Goal: Task Accomplishment & Management: Manage account settings

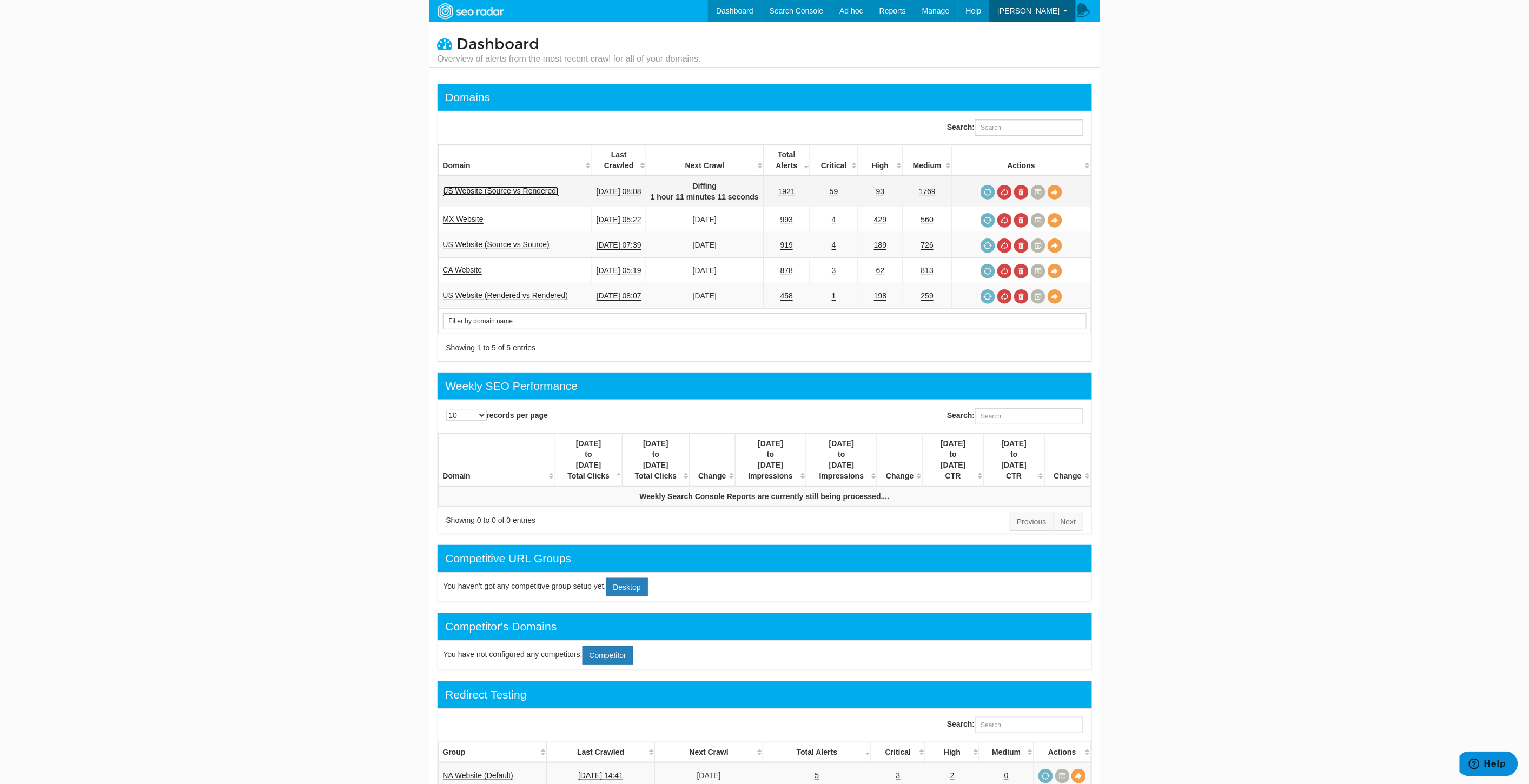
click at [522, 190] on link "US Website (Source vs Rendered)" at bounding box center [501, 191] width 116 height 9
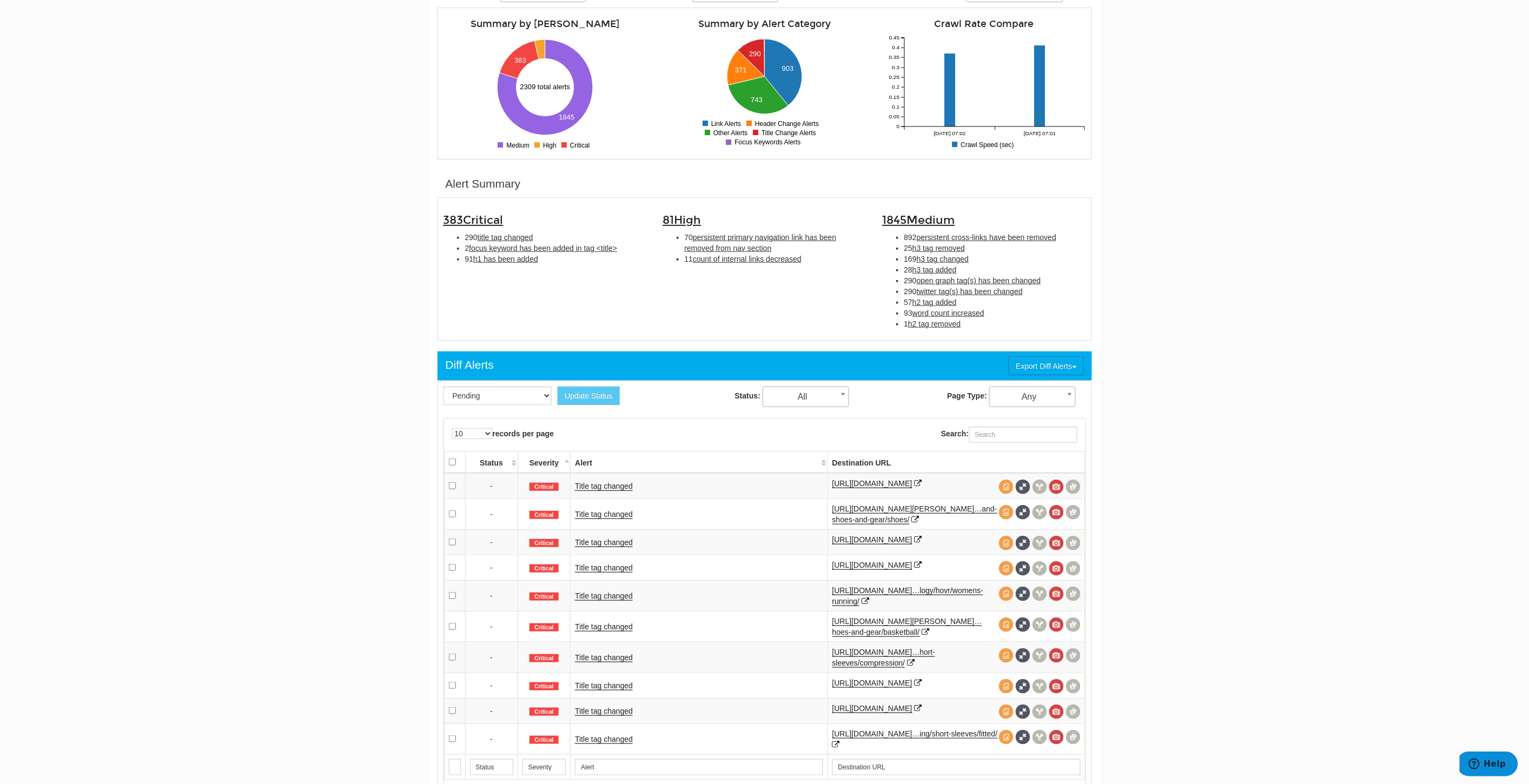
scroll to position [120, 0]
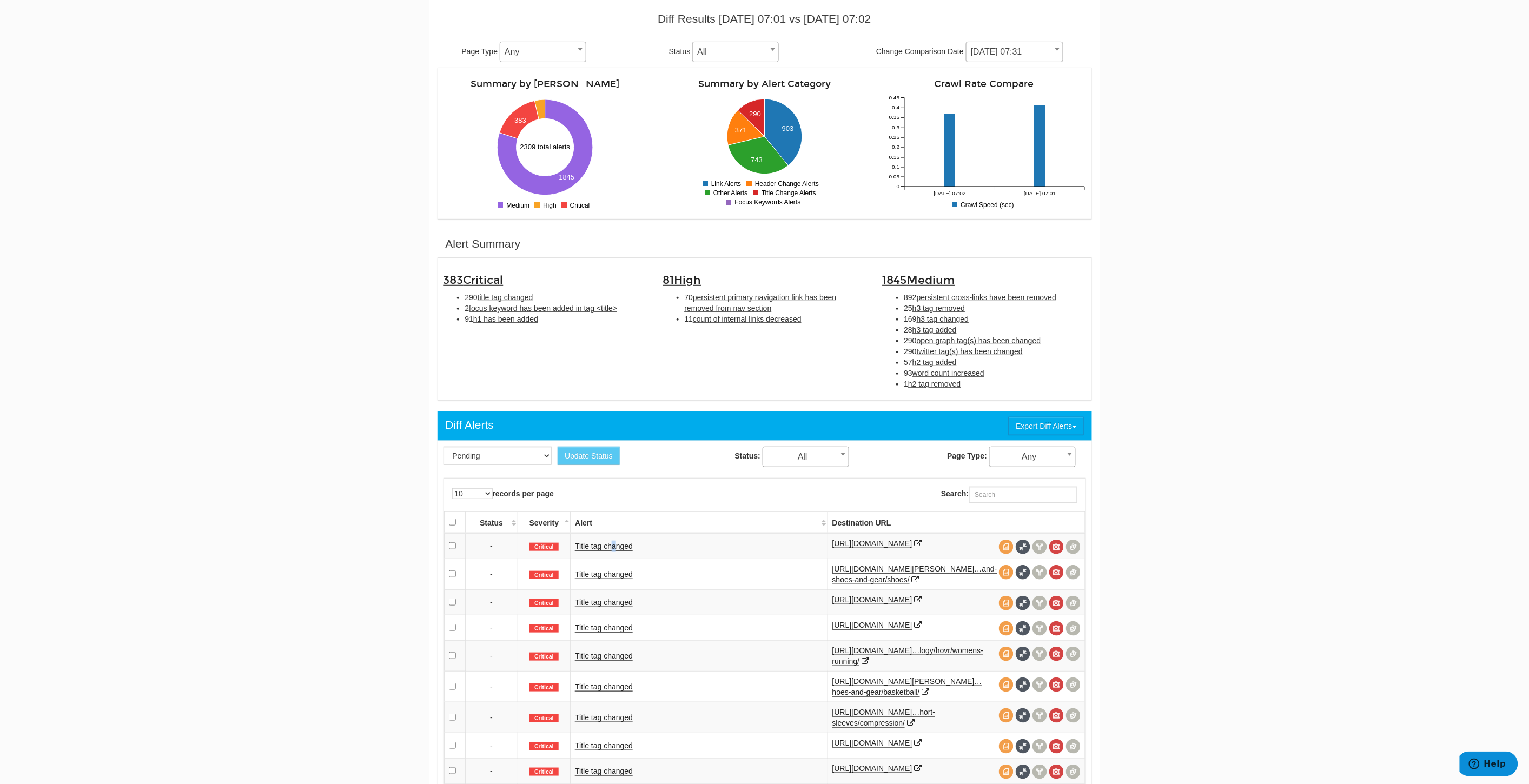
drag, startPoint x: 614, startPoint y: 544, endPoint x: 615, endPoint y: 556, distance: 12.0
click at [615, 544] on td "Title tag changed" at bounding box center [699, 546] width 257 height 26
click at [615, 556] on td "Title tag changed" at bounding box center [699, 546] width 257 height 26
click at [610, 549] on link "Title tag changed" at bounding box center [604, 546] width 58 height 9
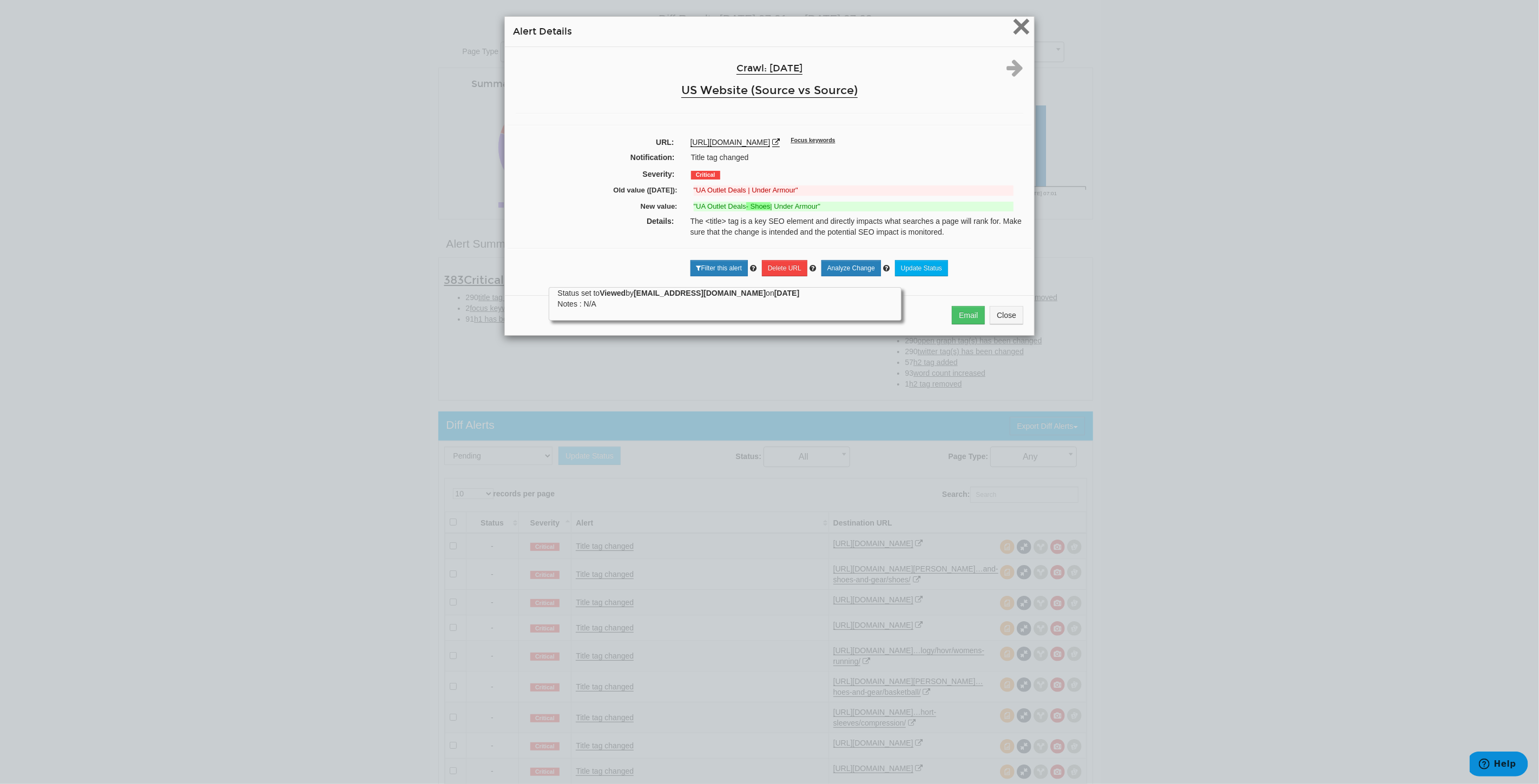
click at [1014, 27] on span "×" at bounding box center [1021, 26] width 19 height 36
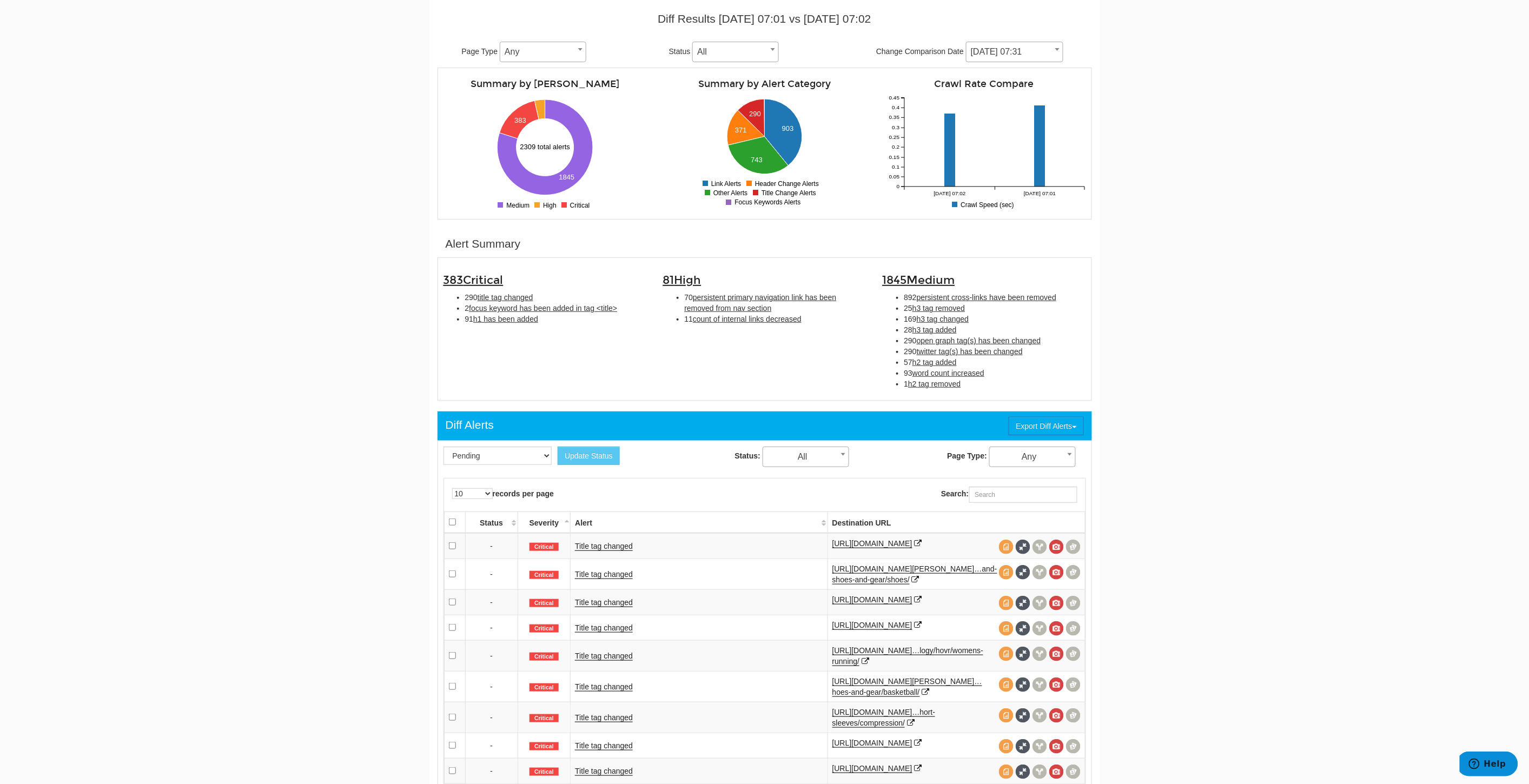
scroll to position [240, 0]
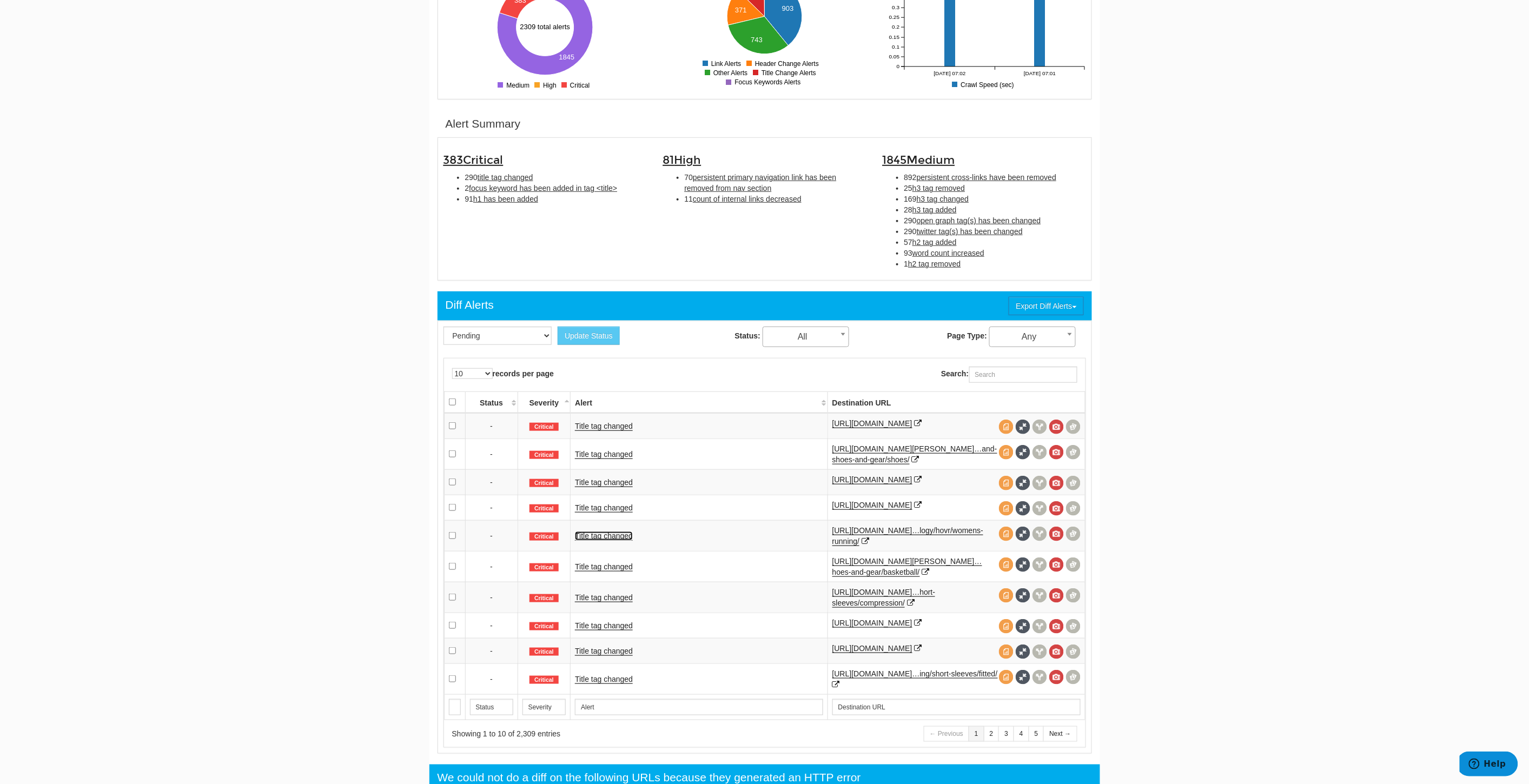
click at [605, 541] on link "Title tag changed" at bounding box center [604, 536] width 58 height 9
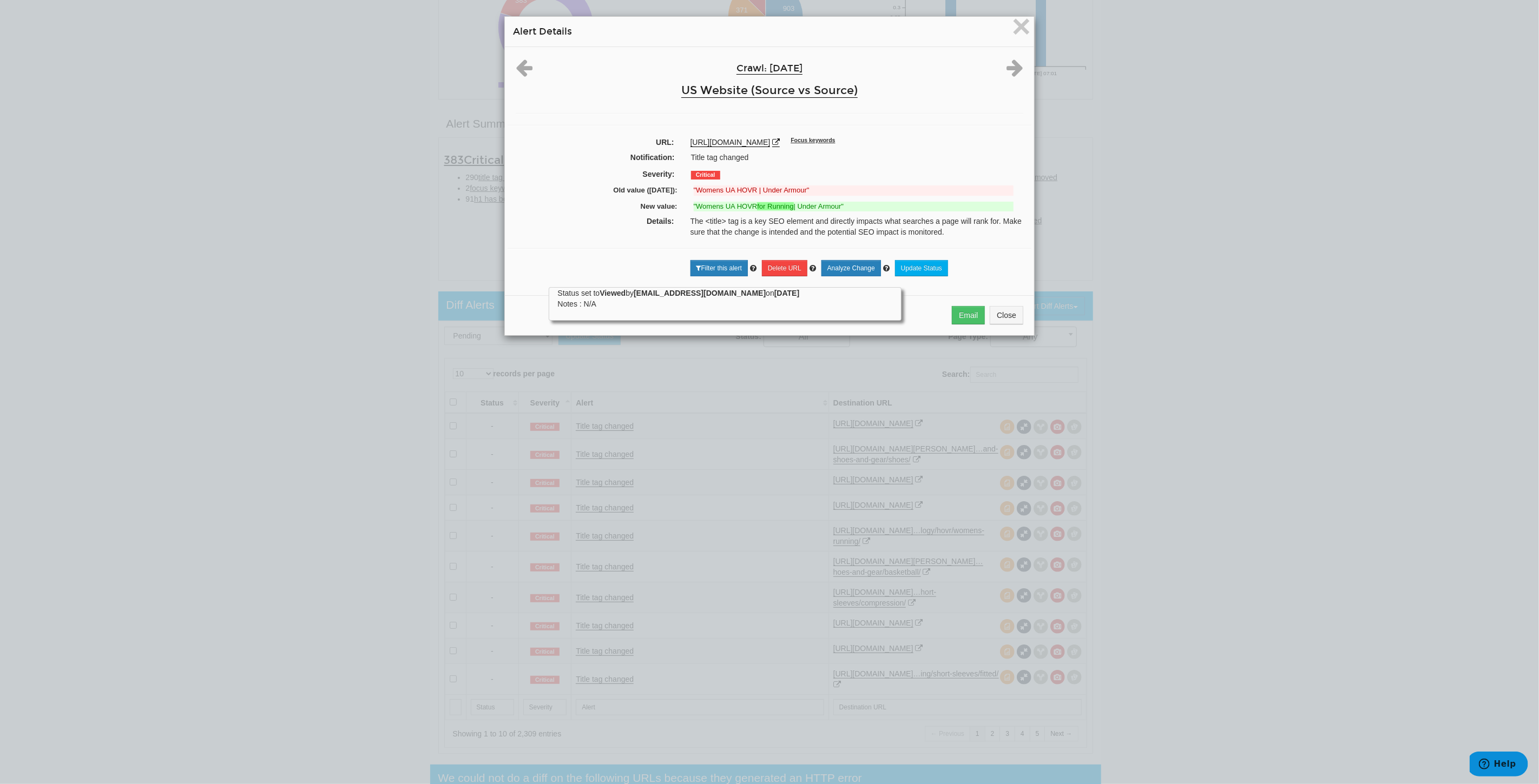
click at [304, 534] on div "× Alert Details Crawl: 09/25/2025 US Website (Source vs Source) URL: https://ww…" at bounding box center [769, 392] width 1539 height 784
click at [1016, 24] on span "×" at bounding box center [1021, 26] width 19 height 36
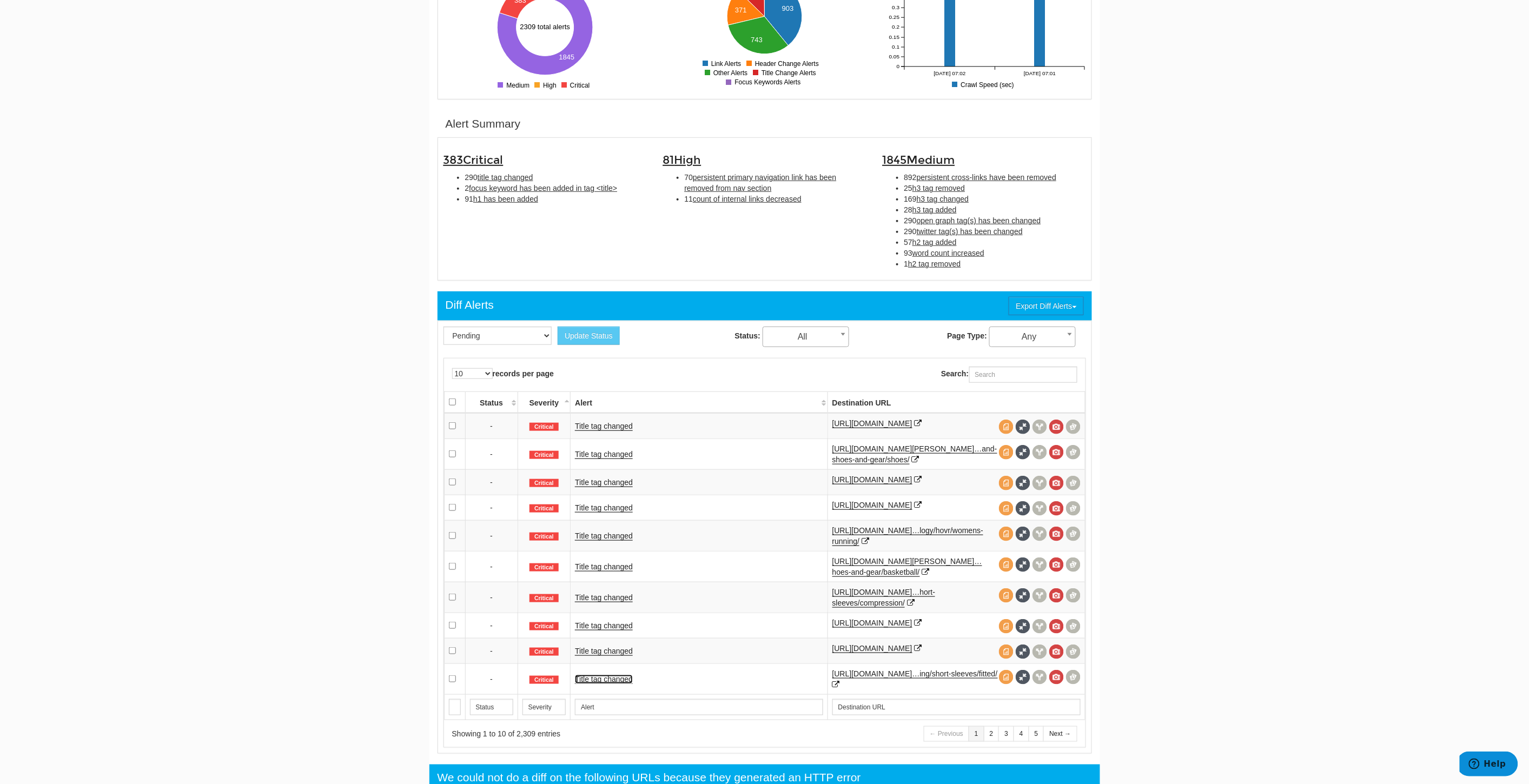
click at [615, 684] on link "Title tag changed" at bounding box center [604, 679] width 58 height 9
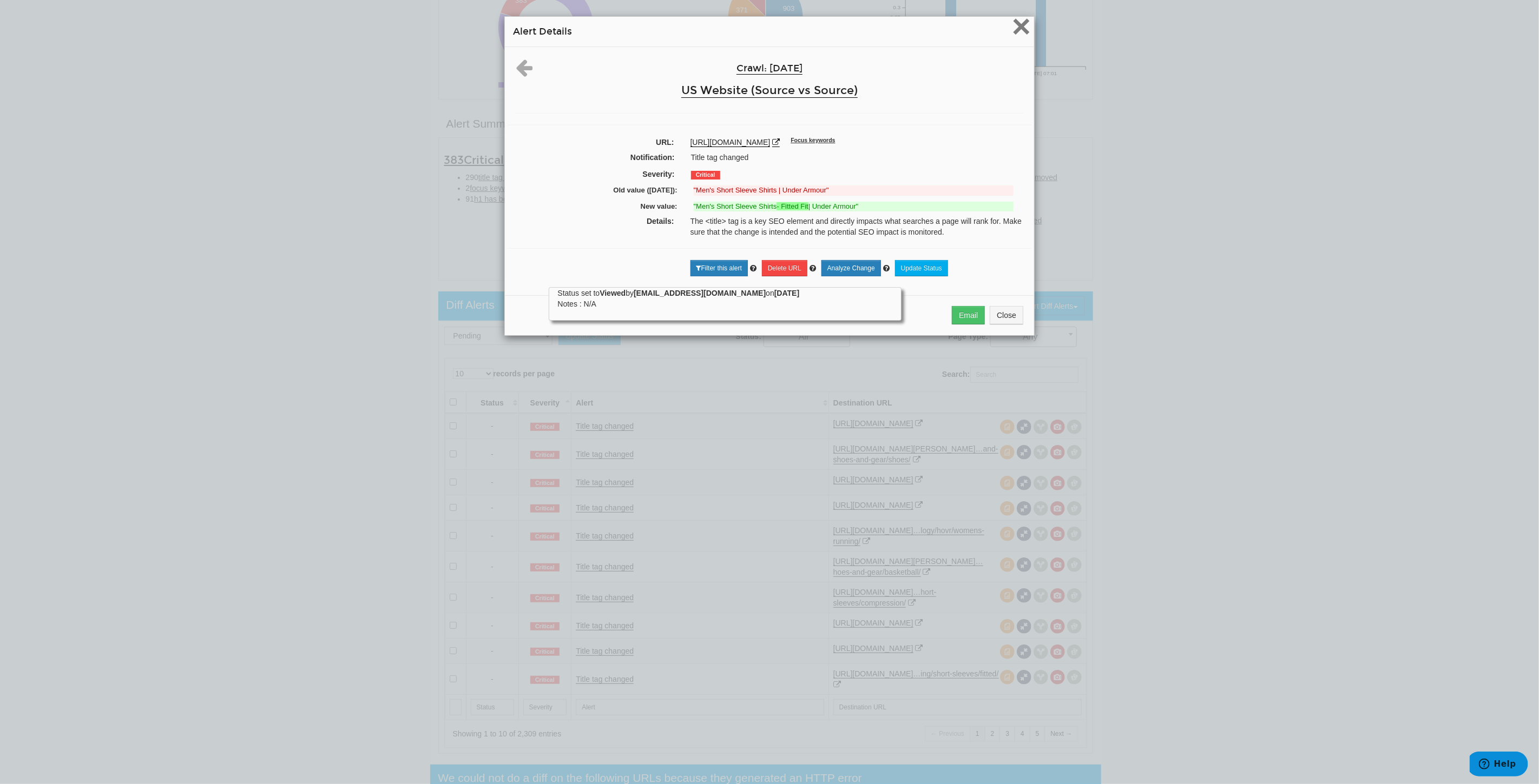
click at [1016, 31] on span "×" at bounding box center [1021, 26] width 19 height 36
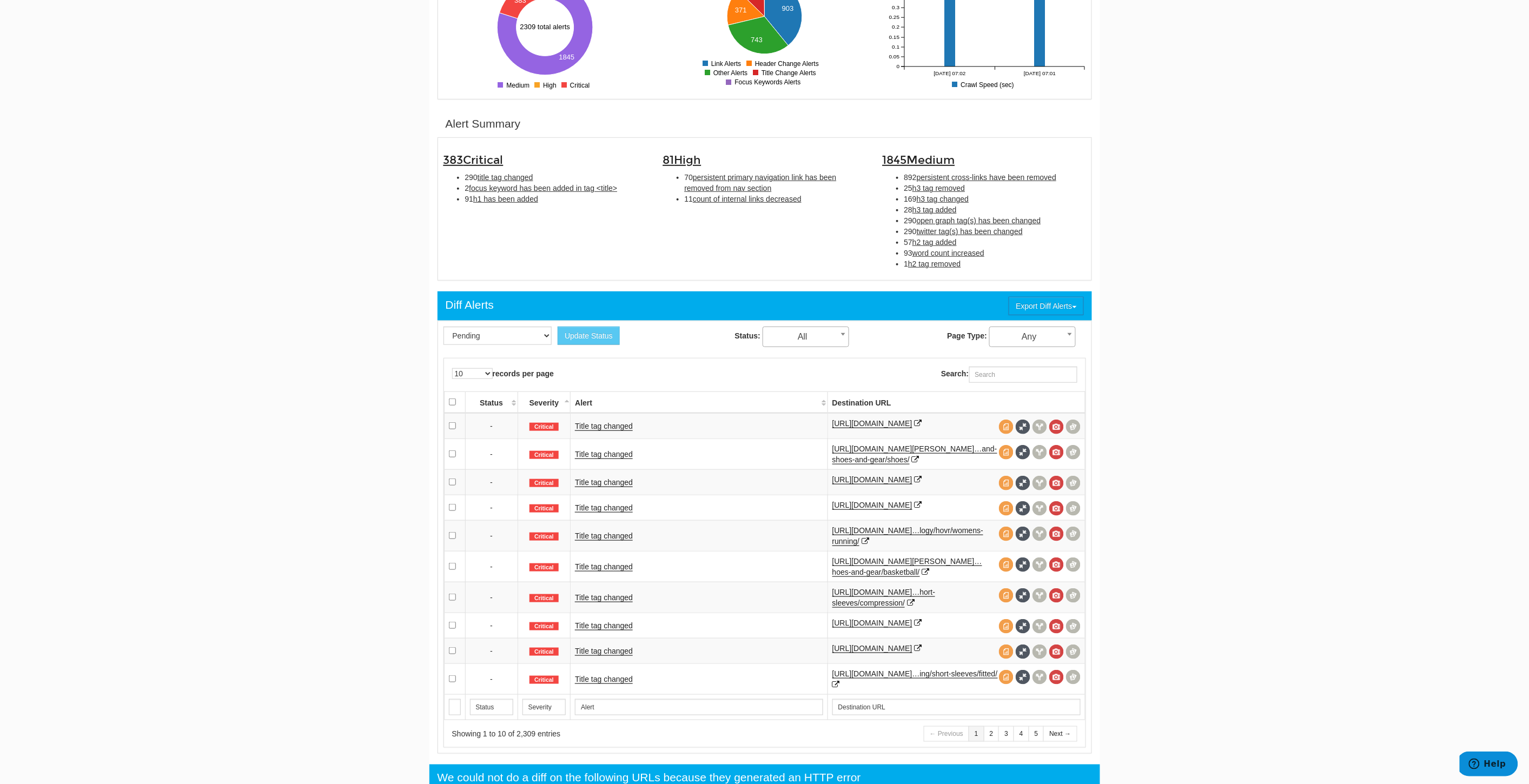
scroll to position [300, 0]
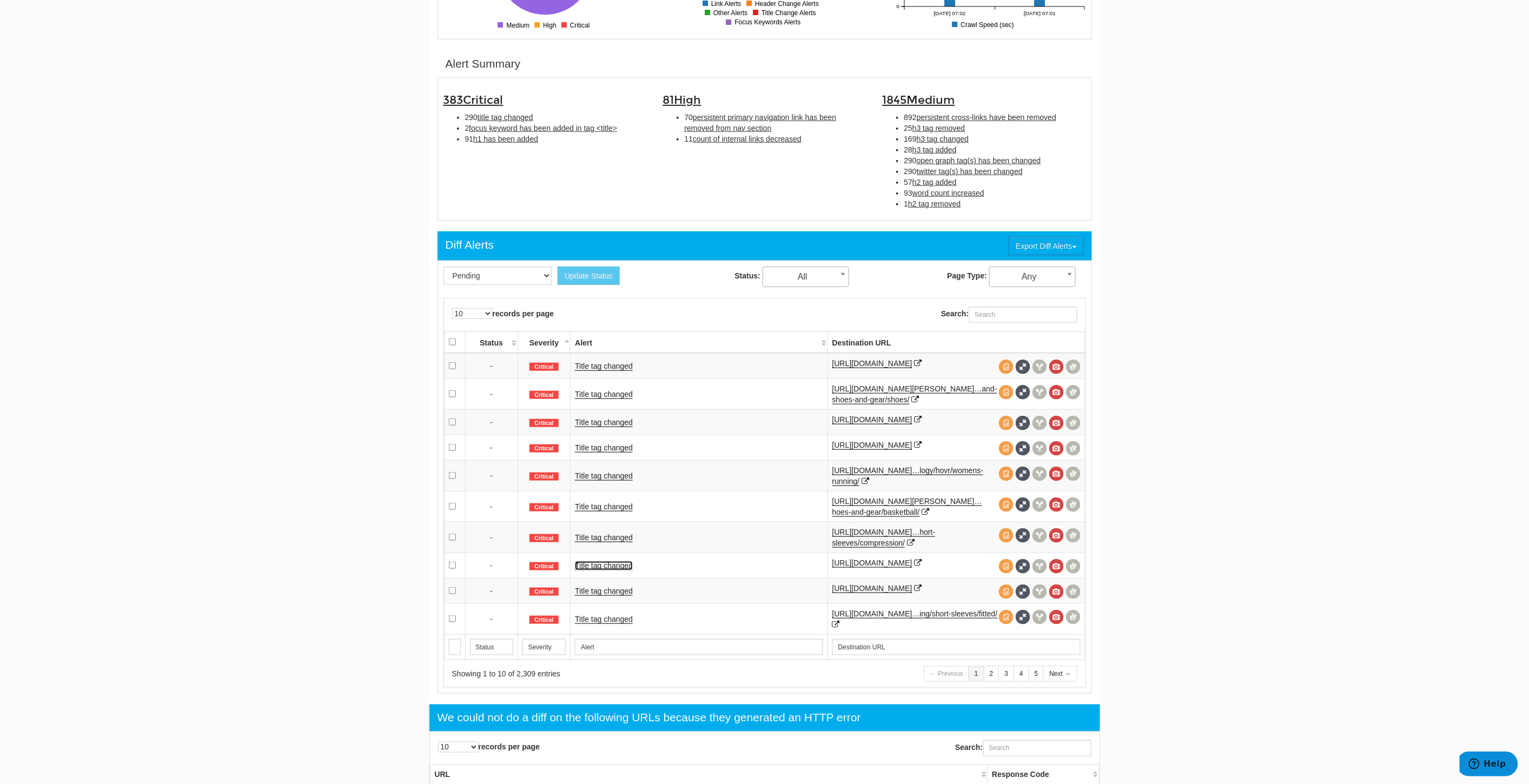
click at [609, 571] on link "Title tag changed" at bounding box center [604, 566] width 58 height 9
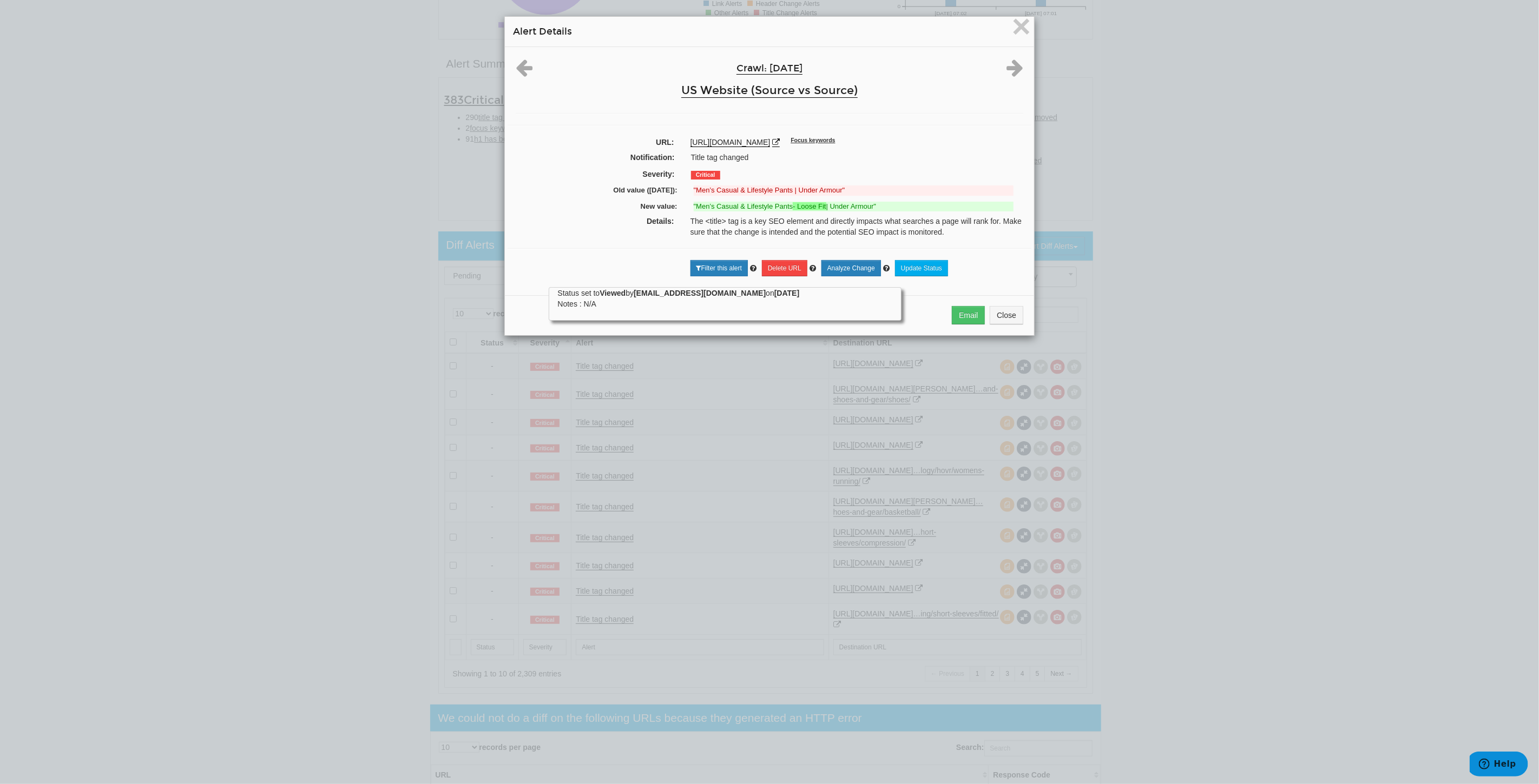
click at [310, 547] on div "× Alert Details Crawl: 09/25/2025 US Website (Source vs Source) URL: https://ww…" at bounding box center [769, 392] width 1539 height 784
click at [1018, 26] on span "×" at bounding box center [1021, 26] width 19 height 36
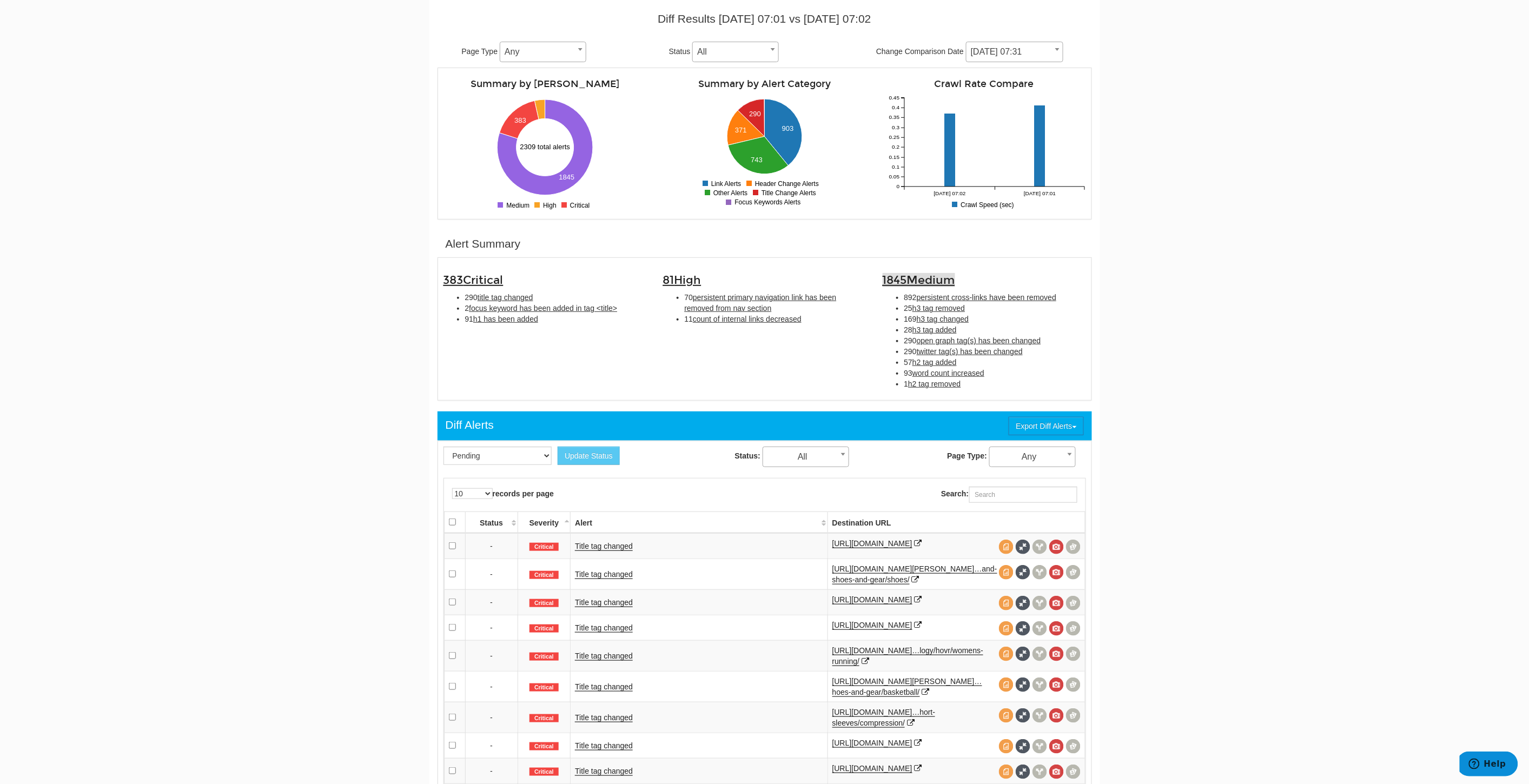
scroll to position [0, 0]
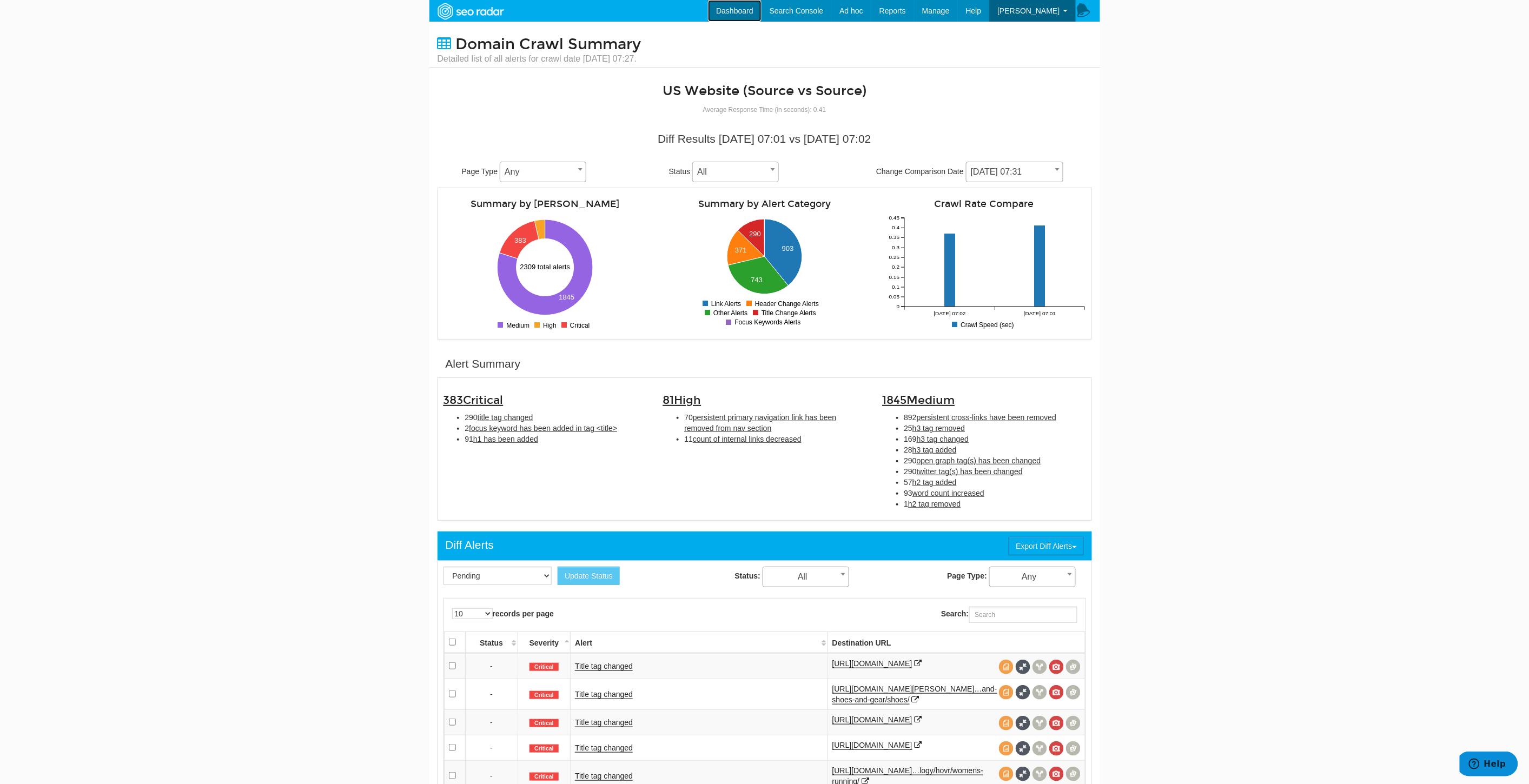
click at [753, 9] on link "Dashboard" at bounding box center [735, 10] width 54 height 21
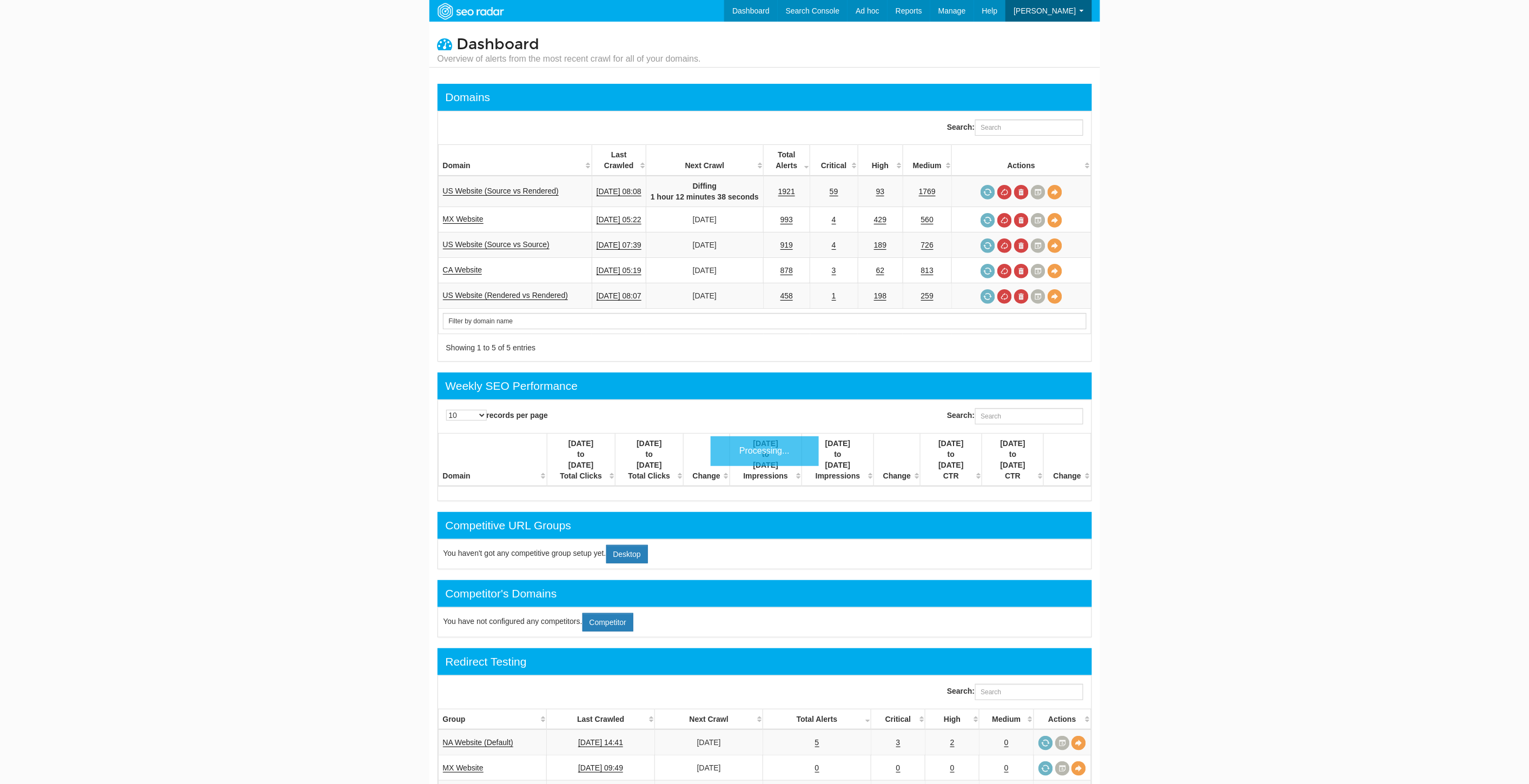
scroll to position [43, 0]
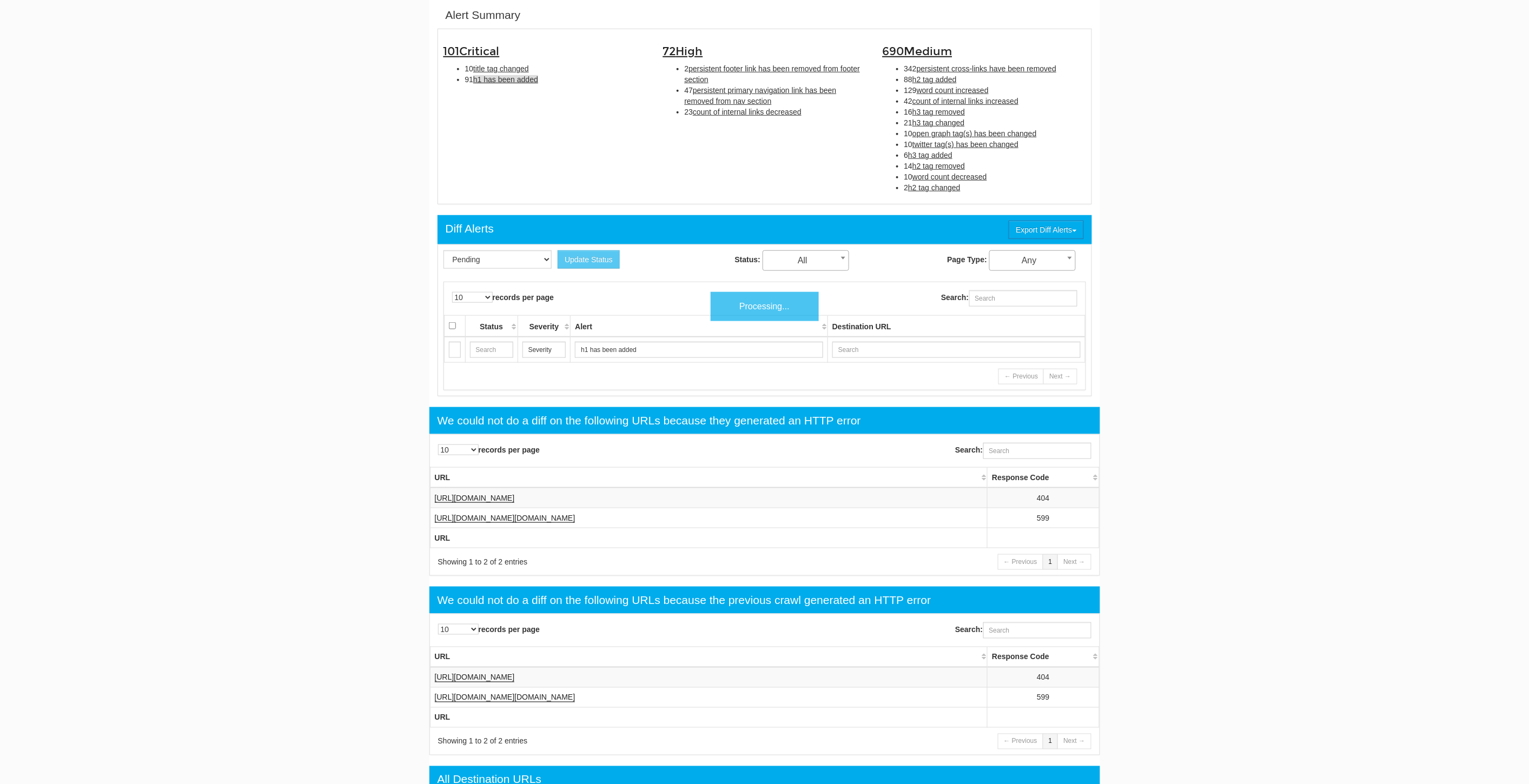
scroll to position [350, 0]
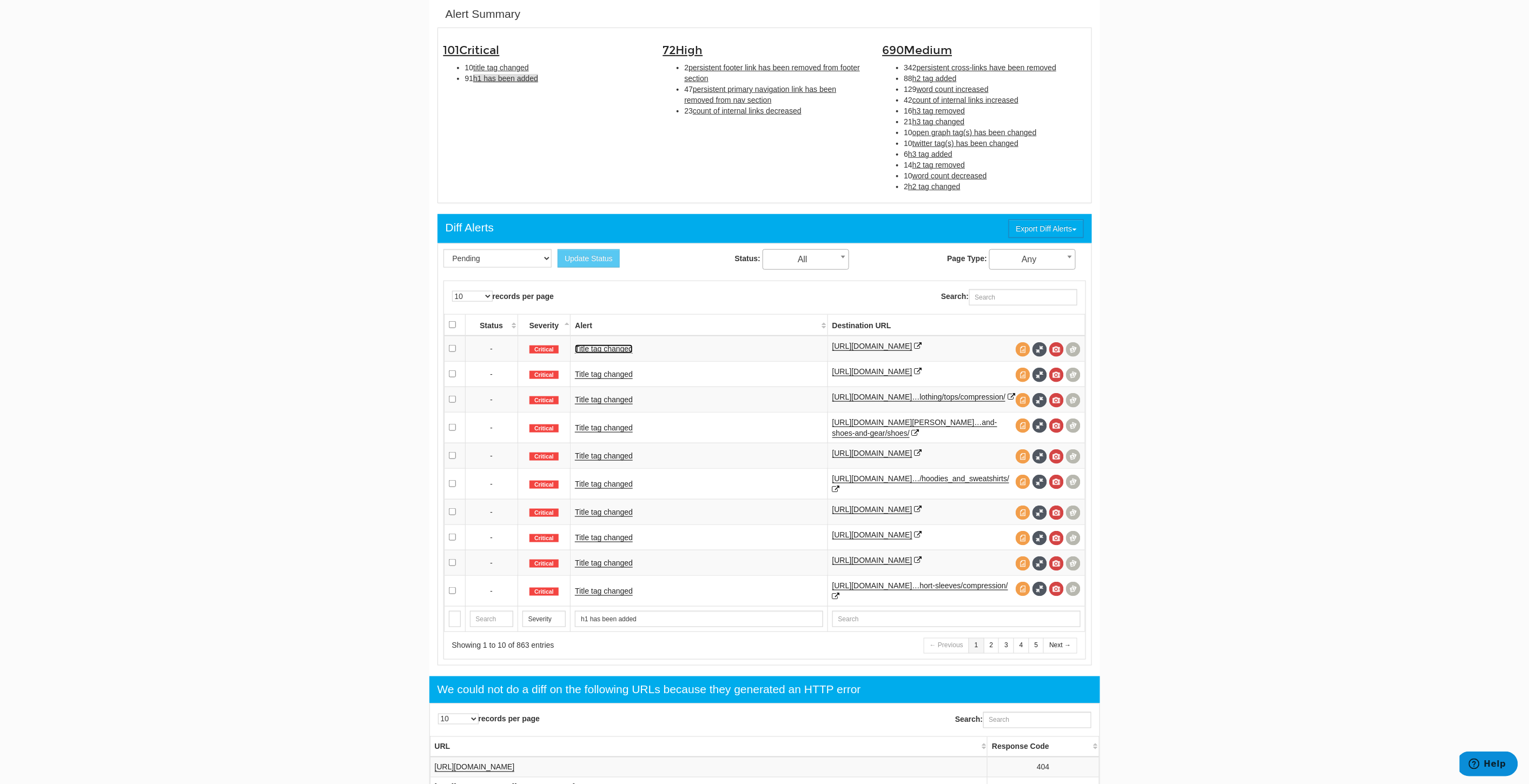
click at [604, 350] on link "Title tag changed" at bounding box center [604, 349] width 58 height 9
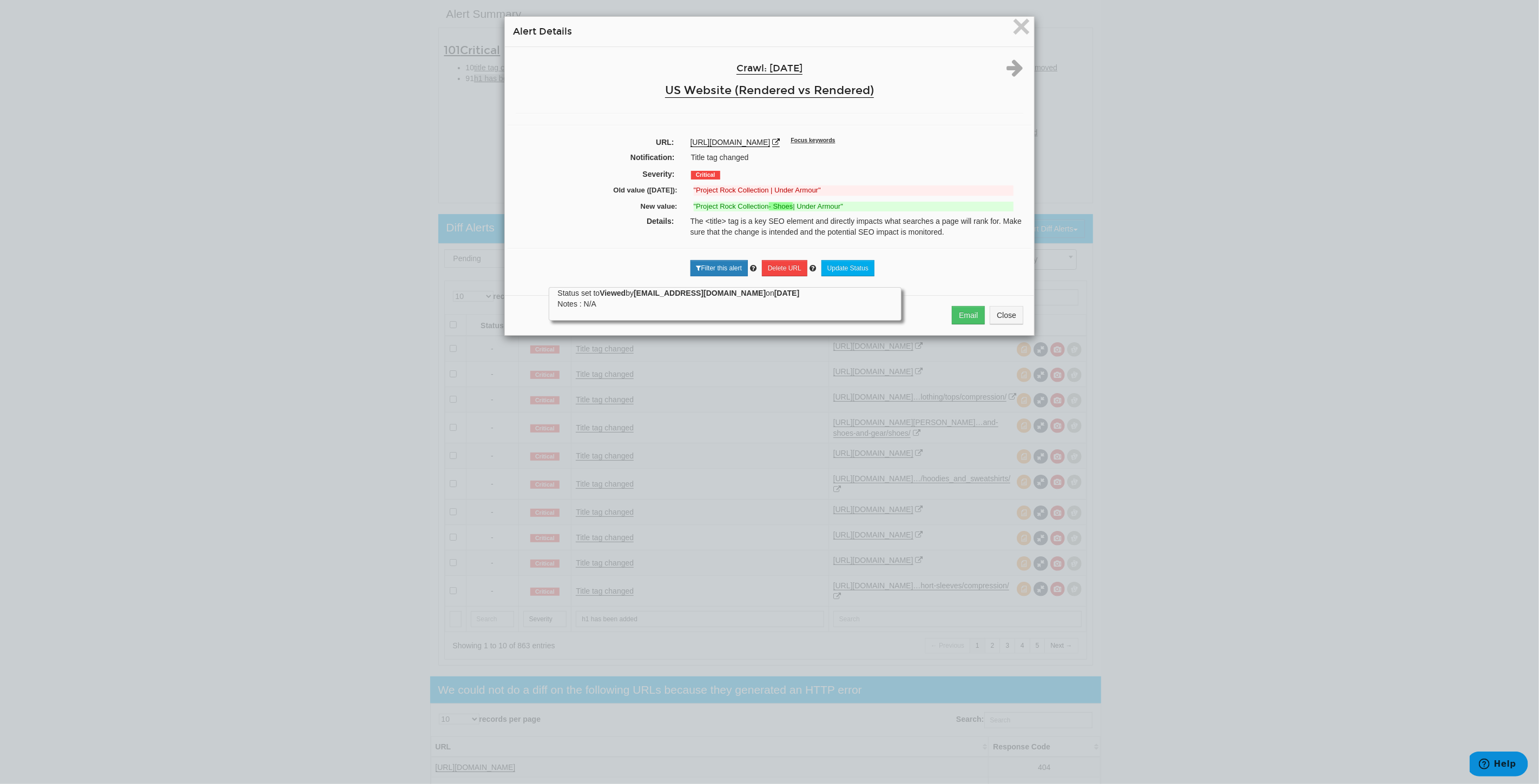
click at [341, 385] on div "× Alert Details Crawl: 09/25/2025 US Website (Rendered vs Rendered) URL: https:…" at bounding box center [769, 392] width 1539 height 784
click at [1012, 26] on span "×" at bounding box center [1021, 26] width 19 height 36
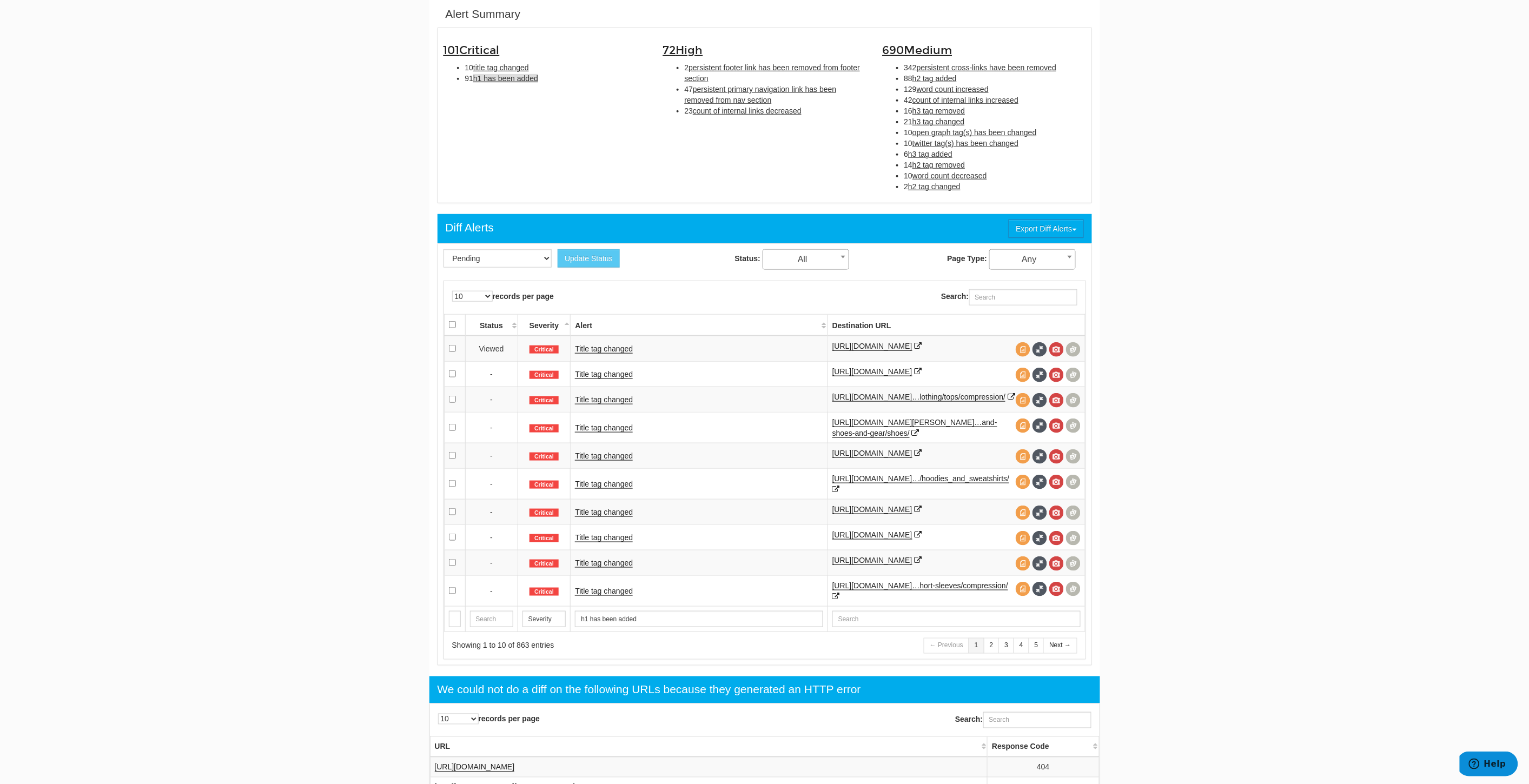
scroll to position [290, 0]
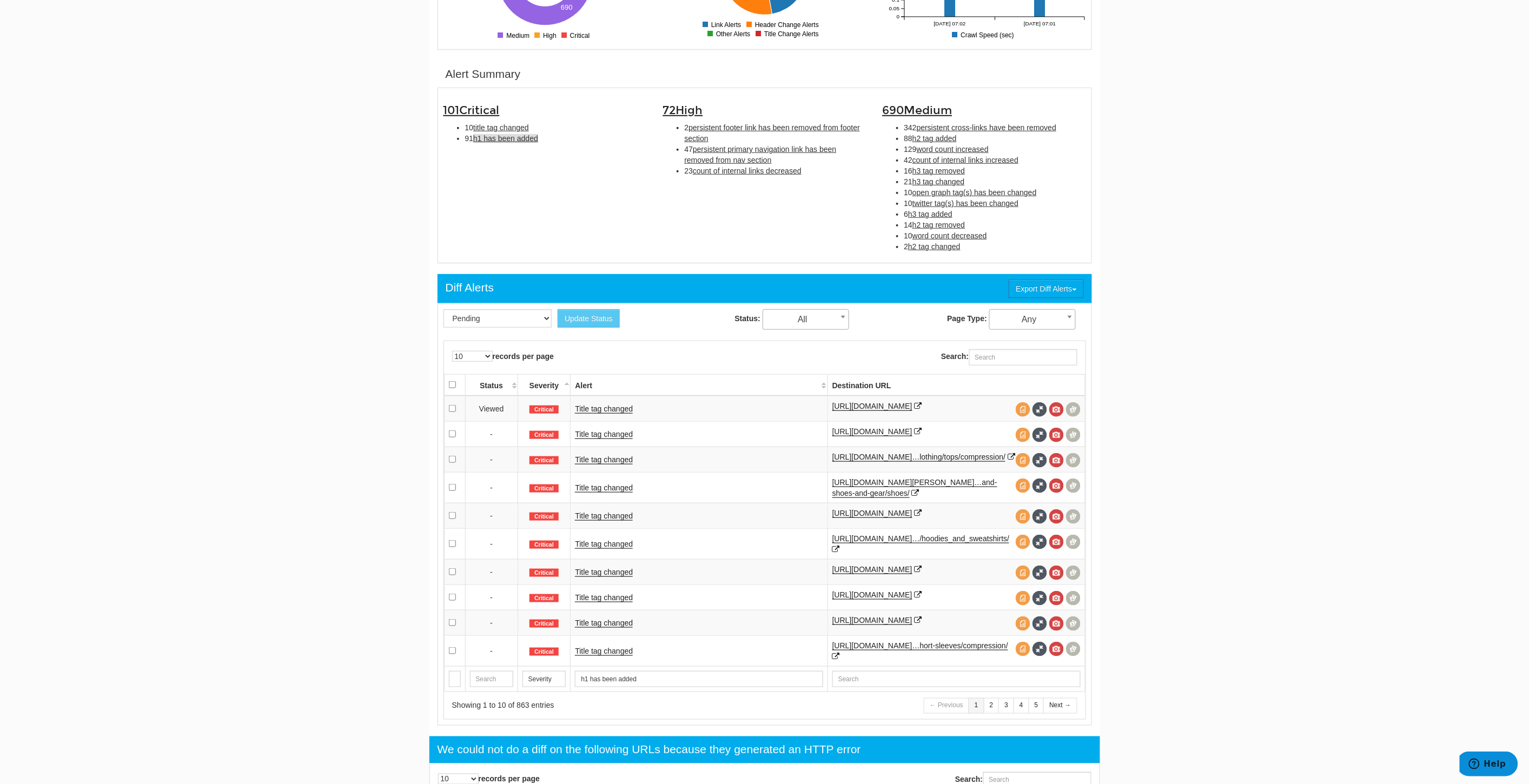
click at [506, 139] on span "h1 has been added" at bounding box center [506, 138] width 65 height 9
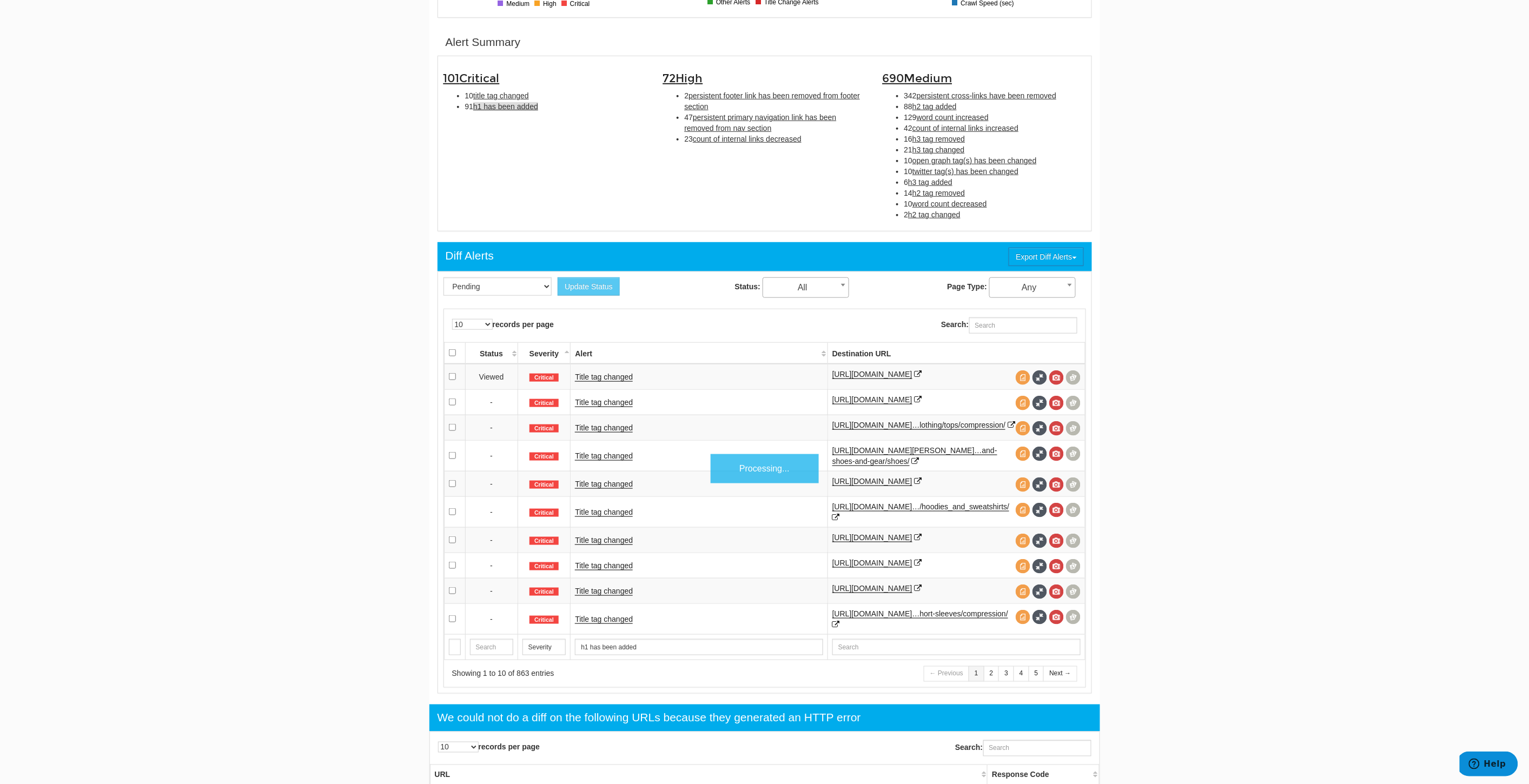
scroll to position [350, 0]
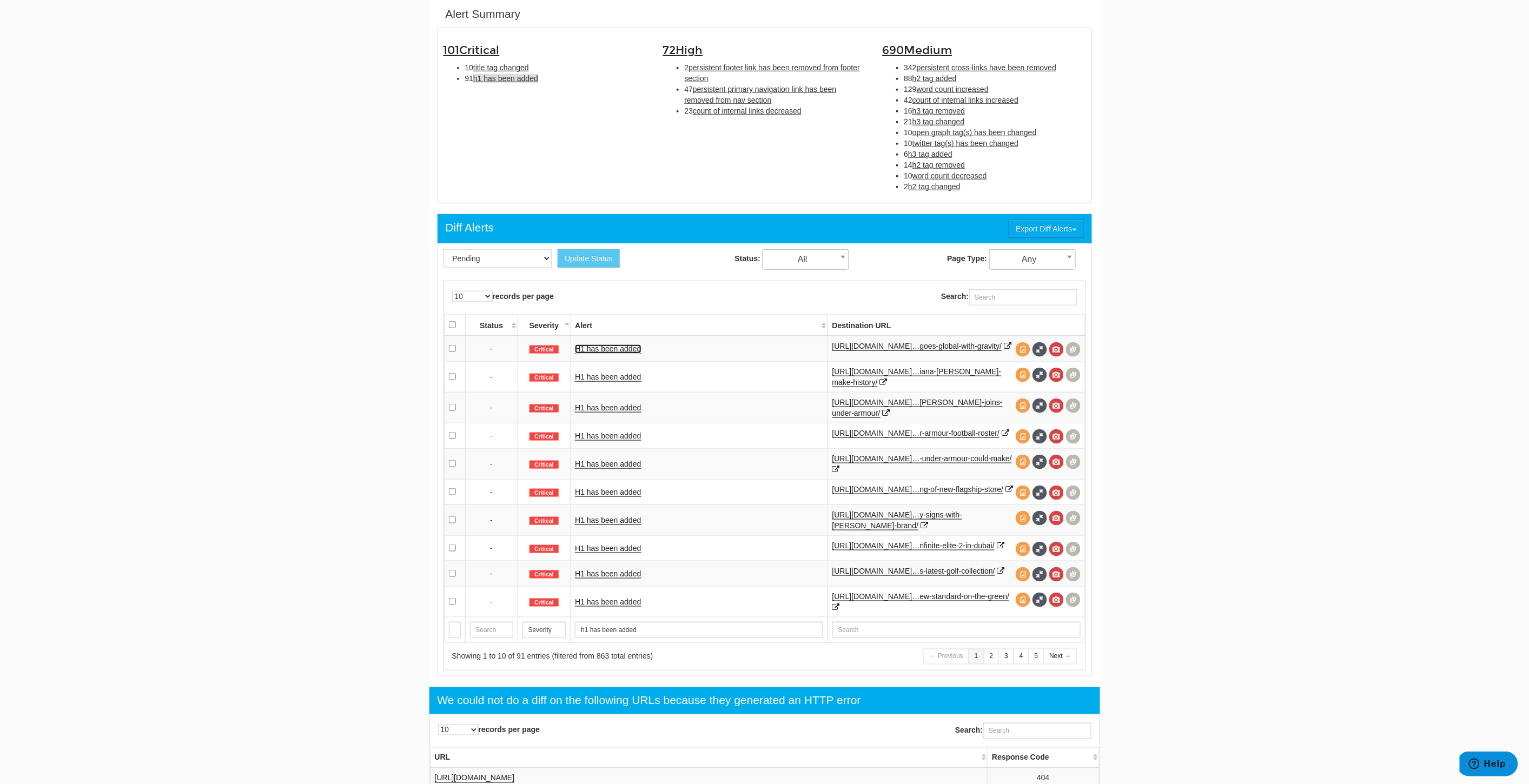
click at [608, 353] on link "H1 has been added" at bounding box center [608, 349] width 66 height 9
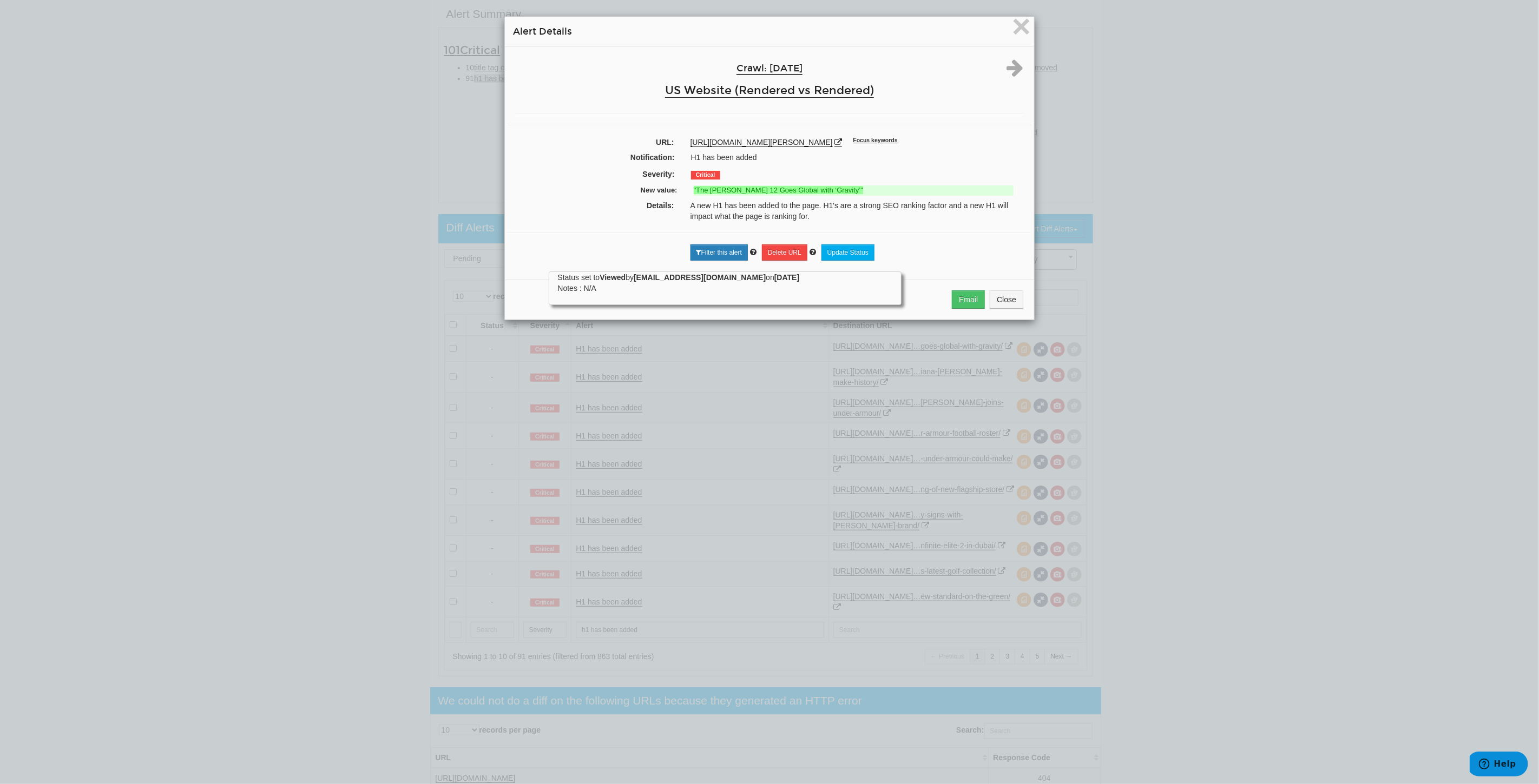
click at [289, 371] on div "× Alert Details Crawl: 09/25/2025 US Website (Rendered vs Rendered) URL: https:…" at bounding box center [769, 392] width 1539 height 784
click at [998, 304] on button "Close" at bounding box center [1006, 300] width 34 height 18
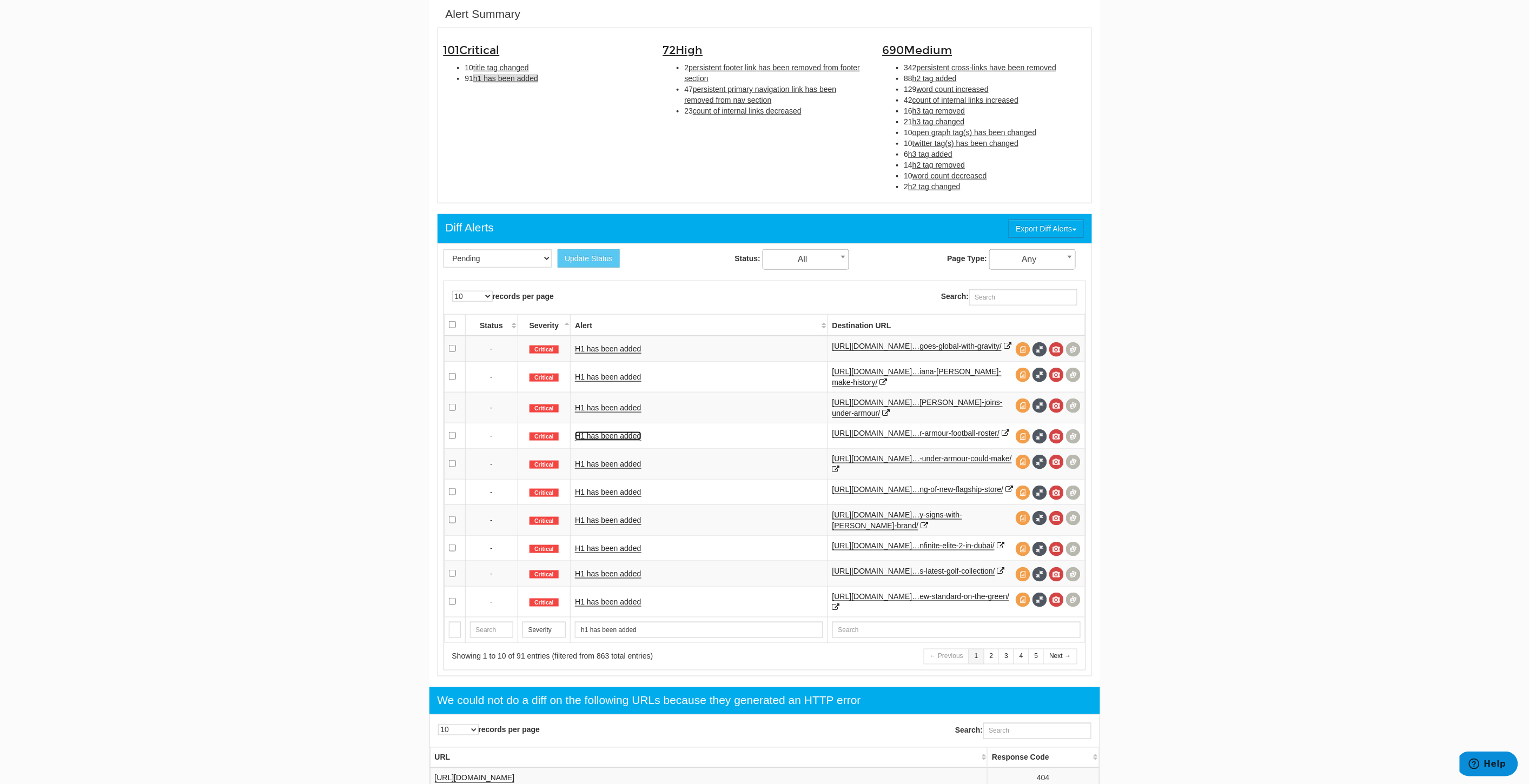
click at [601, 441] on link "H1 has been added" at bounding box center [608, 436] width 66 height 9
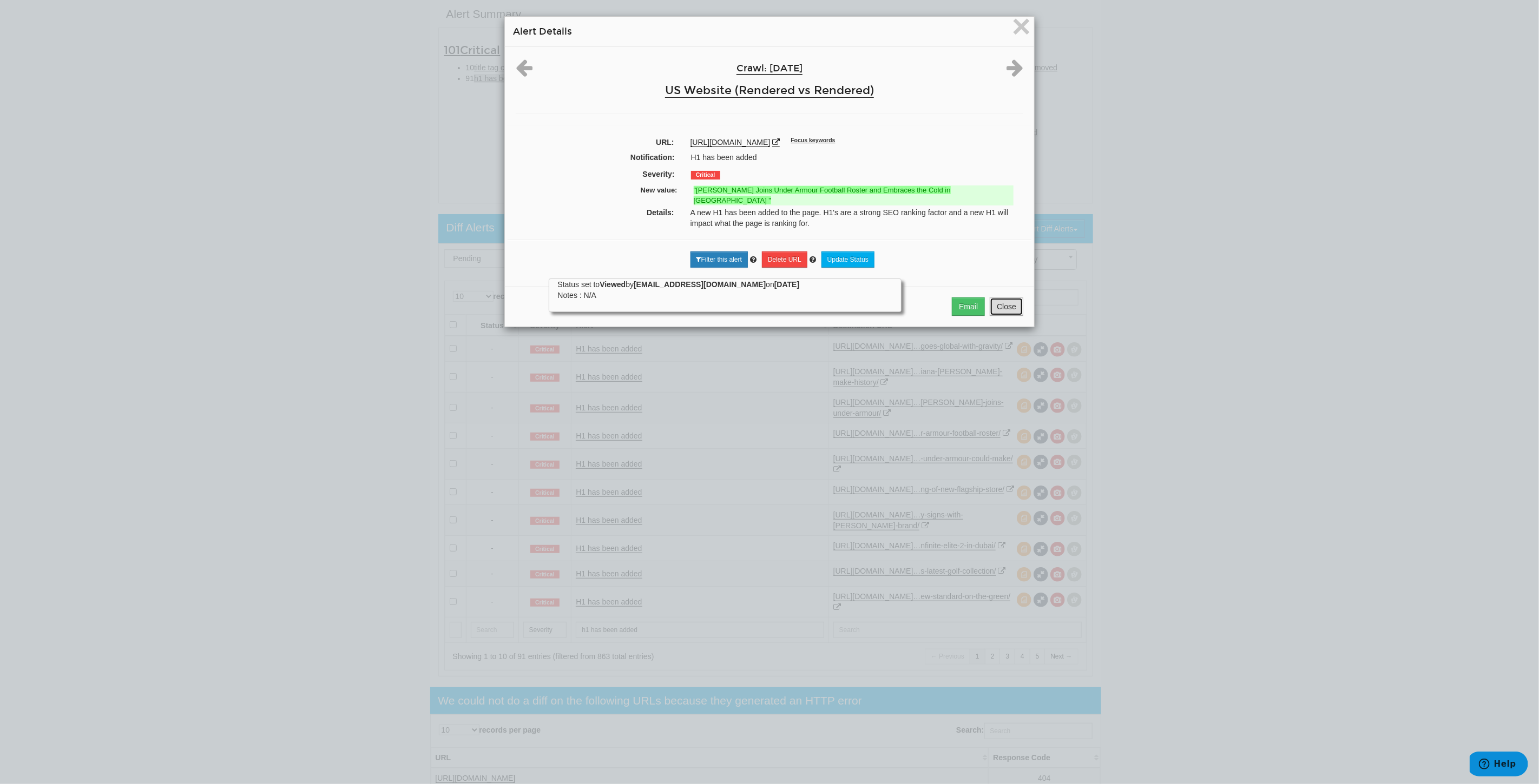
click at [1005, 309] on button "Close" at bounding box center [1006, 306] width 34 height 18
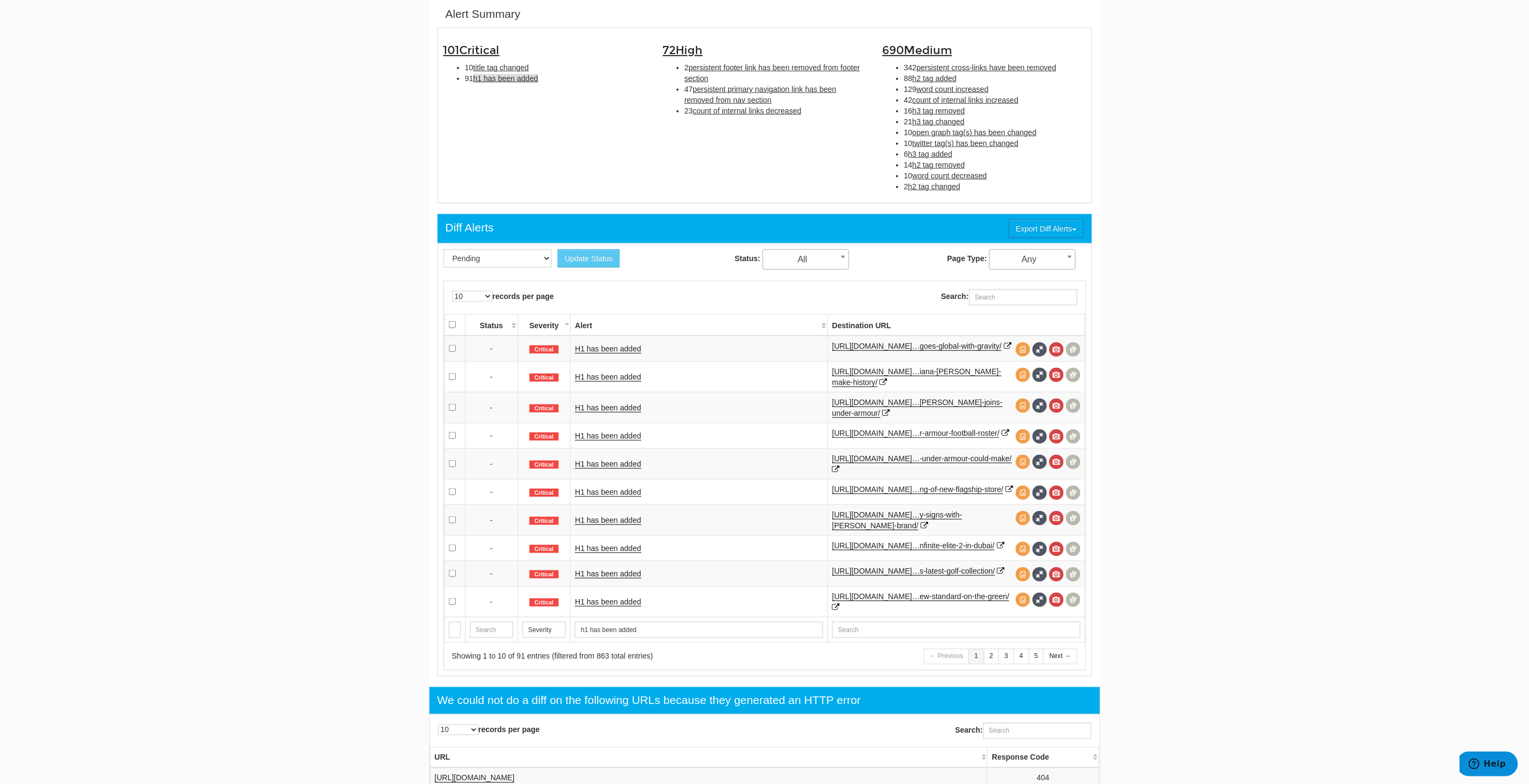
scroll to position [230, 0]
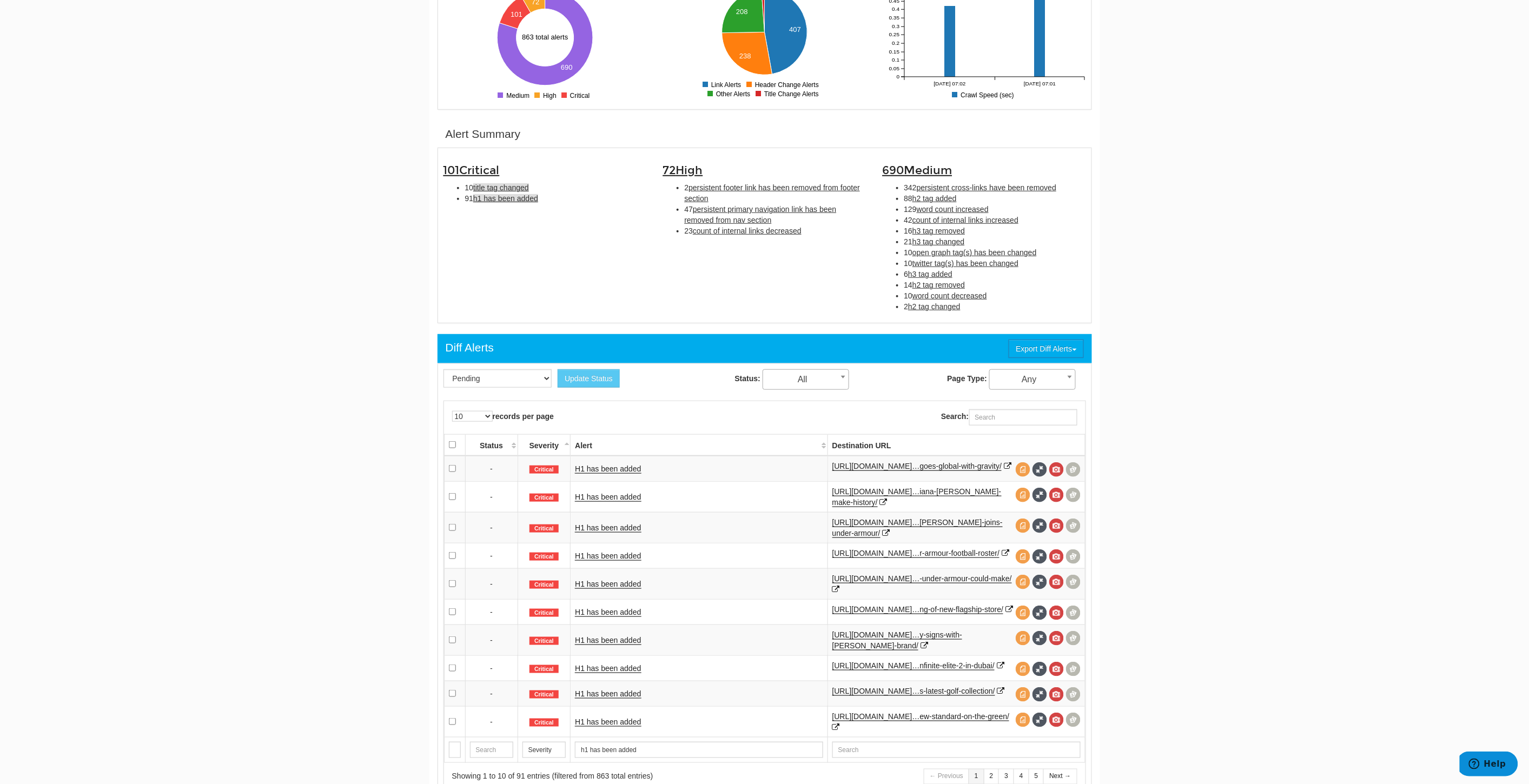
click at [498, 187] on span "title tag changed" at bounding box center [501, 188] width 56 height 9
type input "title tag changed"
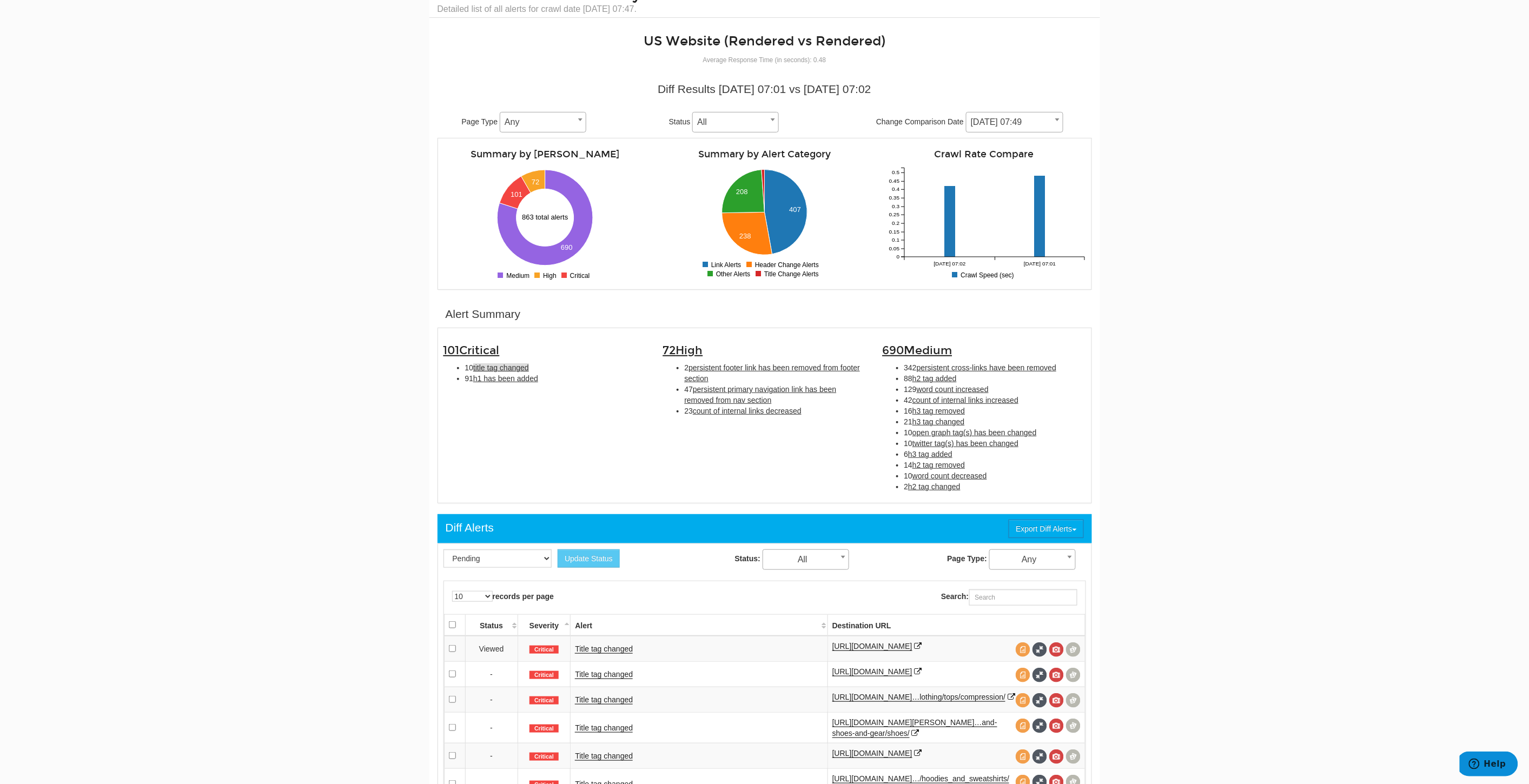
scroll to position [0, 0]
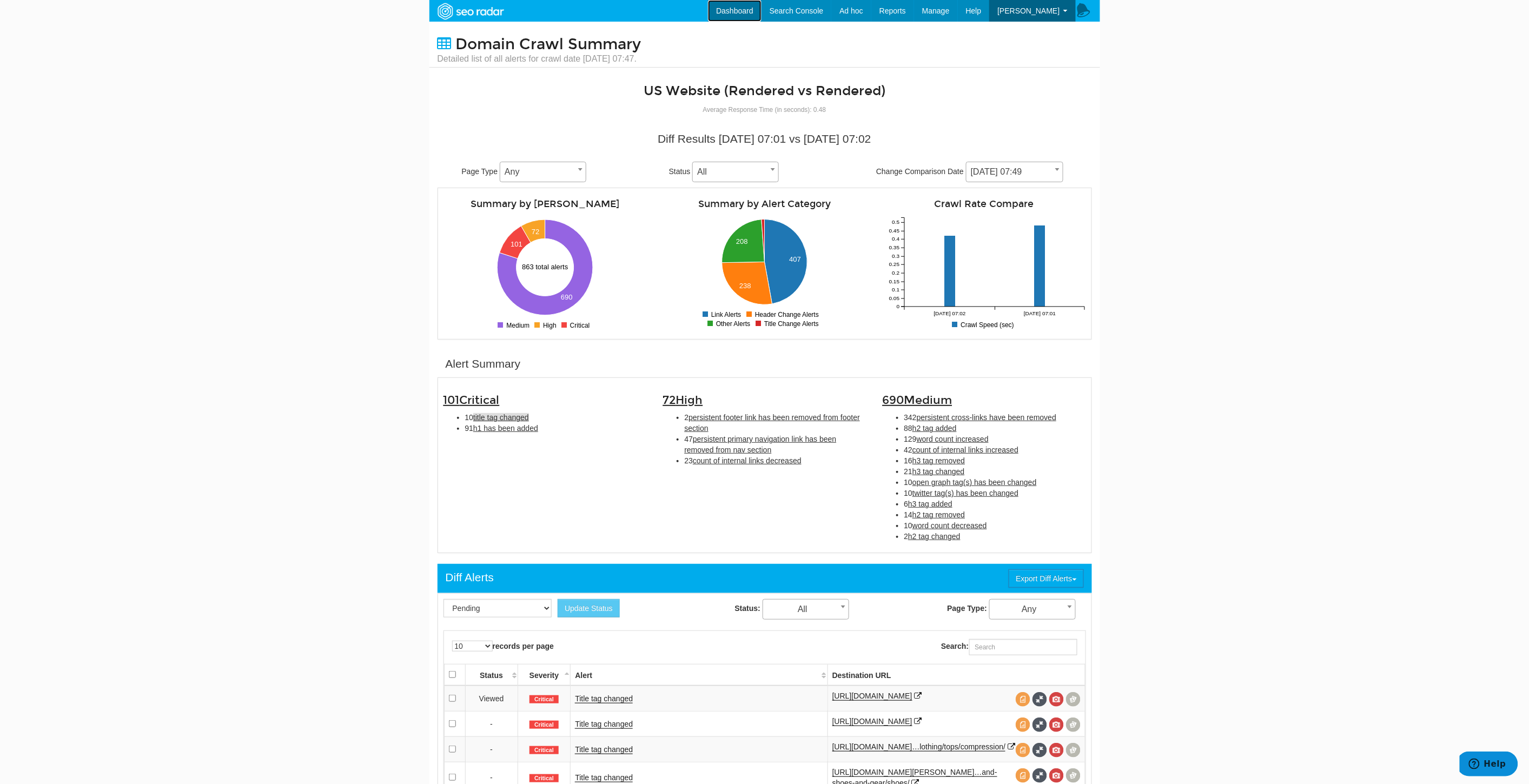
click at [761, 12] on link "Dashboard" at bounding box center [735, 10] width 54 height 21
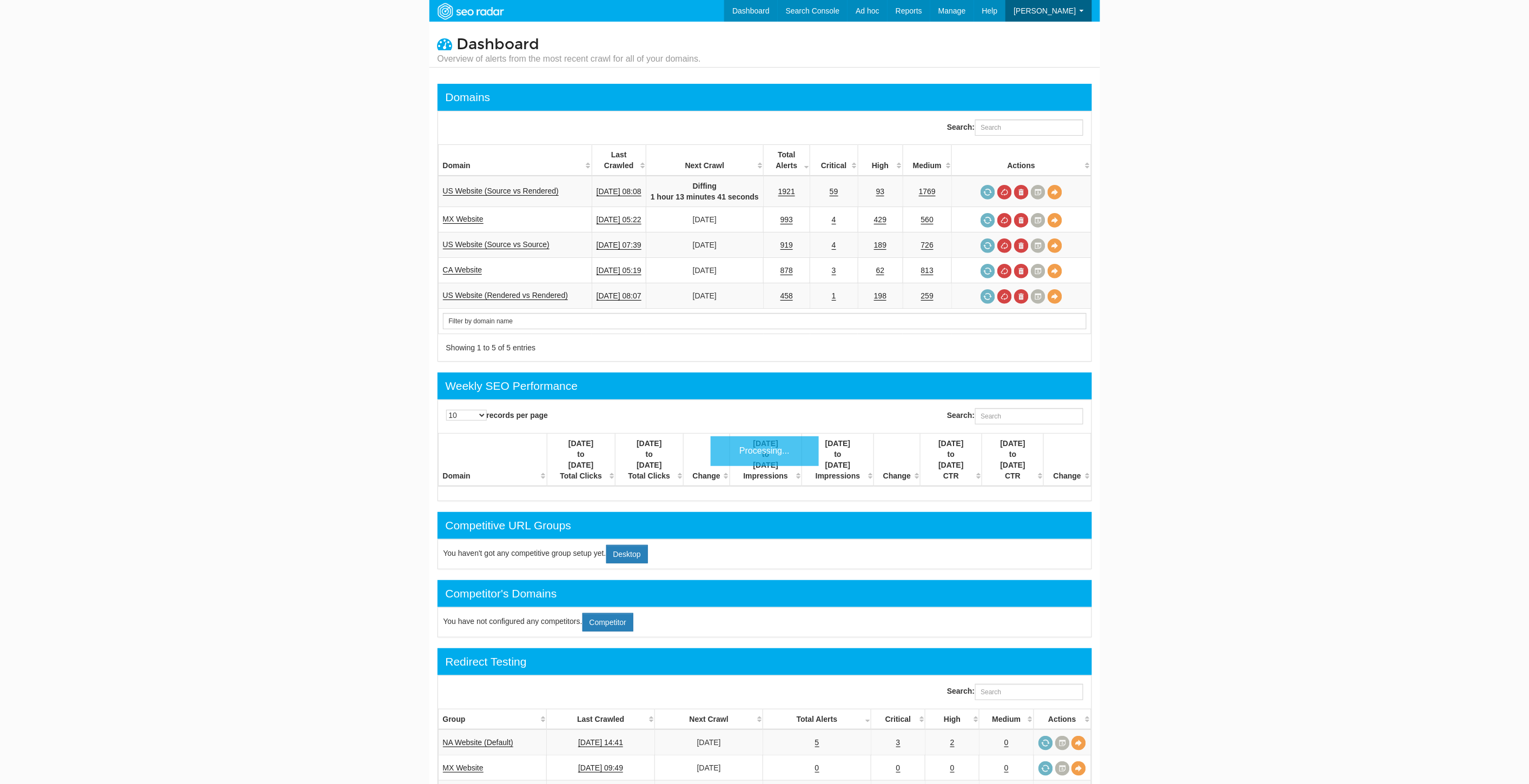
scroll to position [43, 0]
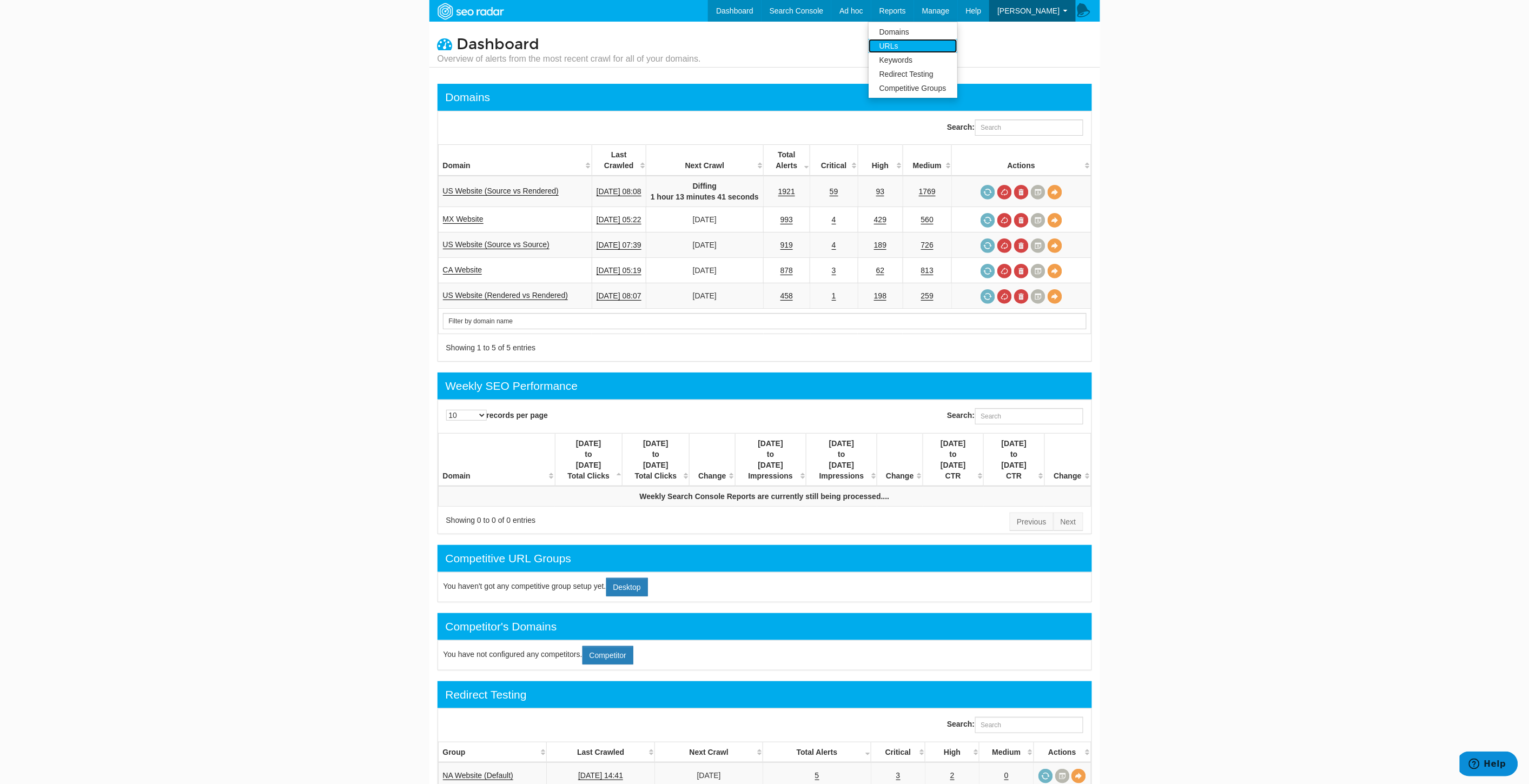
click at [911, 45] on link "URLs" at bounding box center [913, 46] width 89 height 14
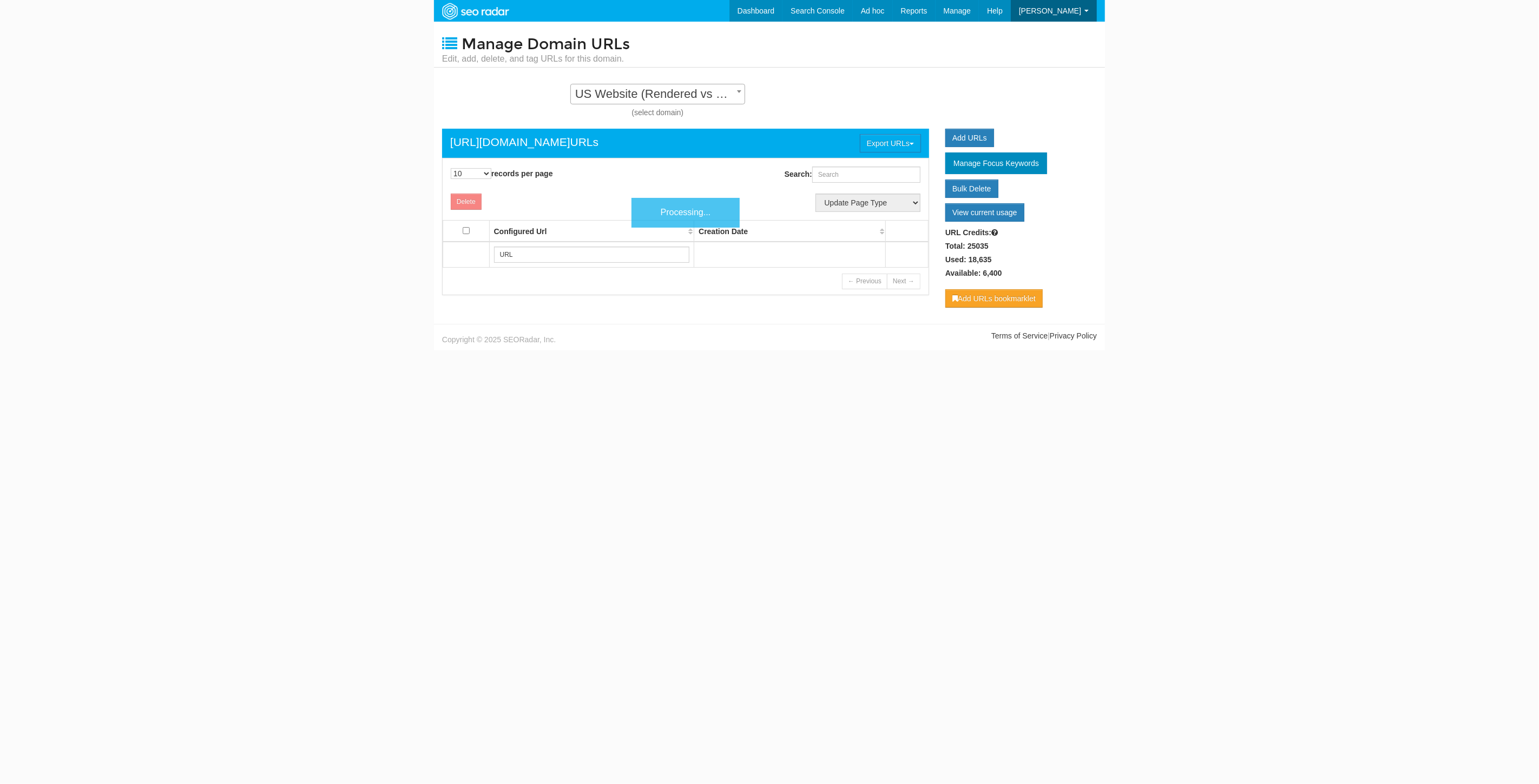
scroll to position [11, 0]
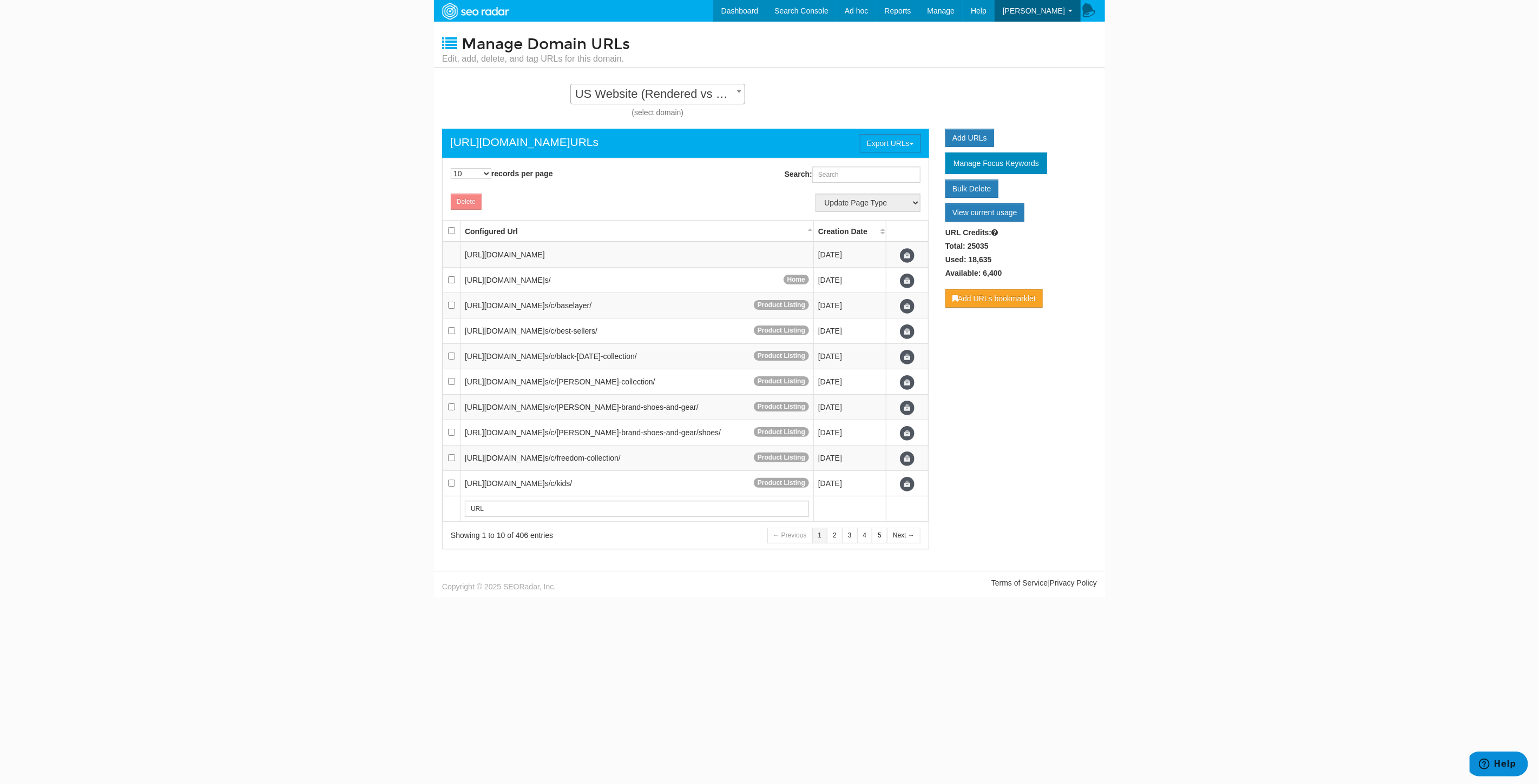
click at [685, 92] on span "US Website (Rendered vs Rendered) - Standard" at bounding box center [658, 94] width 174 height 15
select select "14250"
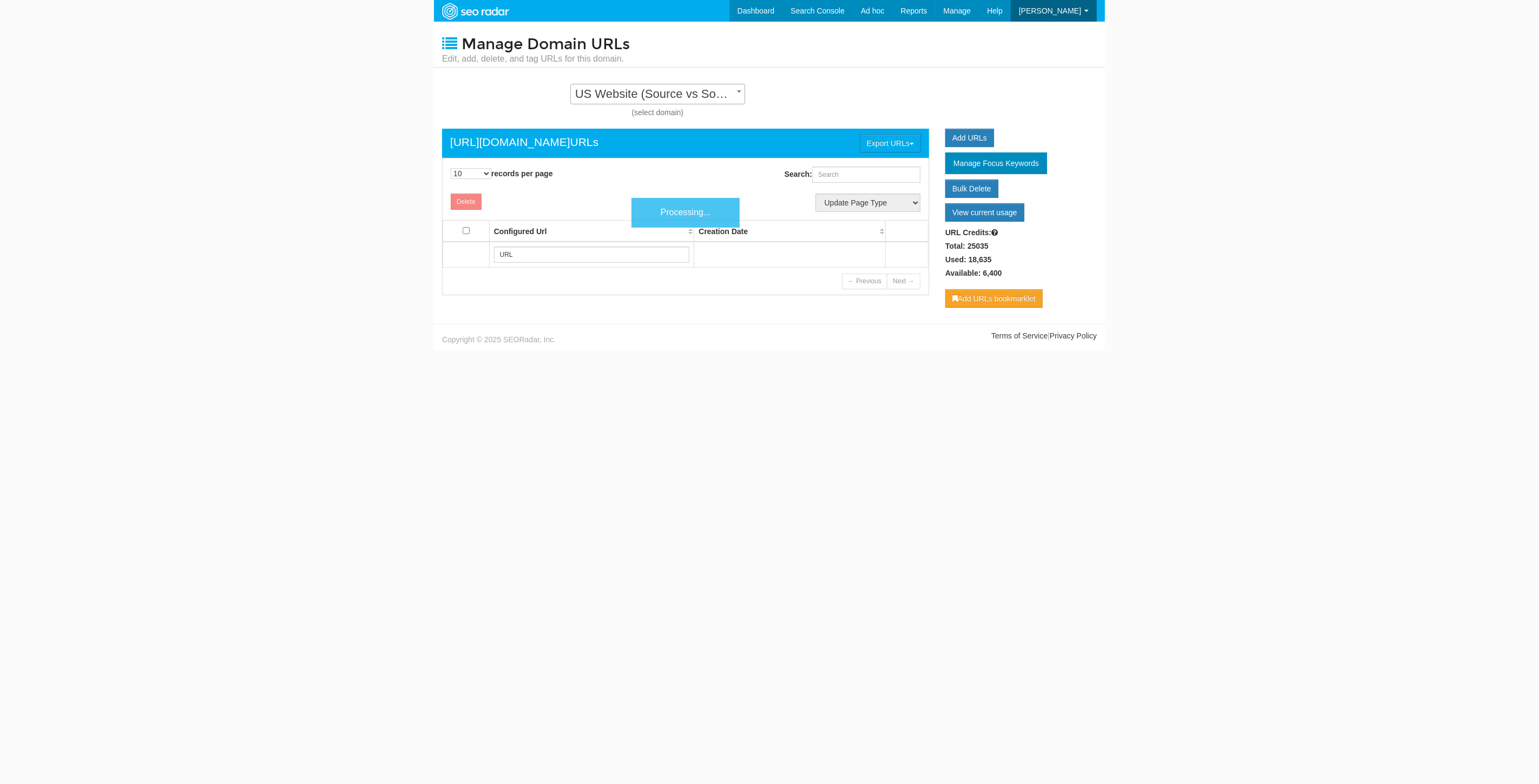
scroll to position [11, 0]
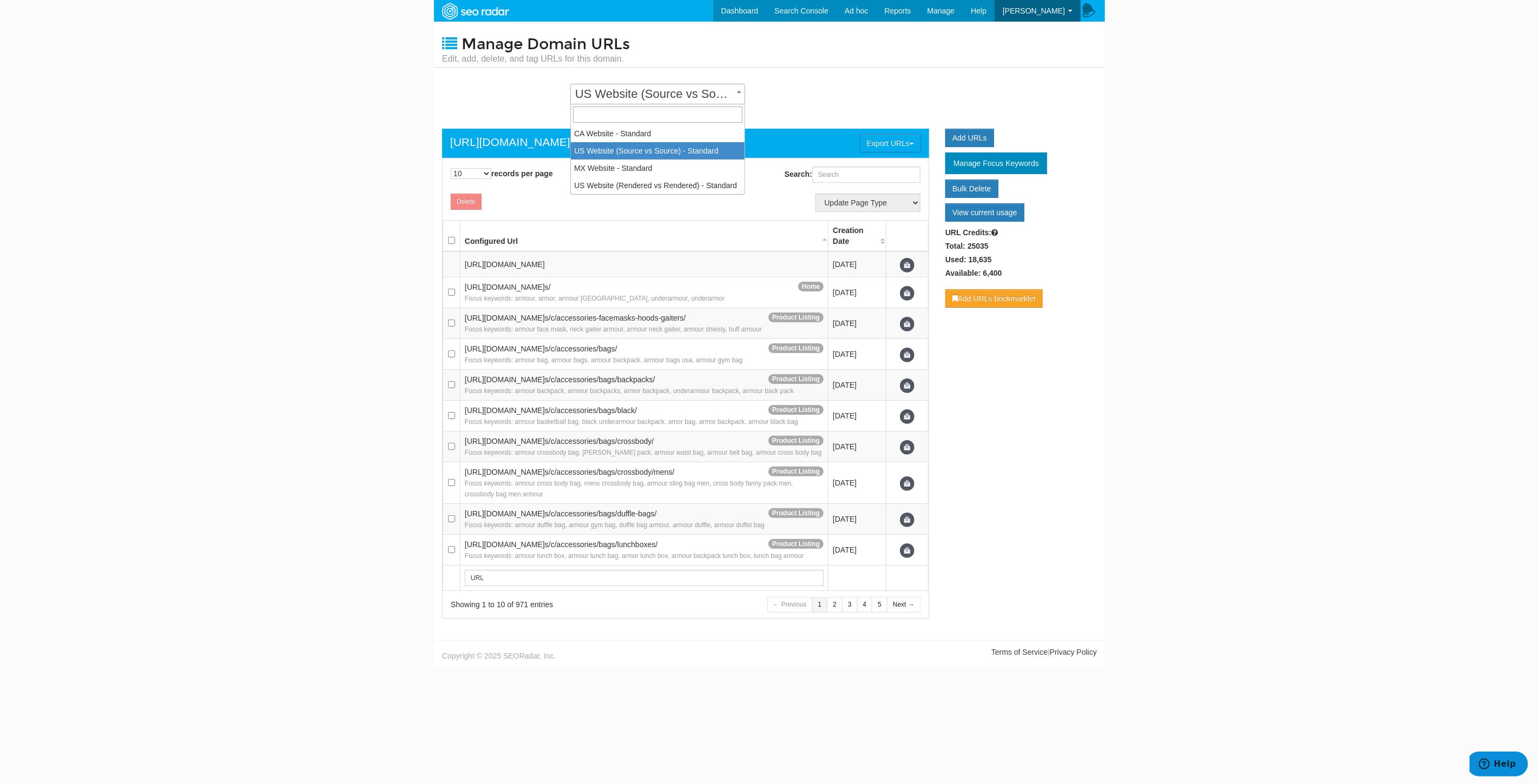
click at [682, 89] on span "US Website (Source vs Source) - Standard" at bounding box center [658, 94] width 174 height 15
select select "14252"
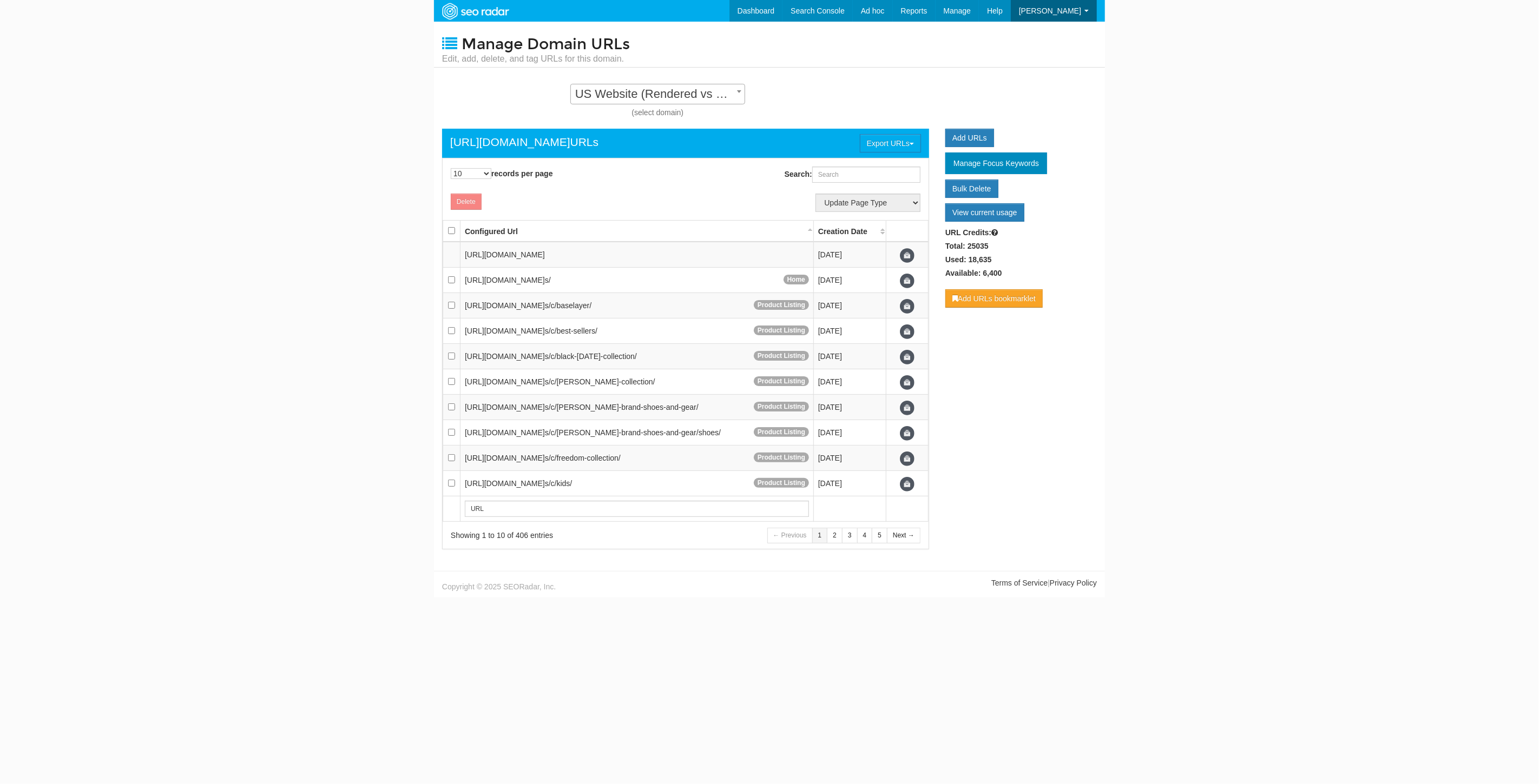
scroll to position [11, 0]
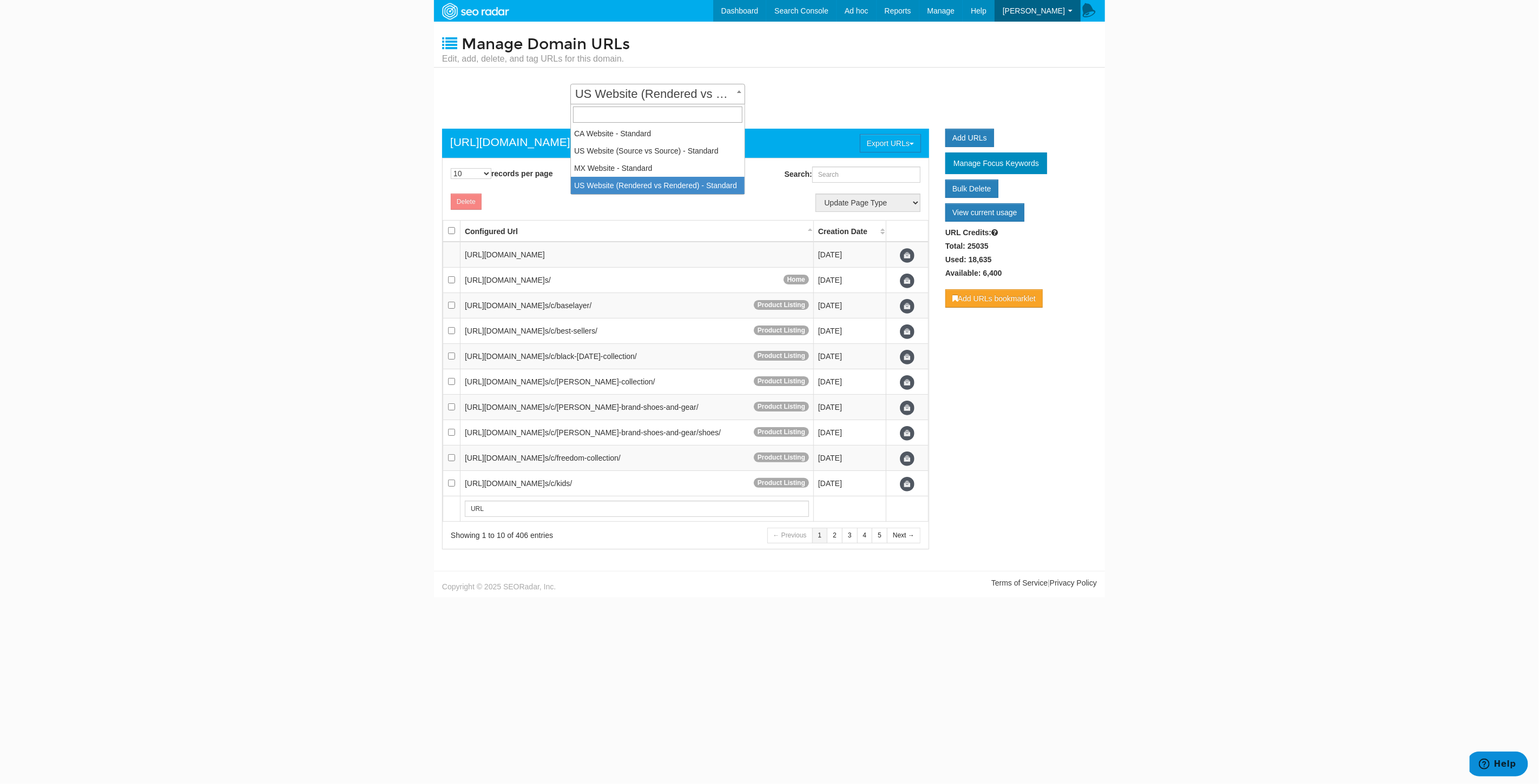
click at [700, 92] on span "US Website (Rendered vs Rendered) - Standard" at bounding box center [658, 94] width 174 height 15
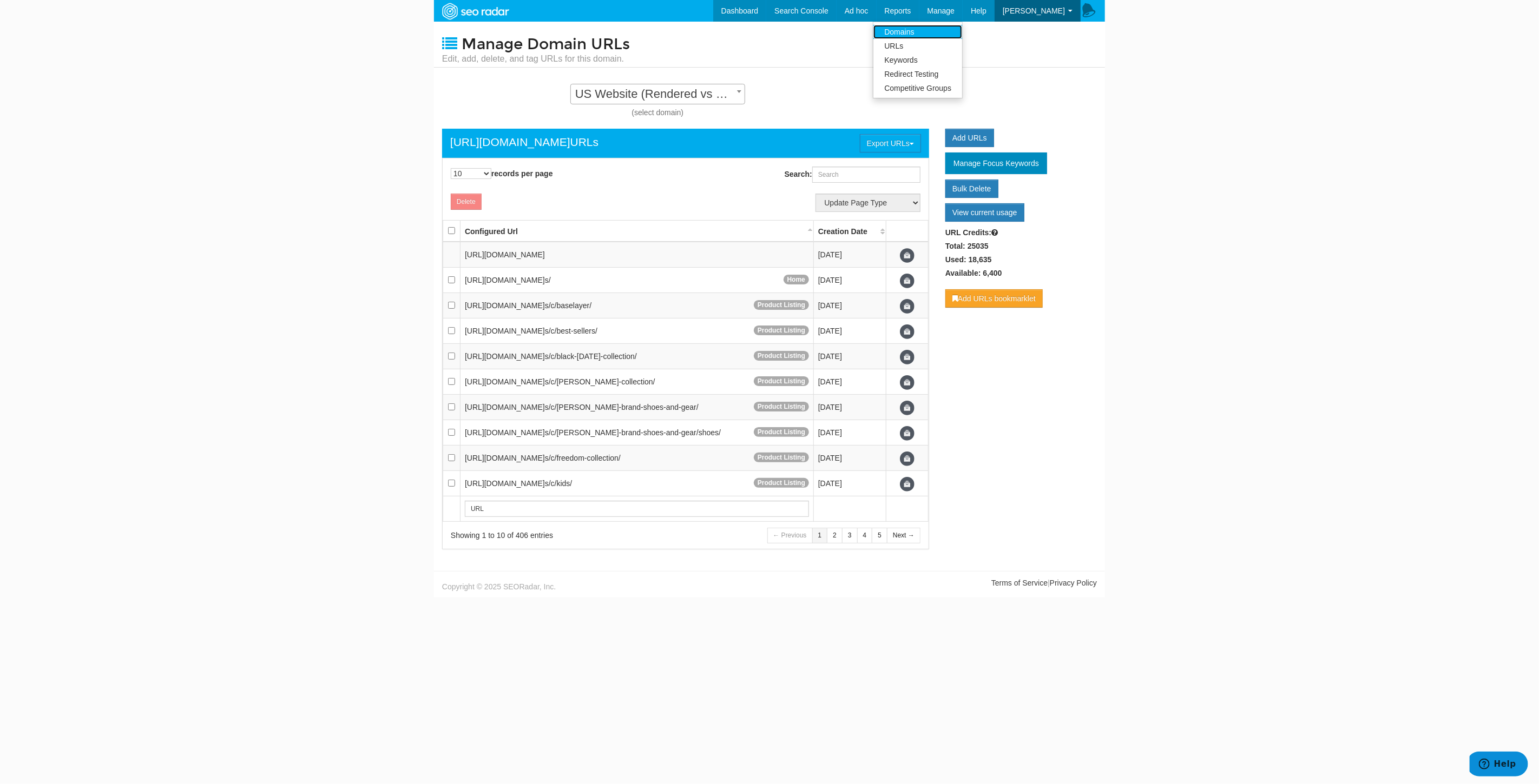
click at [929, 34] on link "Domains" at bounding box center [917, 32] width 89 height 14
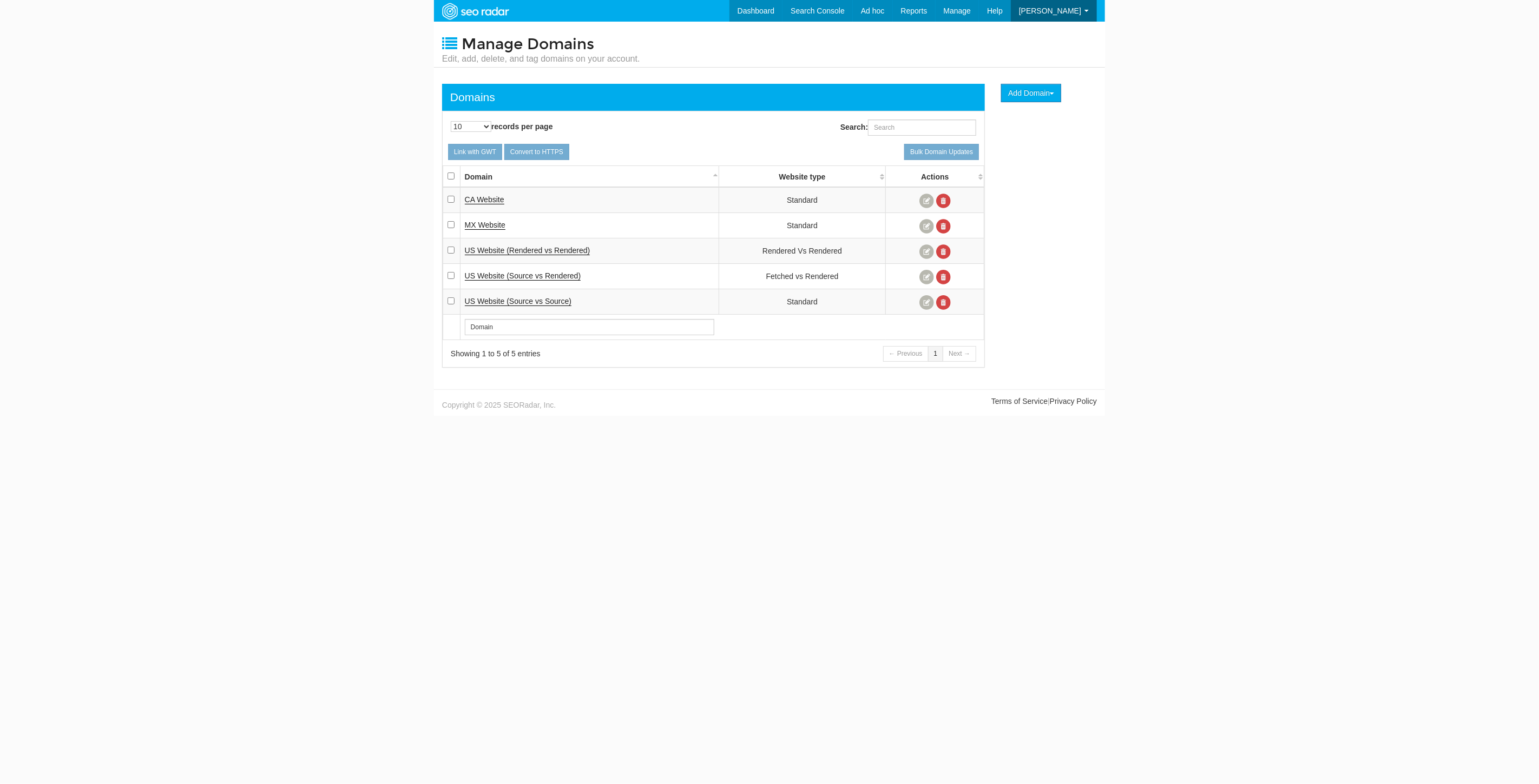
scroll to position [43, 0]
click at [542, 272] on span "US Website (Source vs Rendered)" at bounding box center [523, 276] width 116 height 9
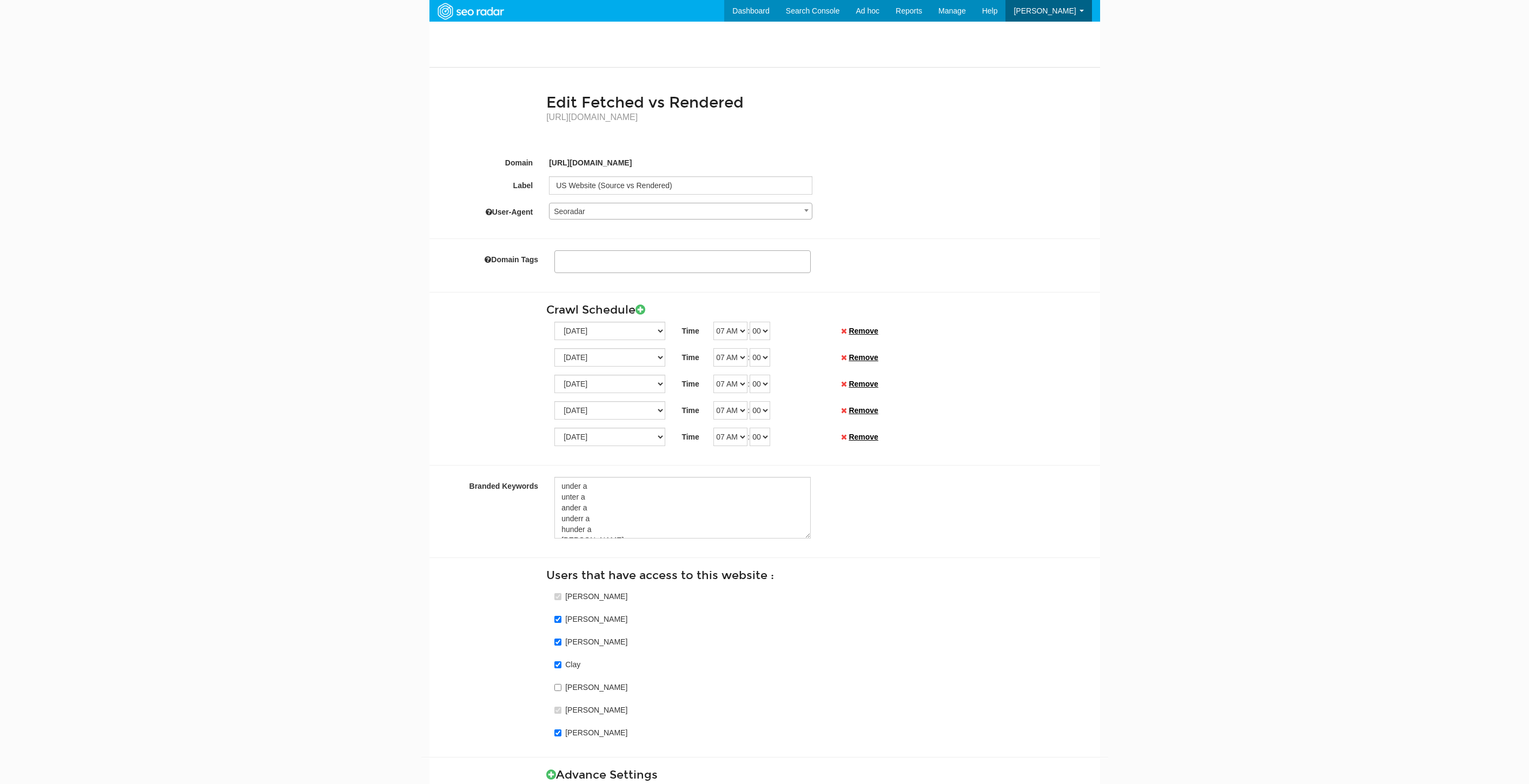
select select
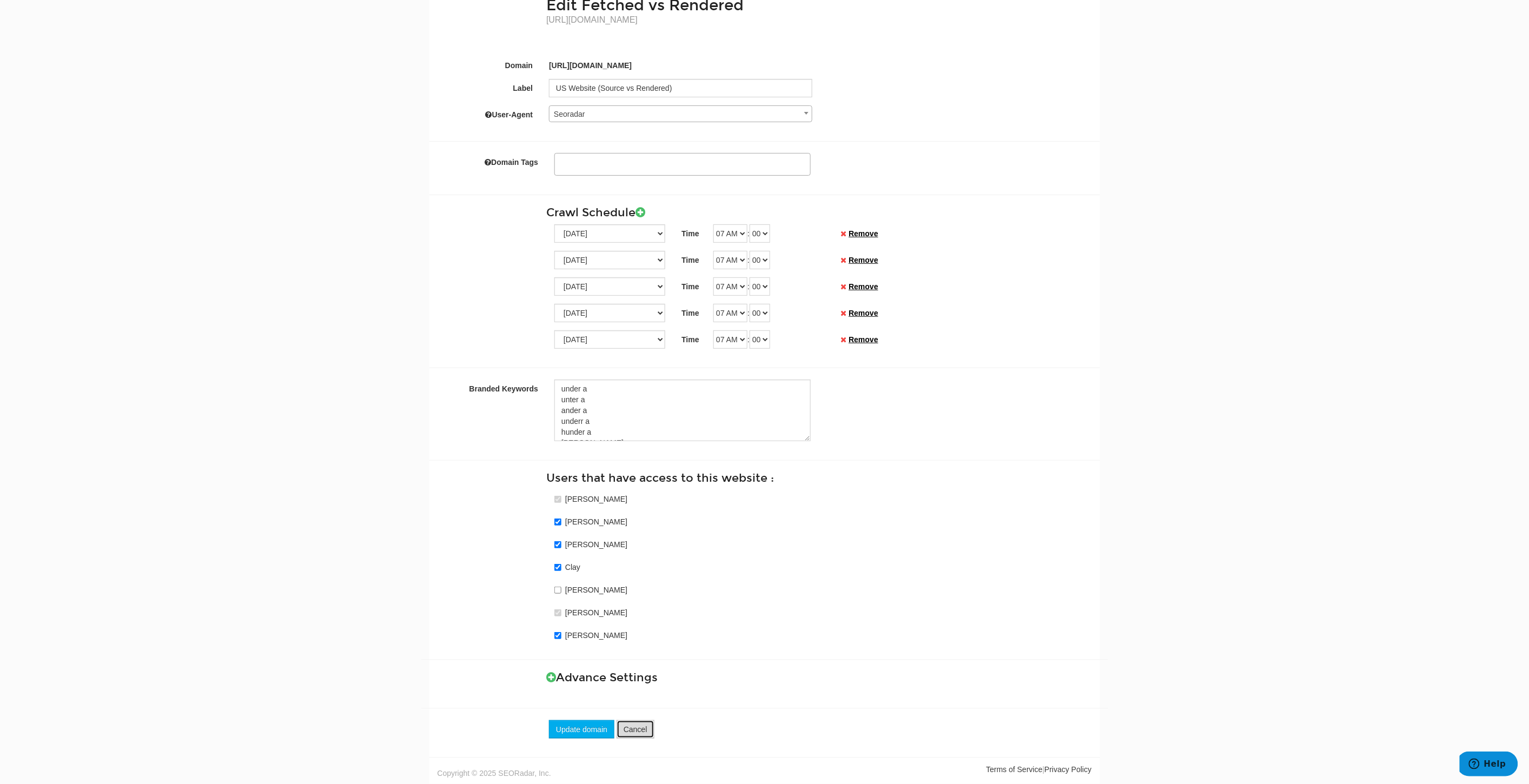
click at [642, 728] on link "Cancel" at bounding box center [635, 730] width 38 height 18
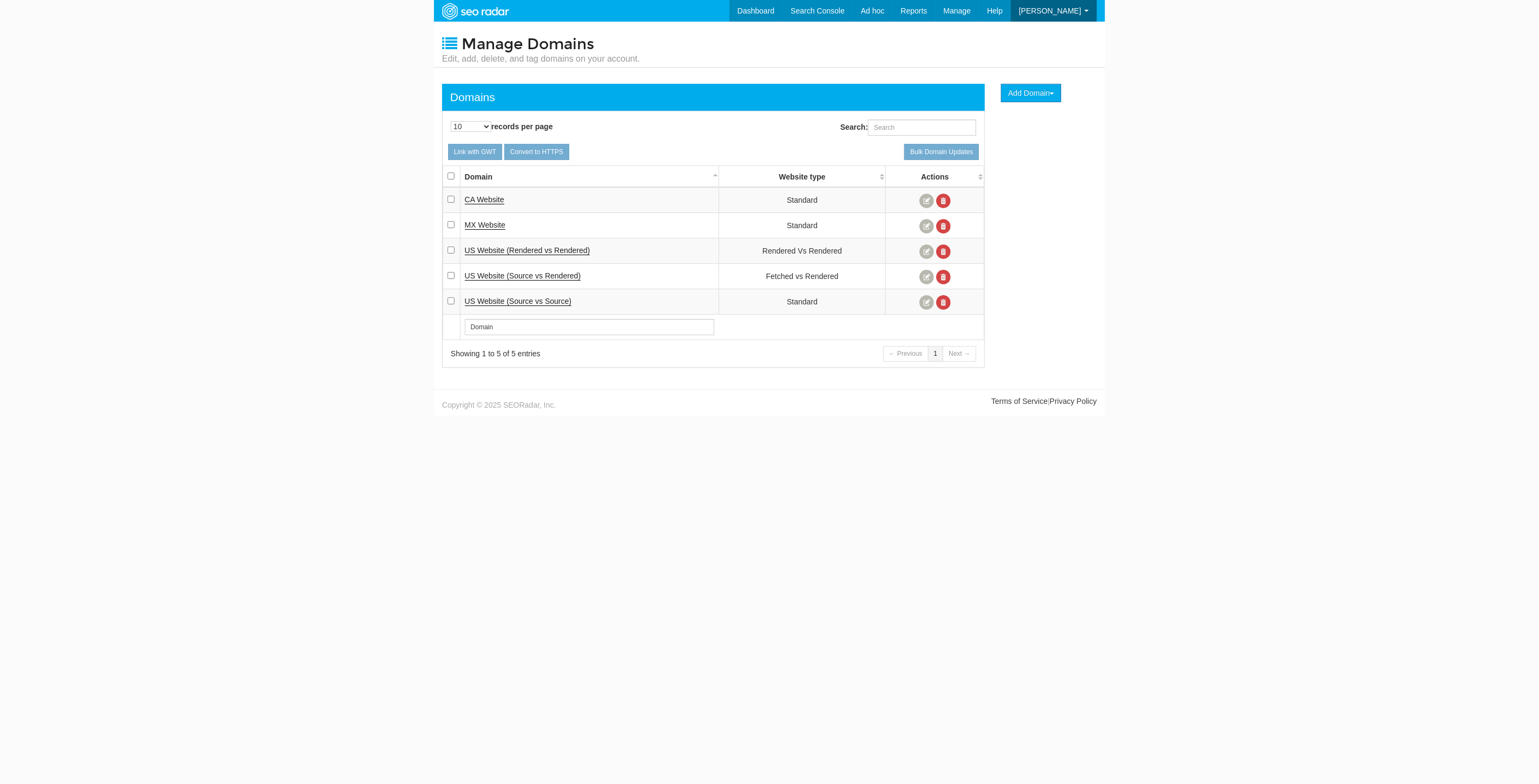
scroll to position [43, 0]
click at [563, 248] on span "US Website (Rendered vs Rendered" at bounding box center [526, 250] width 123 height 9
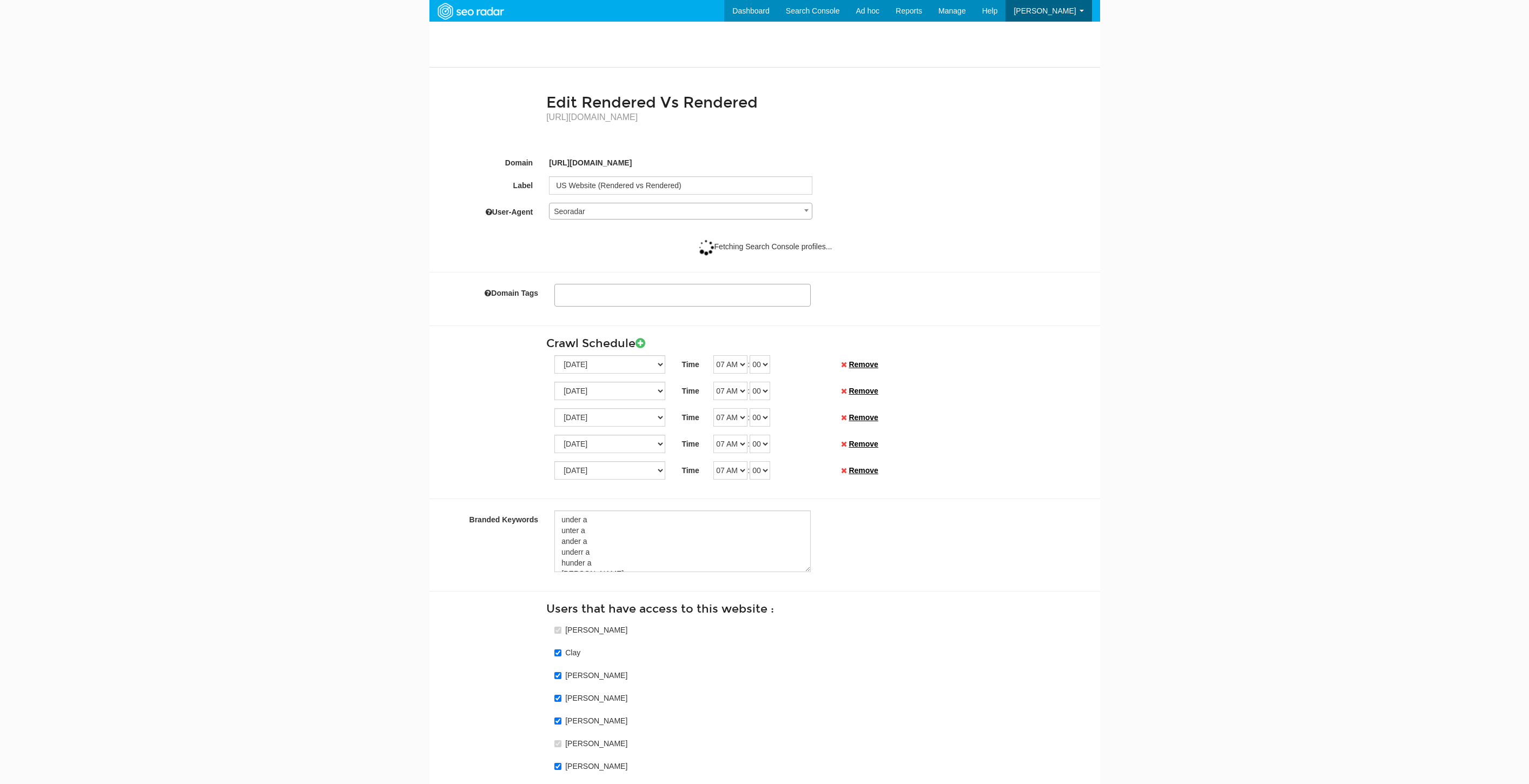
select select
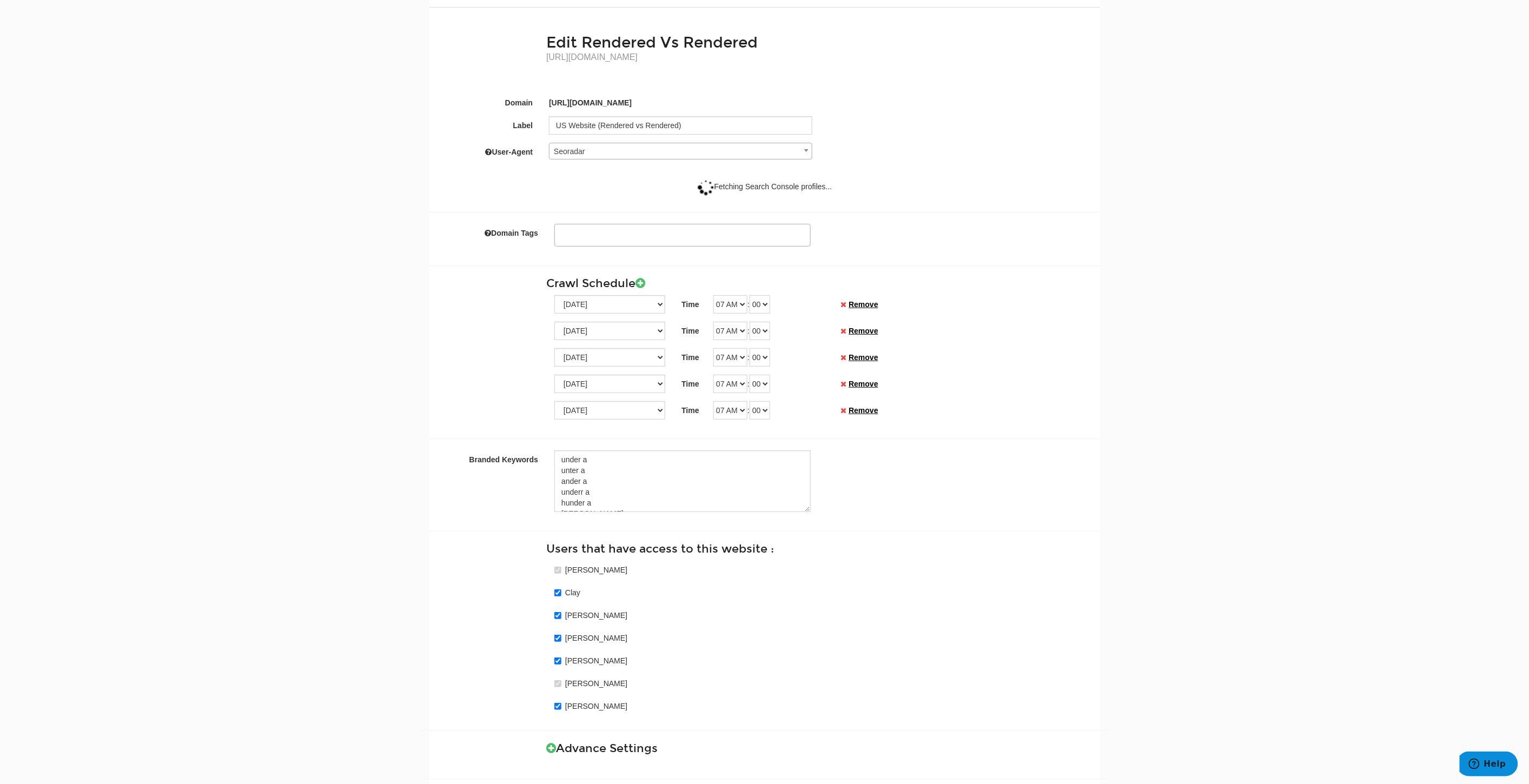
scroll to position [133, 0]
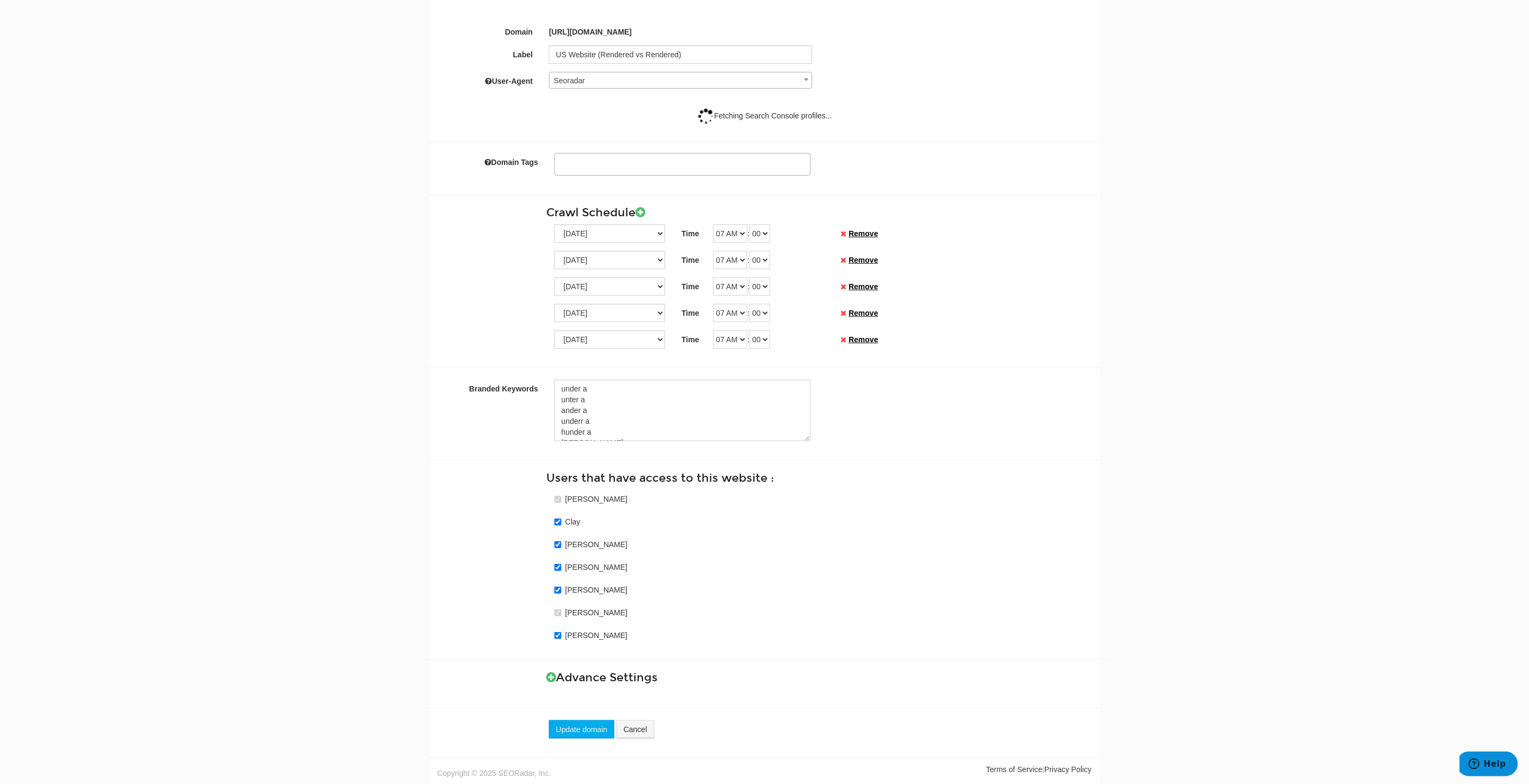
click at [571, 676] on h3 "Advance Settings" at bounding box center [818, 678] width 545 height 12
click at [550, 674] on icon at bounding box center [551, 677] width 10 height 12
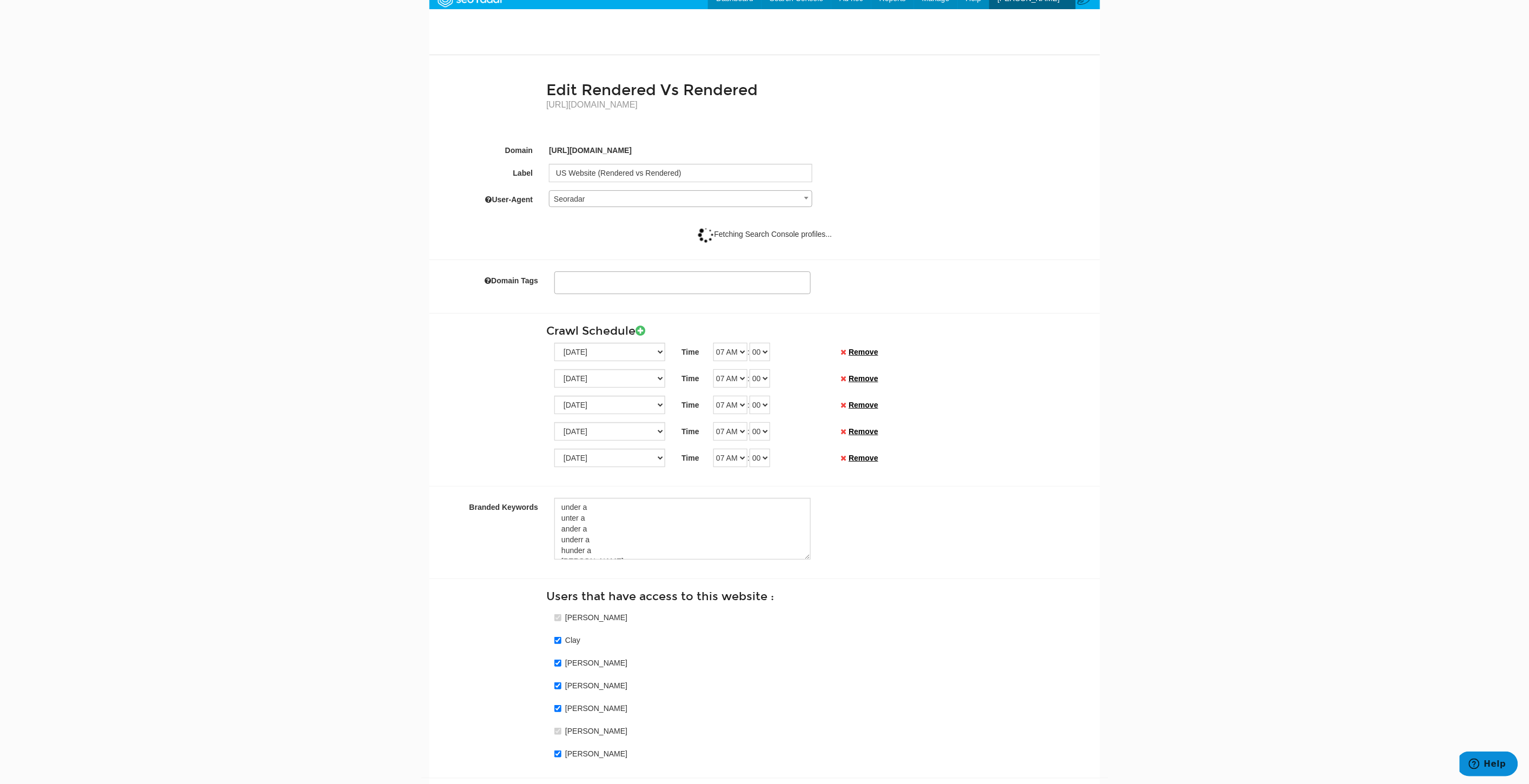
scroll to position [0, 0]
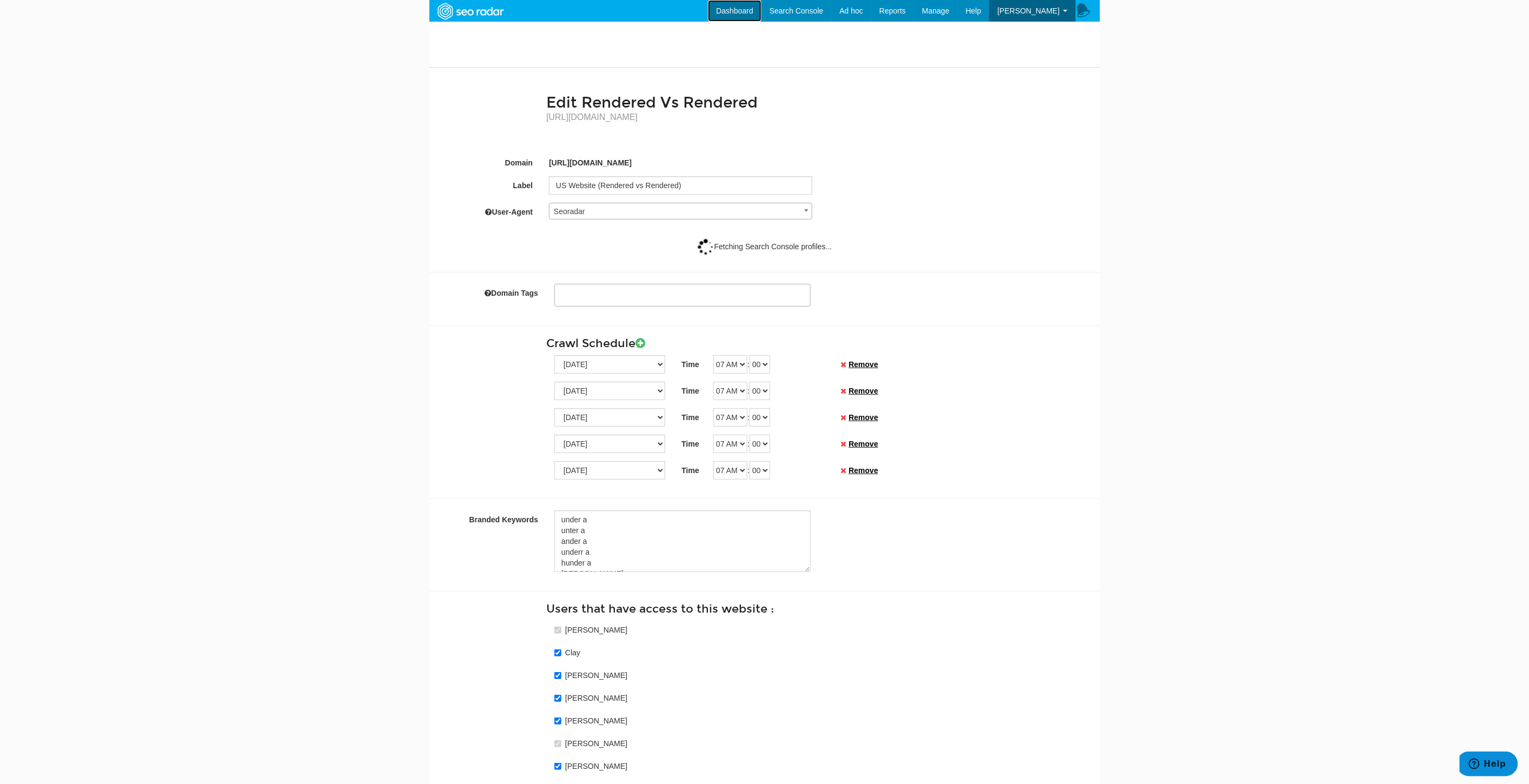
click at [754, 8] on link "Dashboard" at bounding box center [735, 10] width 54 height 21
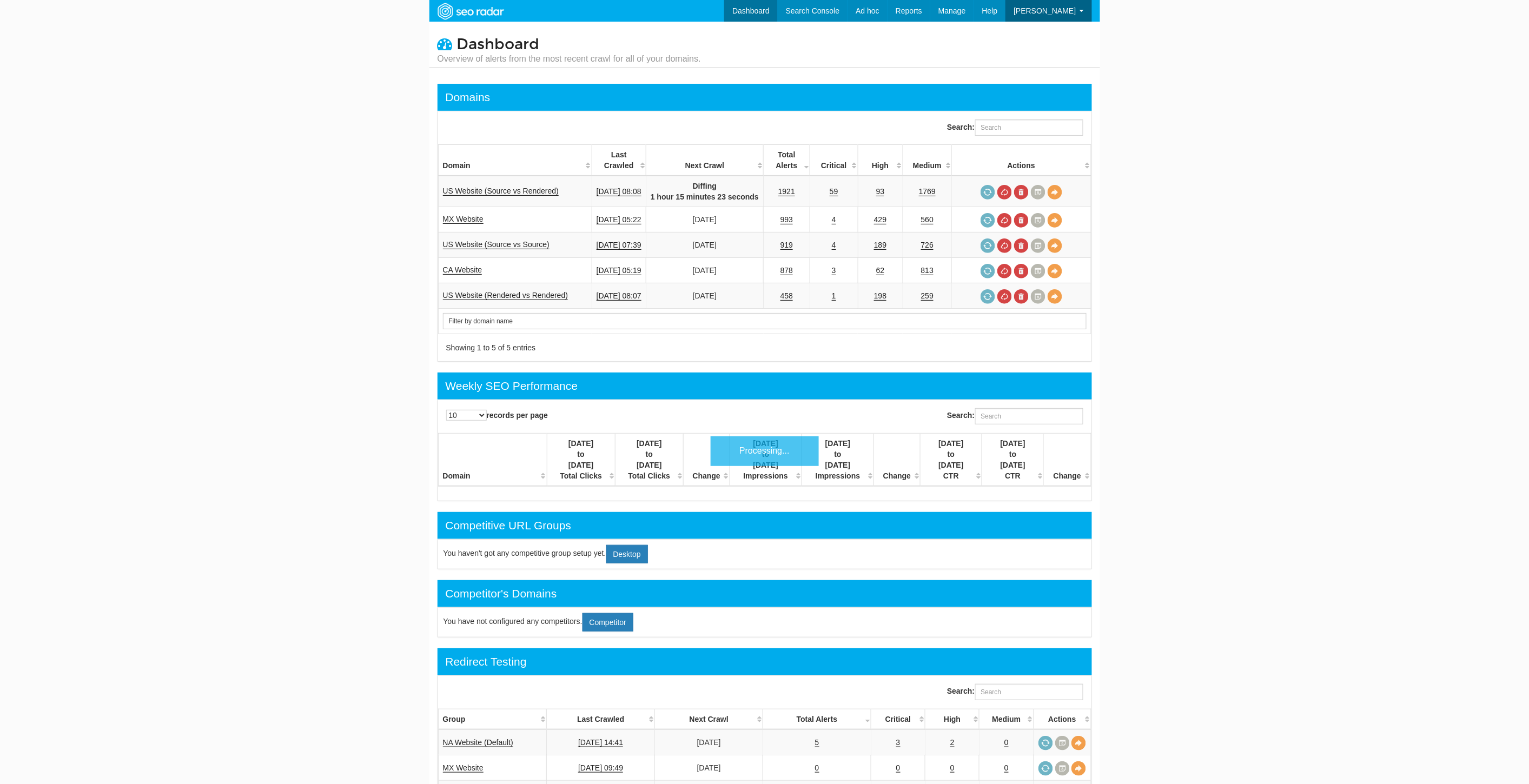
scroll to position [43, 0]
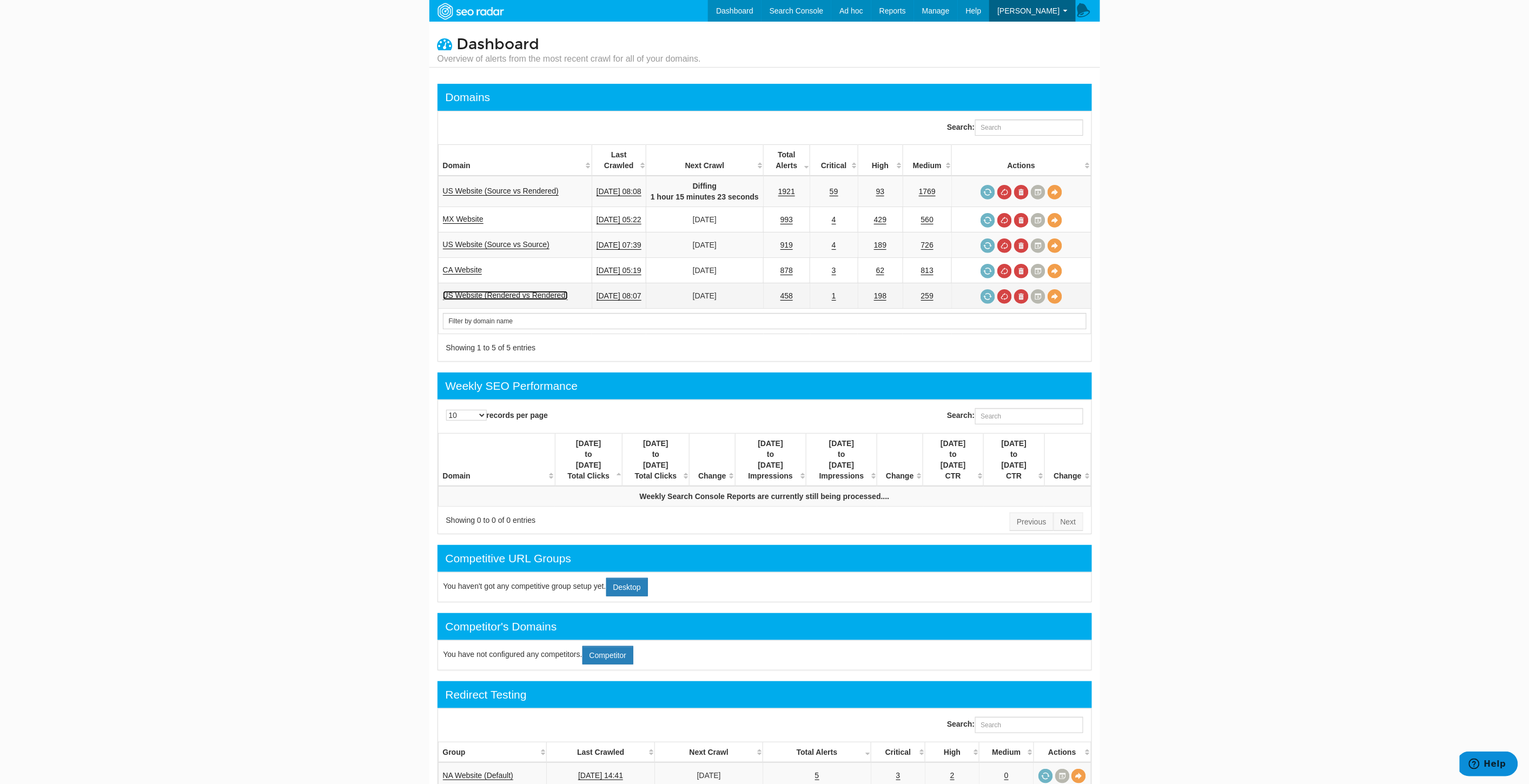
click at [535, 294] on link "US Website (Rendered vs Rendered)" at bounding box center [505, 295] width 125 height 9
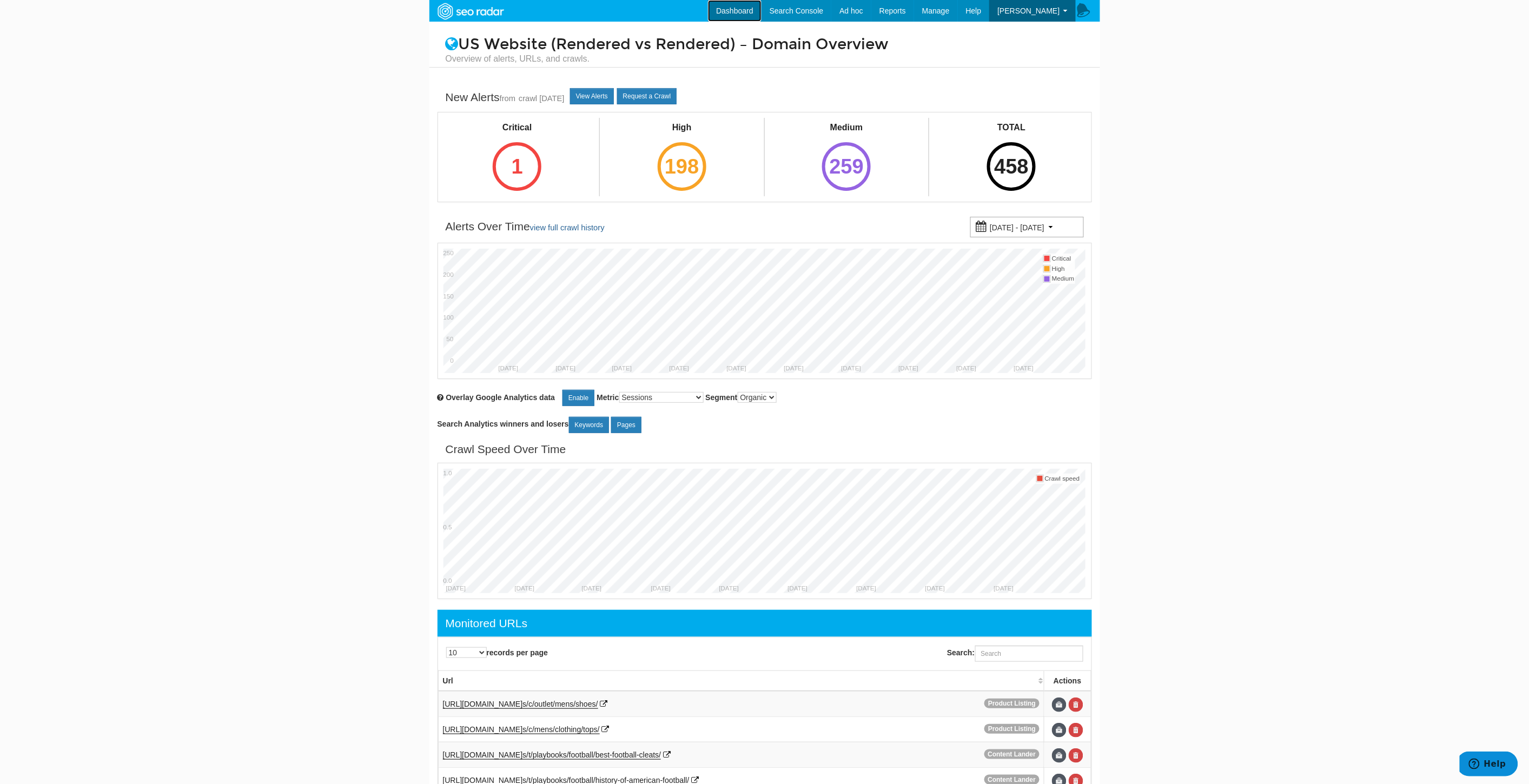
click at [749, 3] on link "Dashboard" at bounding box center [735, 10] width 54 height 21
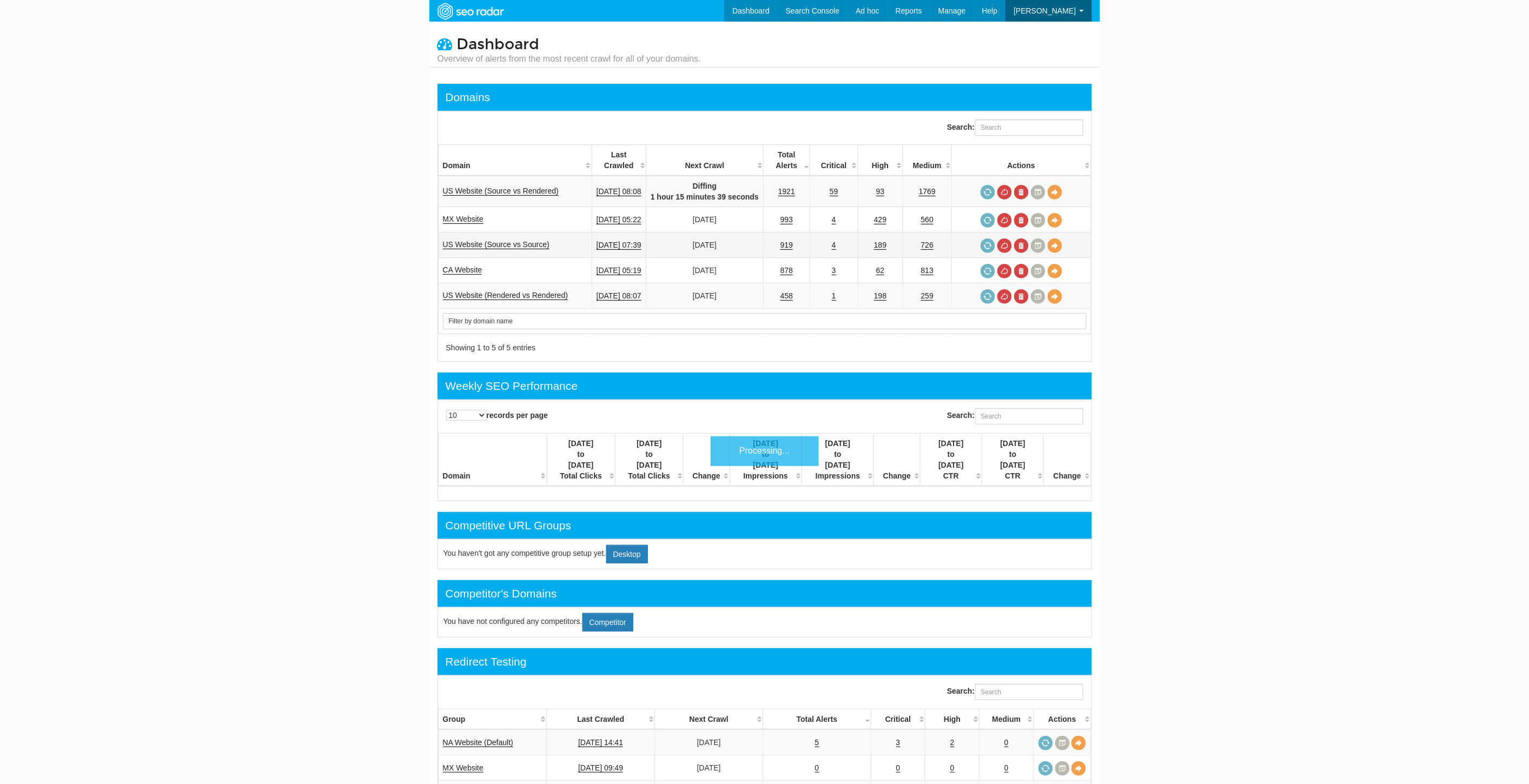
scroll to position [43, 0]
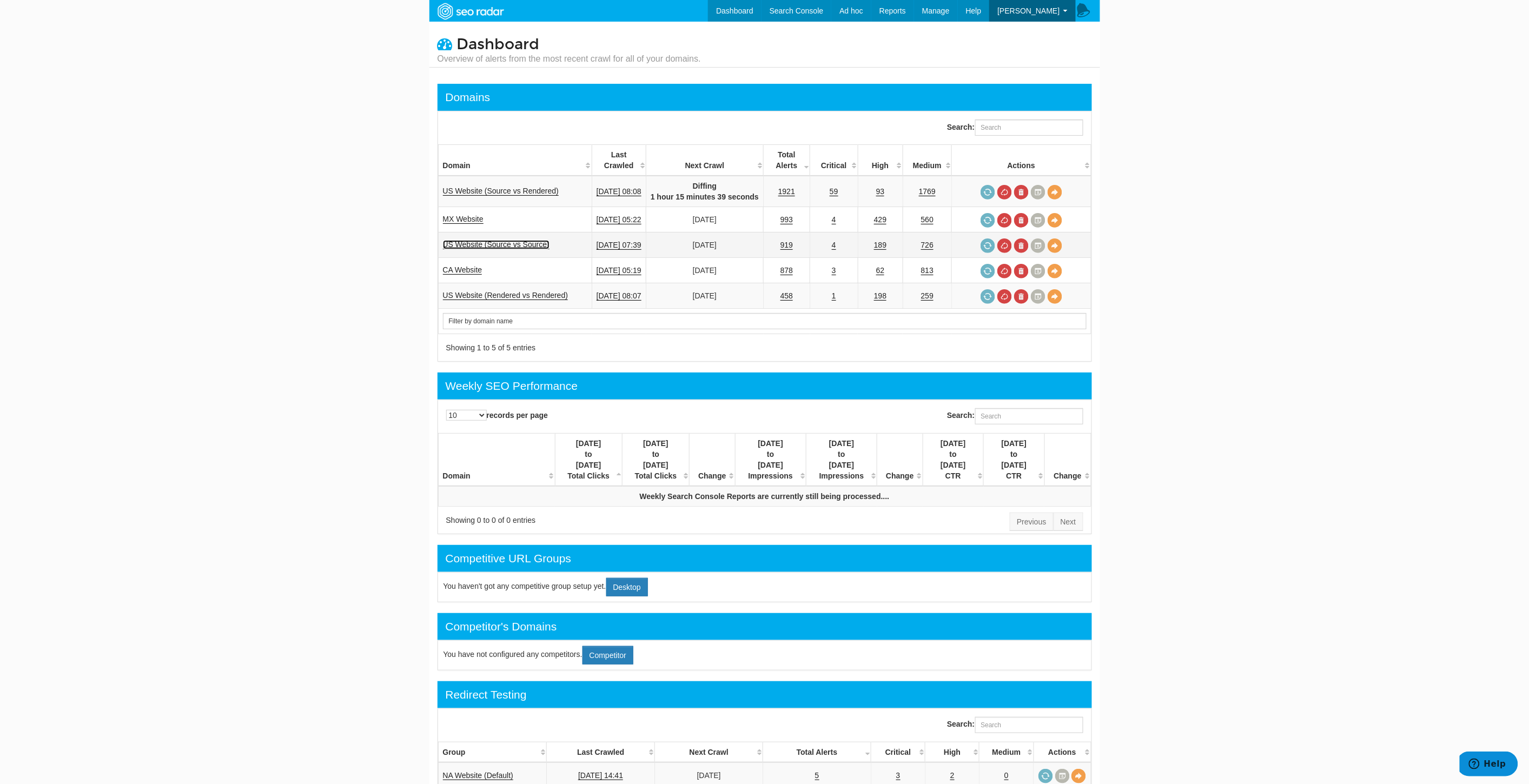
click at [514, 244] on link "US Website (Source vs Source)" at bounding box center [496, 245] width 106 height 9
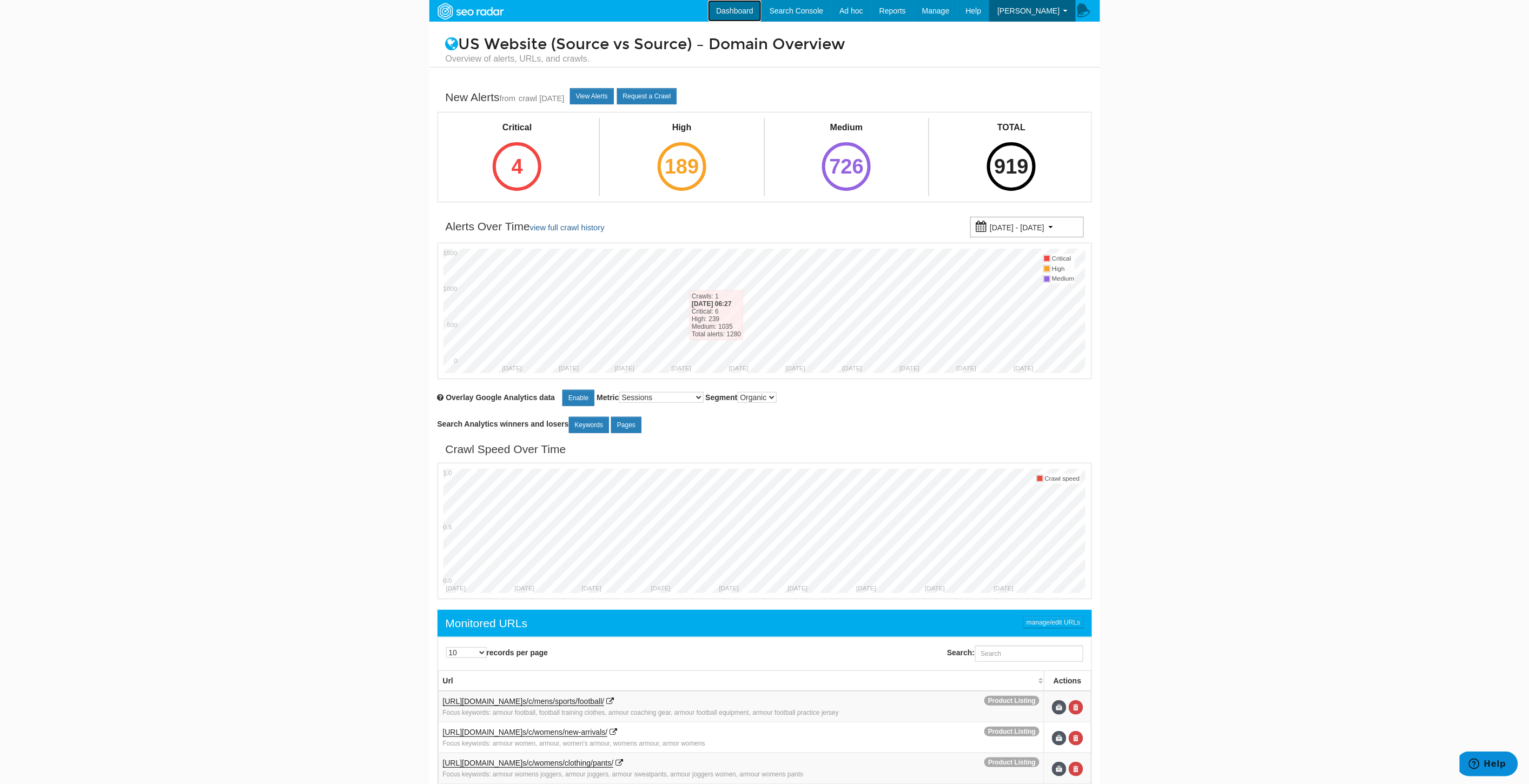
click at [752, 15] on link "Dashboard" at bounding box center [735, 10] width 54 height 21
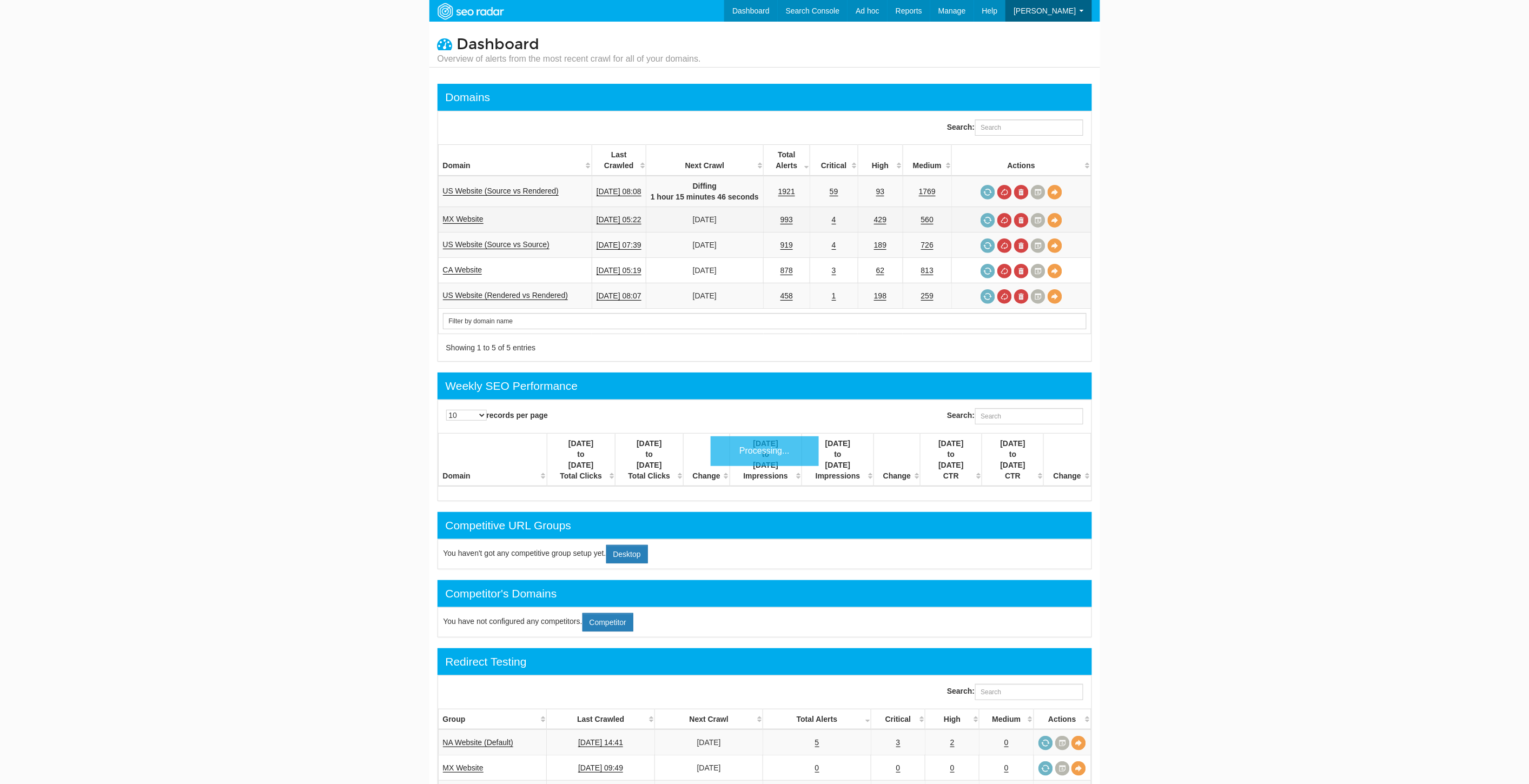
scroll to position [43, 0]
click at [510, 188] on link "US Website (Source vs Rendered)" at bounding box center [501, 191] width 116 height 9
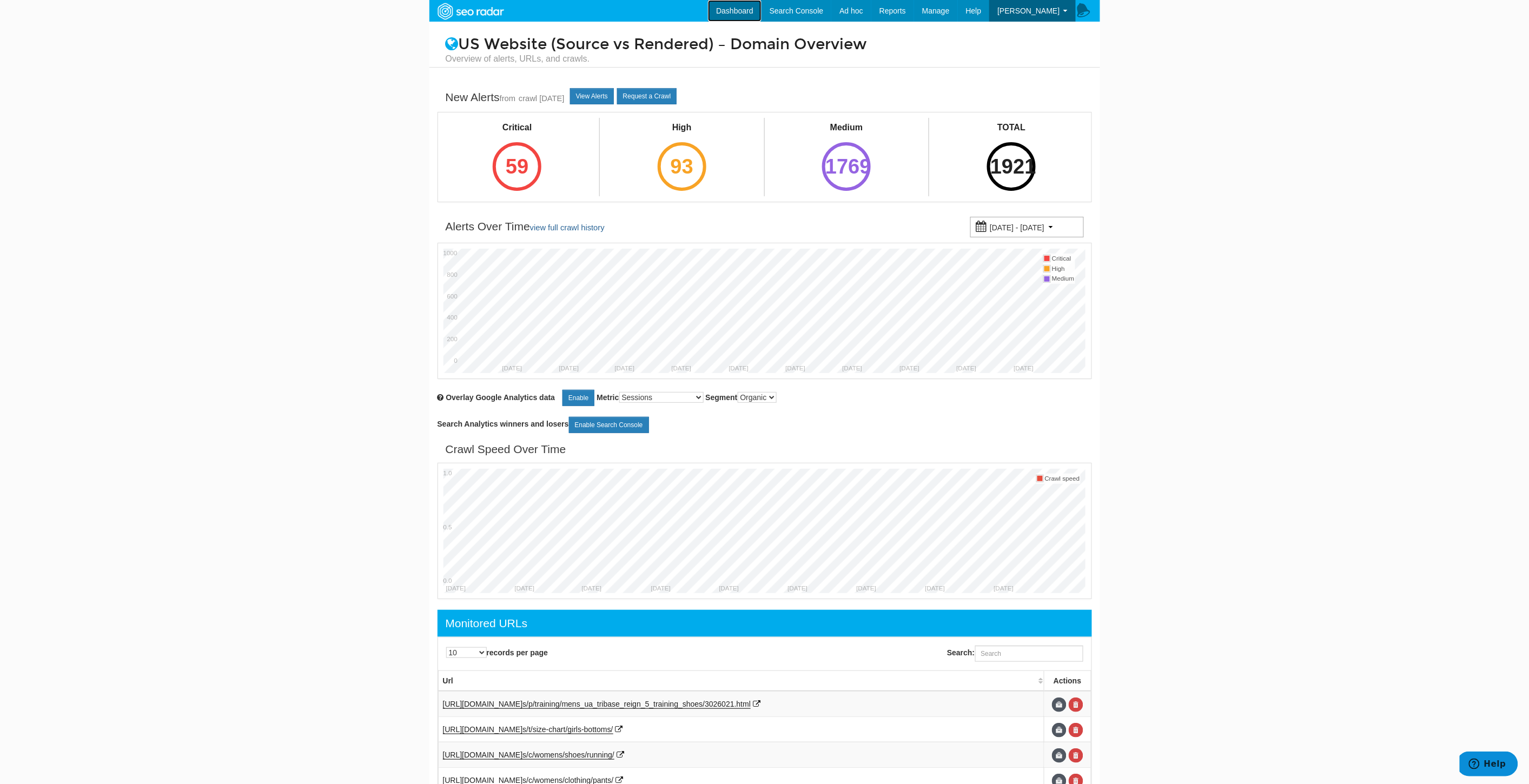
click at [759, 12] on link "Dashboard" at bounding box center [735, 10] width 54 height 21
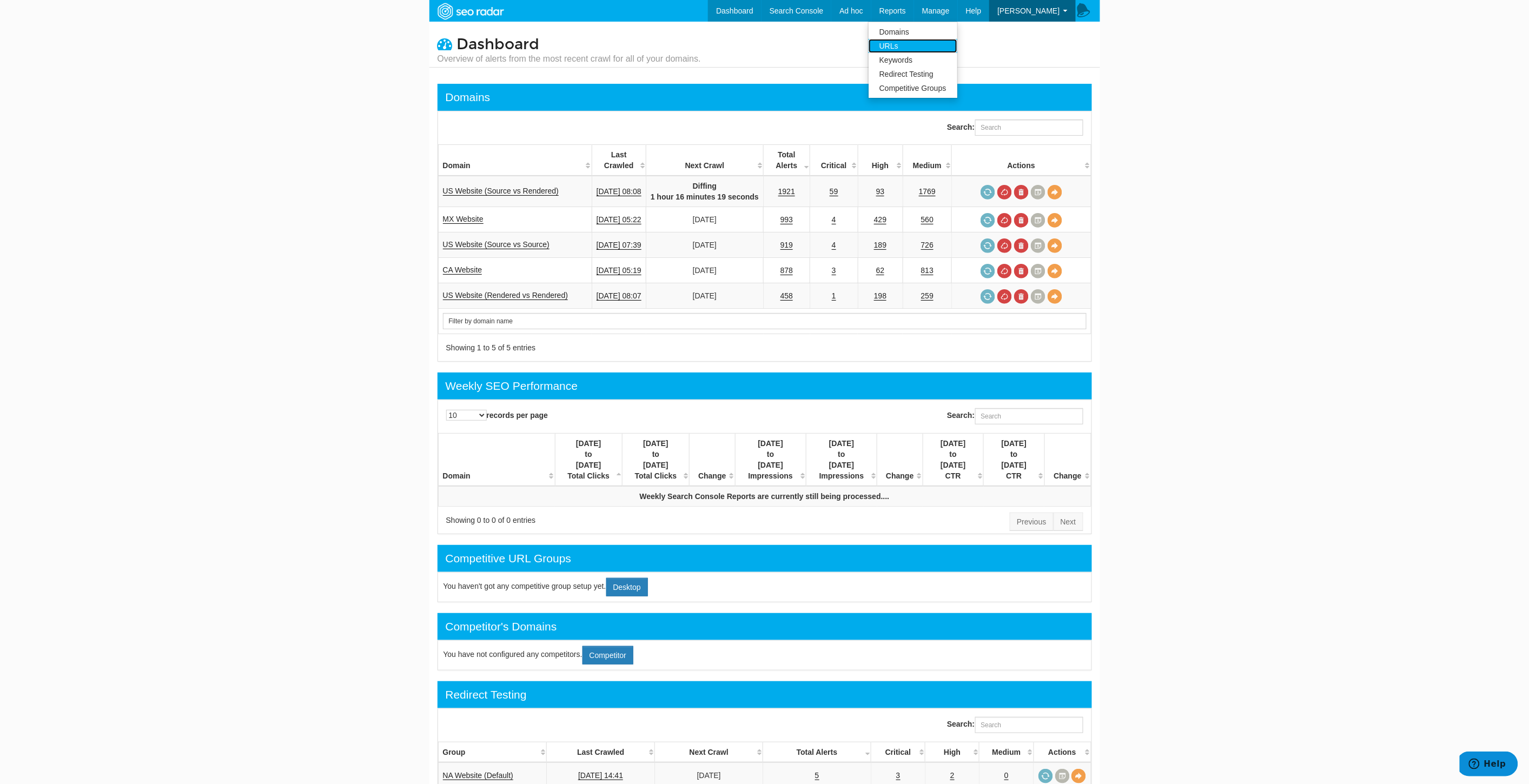
click at [920, 46] on link "URLs" at bounding box center [913, 46] width 89 height 14
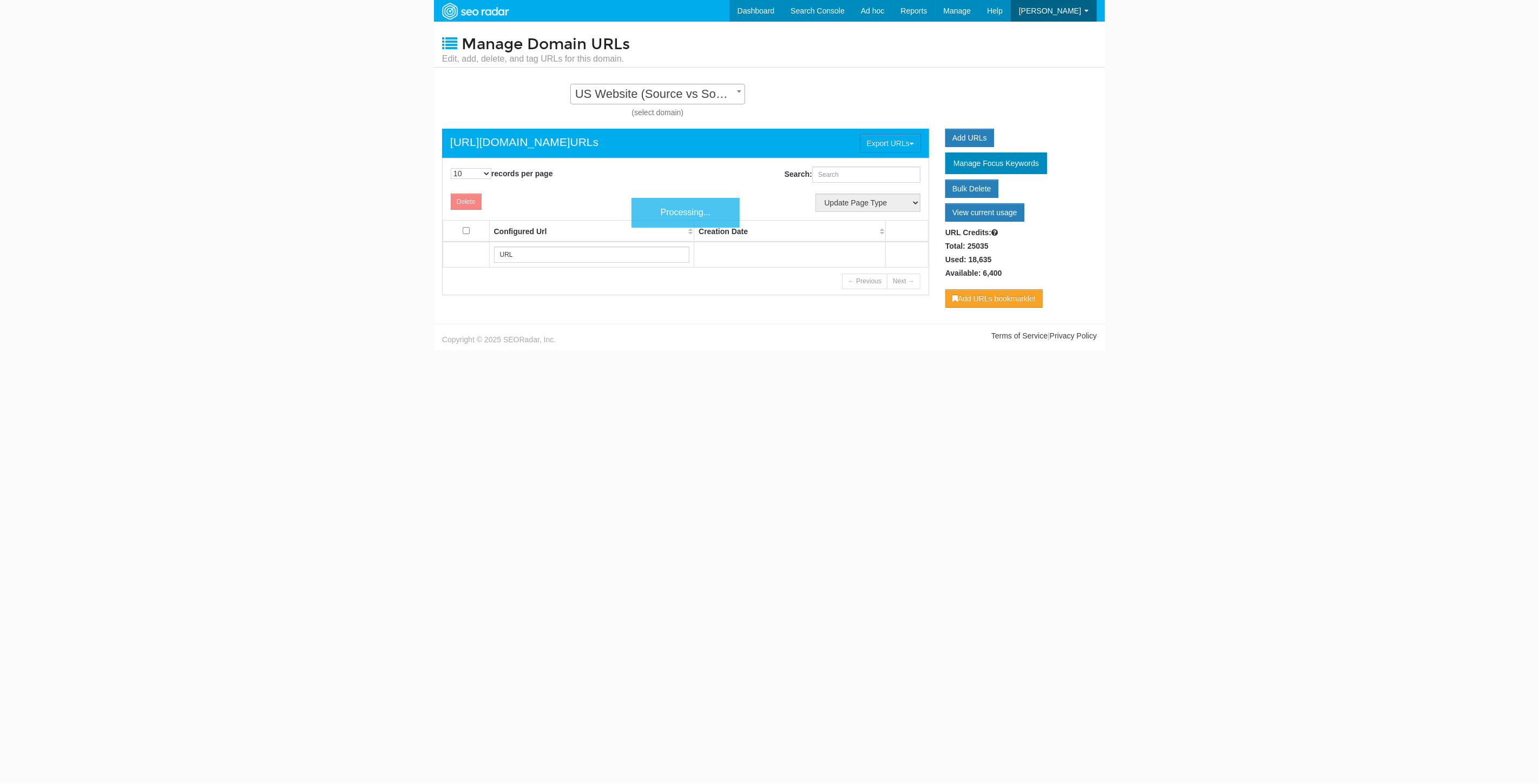
scroll to position [11, 0]
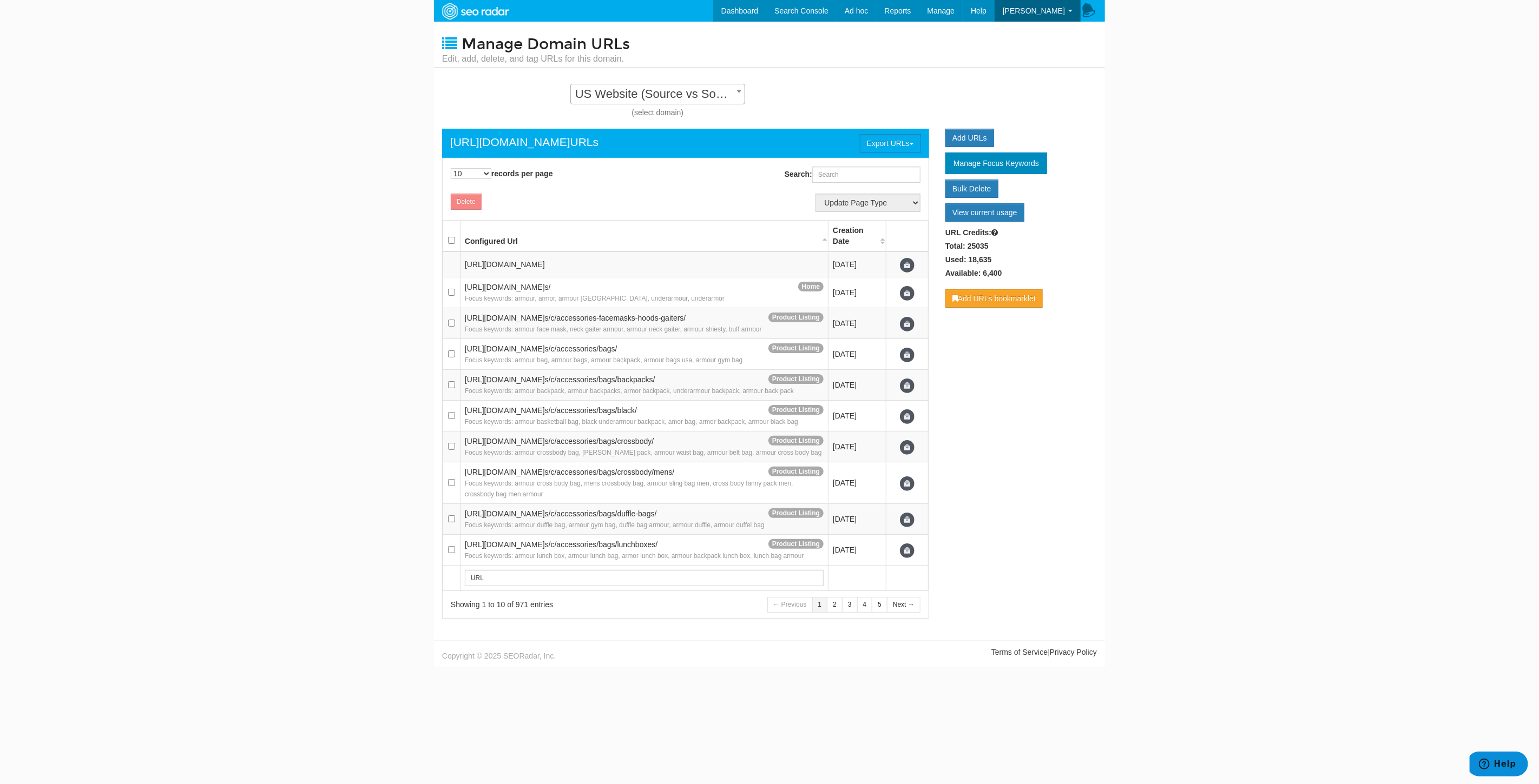
click at [694, 86] on span "US Website (Source vs Source) - Standard" at bounding box center [658, 94] width 174 height 15
click at [767, 14] on link "Dashboard" at bounding box center [740, 10] width 54 height 21
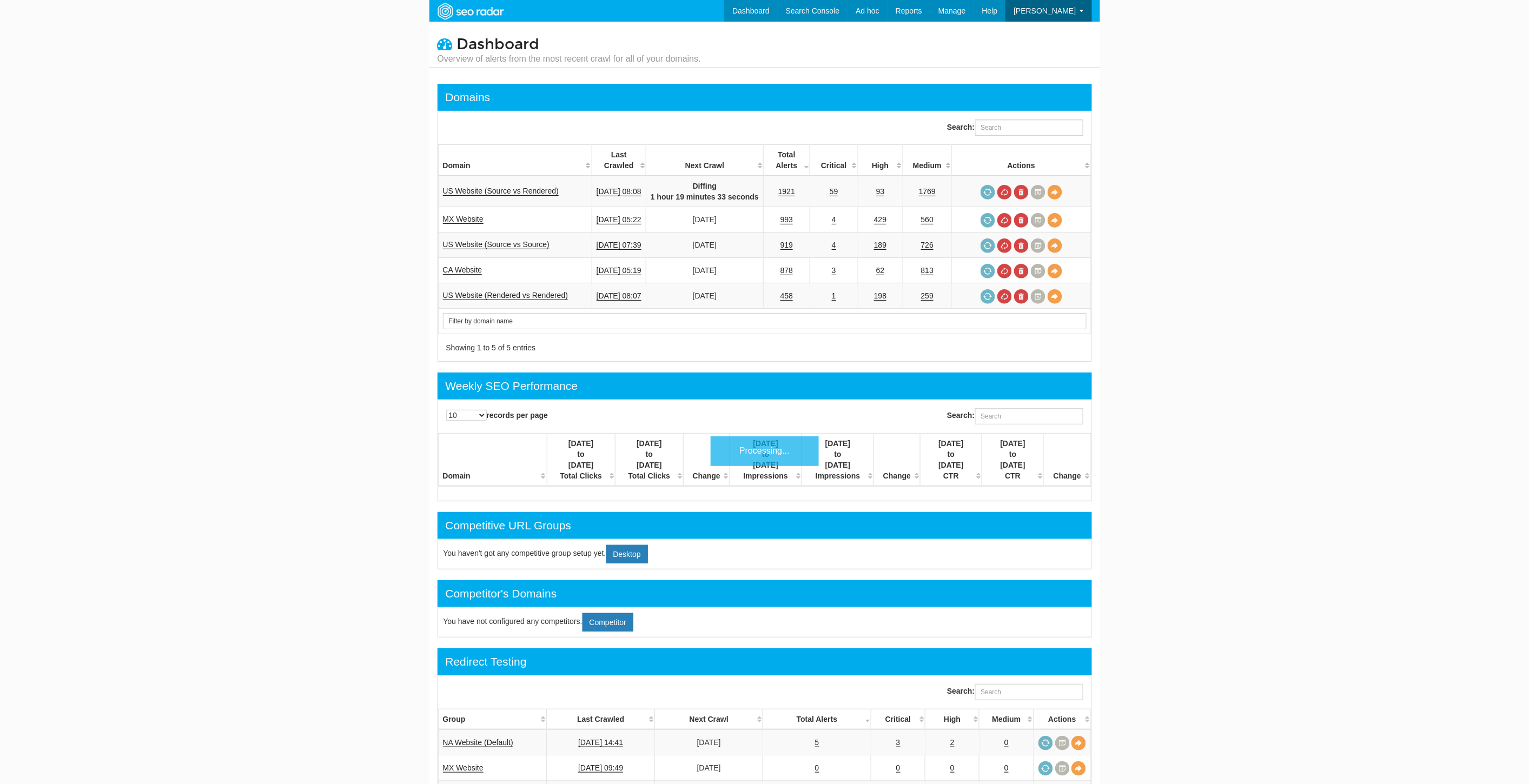
scroll to position [43, 0]
click at [537, 190] on link "US Website (Source vs Rendered)" at bounding box center [501, 191] width 116 height 9
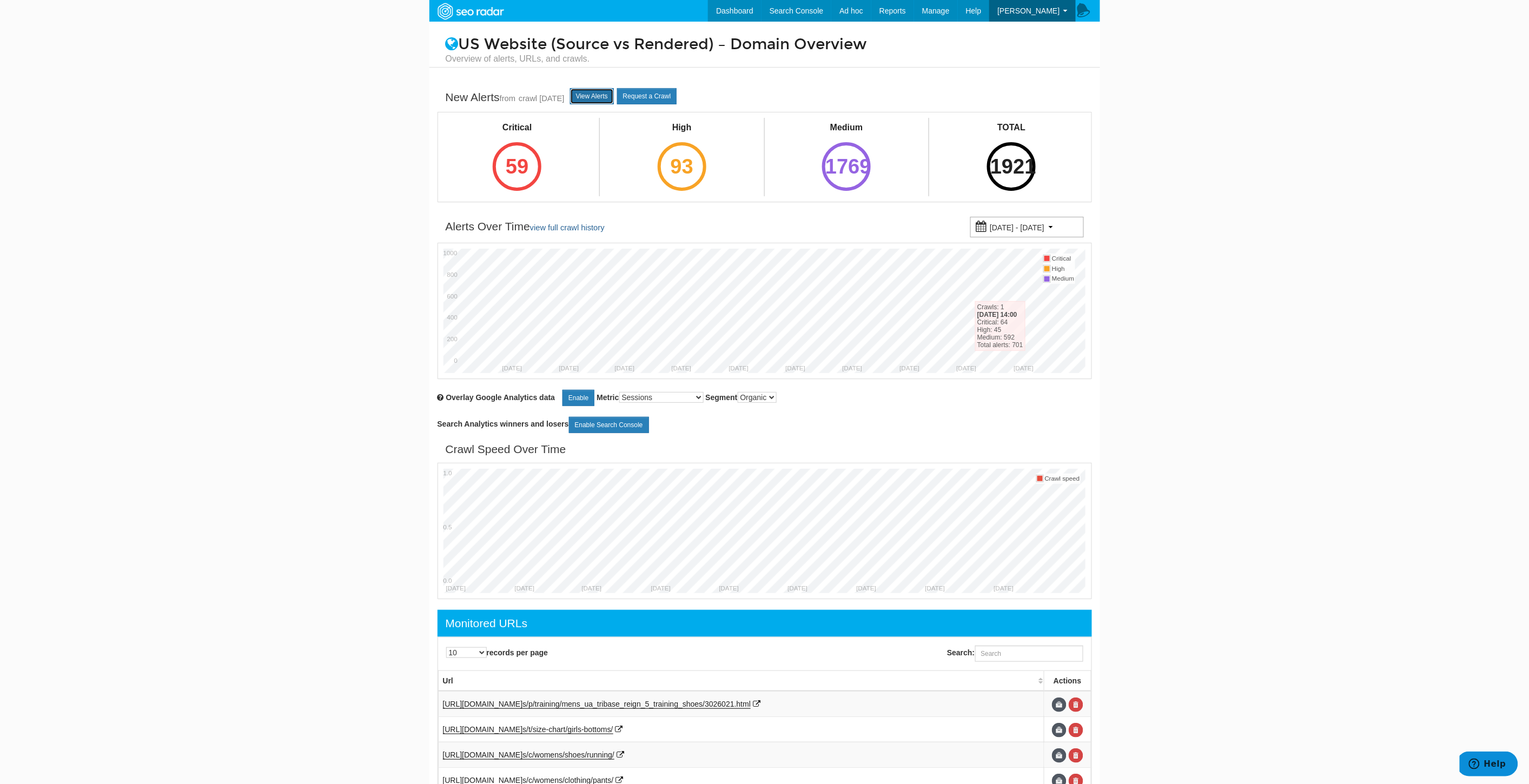
click at [601, 92] on link "View Alerts" at bounding box center [592, 96] width 44 height 17
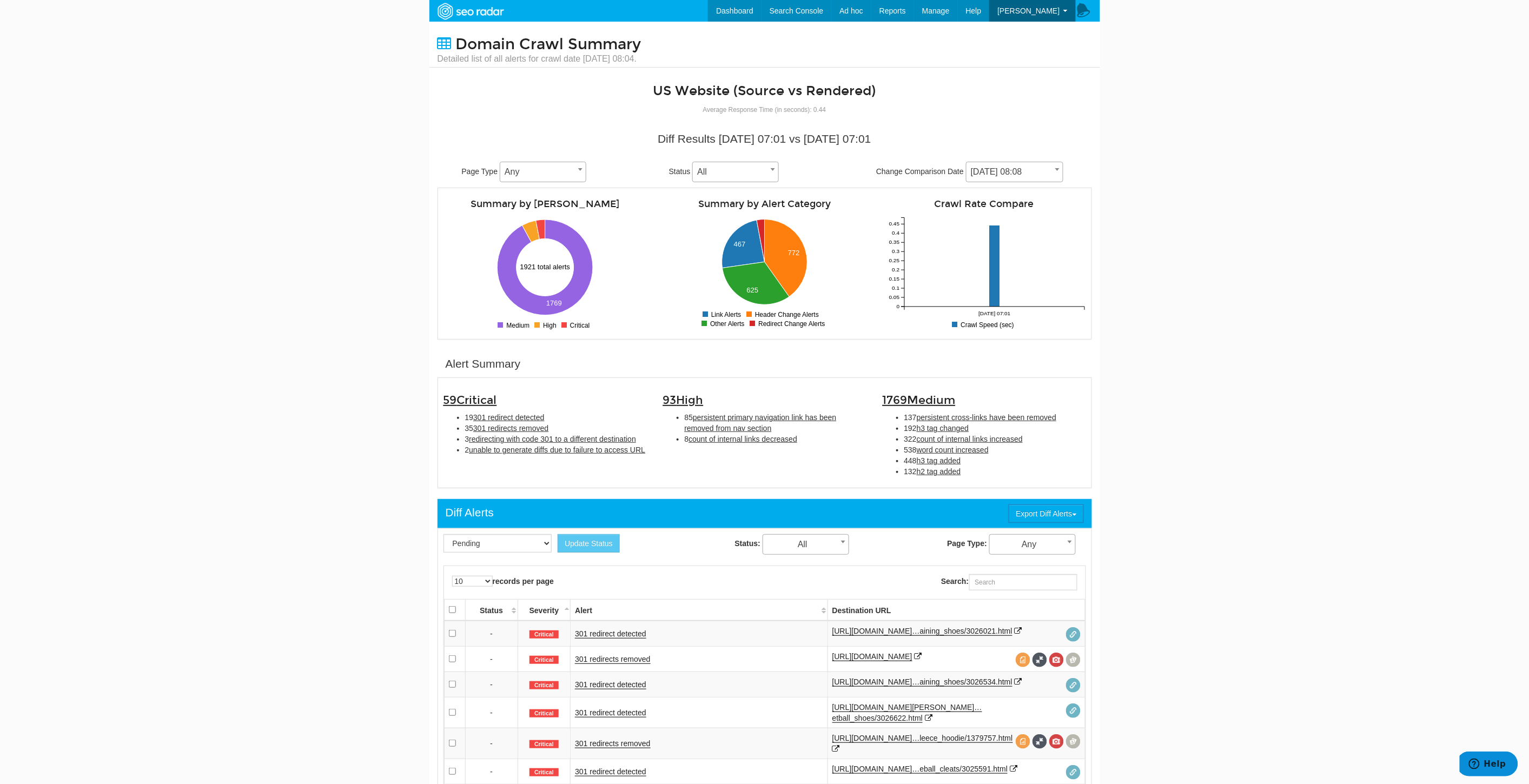
scroll to position [60, 0]
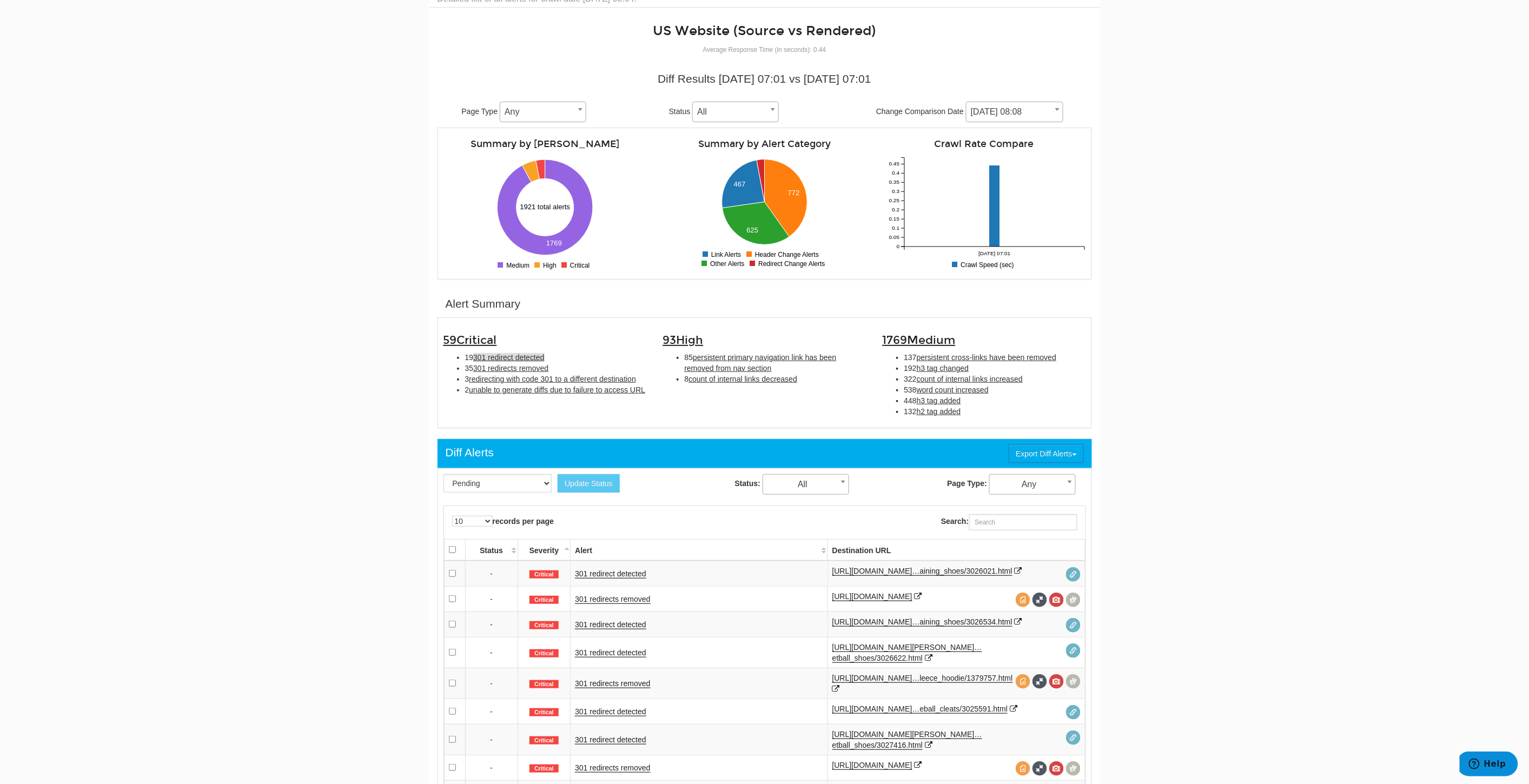
click at [515, 358] on span "301 redirect detected" at bounding box center [509, 357] width 72 height 9
type input "301 redirect detected"
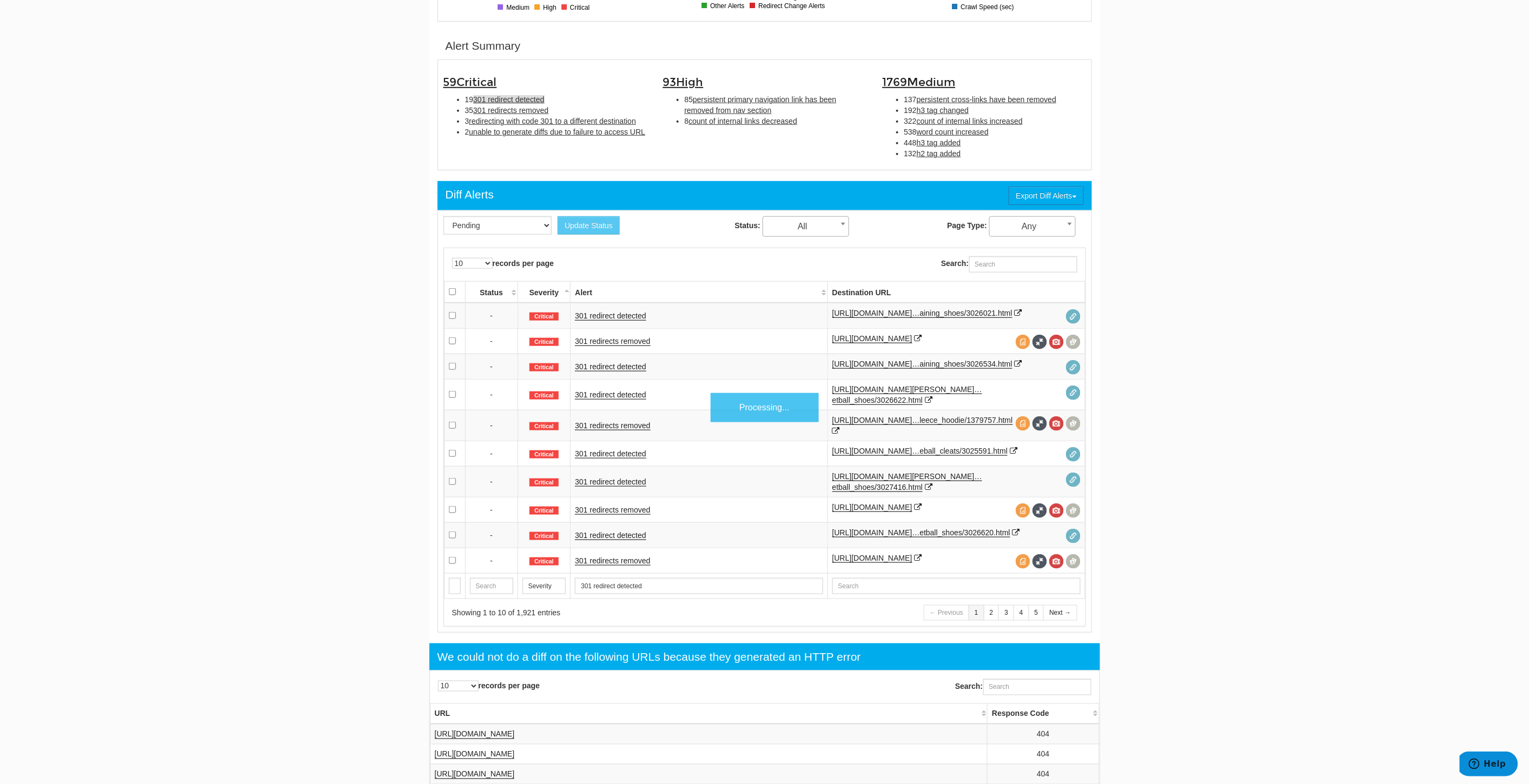
scroll to position [350, 0]
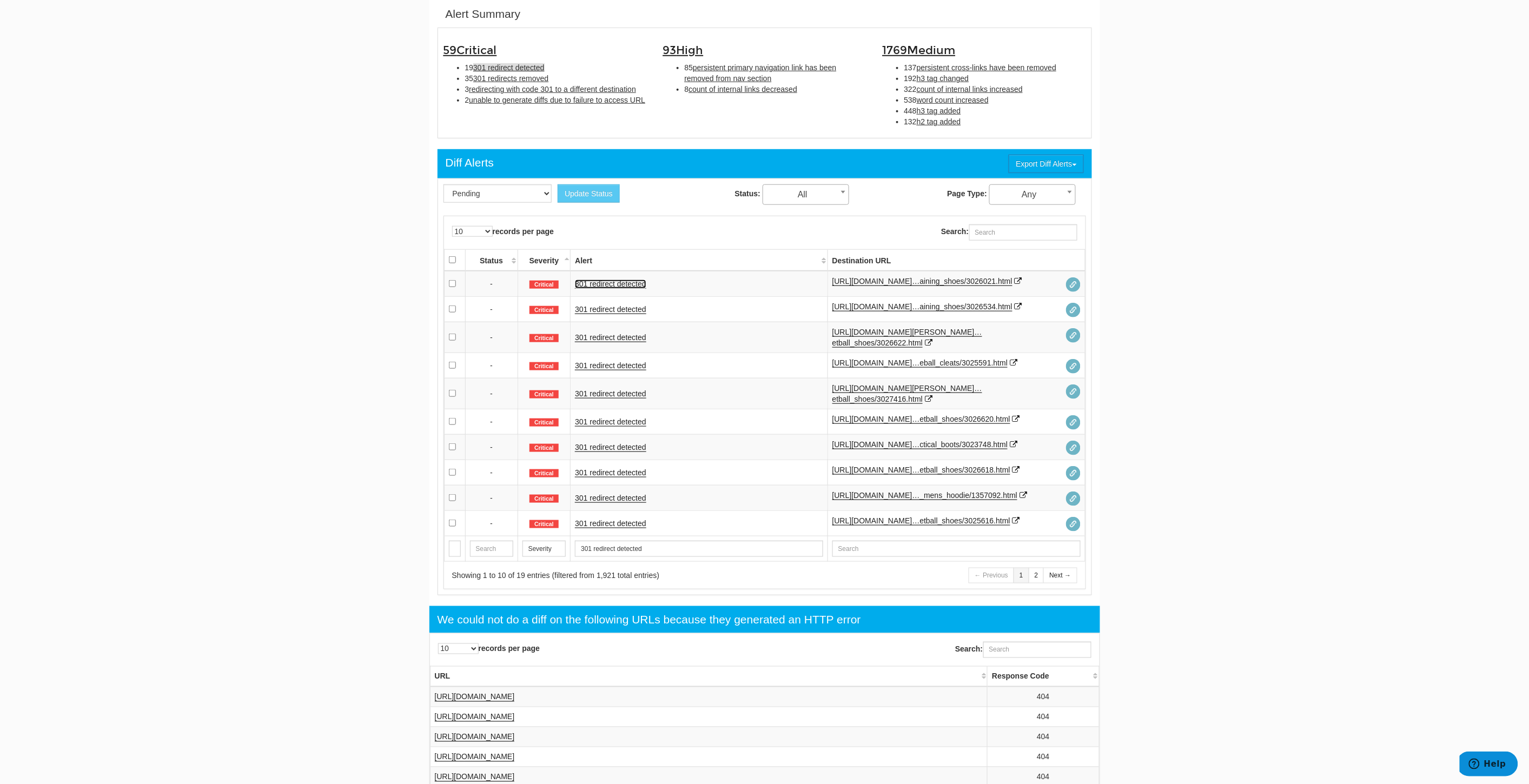
click at [612, 283] on link "301 redirect detected" at bounding box center [610, 284] width 72 height 9
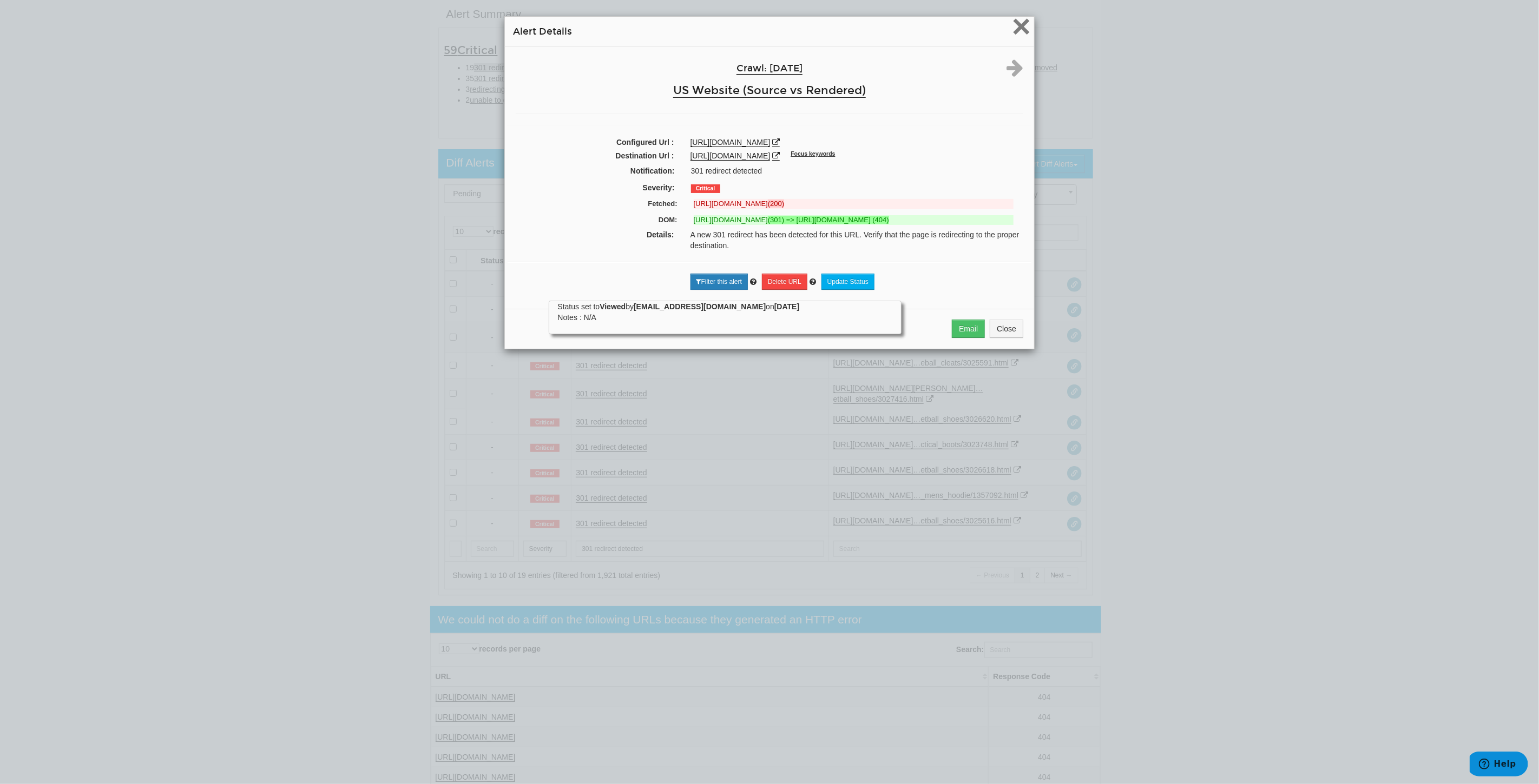
click at [1018, 28] on span "×" at bounding box center [1021, 26] width 19 height 36
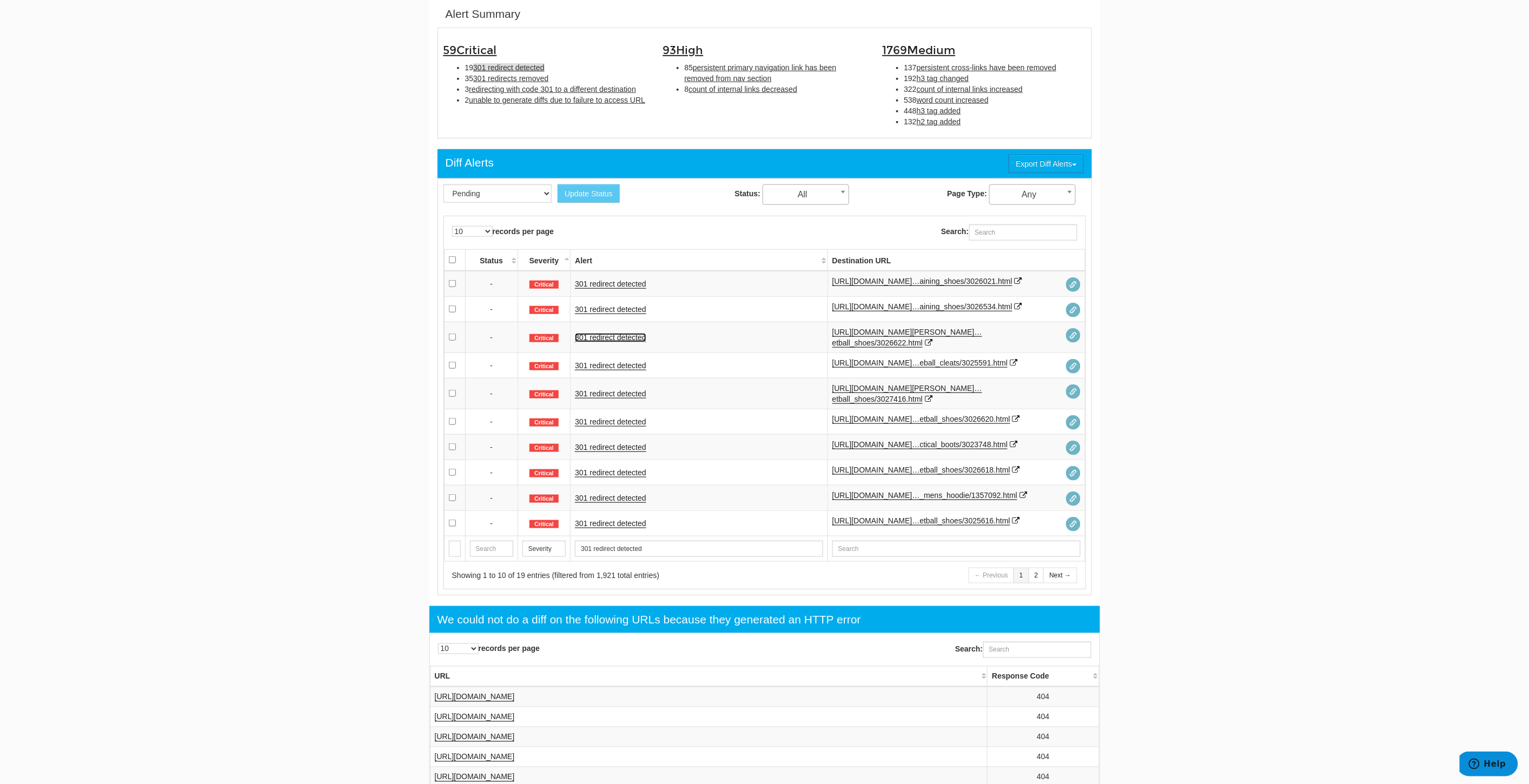
click at [604, 342] on link "301 redirect detected" at bounding box center [610, 338] width 72 height 9
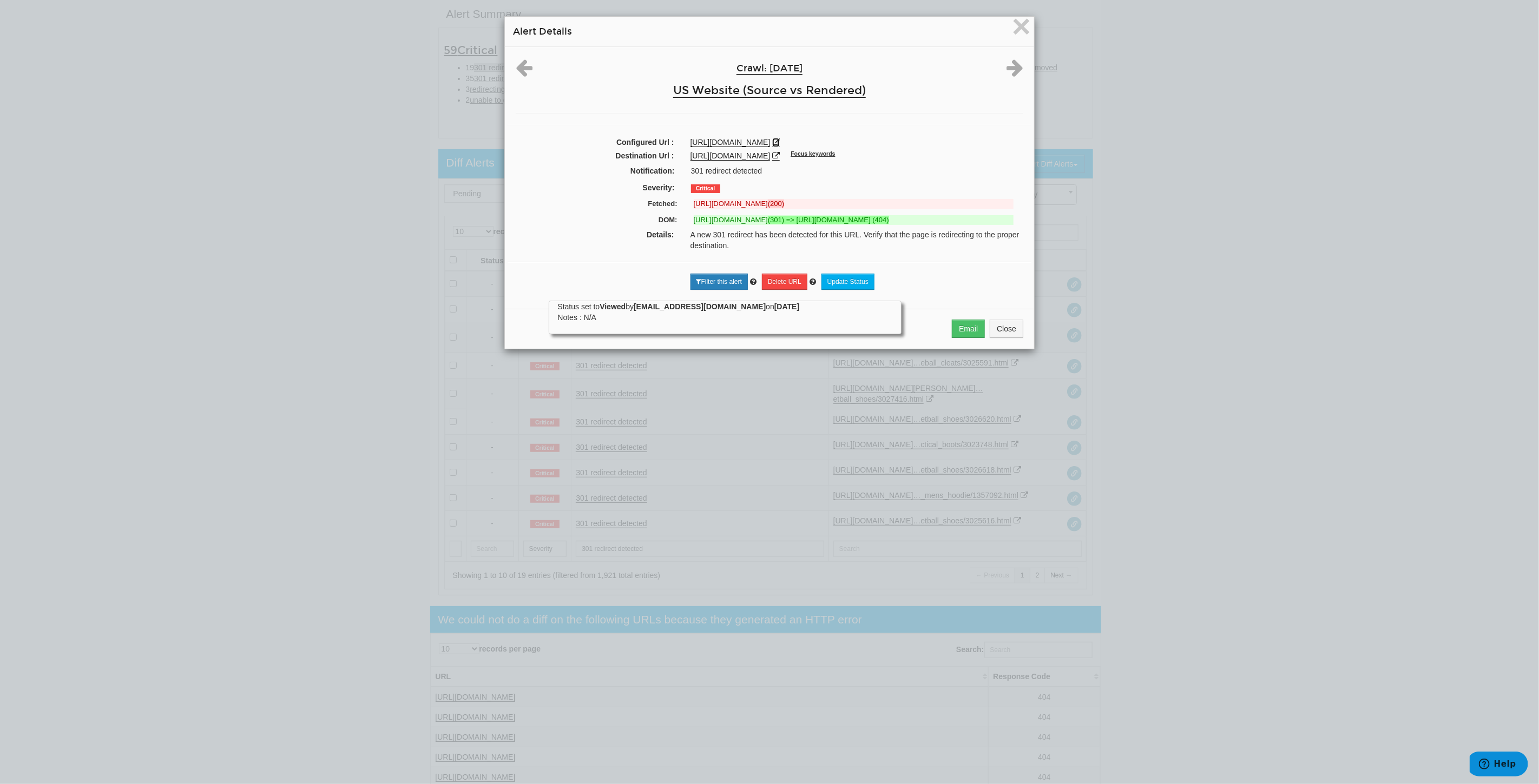
click at [780, 146] on icon at bounding box center [776, 142] width 7 height 7
click at [780, 160] on icon at bounding box center [776, 155] width 7 height 7
drag, startPoint x: 975, startPoint y: 171, endPoint x: 680, endPoint y: 163, distance: 295.1
click at [682, 161] on div "https://www.underarmour.com/en-us/p/curry_brand_shoes_and_gear/curry_3z7_unisex…" at bounding box center [857, 156] width 349 height 11
copy link "https://www.underarmour.com/en-us/p/curry_brand_shoes_and_gear/curry_3z7_unisex…"
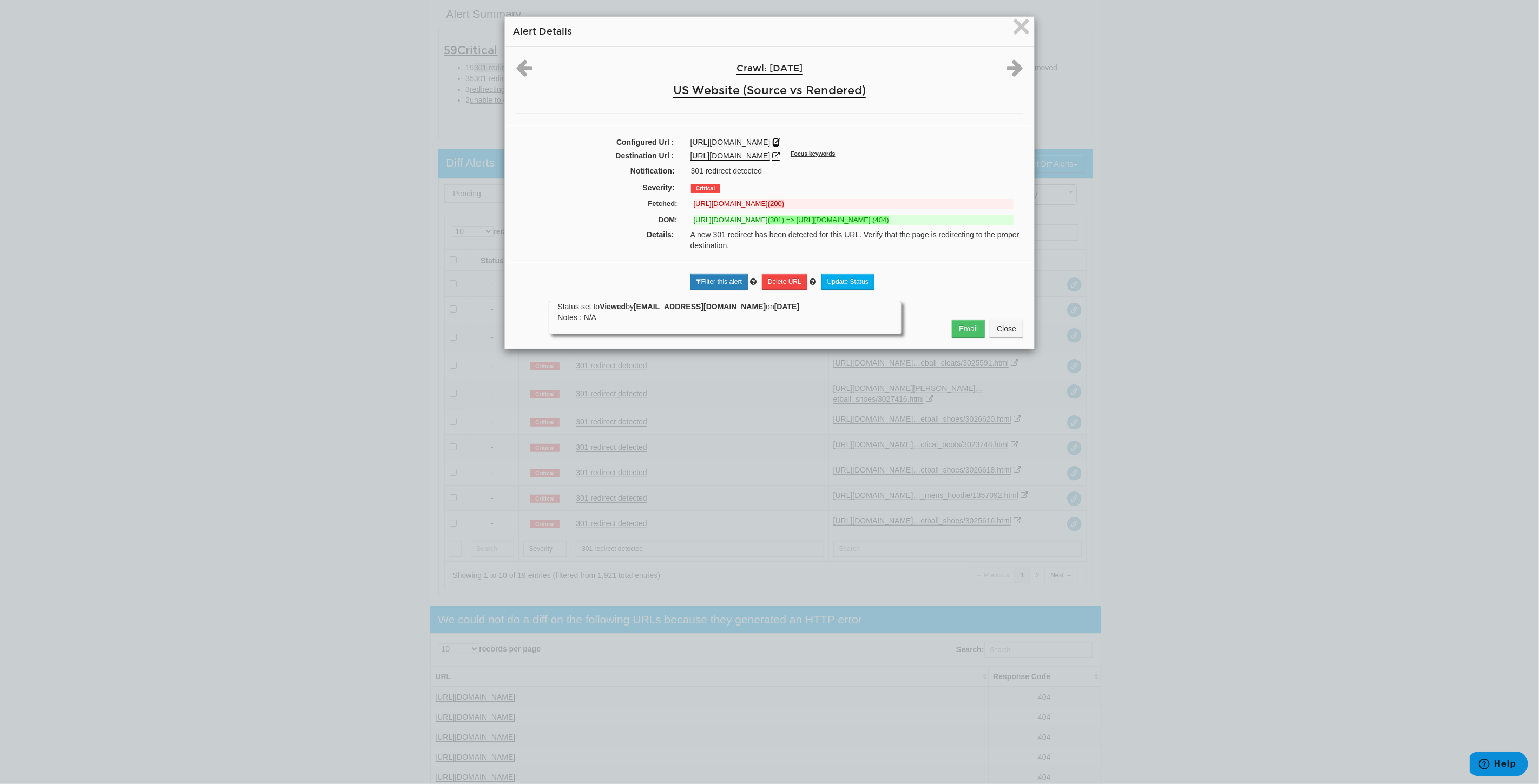
click at [780, 146] on icon at bounding box center [776, 142] width 7 height 7
click at [1018, 25] on span "×" at bounding box center [1021, 26] width 19 height 36
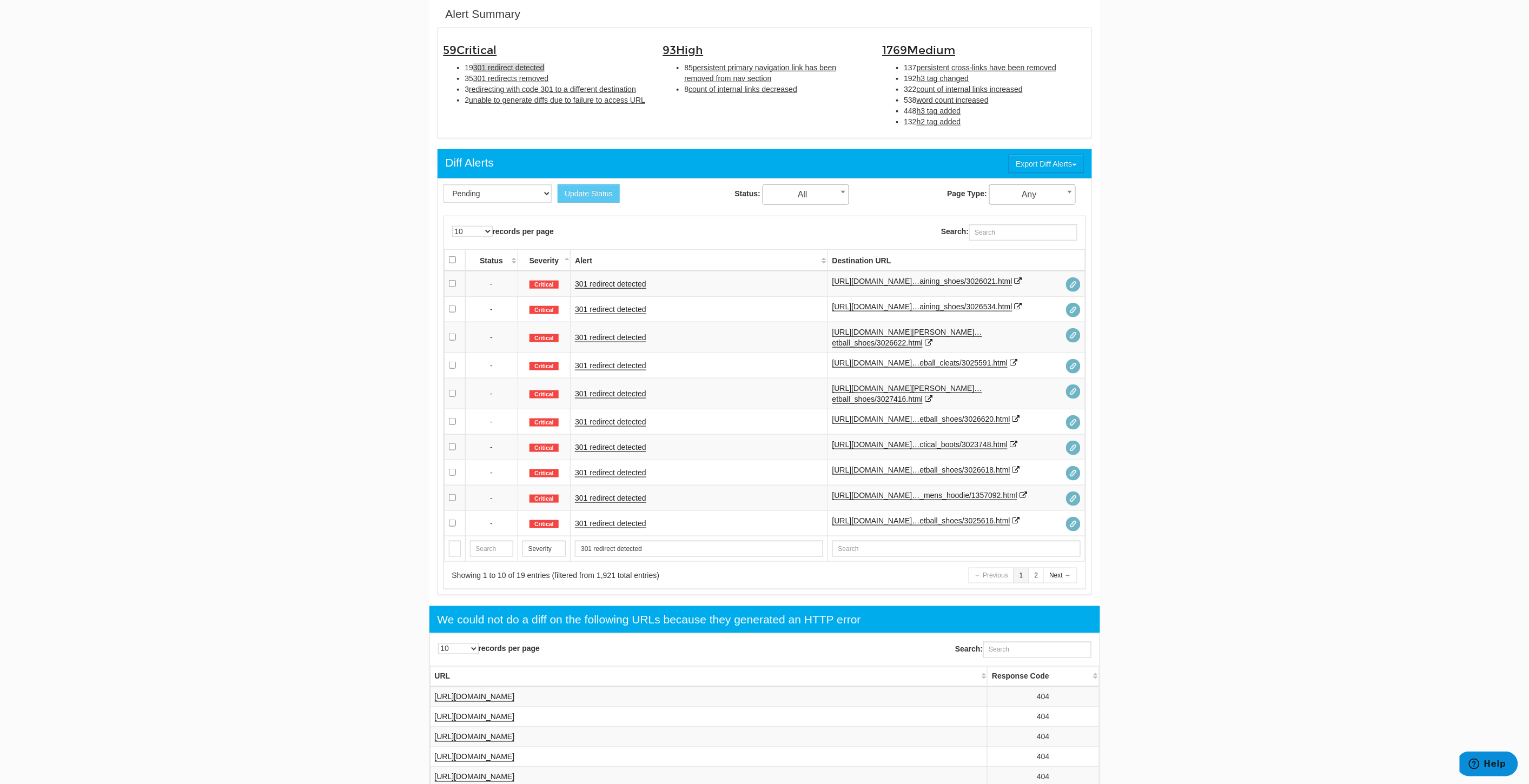
scroll to position [230, 0]
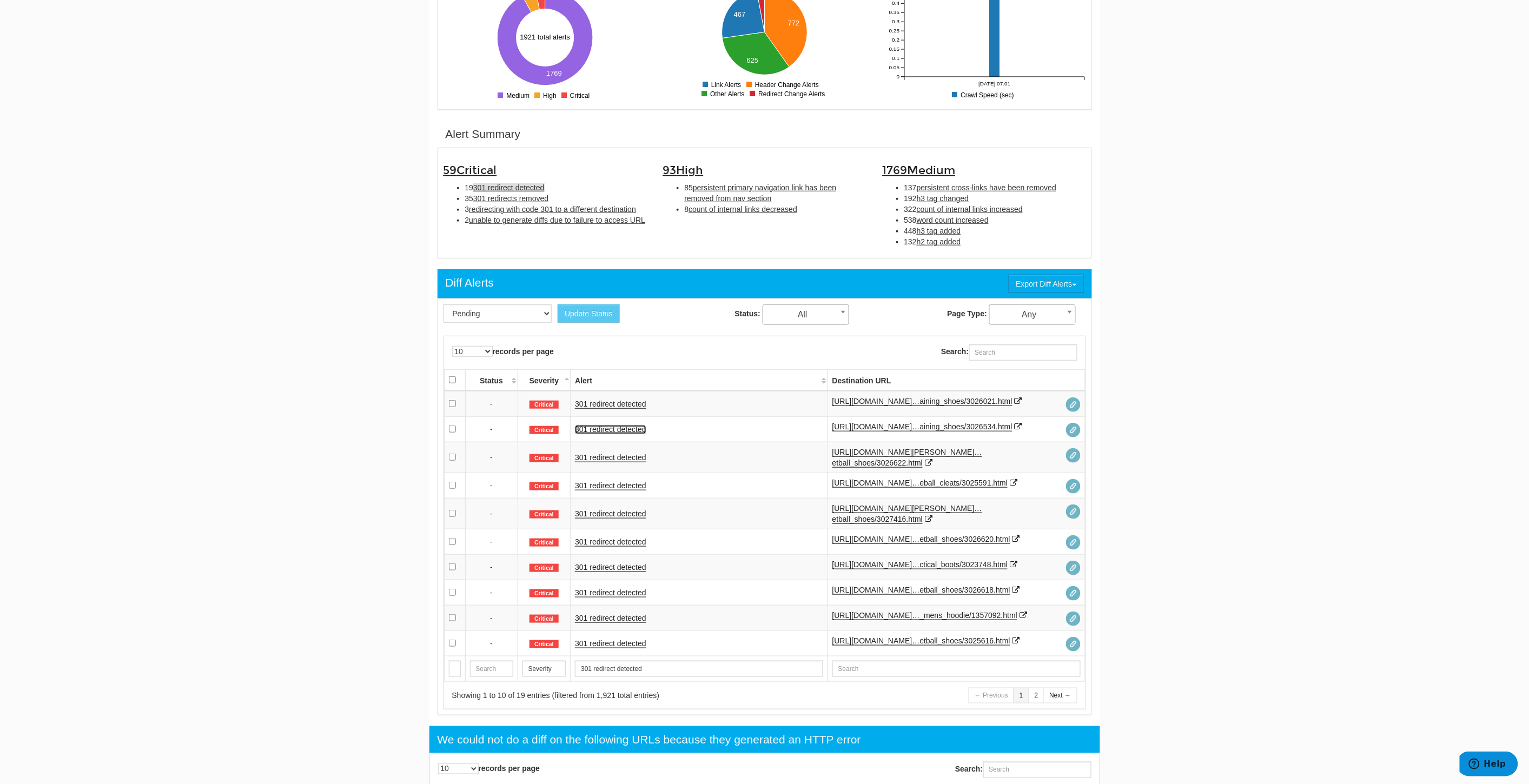
click at [615, 434] on link "301 redirect detected" at bounding box center [610, 429] width 72 height 9
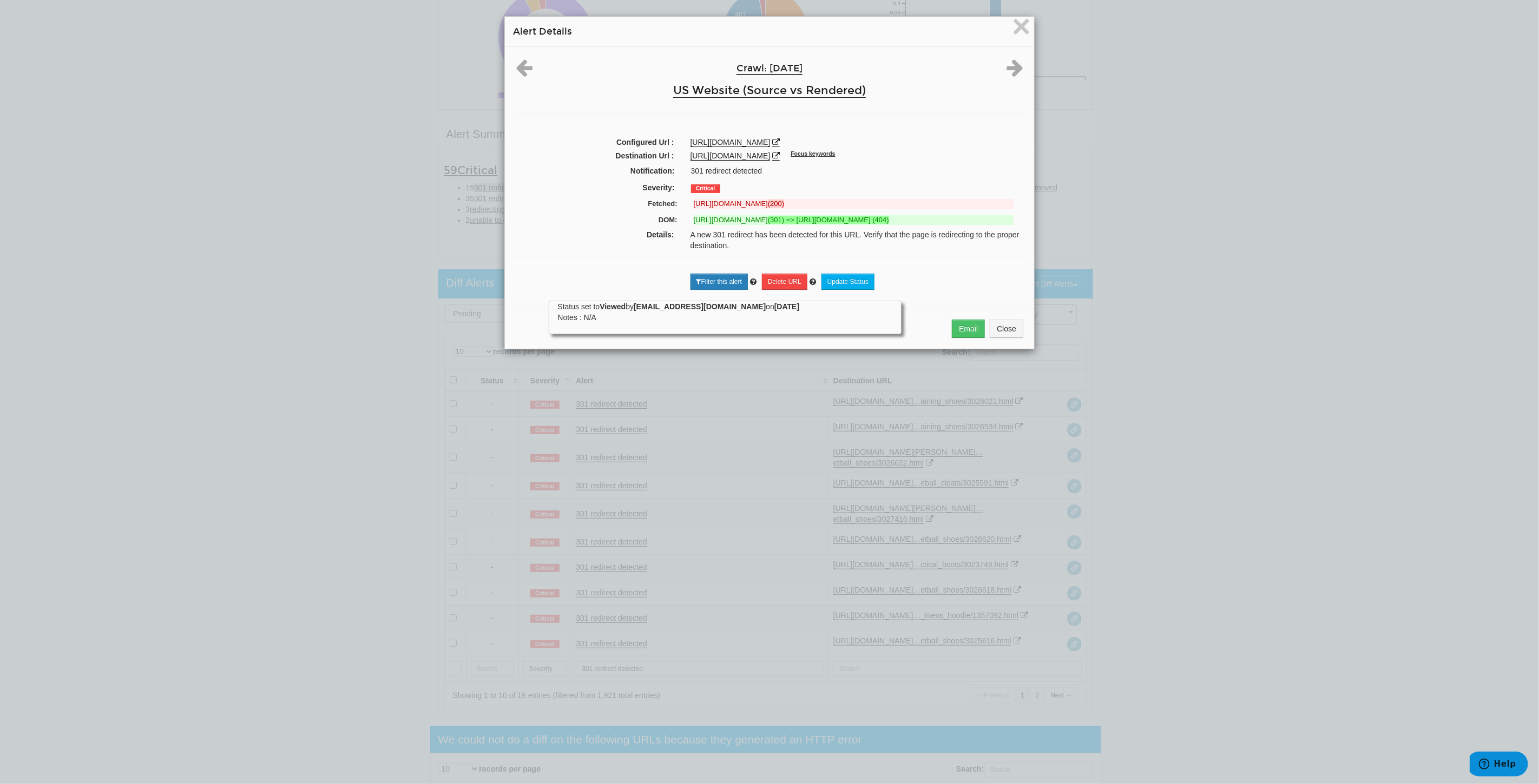
click at [311, 310] on div "× Alert Details Crawl: 09/25/2025 US Website (Source vs Rendered) Configured Ur…" at bounding box center [769, 392] width 1539 height 784
click at [1018, 27] on span "×" at bounding box center [1021, 26] width 19 height 36
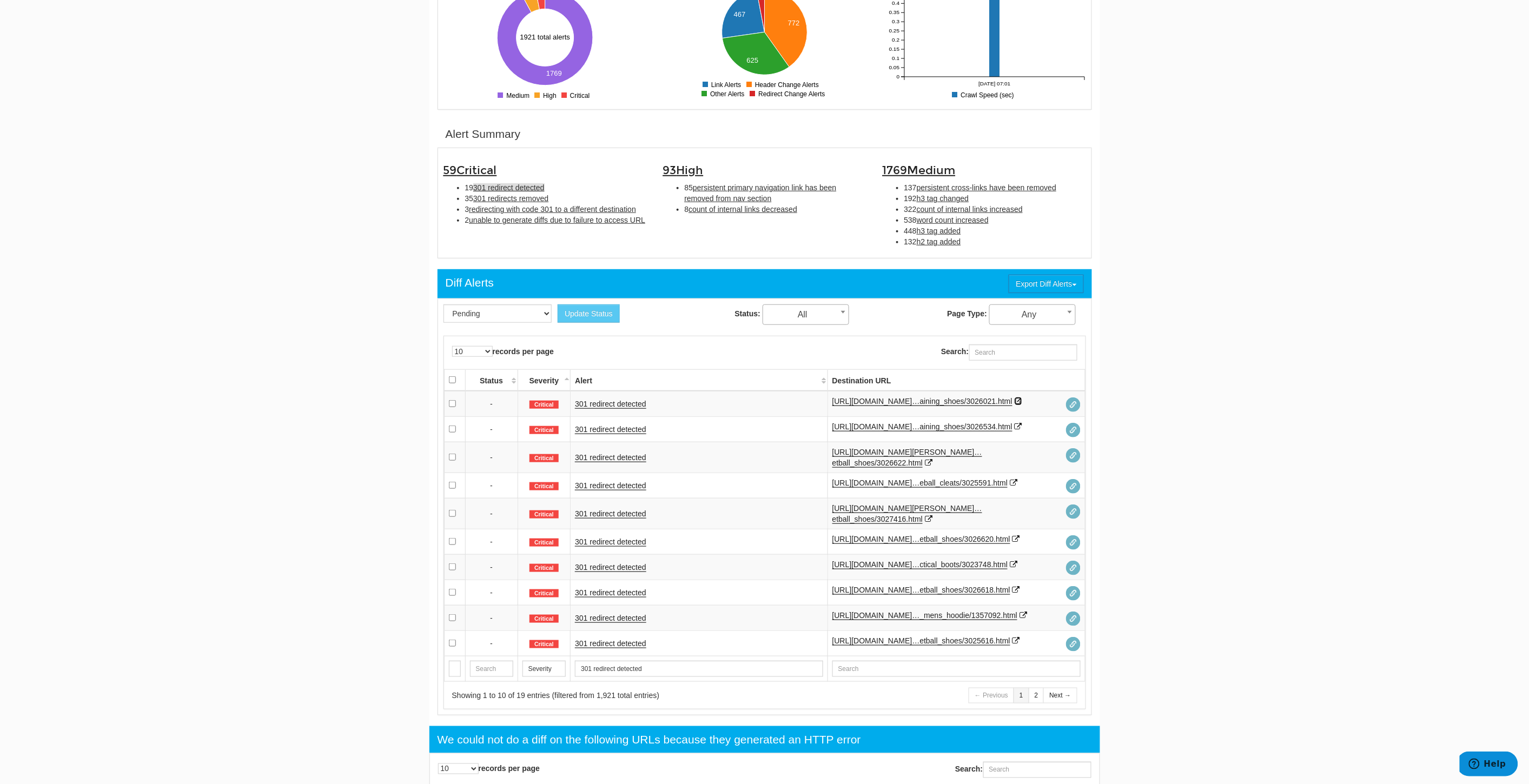
click at [1015, 405] on icon at bounding box center [1018, 401] width 7 height 7
click at [957, 400] on link "[URL][DOMAIN_NAME]…aining_shoes/3026021.html" at bounding box center [922, 401] width 180 height 9
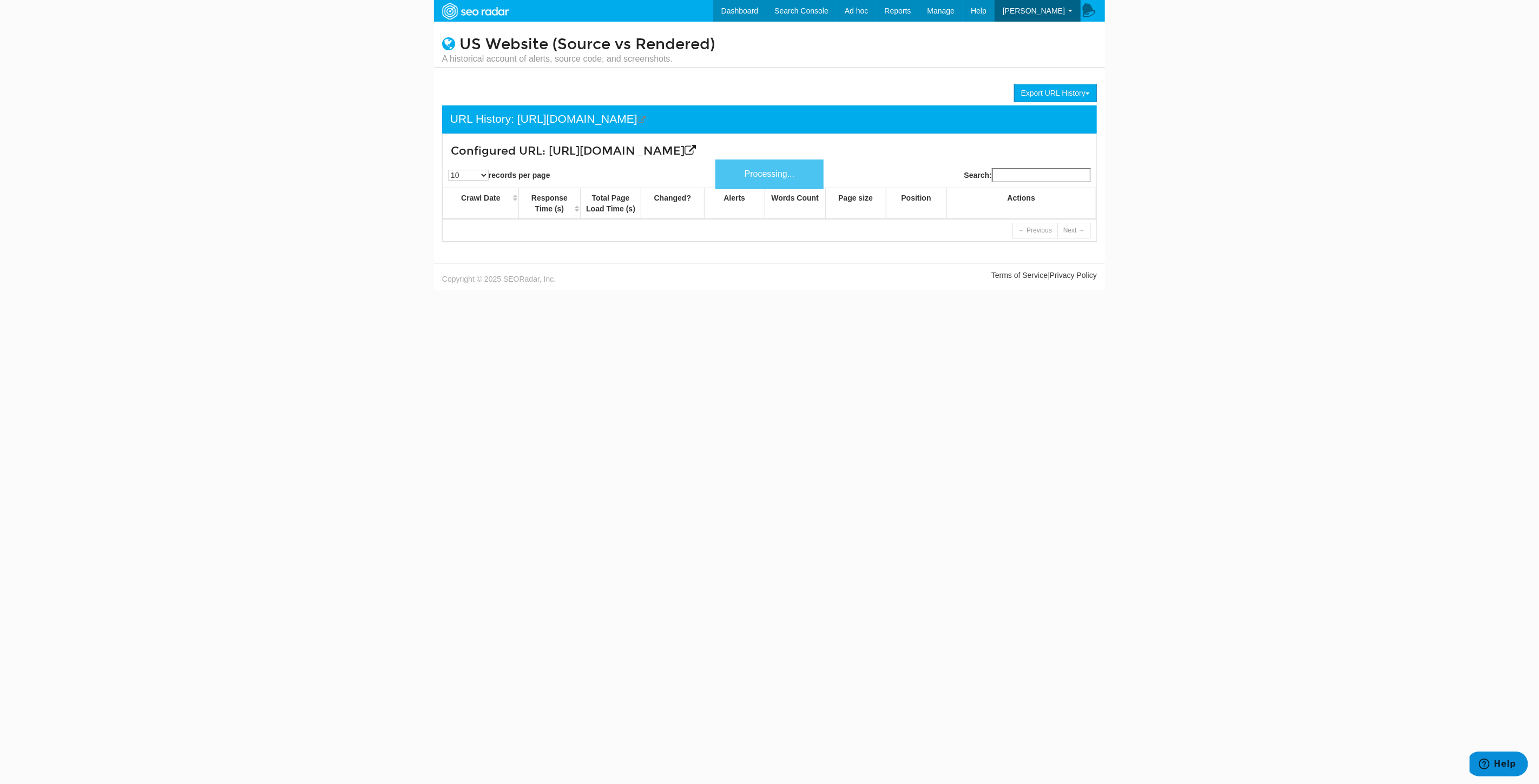
click at [1264, 102] on body "Dashboard Search Console Keyword Winners and Losers Page Winners and Losers Arc…" at bounding box center [769, 392] width 1539 height 784
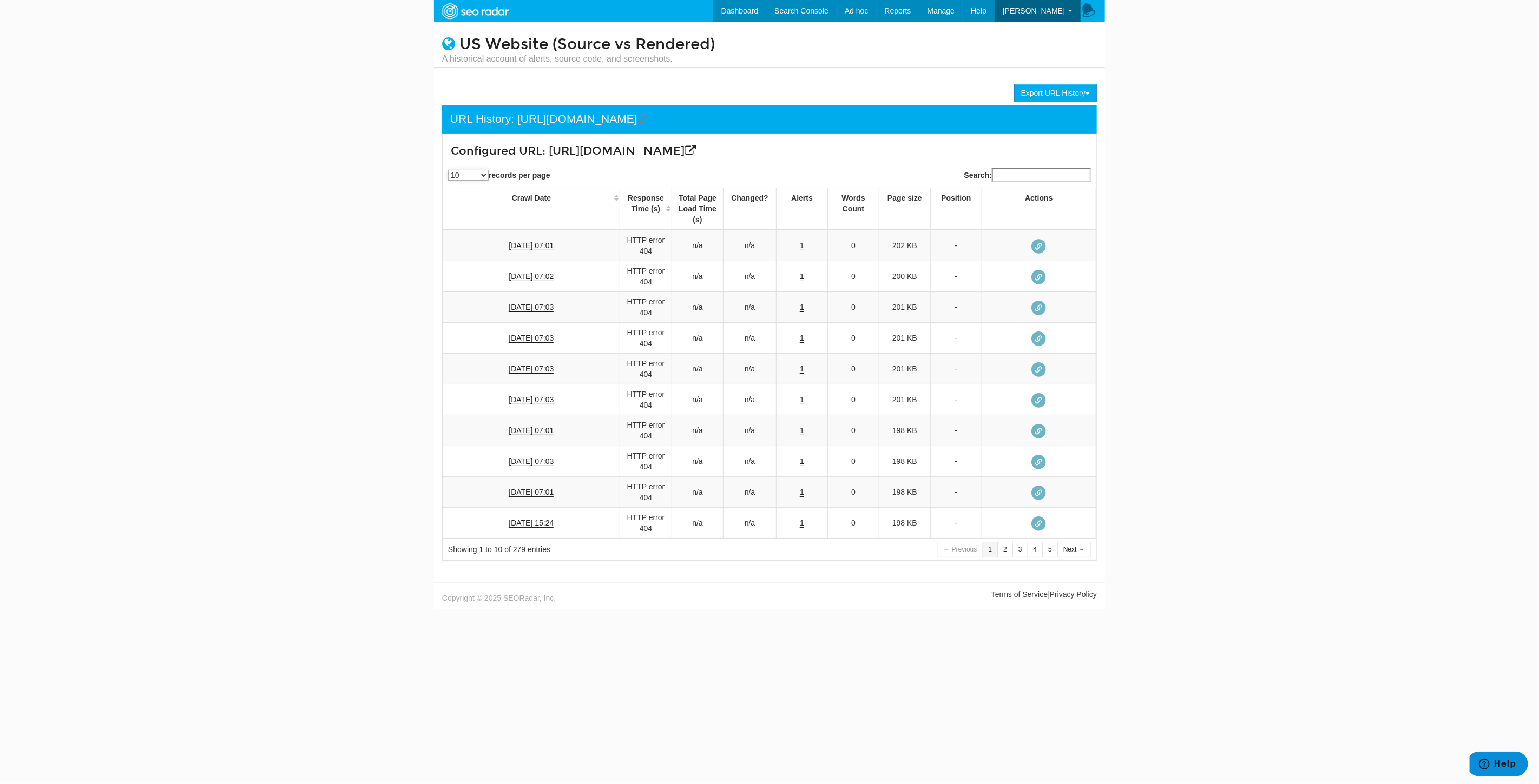
drag, startPoint x: 456, startPoint y: 188, endPoint x: 461, endPoint y: 189, distance: 5.1
click at [456, 180] on select "10 25 50 100" at bounding box center [468, 176] width 40 height 11
select select "100"
click at [448, 180] on select "10 25 50 100" at bounding box center [468, 176] width 40 height 11
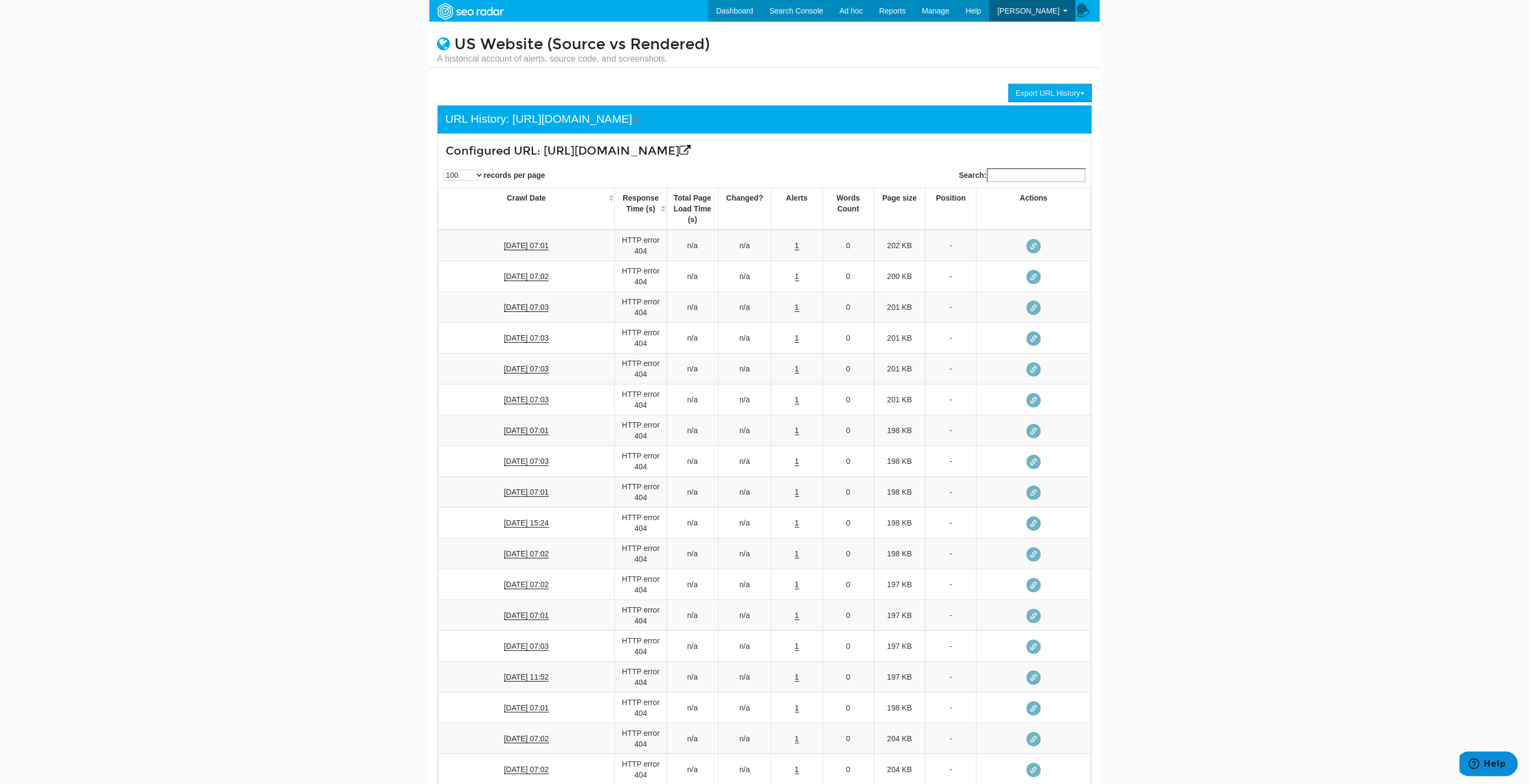
drag, startPoint x: 862, startPoint y: 165, endPoint x: 544, endPoint y: 150, distance: 318.4
click at [544, 150] on h3 "Configured URL: https://www.underarmour.com/en-us/p/training/mens_ua_tribase_re…" at bounding box center [711, 151] width 528 height 12
copy h3 "[URL][DOMAIN_NAME]"
click at [761, 8] on link "Dashboard" at bounding box center [735, 10] width 54 height 21
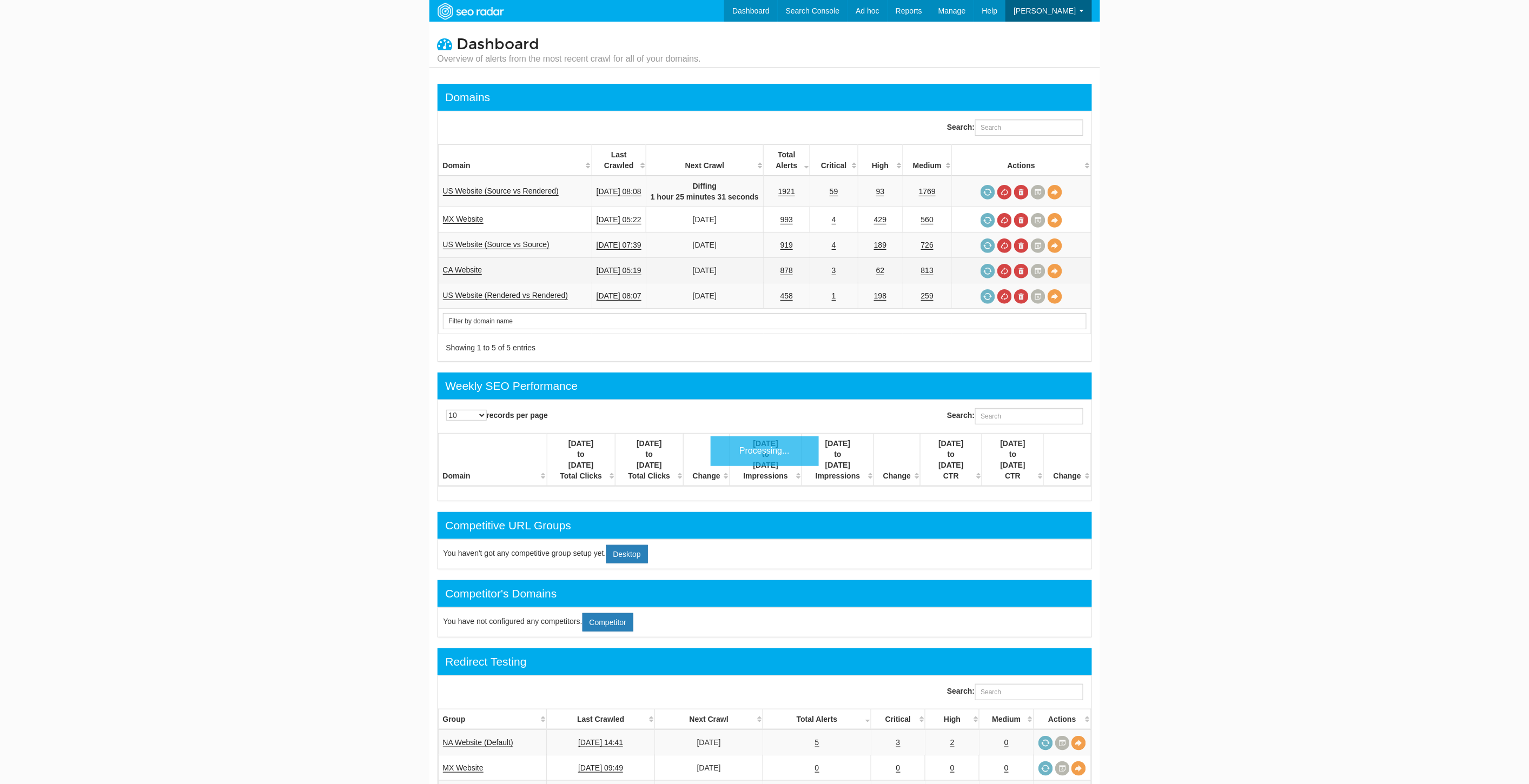
scroll to position [43, 0]
click at [511, 245] on link "US Website (Source vs Source)" at bounding box center [496, 245] width 106 height 9
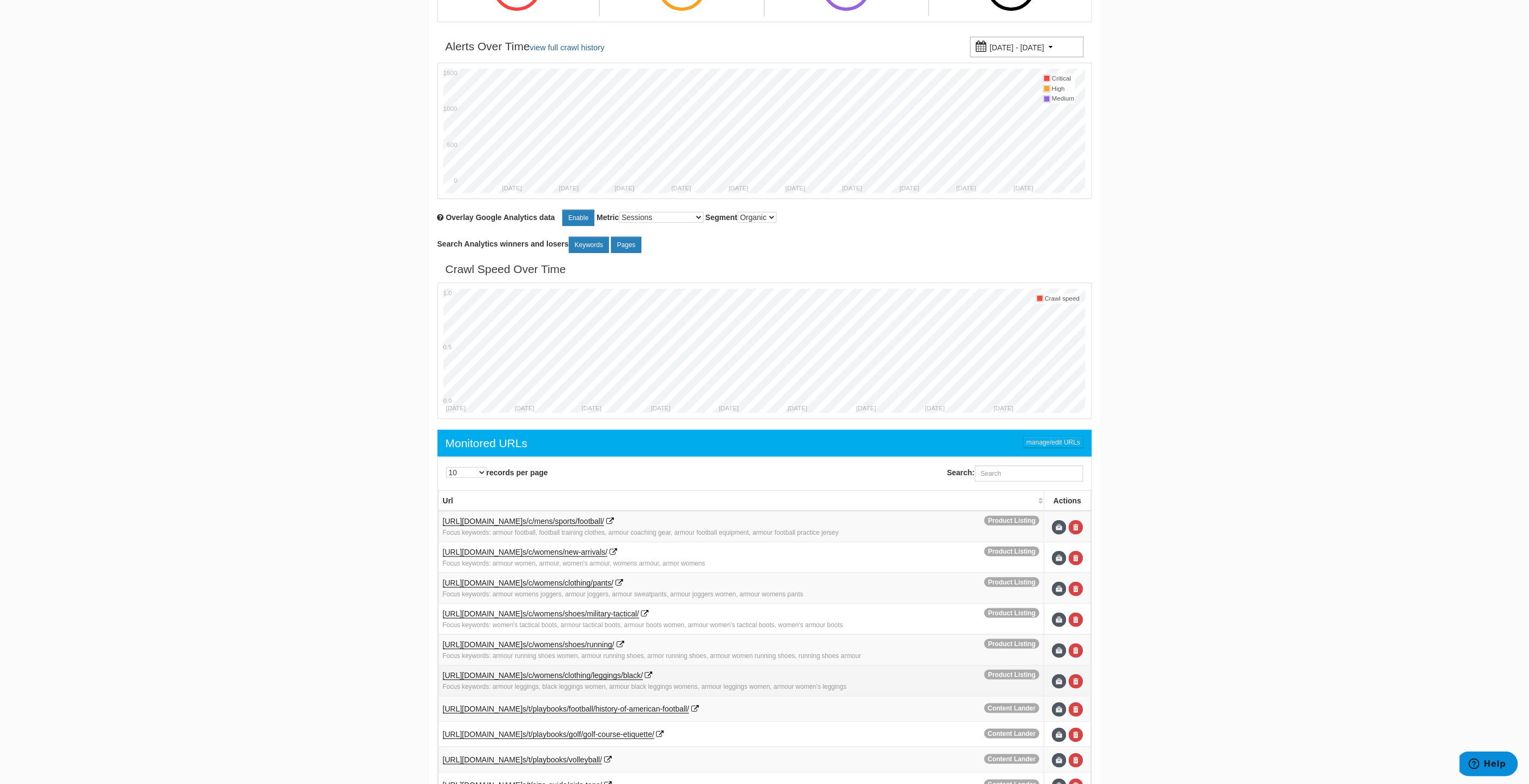
scroll to position [268, 0]
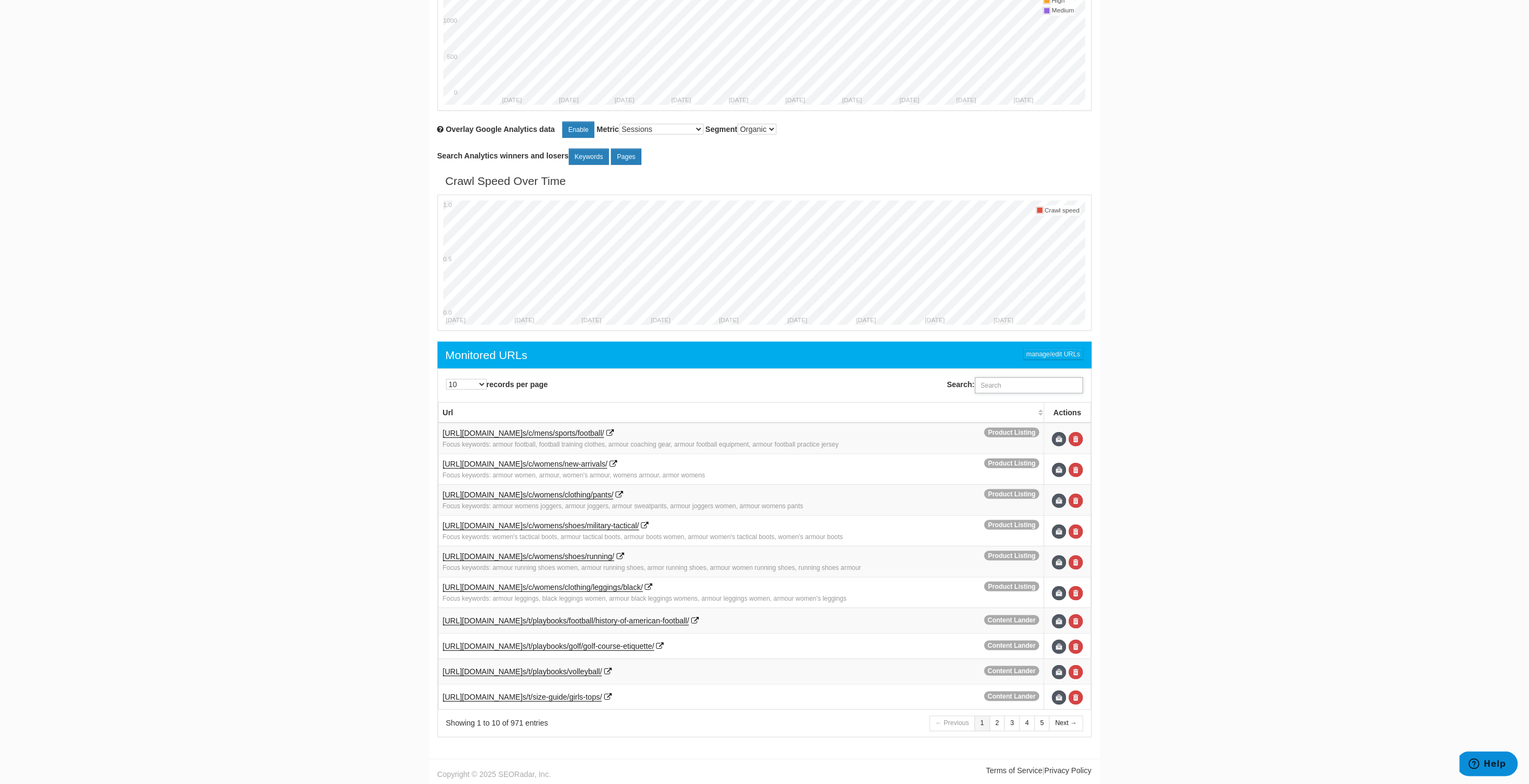
click at [1023, 380] on input "Search:" at bounding box center [1029, 385] width 108 height 17
paste input "[URL][DOMAIN_NAME]"
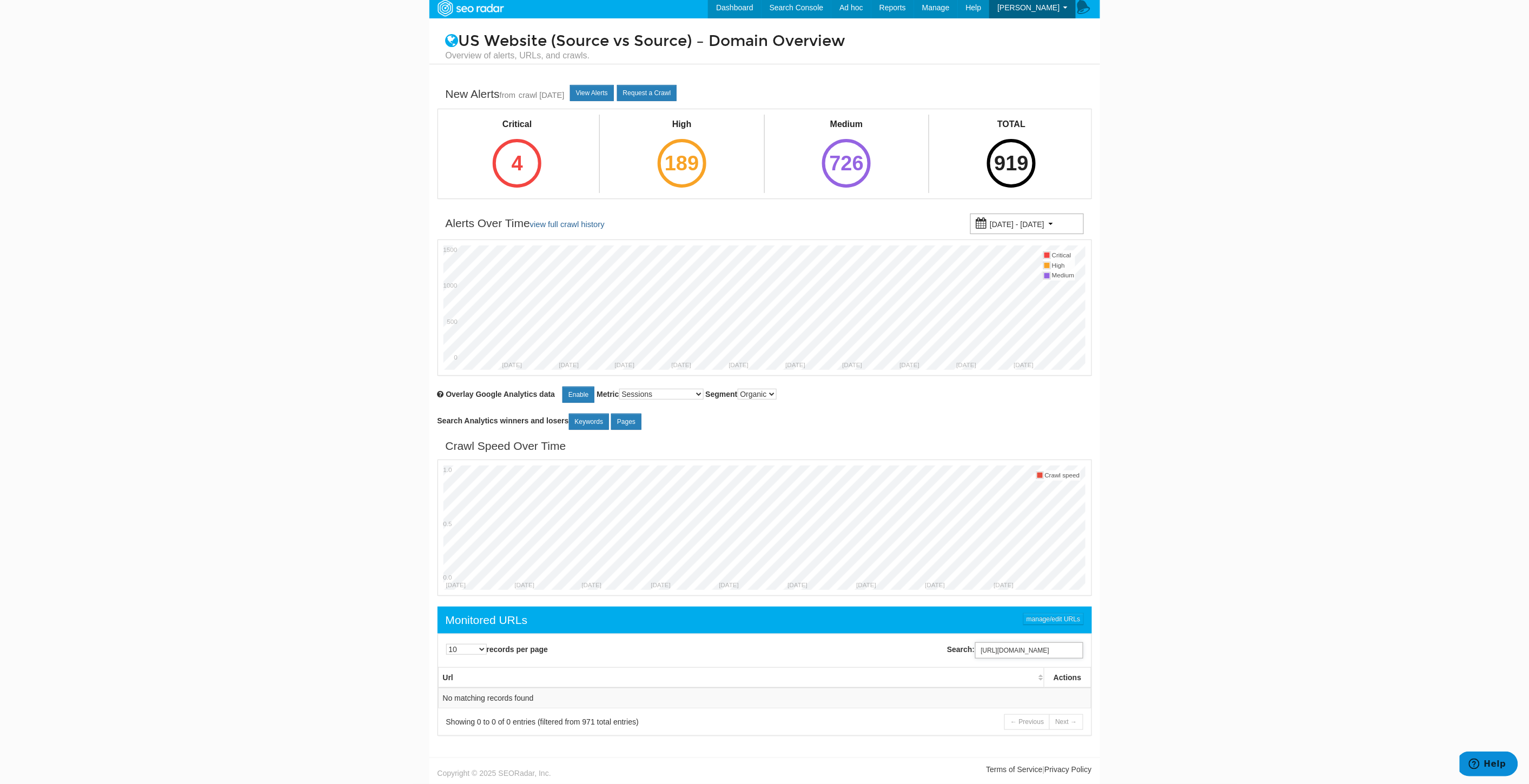
scroll to position [0, 0]
drag, startPoint x: 1035, startPoint y: 646, endPoint x: 726, endPoint y: 632, distance: 309.3
click at [726, 634] on div "10 25 50 100 500 1000 records per page Search: https://www.underarmour.com/en-u…" at bounding box center [764, 684] width 654 height 102
drag, startPoint x: 1004, startPoint y: 649, endPoint x: 1249, endPoint y: 669, distance: 245.8
click at [1249, 669] on body "Dashboard Search Console Keyword Winners and Losers Page Winners and Losers Arc…" at bounding box center [764, 389] width 1529 height 784
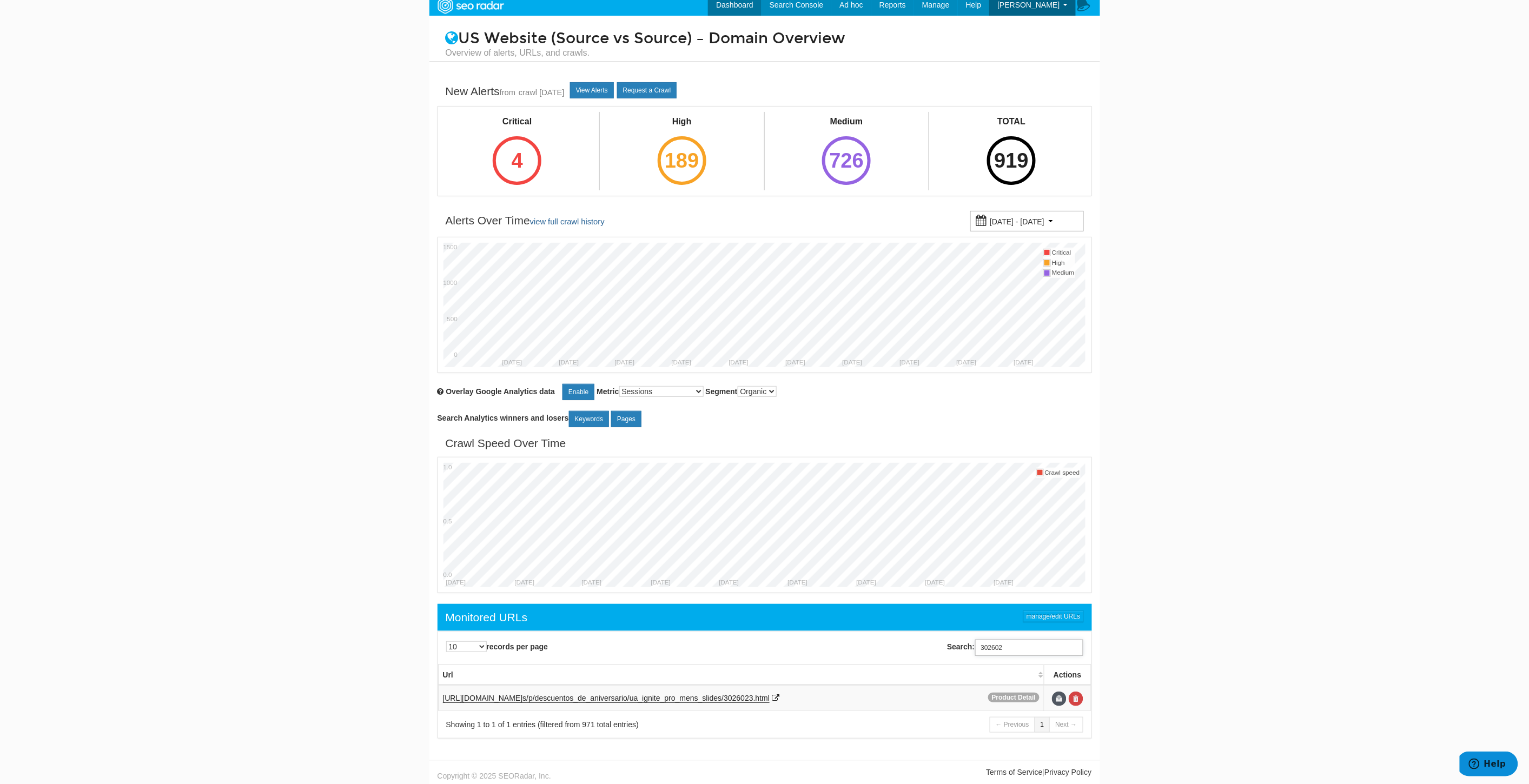
type input "302602"
click at [746, 1] on link "Dashboard" at bounding box center [735, 4] width 54 height 21
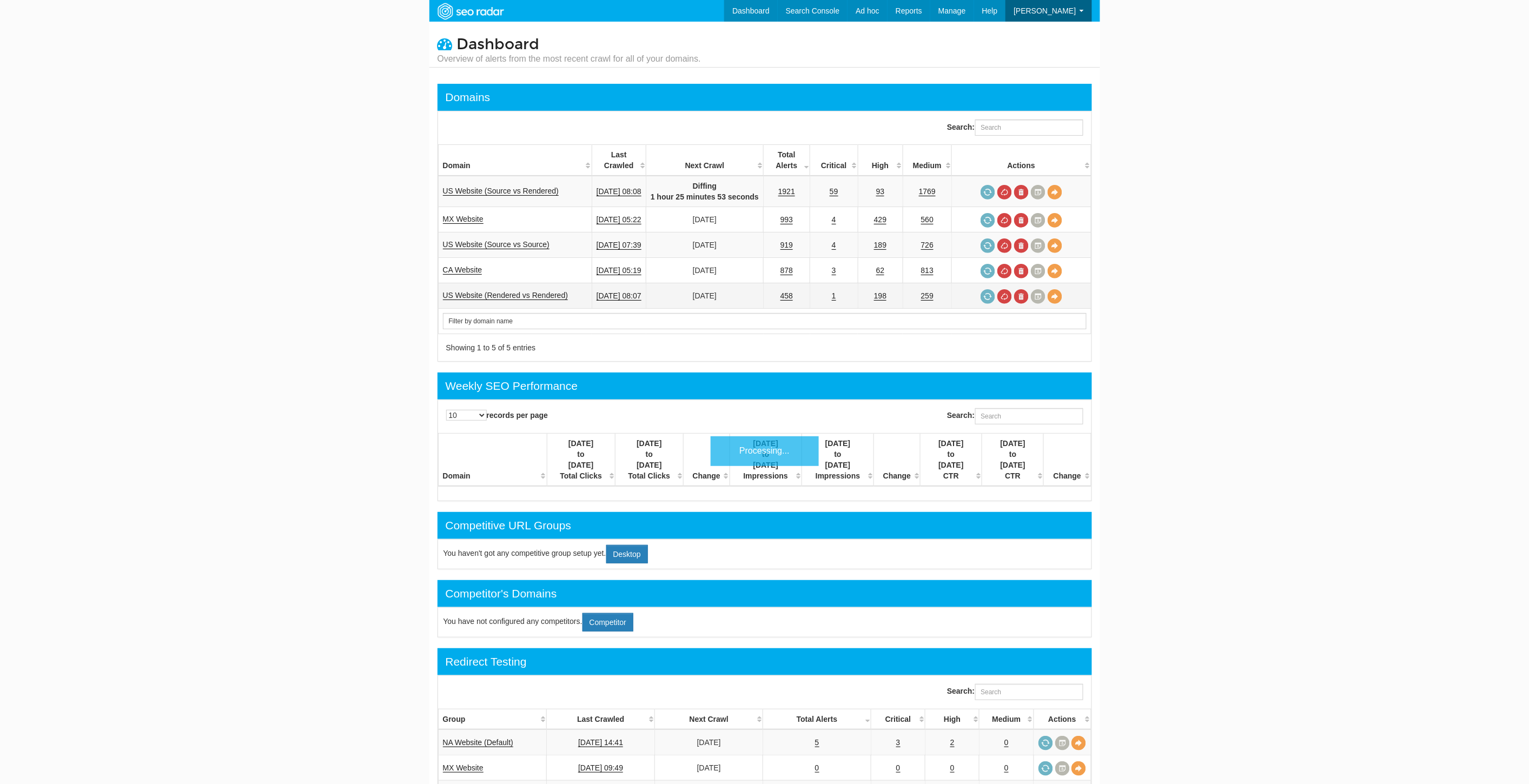
scroll to position [43, 0]
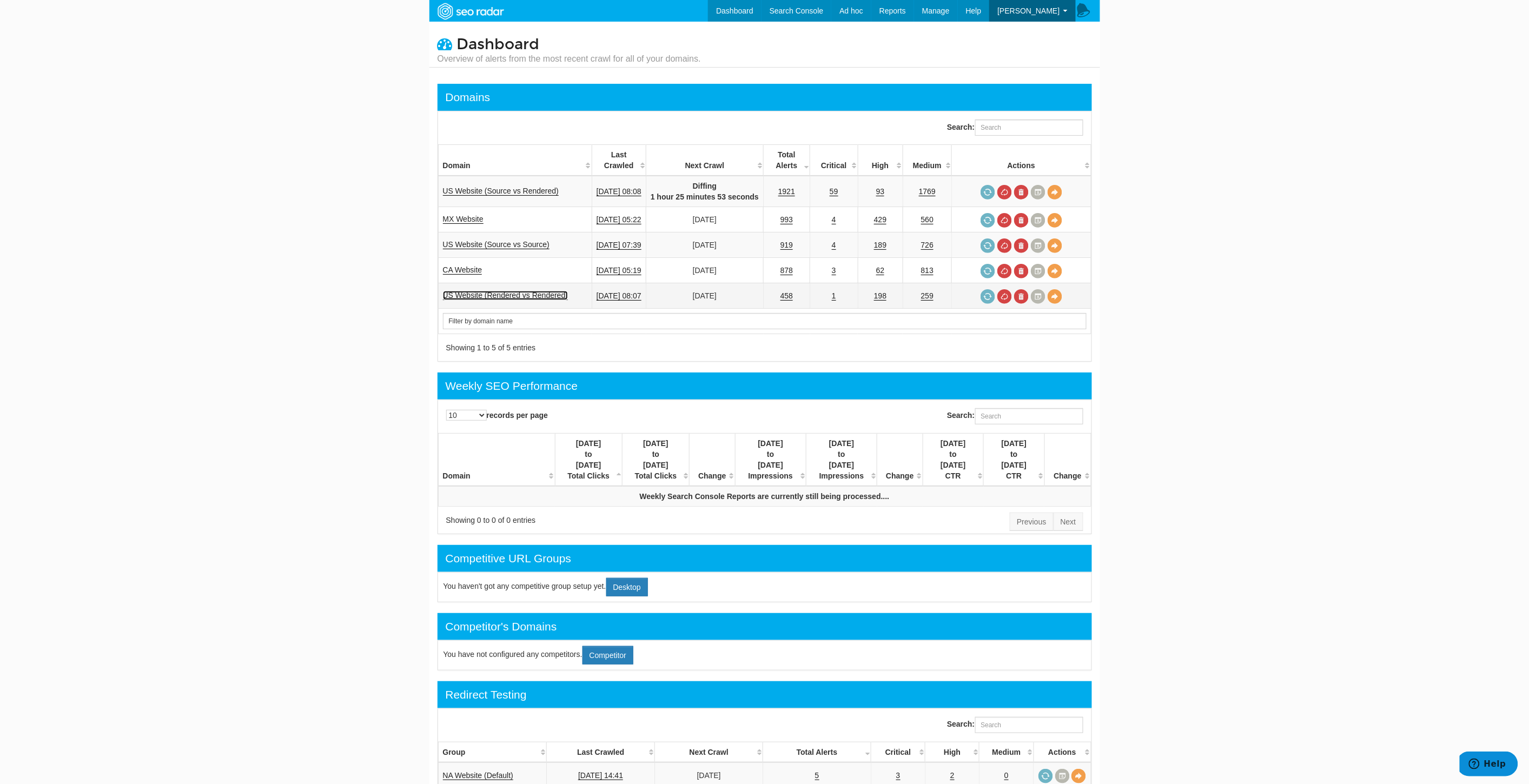
click at [548, 293] on link "US Website (Rendered vs Rendered)" at bounding box center [505, 295] width 125 height 9
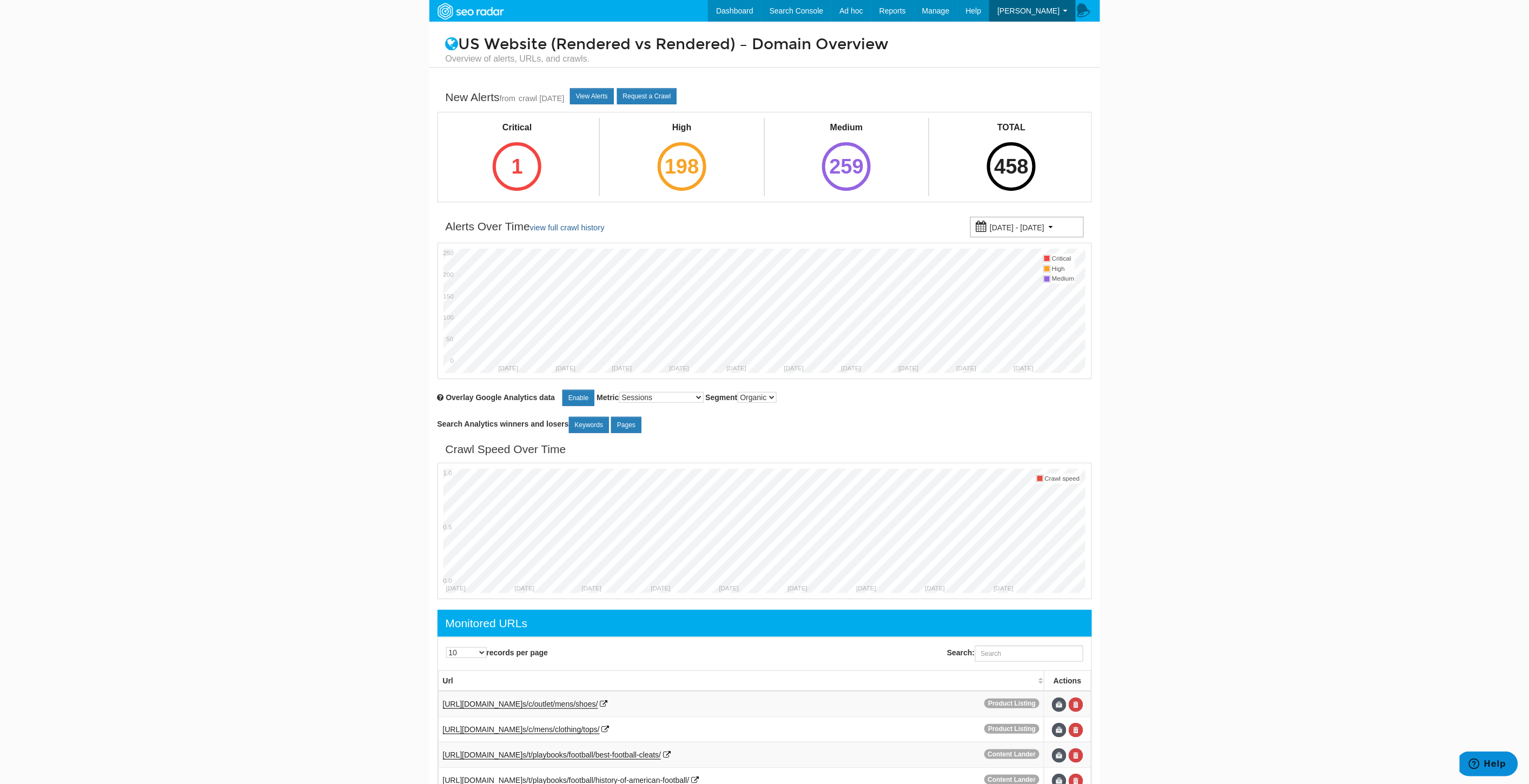
scroll to position [120, 0]
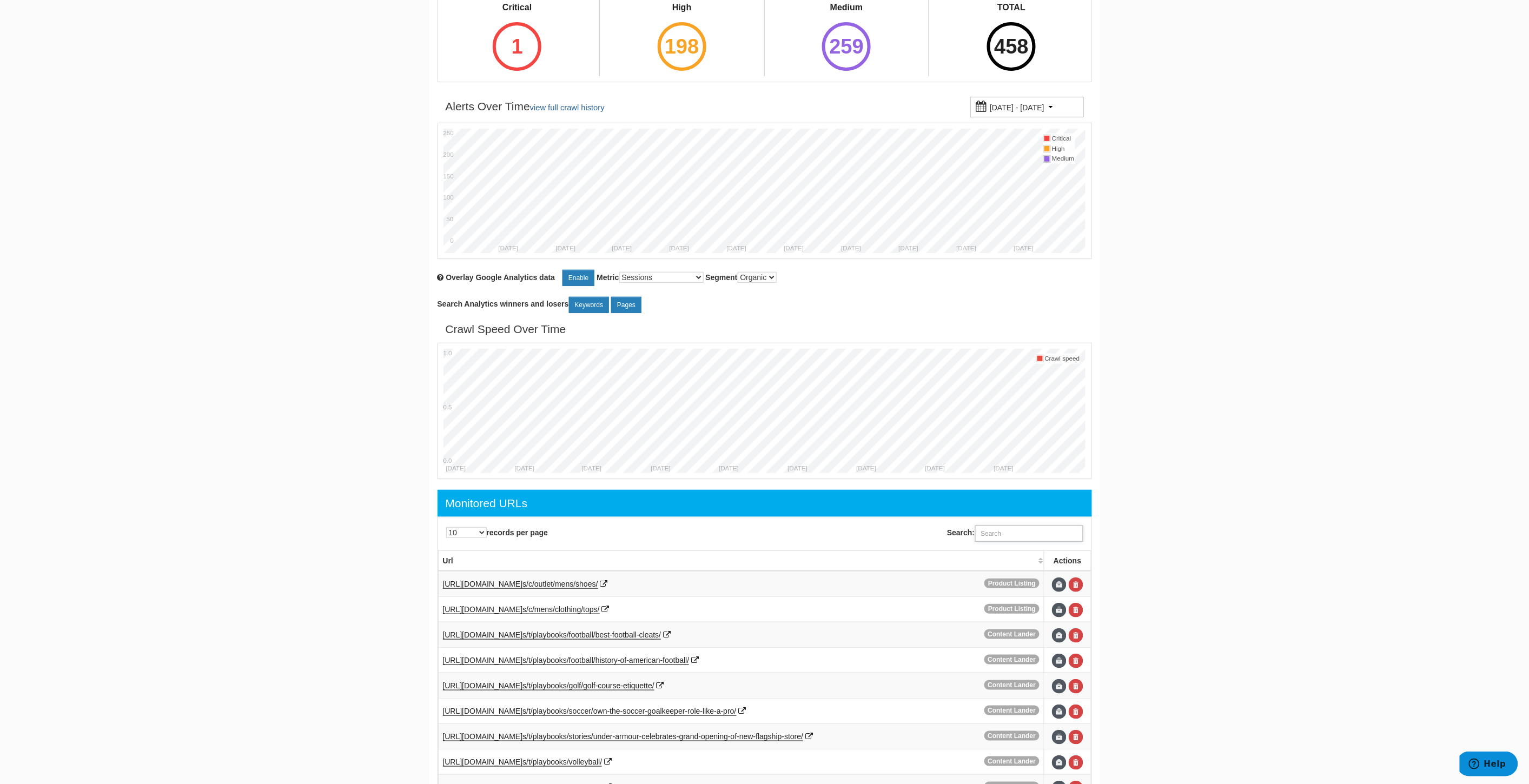
click at [1010, 530] on input "Search:" at bounding box center [1029, 533] width 108 height 17
paste input "[URL][DOMAIN_NAME]"
type input "[URL][DOMAIN_NAME]"
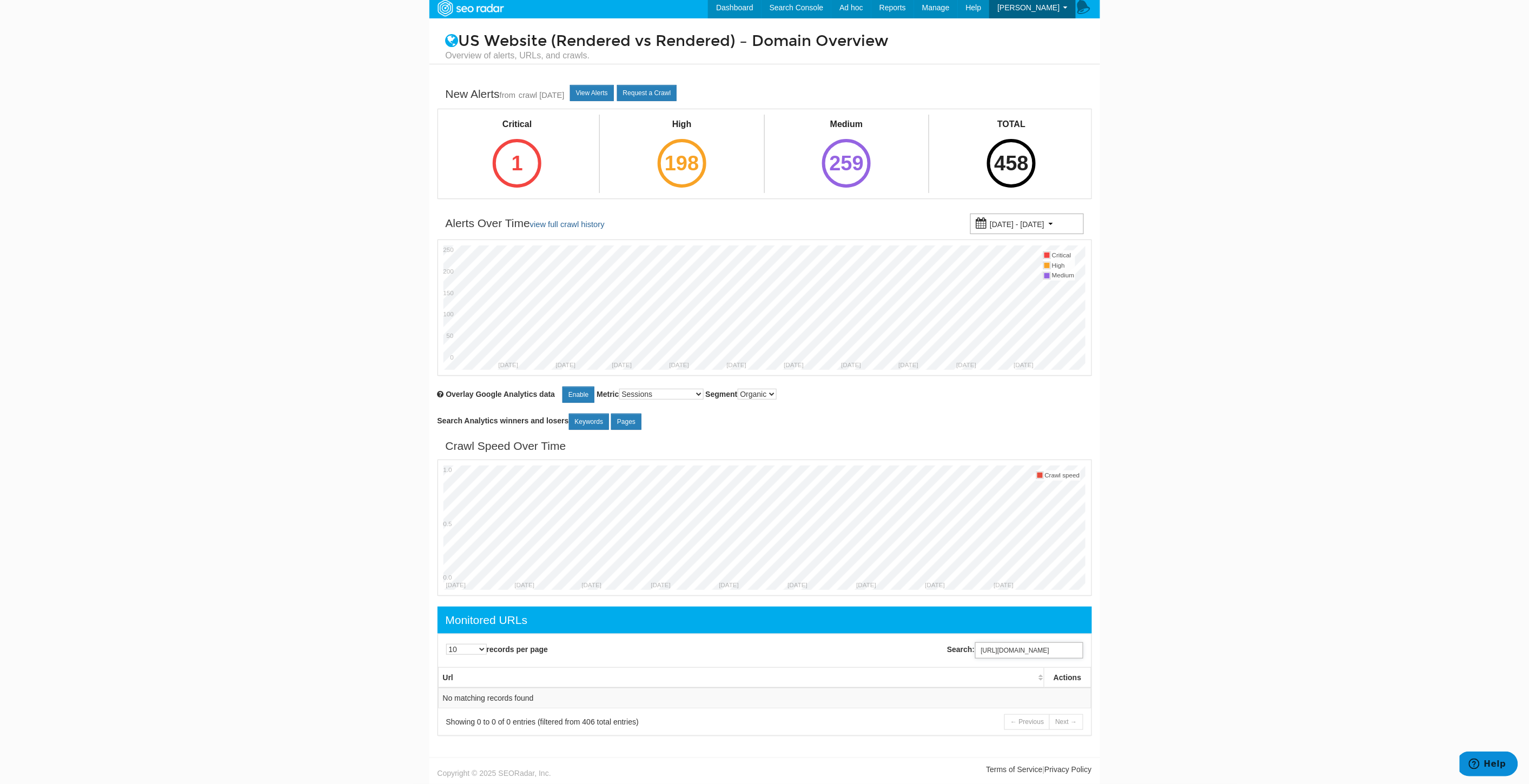
scroll to position [0, 0]
drag, startPoint x: 1040, startPoint y: 648, endPoint x: 831, endPoint y: 646, distance: 209.0
click at [831, 646] on div "Search: [URL][DOMAIN_NAME]" at bounding box center [930, 651] width 332 height 27
click at [1072, 656] on input "[URL][DOMAIN_NAME]" at bounding box center [1029, 650] width 108 height 17
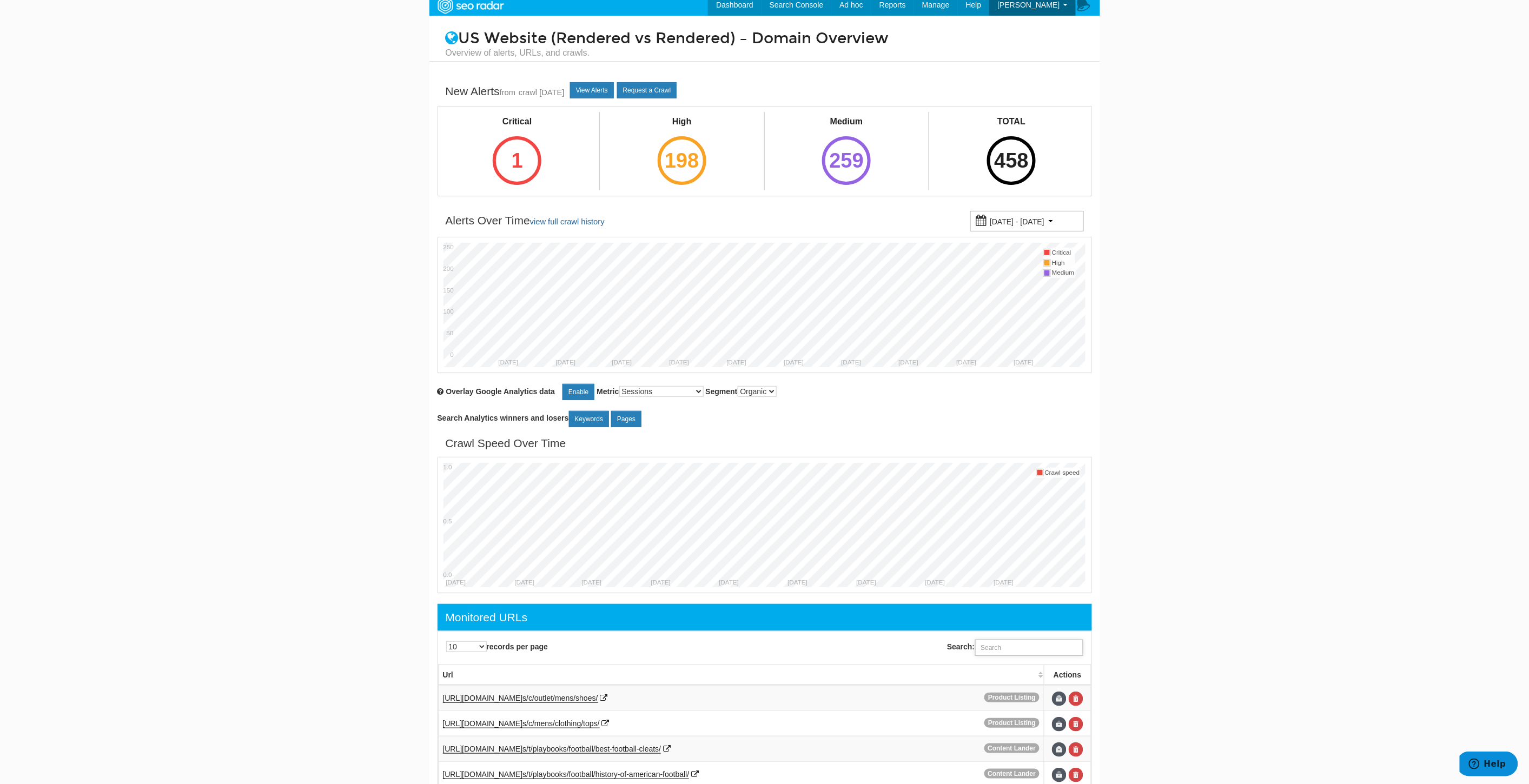
click at [1048, 648] on input "Search:" at bounding box center [1029, 648] width 108 height 17
paste input "[URL][DOMAIN_NAME]"
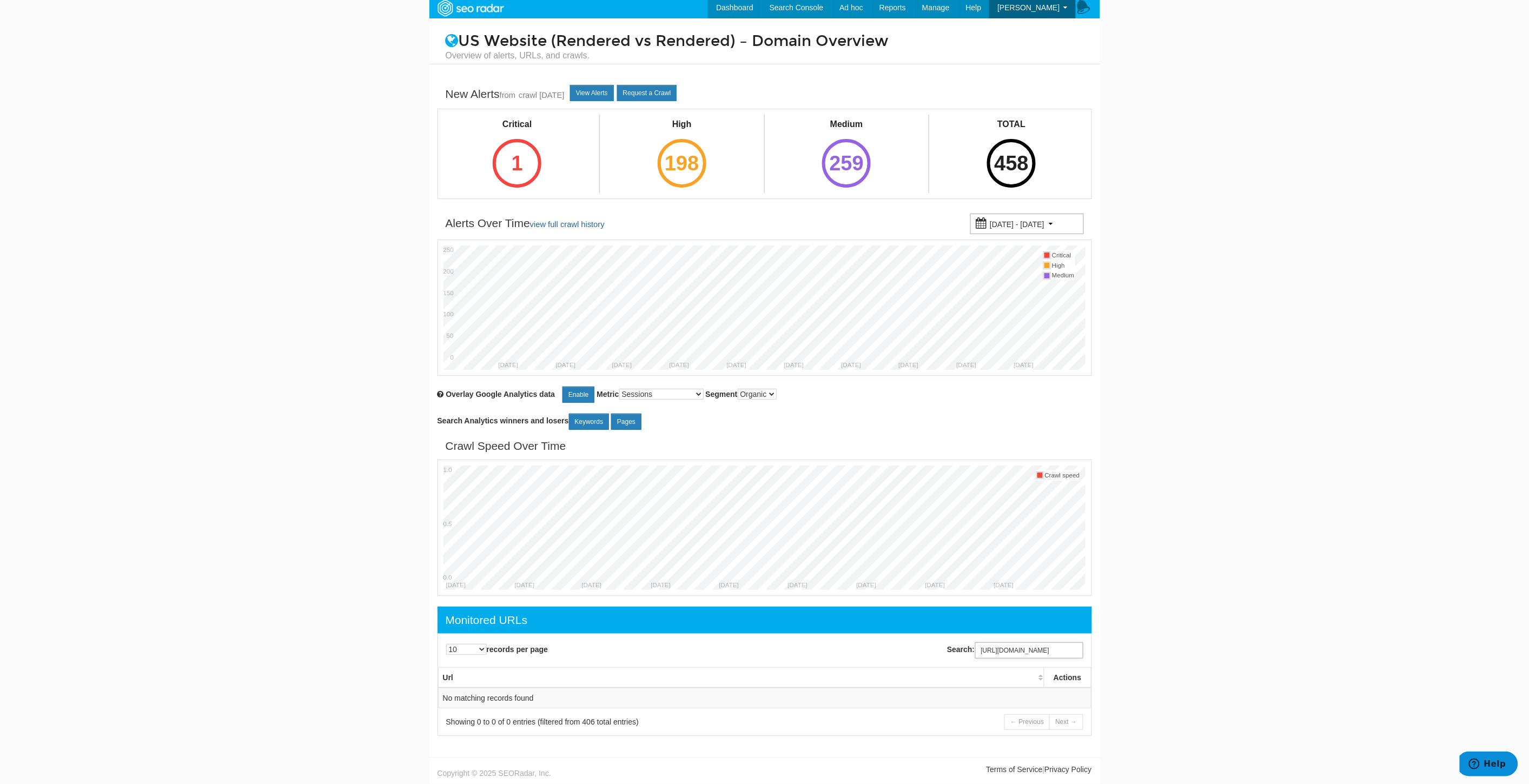
drag, startPoint x: 1035, startPoint y: 647, endPoint x: 782, endPoint y: 641, distance: 253.1
click at [782, 641] on div "Search: [URL][DOMAIN_NAME]" at bounding box center [930, 651] width 332 height 27
drag, startPoint x: 1009, startPoint y: 649, endPoint x: 1068, endPoint y: 651, distance: 59.0
click at [1068, 651] on input "3026021.html" at bounding box center [1029, 650] width 108 height 17
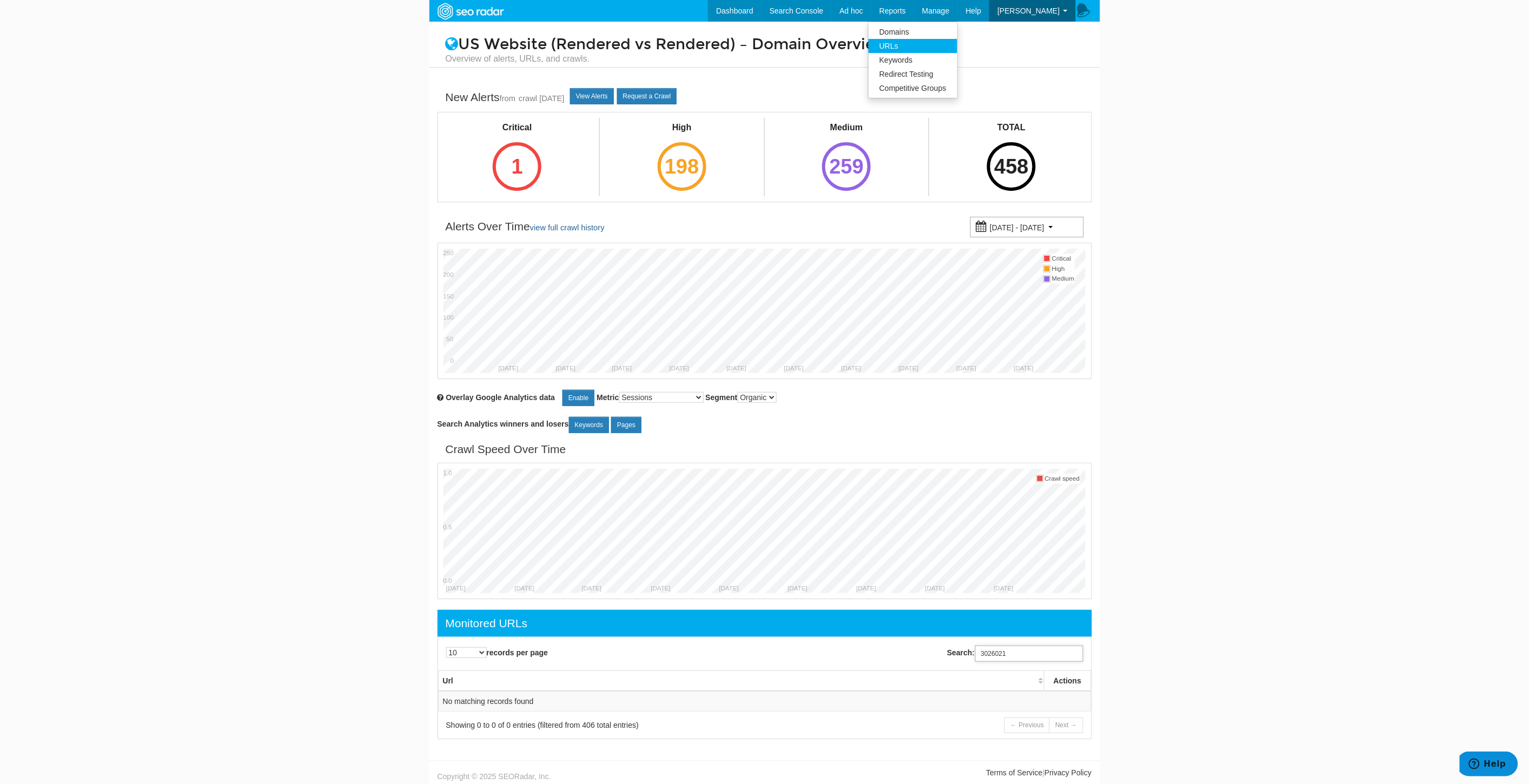
type input "3026021"
click at [925, 48] on link "URLs" at bounding box center [913, 46] width 89 height 14
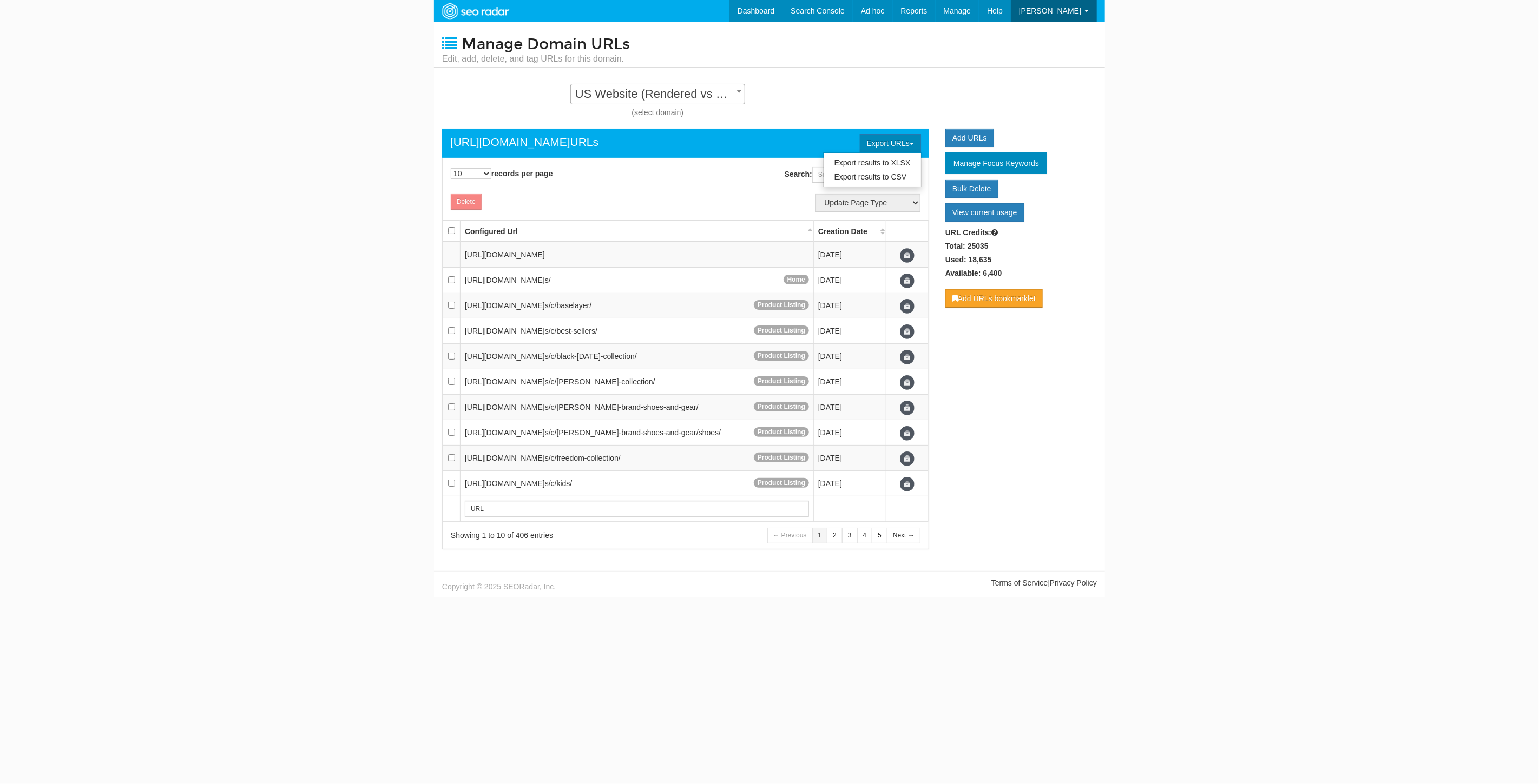
scroll to position [11, 0]
click at [832, 175] on input "Search:" at bounding box center [866, 174] width 108 height 17
paste input "https://www.underarmour.com/en-us/p/training/mens_ua_tribase_reign_5_training_s…"
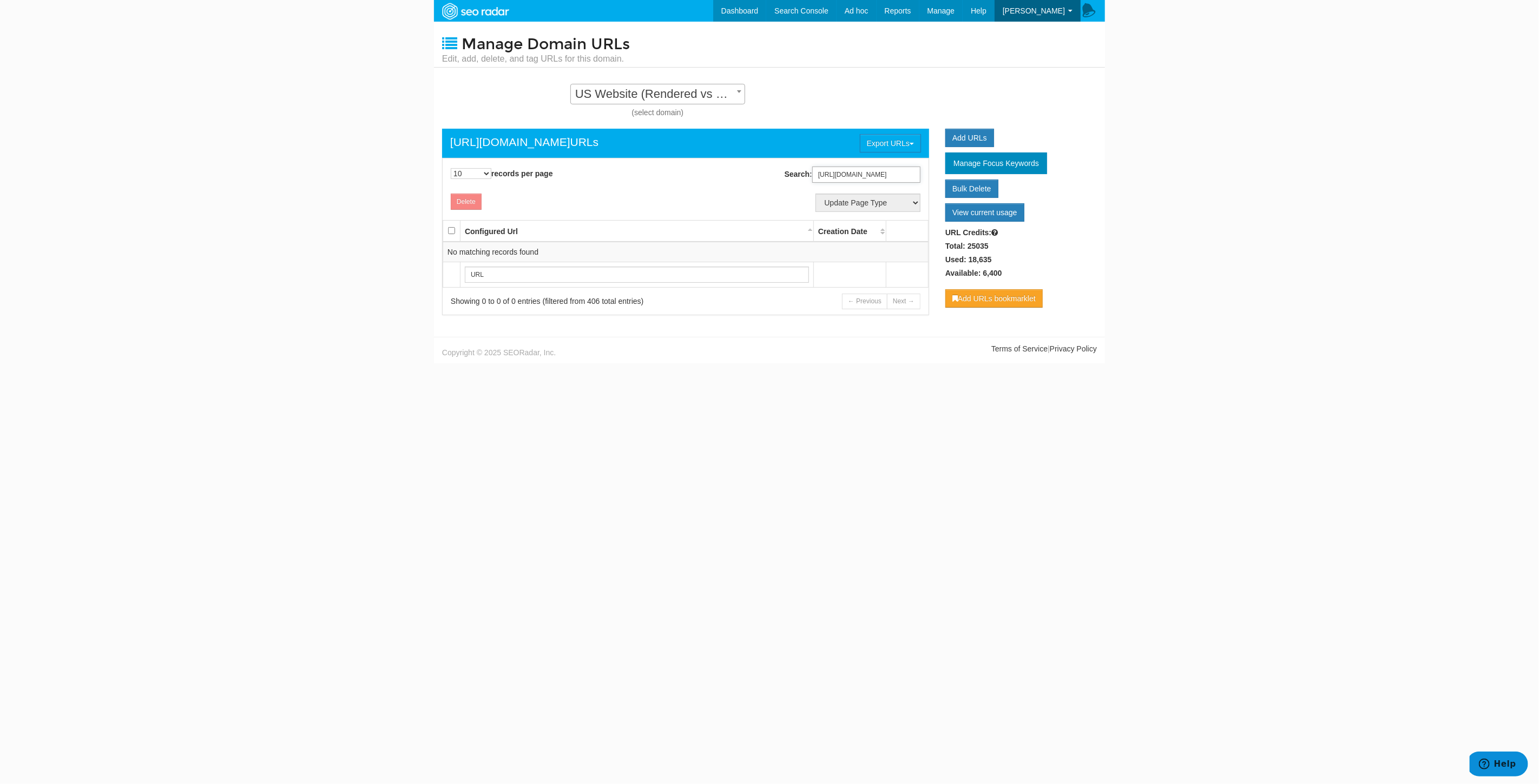
scroll to position [0, 0]
drag, startPoint x: 873, startPoint y: 175, endPoint x: 582, endPoint y: 160, distance: 291.4
click at [582, 160] on div "10 25 50 100 500 1000 records per page Search: https://www.underarmour.com/en-u…" at bounding box center [685, 174] width 502 height 32
drag, startPoint x: 846, startPoint y: 174, endPoint x: 923, endPoint y: 180, distance: 77.2
click at [923, 180] on div "Search: 3026021.html" at bounding box center [810, 175] width 248 height 27
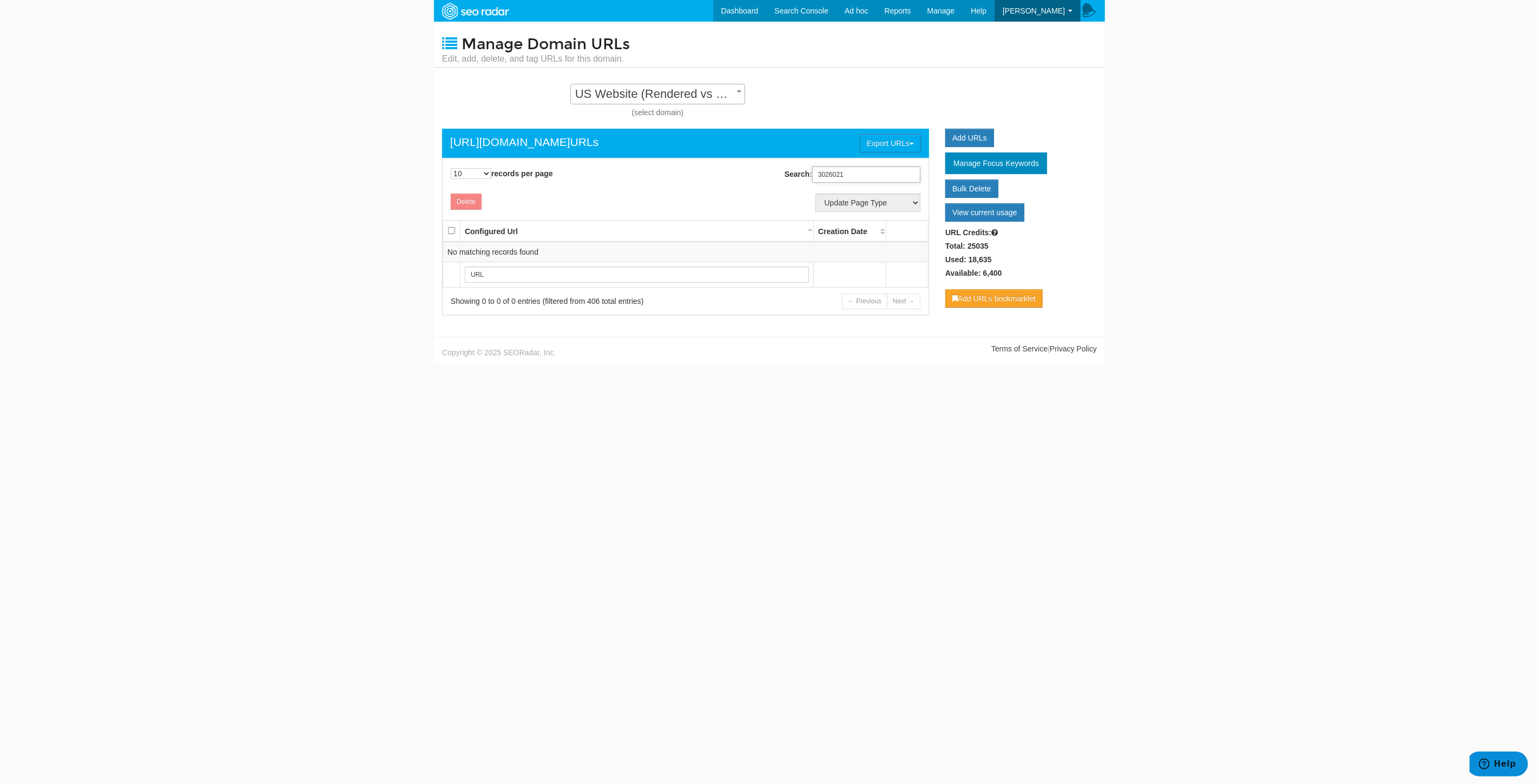
drag, startPoint x: 863, startPoint y: 174, endPoint x: 693, endPoint y: 157, distance: 170.8
click at [693, 158] on div "10 25 50 100 500 1000 records per page Search: 3026021 Processing... Delete Upd…" at bounding box center [685, 236] width 487 height 157
type input "3026021"
click at [727, 87] on span "US Website (Rendered vs Rendered) - Standard" at bounding box center [658, 94] width 174 height 15
select select "14250"
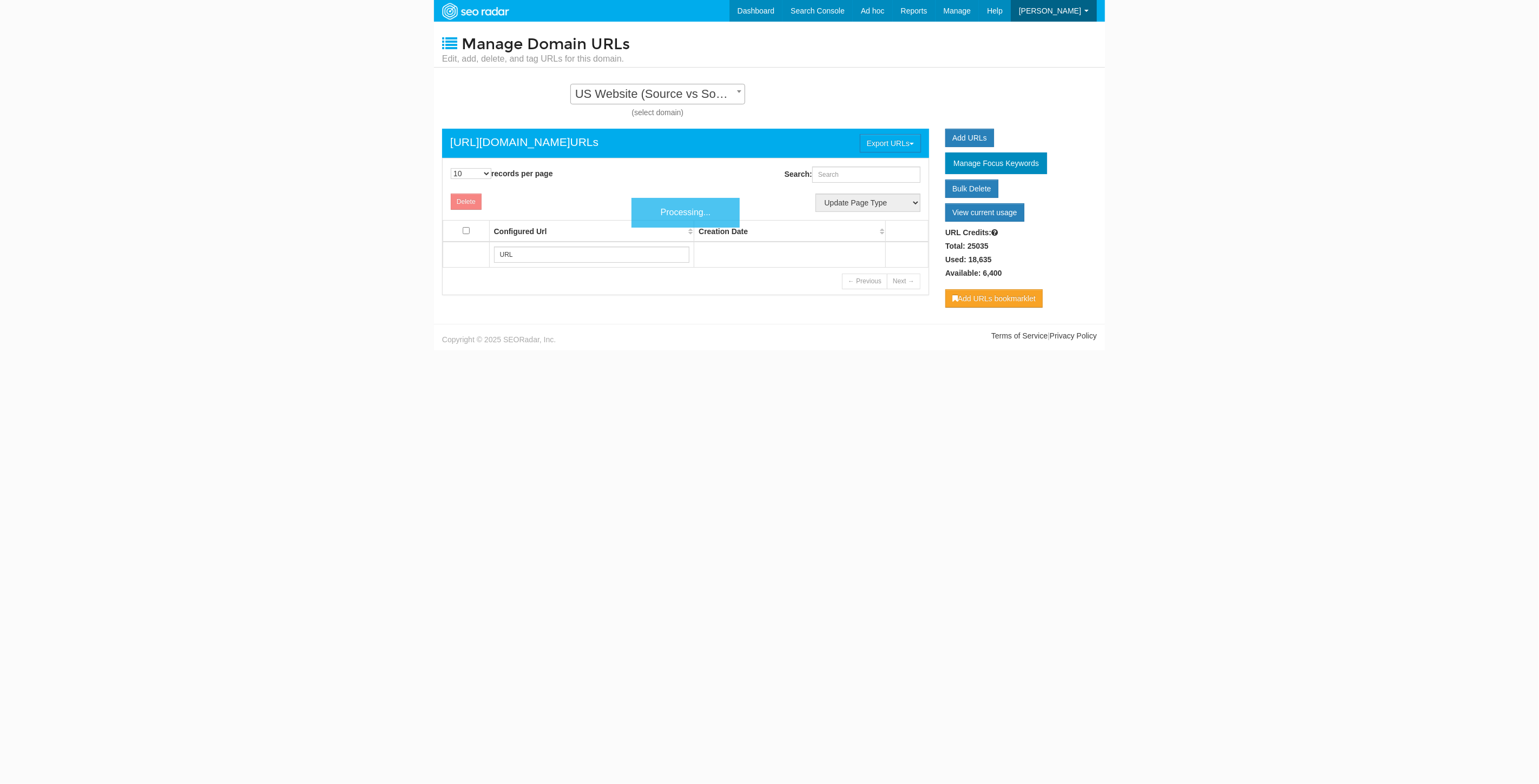
scroll to position [11, 0]
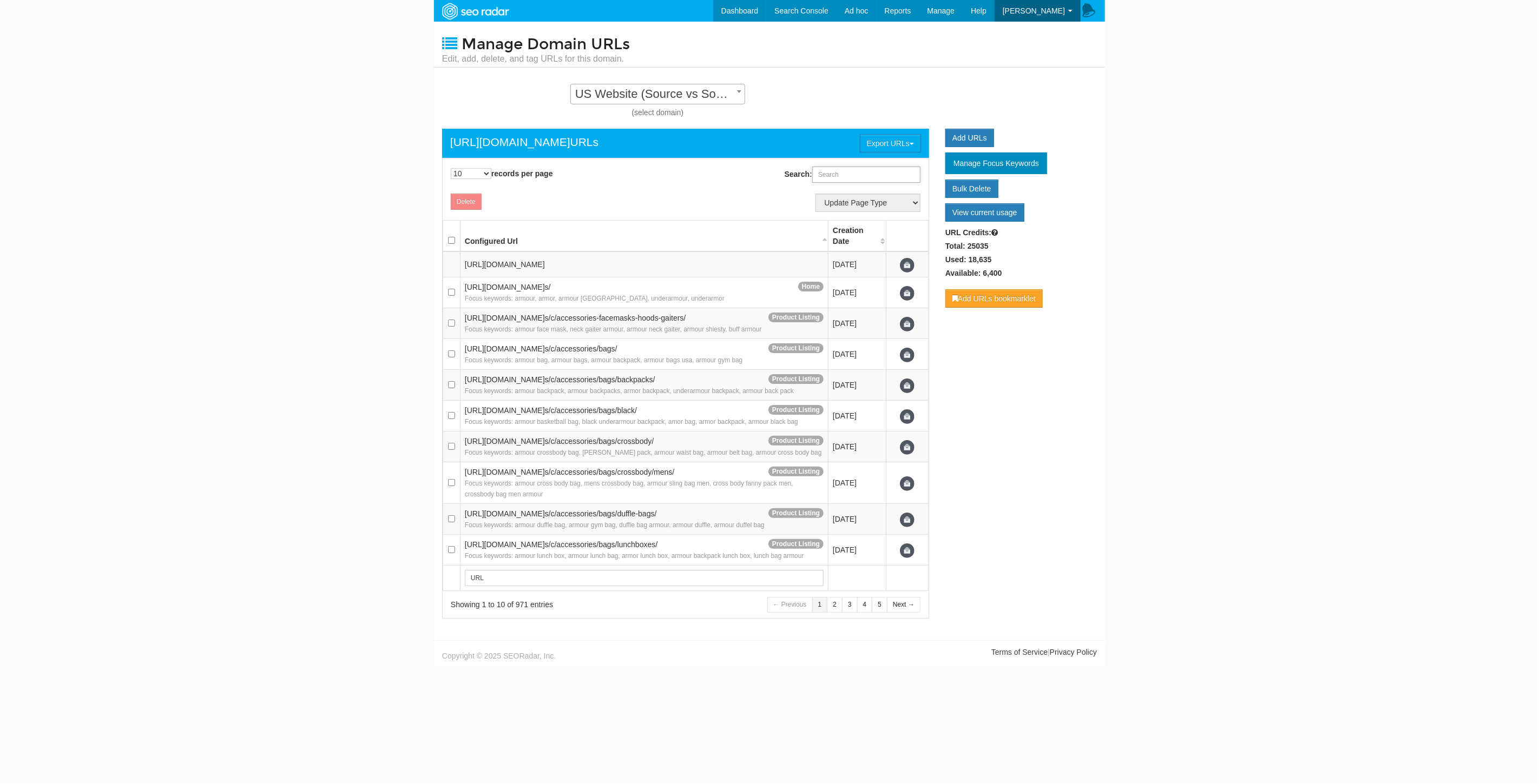
click at [863, 176] on input "Search:" at bounding box center [866, 174] width 108 height 17
paste input "3026021"
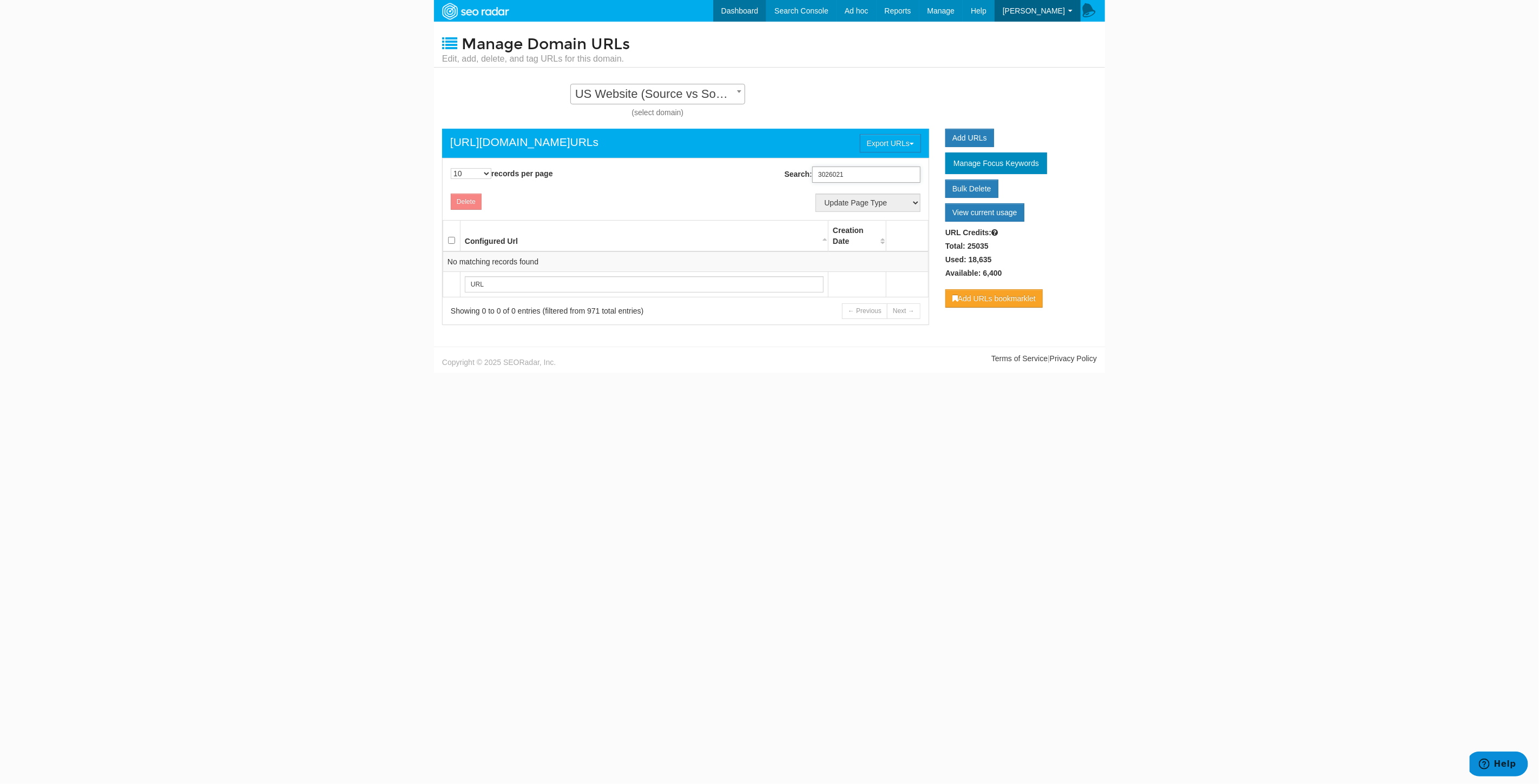
type input "3026021"
click at [765, 10] on link "Dashboard" at bounding box center [740, 10] width 54 height 21
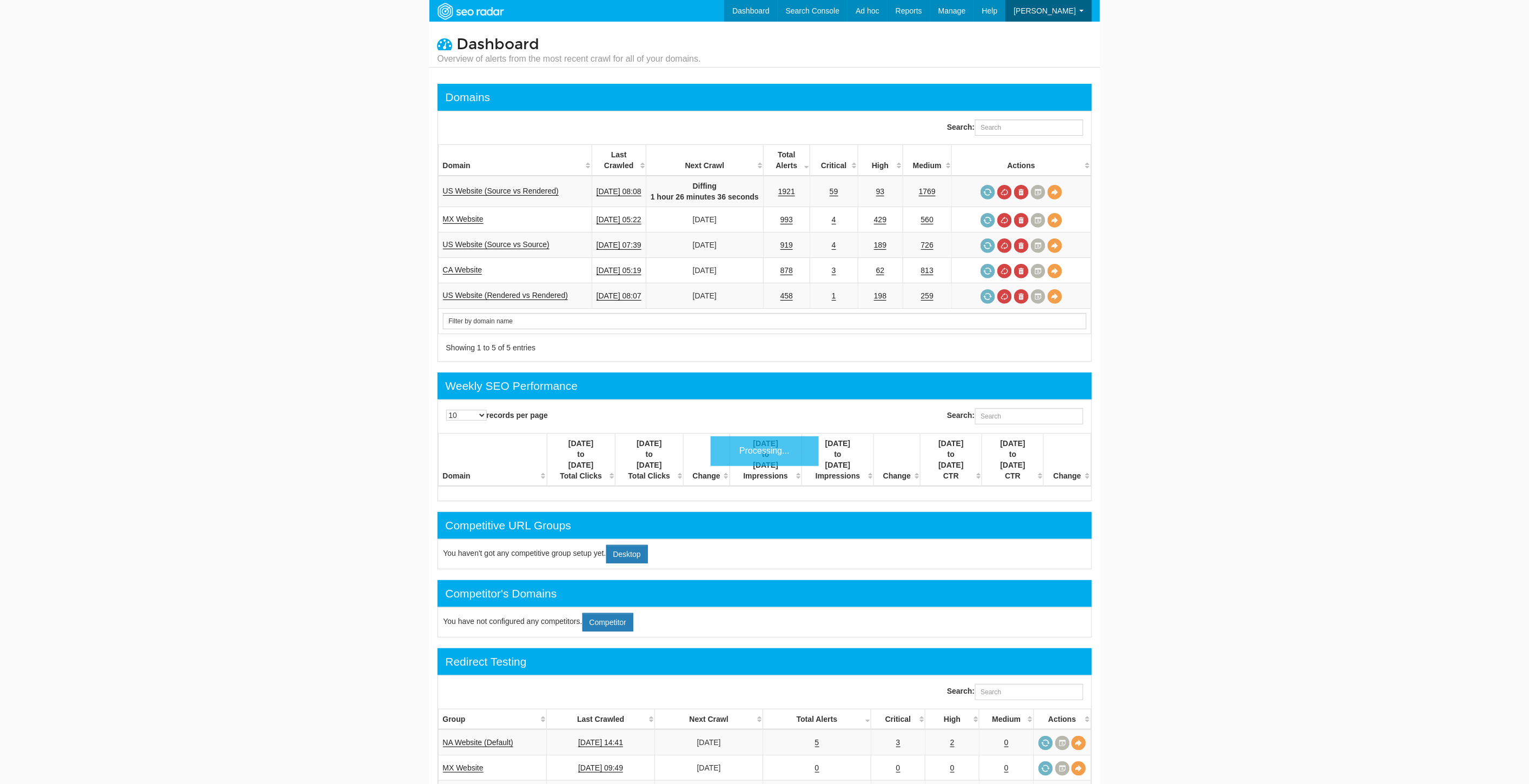
scroll to position [43, 0]
click at [512, 190] on link "US Website (Source vs Rendered)" at bounding box center [501, 191] width 116 height 9
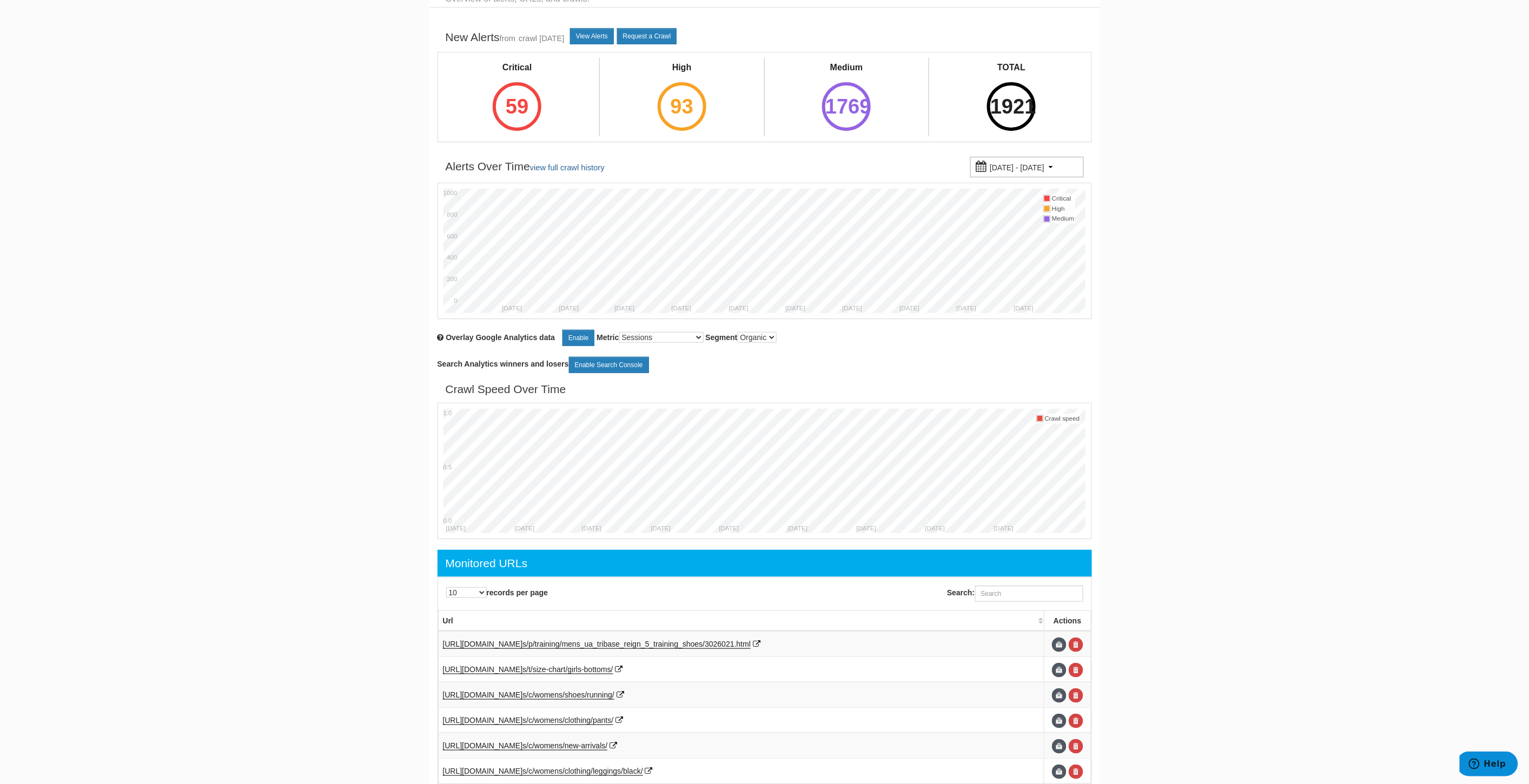
scroll to position [120, 0]
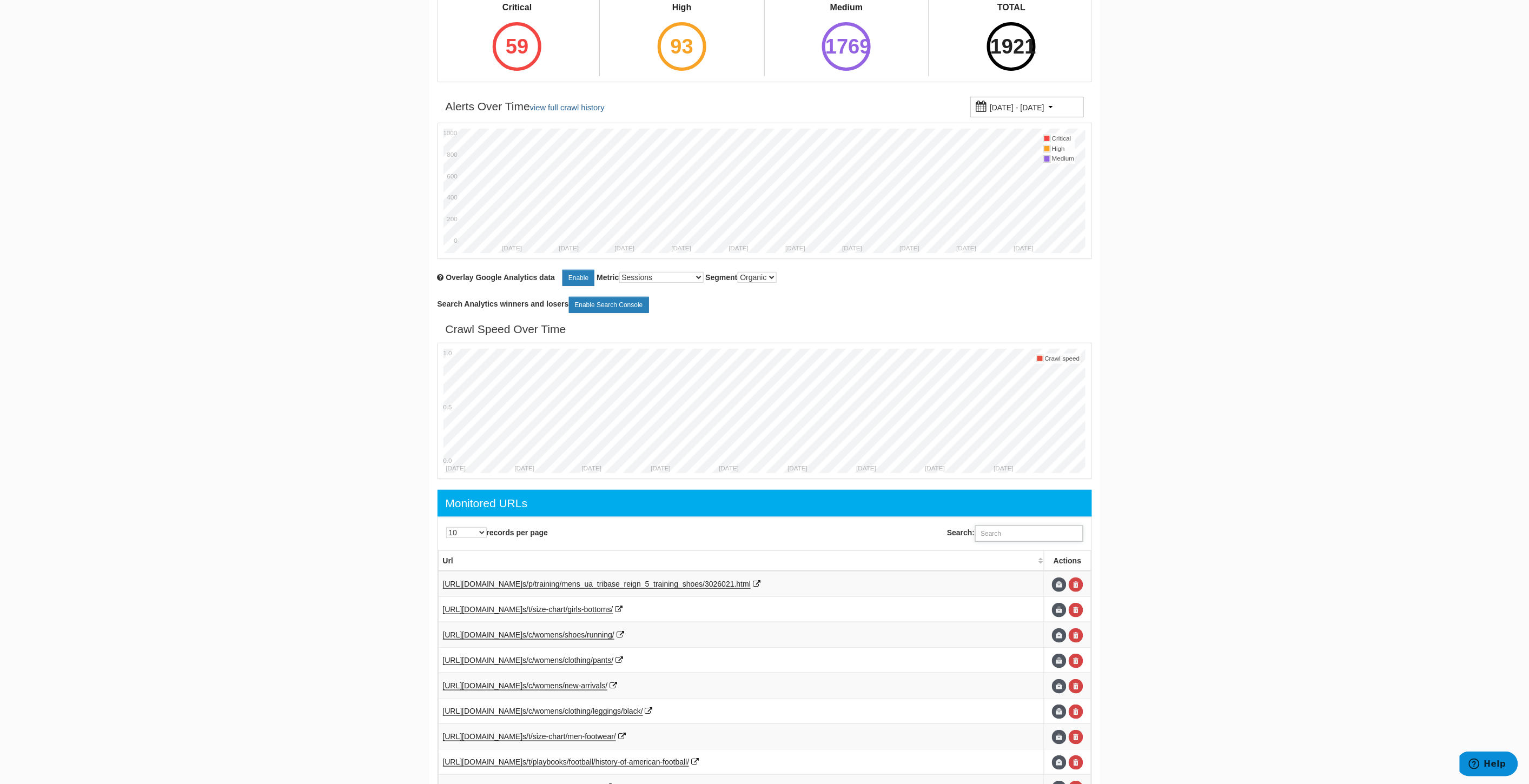
click at [1020, 537] on input "Search:" at bounding box center [1029, 533] width 108 height 17
paste input "3026021"
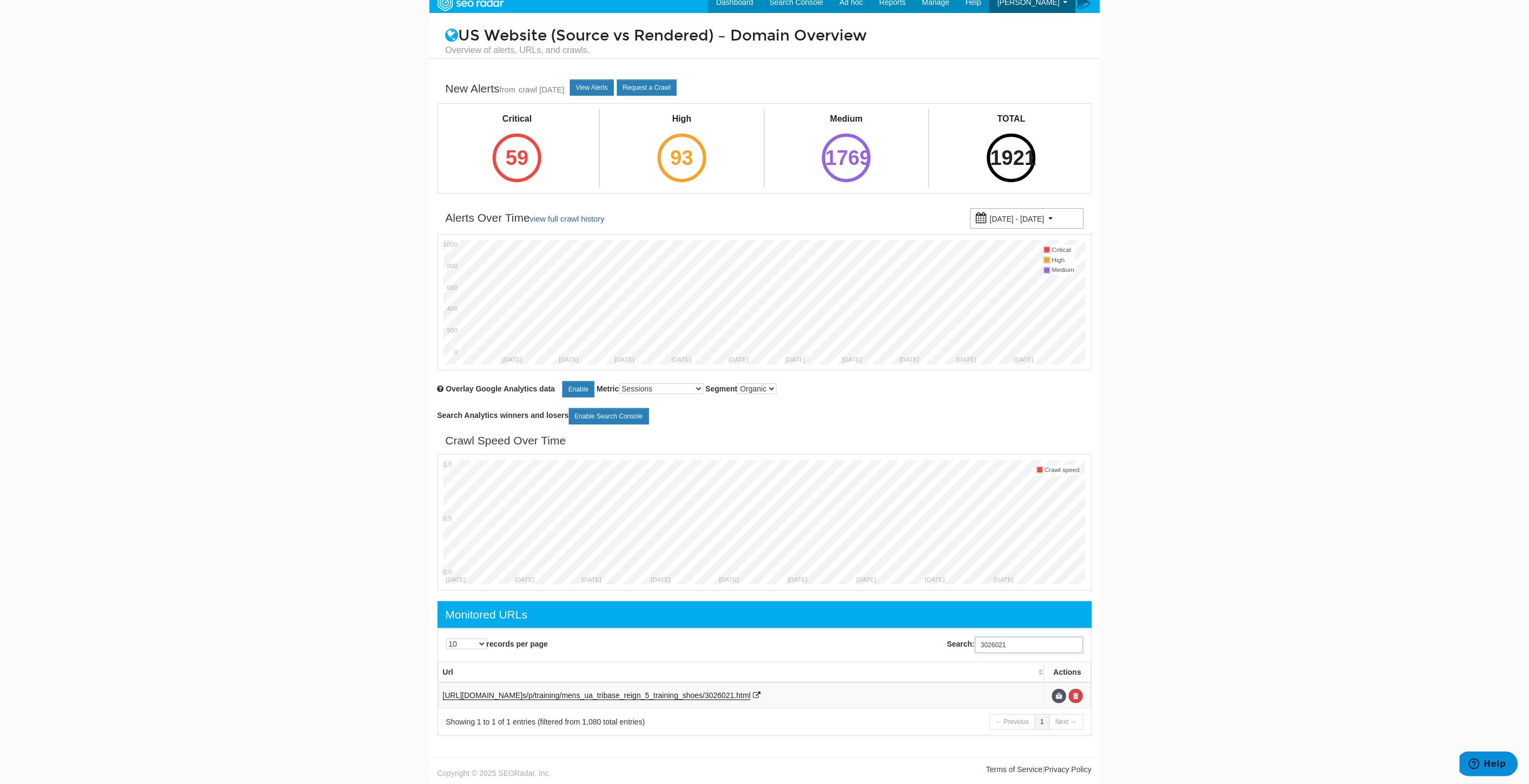
scroll to position [0, 0]
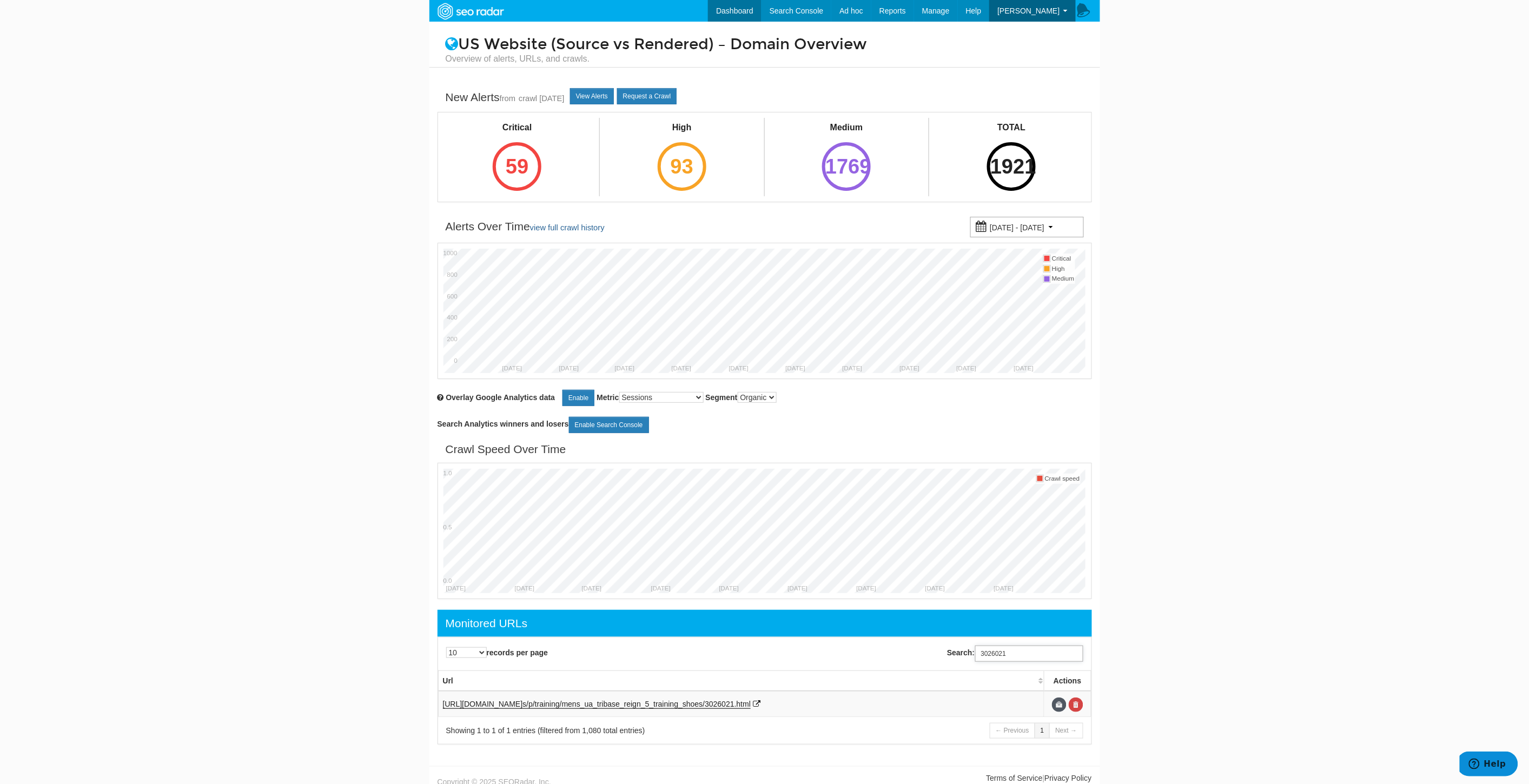
type input "3026021"
click at [746, 9] on link "Dashboard" at bounding box center [735, 10] width 54 height 21
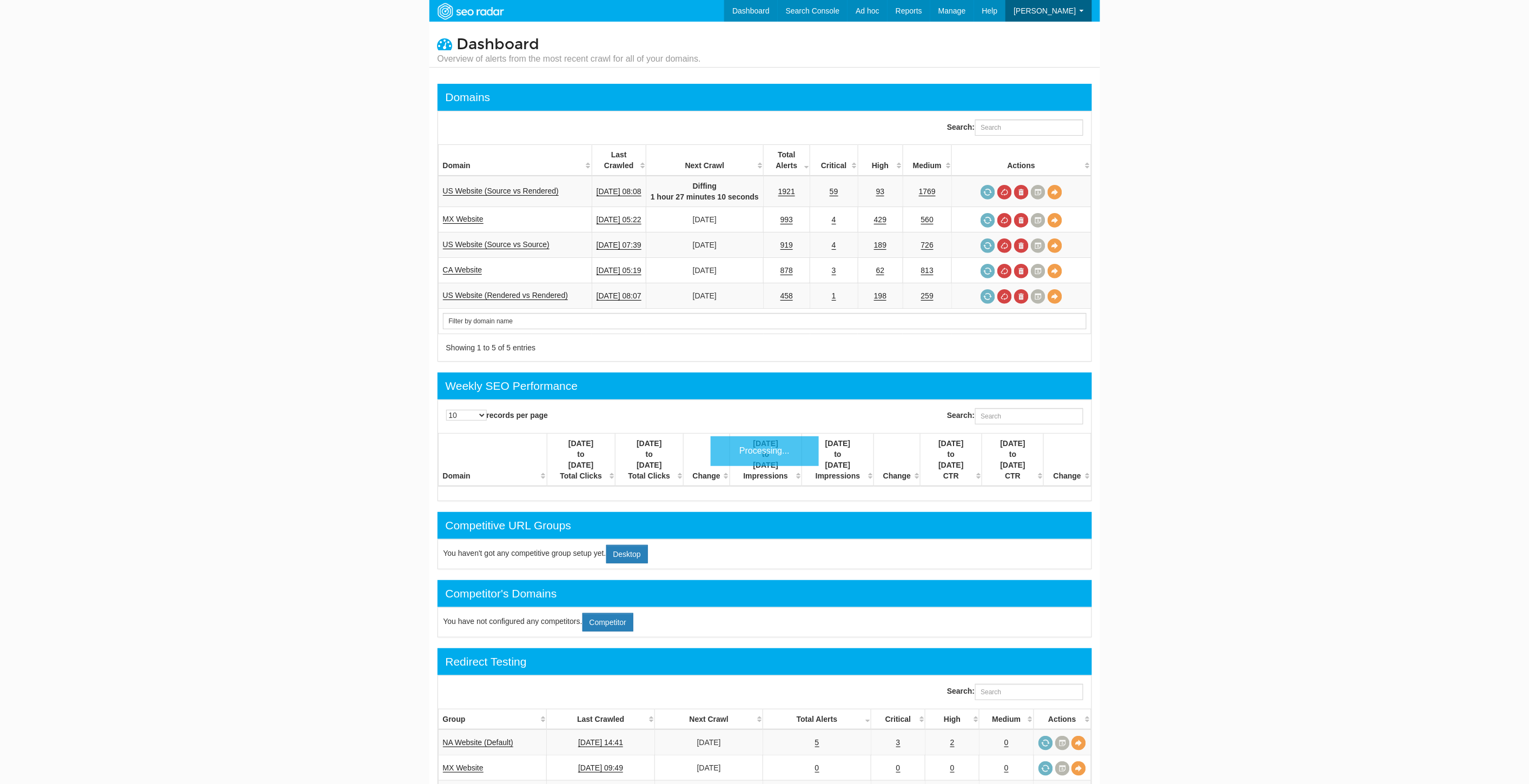
scroll to position [43, 0]
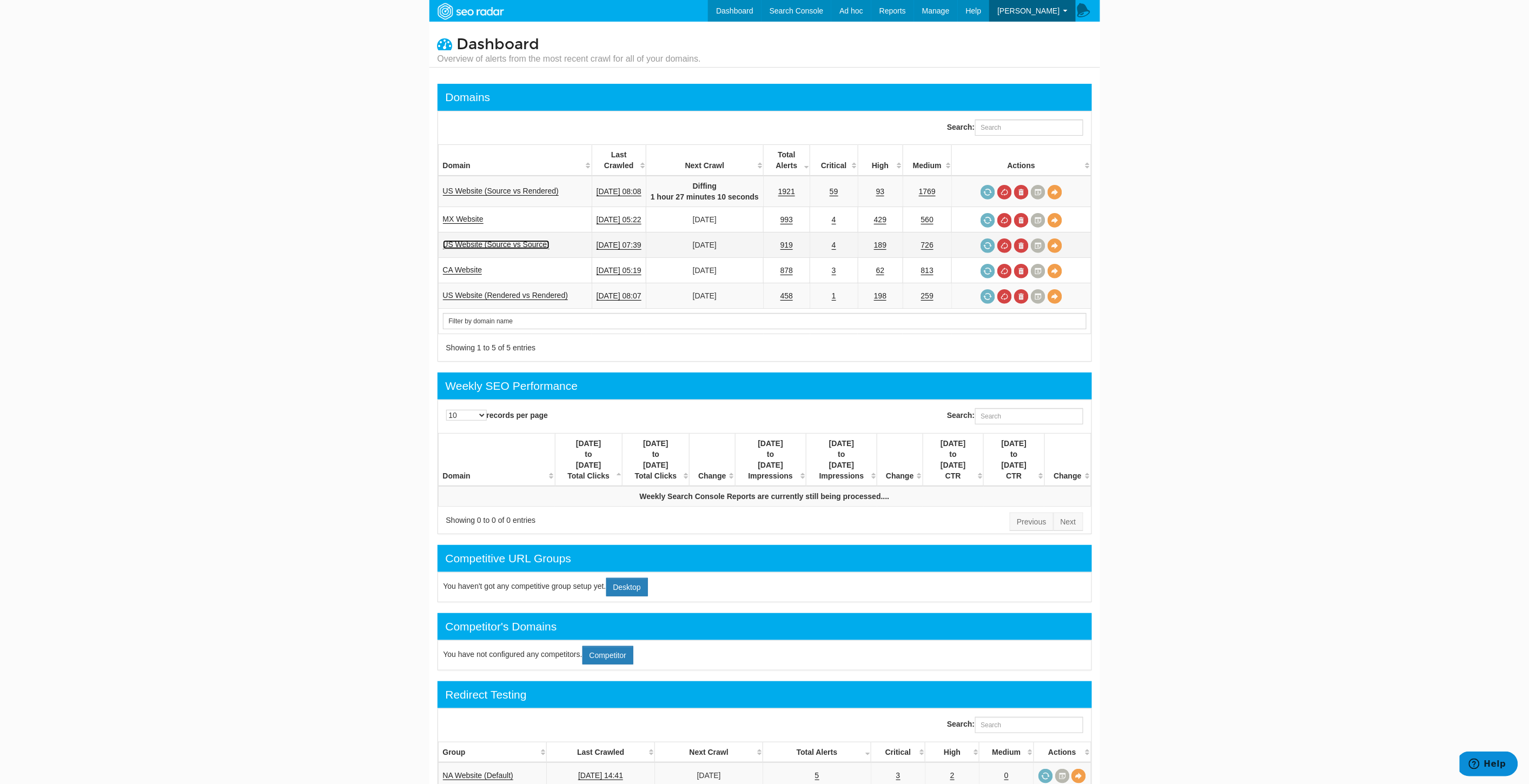
click at [519, 242] on link "US Website (Source vs Source)" at bounding box center [496, 245] width 106 height 9
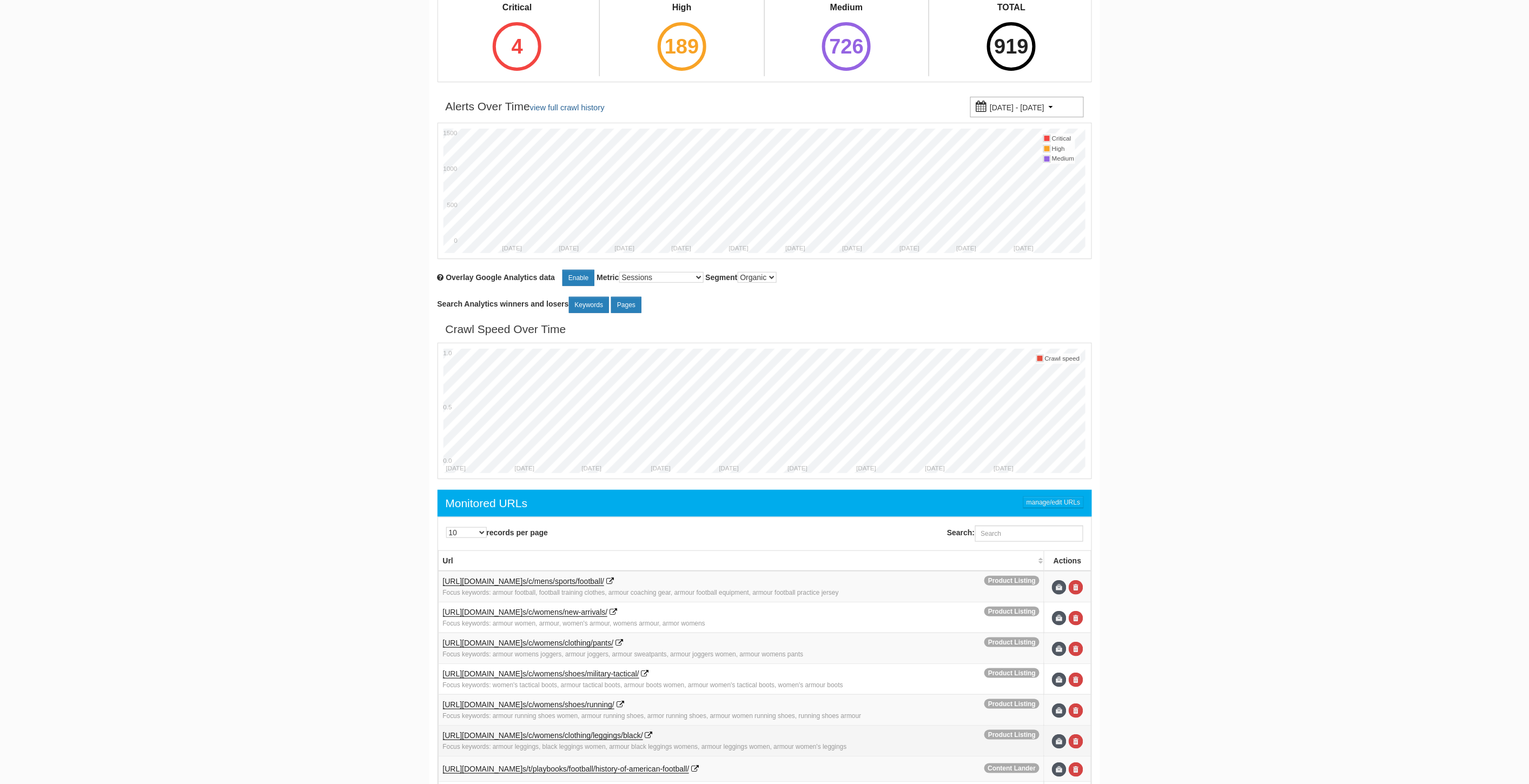
scroll to position [268, 0]
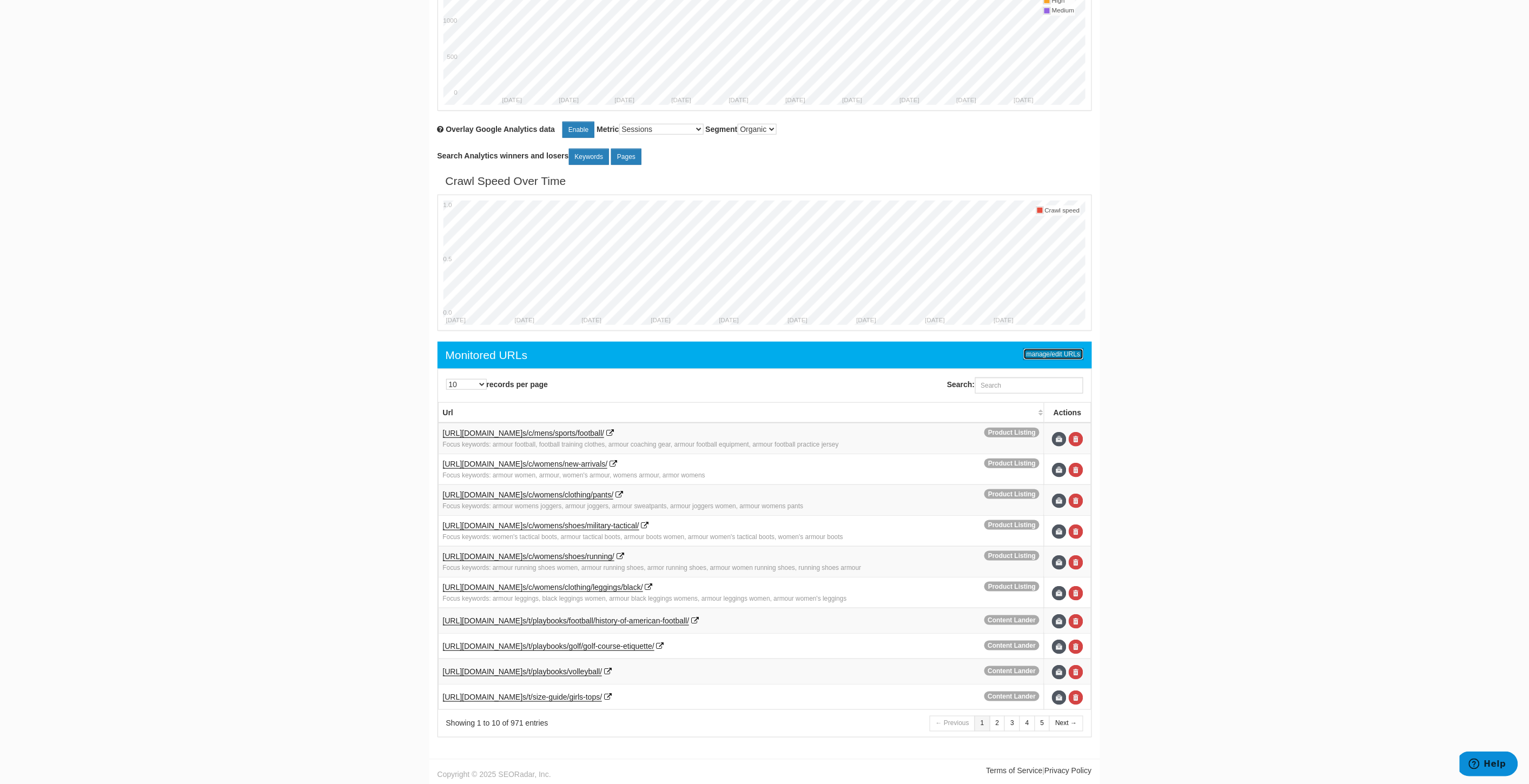
click at [1072, 353] on link "manage/edit URLs" at bounding box center [1053, 353] width 60 height 12
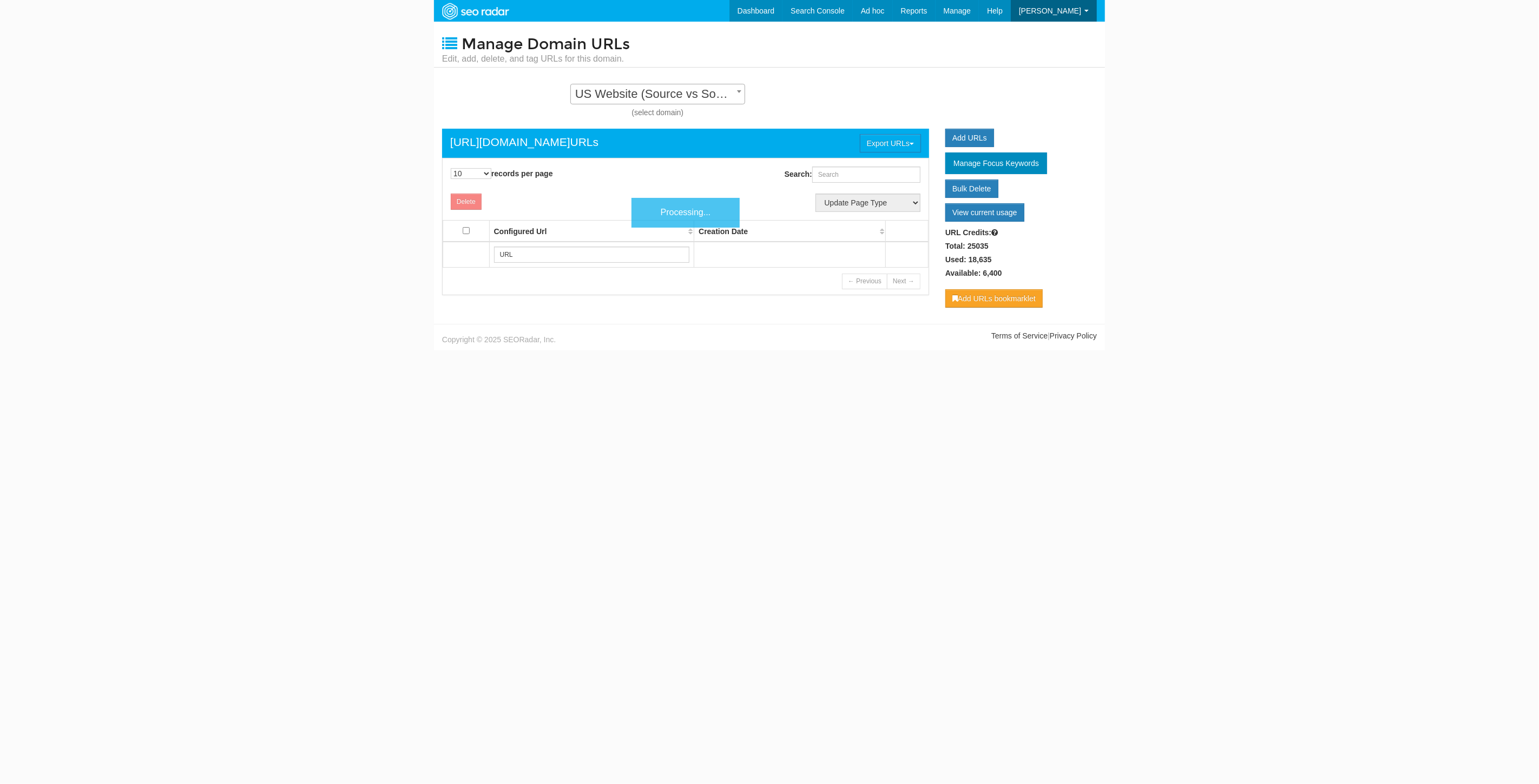
scroll to position [11, 0]
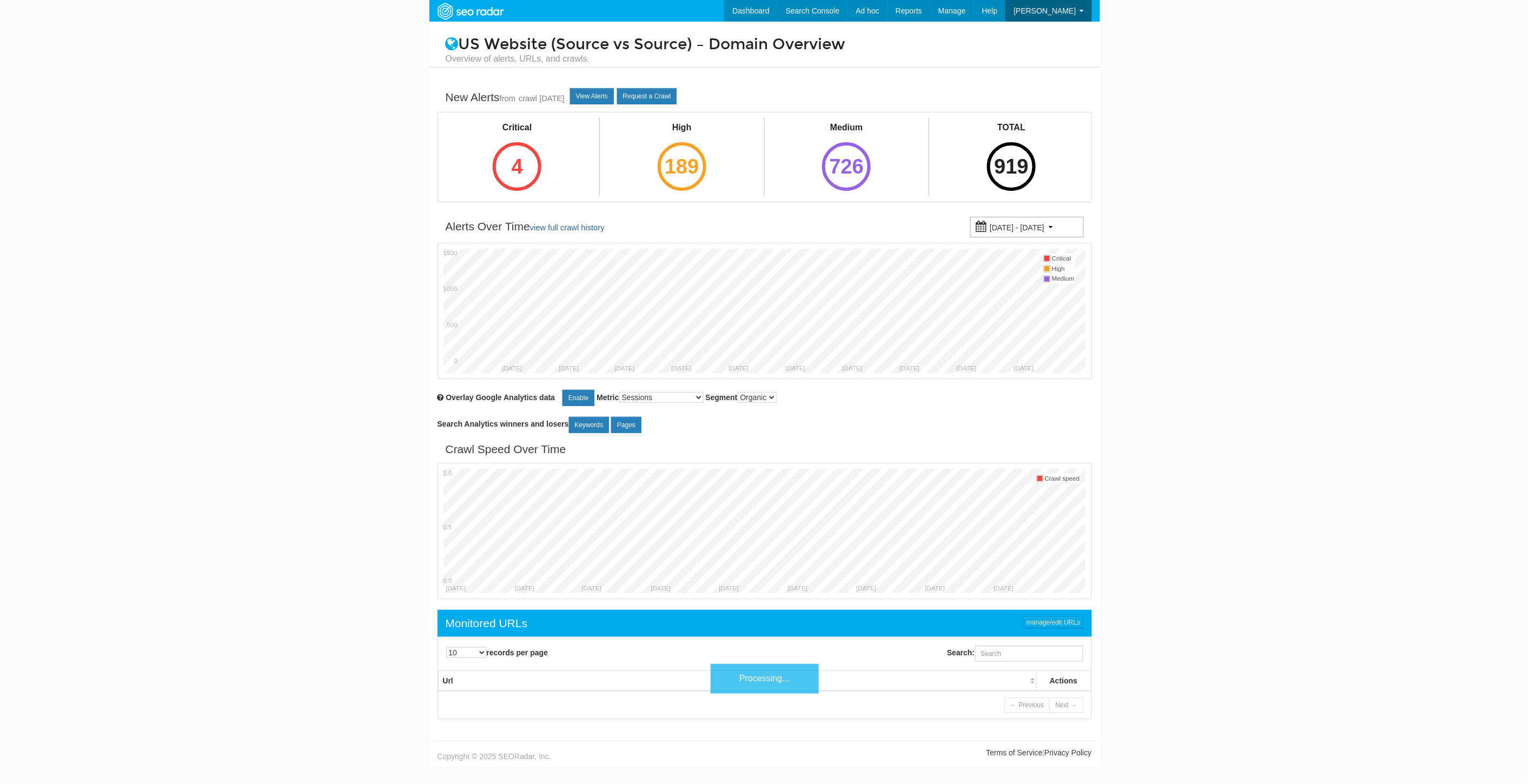
scroll to position [43, 0]
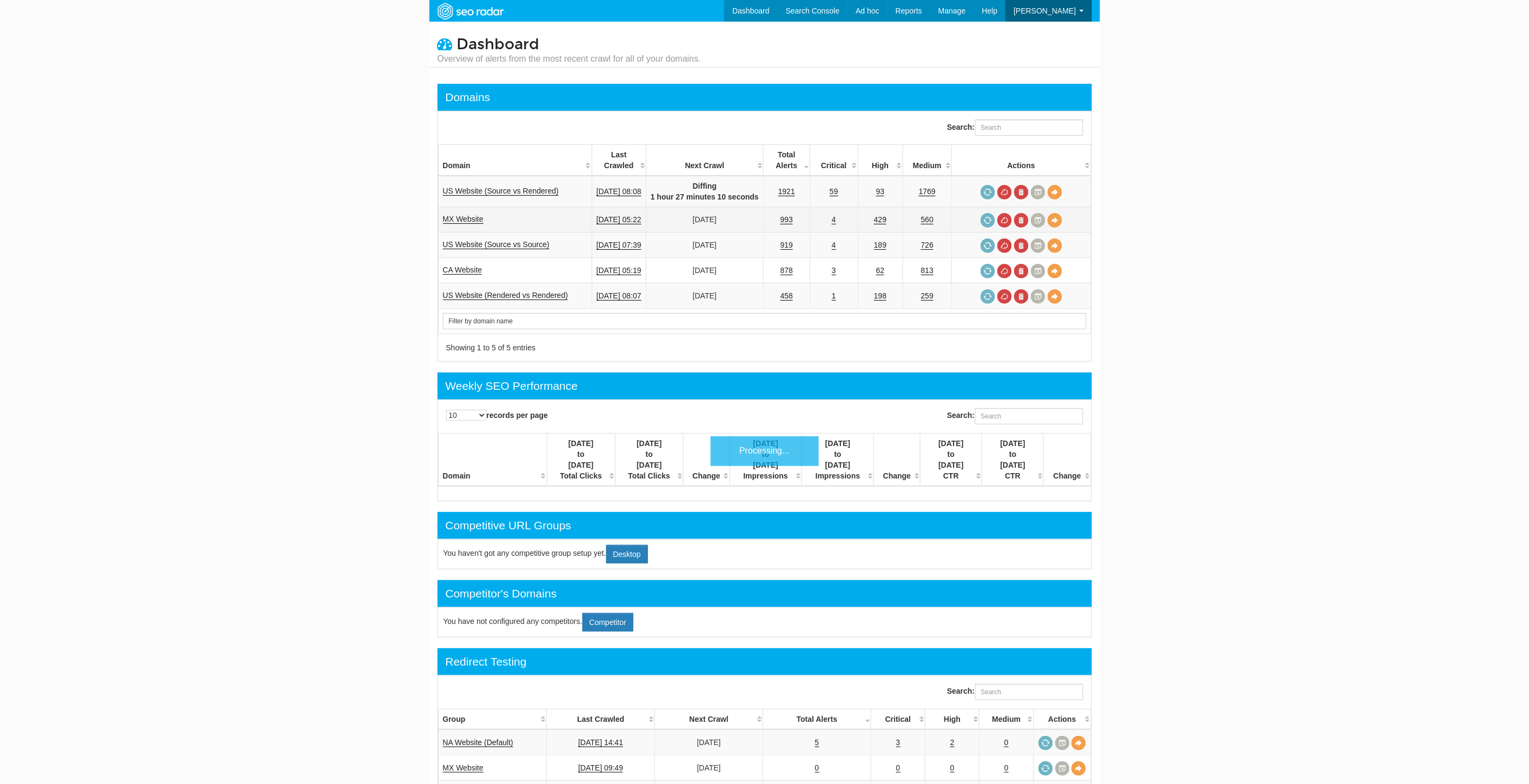
scroll to position [43, 0]
click at [464, 187] on link "US Website (Source vs Rendered)" at bounding box center [501, 191] width 116 height 9
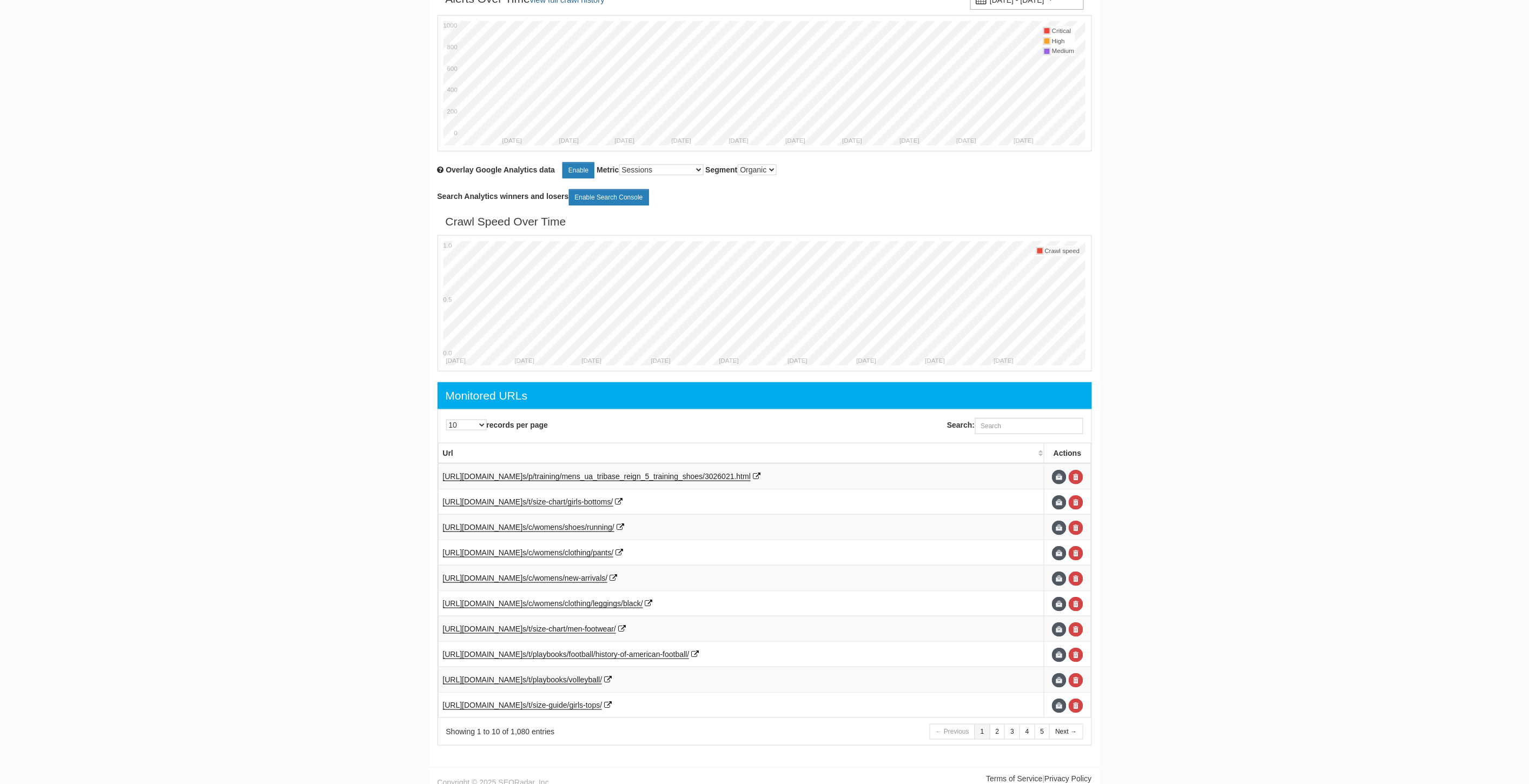
scroll to position [43, 0]
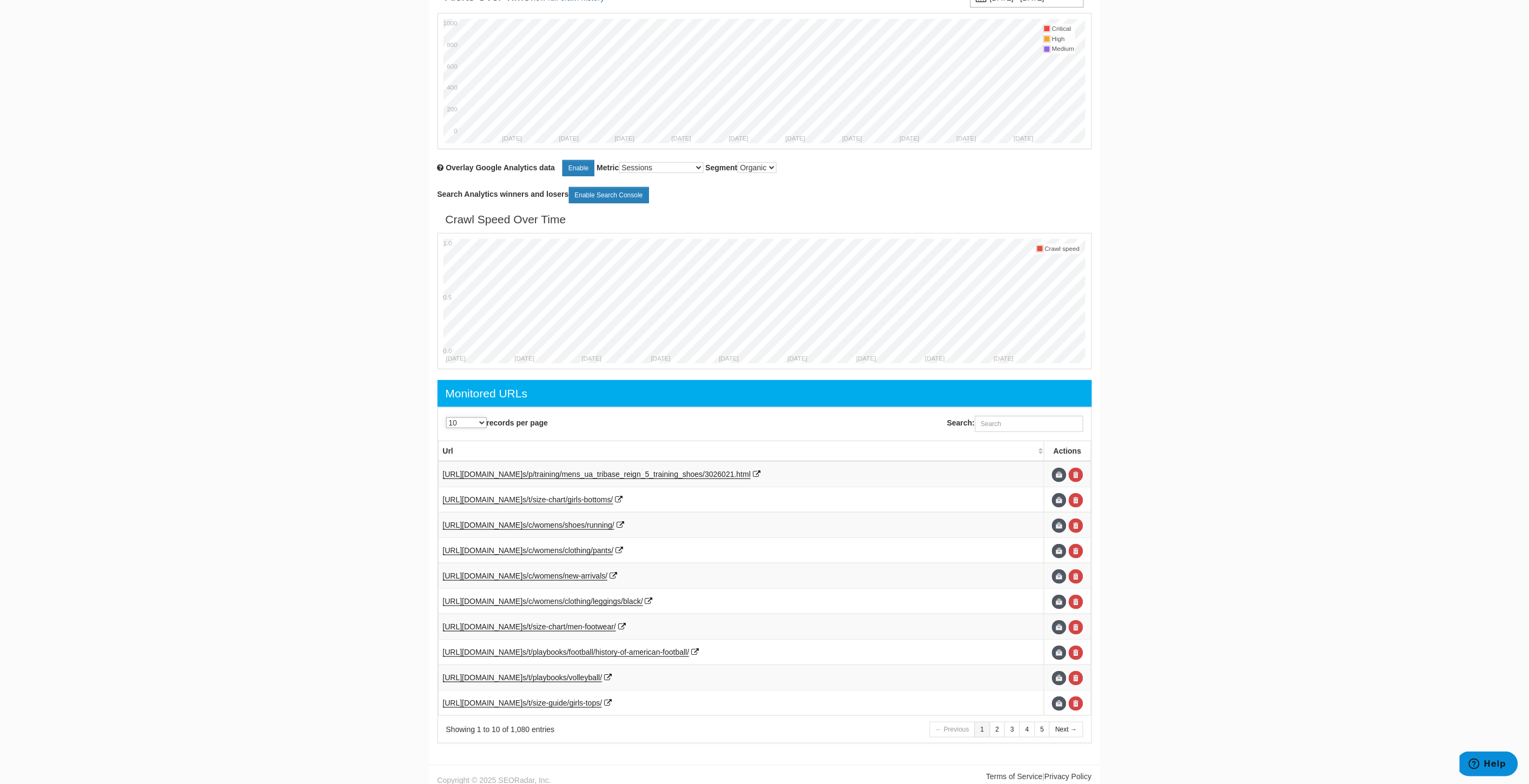
click at [469, 425] on select "10 25 50 100 500 1000" at bounding box center [467, 423] width 40 height 11
select select "1000"
click at [446, 418] on select "10 25 50 100 500 1000" at bounding box center [467, 423] width 40 height 11
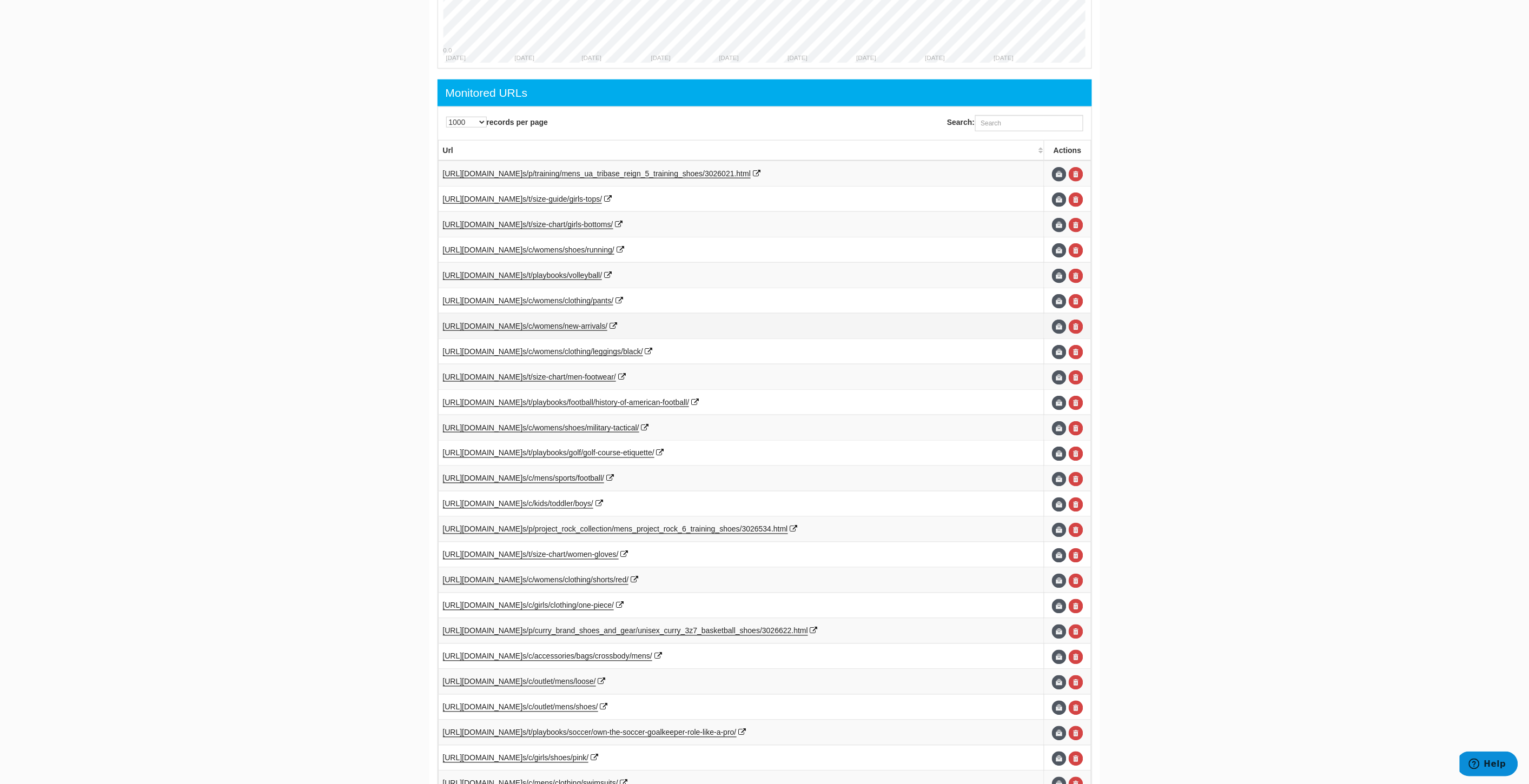
scroll to position [591, 0]
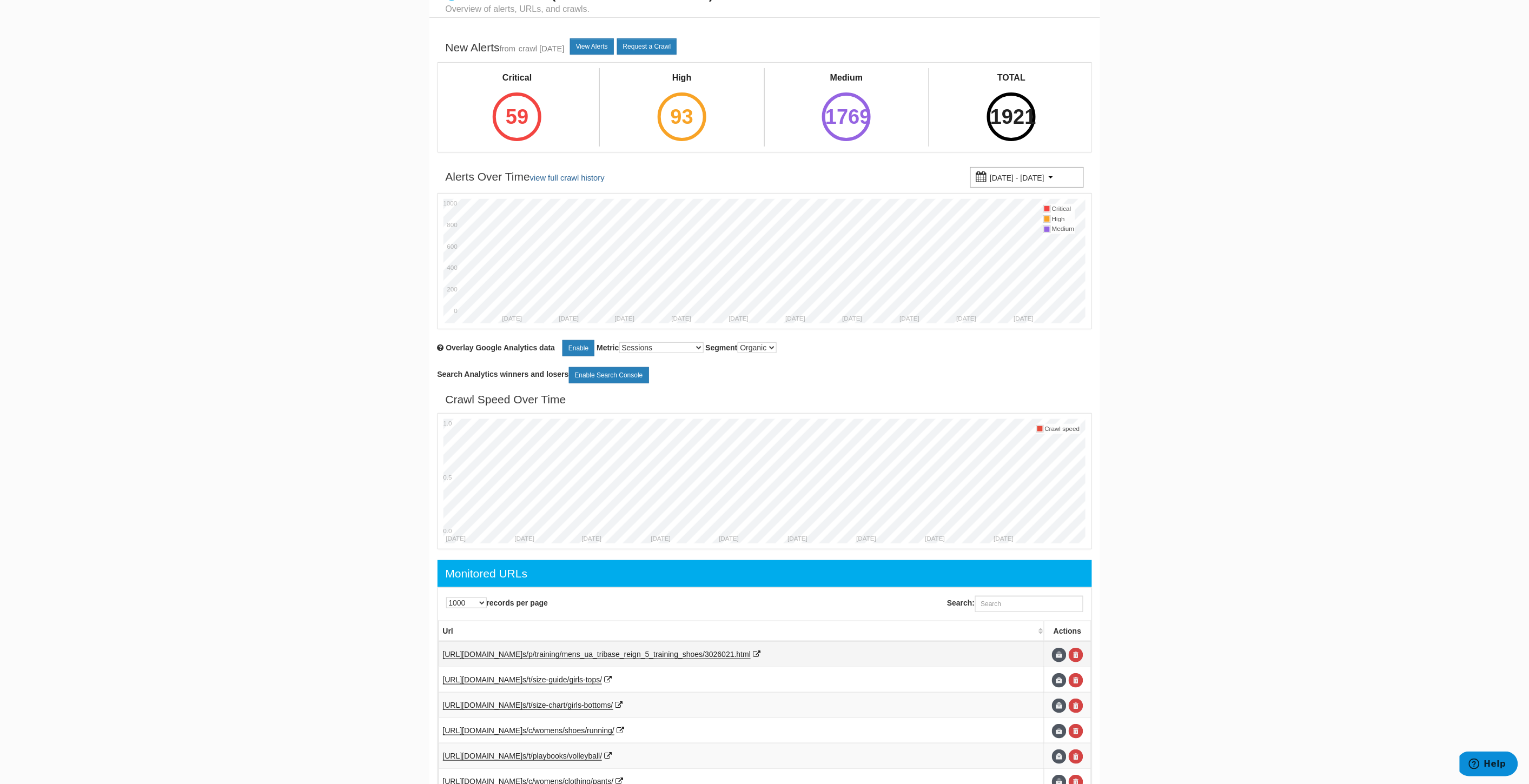
scroll to position [0, 0]
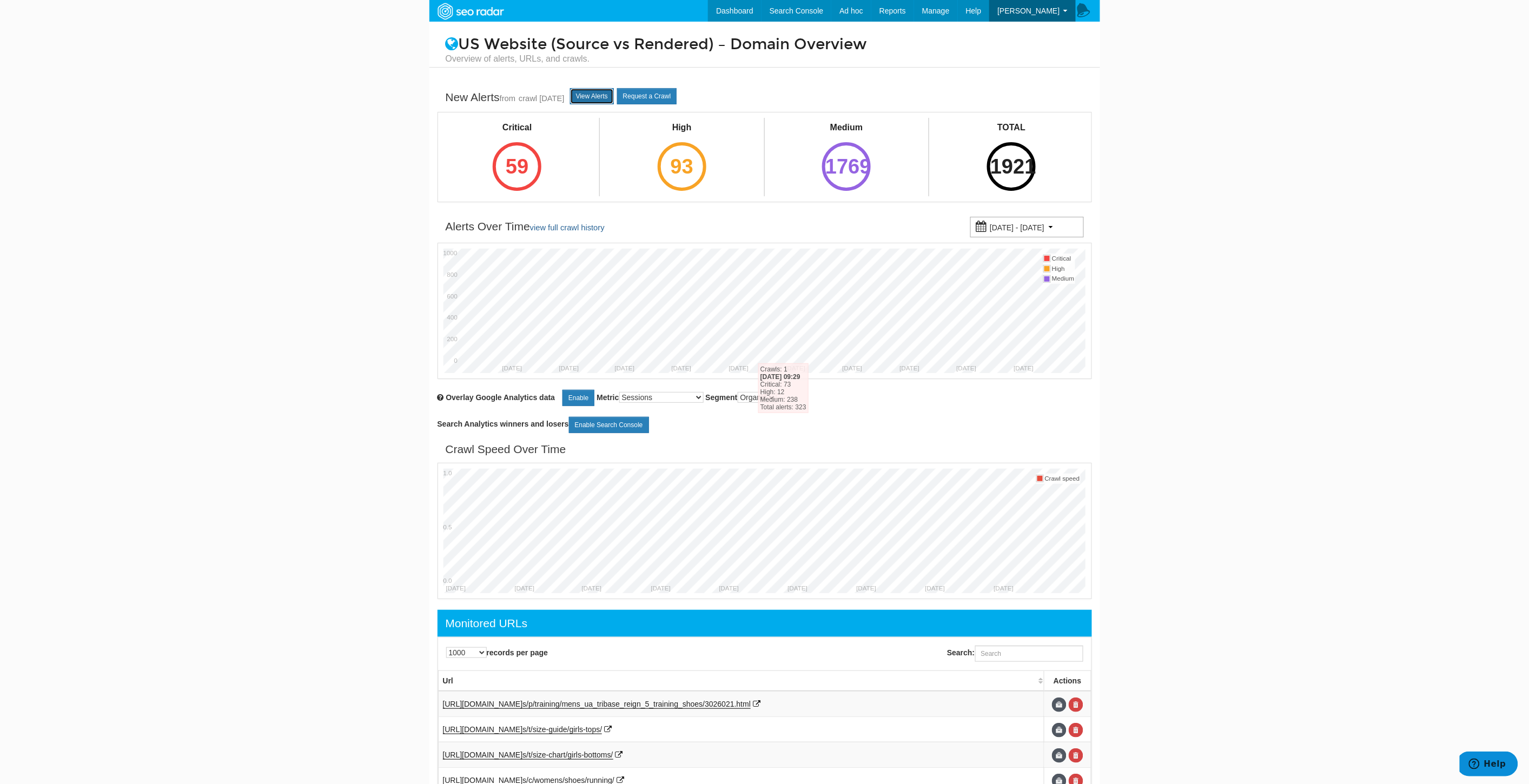
click at [609, 98] on link "View Alerts" at bounding box center [592, 96] width 44 height 17
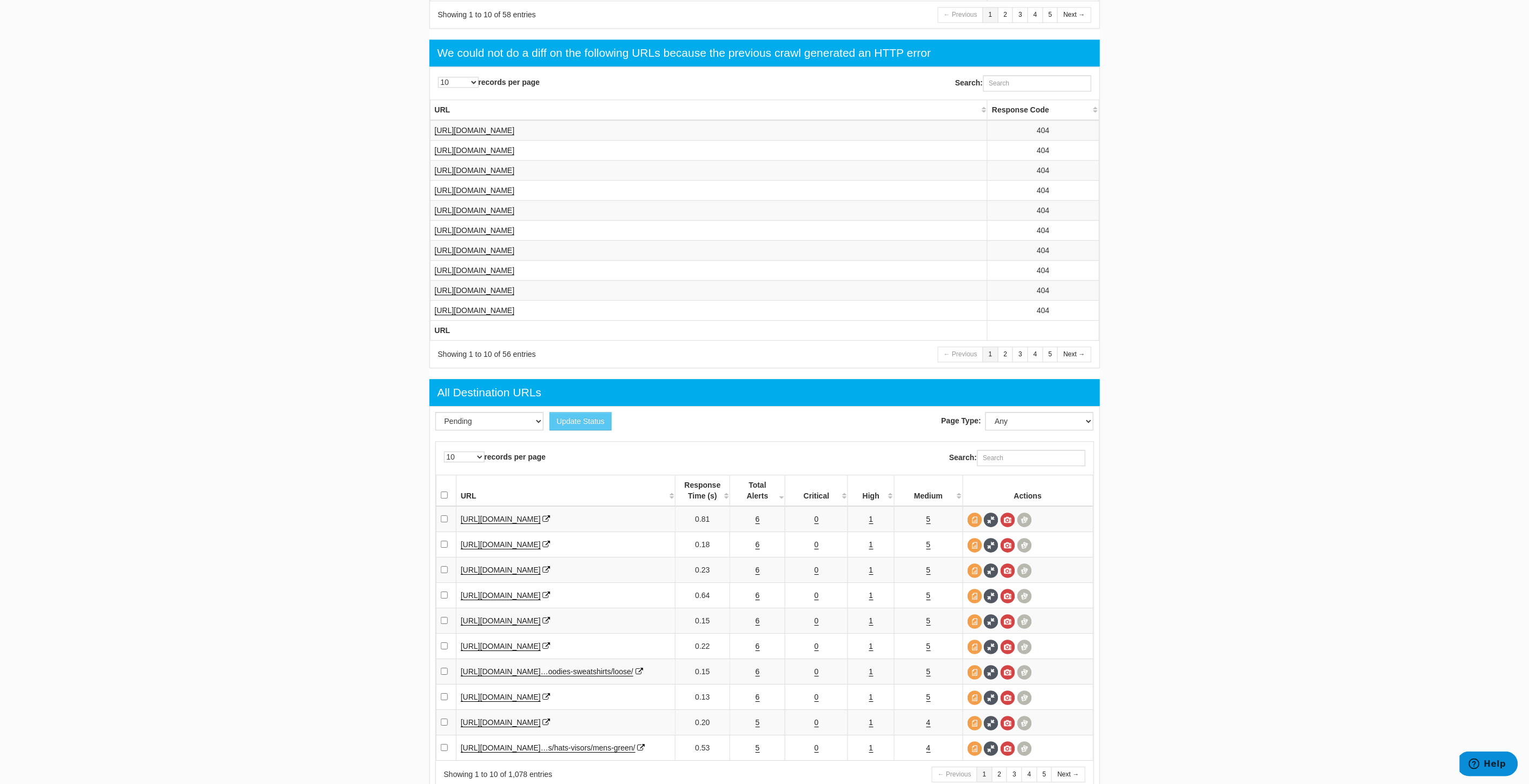
scroll to position [1398, 0]
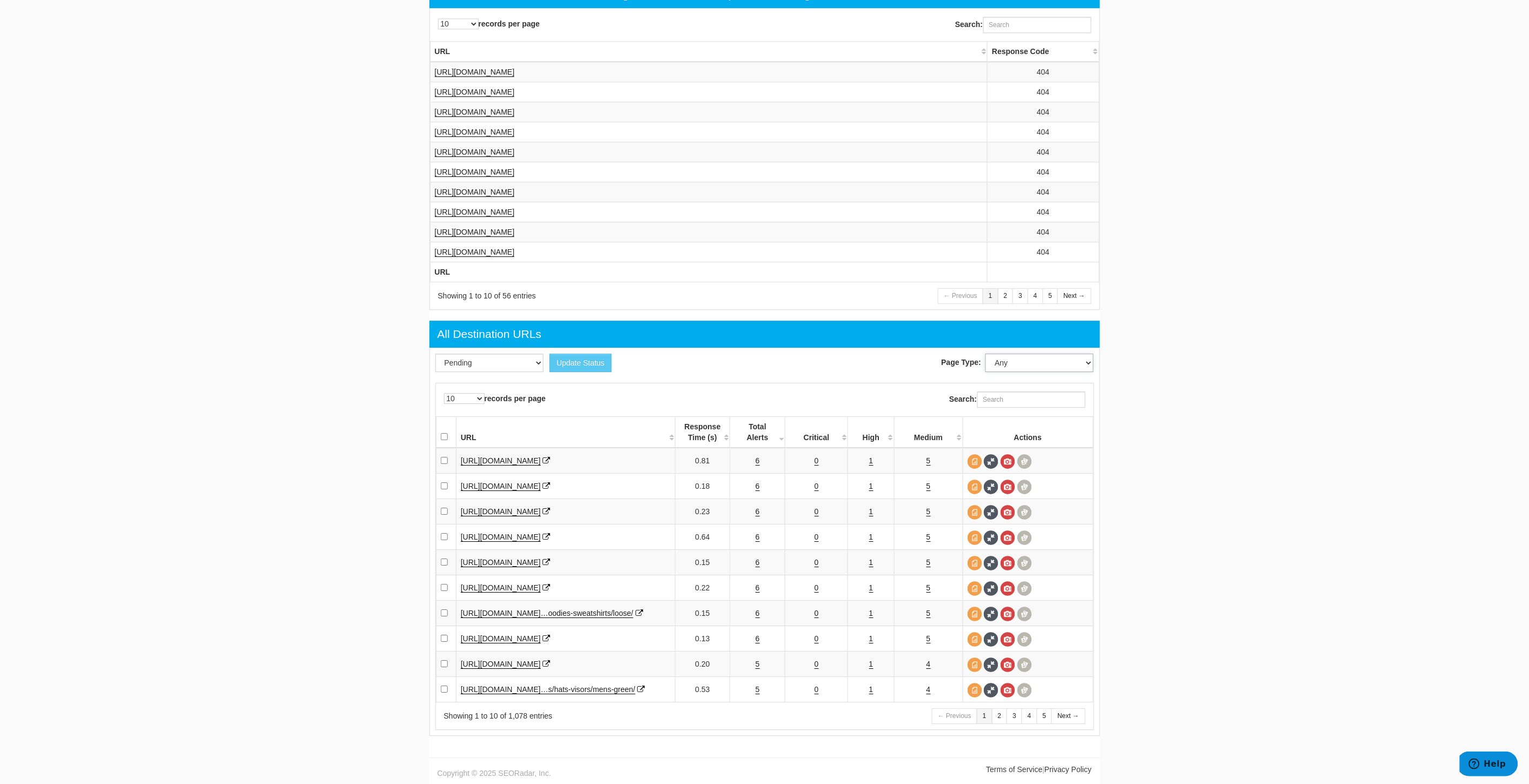
click at [1048, 353] on select "Any" at bounding box center [1039, 363] width 108 height 18
click at [1020, 353] on select "Any" at bounding box center [1039, 363] width 108 height 18
click at [511, 353] on select "Pending Viewed Resolved" at bounding box center [489, 363] width 108 height 18
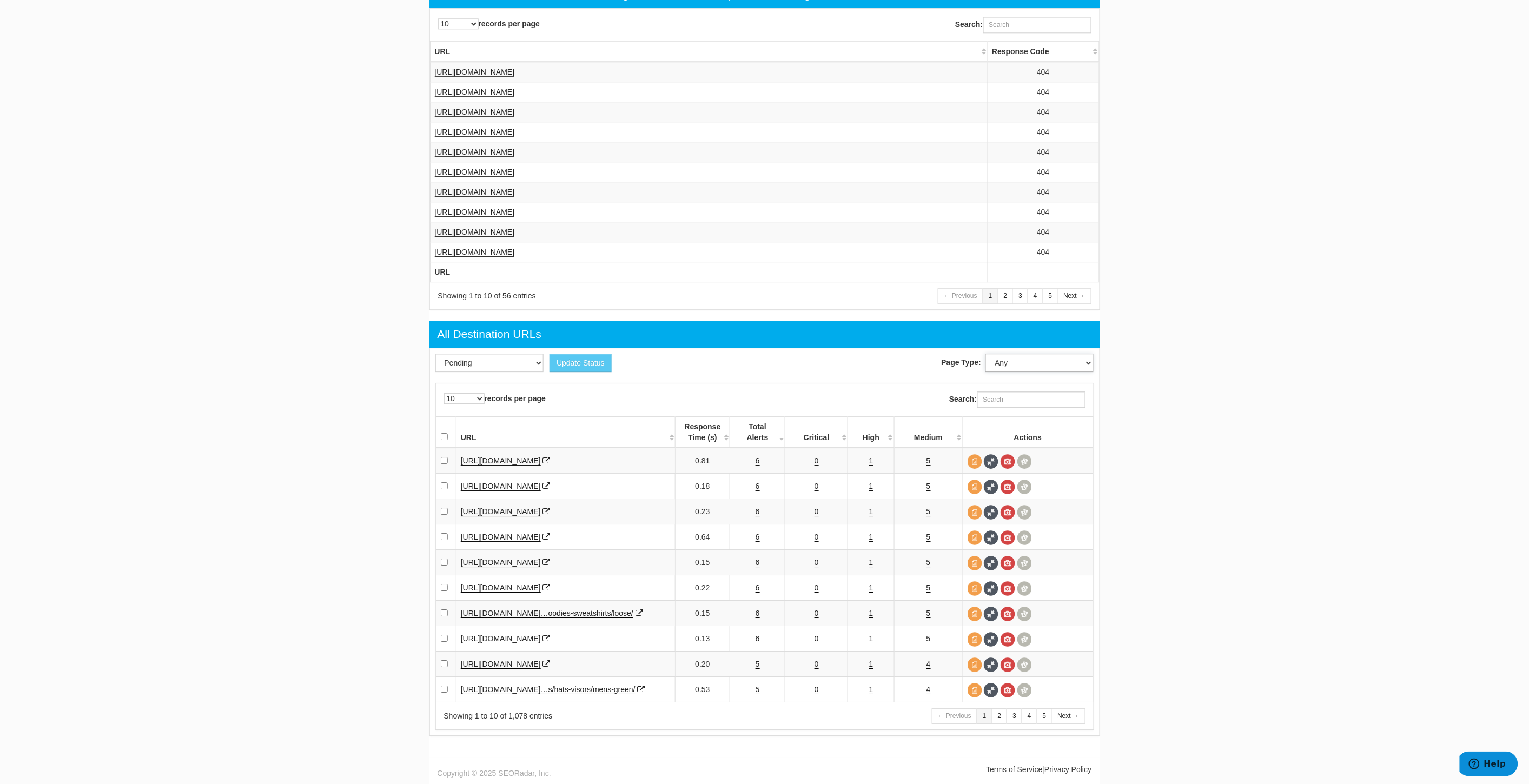
click at [1015, 353] on select "Any" at bounding box center [1039, 363] width 108 height 18
click at [1018, 353] on select "Any" at bounding box center [1039, 363] width 108 height 18
click at [441, 457] on input "checkbox" at bounding box center [444, 460] width 7 height 7
checkbox input "true"
click at [1037, 391] on input "Search:" at bounding box center [1031, 399] width 108 height 17
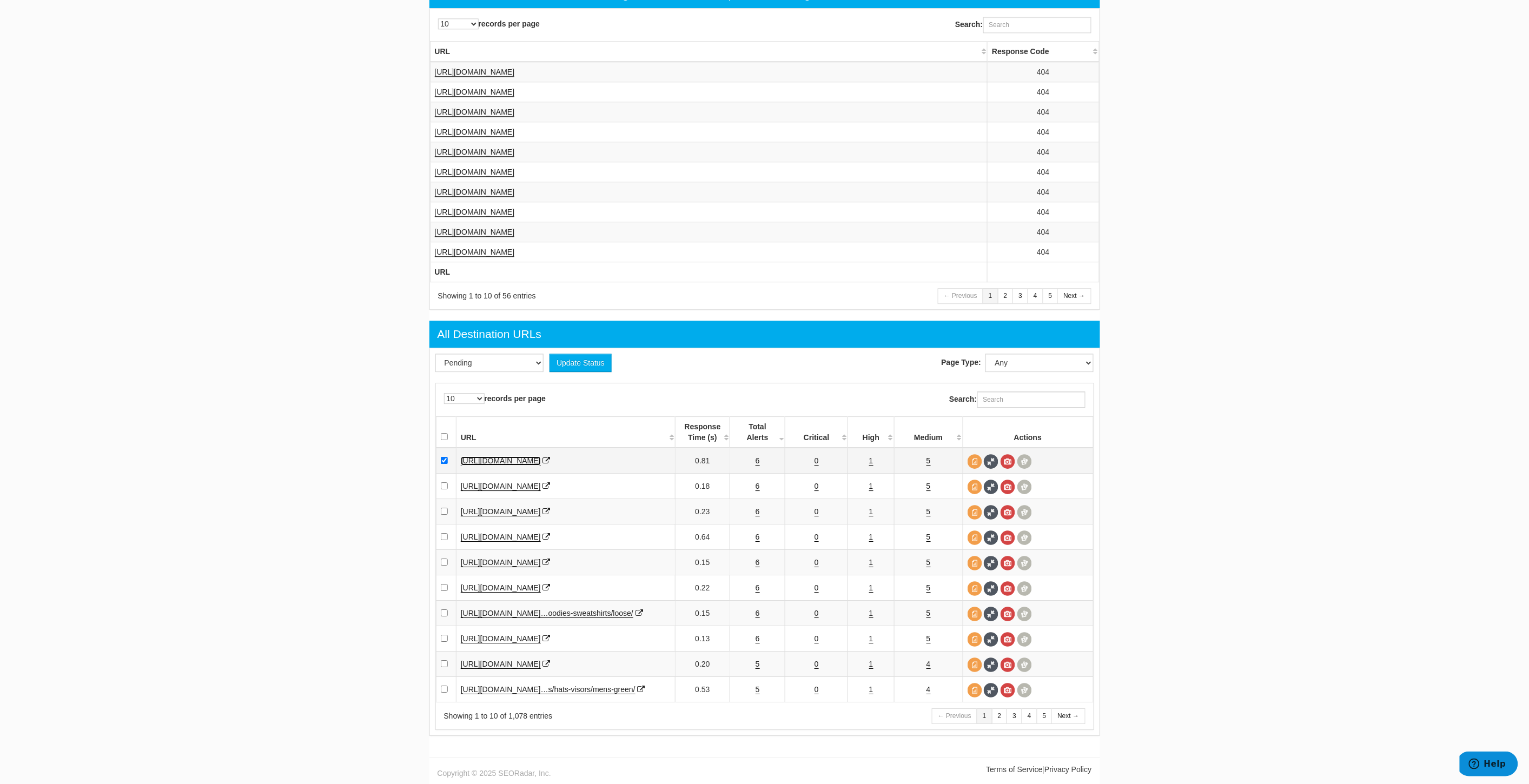
click at [541, 456] on link "https://www.underarmour.com/en-us/c/mens/accessories/socks/blue/" at bounding box center [500, 460] width 80 height 9
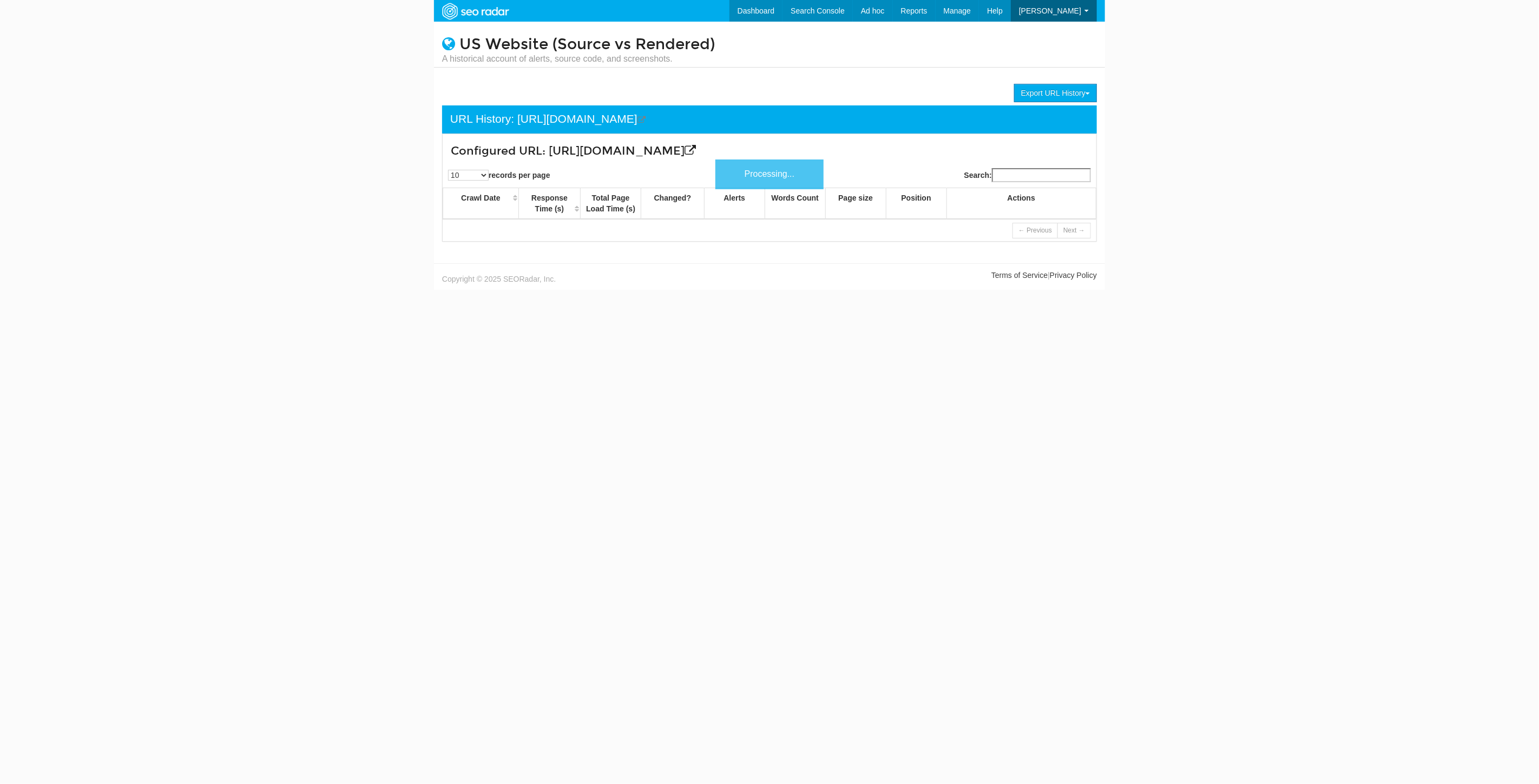
scroll to position [43, 0]
click at [1018, 180] on div "Search:" at bounding box center [936, 175] width 335 height 25
click at [1024, 182] on input "Search:" at bounding box center [1042, 175] width 99 height 14
click at [767, 13] on link "Dashboard" at bounding box center [740, 10] width 54 height 21
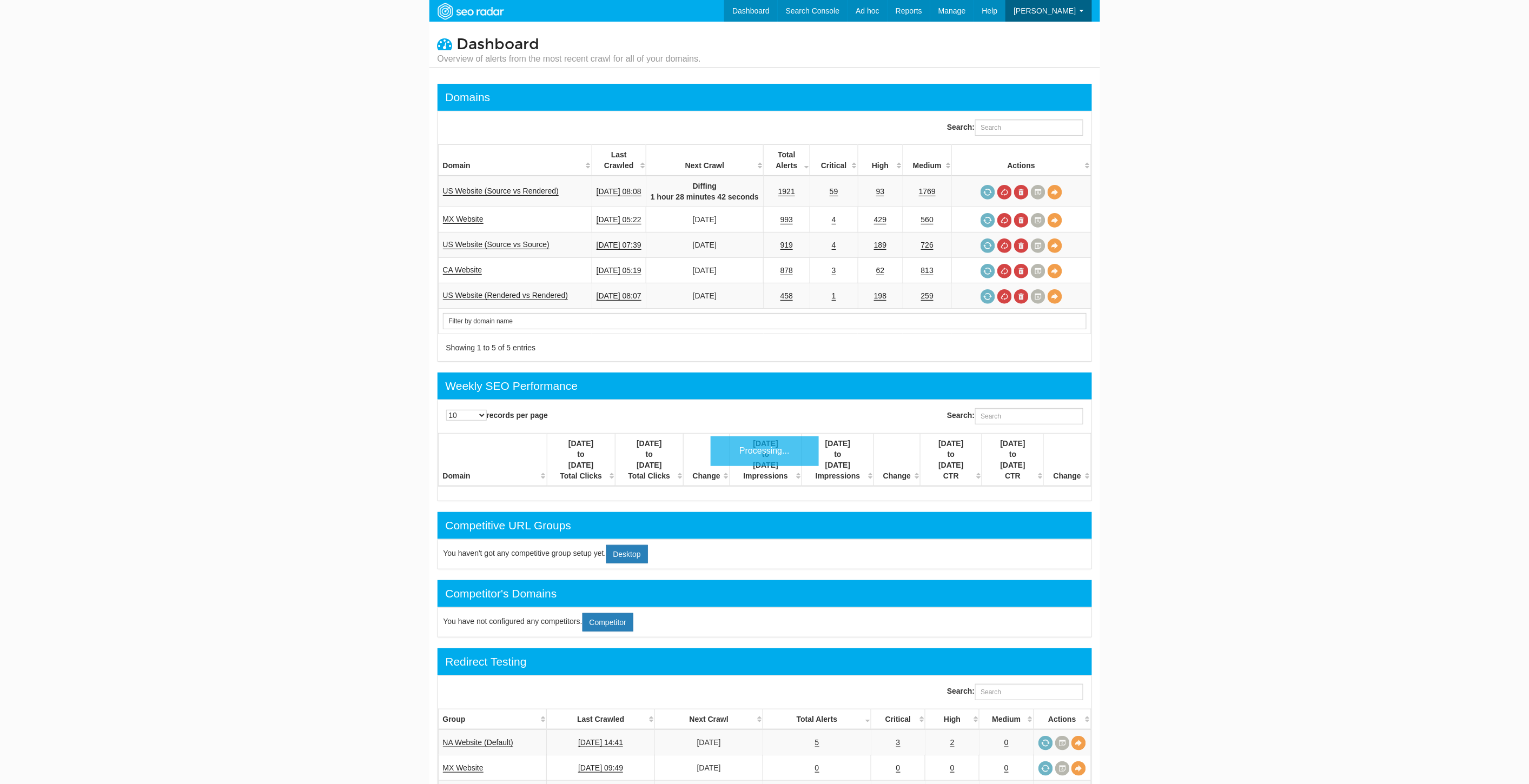
scroll to position [43, 0]
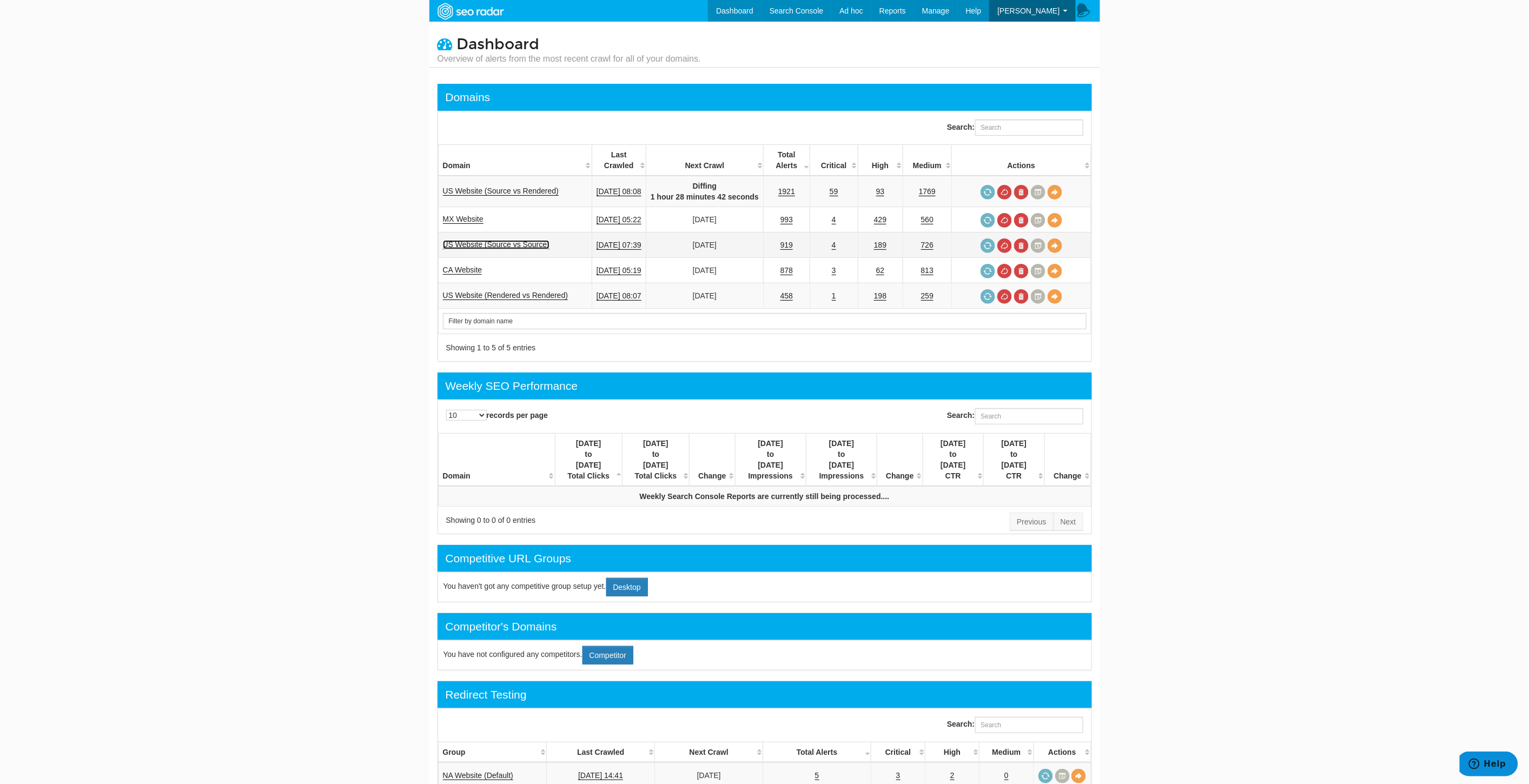
click at [527, 243] on link "US Website (Source vs Source)" at bounding box center [496, 245] width 106 height 9
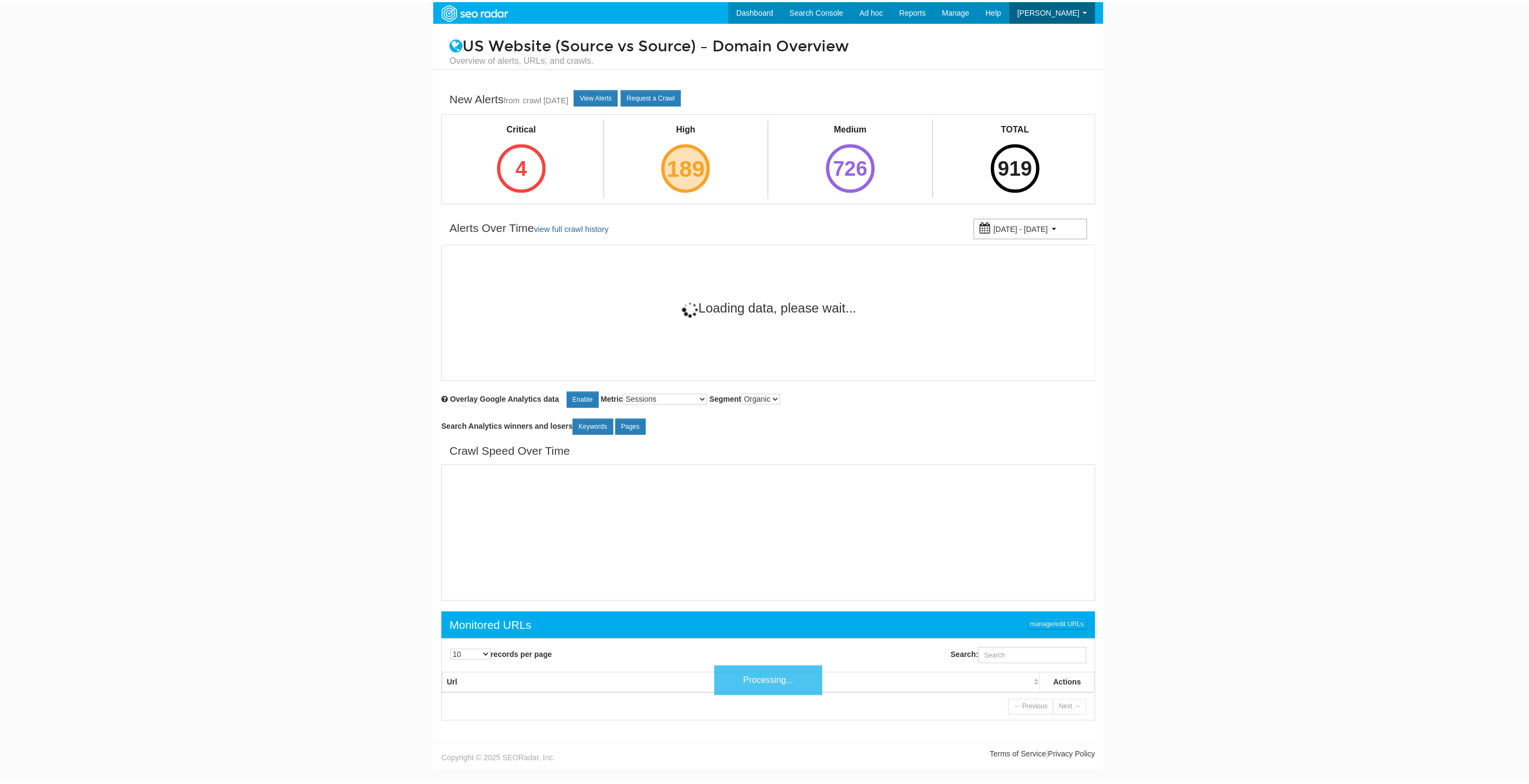
scroll to position [43, 0]
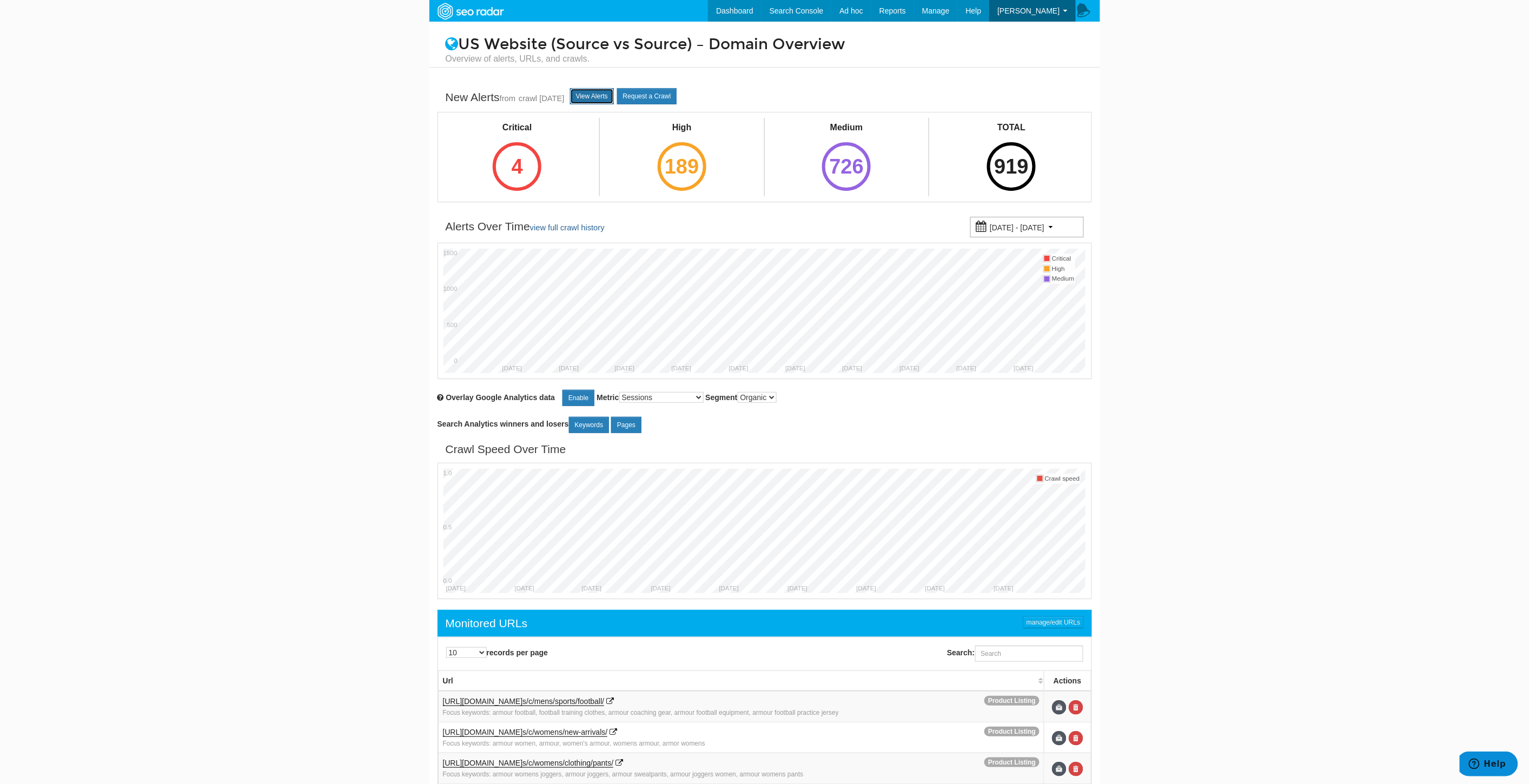
click at [605, 92] on link "View Alerts" at bounding box center [592, 96] width 44 height 17
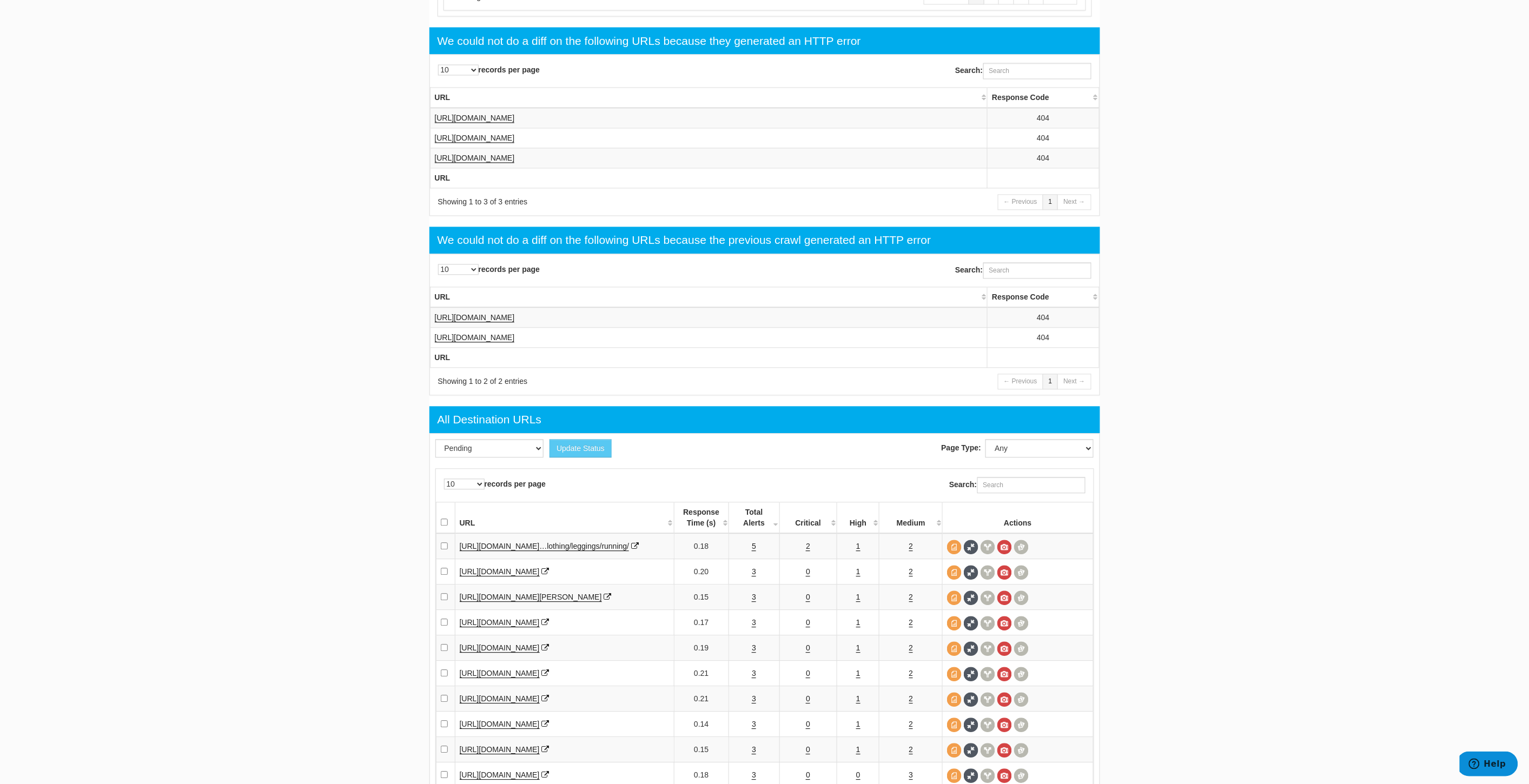
scroll to position [1080, 0]
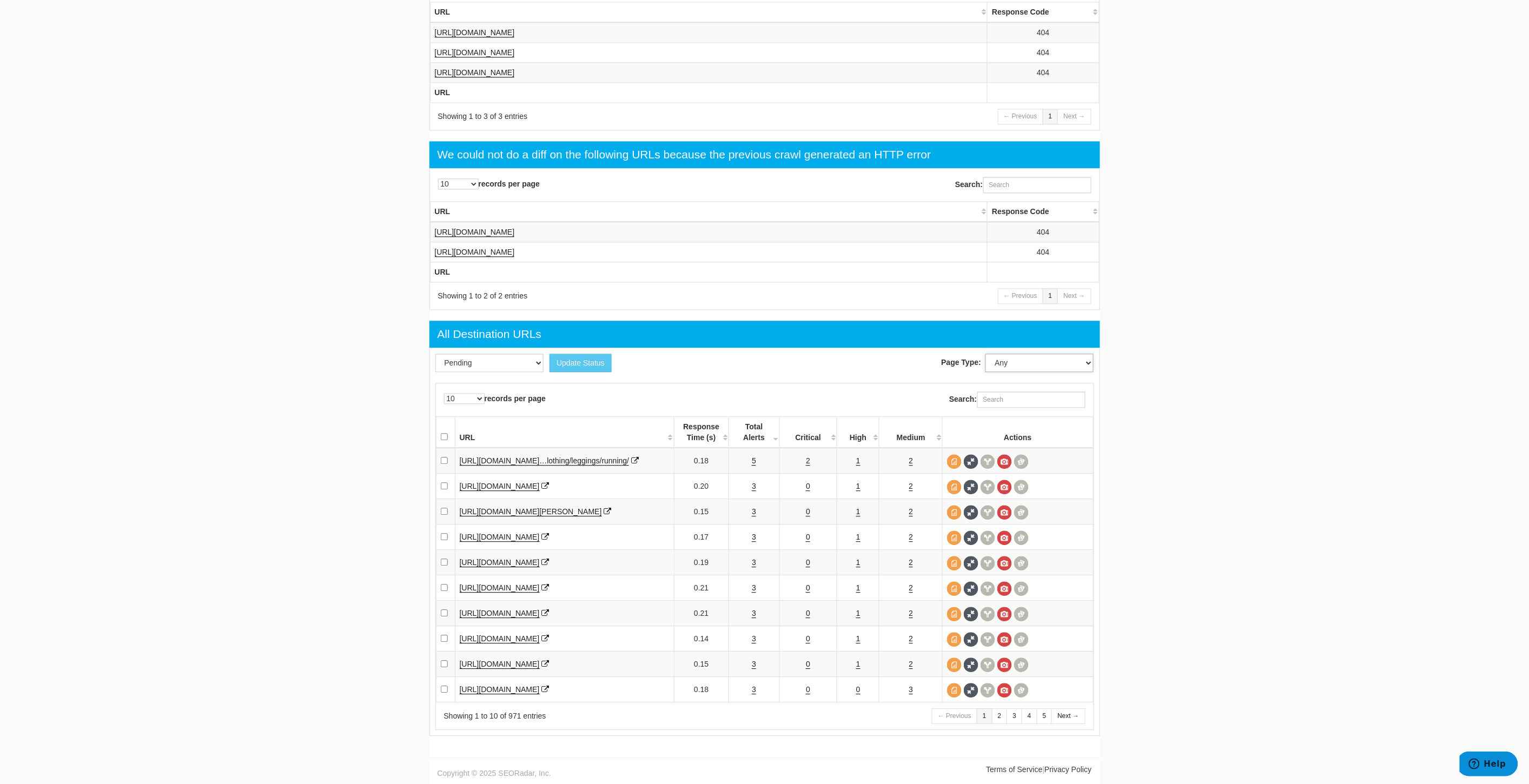
click at [1051, 353] on select "Any Product Listing Product Detail Content Lander Home Pipeline" at bounding box center [1039, 363] width 108 height 18
click at [1037, 353] on select "Any Product Listing Product Detail Content Lander Home Pipeline" at bounding box center [1039, 363] width 108 height 18
click at [1057, 353] on select "Any Product Listing Product Detail Content Lander Home Pipeline" at bounding box center [1039, 363] width 108 height 18
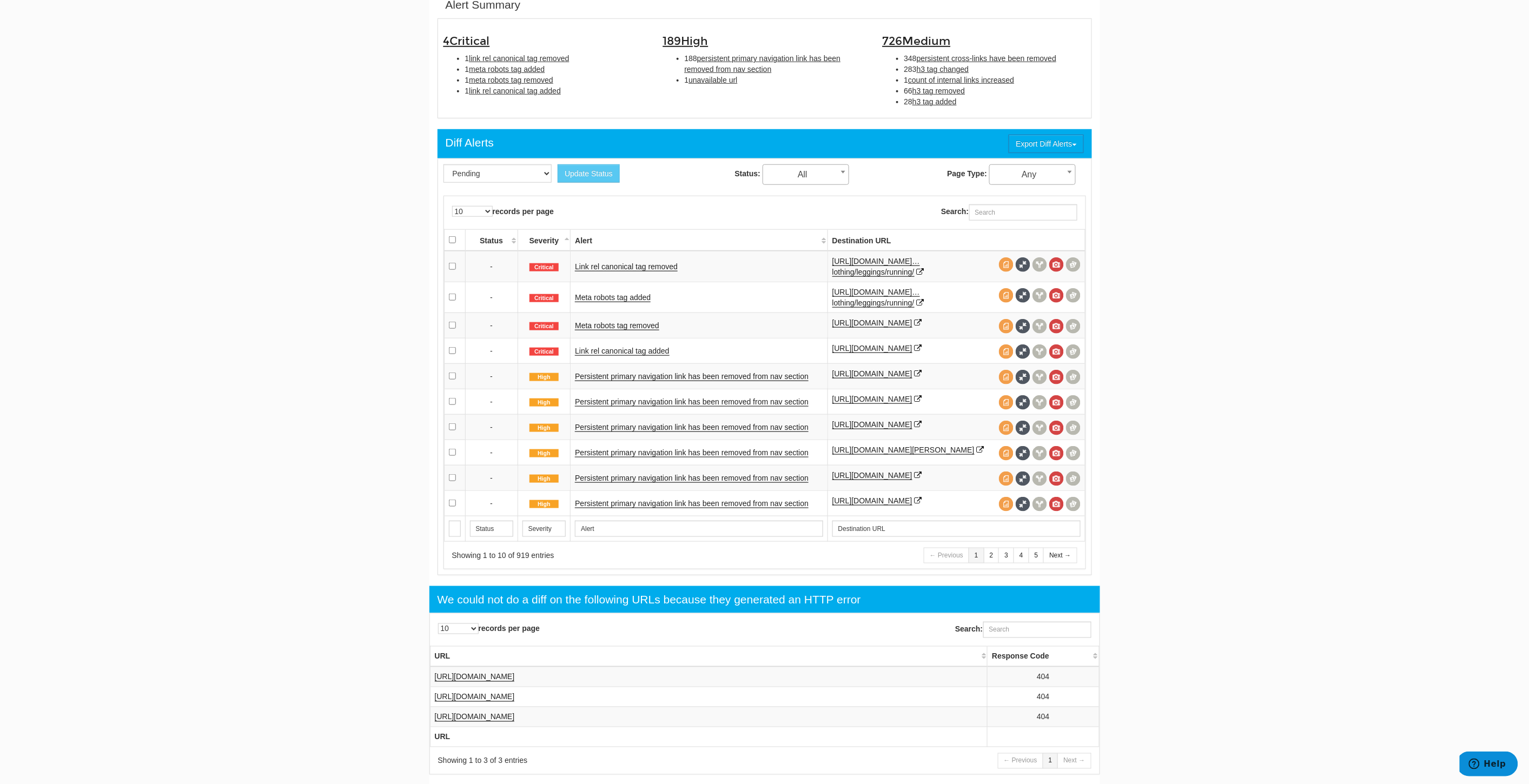
scroll to position [0, 0]
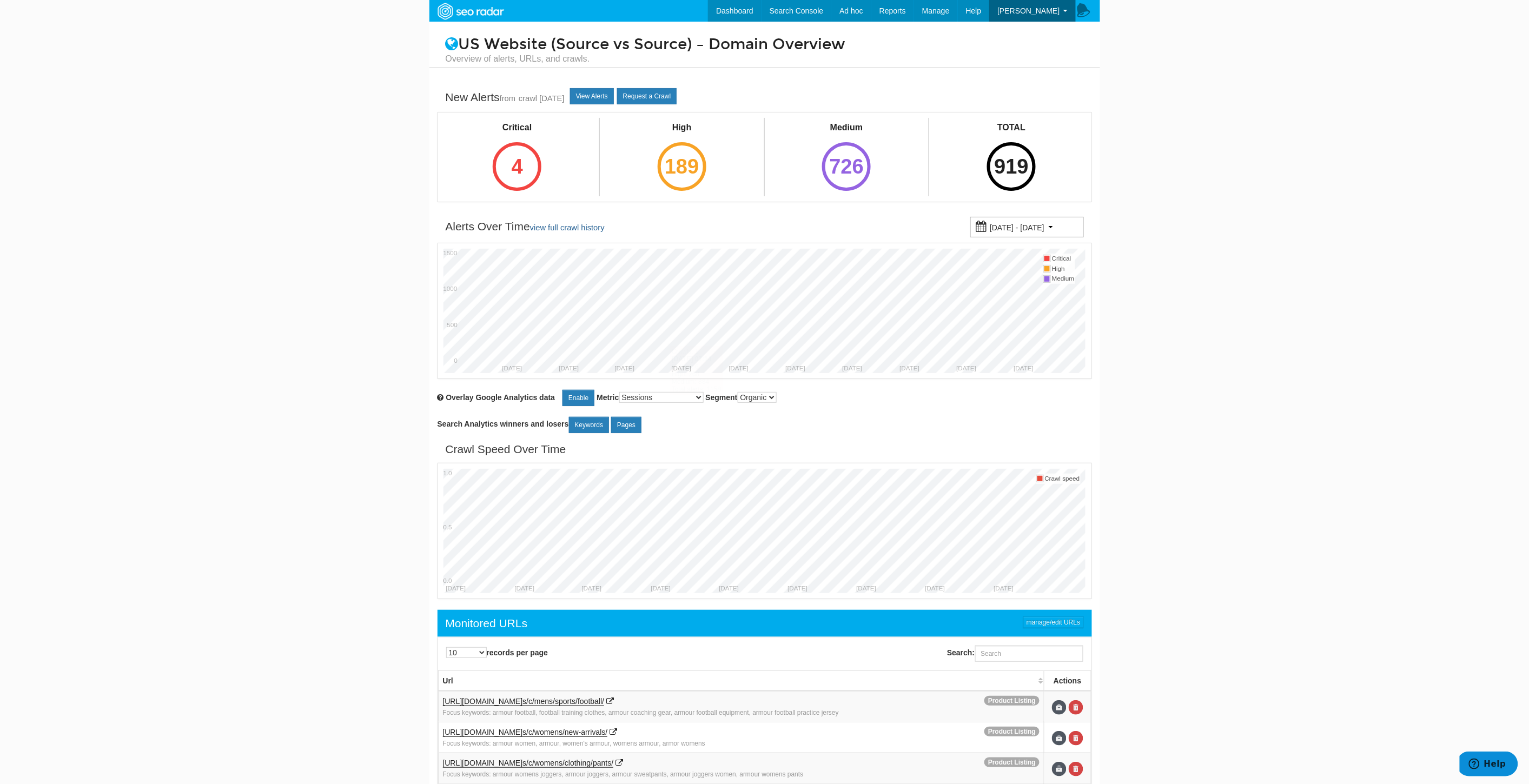
scroll to position [268, 0]
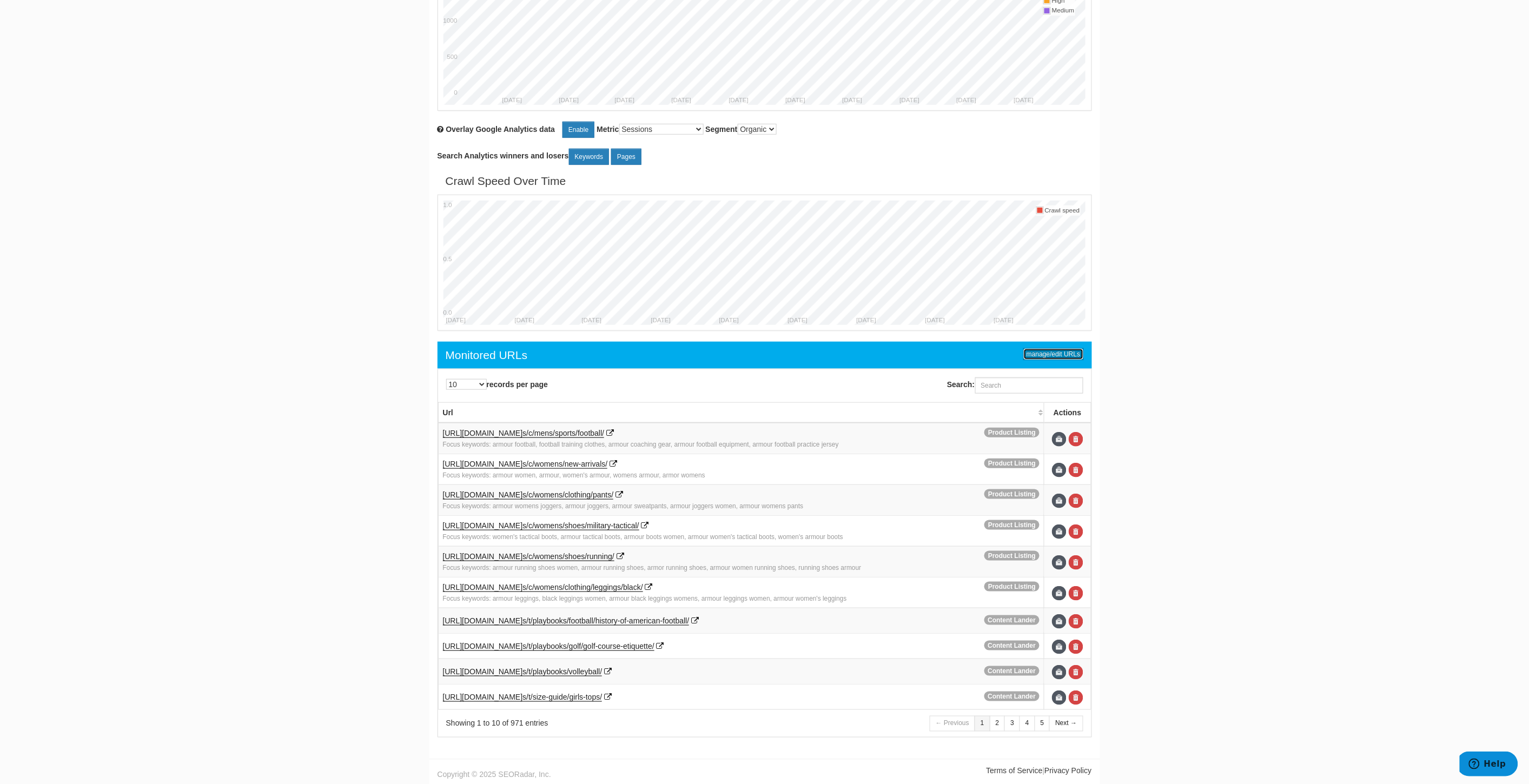
click at [1031, 353] on link "manage/edit URLs" at bounding box center [1053, 353] width 60 height 12
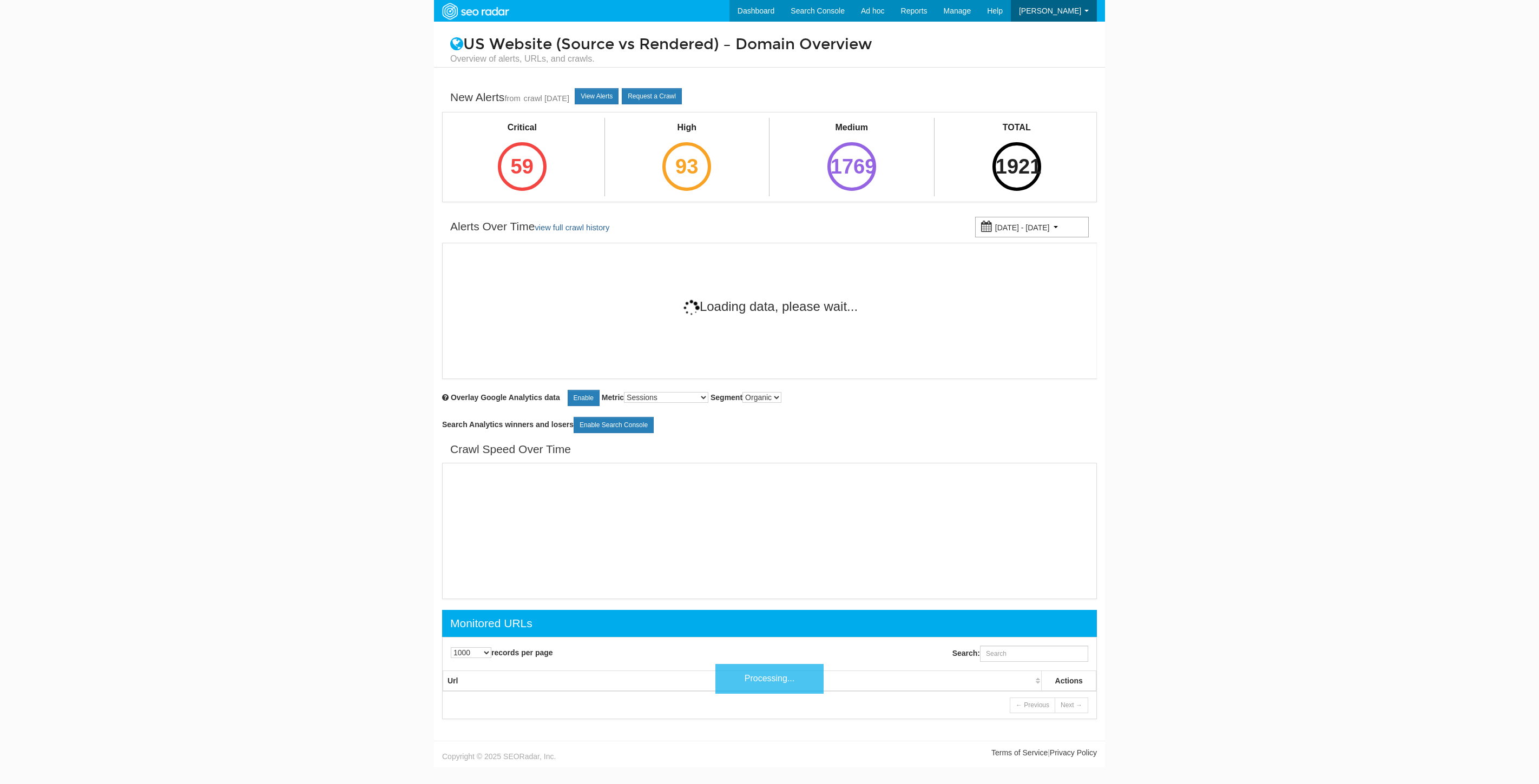
select select "1000"
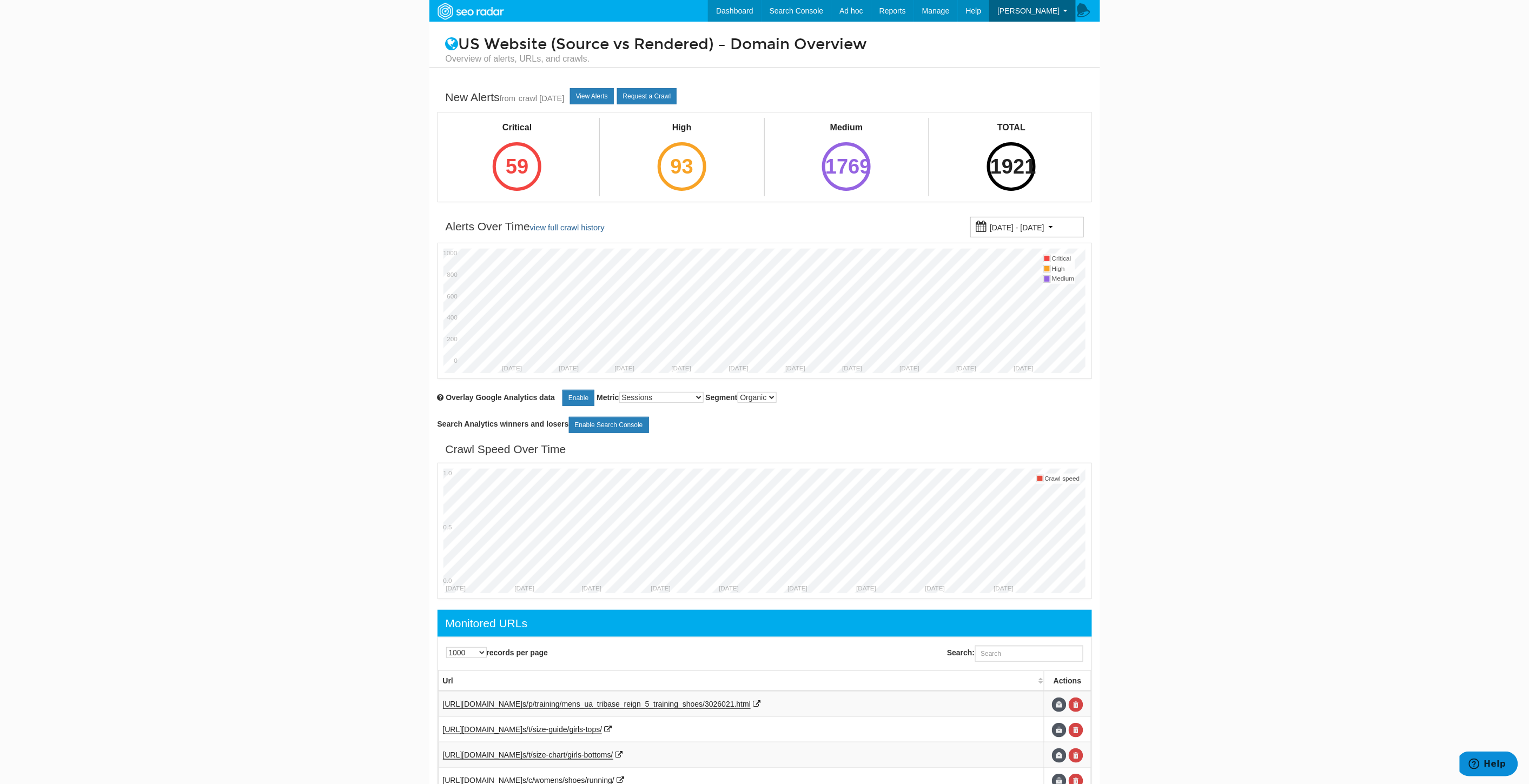
scroll to position [60, 0]
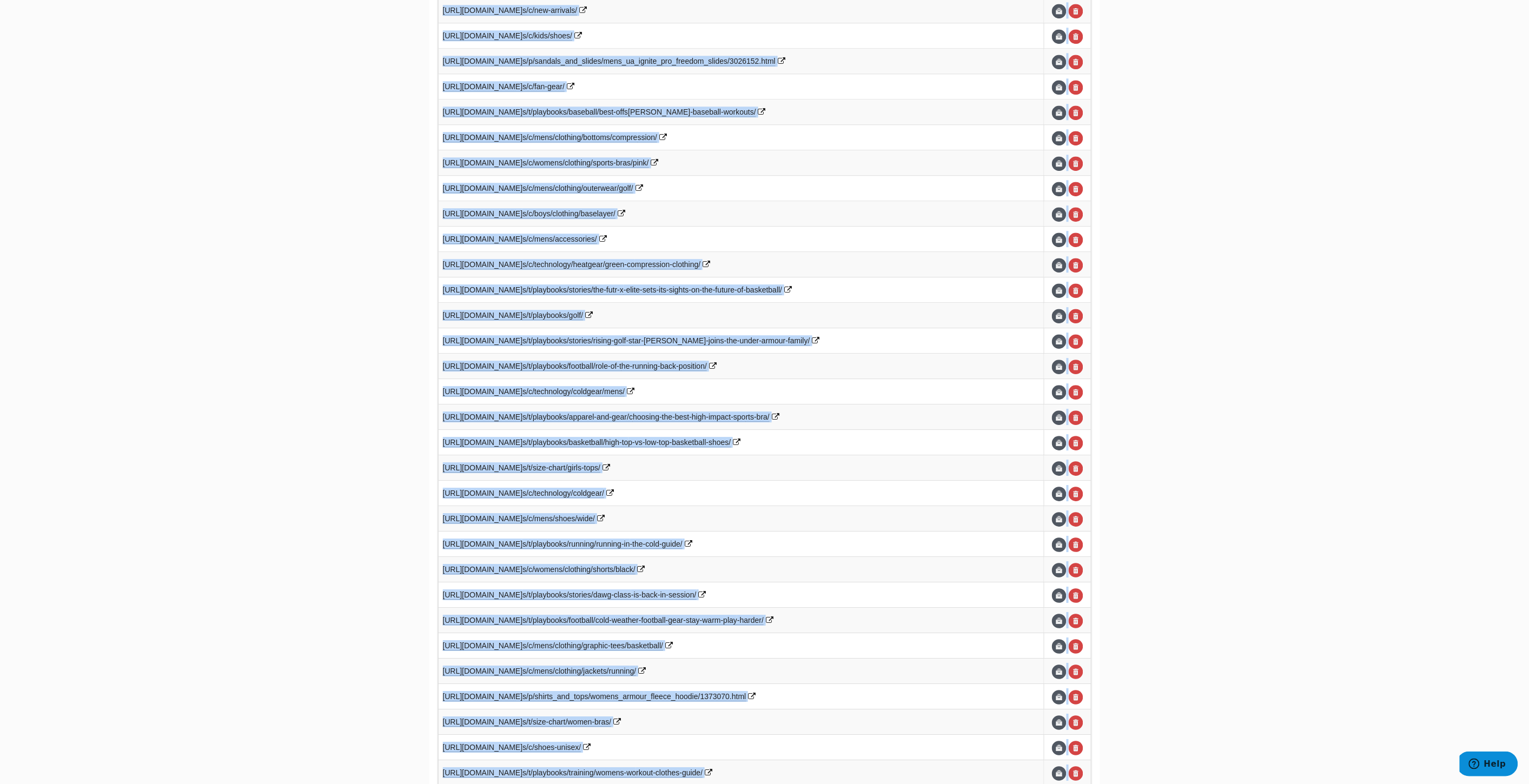
drag, startPoint x: 442, startPoint y: 637, endPoint x: 827, endPoint y: 812, distance: 422.9
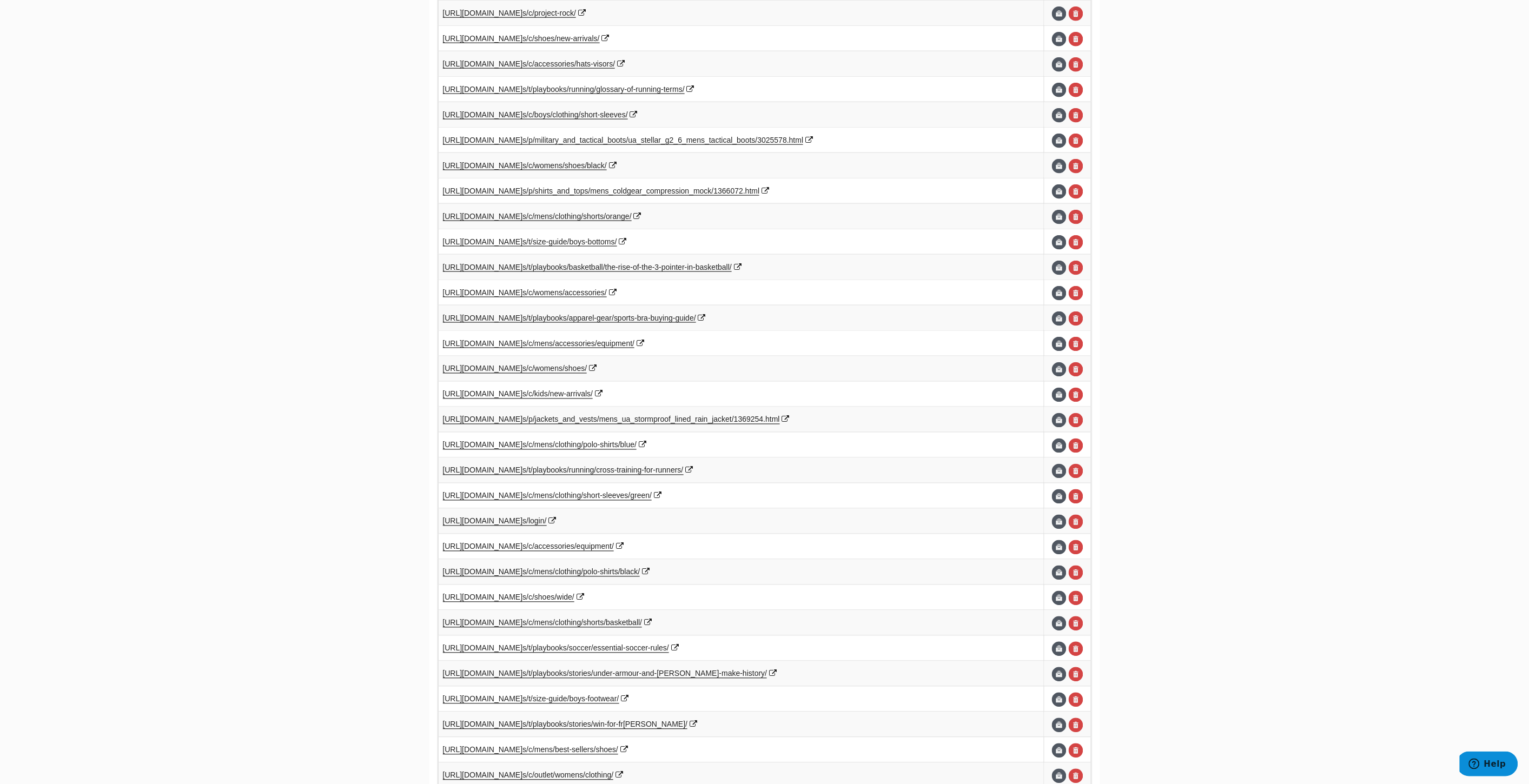
scroll to position [24423, 0]
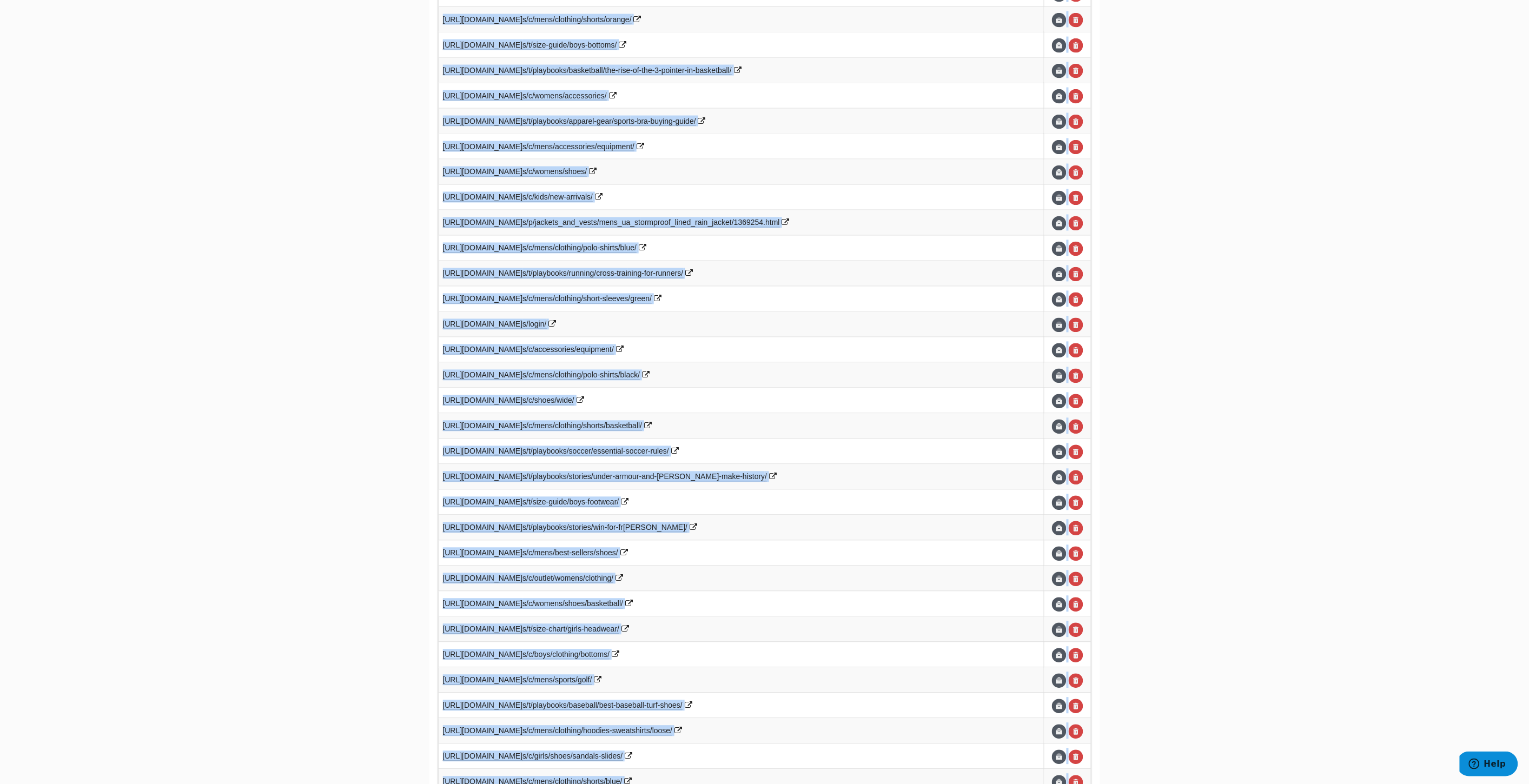
copy tbody "https://www.underarmour.com/en-u s/p/training/mens_ua_tribase_rei gn_5_training…"
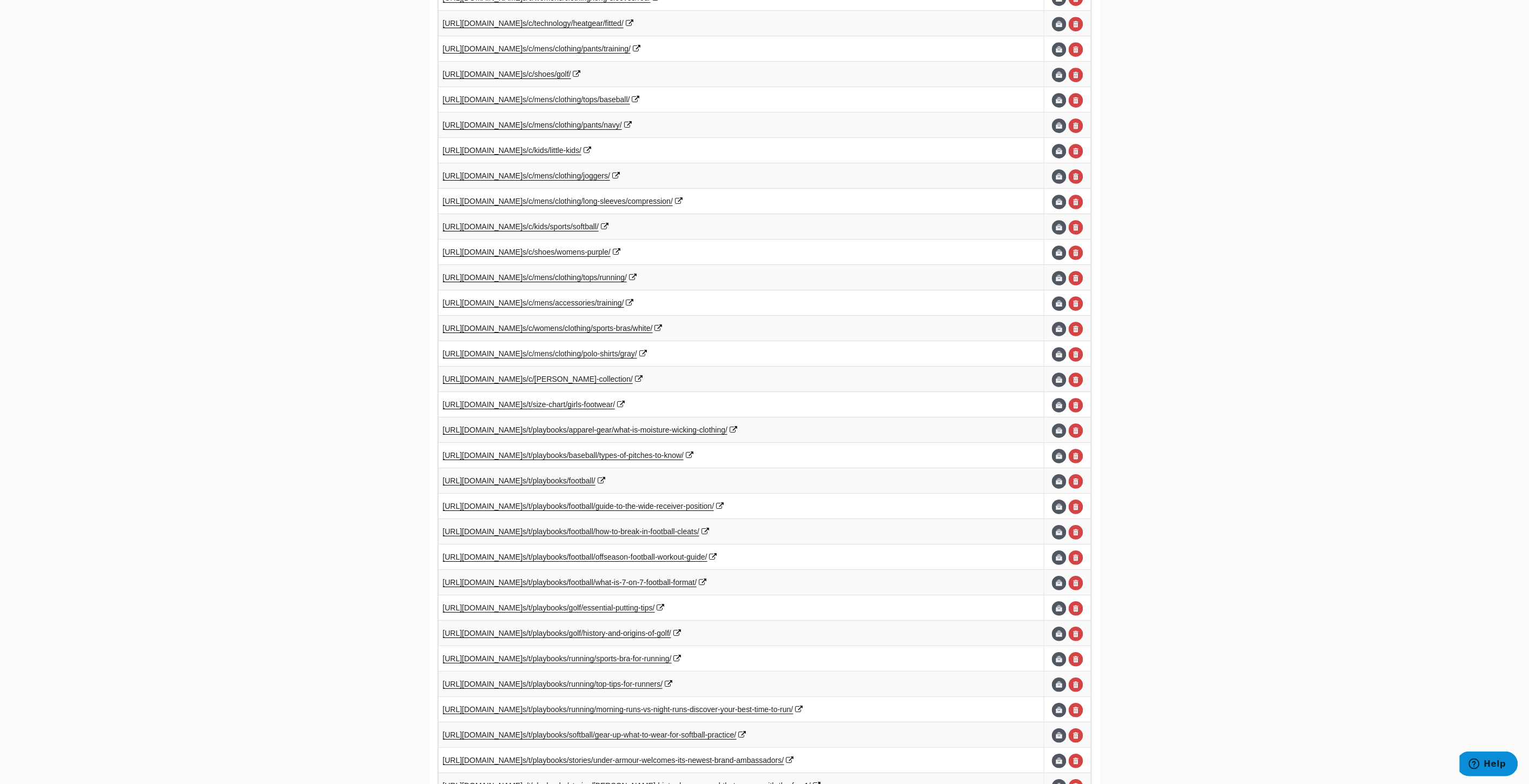
scroll to position [1940, 0]
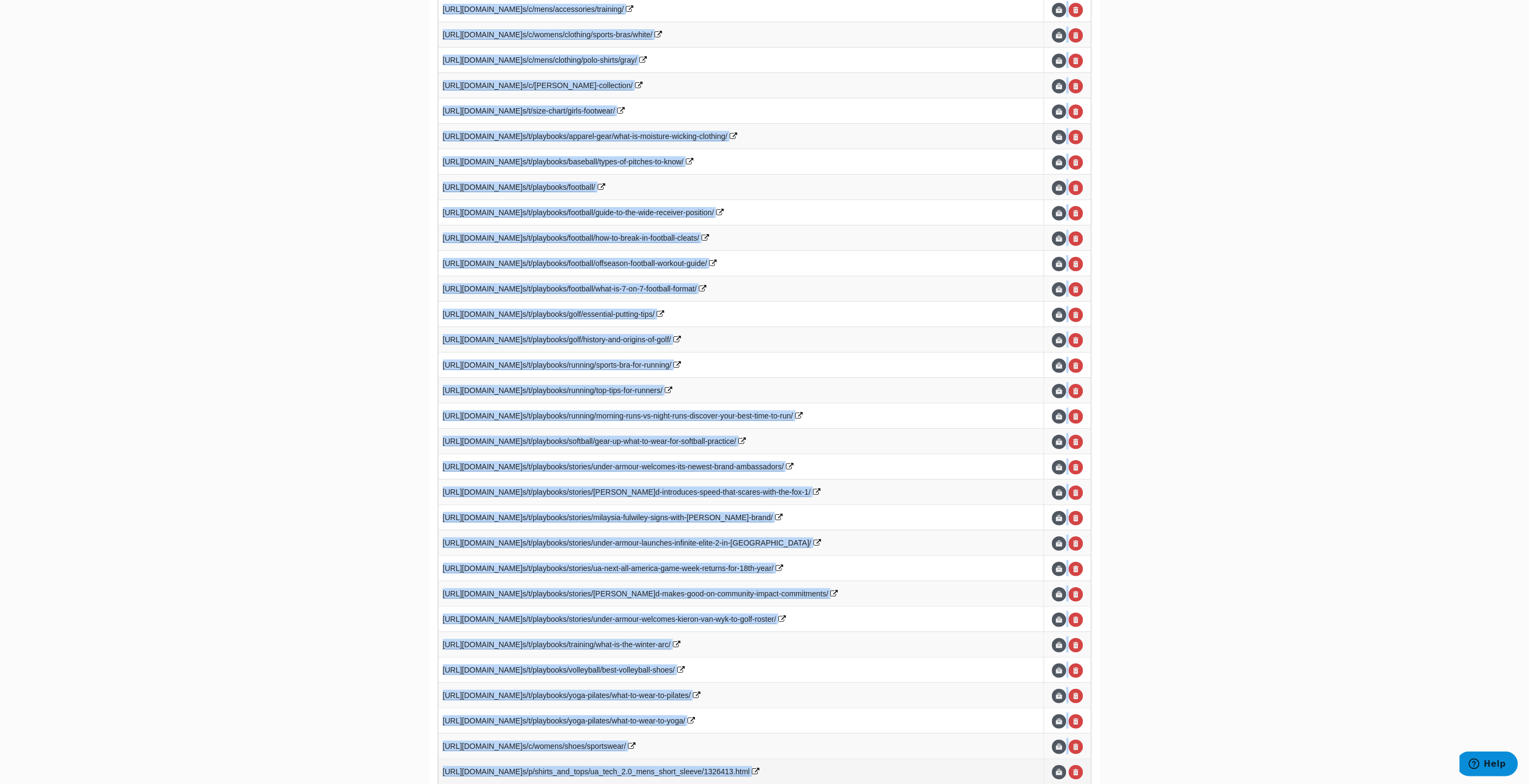
drag, startPoint x: 422, startPoint y: 334, endPoint x: 846, endPoint y: 693, distance: 555.6
copy div "Url Actions https://www.underarmour.com/en-u s/c/technology/hovr/mens/ https://…"
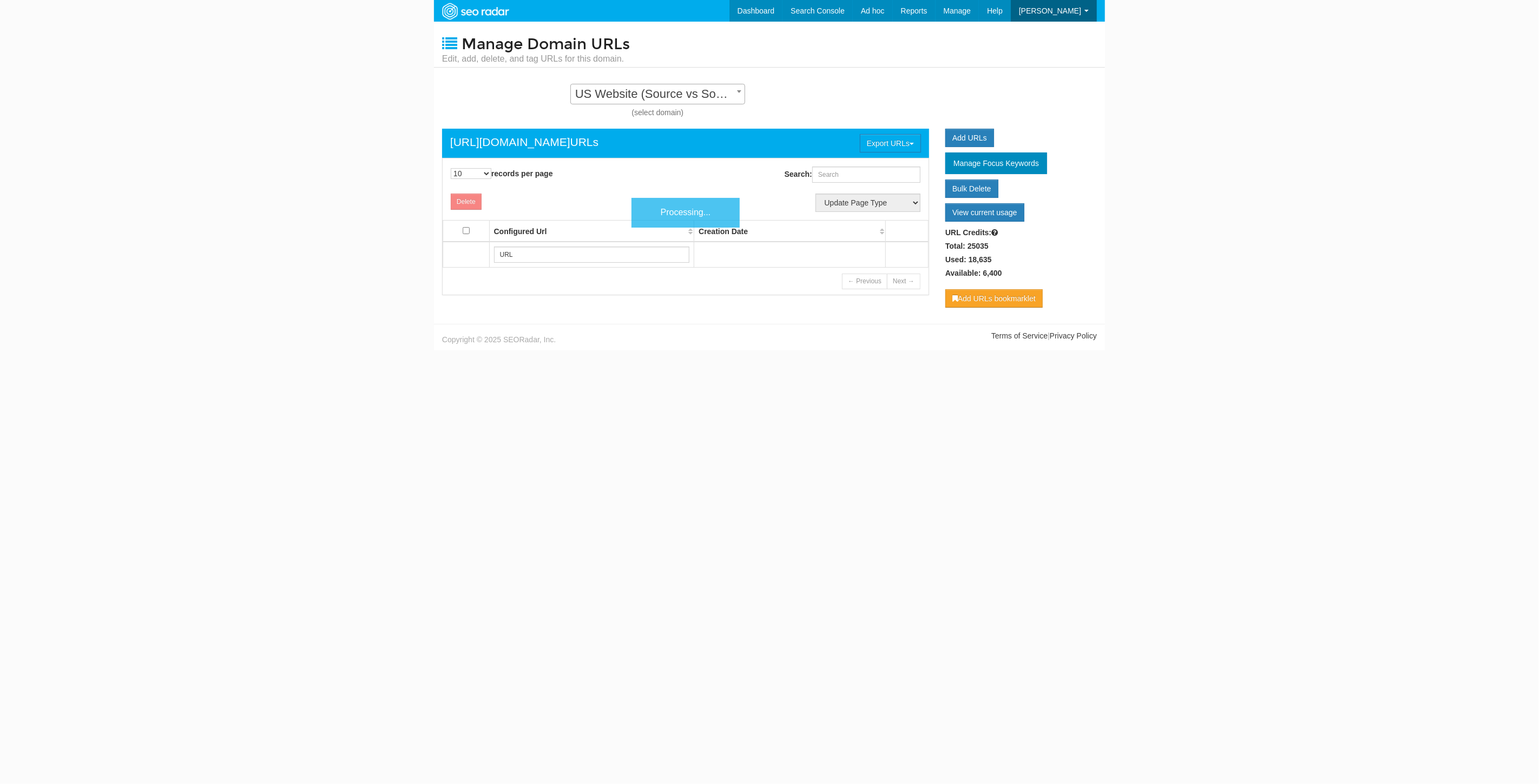
scroll to position [11, 0]
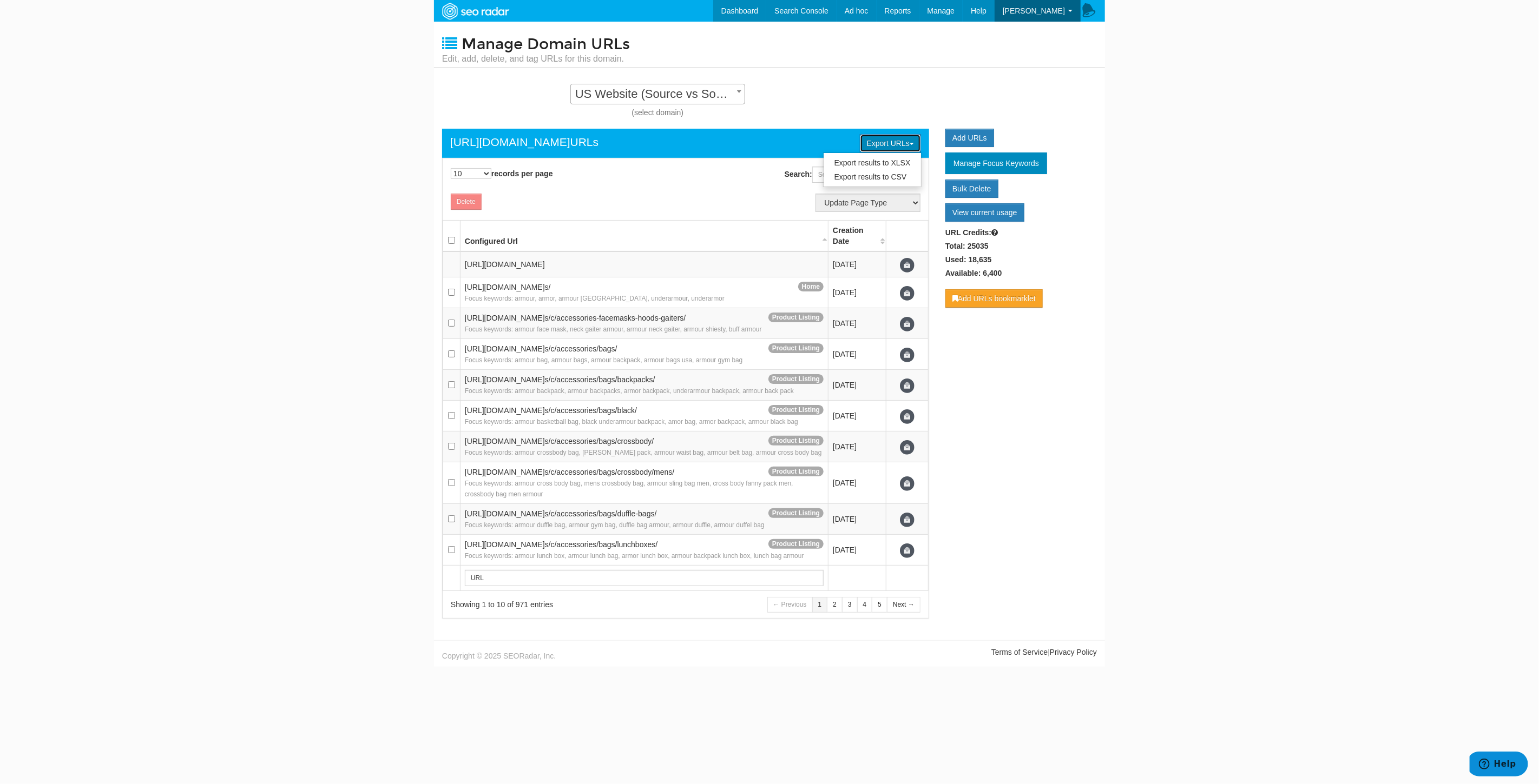
click at [907, 138] on button "Export URLs" at bounding box center [890, 143] width 61 height 18
click at [881, 171] on link "Export results to CSV" at bounding box center [873, 177] width 98 height 14
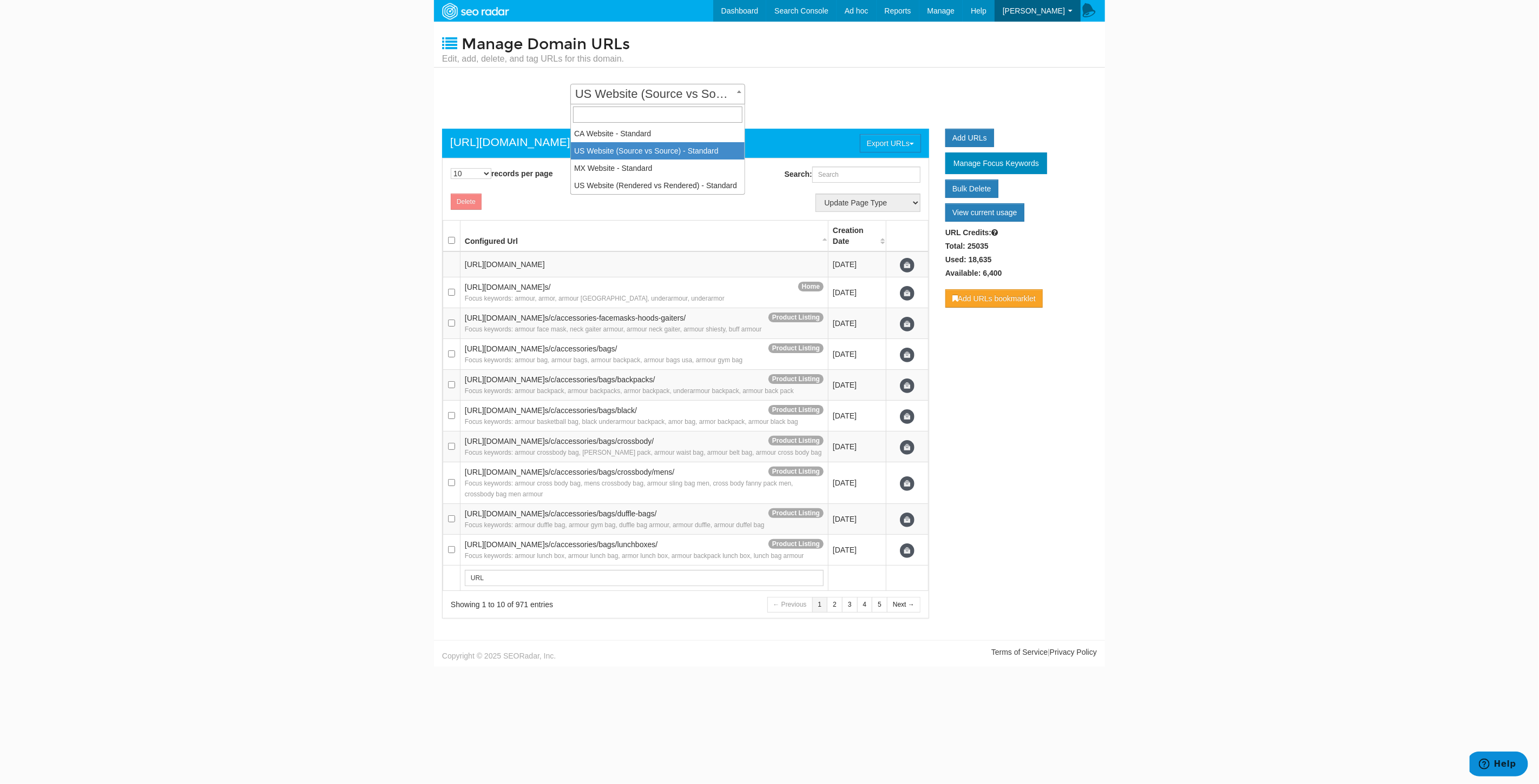
click at [650, 94] on span "US Website (Source vs Source) - Standard" at bounding box center [658, 94] width 174 height 15
select select "14252"
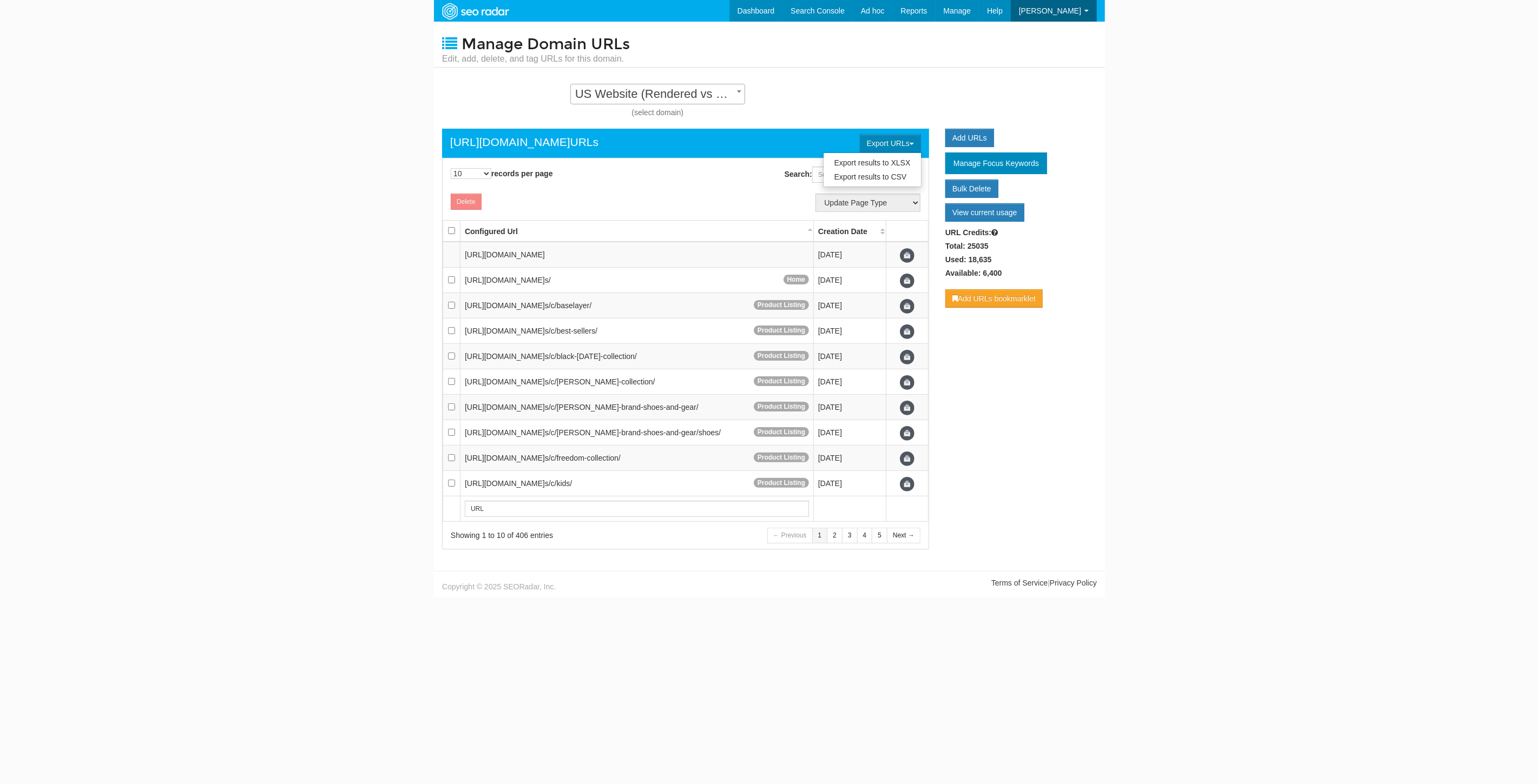
scroll to position [11, 0]
click at [876, 171] on link "Export results to CSV" at bounding box center [873, 177] width 98 height 14
click at [756, 7] on link "Dashboard" at bounding box center [740, 10] width 54 height 21
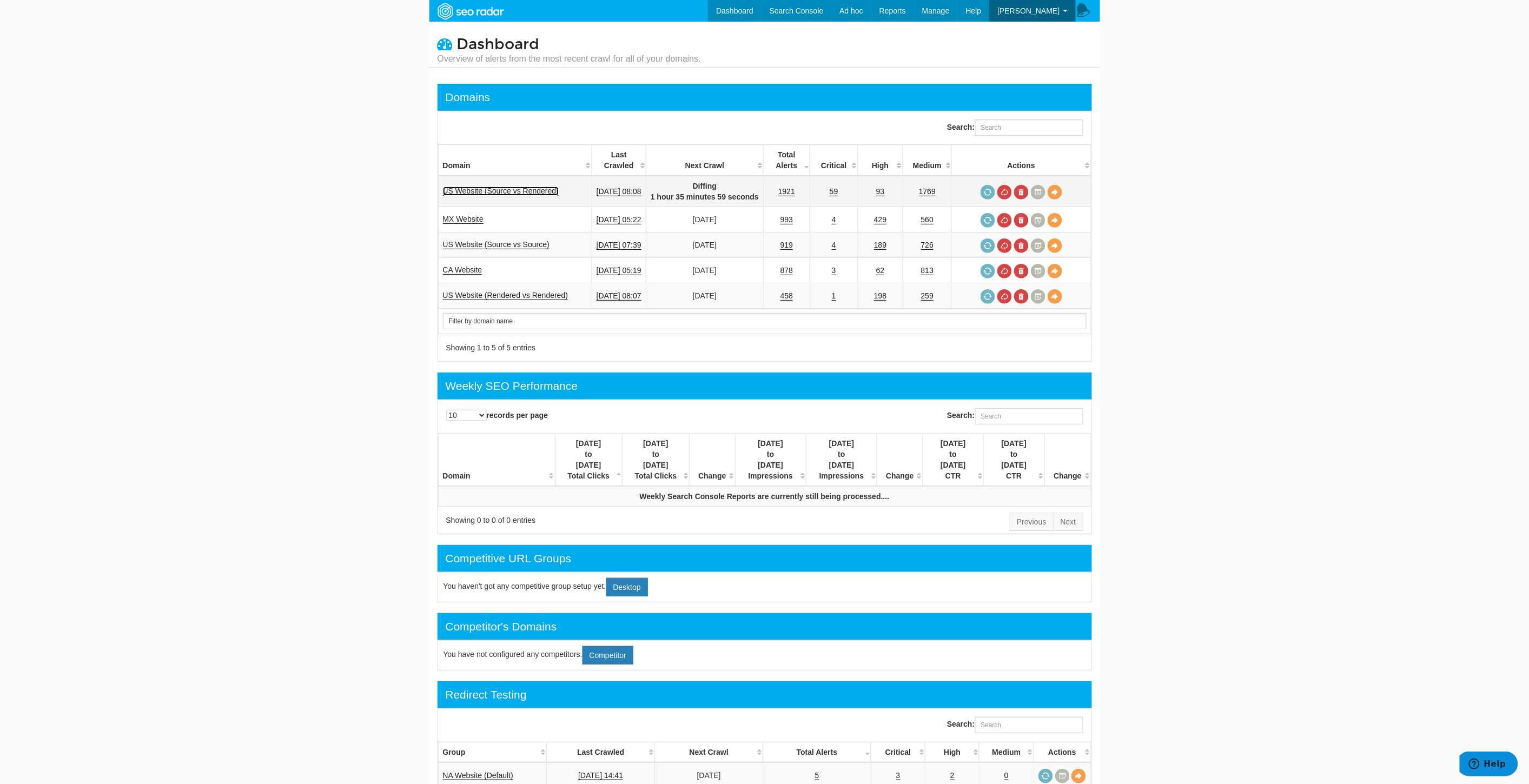
click at [525, 188] on link "US Website (Source vs Rendered)" at bounding box center [501, 191] width 116 height 9
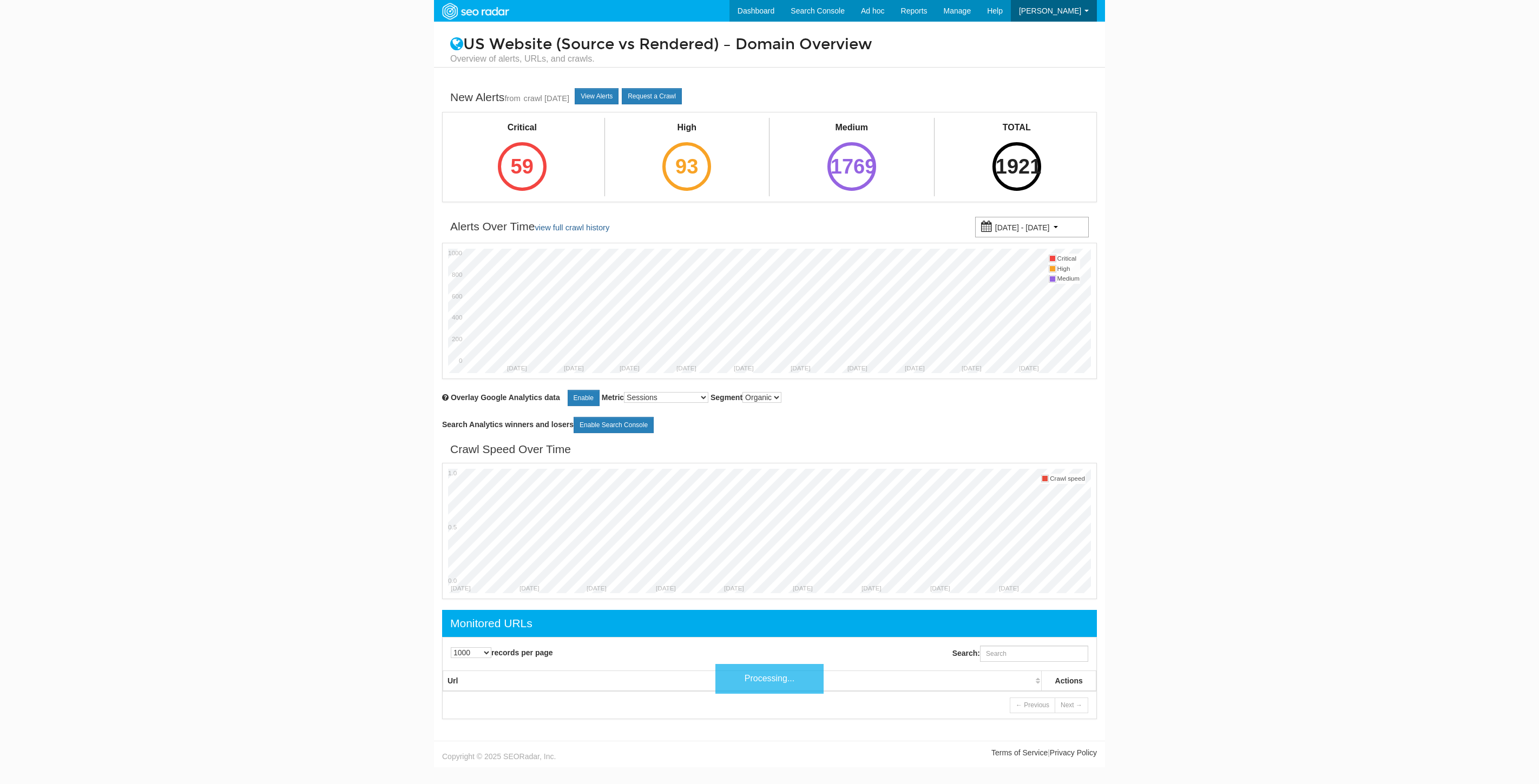
select select "1000"
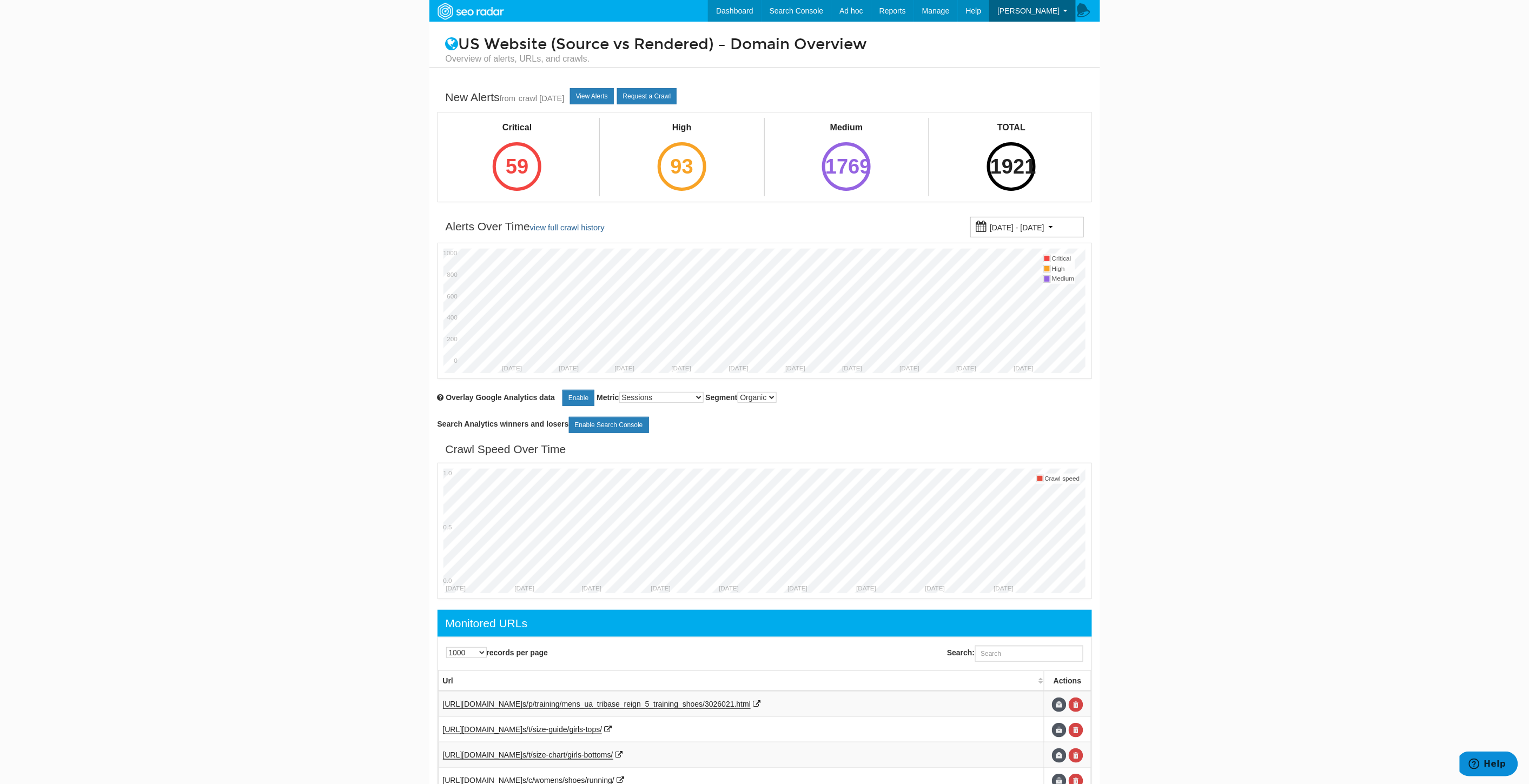
click at [1258, 556] on body "Dashboard Search Console Keyword Winners and Losers Page Winners and Losers Arc…" at bounding box center [764, 392] width 1529 height 784
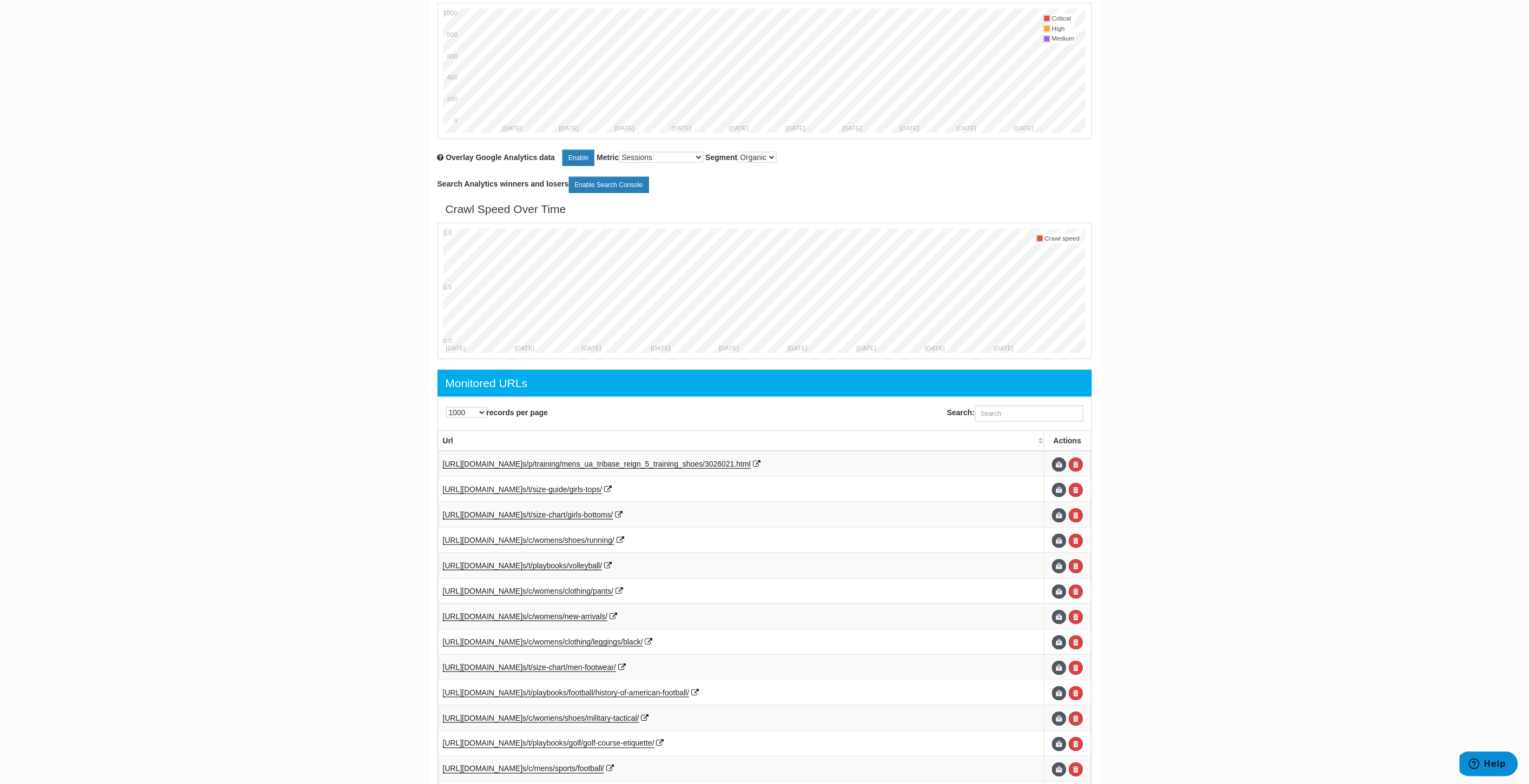
scroll to position [0, 0]
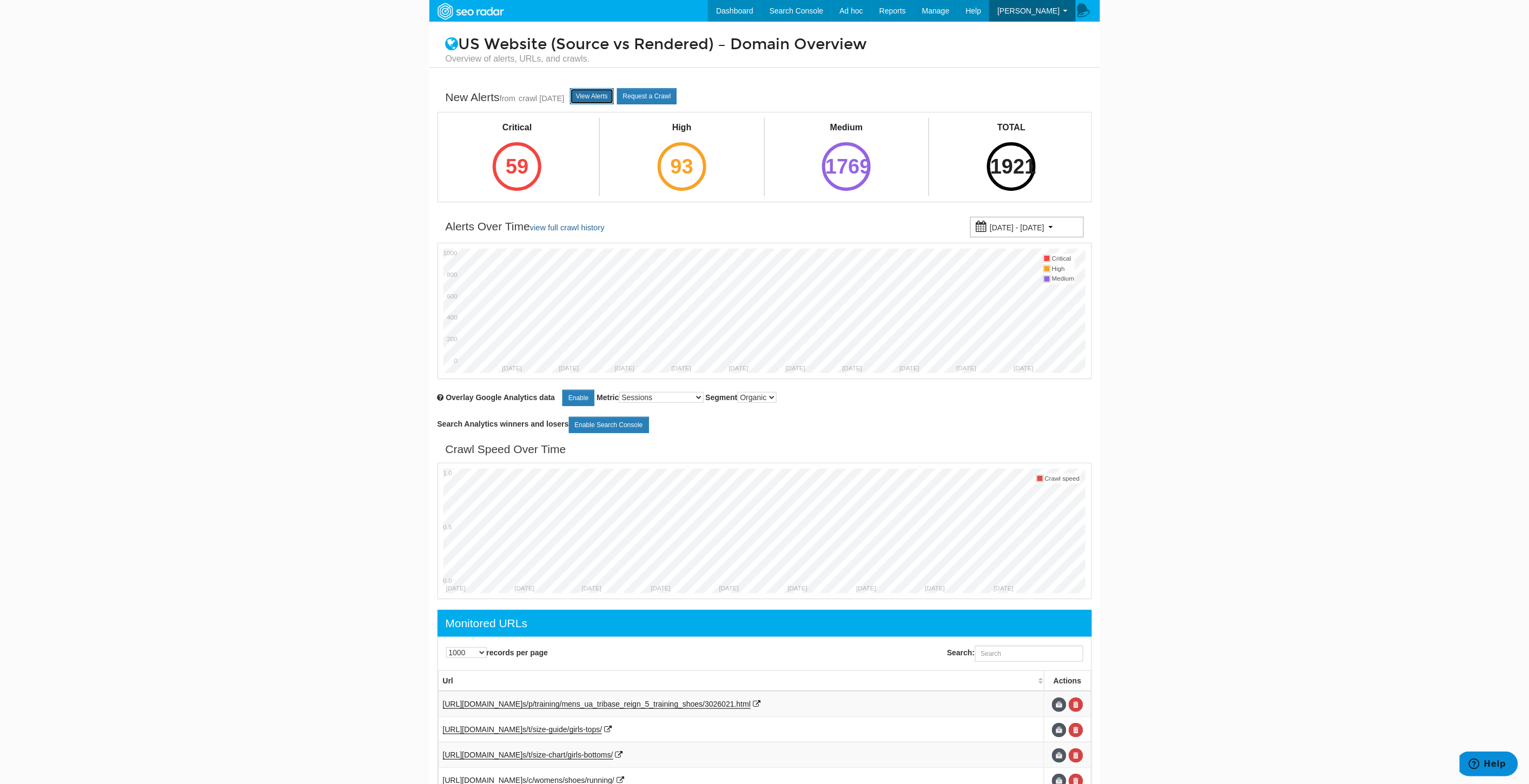
click at [598, 99] on link "View Alerts" at bounding box center [592, 96] width 44 height 17
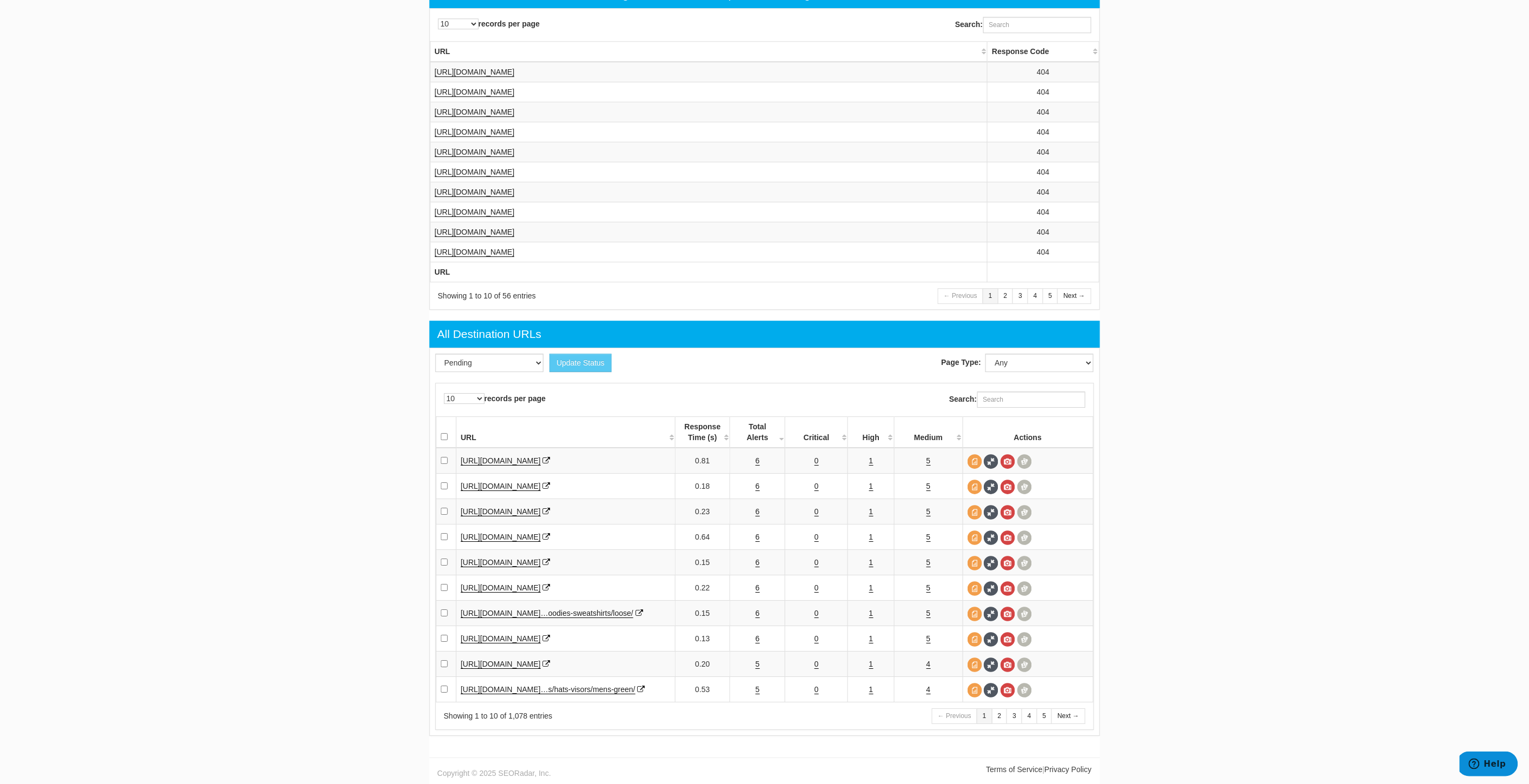
scroll to position [1398, 0]
click at [442, 457] on input "checkbox" at bounding box center [444, 460] width 7 height 7
click at [503, 353] on select "Pending Viewed Resolved" at bounding box center [489, 363] width 108 height 18
click at [445, 457] on input "checkbox" at bounding box center [444, 460] width 7 height 7
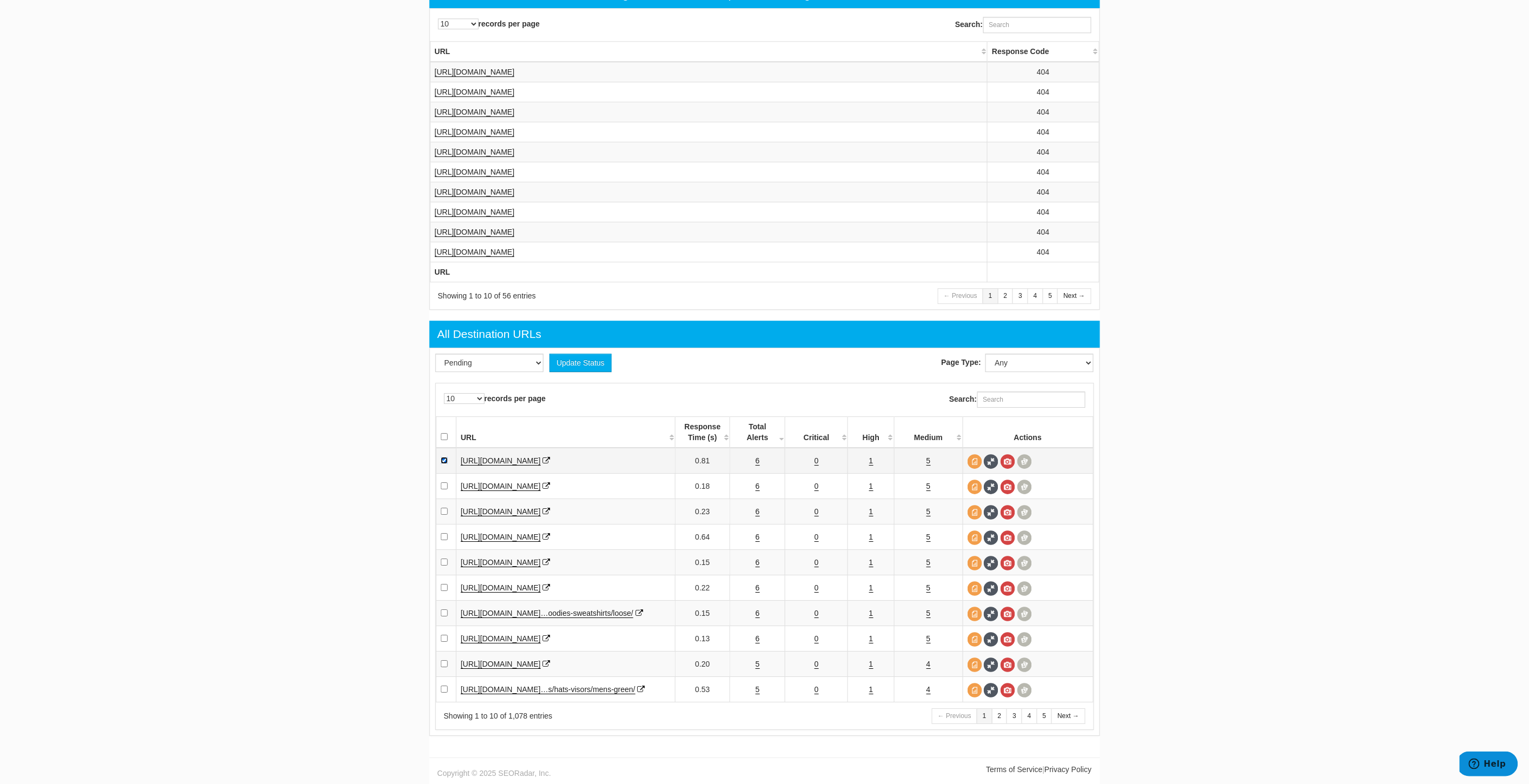
checkbox input "false"
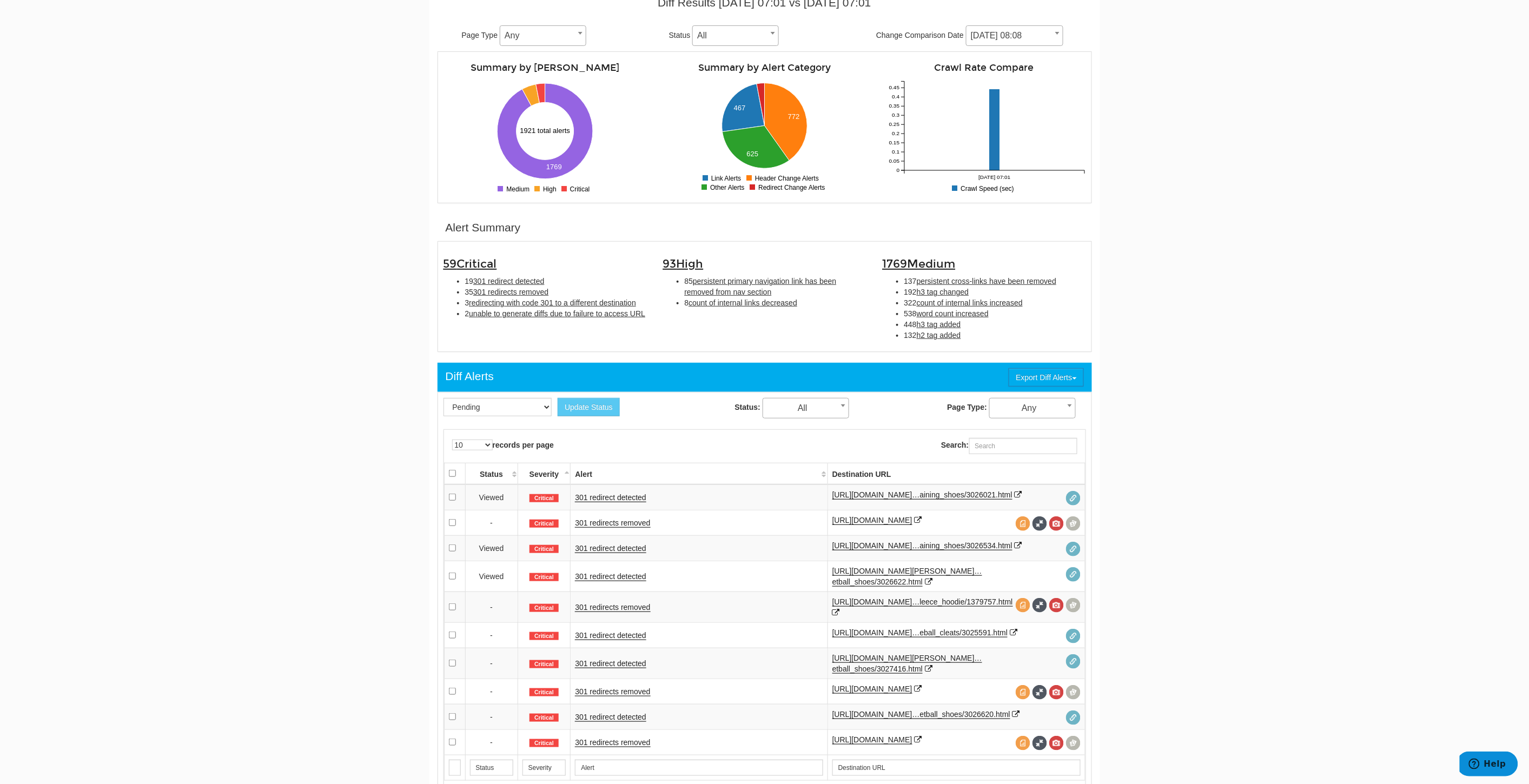
scroll to position [0, 0]
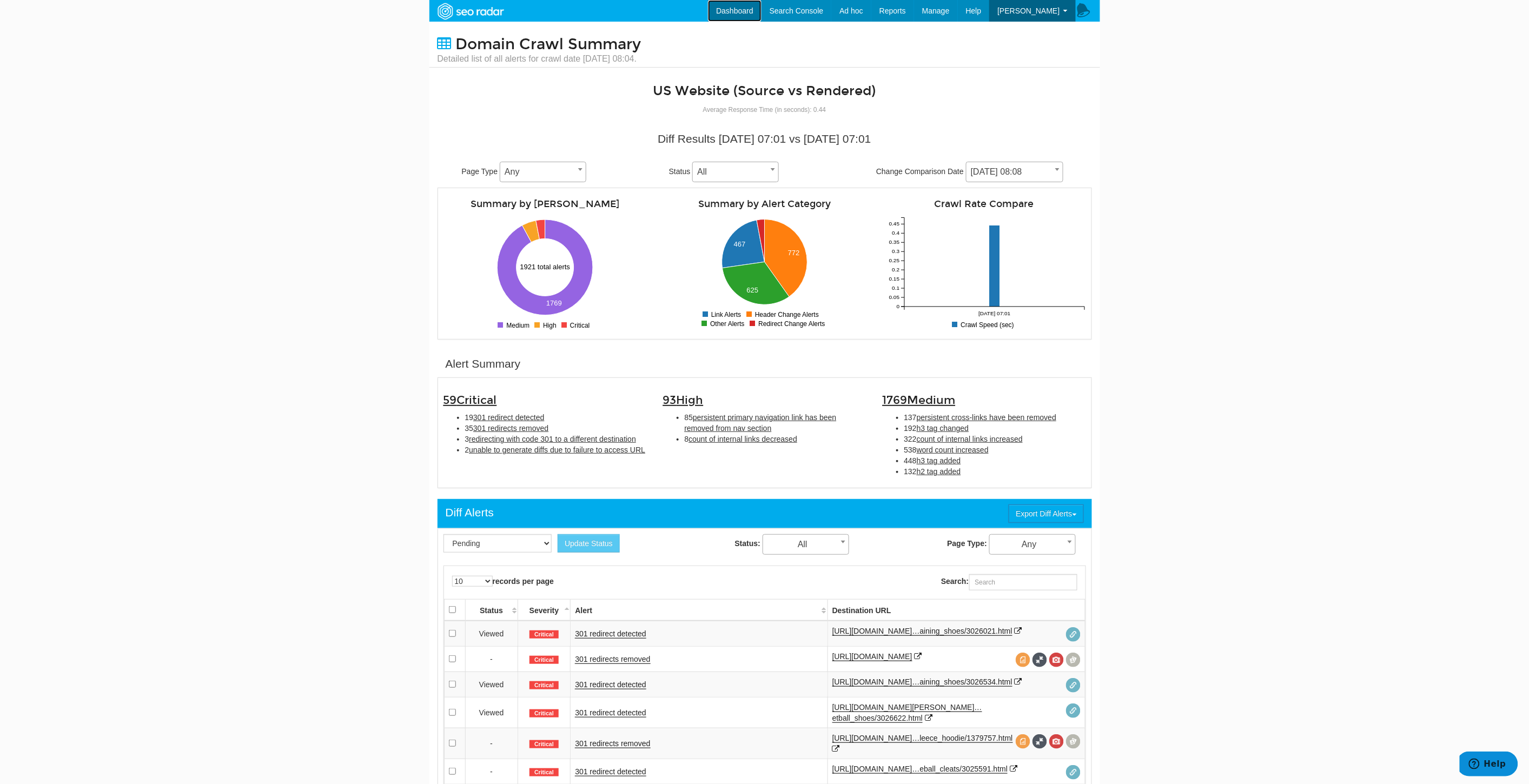
click at [747, 6] on link "Dashboard" at bounding box center [735, 10] width 54 height 21
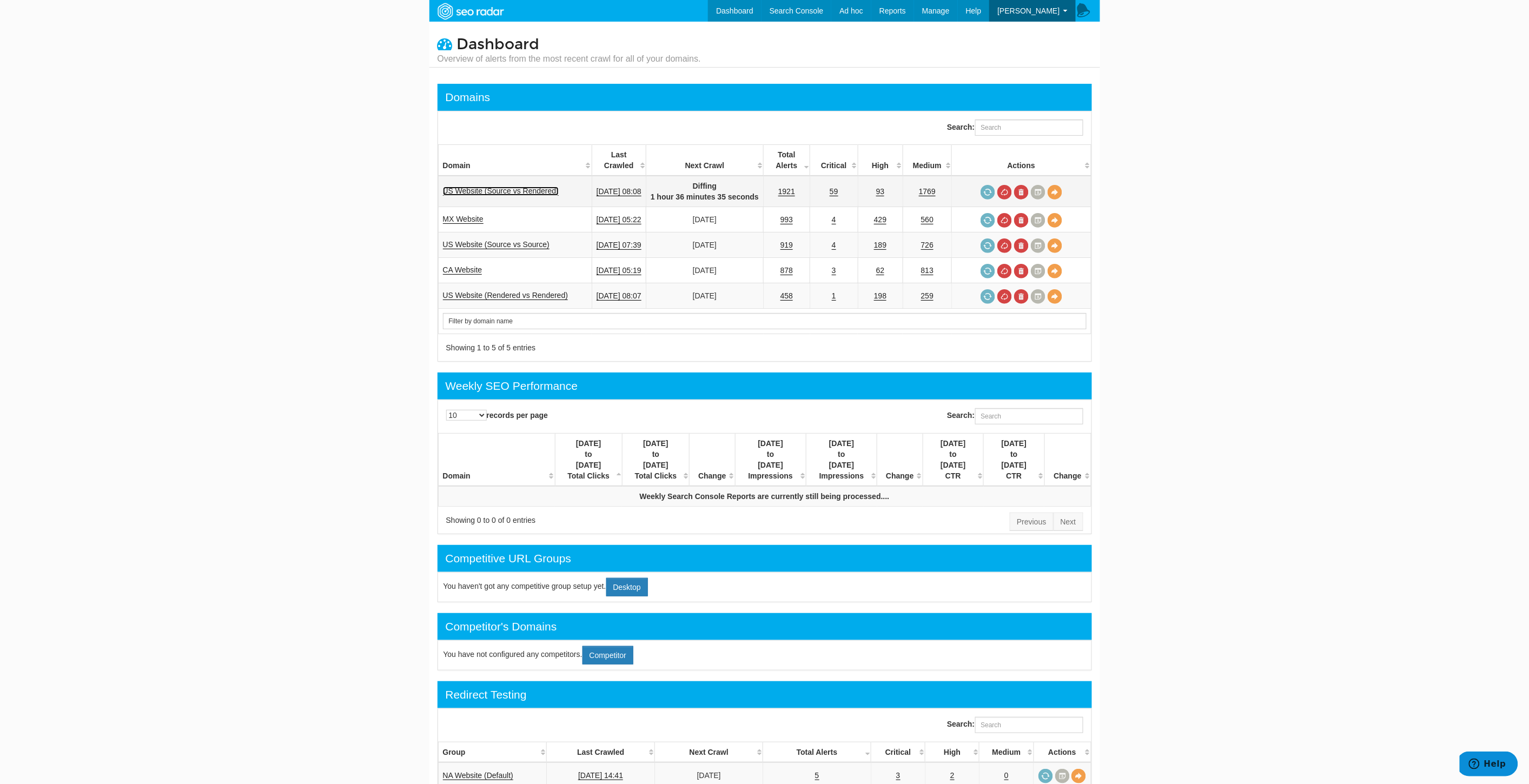
click at [541, 189] on link "US Website (Source vs Rendered)" at bounding box center [501, 191] width 116 height 9
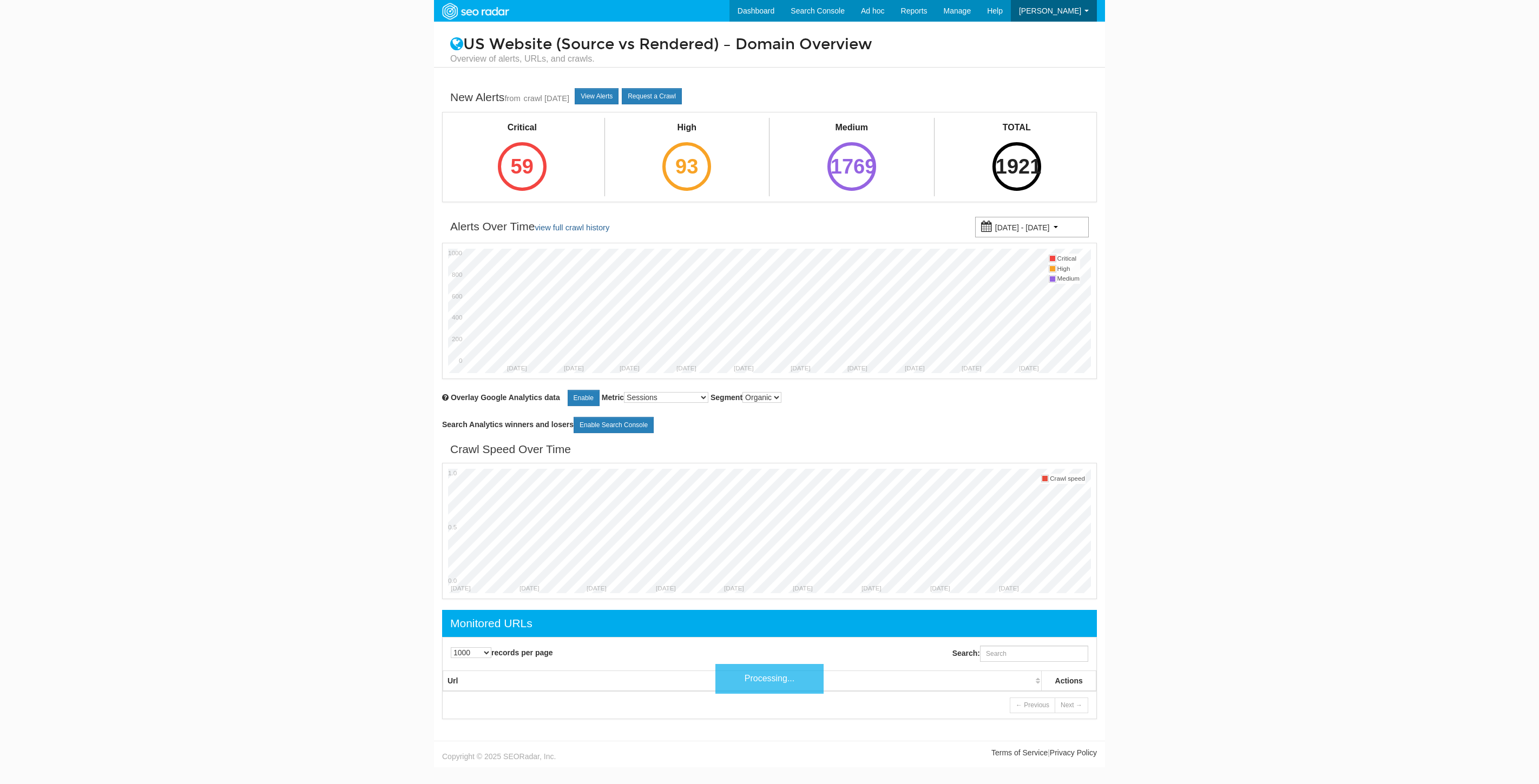
select select "1000"
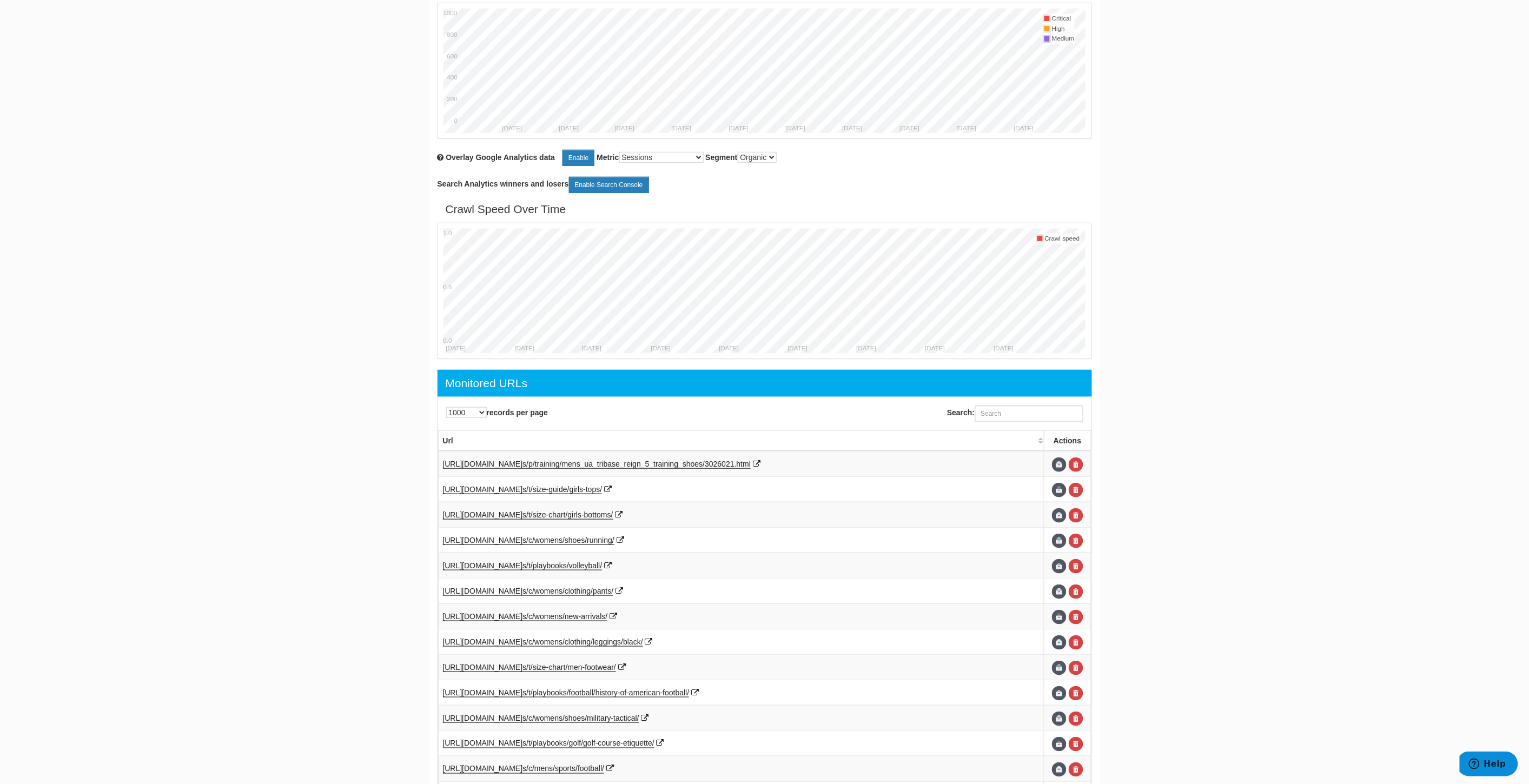
scroll to position [420, 0]
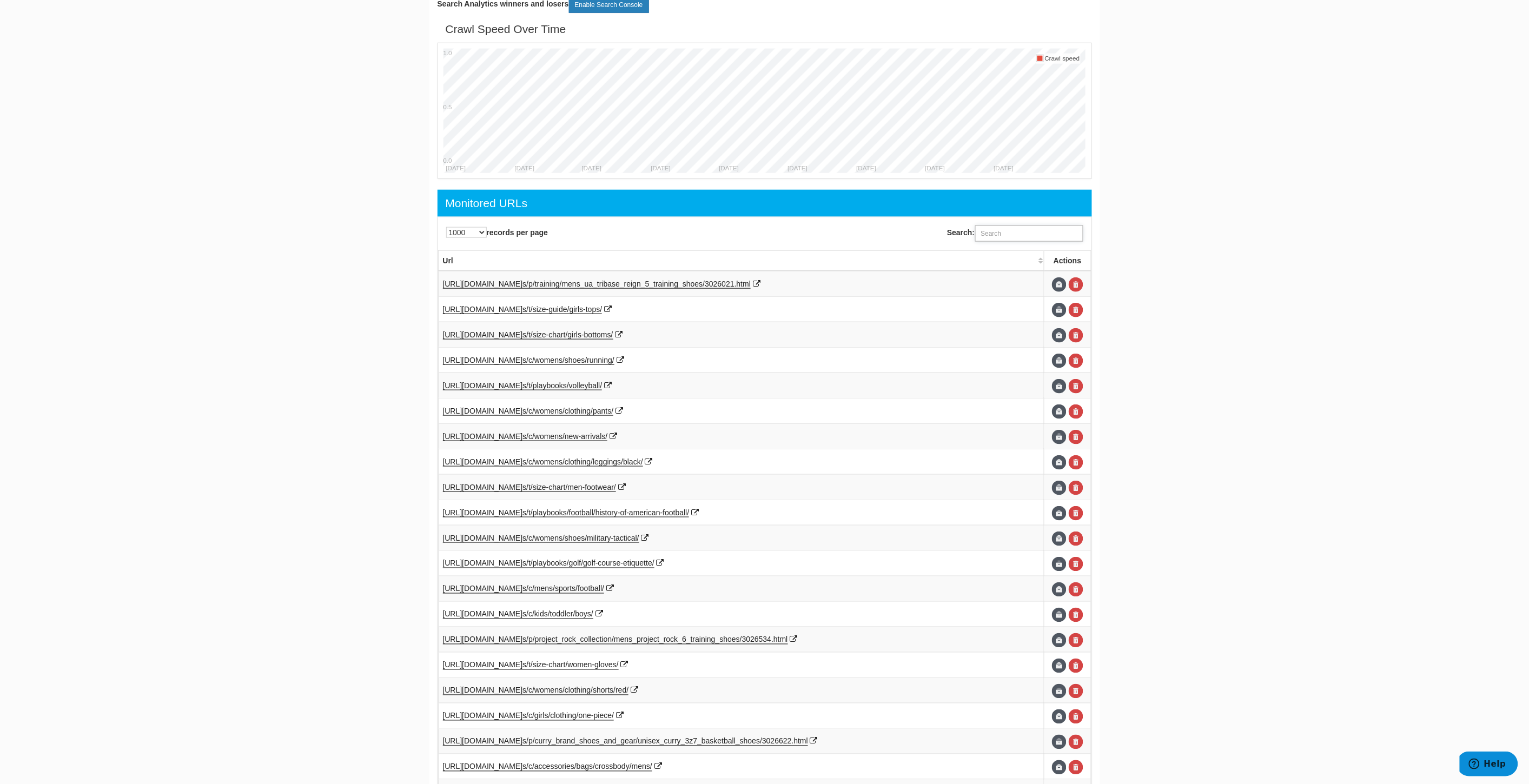
click at [1050, 239] on input "Search:" at bounding box center [1029, 234] width 108 height 17
paste input "[URL][DOMAIN_NAME]"
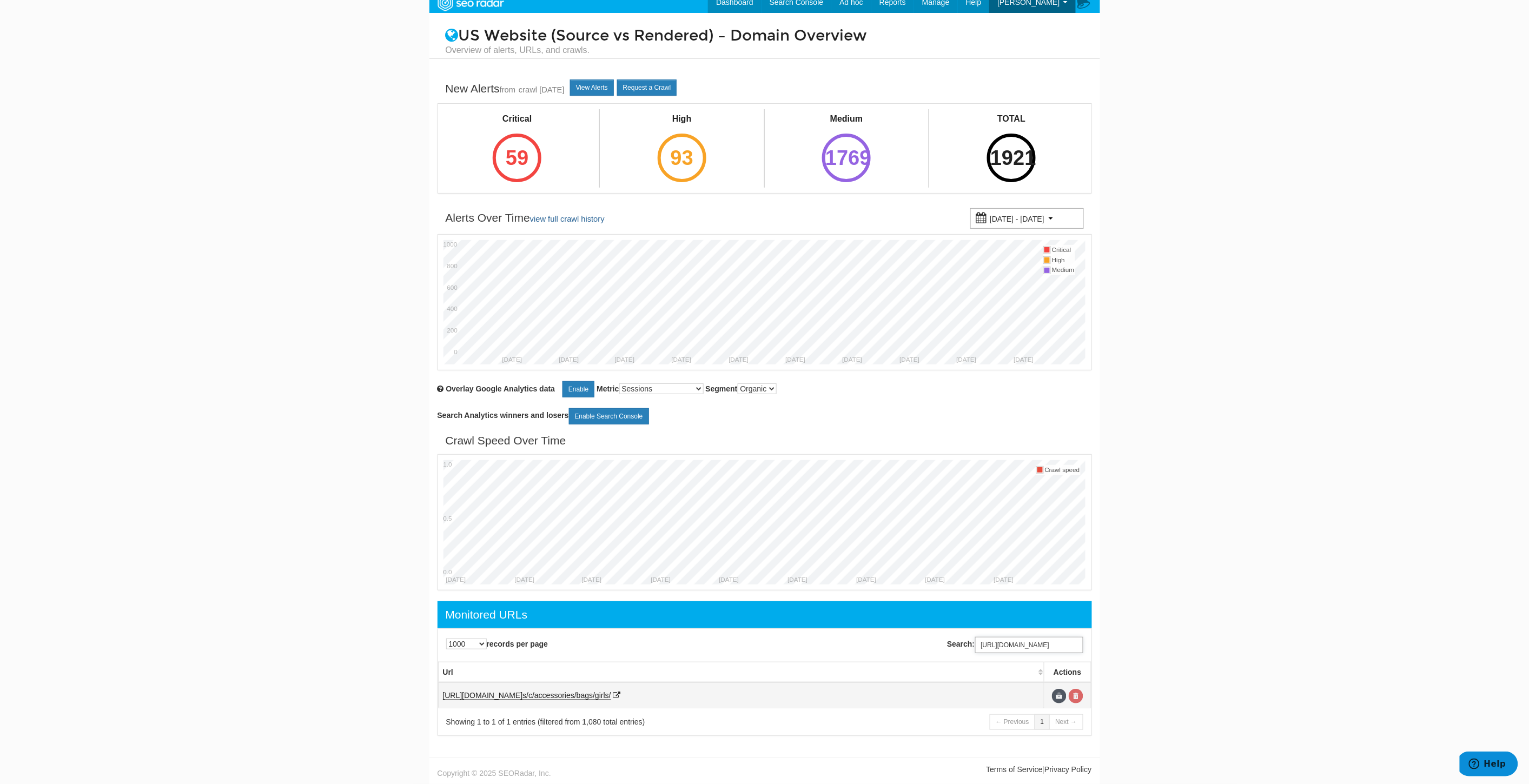
type input "https://www.underarmour.com/en-us/c/accessories/bags/girls/"
click at [1078, 695] on link at bounding box center [1076, 697] width 15 height 15
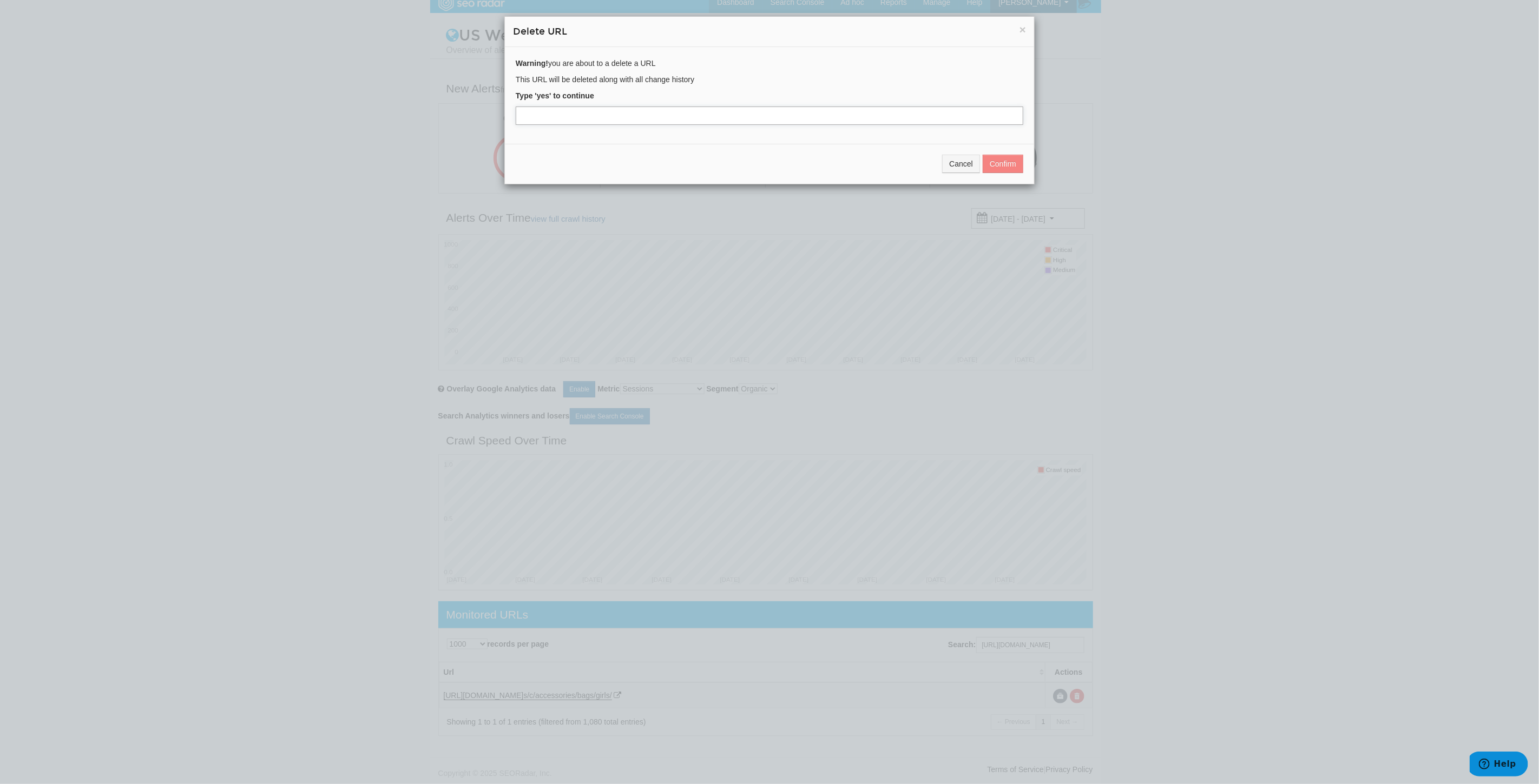
click at [590, 114] on input "text" at bounding box center [769, 116] width 507 height 18
type input "yes"
click at [1004, 166] on button "Confirm" at bounding box center [1003, 164] width 40 height 18
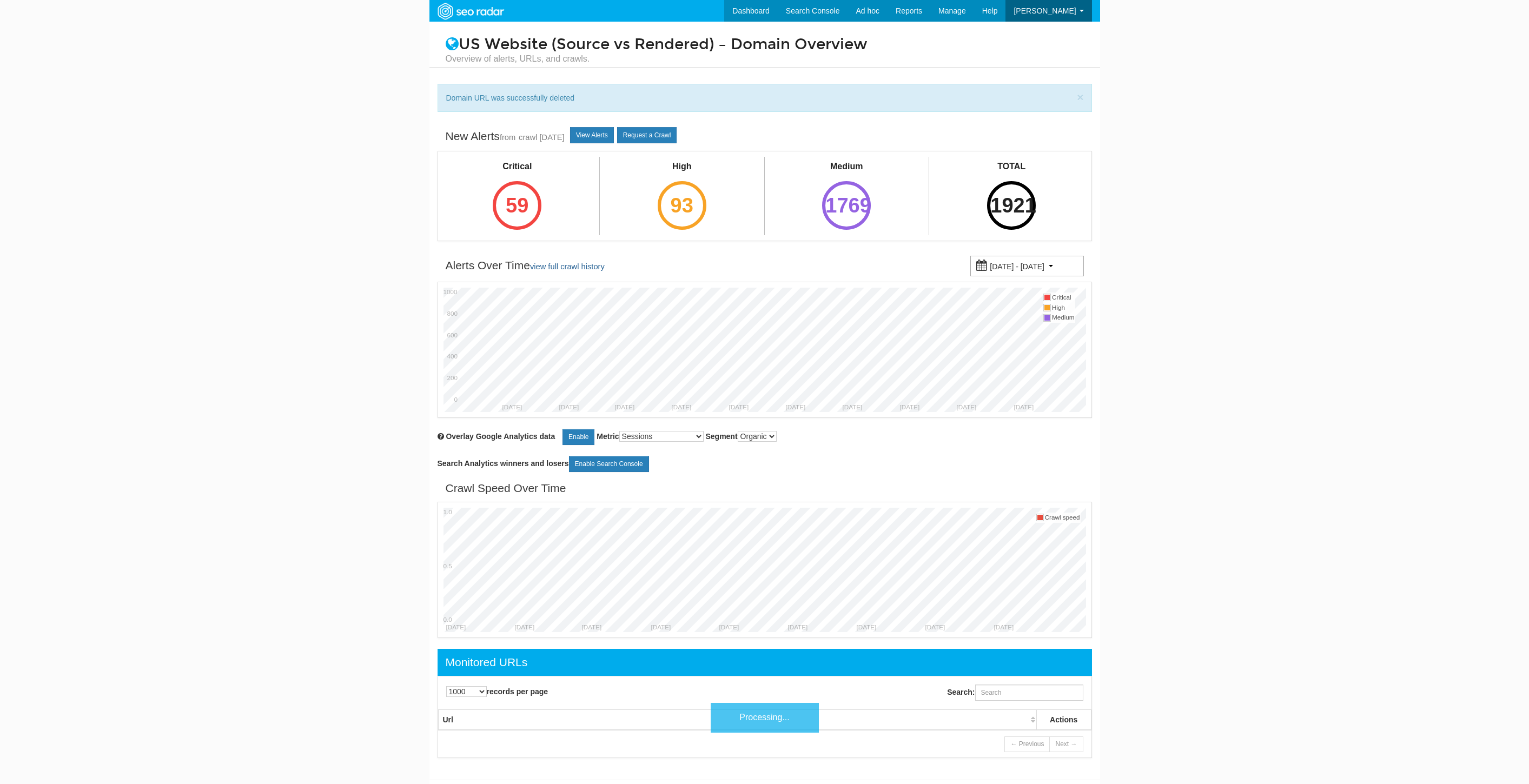
select select "1000"
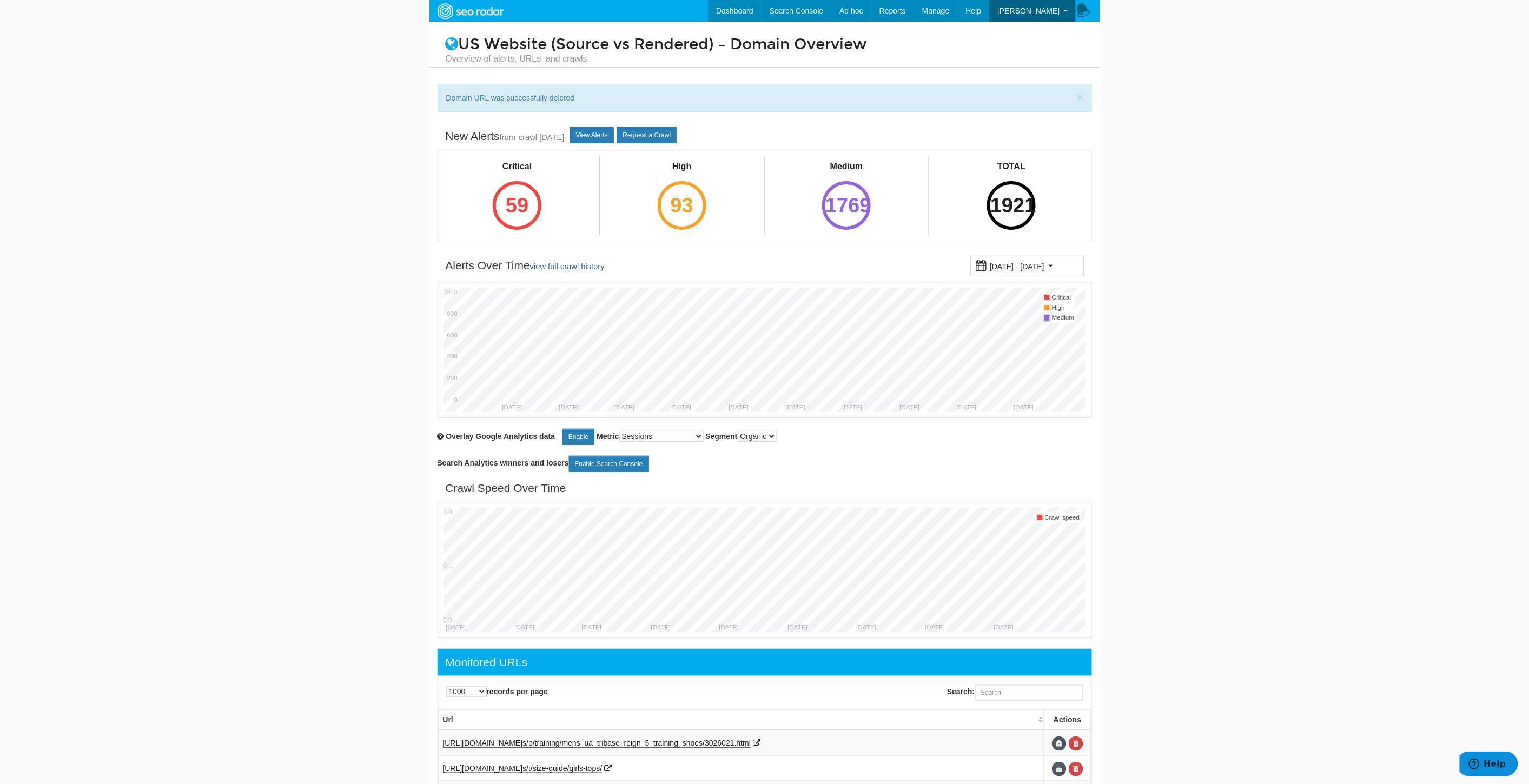
click at [996, 682] on div "Search:" at bounding box center [930, 693] width 332 height 27
click at [1009, 691] on input "Search:" at bounding box center [1029, 692] width 108 height 17
paste input "https://www.underarmour.com/en-us/c/black-history-month/"
type input "https://www.underarmour.com/en-us/c/black-history-month/"
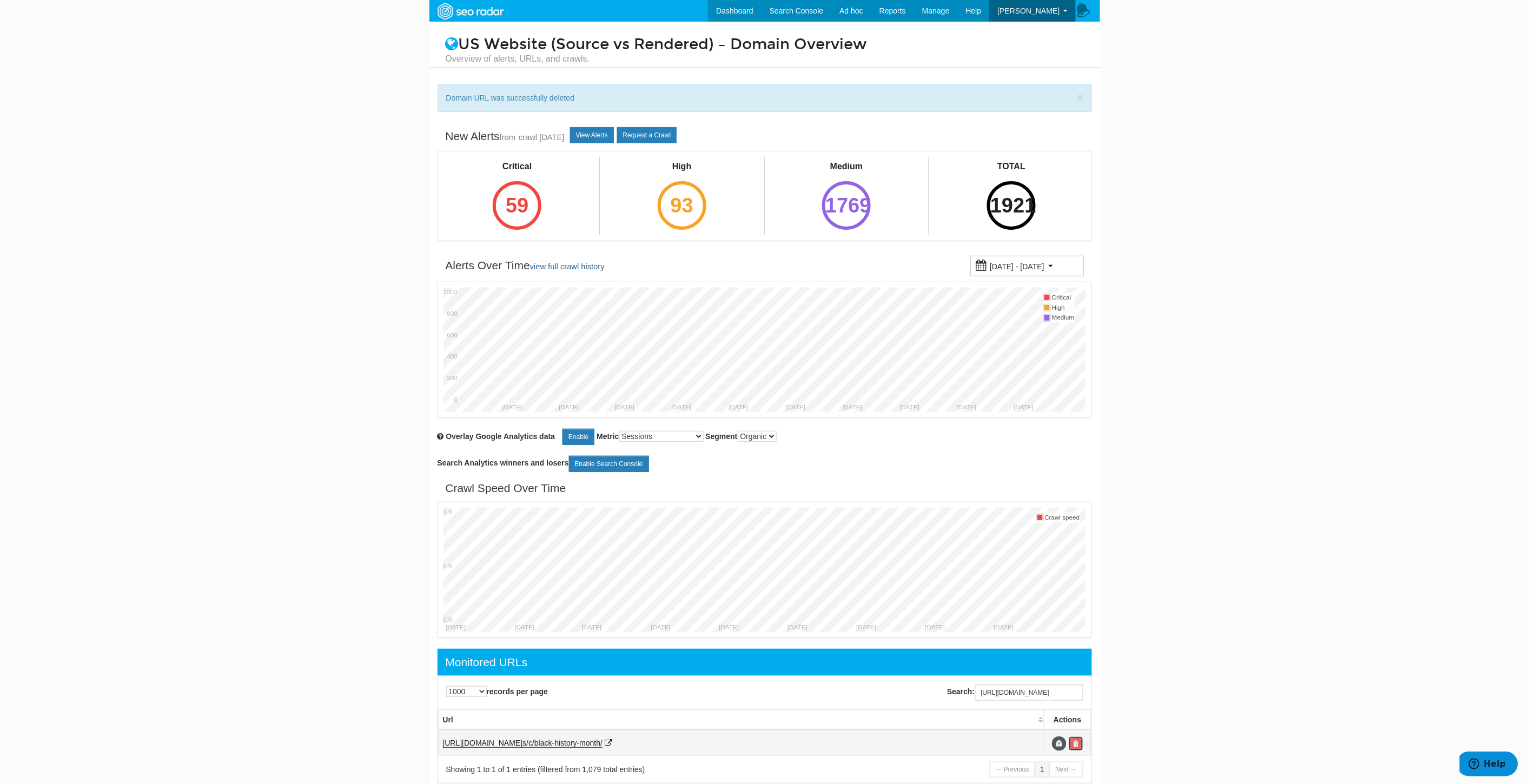
scroll to position [0, 0]
click at [1078, 742] on link at bounding box center [1076, 744] width 15 height 15
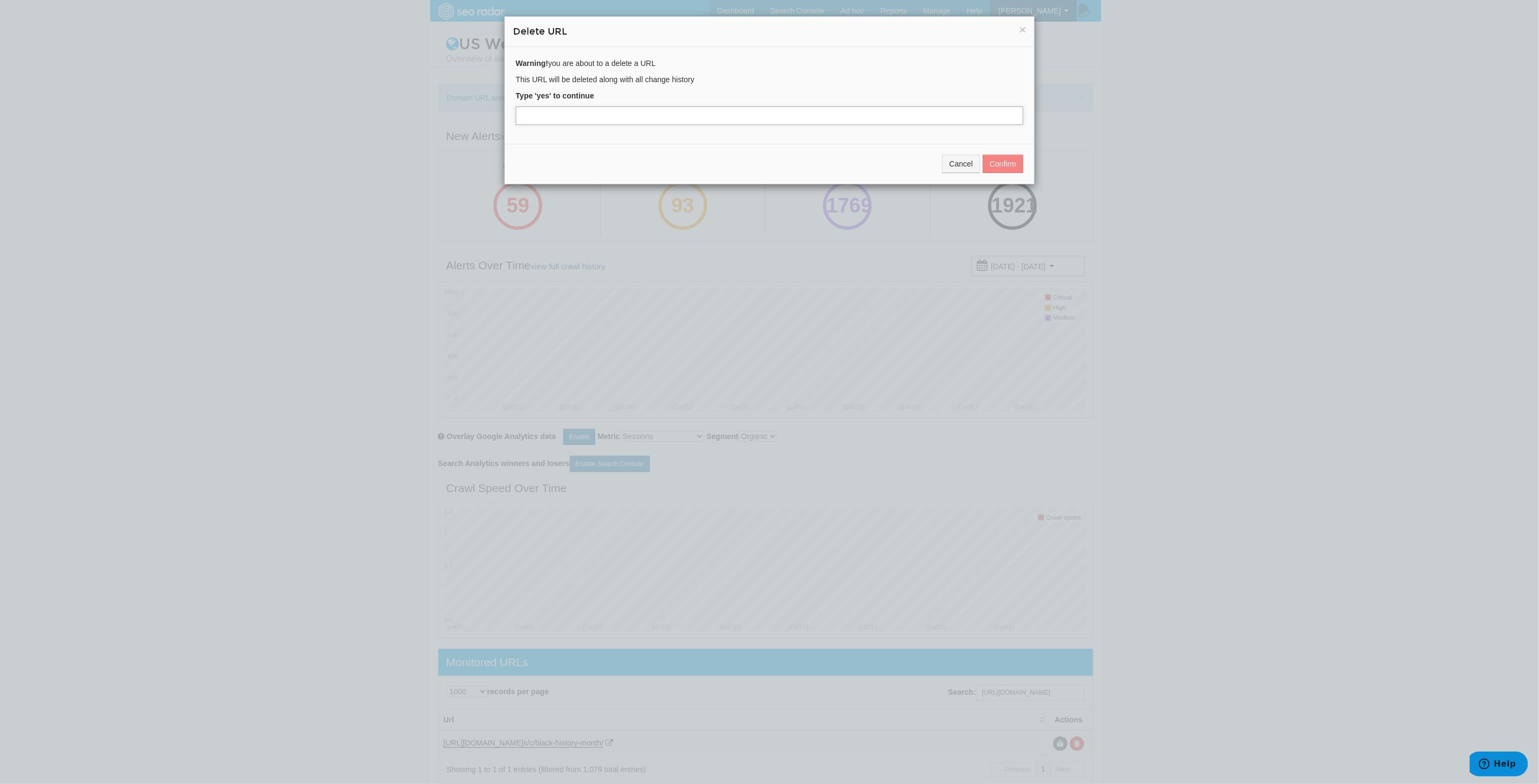
click at [549, 111] on input "text" at bounding box center [769, 116] width 507 height 18
type input "yes"
click at [1000, 164] on button "Confirm" at bounding box center [1003, 164] width 40 height 18
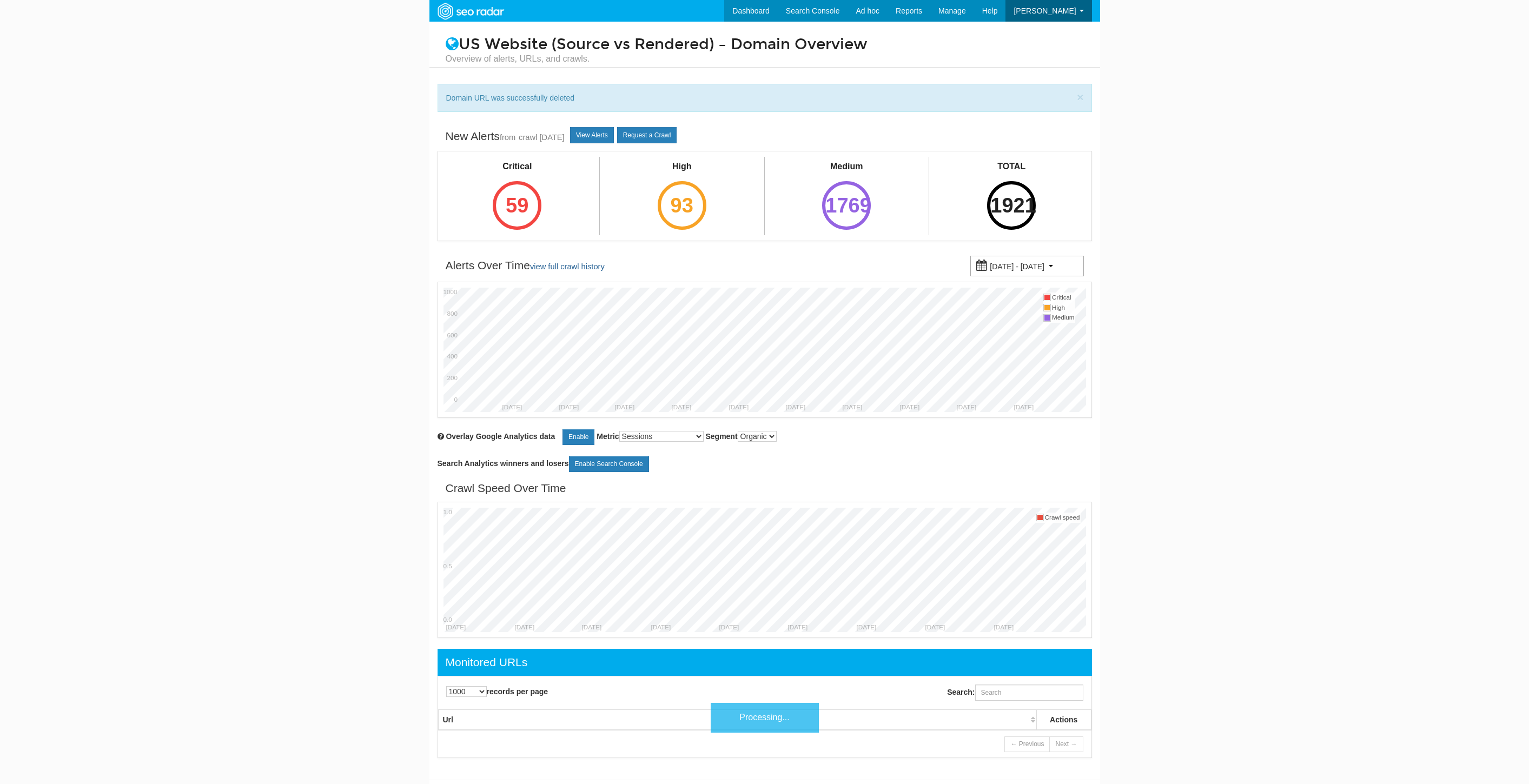
select select "1000"
click at [1016, 699] on input "Search:" at bounding box center [1029, 692] width 108 height 17
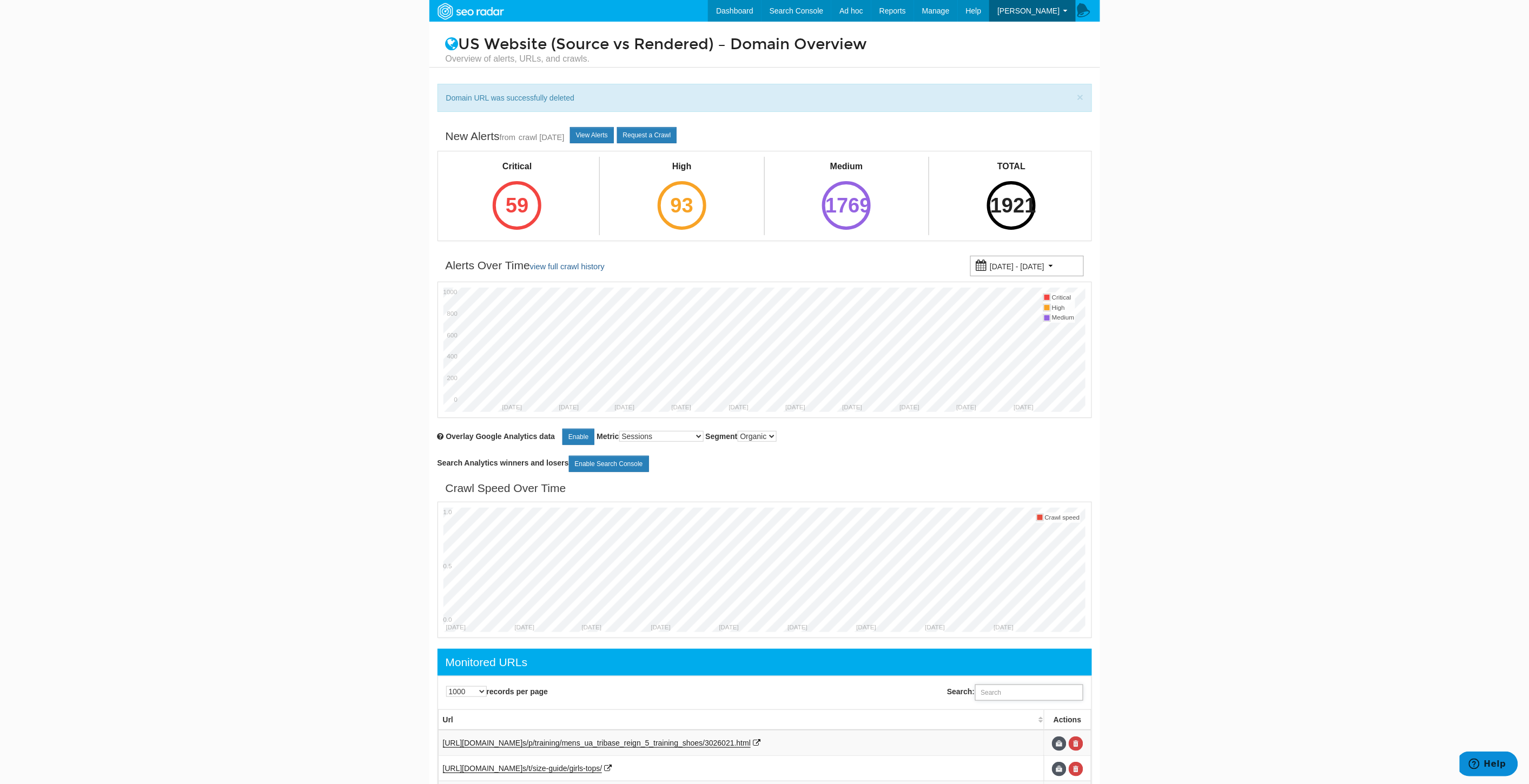
paste input "[URL][DOMAIN_NAME]"
type input "[URL][DOMAIN_NAME]"
click at [1081, 747] on link at bounding box center [1076, 744] width 15 height 15
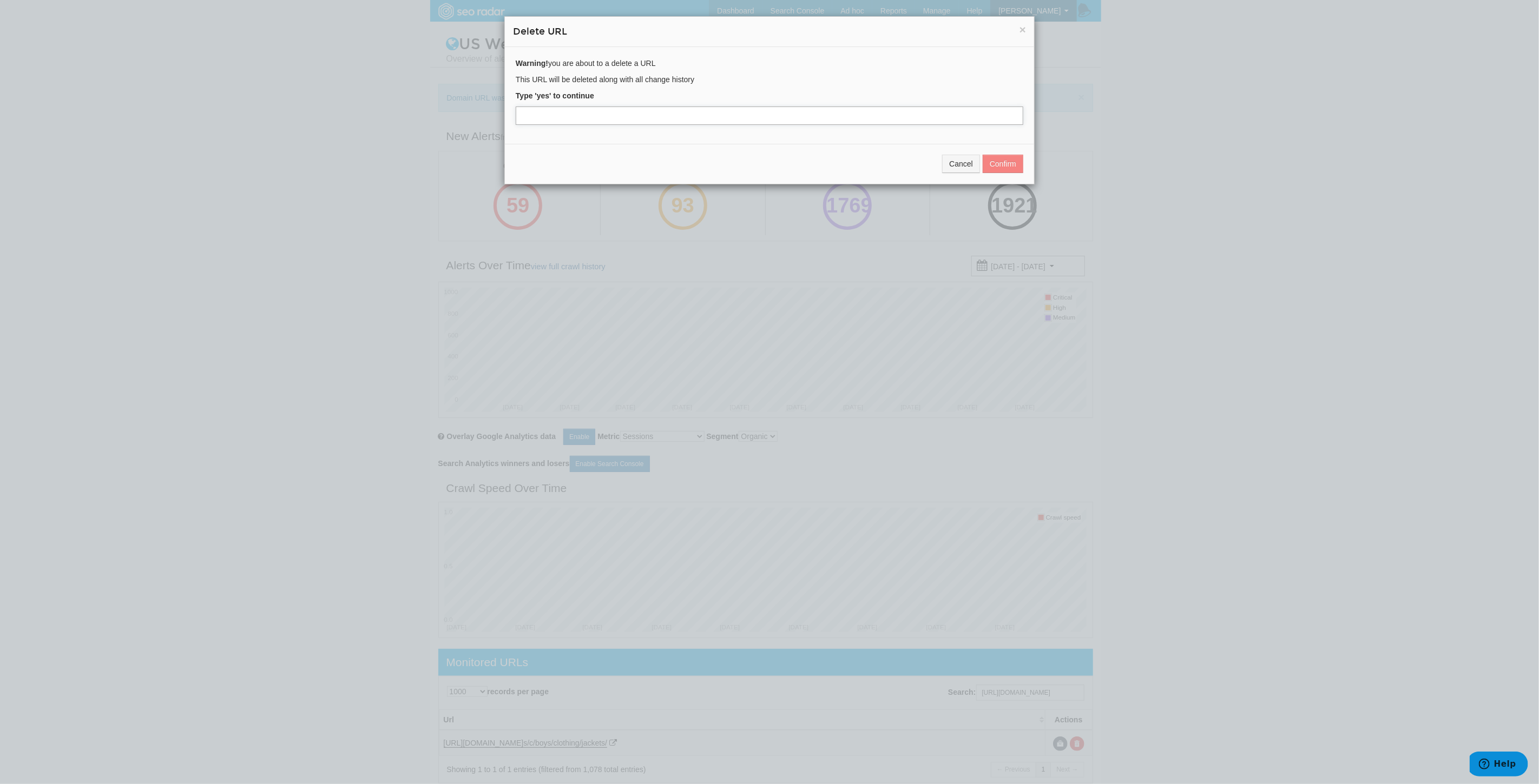
click at [610, 117] on input "text" at bounding box center [769, 116] width 507 height 18
type input "yes"
click at [1013, 169] on button "Confirm" at bounding box center [1003, 164] width 40 height 18
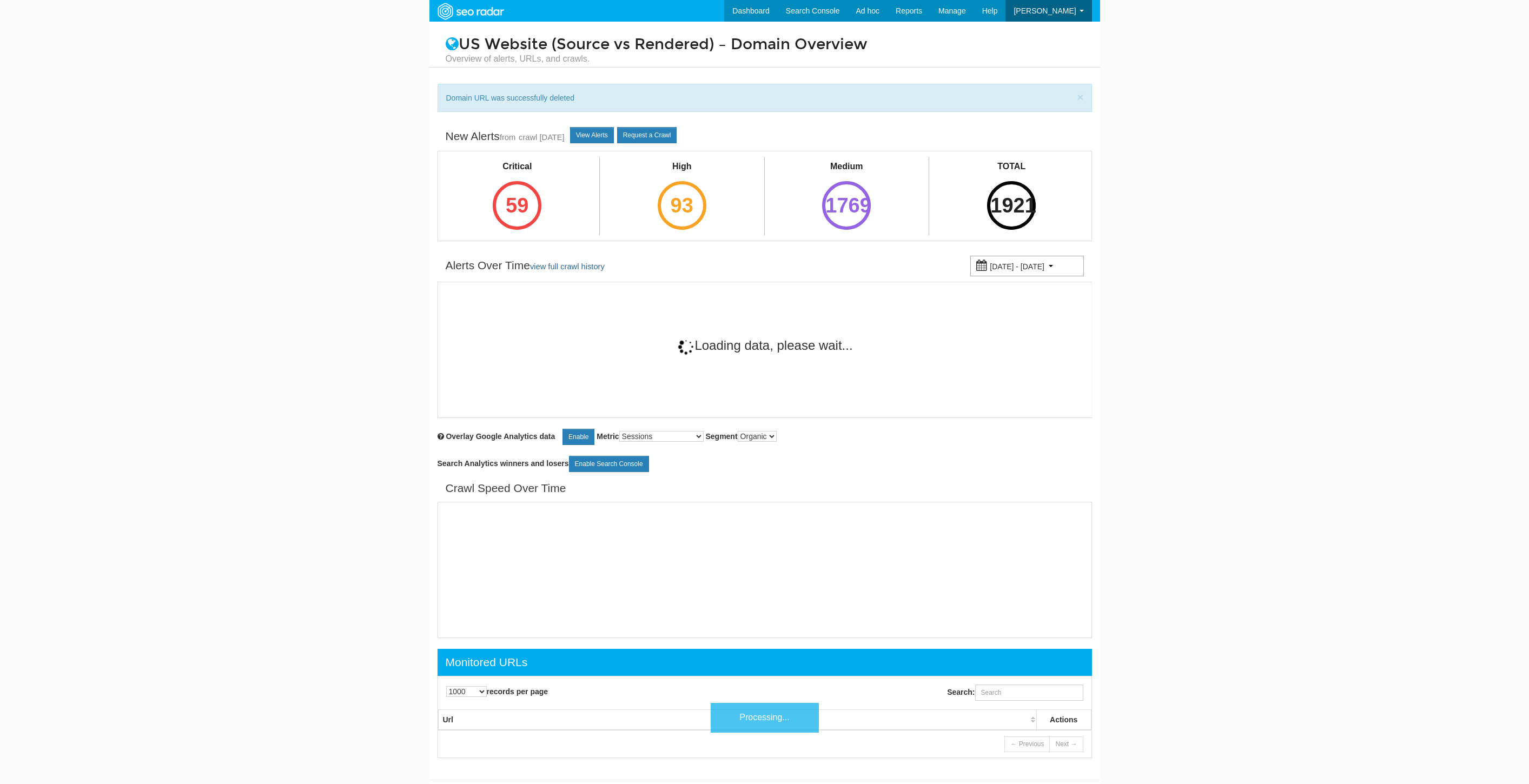
select select "1000"
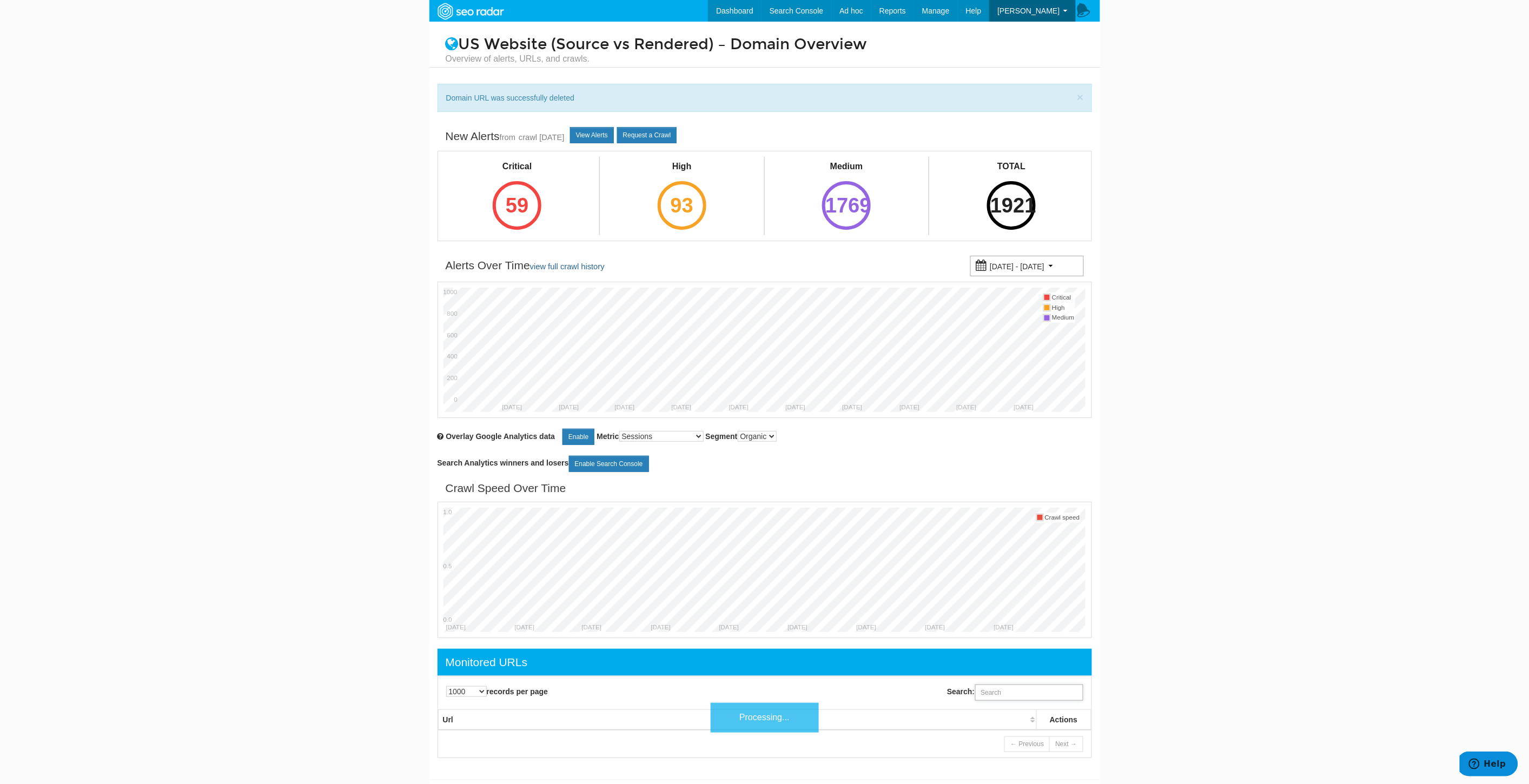
click at [1007, 692] on input "Search:" at bounding box center [1029, 692] width 108 height 17
paste input "https://www.underarmour.com/en-us/c/boys/clothing/vests/"
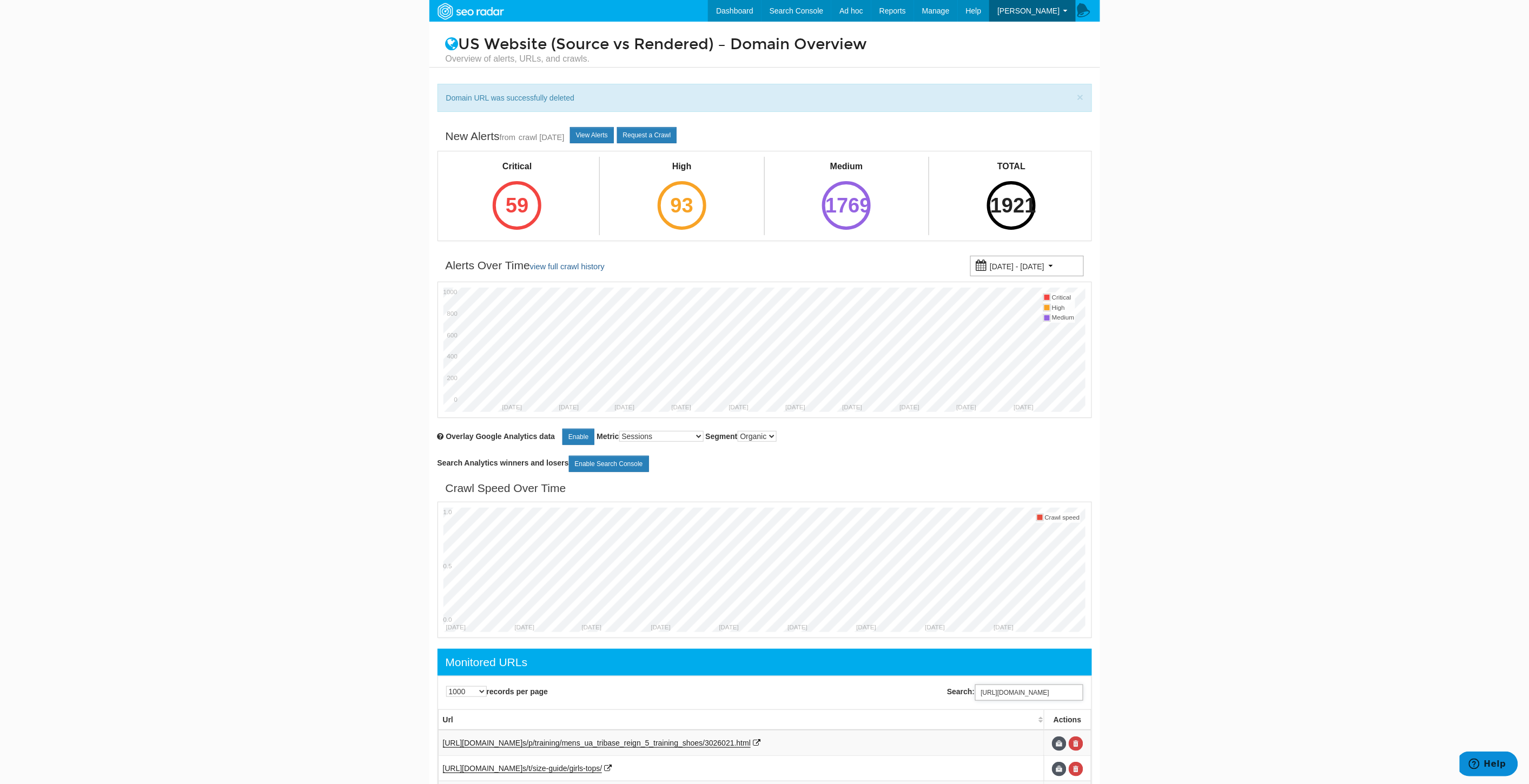
scroll to position [0, 73]
type input "https://www.underarmour.com/en-us/c/boys/clothing/vests/"
click at [1079, 745] on link at bounding box center [1076, 744] width 15 height 15
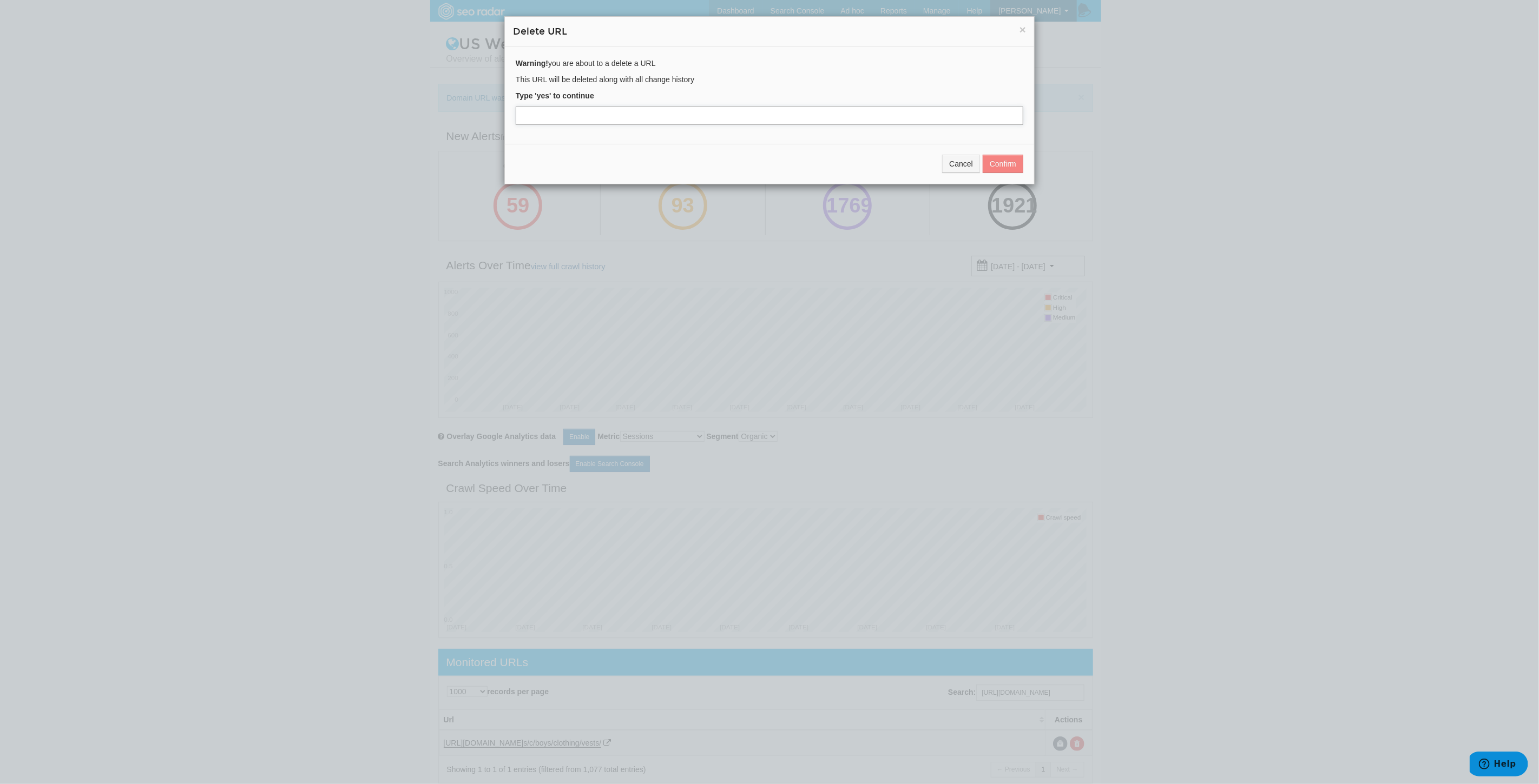
click at [600, 116] on input "text" at bounding box center [769, 116] width 507 height 18
type input "yes"
click at [994, 161] on button "Confirm" at bounding box center [1003, 164] width 40 height 18
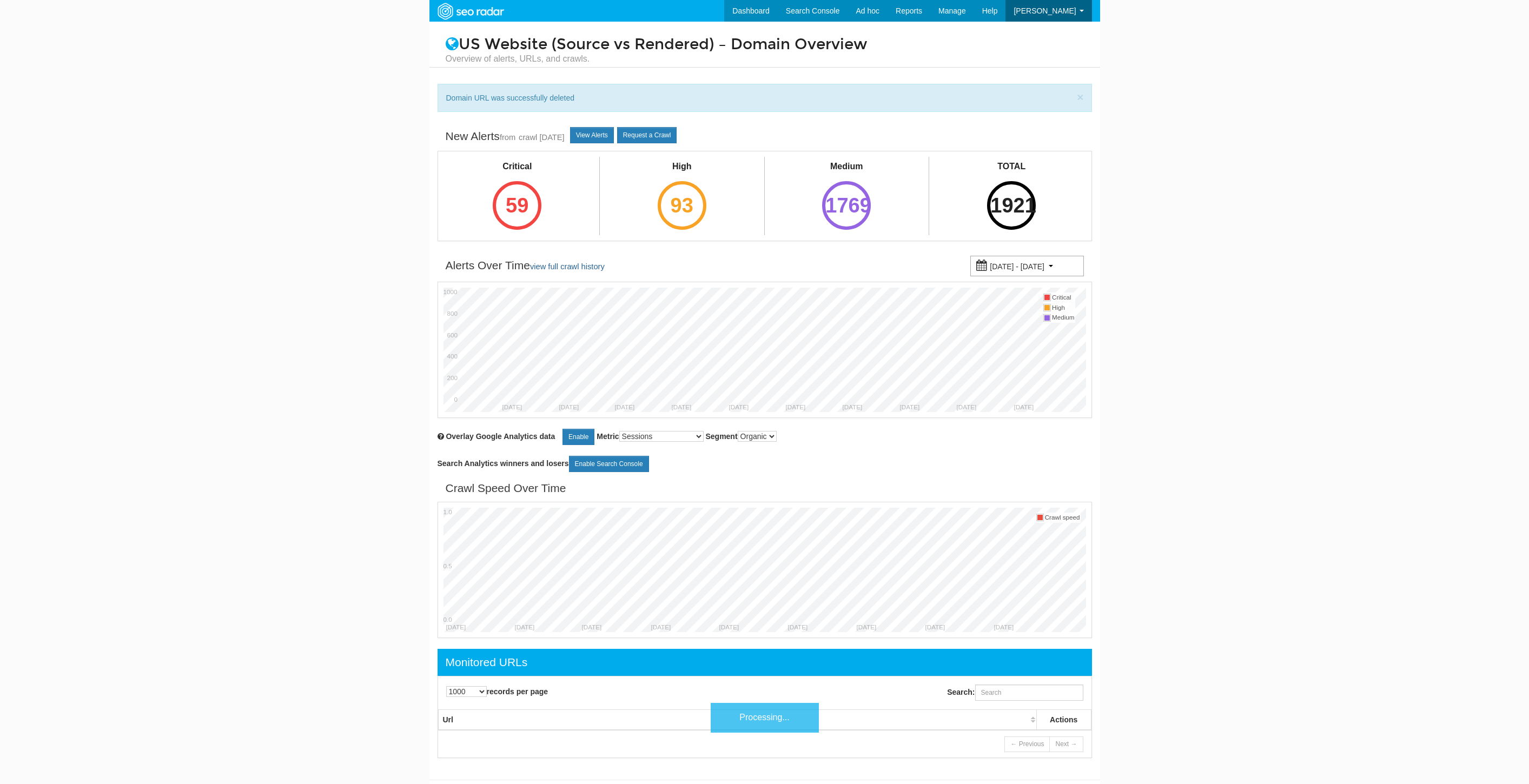
select select "1000"
click at [1015, 701] on input "Search:" at bounding box center [1029, 692] width 108 height 17
click at [1009, 699] on input "Search:" at bounding box center [1029, 692] width 108 height 17
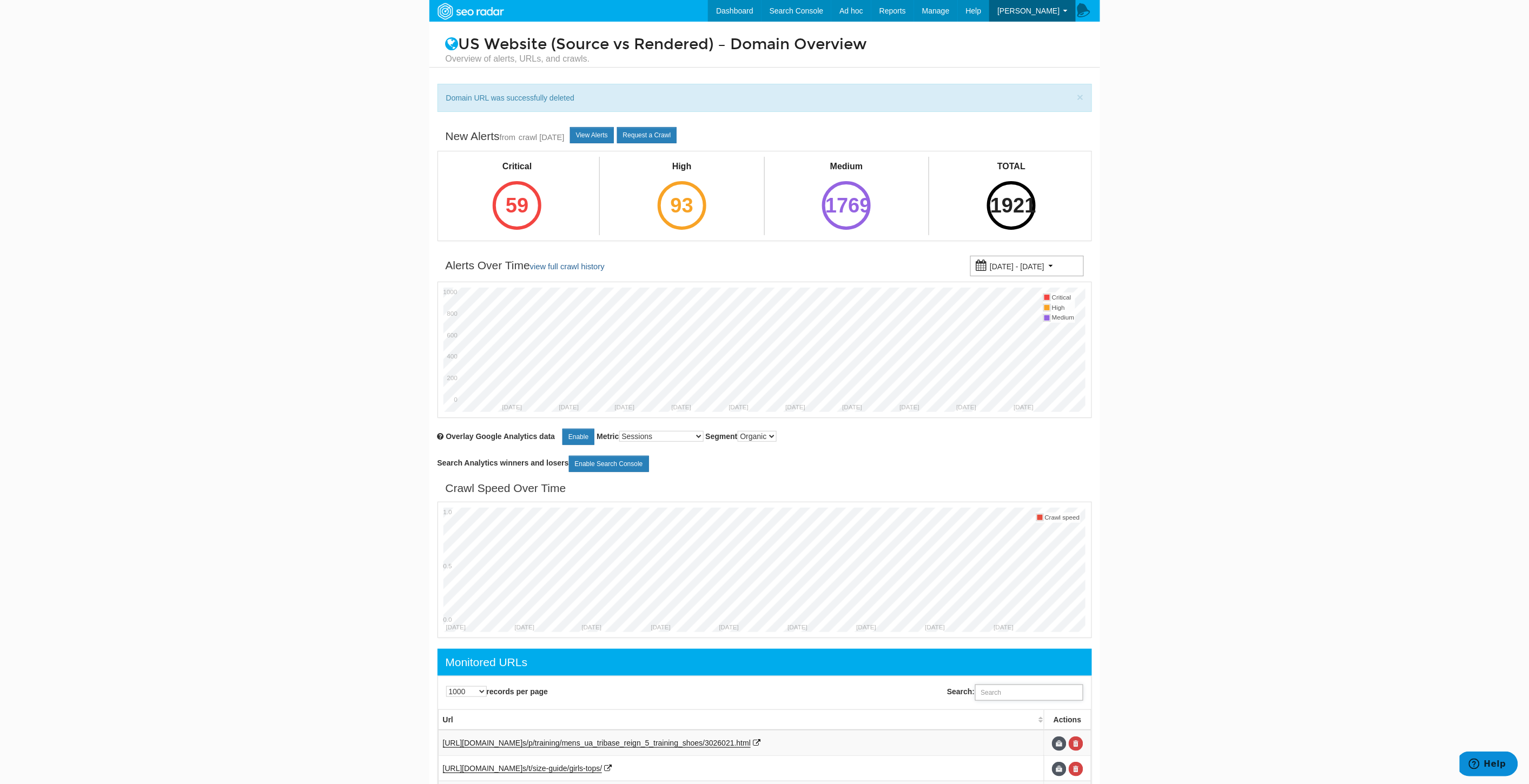
paste input "https://www.underarmour.com/en-us/c/boys/shoes/cleats/"
type input "https://www.underarmour.com/en-us/c/boys/shoes/cleats/"
click at [1077, 740] on link at bounding box center [1076, 744] width 15 height 15
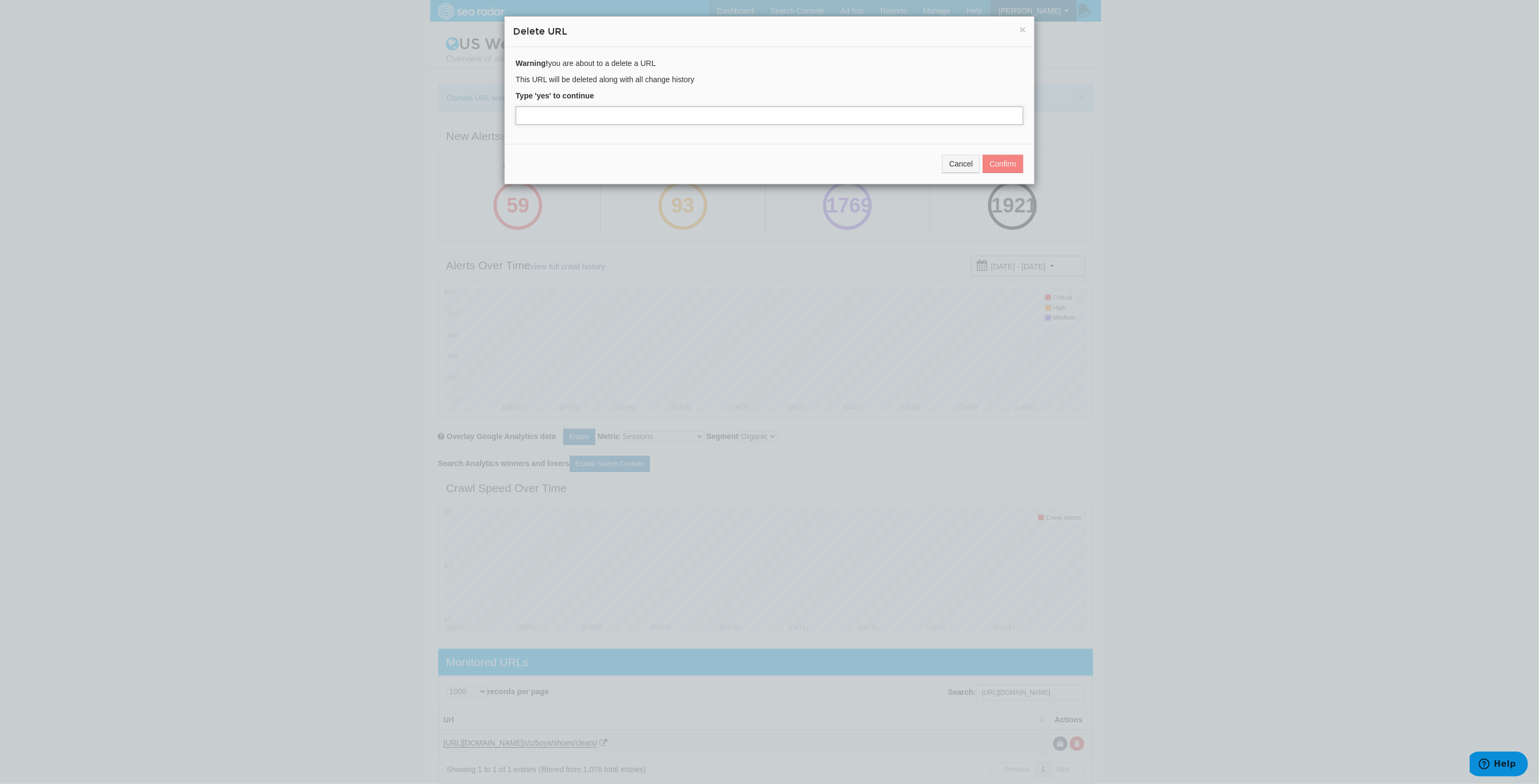
click at [591, 110] on input "text" at bounding box center [769, 116] width 507 height 18
type input "yes"
click at [1008, 160] on button "Confirm" at bounding box center [1003, 164] width 40 height 18
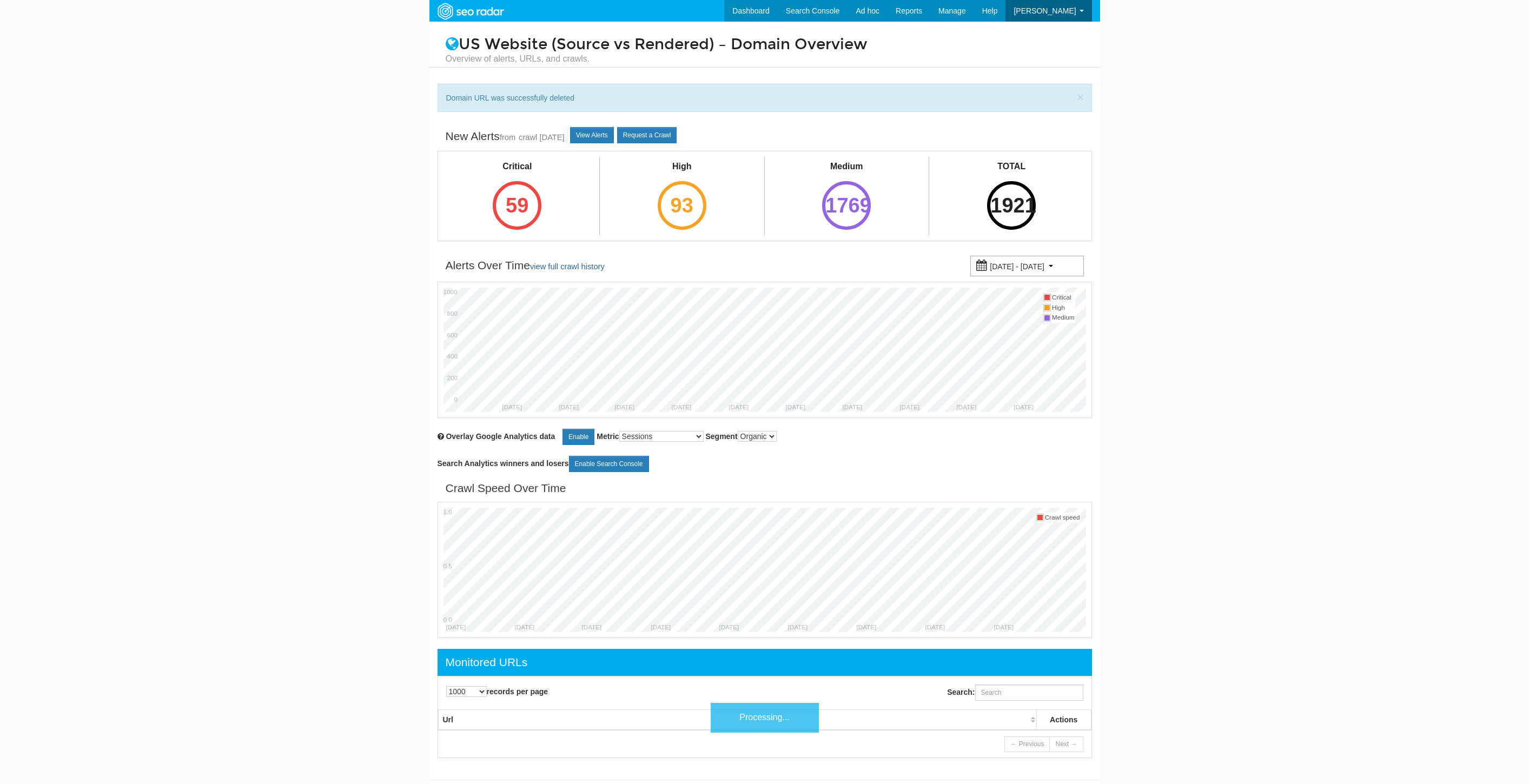
select select "1000"
click at [1056, 690] on input "Search:" at bounding box center [1029, 692] width 108 height 17
paste input "[URL][DOMAIN_NAME]"
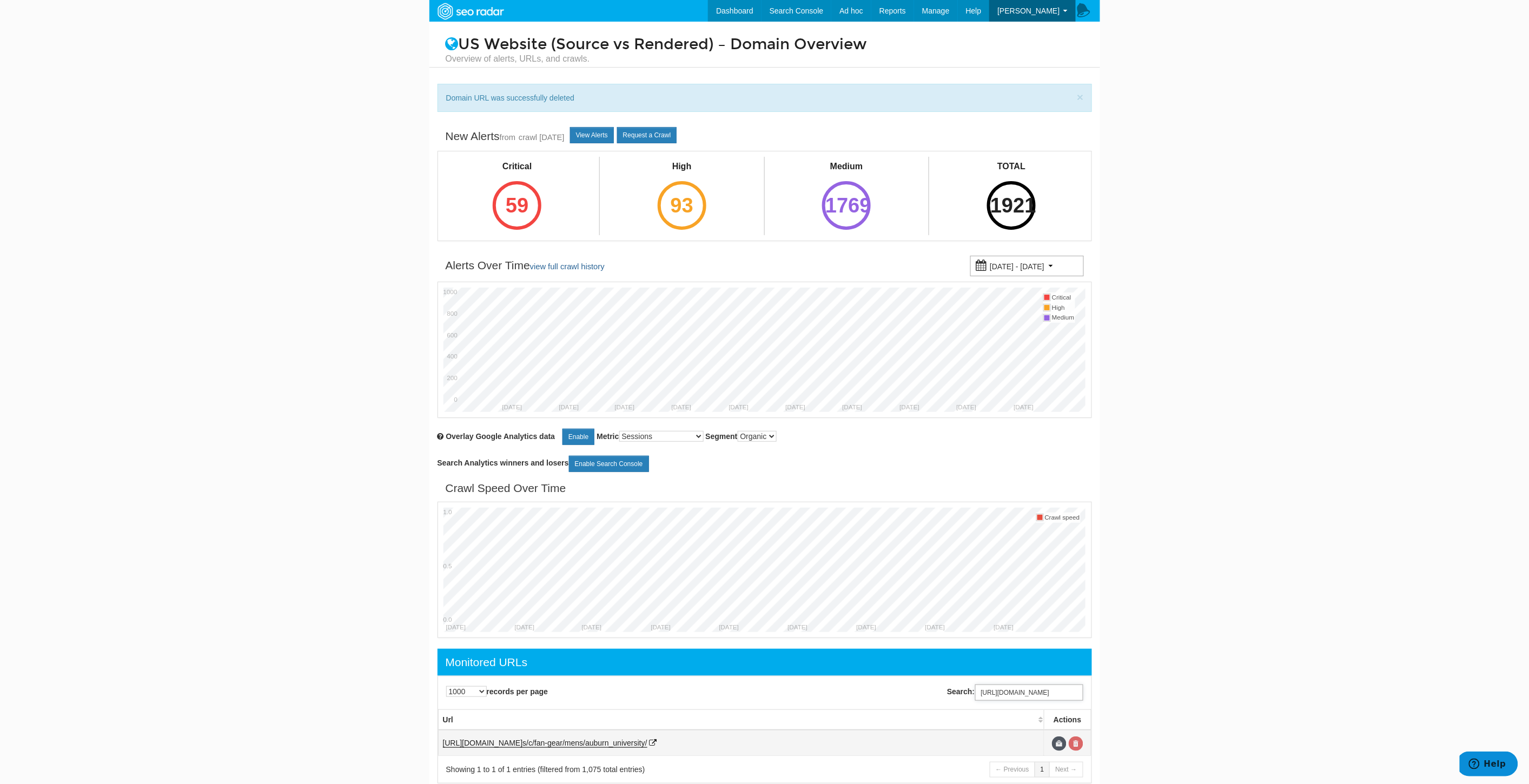
type input "[URL][DOMAIN_NAME]"
click at [1078, 744] on link at bounding box center [1076, 744] width 15 height 15
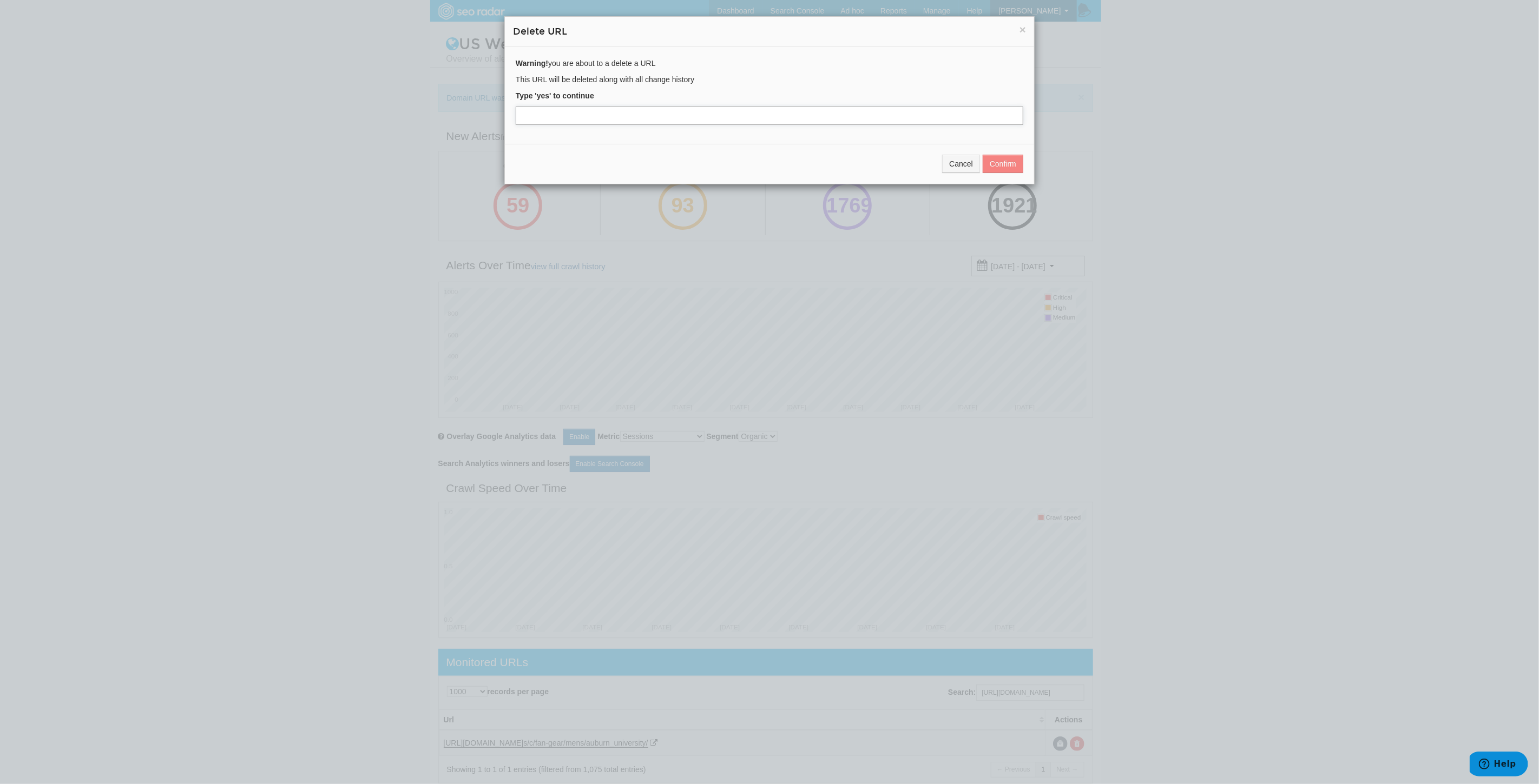
click at [560, 115] on input "text" at bounding box center [769, 116] width 507 height 18
type input "yes"
click at [1002, 168] on button "Confirm" at bounding box center [1003, 164] width 40 height 18
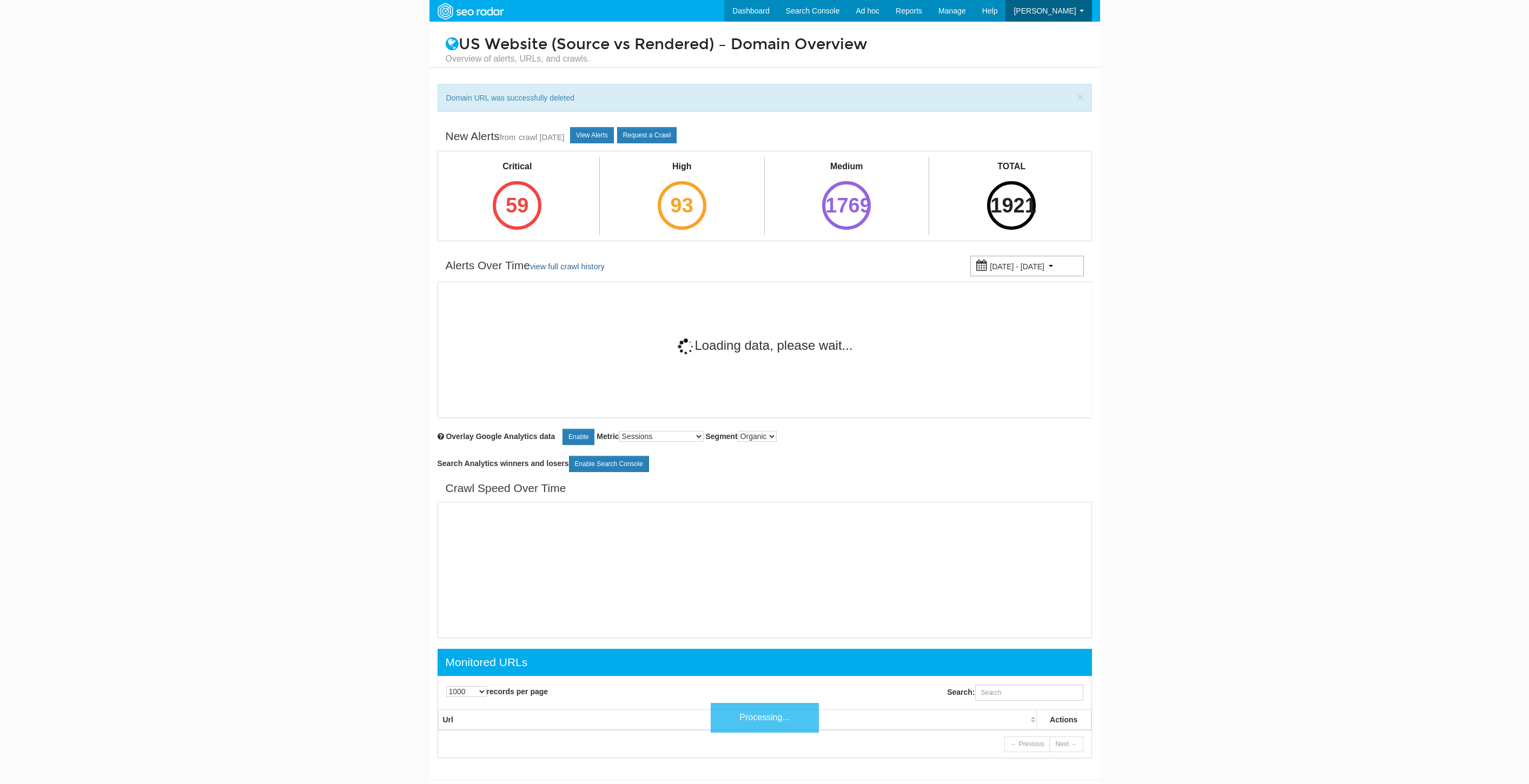
select select "1000"
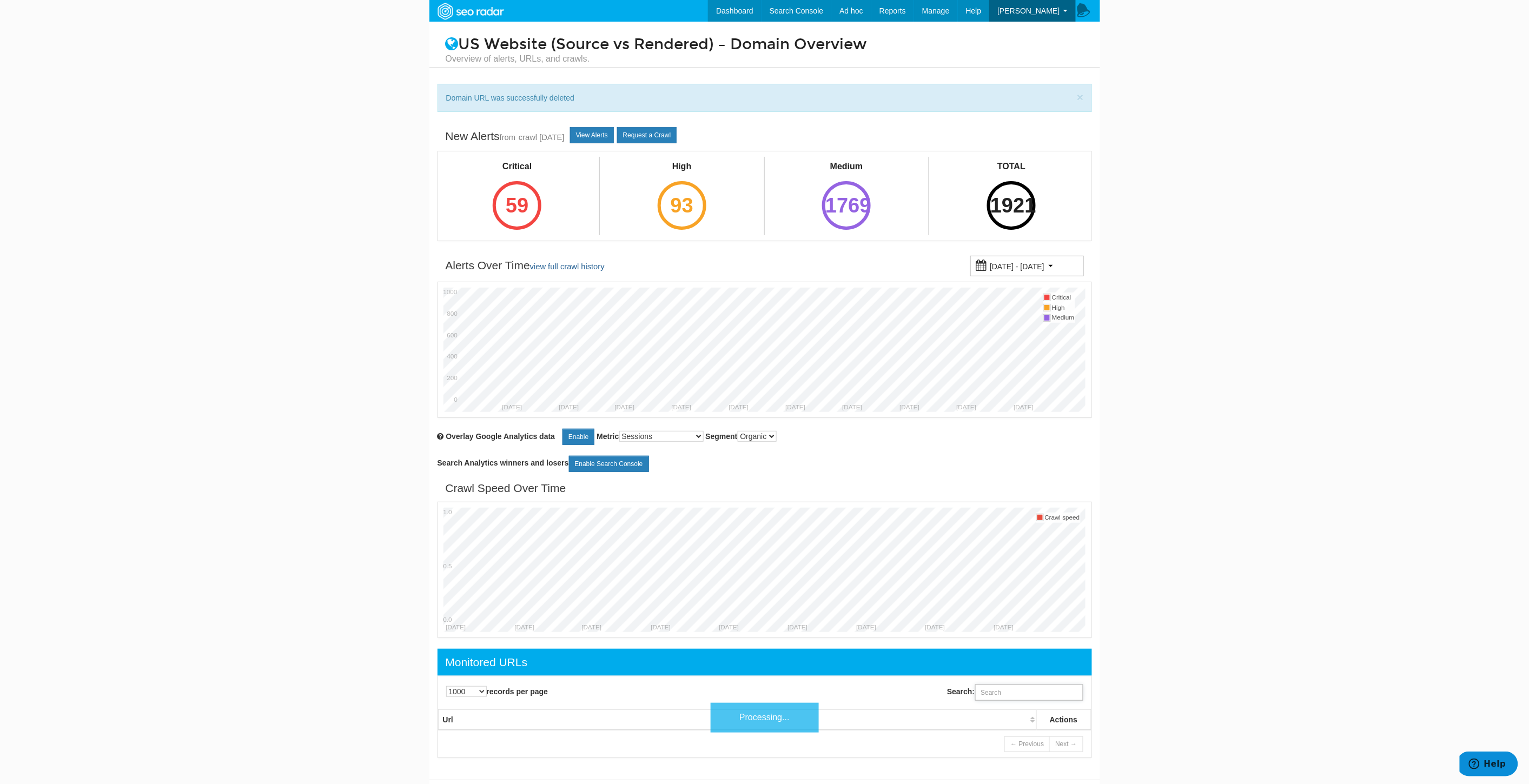
drag, startPoint x: 991, startPoint y: 693, endPoint x: 997, endPoint y: 693, distance: 6.0
click at [991, 693] on input "Search:" at bounding box center [1029, 692] width 108 height 17
paste input "[URL][DOMAIN_NAME]"
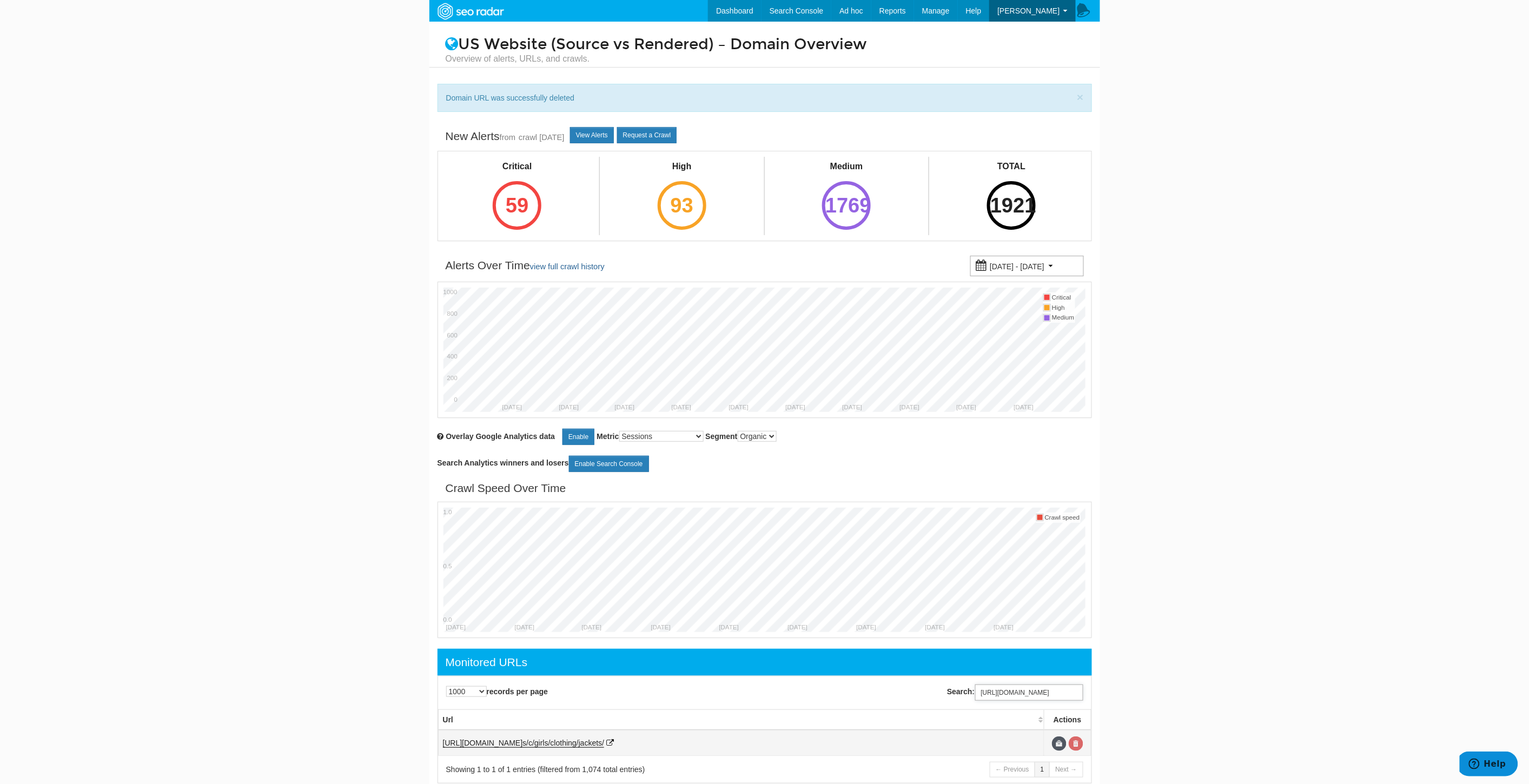
type input "[URL][DOMAIN_NAME]"
click at [1075, 742] on link at bounding box center [1076, 744] width 15 height 15
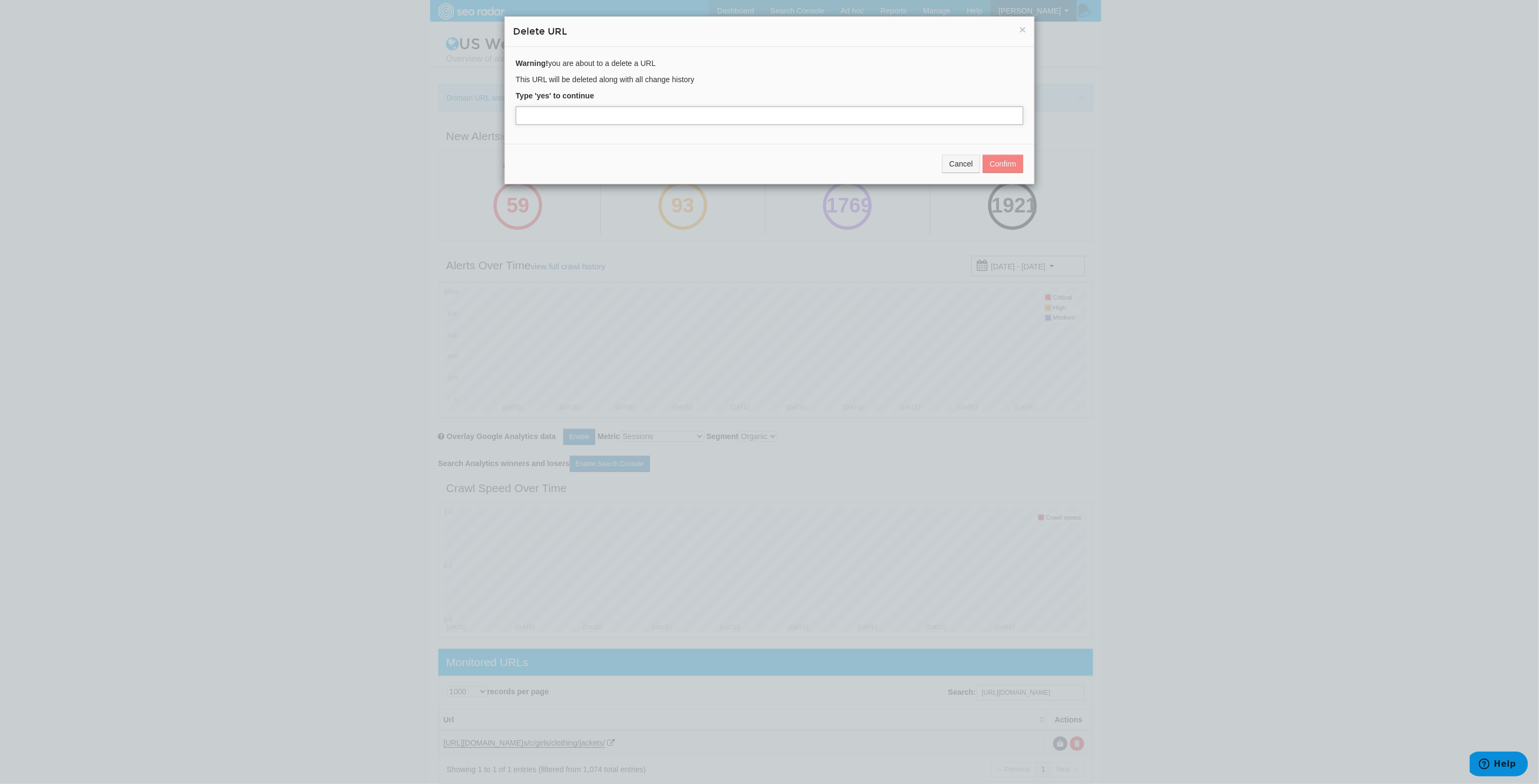
click at [545, 114] on input "text" at bounding box center [769, 116] width 507 height 18
type input "yes"
click at [1001, 161] on button "Confirm" at bounding box center [1003, 164] width 40 height 18
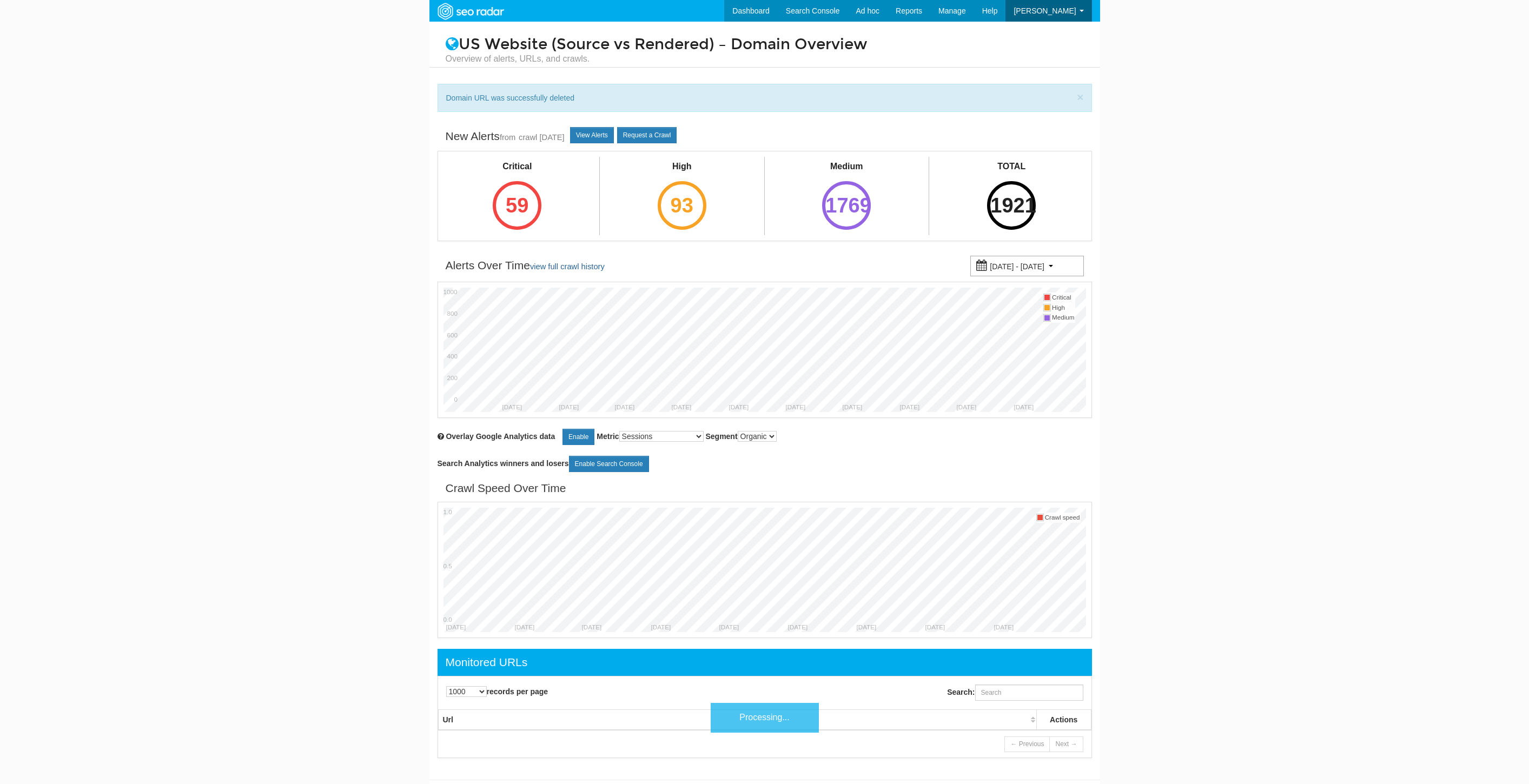
select select "1000"
click at [1042, 698] on input "Search:" at bounding box center [1029, 692] width 108 height 17
paste input "https://www.underarmour.com/en-us/c/mens/accessories/socks/red/"
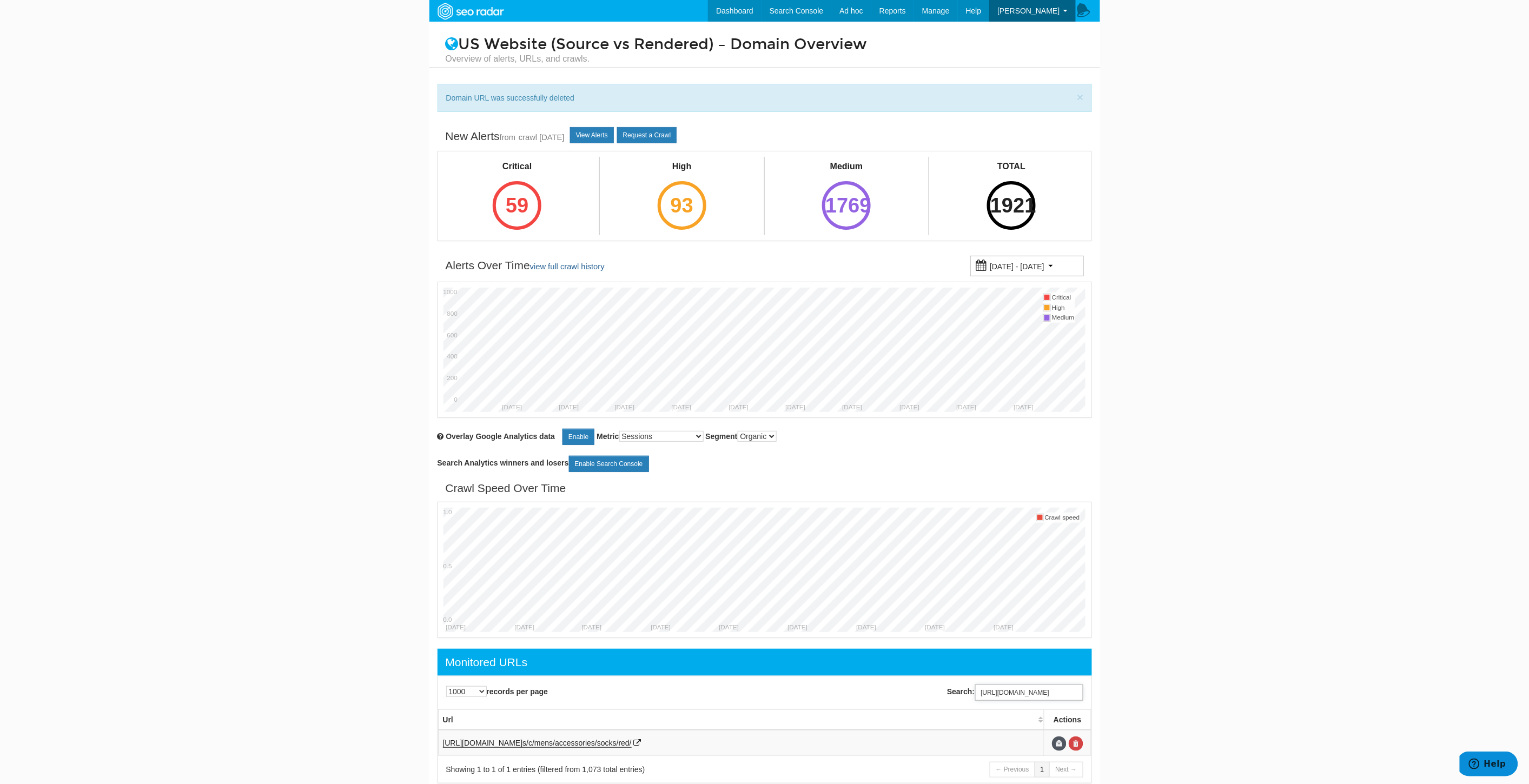
scroll to position [49, 0]
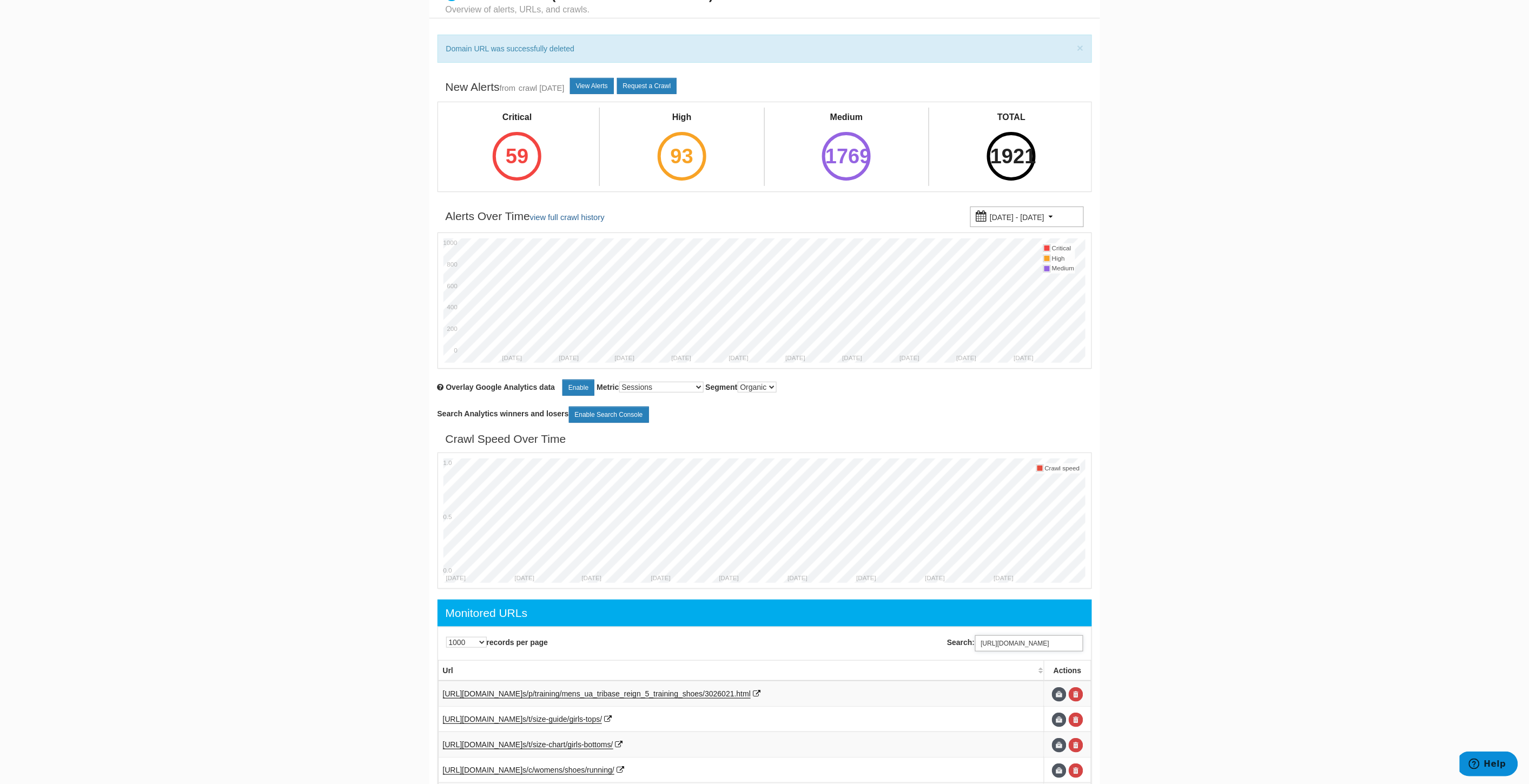
click at [1024, 642] on input "https://www.underarmour.com/en-us/c/mens/accessories/socks/red/" at bounding box center [1029, 643] width 108 height 17
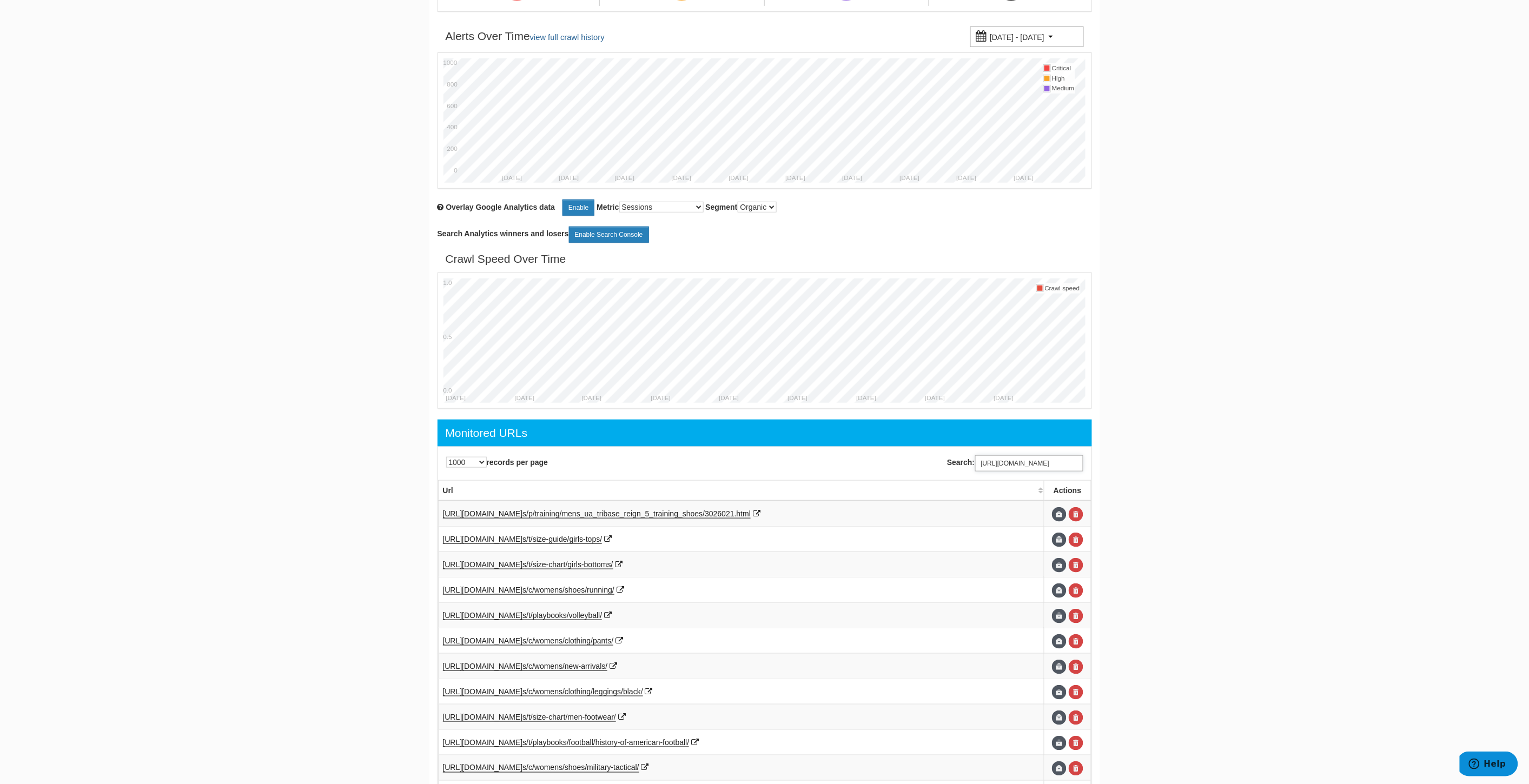
scroll to position [0, 0]
drag, startPoint x: 1026, startPoint y: 464, endPoint x: 787, endPoint y: 441, distance: 240.1
click at [1010, 465] on input "https://www.underarmour.com/en-us/c/mens/accessories/socks/red/" at bounding box center [1029, 464] width 108 height 17
click at [1058, 465] on input "https://www.underarmour.com/en-us/c/mens/accessories/socks/red/" at bounding box center [1029, 464] width 108 height 17
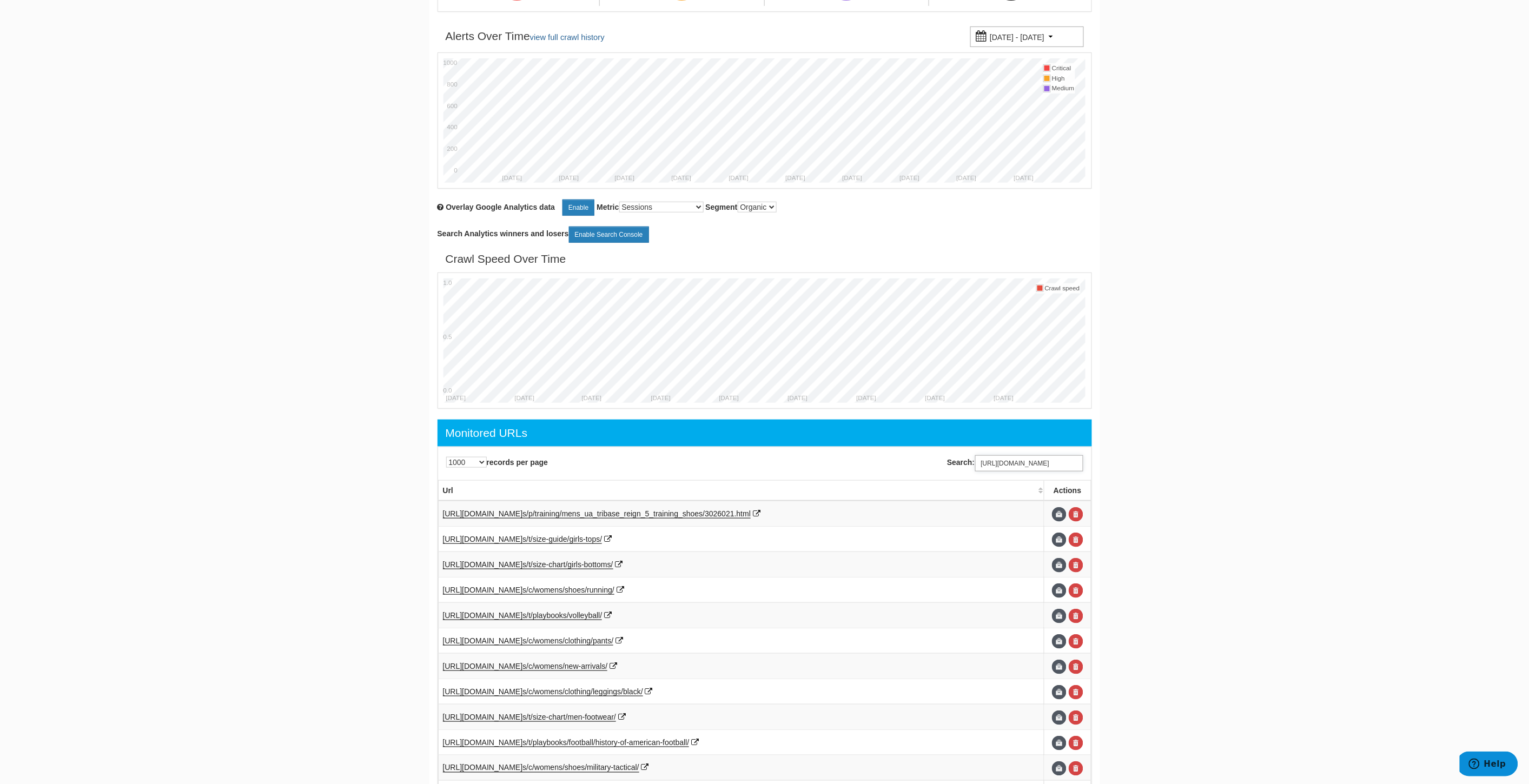
click at [1031, 458] on input "https://www.underarmour.com/en-us/c/mens/accessories/socks/red/" at bounding box center [1029, 464] width 108 height 17
click at [1031, 463] on input "https://www.underarmour.com/en-us/c/mens/accessories/socks/red/" at bounding box center [1029, 464] width 108 height 17
paste input "clothing/jackets/training"
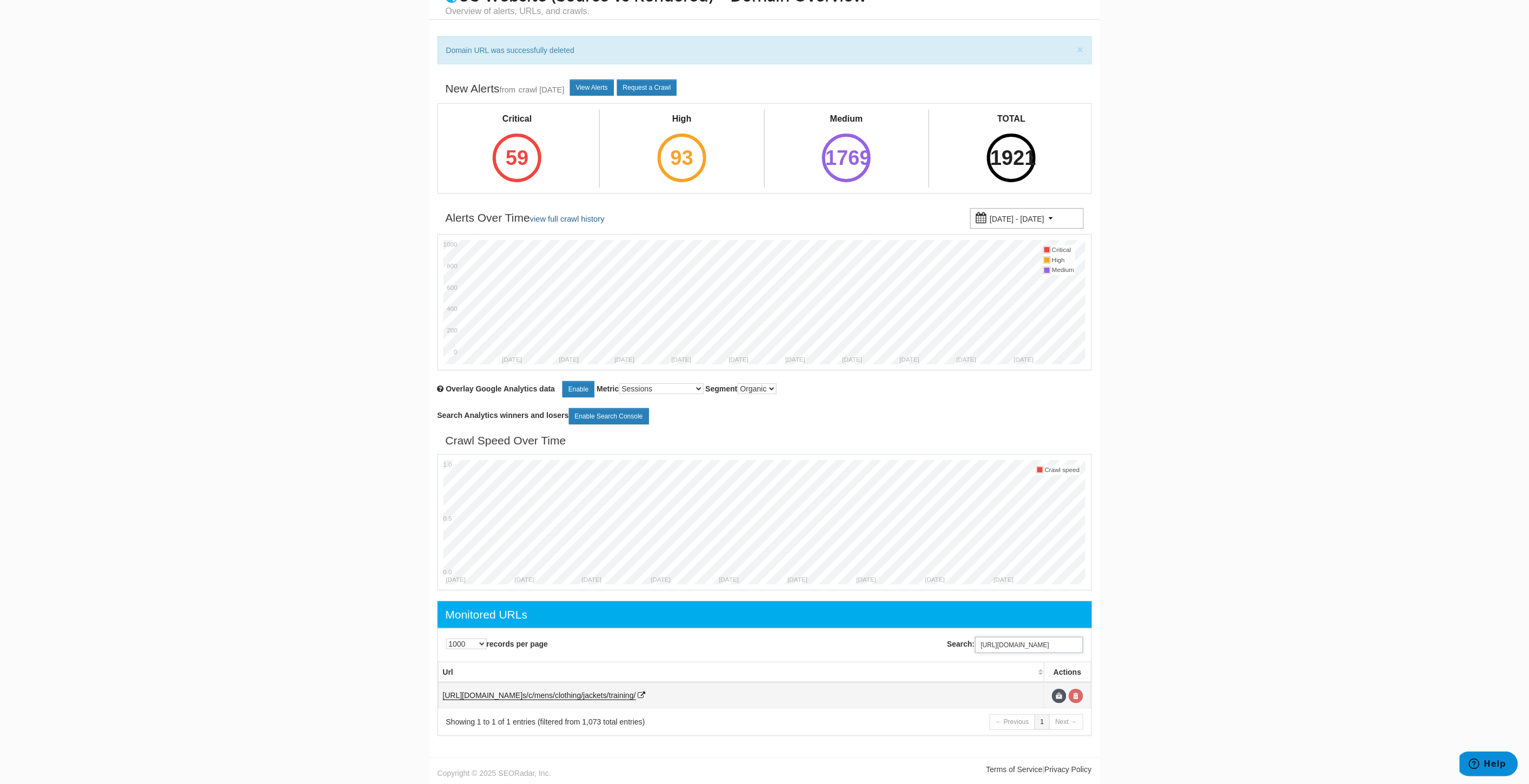
type input "https://www.underarmour.com/en-us/c/mens/clothing/jackets/training/"
click at [1079, 693] on link at bounding box center [1076, 697] width 15 height 15
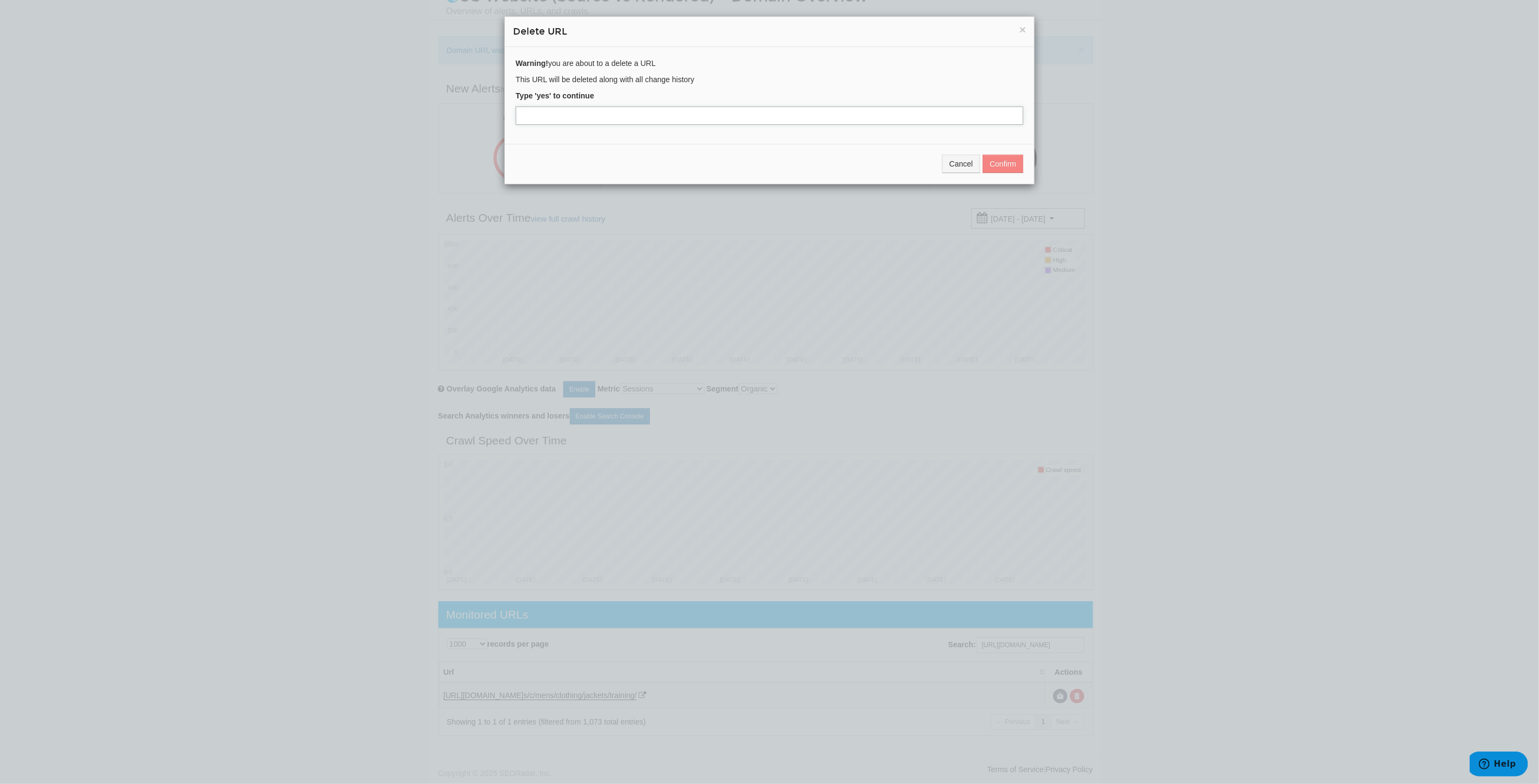
click at [596, 117] on input "text" at bounding box center [769, 116] width 507 height 18
type input "yes"
click at [1000, 164] on button "Confirm" at bounding box center [1003, 164] width 40 height 18
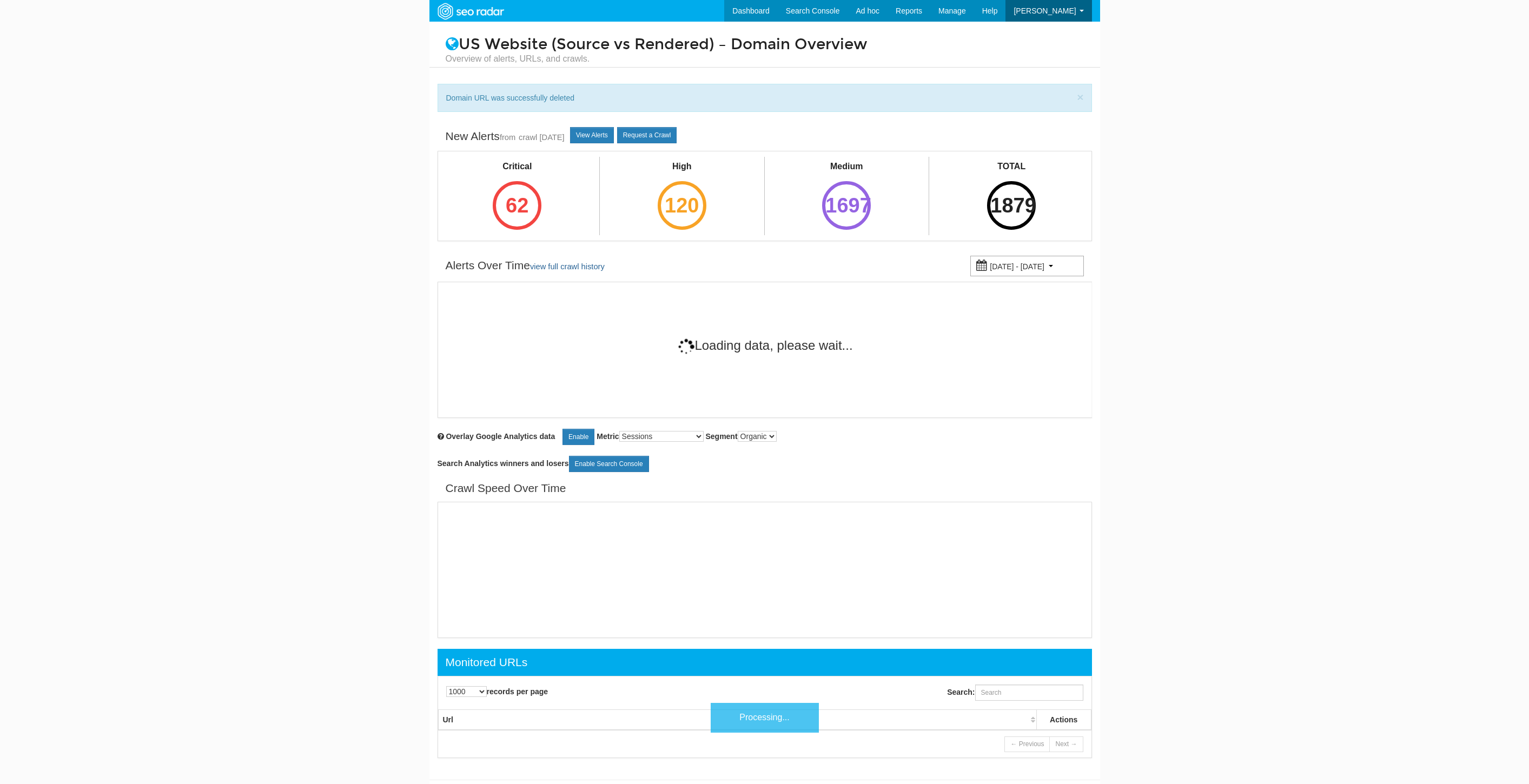
select select "1000"
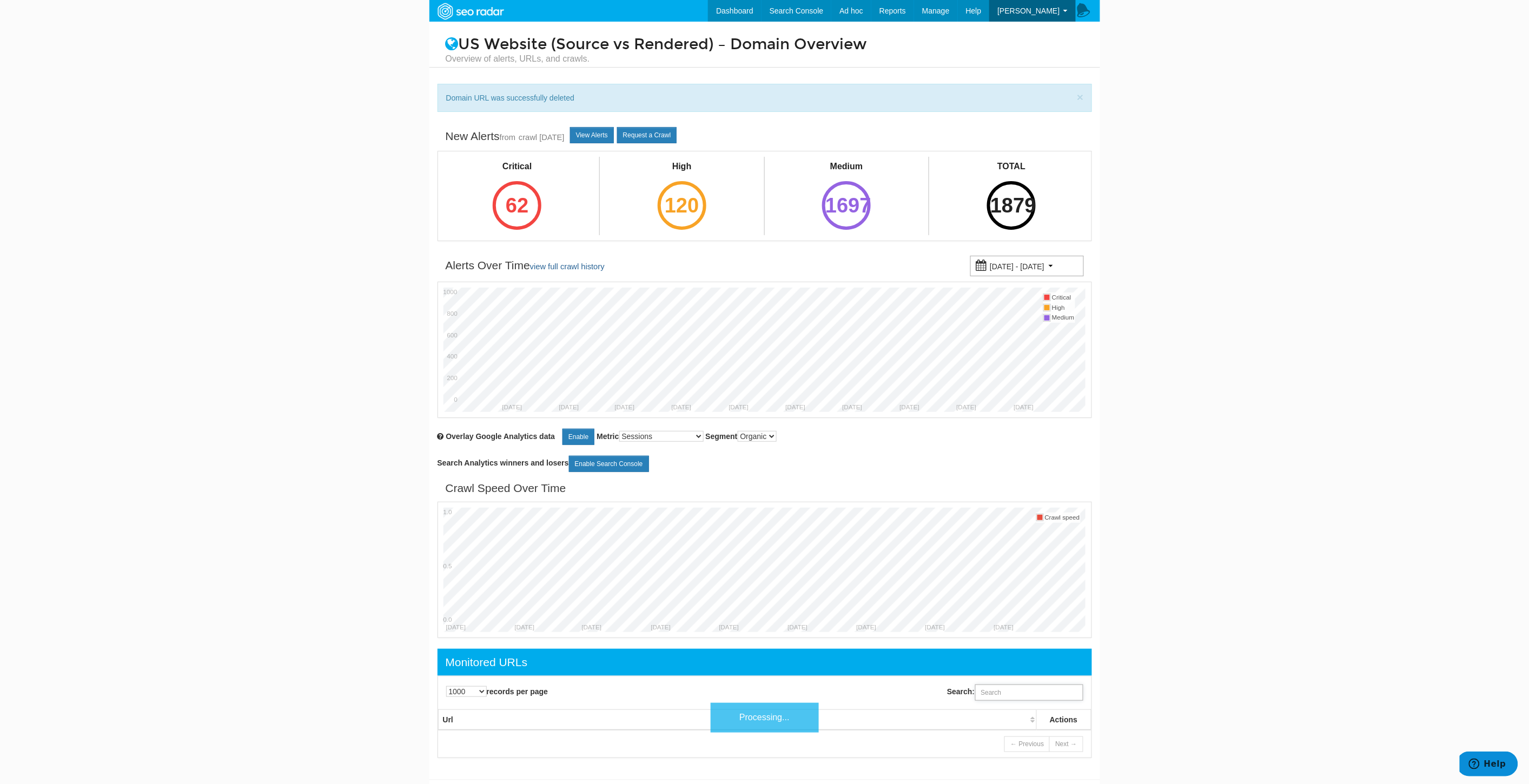
click at [1045, 701] on input "Search:" at bounding box center [1029, 692] width 108 height 17
paste input "[URL][DOMAIN_NAME]"
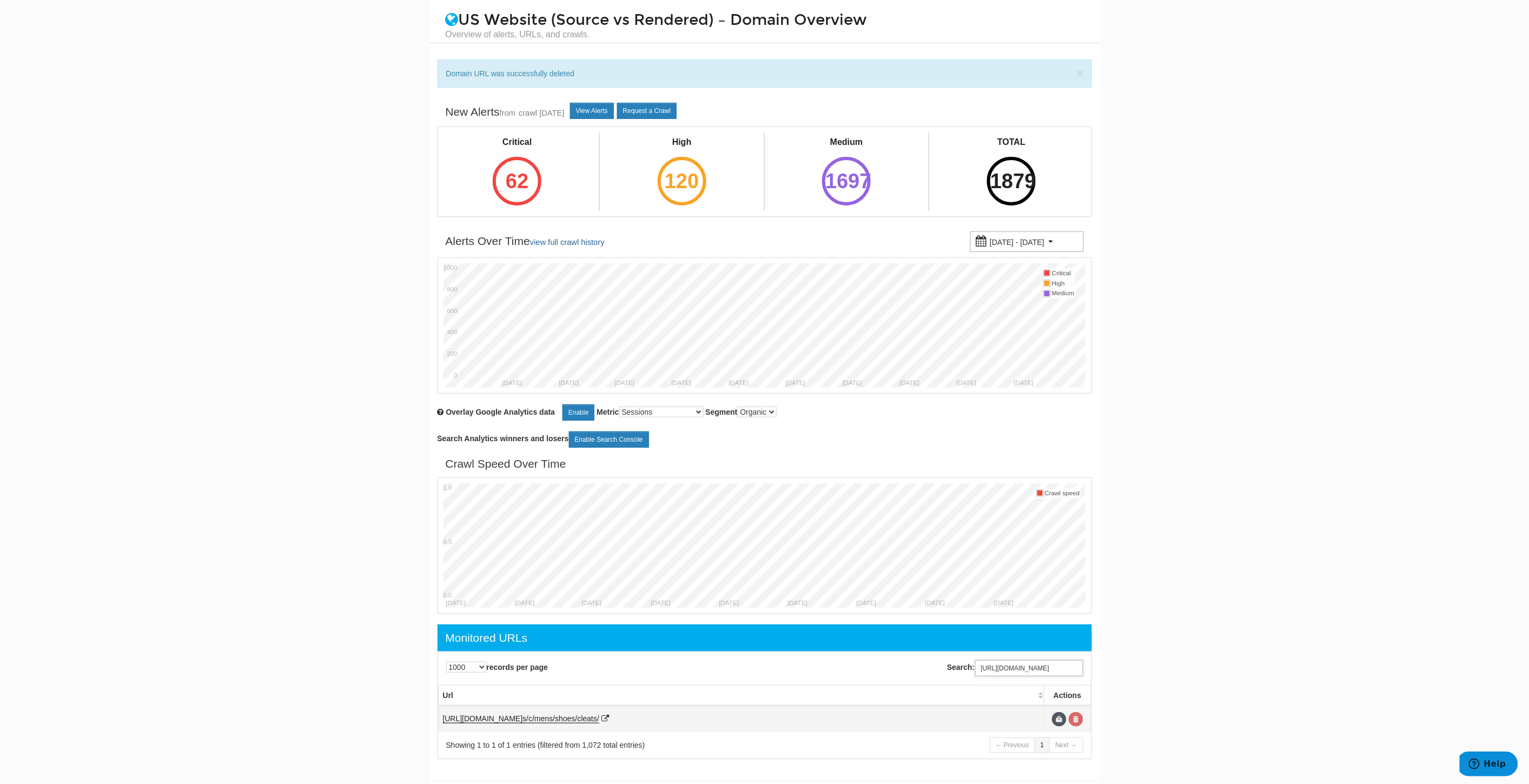
type input "[URL][DOMAIN_NAME]"
click at [1078, 723] on link at bounding box center [1076, 720] width 15 height 15
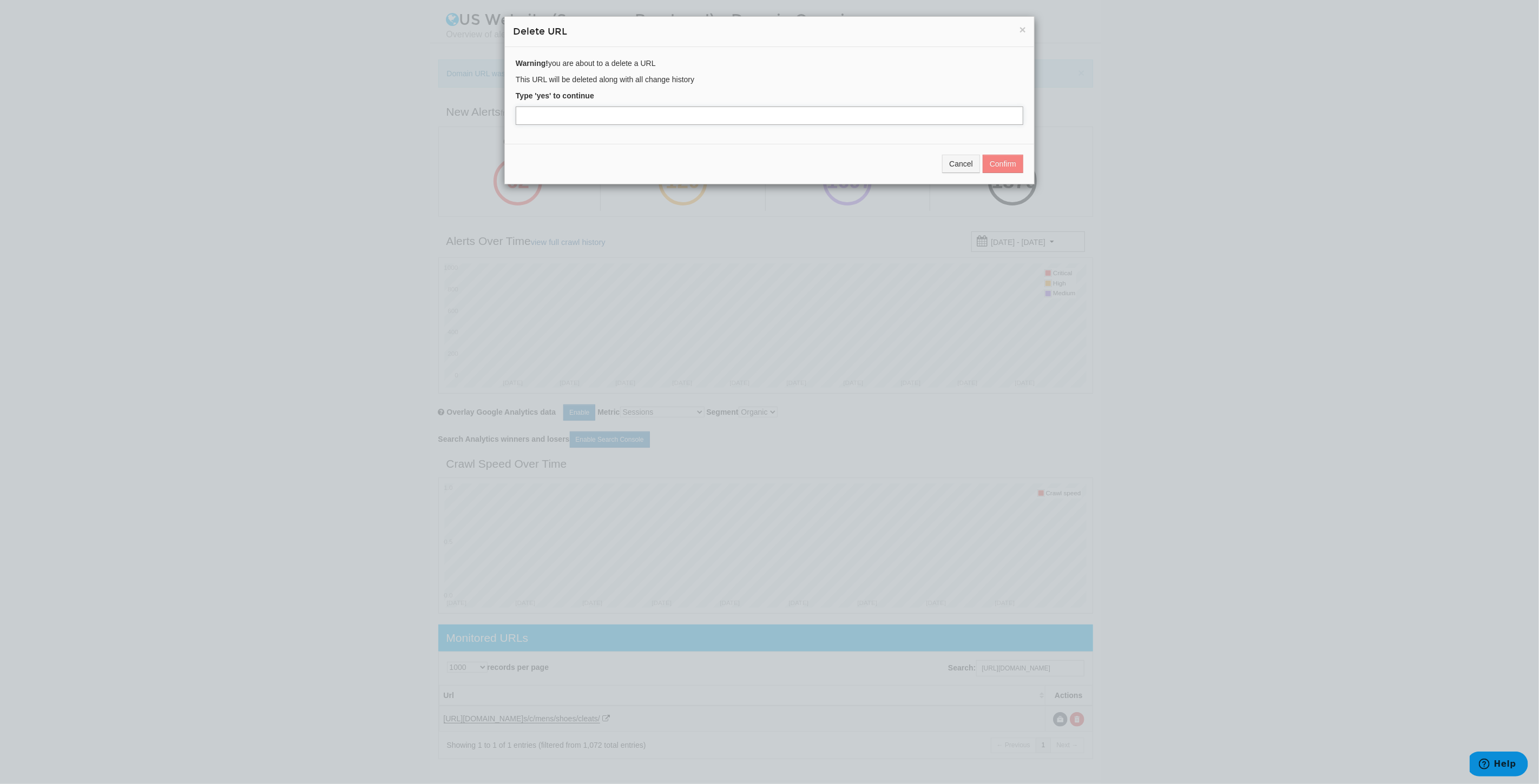
click at [628, 114] on input "text" at bounding box center [769, 116] width 507 height 18
type input "yes"
click at [1009, 163] on button "Confirm" at bounding box center [1003, 164] width 40 height 18
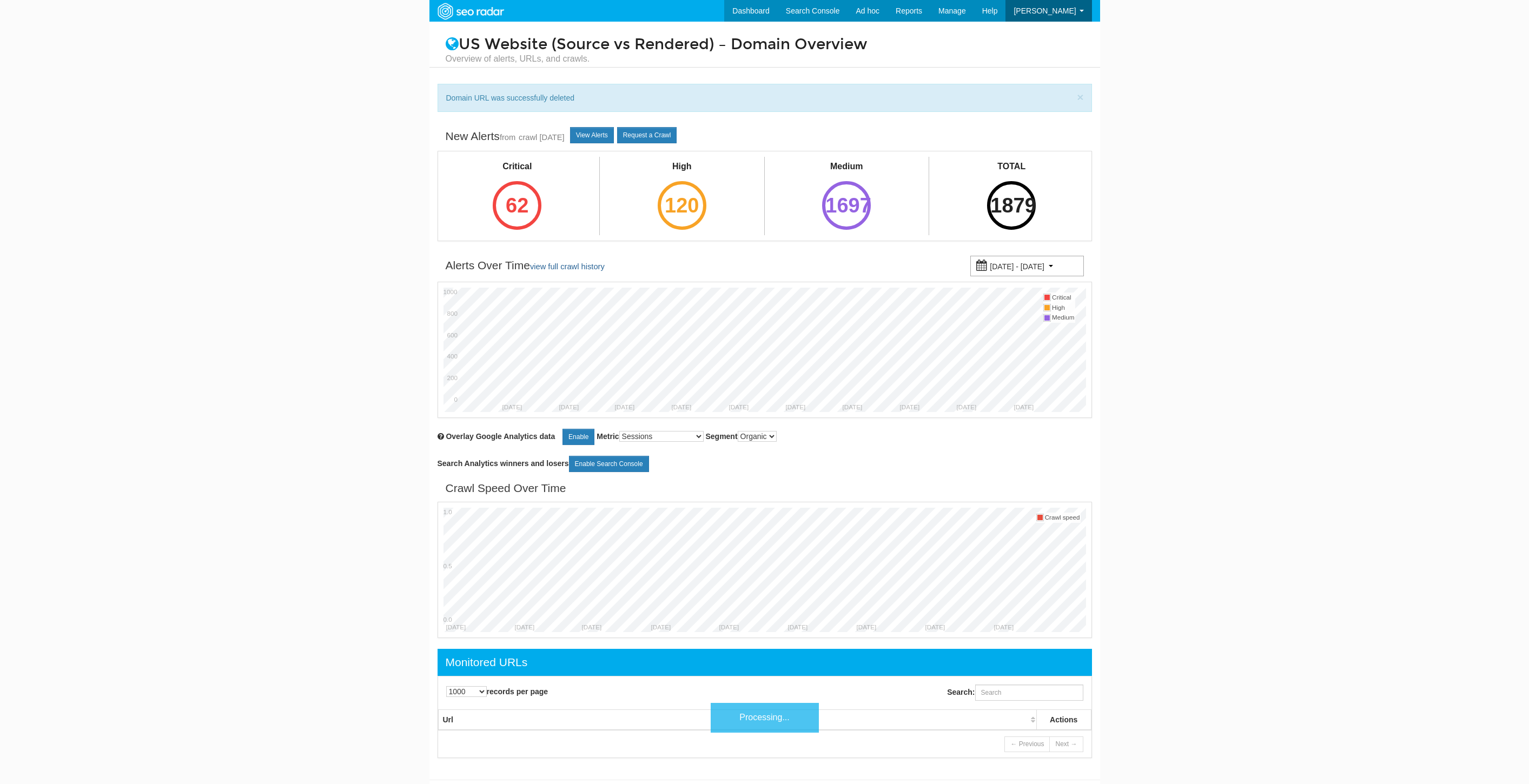
select select "1000"
click at [1019, 698] on input "Search:" at bounding box center [1029, 692] width 108 height 17
paste input "[URL][DOMAIN_NAME]"
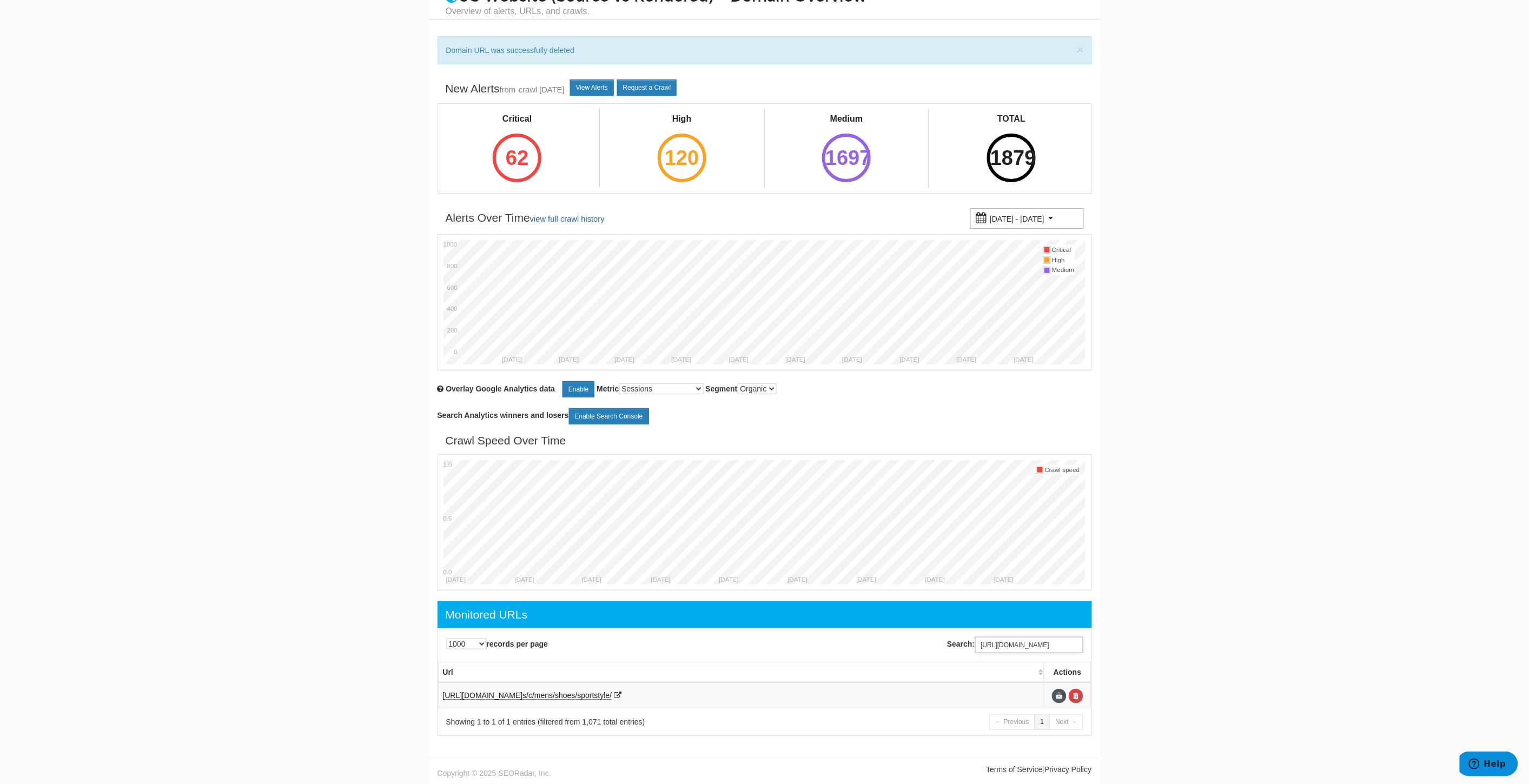
scroll to position [49, 0]
type input "https://www.underarmour.com/en-us/c/mens/shoes/sportstyle/"
click at [1077, 695] on link at bounding box center [1076, 697] width 15 height 15
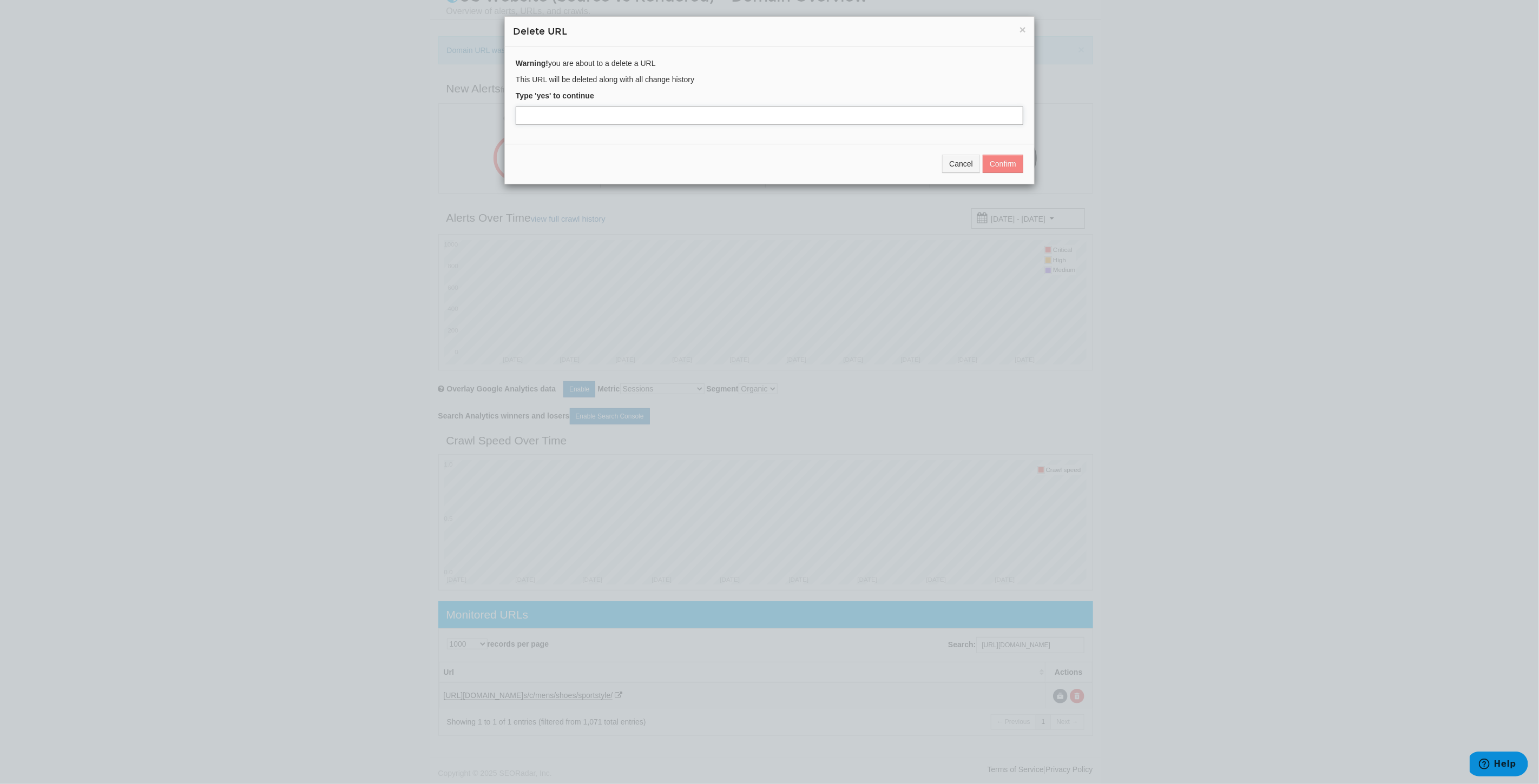
click at [545, 119] on input "text" at bounding box center [769, 116] width 507 height 18
type input "yes"
click at [993, 166] on button "Confirm" at bounding box center [1003, 164] width 40 height 18
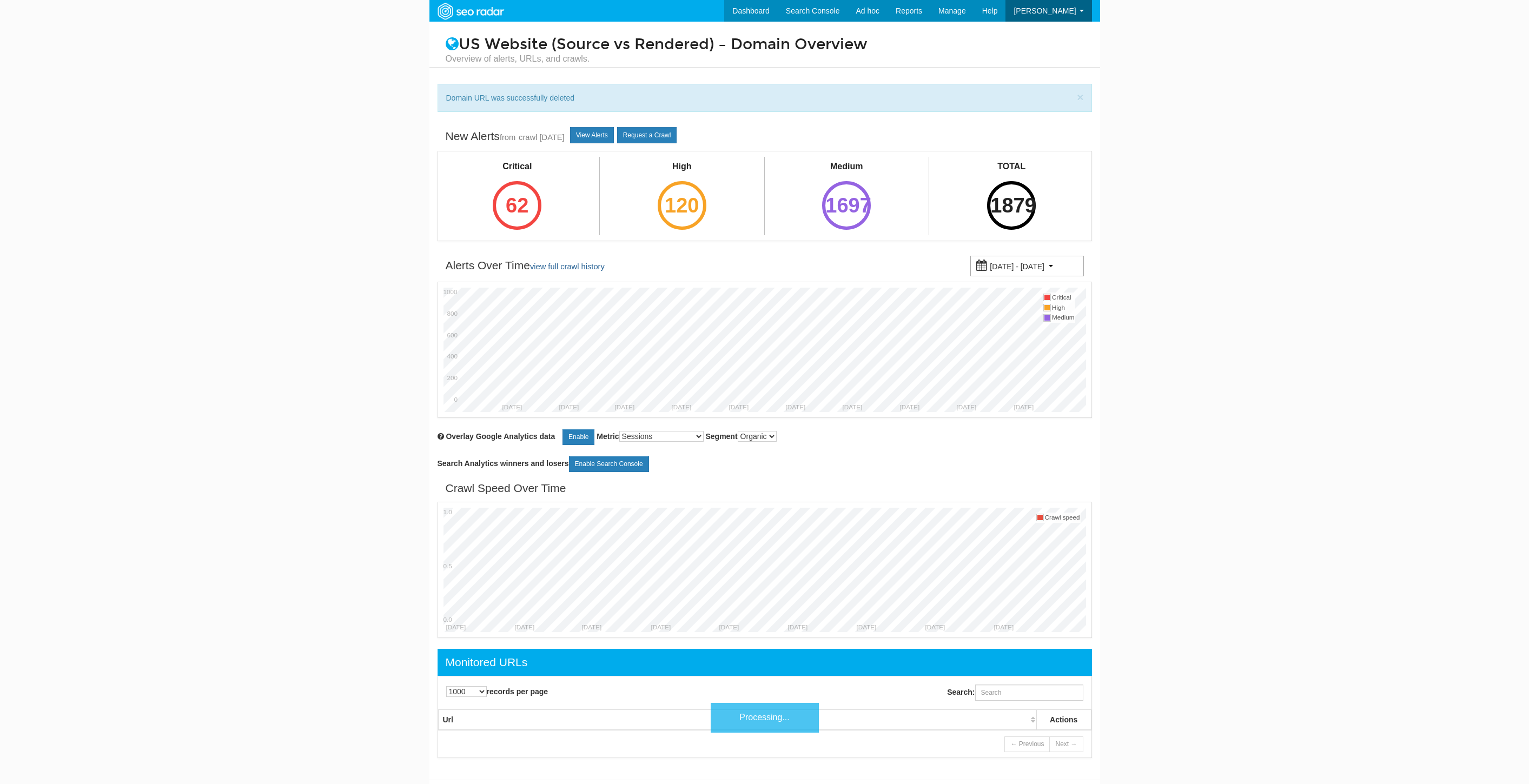
select select "1000"
click at [1020, 703] on div "Search:" at bounding box center [1015, 693] width 136 height 19
click at [1026, 690] on input "Search:" at bounding box center [1029, 692] width 108 height 17
paste input "https://www.underarmour.com/en-us/c/mens/sports/hunting/pants/"
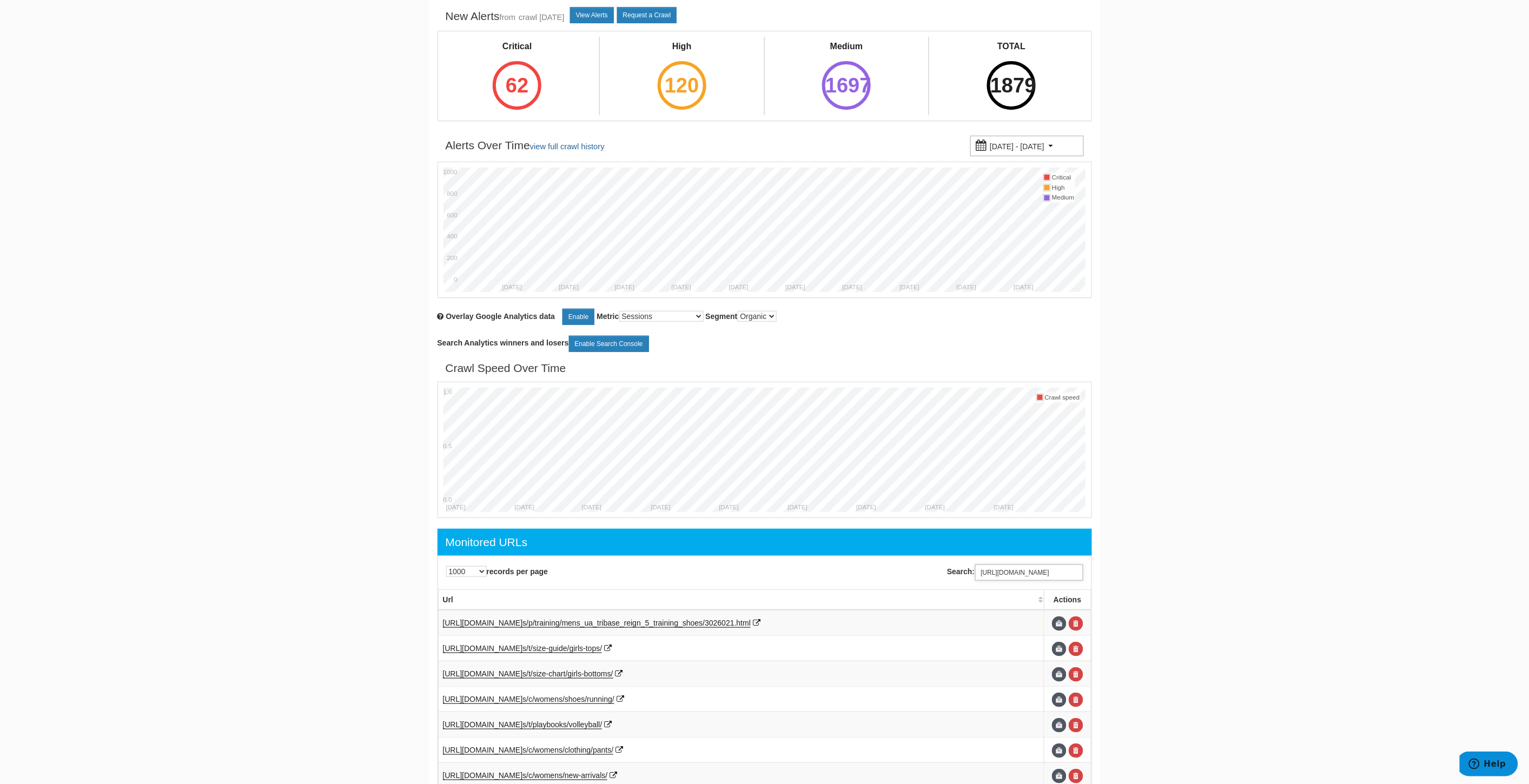
scroll to position [49, 0]
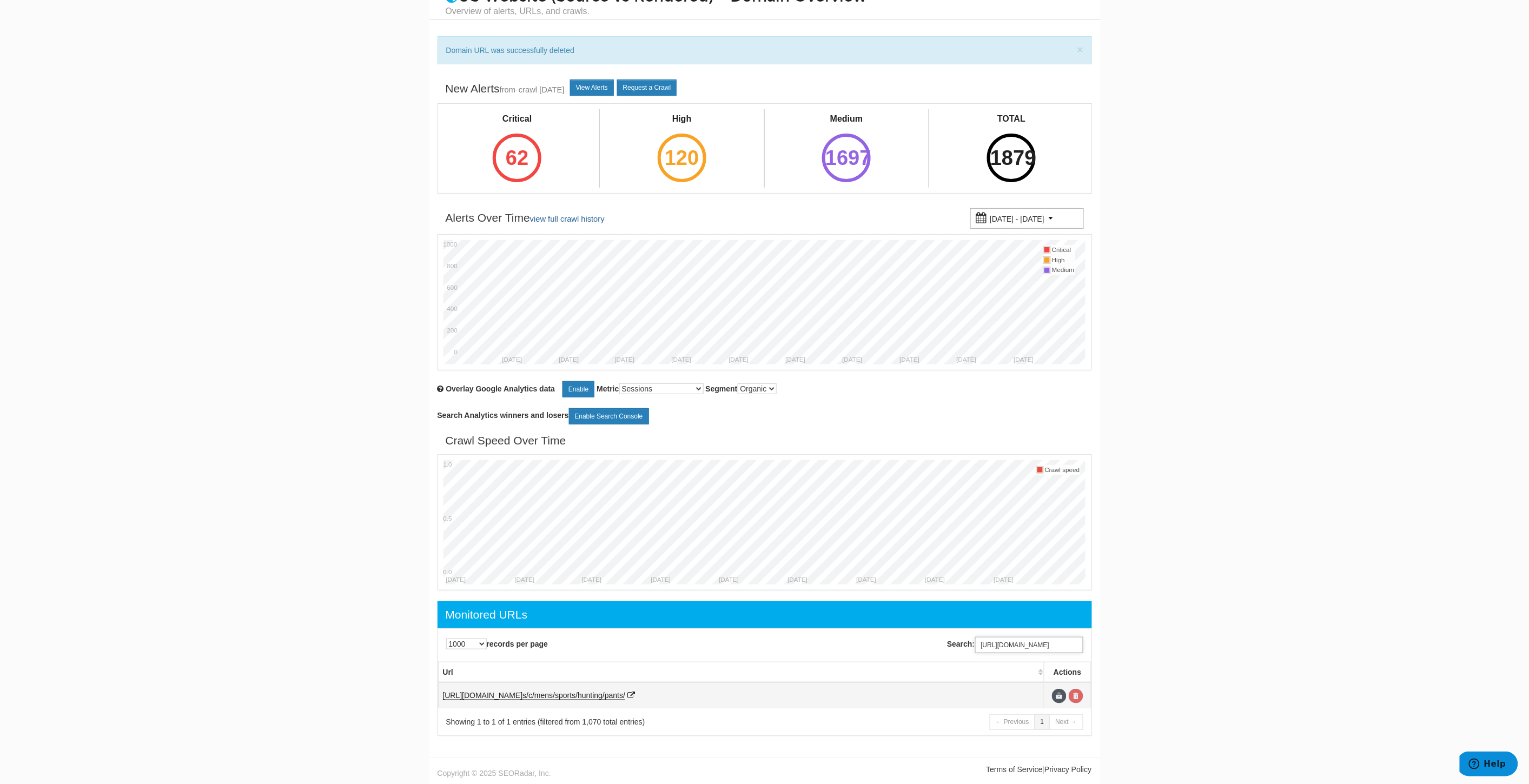
type input "https://www.underarmour.com/en-us/c/mens/sports/hunting/pants/"
click at [1078, 693] on link at bounding box center [1076, 697] width 15 height 15
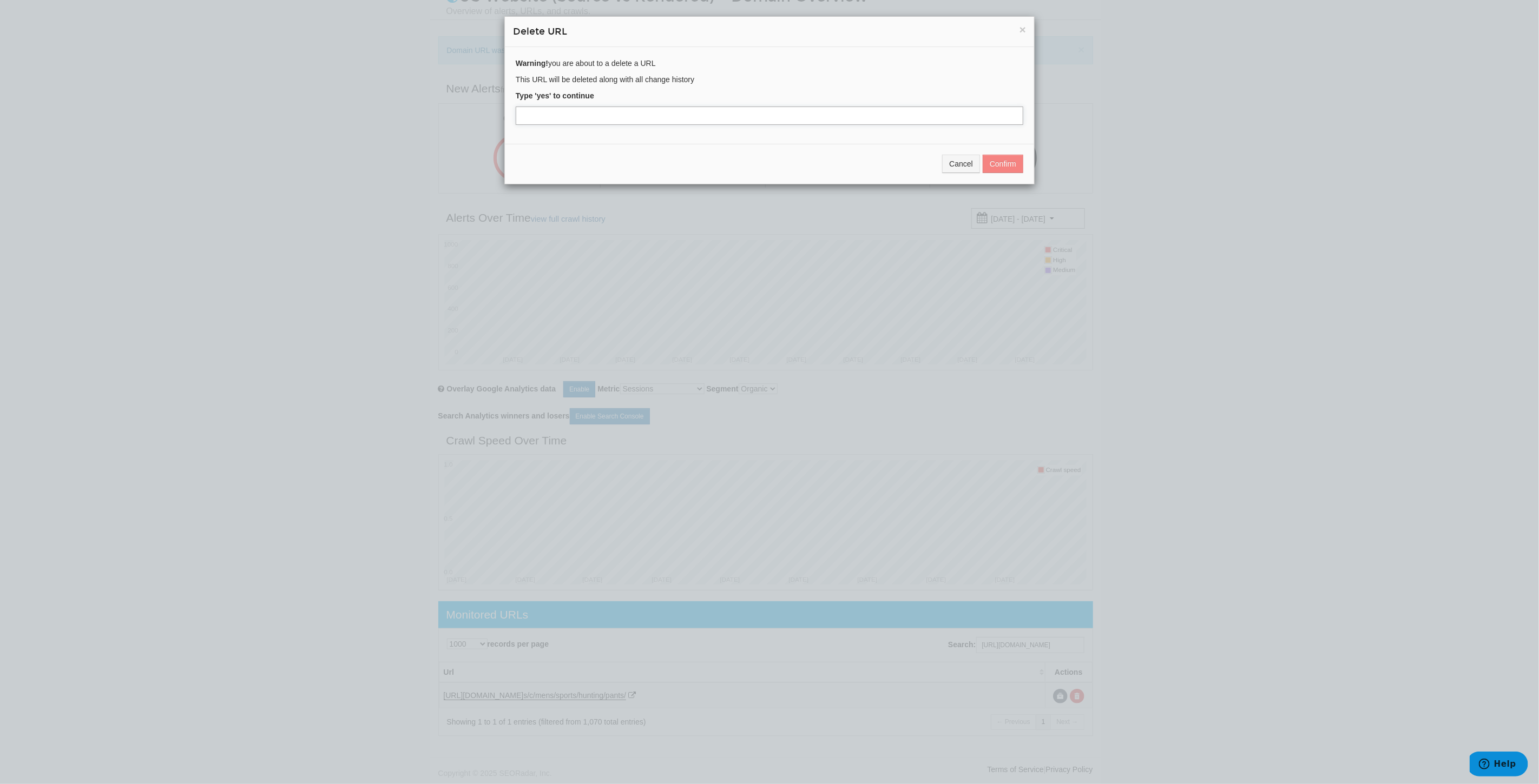
click at [548, 125] on input "text" at bounding box center [769, 116] width 507 height 18
type input "yes"
click at [999, 158] on button "Confirm" at bounding box center [1003, 164] width 40 height 18
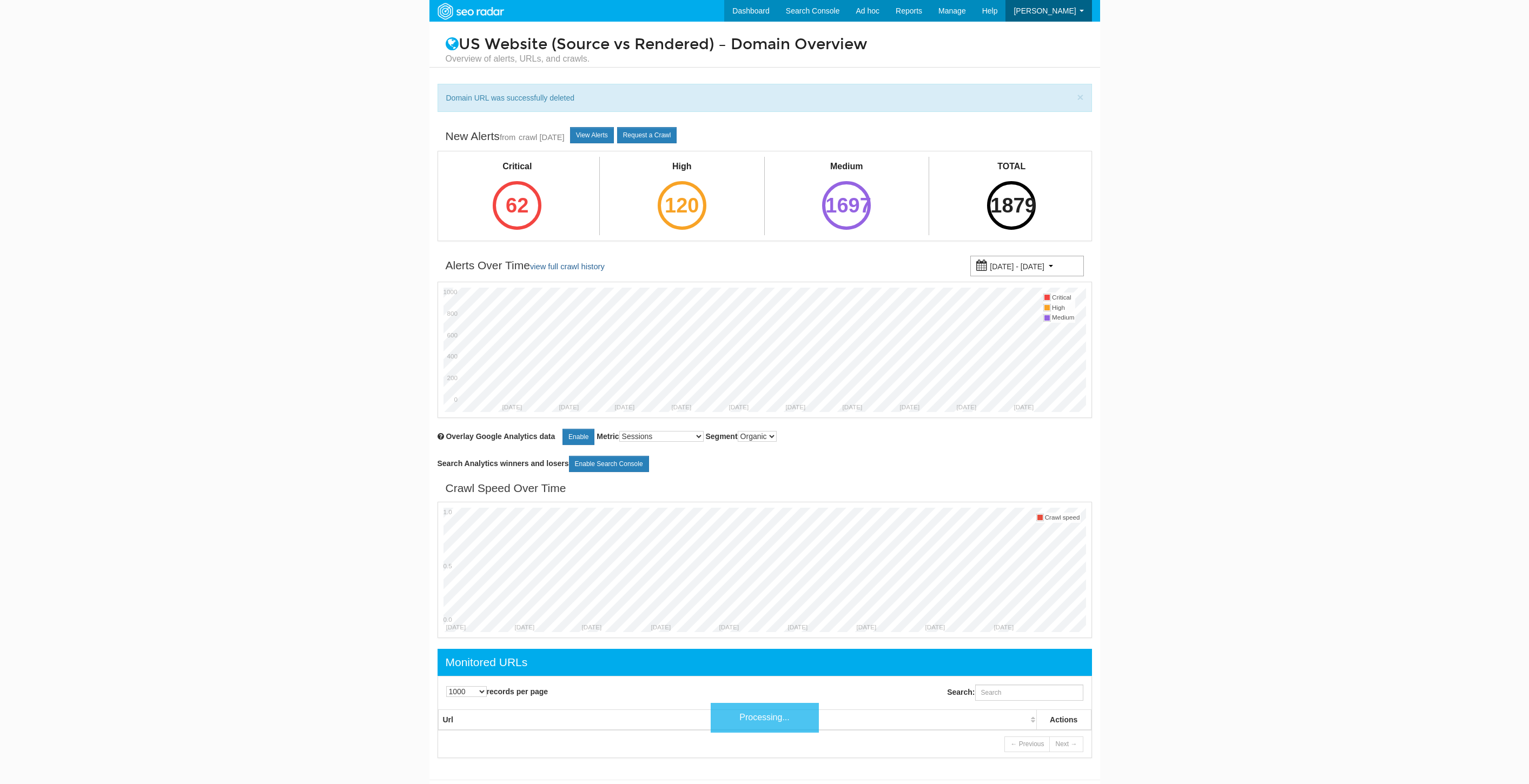
select select "1000"
click at [1041, 695] on input "Search:" at bounding box center [1029, 692] width 108 height 17
paste input "https://www.underarmour.com/en-us/c/outlet/factory-house/"
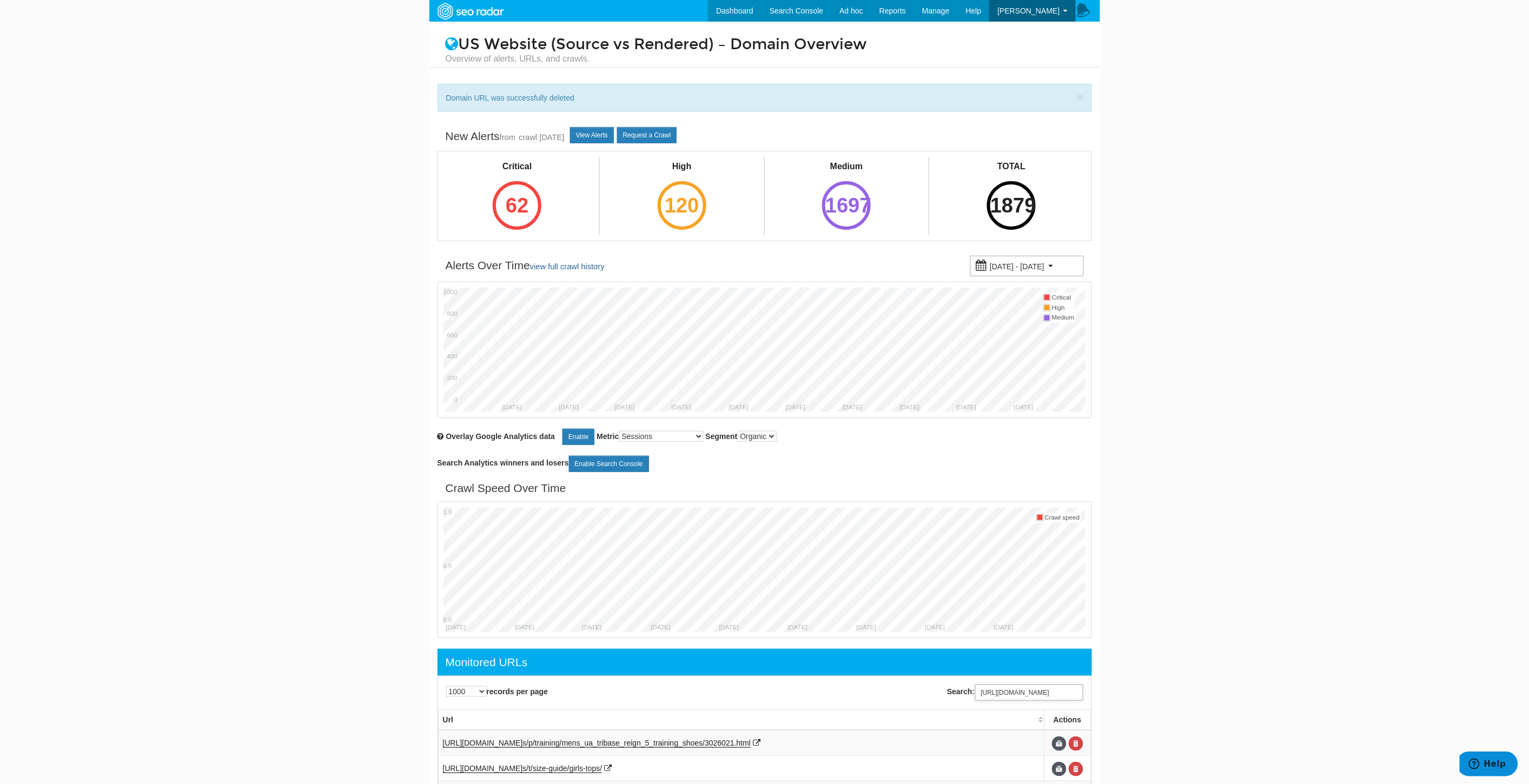
scroll to position [49, 0]
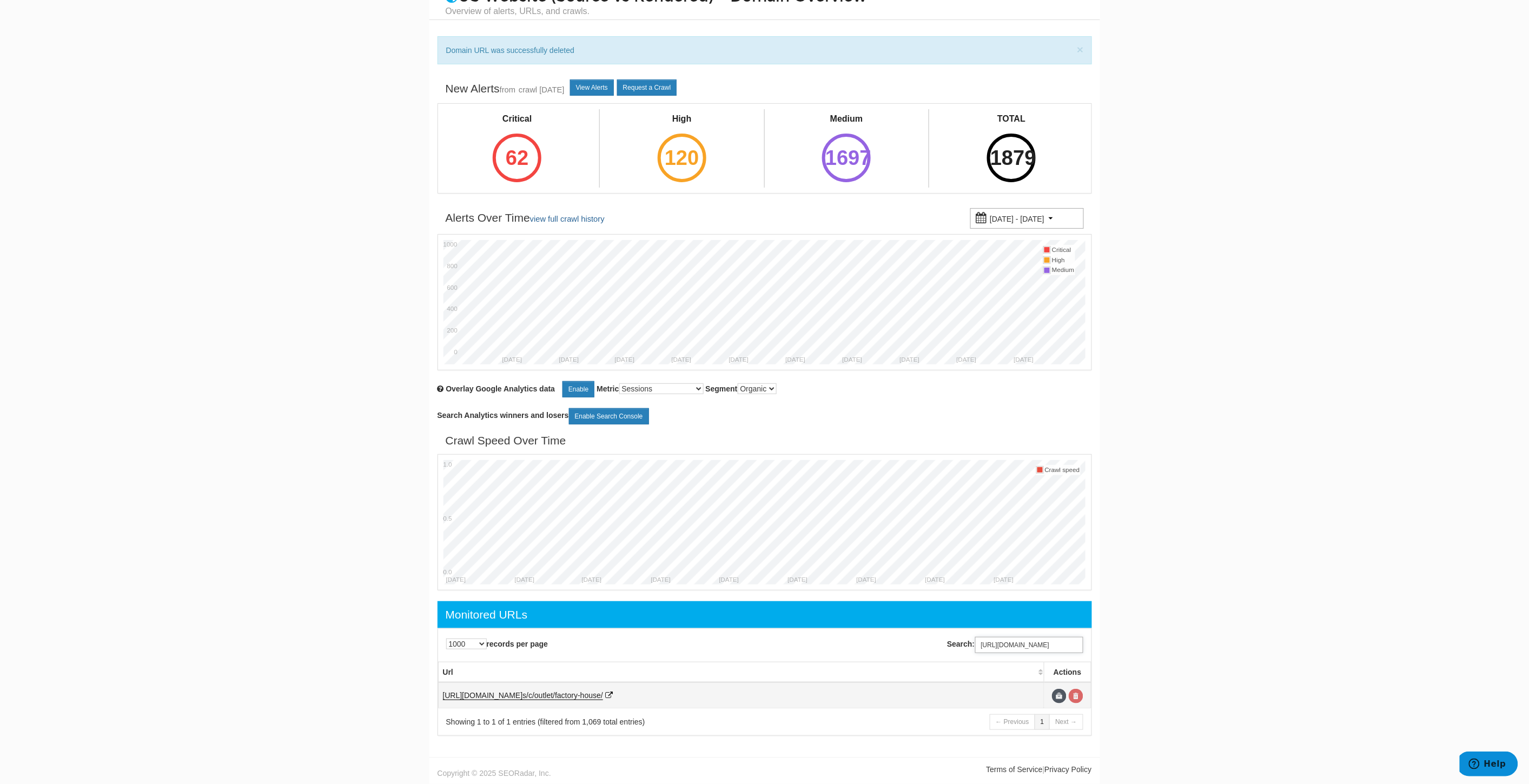
type input "https://www.underarmour.com/en-us/c/outlet/factory-house/"
click at [1078, 695] on link at bounding box center [1076, 697] width 15 height 15
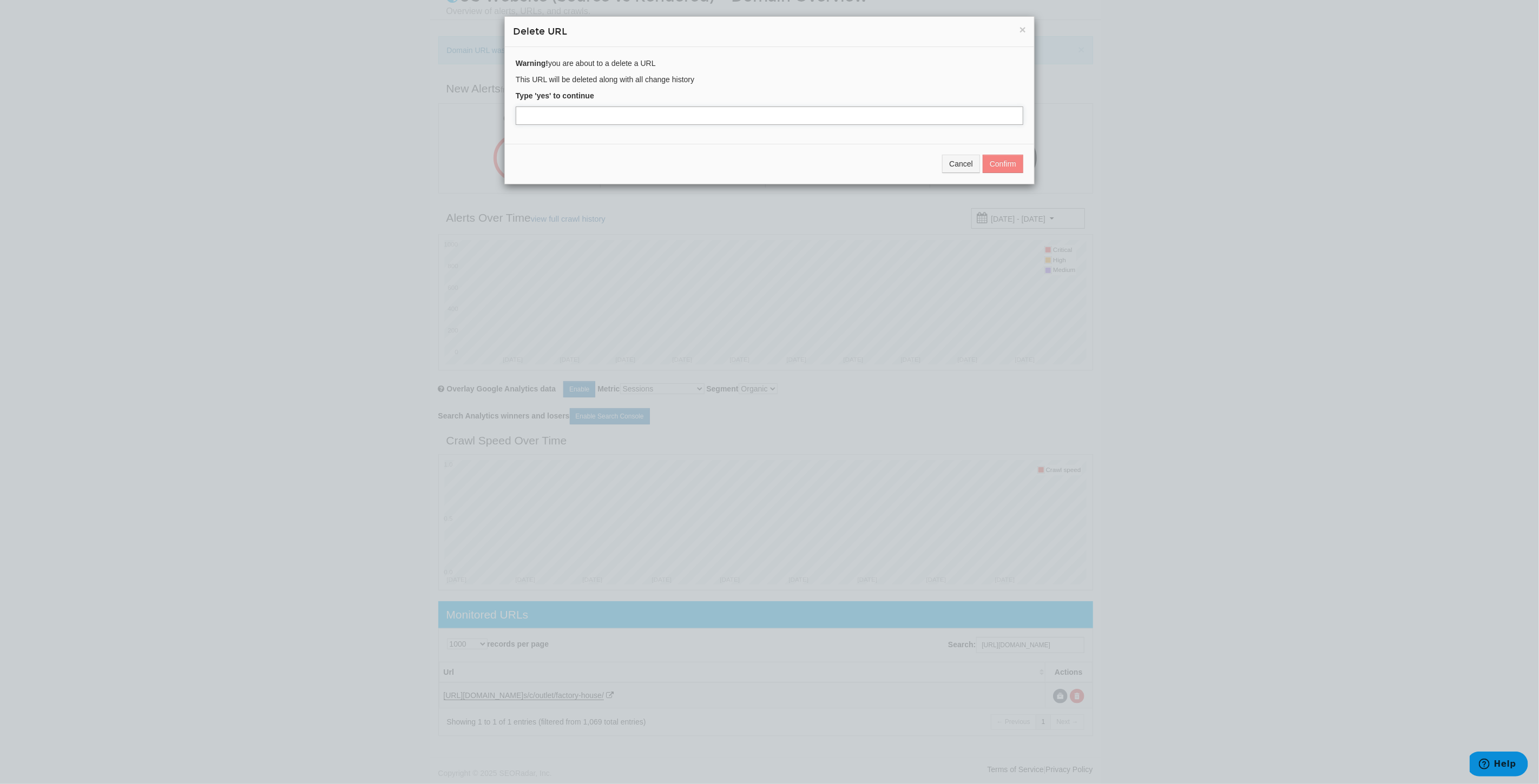
click at [550, 117] on input "text" at bounding box center [769, 116] width 507 height 18
type input "yes"
click at [1004, 158] on button "Confirm" at bounding box center [1003, 164] width 40 height 18
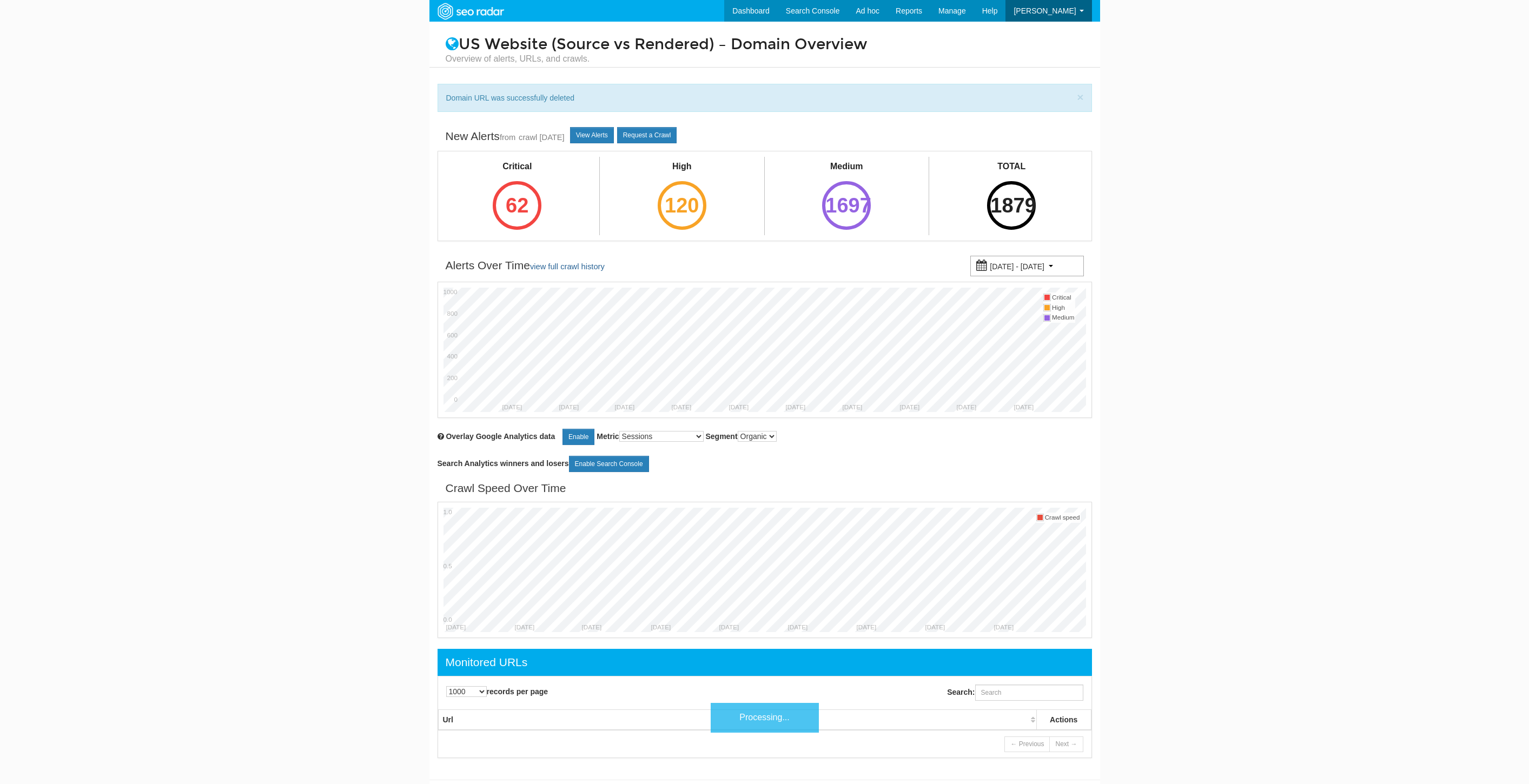
select select "1000"
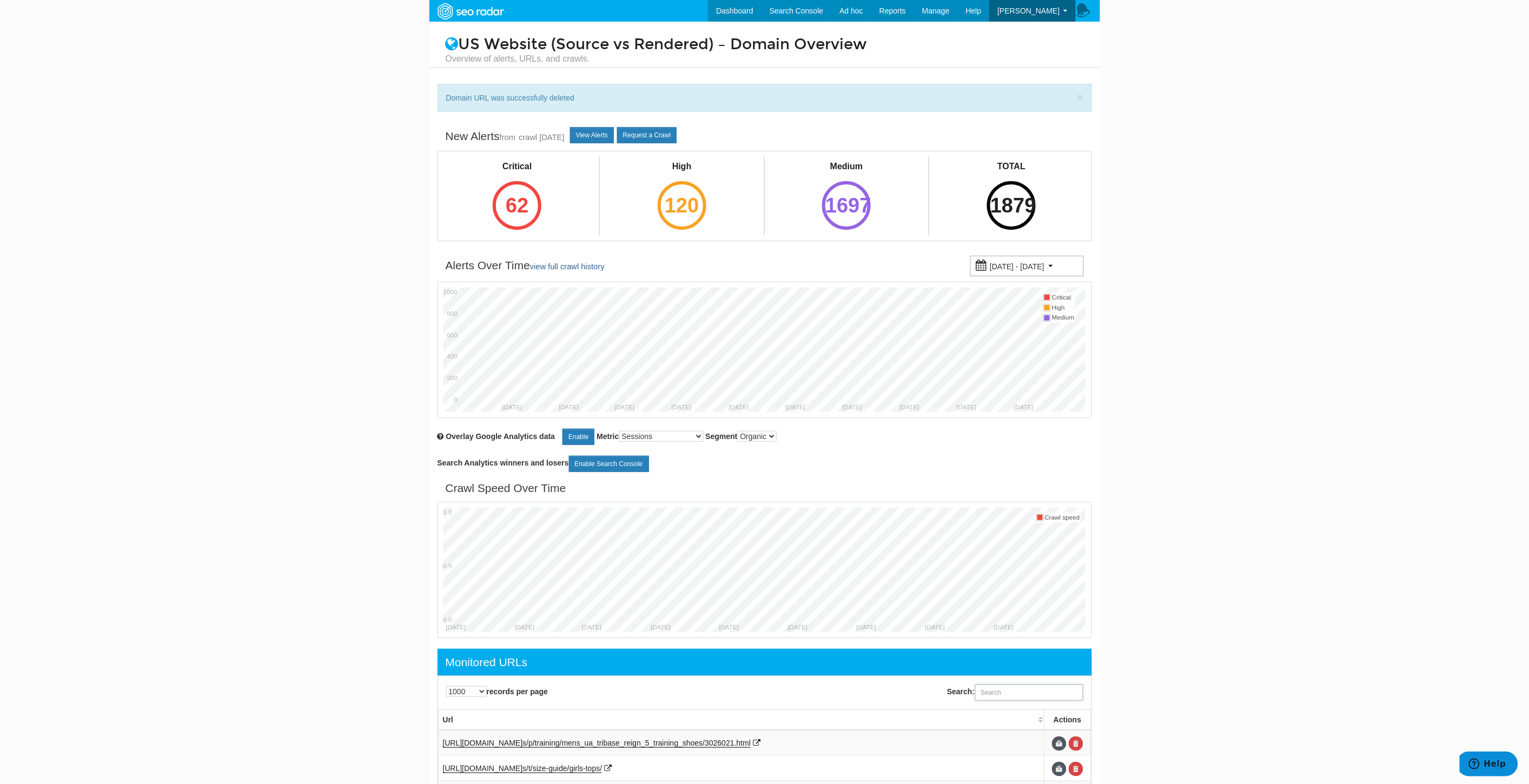
click at [1003, 698] on input "Search:" at bounding box center [1029, 692] width 108 height 17
paste input "[URL][DOMAIN_NAME]"
type input "[URL][DOMAIN_NAME]"
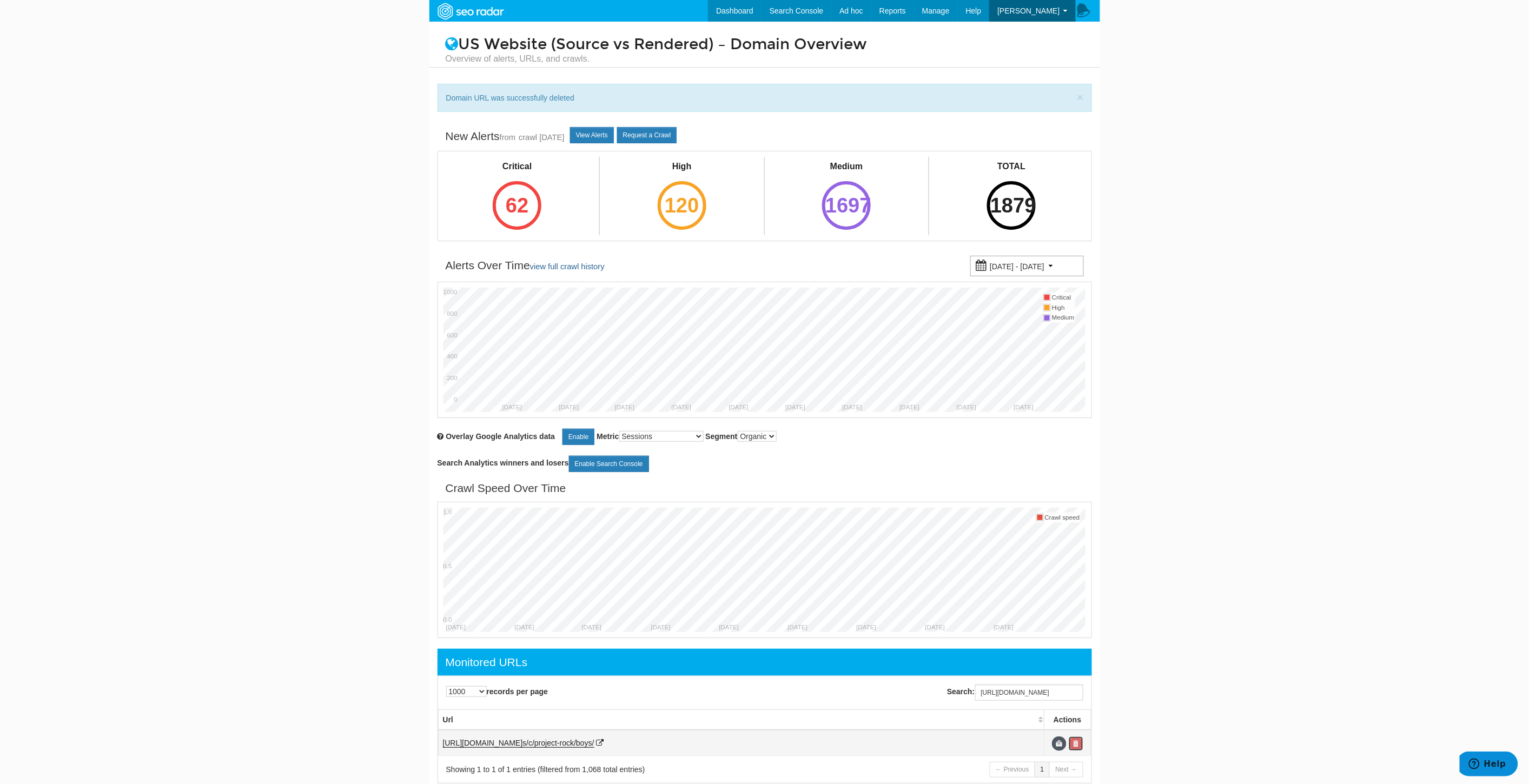
click at [1079, 741] on link at bounding box center [1076, 744] width 15 height 15
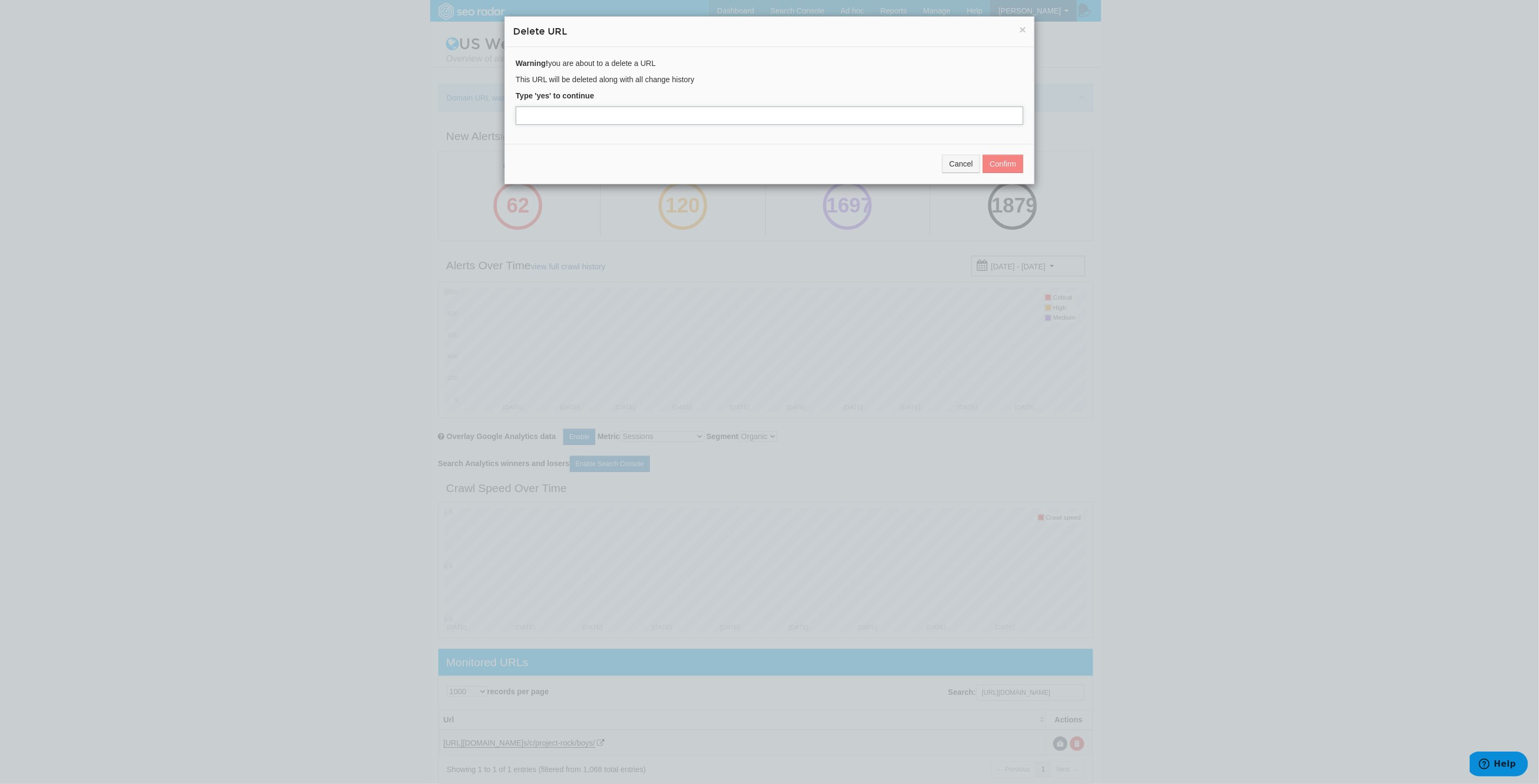
click at [623, 111] on input "text" at bounding box center [769, 116] width 507 height 18
type input "yes"
click at [999, 168] on button "Confirm" at bounding box center [1003, 164] width 40 height 18
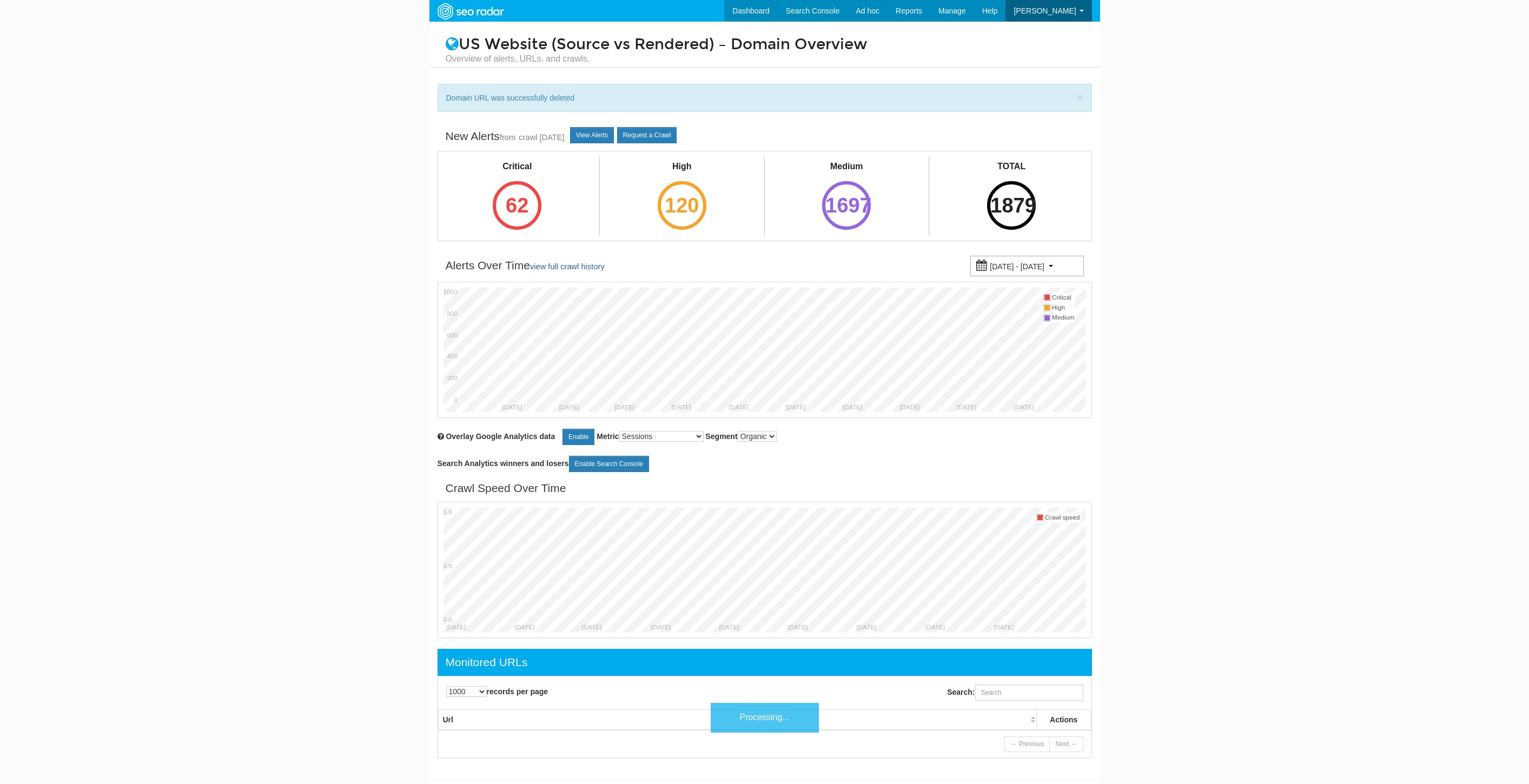
select select "1000"
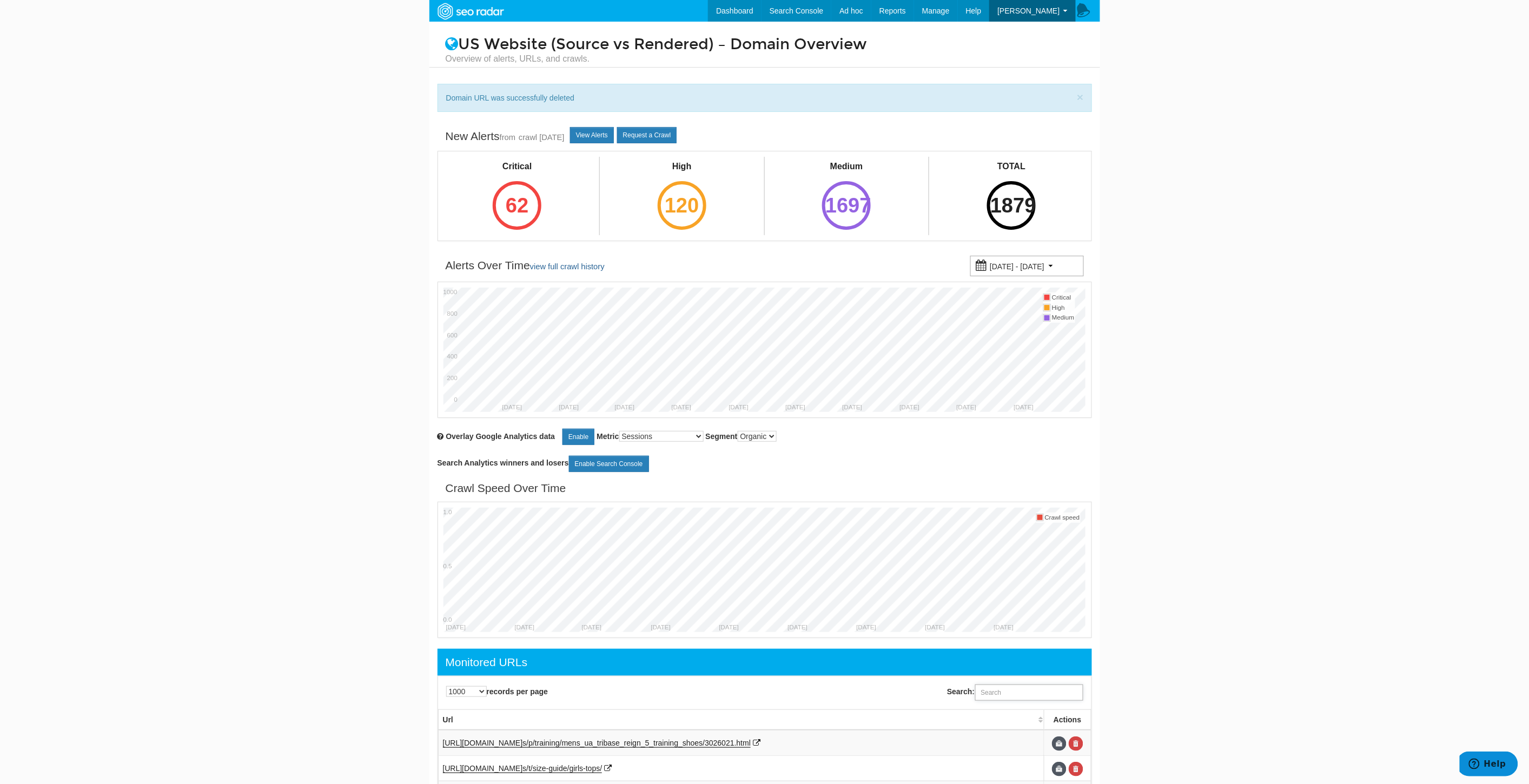
click at [1030, 687] on input "Search:" at bounding box center [1029, 692] width 108 height 17
paste input "https://www.underarmour.com/en-us/c/shoes/best-sellers/"
type input "https://www.underarmour.com/en-us/c/shoes/best-sellers/"
click at [1076, 747] on link at bounding box center [1076, 744] width 15 height 15
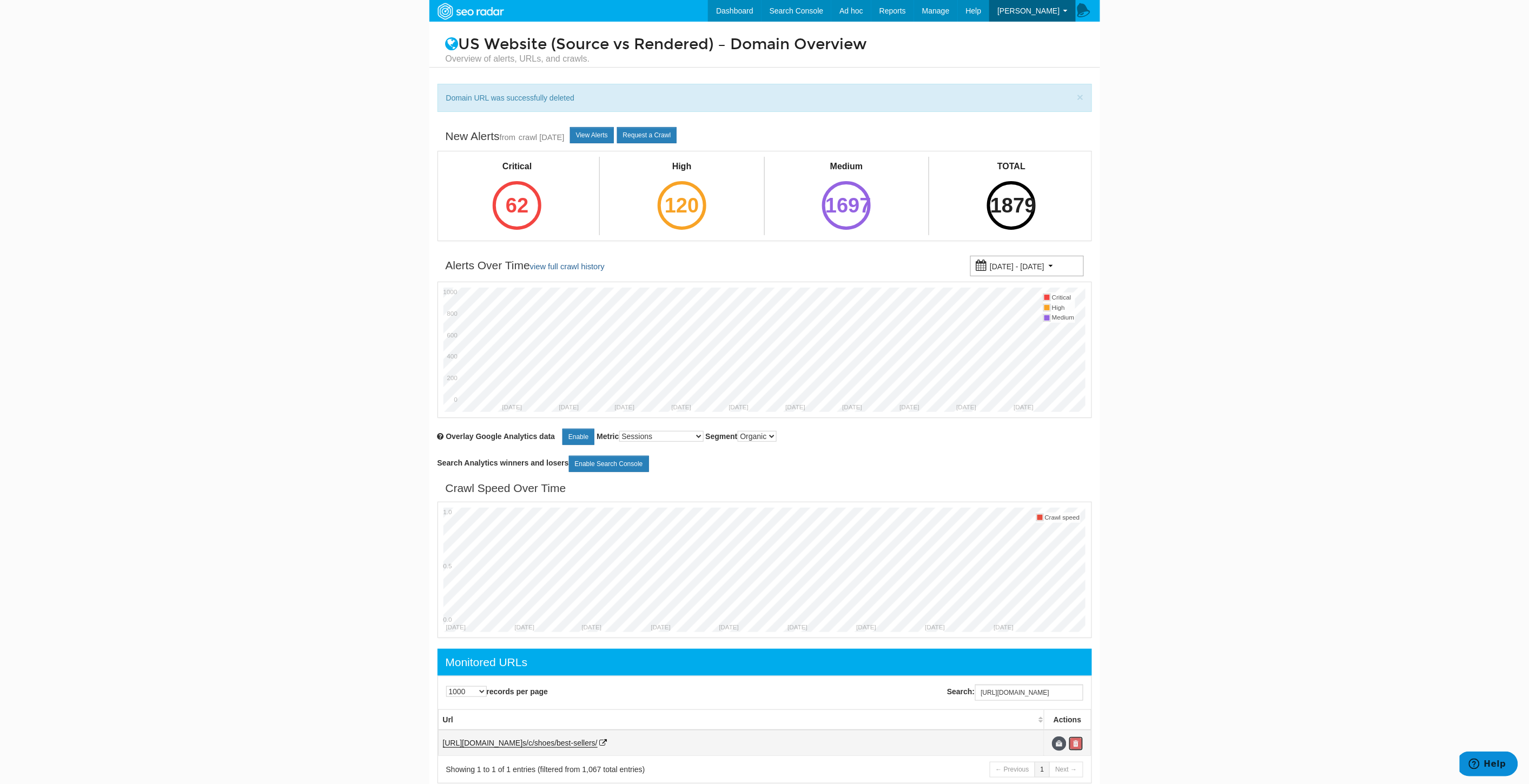
scroll to position [0, 0]
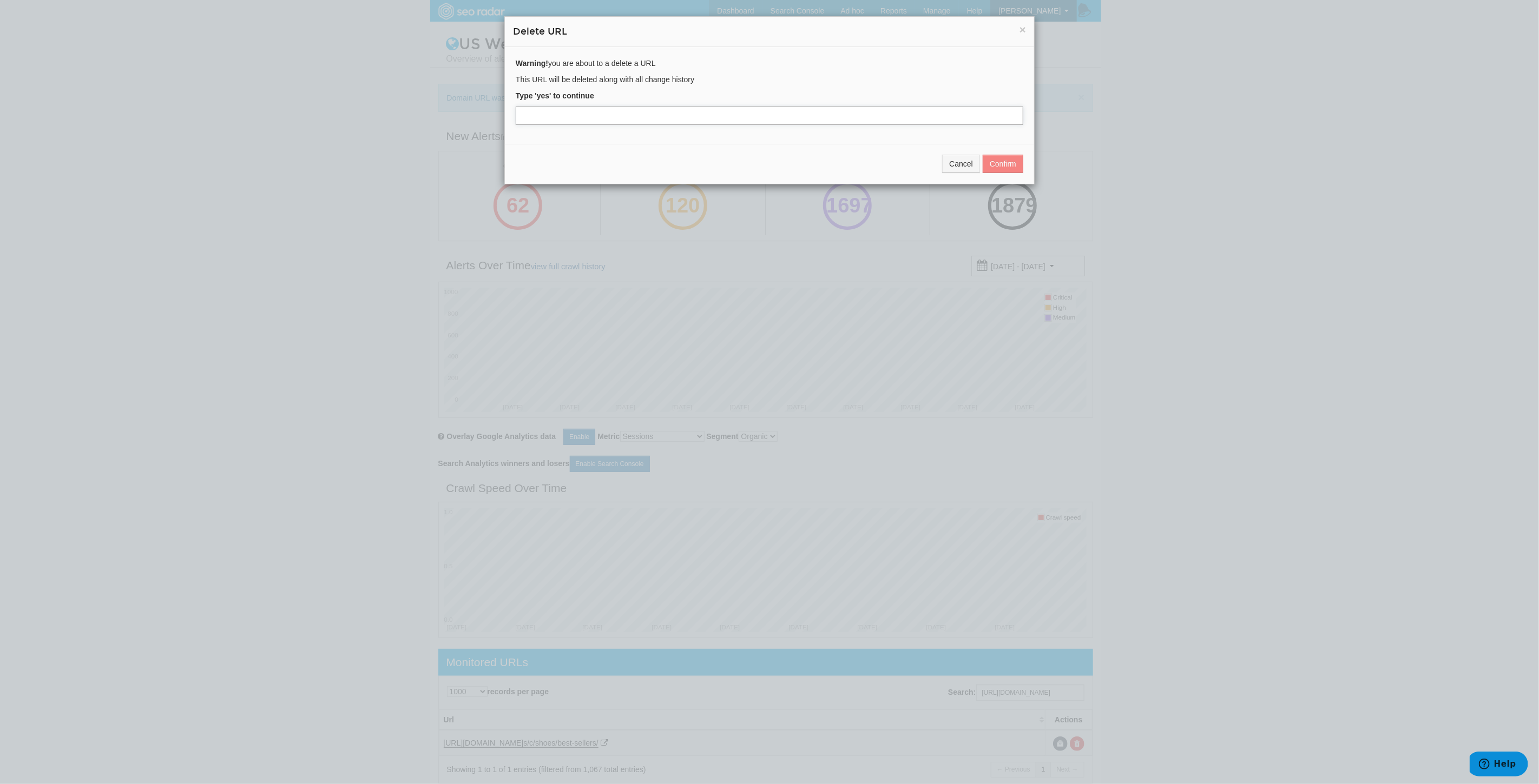
click at [617, 117] on input "text" at bounding box center [769, 116] width 507 height 18
type input "yes"
click at [997, 162] on button "Confirm" at bounding box center [1003, 164] width 40 height 18
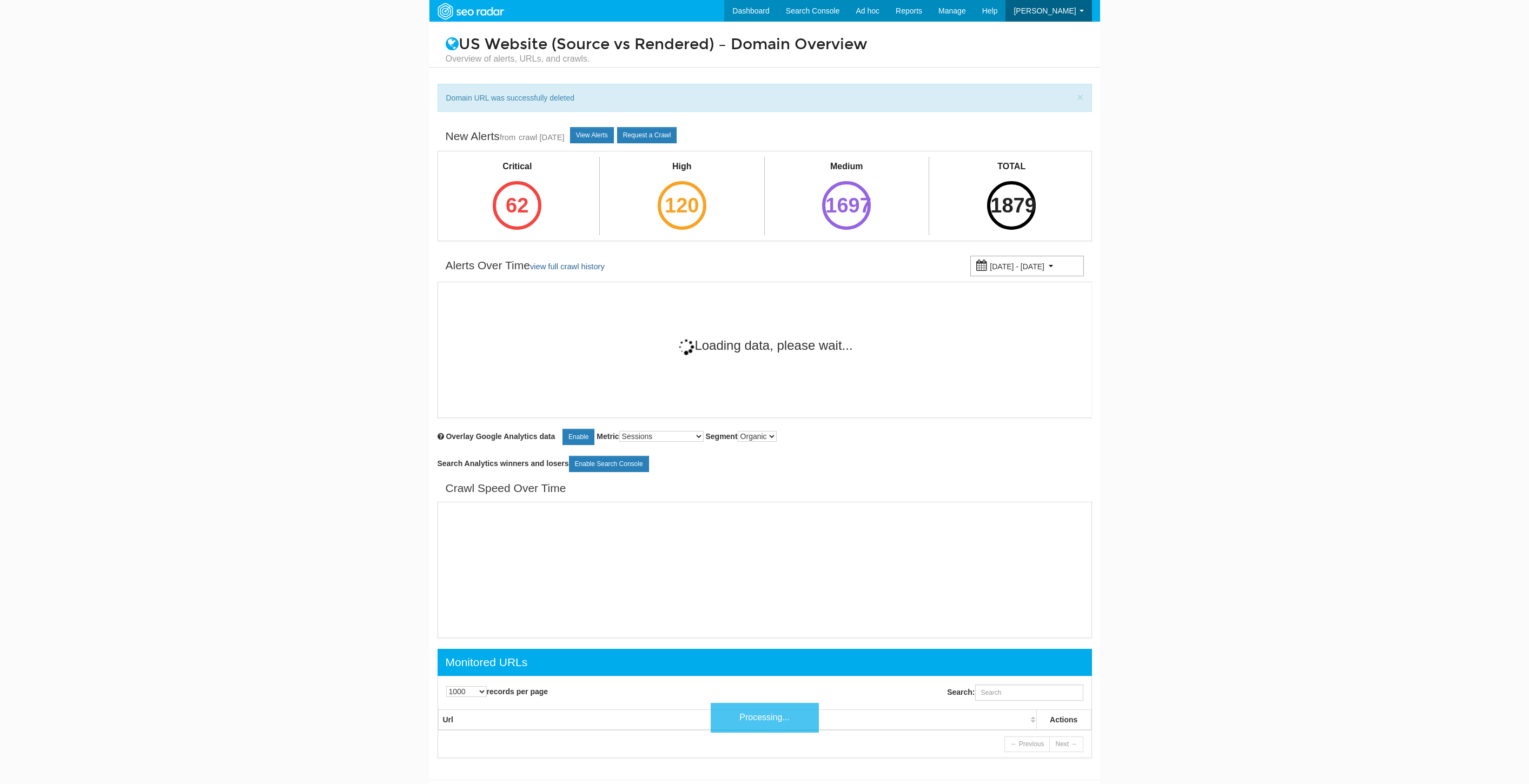
select select "1000"
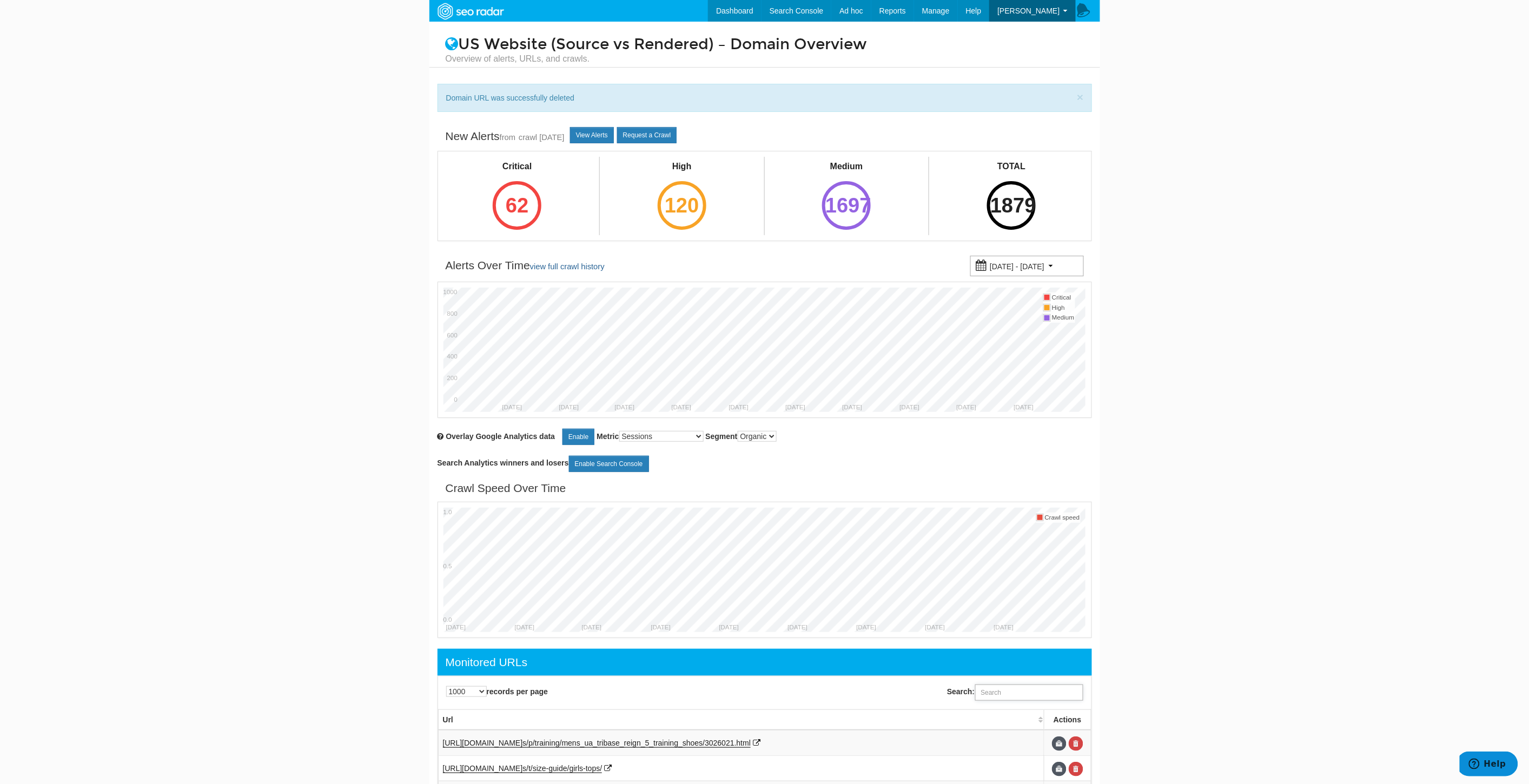
click at [1033, 698] on input "Search:" at bounding box center [1029, 692] width 108 height 17
paste input "https://www.underarmour.com/en-us/c/shoes/sportstyle/"
type input "https://www.underarmour.com/en-us/c/shoes/sportstyle/"
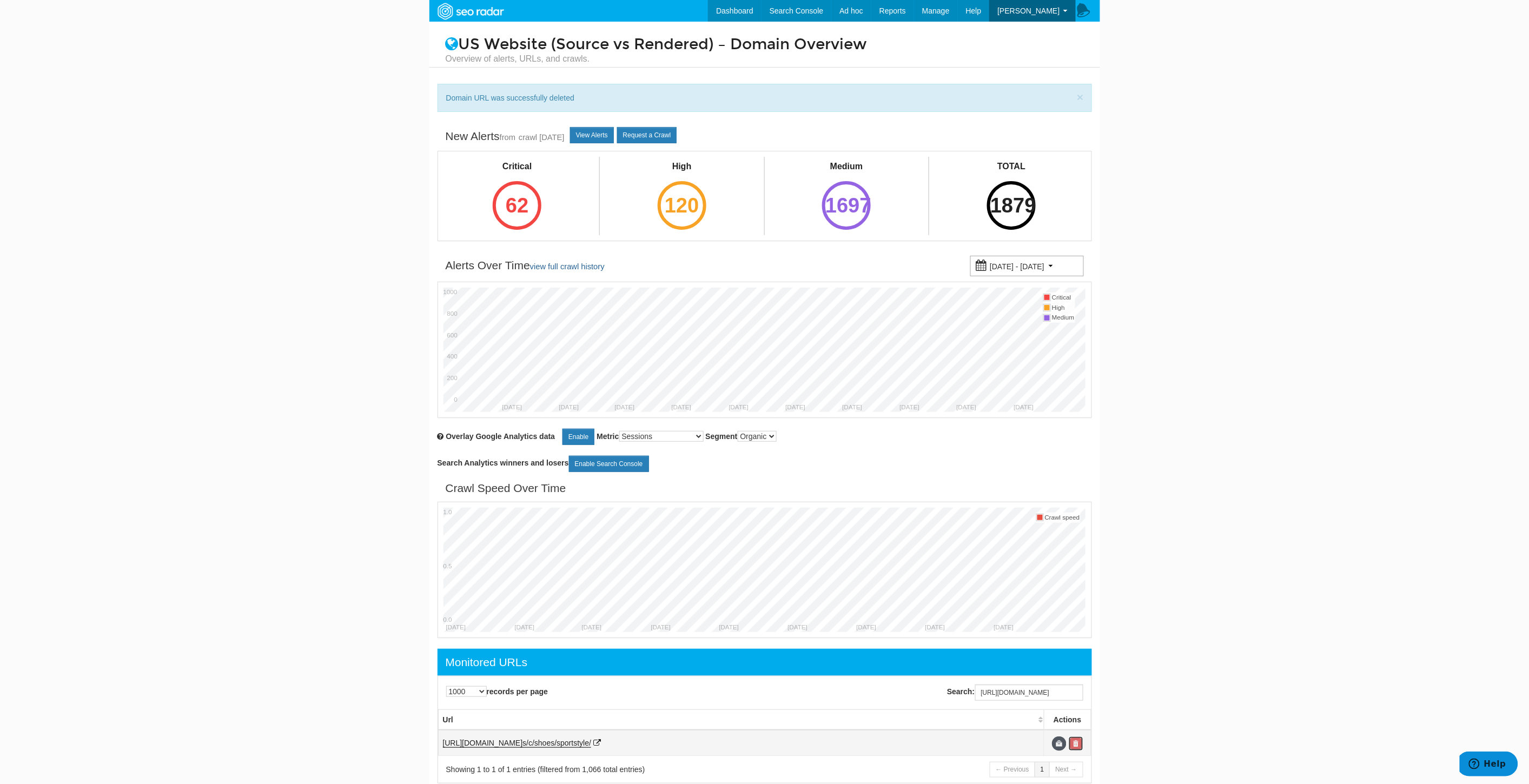
click at [1074, 744] on link at bounding box center [1076, 744] width 15 height 15
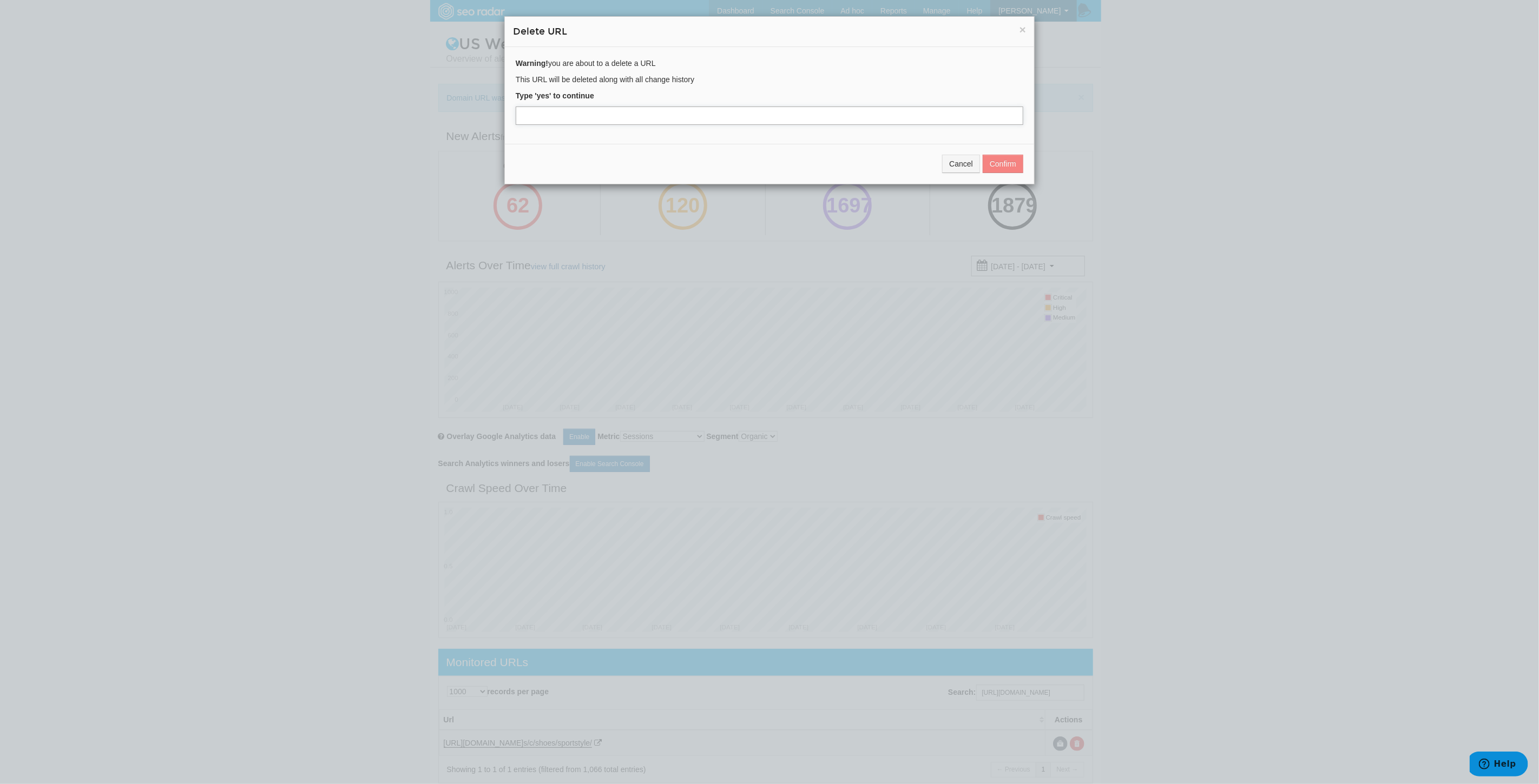
click at [549, 111] on input "text" at bounding box center [769, 116] width 507 height 18
type input "yes"
click at [1009, 163] on button "Confirm" at bounding box center [1003, 164] width 40 height 18
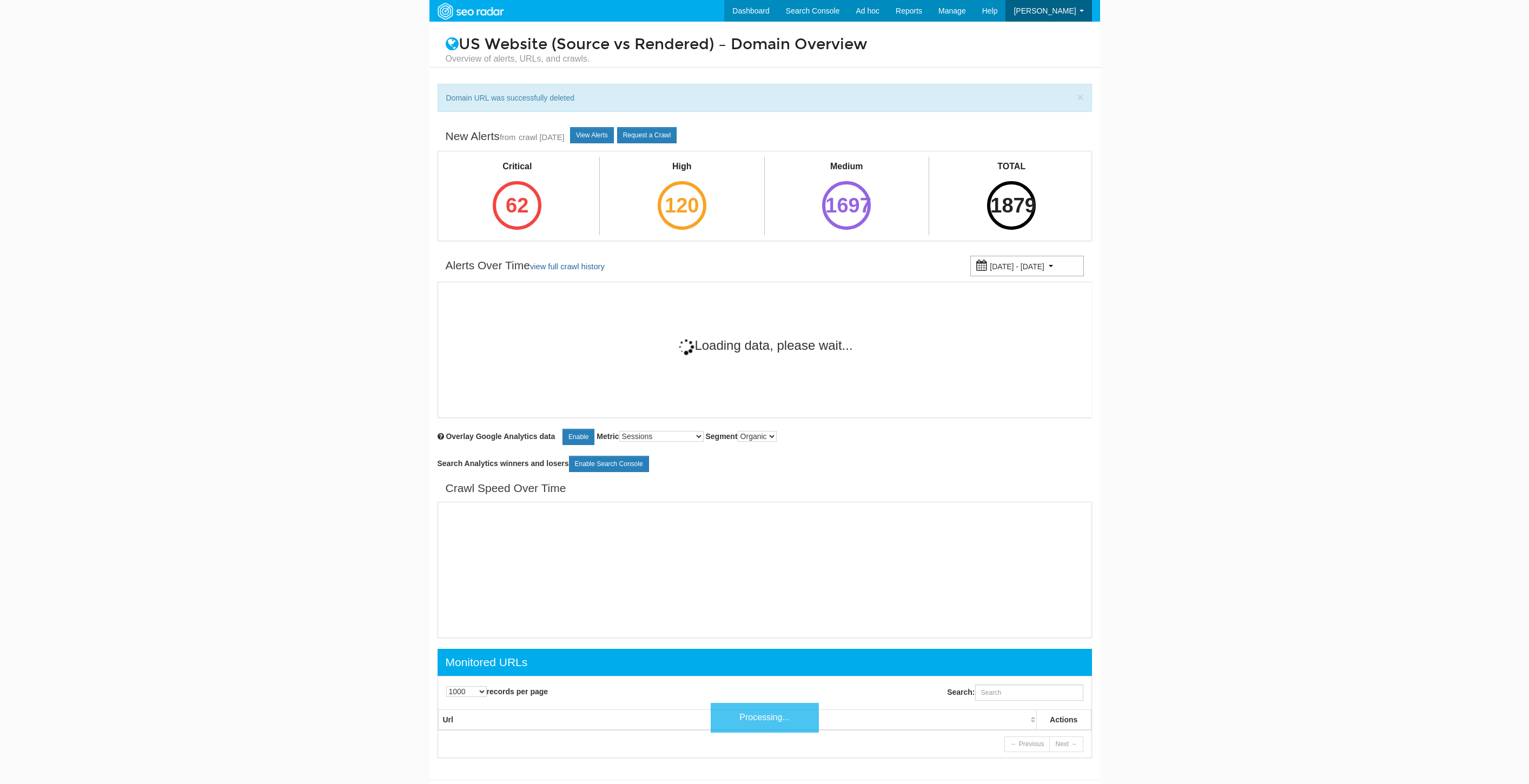
select select "1000"
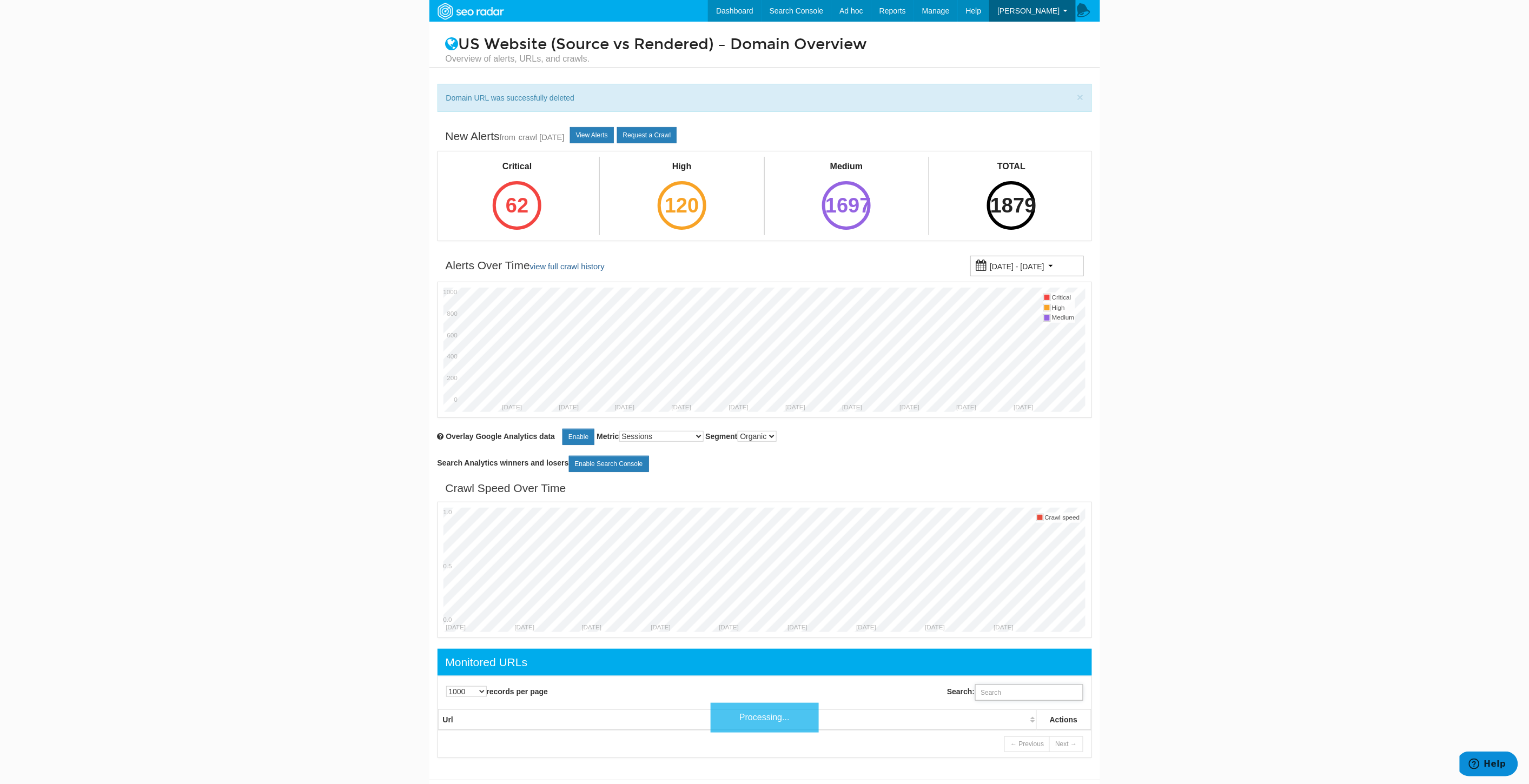
click at [996, 693] on input "Search:" at bounding box center [1029, 692] width 108 height 17
paste input "[URL][DOMAIN_NAME]"
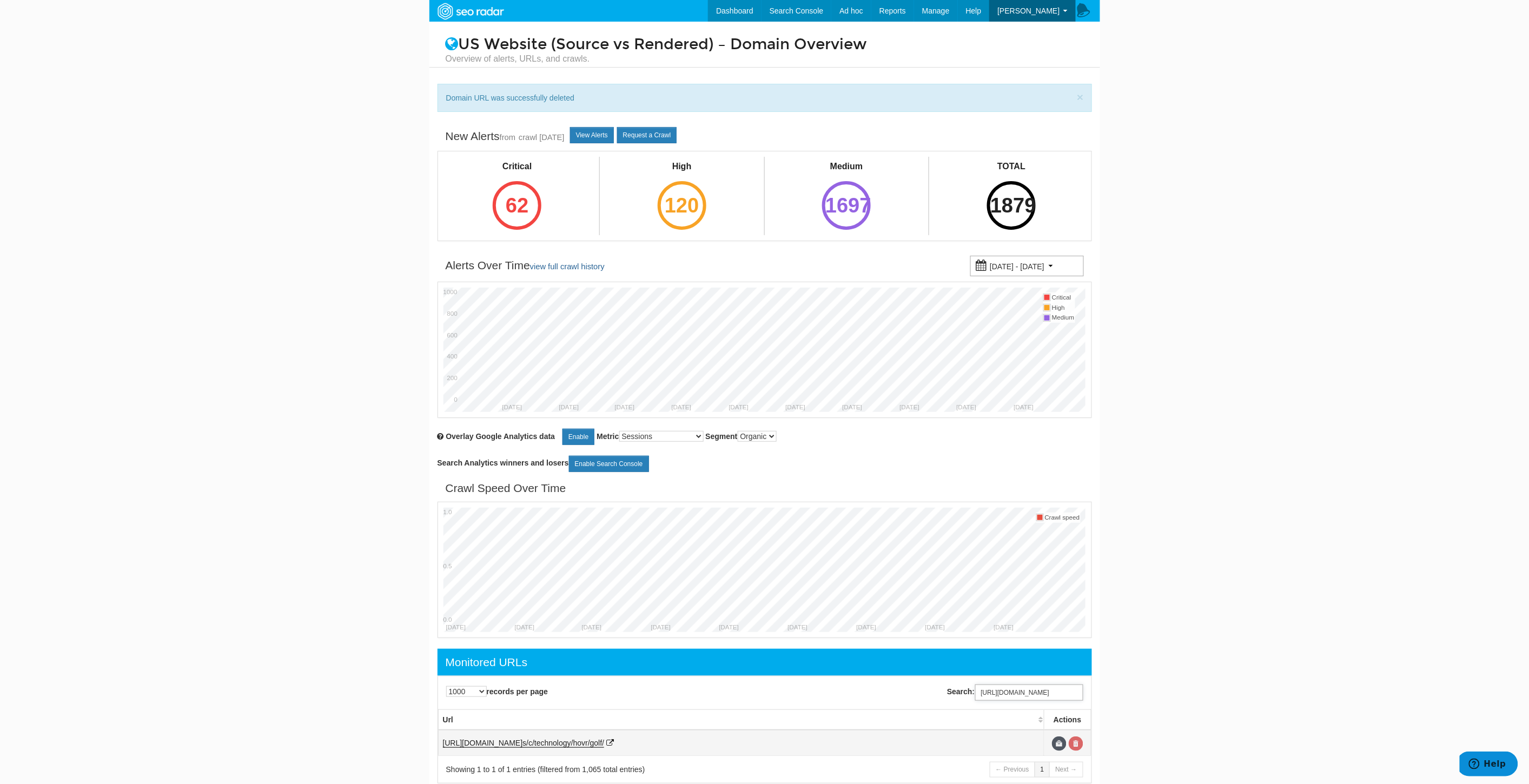
type input "[URL][DOMAIN_NAME]"
click at [1077, 749] on link at bounding box center [1076, 744] width 15 height 15
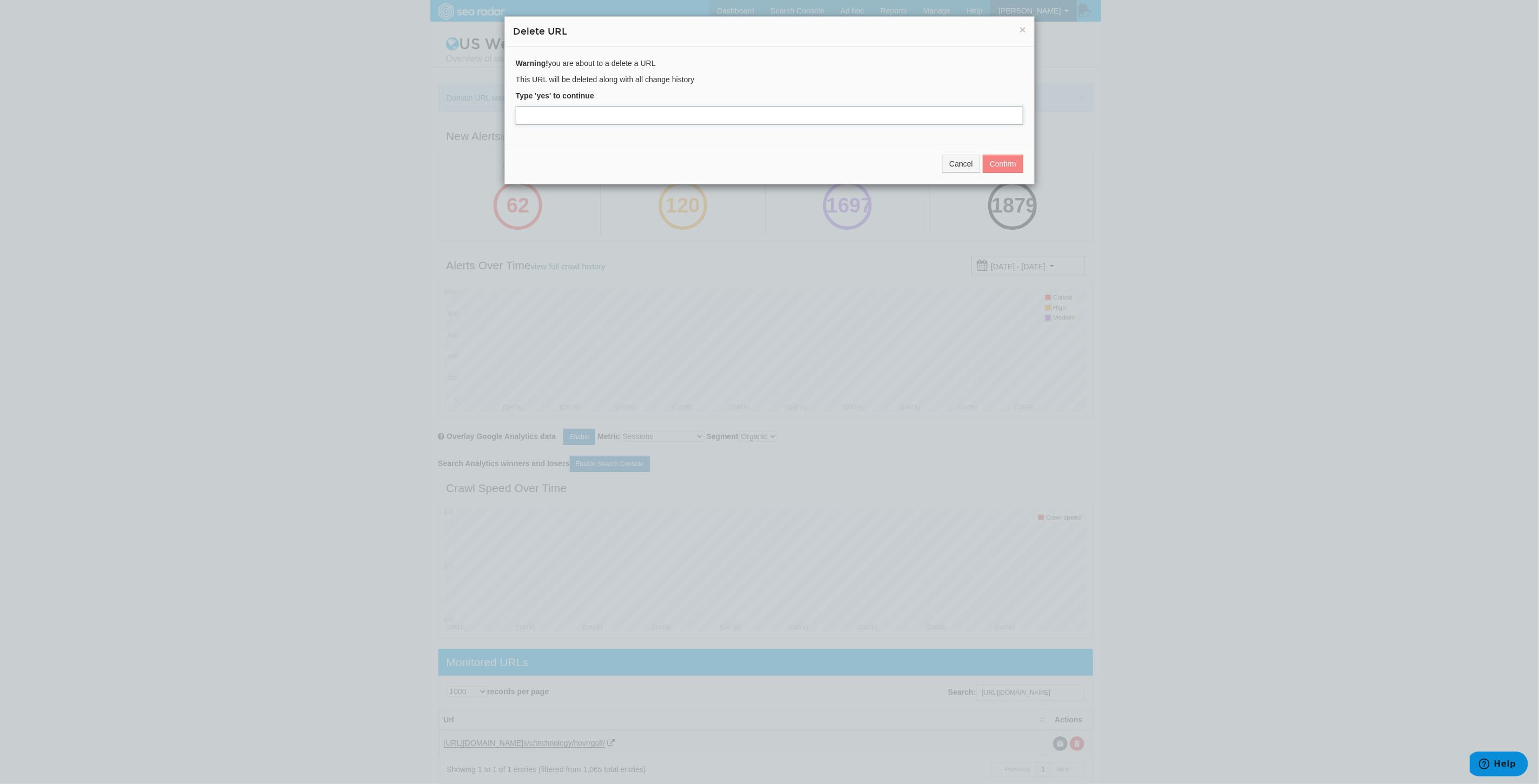
click at [563, 120] on input "text" at bounding box center [769, 116] width 507 height 18
type input "yes"
click at [1007, 166] on button "Confirm" at bounding box center [1003, 164] width 40 height 18
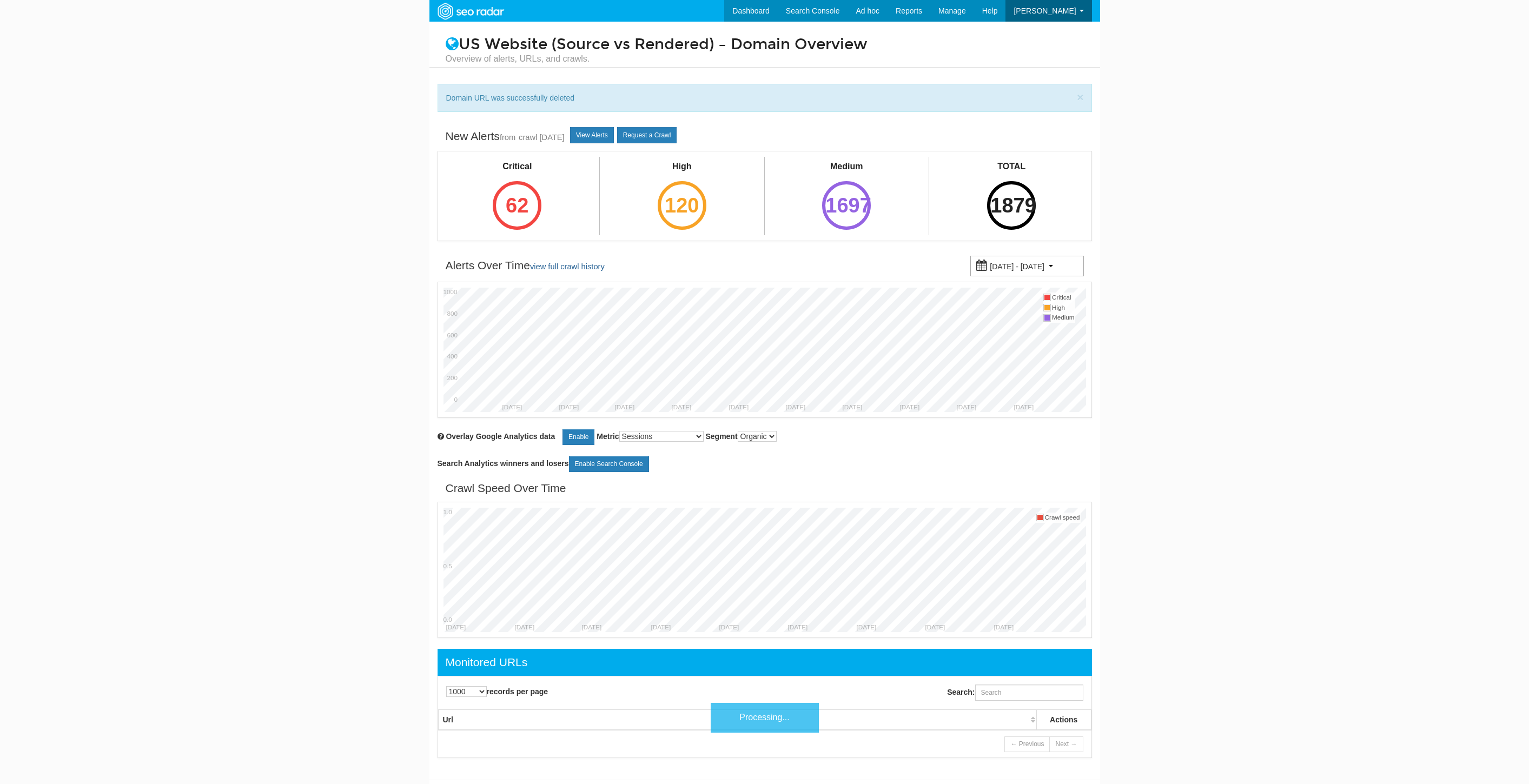
select select "1000"
click at [1002, 696] on input "Search:" at bounding box center [1029, 692] width 108 height 17
paste input "[URL][DOMAIN_NAME]"
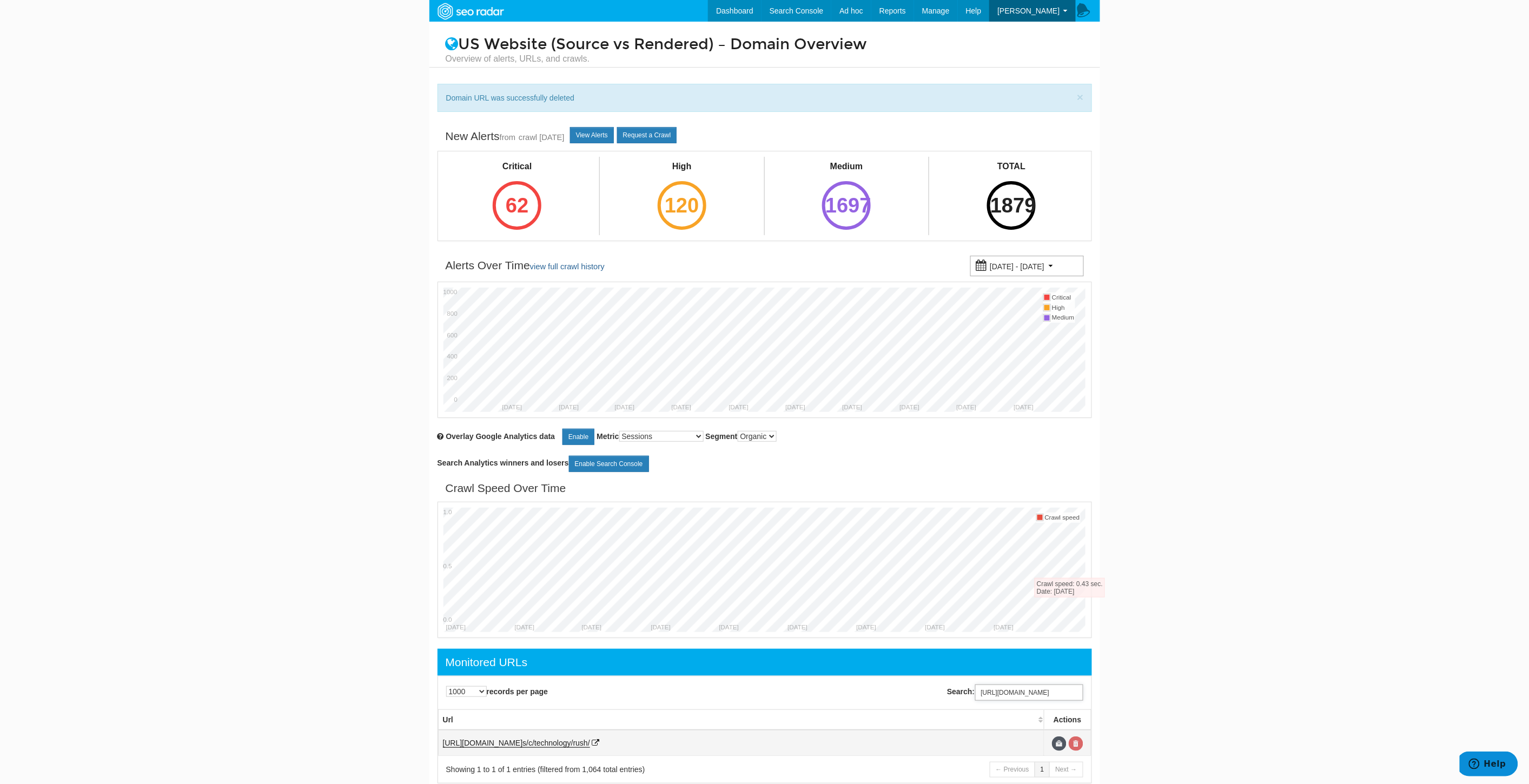
type input "https://www.underarmour.com/en-us/c/technology/rush/"
click at [1075, 745] on link at bounding box center [1076, 744] width 15 height 15
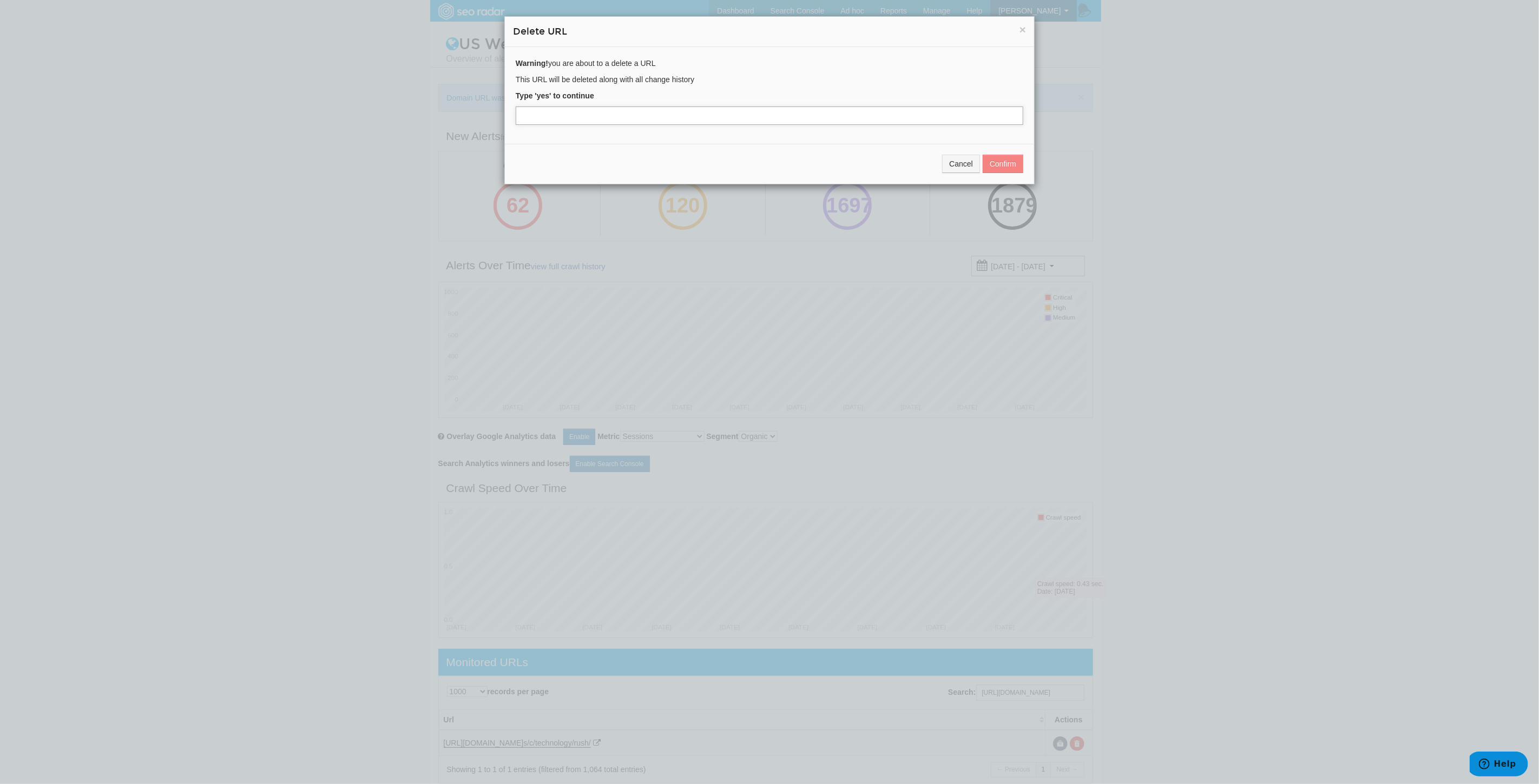
click at [534, 111] on input "text" at bounding box center [769, 116] width 507 height 18
type input "yes"
click at [1001, 164] on button "Confirm" at bounding box center [1003, 164] width 40 height 18
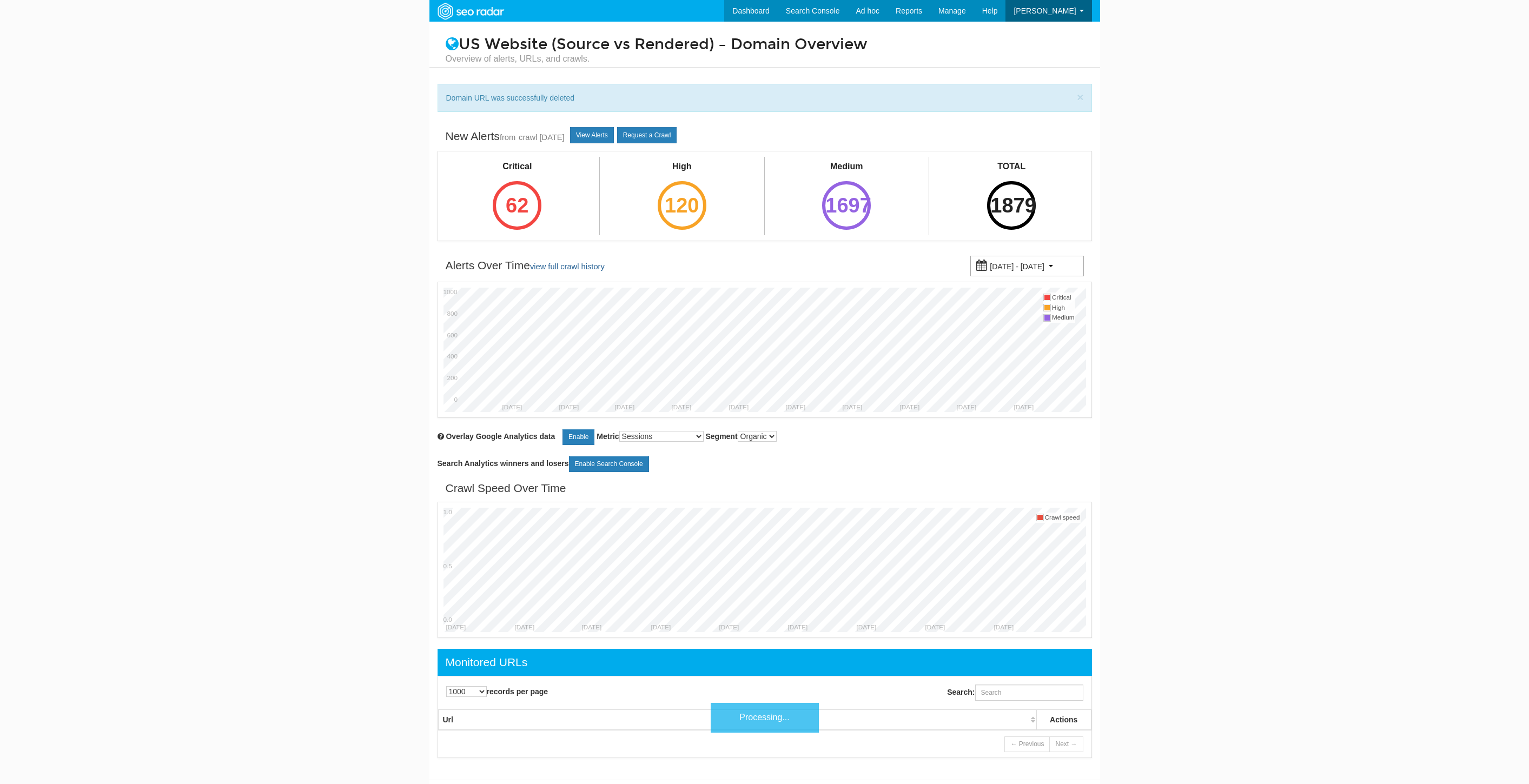
select select "1000"
click at [998, 695] on input "Search:" at bounding box center [1029, 692] width 108 height 17
paste input "[URL][DOMAIN_NAME]"
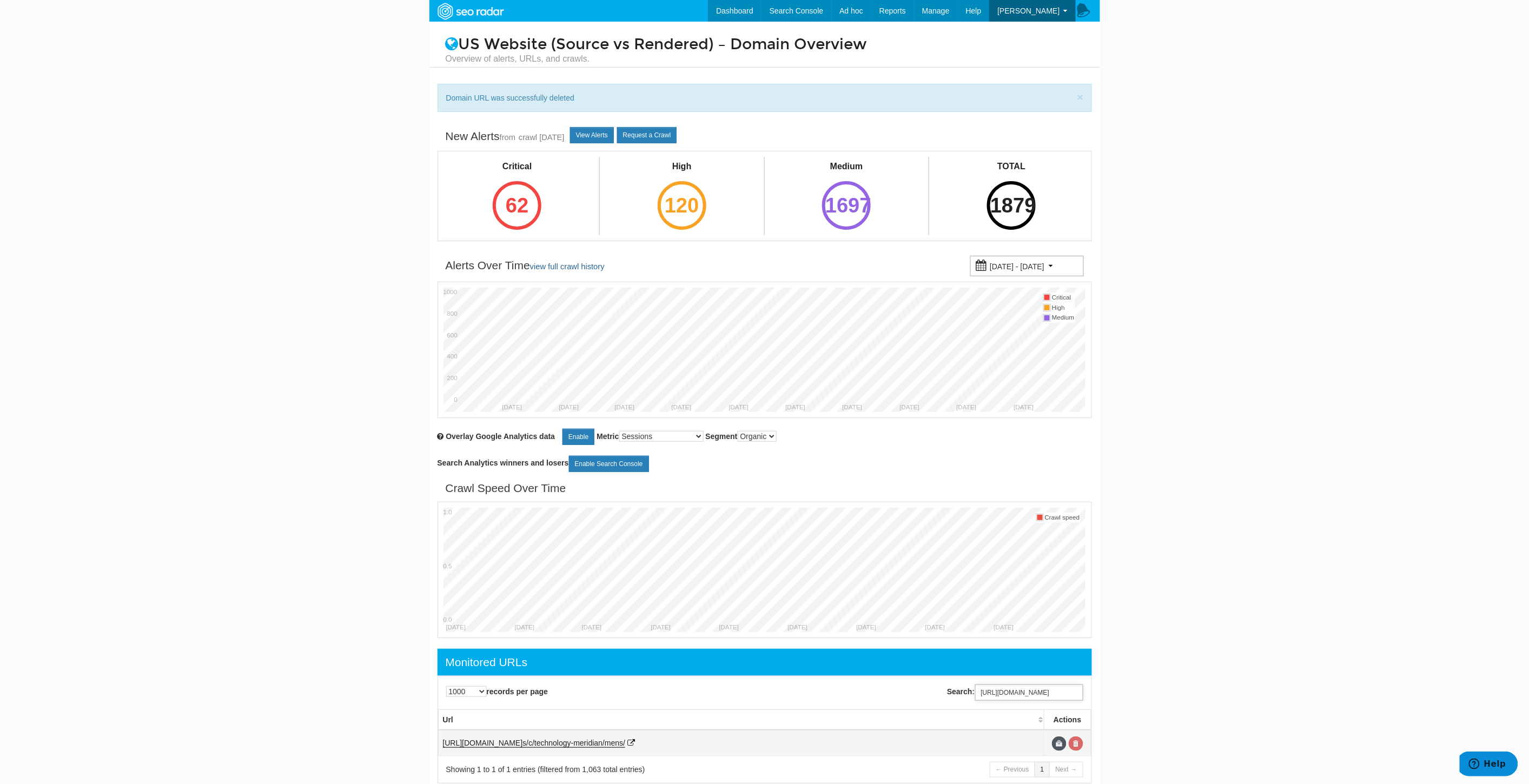
type input "[URL][DOMAIN_NAME]"
click at [1078, 747] on link at bounding box center [1076, 744] width 15 height 15
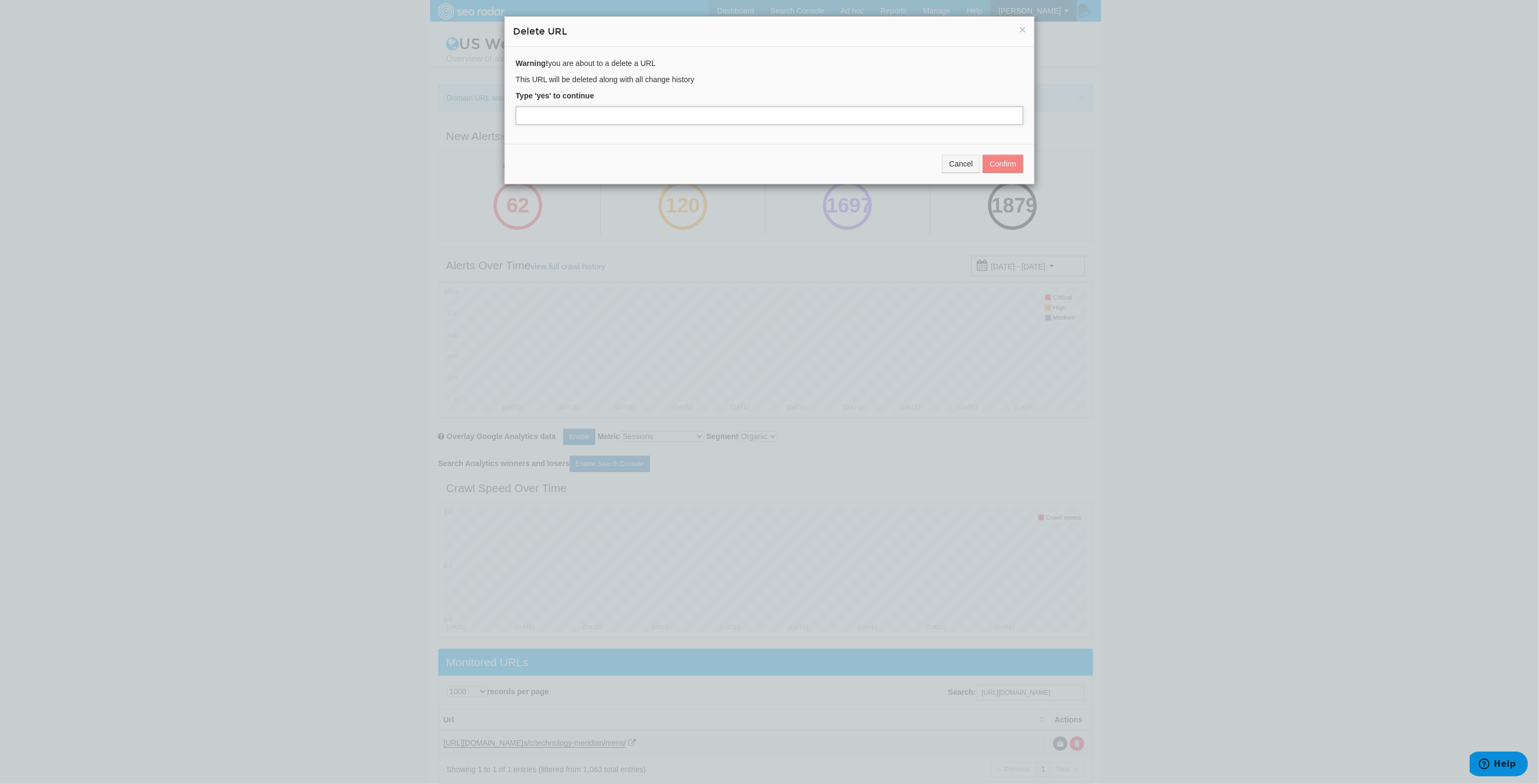
click at [563, 119] on input "text" at bounding box center [769, 116] width 507 height 18
type input "yes"
click at [997, 160] on button "Confirm" at bounding box center [1003, 164] width 40 height 18
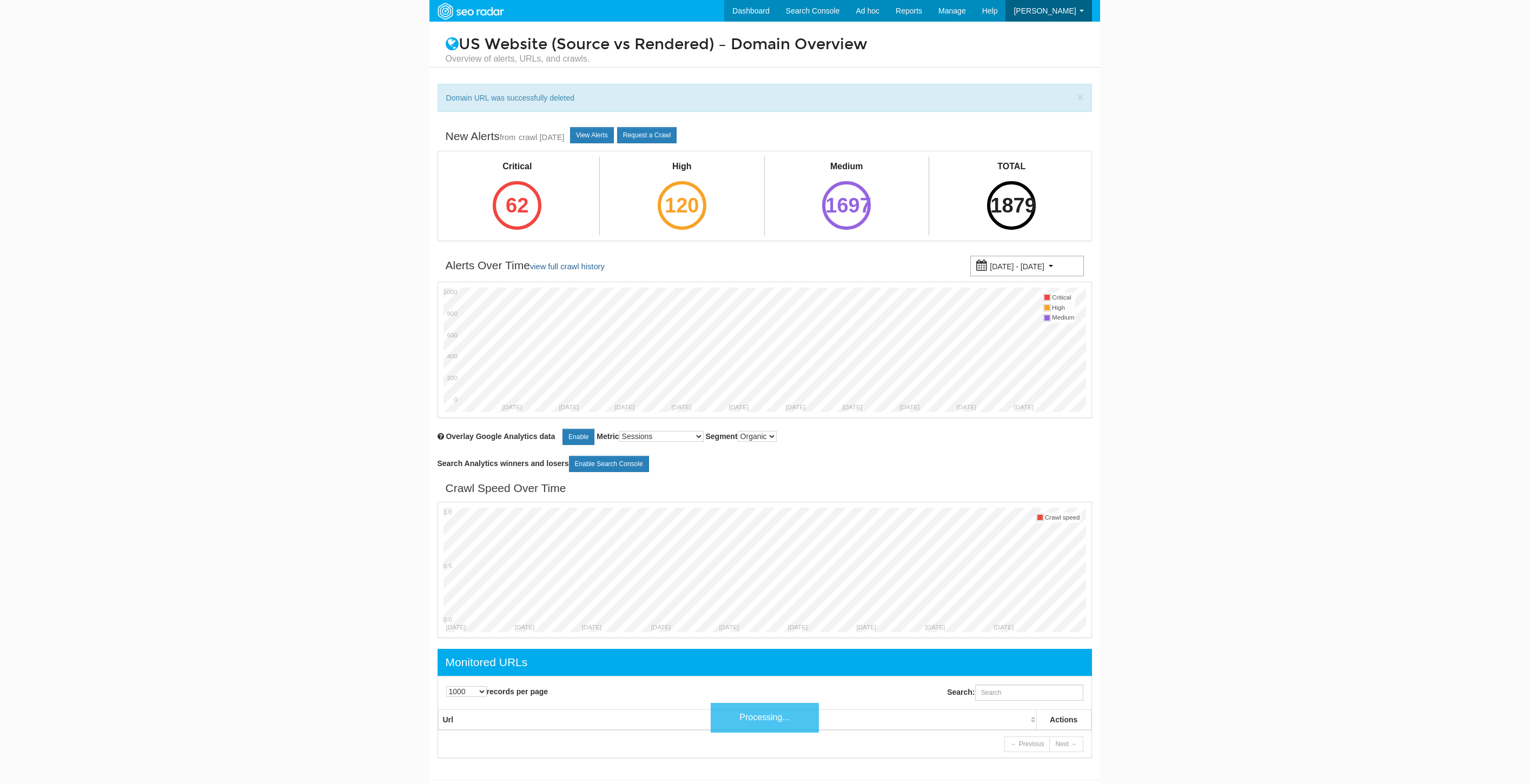
select select "1000"
click at [1016, 683] on div "Search:" at bounding box center [930, 693] width 332 height 27
click at [1007, 690] on input "Search:" at bounding box center [1029, 692] width 108 height 17
paste input "https://www.underarmour.com/en-us/c/ua-gift-boxes/"
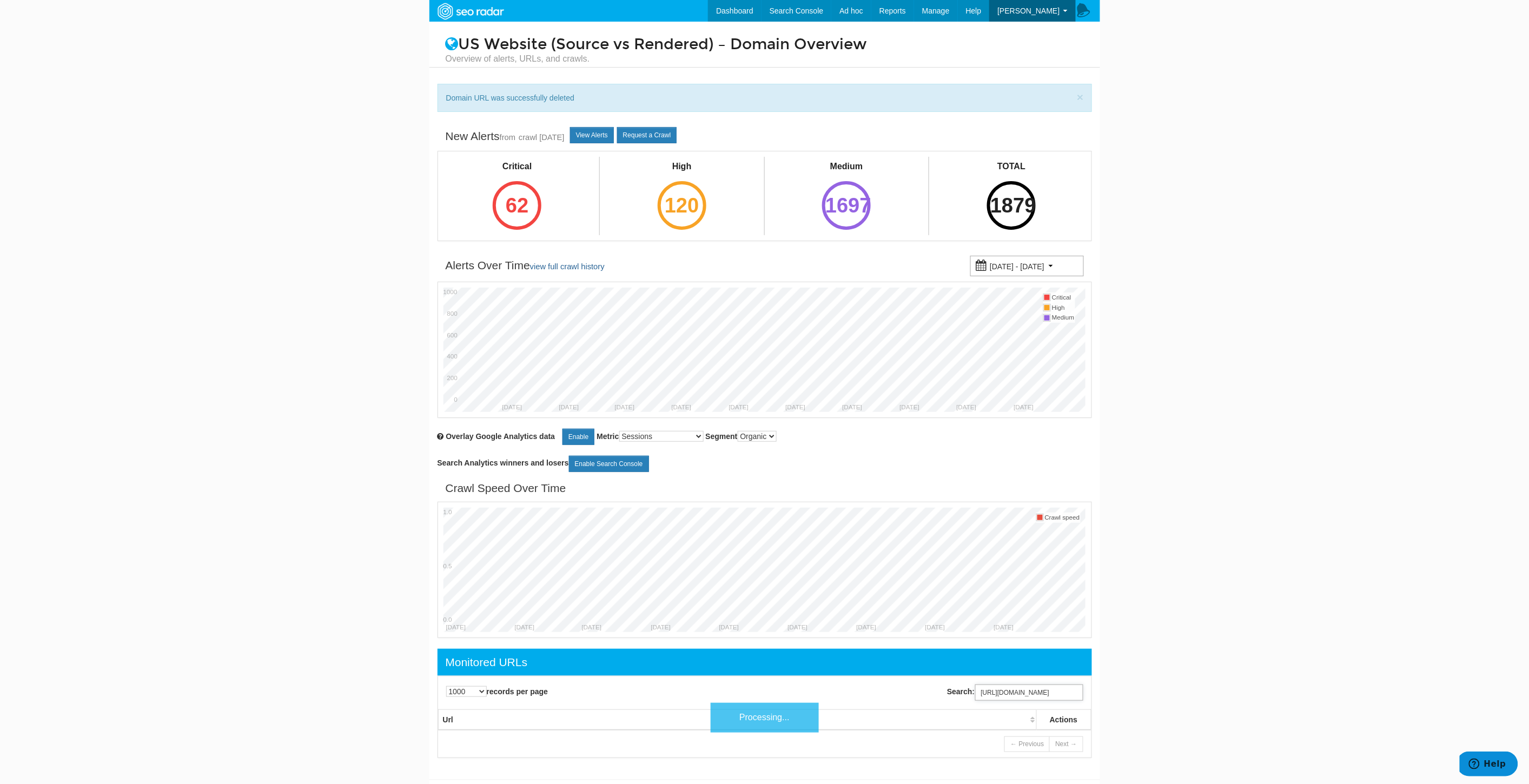
scroll to position [0, 56]
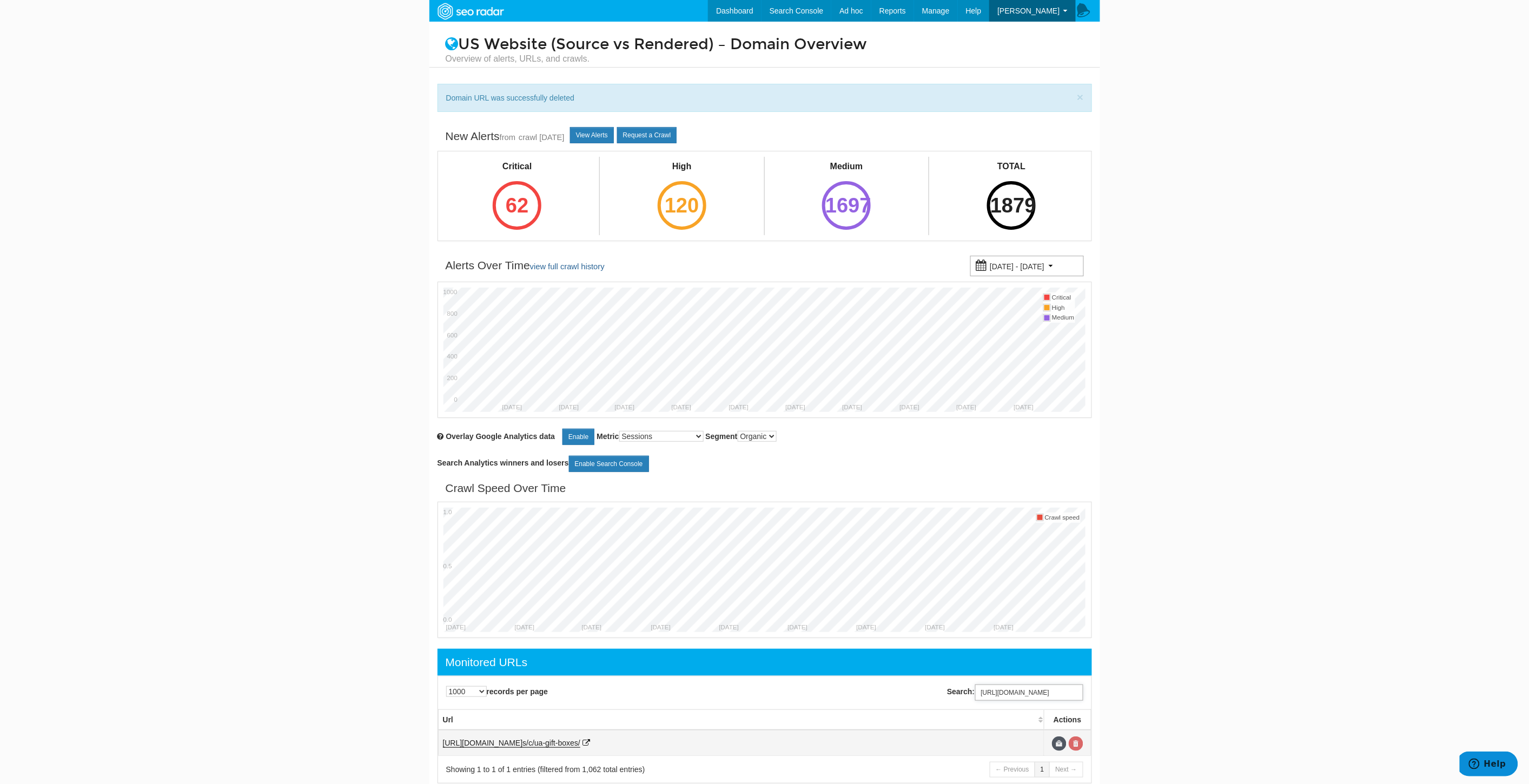
type input "https://www.underarmour.com/en-us/c/ua-gift-boxes/"
click at [1075, 742] on link at bounding box center [1076, 744] width 15 height 15
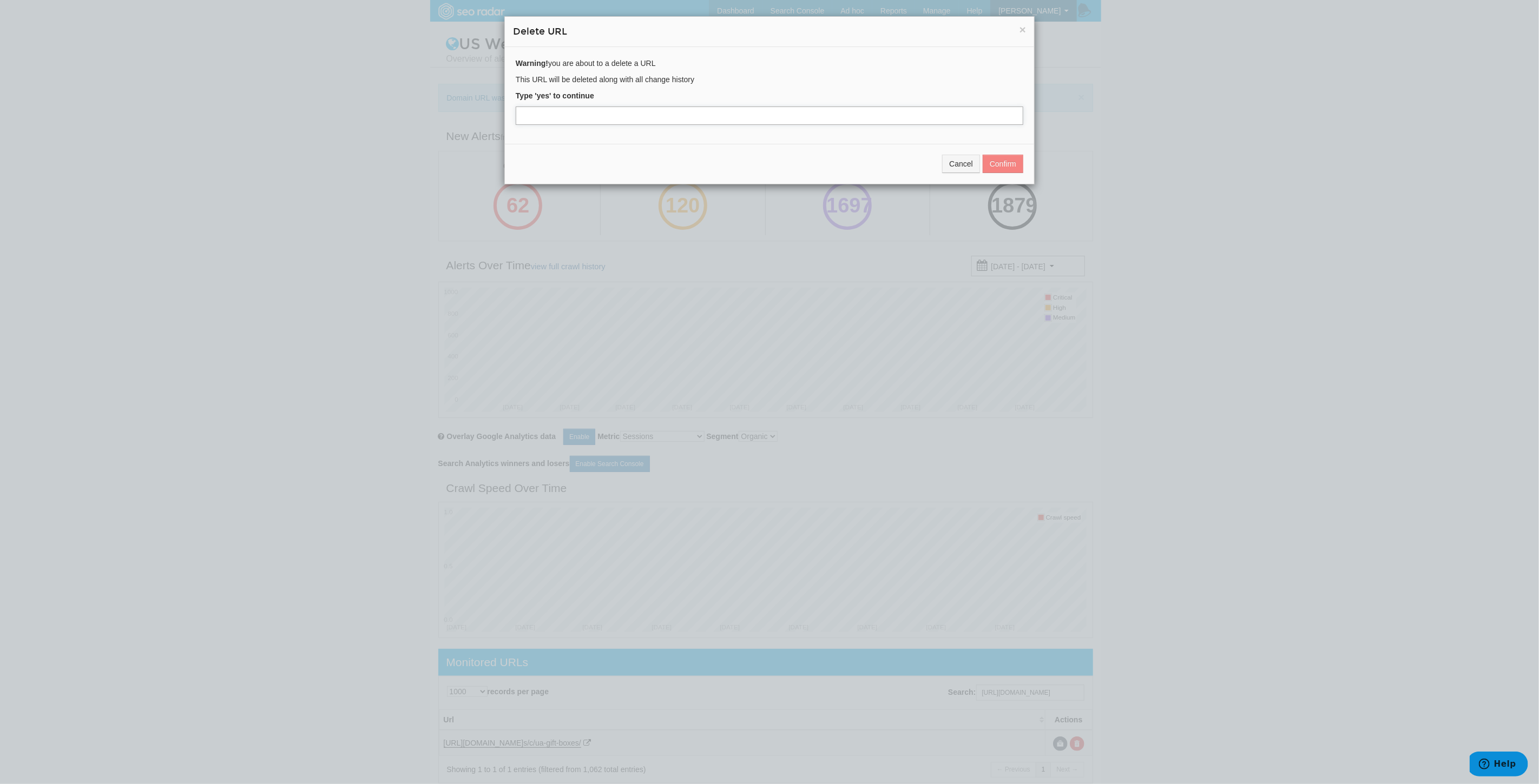
click at [578, 110] on input "text" at bounding box center [769, 116] width 507 height 18
type input "yes"
click at [993, 166] on button "Confirm" at bounding box center [1003, 164] width 40 height 18
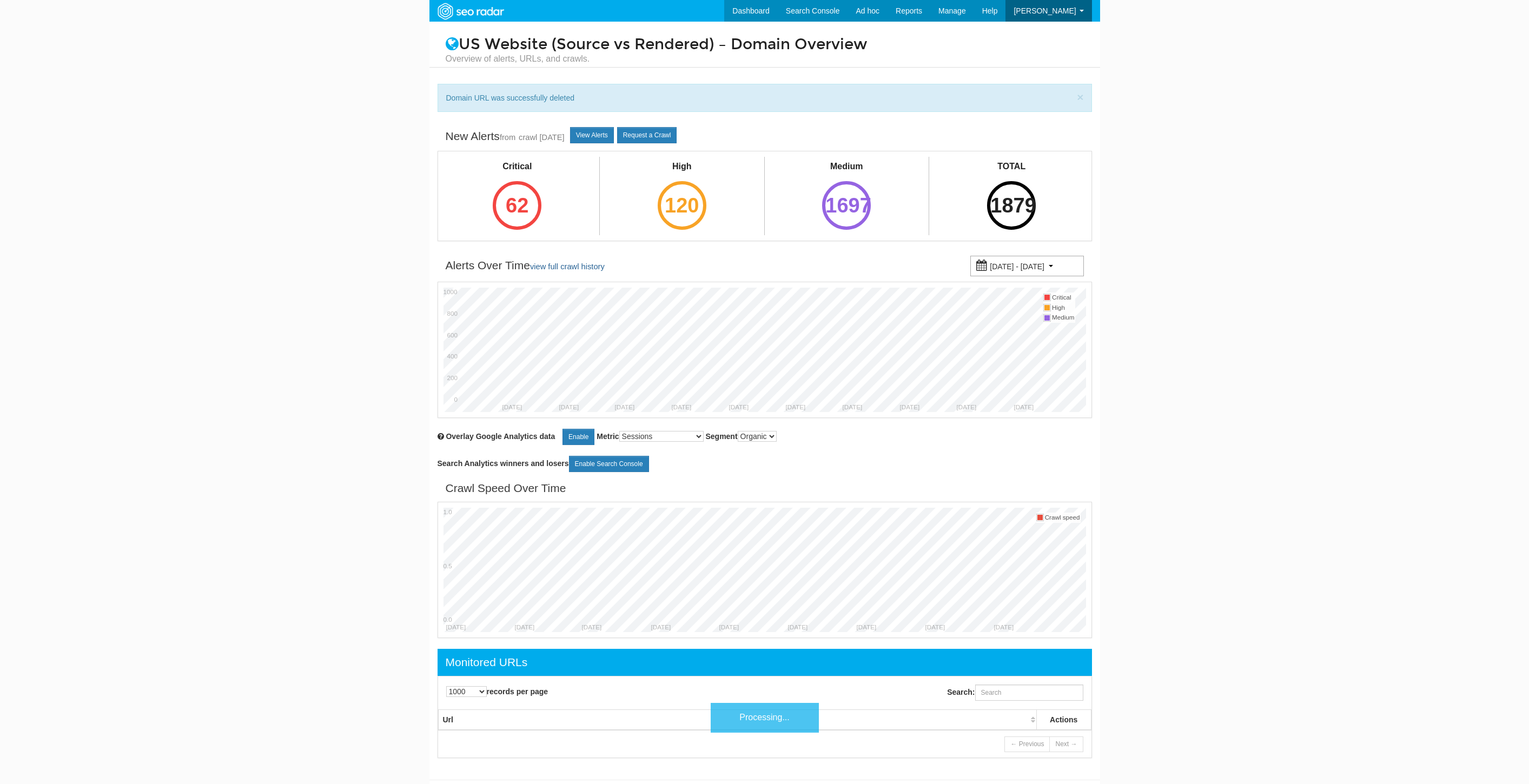
select select "1000"
click at [1045, 698] on input "Search:" at bounding box center [1029, 692] width 108 height 17
paste input "https://www.underarmour.com/en-us/c/womens/featured/matching-sets/hoodies_and_s…"
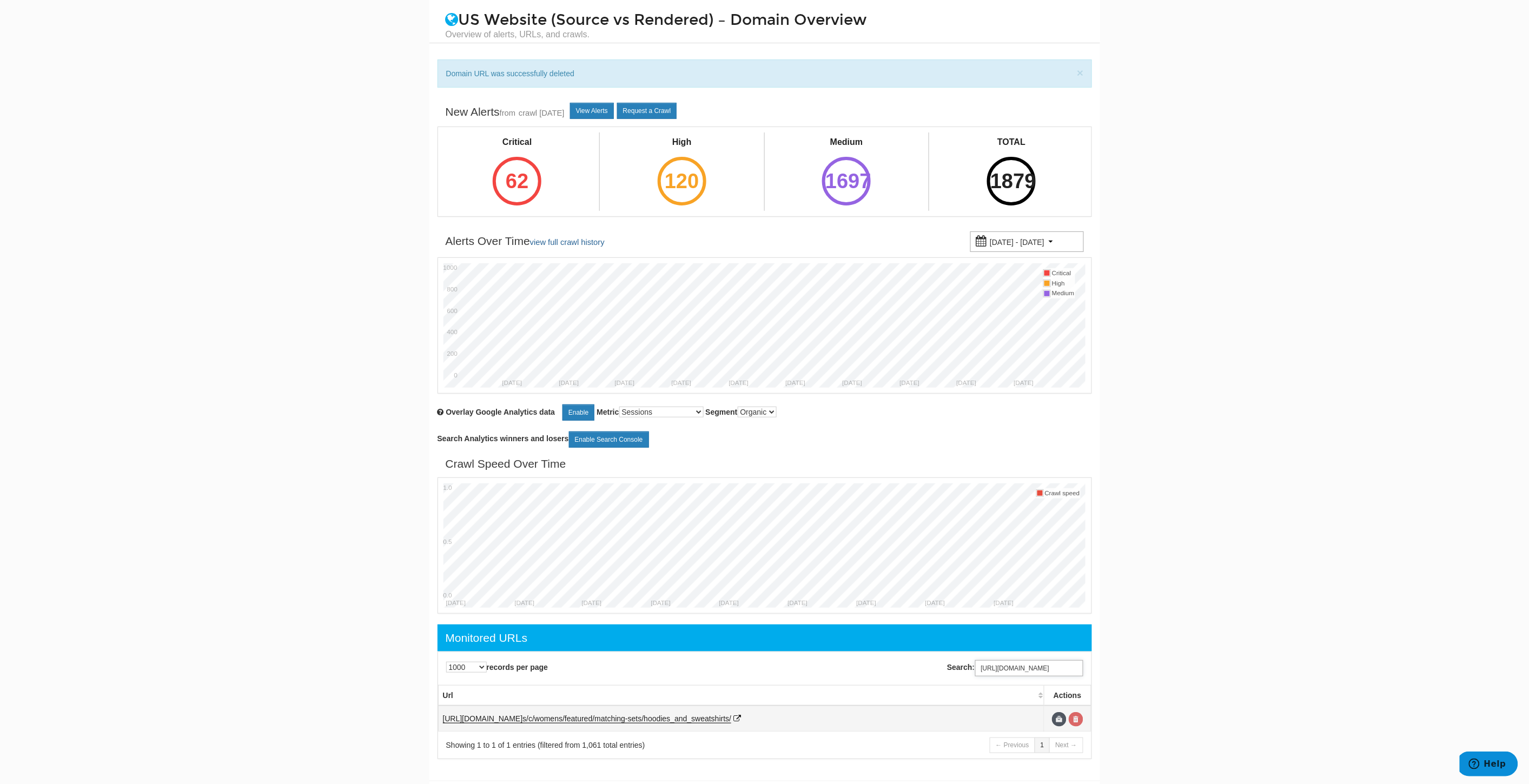
type input "https://www.underarmour.com/en-us/c/womens/featured/matching-sets/hoodies_and_s…"
click at [1076, 716] on link at bounding box center [1076, 720] width 15 height 15
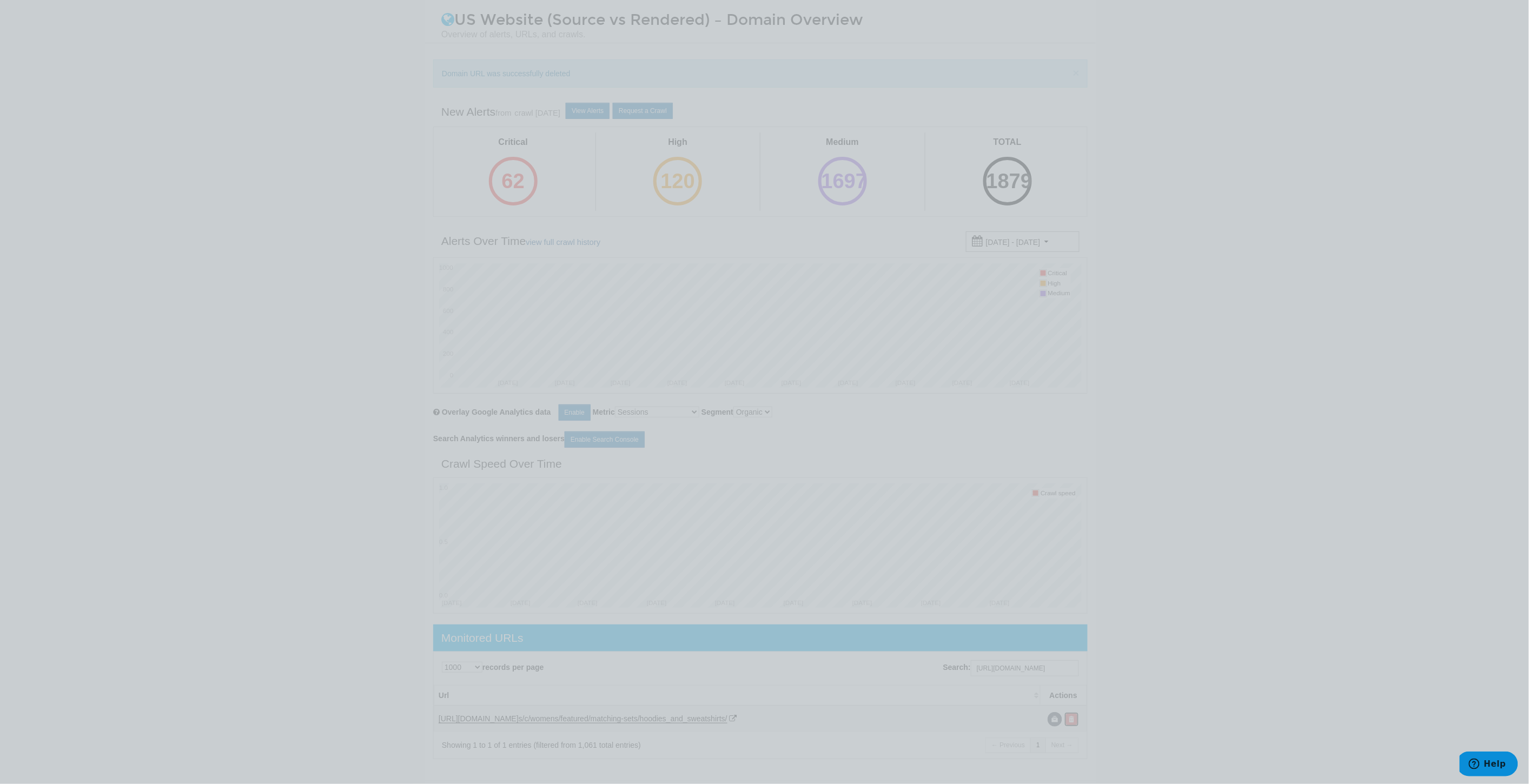
scroll to position [0, 0]
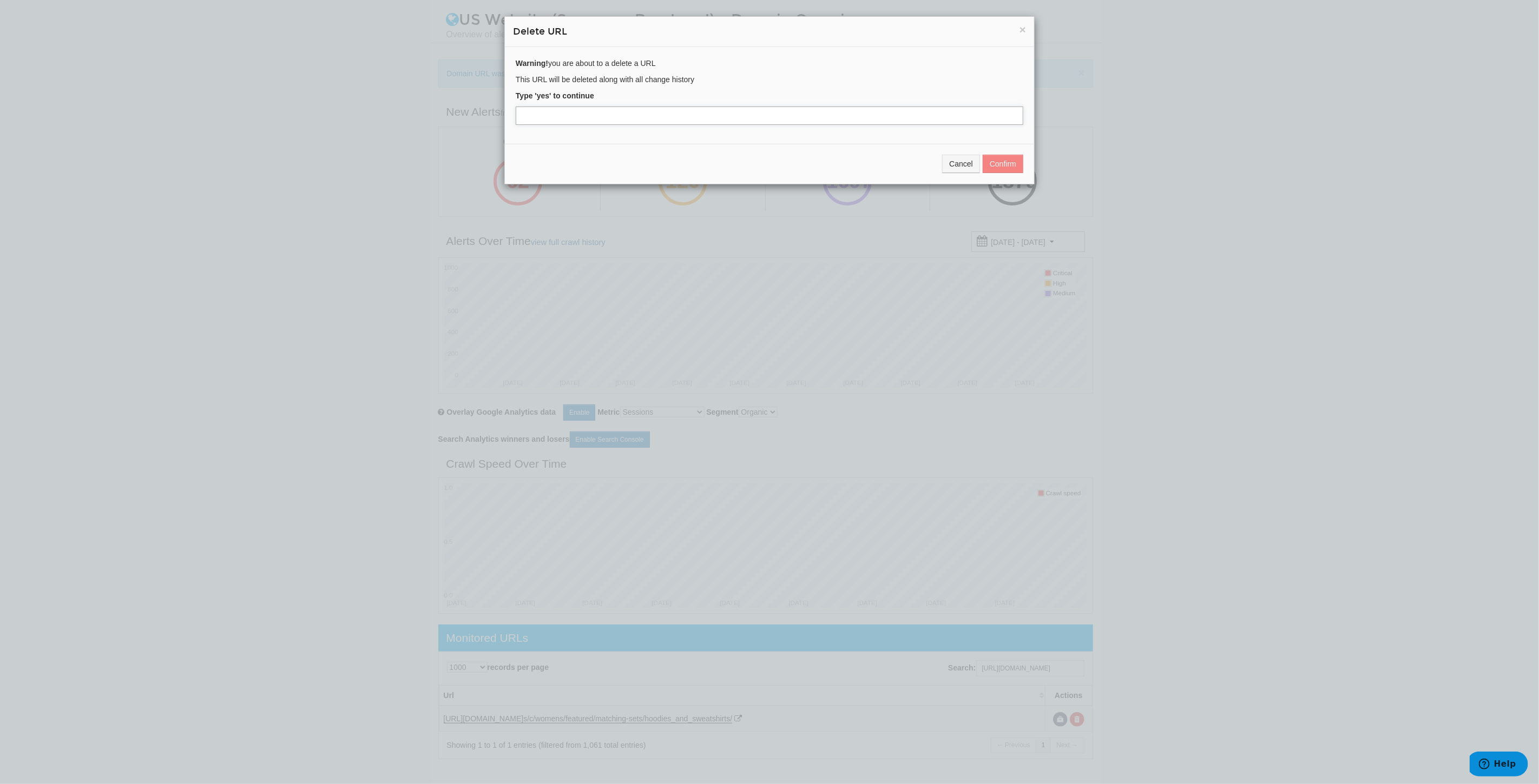
click at [606, 111] on input "text" at bounding box center [769, 116] width 507 height 18
type input "yes"
click at [996, 164] on button "Confirm" at bounding box center [1003, 164] width 40 height 18
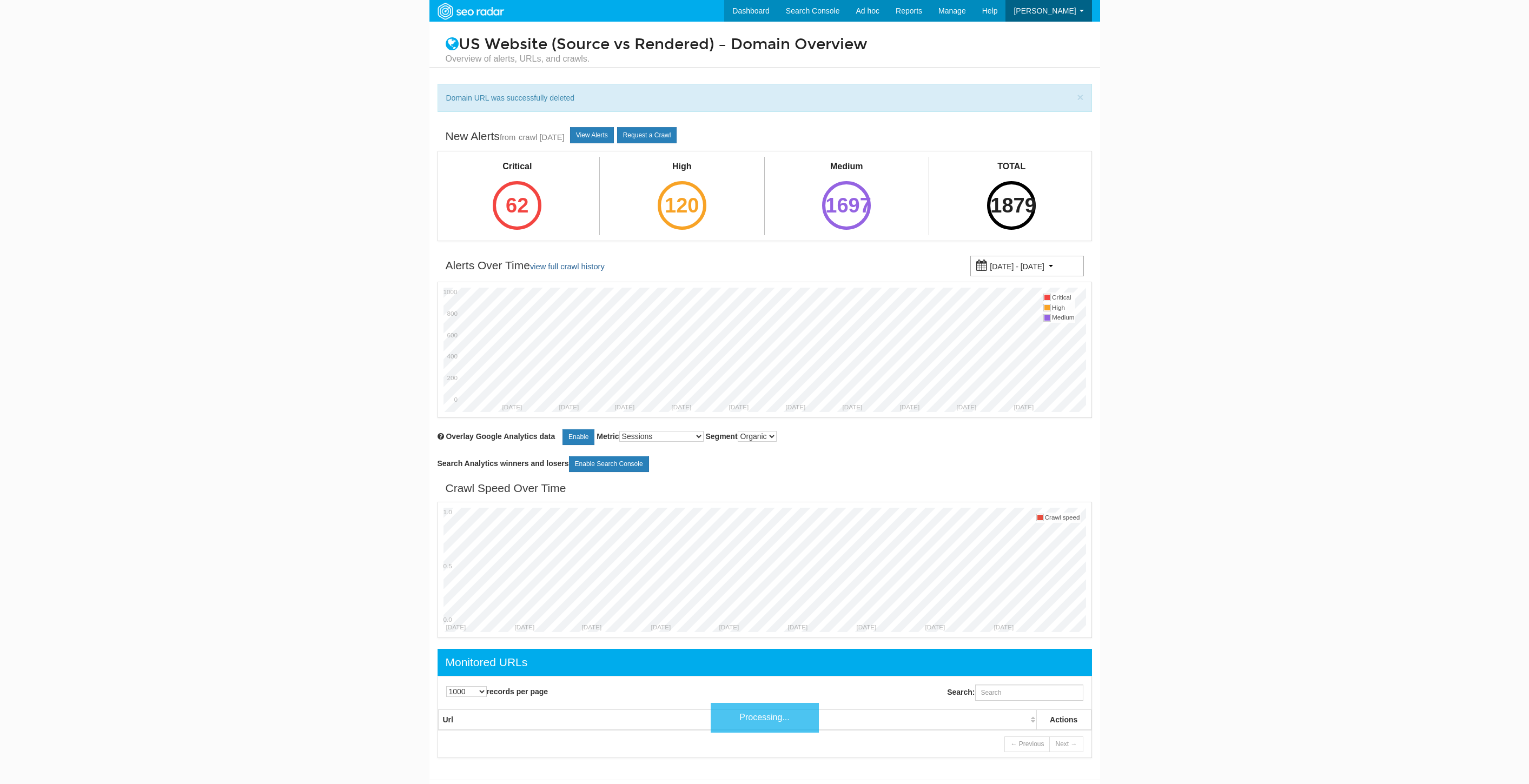
select select "1000"
click at [1020, 695] on input "Search:" at bounding box center [1029, 692] width 108 height 17
paste input "https://www.underarmour.com/en-us/c/womens/shoes/cleats/"
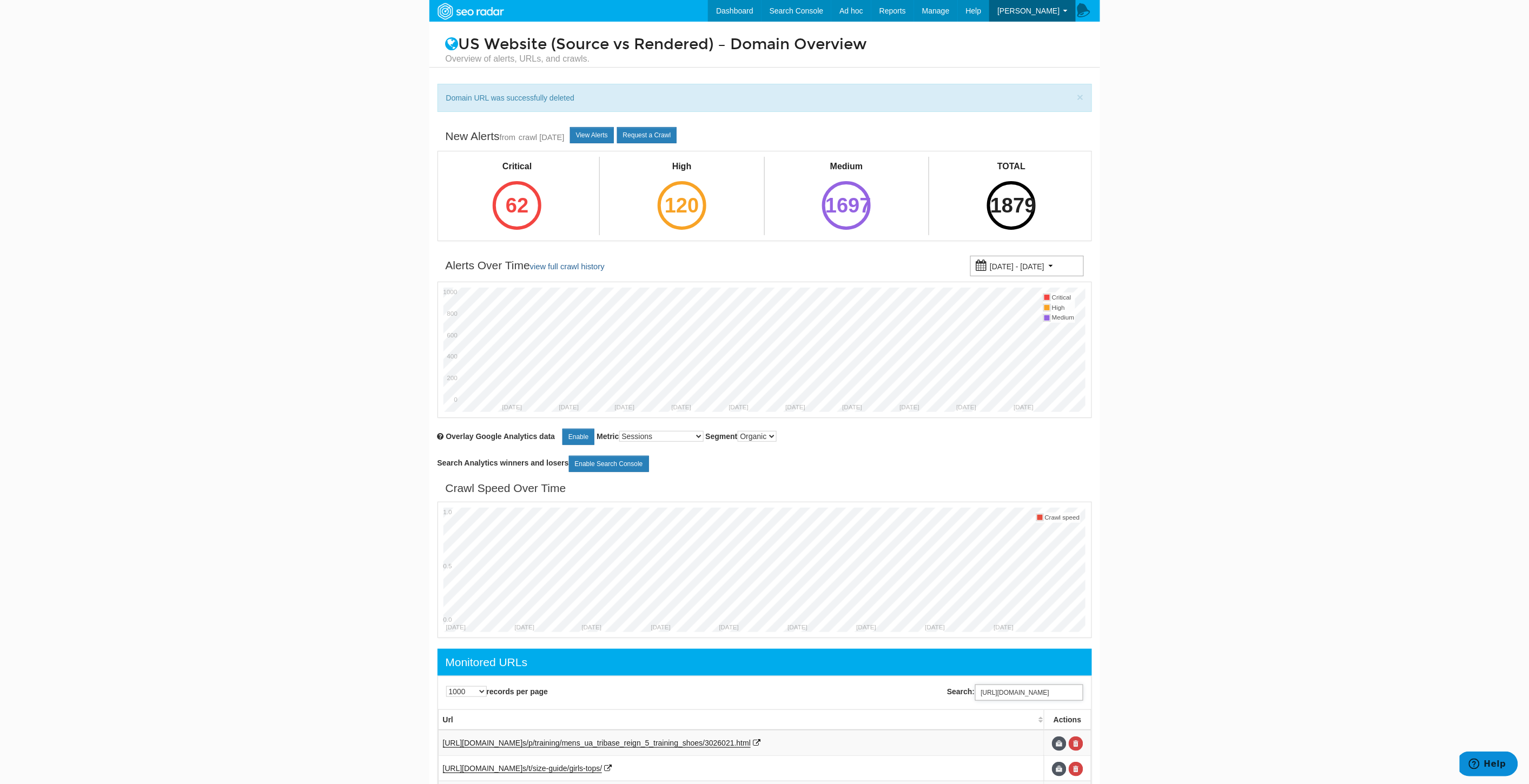
scroll to position [0, 80]
type input "https://www.underarmour.com/en-us/c/womens/shoes/cleats/"
click at [1074, 746] on link at bounding box center [1076, 744] width 15 height 15
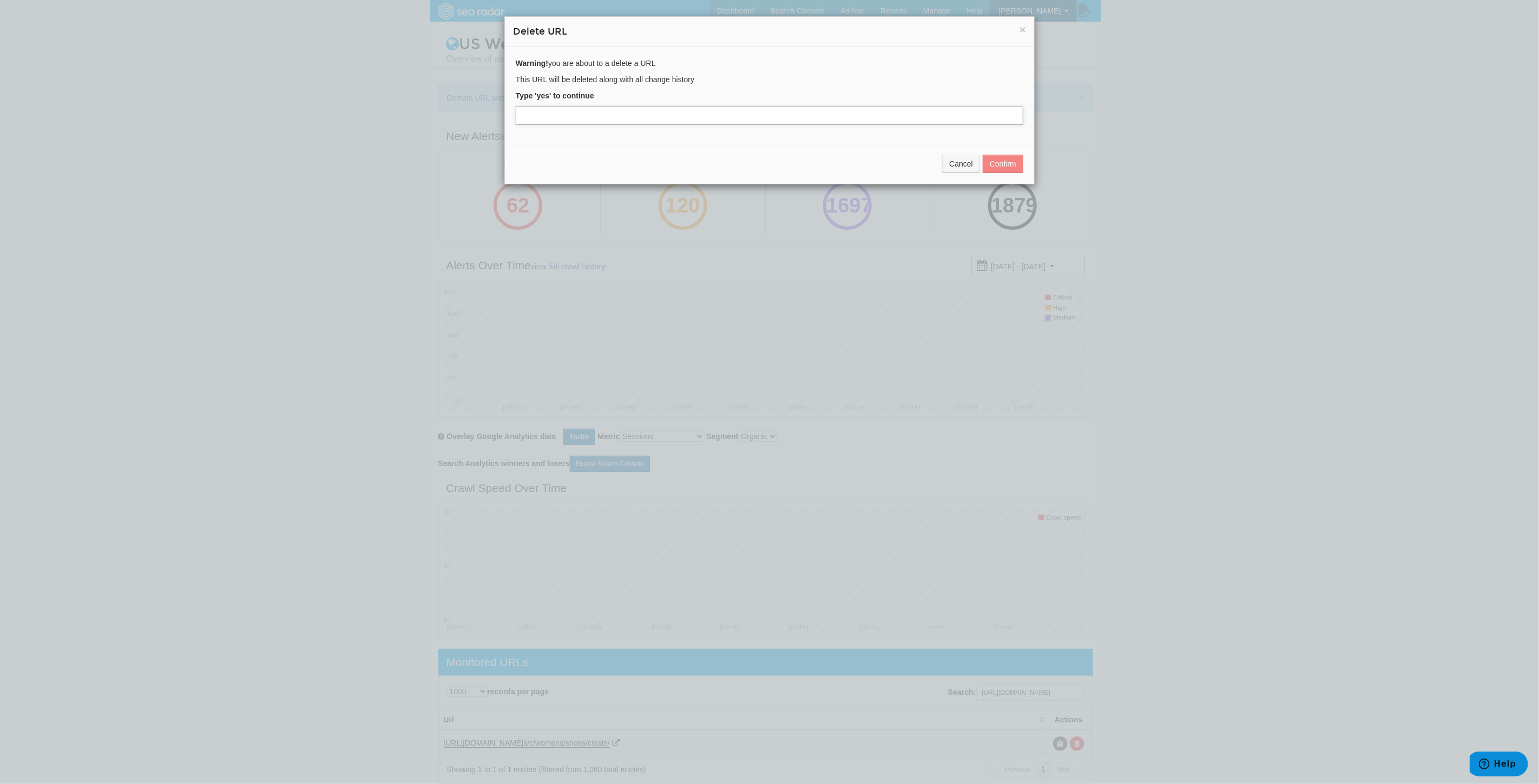
click at [565, 117] on input "text" at bounding box center [769, 116] width 507 height 18
type input "yes"
click at [997, 169] on button "Confirm" at bounding box center [1003, 164] width 40 height 18
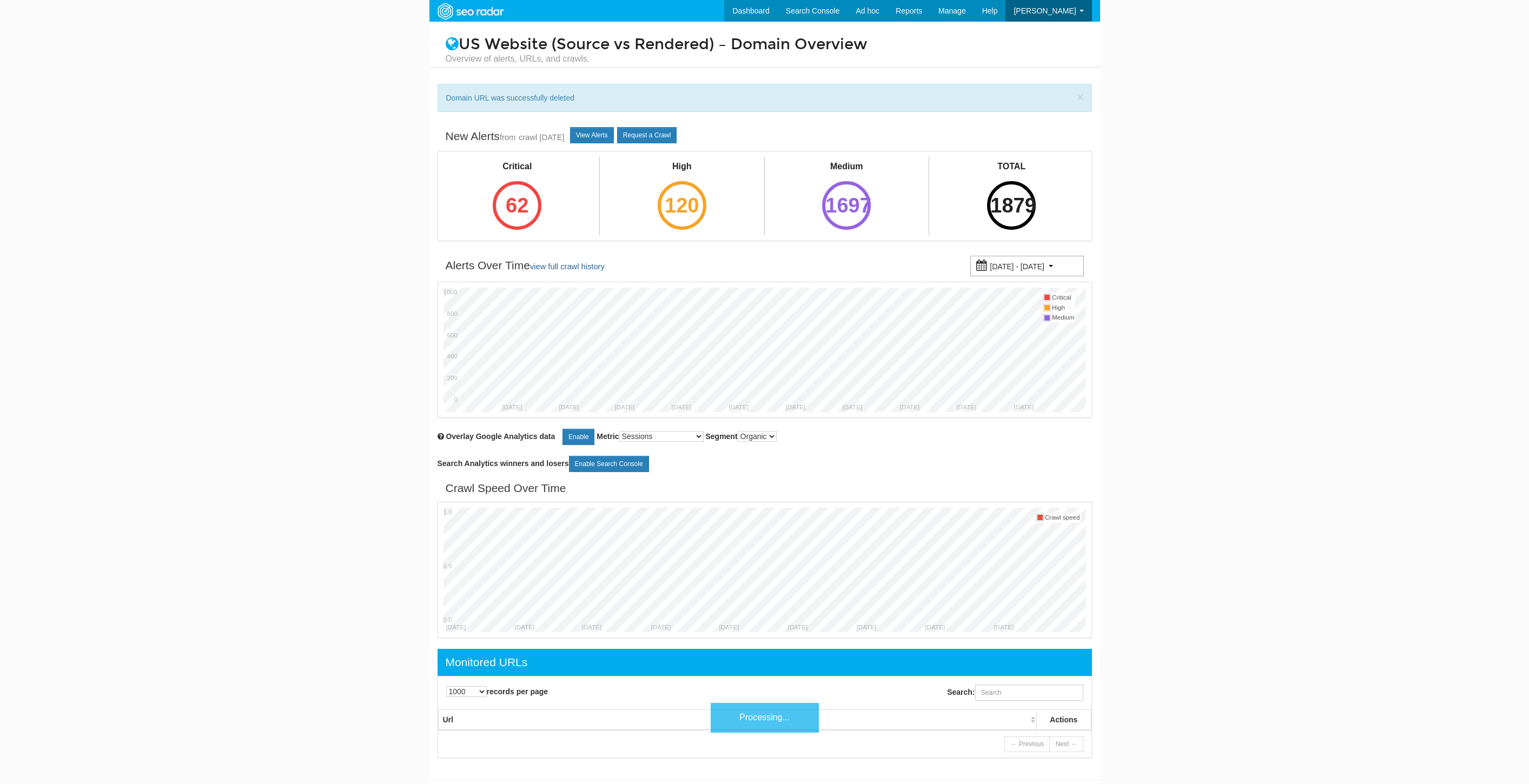
select select "1000"
click at [1020, 706] on div "Search:" at bounding box center [930, 693] width 332 height 27
click at [1007, 691] on input "Search:" at bounding box center [1029, 692] width 108 height 17
paste input "[URL][DOMAIN_NAME]"
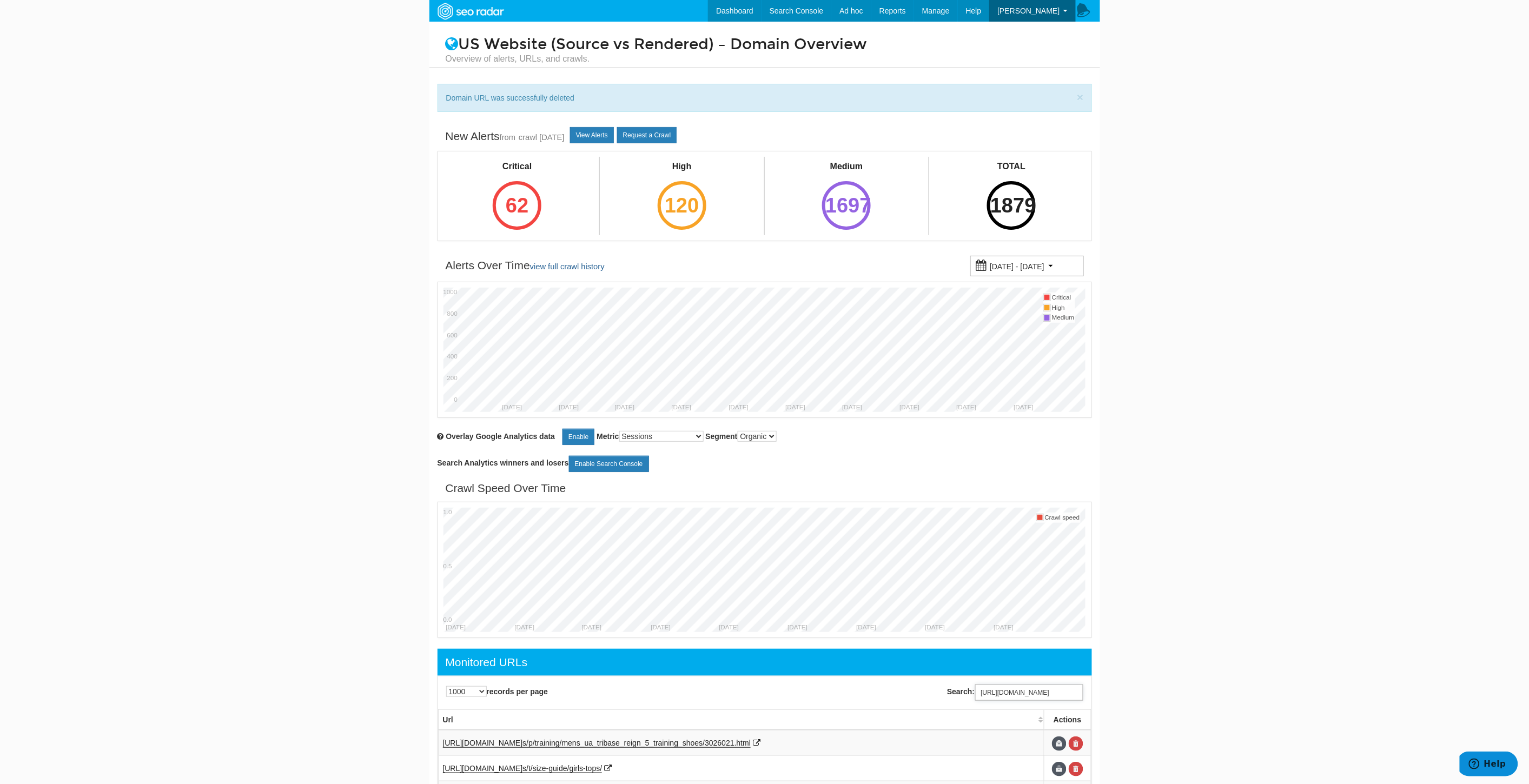
scroll to position [0, 91]
type input "[URL][DOMAIN_NAME]"
click at [1079, 746] on link at bounding box center [1076, 744] width 15 height 15
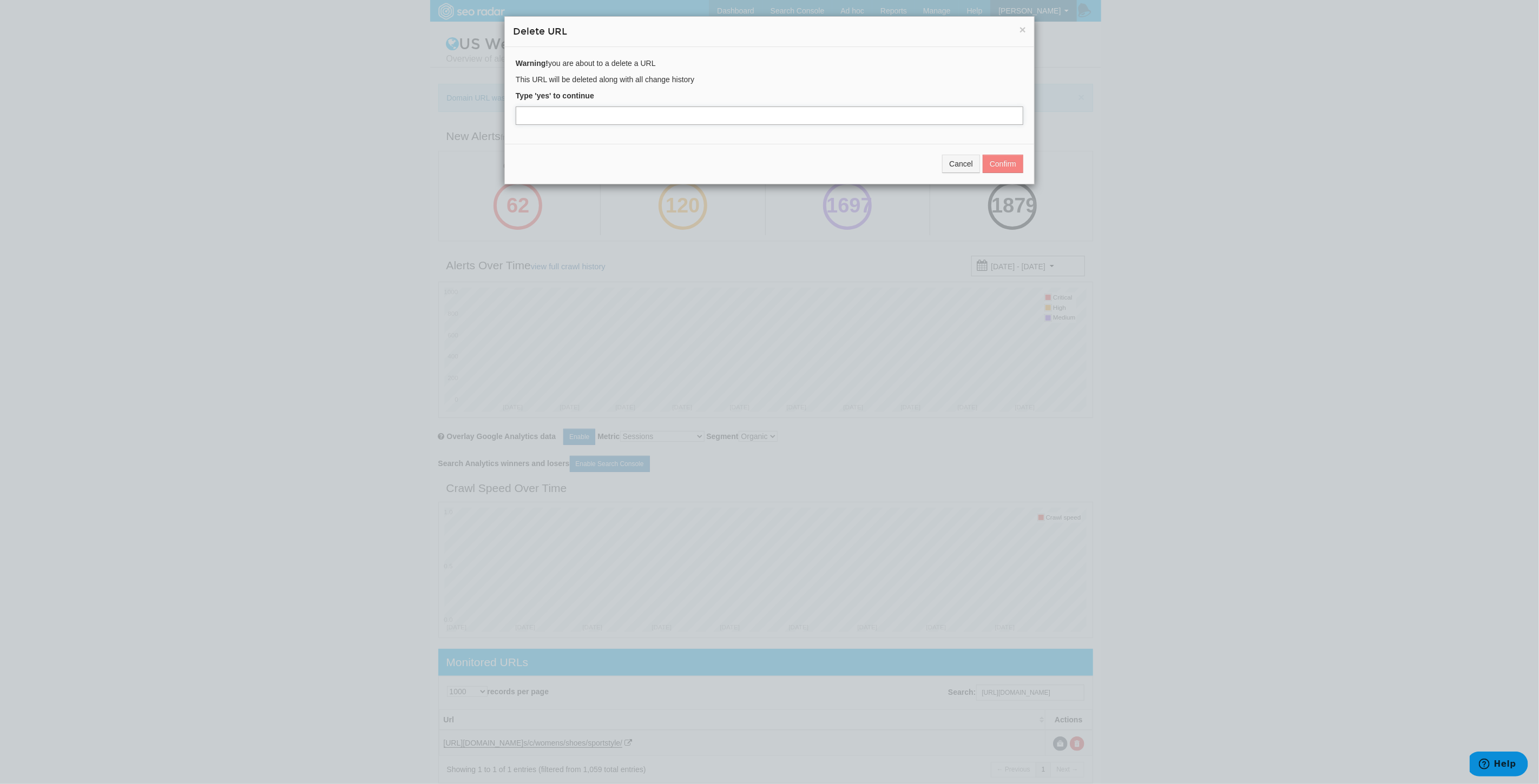
click at [582, 111] on input "text" at bounding box center [769, 116] width 507 height 18
type input "yes"
click at [993, 166] on button "Confirm" at bounding box center [1003, 164] width 40 height 18
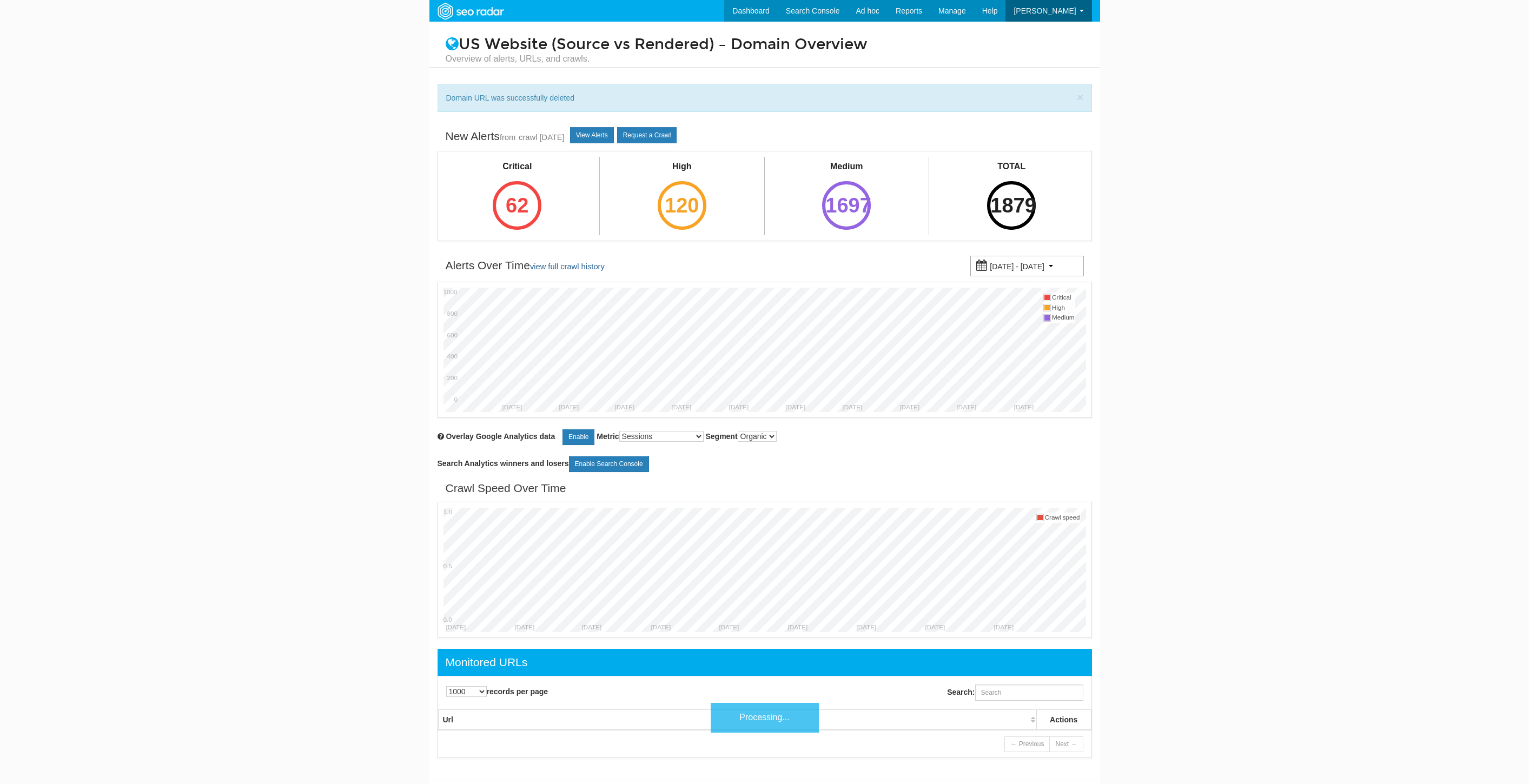
select select "1000"
click at [998, 690] on input "Search:" at bounding box center [1029, 692] width 108 height 17
paste input "[URL][DOMAIN_NAME]"
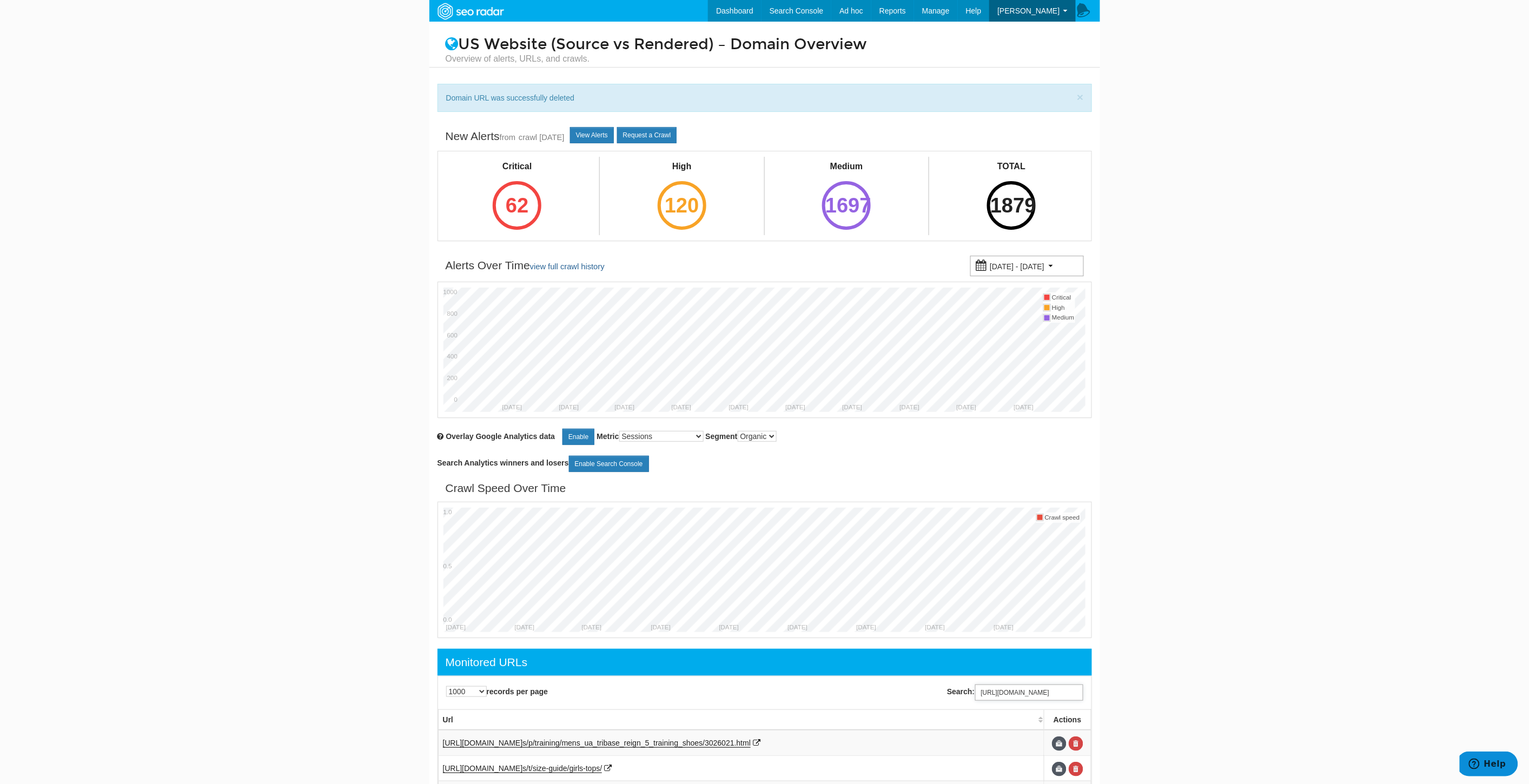
scroll to position [0, 85]
type input "[URL][DOMAIN_NAME]"
click at [1075, 749] on link at bounding box center [1076, 744] width 15 height 15
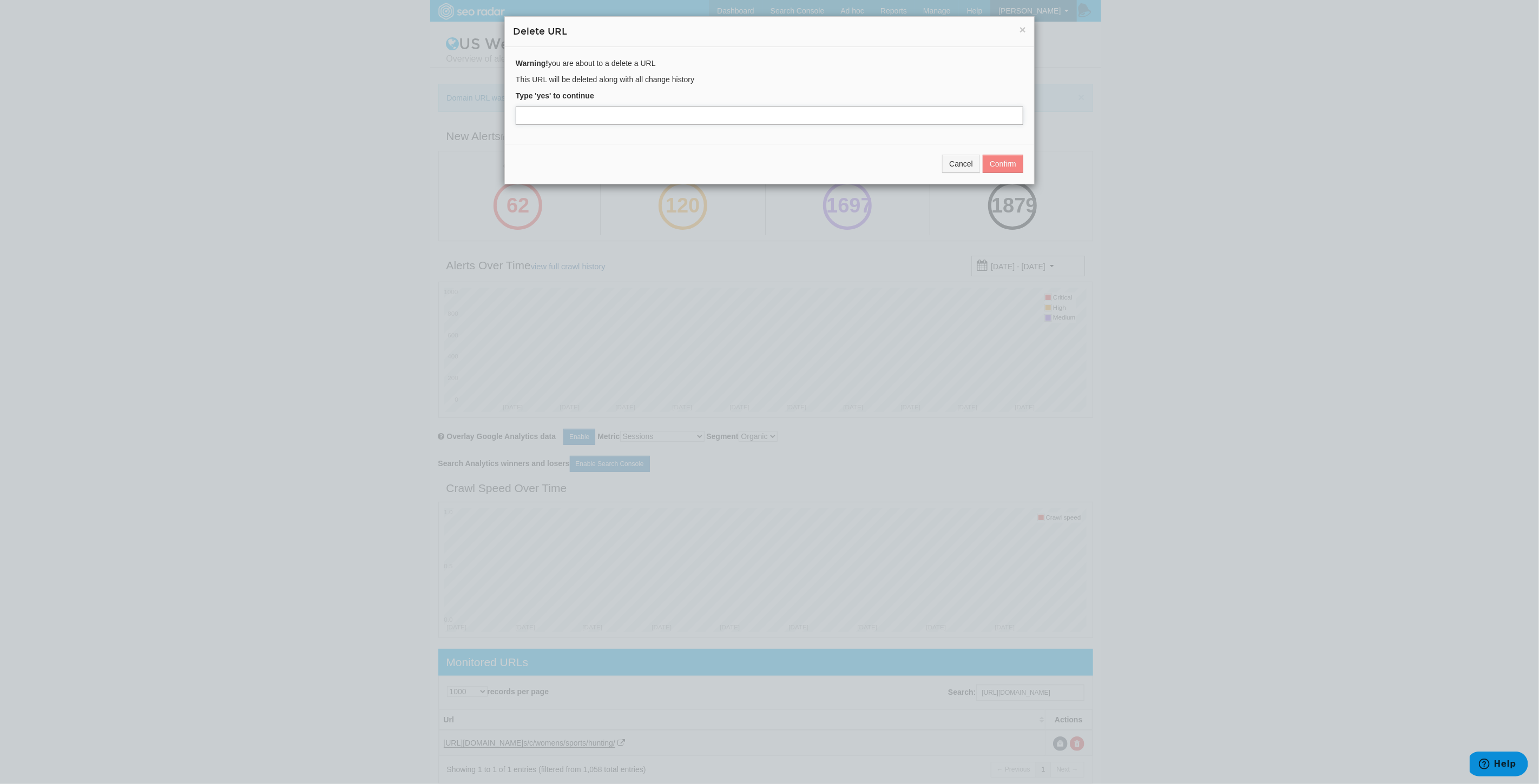
click at [638, 124] on input "text" at bounding box center [769, 116] width 507 height 18
type input "yes"
click at [1001, 166] on button "Confirm" at bounding box center [1003, 164] width 40 height 18
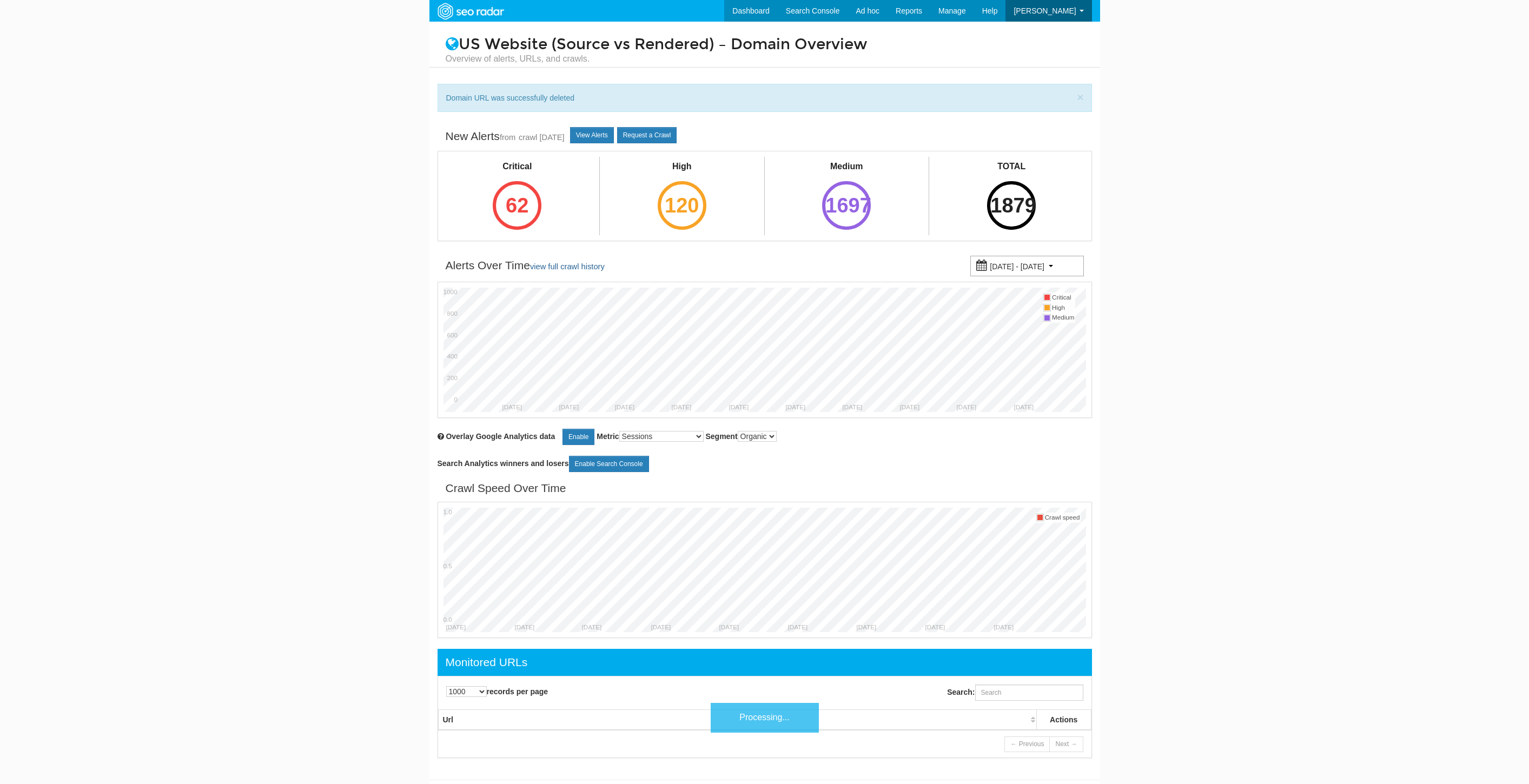
select select "1000"
click at [1016, 697] on input "Search:" at bounding box center [1029, 692] width 108 height 17
paste input "[URL][DOMAIN_NAME]"
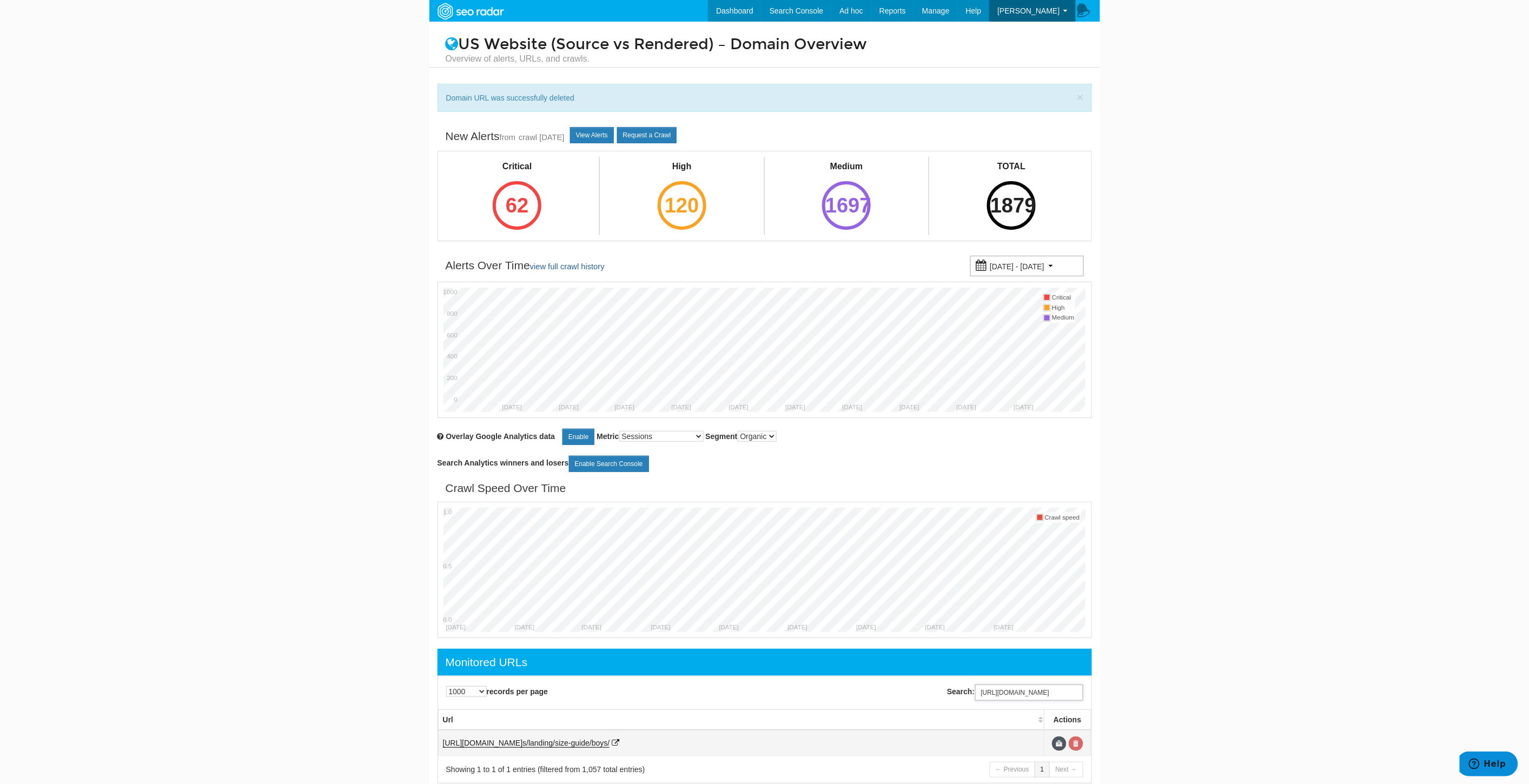
type input "[URL][DOMAIN_NAME]"
click at [1078, 741] on link at bounding box center [1076, 744] width 15 height 15
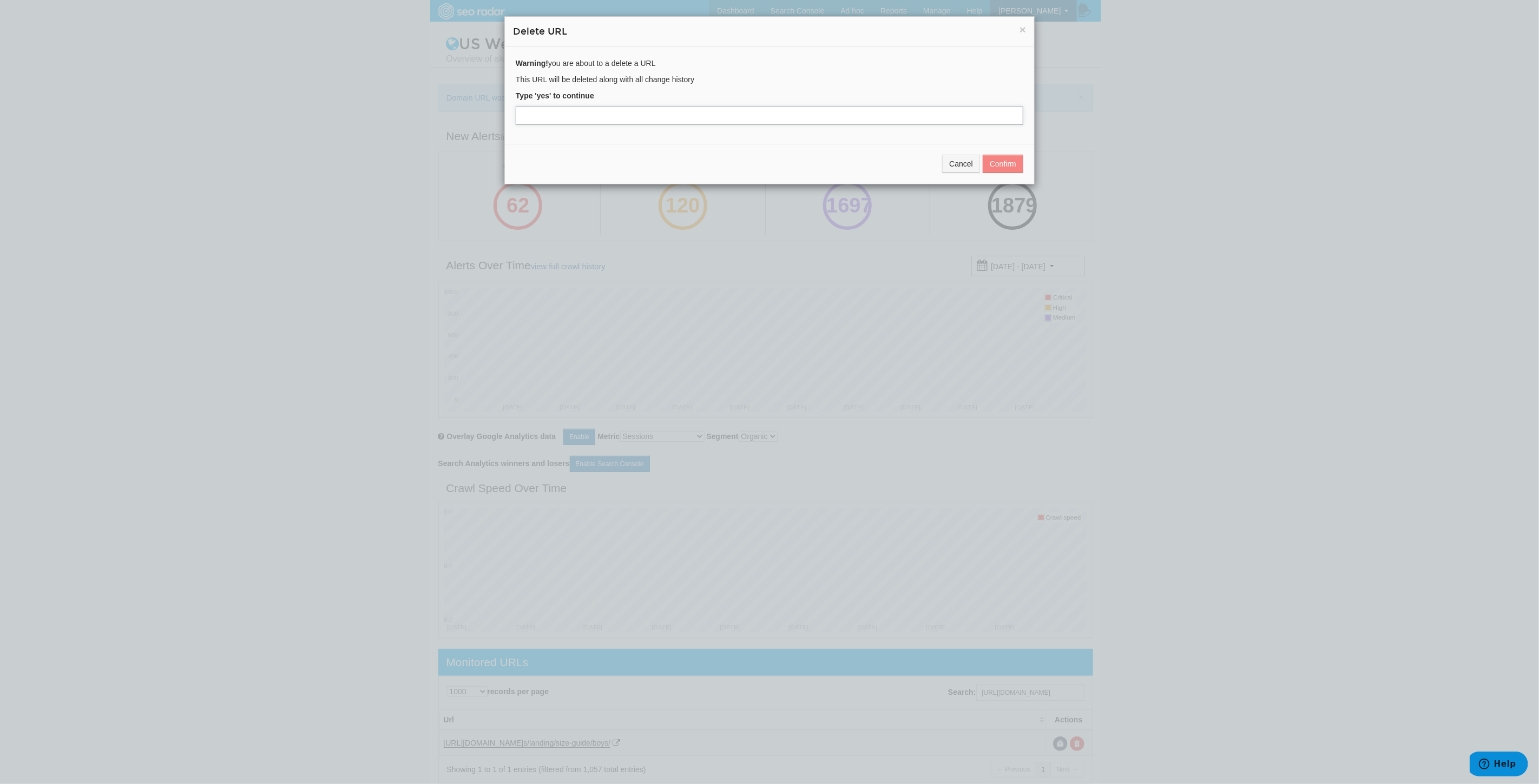
click at [564, 116] on input "text" at bounding box center [769, 116] width 507 height 18
type input "yes"
click at [1002, 168] on button "Confirm" at bounding box center [1003, 164] width 40 height 18
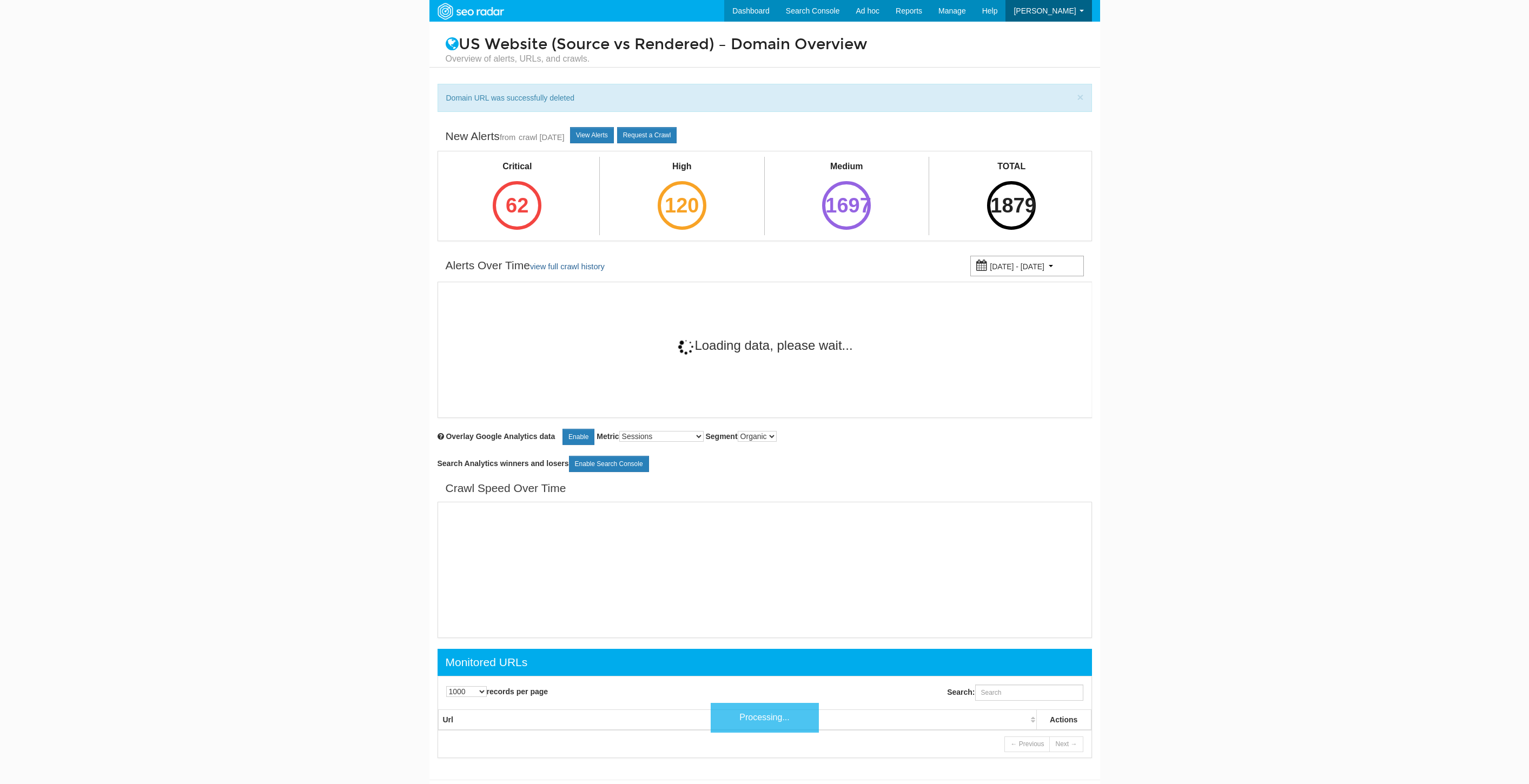
select select "1000"
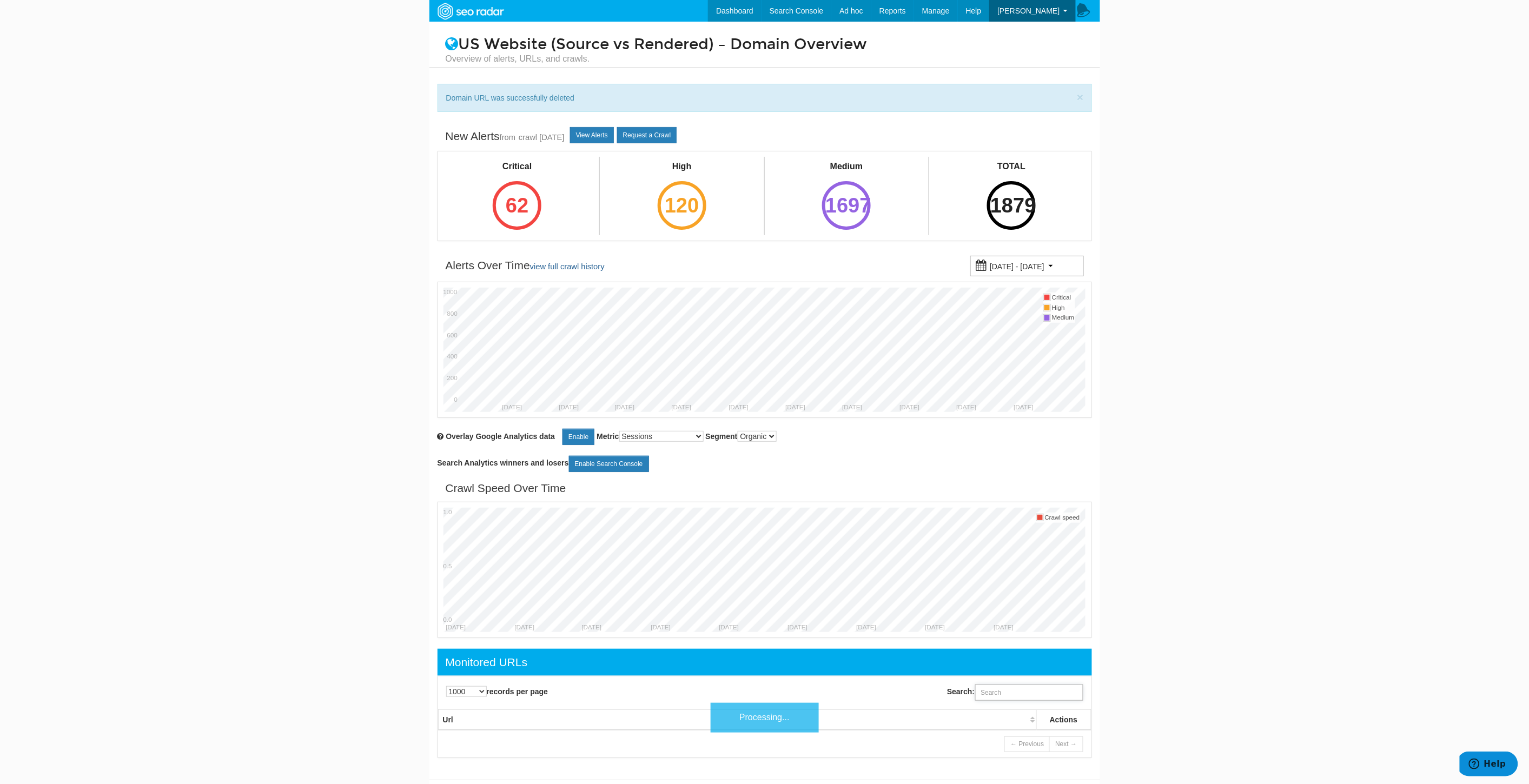
click at [1040, 694] on input "Search:" at bounding box center [1029, 692] width 108 height 17
paste input "https://www.underarmour.com/en-us/landing/size-guide/girls/"
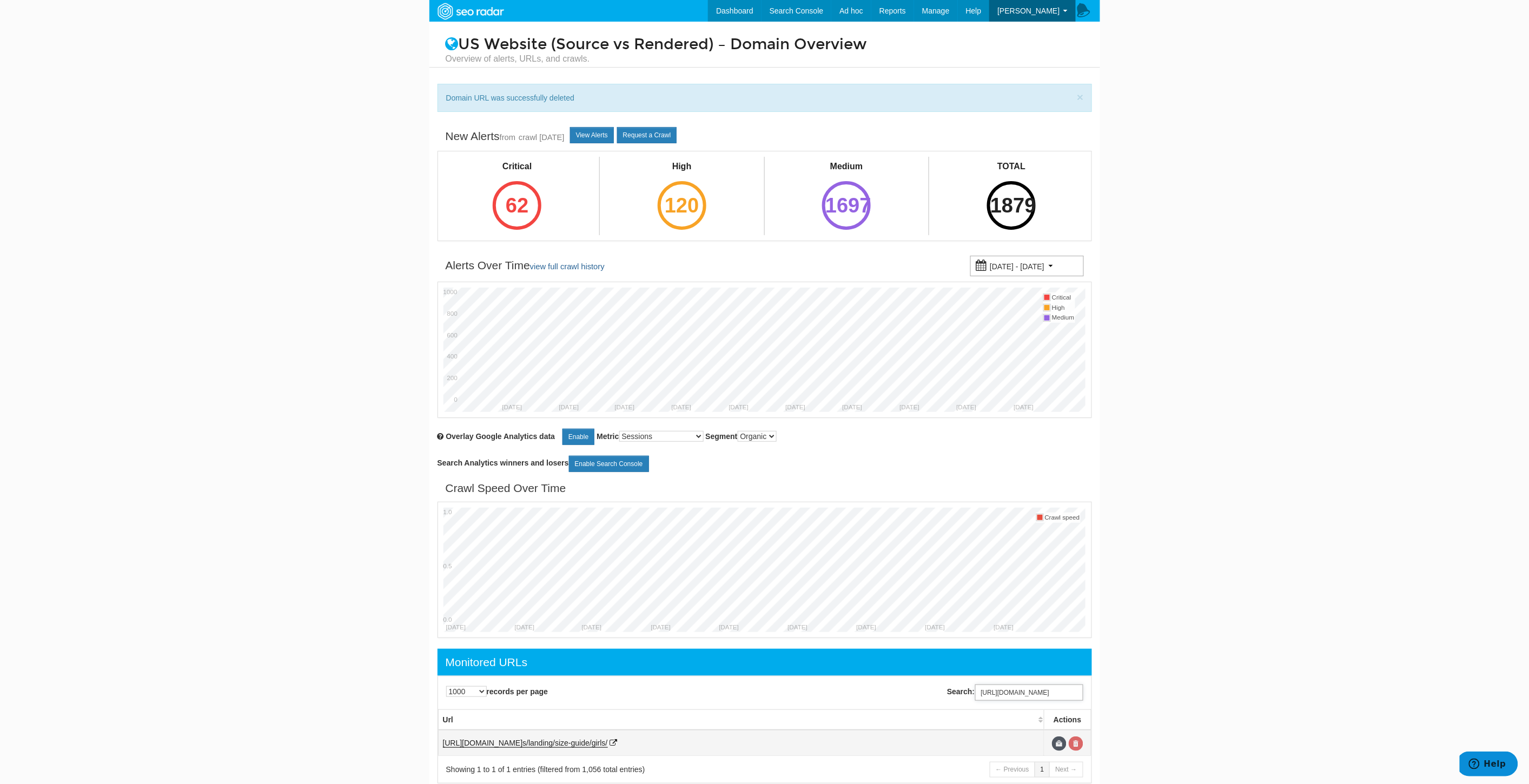
type input "https://www.underarmour.com/en-us/landing/size-guide/girls/"
click at [1076, 742] on link at bounding box center [1076, 744] width 15 height 15
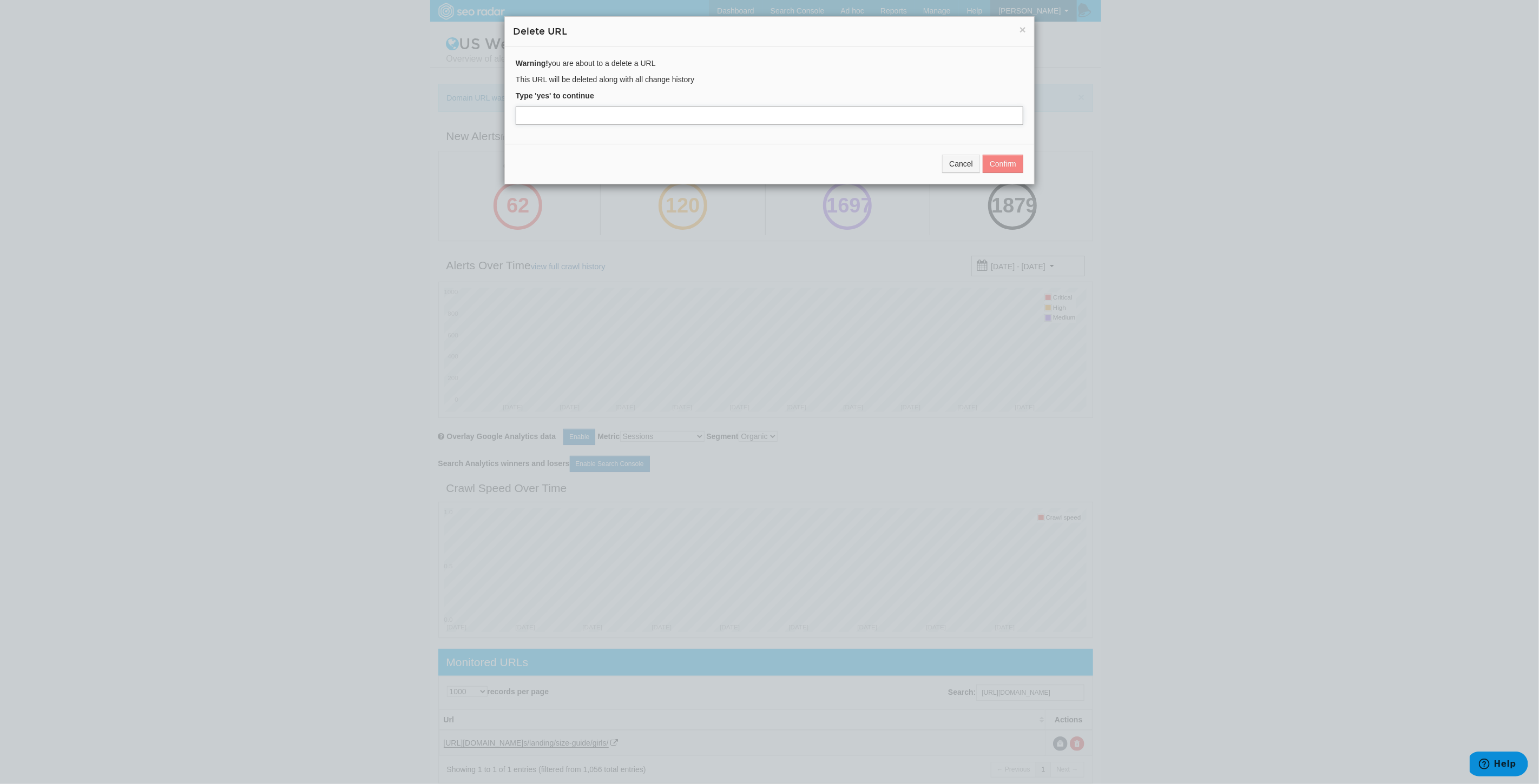
click at [565, 115] on input "text" at bounding box center [769, 116] width 507 height 18
type input "yes"
click at [986, 158] on button "Confirm" at bounding box center [1003, 164] width 40 height 18
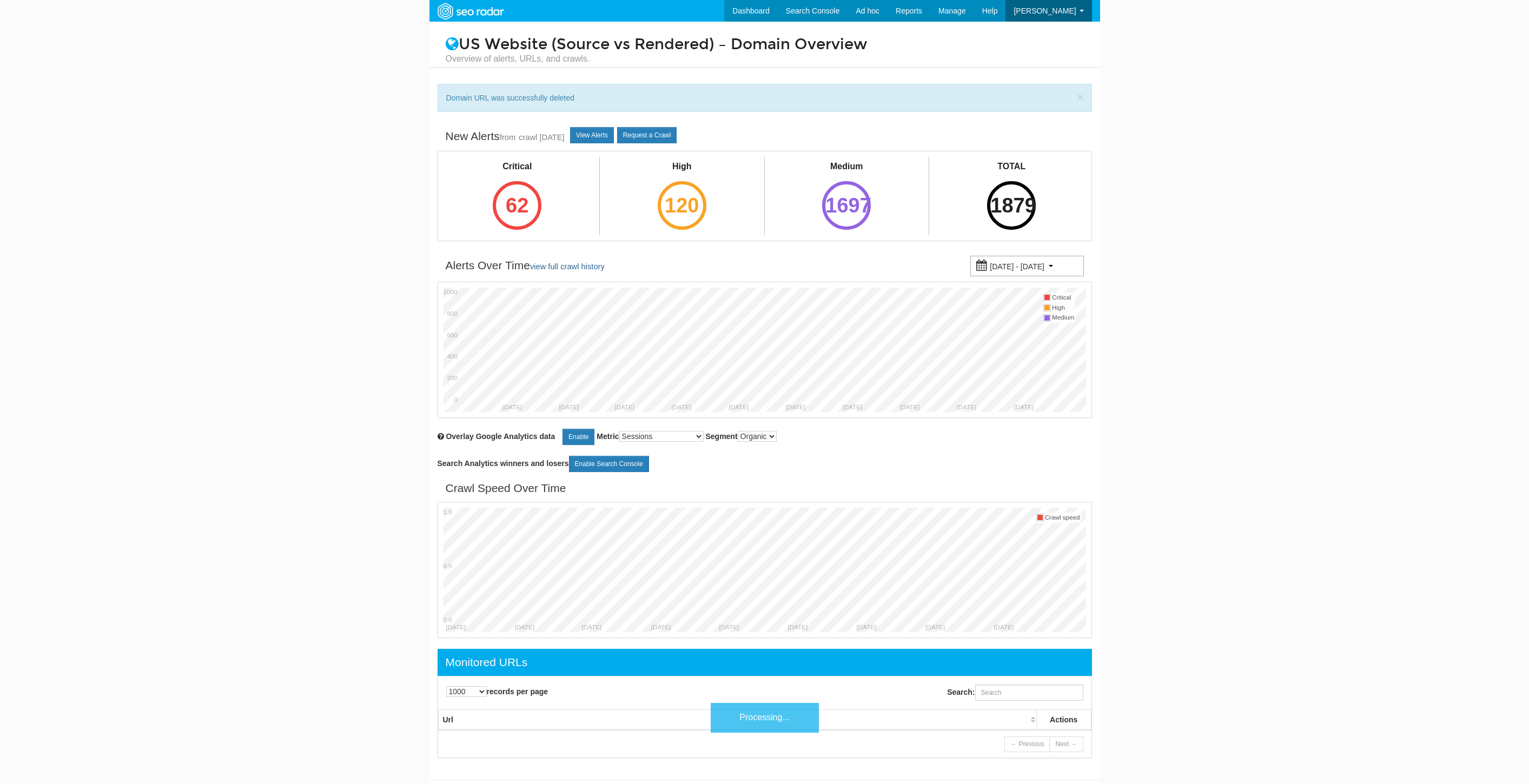
select select "1000"
click at [1029, 692] on input "Search:" at bounding box center [1029, 692] width 108 height 17
paste input "https://www.underarmour.com/en-us/landing/size-guide/men/"
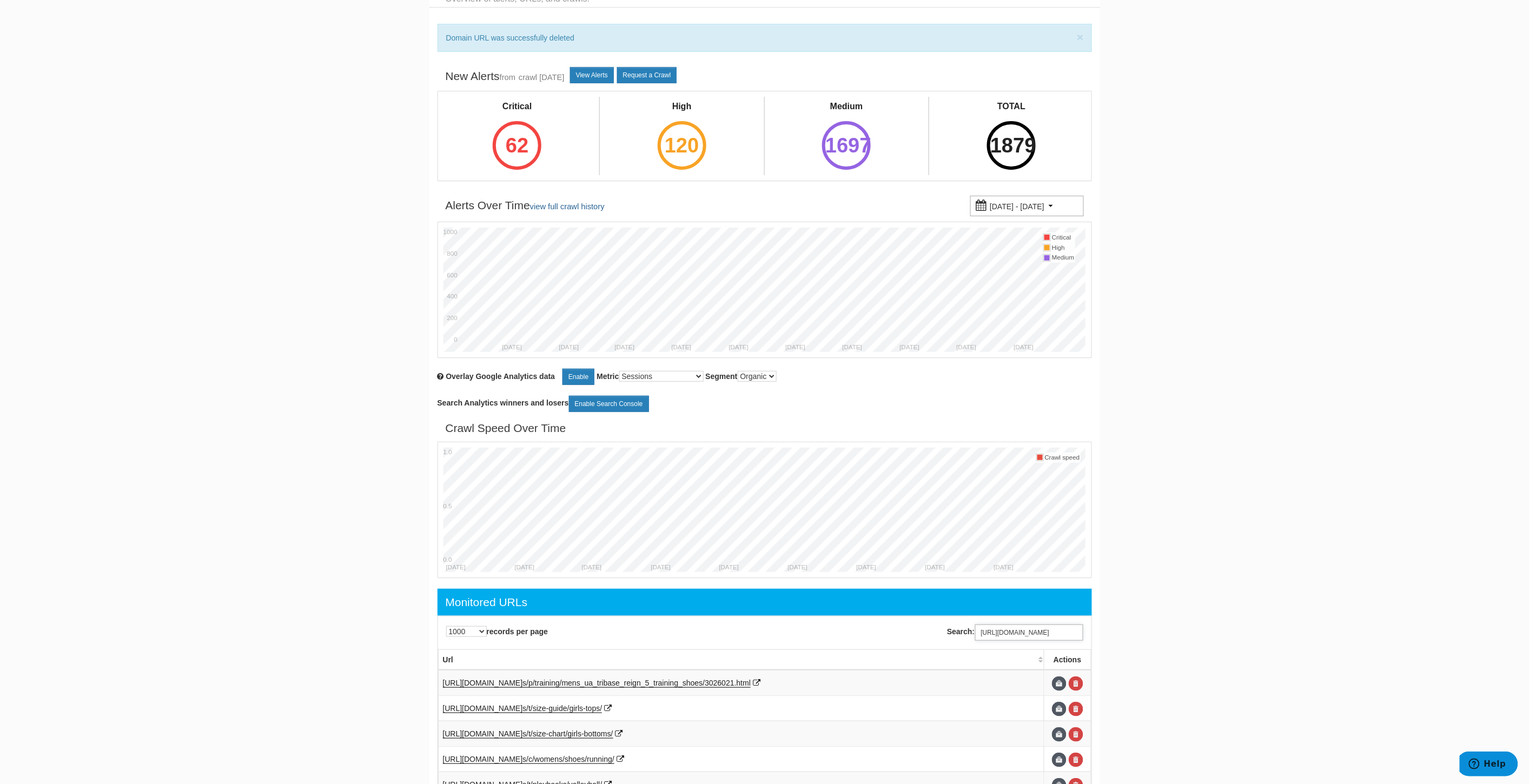
scroll to position [0, 0]
drag, startPoint x: 1004, startPoint y: 633, endPoint x: 779, endPoint y: 612, distance: 226.0
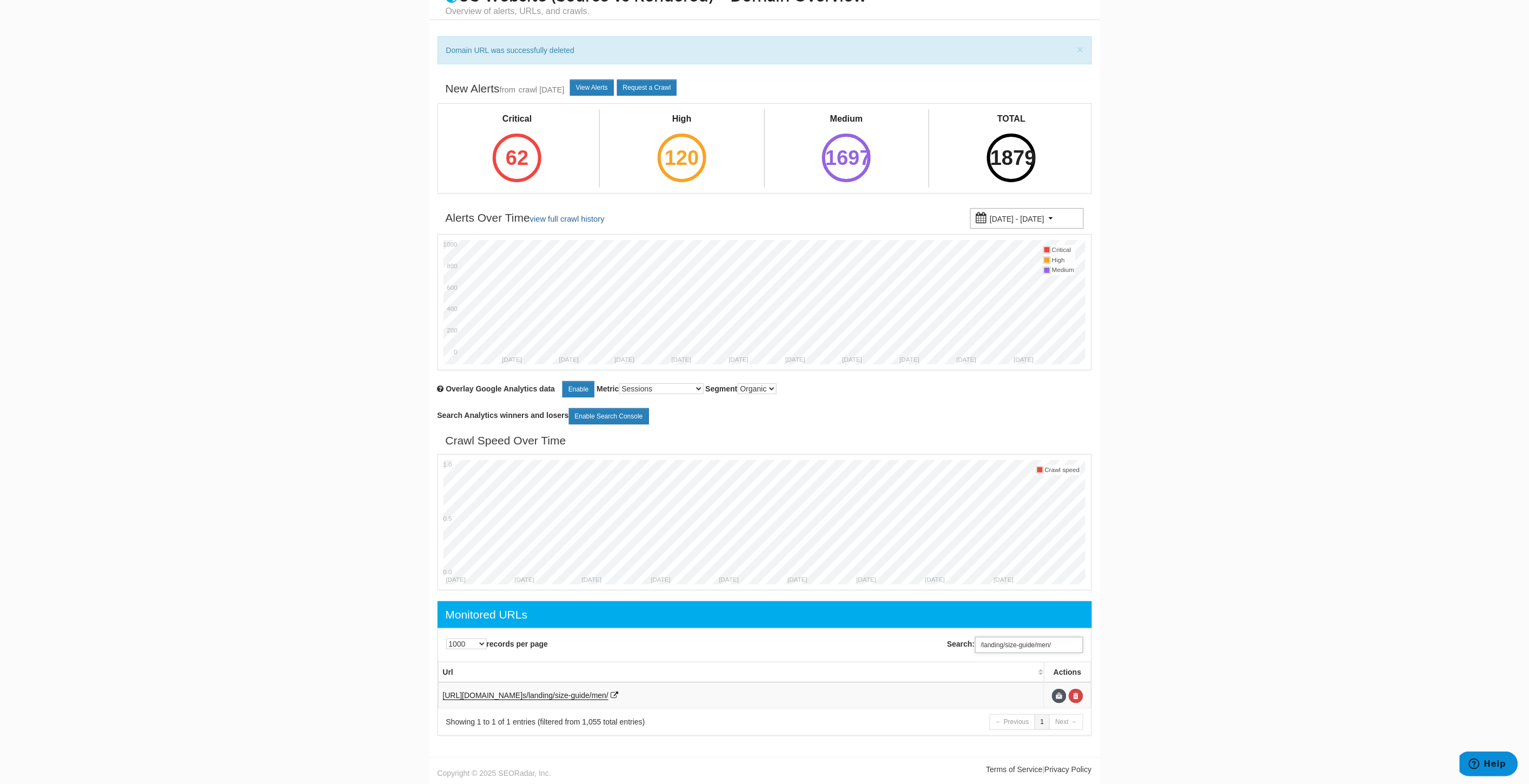
scroll to position [49, 0]
type input "/landing/size-guide/men/"
click at [1077, 693] on link at bounding box center [1076, 697] width 15 height 15
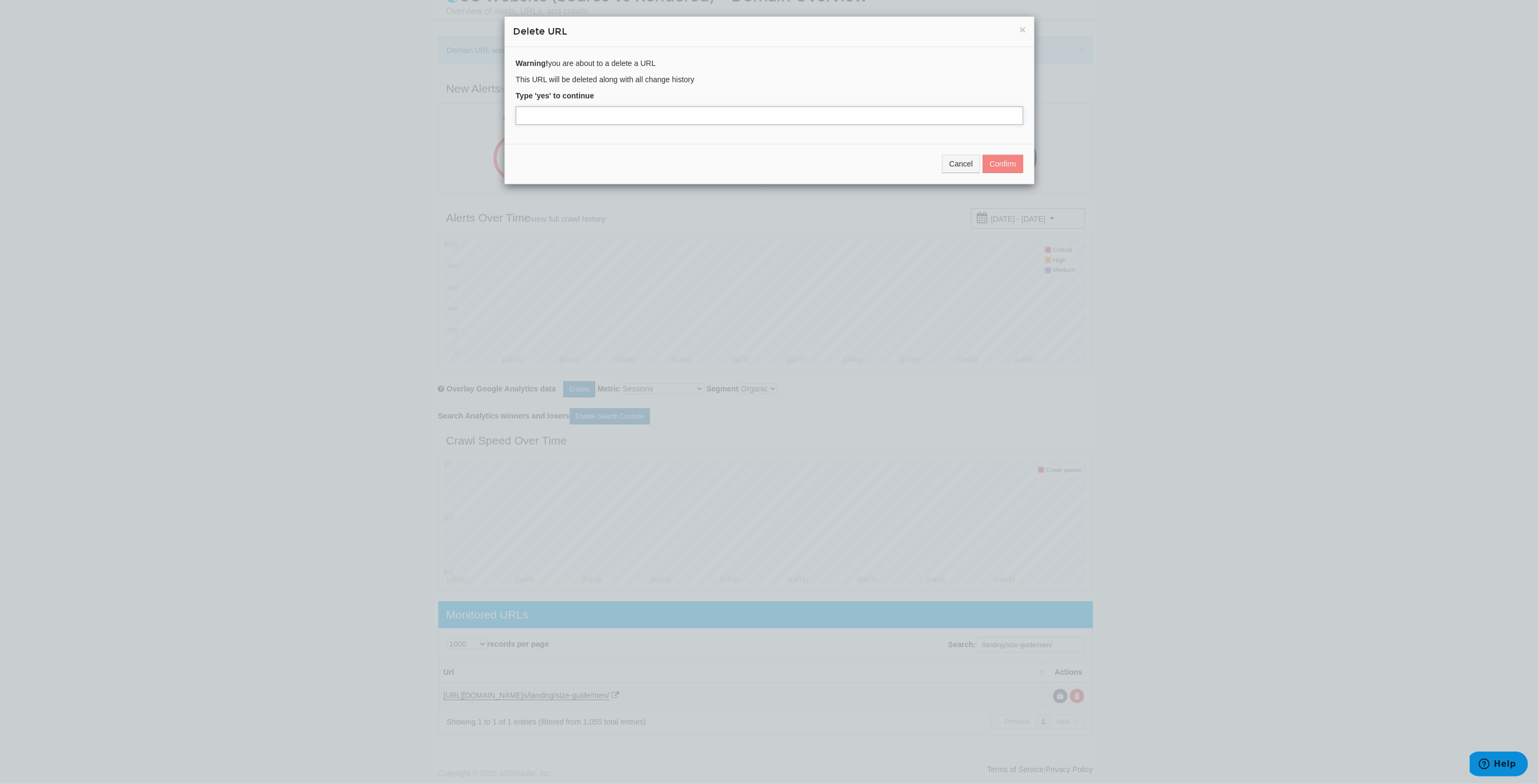
click at [609, 116] on input "text" at bounding box center [769, 116] width 507 height 18
type input "yes"
click at [997, 160] on button "Confirm" at bounding box center [1003, 164] width 40 height 18
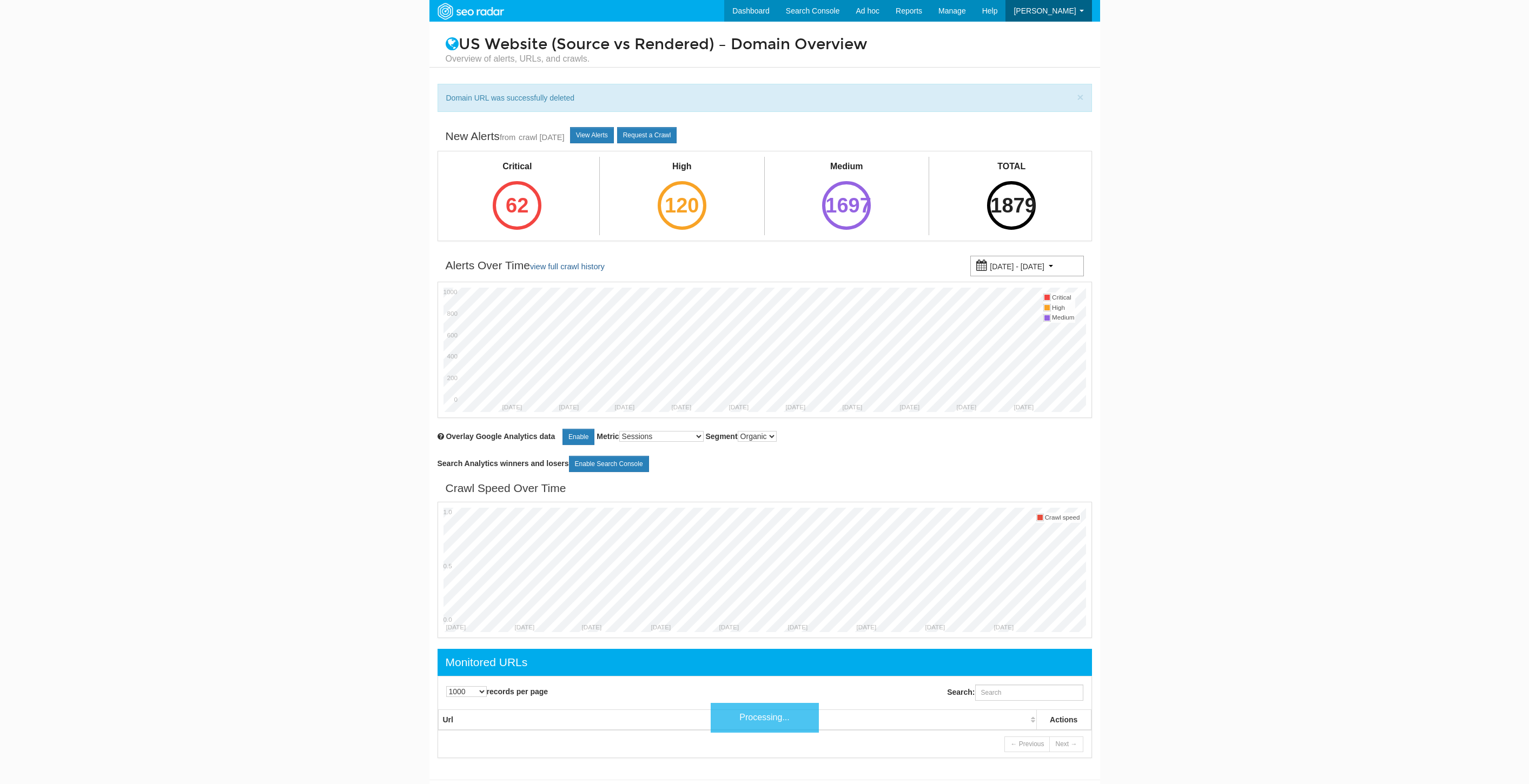
select select "1000"
click at [1043, 693] on input "Search:" at bounding box center [1029, 692] width 108 height 17
paste input "[URL][DOMAIN_NAME]"
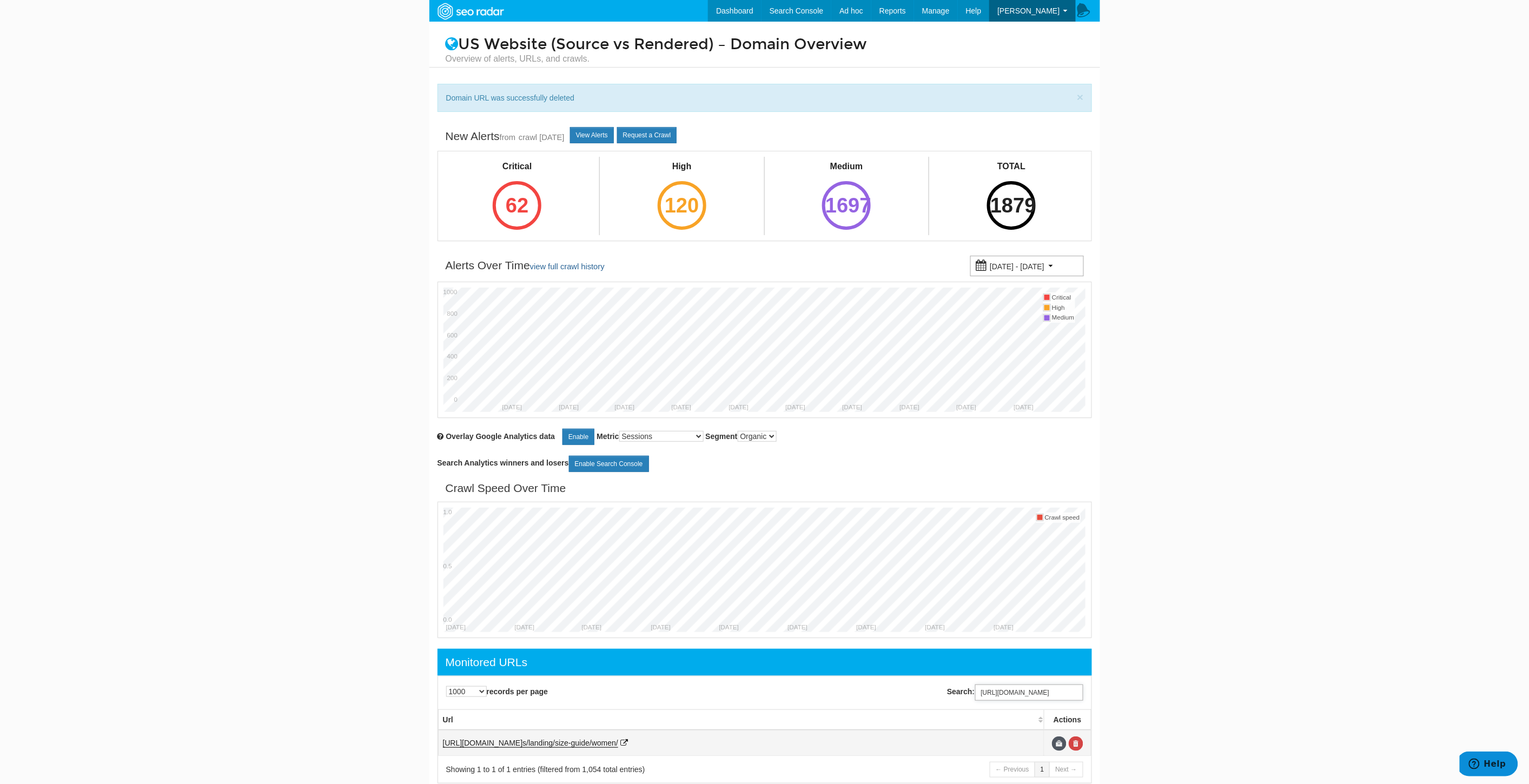
type input "[URL][DOMAIN_NAME]"
click at [1080, 752] on td at bounding box center [1067, 743] width 46 height 26
click at [1077, 746] on link at bounding box center [1076, 744] width 15 height 15
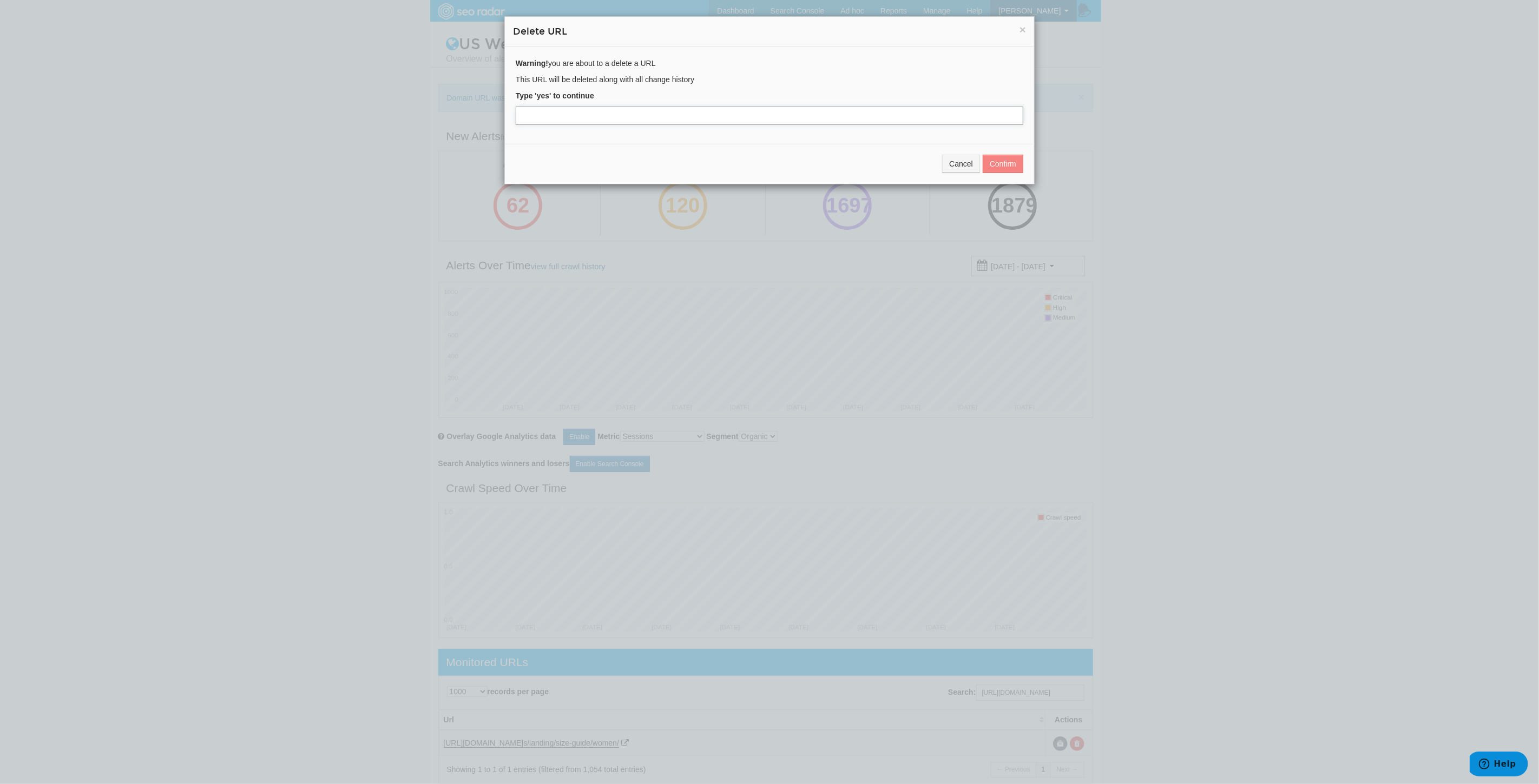
click at [567, 116] on input "text" at bounding box center [769, 116] width 507 height 18
type input "yes"
click at [1007, 165] on button "Confirm" at bounding box center [1003, 164] width 40 height 18
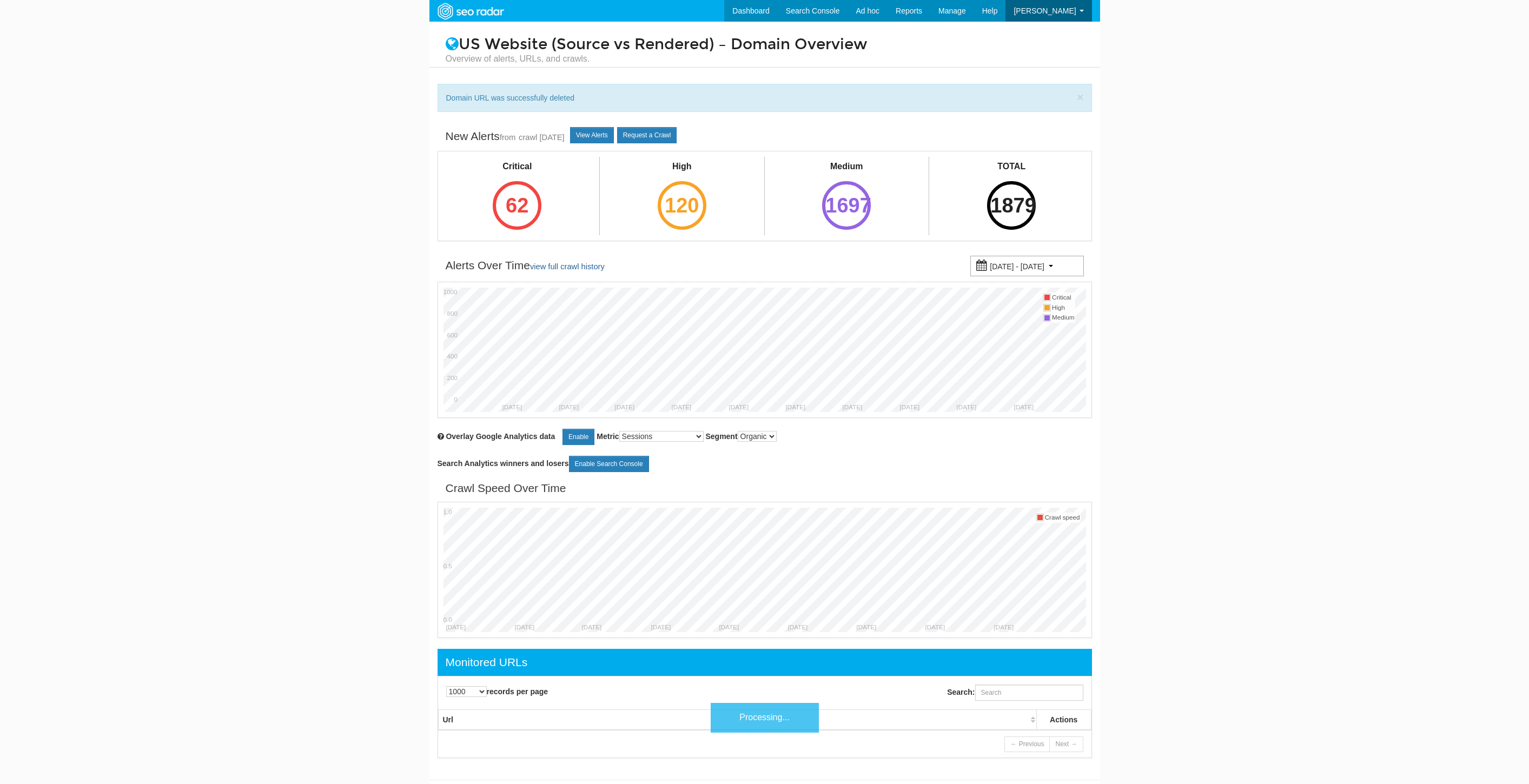
select select "1000"
click at [1022, 697] on input "Search:" at bounding box center [1029, 692] width 108 height 17
paste input "[URL][DOMAIN_NAME]"
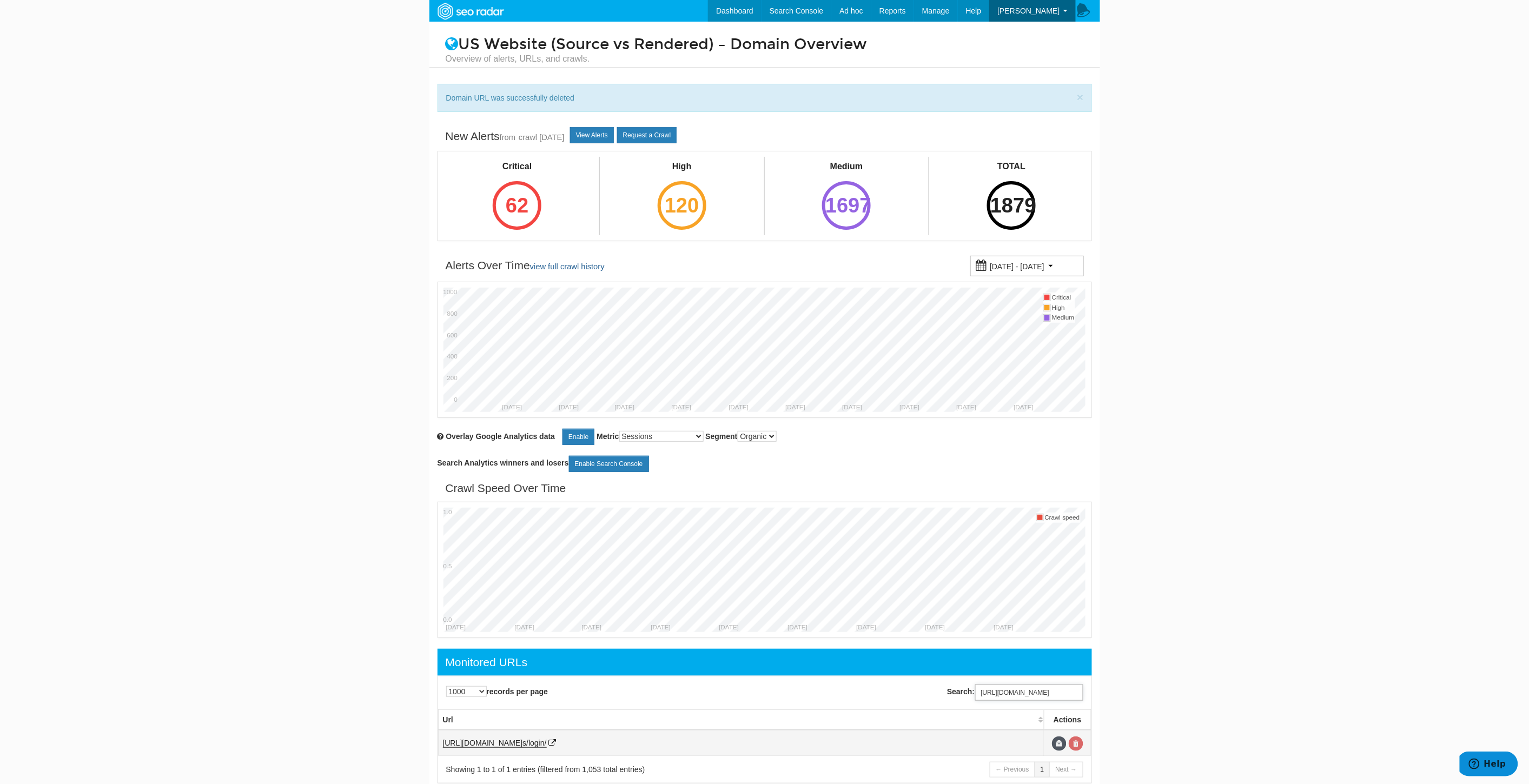
type input "[URL][DOMAIN_NAME]"
click at [1077, 745] on link at bounding box center [1076, 744] width 15 height 15
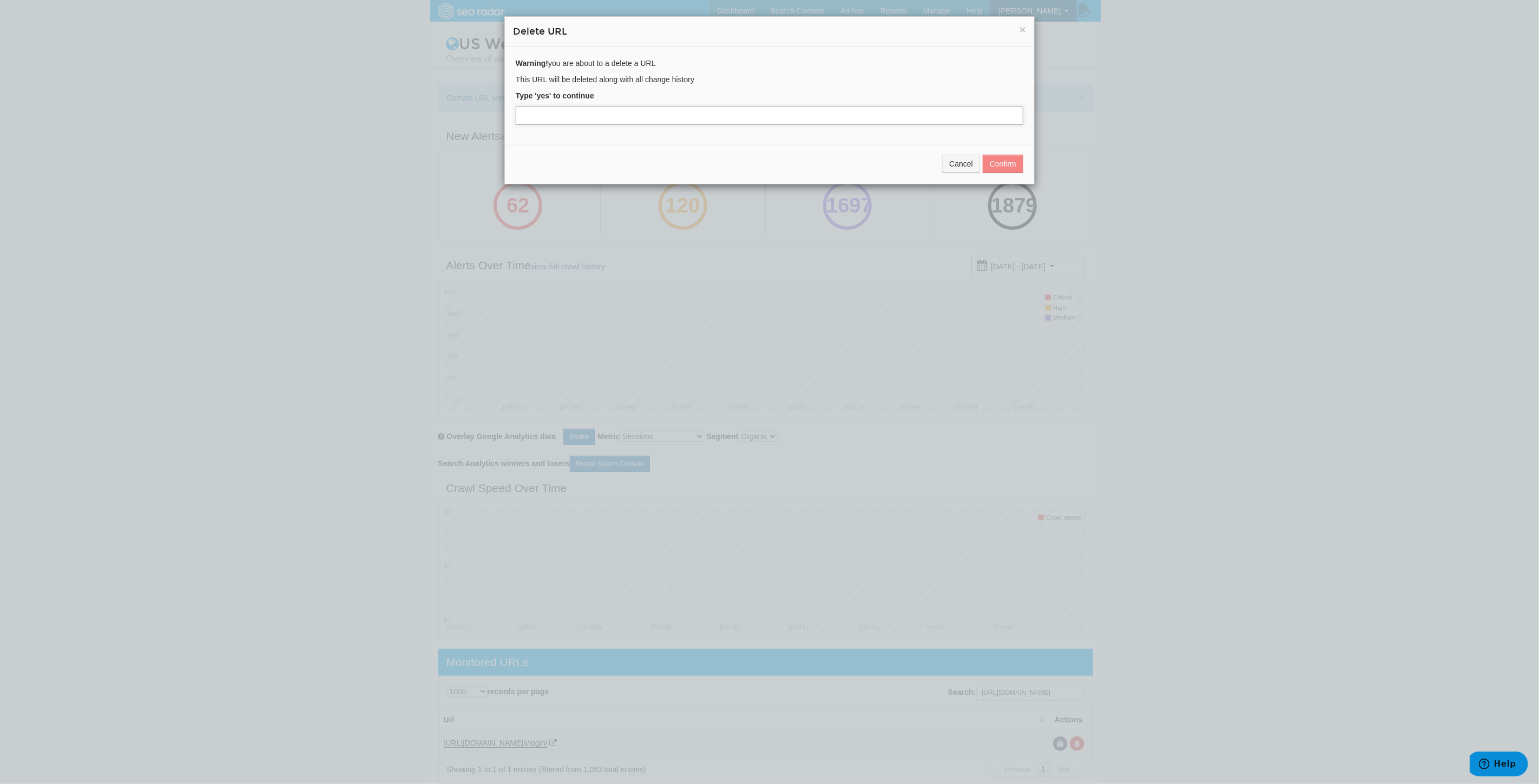
click at [594, 116] on input "text" at bounding box center [769, 116] width 507 height 18
type input "yes"
click at [1007, 164] on button "Confirm" at bounding box center [1003, 164] width 40 height 18
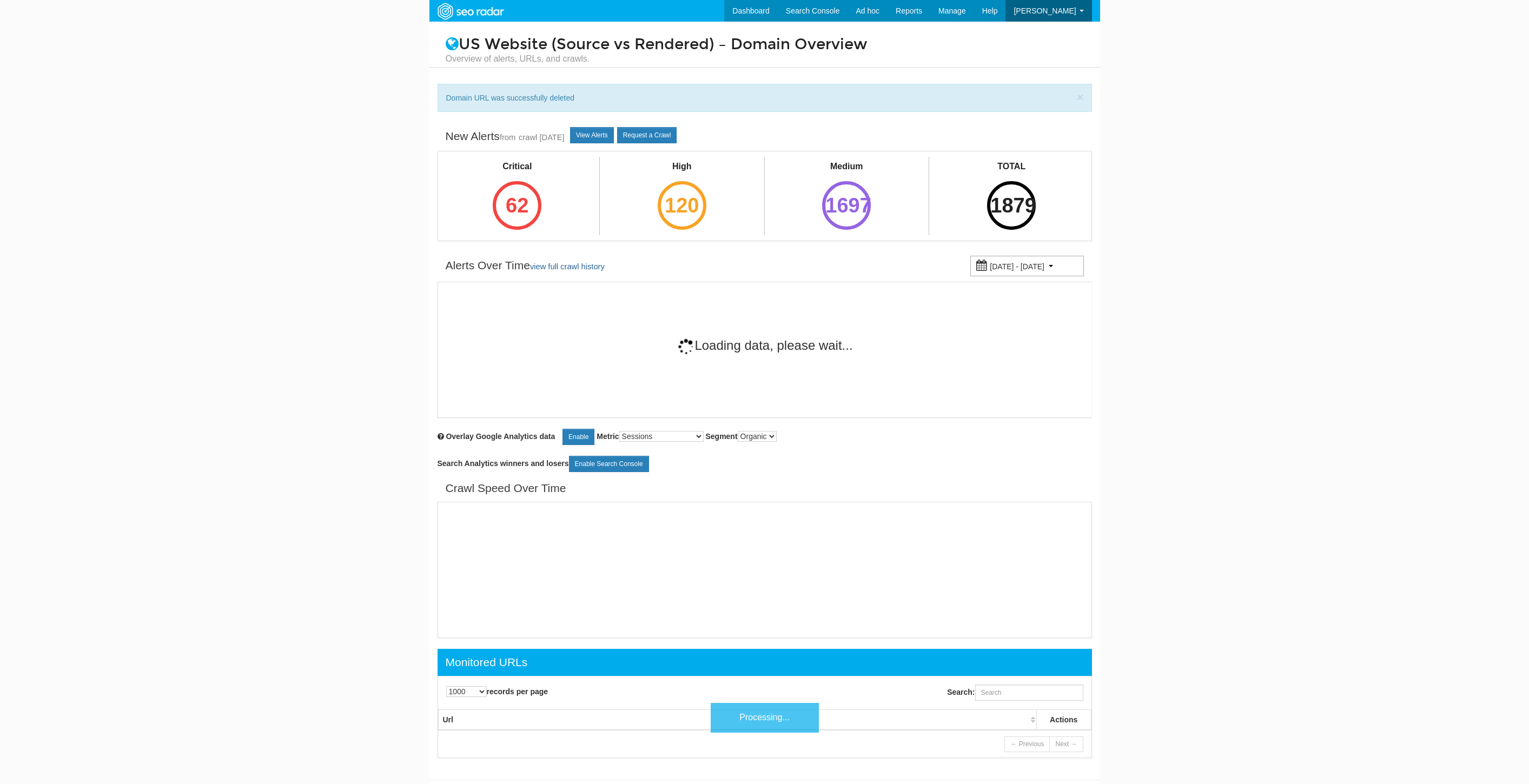
select select "1000"
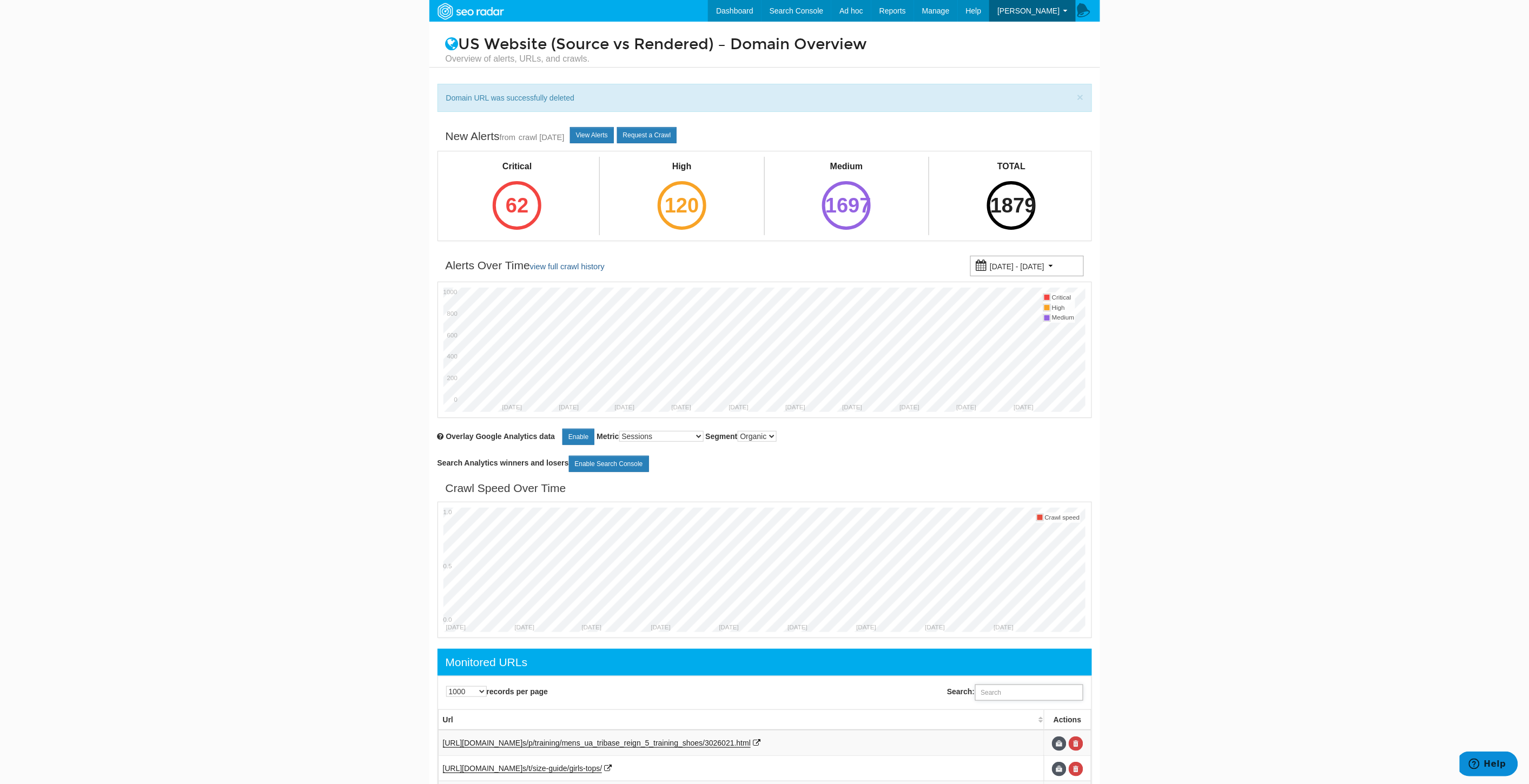
click at [996, 695] on input "Search:" at bounding box center [1029, 692] width 108 height 17
paste input "mens/accessories/socks/red/"
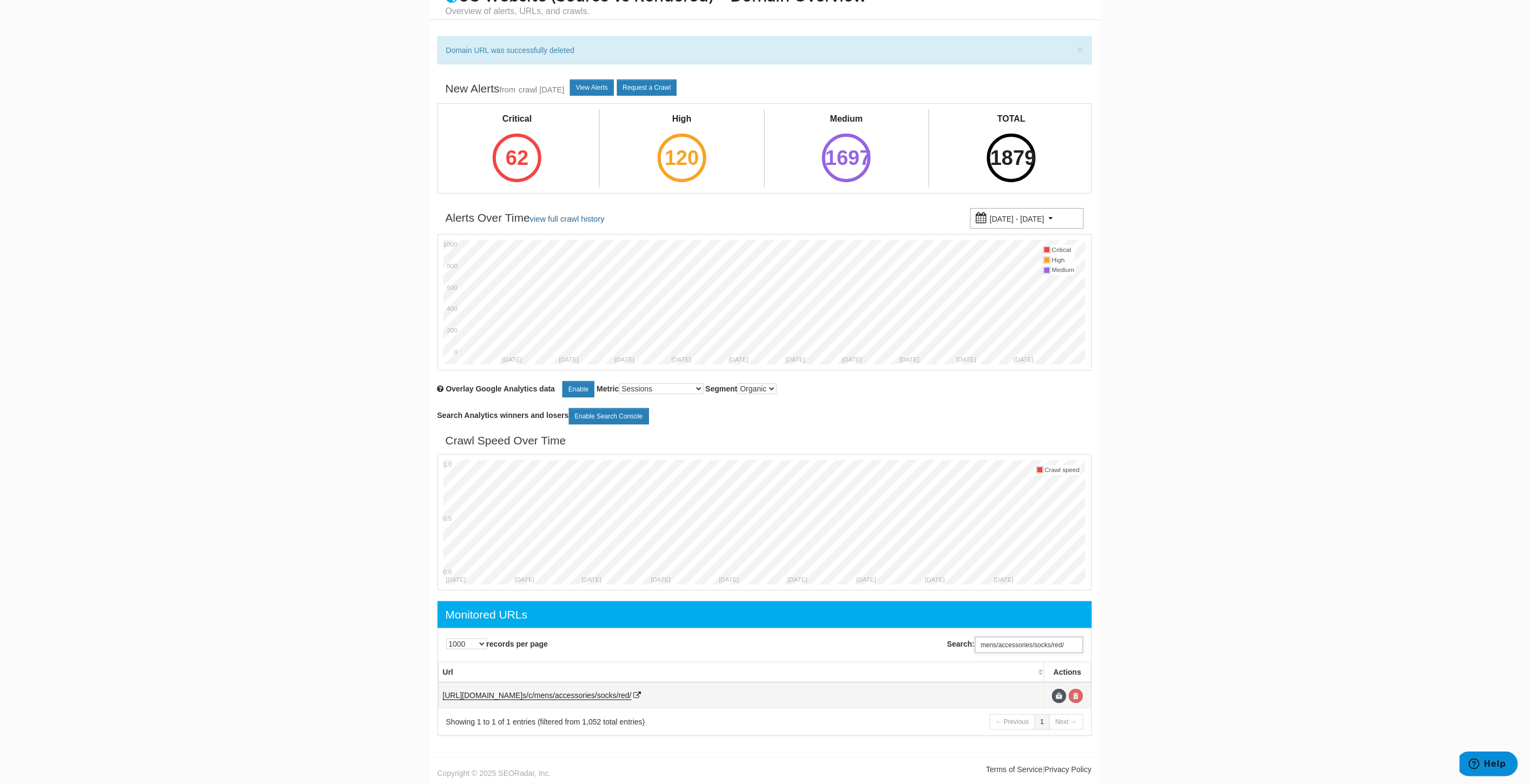
type input "mens/accessories/socks/red/"
click at [1079, 700] on link at bounding box center [1076, 697] width 15 height 15
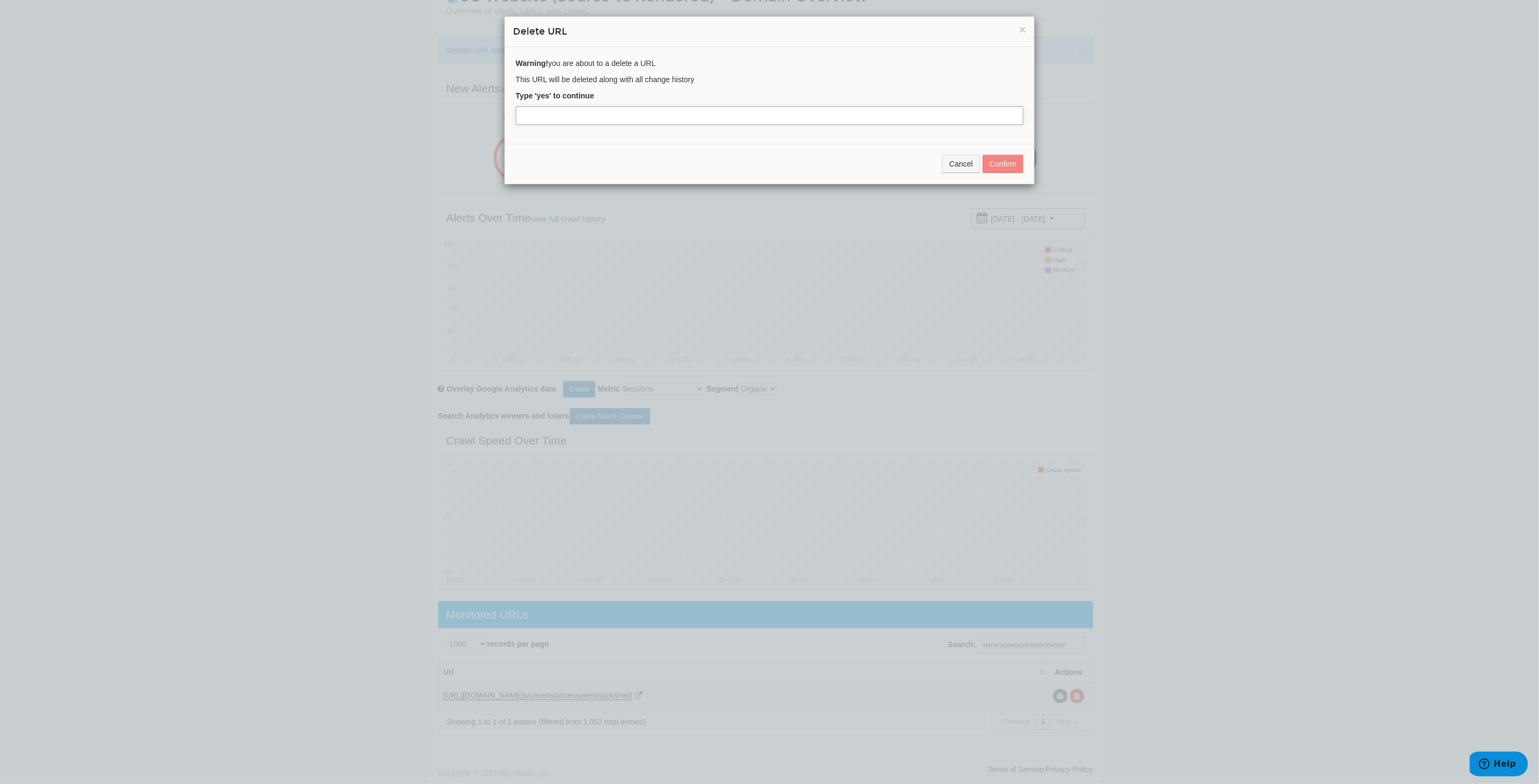
click at [548, 122] on input "text" at bounding box center [769, 116] width 507 height 18
type input "yes"
click at [1007, 164] on button "Confirm" at bounding box center [1003, 164] width 40 height 18
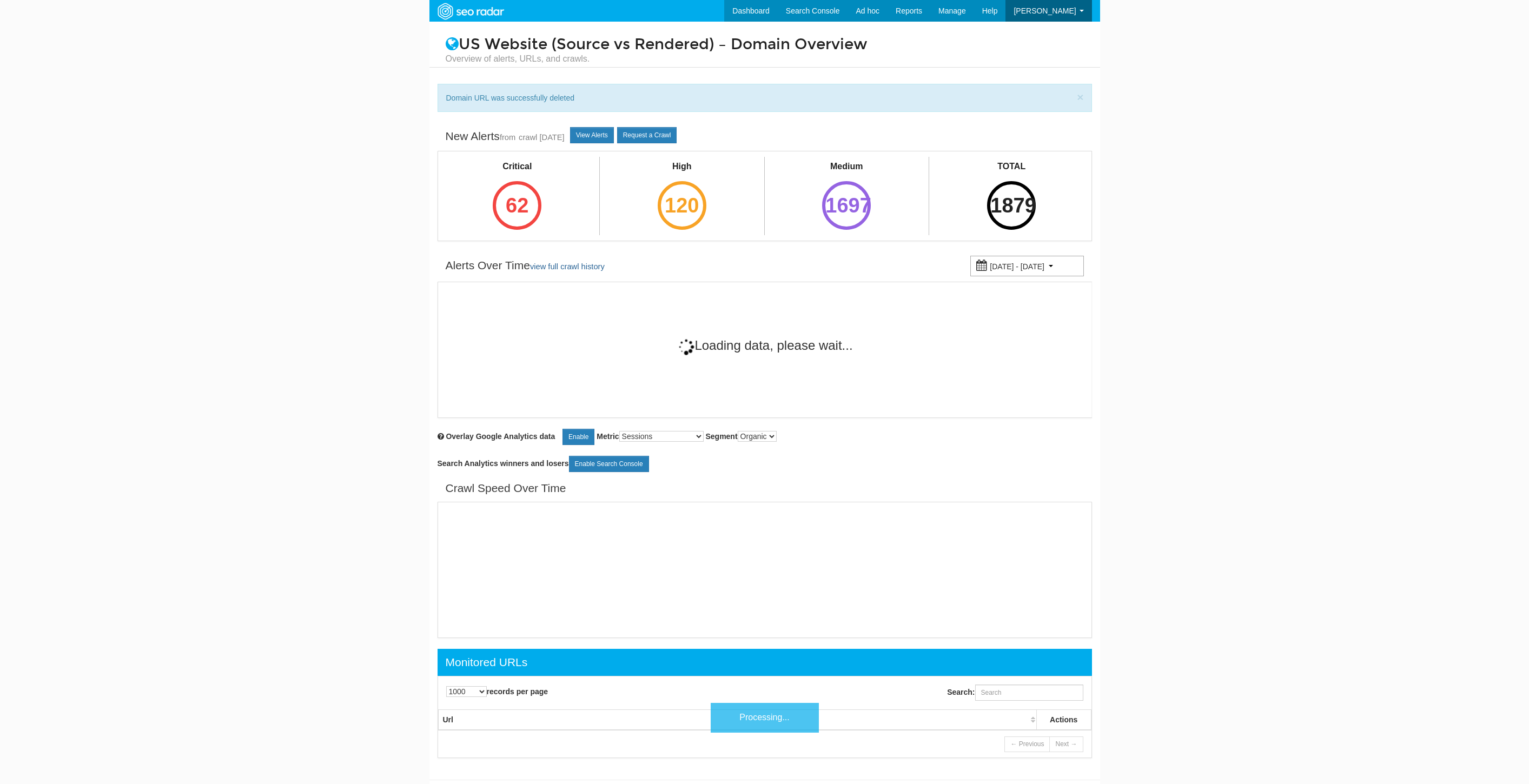
select select "1000"
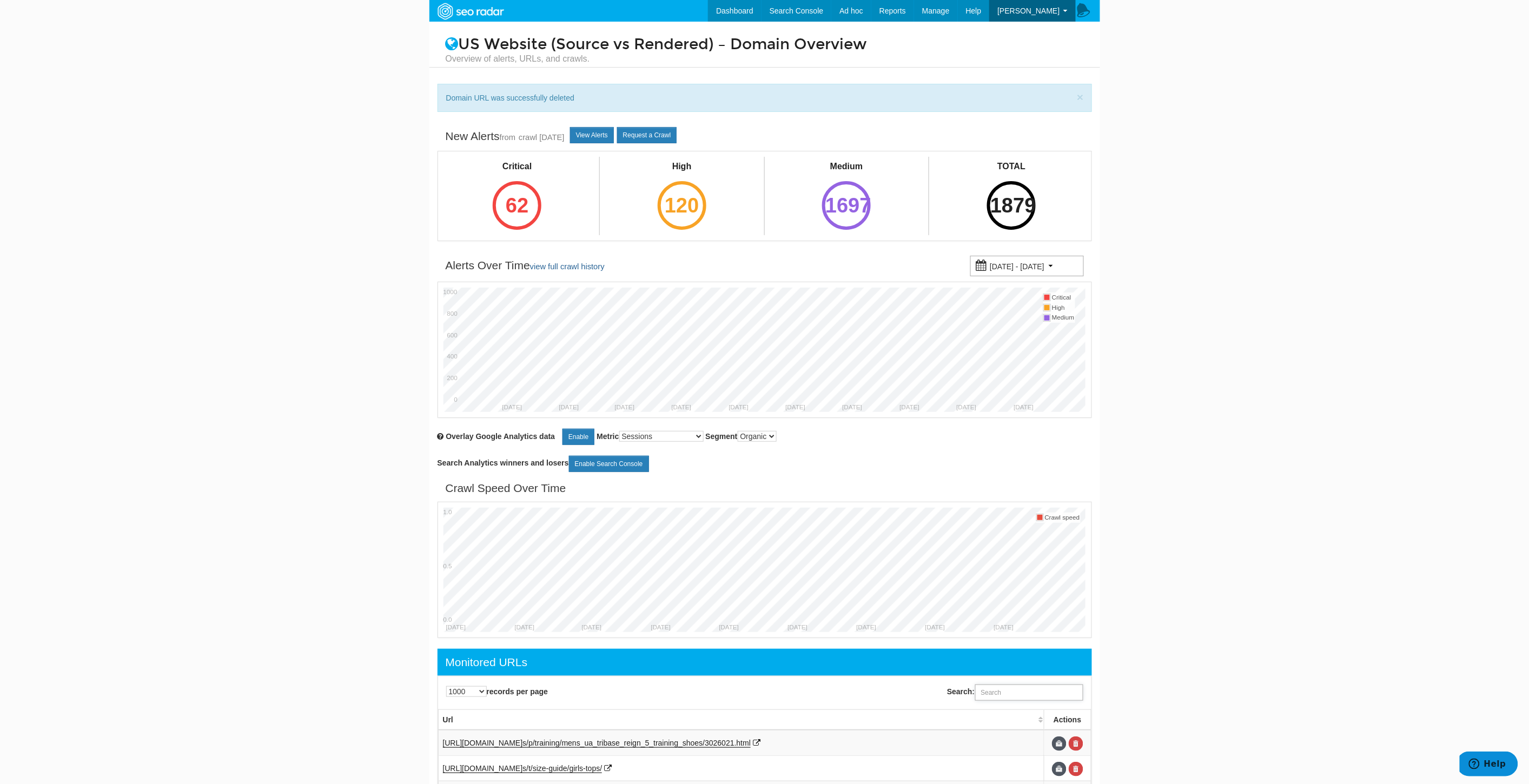
click at [1007, 698] on input "Search:" at bounding box center [1029, 692] width 108 height 17
paste input "[URL][DOMAIN_NAME]"
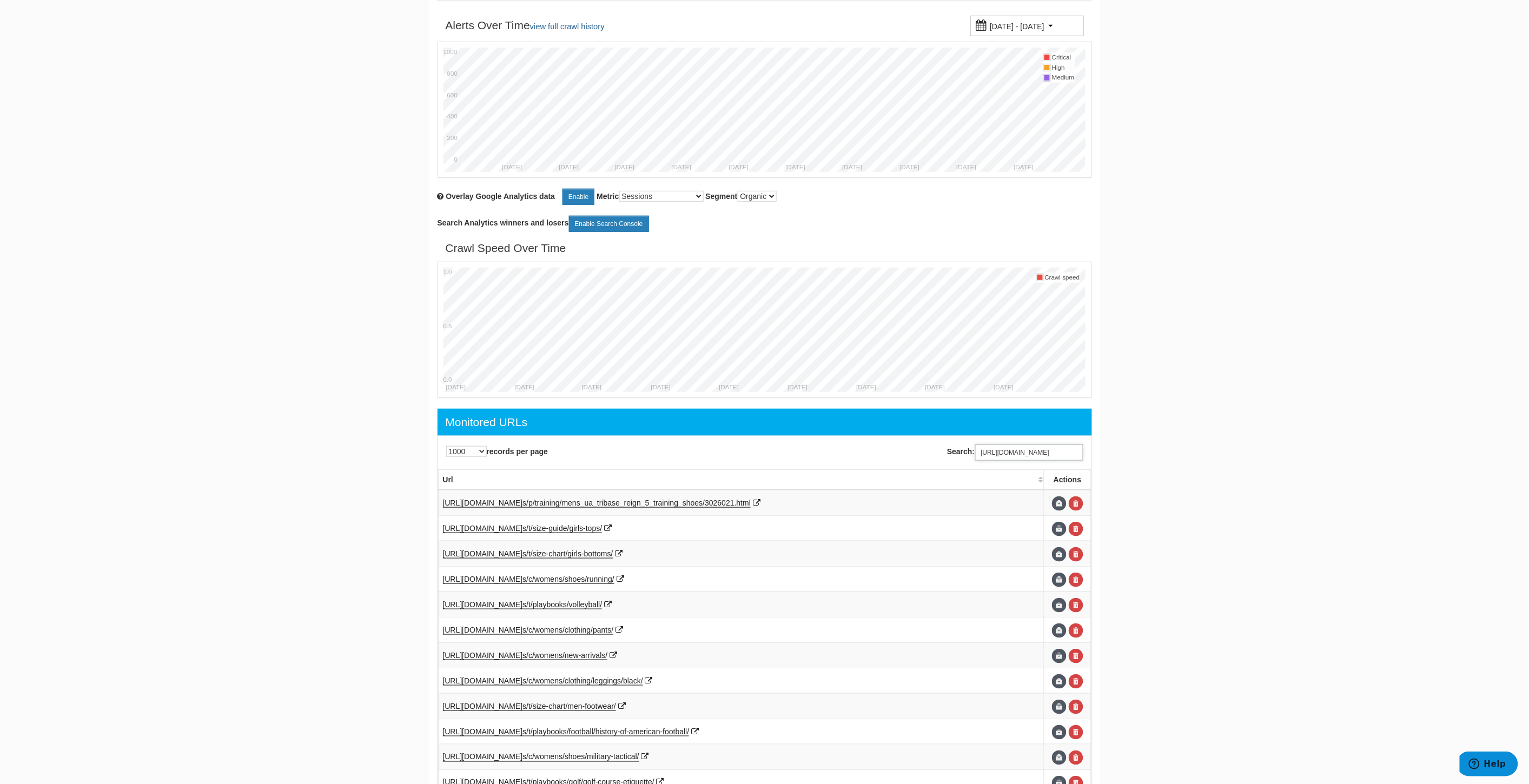
scroll to position [49, 0]
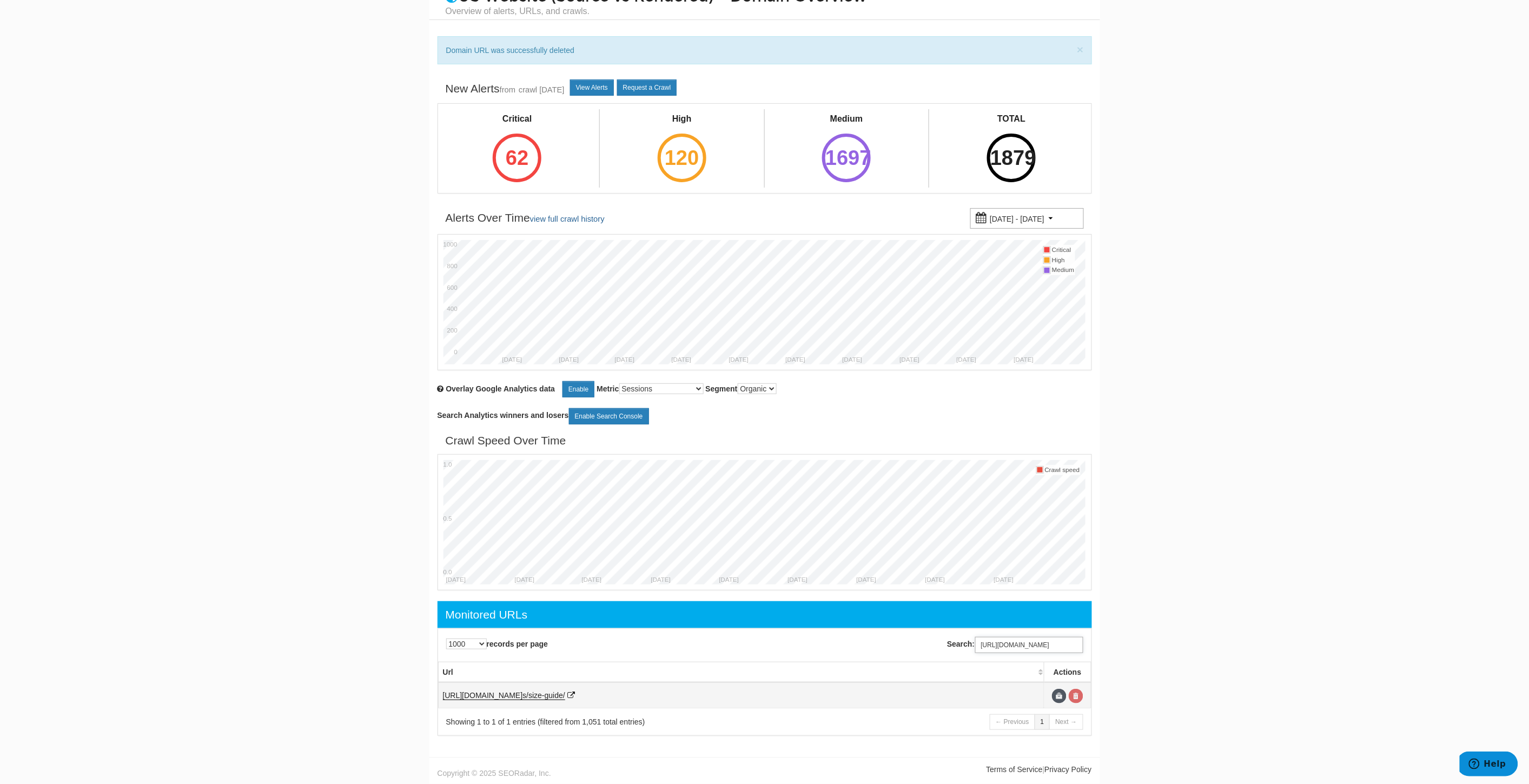
type input "[URL][DOMAIN_NAME]"
click at [1078, 695] on link at bounding box center [1076, 697] width 15 height 15
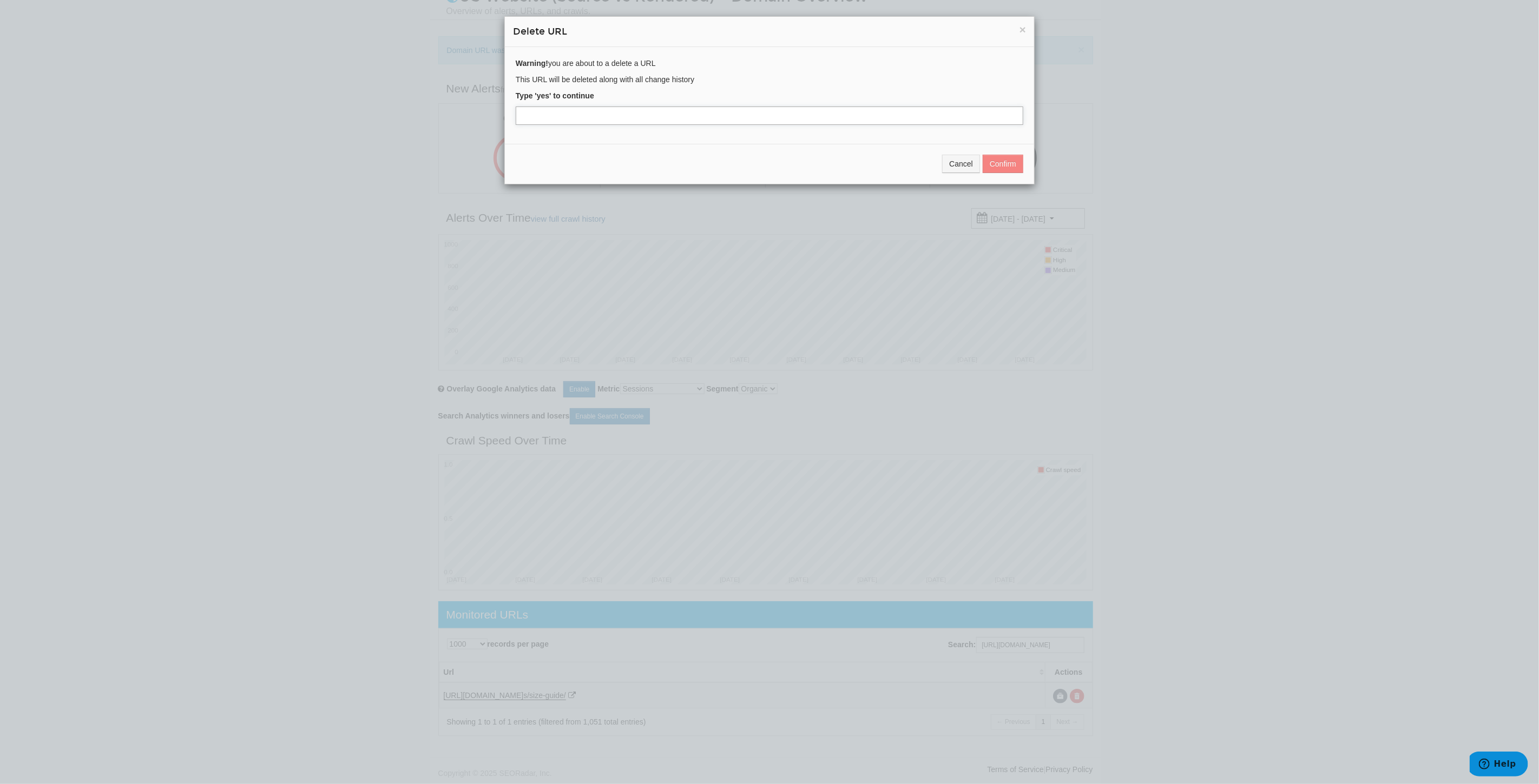
click at [536, 114] on input "text" at bounding box center [769, 116] width 507 height 18
type input "yes"
click at [991, 165] on button "Confirm" at bounding box center [1003, 164] width 40 height 18
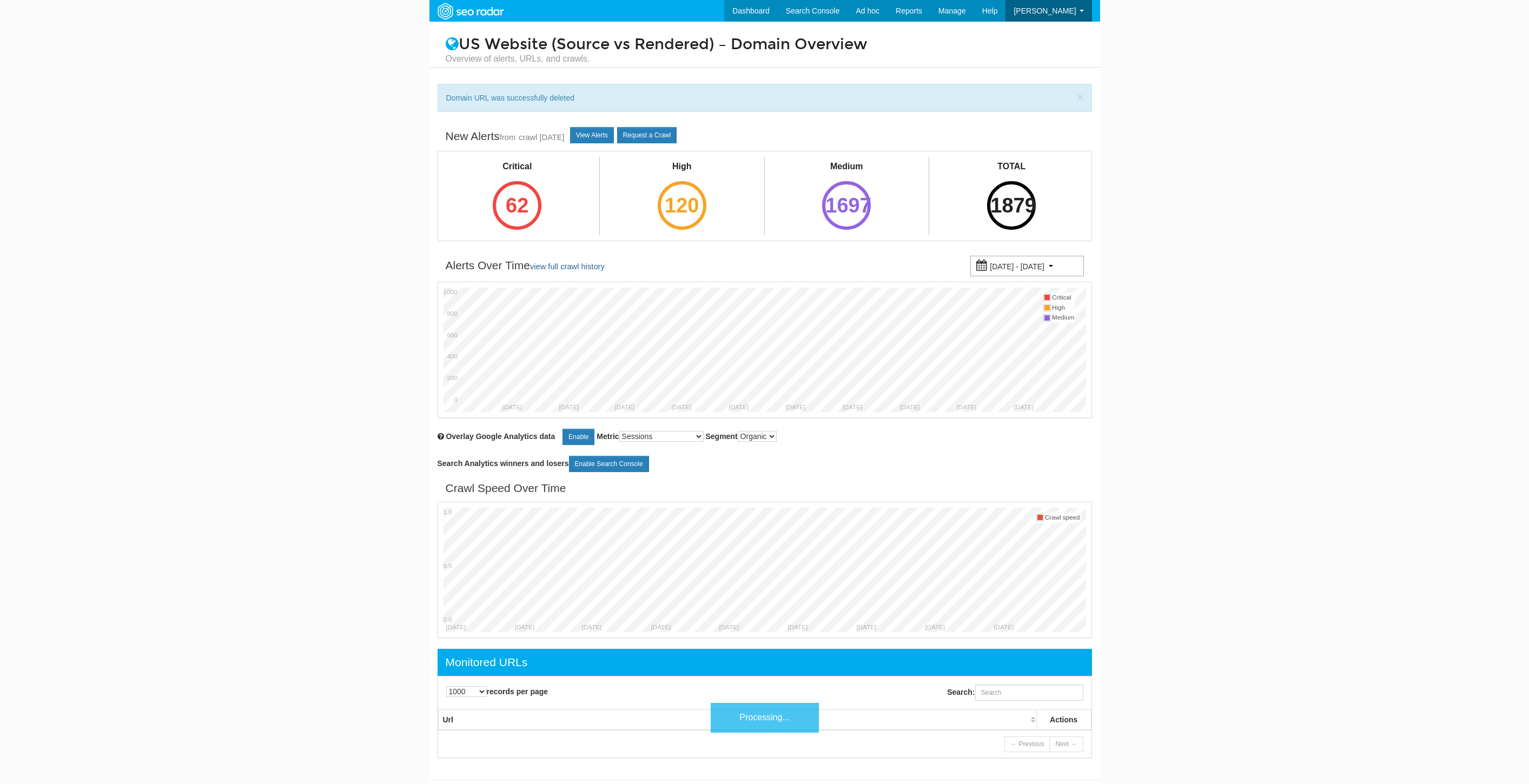
select select "1000"
click at [1018, 696] on input "Search:" at bounding box center [1029, 692] width 108 height 17
paste input "https://www.underarmour.com/en-us/t/playbooks/apparel-and-gear/choosing-the-bes…"
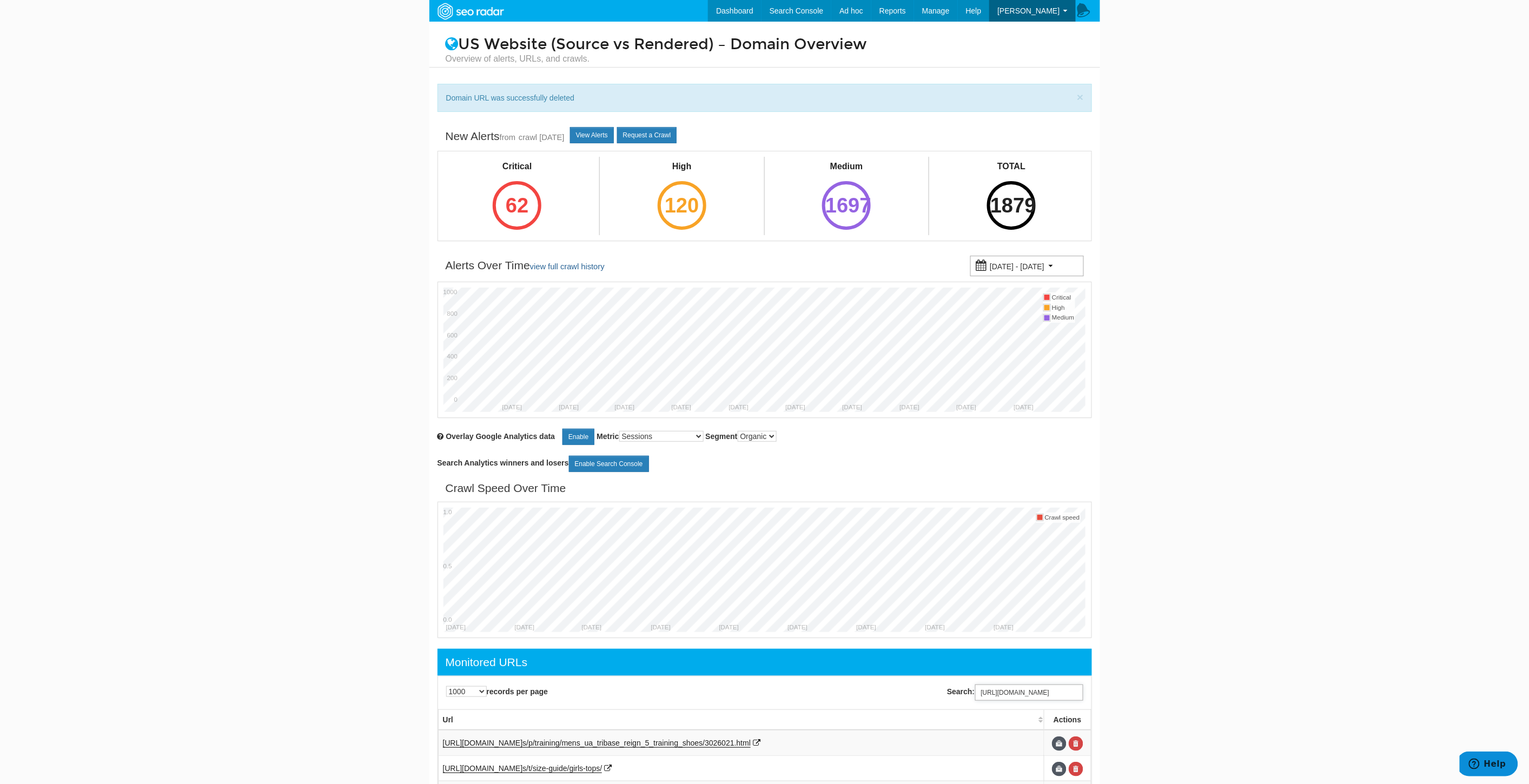
scroll to position [24, 0]
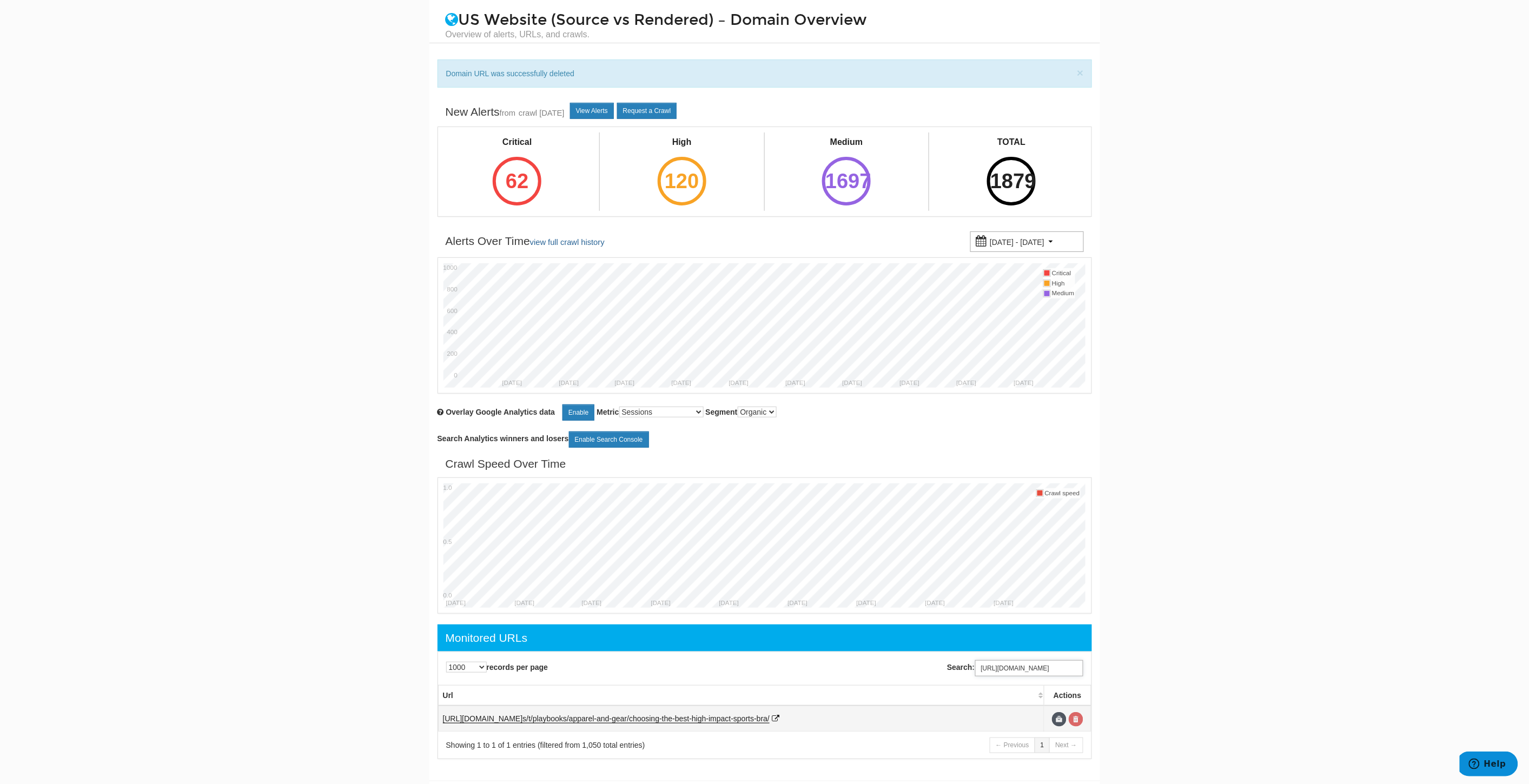
type input "https://www.underarmour.com/en-us/t/playbooks/apparel-and-gear/choosing-the-bes…"
click at [1079, 717] on link at bounding box center [1076, 720] width 15 height 15
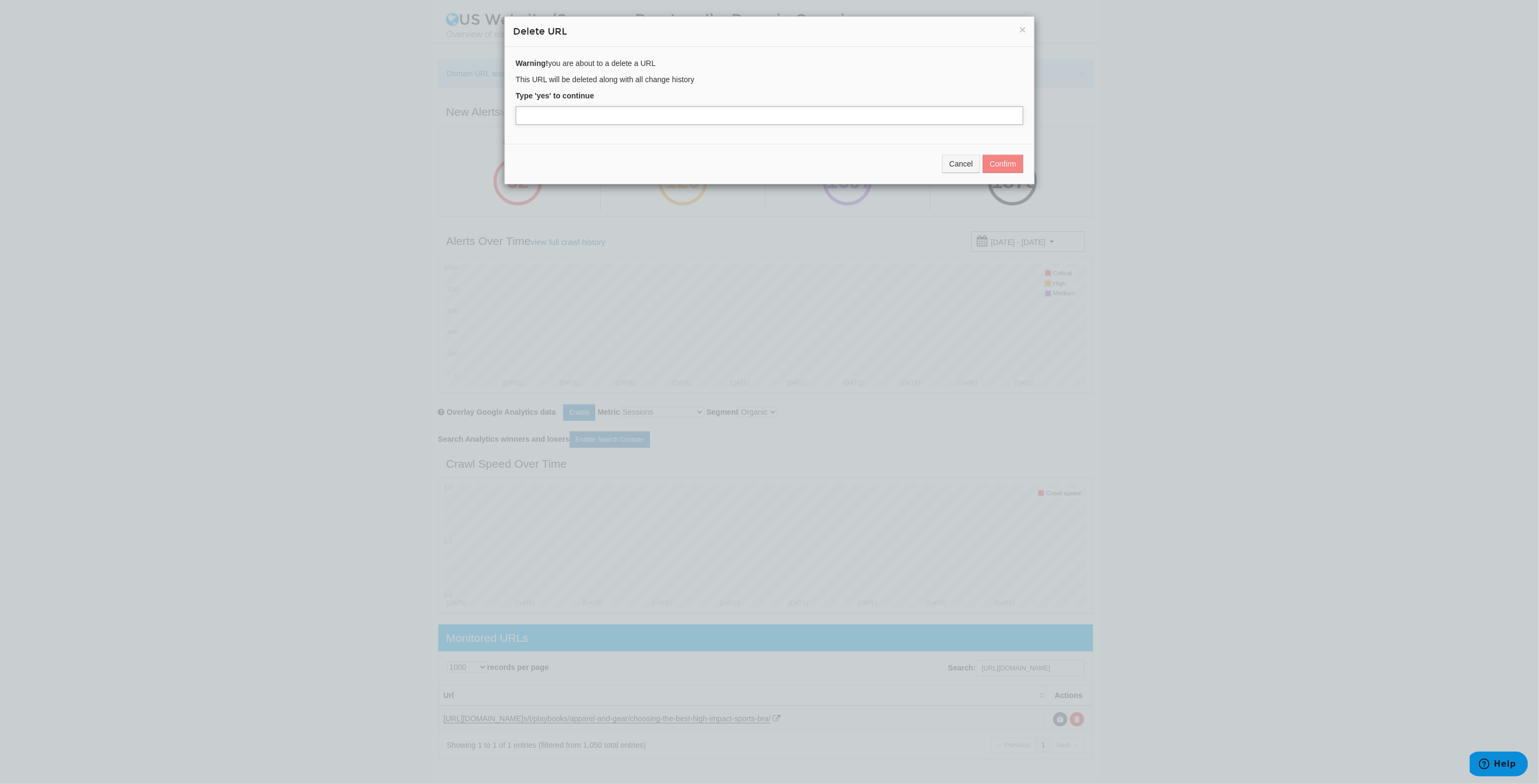
click at [602, 116] on input "text" at bounding box center [769, 116] width 507 height 18
type input "yes"
click at [1005, 160] on button "Confirm" at bounding box center [1003, 164] width 40 height 18
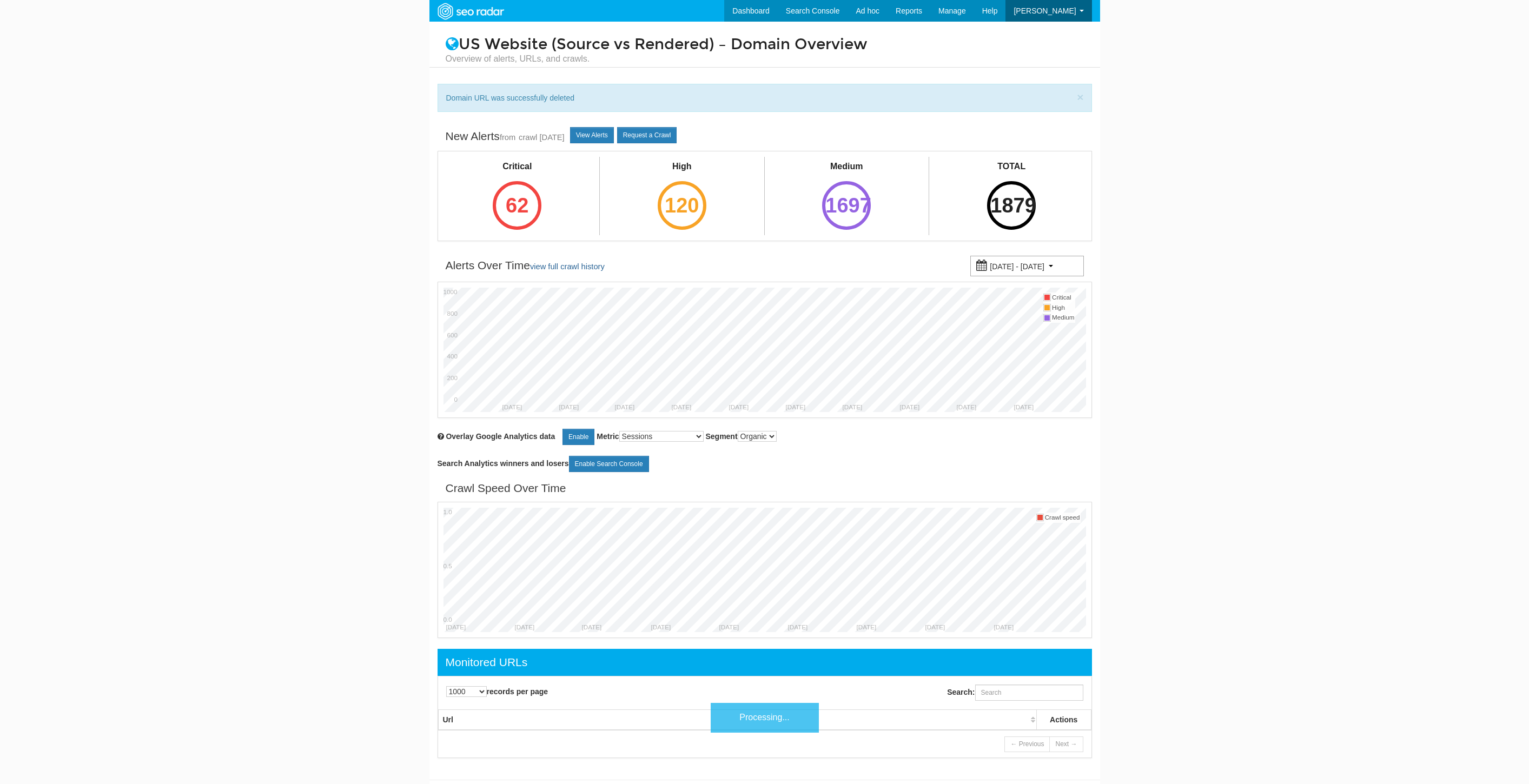
select select "1000"
drag, startPoint x: 1040, startPoint y: 706, endPoint x: 1030, endPoint y: 698, distance: 12.8
click at [1040, 706] on div "Search:" at bounding box center [930, 693] width 332 height 27
click at [1029, 698] on input "Search:" at bounding box center [1029, 692] width 108 height 17
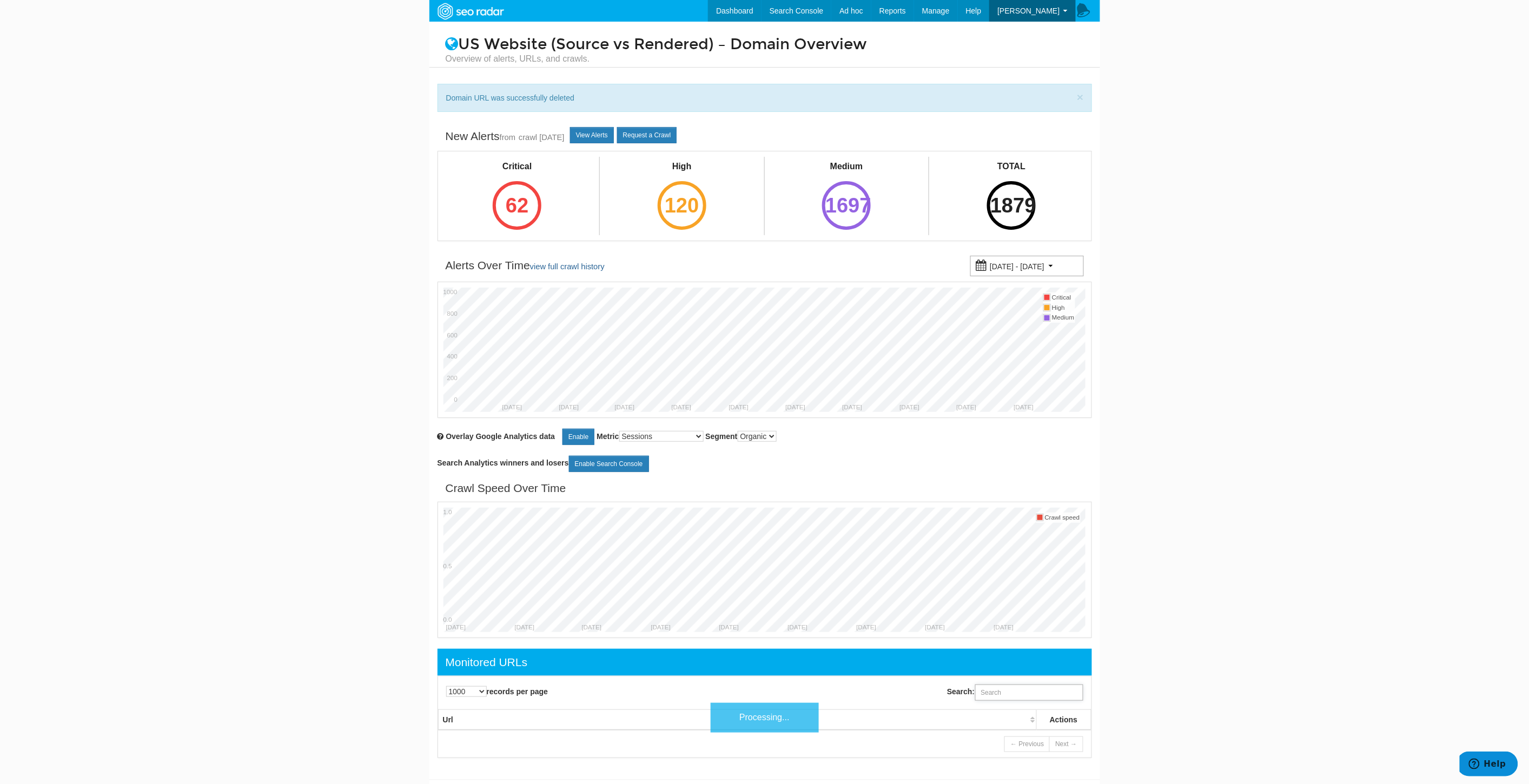
paste input "[URL][DOMAIN_NAME]"
drag, startPoint x: 1035, startPoint y: 691, endPoint x: 1140, endPoint y: 700, distance: 105.4
click at [1140, 700] on body "Dashboard Search Console Keyword Winners and Losers Page Winners and Losers Arc…" at bounding box center [764, 392] width 1529 height 784
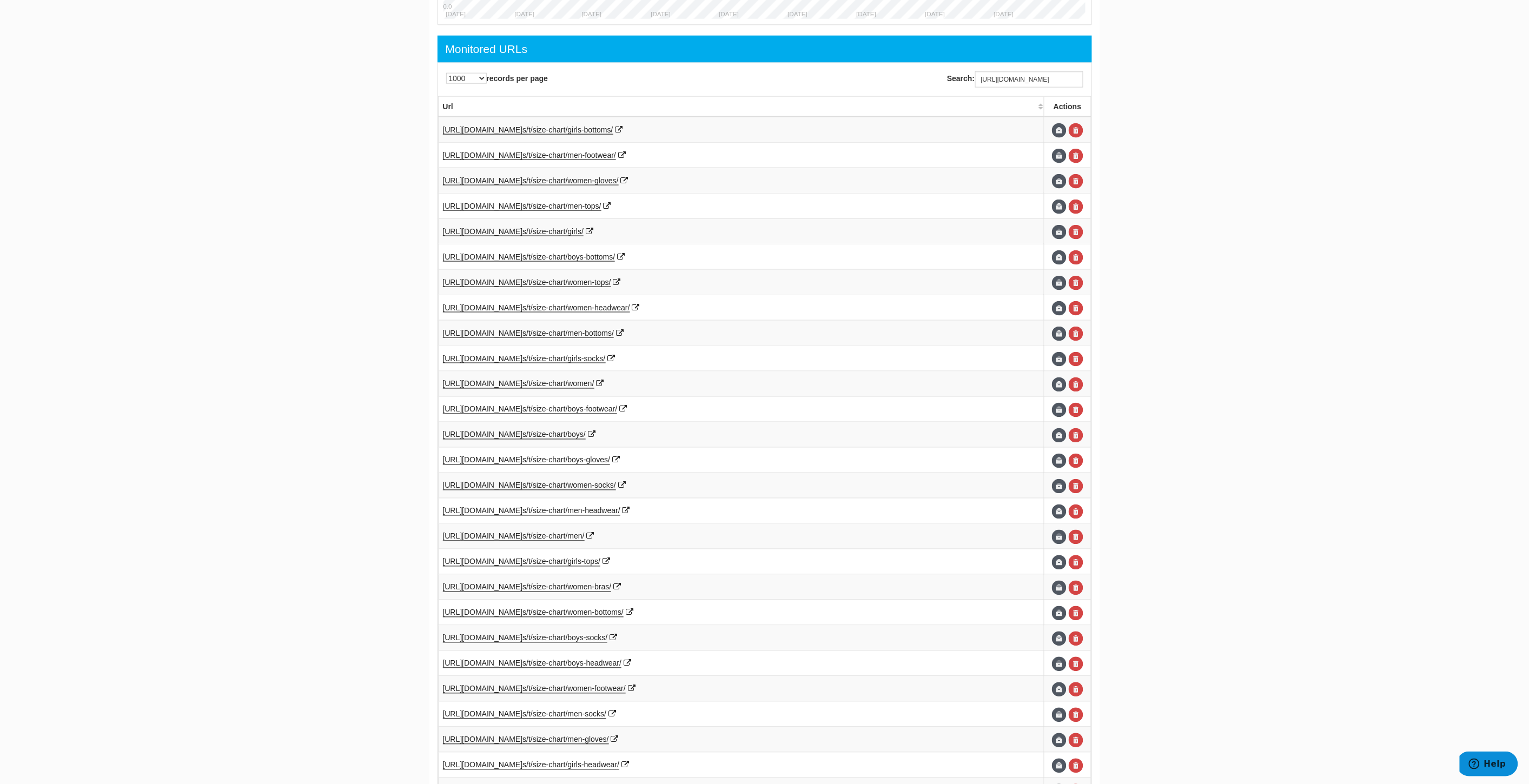
scroll to position [553, 0]
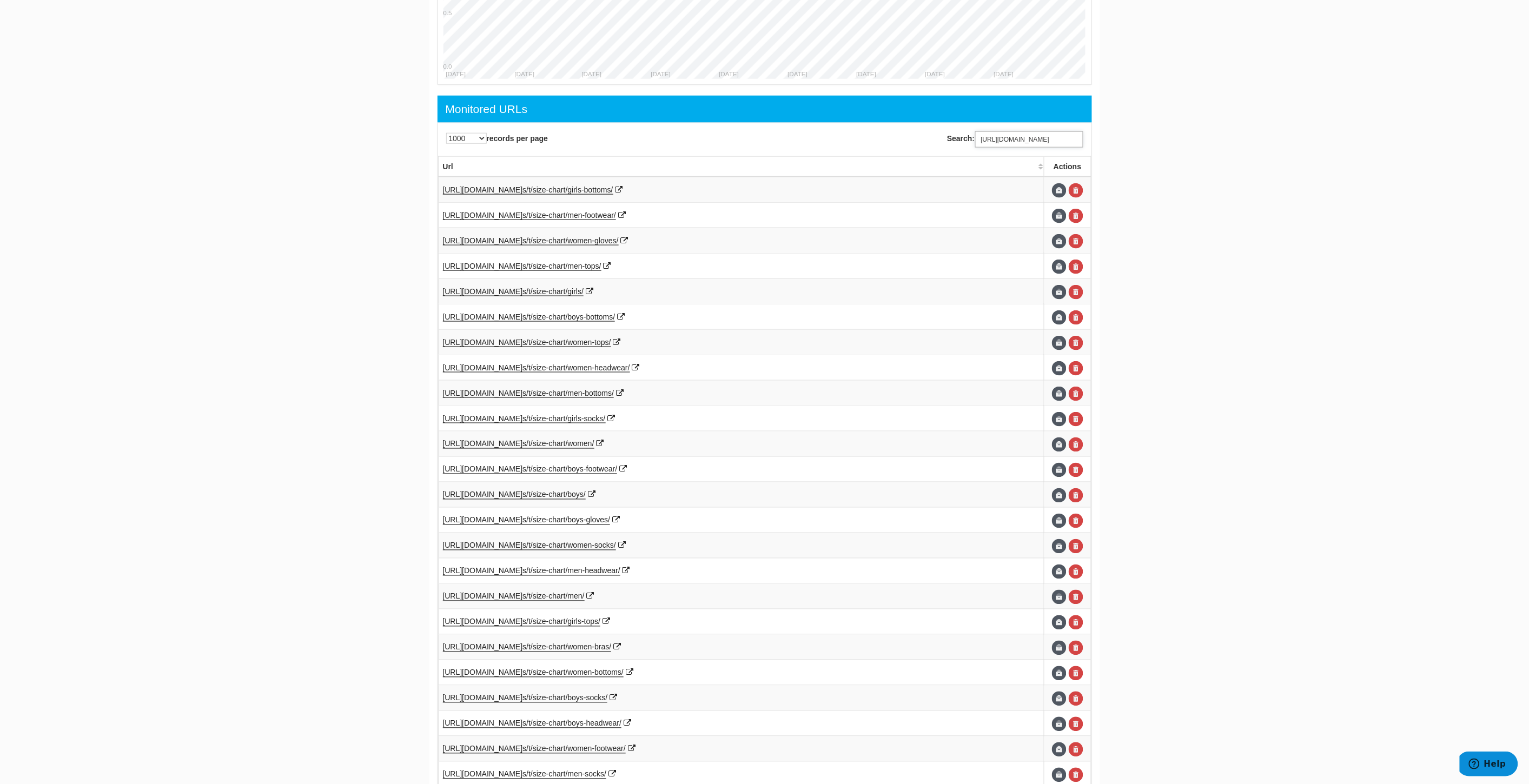
click at [1013, 138] on input "https://www.underarmour.com/en-us/t/size-chart/" at bounding box center [1029, 139] width 108 height 17
paste input "boys-bottoms/"
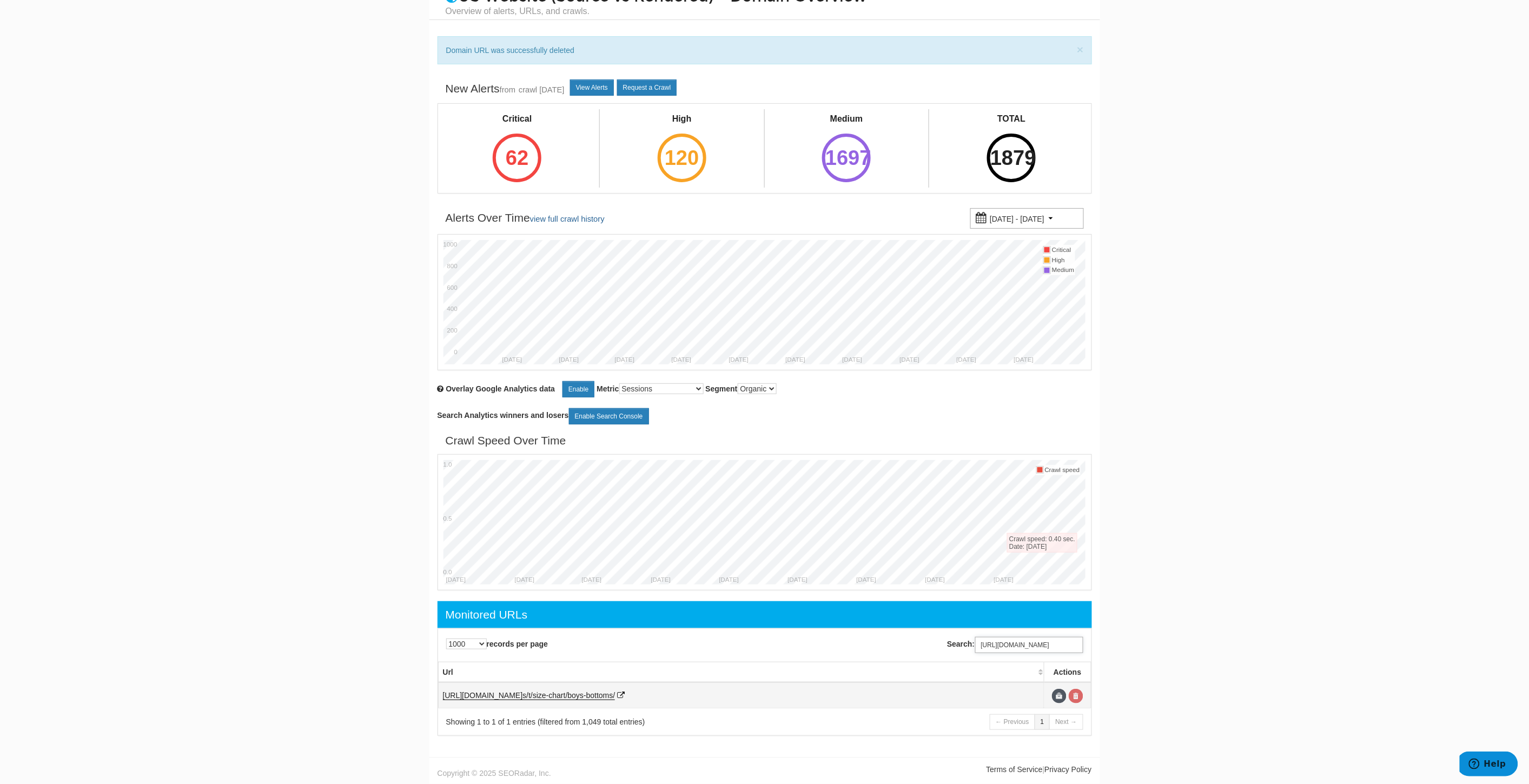
type input "https://www.underarmour.com/en-us/t/size-chart/boys-bottoms/"
click at [1075, 693] on link at bounding box center [1076, 697] width 15 height 15
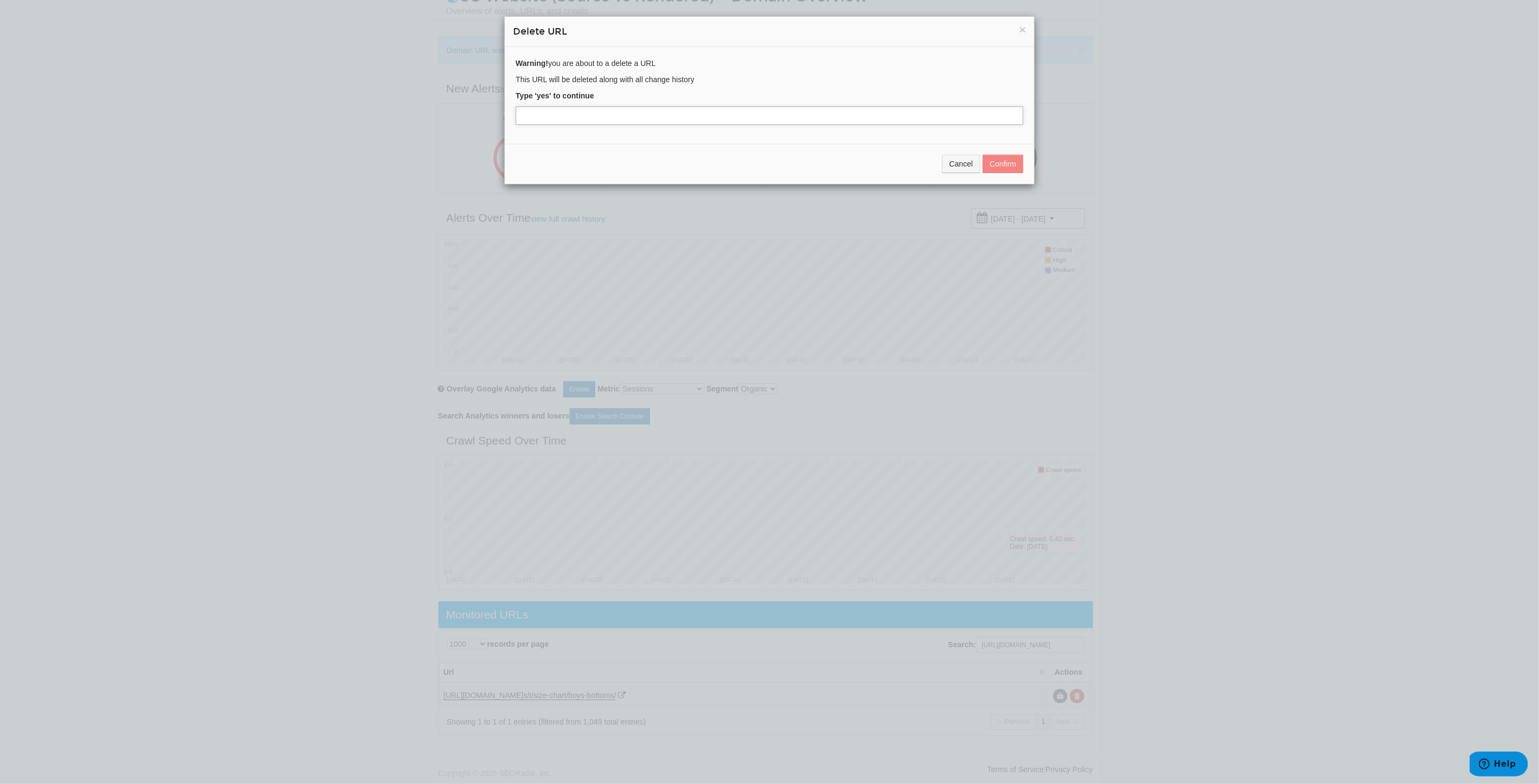
click at [585, 111] on input "text" at bounding box center [769, 116] width 507 height 18
type input "yes"
click at [1002, 164] on button "Confirm" at bounding box center [1003, 164] width 40 height 18
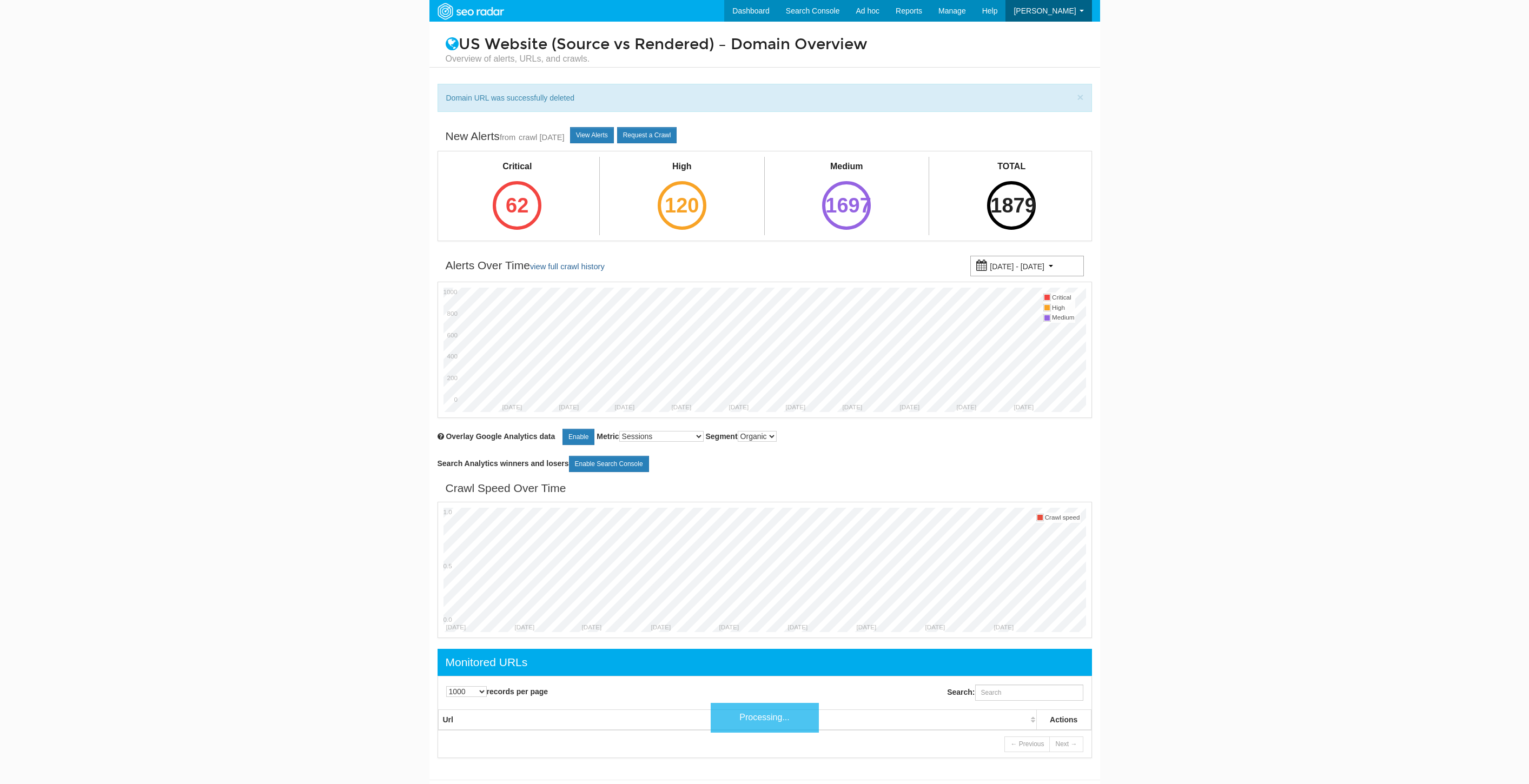
select select "1000"
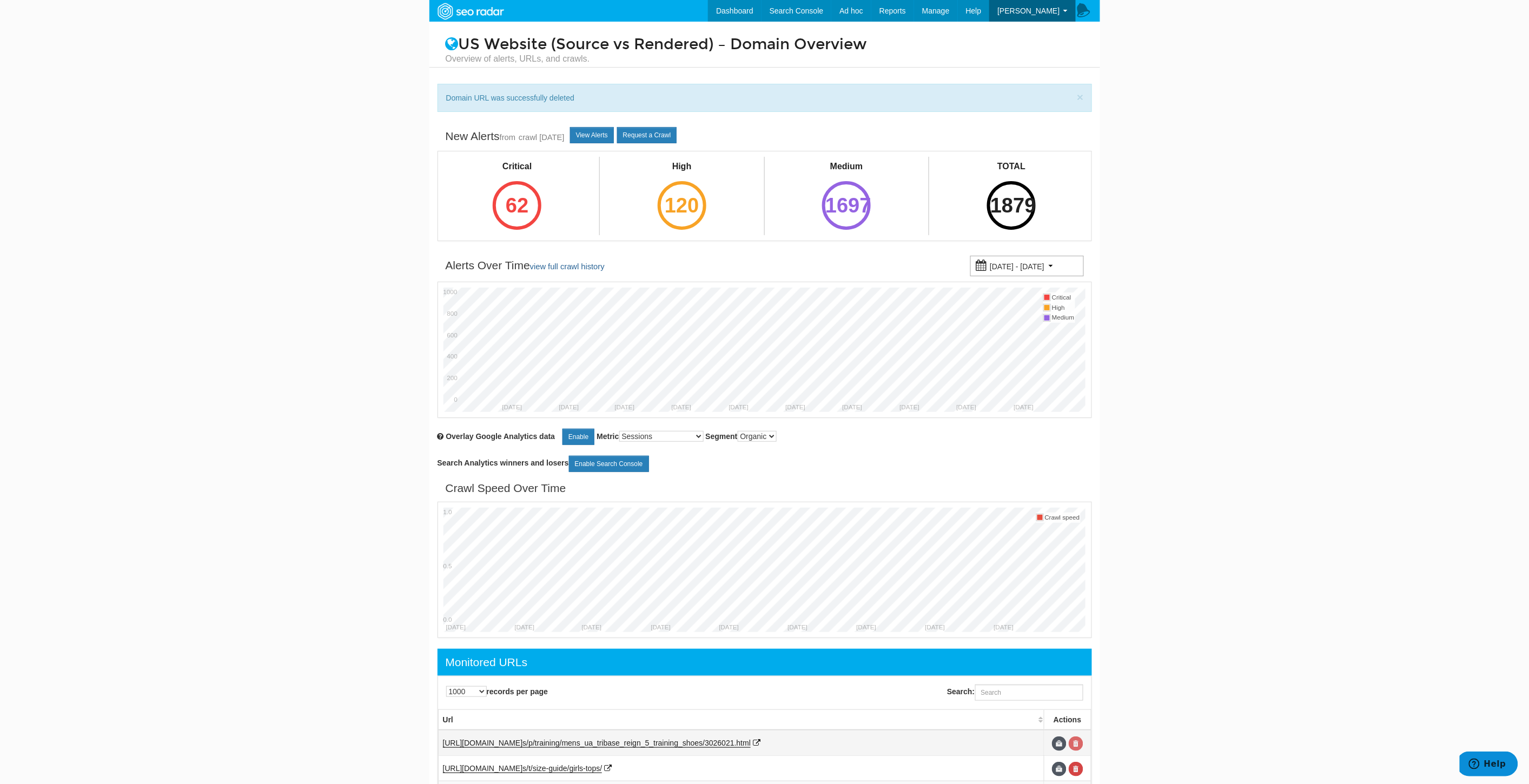
scroll to position [60, 0]
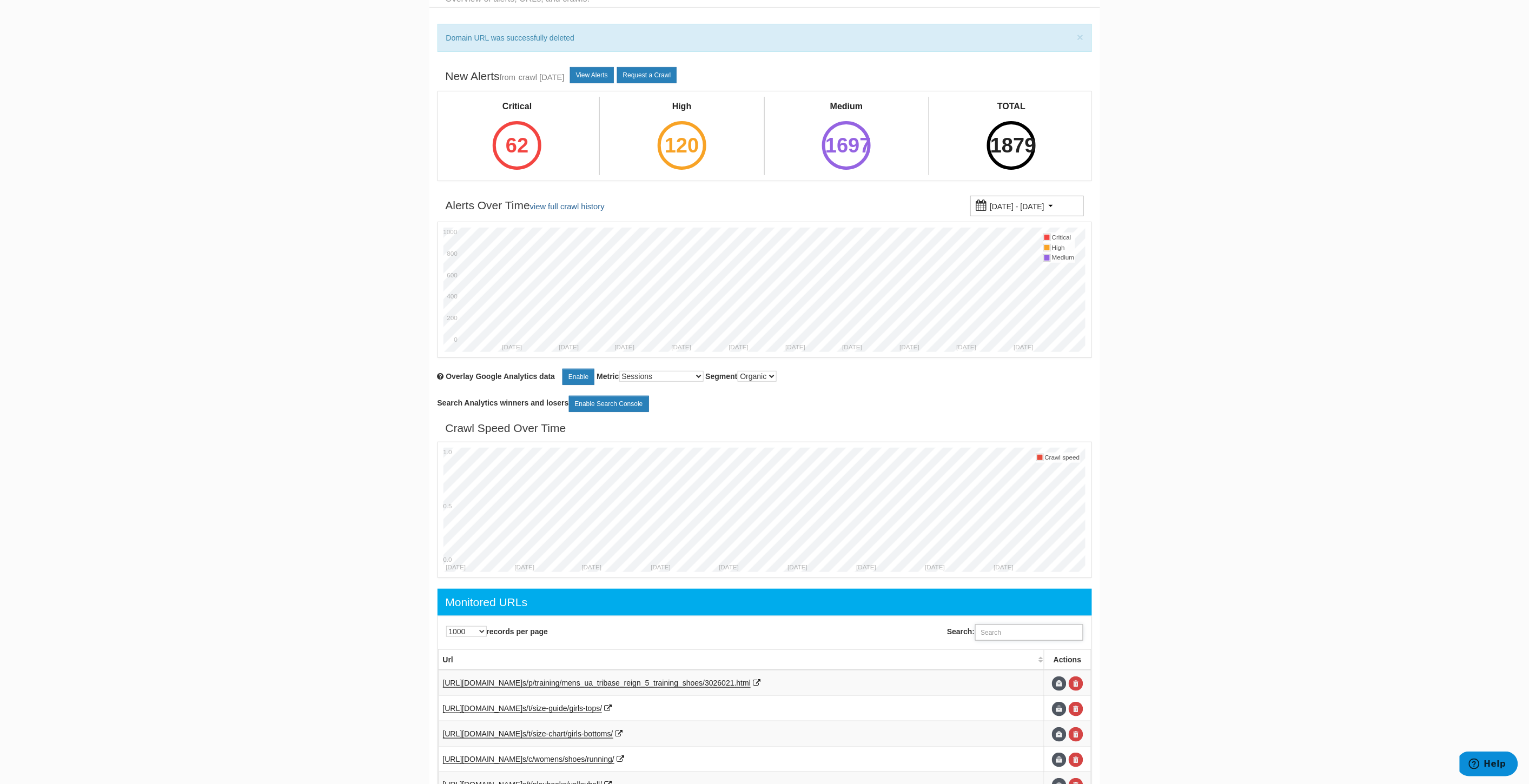
click at [1009, 635] on input "Search:" at bounding box center [1029, 632] width 108 height 17
paste input "https://www.underarmour.com/en-us/t/size-chart/boys-footwear/"
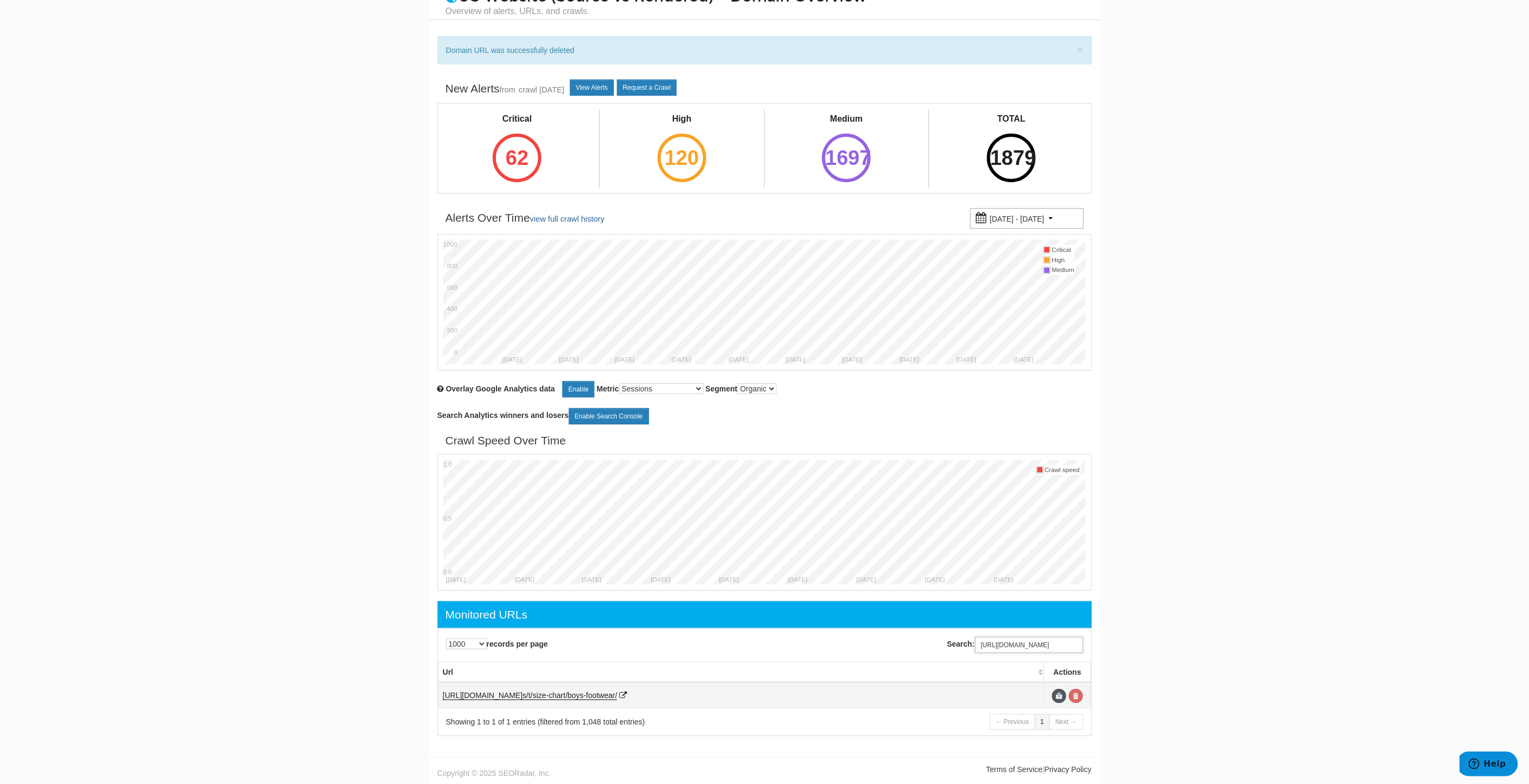
type input "https://www.underarmour.com/en-us/t/size-chart/boys-footwear/"
click at [1077, 697] on link at bounding box center [1076, 697] width 15 height 15
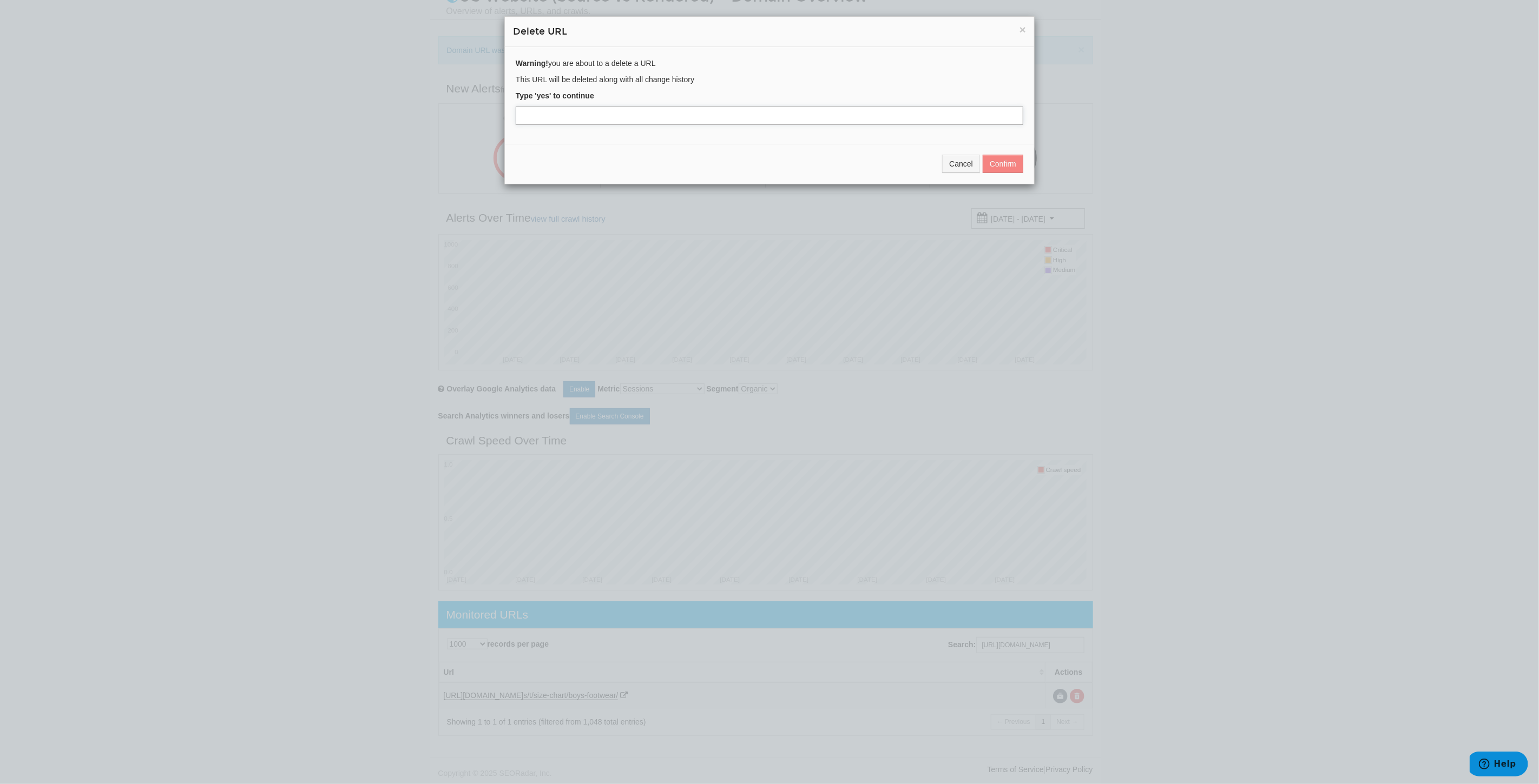
click at [601, 115] on input "text" at bounding box center [769, 116] width 507 height 18
type input "yes"
drag, startPoint x: 1005, startPoint y: 162, endPoint x: 786, endPoint y: 171, distance: 219.2
click at [1005, 161] on button "Confirm" at bounding box center [1003, 164] width 40 height 18
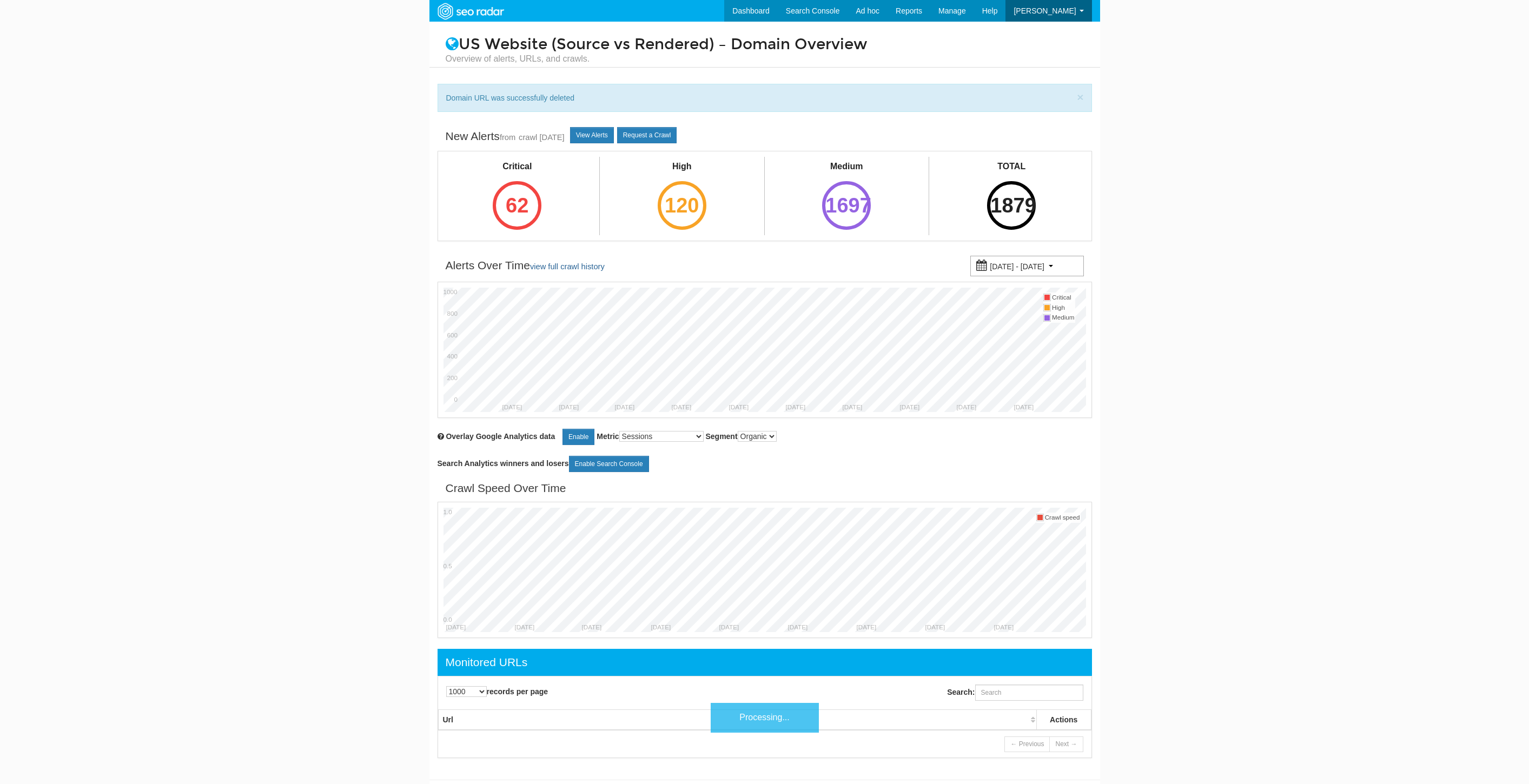
select select "1000"
click at [1014, 696] on input "Search:" at bounding box center [1029, 692] width 108 height 17
paste input "https://www.underarmour.com/en-us/t/size-chart/boys-gloves/"
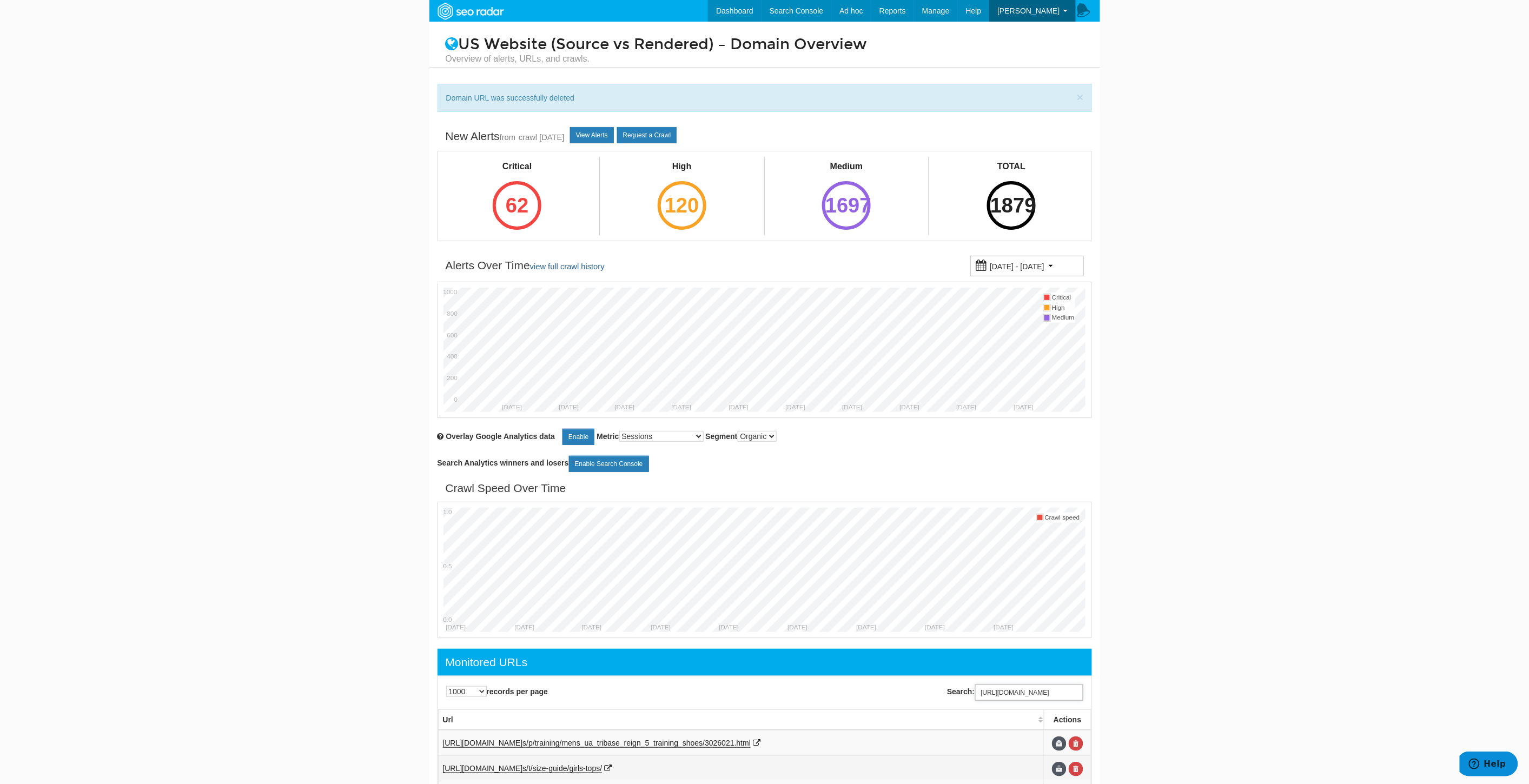
scroll to position [49, 0]
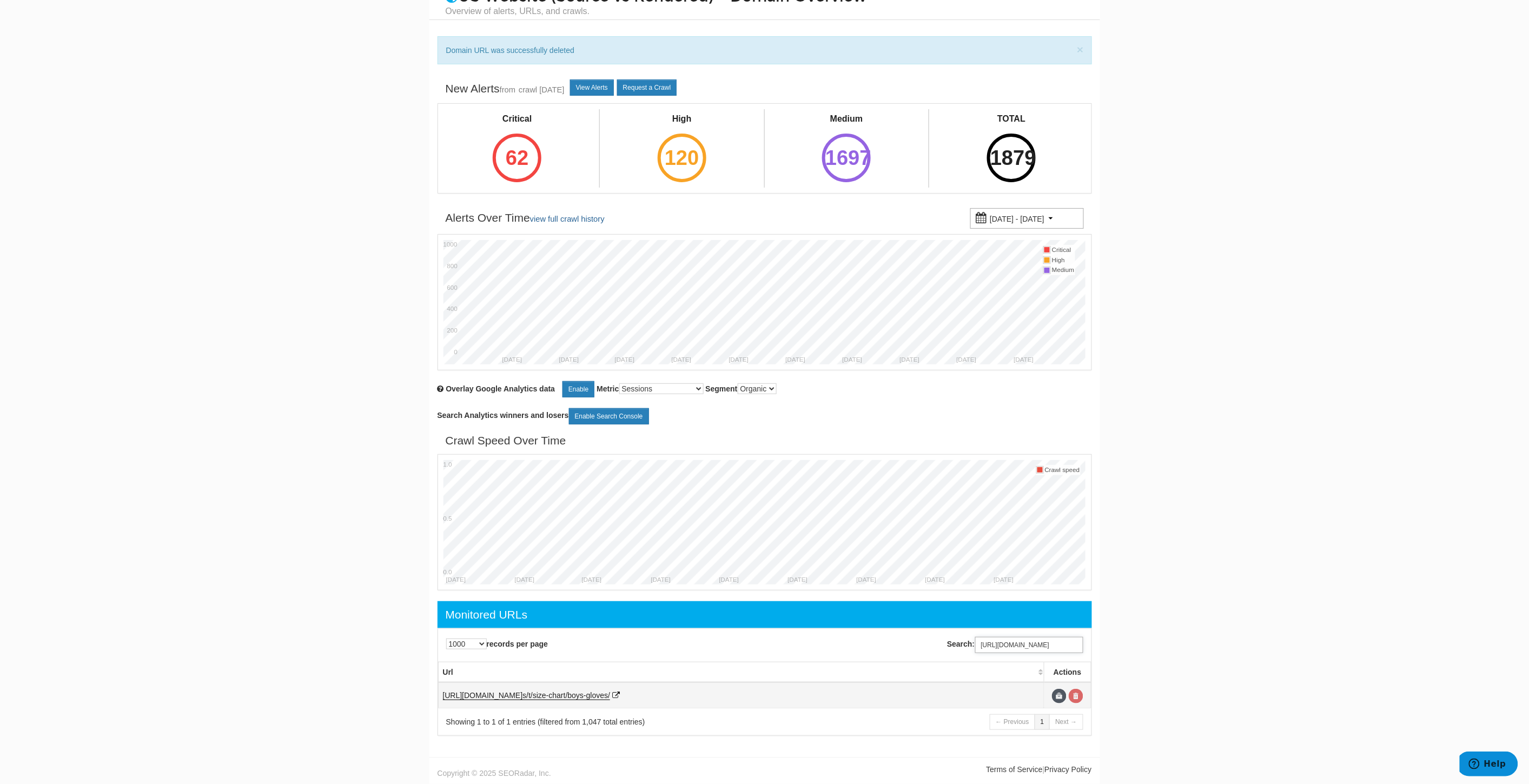
type input "https://www.underarmour.com/en-us/t/size-chart/boys-gloves/"
click at [1079, 690] on link at bounding box center [1076, 697] width 15 height 15
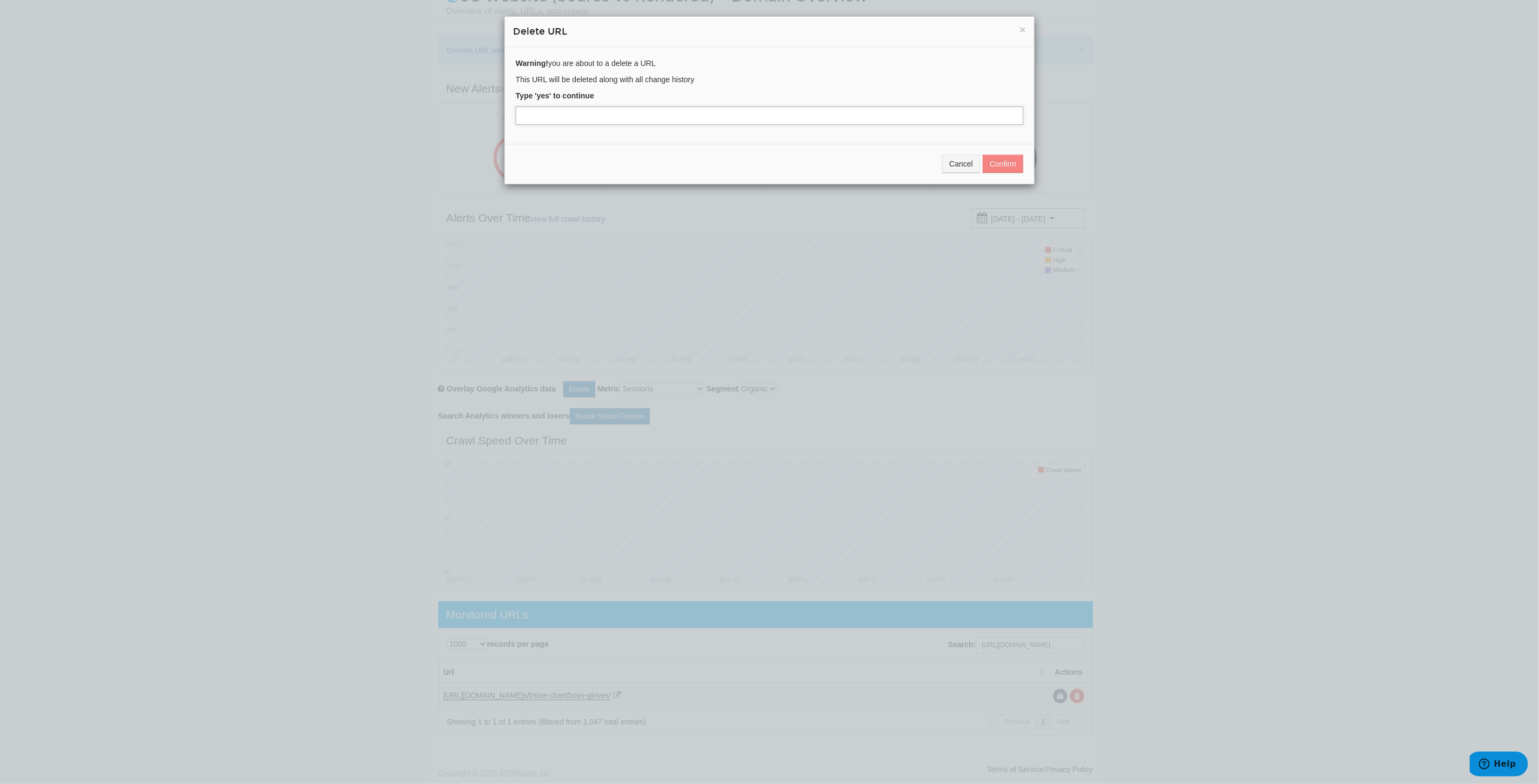
click at [589, 108] on input "text" at bounding box center [769, 116] width 507 height 18
type input "yes"
click at [989, 160] on button "Confirm" at bounding box center [1003, 164] width 40 height 18
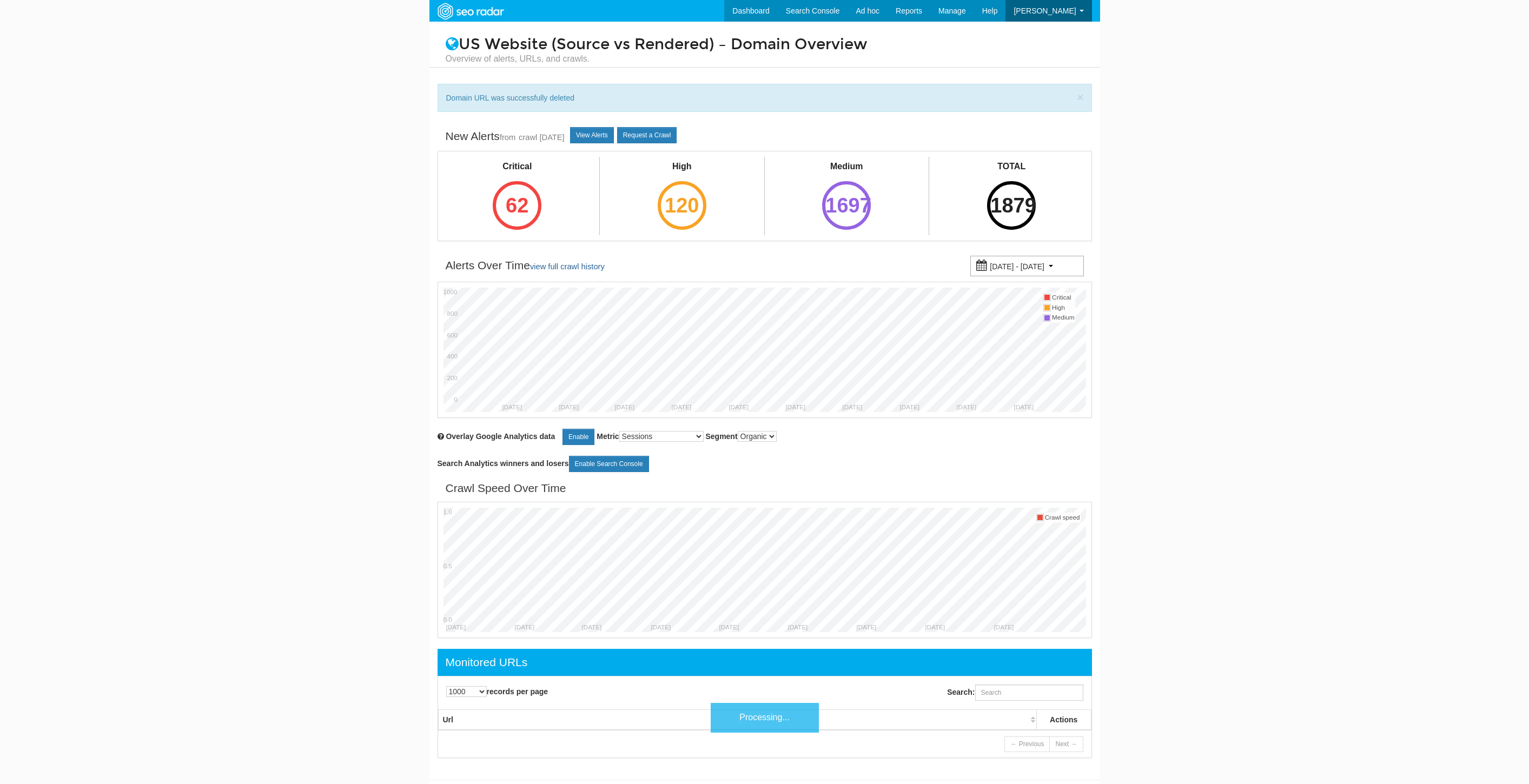
select select "1000"
click at [992, 697] on input "Search:" at bounding box center [1029, 692] width 108 height 17
paste input "[URL][DOMAIN_NAME]"
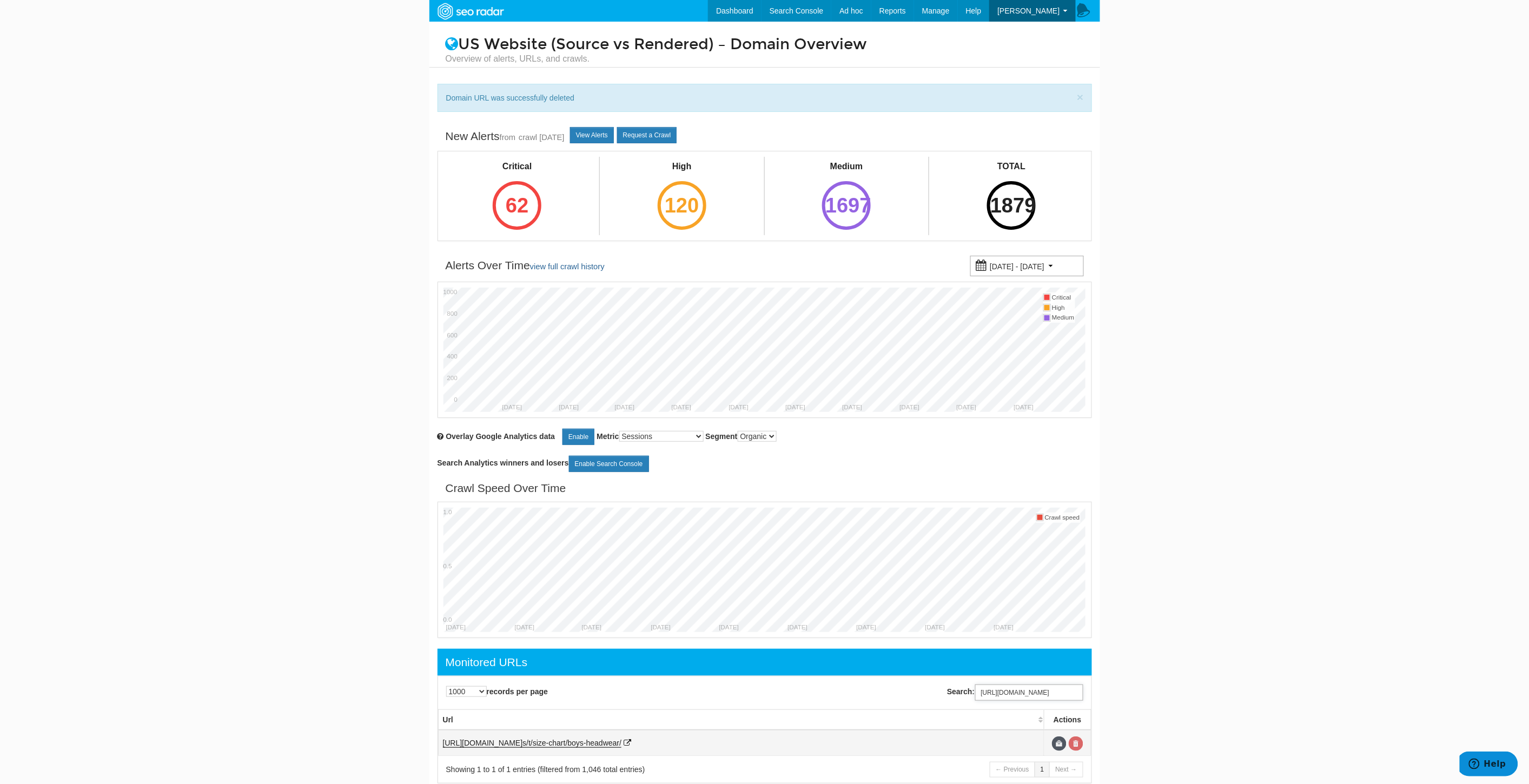
type input "https://www.underarmour.com/en-us/t/size-chart/boys-headwear/"
click at [1078, 749] on link at bounding box center [1076, 744] width 15 height 15
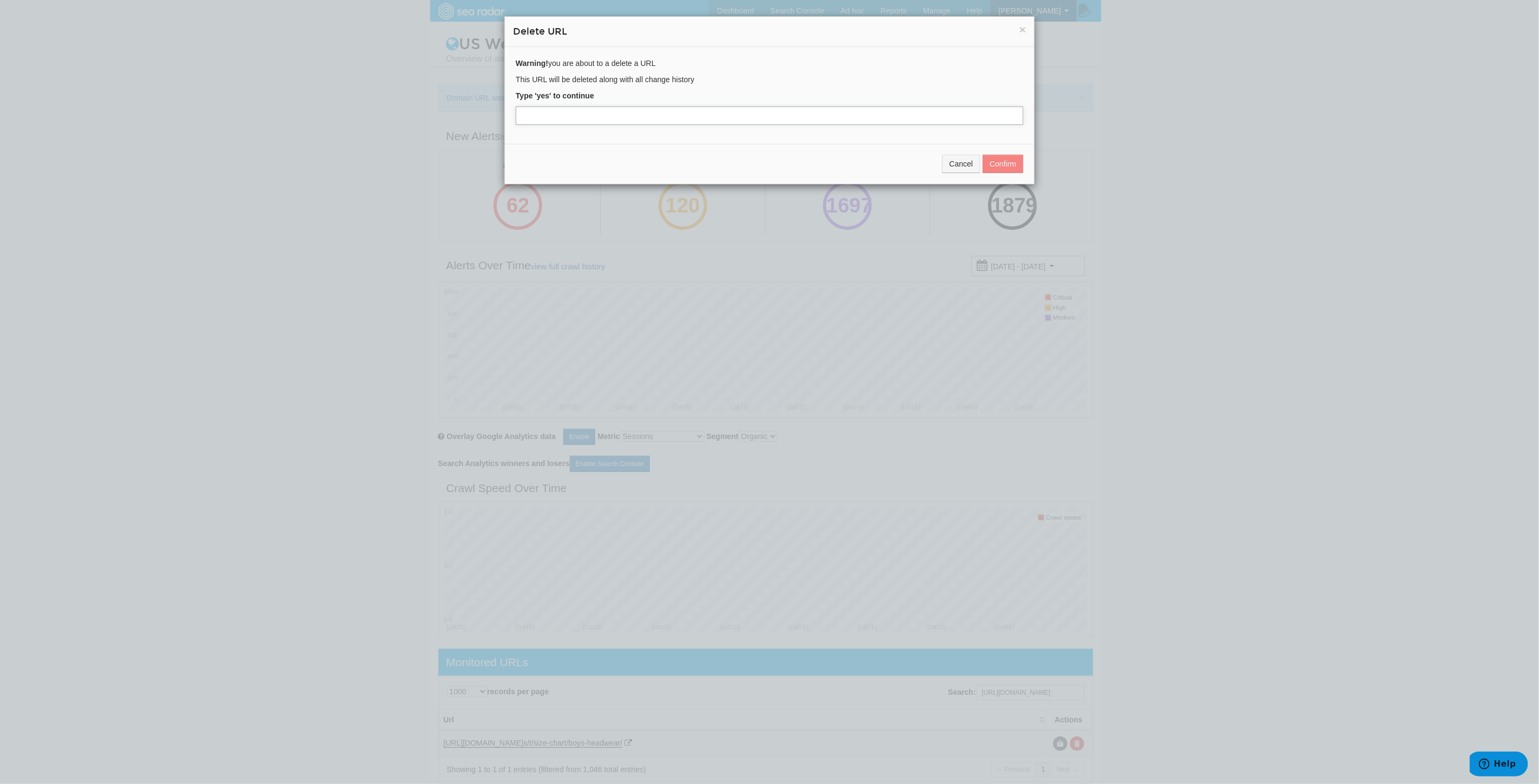
click at [639, 115] on input "text" at bounding box center [769, 116] width 507 height 18
type input "yes"
click at [998, 160] on button "Confirm" at bounding box center [1003, 164] width 40 height 18
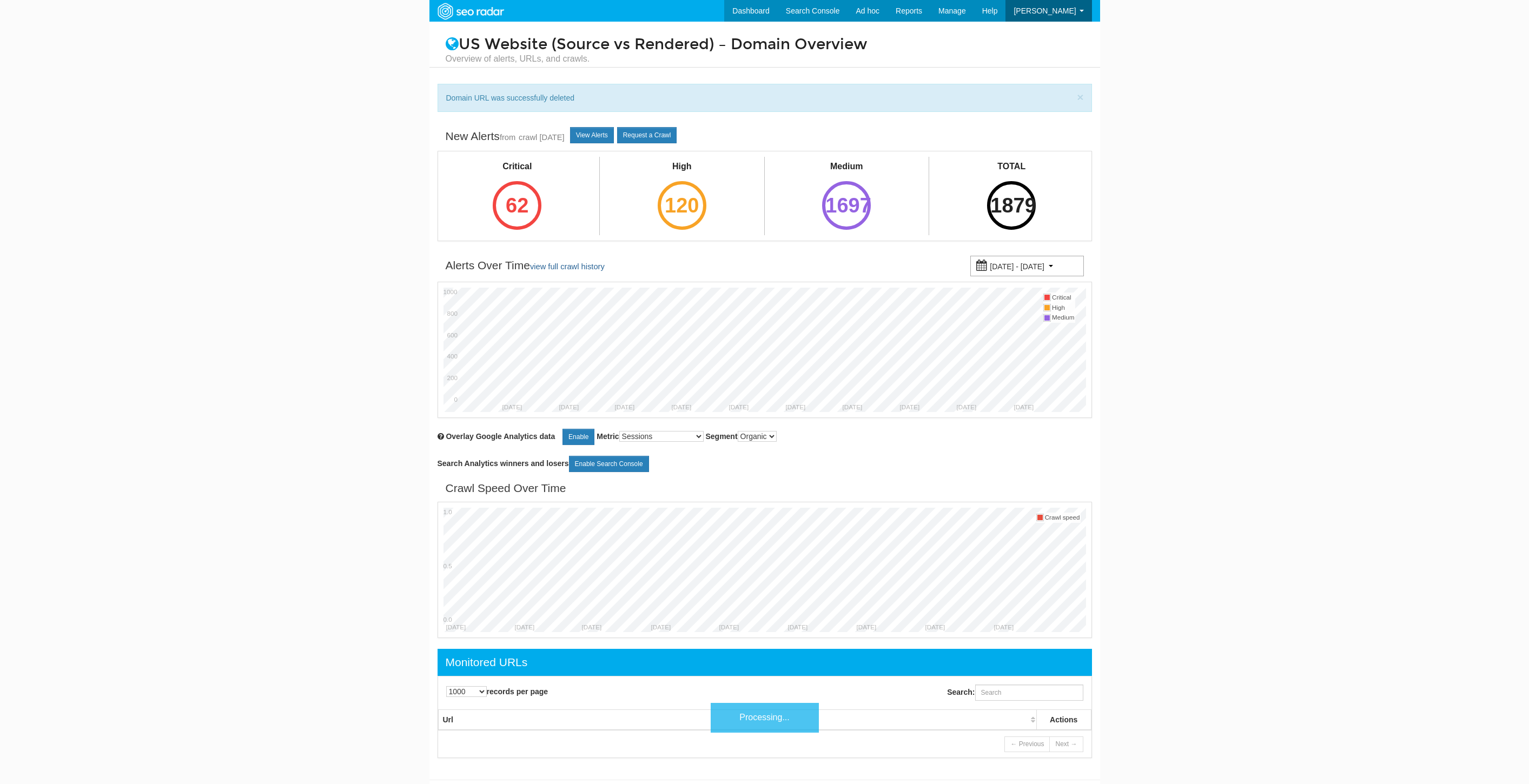
select select "1000"
click at [1017, 695] on input "Search:" at bounding box center [1029, 692] width 108 height 17
paste input "[URL][DOMAIN_NAME]"
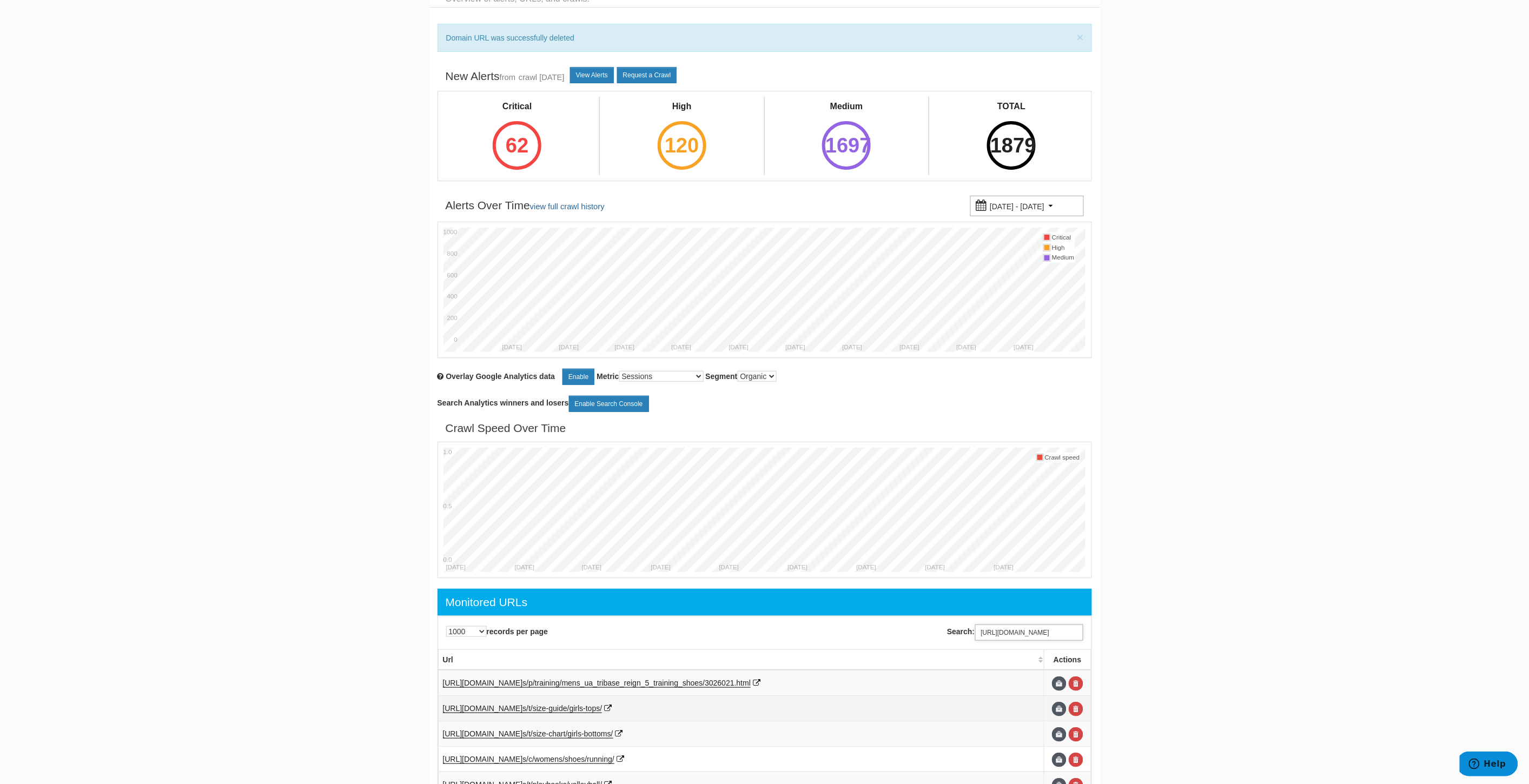
scroll to position [49, 0]
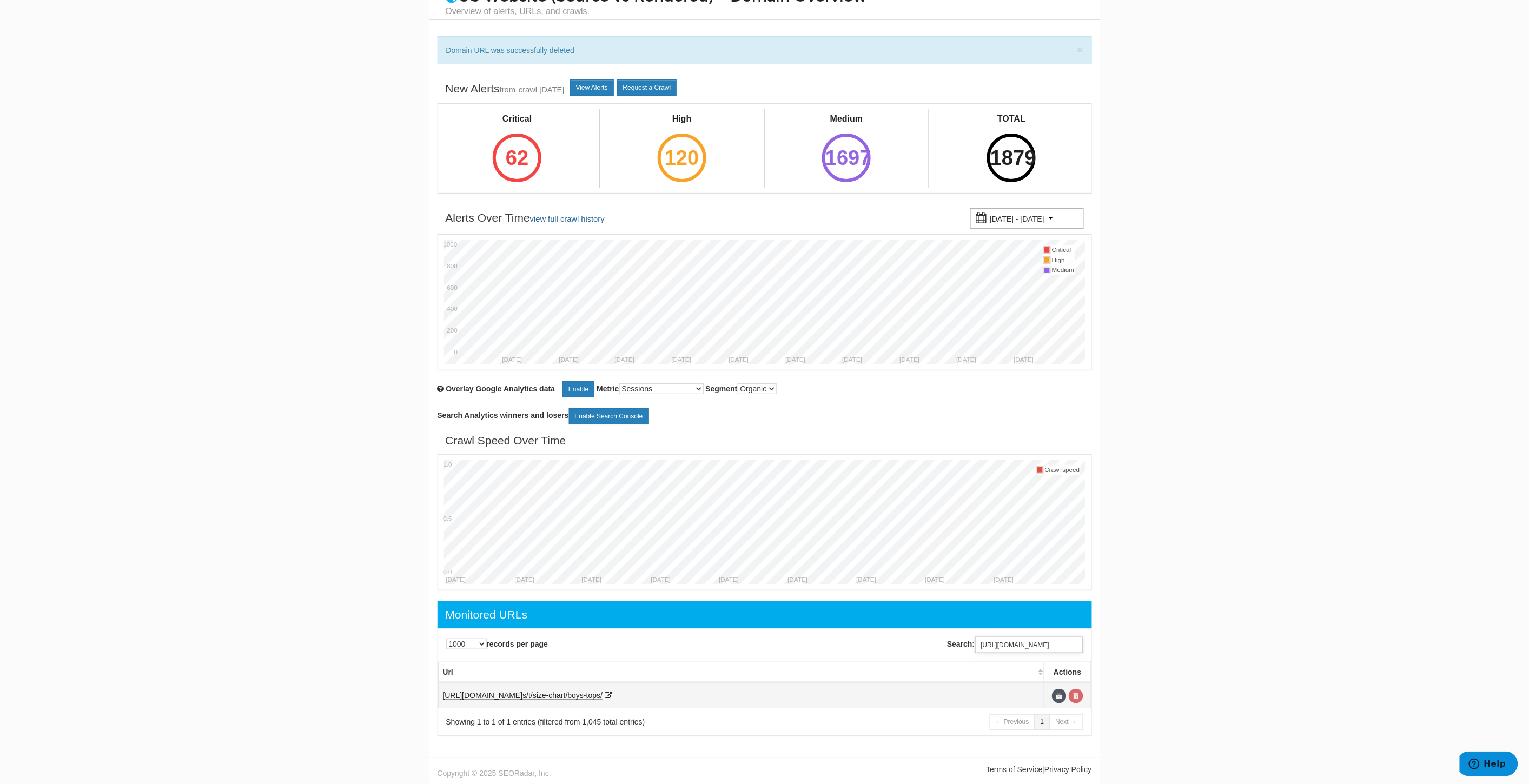
type input "[URL][DOMAIN_NAME]"
click at [1078, 698] on link at bounding box center [1076, 697] width 15 height 15
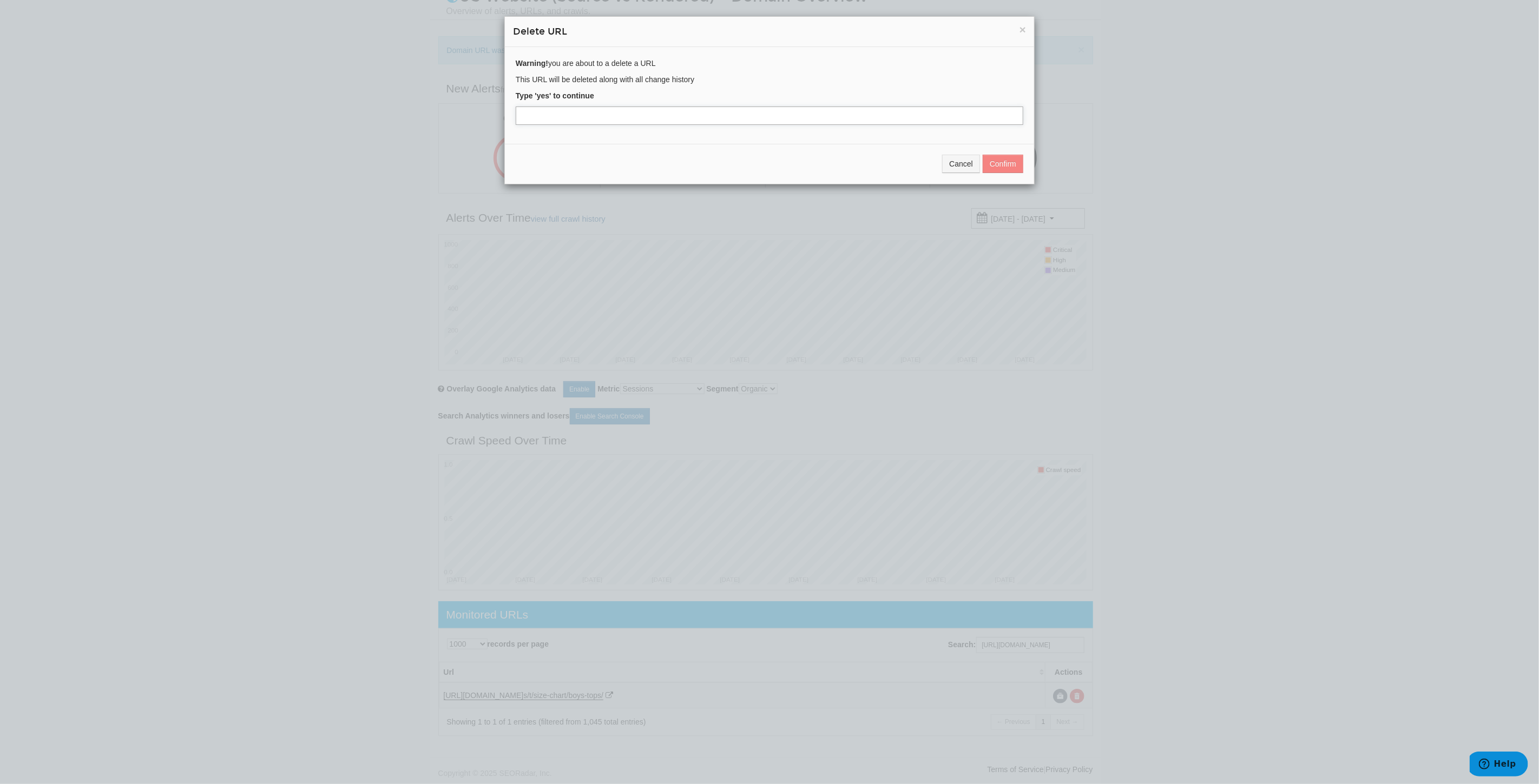
click at [548, 111] on input "text" at bounding box center [769, 116] width 507 height 18
type input "yes"
click at [1003, 163] on button "Confirm" at bounding box center [1003, 164] width 40 height 18
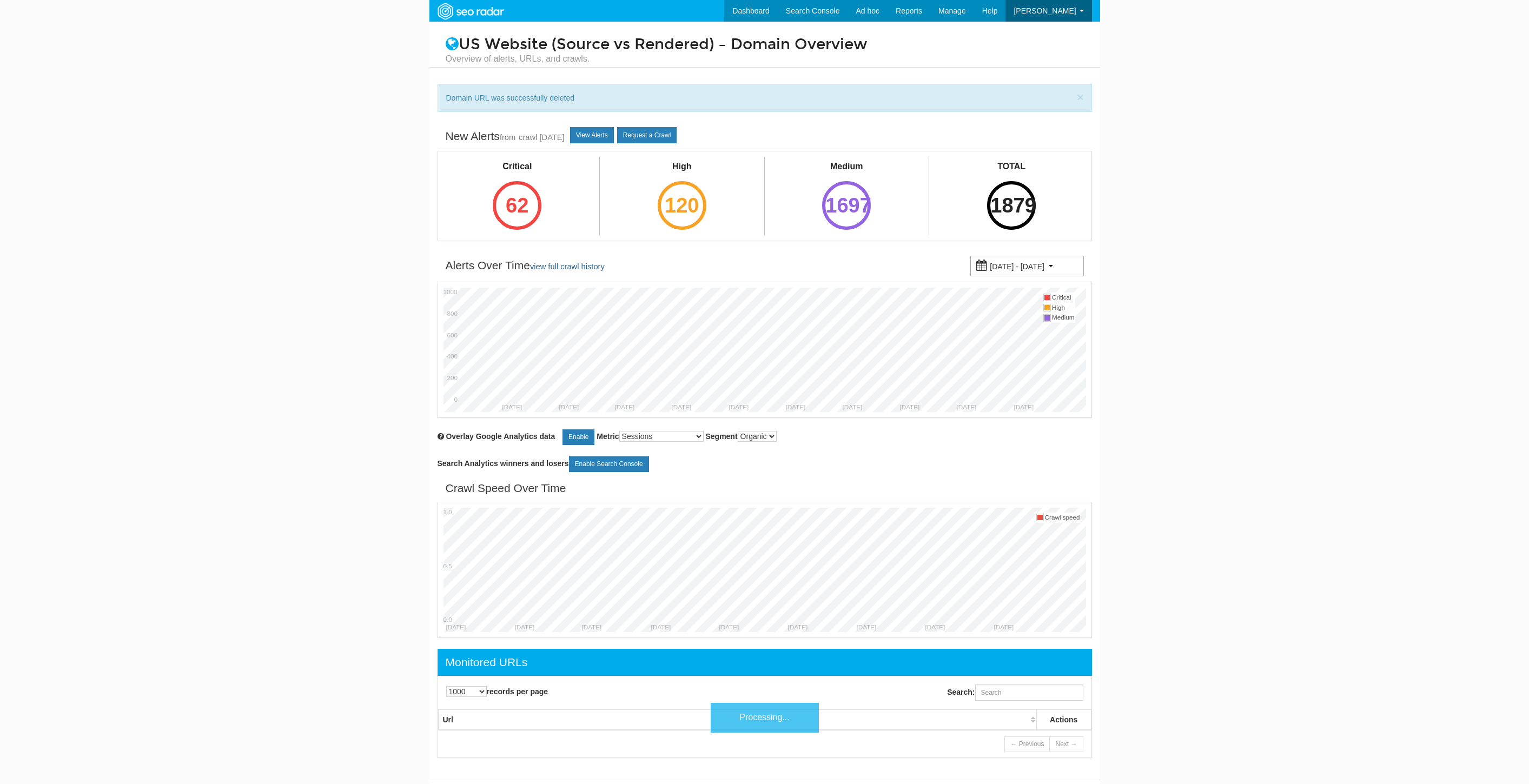
select select "1000"
click at [1059, 700] on input "Search:" at bounding box center [1029, 692] width 108 height 17
paste input "[URL][DOMAIN_NAME]"
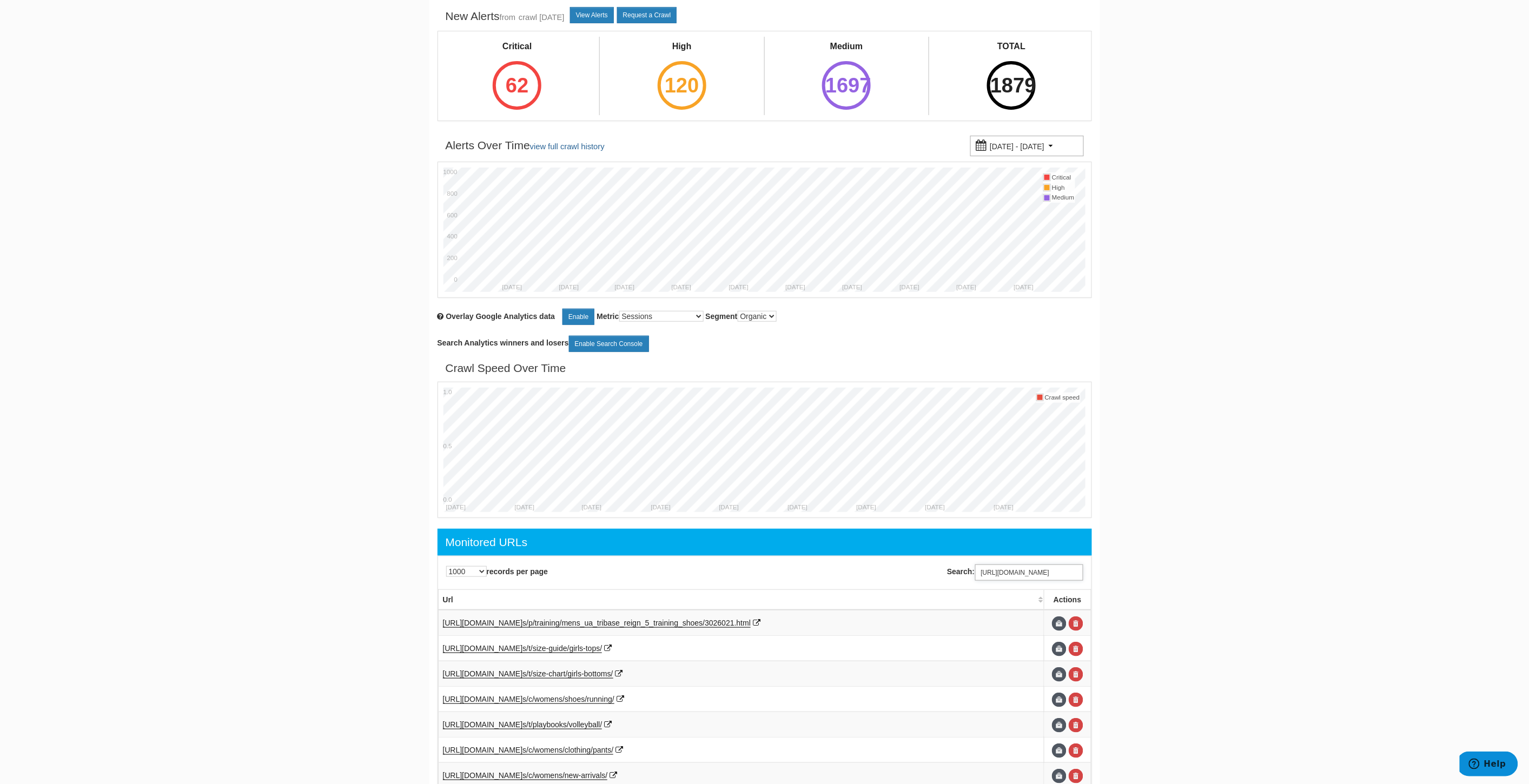
scroll to position [0, 0]
drag, startPoint x: 1007, startPoint y: 573, endPoint x: 720, endPoint y: 575, distance: 287.0
click at [720, 574] on div "10 25 50 100 500 1000 records per page Search: https://www.underarmour.com/en-u…" at bounding box center [764, 572] width 670 height 32
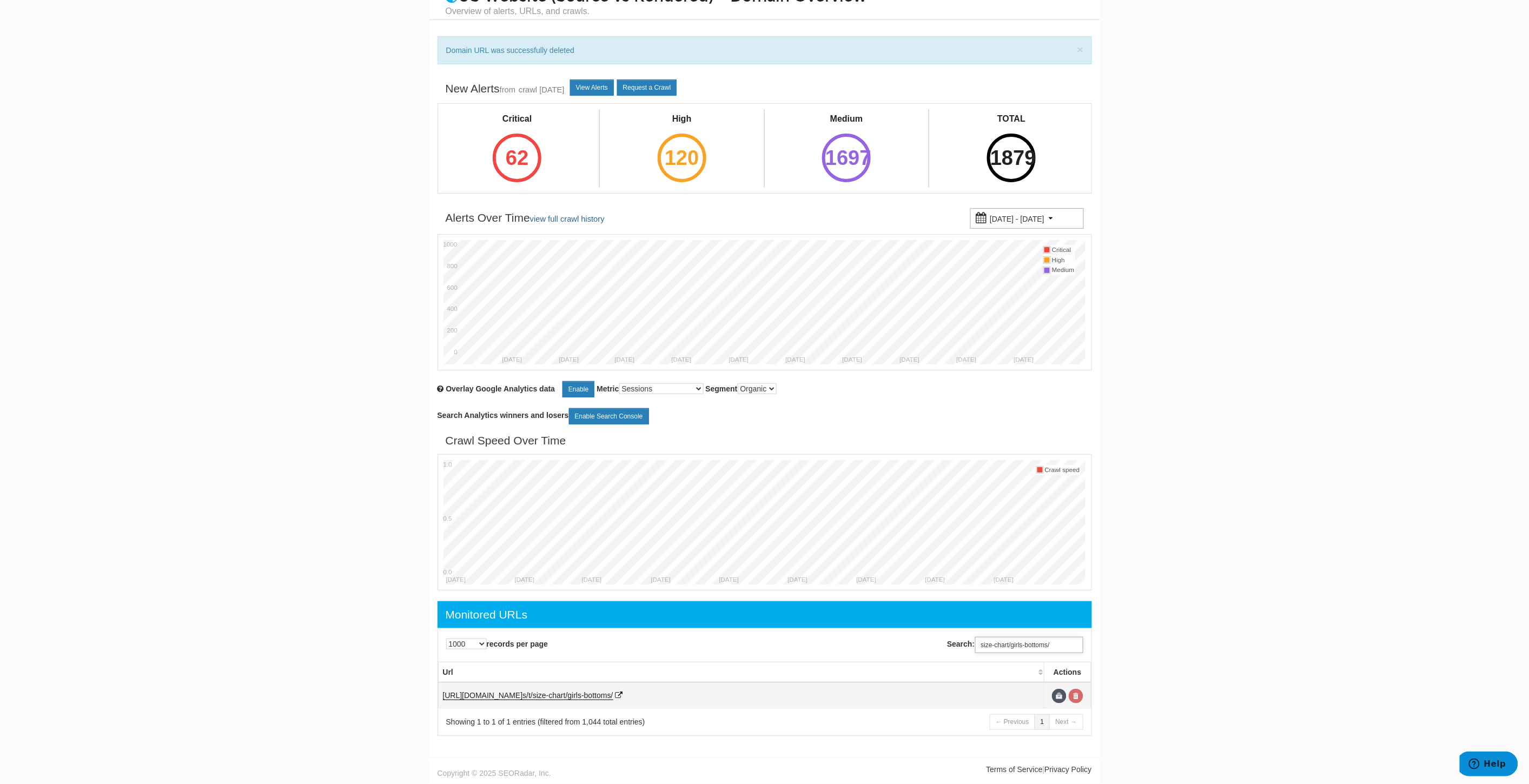
type input "size-chart/girls-bottoms/"
click at [1073, 698] on link at bounding box center [1076, 697] width 15 height 15
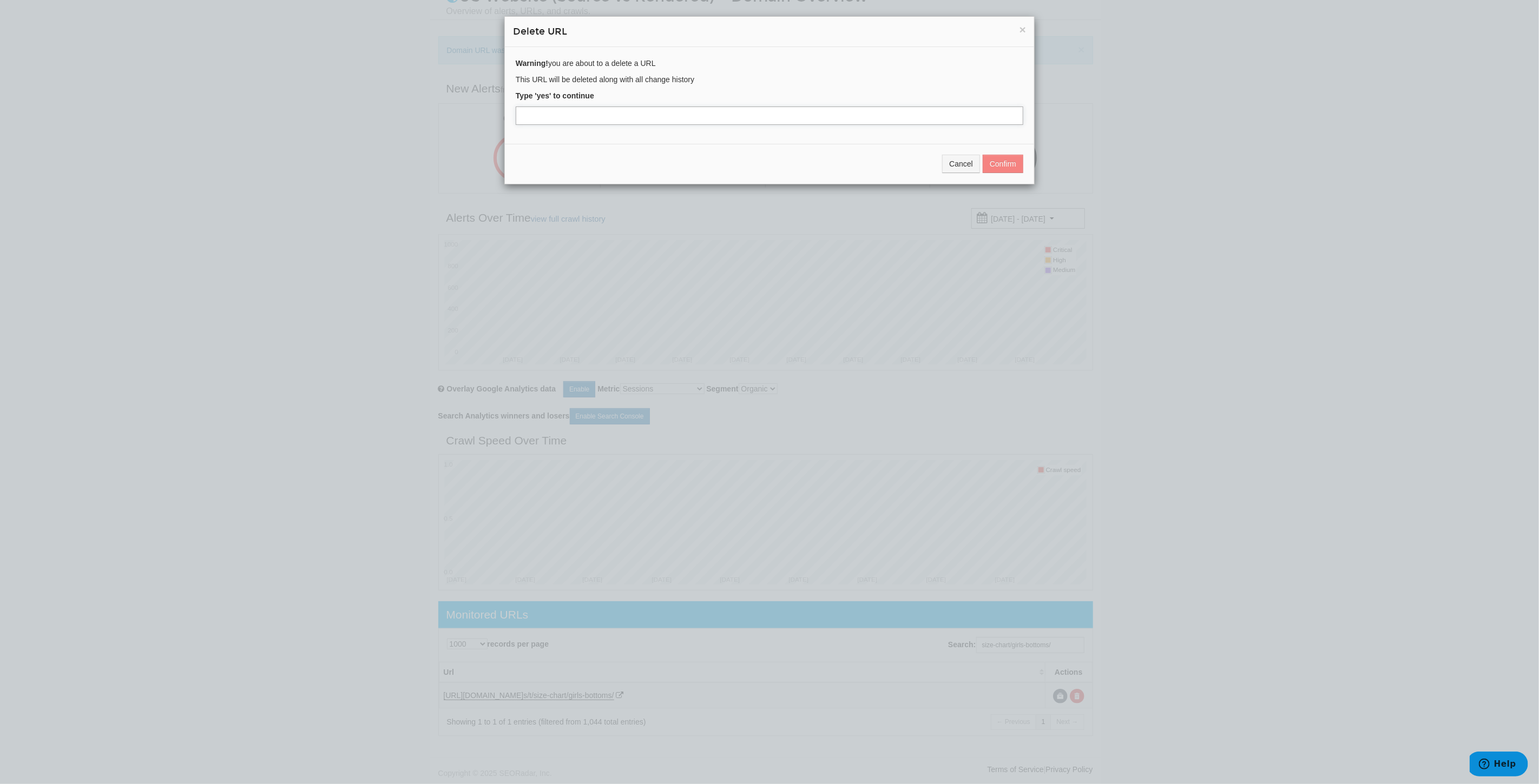
click at [574, 118] on input "text" at bounding box center [769, 116] width 507 height 18
type input "yes"
click at [1012, 160] on button "Confirm" at bounding box center [1003, 164] width 40 height 18
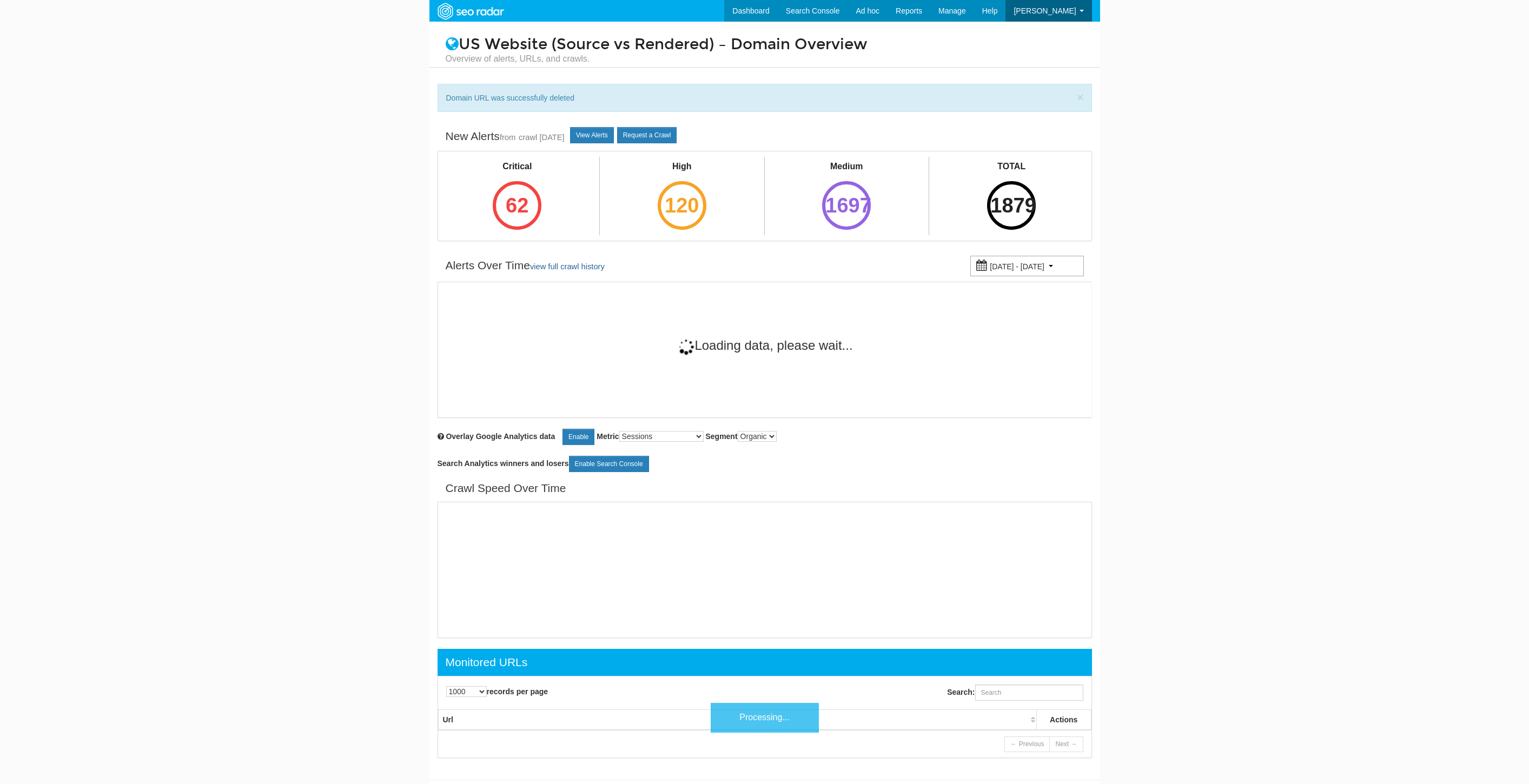
select select "1000"
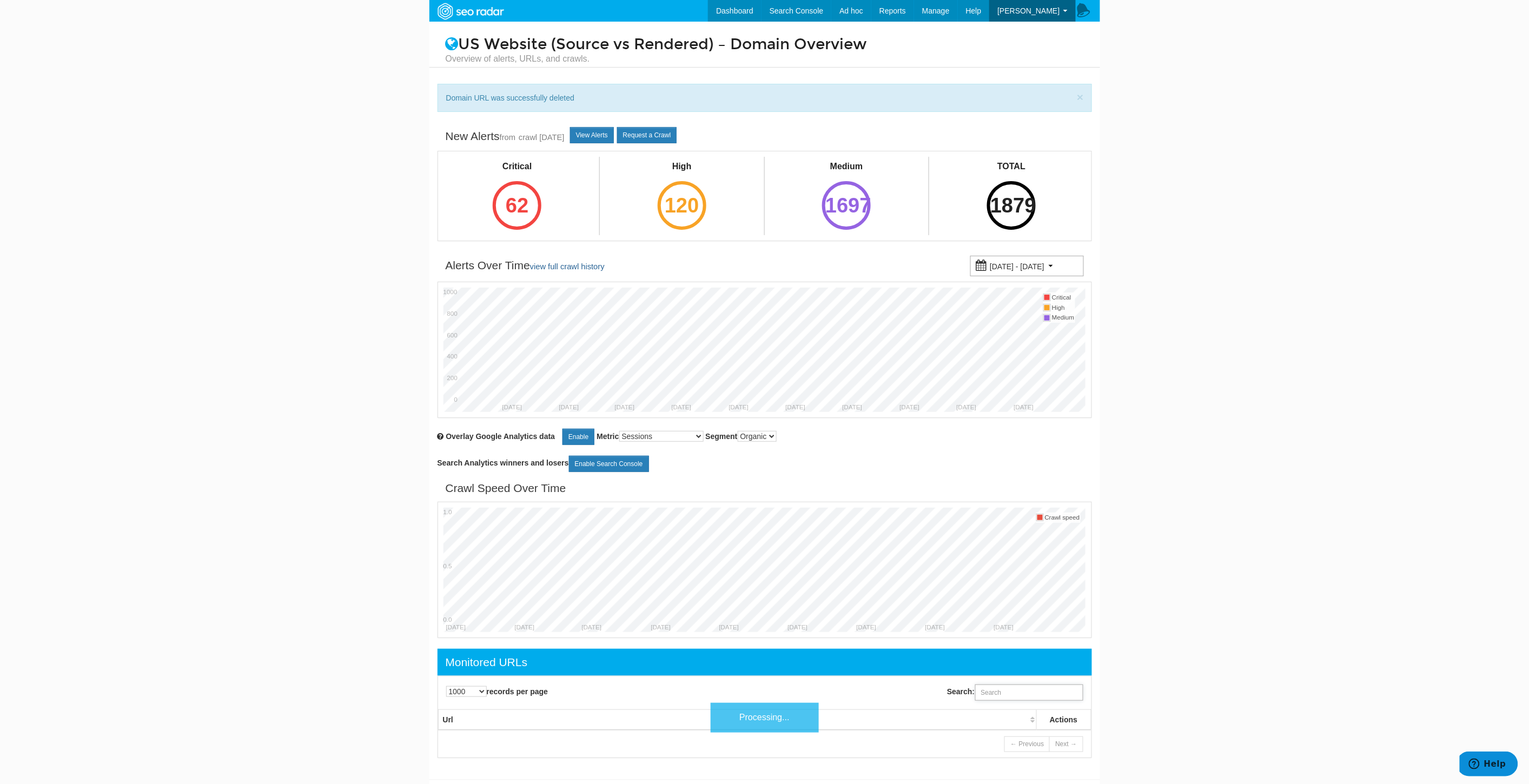
click at [1045, 696] on input "Search:" at bounding box center [1029, 692] width 108 height 17
paste input "https://www.underarmour.com/en-us/t/size-chart/girls-footwear/"
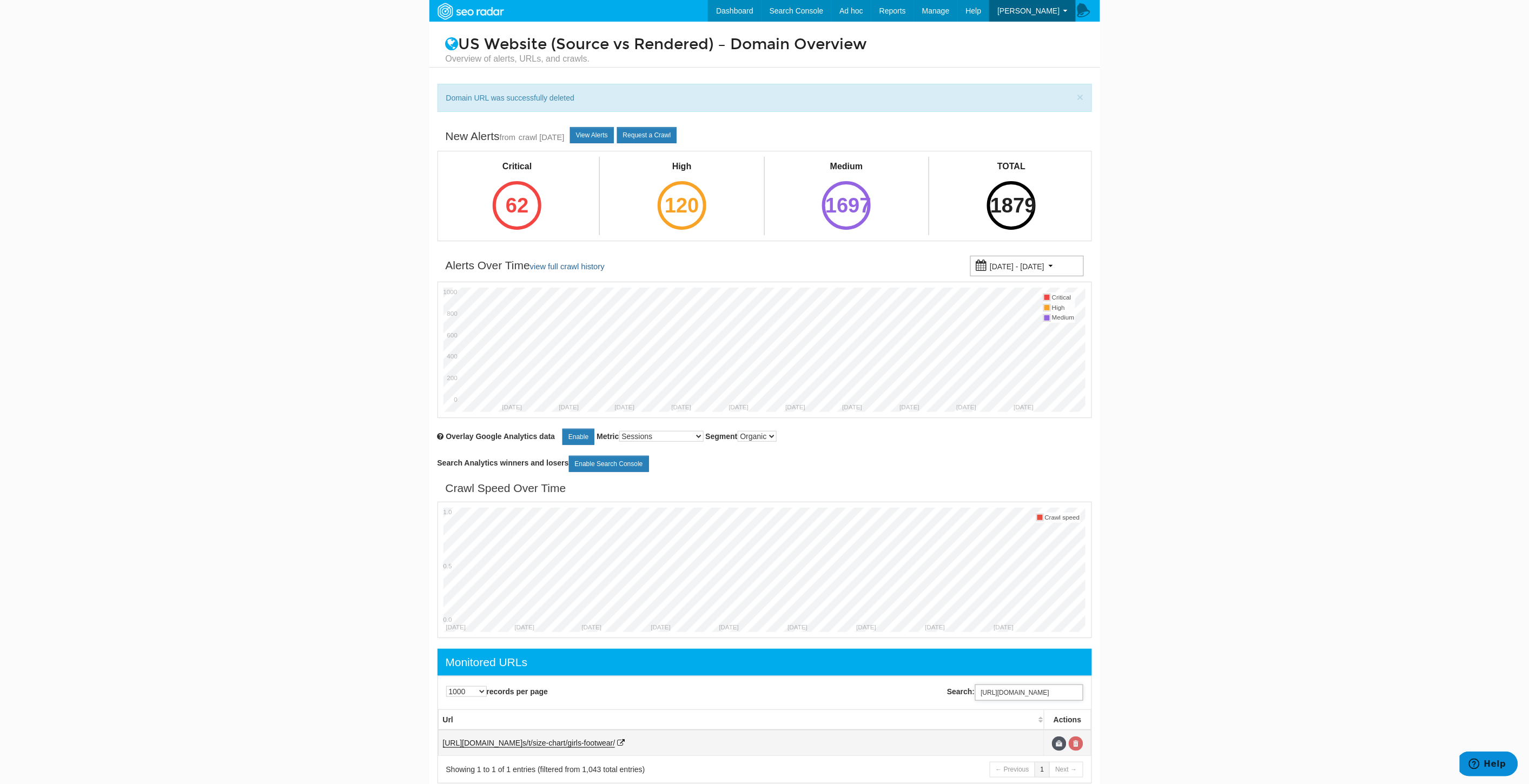
type input "https://www.underarmour.com/en-us/t/size-chart/girls-footwear/"
click at [1081, 748] on link at bounding box center [1076, 744] width 15 height 15
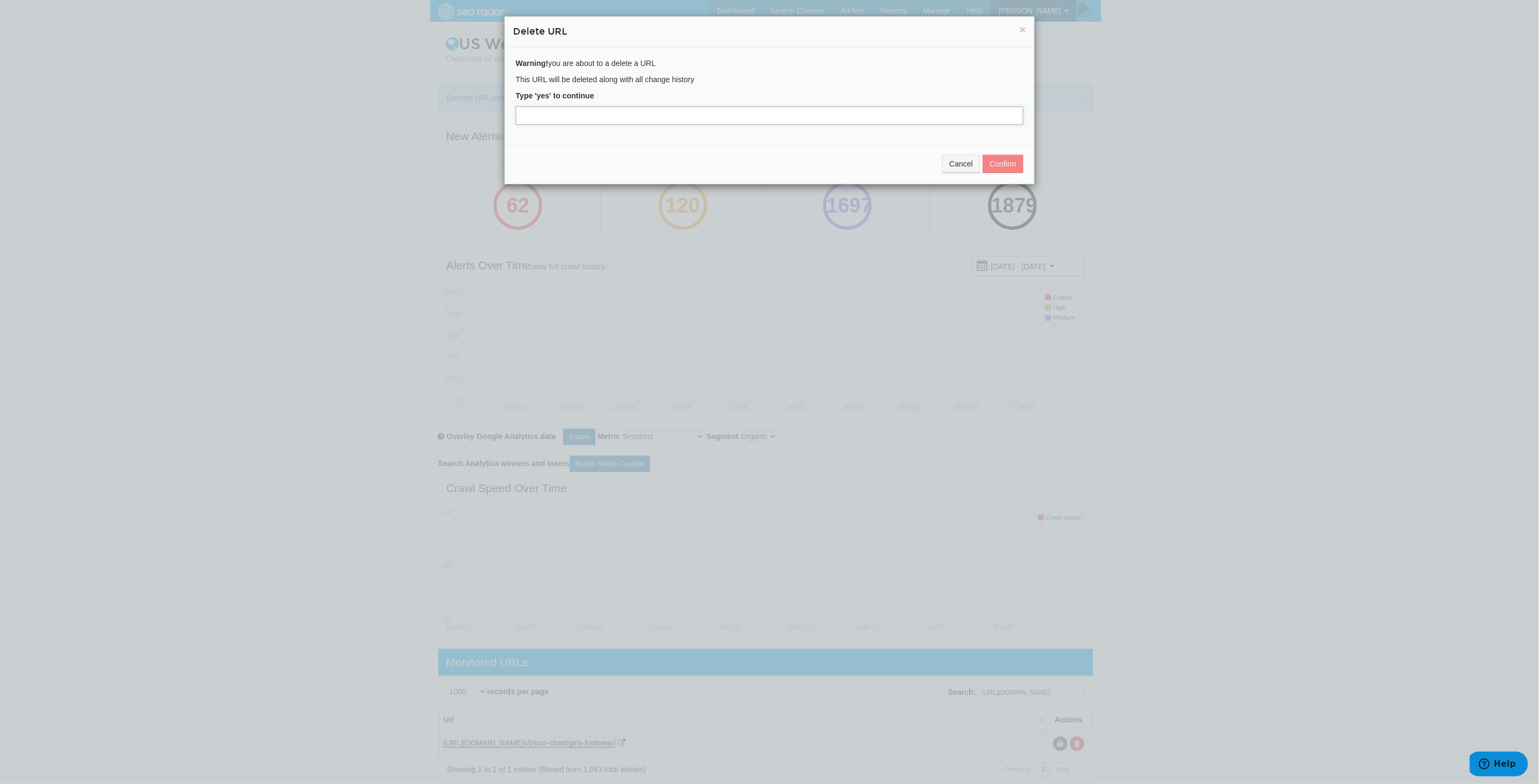
click at [603, 117] on input "text" at bounding box center [769, 116] width 507 height 18
type input "yes"
click at [997, 163] on button "Confirm" at bounding box center [1003, 164] width 40 height 18
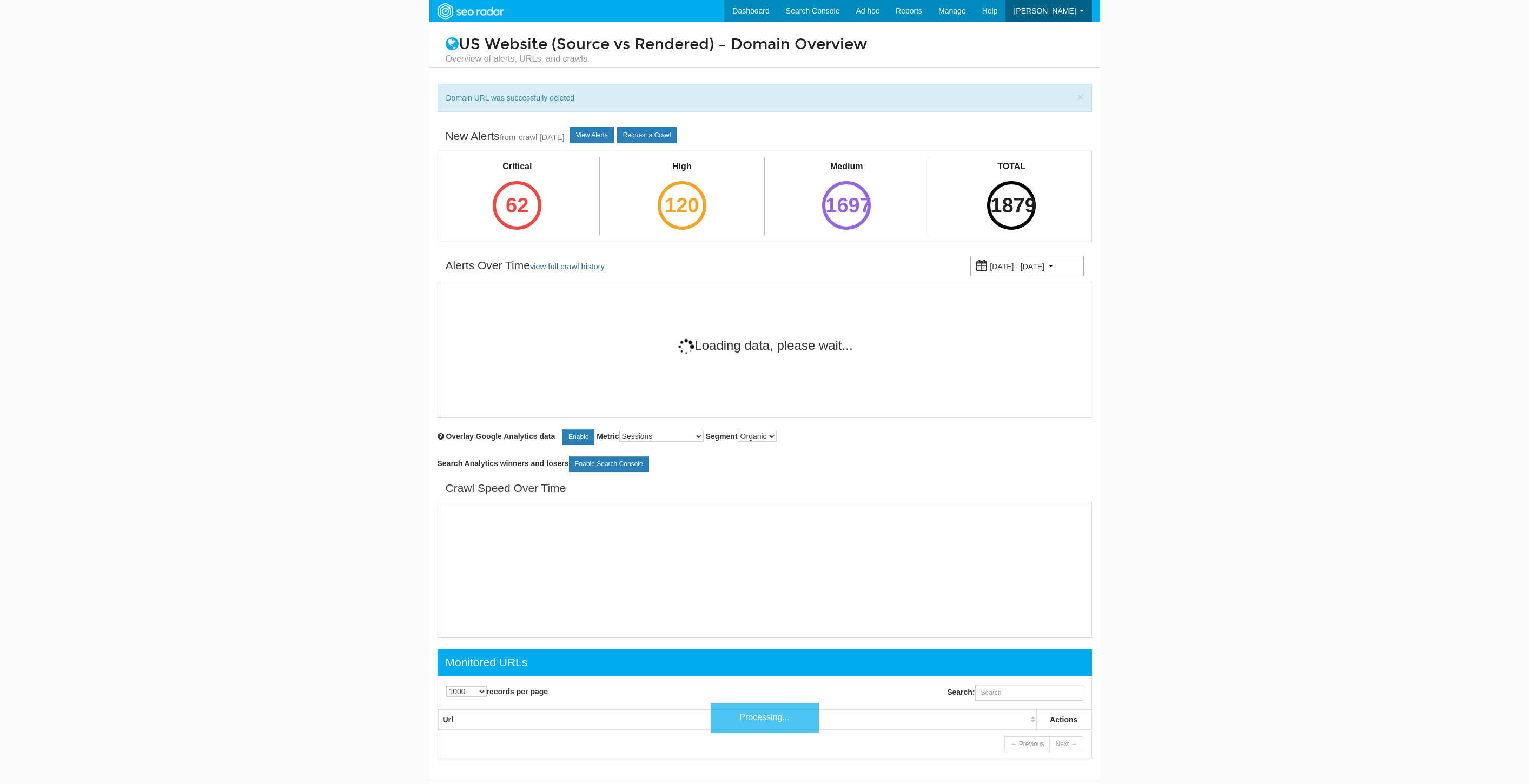
select select "1000"
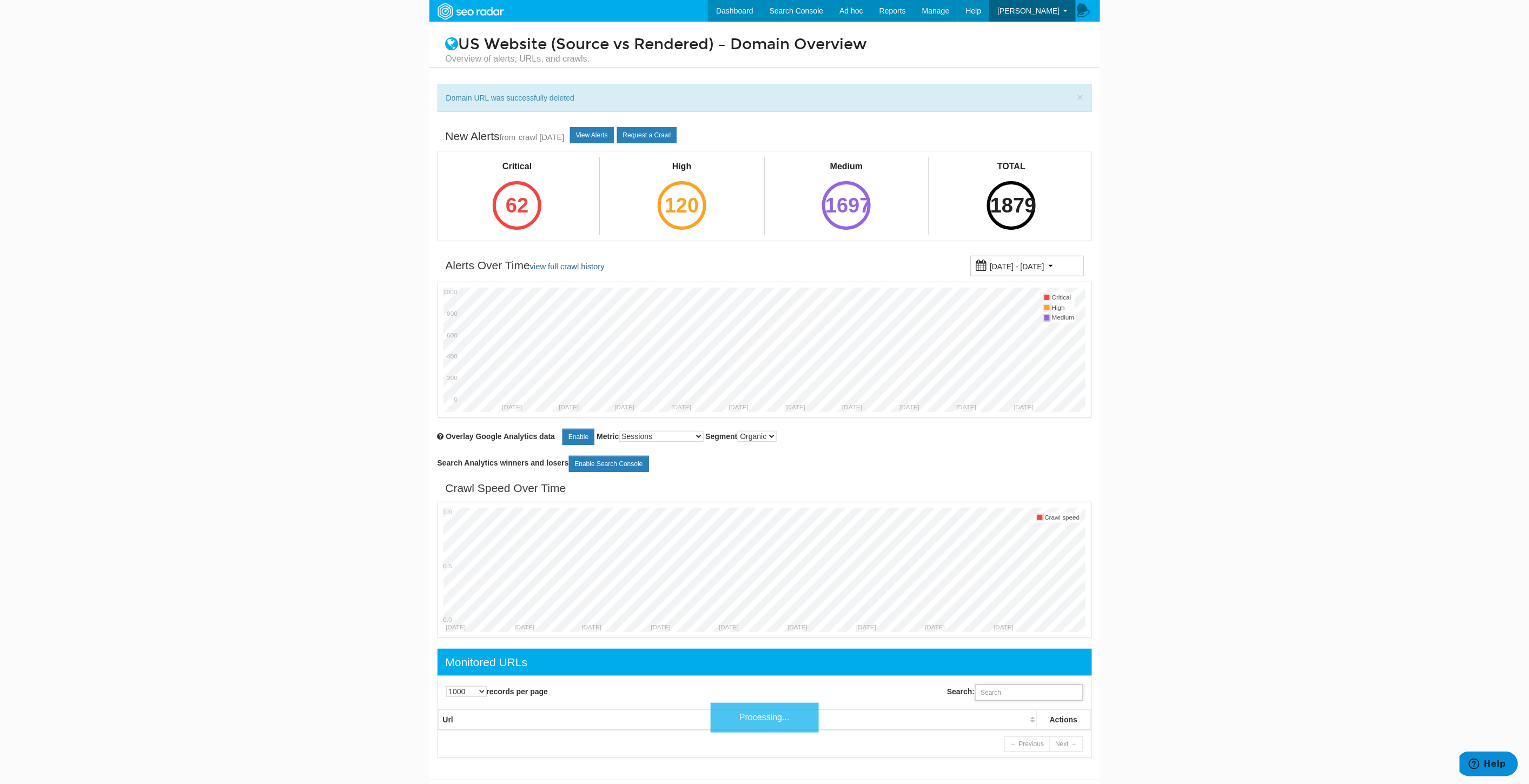
click at [1008, 698] on input "Search:" at bounding box center [1029, 692] width 108 height 17
paste input "[URL][DOMAIN_NAME]"
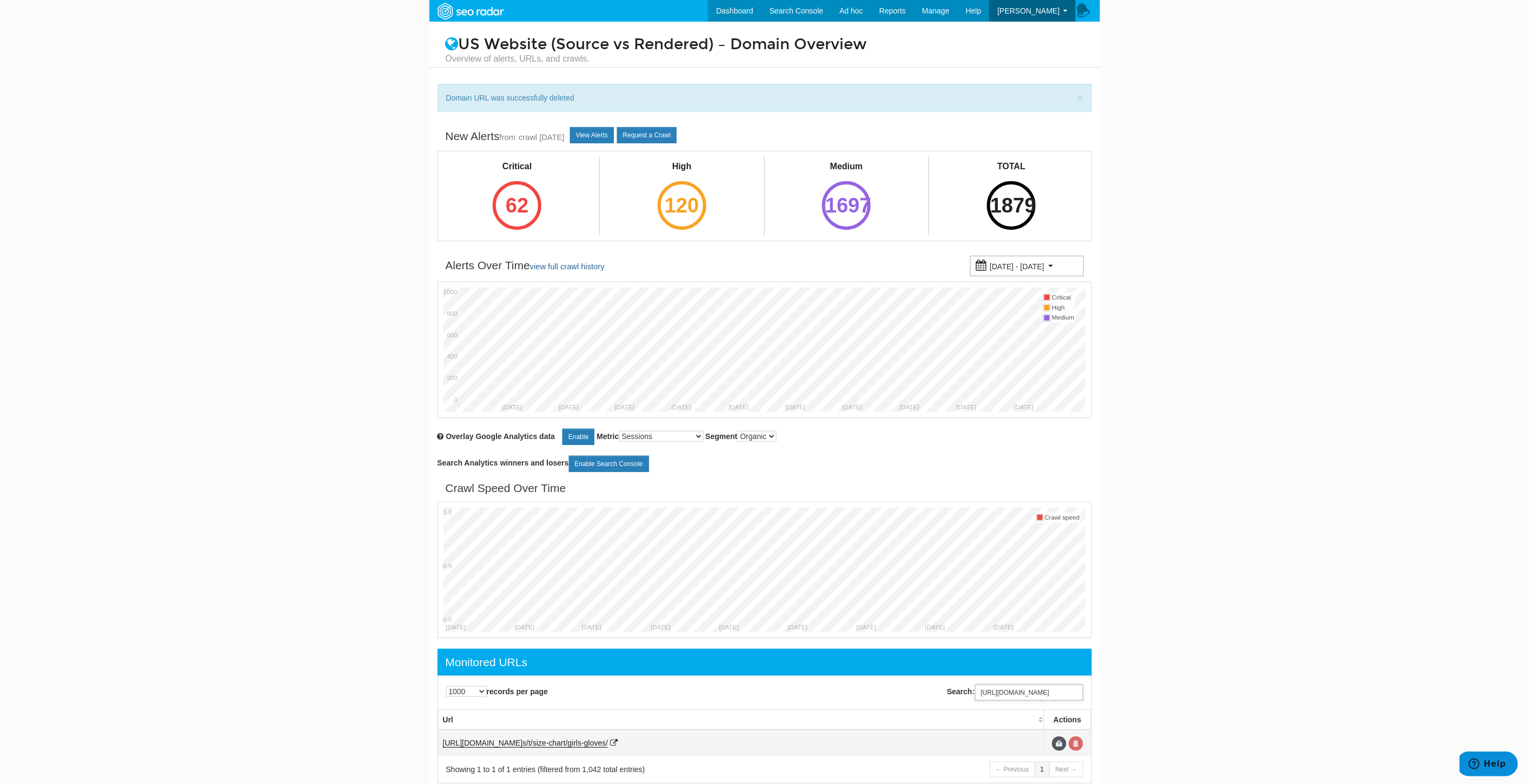
type input "[URL][DOMAIN_NAME]"
click at [1077, 742] on link at bounding box center [1076, 744] width 15 height 15
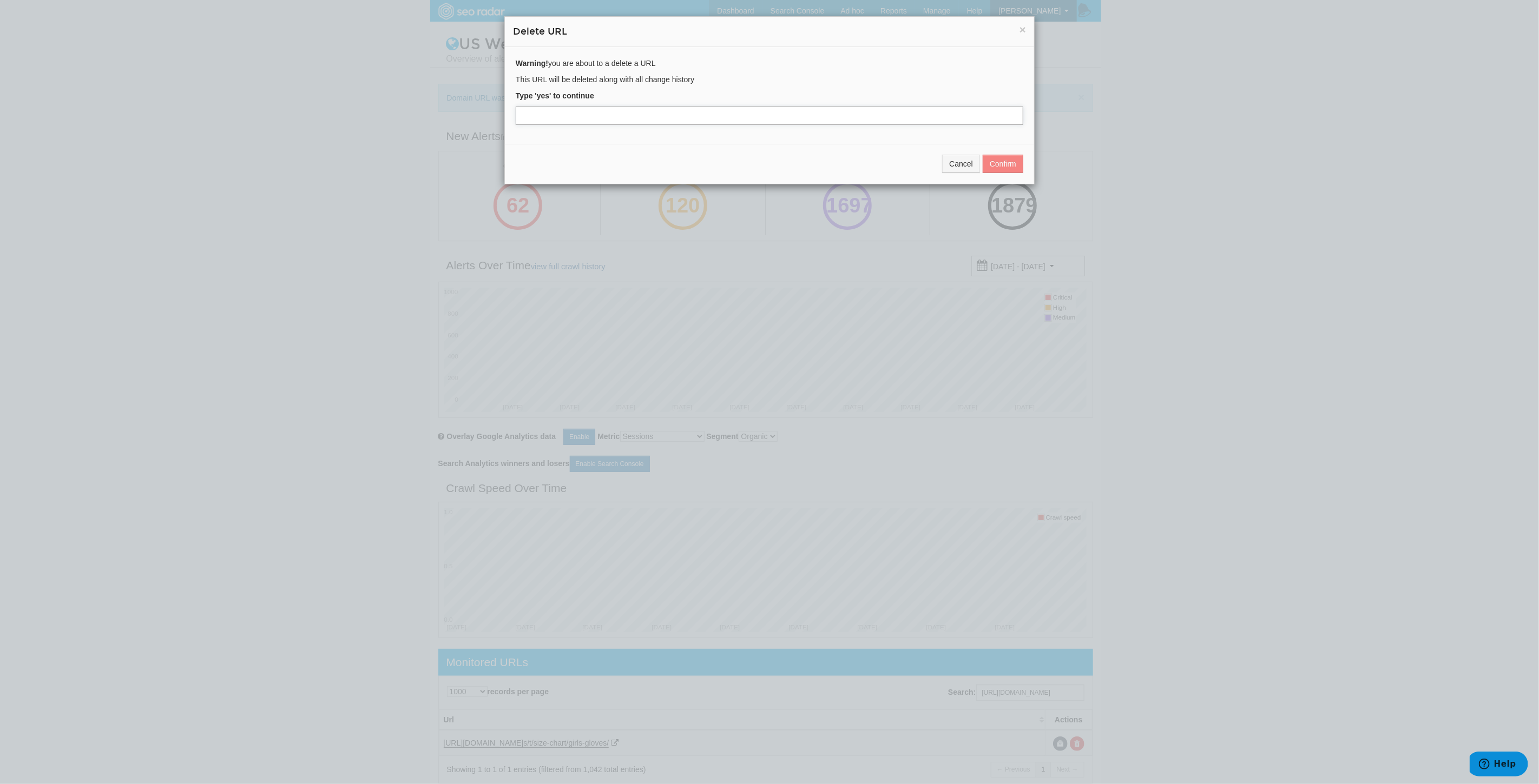
click at [575, 112] on input "text" at bounding box center [769, 116] width 507 height 18
type input "yes"
click at [998, 166] on button "Confirm" at bounding box center [1003, 164] width 40 height 18
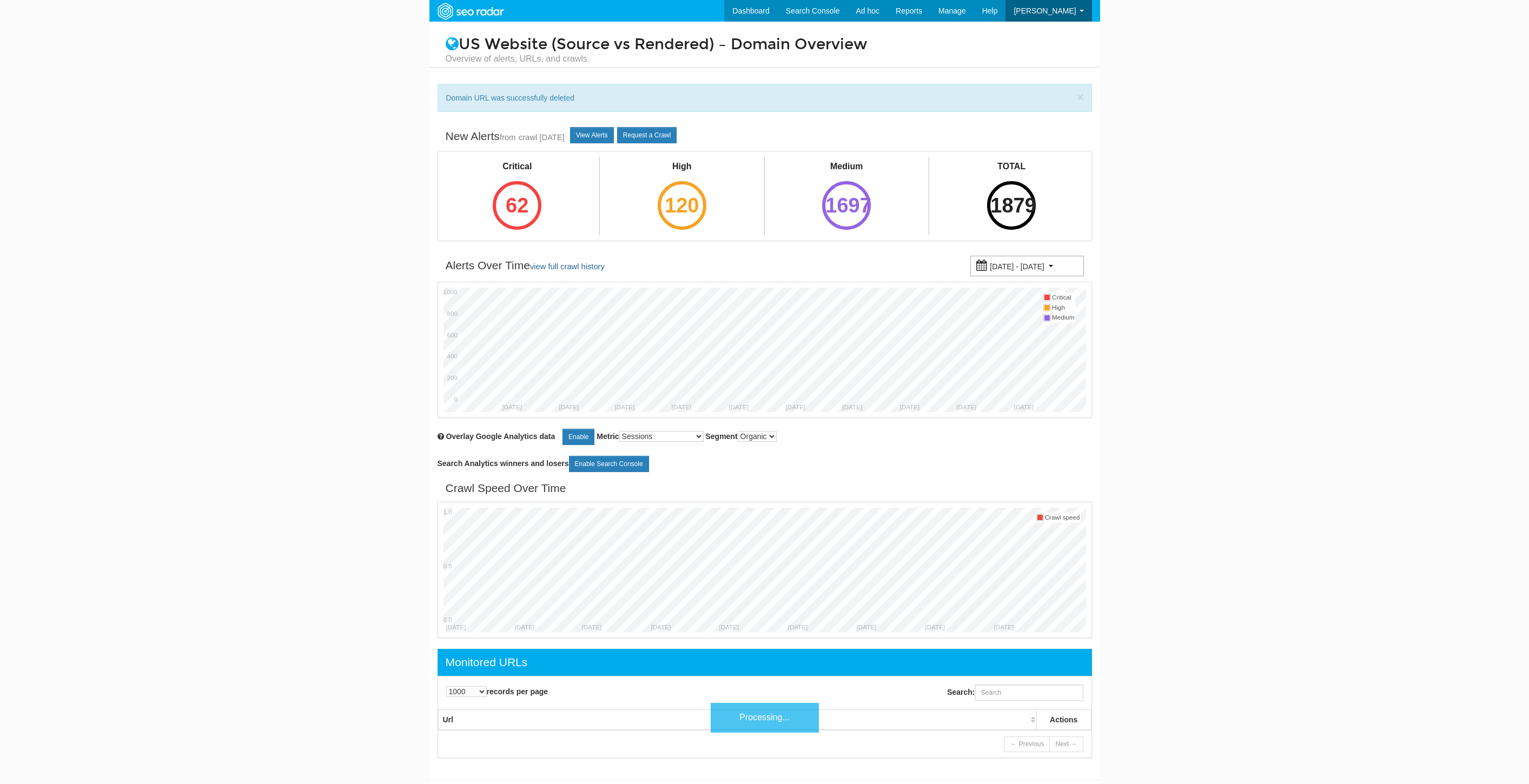
select select "1000"
click at [1057, 701] on input "Search:" at bounding box center [1029, 692] width 108 height 17
paste input "[URL][DOMAIN_NAME]"
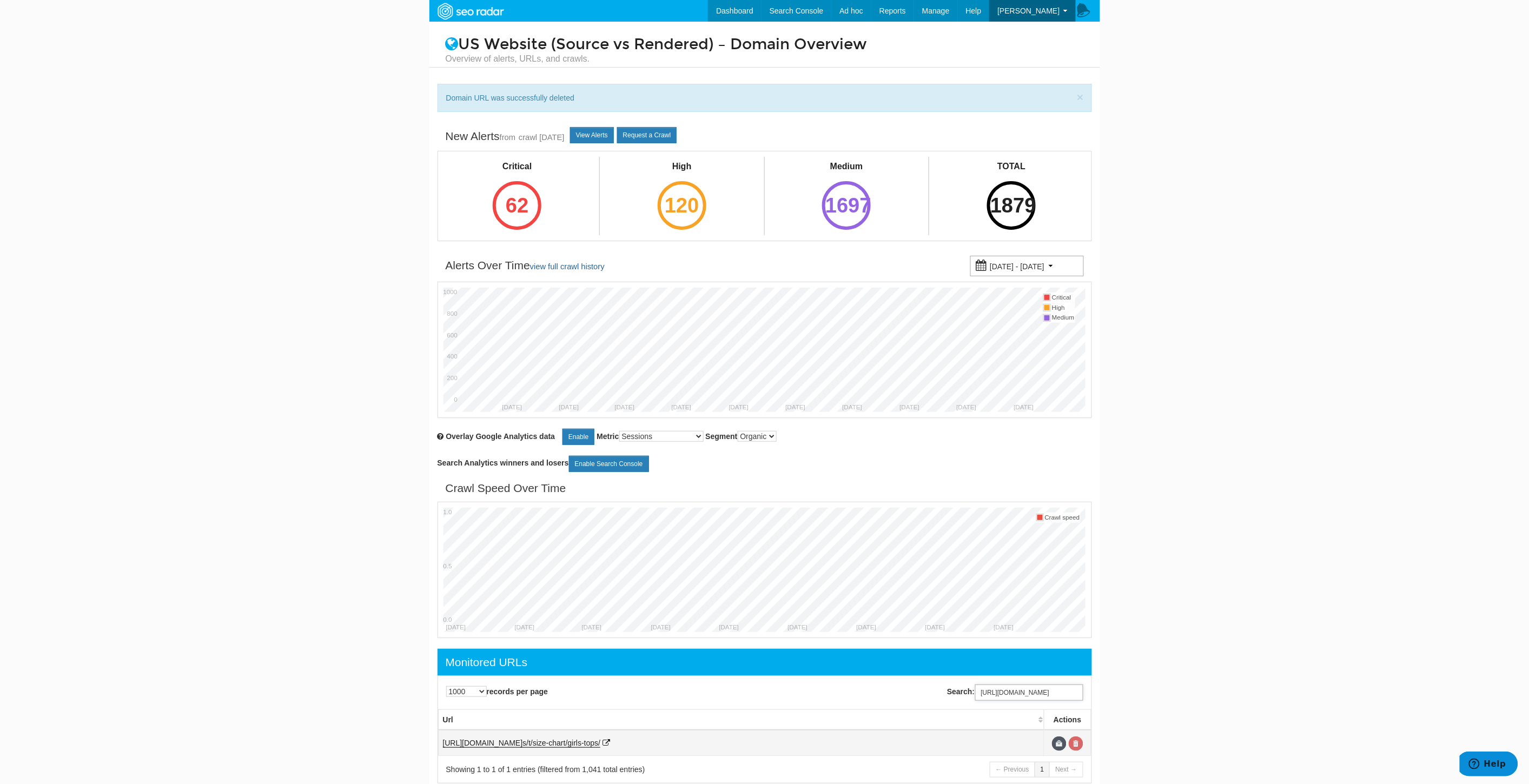
type input "https://www.underarmour.com/en-us/t/size-chart/girls-tops/"
click at [1075, 746] on link at bounding box center [1076, 744] width 15 height 15
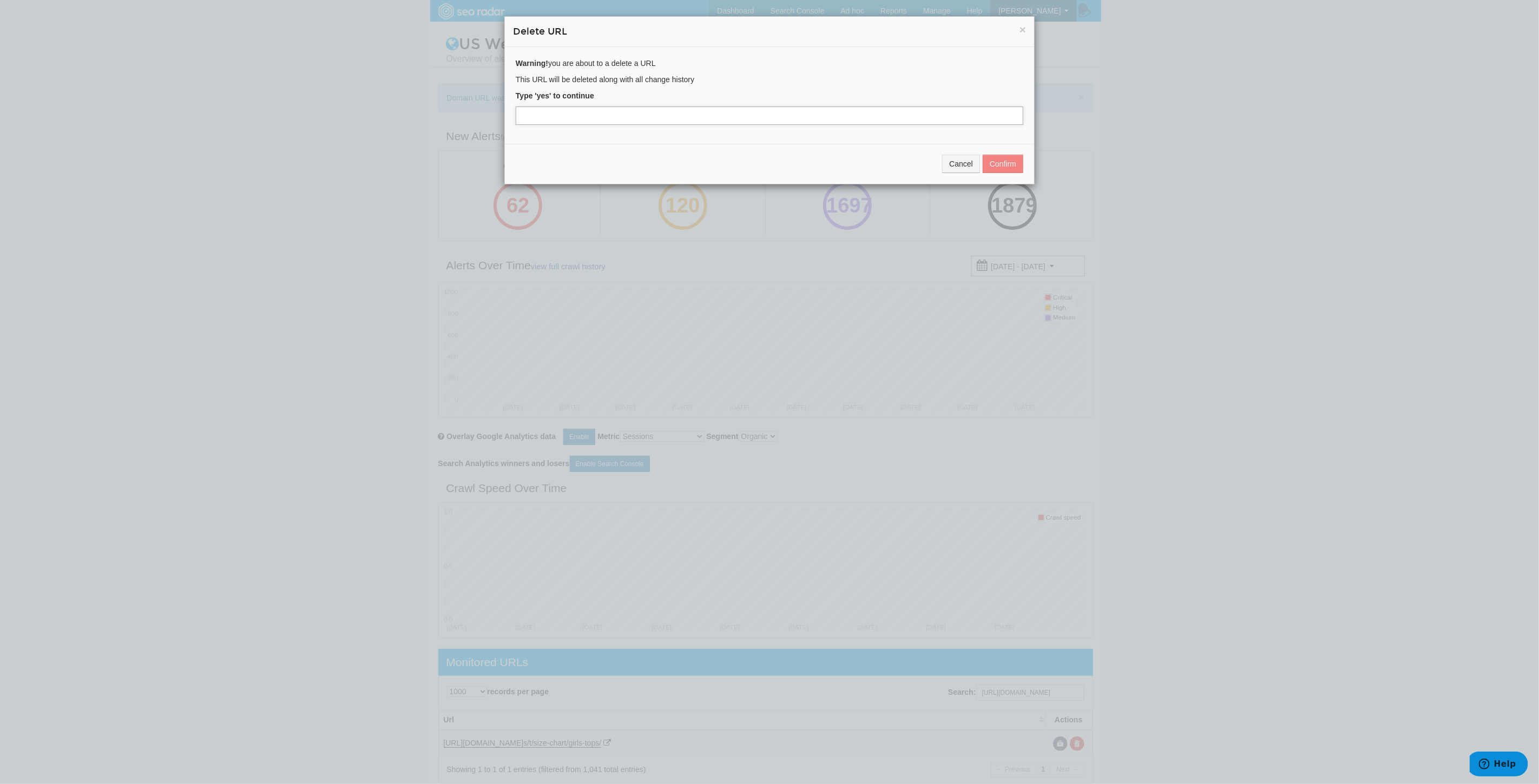
click at [579, 119] on input "text" at bounding box center [769, 116] width 507 height 18
type input "yes"
click at [1004, 158] on button "Confirm" at bounding box center [1003, 164] width 40 height 18
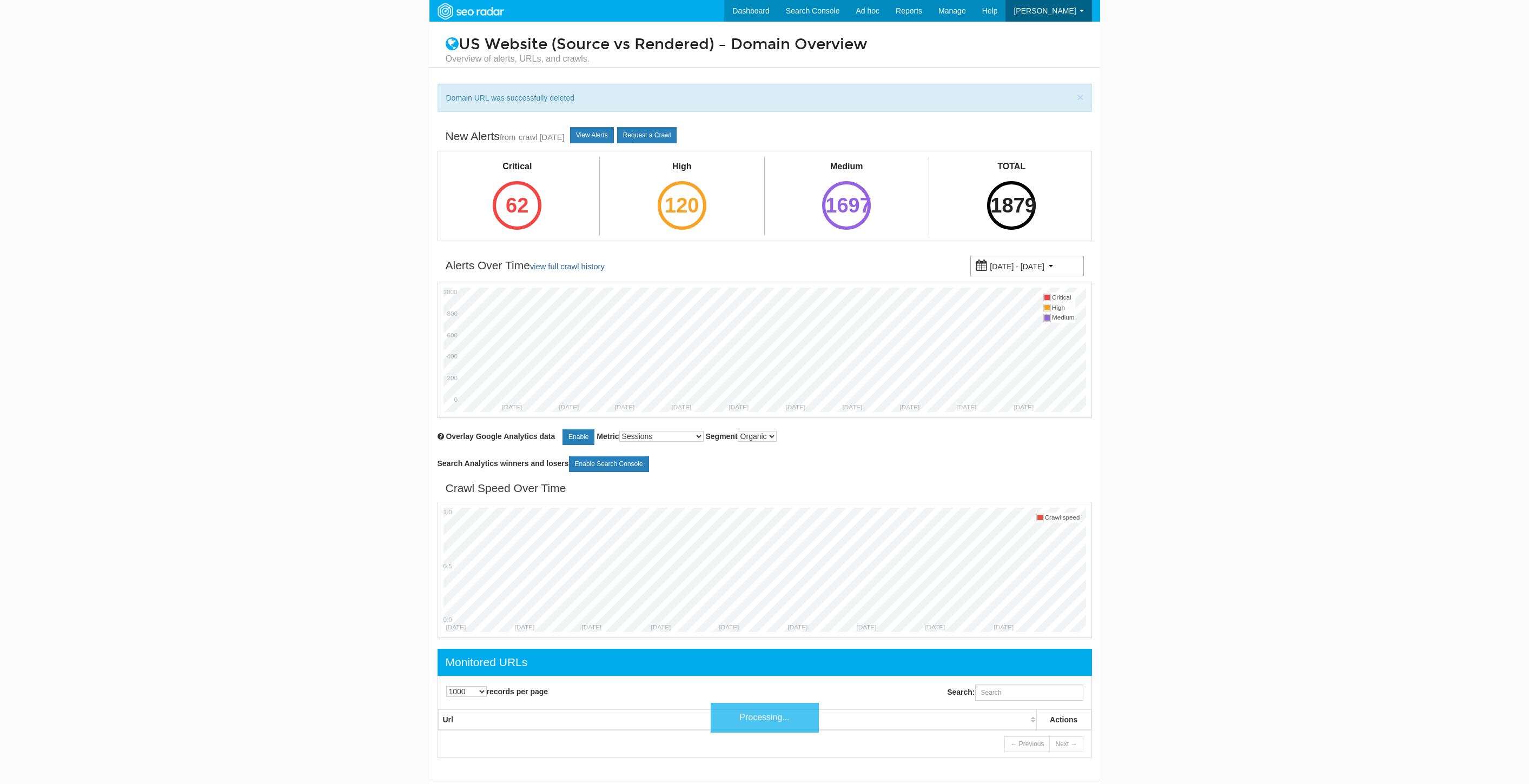
select select "1000"
click at [1015, 693] on input "Search:" at bounding box center [1029, 692] width 108 height 17
paste input "[URL][DOMAIN_NAME]"
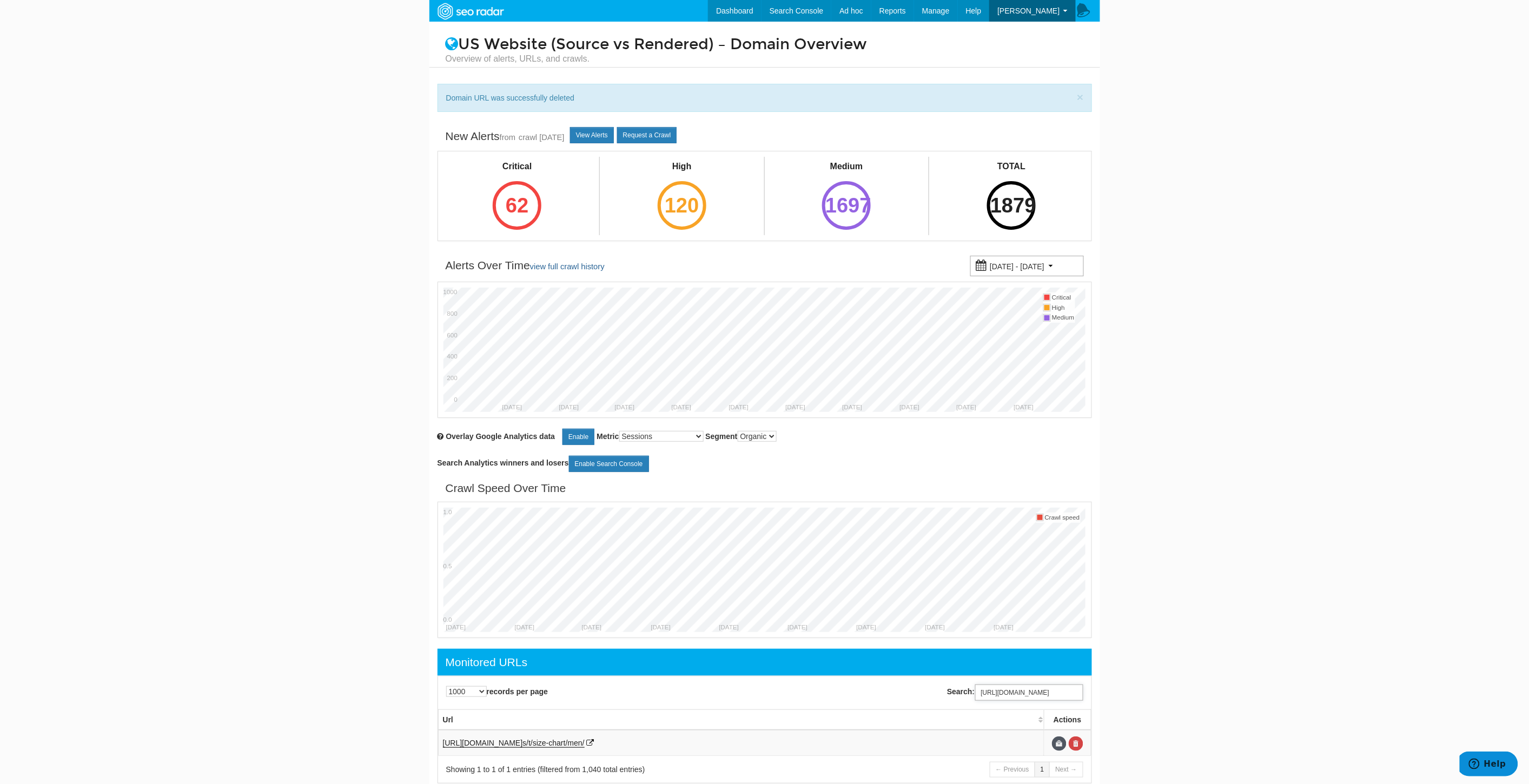
scroll to position [49, 0]
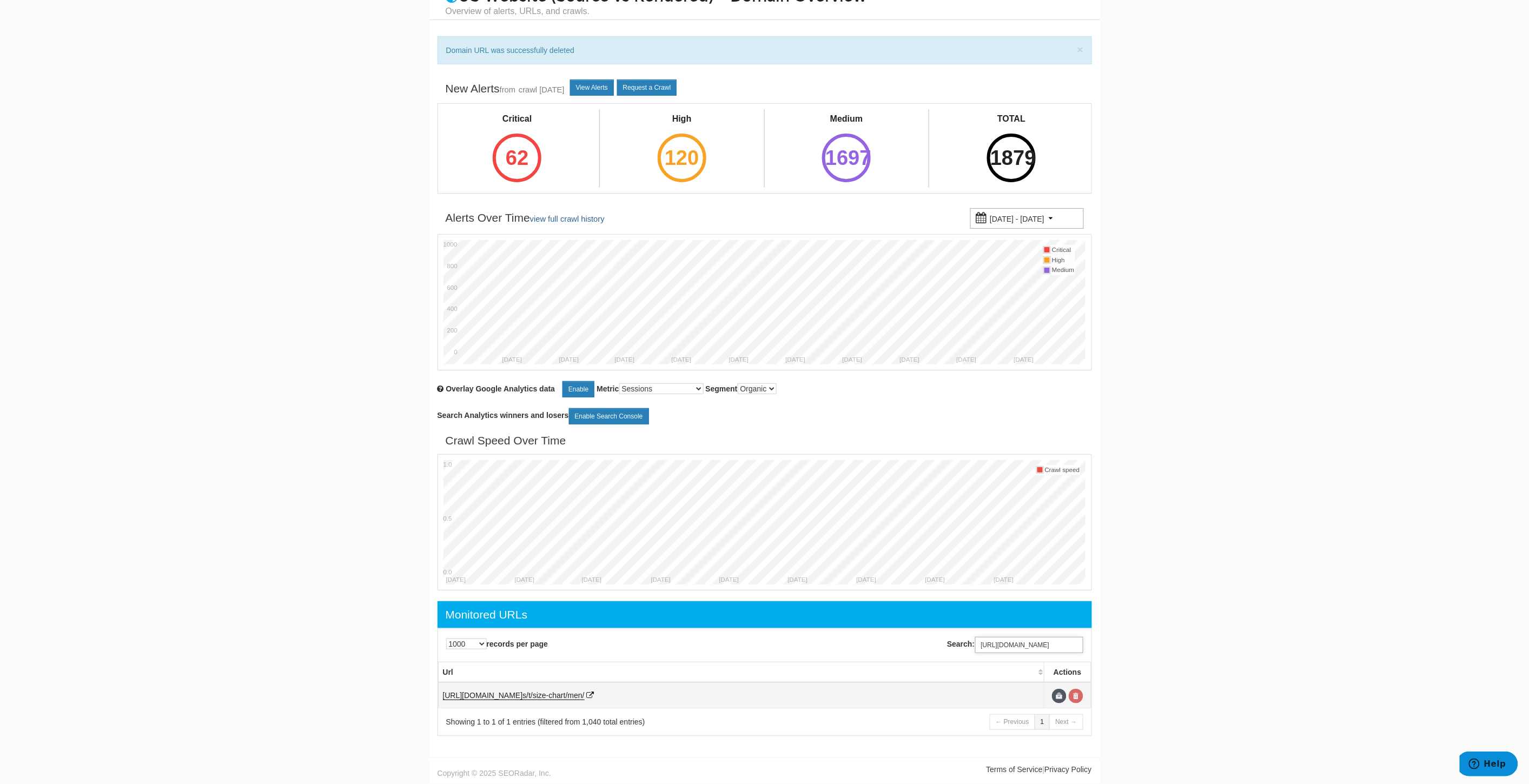
type input "[URL][DOMAIN_NAME]"
click at [1073, 695] on link at bounding box center [1076, 697] width 15 height 15
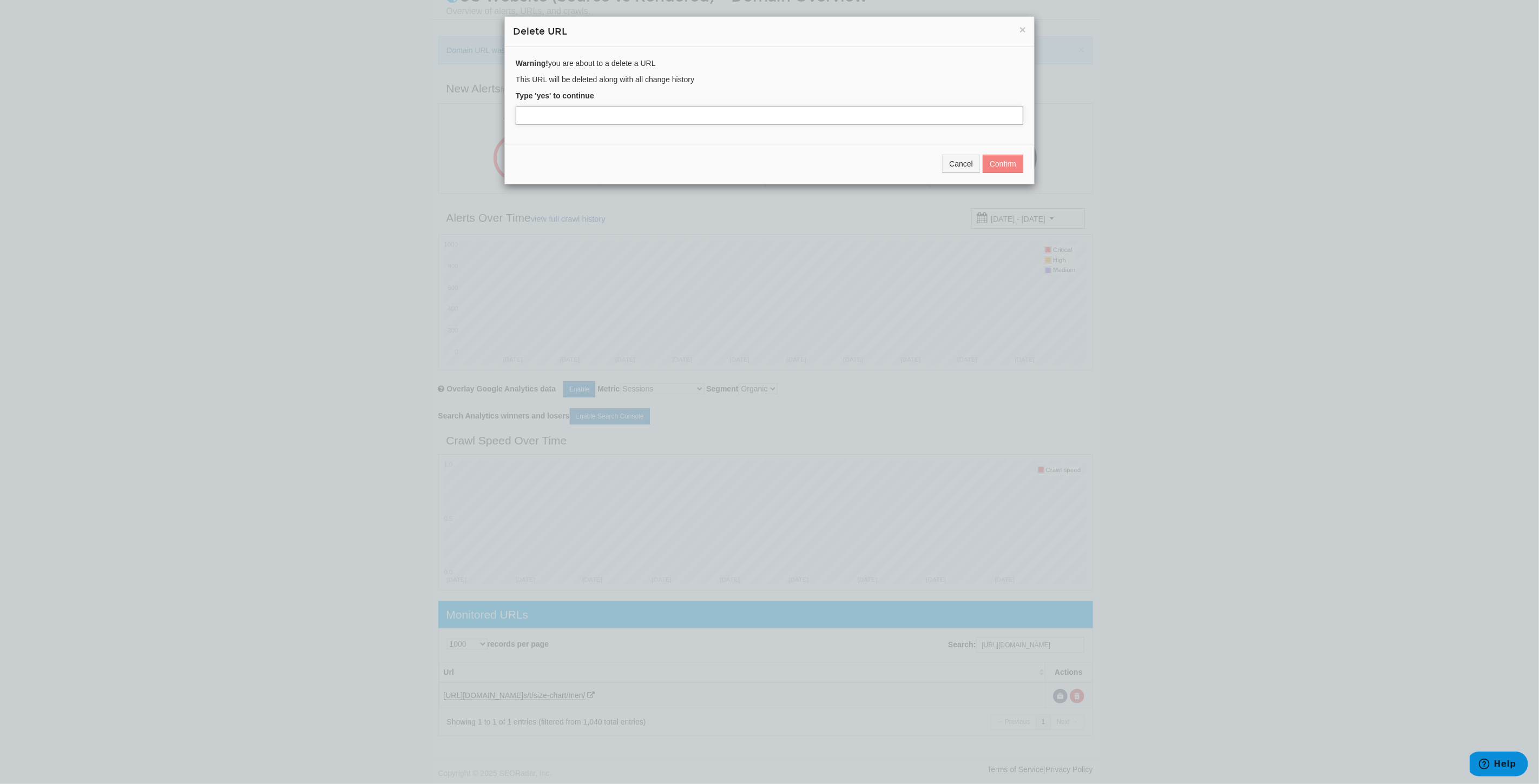
click at [598, 120] on input "text" at bounding box center [769, 116] width 507 height 18
type input "yes"
click at [1005, 163] on button "Confirm" at bounding box center [1003, 164] width 40 height 18
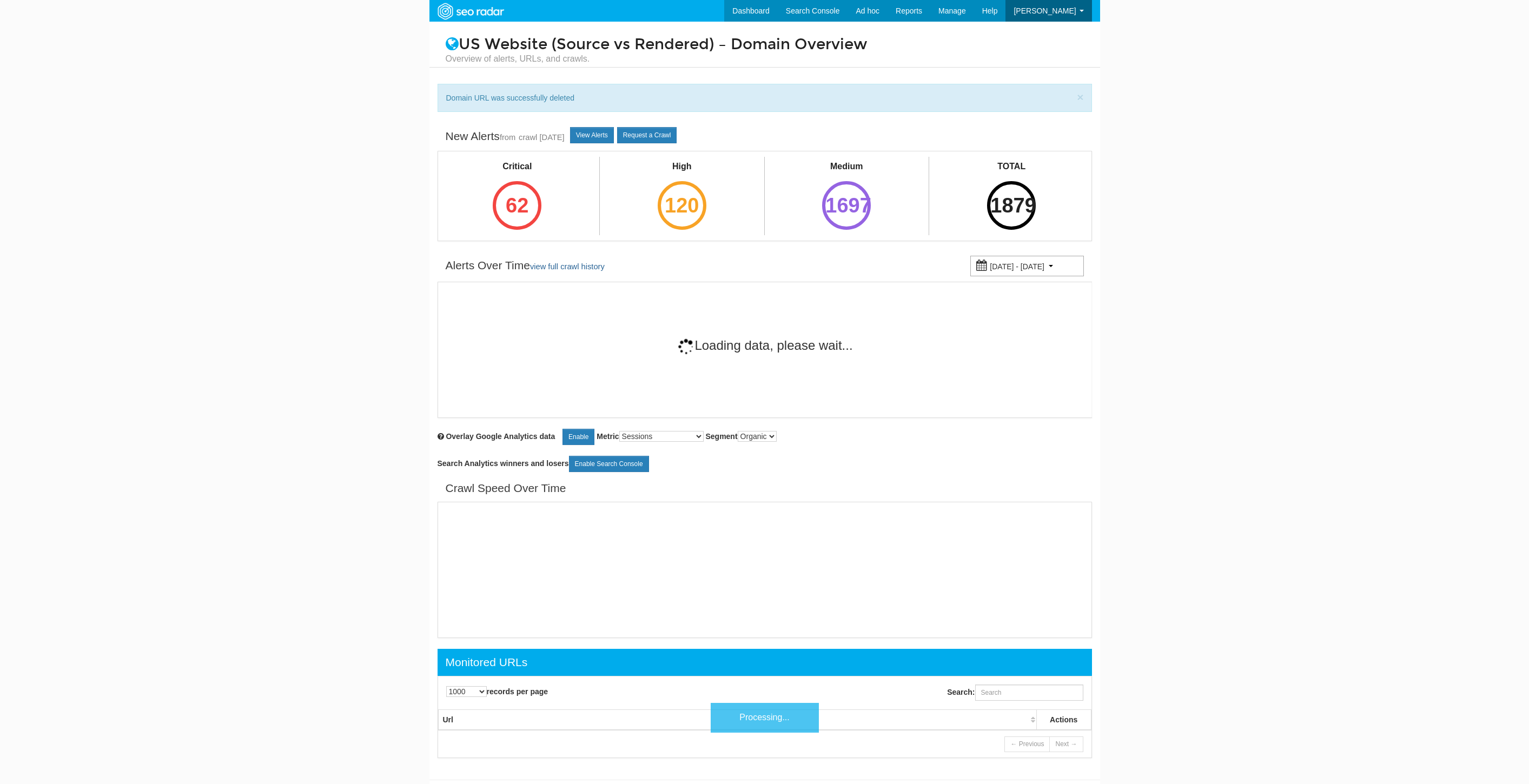
select select "1000"
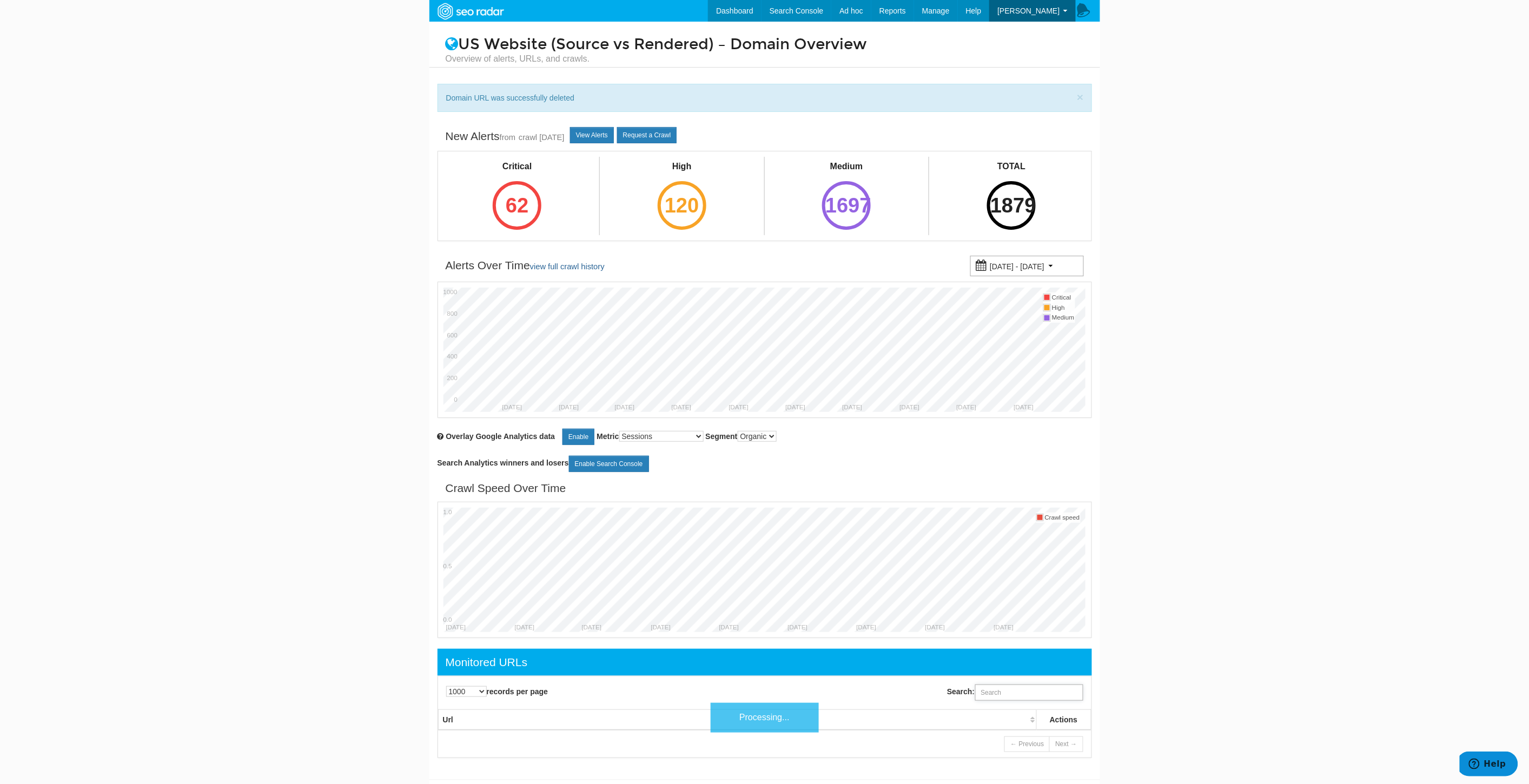
click at [1037, 695] on input "Search:" at bounding box center [1029, 692] width 108 height 17
paste input "https://www.underarmour.com/en-us/t/size-chart/men-bottoms/"
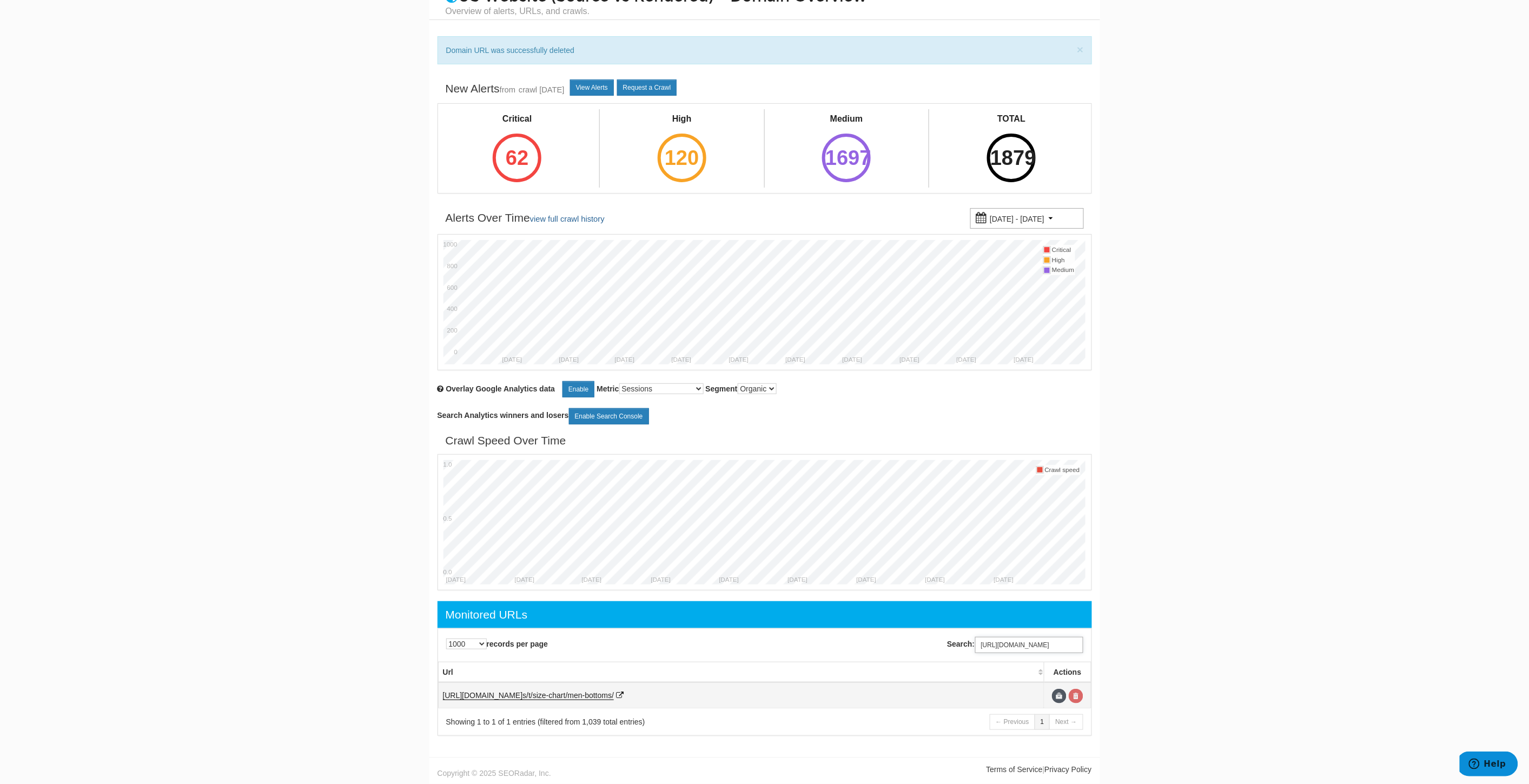
type input "https://www.underarmour.com/en-us/t/size-chart/men-bottoms/"
click at [1078, 701] on link at bounding box center [1076, 697] width 15 height 15
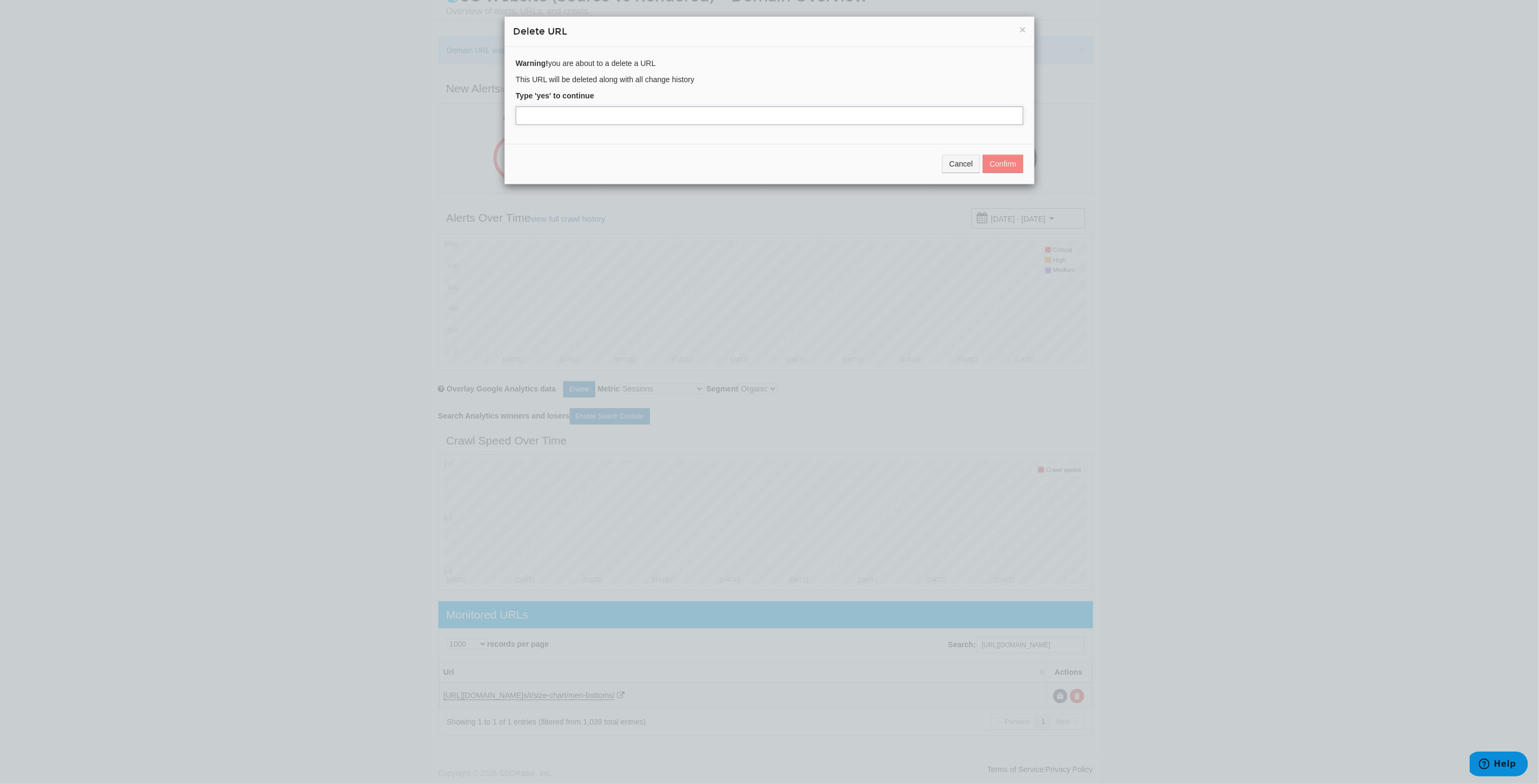
click at [585, 114] on input "text" at bounding box center [769, 116] width 507 height 18
type input "yes"
click at [1010, 163] on button "Confirm" at bounding box center [1003, 164] width 40 height 18
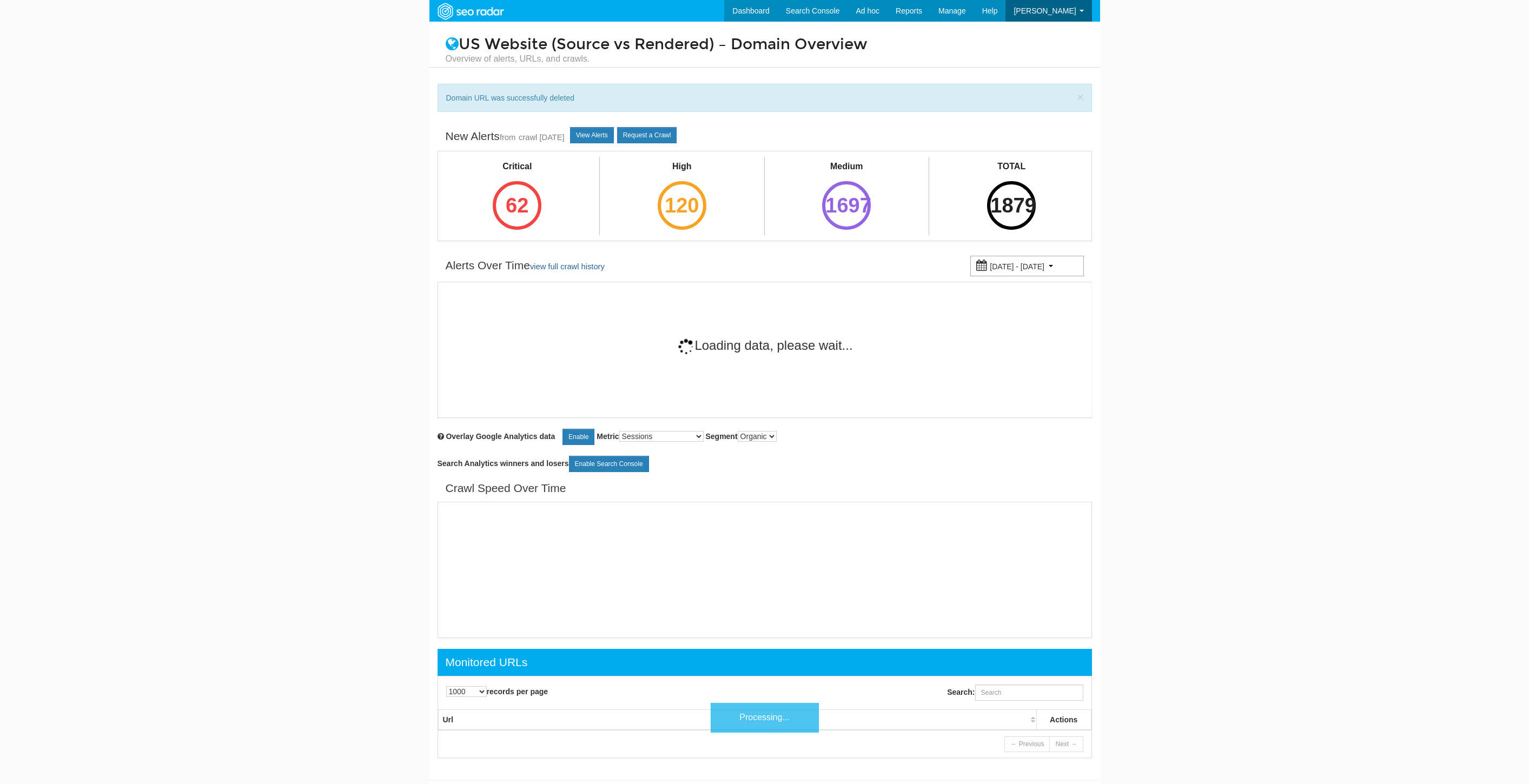
select select "1000"
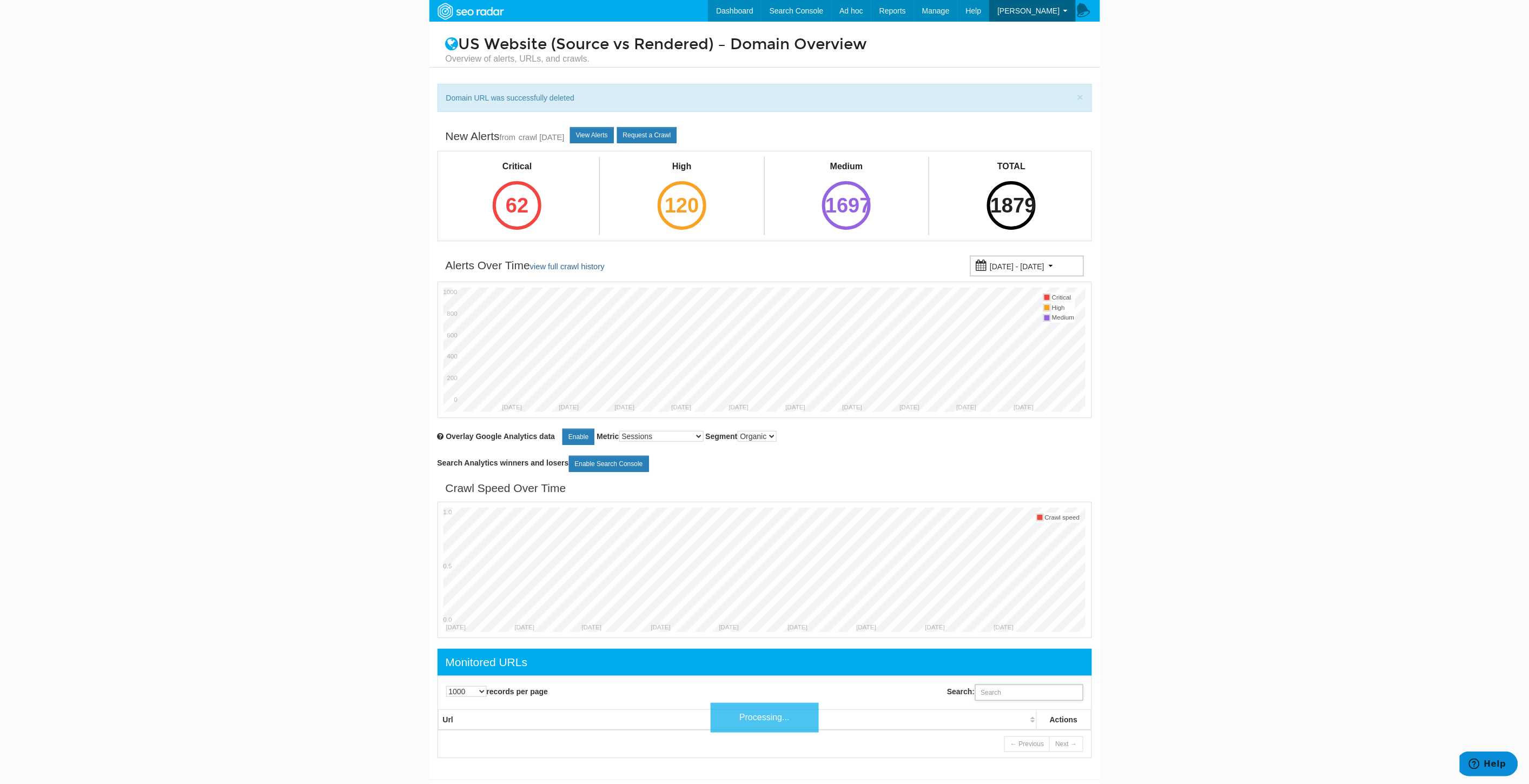
click at [1058, 701] on input "Search:" at bounding box center [1029, 692] width 108 height 17
paste input "[URL][DOMAIN_NAME]"
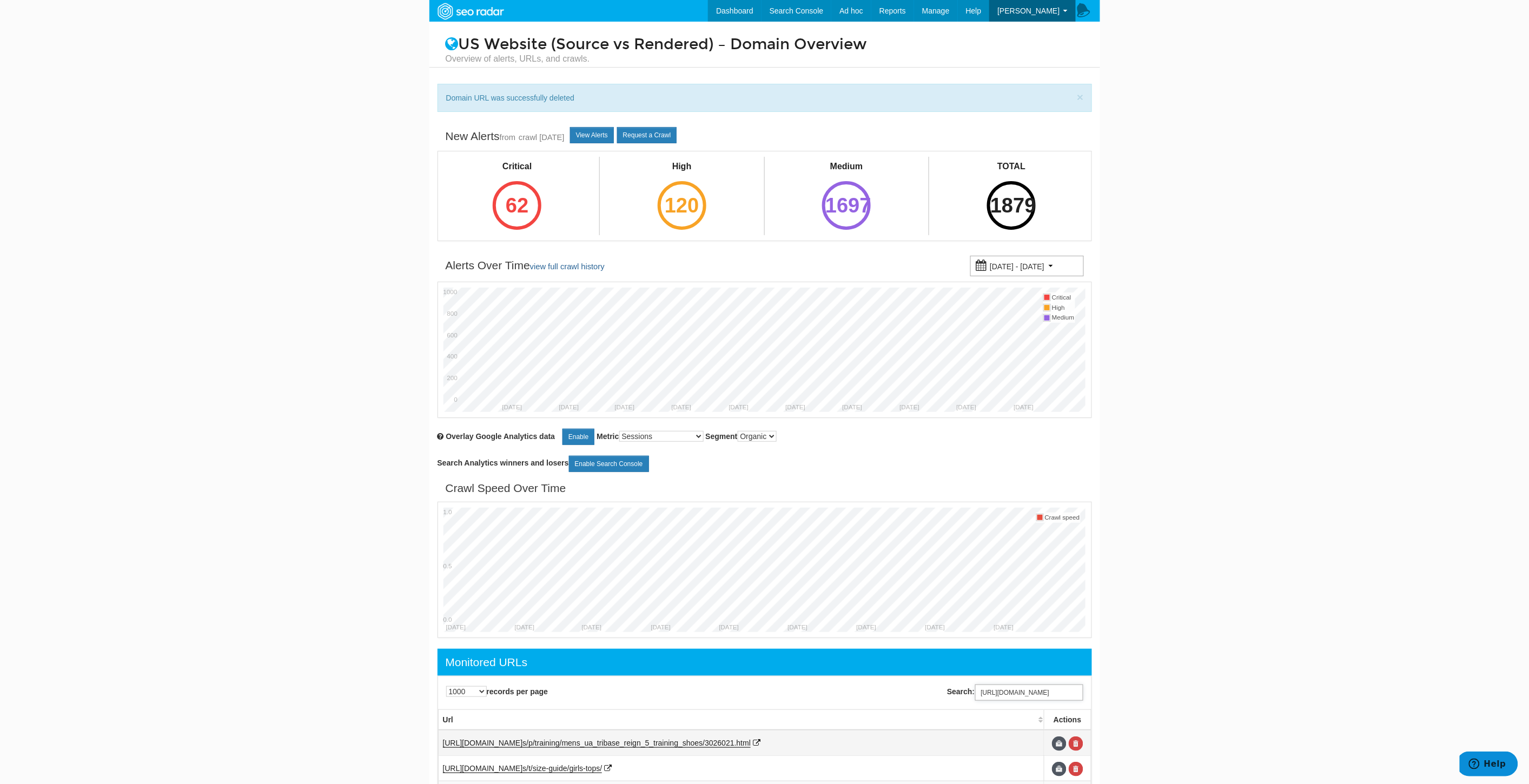
scroll to position [0, 86]
type input "[URL][DOMAIN_NAME]"
click at [1078, 742] on link at bounding box center [1076, 744] width 15 height 15
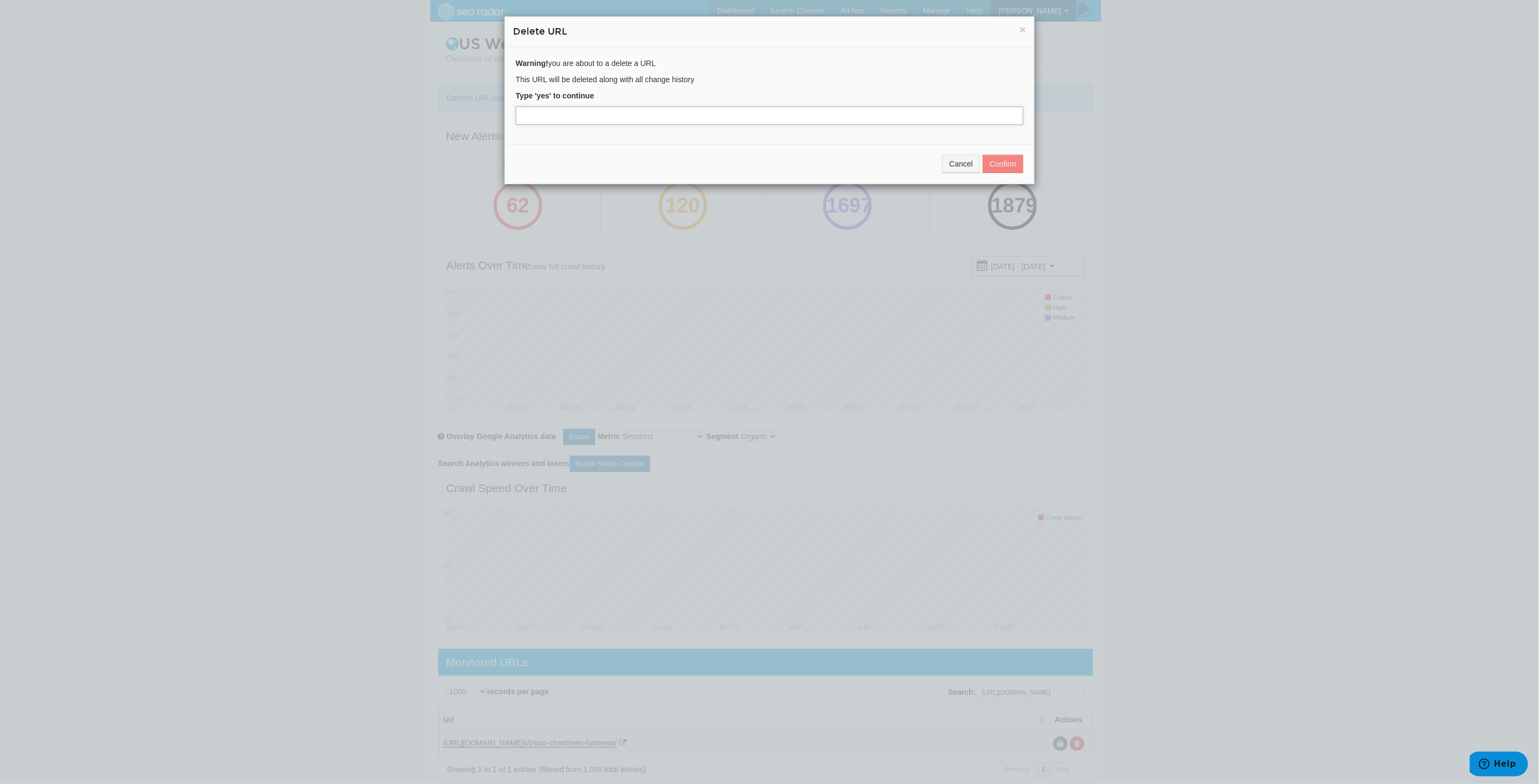
click at [585, 119] on input "text" at bounding box center [769, 116] width 507 height 18
type input "yes"
click at [1007, 155] on button "Confirm" at bounding box center [1003, 164] width 40 height 18
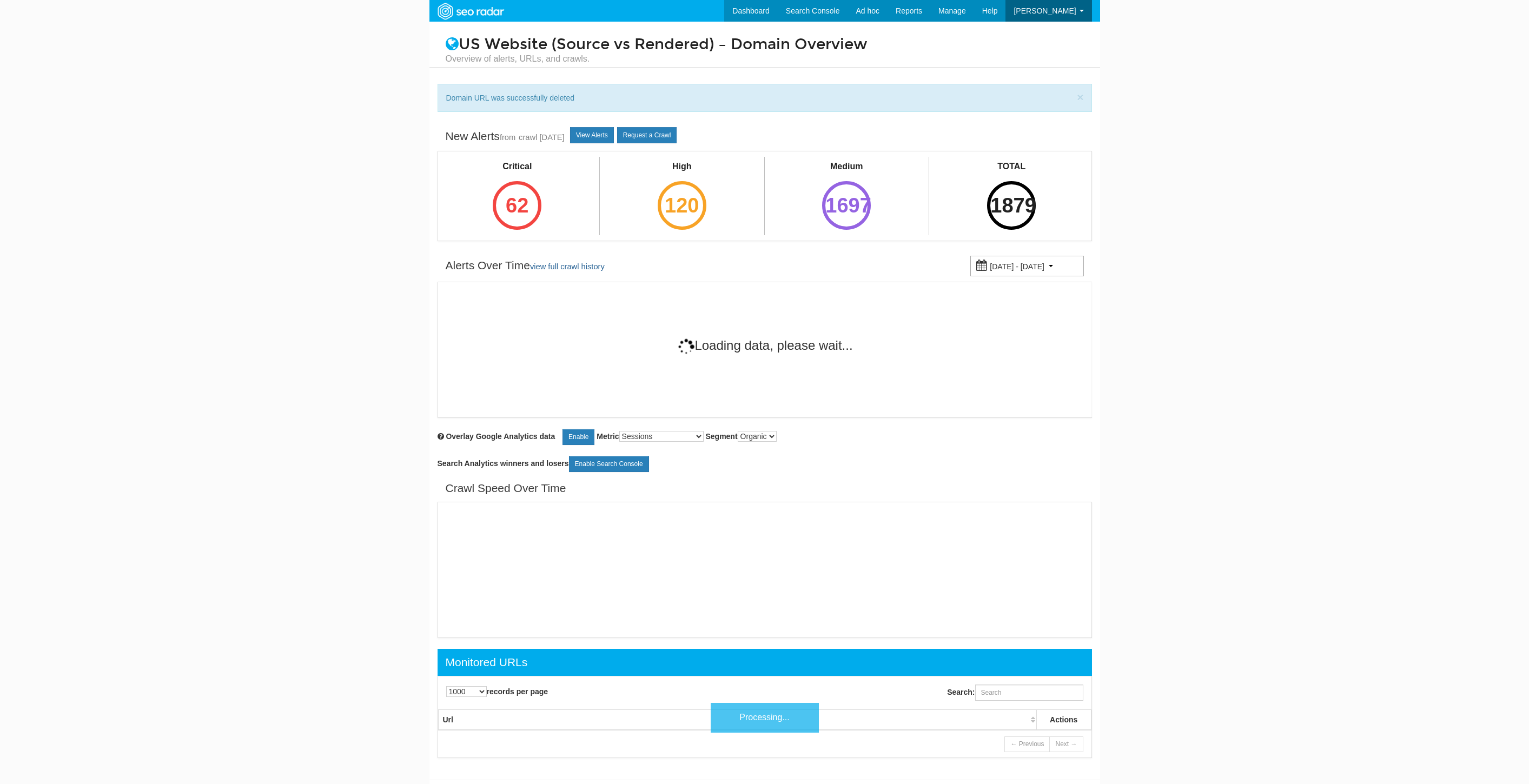
select select "1000"
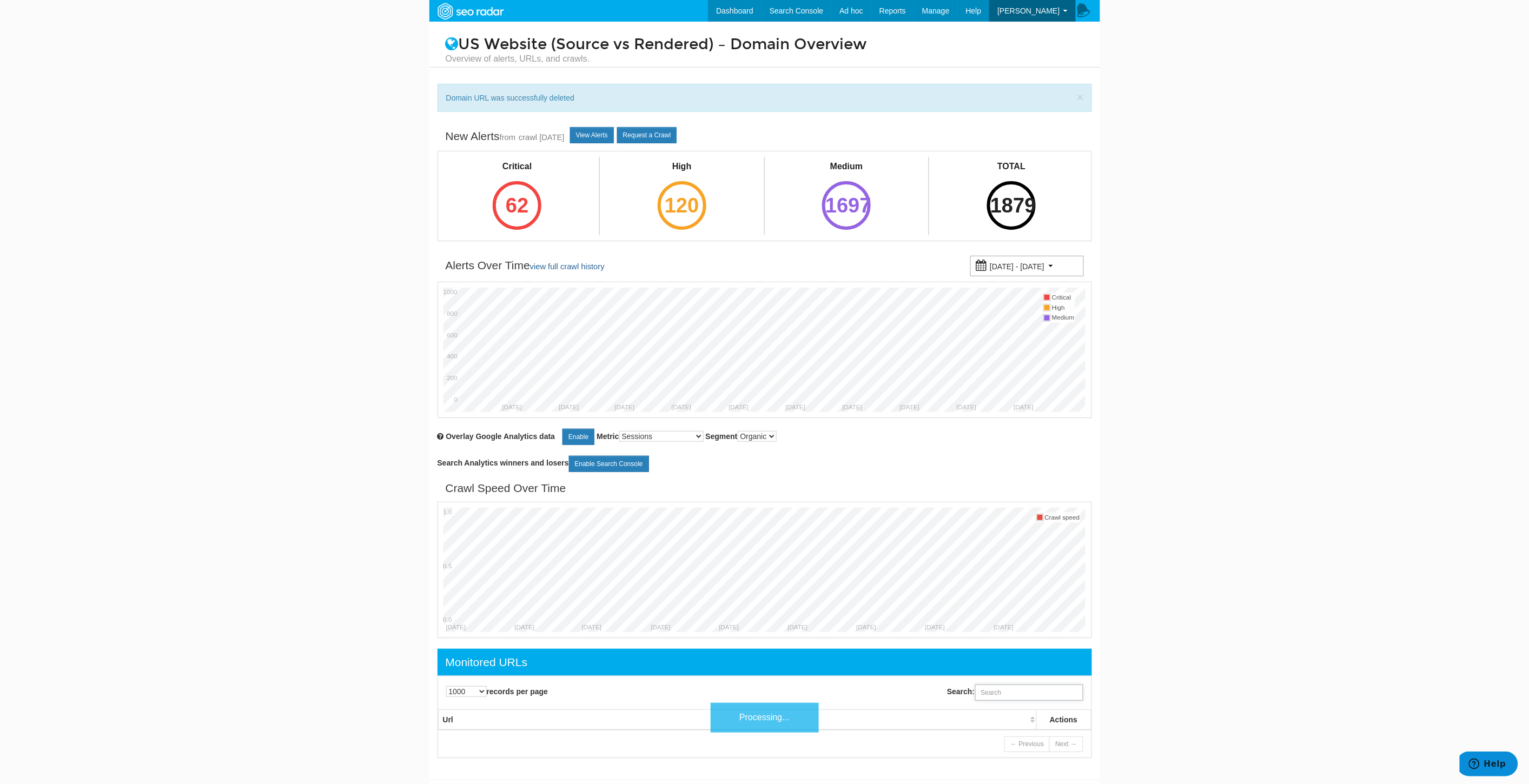
click at [1012, 691] on input "Search:" at bounding box center [1029, 692] width 108 height 17
paste input "https://www.underarmour.com/en-us/t/size-chart/men-gloves/"
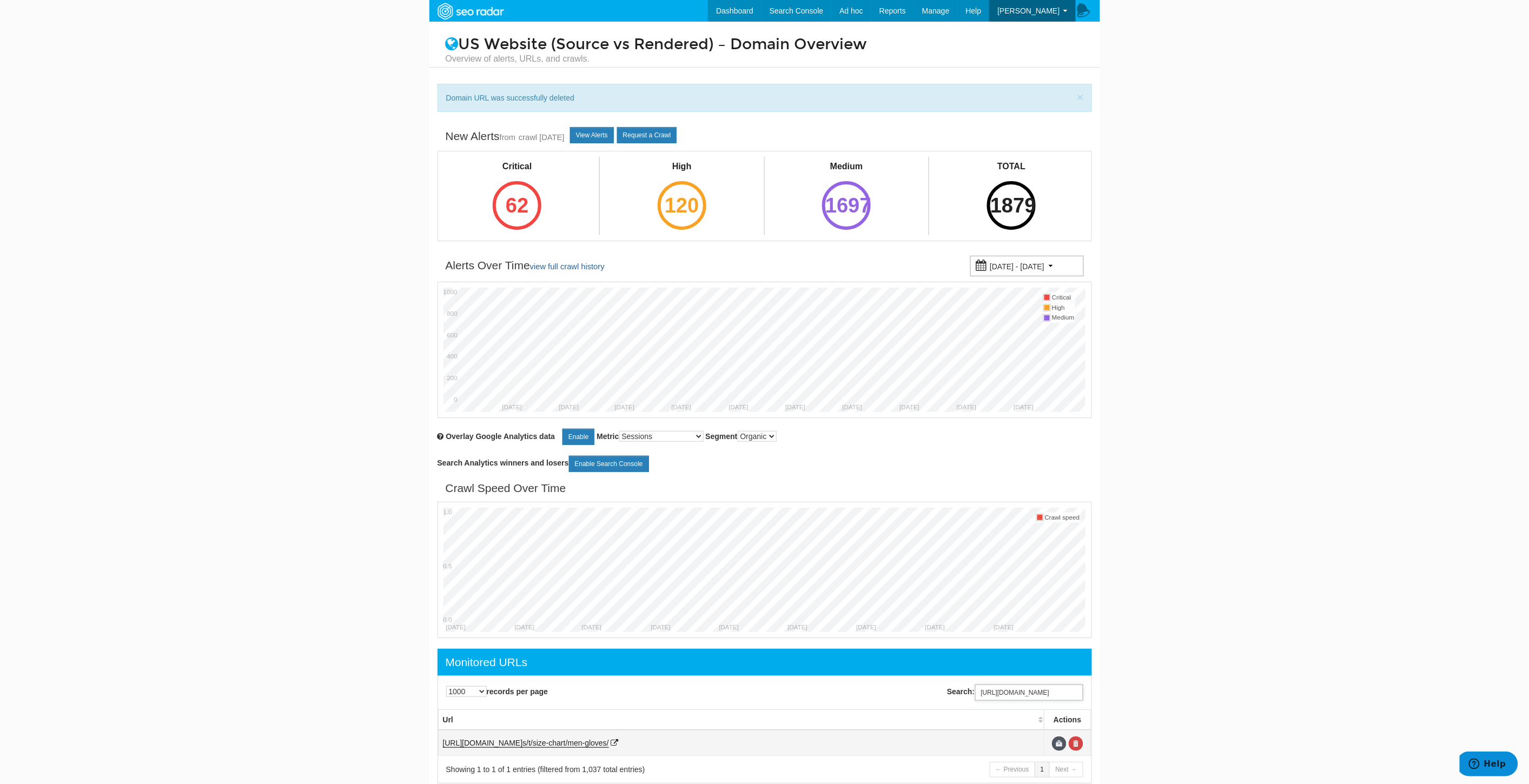
type input "https://www.underarmour.com/en-us/t/size-chart/men-gloves/"
click at [1075, 752] on td at bounding box center [1067, 743] width 46 height 26
click at [1075, 747] on link at bounding box center [1076, 744] width 15 height 15
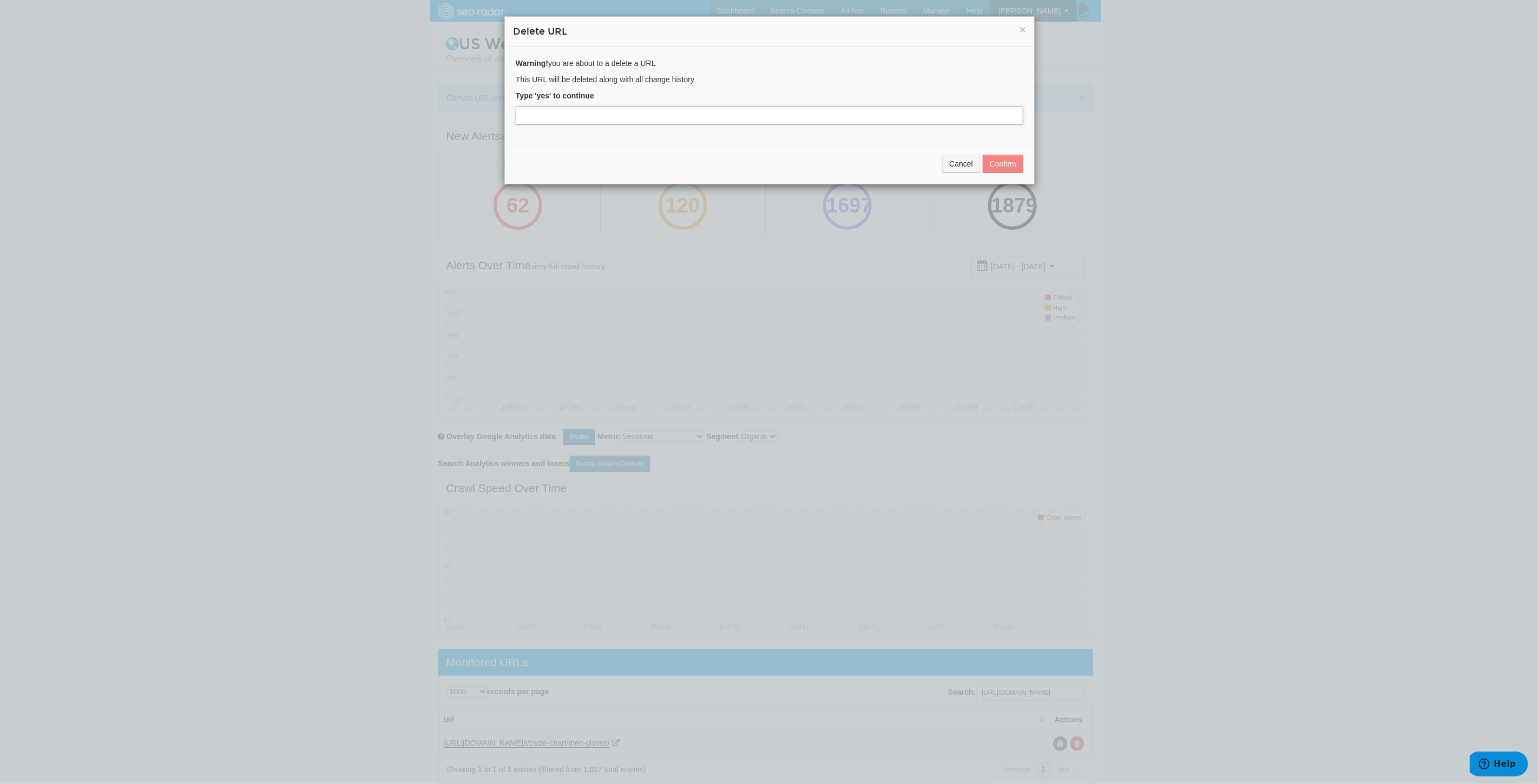
click at [571, 114] on input "text" at bounding box center [769, 116] width 507 height 18
type input "yes"
click at [988, 155] on button "Confirm" at bounding box center [1003, 164] width 40 height 18
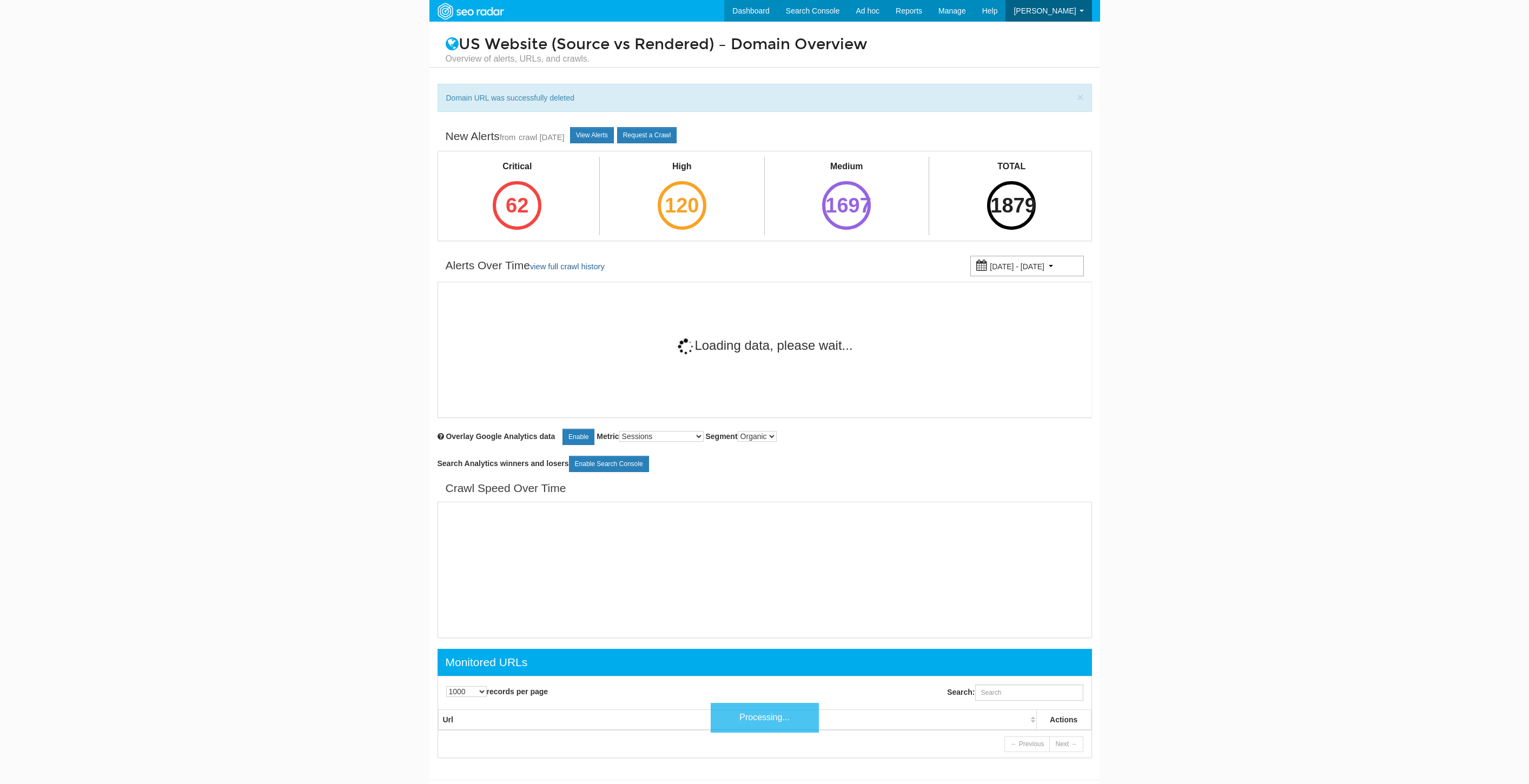
select select "1000"
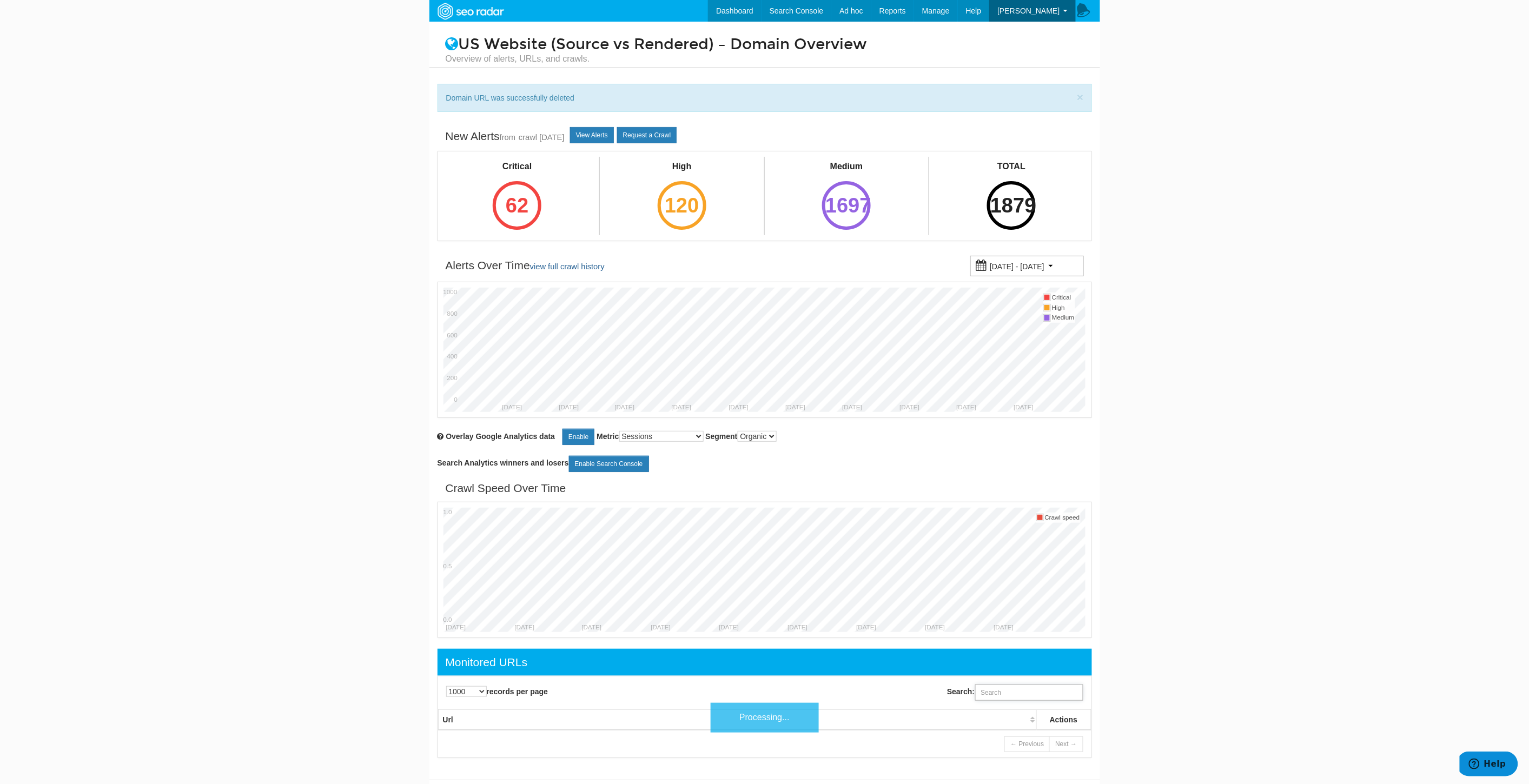
click at [997, 698] on input "Search:" at bounding box center [1029, 692] width 108 height 17
paste input "https://www.underarmour.com/en-us/t/size-chart/men-headwear/"
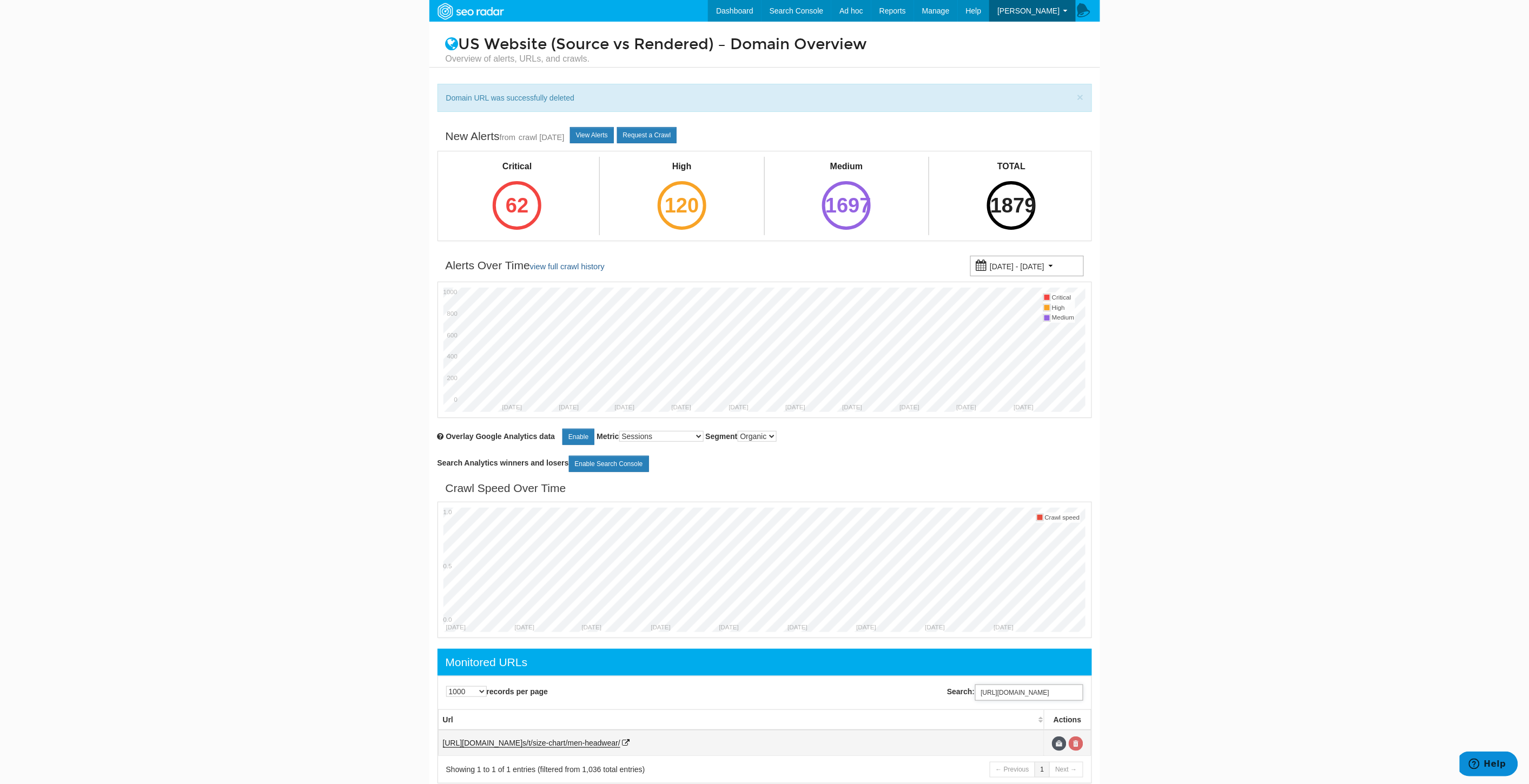
type input "https://www.underarmour.com/en-us/t/size-chart/men-headwear/"
click at [1081, 745] on link at bounding box center [1076, 744] width 15 height 15
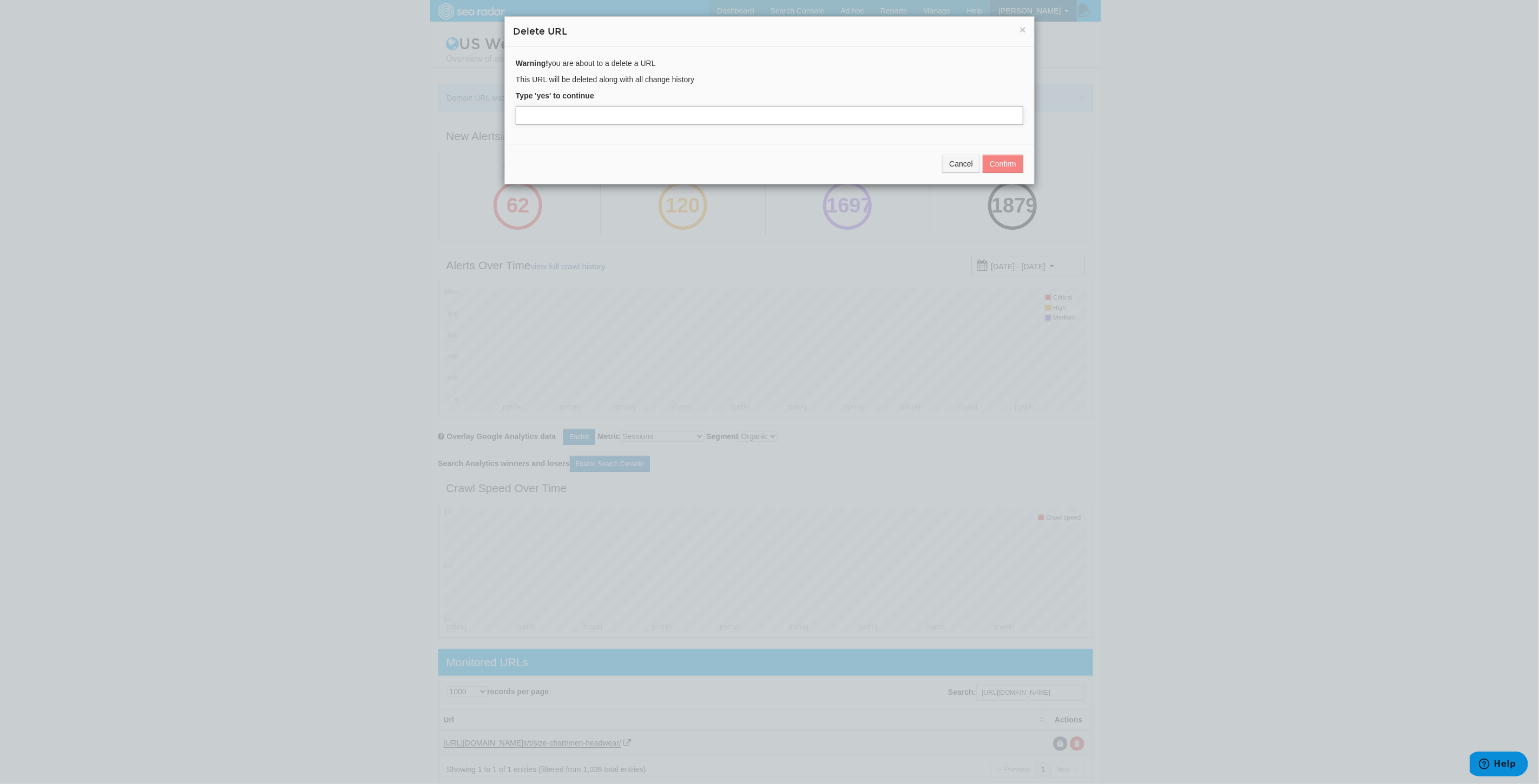
click at [534, 109] on input "text" at bounding box center [769, 116] width 507 height 18
type input "yes"
click at [999, 166] on button "Confirm" at bounding box center [1003, 164] width 40 height 18
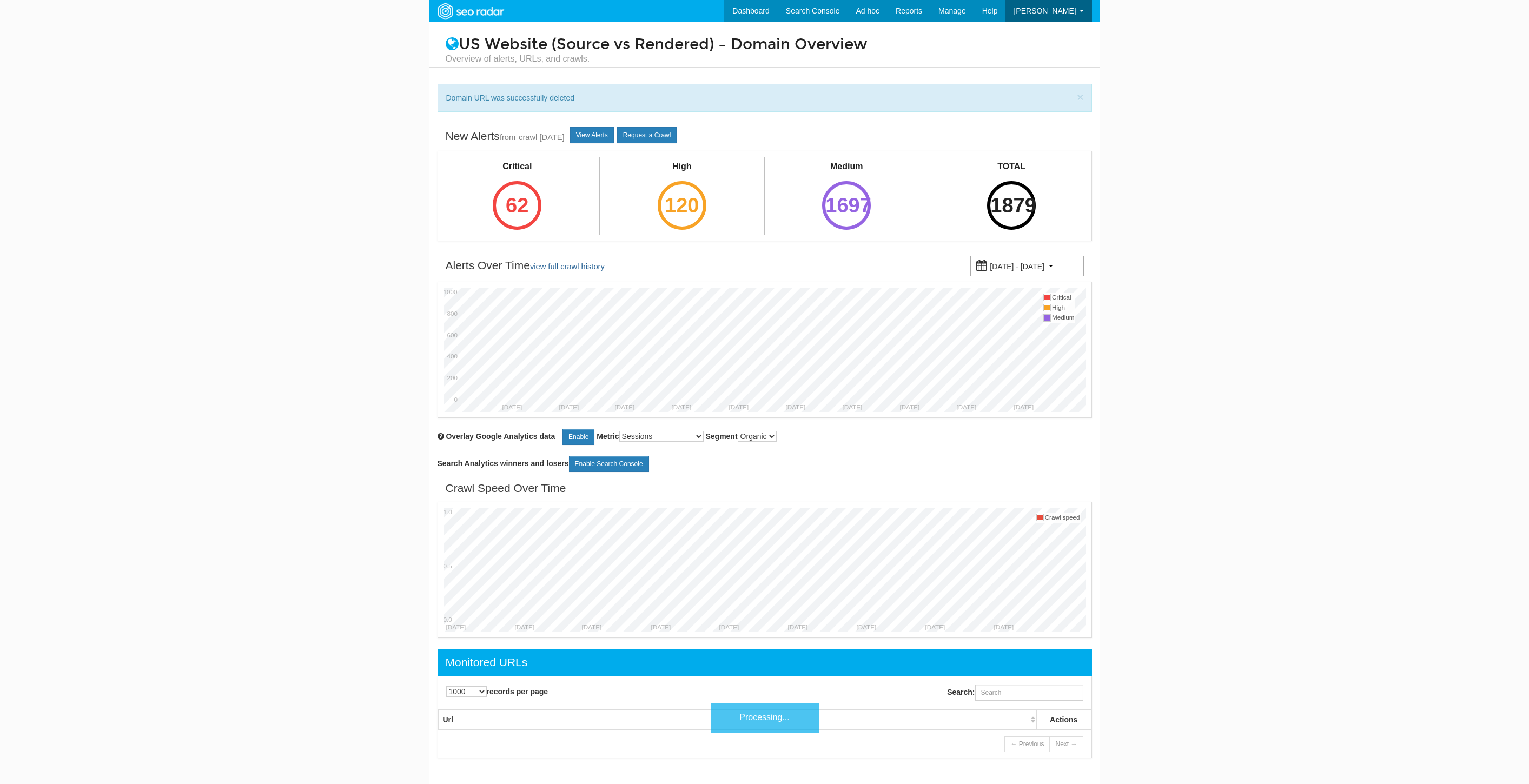
select select "1000"
drag, startPoint x: 1029, startPoint y: 692, endPoint x: 1024, endPoint y: 689, distance: 5.8
click at [1029, 692] on input "Search:" at bounding box center [1029, 692] width 108 height 17
paste input "[URL][DOMAIN_NAME]"
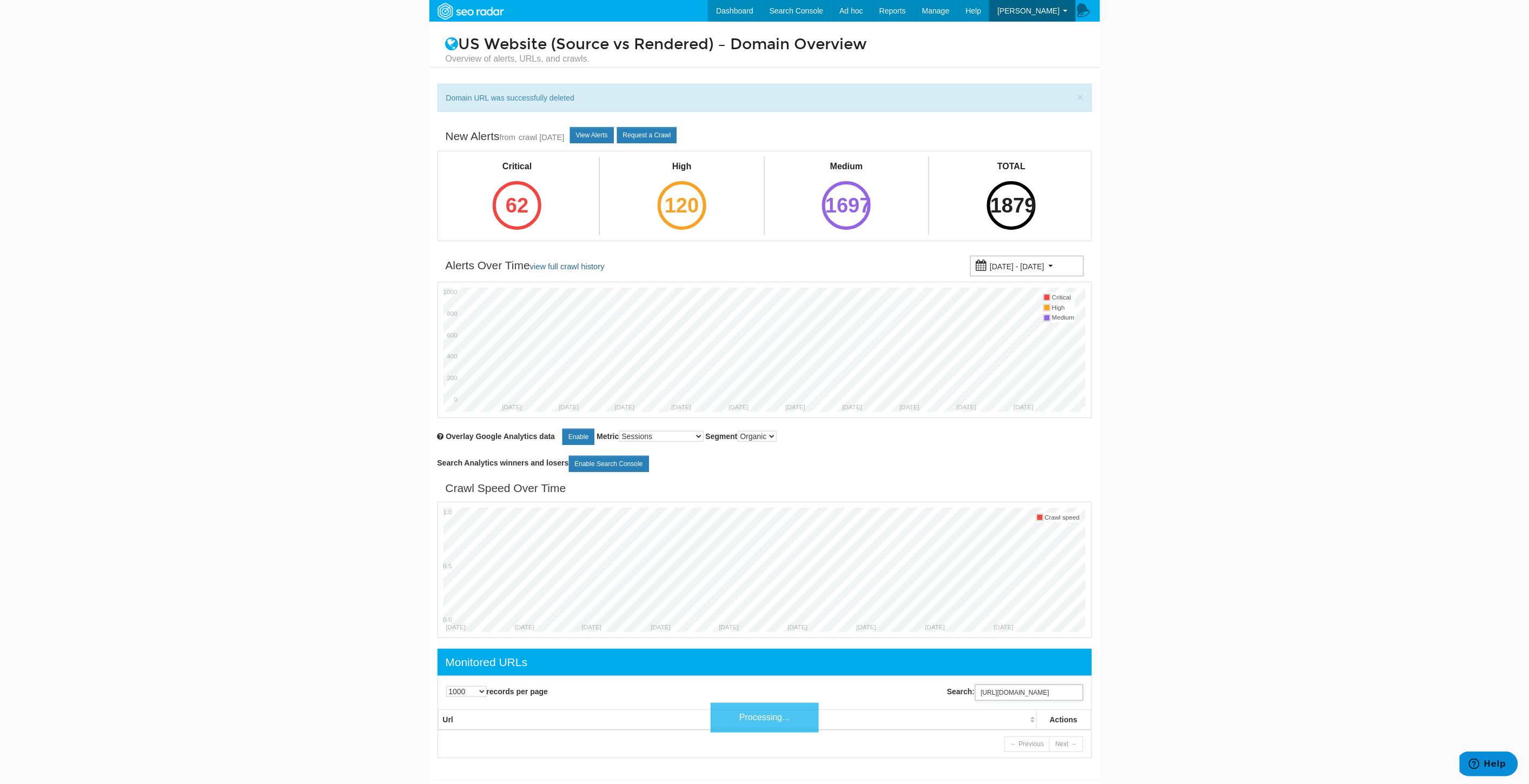
scroll to position [0, 78]
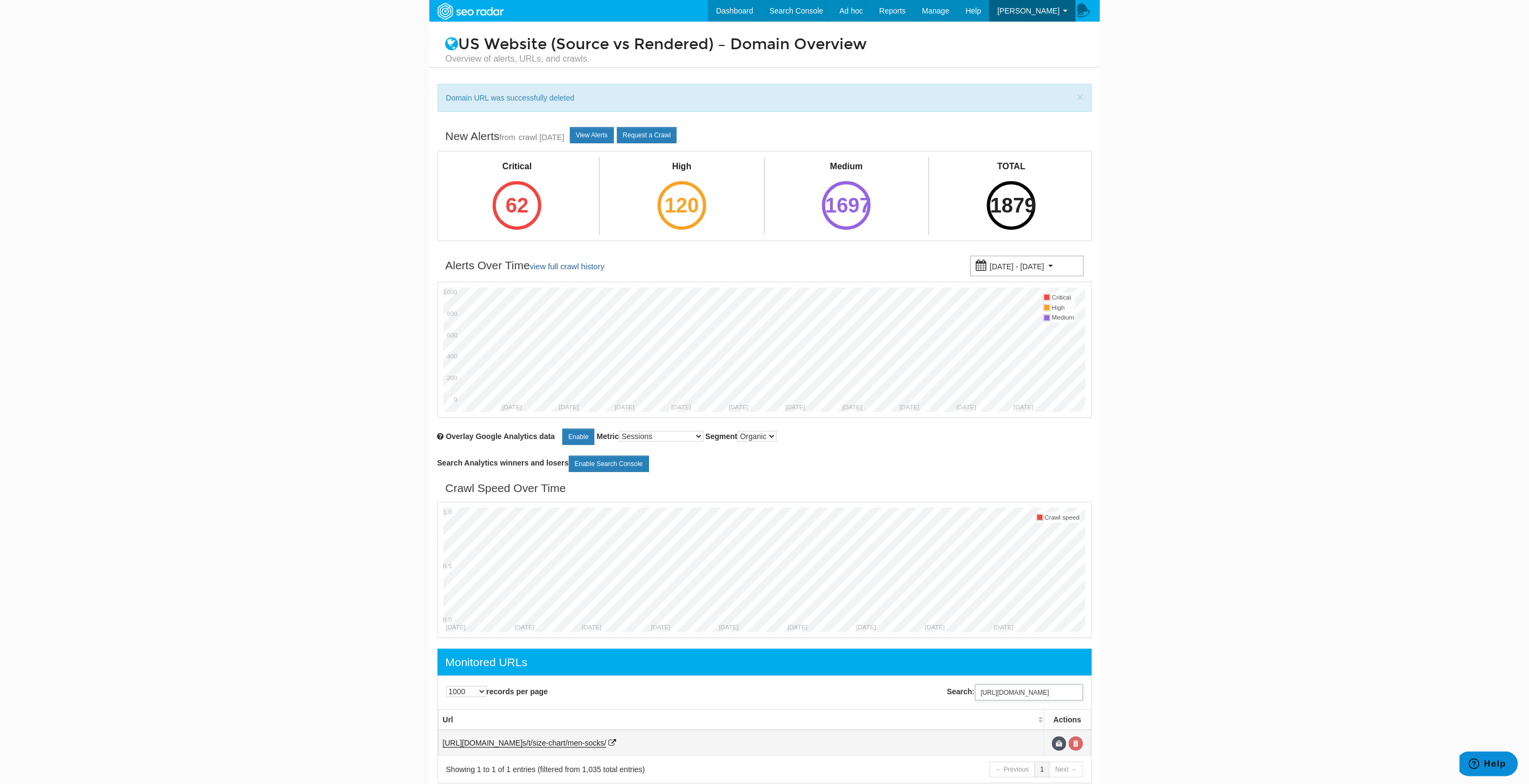
type input "[URL][DOMAIN_NAME]"
click at [1075, 744] on link at bounding box center [1076, 744] width 15 height 15
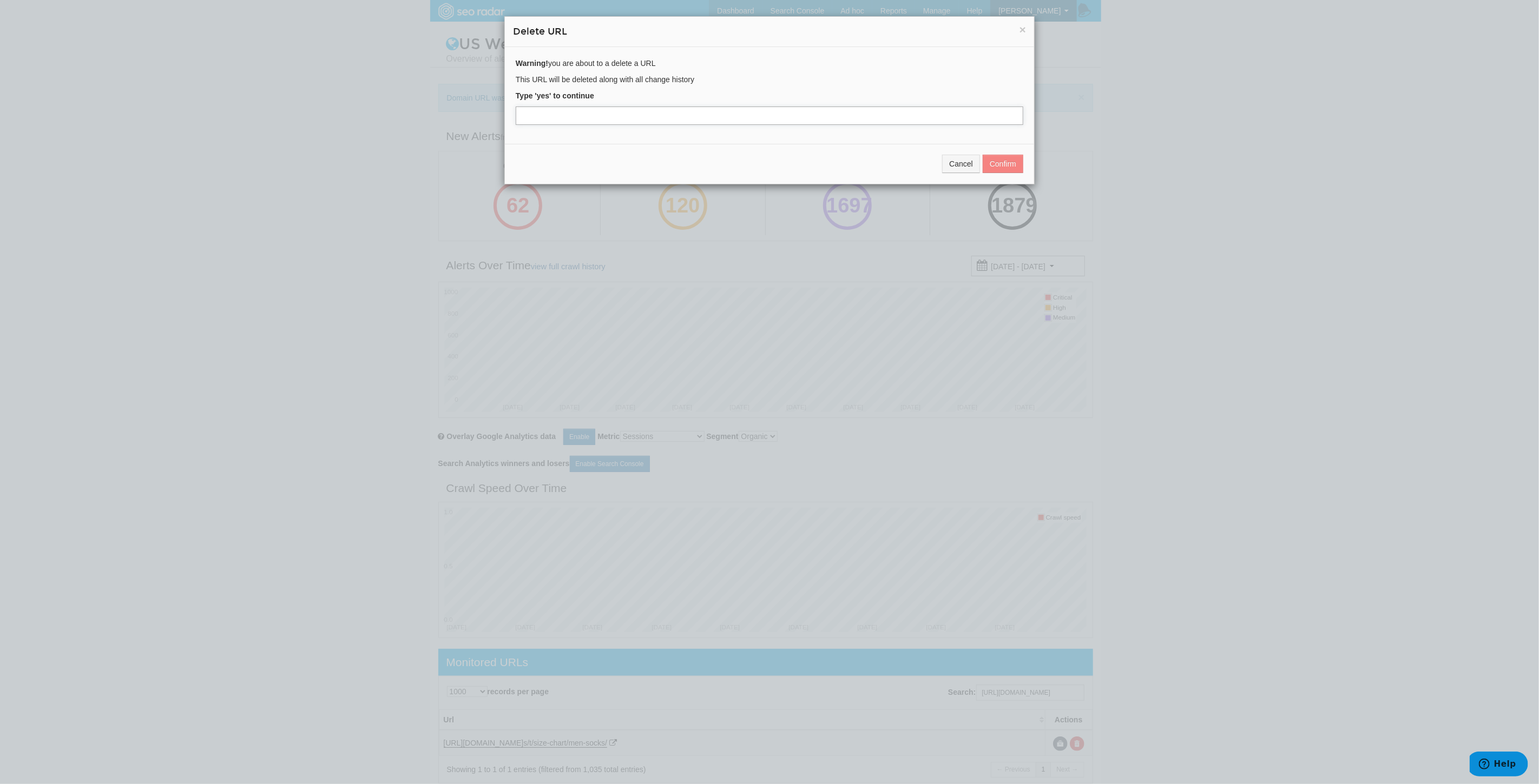
click at [565, 120] on input "text" at bounding box center [769, 116] width 507 height 18
type input "yes"
click at [1001, 160] on button "Confirm" at bounding box center [1003, 164] width 40 height 18
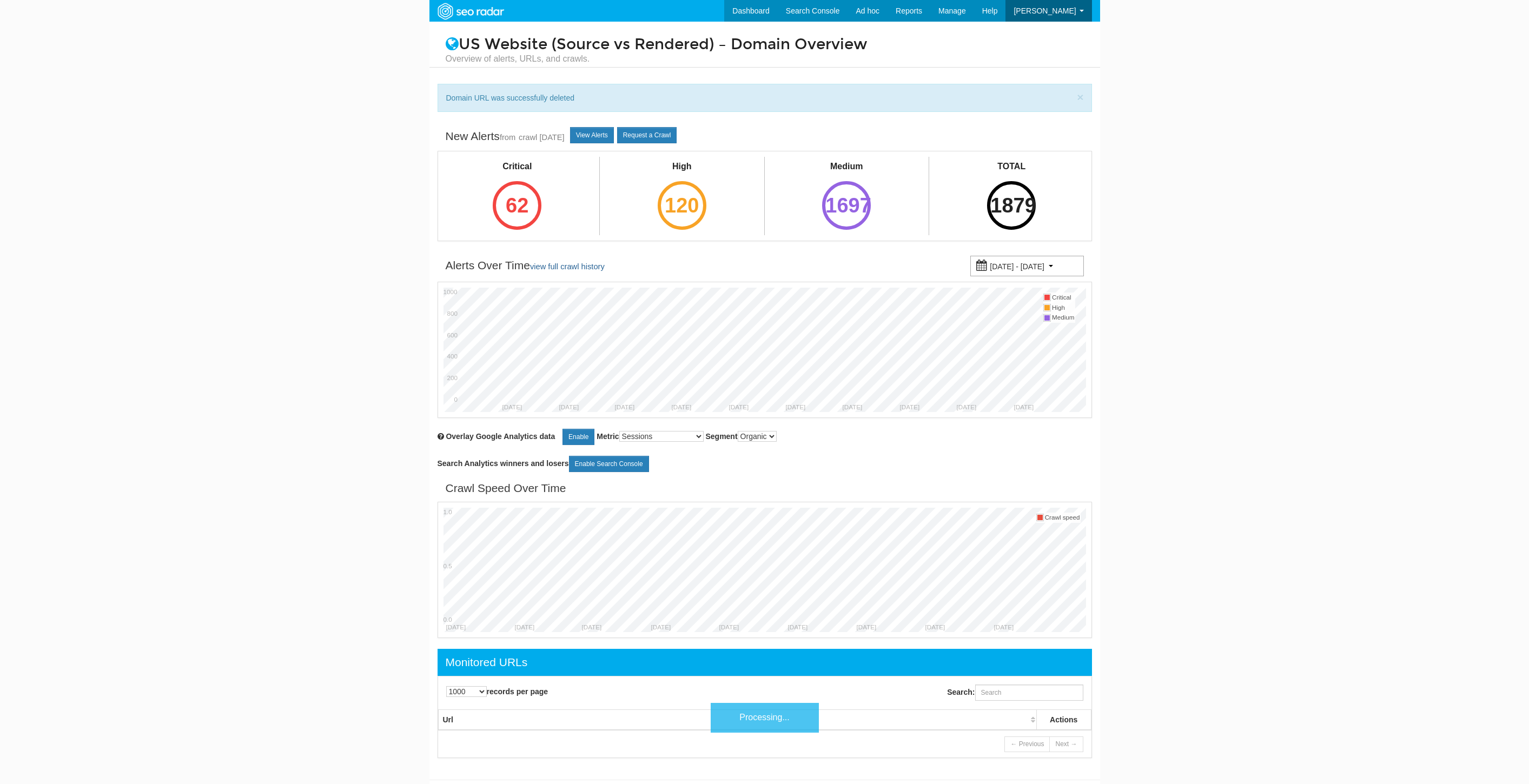
select select "1000"
click at [1018, 690] on input "Search:" at bounding box center [1029, 692] width 108 height 17
paste input "https://www.underarmour.com/en-us/t/size-chart/men-tops/"
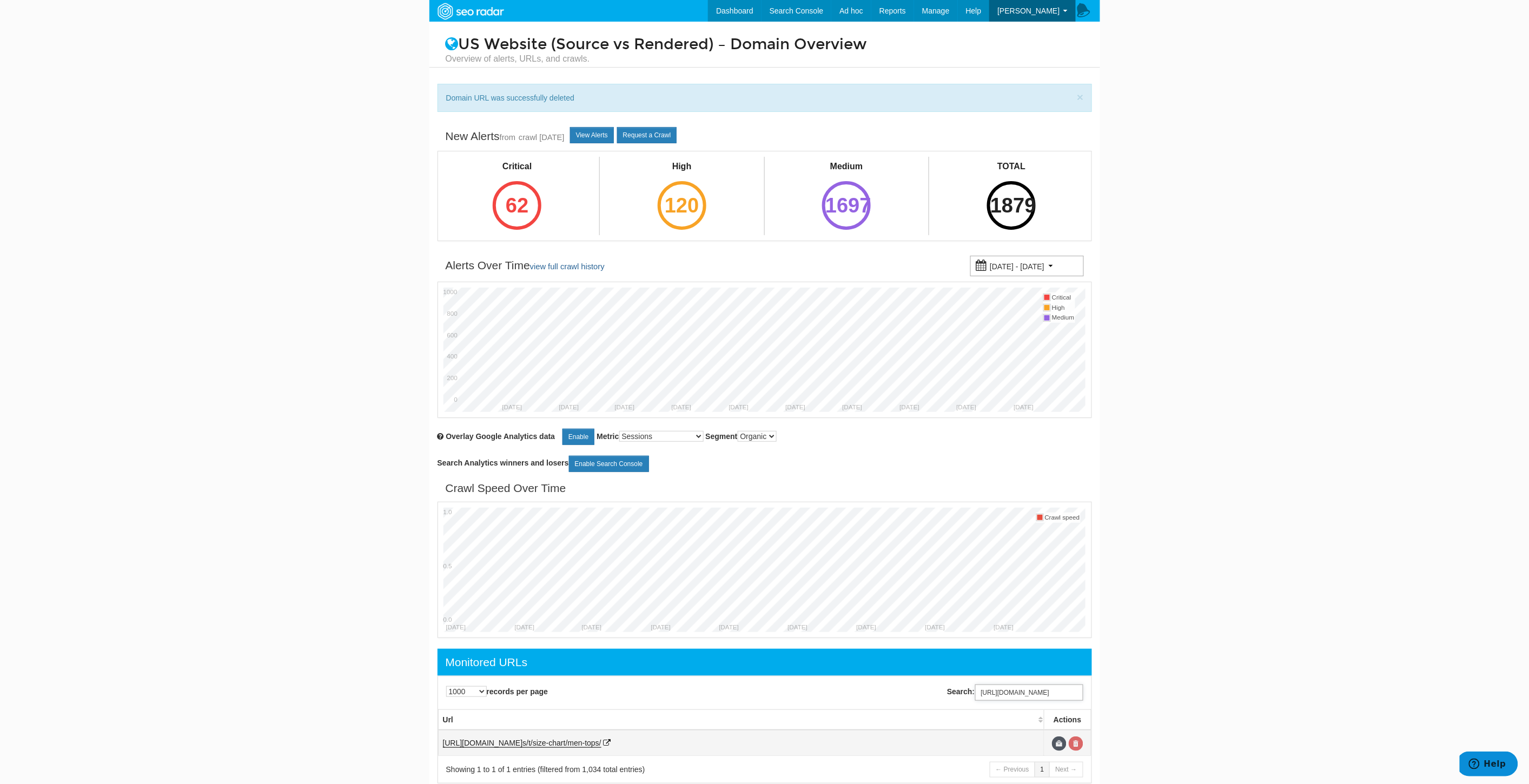
type input "https://www.underarmour.com/en-us/t/size-chart/men-tops/"
click at [1077, 747] on link at bounding box center [1076, 744] width 15 height 15
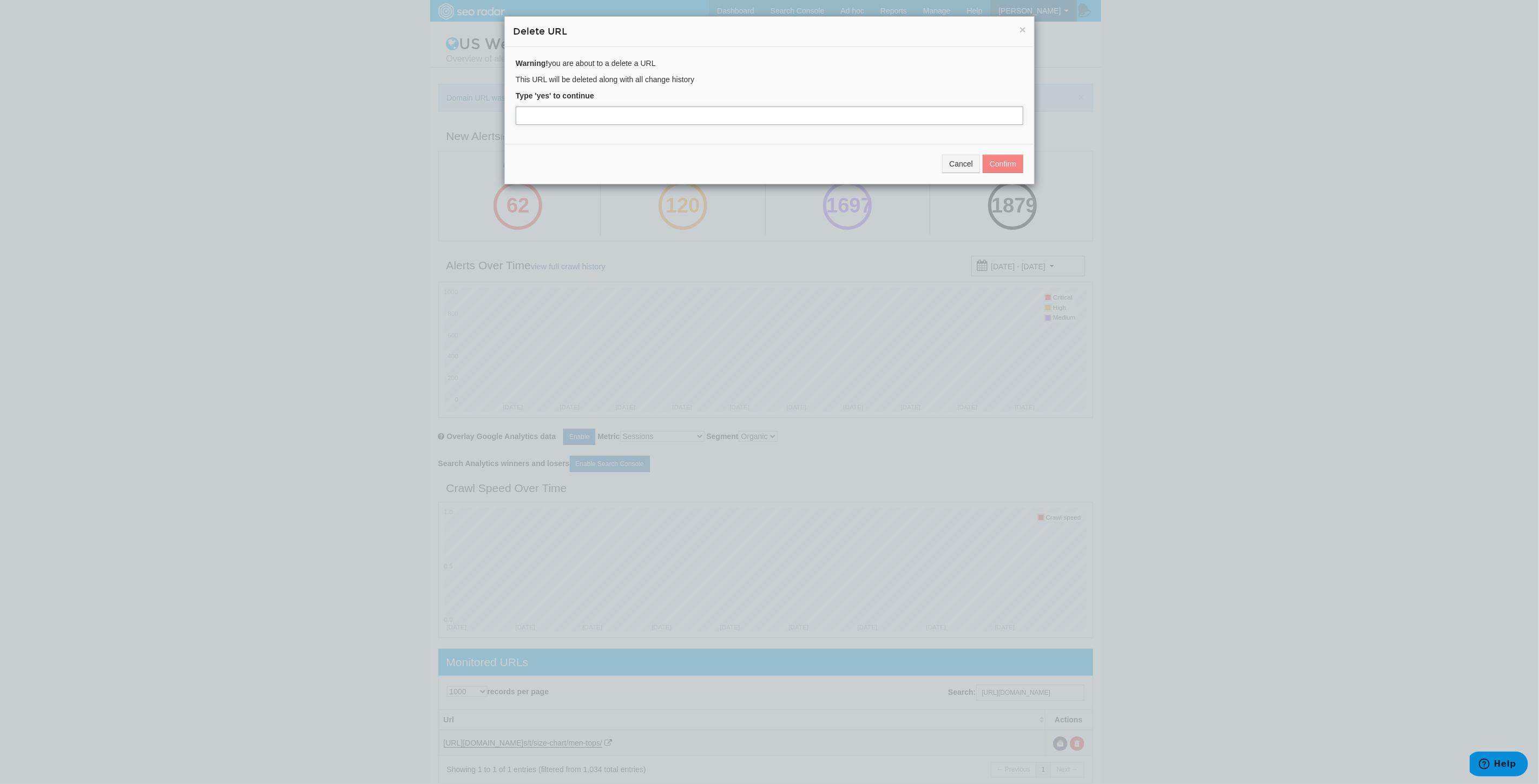
click at [583, 117] on input "text" at bounding box center [769, 116] width 507 height 18
type input "yes"
click at [993, 164] on button "Confirm" at bounding box center [1003, 164] width 40 height 18
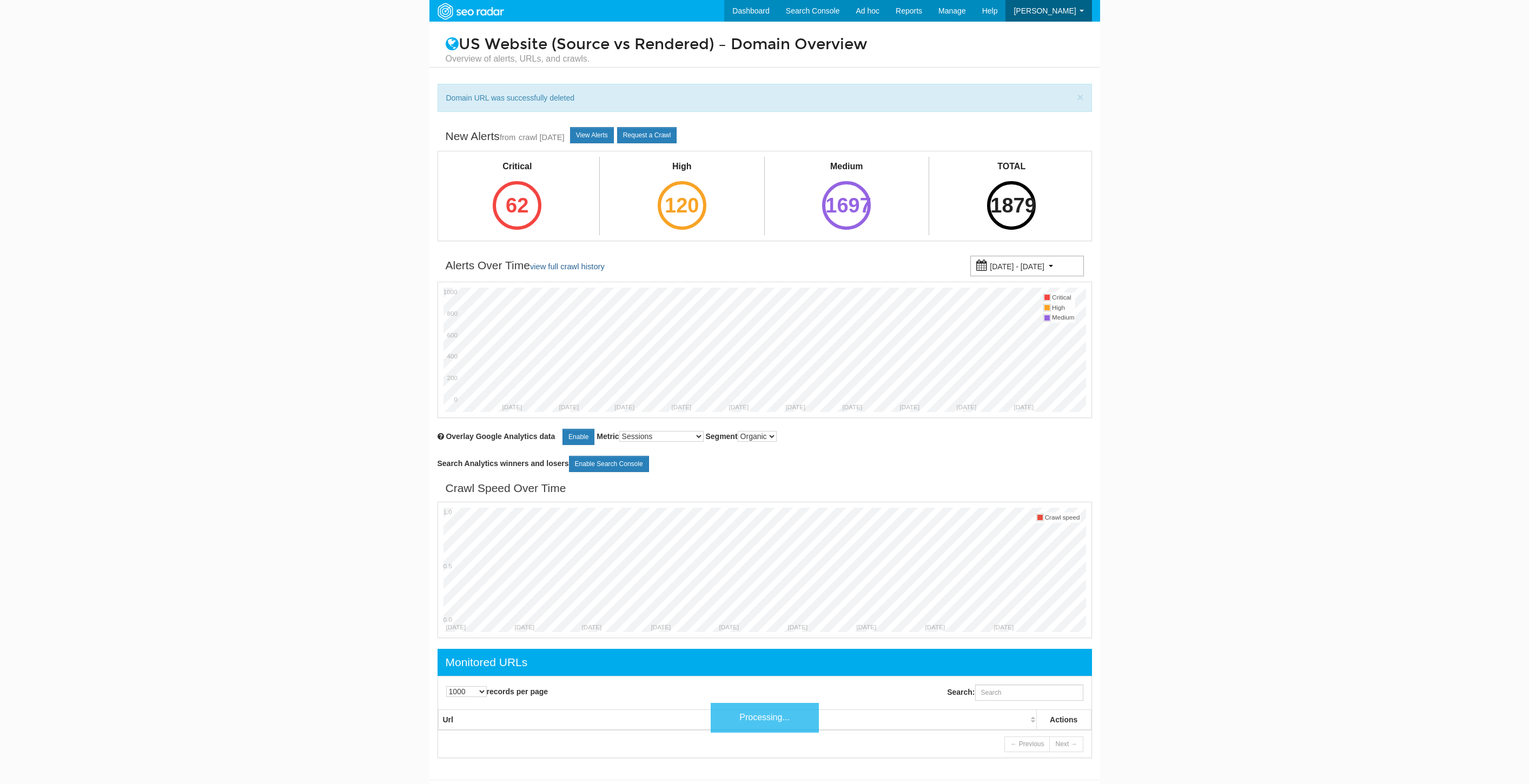
select select "1000"
click at [1012, 705] on div "Search:" at bounding box center [930, 693] width 332 height 27
click at [1010, 701] on input "Search:" at bounding box center [1029, 692] width 108 height 17
paste input "https://www.underarmour.com/en-us/t/size-chart/women/"
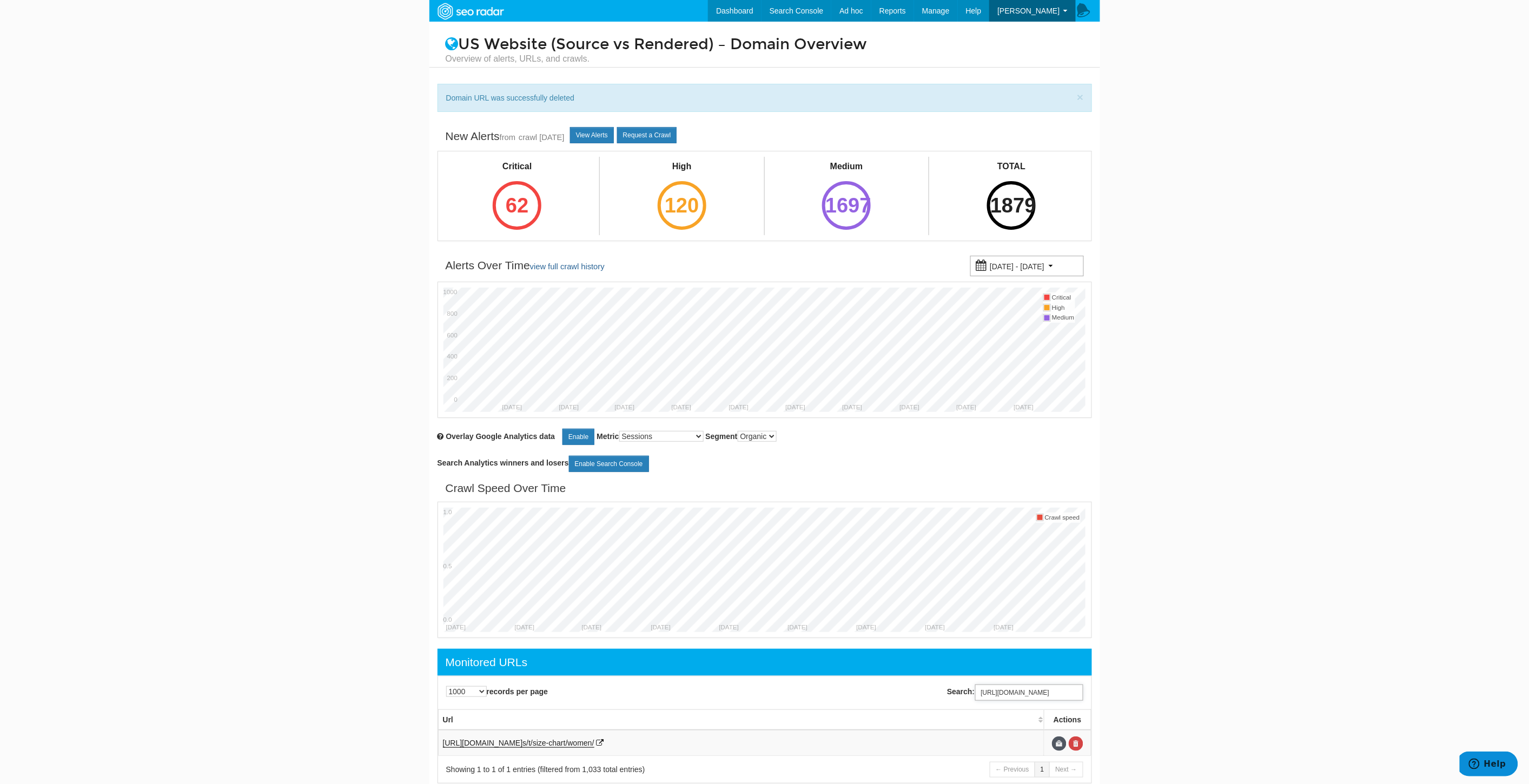
scroll to position [49, 0]
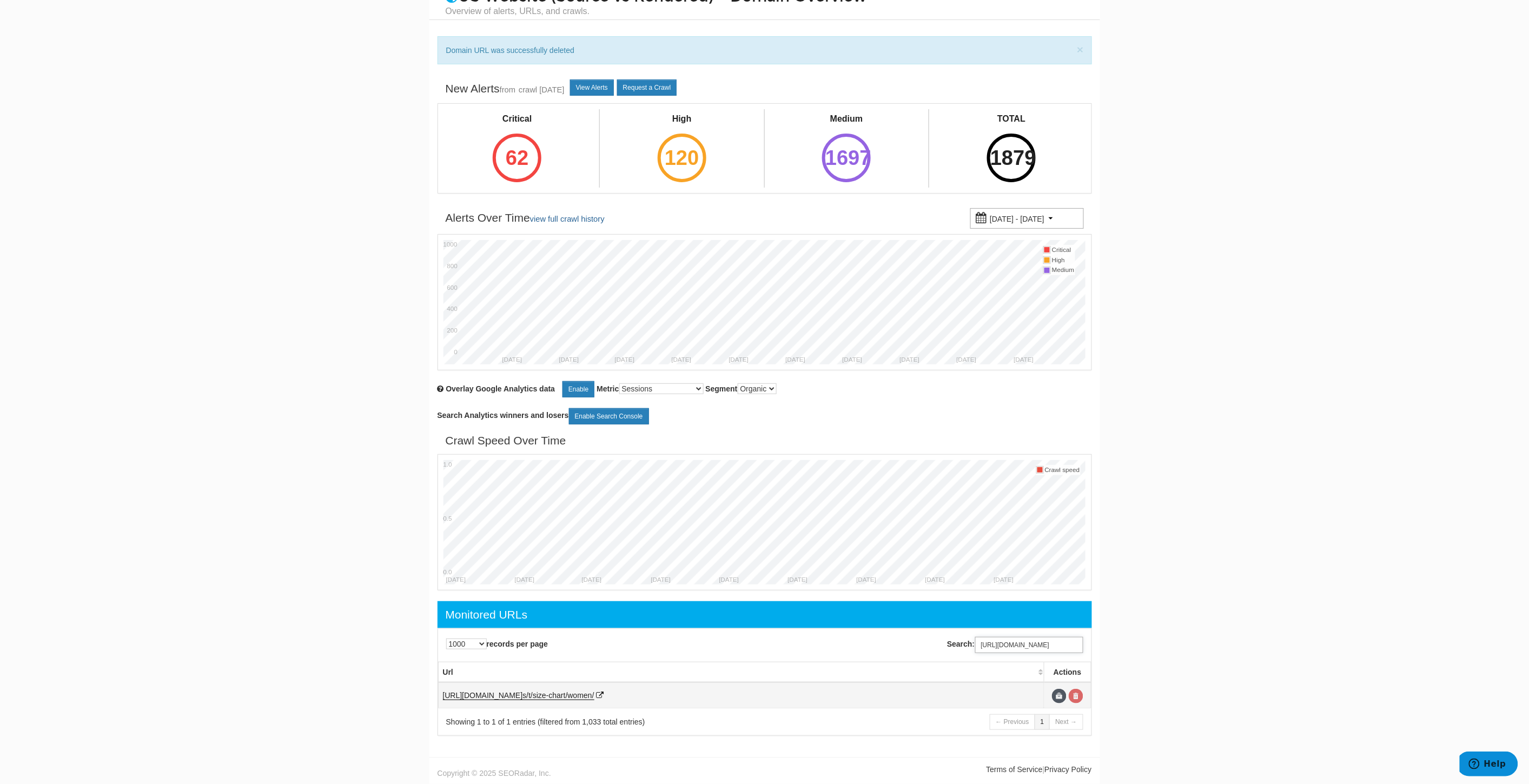
type input "https://www.underarmour.com/en-us/t/size-chart/women/"
click at [1082, 694] on link at bounding box center [1076, 697] width 15 height 15
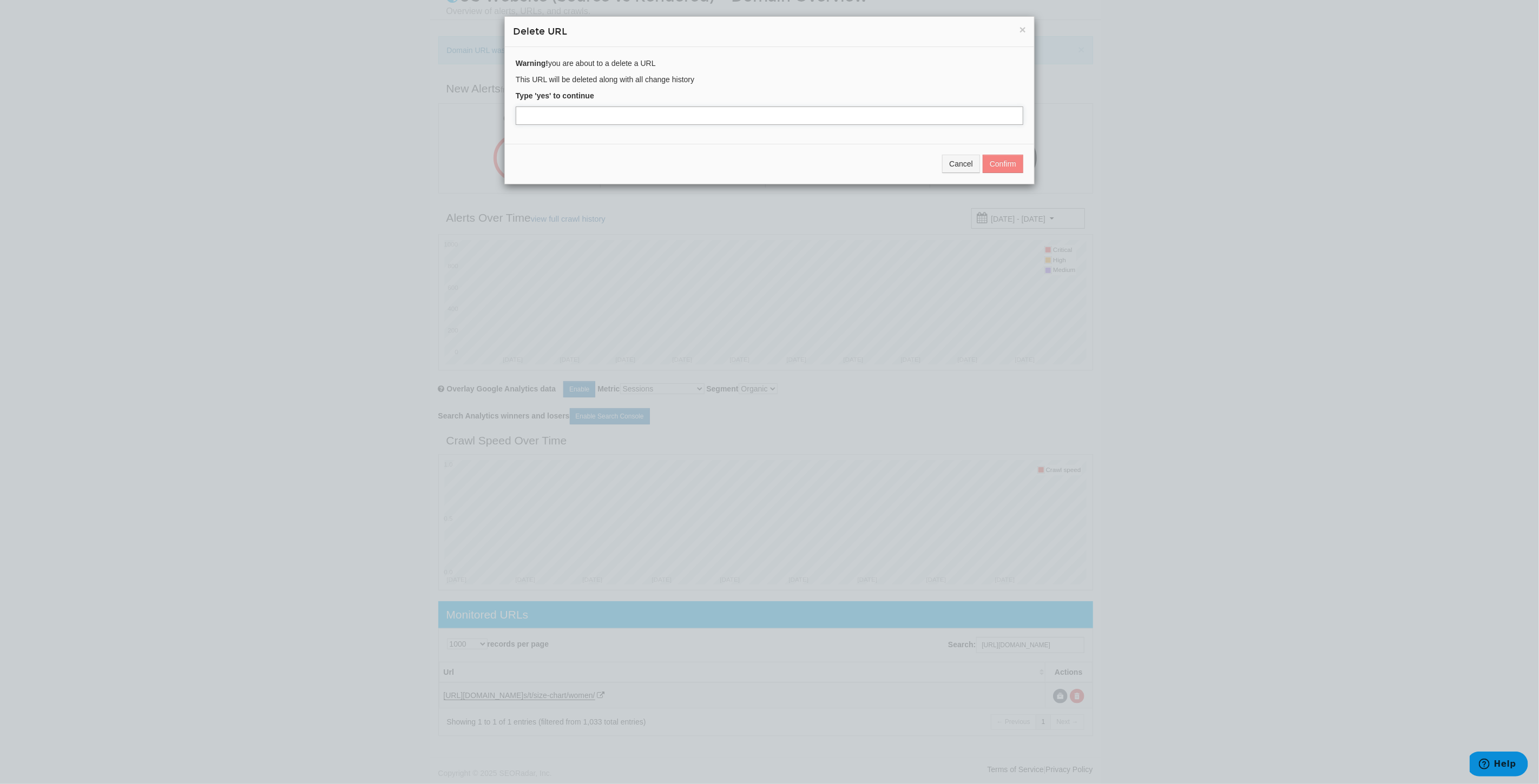
click at [533, 119] on input "text" at bounding box center [769, 116] width 507 height 18
type input "yes"
click at [1003, 163] on button "Confirm" at bounding box center [1003, 164] width 40 height 18
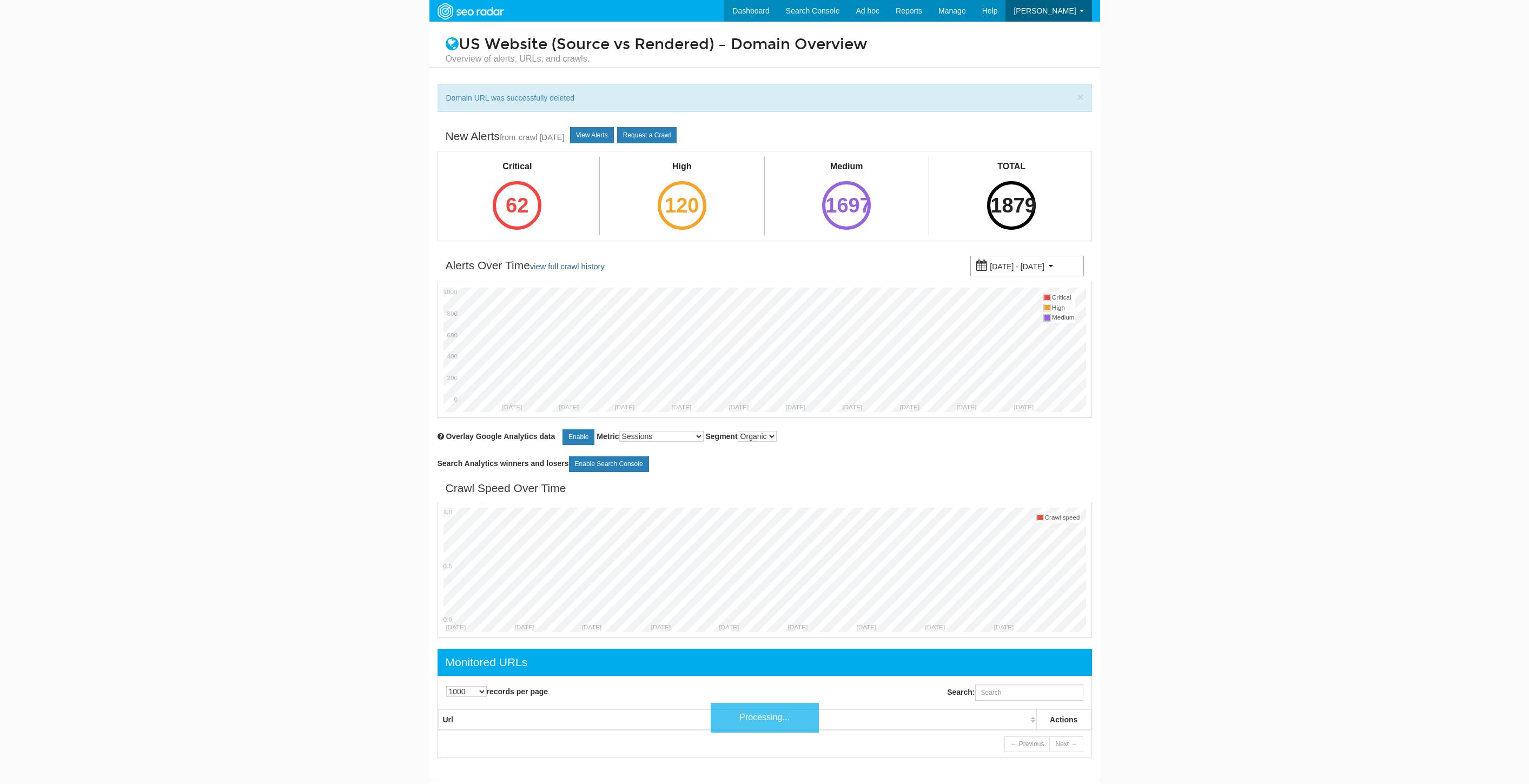
select select "1000"
click at [1016, 694] on input "Search:" at bounding box center [1029, 692] width 108 height 17
paste input "[URL][DOMAIN_NAME]"
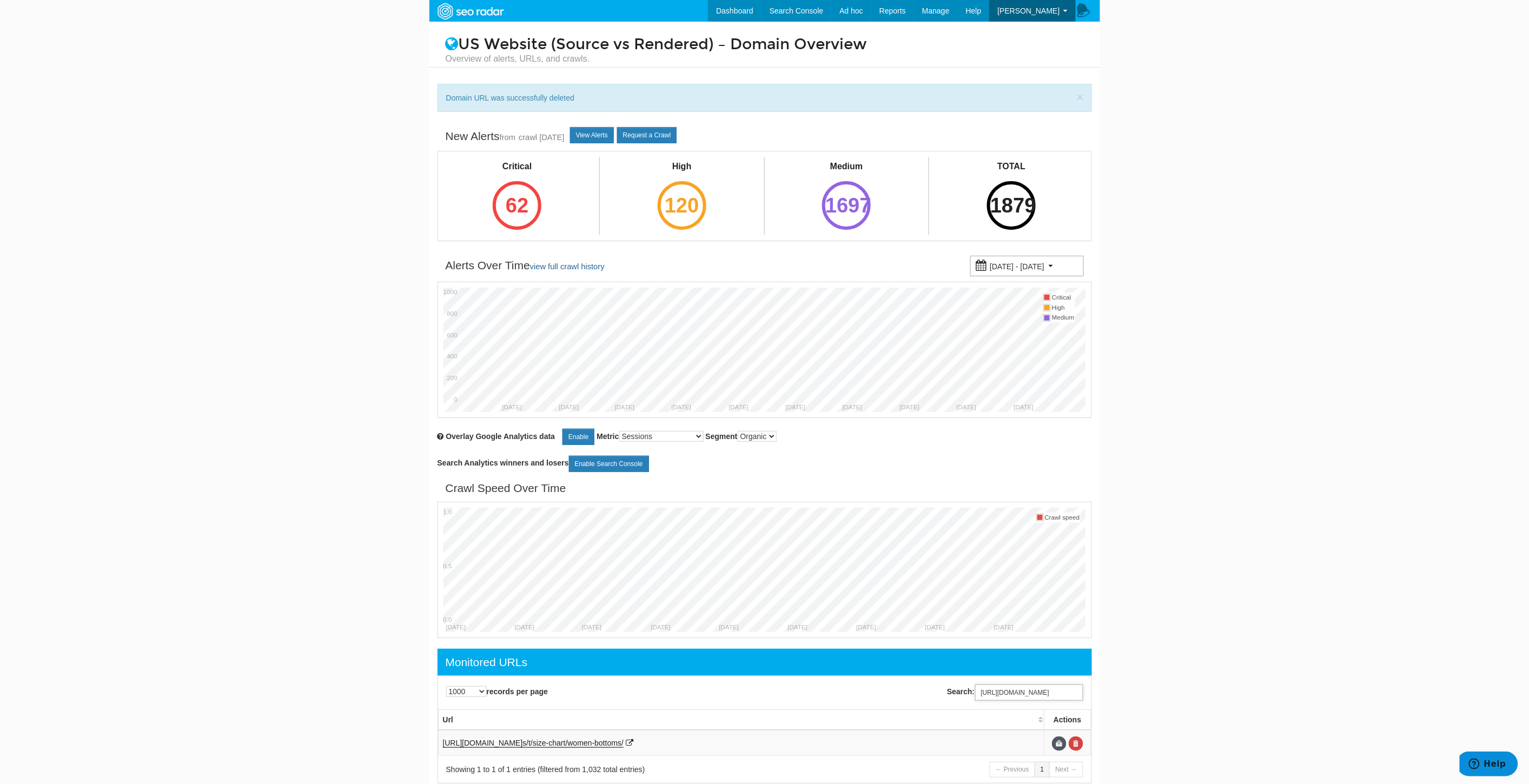
drag, startPoint x: 1048, startPoint y: 690, endPoint x: 1184, endPoint y: 699, distance: 136.3
click at [1184, 699] on body "Dashboard Search Console Keyword Winners and Losers Page Winners and Losers Arc…" at bounding box center [764, 392] width 1529 height 784
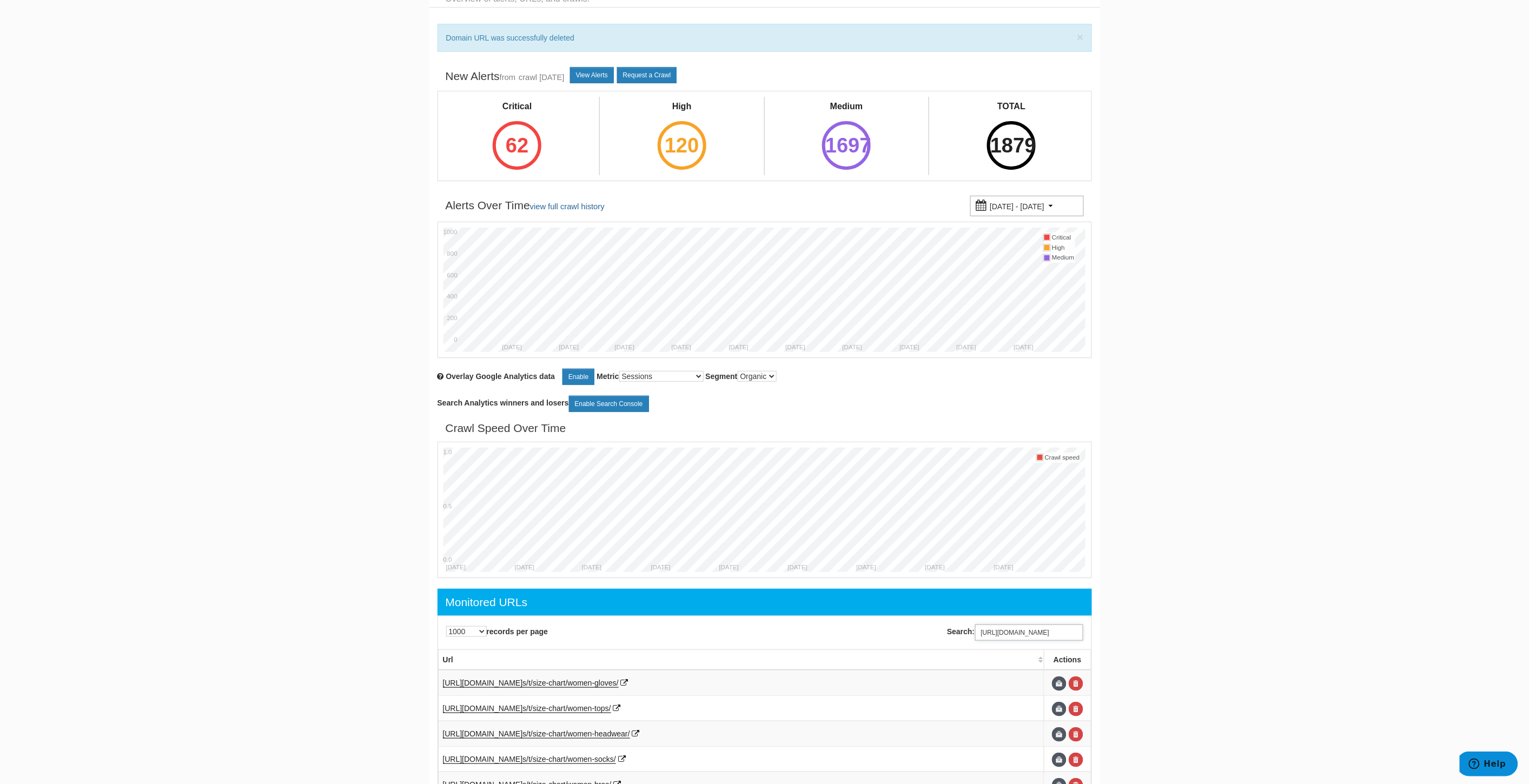
scroll to position [196, 0]
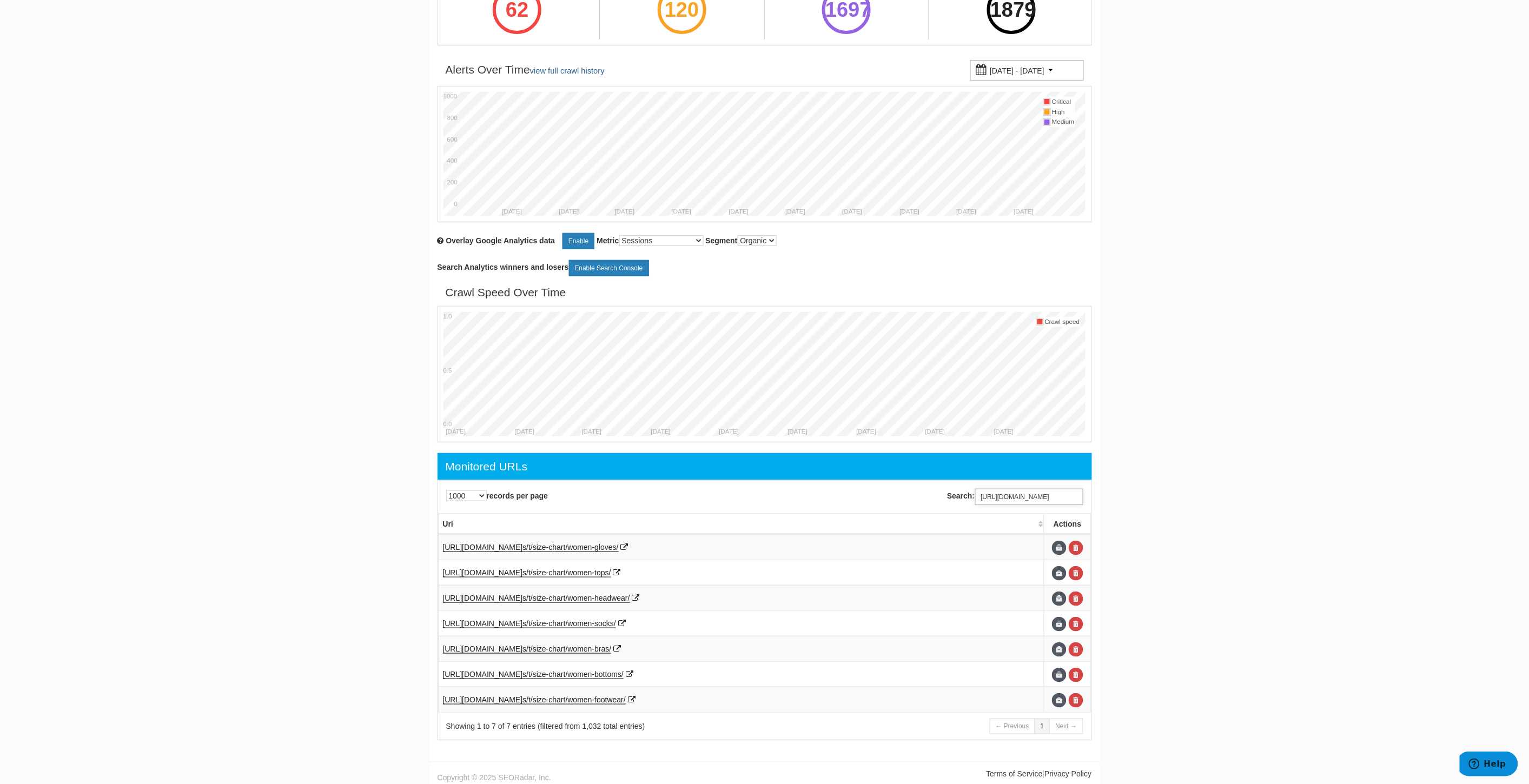
type input "[URL][DOMAIN_NAME]"
click at [1078, 547] on link at bounding box center [1076, 548] width 15 height 15
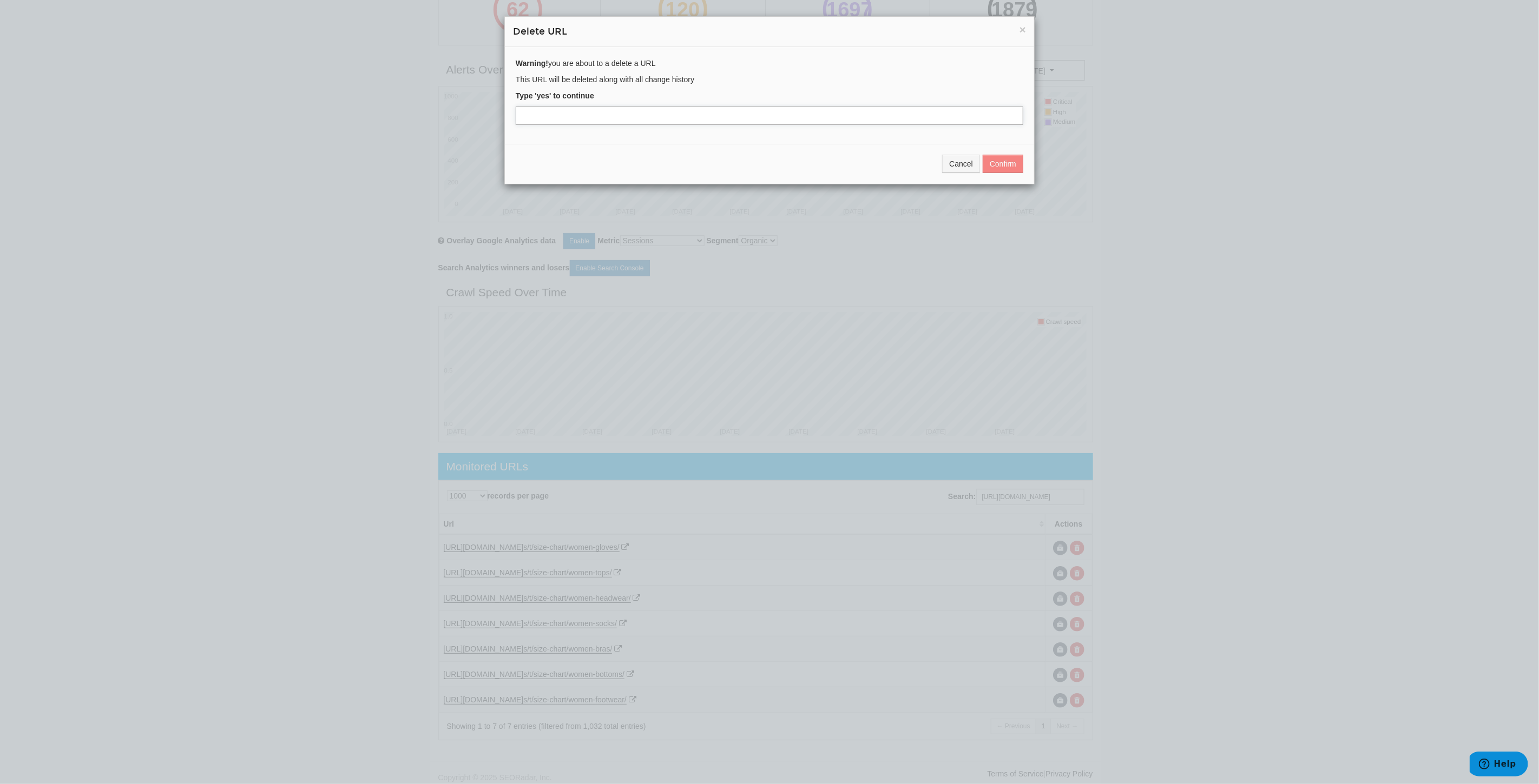
click at [609, 113] on input "text" at bounding box center [769, 116] width 507 height 18
type input "yes"
click at [1001, 165] on button "Confirm" at bounding box center [1003, 164] width 40 height 18
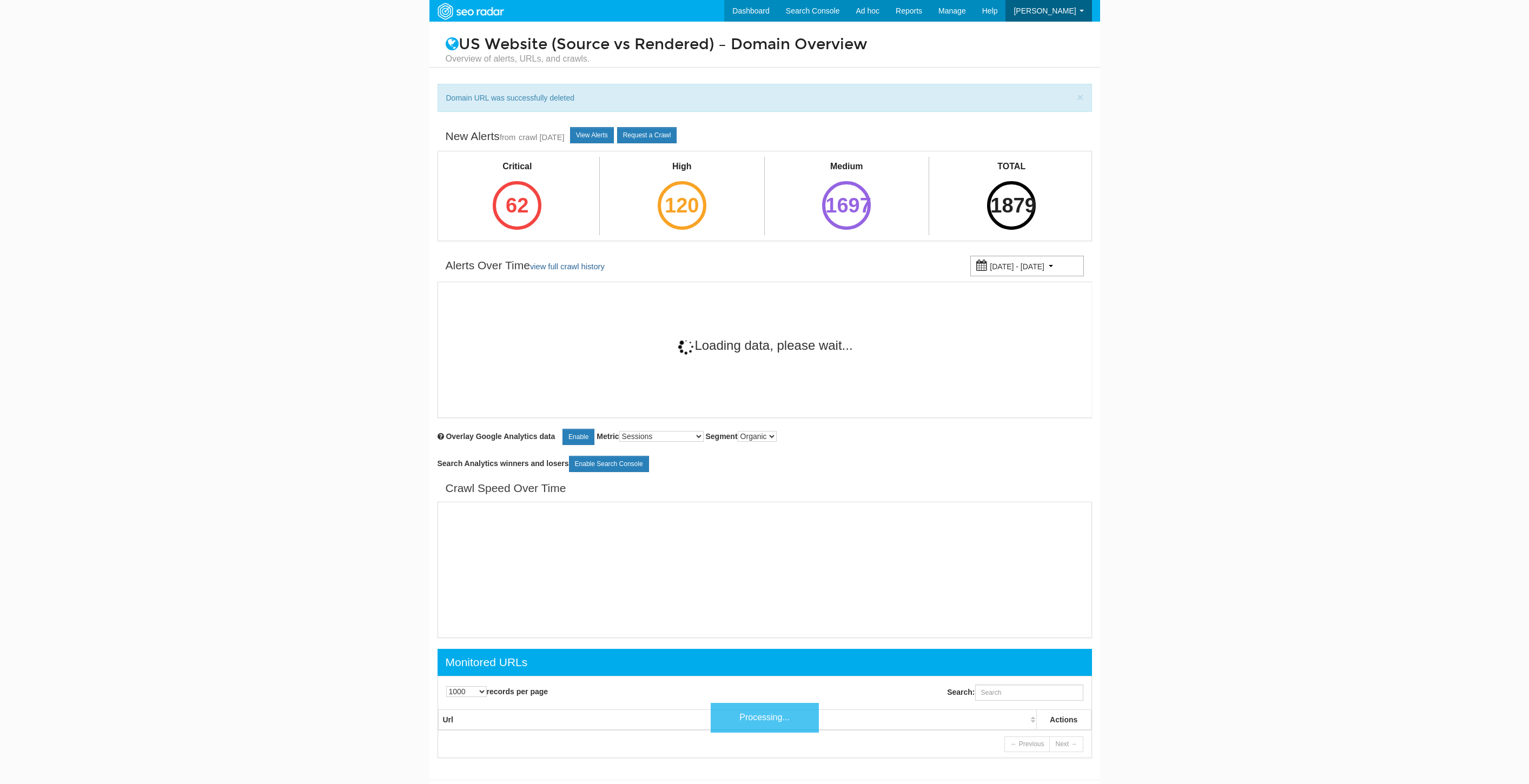
select select "1000"
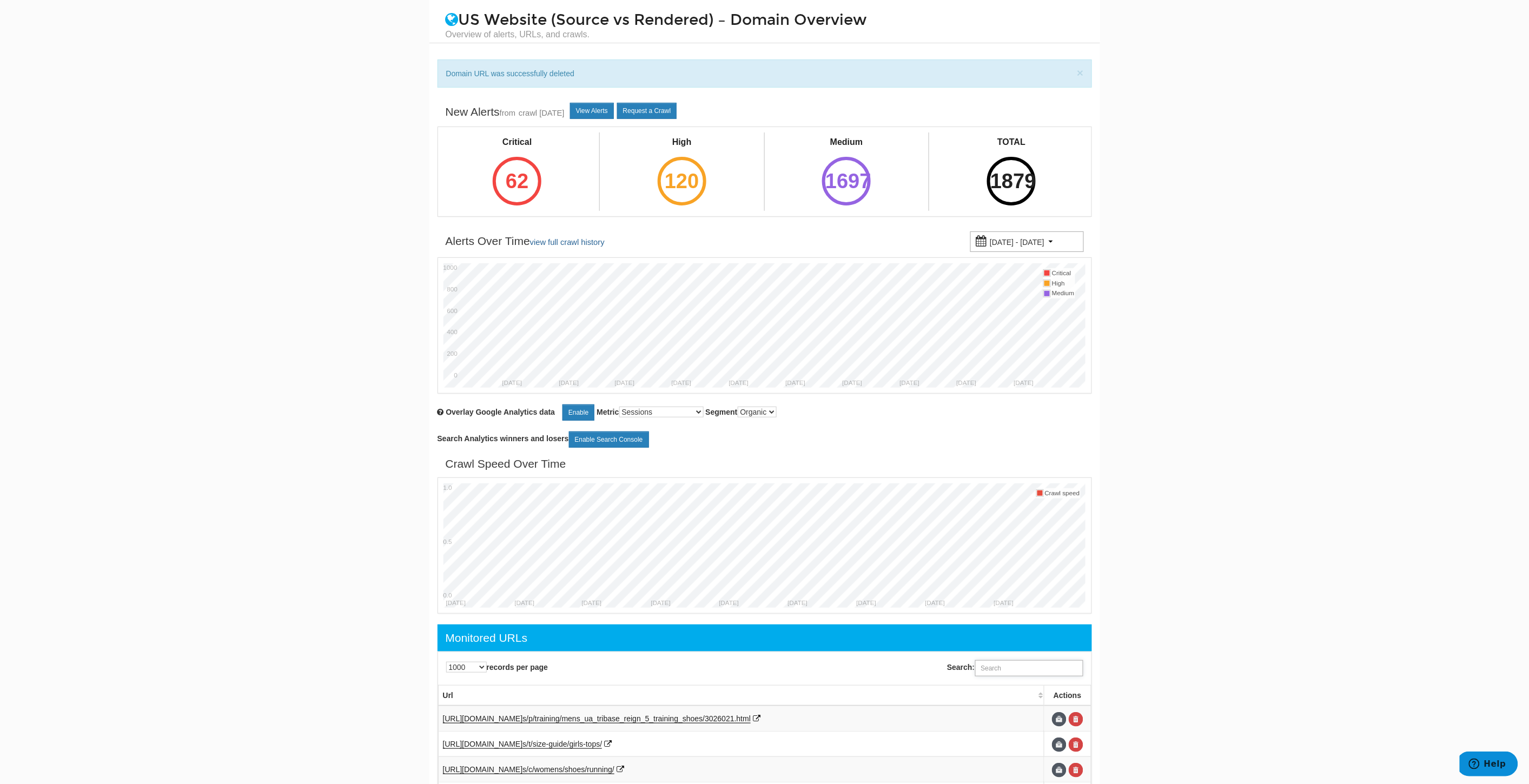
click at [1029, 666] on input "Search:" at bounding box center [1029, 668] width 108 height 17
paste input "https://www.underarmour.com/en-us/t/size-chart/women-bottoms/"
type input "https://www.underarmour.com/en-us/t/size-chart/women-bottoms/"
click at [1075, 719] on link at bounding box center [1076, 720] width 15 height 15
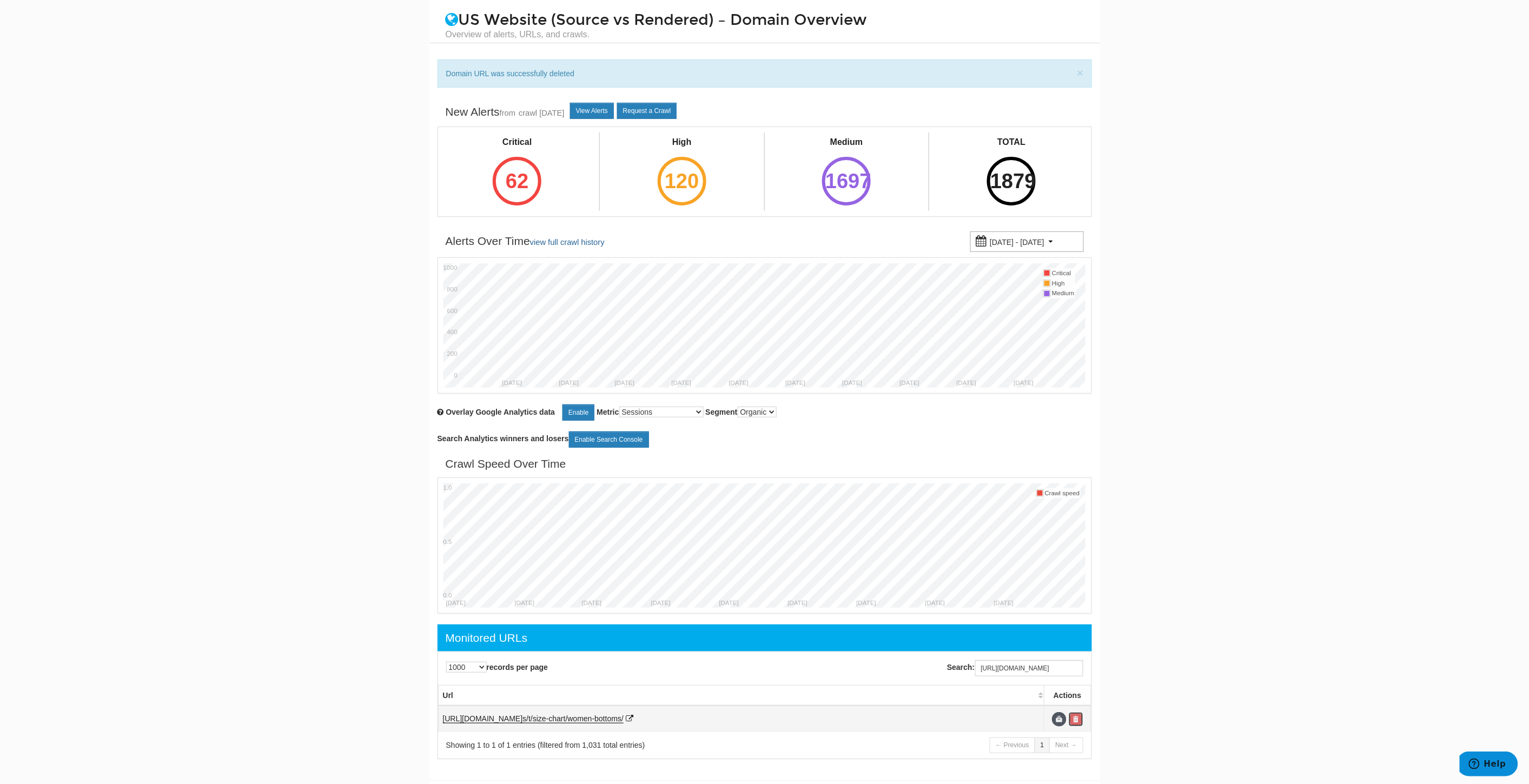
scroll to position [0, 0]
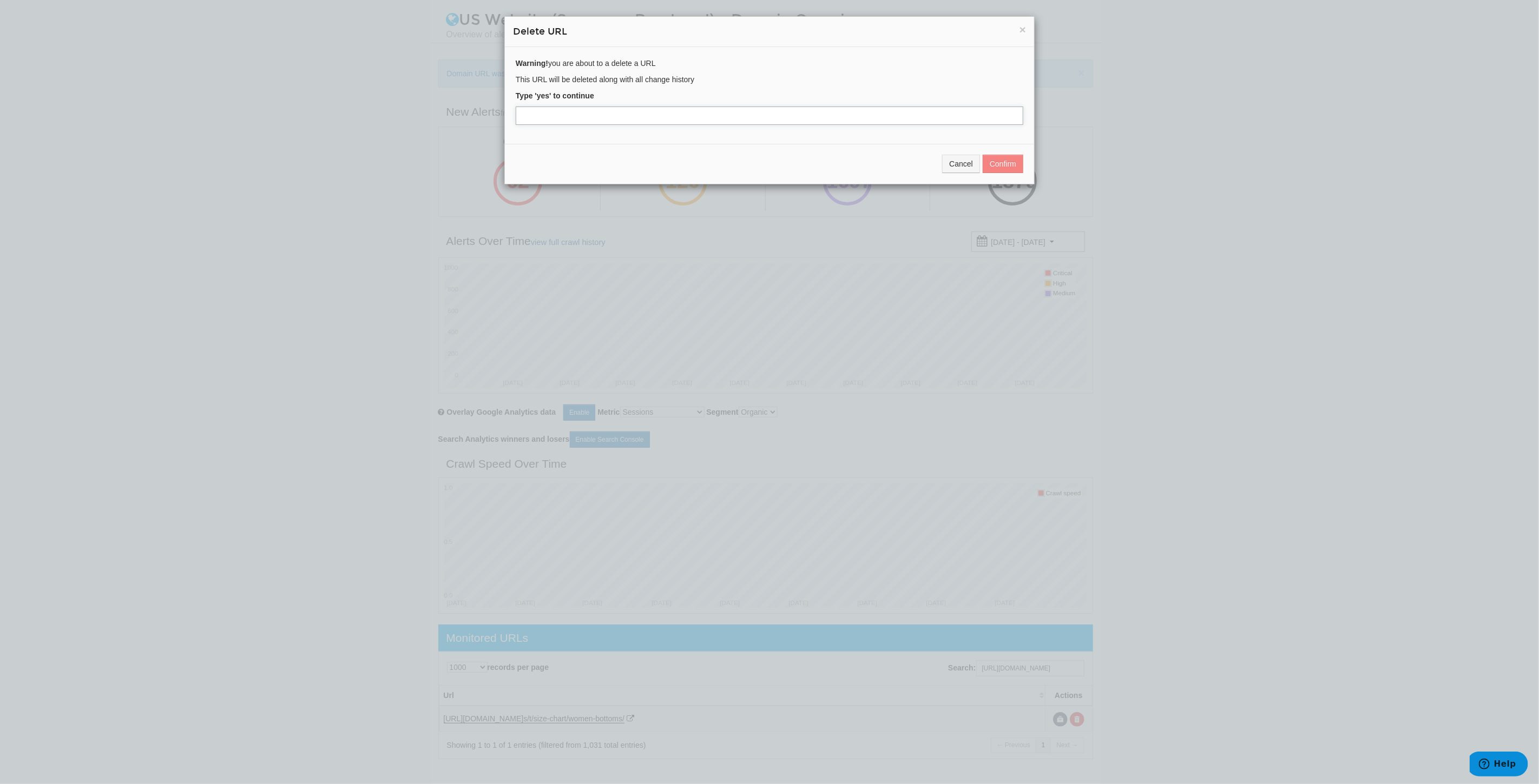
click at [575, 116] on input "text" at bounding box center [769, 116] width 507 height 18
type input "yes"
click at [1002, 153] on div "Cancel Confirm" at bounding box center [769, 163] width 529 height 40
click at [999, 168] on button "Confirm" at bounding box center [1003, 164] width 40 height 18
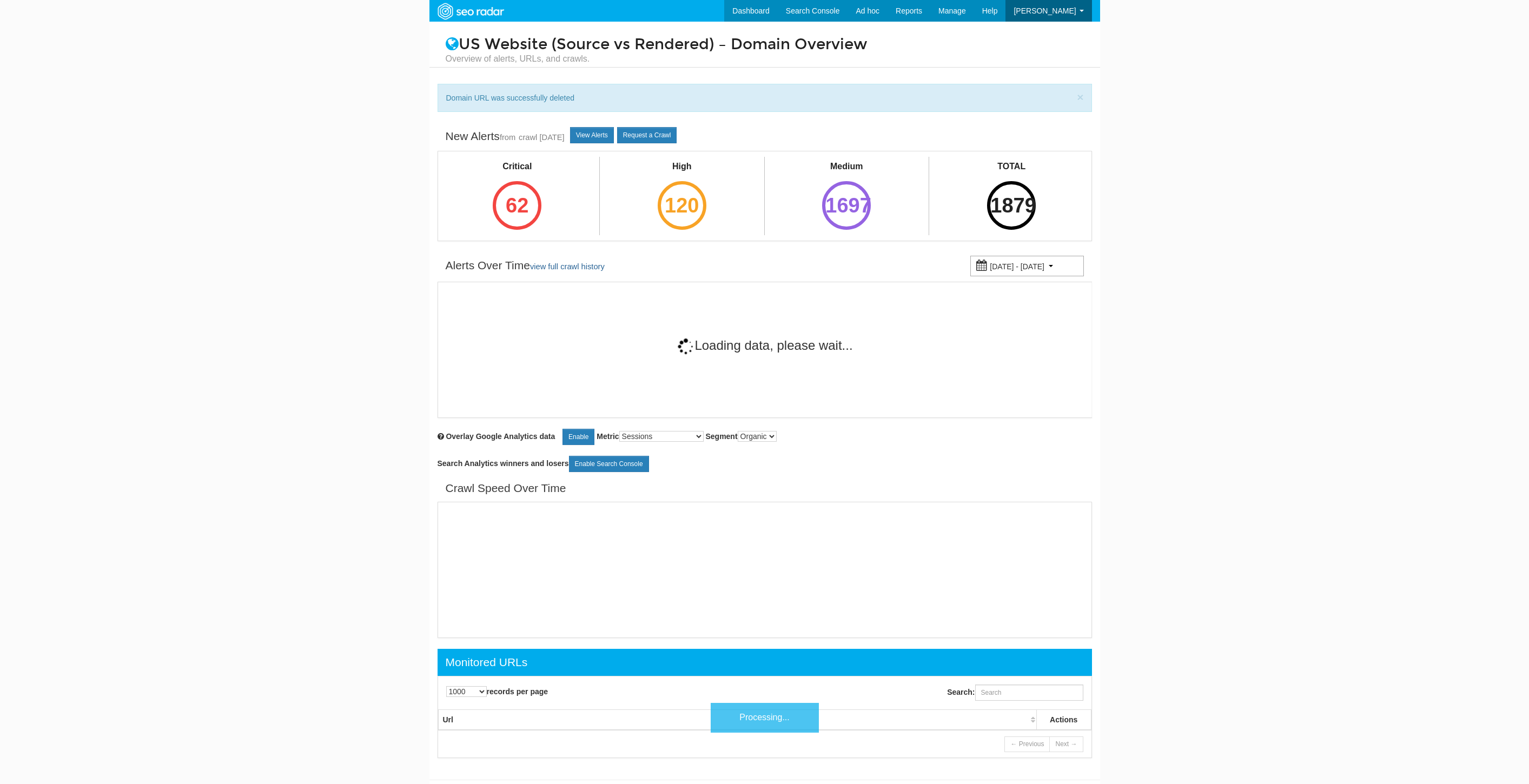
select select "1000"
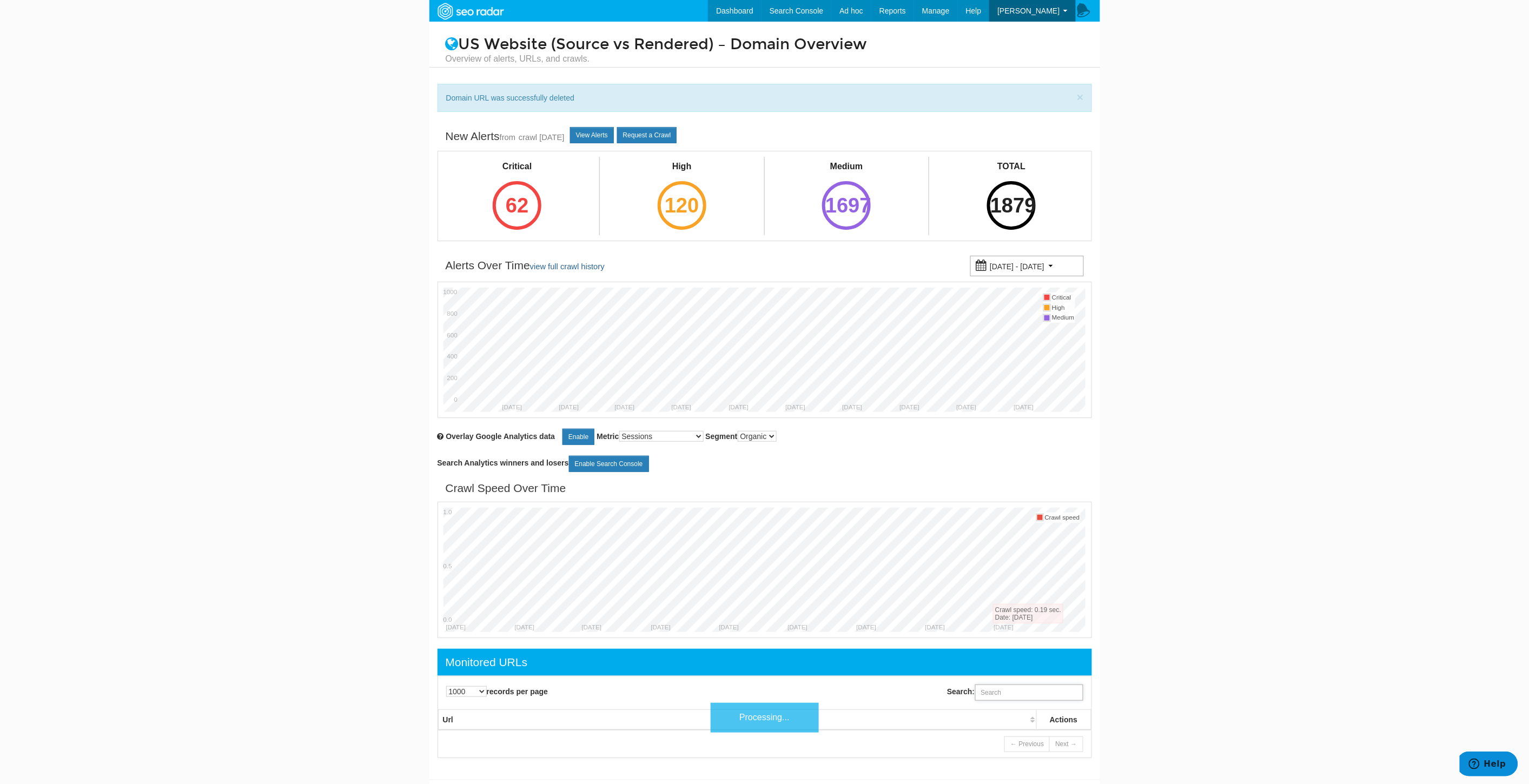
drag, startPoint x: 1001, startPoint y: 695, endPoint x: 1010, endPoint y: 693, distance: 9.2
click at [1001, 695] on input "Search:" at bounding box center [1029, 692] width 108 height 17
paste input "[URL][DOMAIN_NAME]"
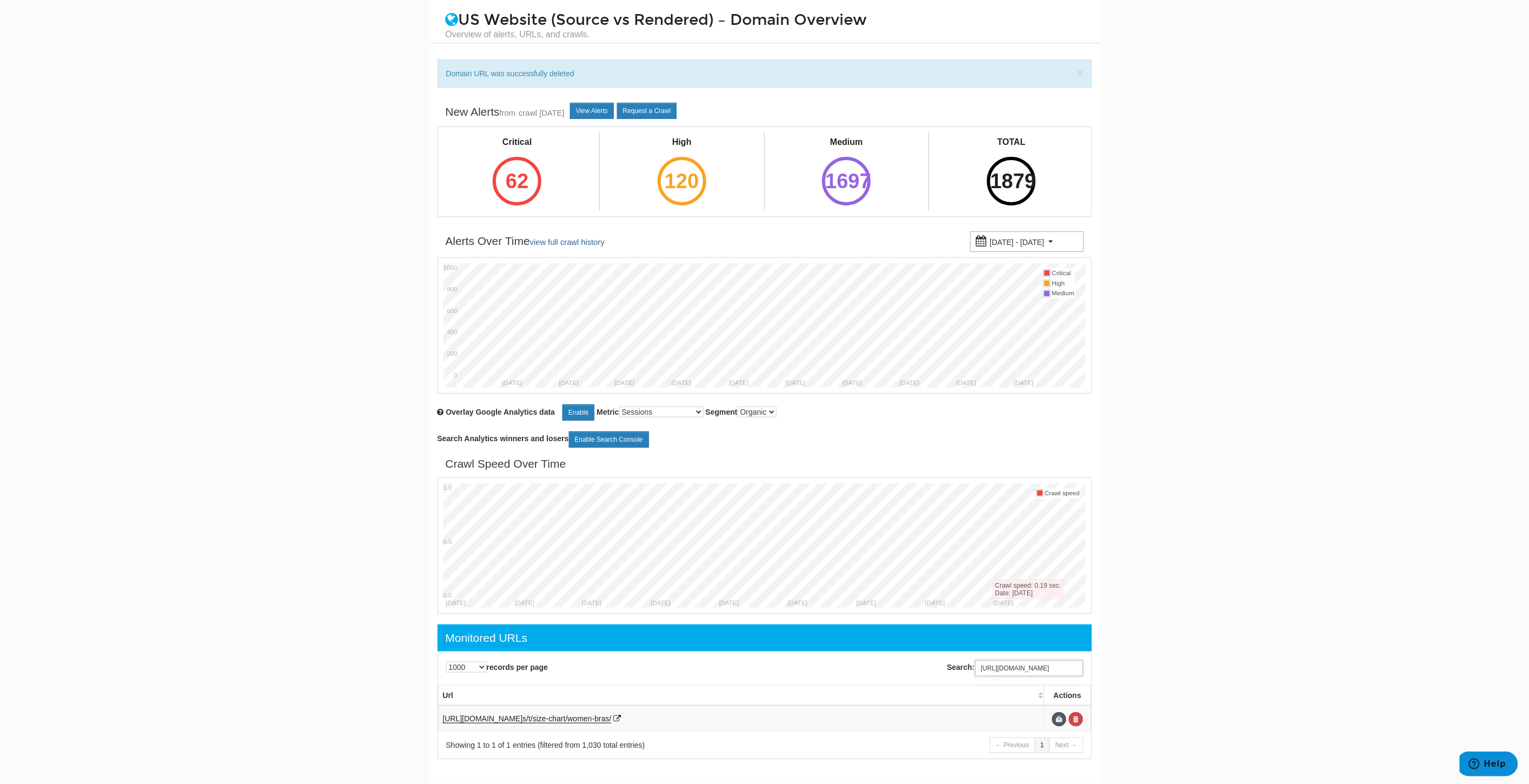
scroll to position [49, 0]
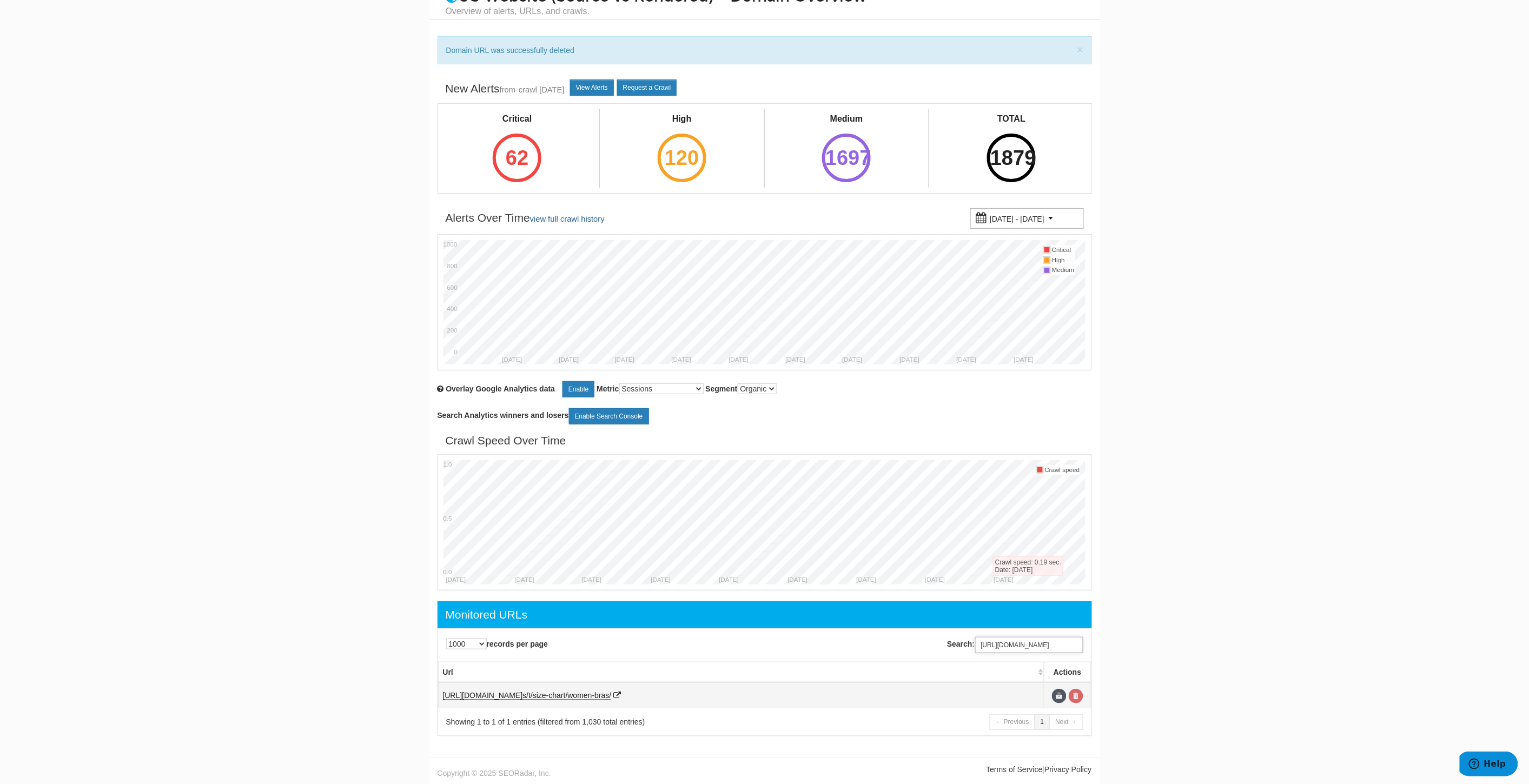
type input "[URL][DOMAIN_NAME]"
click at [1078, 695] on link at bounding box center [1076, 697] width 15 height 15
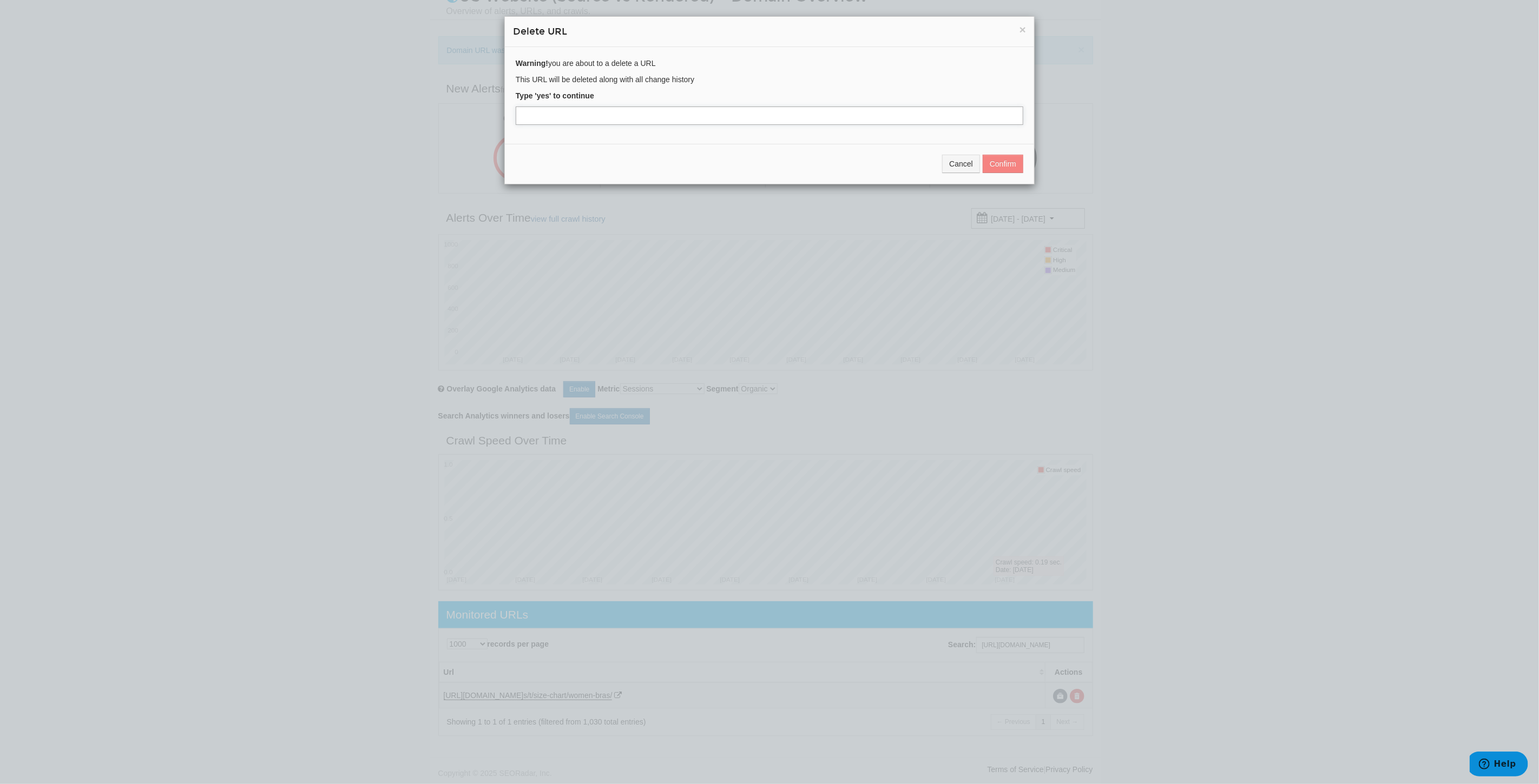
click at [599, 116] on input "text" at bounding box center [769, 116] width 507 height 18
type input "yes"
click at [1007, 155] on button "Confirm" at bounding box center [1003, 164] width 40 height 18
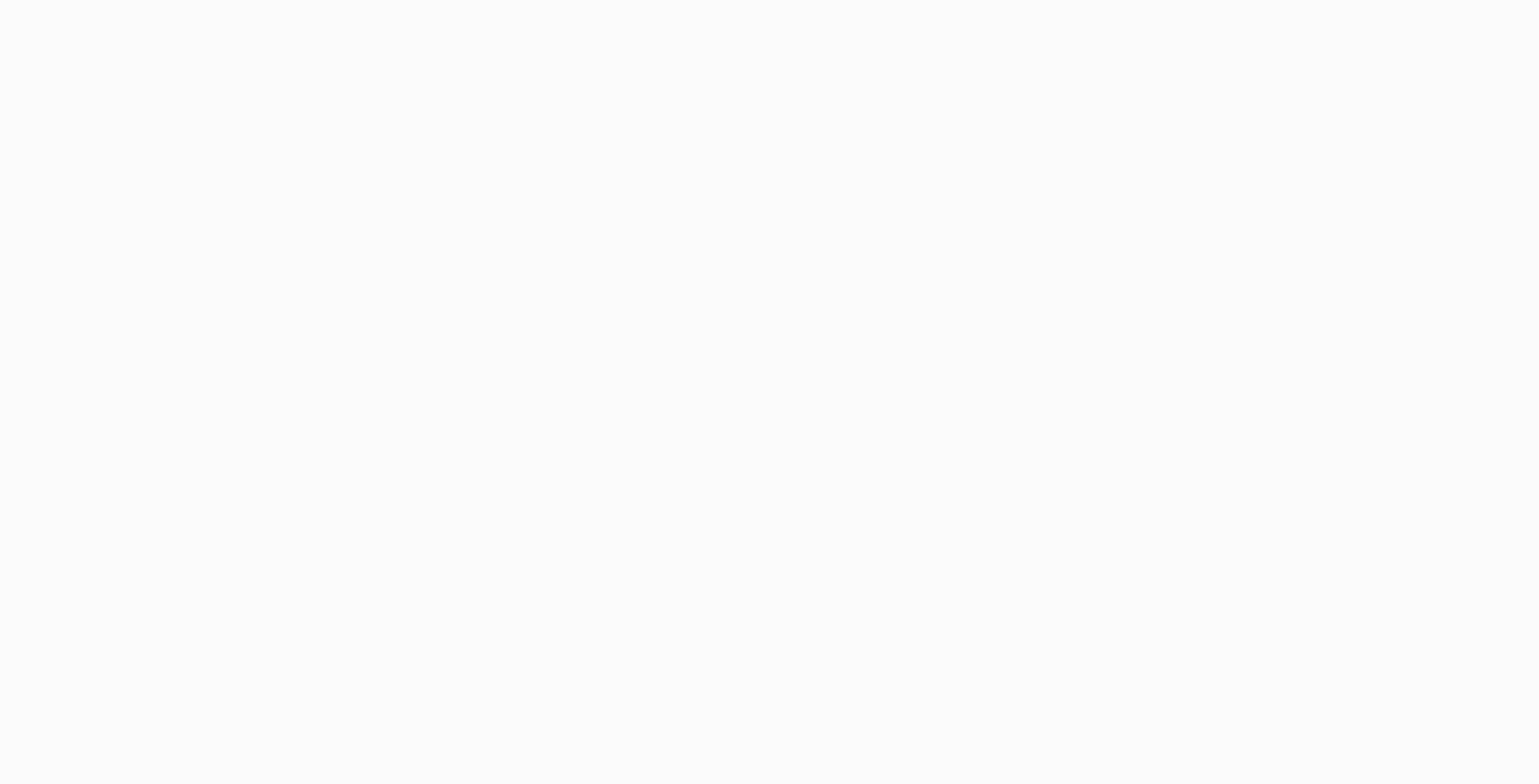
select select "1000"
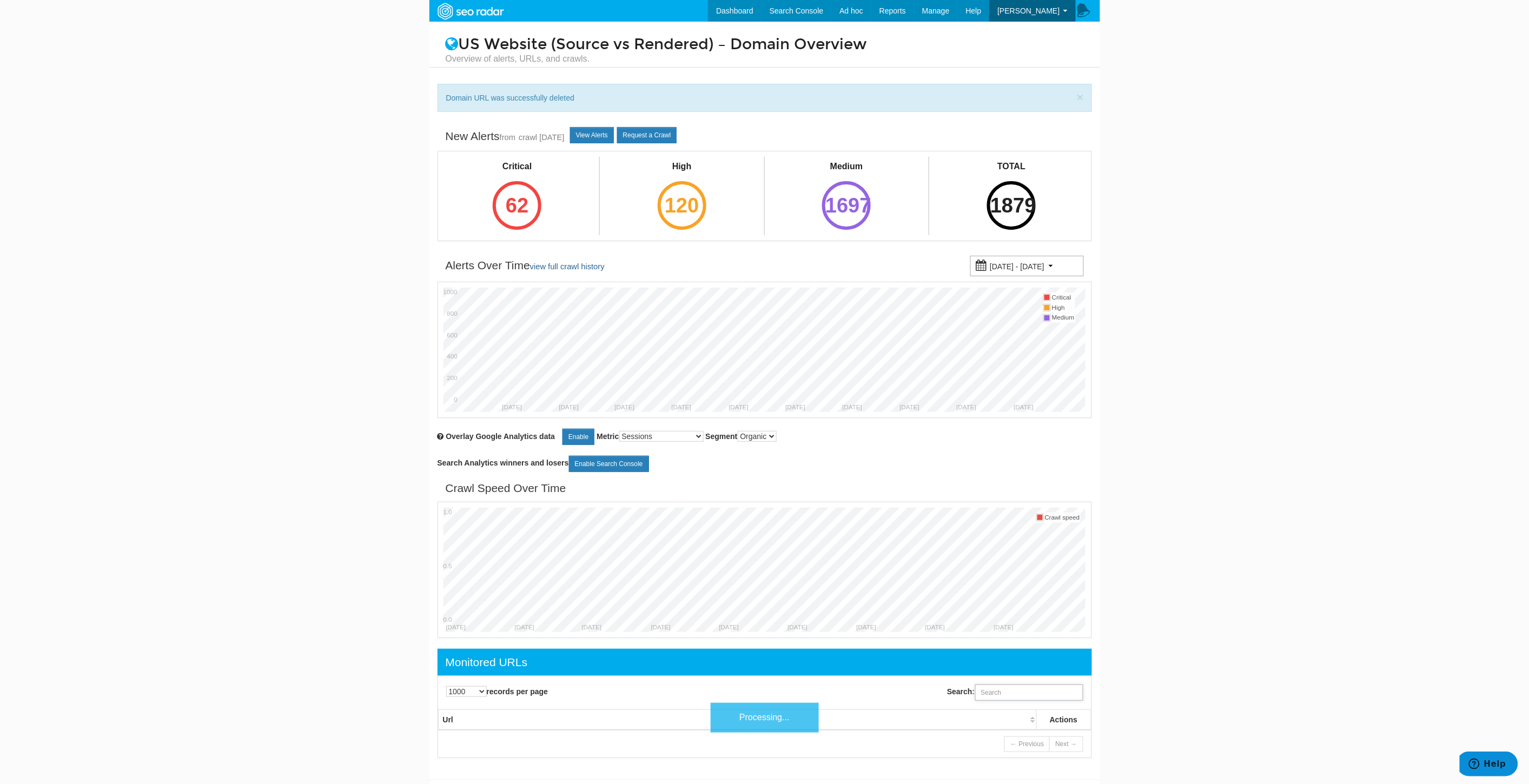
click at [1015, 686] on input "Search:" at bounding box center [1029, 692] width 108 height 17
paste input "https://www.underarmour.com/en-us/t/size-chart/women-footwear/"
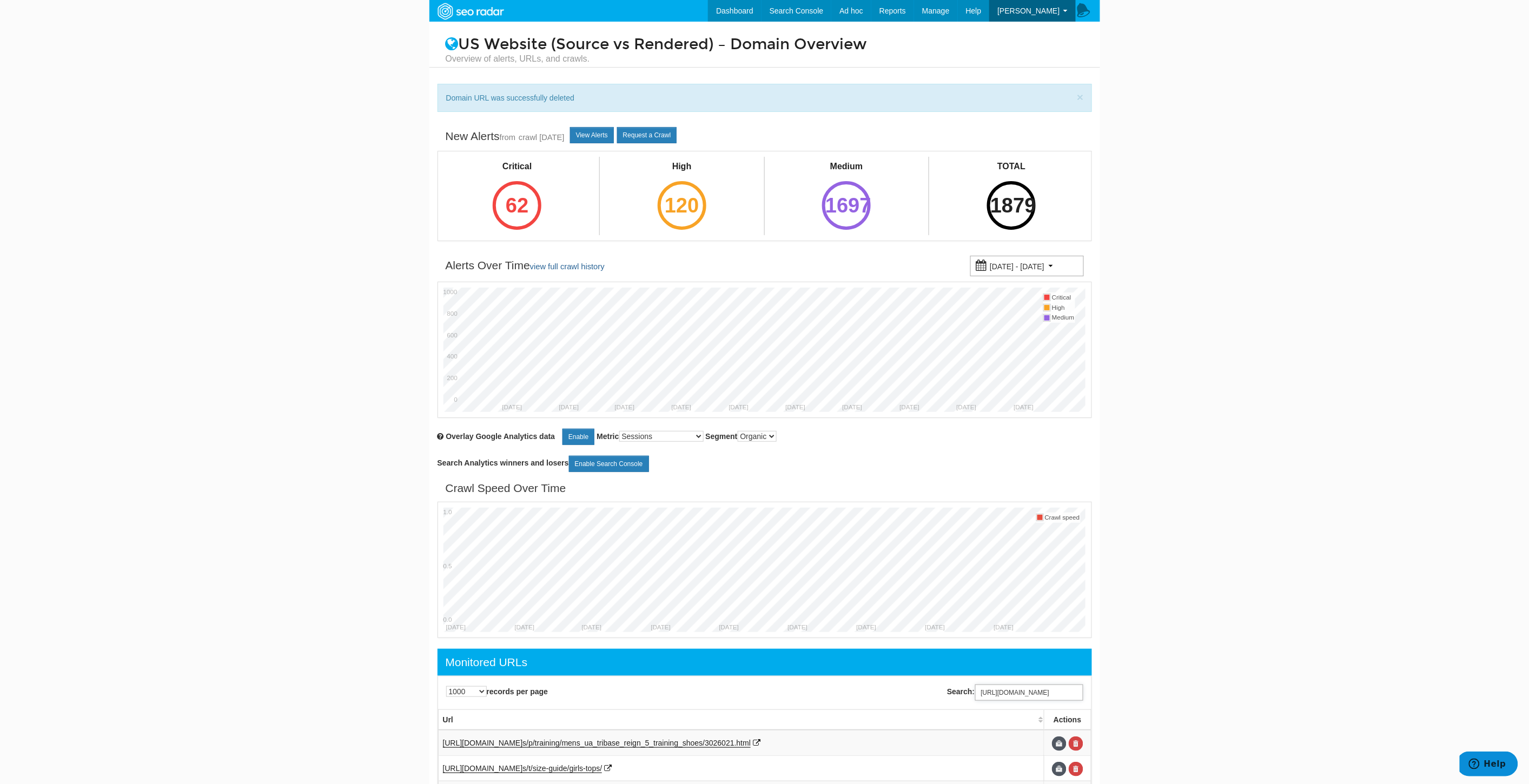
scroll to position [60, 0]
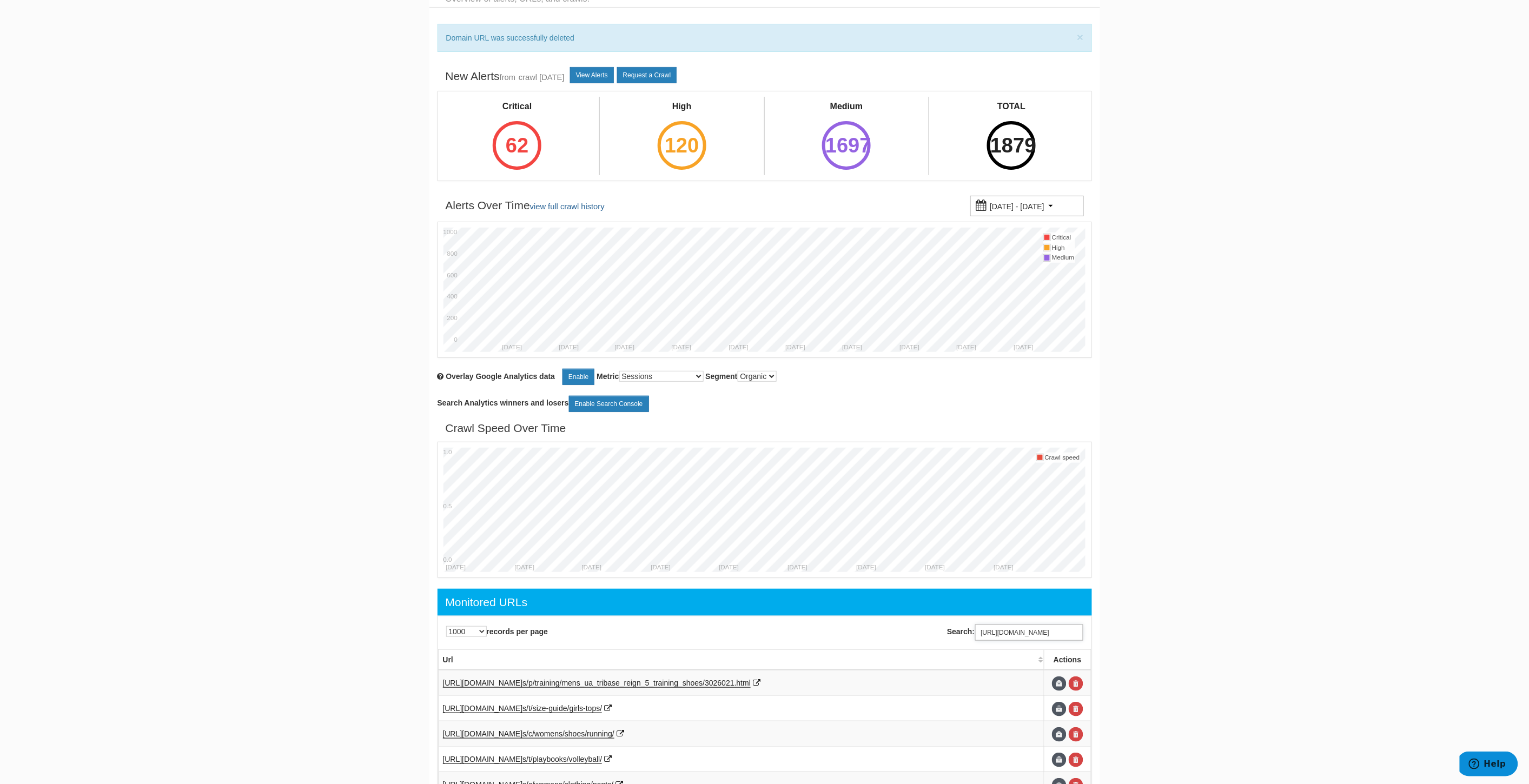
click at [1026, 632] on input "https://www.underarmour.com/en-us/t/size-chart/women-footwear/" at bounding box center [1029, 632] width 108 height 17
drag, startPoint x: 997, startPoint y: 633, endPoint x: 853, endPoint y: 632, distance: 144.0
click at [853, 632] on div "Search: https://www.underarmour.com/en-us/t/size-chart/women-footwear/" at bounding box center [930, 632] width 332 height 27
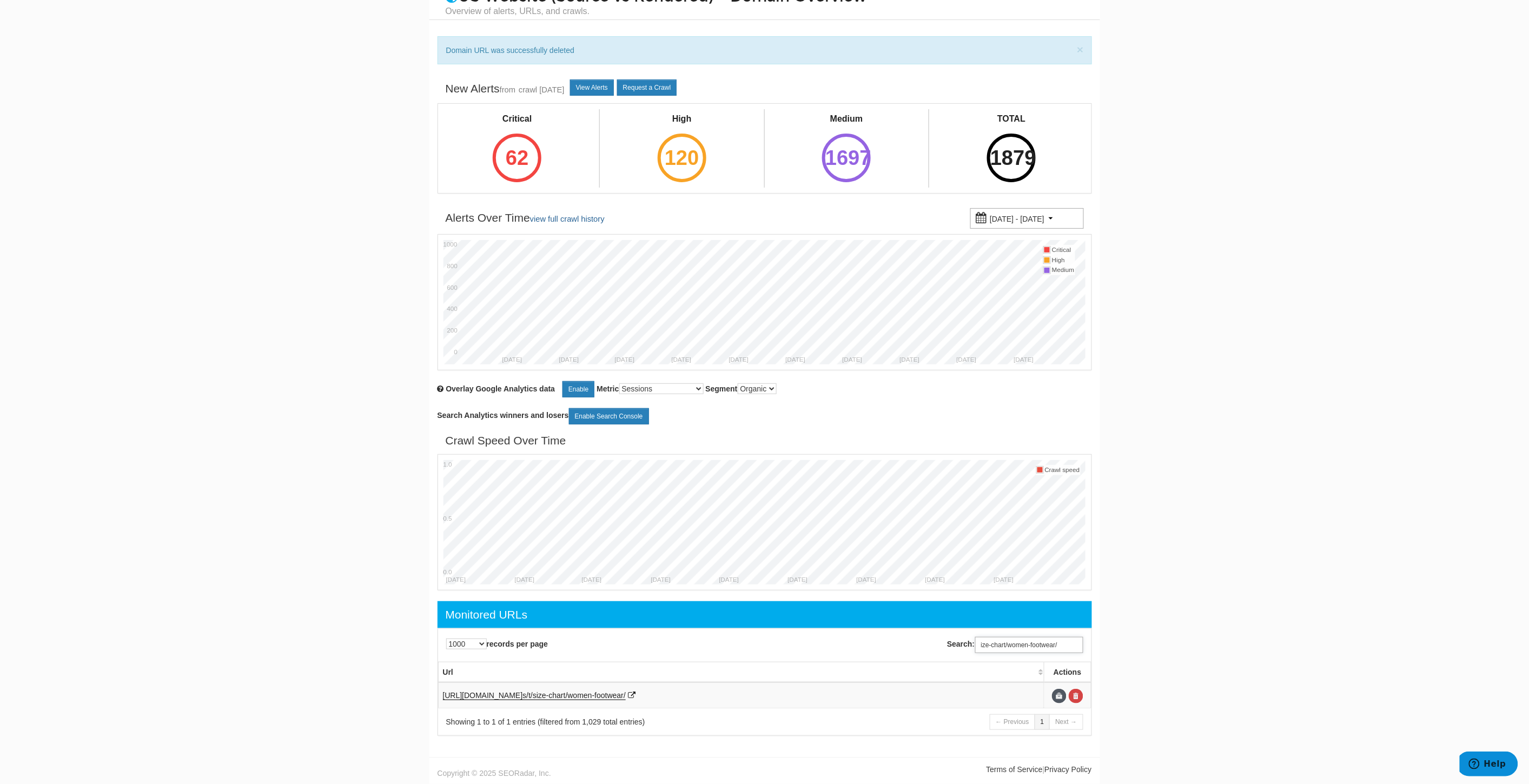
scroll to position [49, 0]
type input "ize-chart/women-footwear/"
click at [1079, 696] on link at bounding box center [1076, 697] width 15 height 15
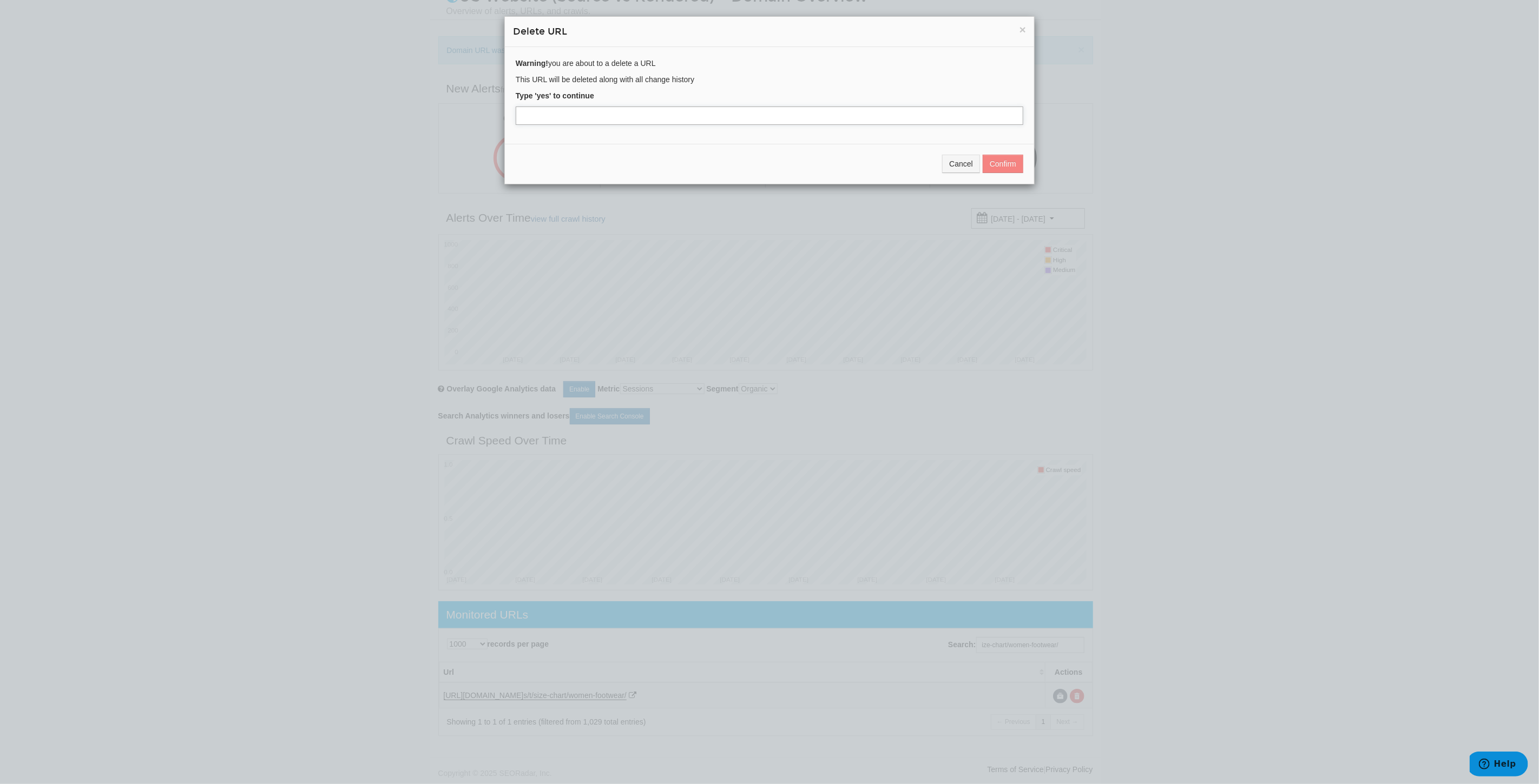
click at [554, 120] on input "text" at bounding box center [769, 116] width 507 height 18
type input "yes"
click at [994, 163] on button "Confirm" at bounding box center [1003, 164] width 40 height 18
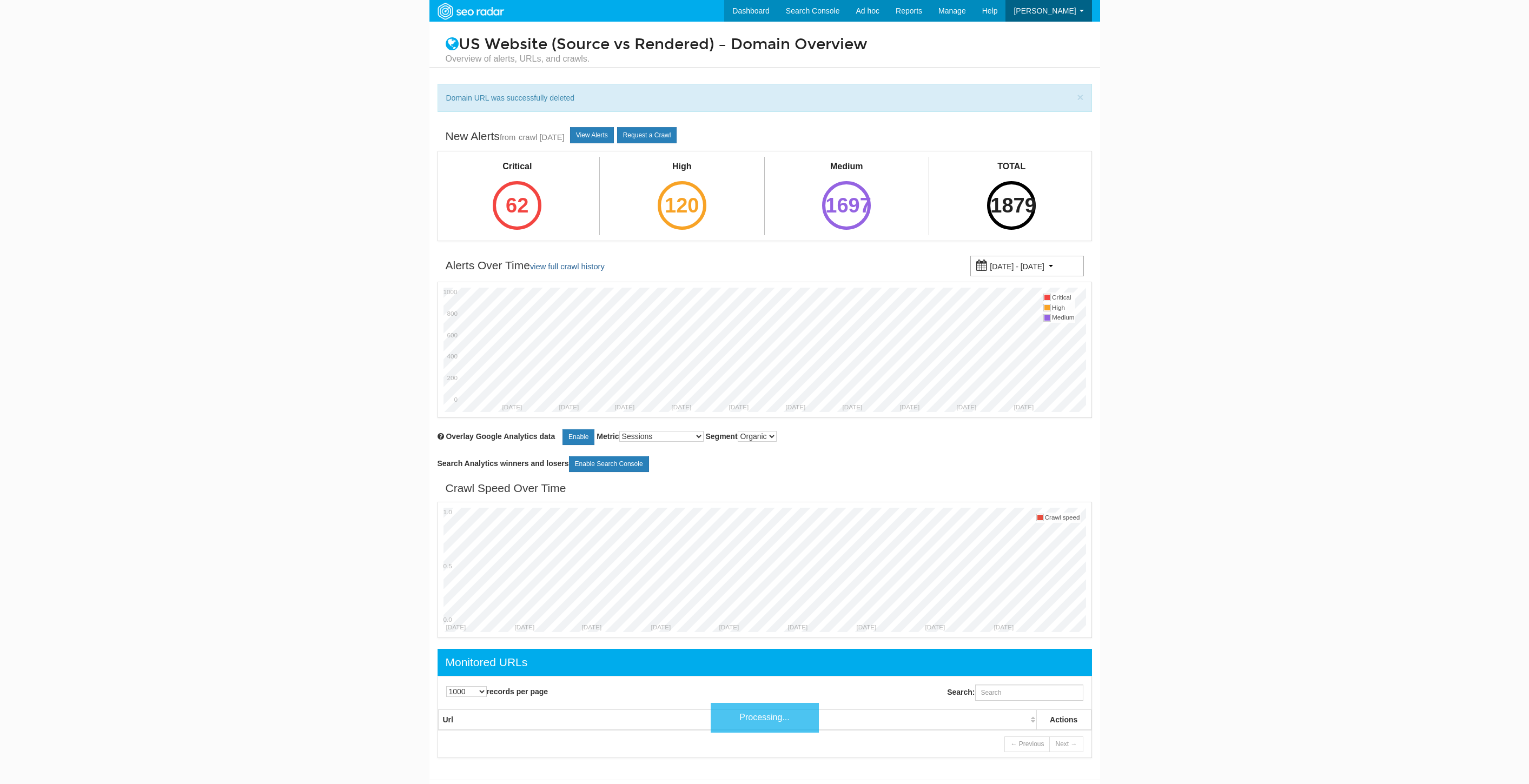
select select "1000"
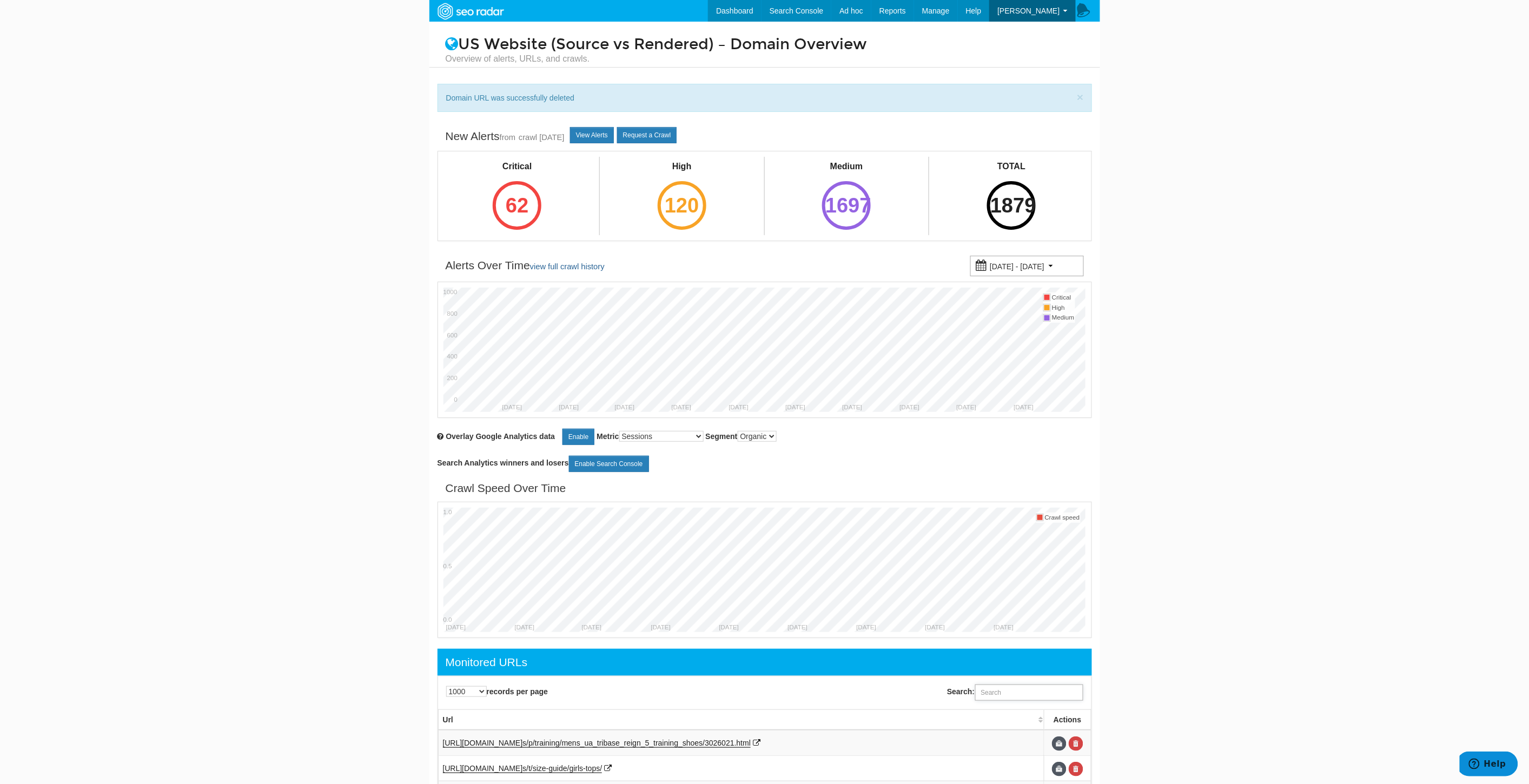
click at [1008, 695] on input "Search:" at bounding box center [1029, 692] width 108 height 17
paste input "https://www.underarmour.com/en-us/t/size-chart/women-gloves/"
drag, startPoint x: 996, startPoint y: 690, endPoint x: 834, endPoint y: 693, distance: 162.0
click at [834, 693] on div "Search: https://www.underarmour.com/en-us/t/size-chart/women-gloves/" at bounding box center [930, 693] width 332 height 27
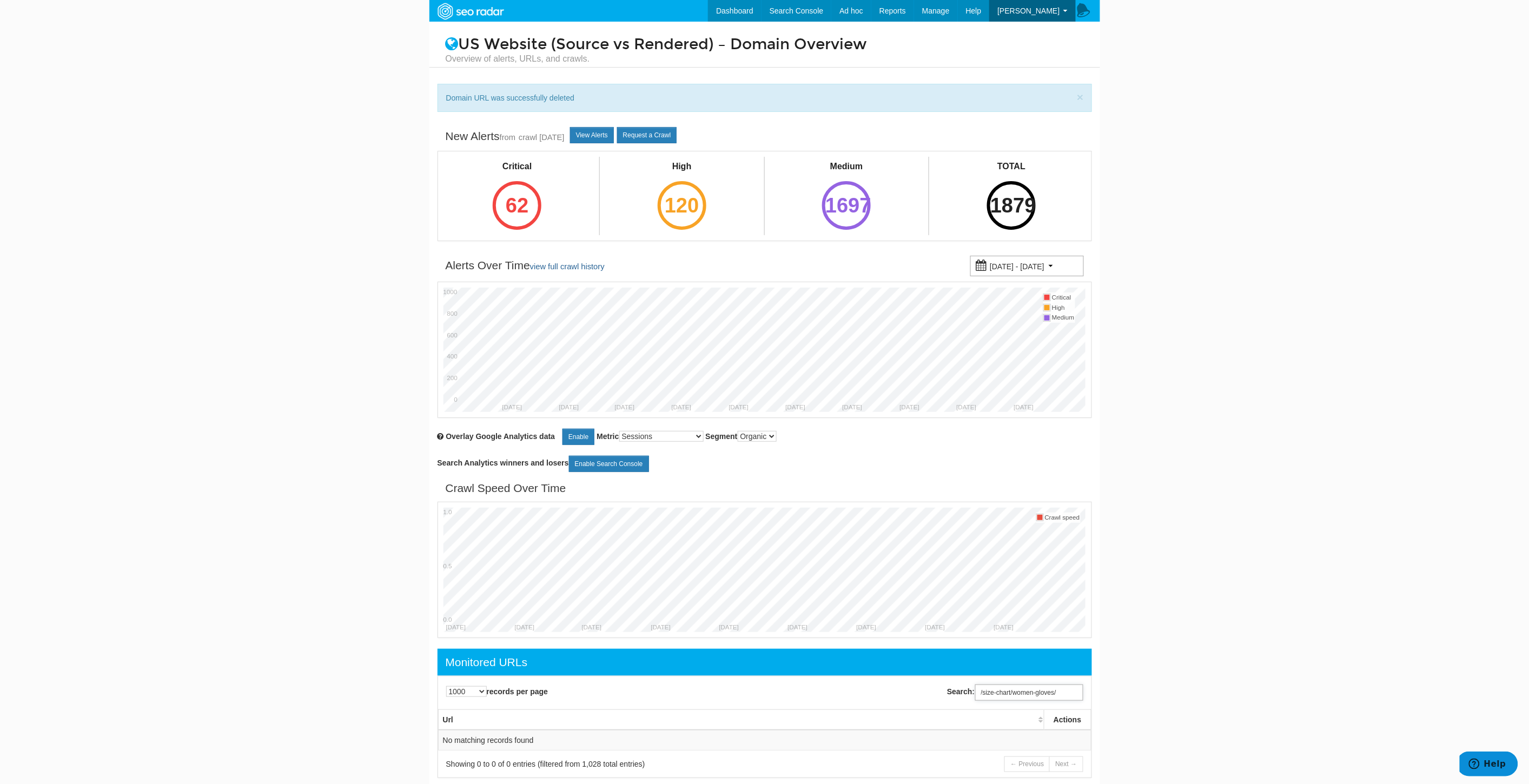
click at [1020, 698] on input "/size-chart/women-gloves/" at bounding box center [1029, 692] width 108 height 17
paste input "https://www.underarmour.com/en-us/t/size-chart/women-headwear"
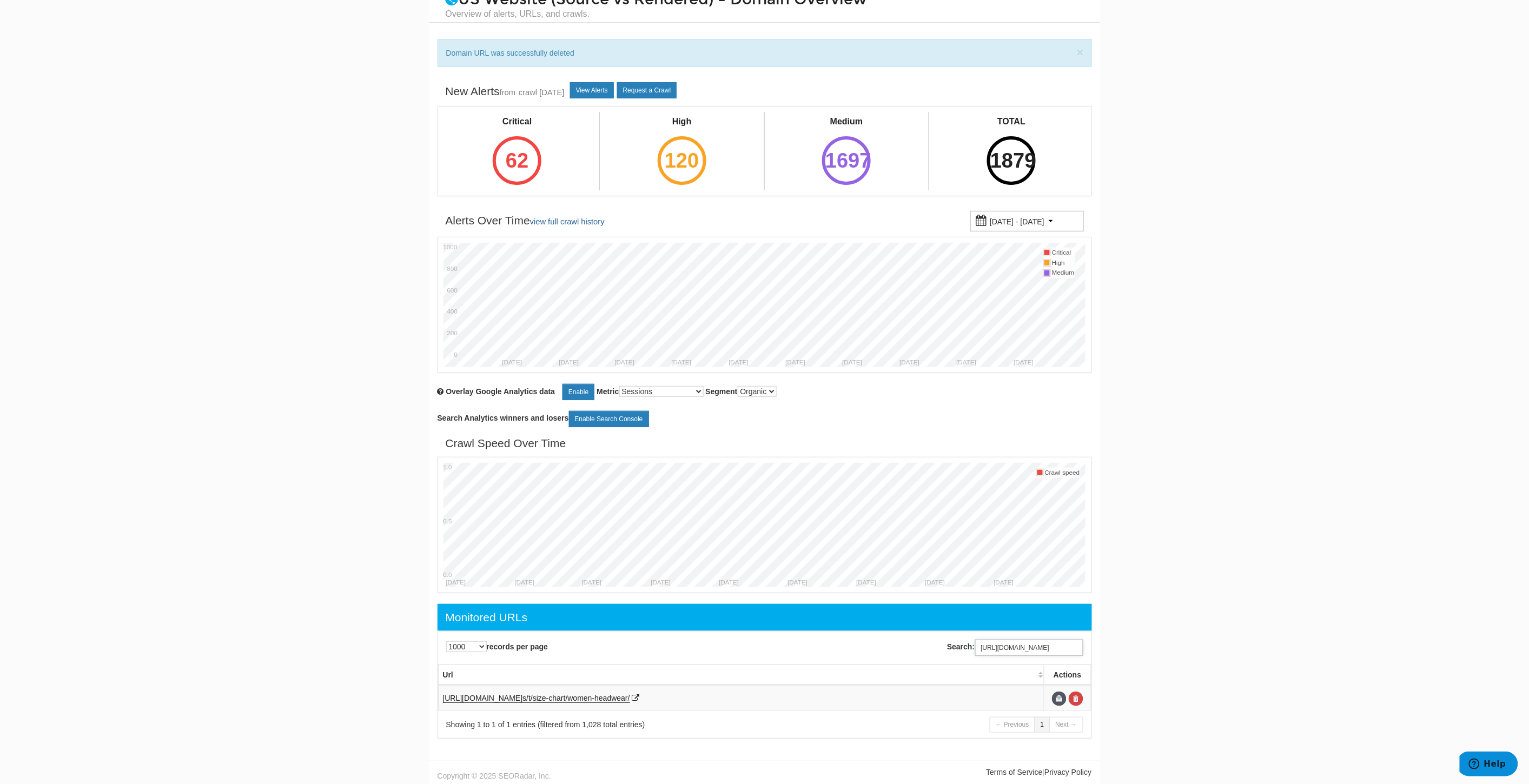
scroll to position [49, 0]
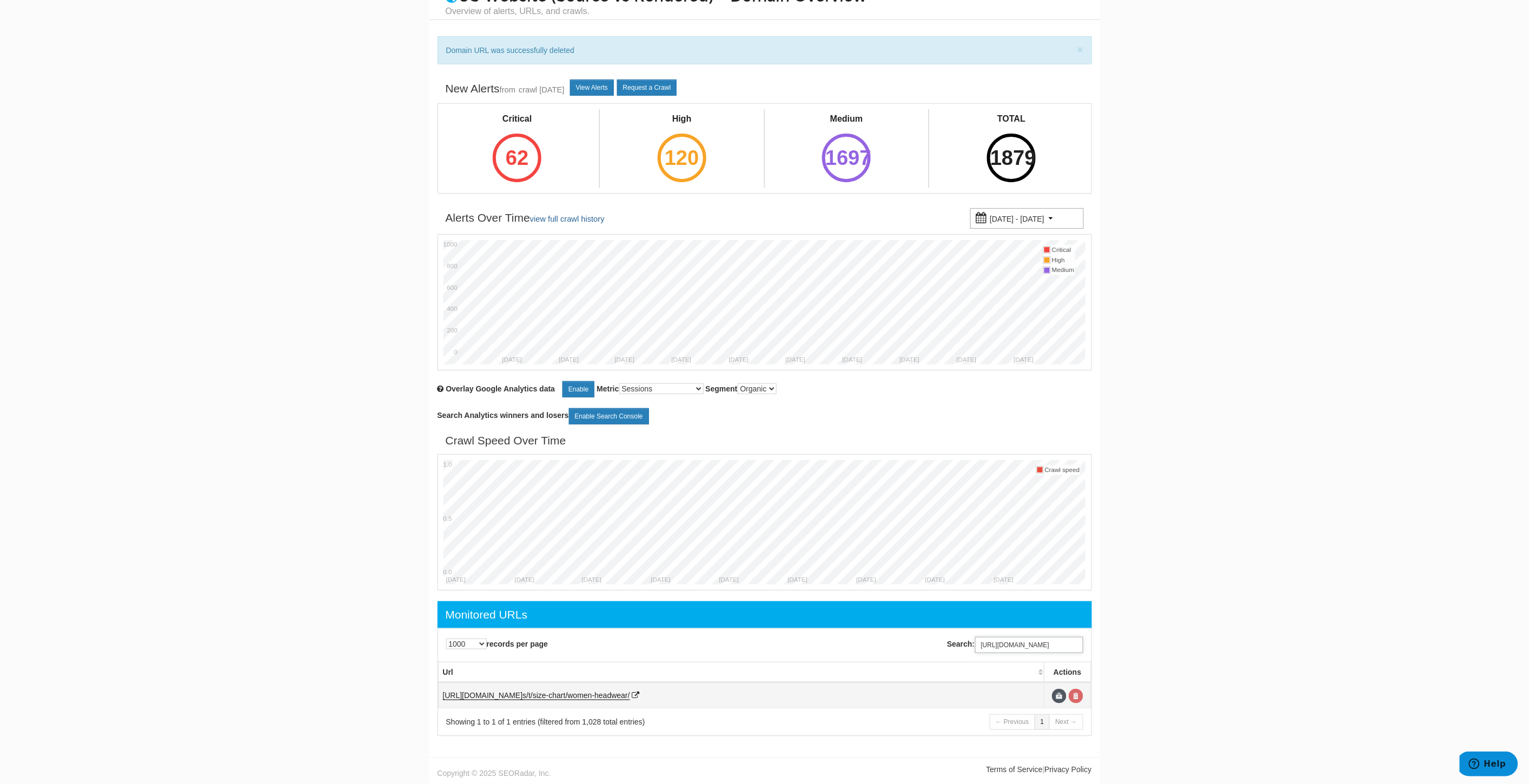
type input "https://www.underarmour.com/en-us/t/size-chart/women-headwear/"
click at [1075, 697] on link at bounding box center [1076, 697] width 15 height 15
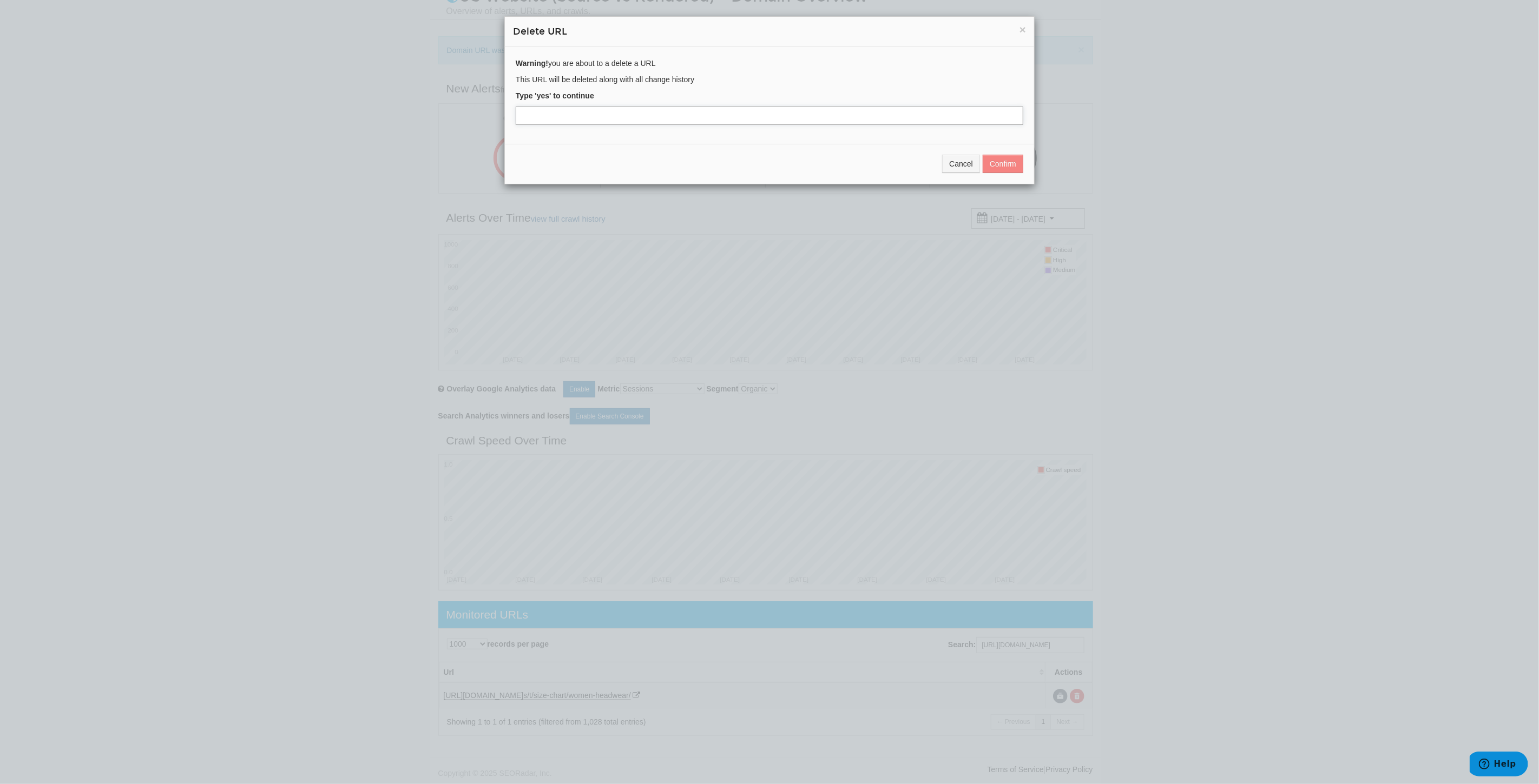
click at [608, 114] on input "text" at bounding box center [769, 116] width 507 height 18
type input "yes"
click at [1003, 166] on button "Confirm" at bounding box center [1003, 164] width 40 height 18
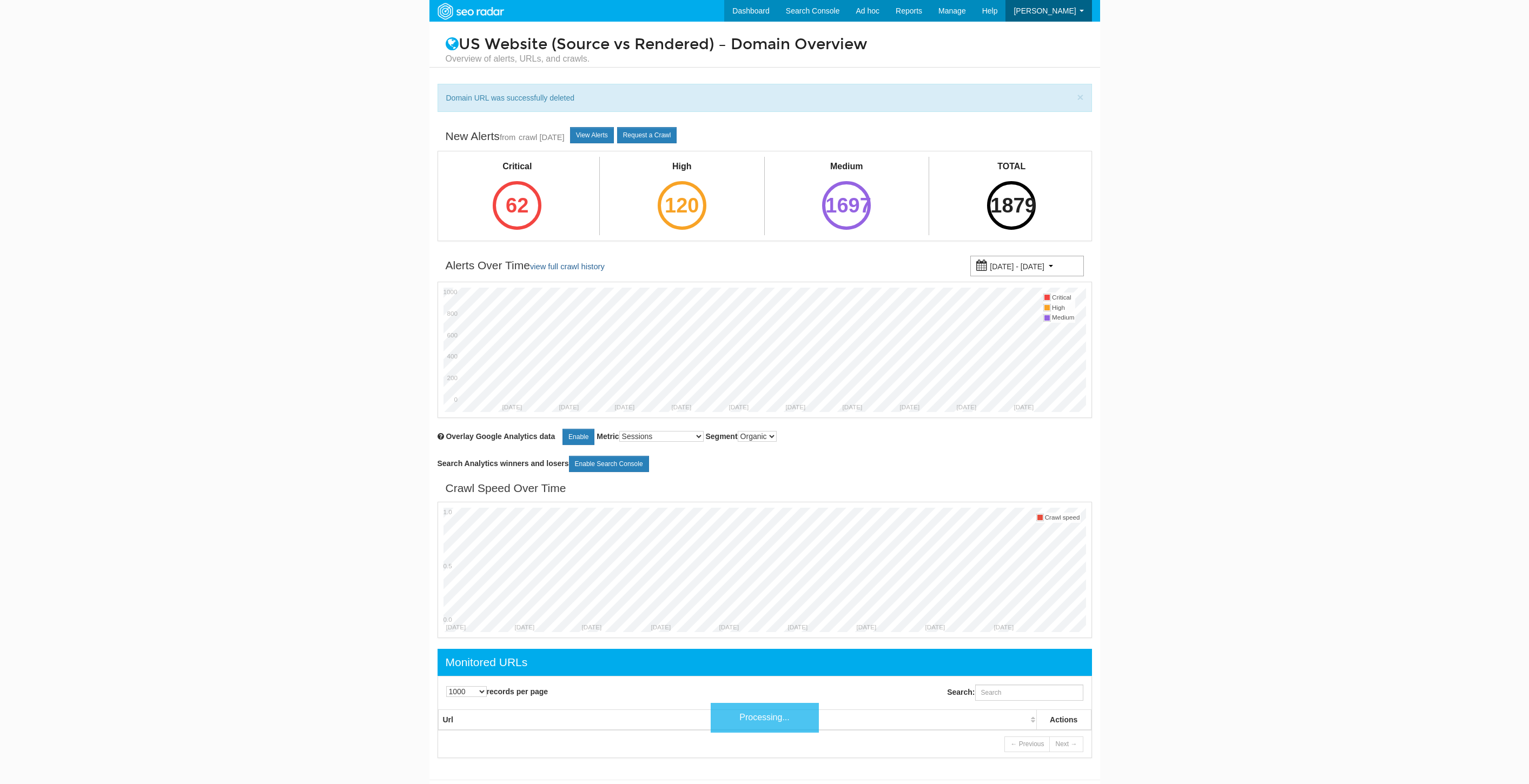
select select "1000"
click at [996, 689] on input "Search:" at bounding box center [1029, 692] width 108 height 17
click at [1003, 700] on input "Search:" at bounding box center [1029, 692] width 108 height 17
paste input "[URL][DOMAIN_NAME]"
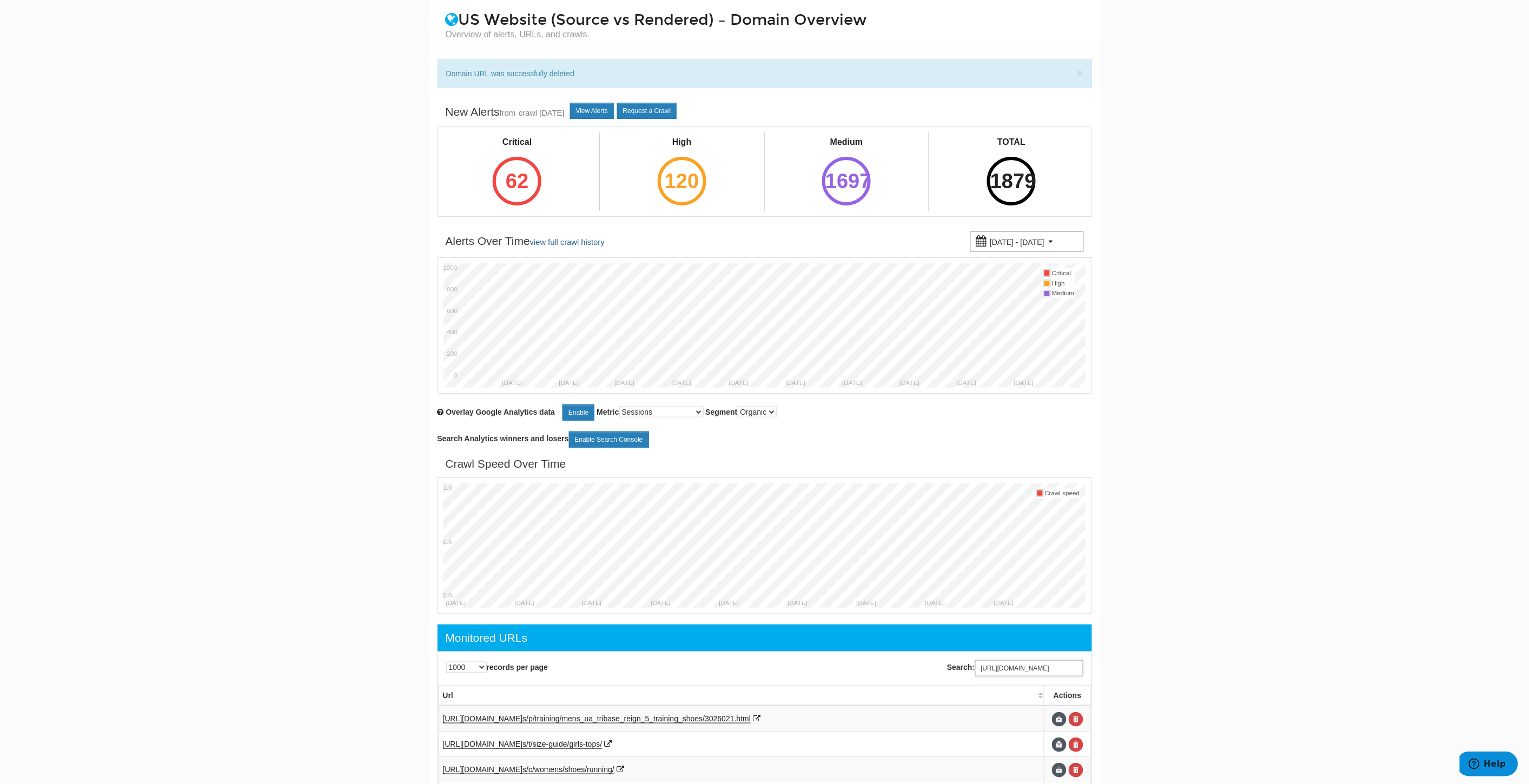
scroll to position [0, 0]
drag, startPoint x: 999, startPoint y: 672, endPoint x: 744, endPoint y: 672, distance: 255.0
click at [744, 672] on div "10 25 50 100 500 1000 records per page Search: [URL][DOMAIN_NAME] Processing..." at bounding box center [764, 668] width 670 height 32
type input "t/size-chart/women-socks/"
click at [1076, 718] on link at bounding box center [1076, 720] width 15 height 15
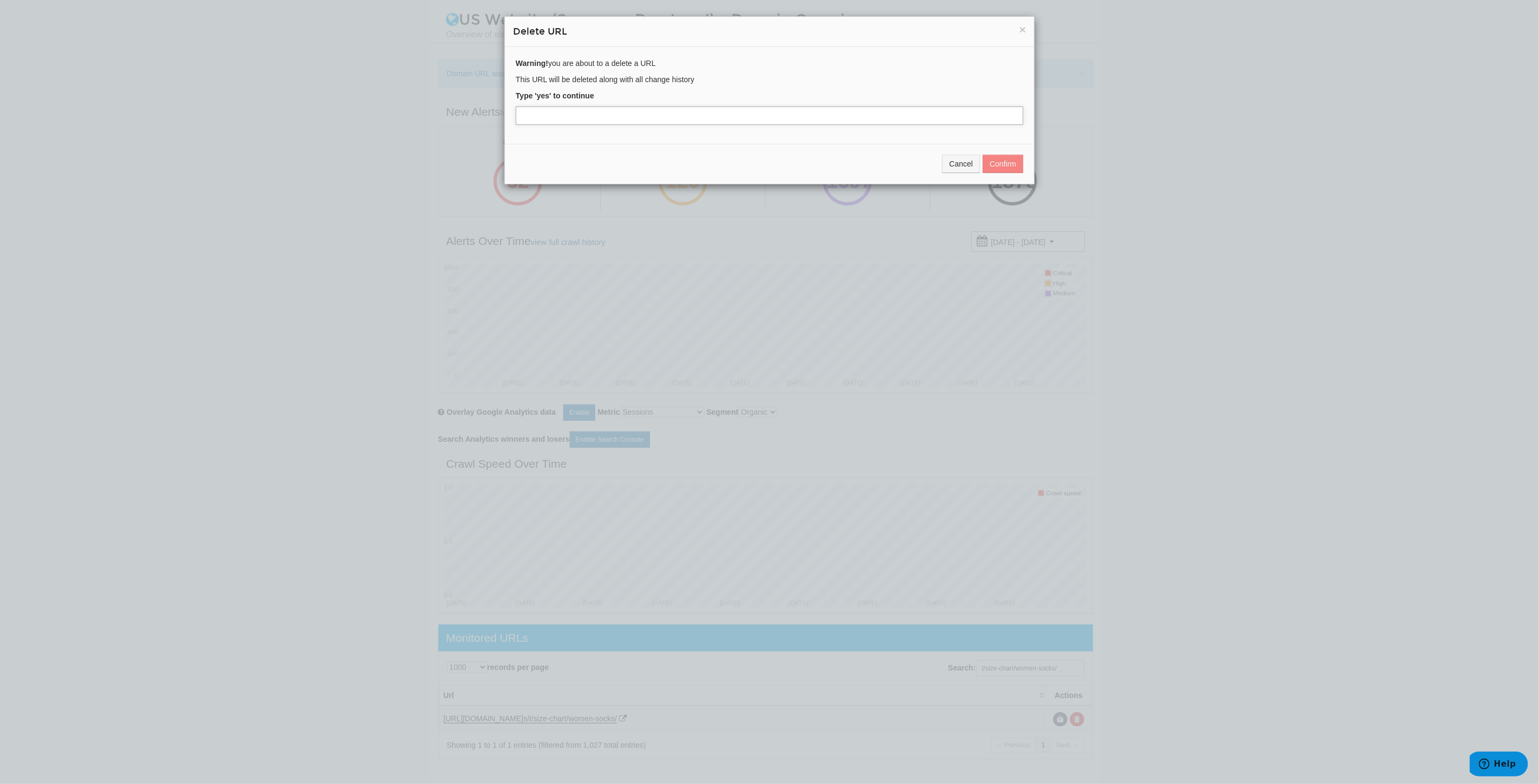
click at [602, 110] on input "text" at bounding box center [769, 116] width 507 height 18
type input "yes"
click at [1001, 156] on button "Confirm" at bounding box center [1003, 164] width 40 height 18
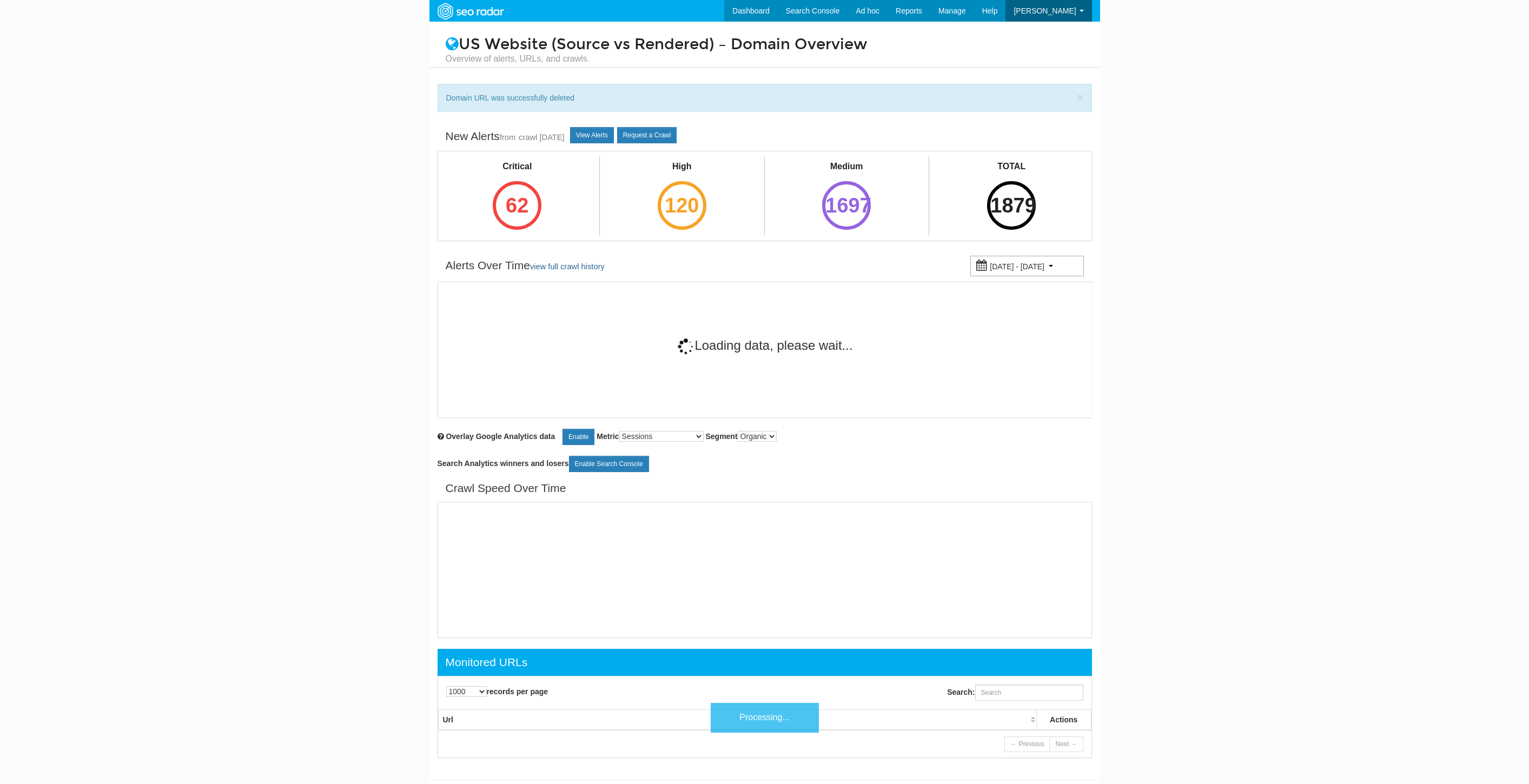
select select "1000"
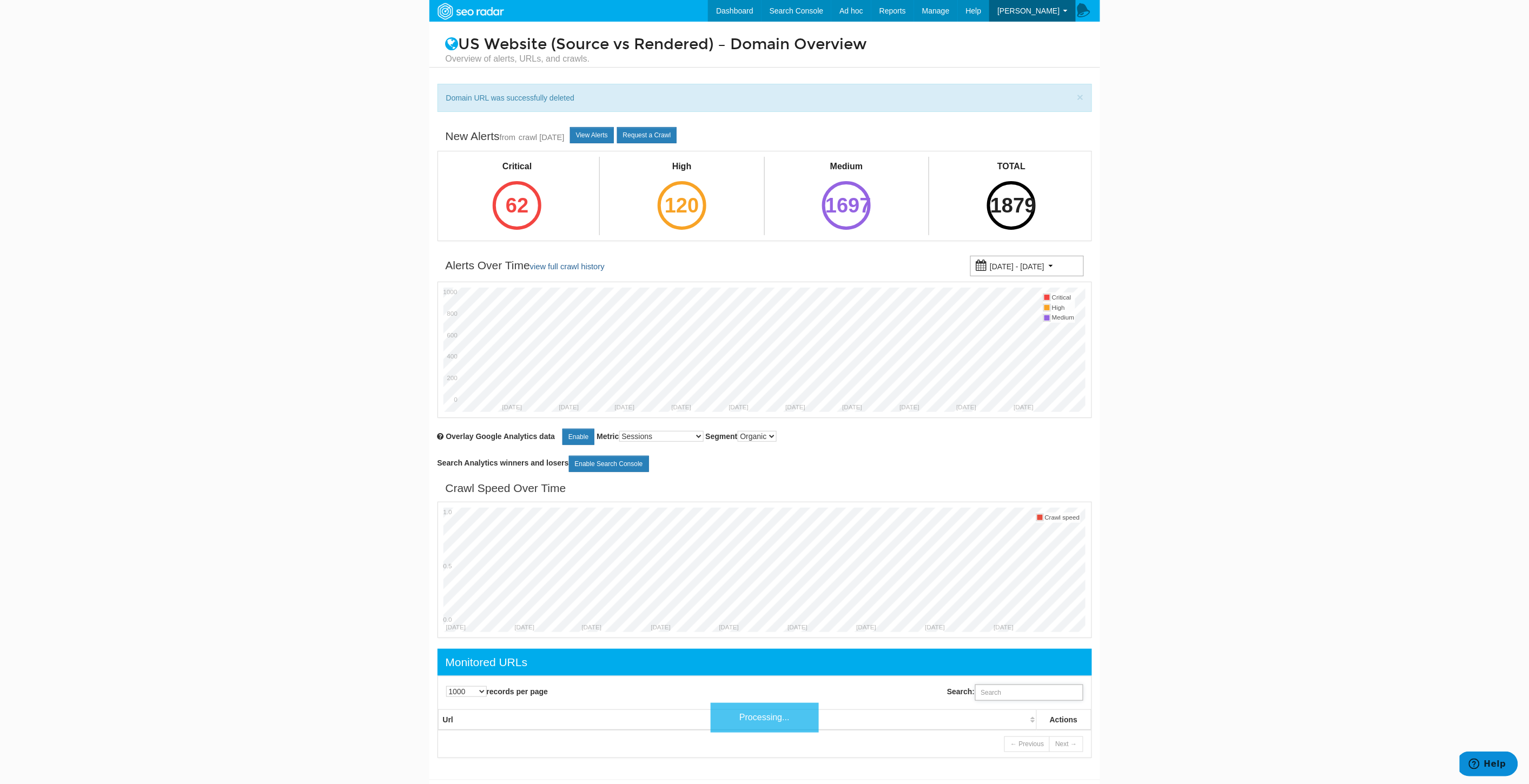
click at [988, 693] on input "Search:" at bounding box center [1029, 692] width 108 height 17
paste input "[URL][DOMAIN_NAME]"
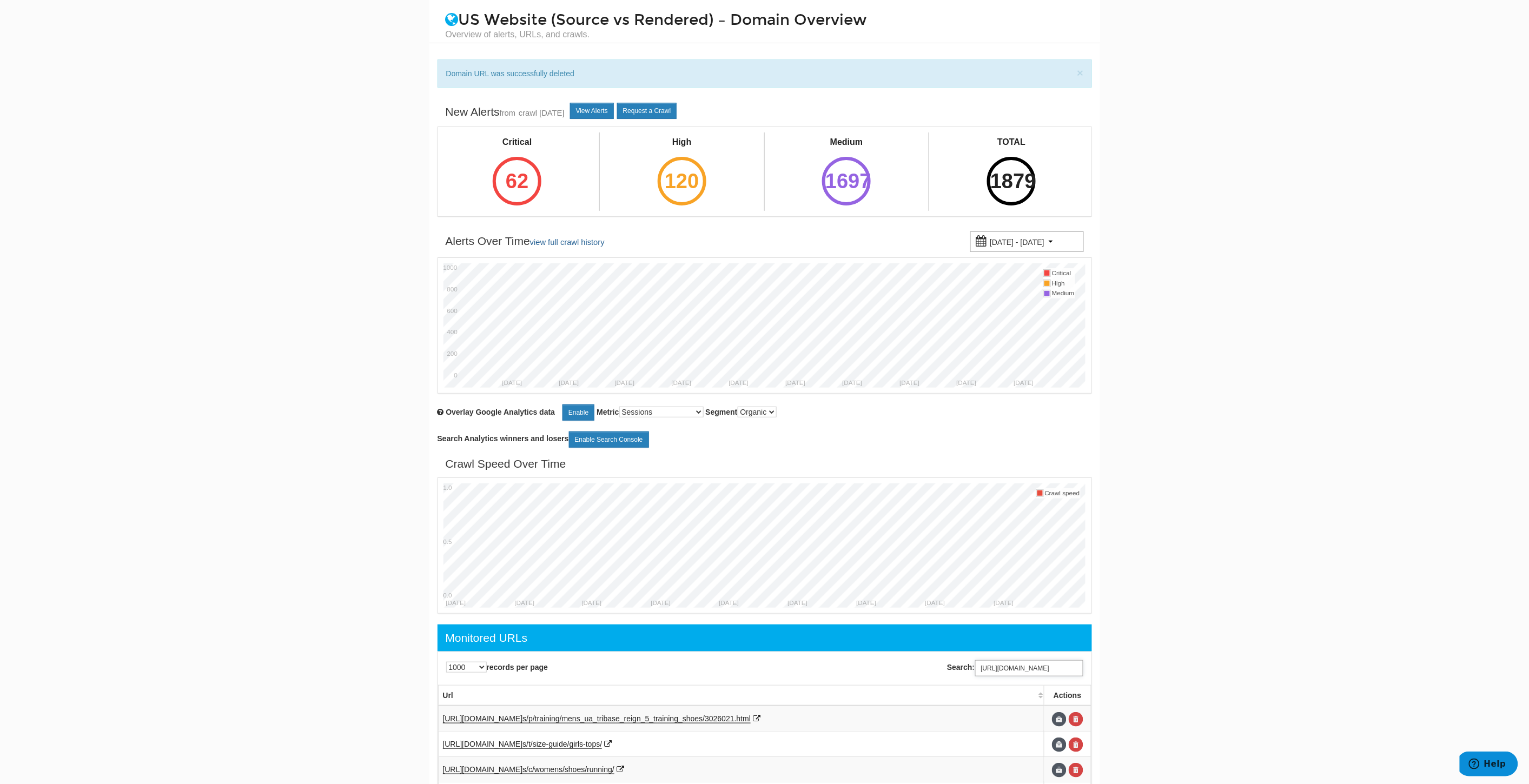
click at [1007, 666] on input "[URL][DOMAIN_NAME]" at bounding box center [1029, 668] width 108 height 17
drag, startPoint x: 1007, startPoint y: 666, endPoint x: 853, endPoint y: 664, distance: 154.0
click at [853, 664] on div "Search: https://www.underarmour.com/en-us/t/size-chart/women-tops/" at bounding box center [930, 668] width 332 height 27
type input "/size-chart/women-tops/"
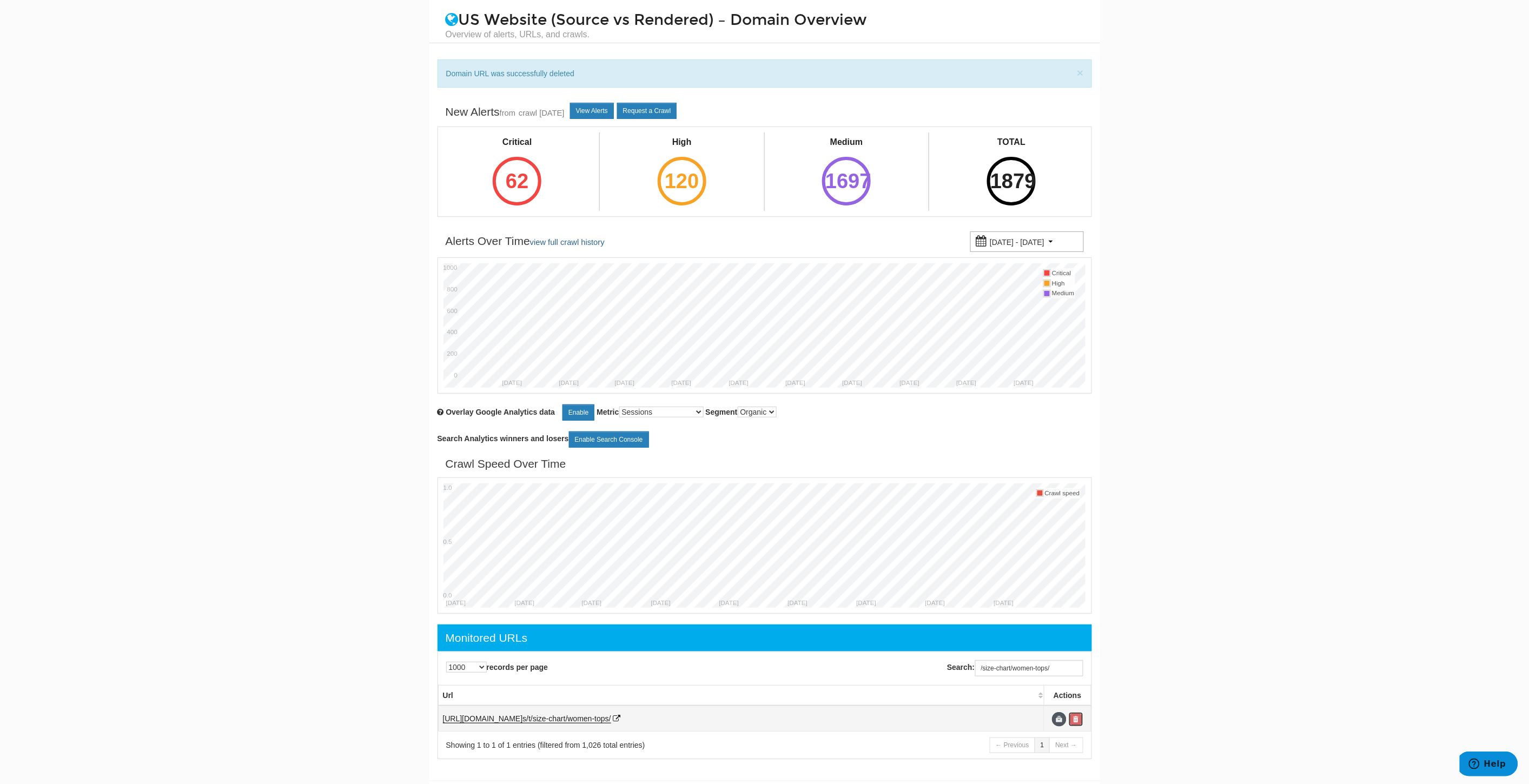
click at [1075, 717] on link at bounding box center [1076, 720] width 15 height 15
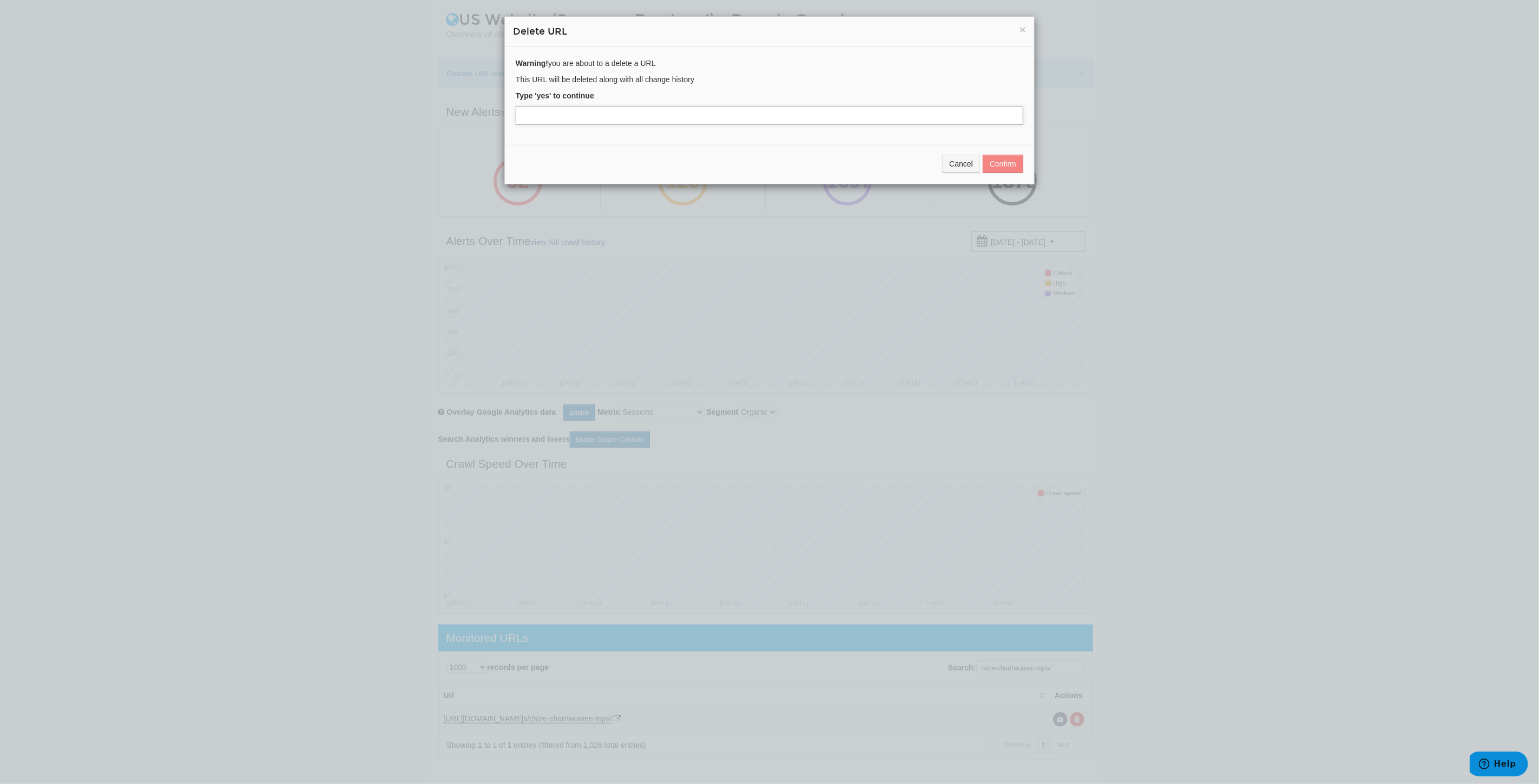
click at [610, 113] on input "text" at bounding box center [769, 116] width 507 height 18
type input "yes"
click at [1003, 168] on button "Confirm" at bounding box center [1003, 164] width 40 height 18
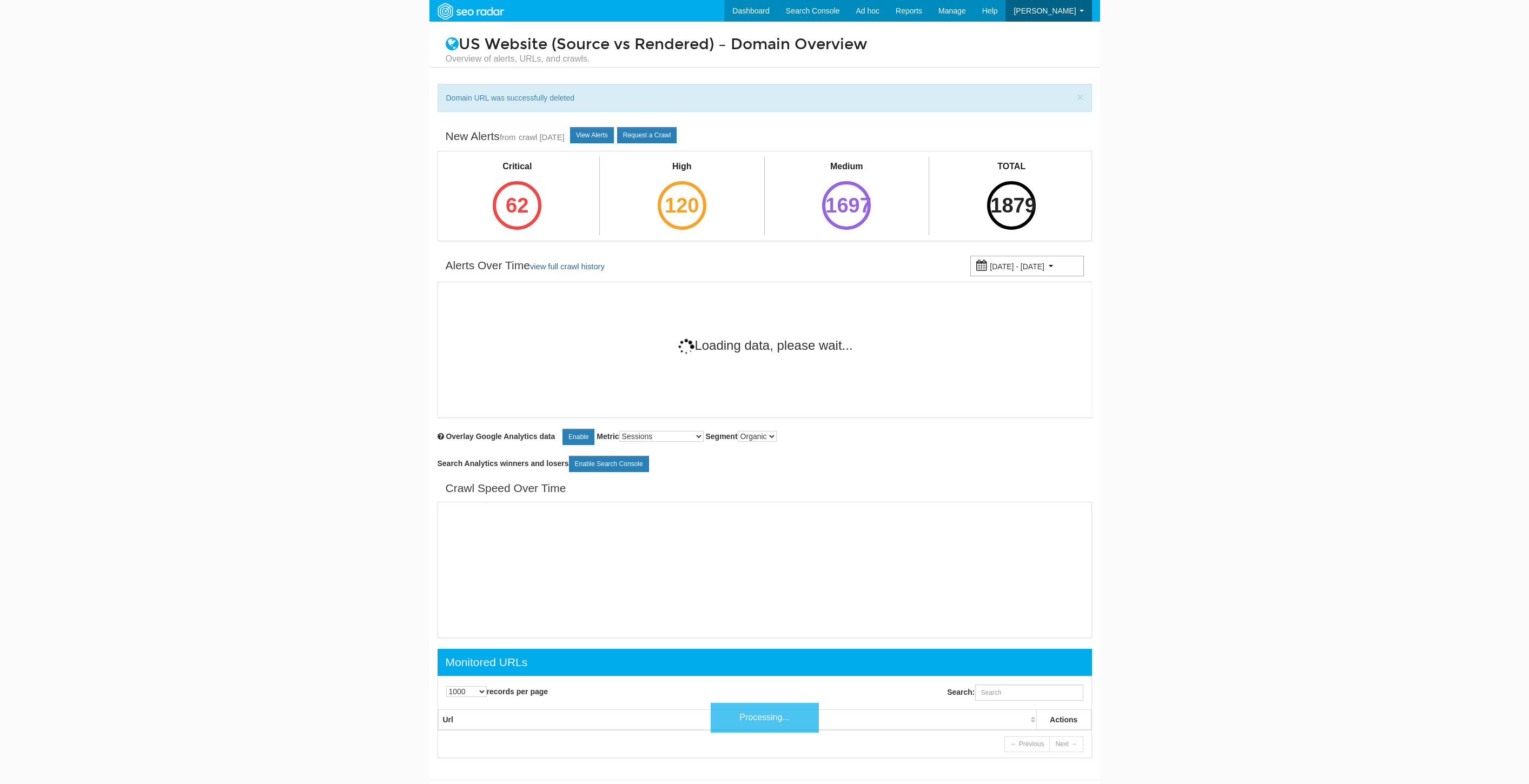
select select "1000"
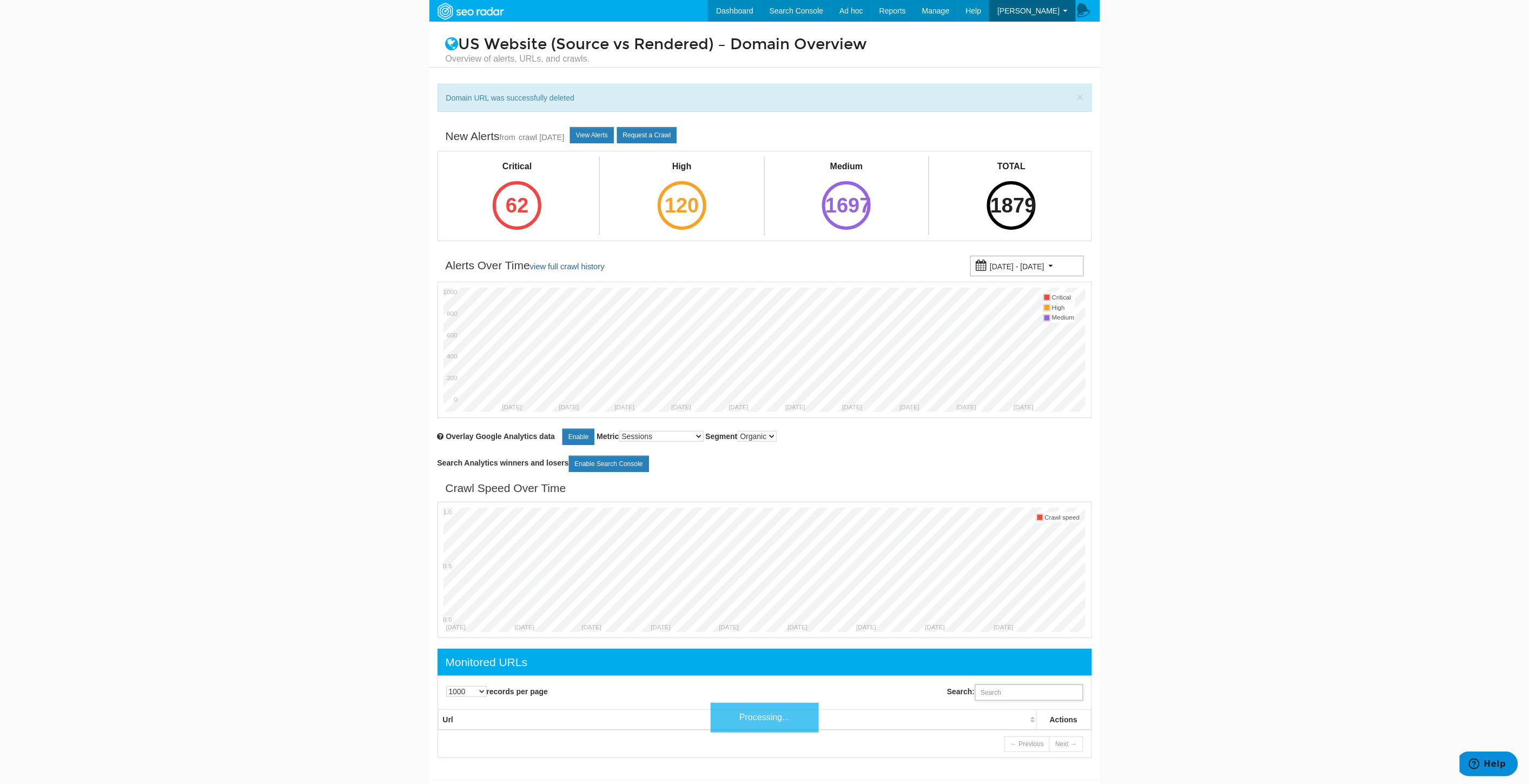
drag, startPoint x: 998, startPoint y: 702, endPoint x: 1022, endPoint y: 684, distance: 30.0
click at [998, 701] on input "Search:" at bounding box center [1029, 692] width 108 height 17
click at [1022, 684] on div "Search:" at bounding box center [930, 693] width 332 height 27
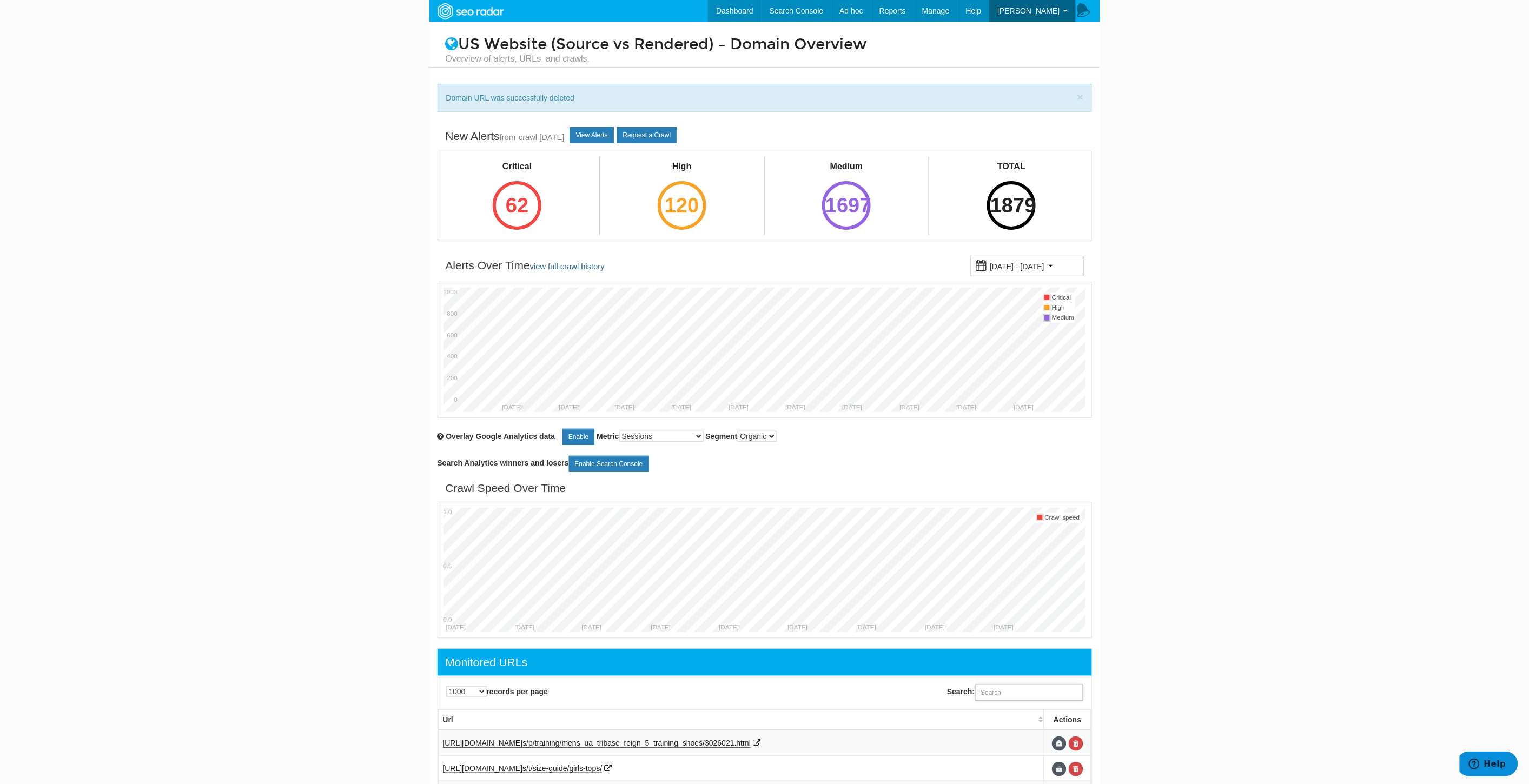
click at [1005, 698] on input "Search:" at bounding box center [1029, 692] width 108 height 17
click at [1004, 698] on input "Search:" at bounding box center [1029, 692] width 108 height 17
paste input "https://www.underarmour.com/en-us/t/slip-on-sneakers/"
type input "https://www.underarmour.com/en-us/t/slip-on-sneakers/"
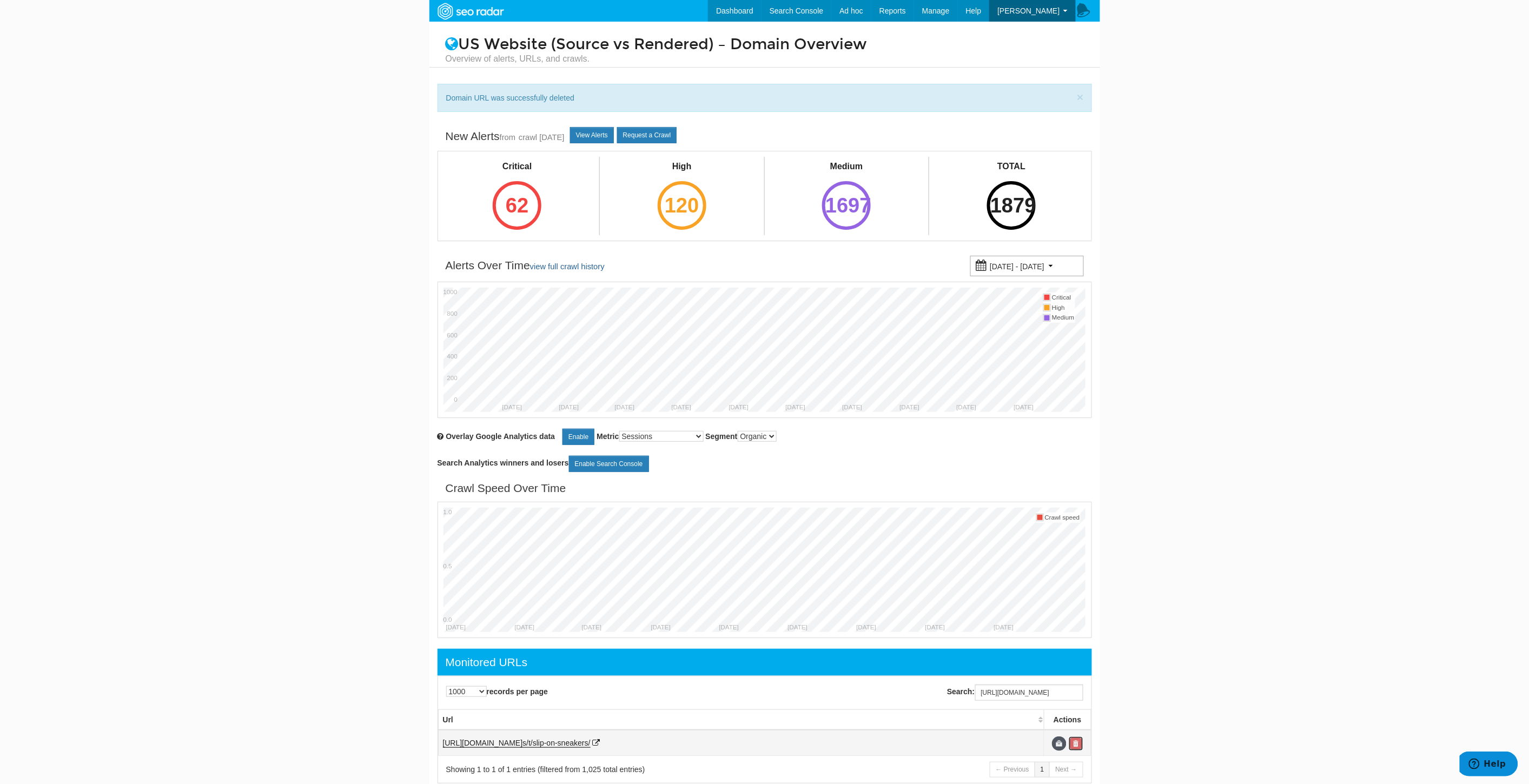
click at [1073, 745] on link at bounding box center [1076, 744] width 15 height 15
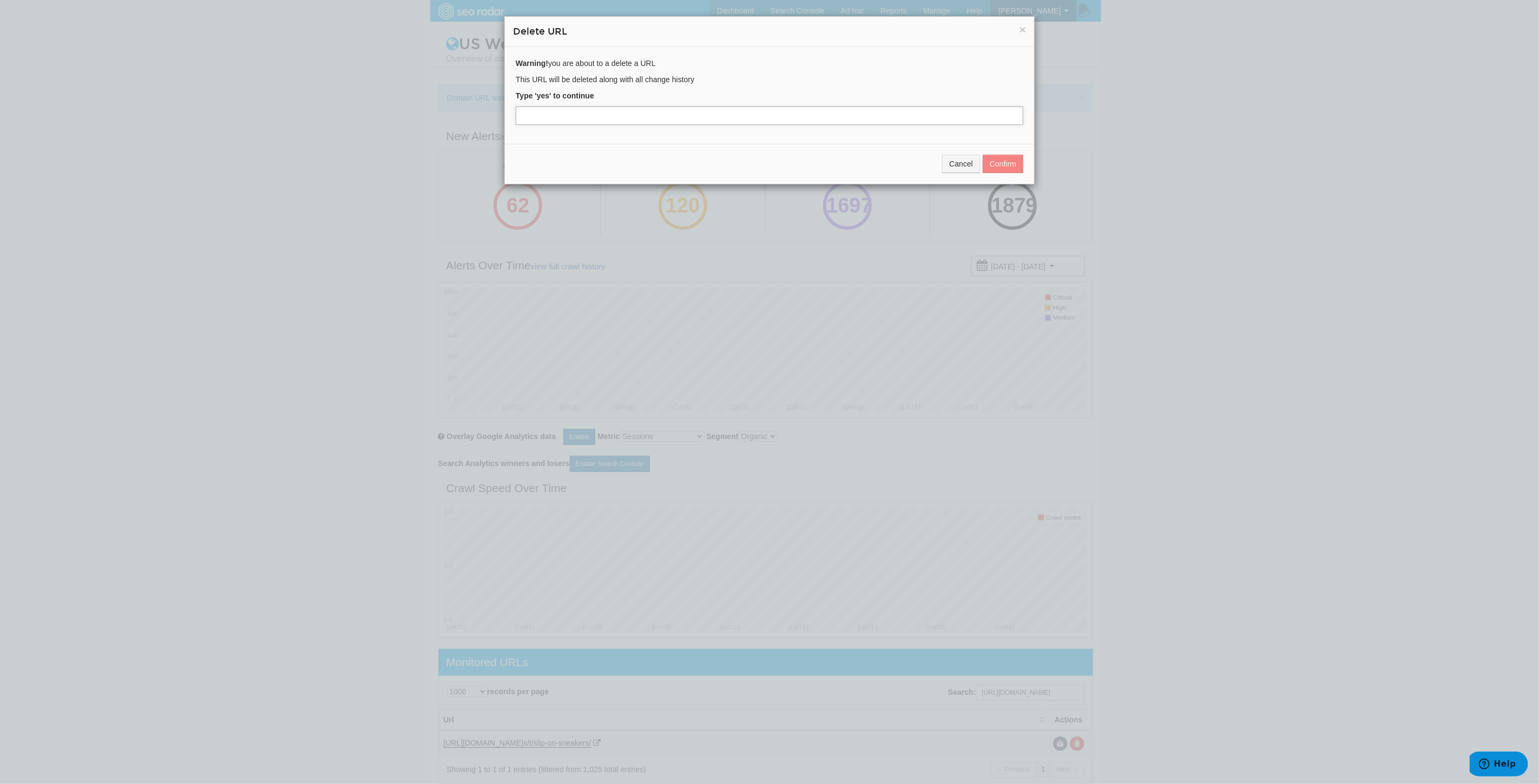
click at [550, 117] on input "text" at bounding box center [769, 116] width 507 height 18
type input "yes"
click at [1004, 160] on button "Confirm" at bounding box center [1003, 164] width 40 height 18
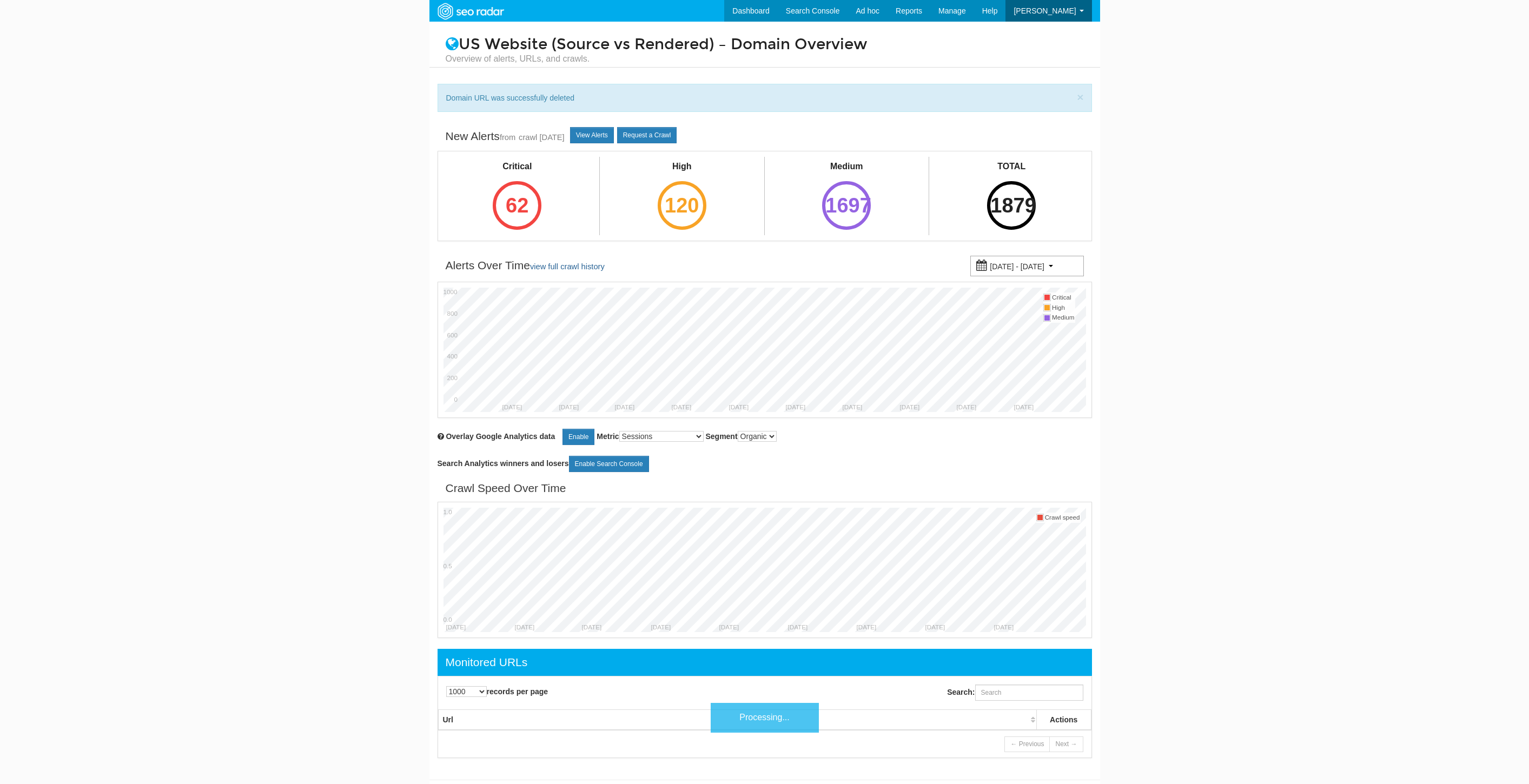
select select "1000"
click at [1009, 694] on input "Search:" at bounding box center [1029, 692] width 108 height 17
paste input "[URL][DOMAIN_NAME]"
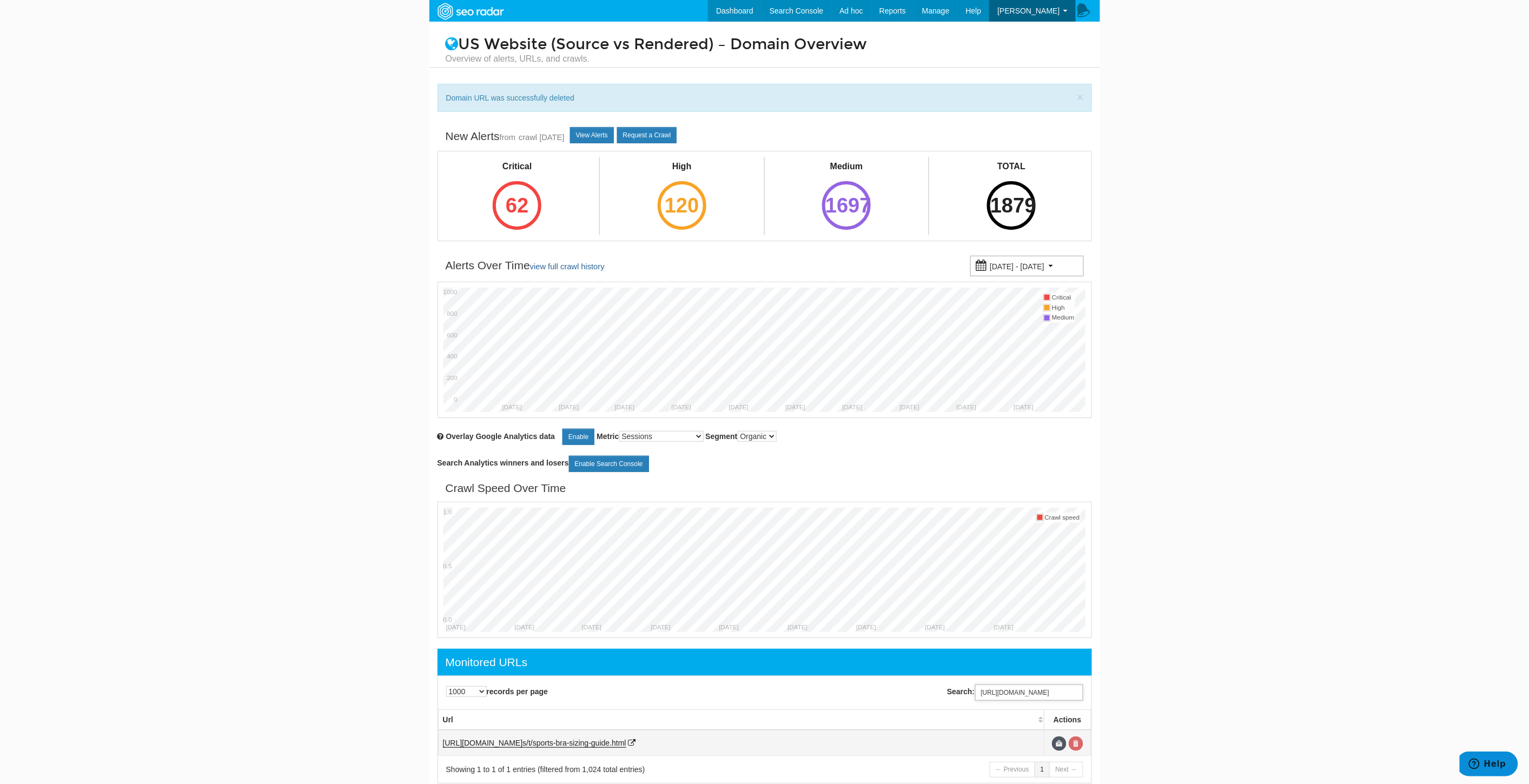
type input "[URL][DOMAIN_NAME]"
click at [1071, 739] on link at bounding box center [1076, 744] width 15 height 15
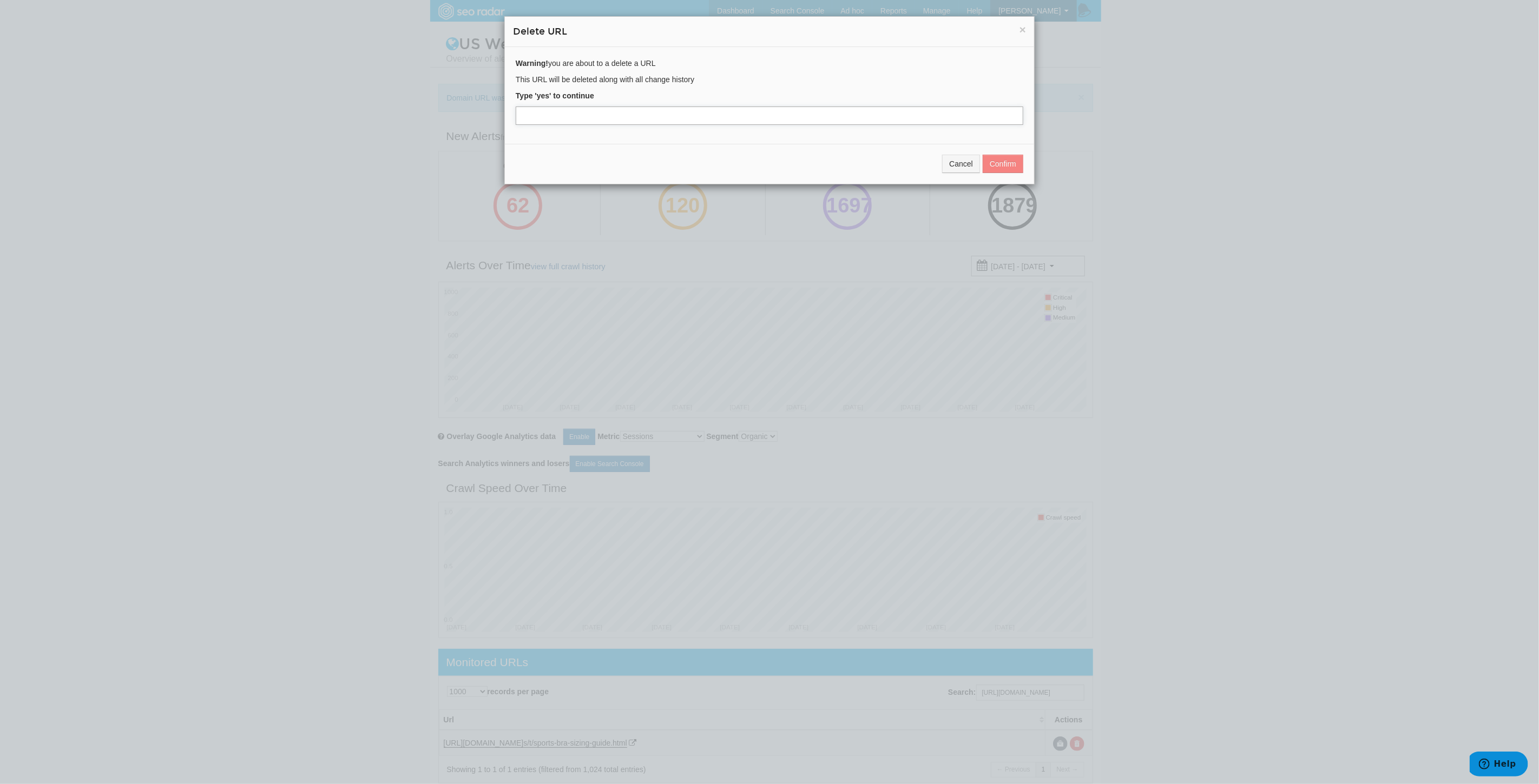
click at [566, 119] on input "text" at bounding box center [769, 116] width 507 height 18
type input "yes"
click at [1005, 156] on button "Confirm" at bounding box center [1003, 164] width 40 height 18
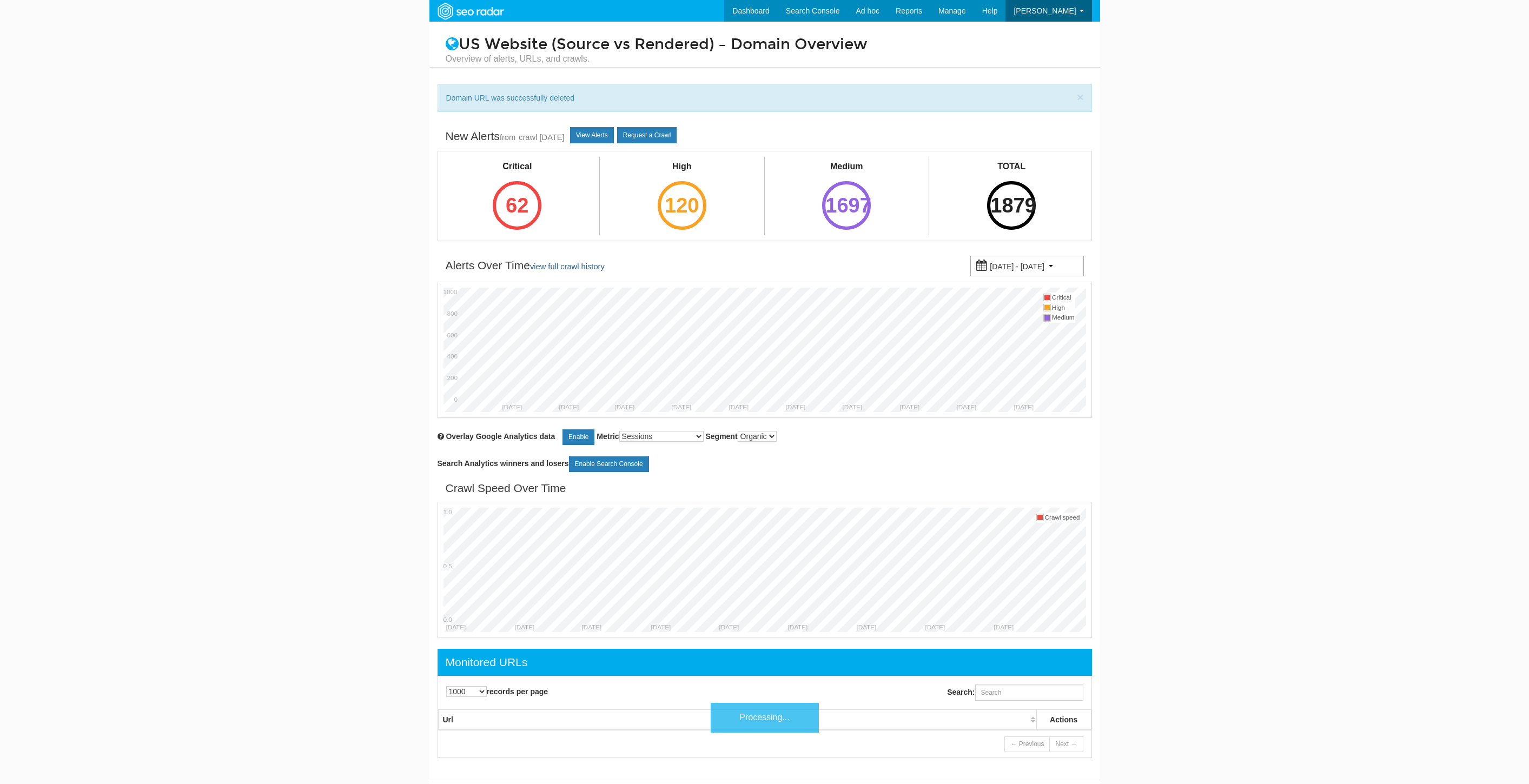
select select "1000"
click at [1026, 697] on input "Search:" at bounding box center [1029, 692] width 108 height 17
paste input "https://www.underarmour.com/en-us/t/ua-affiliate-programs.html"
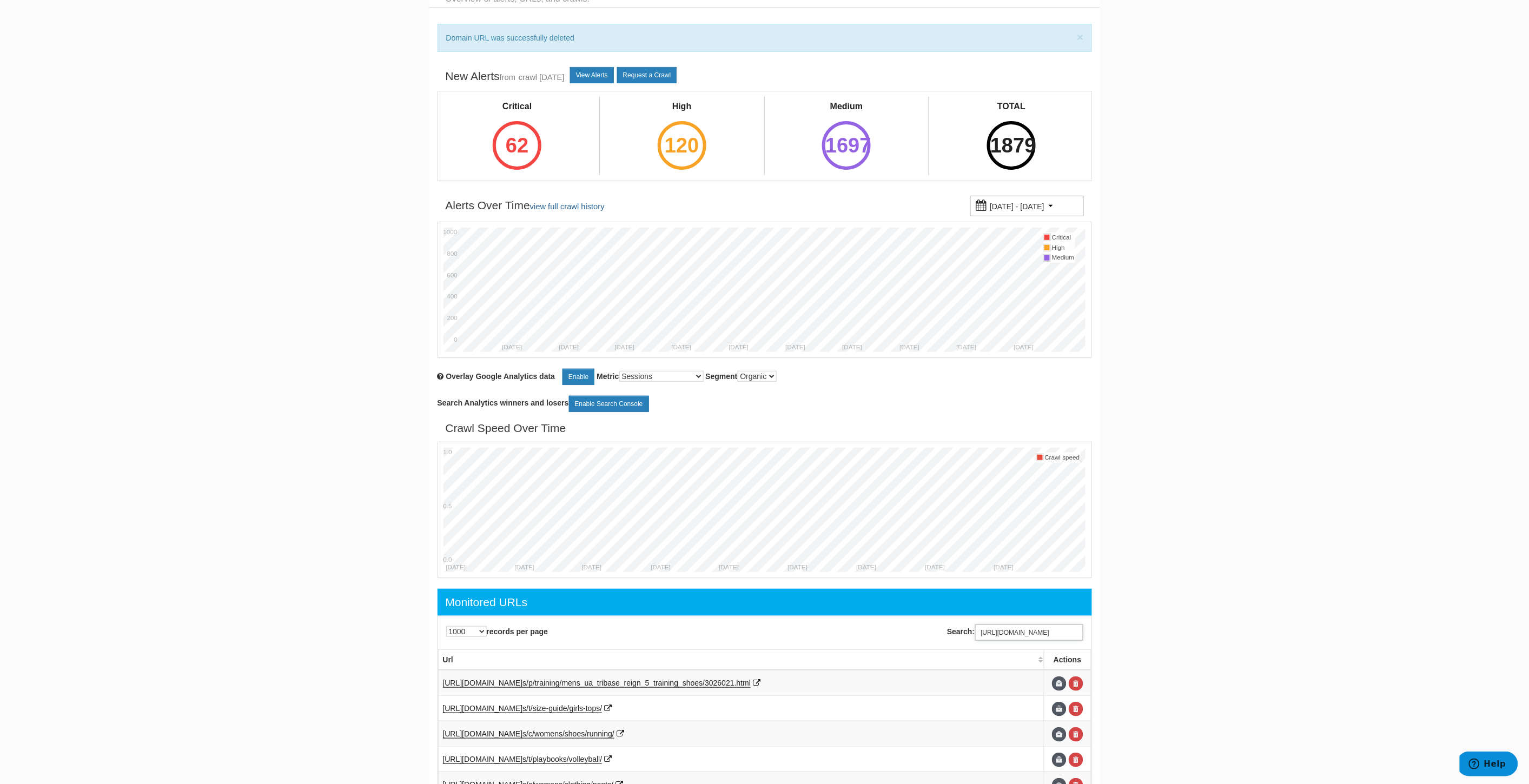
scroll to position [49, 0]
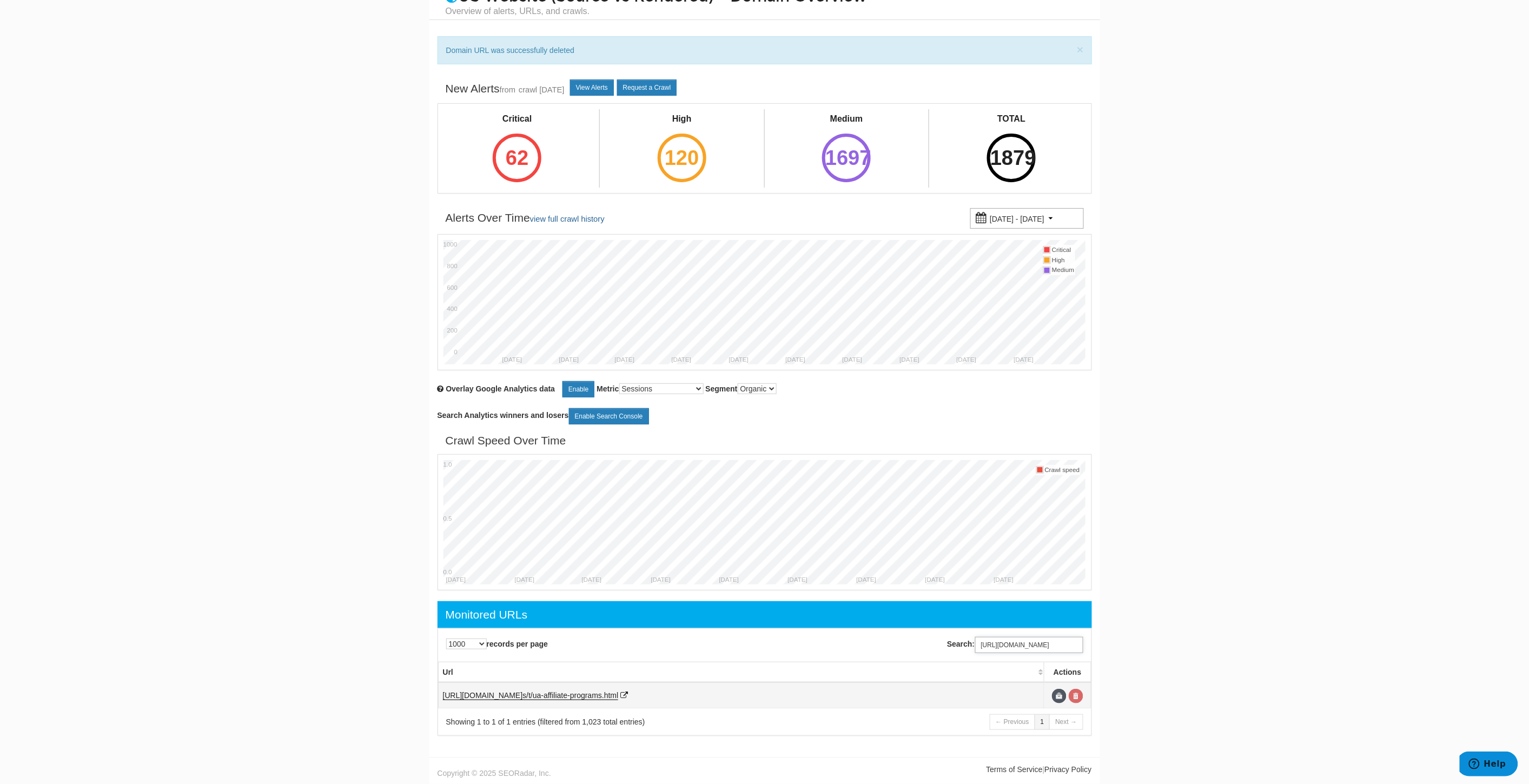
type input "https://www.underarmour.com/en-us/t/ua-affiliate-programs.html"
click at [1078, 696] on link at bounding box center [1076, 697] width 15 height 15
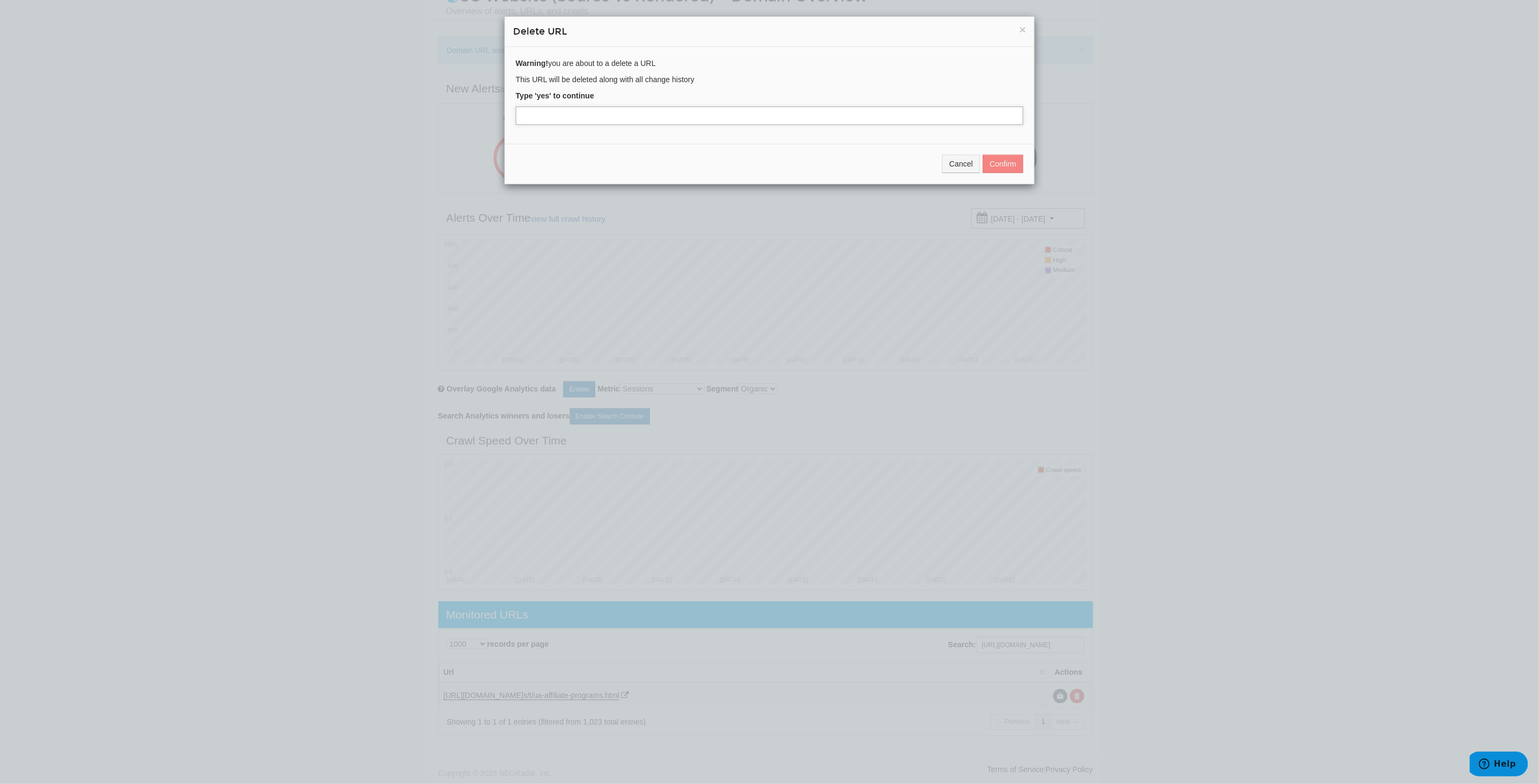
click at [563, 125] on input "text" at bounding box center [769, 116] width 507 height 18
type input "yes"
click at [990, 166] on button "Confirm" at bounding box center [1003, 164] width 40 height 18
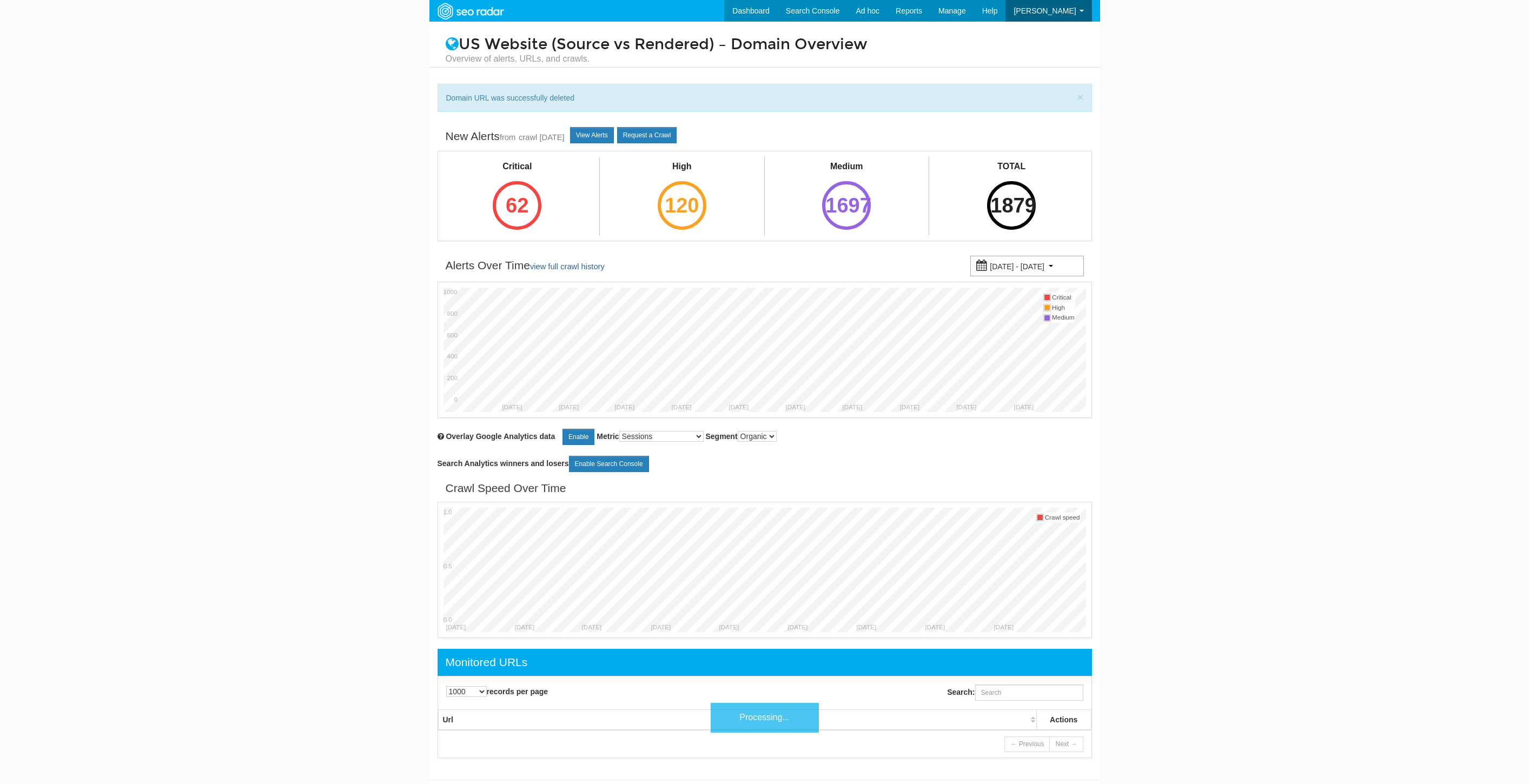
select select "1000"
click at [1016, 692] on input "Search:" at bounding box center [1029, 692] width 108 height 17
paste input "[URL][DOMAIN_NAME]"
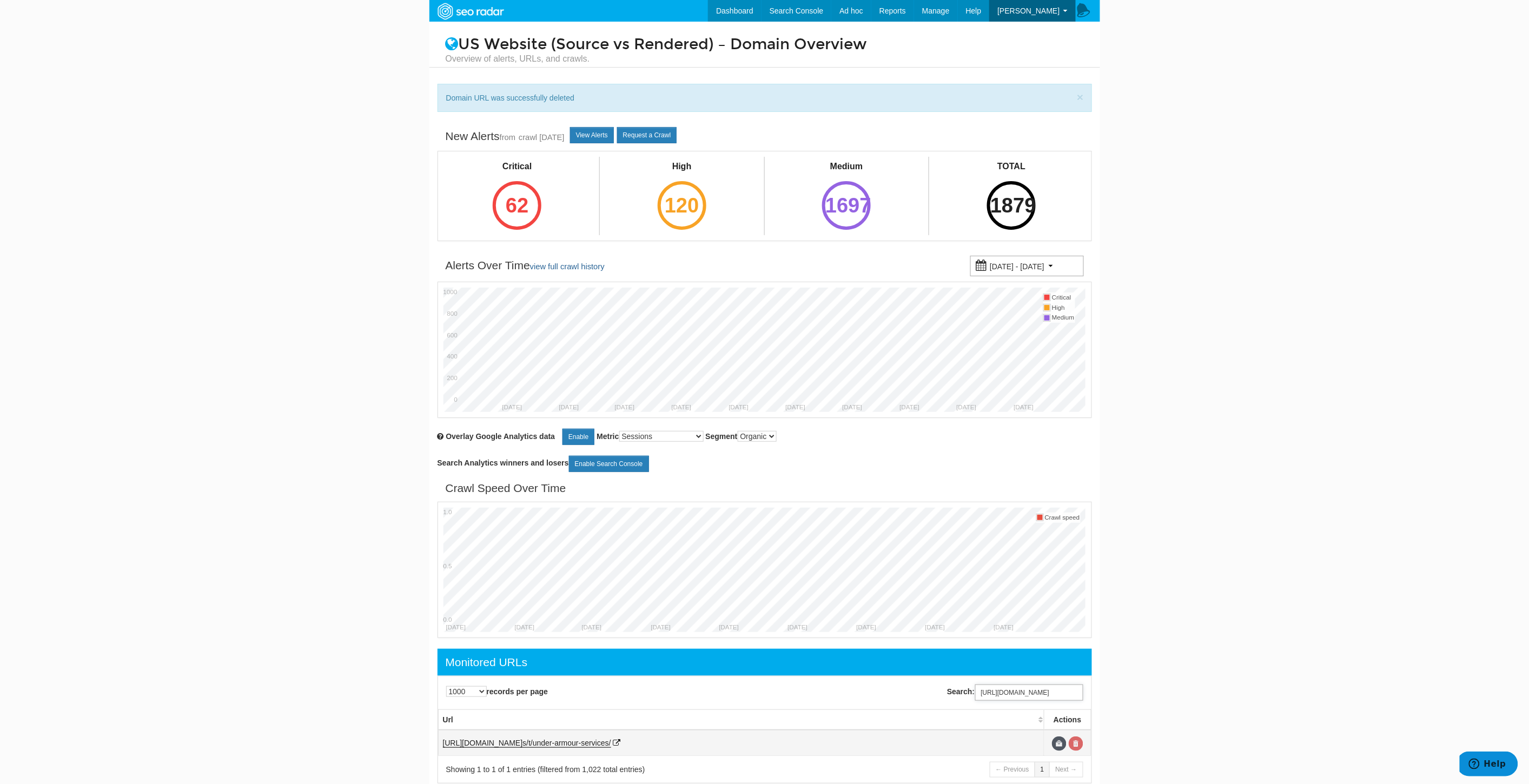
type input "[URL][DOMAIN_NAME]"
click at [1080, 750] on link at bounding box center [1076, 744] width 15 height 15
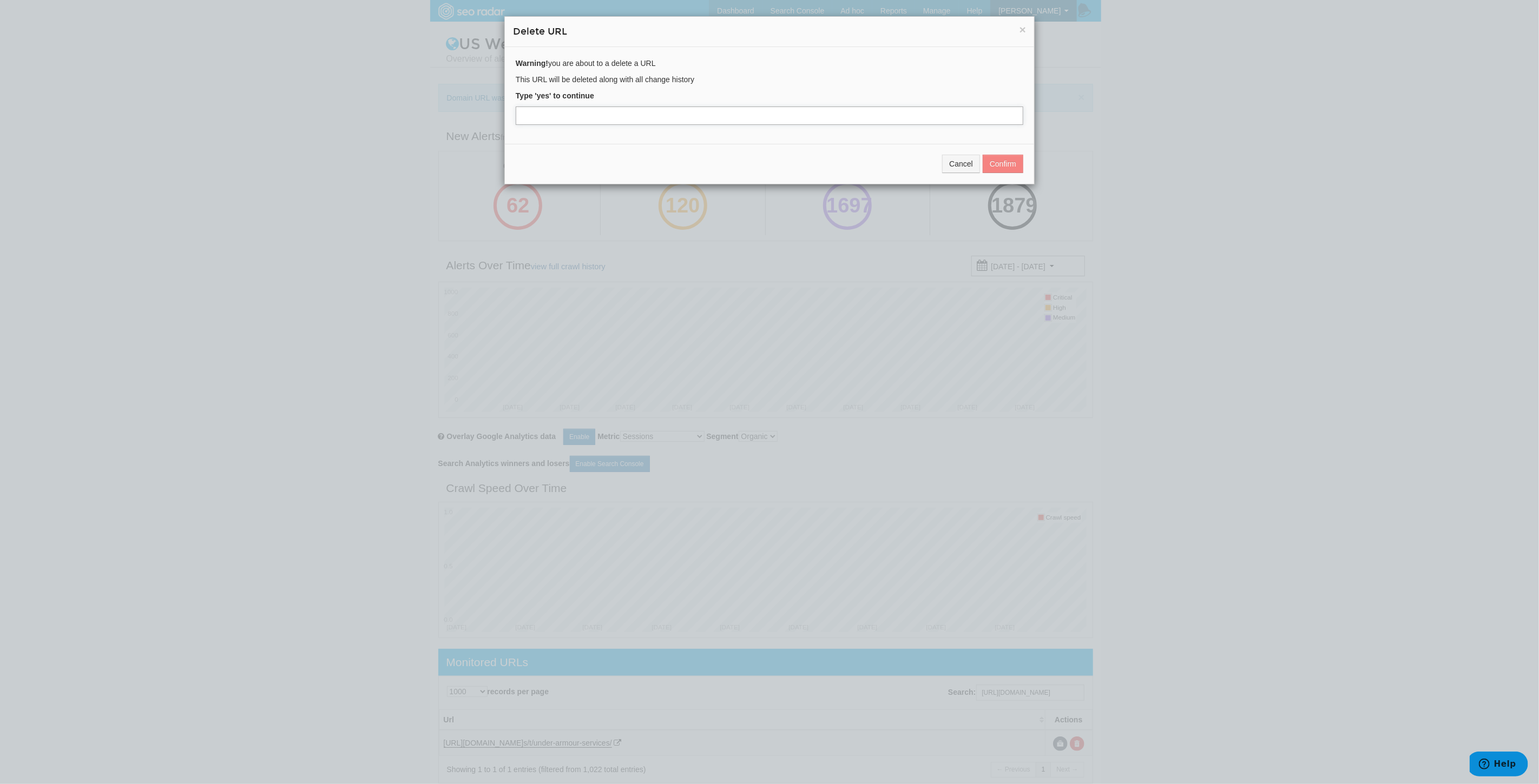
click at [516, 119] on input "text" at bounding box center [769, 116] width 507 height 18
type input "yes"
click at [1010, 160] on button "Confirm" at bounding box center [1003, 164] width 40 height 18
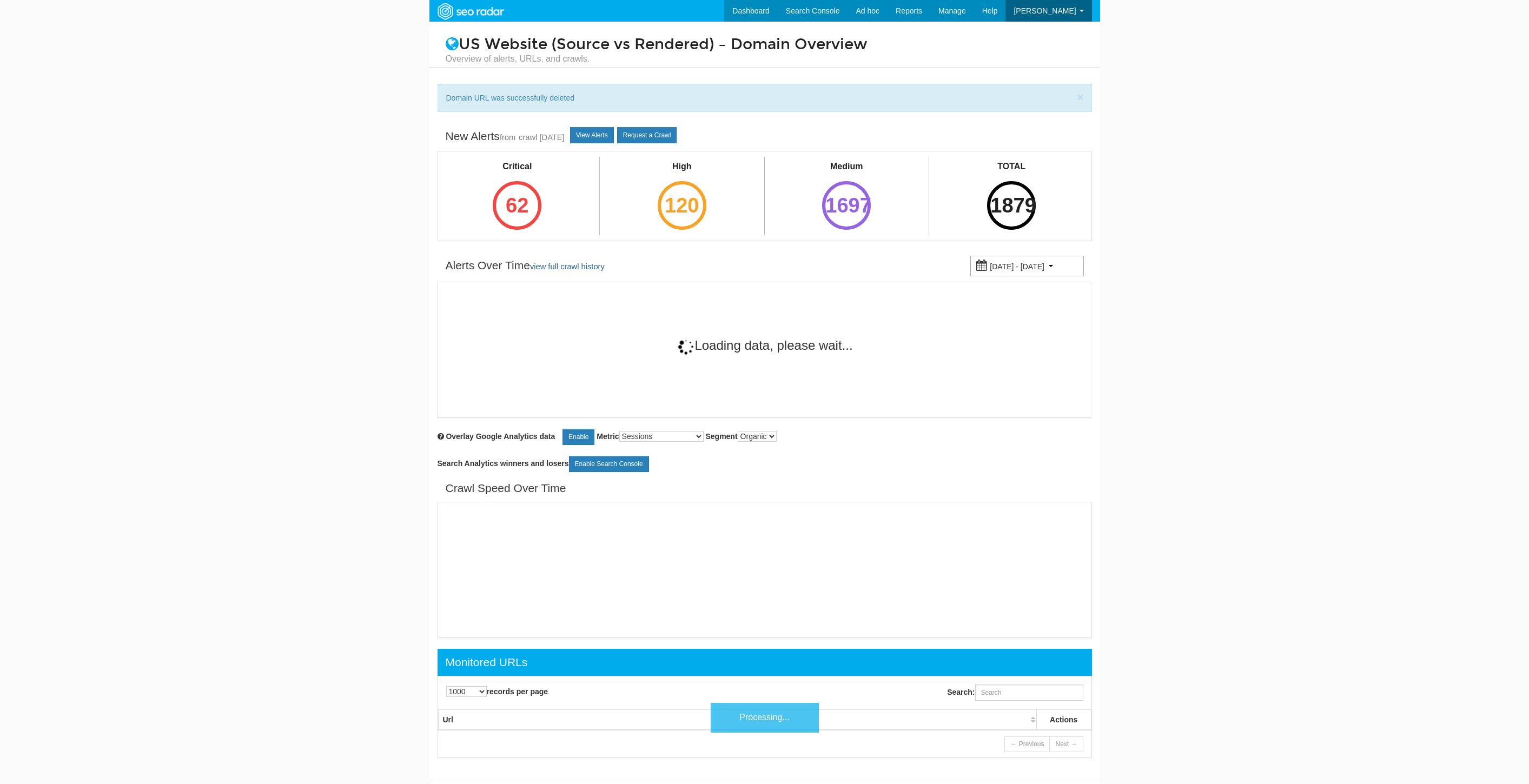
select select "1000"
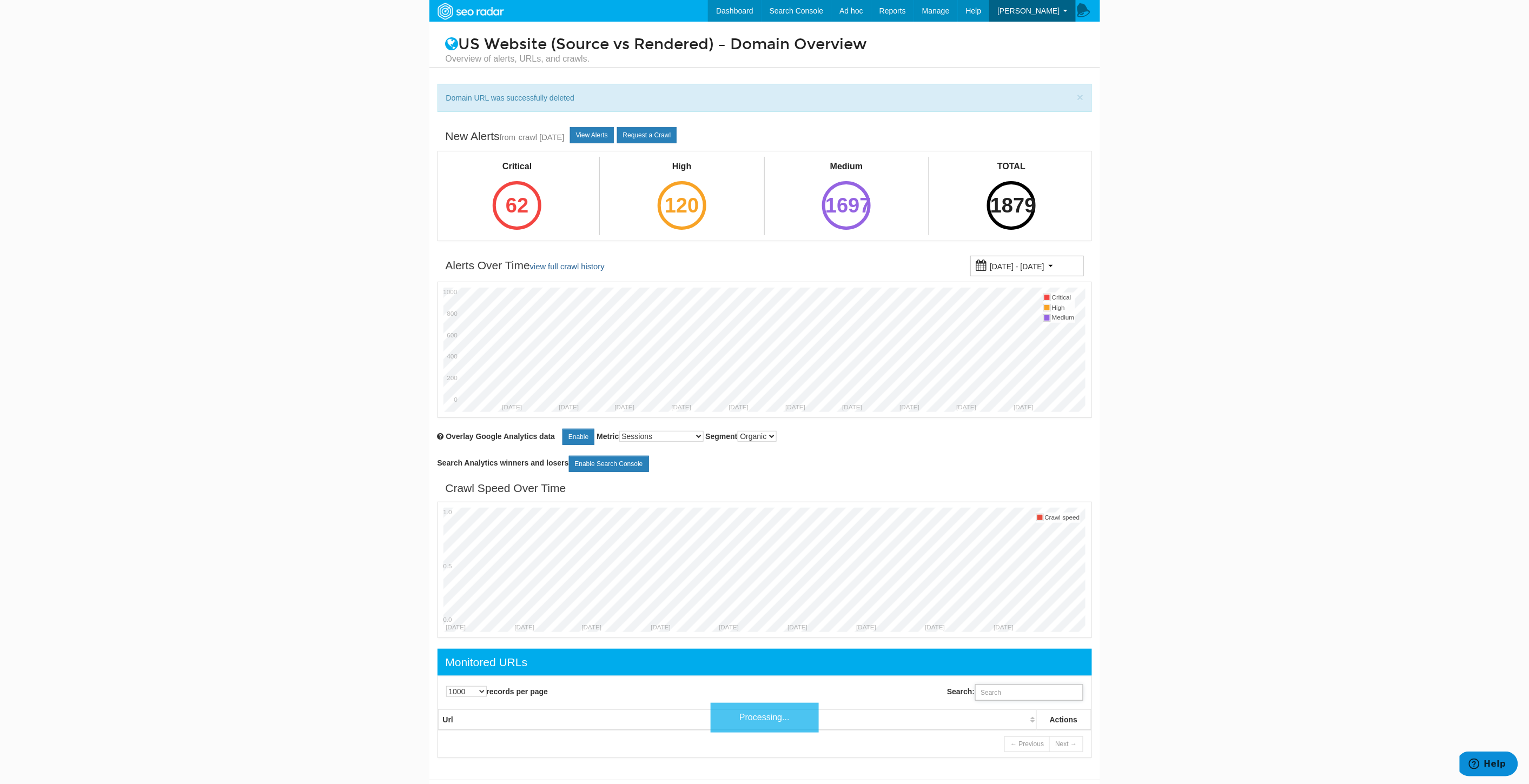
click at [1022, 693] on input "Search:" at bounding box center [1029, 692] width 108 height 17
paste input "[URL][DOMAIN_NAME]"
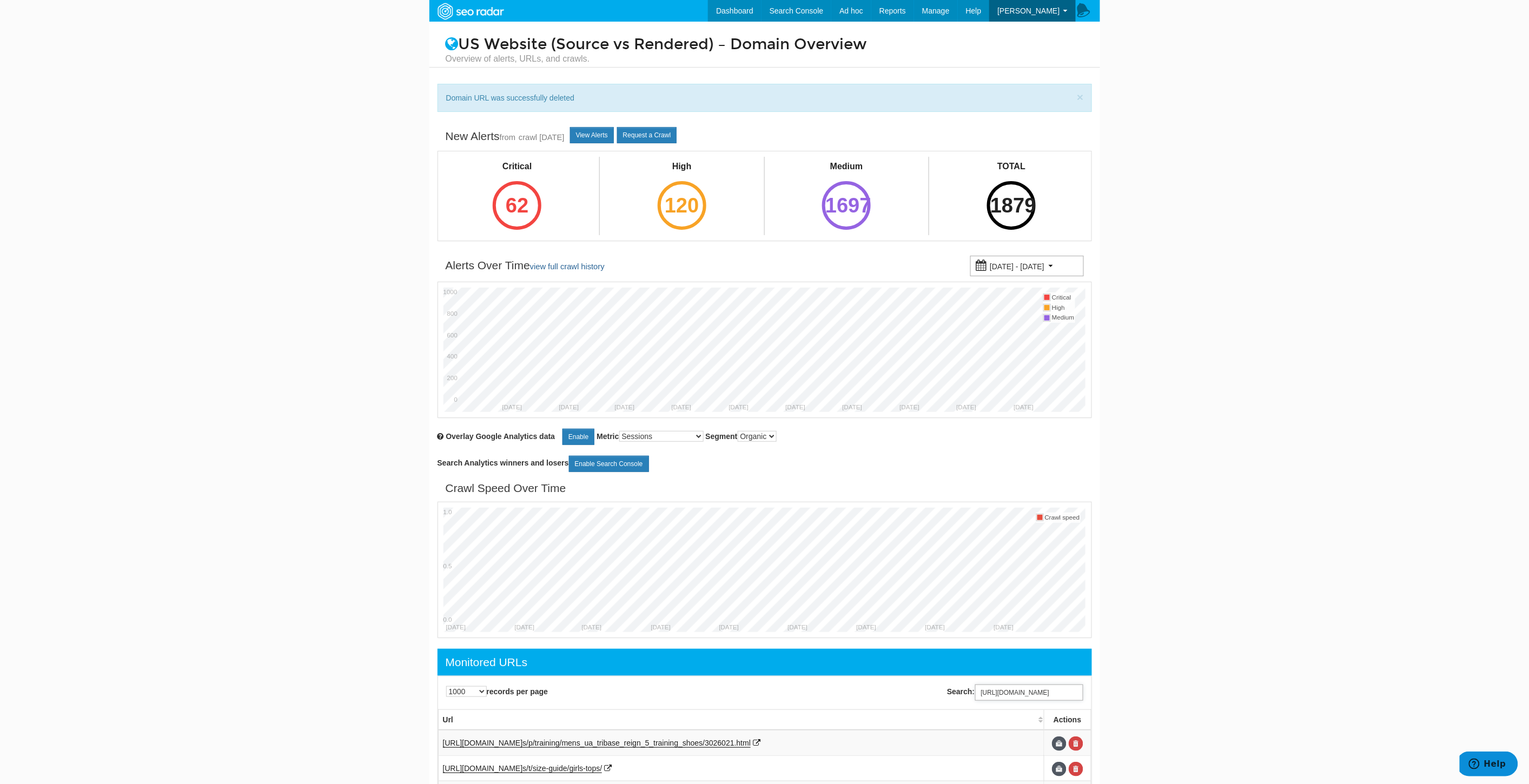
scroll to position [0, 51]
type input "[URL][DOMAIN_NAME]"
click at [1081, 747] on link at bounding box center [1076, 744] width 15 height 15
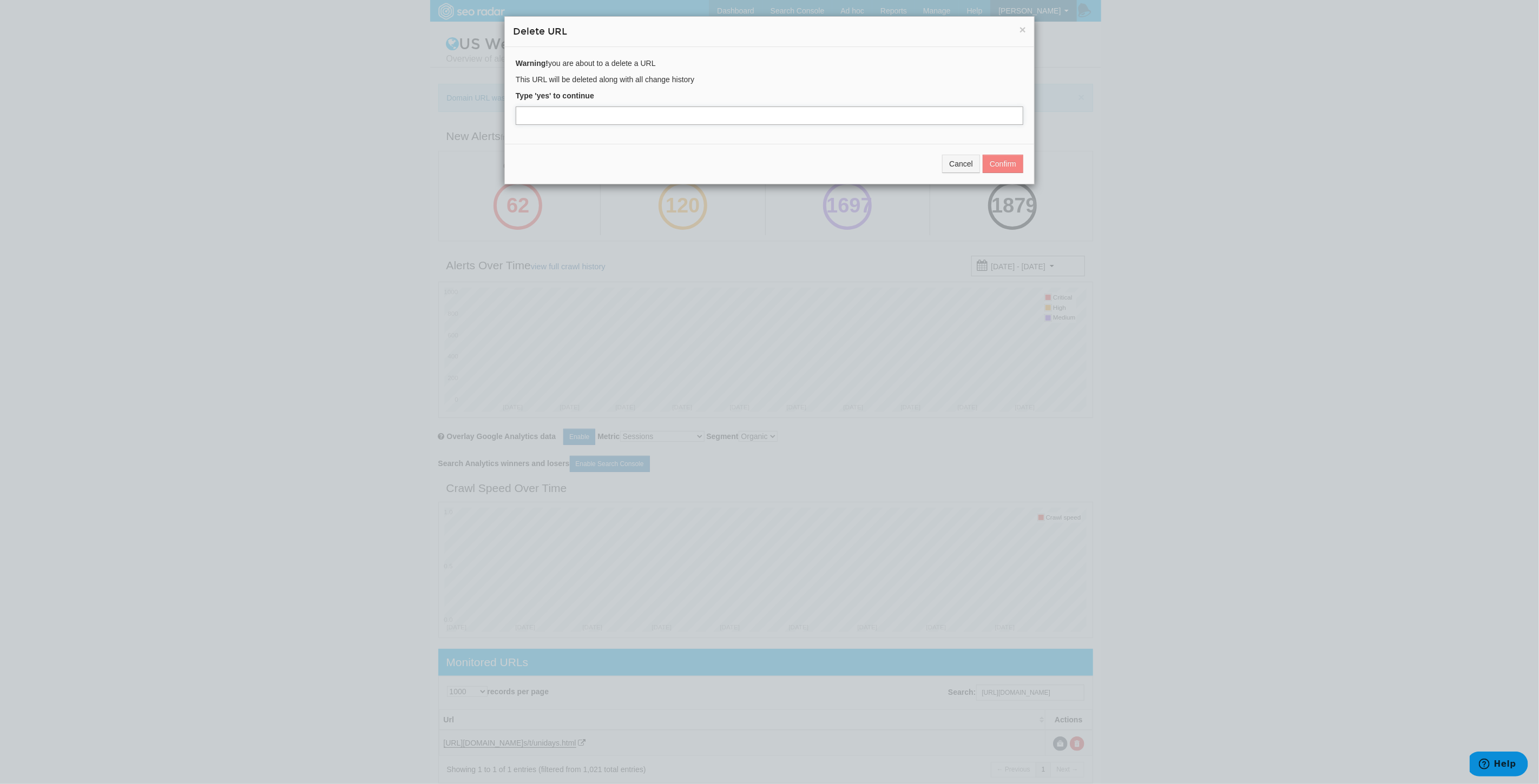
click at [627, 121] on input "text" at bounding box center [769, 116] width 507 height 18
type input "yes"
click at [998, 166] on button "Confirm" at bounding box center [1003, 164] width 40 height 18
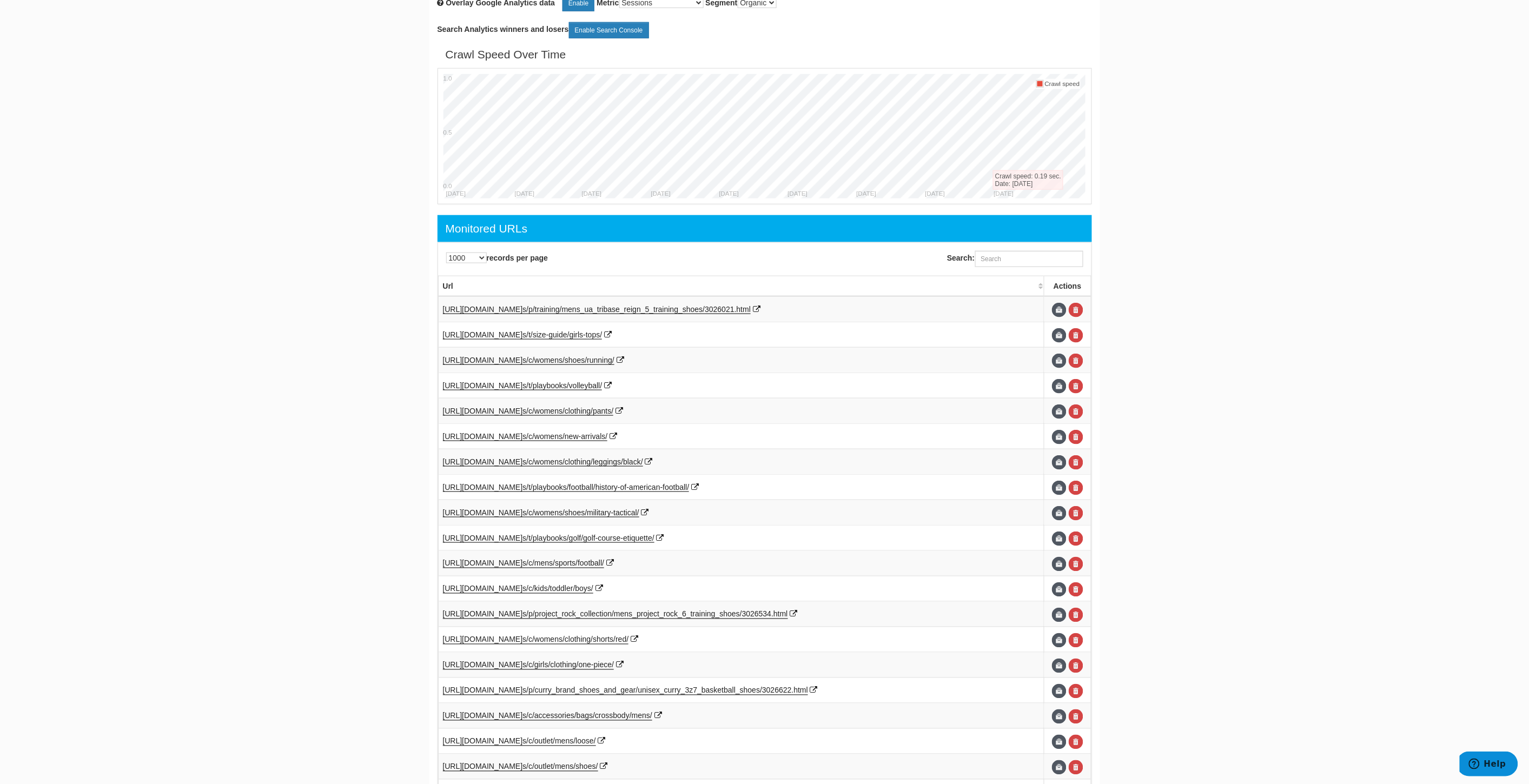
scroll to position [374, 0]
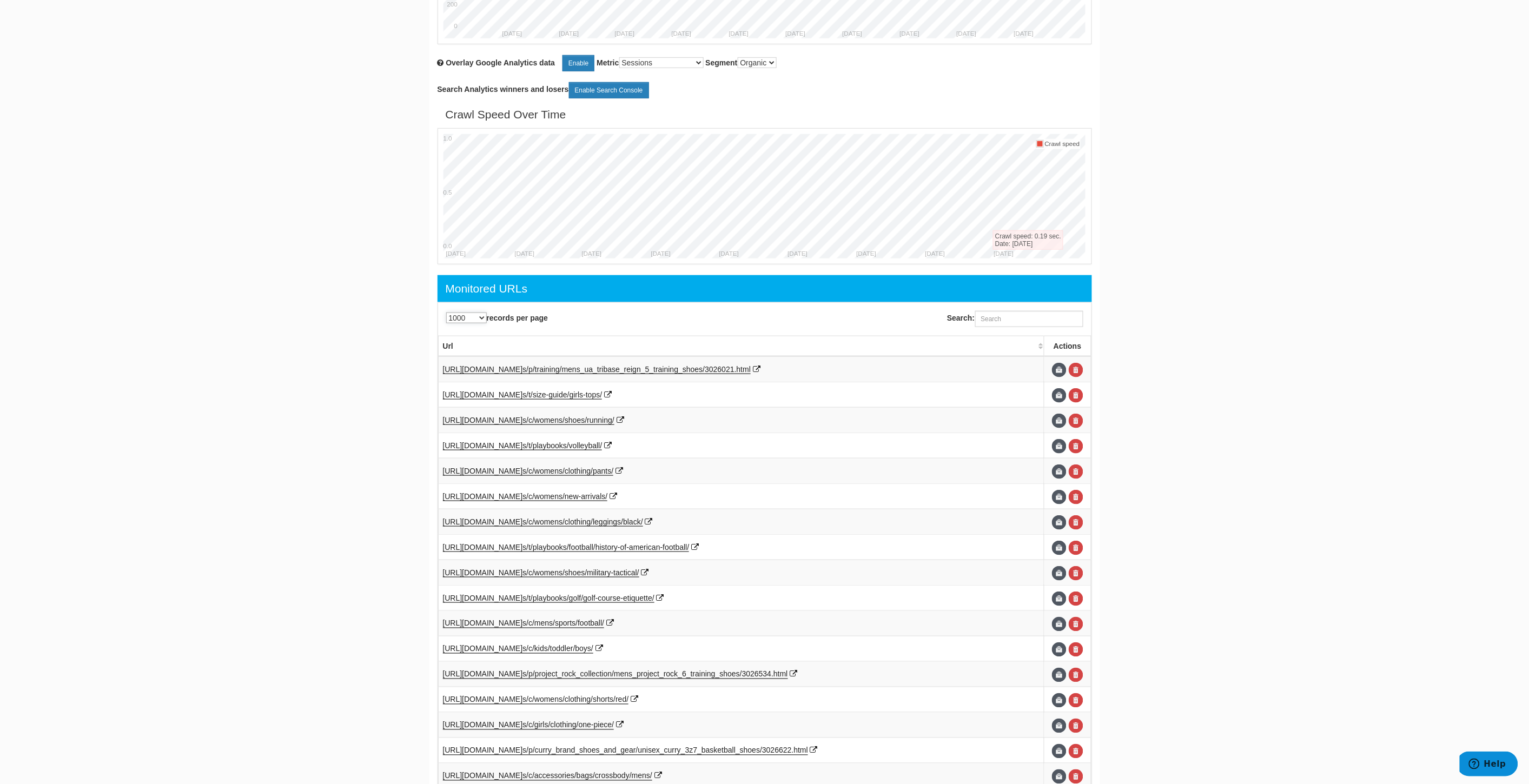
click at [464, 316] on select "10 25 50 100 500 1000" at bounding box center [467, 318] width 40 height 11
select select "10"
click at [446, 314] on select "10 25 50 100 500 1000" at bounding box center [467, 318] width 40 height 11
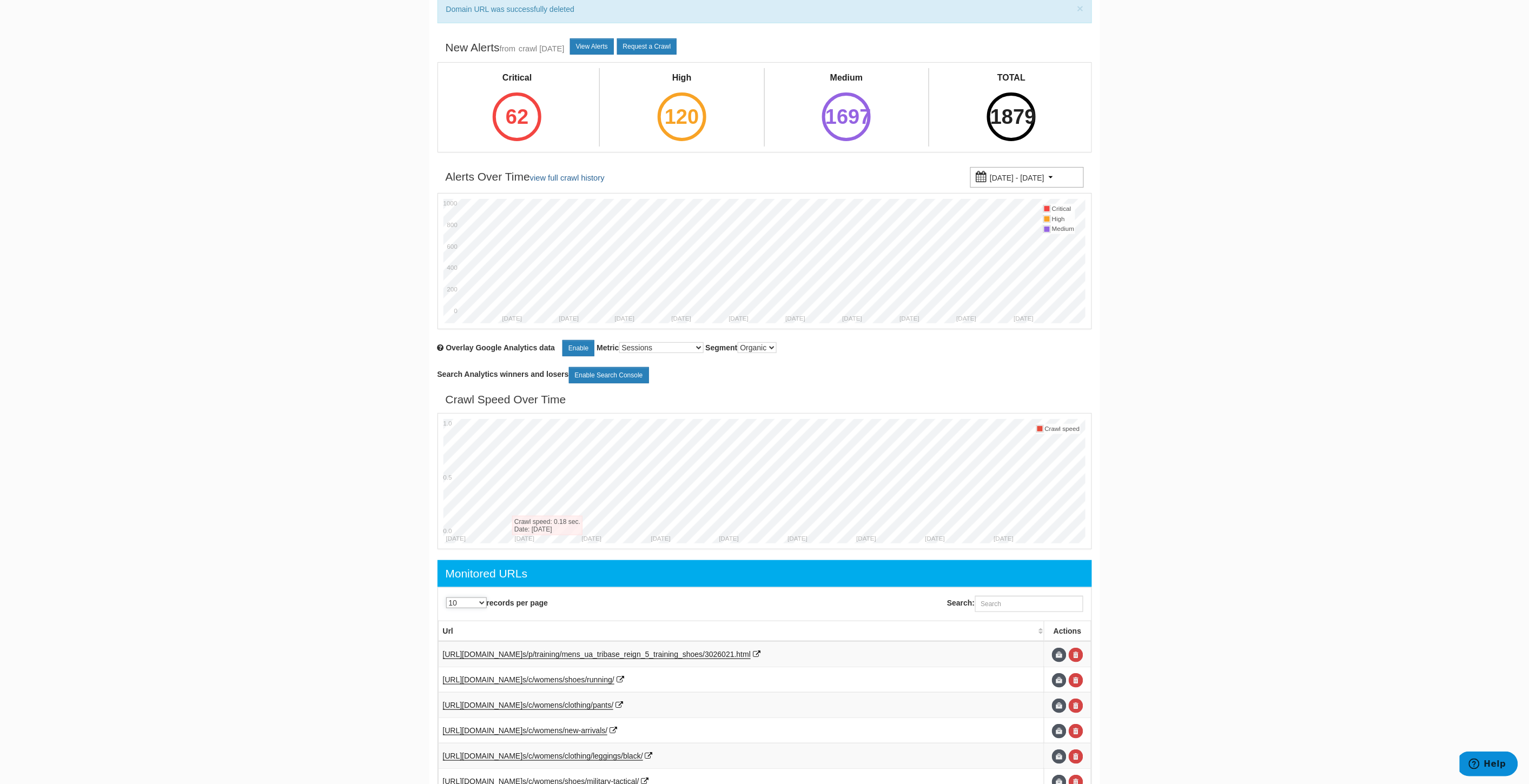
scroll to position [0, 0]
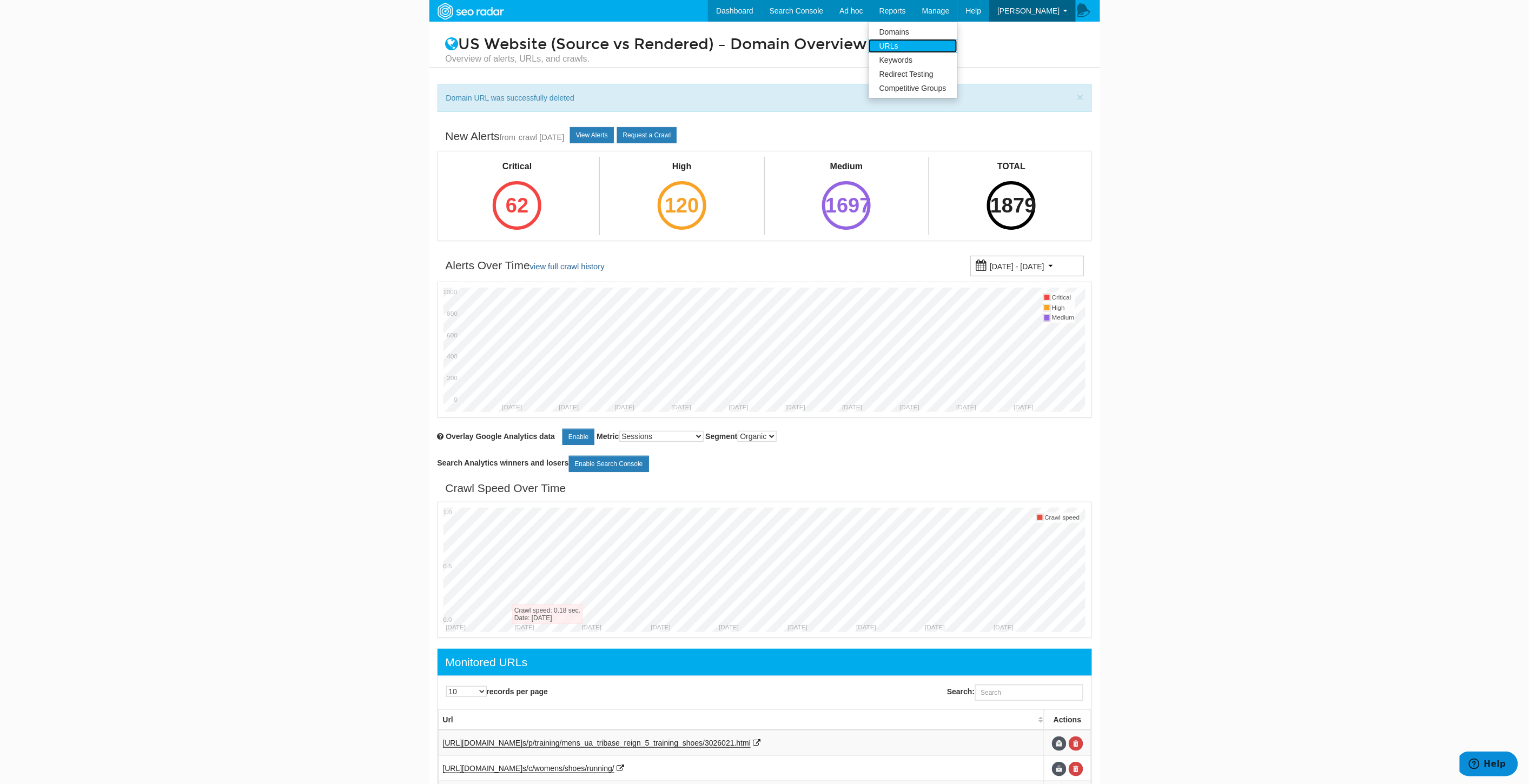
click at [933, 40] on link "URLs" at bounding box center [913, 46] width 89 height 14
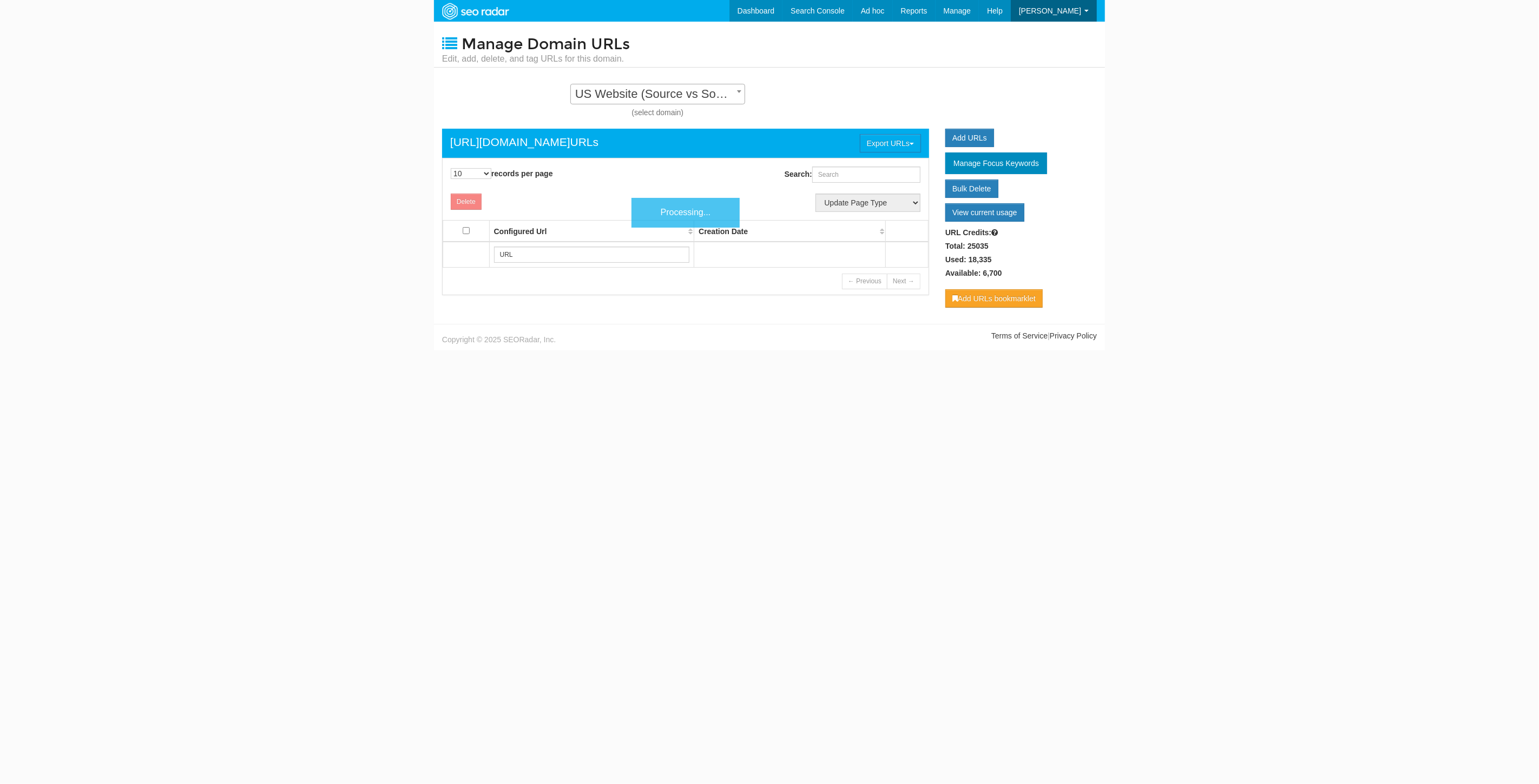
scroll to position [11, 0]
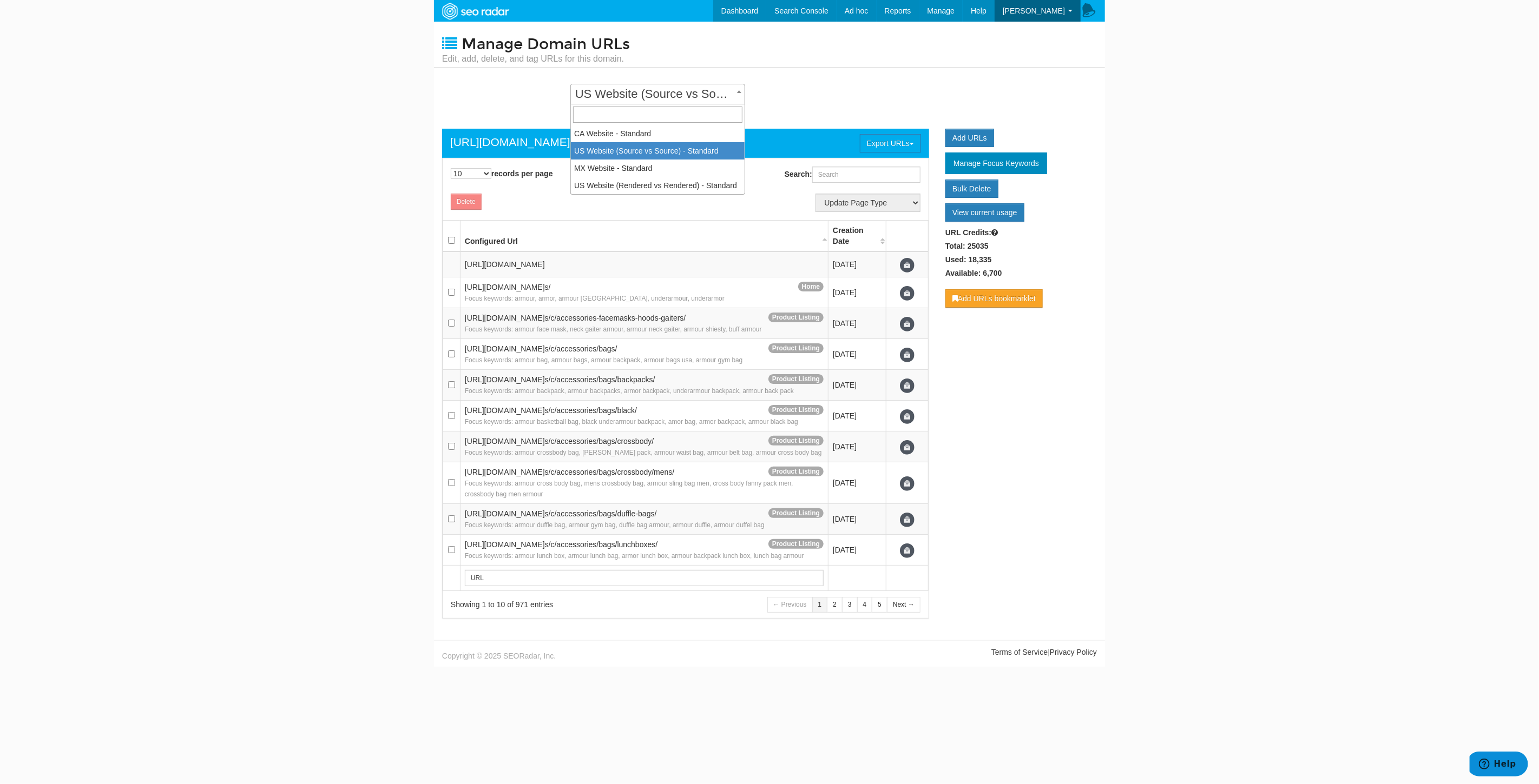
click at [668, 90] on span "US Website (Source vs Source) - Standard" at bounding box center [658, 94] width 174 height 15
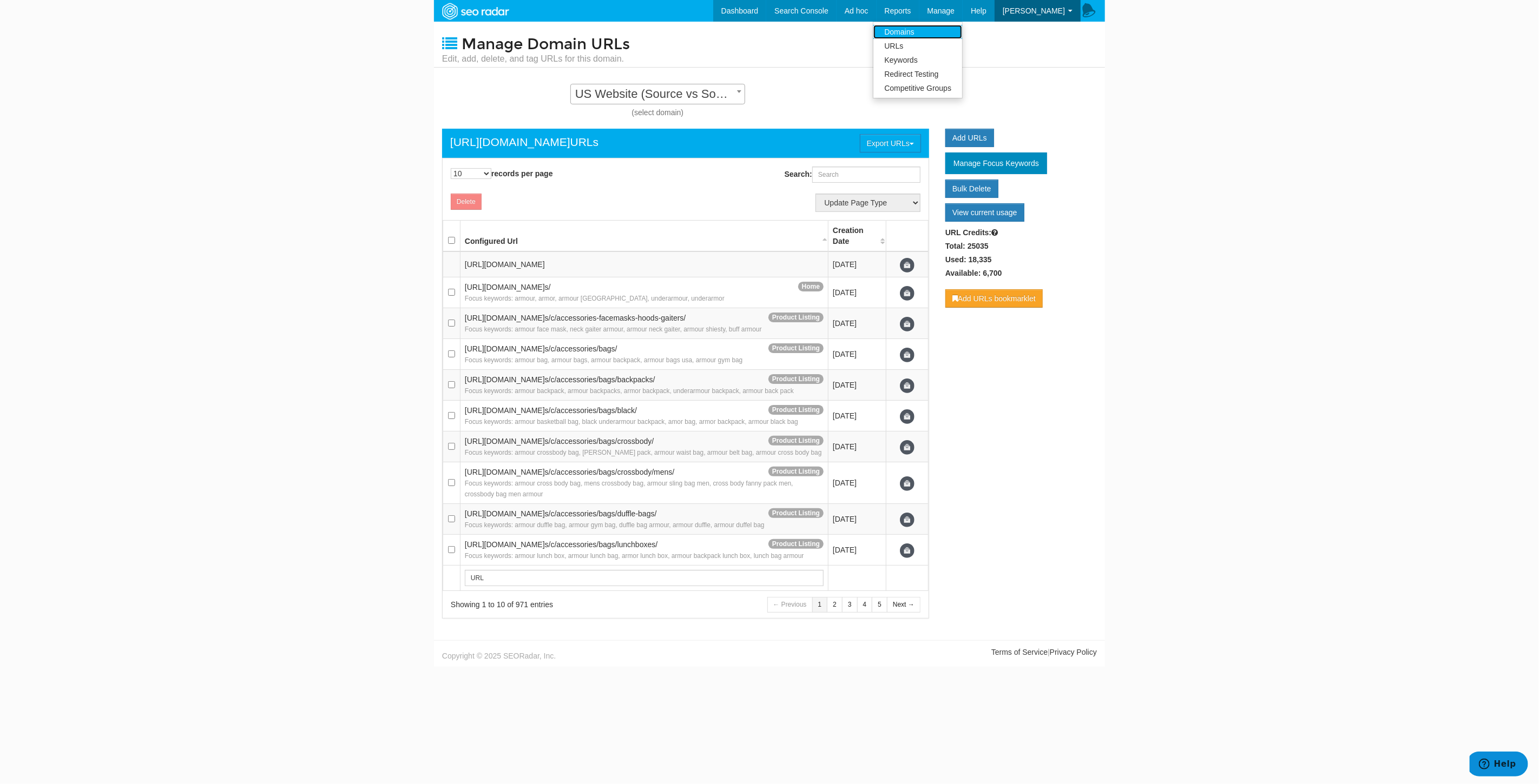
click at [939, 31] on link "Domains" at bounding box center [917, 32] width 89 height 14
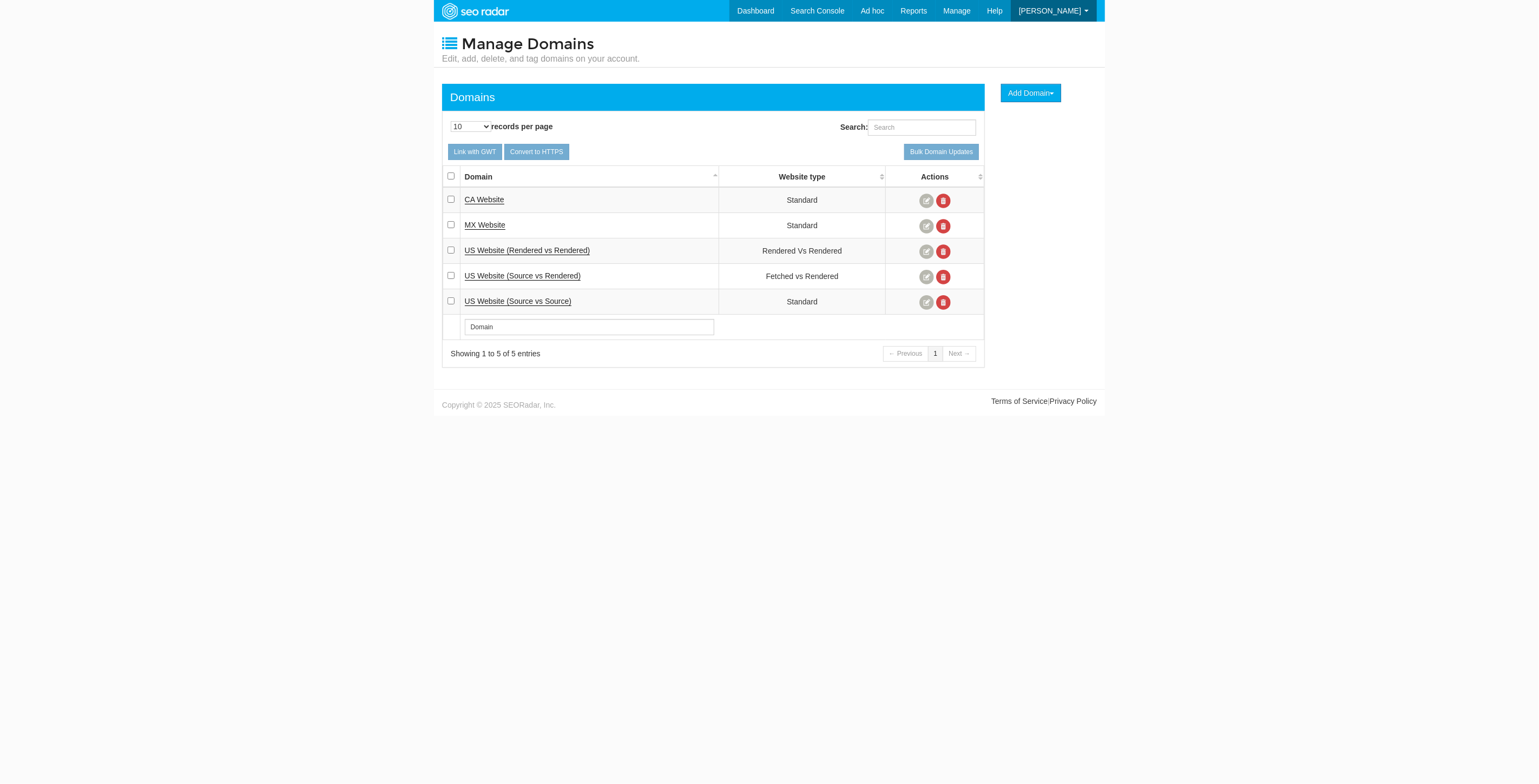
scroll to position [43, 0]
click at [541, 272] on span "US Website (Source vs Rendered)" at bounding box center [523, 276] width 116 height 9
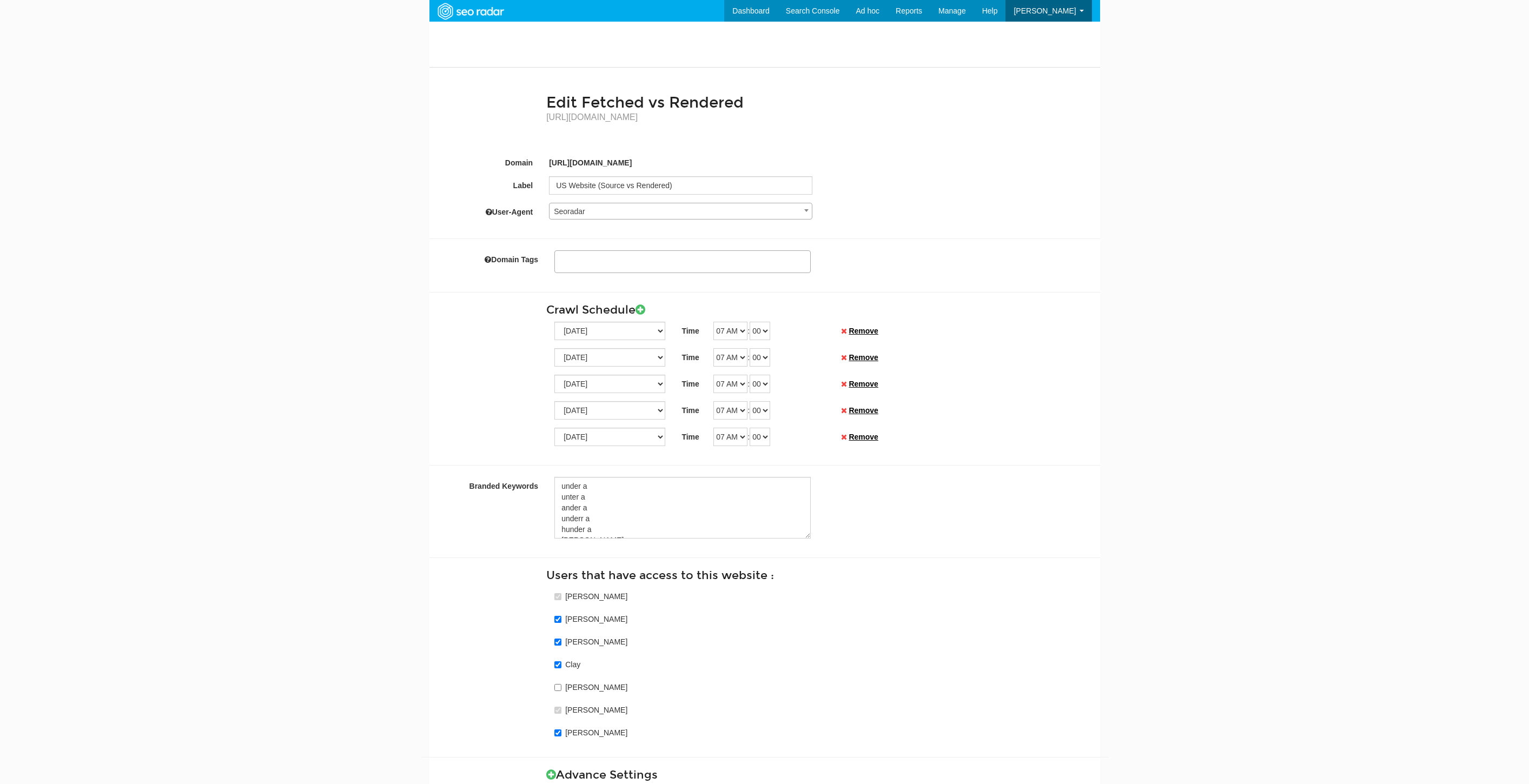
select select
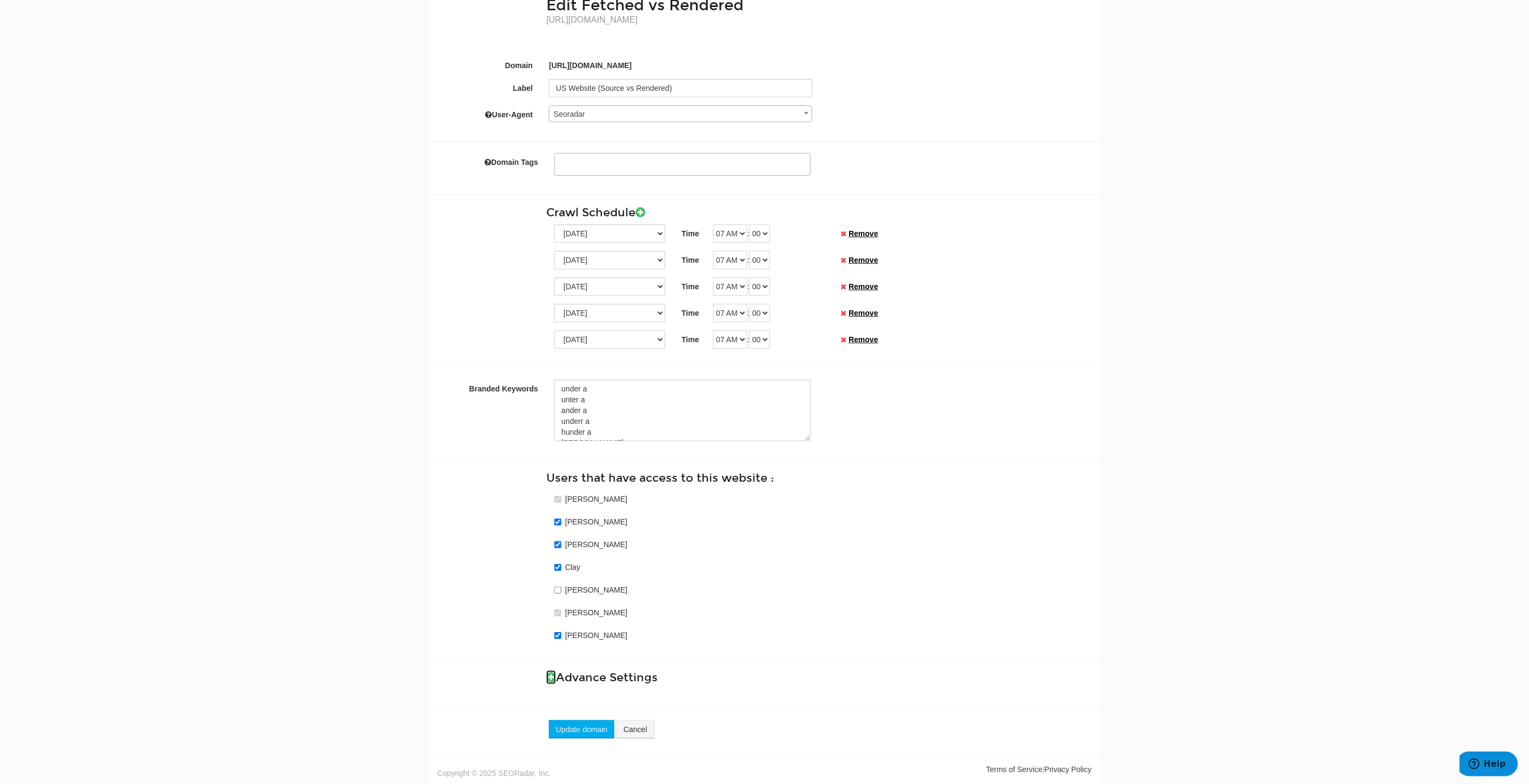
click at [546, 678] on icon at bounding box center [551, 677] width 10 height 12
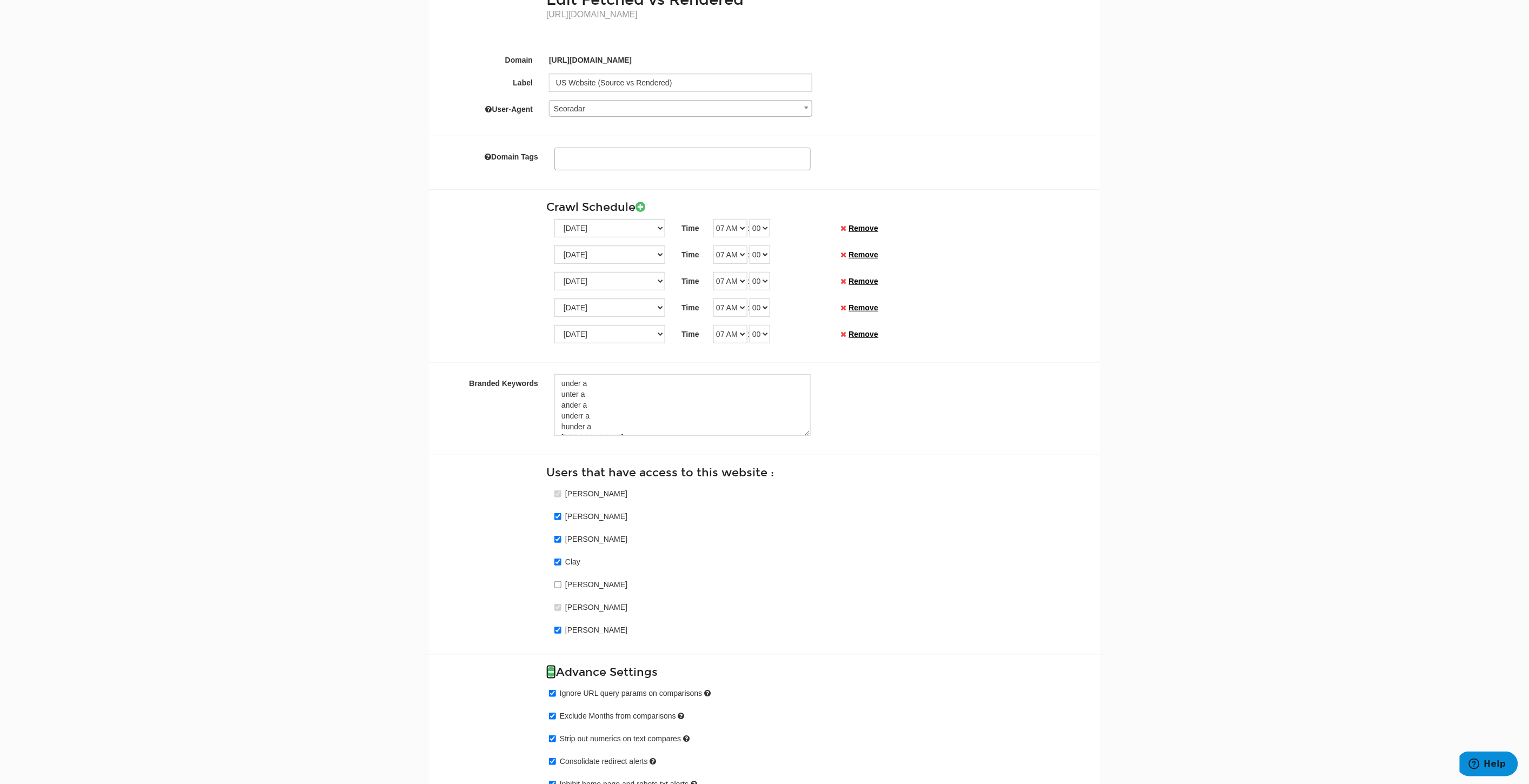
scroll to position [0, 0]
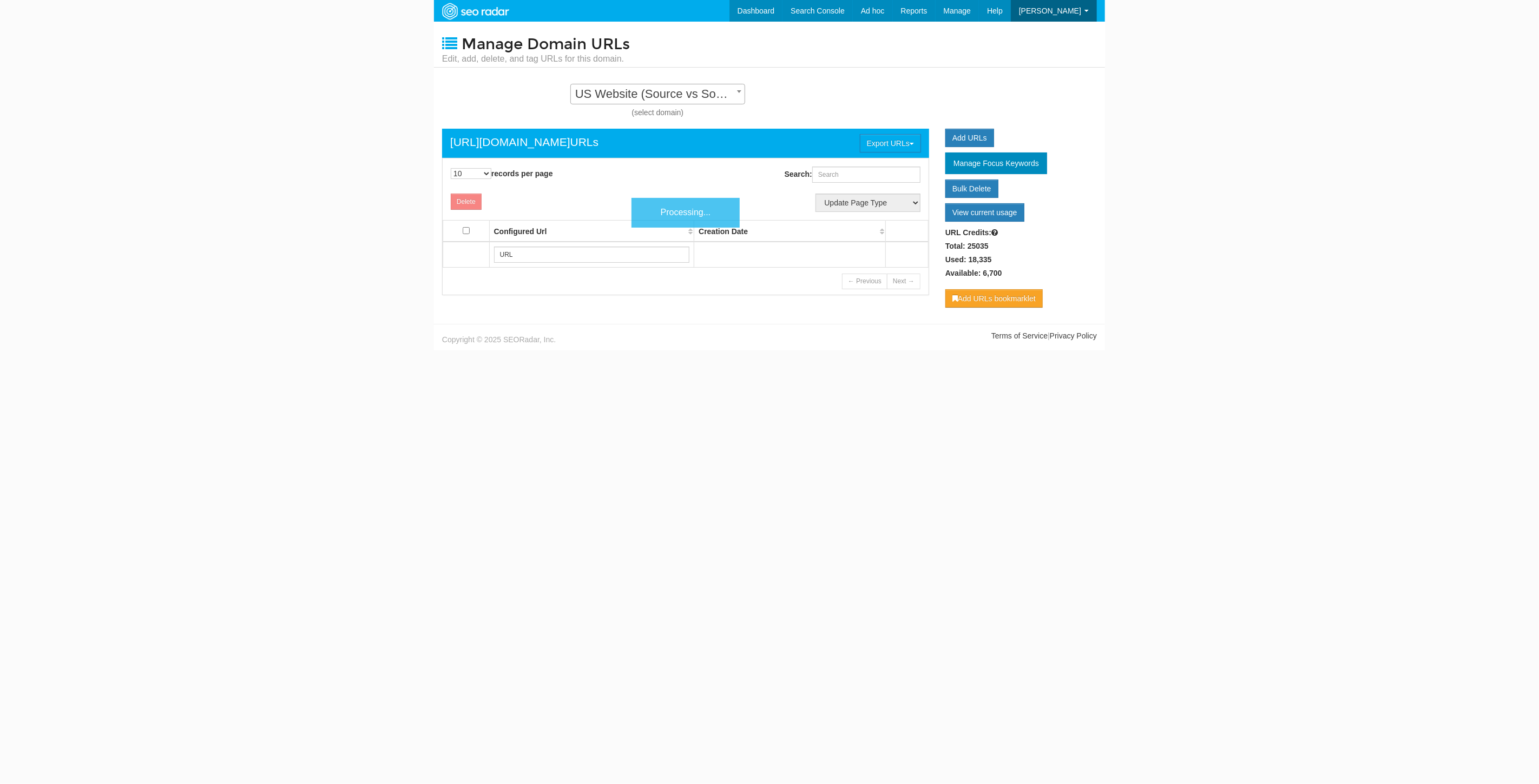
scroll to position [11, 0]
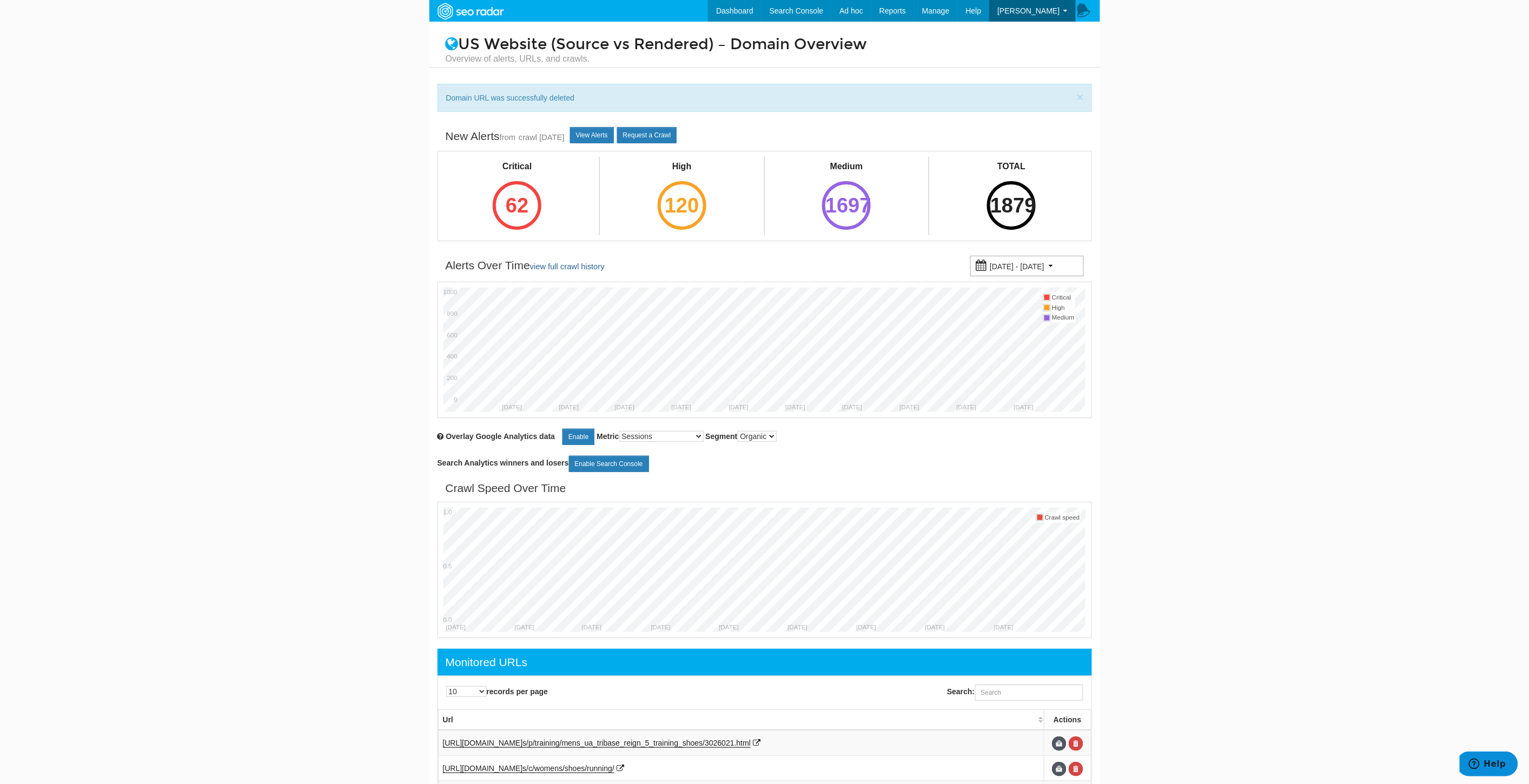
scroll to position [268, 0]
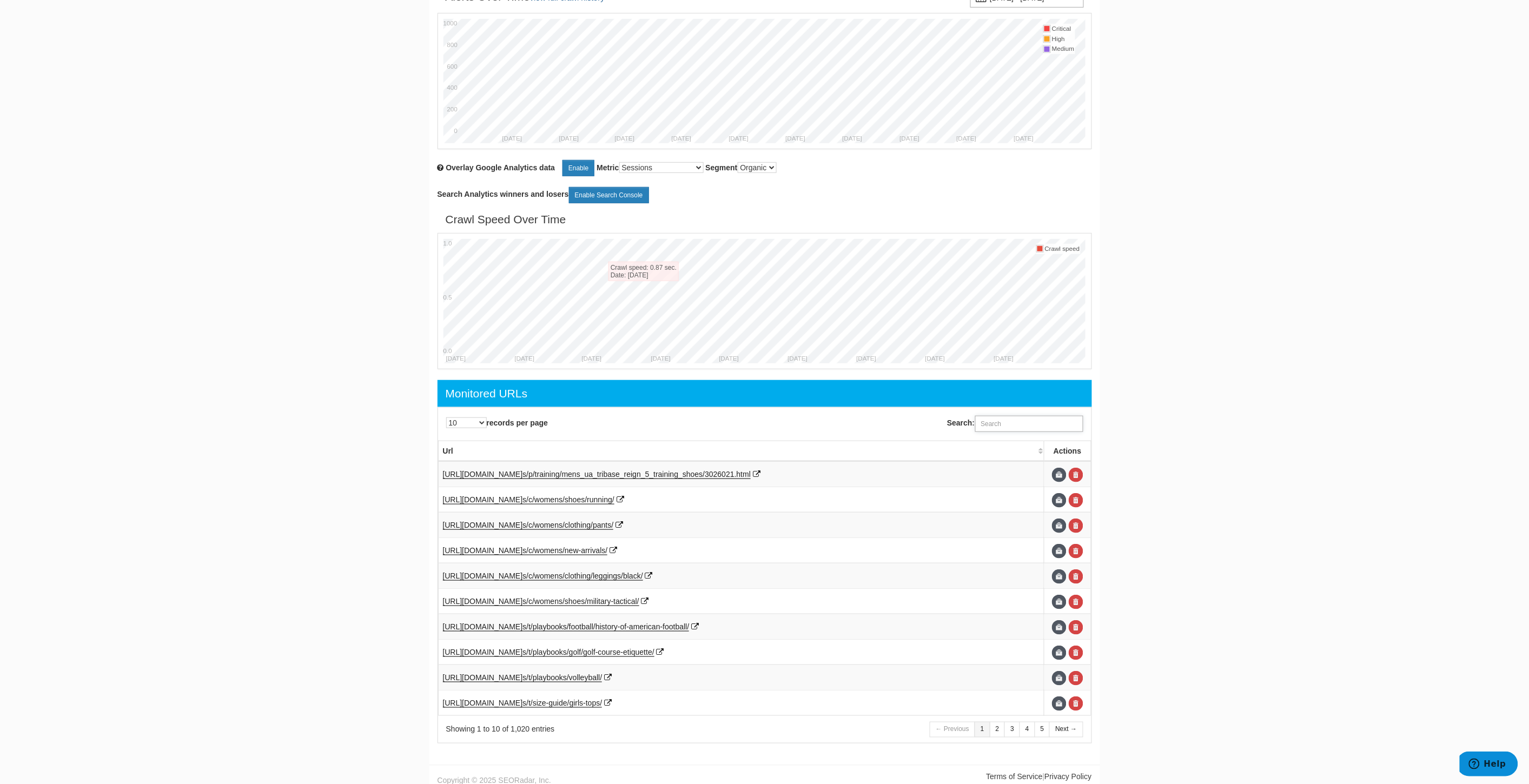
click at [1007, 424] on input "Search:" at bounding box center [1029, 424] width 108 height 17
paste input "[URL][DOMAIN_NAME]"
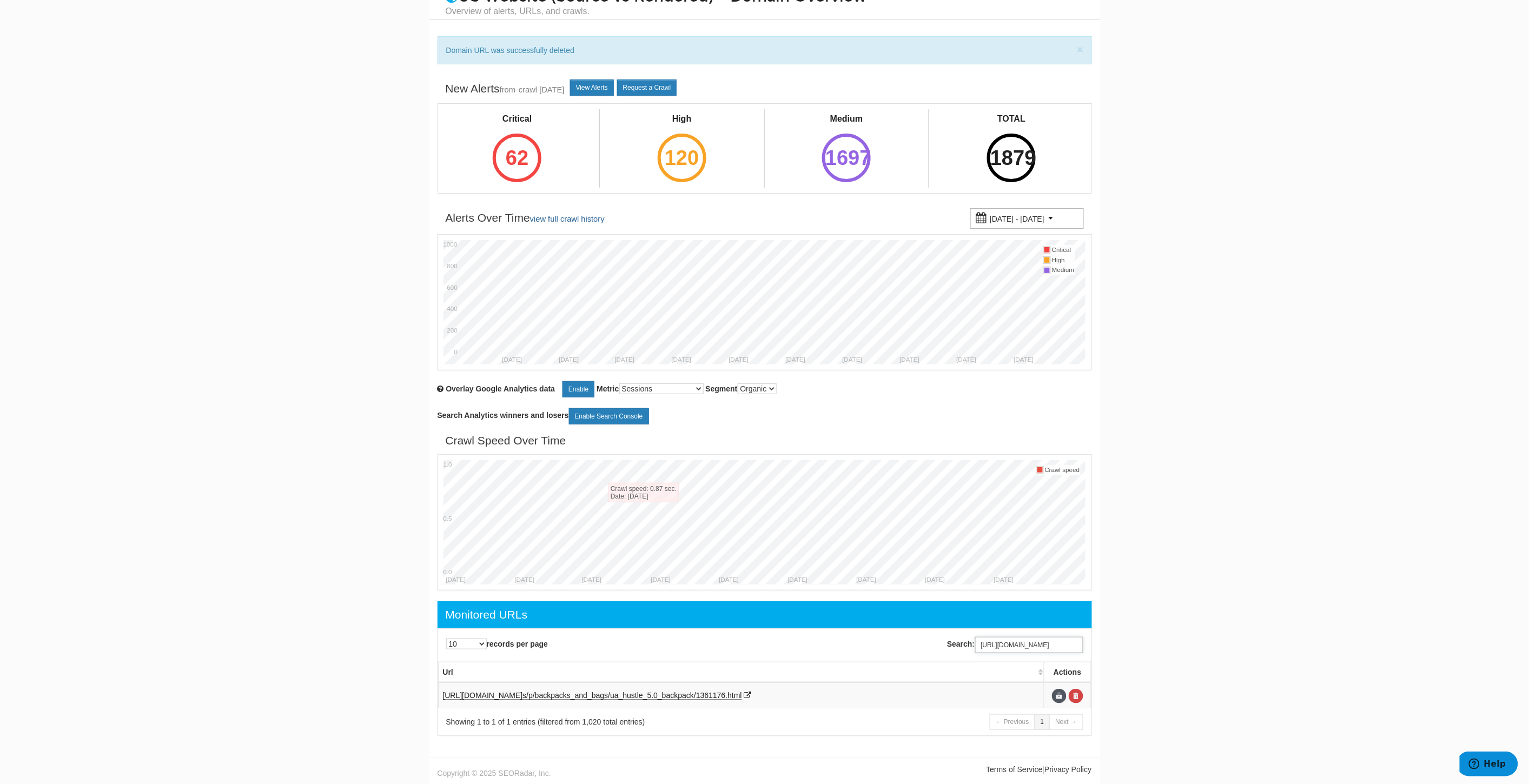
scroll to position [49, 0]
type input "https://www.underarmour.com/en-us/p/backpacks_and_bags/ua_hustle_5.0_backpack/1…"
click at [1078, 691] on link at bounding box center [1076, 697] width 15 height 15
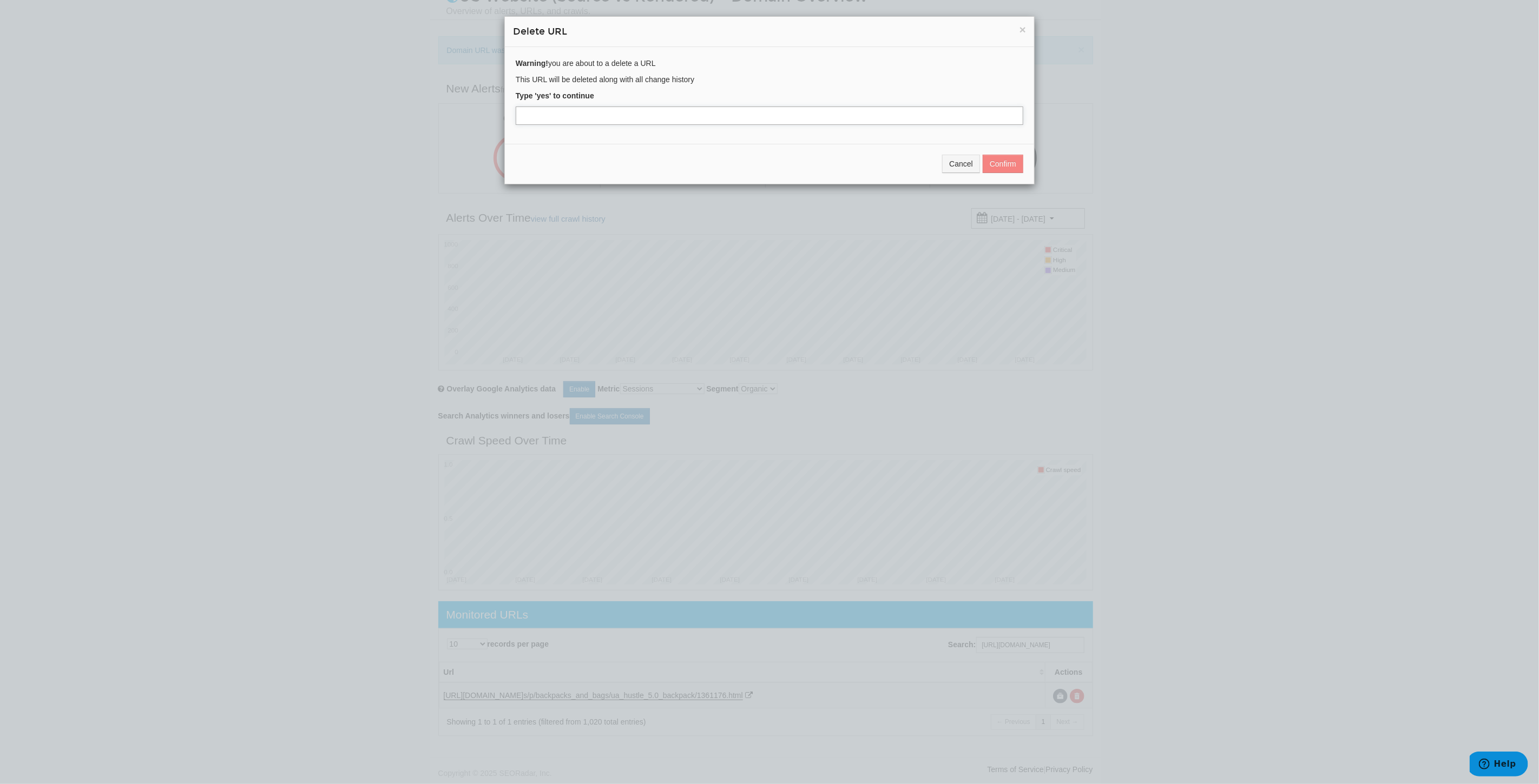
click at [565, 110] on input "text" at bounding box center [769, 116] width 507 height 18
type input "yes"
click at [1010, 157] on button "Confirm" at bounding box center [1003, 164] width 40 height 18
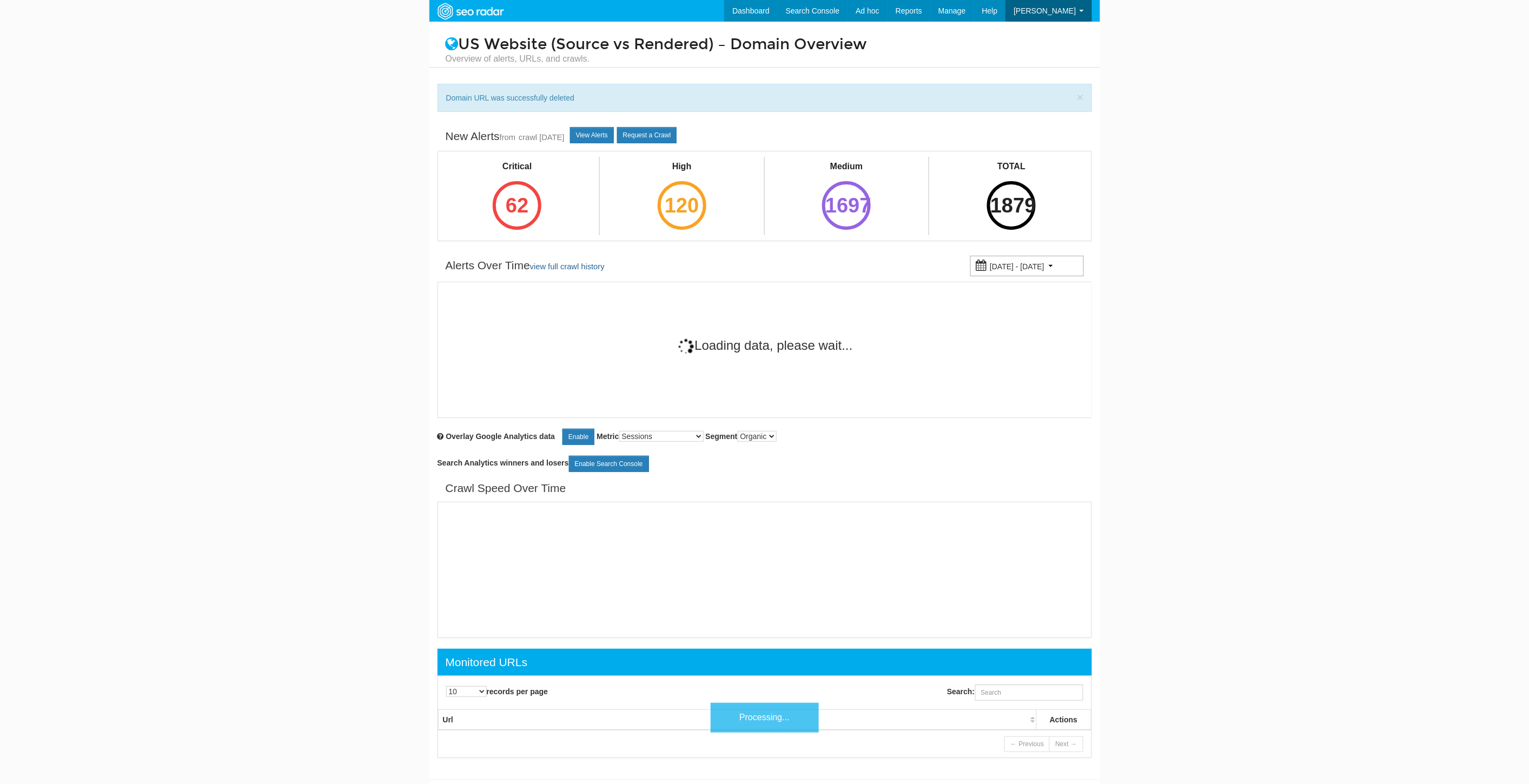
scroll to position [43, 0]
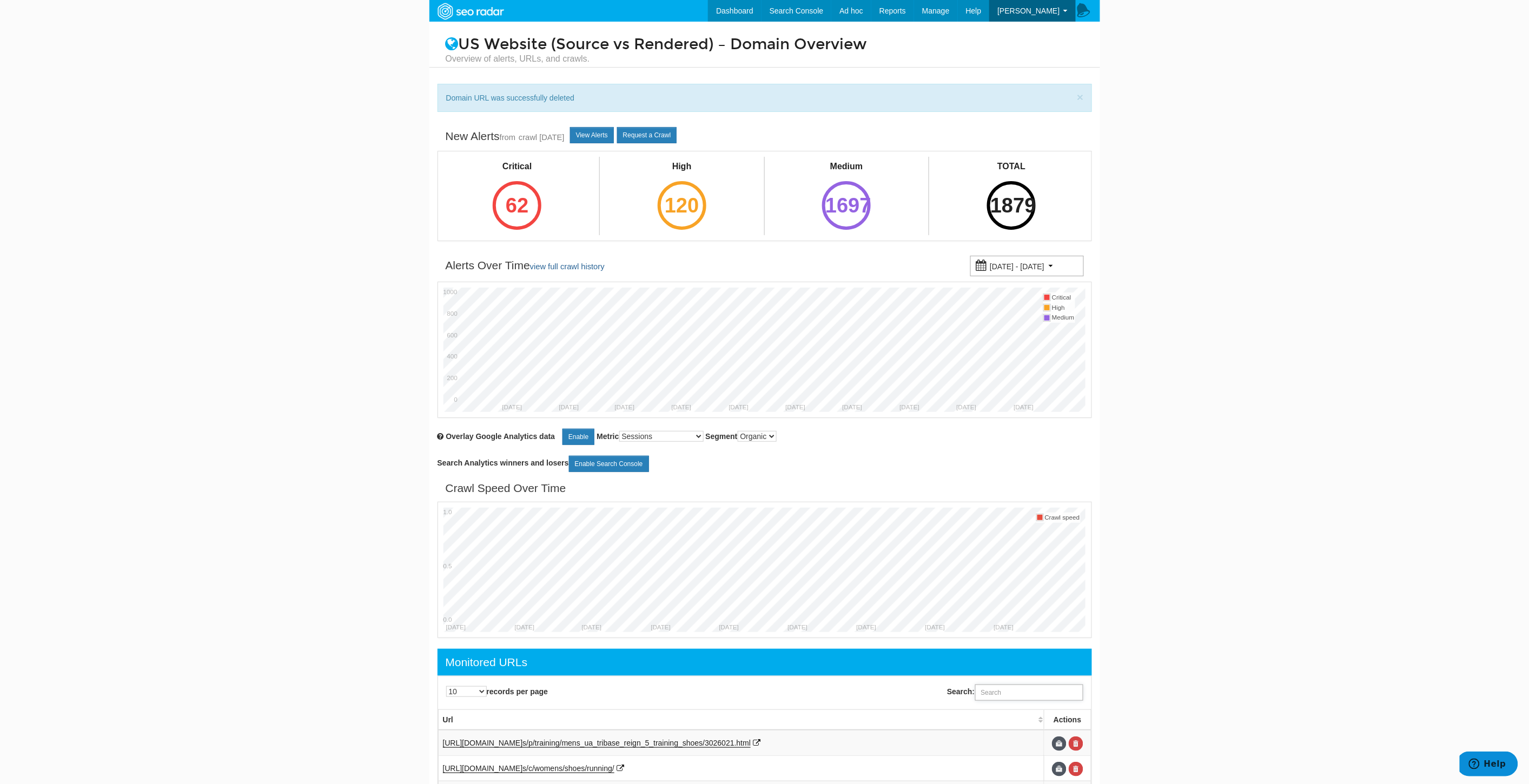
click at [1054, 694] on input "Search:" at bounding box center [1029, 692] width 108 height 17
paste input "[URL][DOMAIN_NAME]"
type input "[URL][DOMAIN_NAME]"
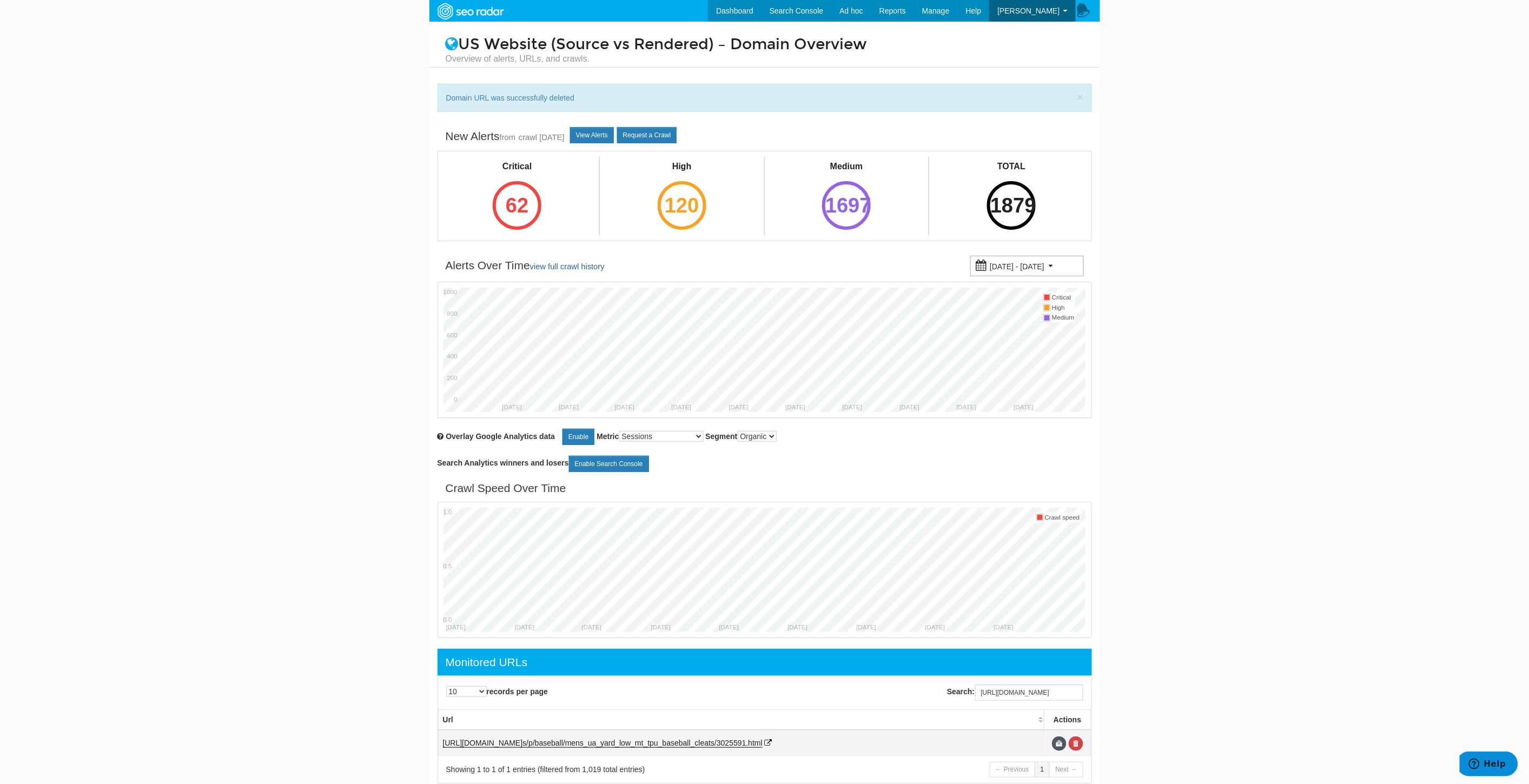
click at [1084, 742] on td at bounding box center [1067, 743] width 46 height 26
click at [1077, 742] on link at bounding box center [1076, 744] width 15 height 15
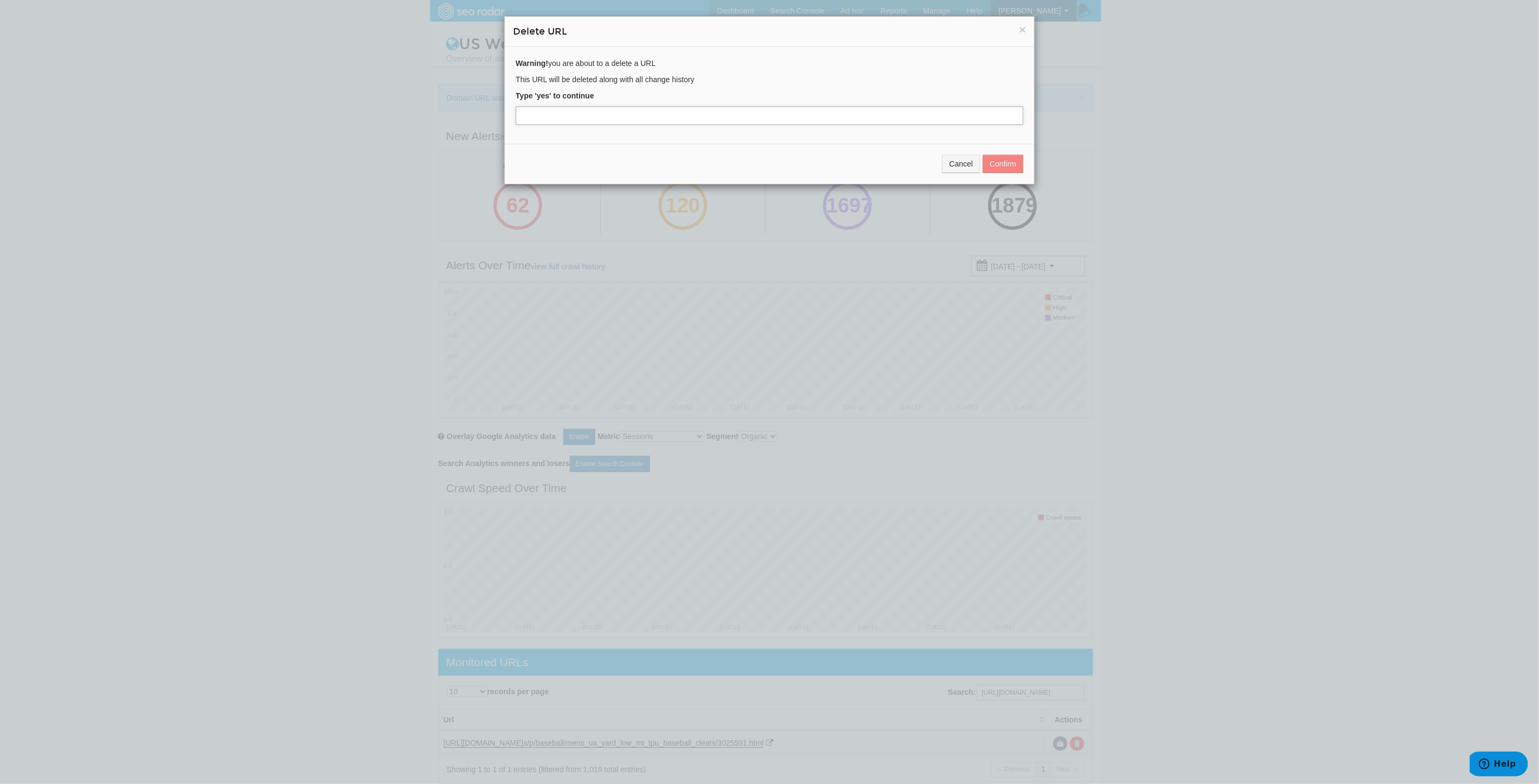
click at [576, 109] on input "text" at bounding box center [769, 116] width 507 height 18
type input "yes"
click at [998, 166] on button "Confirm" at bounding box center [1003, 164] width 40 height 18
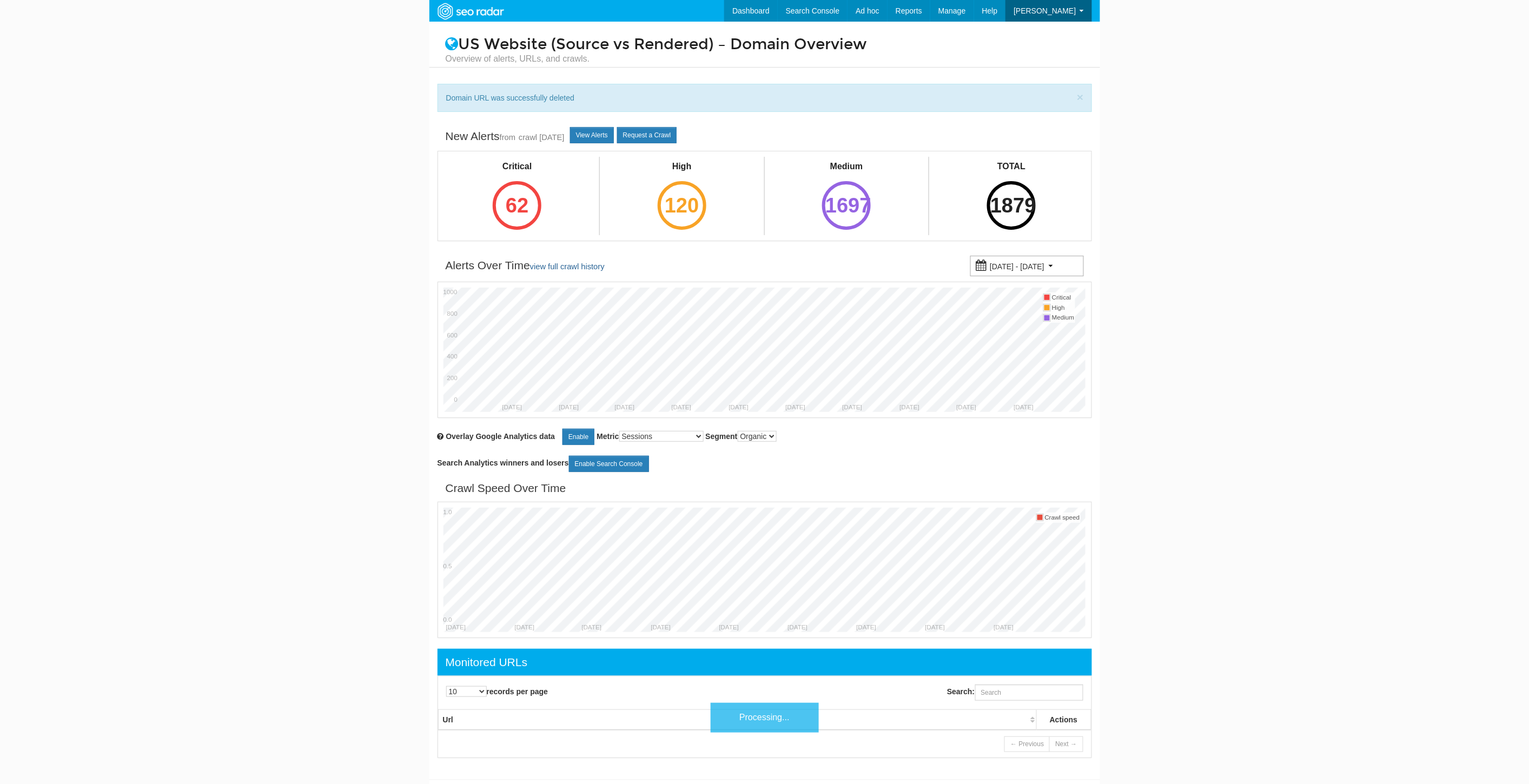
scroll to position [43, 0]
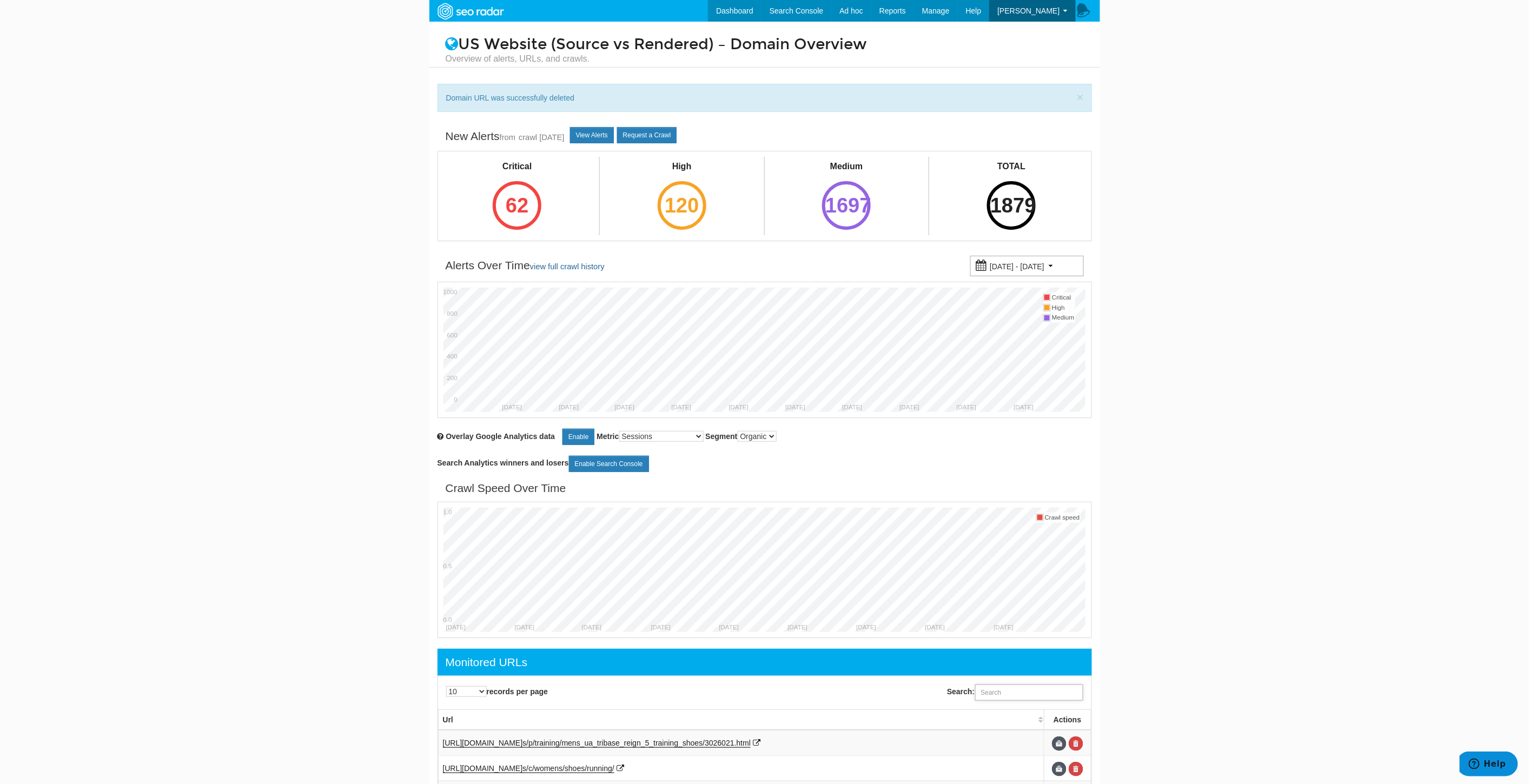
click at [1022, 689] on input "Search:" at bounding box center [1029, 692] width 108 height 17
paste input "https://www.underarmour.com/en-us/p/basketball/mens_ua_curry_4_retro_basketball…"
type input "https://www.underarmour.com/en-us/p/basketball/mens_ua_curry_4_retro_basketball…"
click at [1083, 742] on link at bounding box center [1076, 744] width 15 height 15
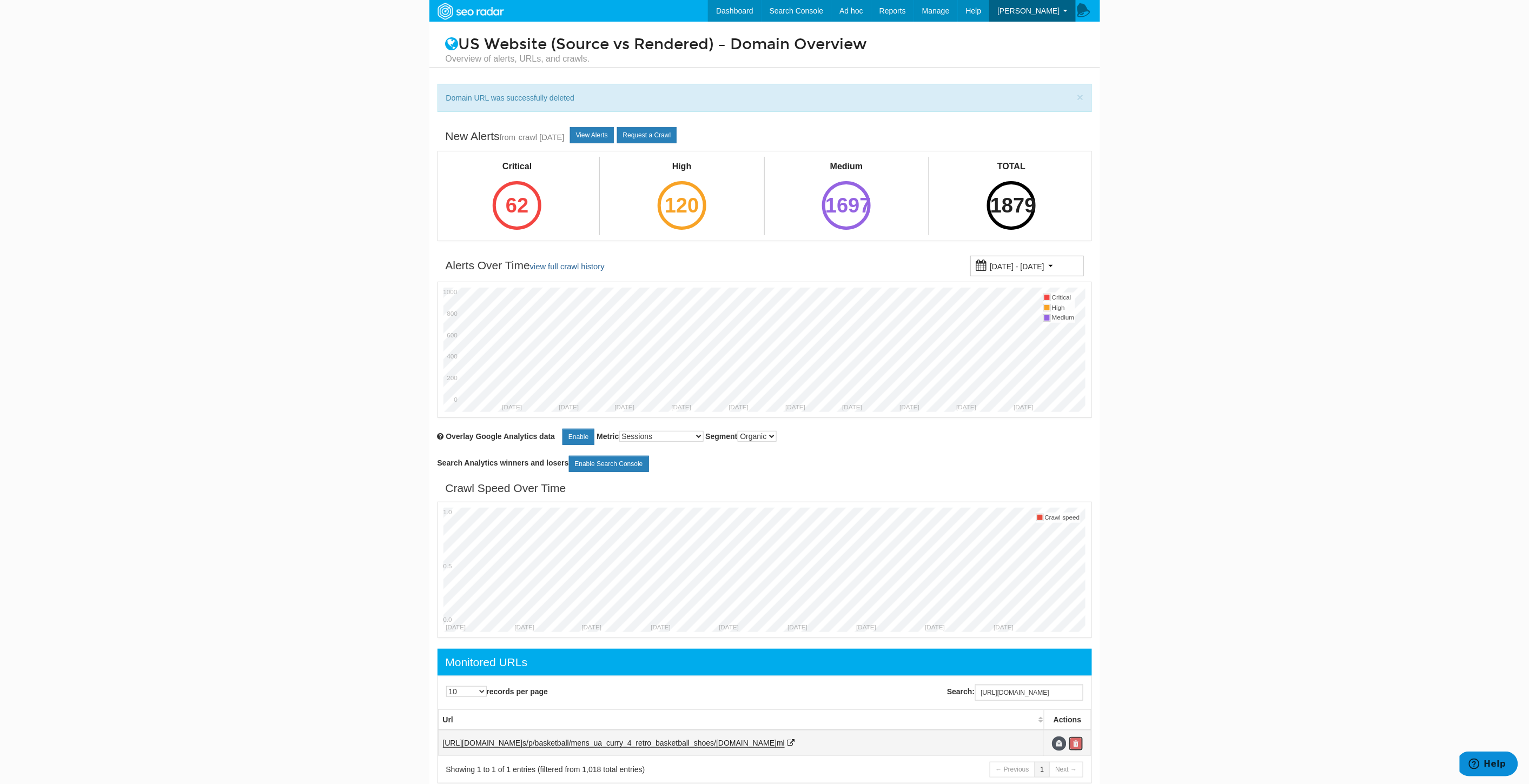
scroll to position [0, 0]
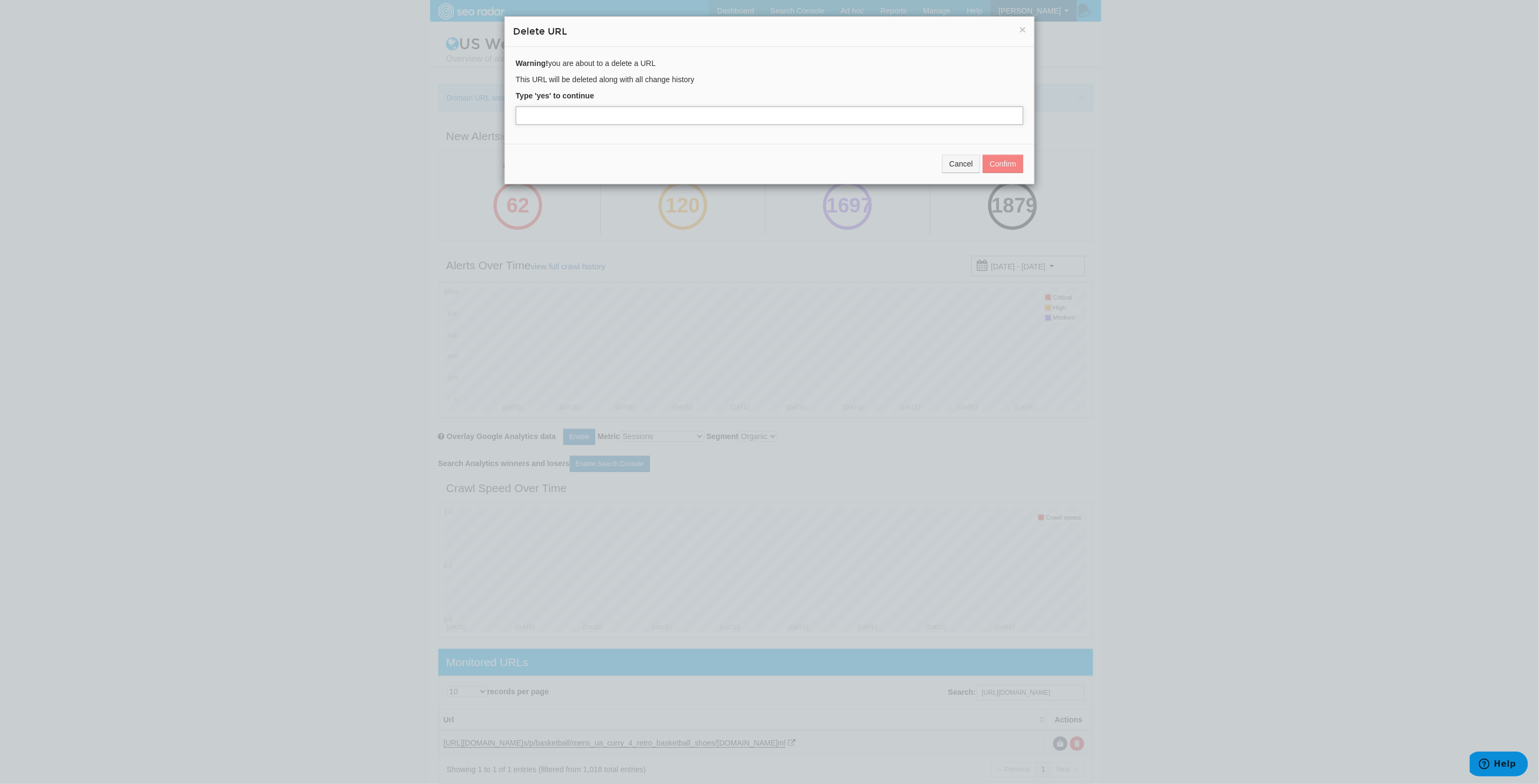
click at [564, 116] on input "text" at bounding box center [769, 116] width 507 height 18
type input "yes"
click at [993, 166] on button "Confirm" at bounding box center [1003, 164] width 40 height 18
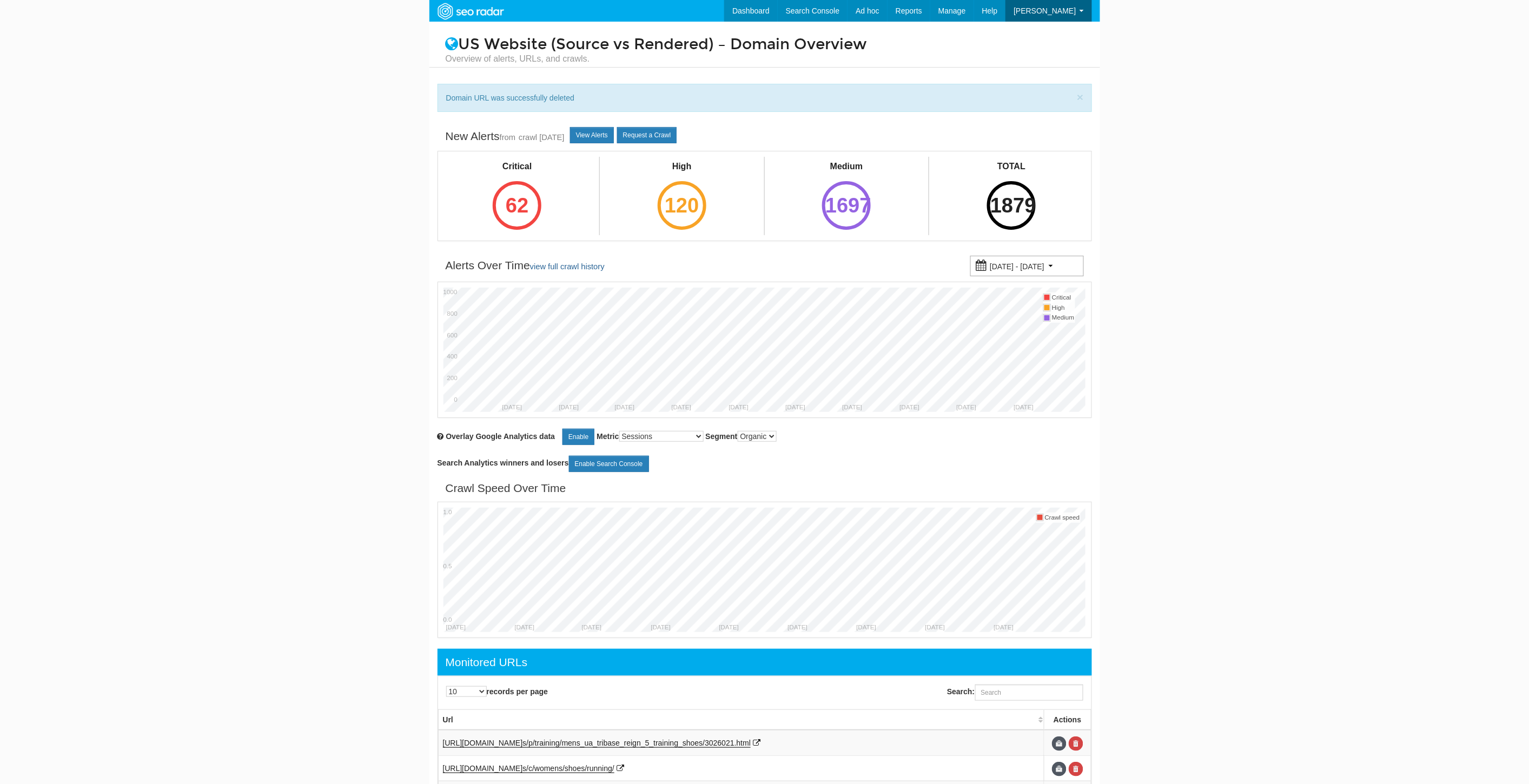
scroll to position [43, 0]
click at [1025, 700] on input "Search:" at bounding box center [1029, 692] width 108 height 17
paste input "[URL][DOMAIN_NAME]"
type input "[URL][DOMAIN_NAME]"
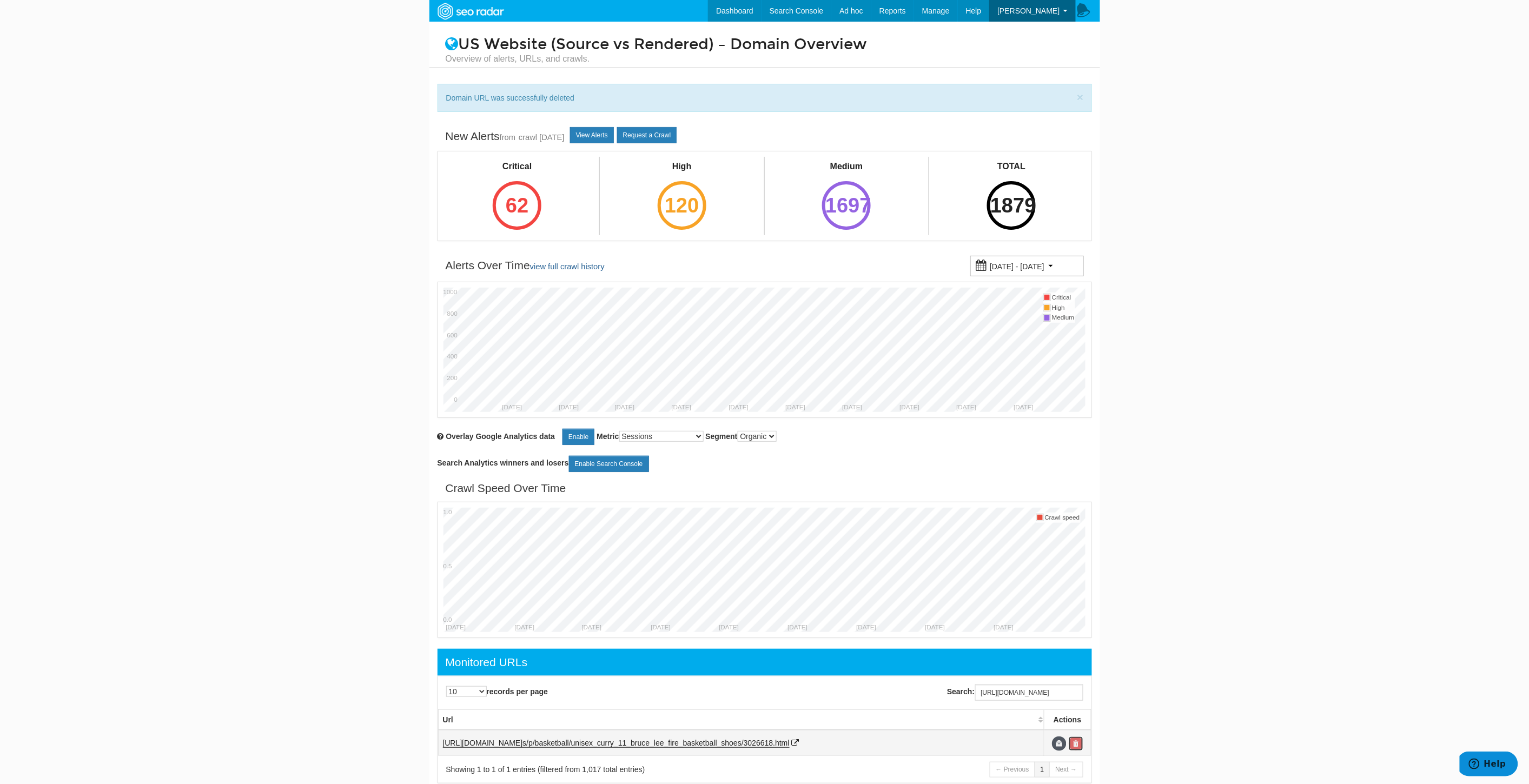
scroll to position [0, 0]
click at [1077, 742] on link at bounding box center [1076, 744] width 15 height 15
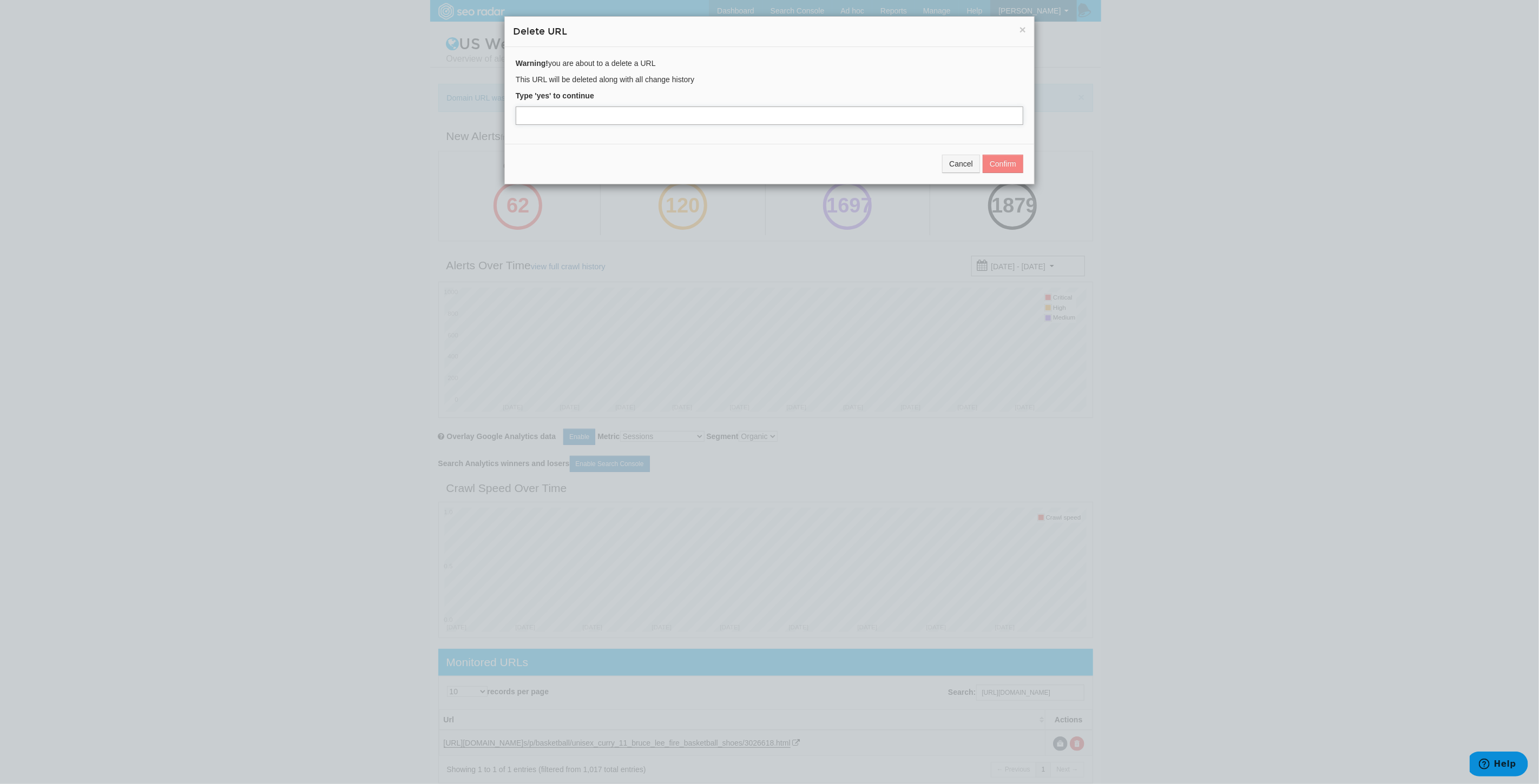
click at [617, 111] on input "text" at bounding box center [769, 116] width 507 height 18
type input "yes"
click at [993, 158] on button "Confirm" at bounding box center [1003, 164] width 40 height 18
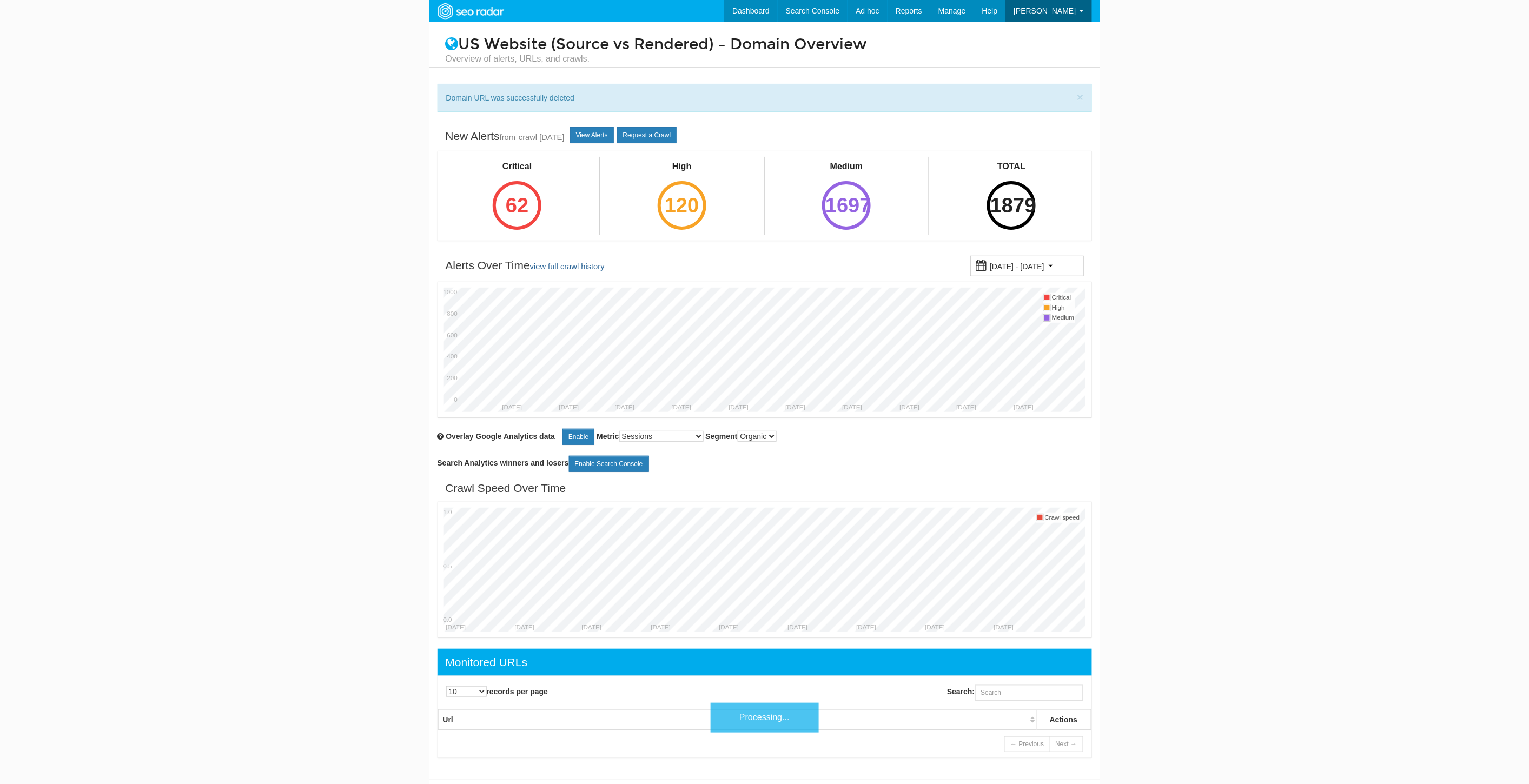
scroll to position [43, 0]
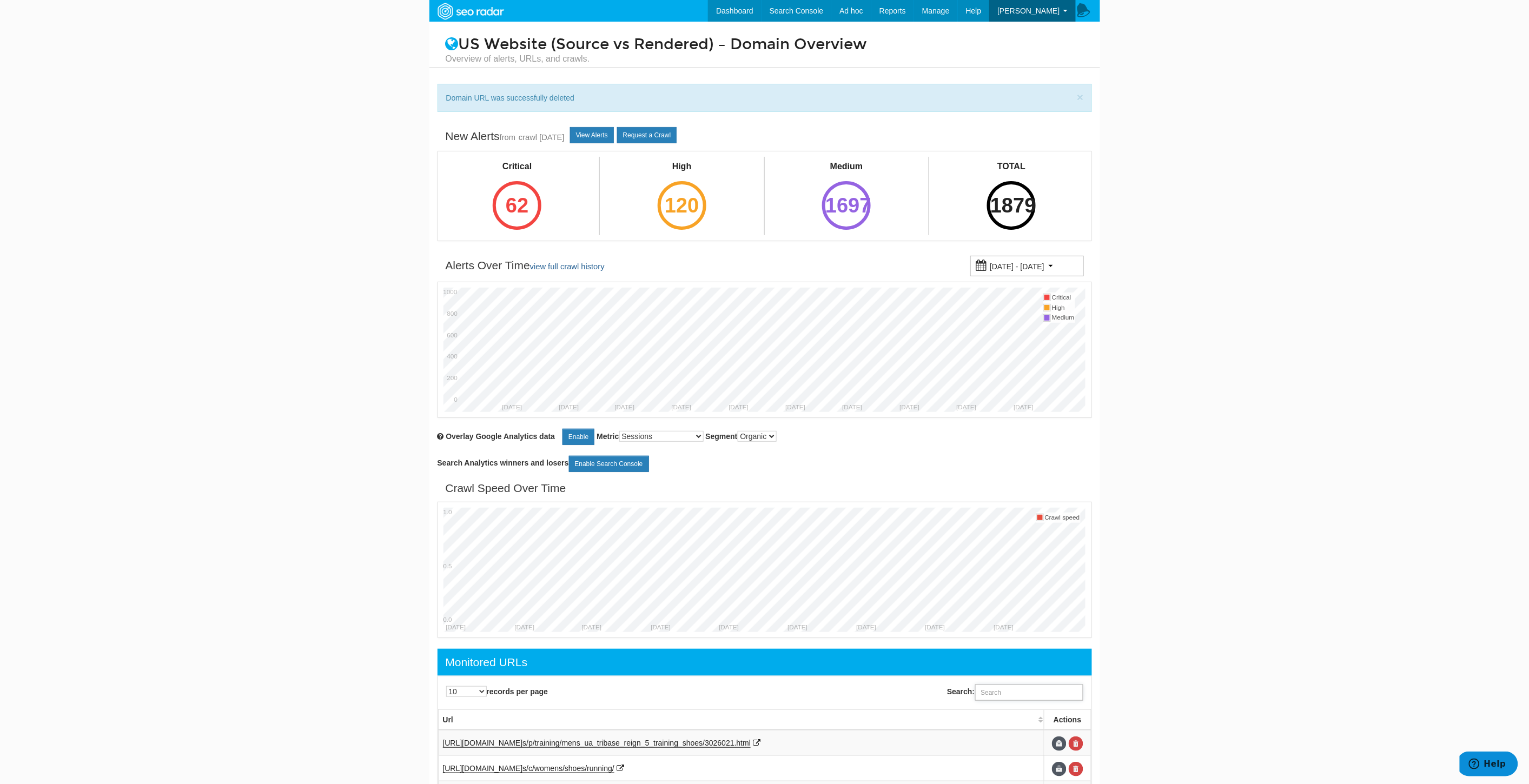
click at [1002, 699] on input "Search:" at bounding box center [1029, 692] width 108 height 17
paste input "https://www.underarmour.com/en-us/p/basketball/unisex_curry_11_future_curry_bas…"
type input "https://www.underarmour.com/en-us/p/basketball/unisex_curry_11_future_curry_bas…"
click at [1079, 740] on link at bounding box center [1076, 744] width 15 height 15
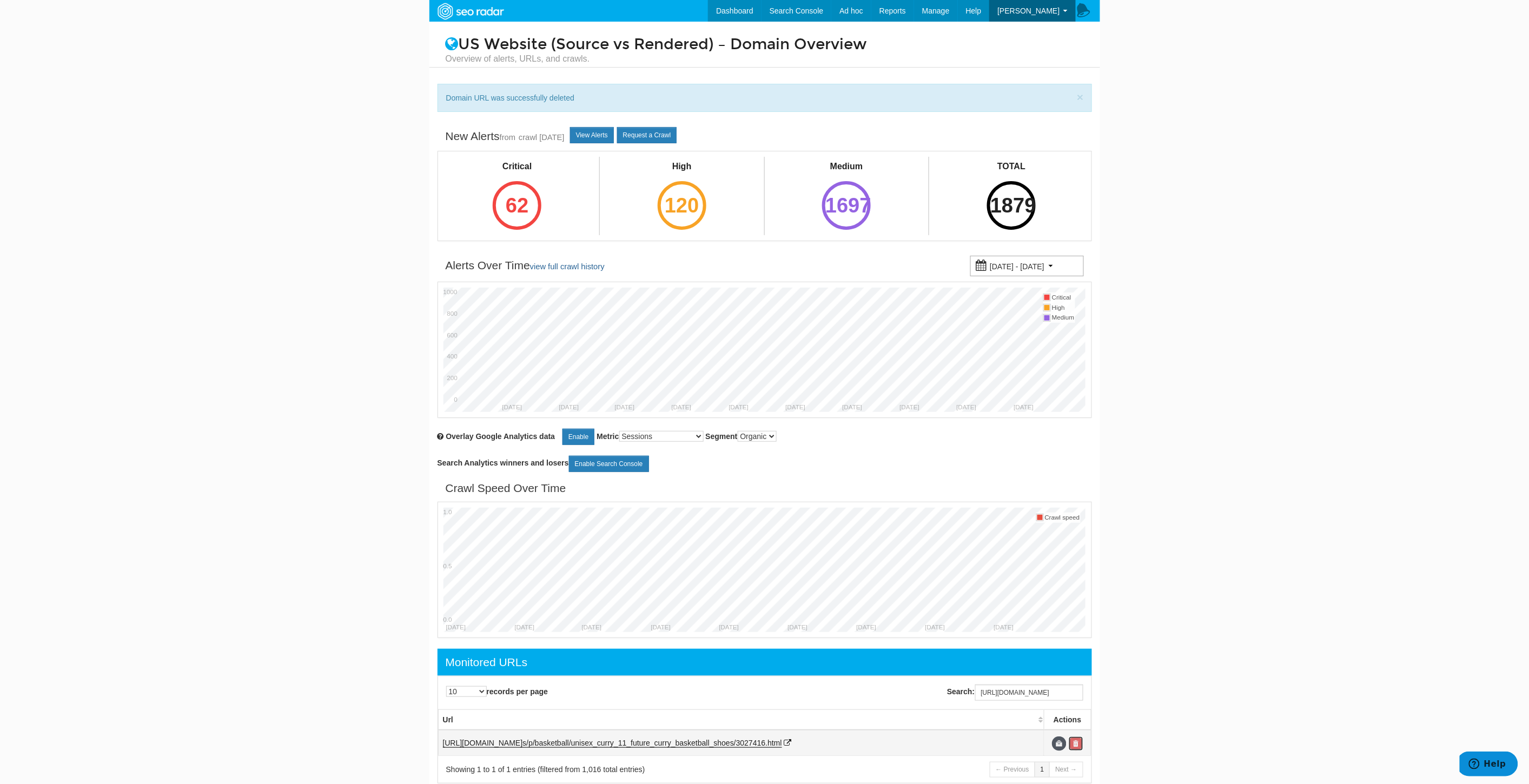
scroll to position [0, 0]
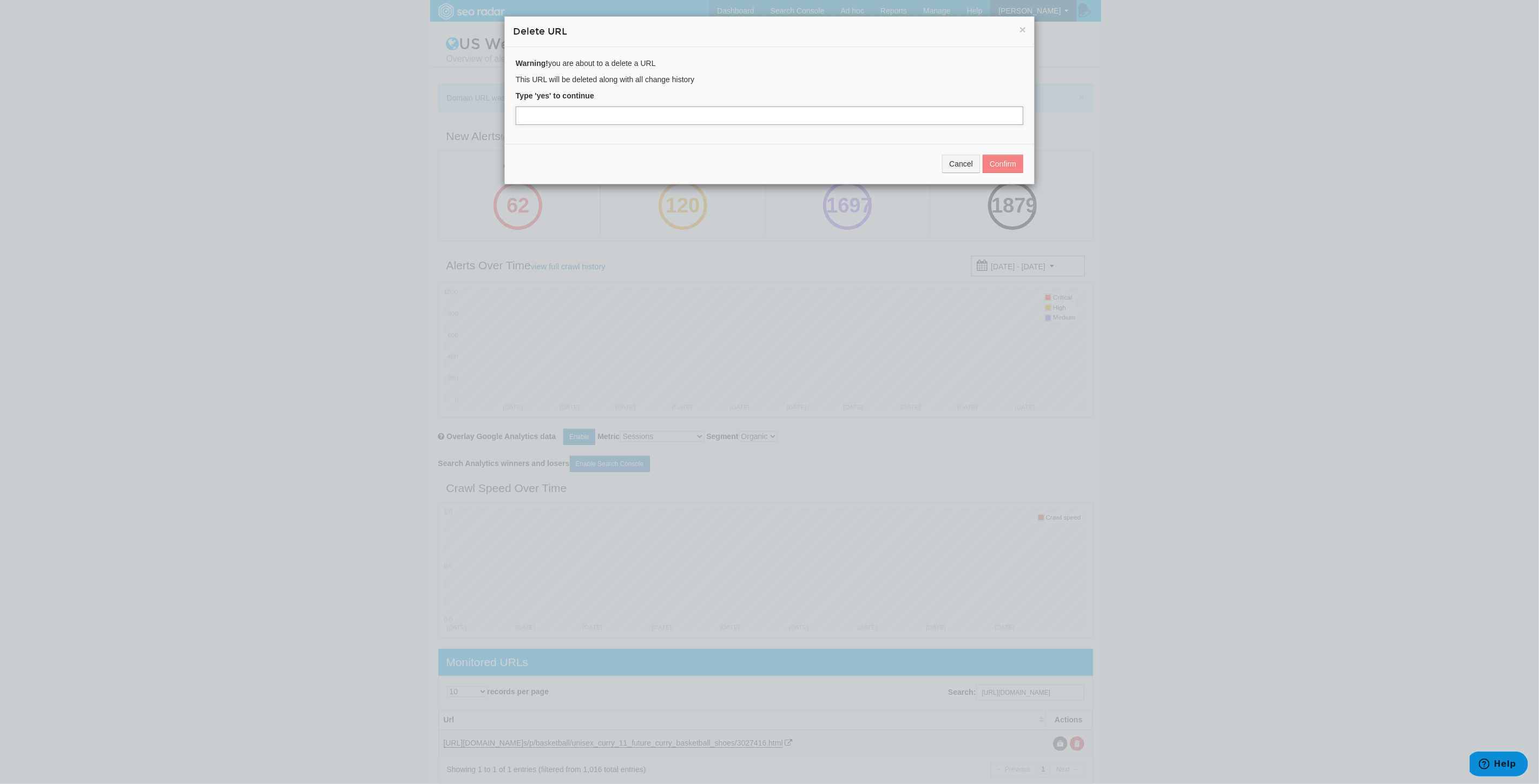
click at [575, 113] on input "text" at bounding box center [769, 116] width 507 height 18
type input "yes"
click at [996, 161] on button "Confirm" at bounding box center [1003, 164] width 40 height 18
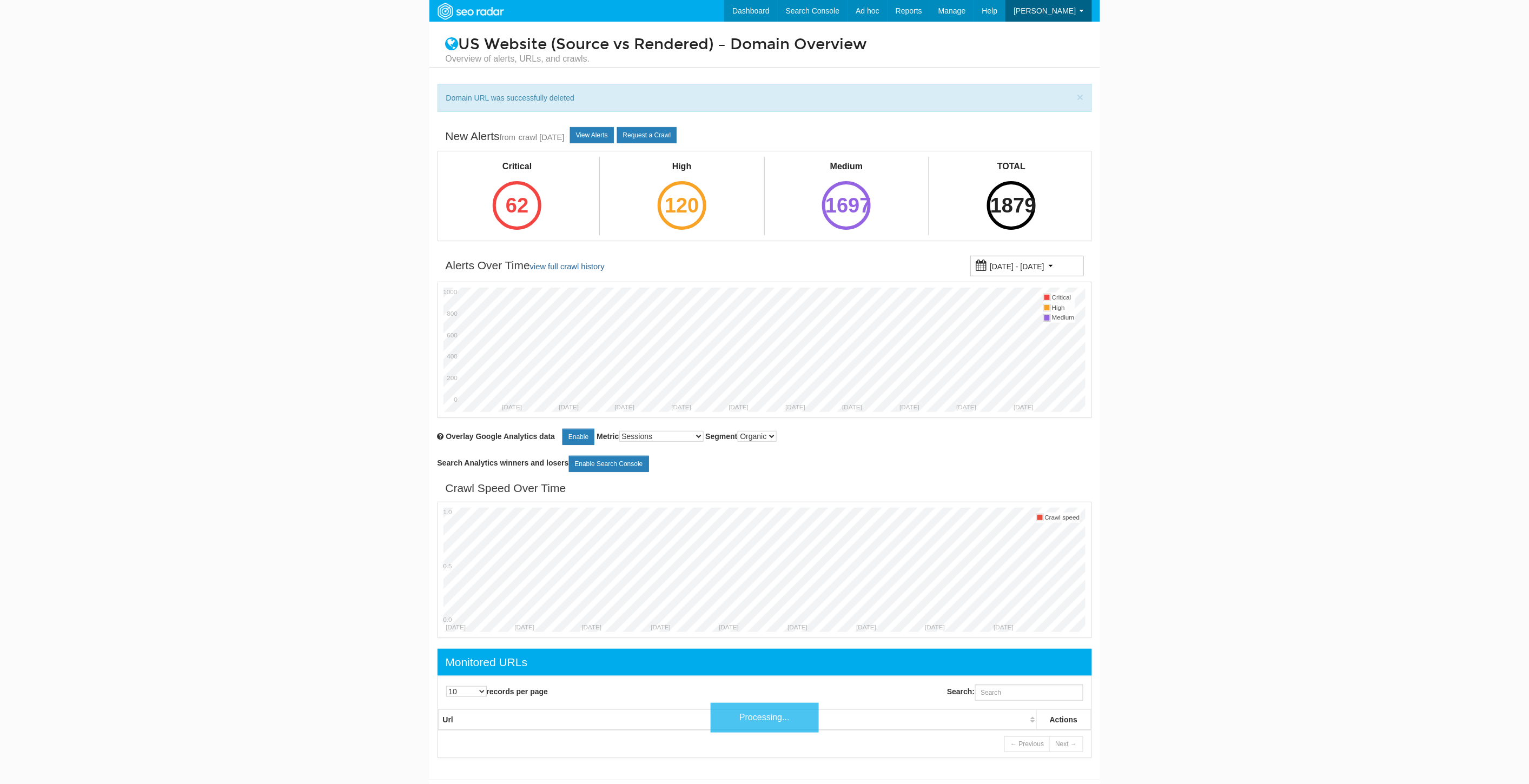
scroll to position [43, 0]
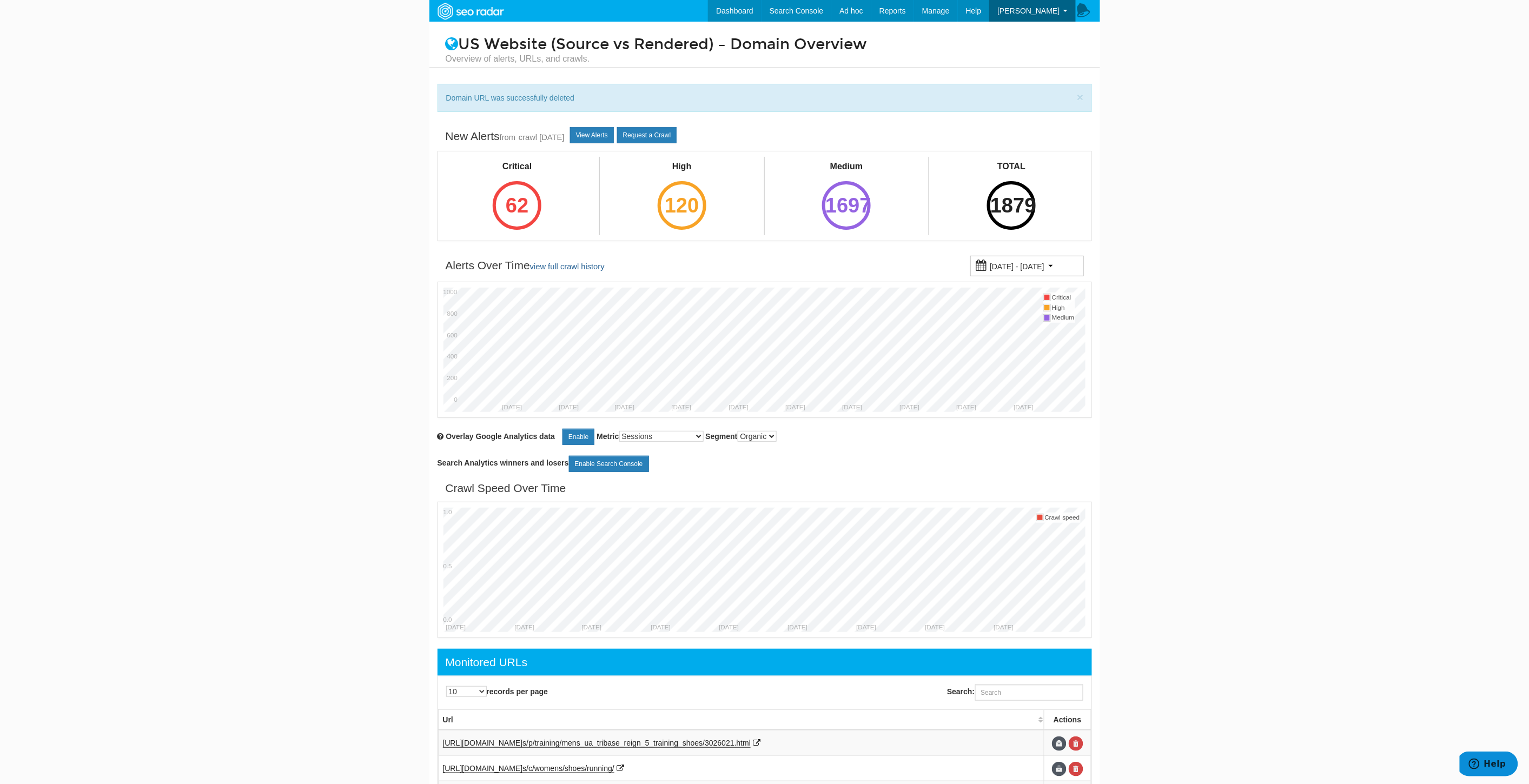
click at [995, 683] on div "Search:" at bounding box center [930, 693] width 332 height 27
click at [1001, 688] on input "Search:" at bounding box center [1029, 692] width 108 height 17
paste input "[URL][DOMAIN_NAME]"
type input "[URL][DOMAIN_NAME]"
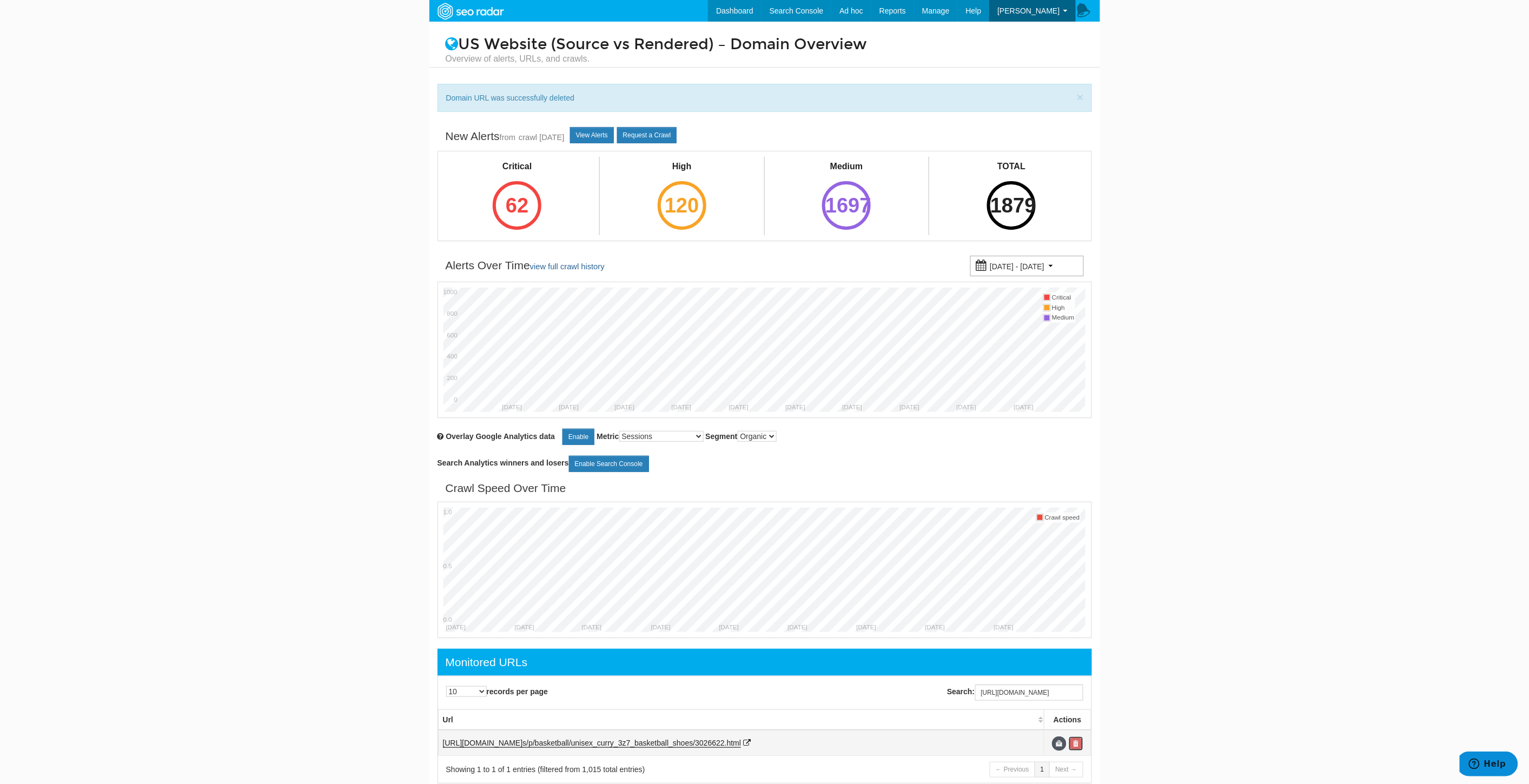
click at [1079, 740] on link at bounding box center [1076, 744] width 15 height 15
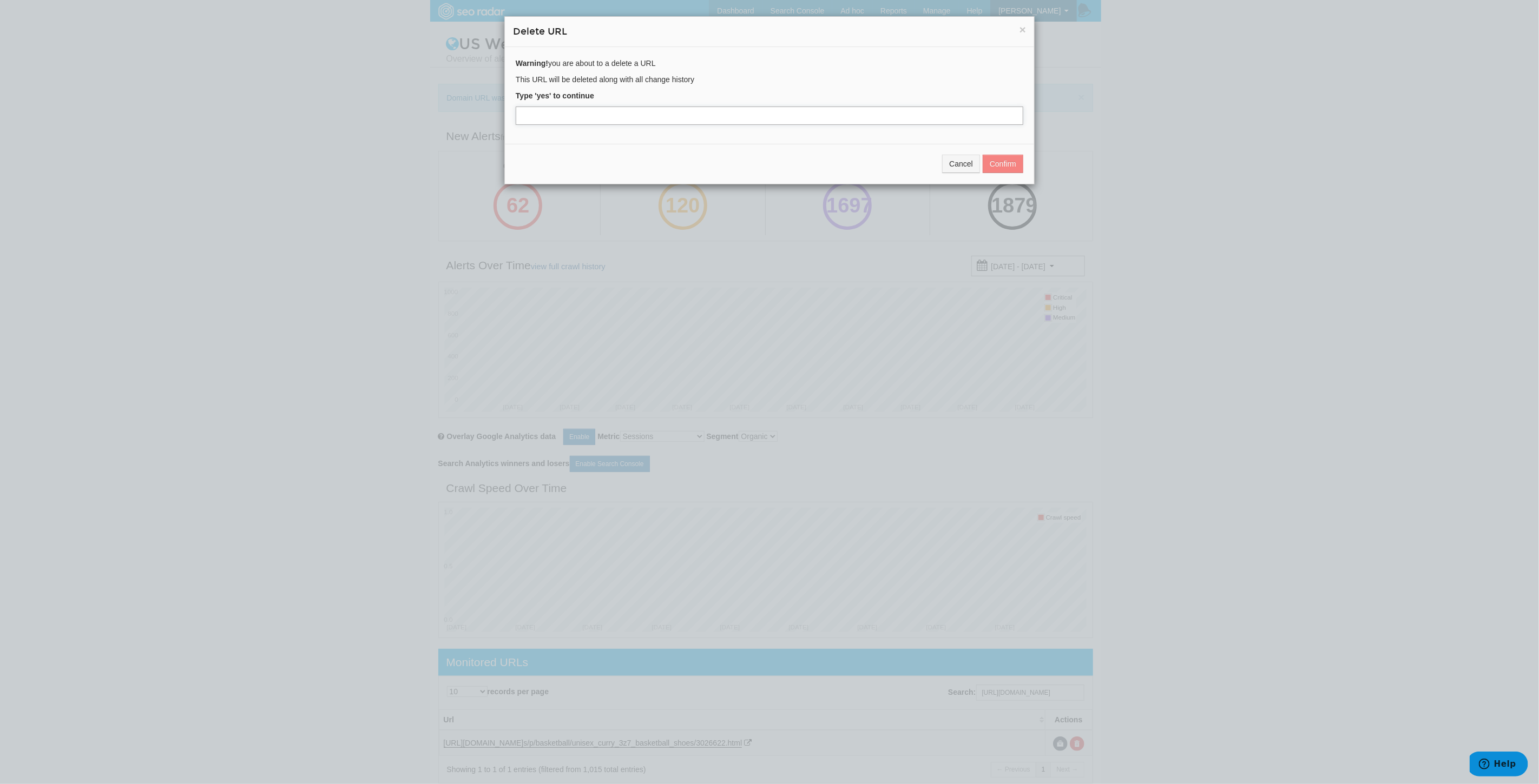
click at [576, 120] on input "text" at bounding box center [769, 116] width 507 height 18
type input "yes"
click at [1010, 163] on button "Confirm" at bounding box center [1003, 164] width 40 height 18
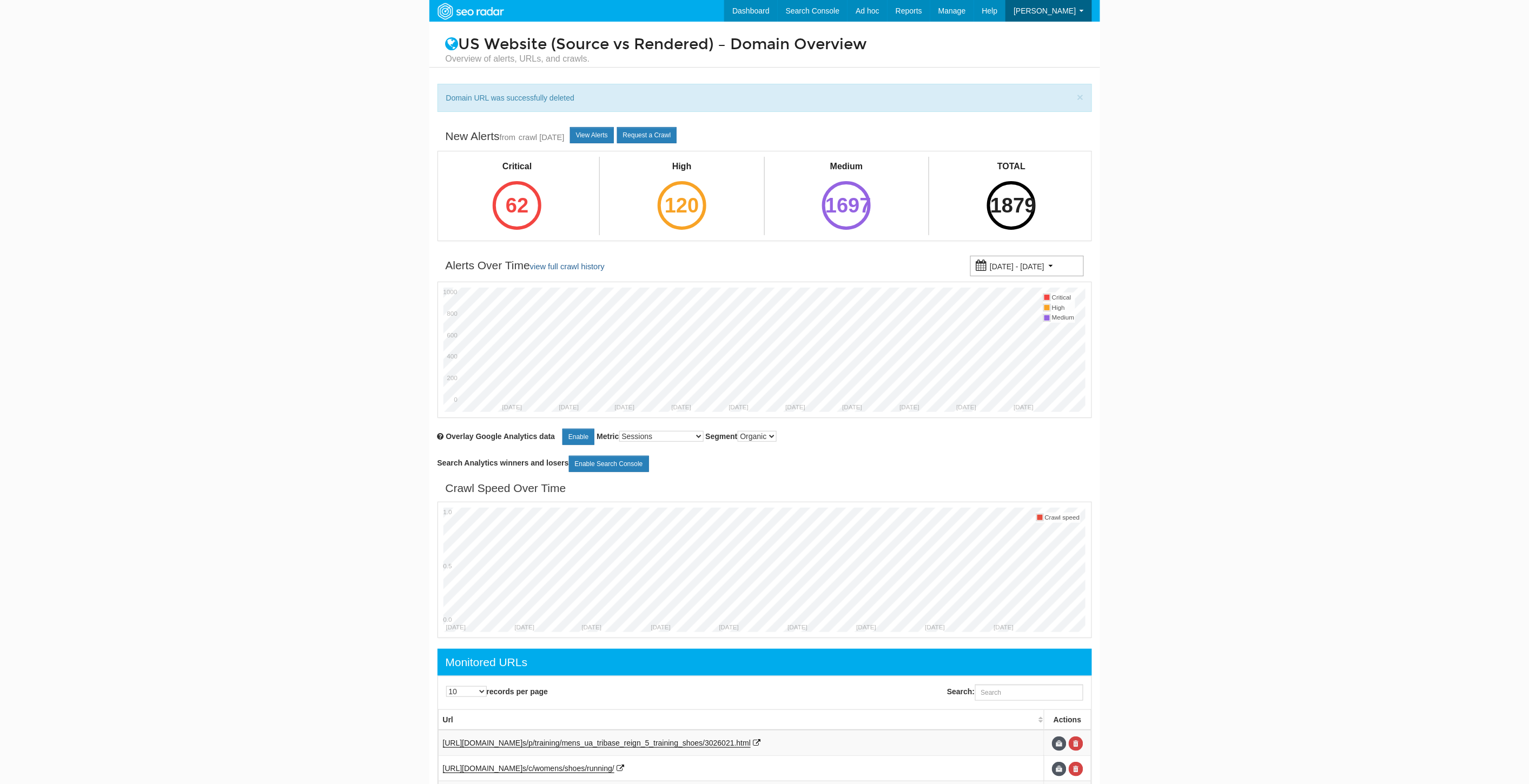
scroll to position [43, 0]
click at [994, 694] on input "Search:" at bounding box center [1029, 692] width 108 height 17
paste input "https://www.underarmour.com/en-us/p/basketball/unisex_curry_flow_10_team_basket…"
type input "https://www.underarmour.com/en-us/p/basketball/unisex_curry_flow_10_team_basket…"
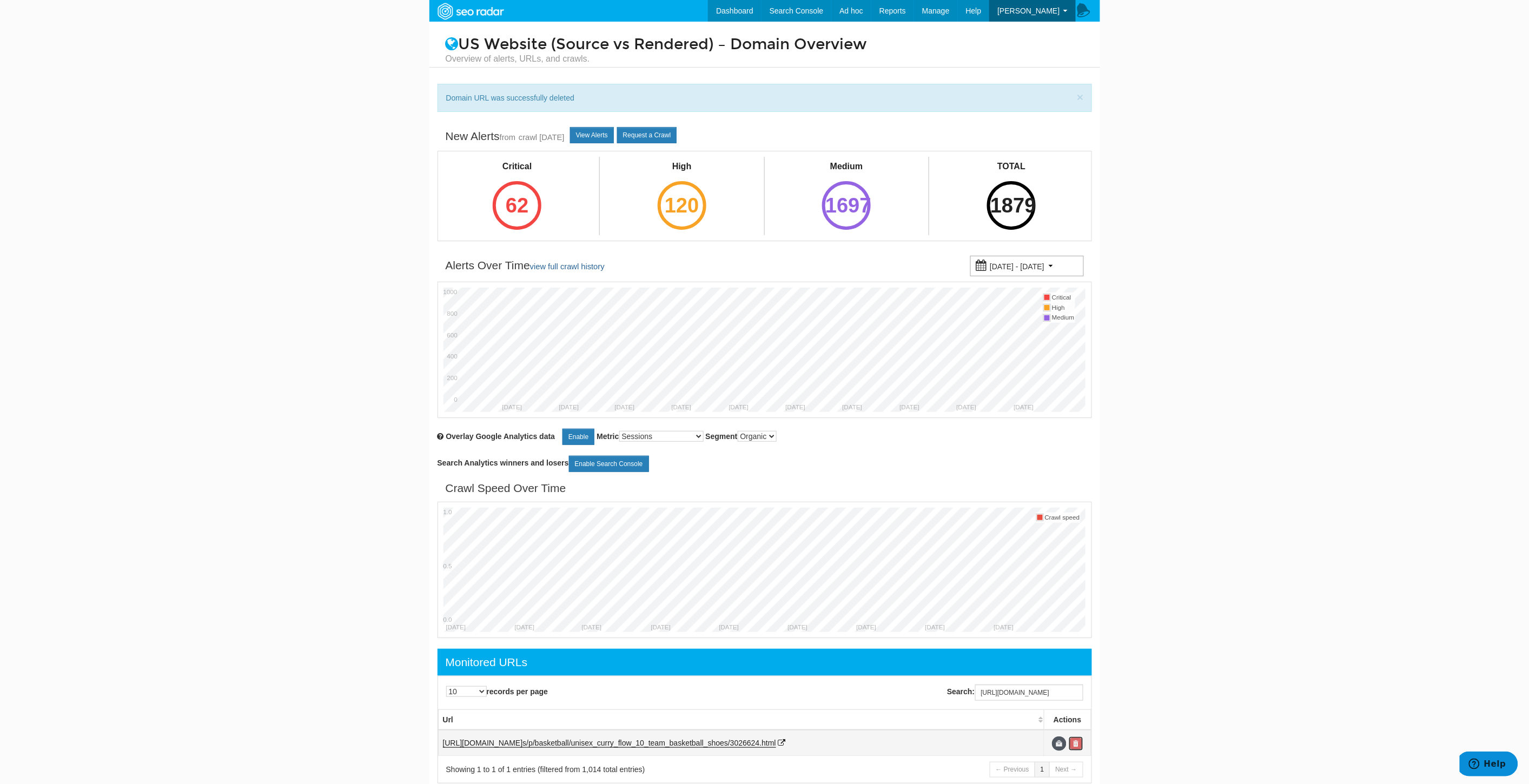
scroll to position [0, 0]
click at [1079, 744] on link at bounding box center [1076, 744] width 15 height 15
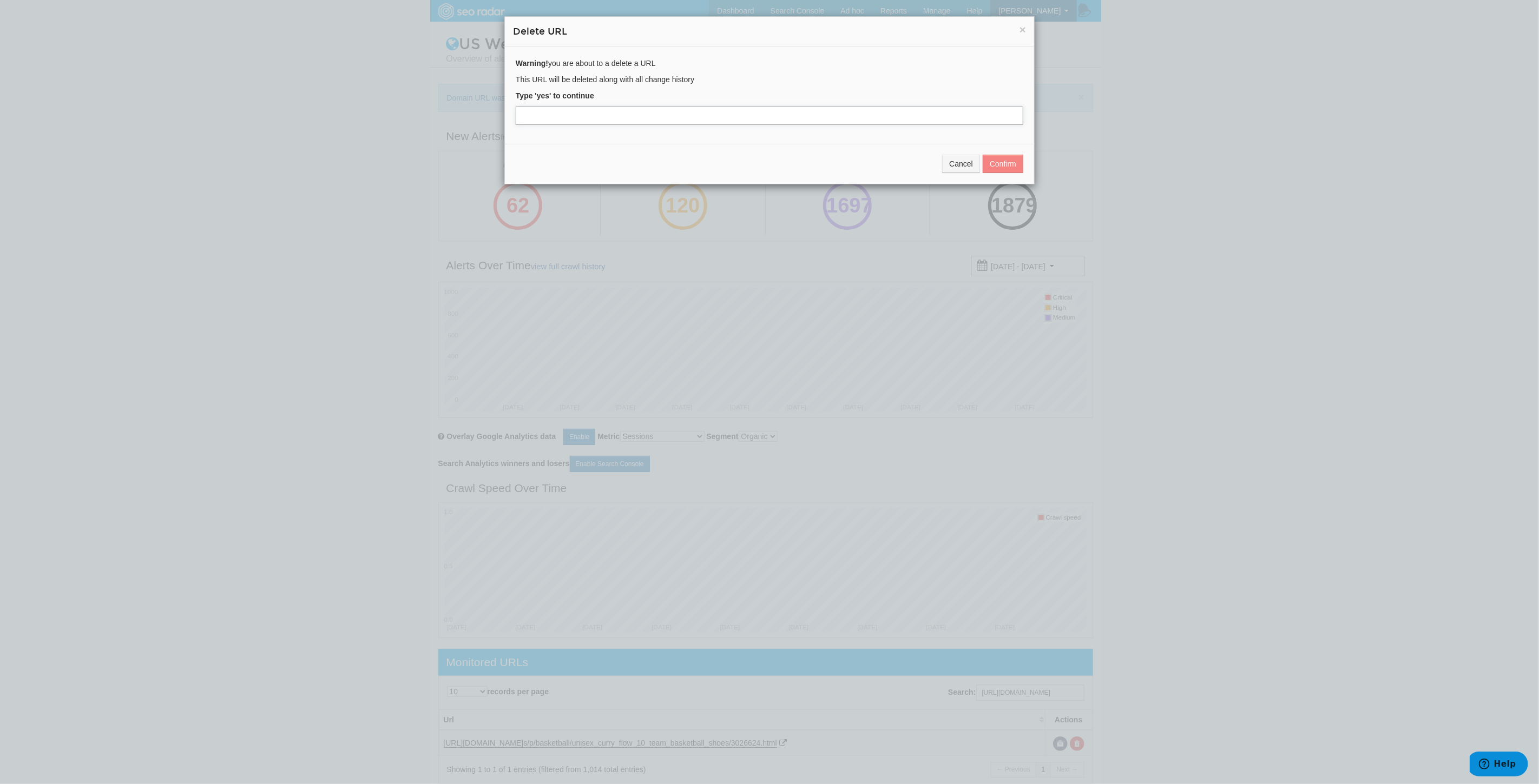
click at [551, 112] on input "text" at bounding box center [769, 116] width 507 height 18
type input "yes"
click at [1008, 171] on button "Confirm" at bounding box center [1003, 164] width 40 height 18
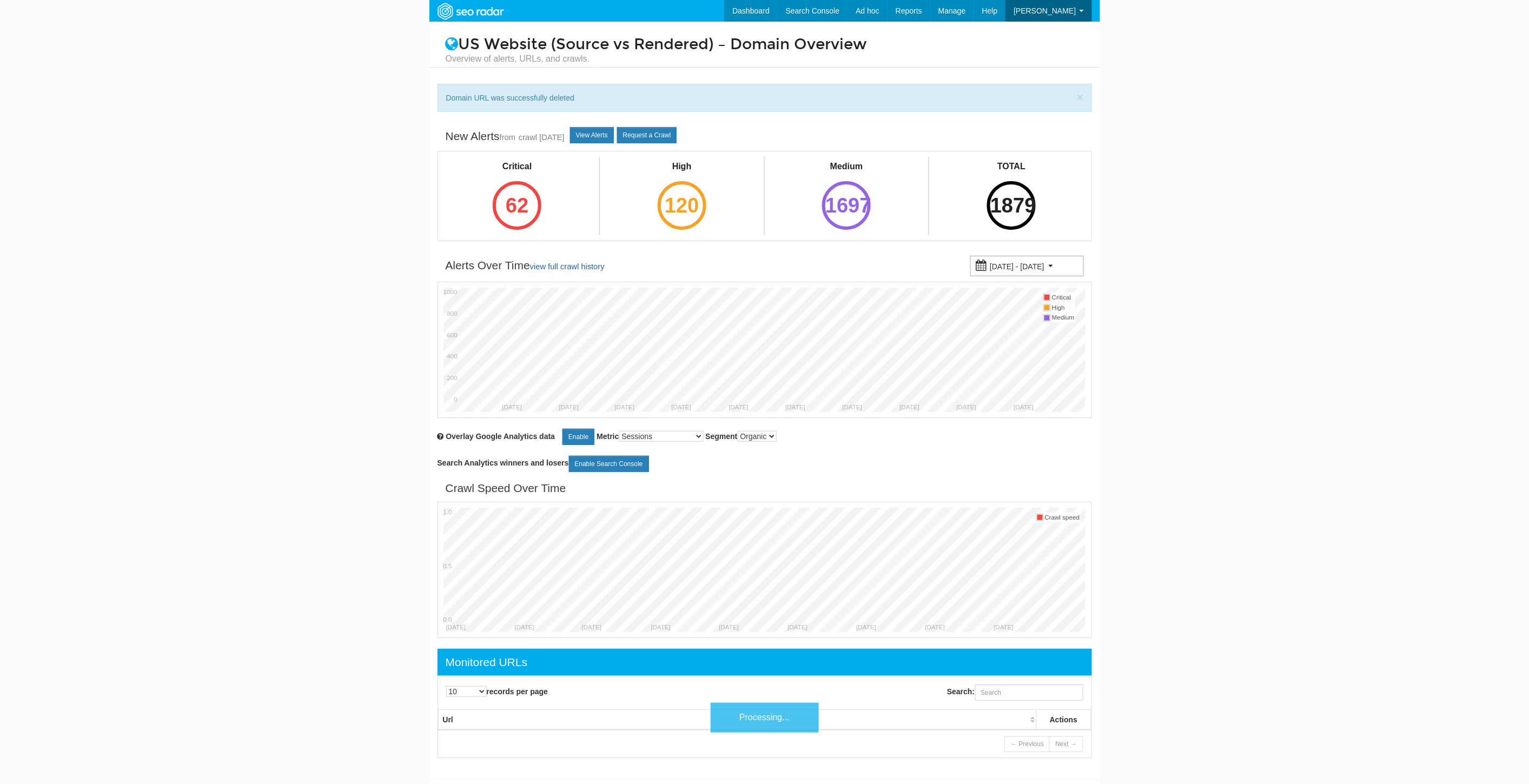
scroll to position [43, 0]
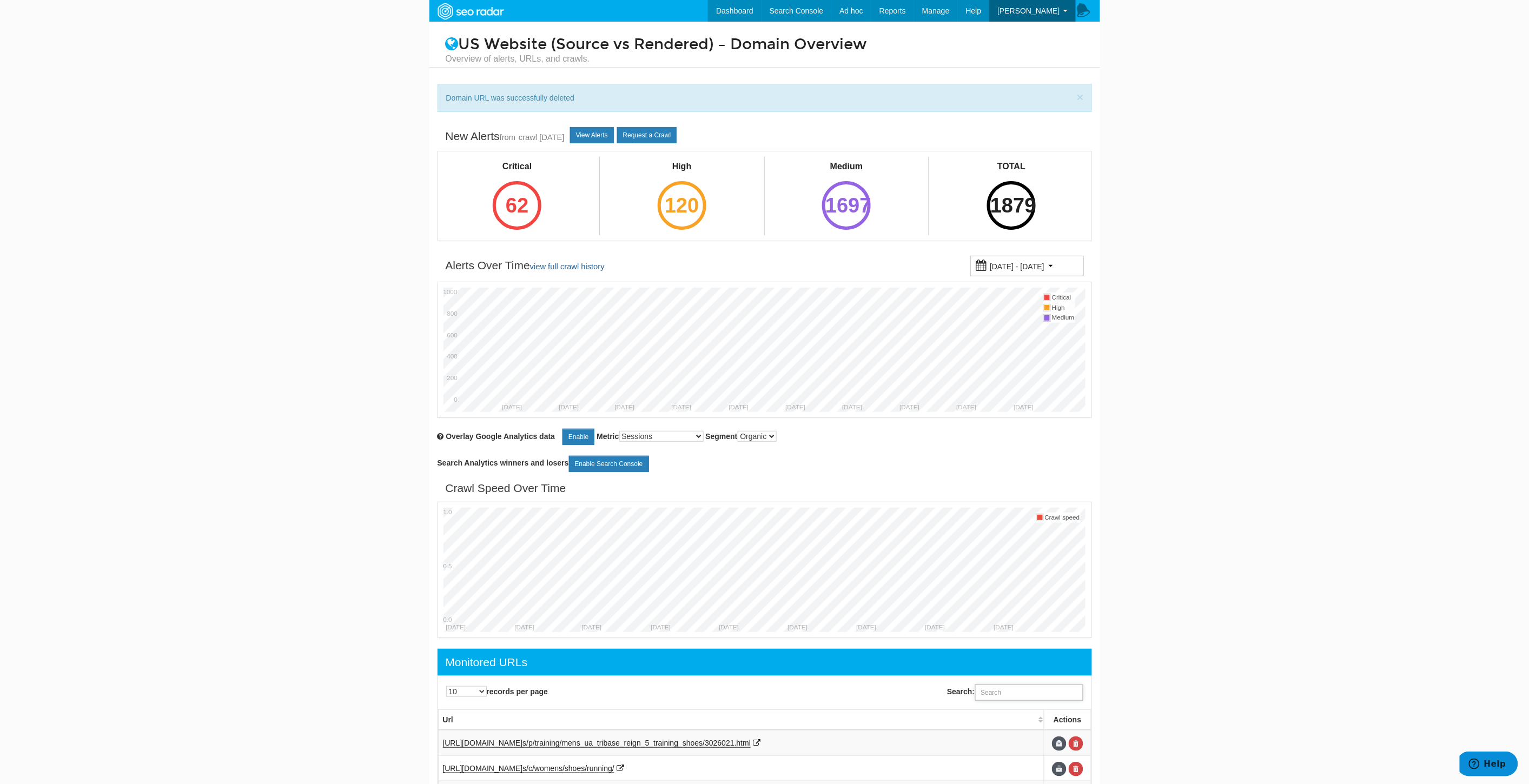
click at [1041, 689] on input "Search:" at bounding box center [1029, 692] width 108 height 17
paste input "[URL][DOMAIN_NAME]"
type input "[URL][DOMAIN_NAME]"
click at [1074, 742] on link at bounding box center [1076, 744] width 15 height 15
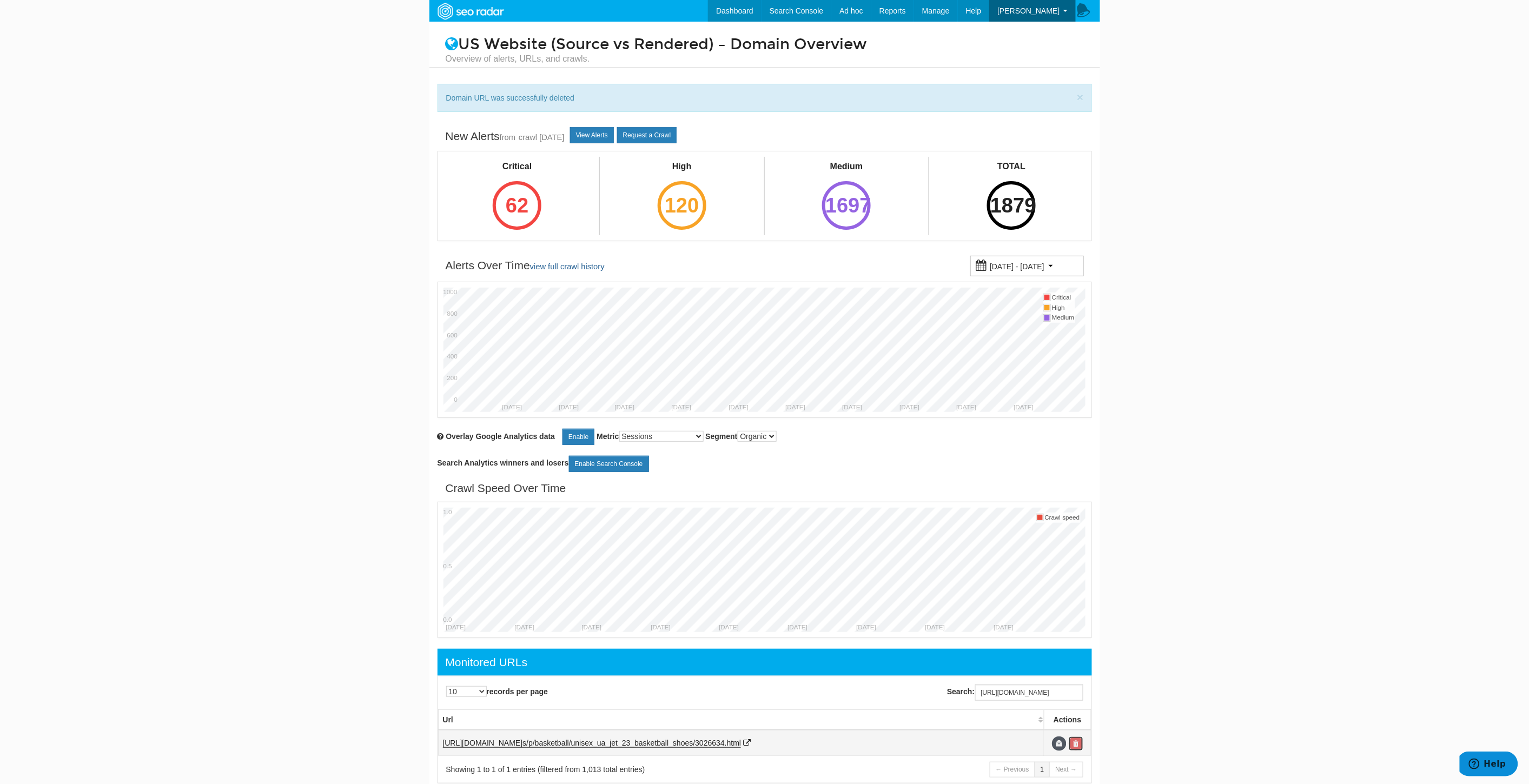
scroll to position [0, 0]
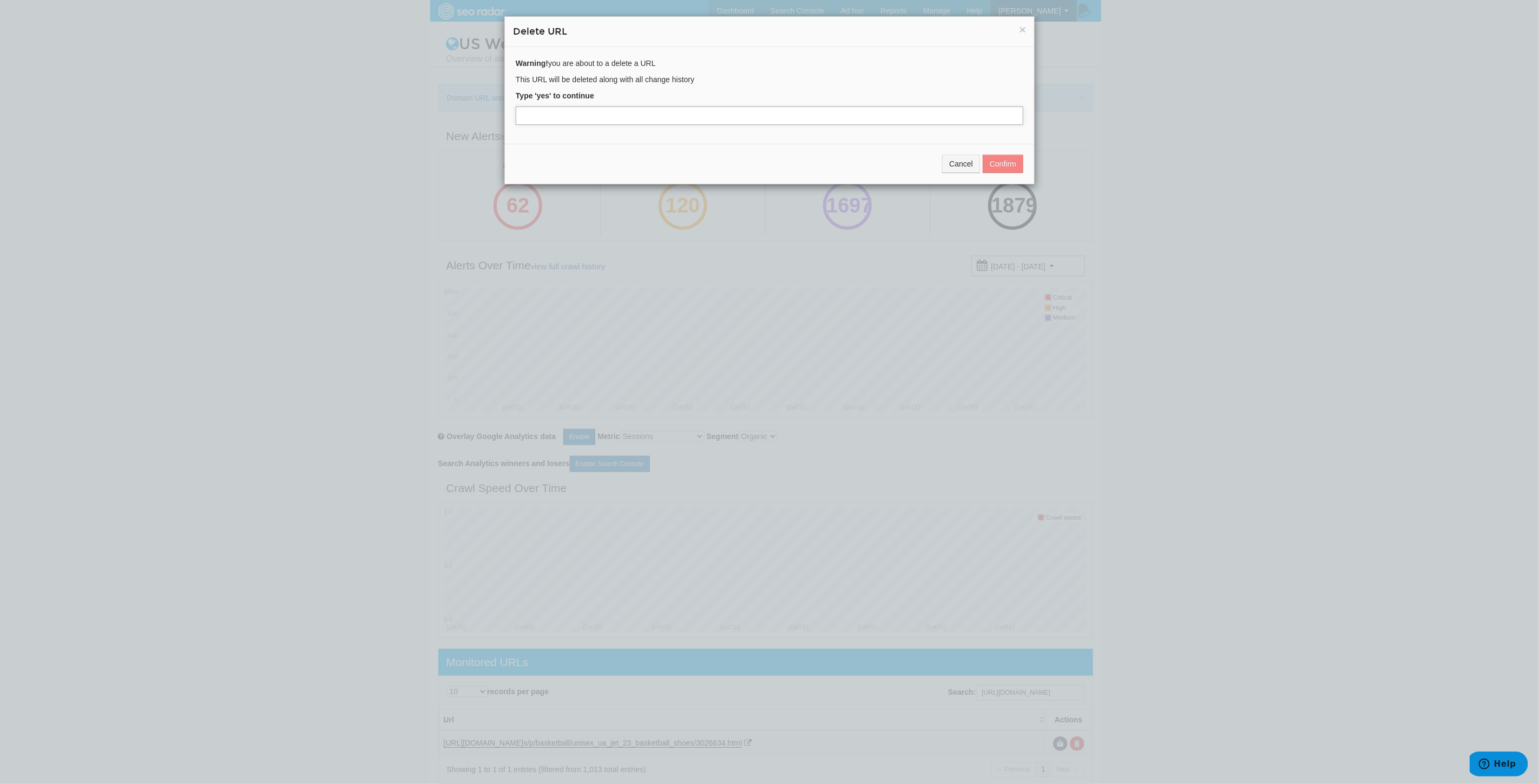
click at [559, 114] on input "text" at bounding box center [769, 116] width 507 height 18
type input "yes"
click at [997, 157] on button "Confirm" at bounding box center [1003, 164] width 40 height 18
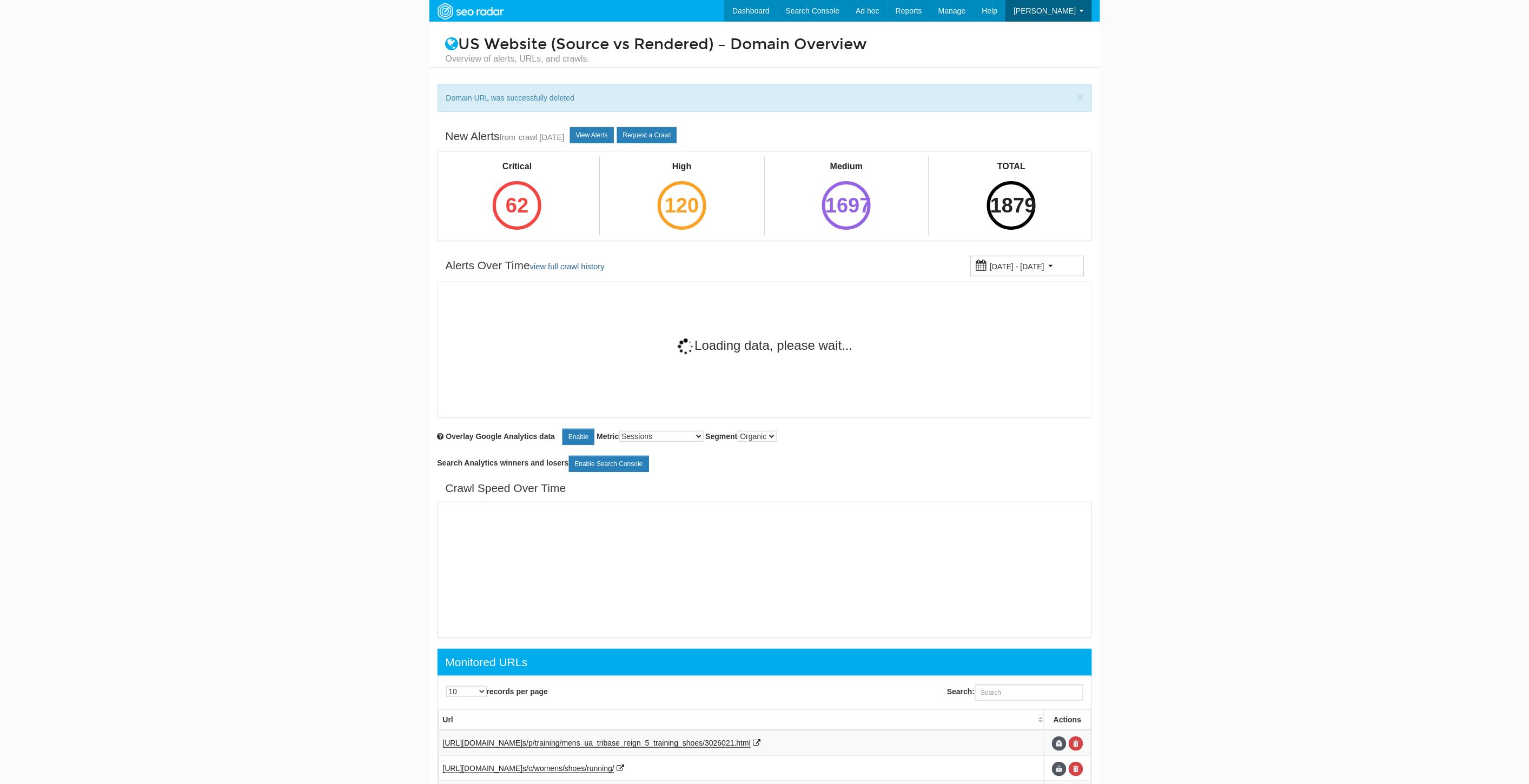
scroll to position [43, 0]
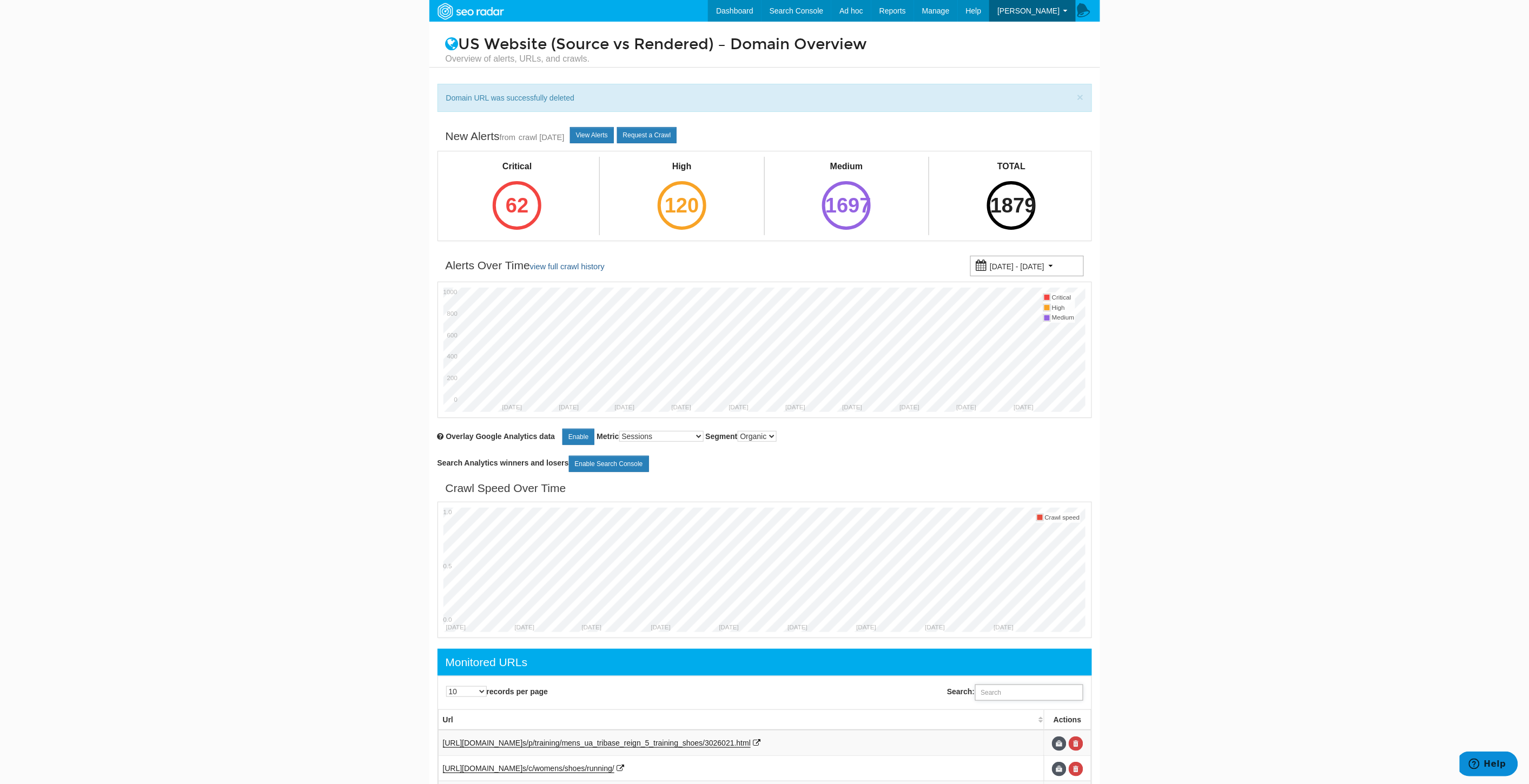
drag, startPoint x: 1018, startPoint y: 694, endPoint x: 1023, endPoint y: 700, distance: 7.8
click at [1018, 694] on input "Search:" at bounding box center [1029, 692] width 108 height 17
paste input "[URL][DOMAIN_NAME]"
type input "[URL][DOMAIN_NAME]"
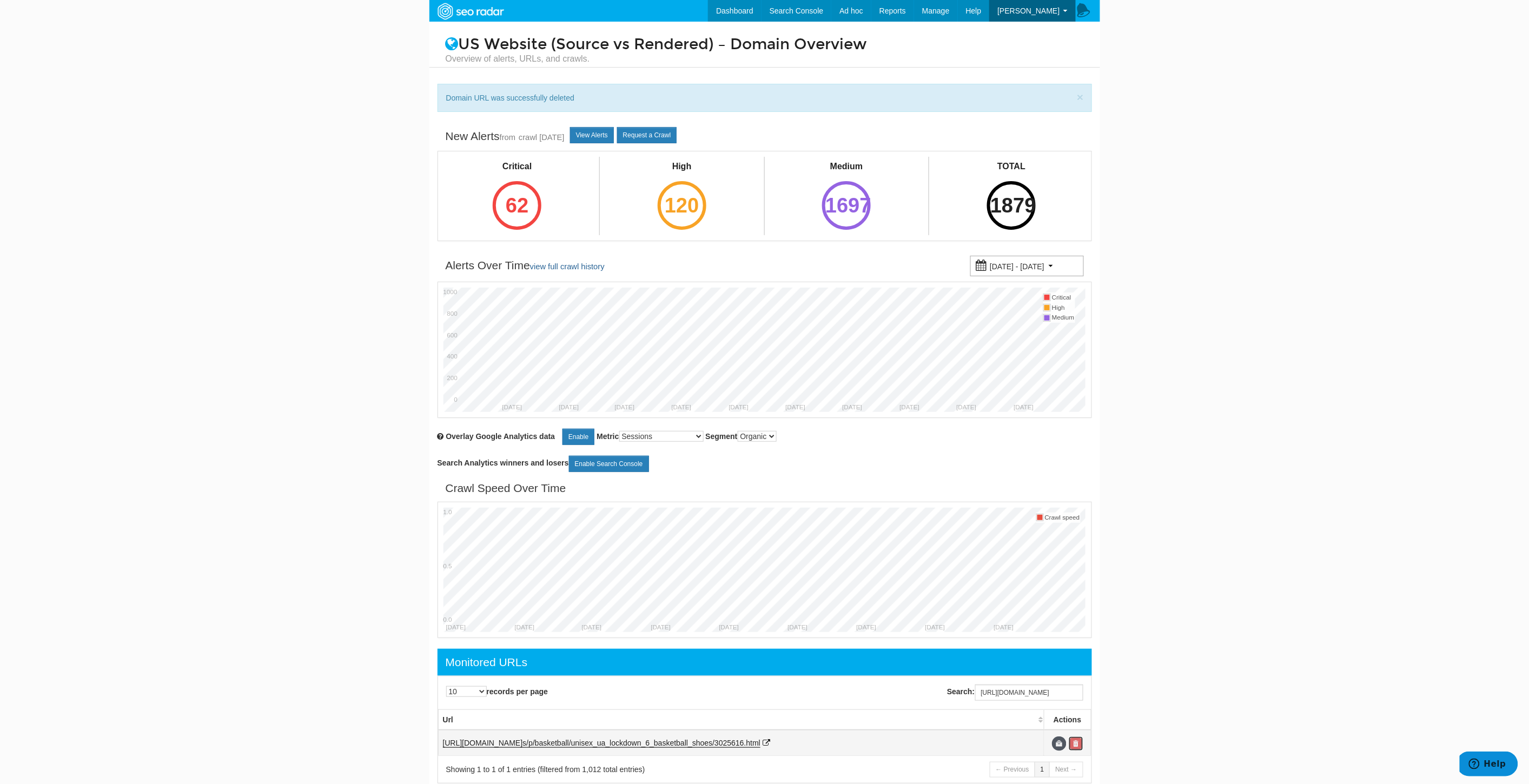
click at [1078, 741] on link at bounding box center [1076, 744] width 15 height 15
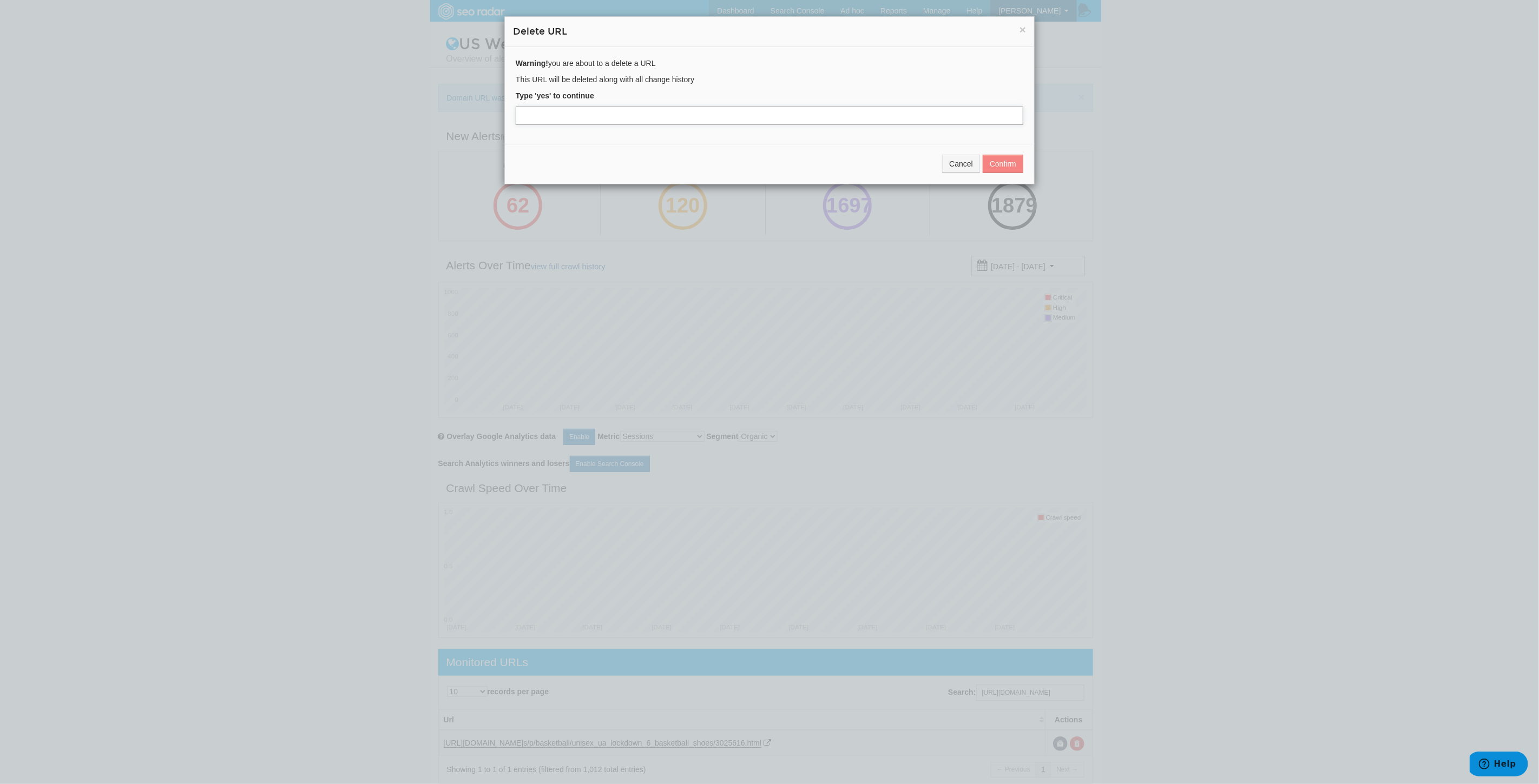
click at [570, 111] on input "text" at bounding box center [769, 116] width 507 height 18
type input "yes"
click at [998, 162] on button "Confirm" at bounding box center [1003, 164] width 40 height 18
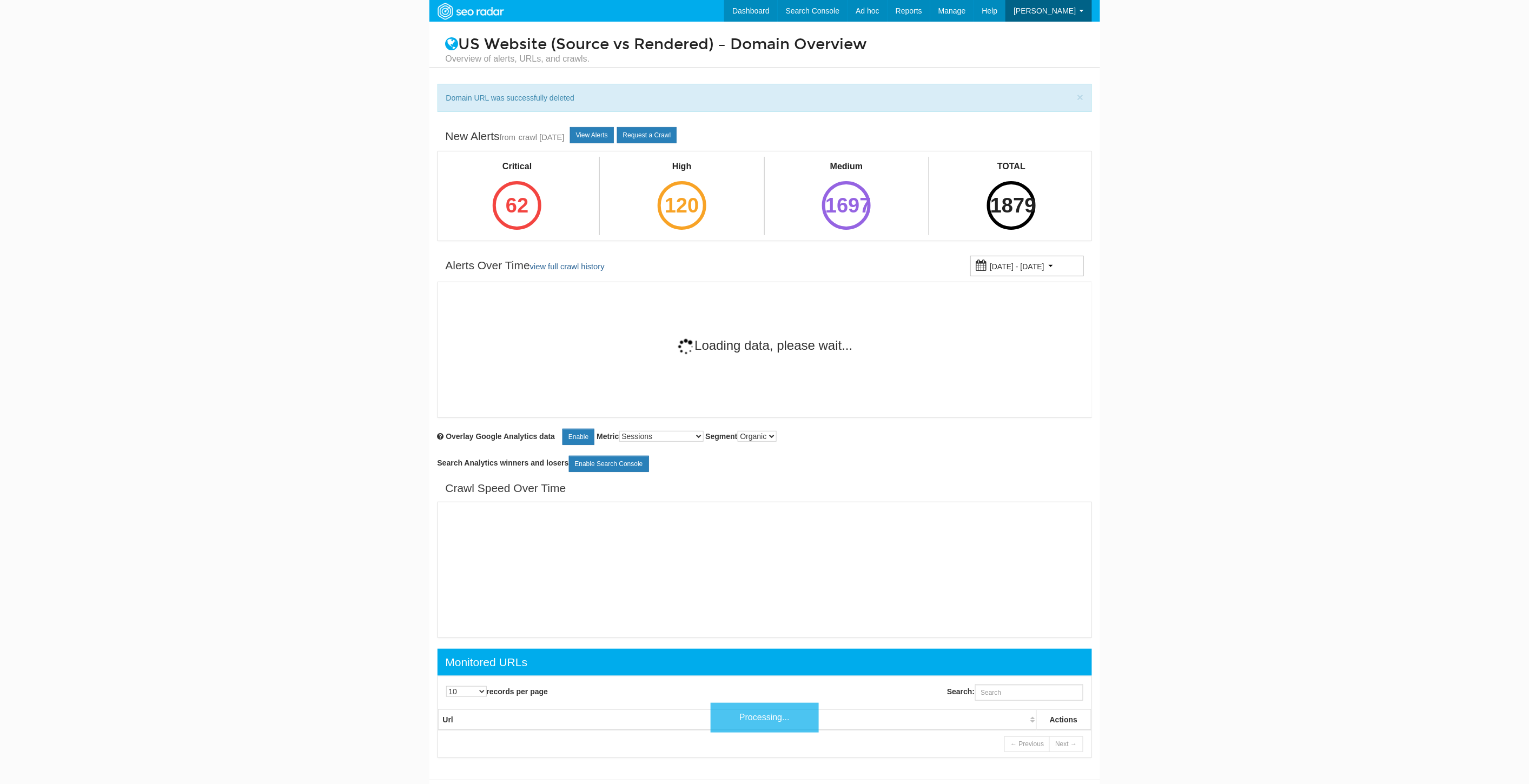
scroll to position [43, 0]
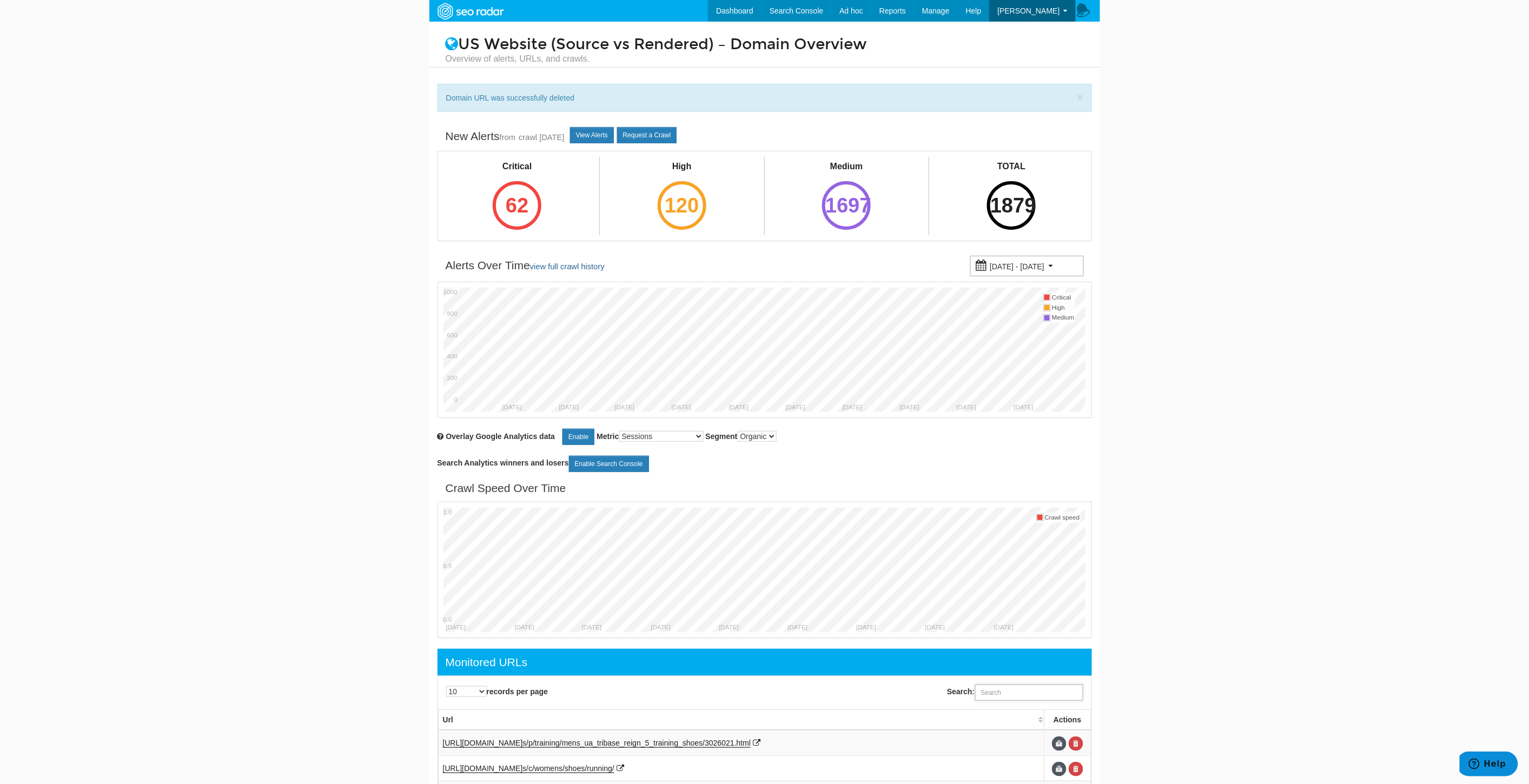
click at [1035, 689] on input "Search:" at bounding box center [1029, 692] width 108 height 17
paste input "https://www.underarmour.com/en-us/p/curry_brand_shoes_and_gear/unisex_curry_3z7…"
type input "https://www.underarmour.com/en-us/p/curry_brand_shoes_and_gear/unisex_curry_3z7…"
click at [1083, 746] on link at bounding box center [1076, 744] width 15 height 15
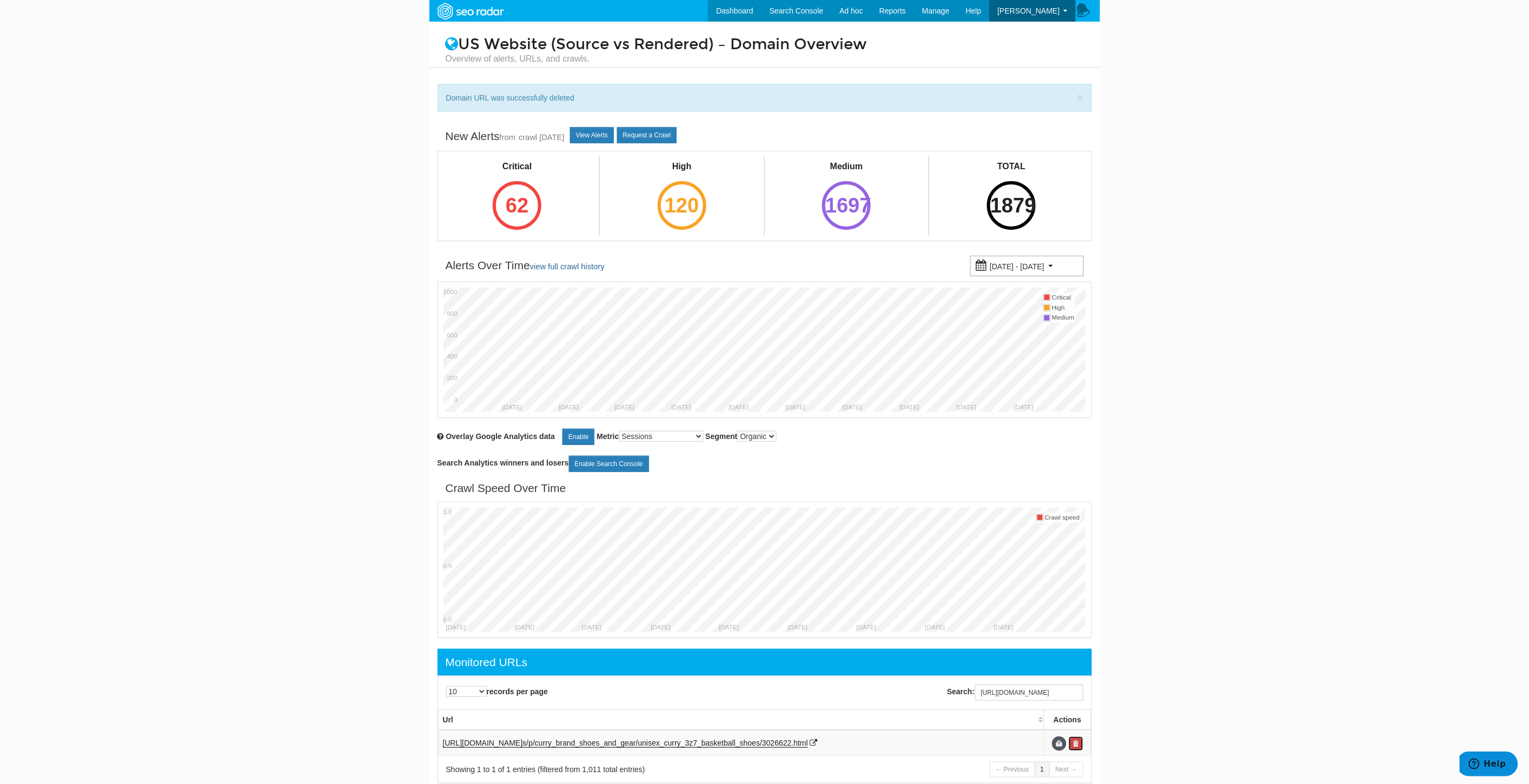
scroll to position [0, 0]
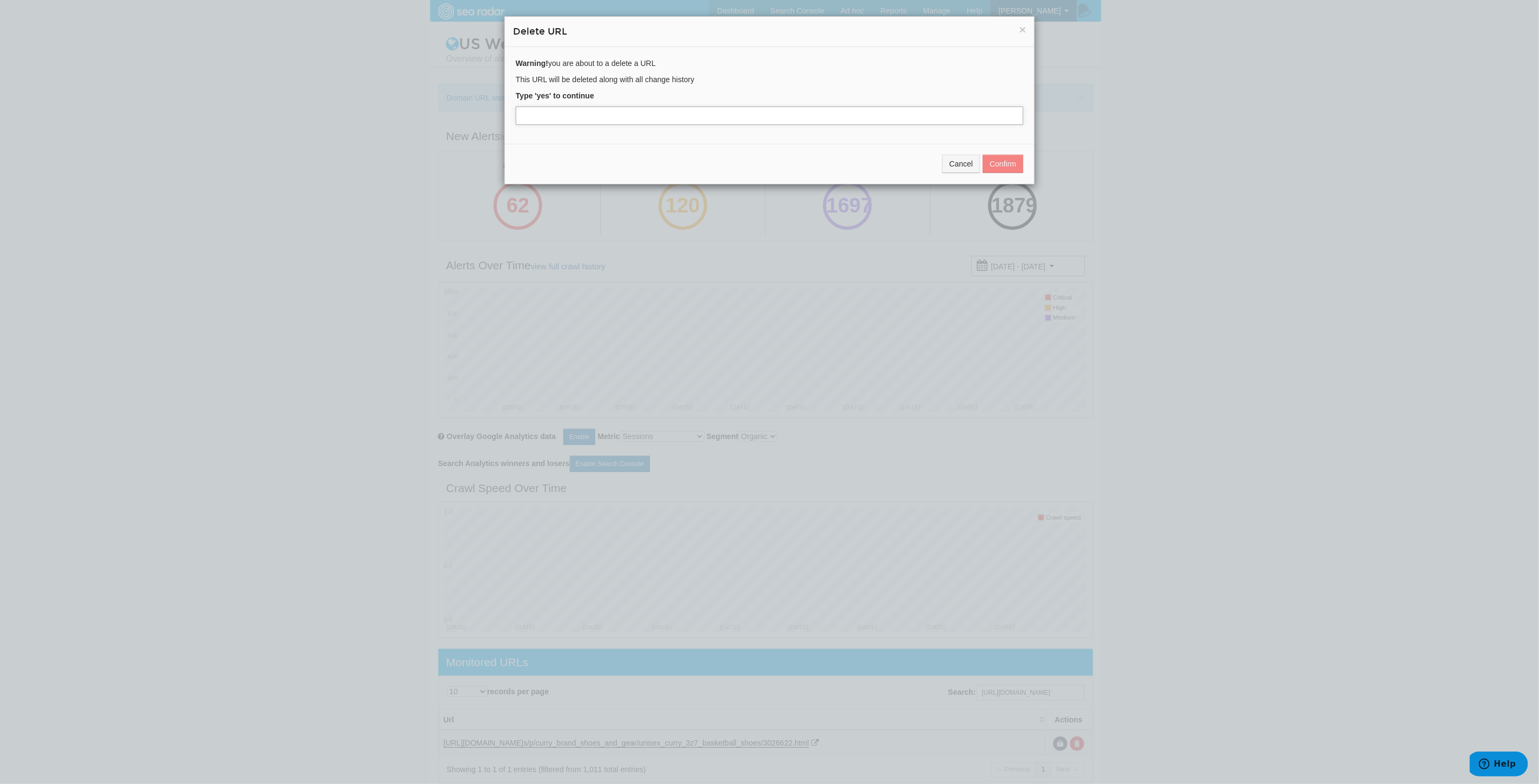
click at [549, 122] on input "text" at bounding box center [769, 116] width 507 height 18
type input "yes"
click at [1004, 163] on button "Confirm" at bounding box center [1003, 164] width 40 height 18
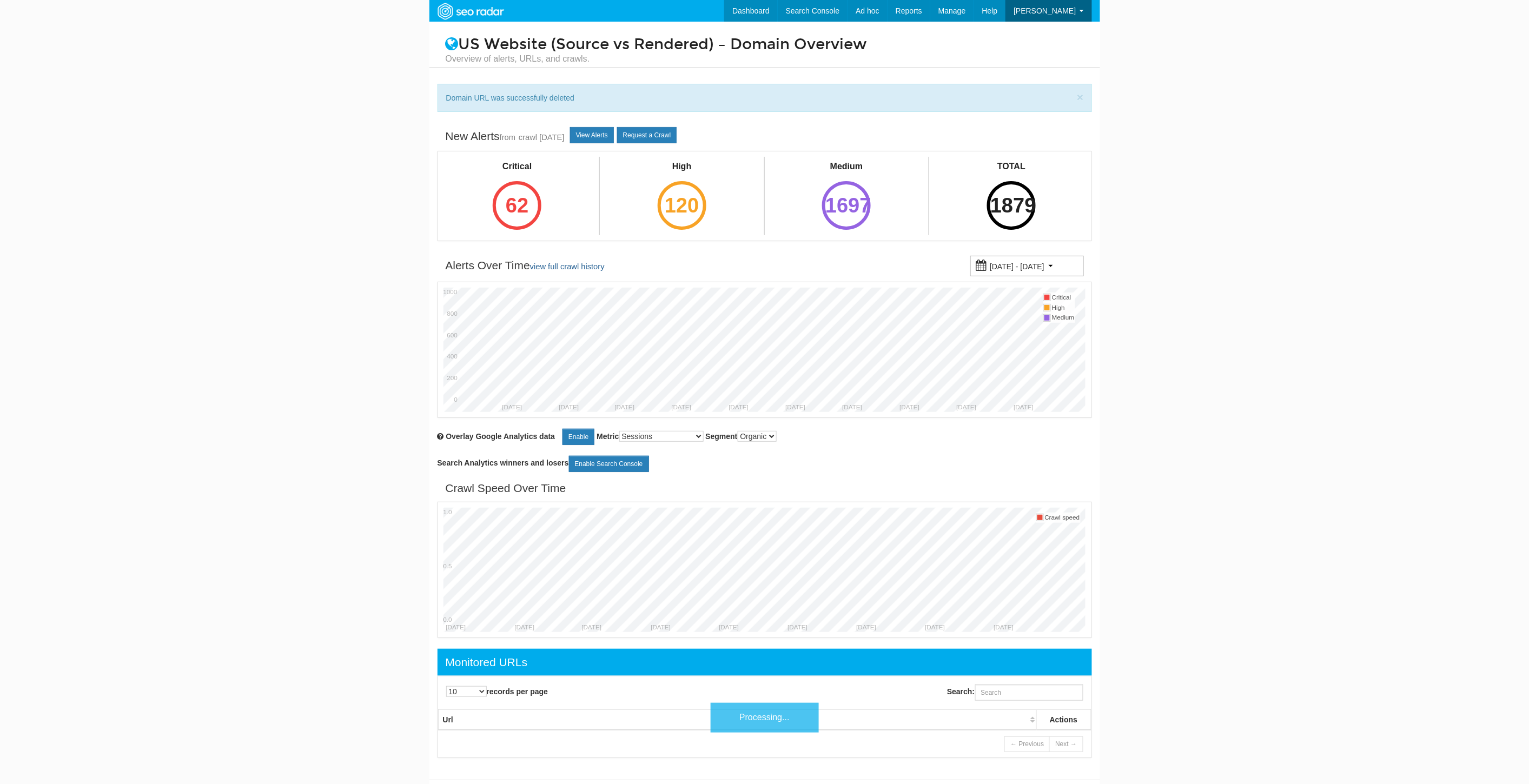
scroll to position [43, 0]
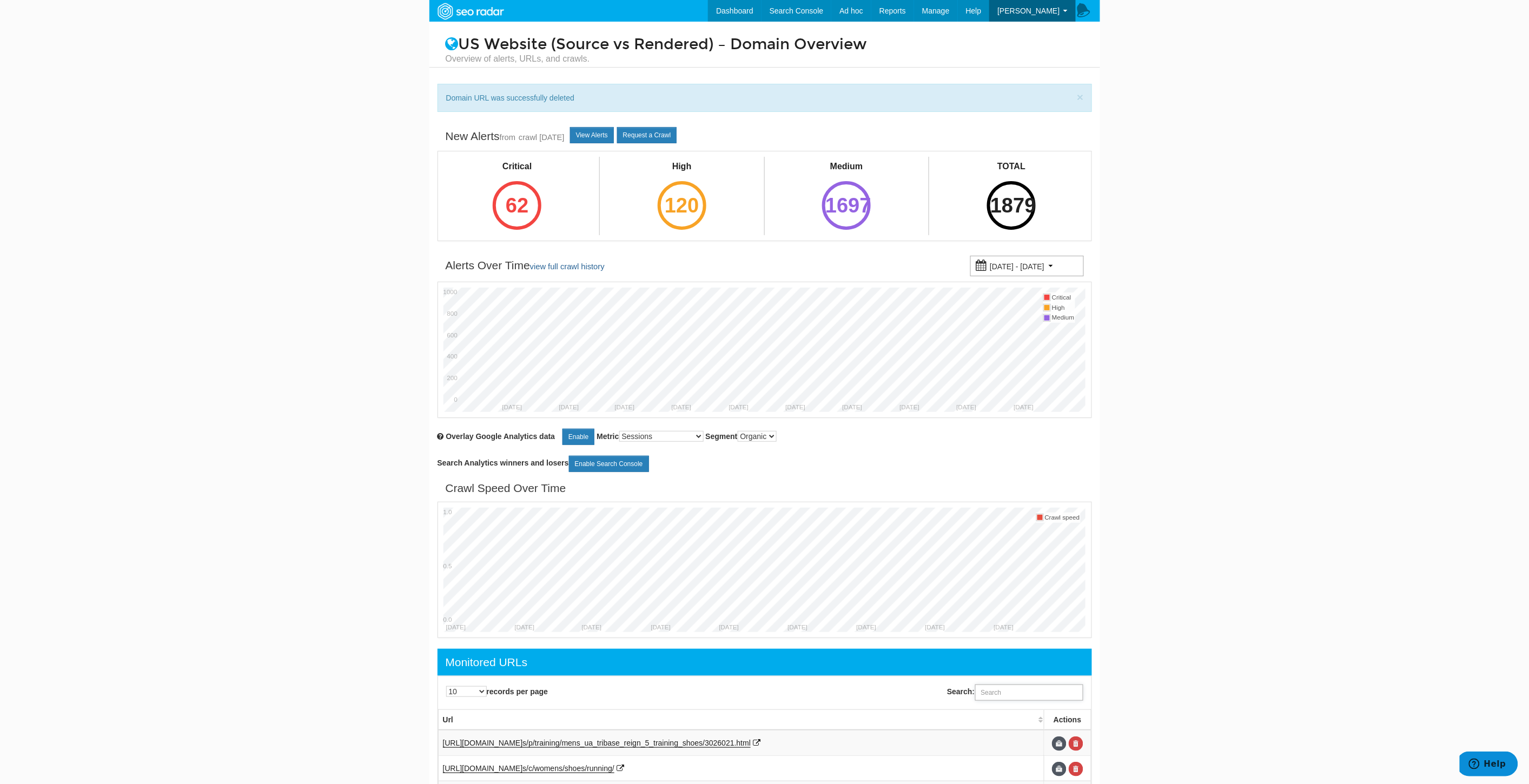
click at [1020, 693] on input "Search:" at bounding box center [1029, 692] width 108 height 17
paste input "[URL][DOMAIN_NAME]"
type input "[URL][DOMAIN_NAME]"
click at [1081, 743] on link at bounding box center [1076, 744] width 15 height 15
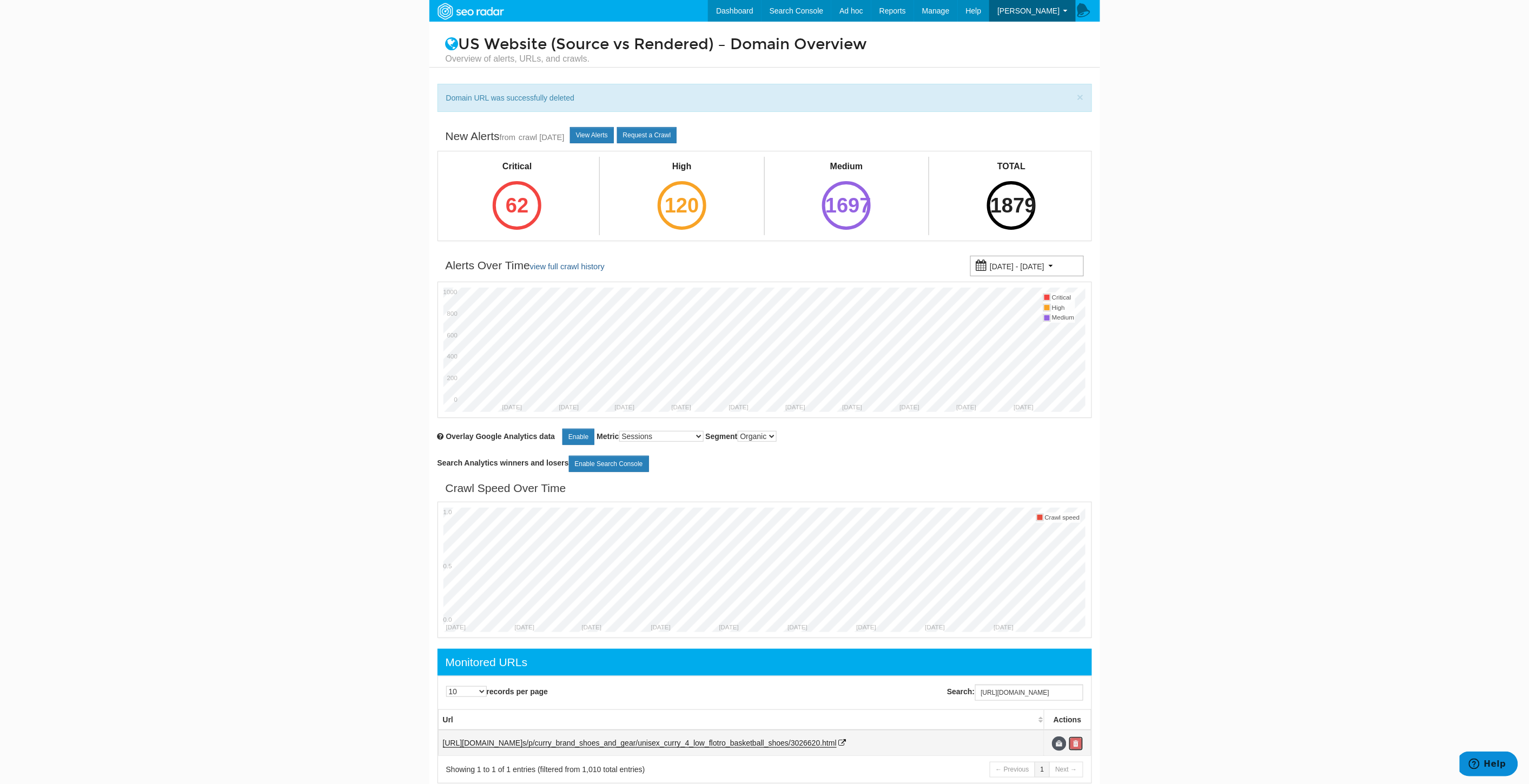
scroll to position [0, 0]
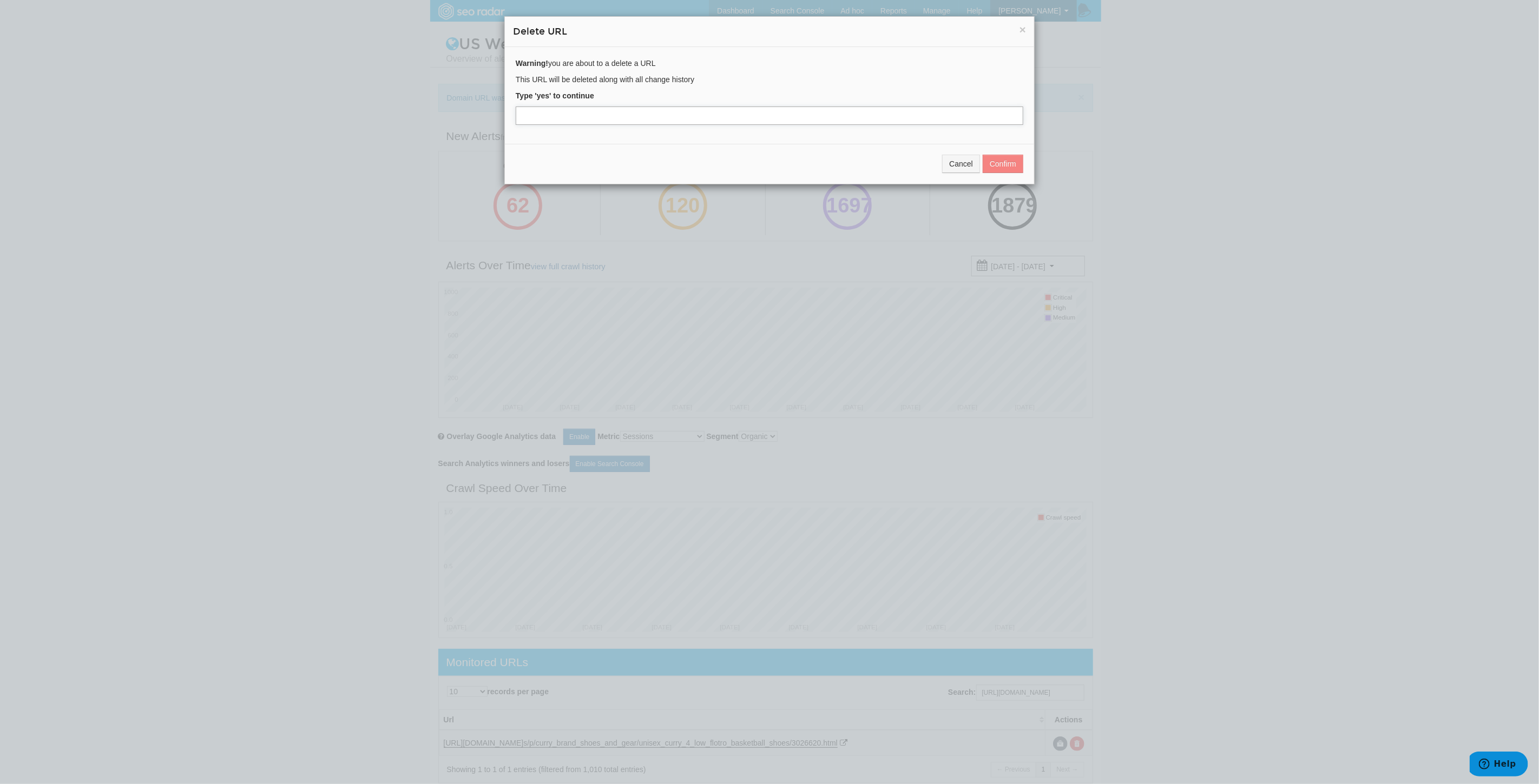
click at [590, 119] on input "text" at bounding box center [769, 116] width 507 height 18
type input "yes"
click at [1007, 157] on button "Confirm" at bounding box center [1003, 164] width 40 height 18
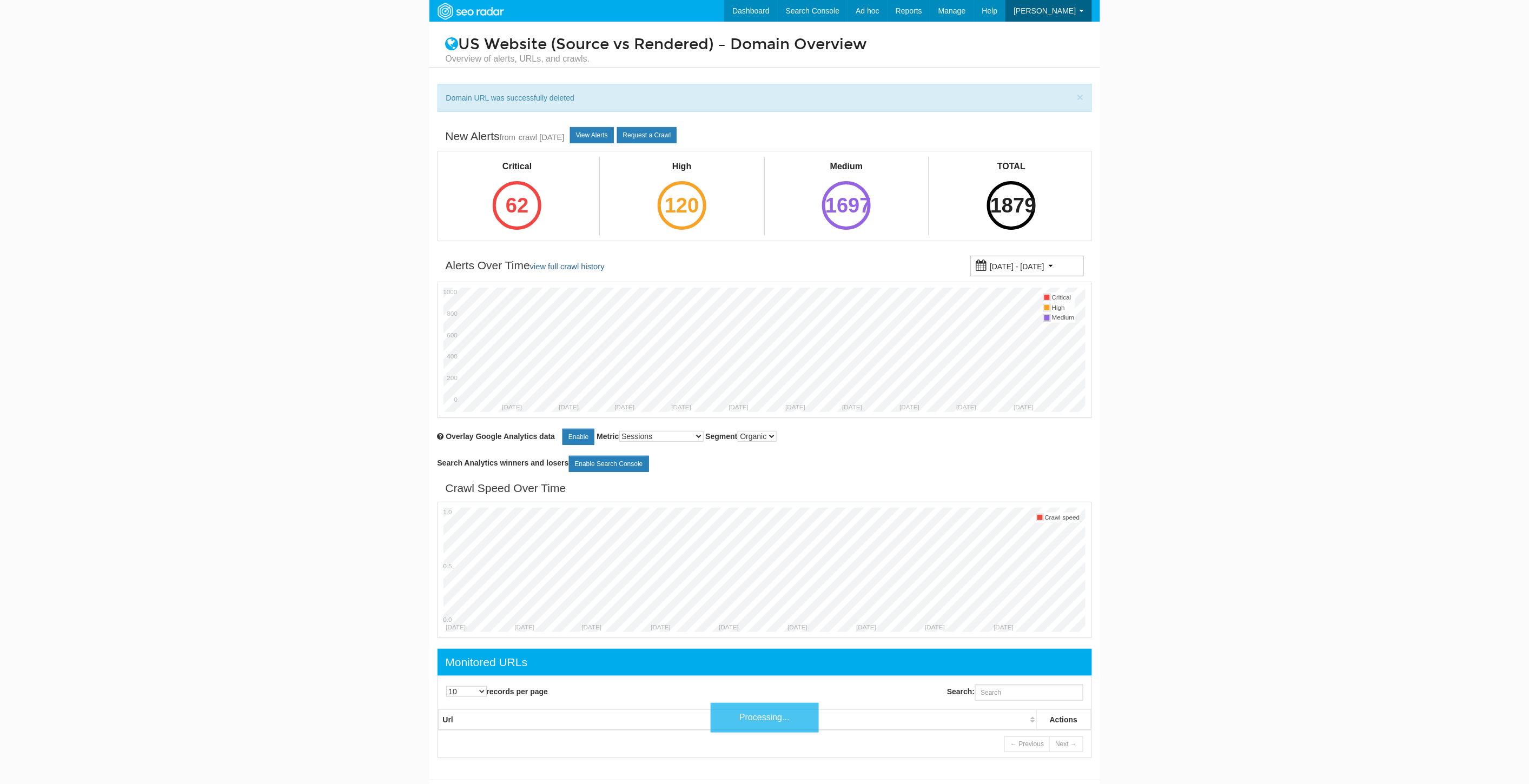
scroll to position [43, 0]
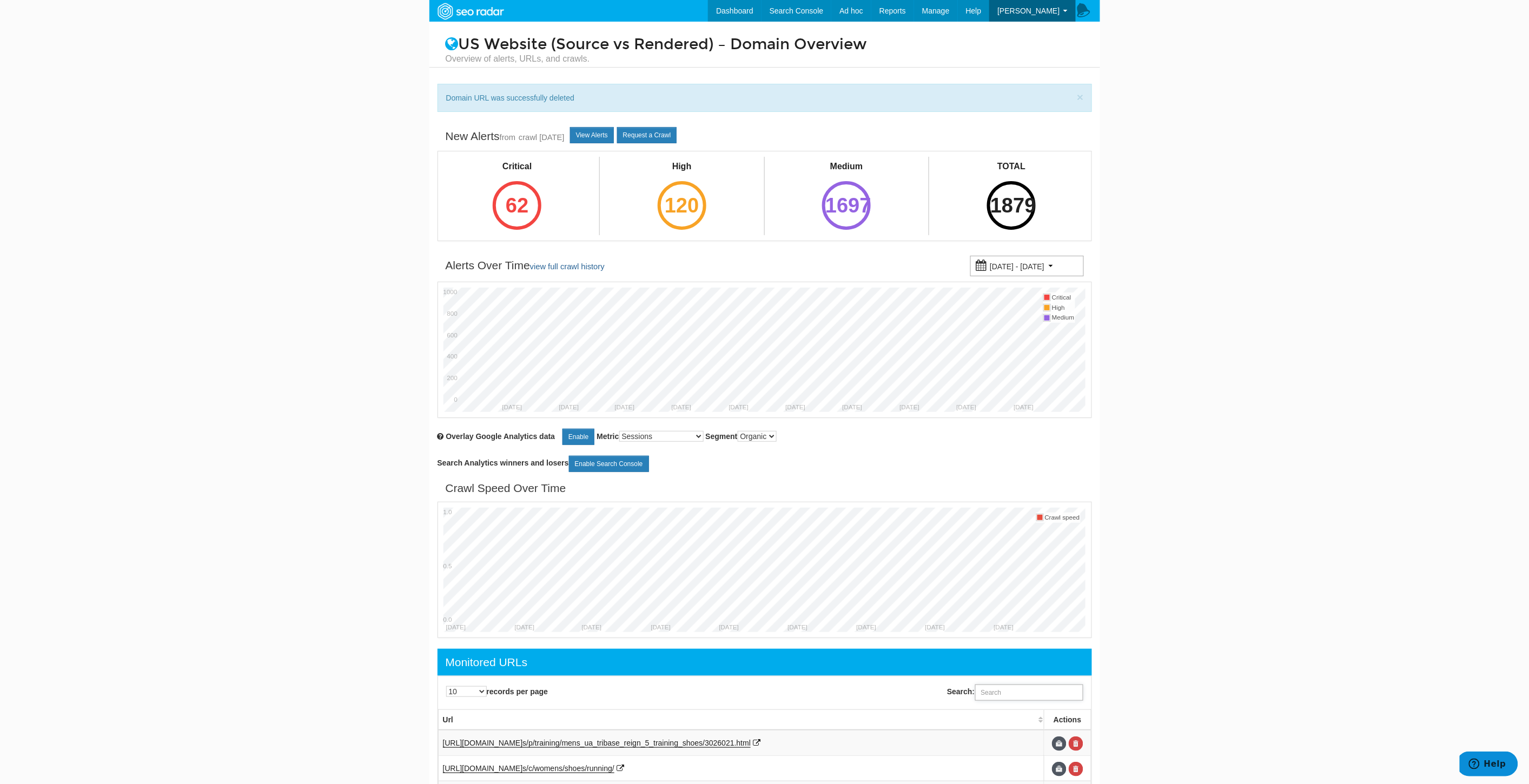
click at [1007, 687] on input "Search:" at bounding box center [1029, 692] width 108 height 17
click at [1012, 690] on input "Search:" at bounding box center [1029, 692] width 108 height 17
paste input "https://www.underarmour.com/en-us/p/duffle_bags/unisex_ua_contain_duo_sm_backpa…"
type input "https://www.underarmour.com/en-us/p/duffle_bags/unisex_ua_contain_duo_sm_backpa…"
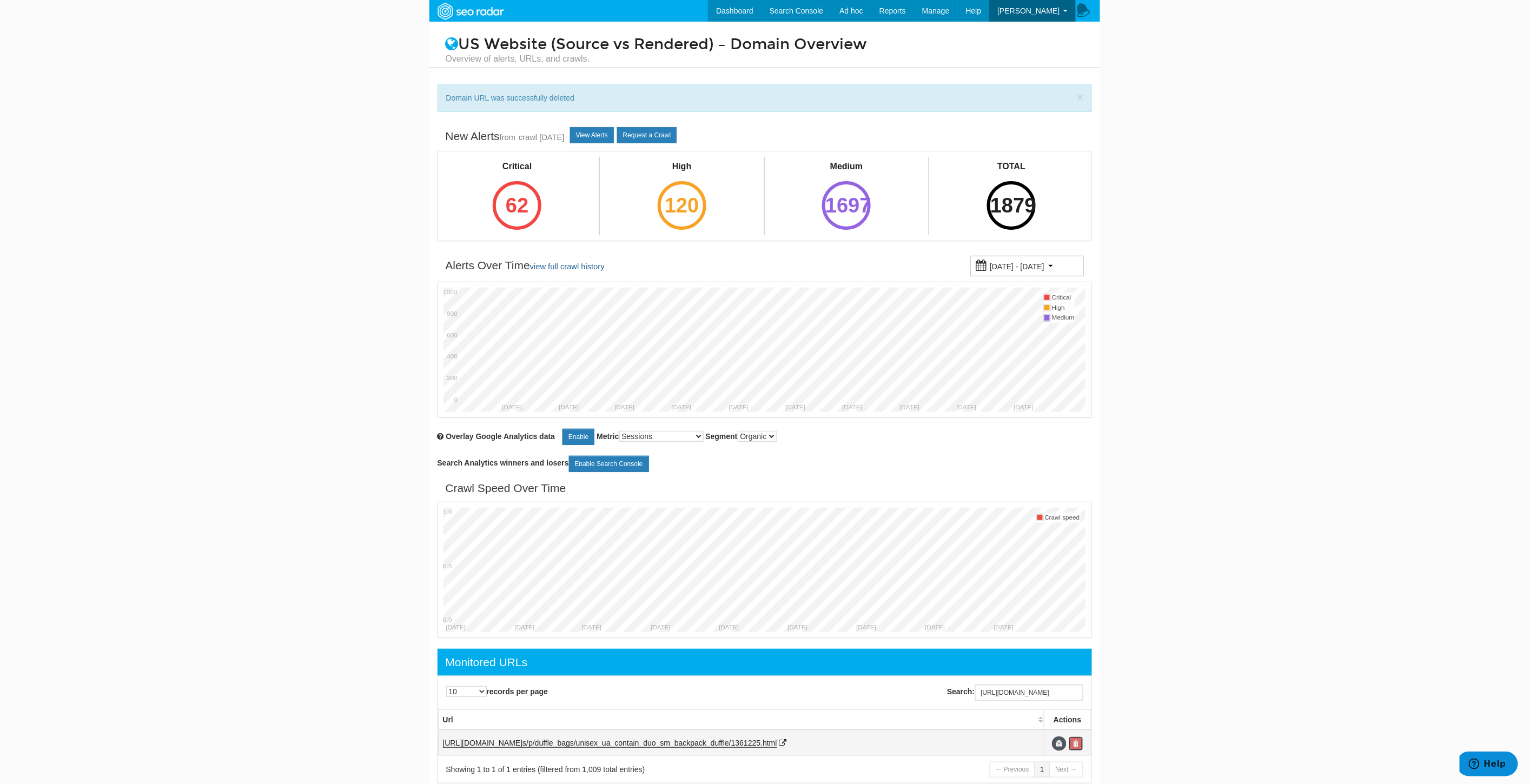
scroll to position [0, 0]
click at [1081, 744] on link at bounding box center [1076, 744] width 15 height 15
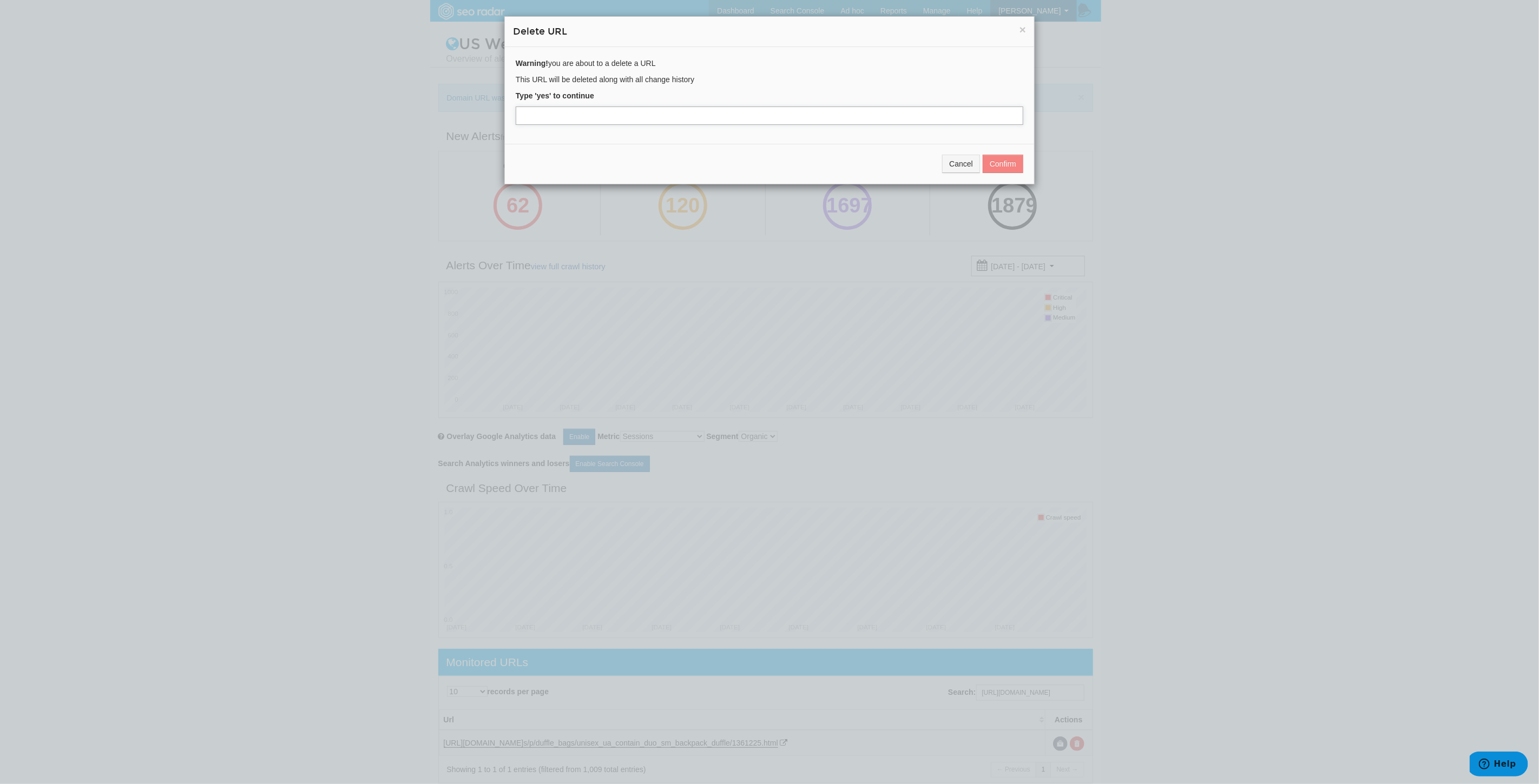
click at [551, 124] on input "text" at bounding box center [769, 116] width 507 height 18
type input "yes"
click at [1001, 163] on button "Confirm" at bounding box center [1003, 164] width 40 height 18
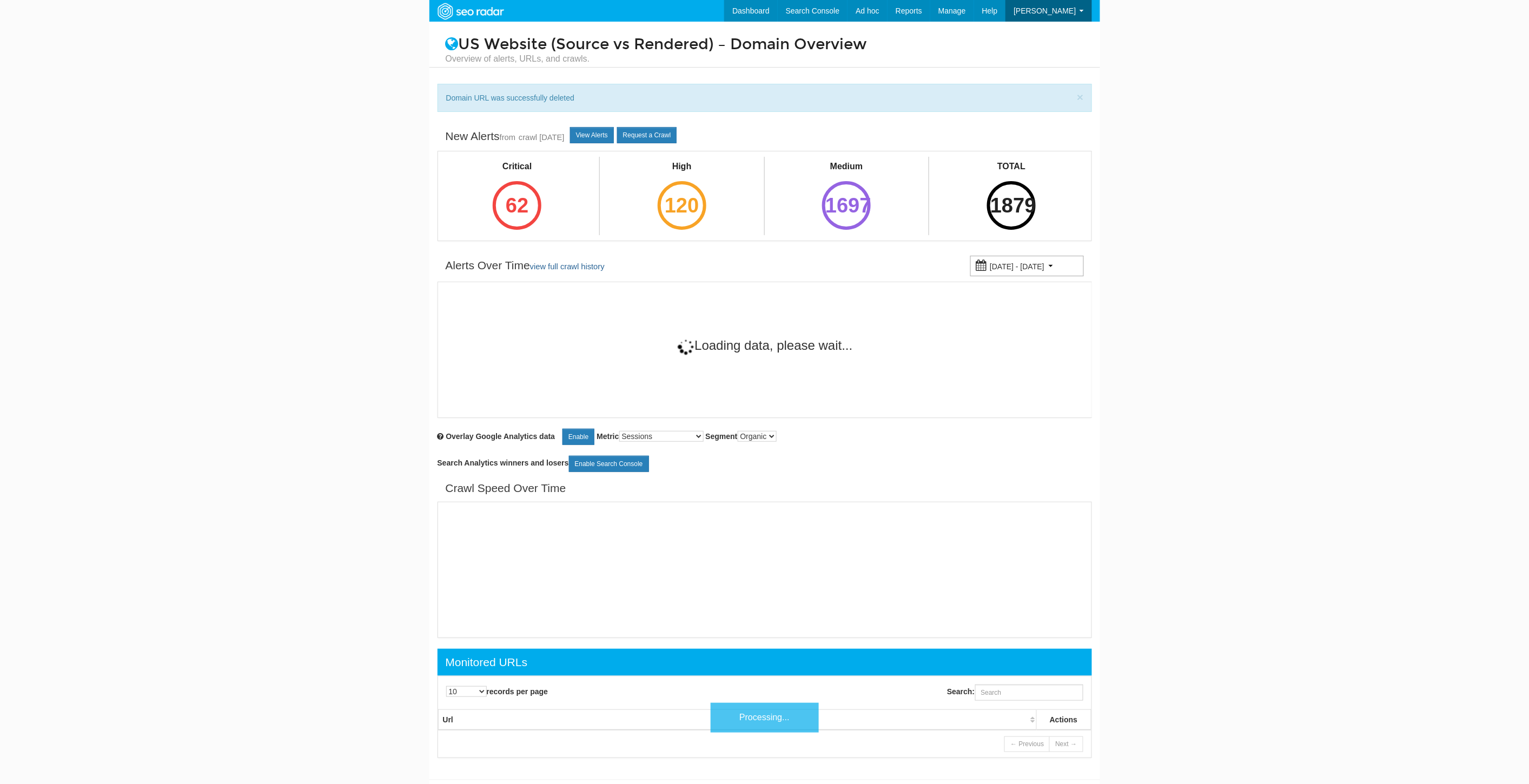
scroll to position [43, 0]
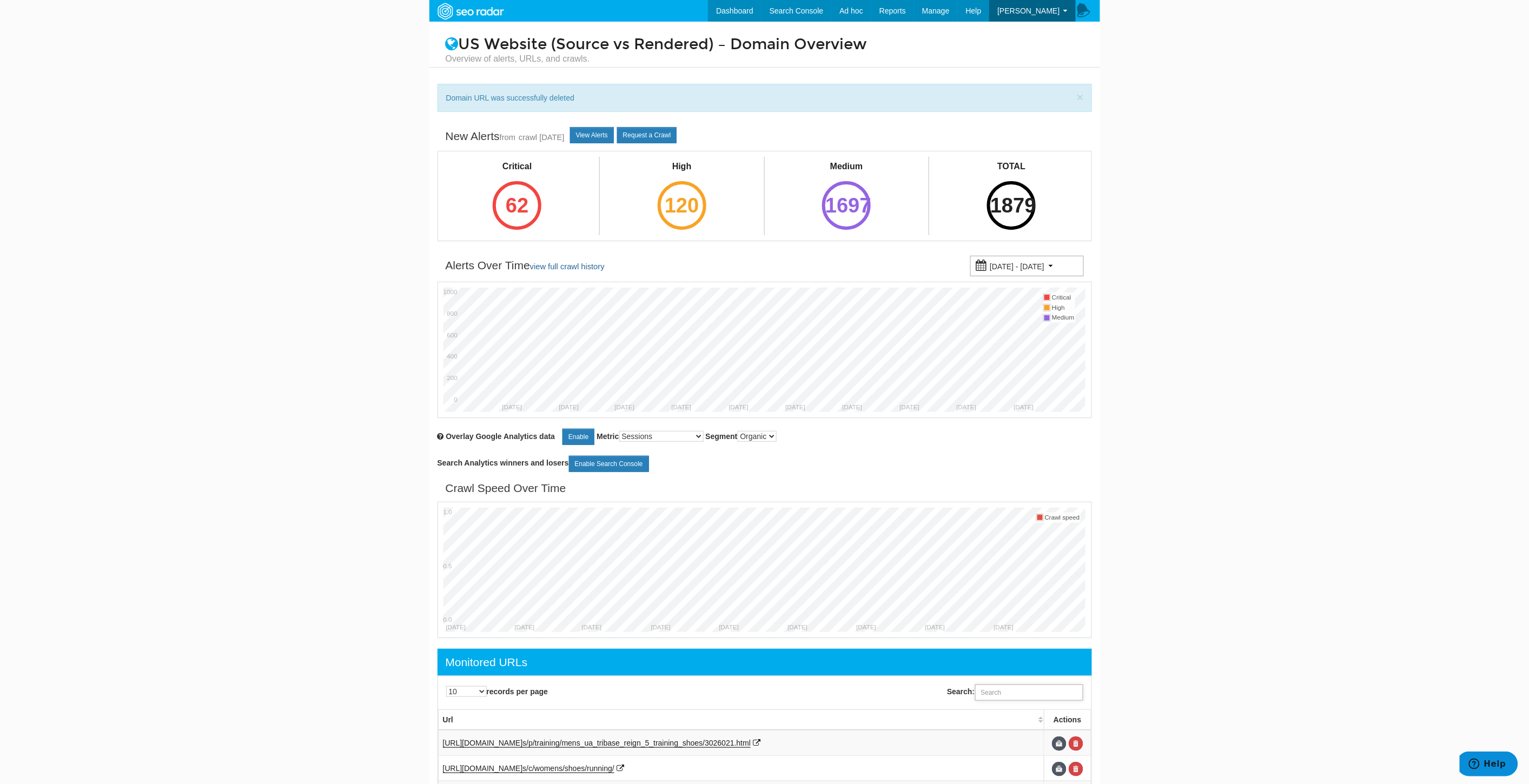
click at [1010, 692] on input "Search:" at bounding box center [1029, 692] width 108 height 17
paste input "[URL][DOMAIN_NAME]"
type input "[URL][DOMAIN_NAME]"
click at [1082, 745] on link at bounding box center [1076, 744] width 15 height 15
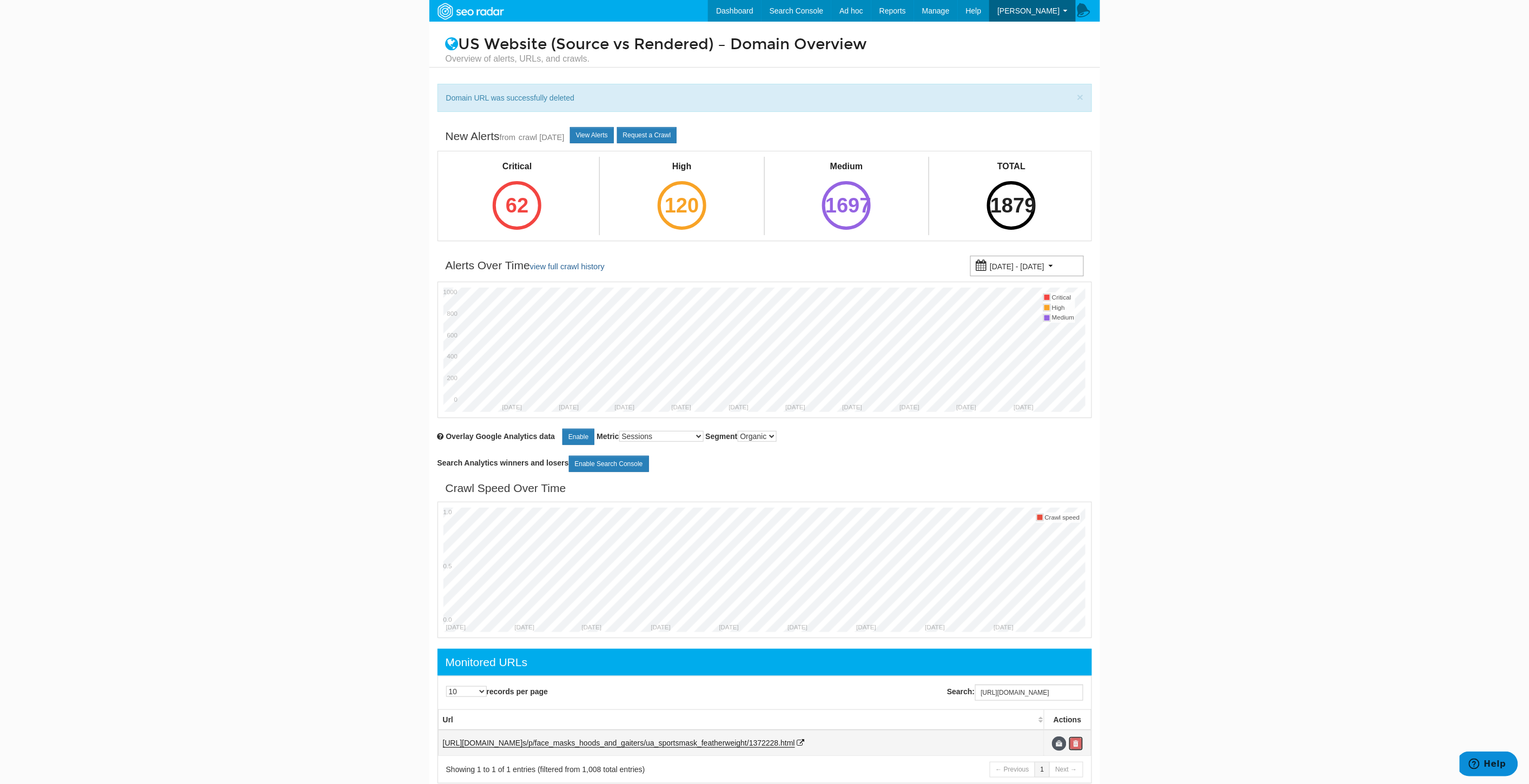
scroll to position [0, 0]
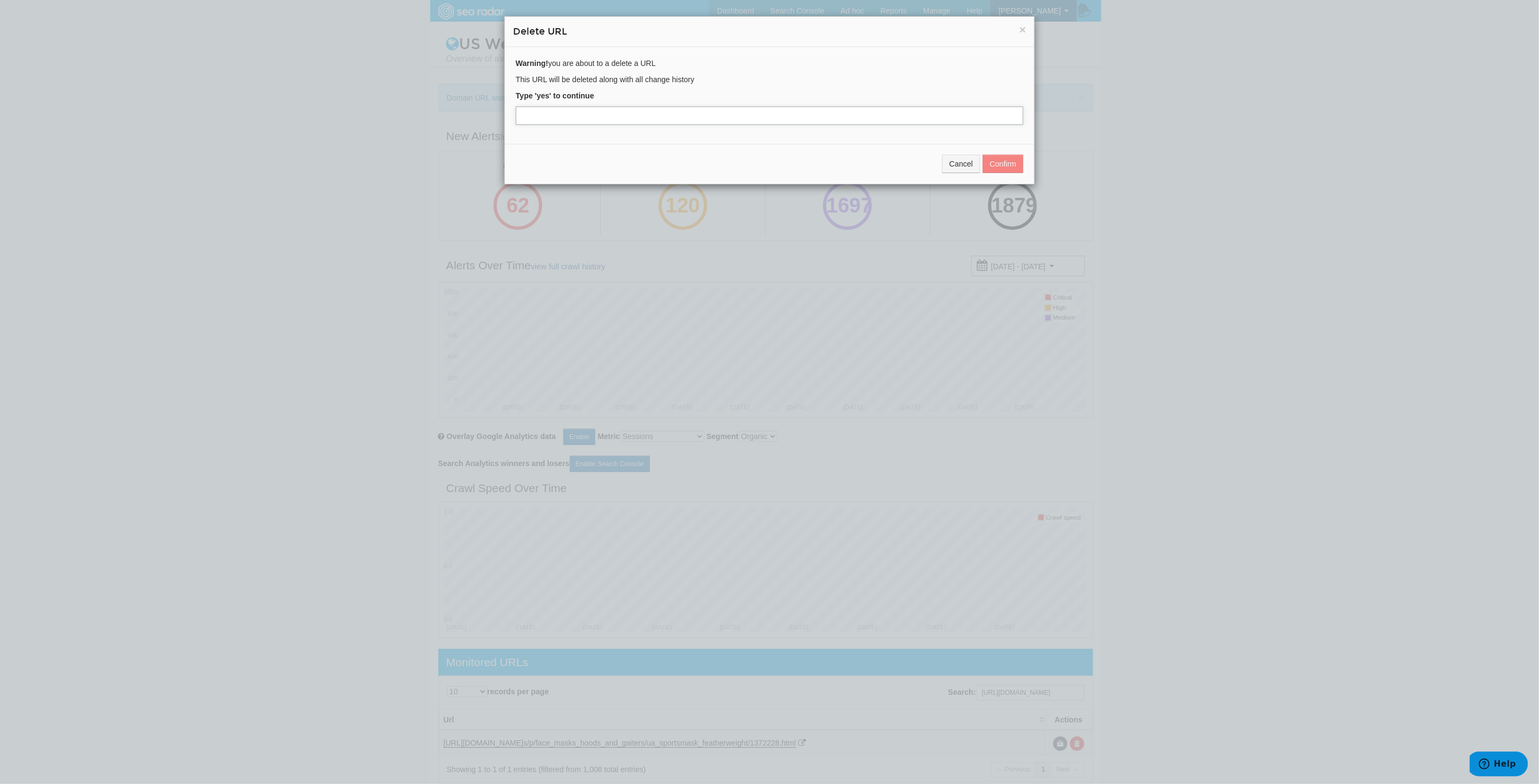
click at [596, 119] on input "text" at bounding box center [769, 116] width 507 height 18
type input "yes"
click at [1003, 171] on button "Confirm" at bounding box center [1003, 164] width 40 height 18
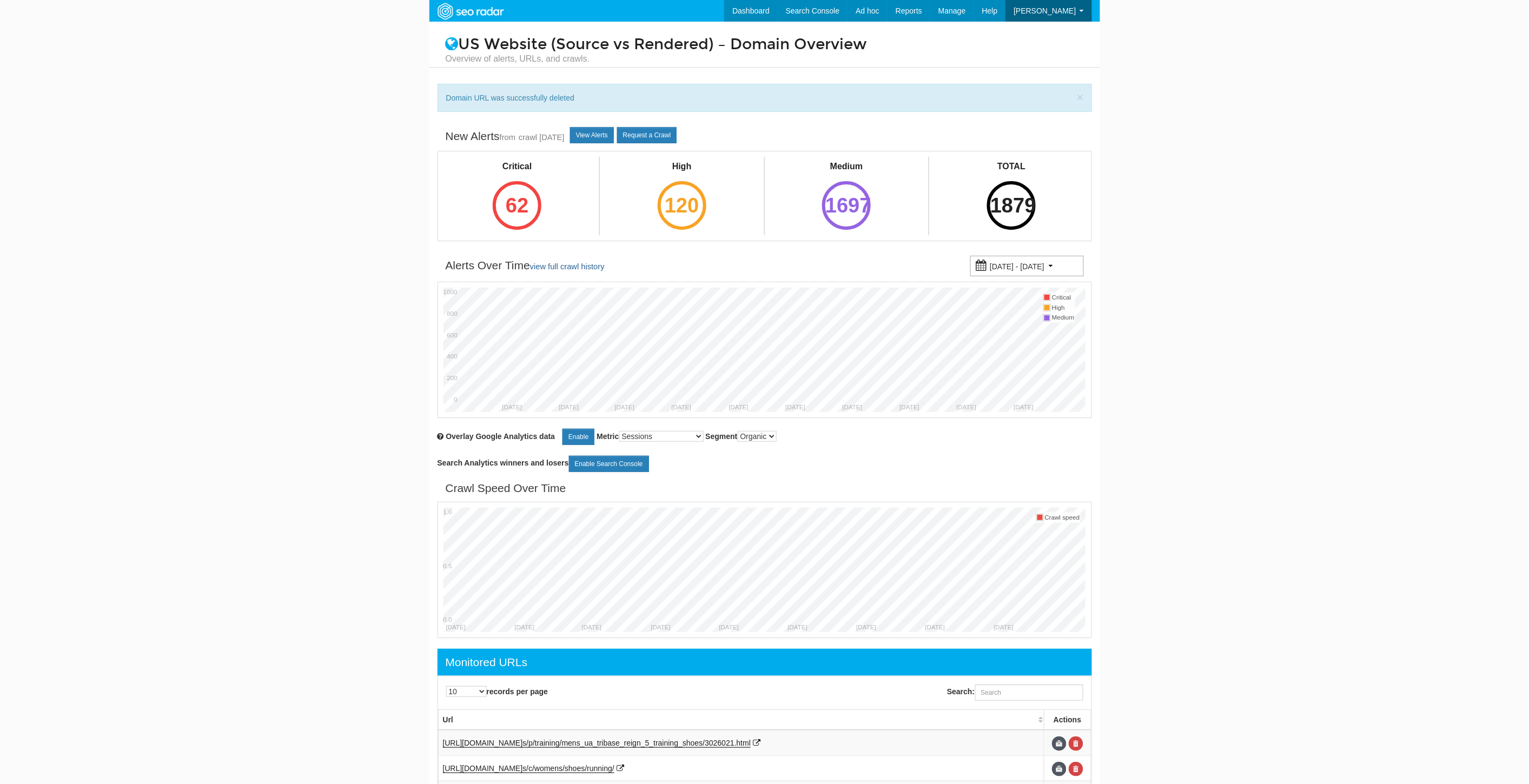
scroll to position [43, 0]
click at [1010, 689] on input "Search:" at bounding box center [1029, 692] width 108 height 17
paste input "https://www.underarmour.com/en-us/p/face_masks_hoods_and_gaiters/unisex_coldgea…"
type input "https://www.underarmour.com/en-us/p/face_masks_hoods_and_gaiters/unisex_coldgea…"
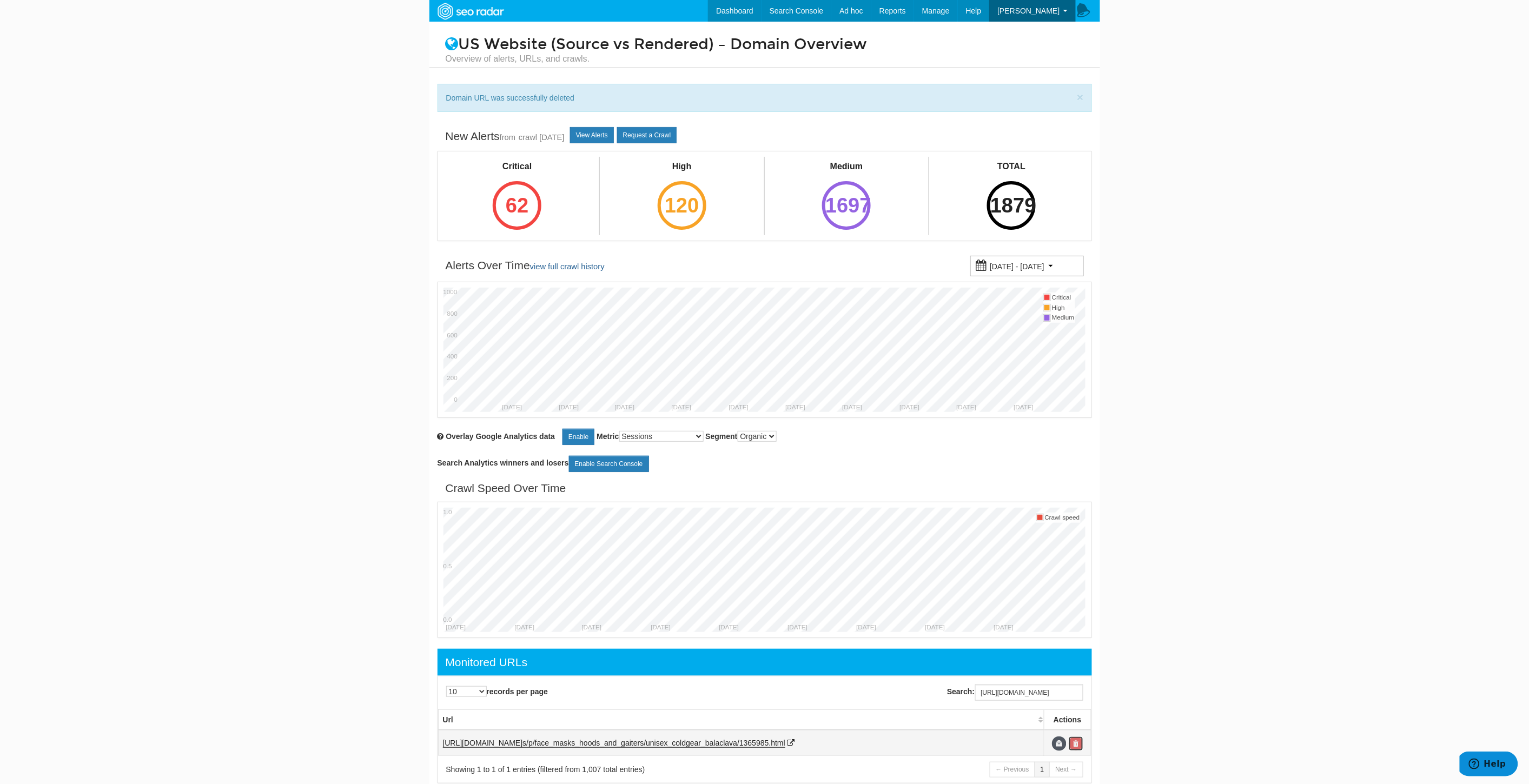
click at [1081, 749] on link at bounding box center [1076, 744] width 15 height 15
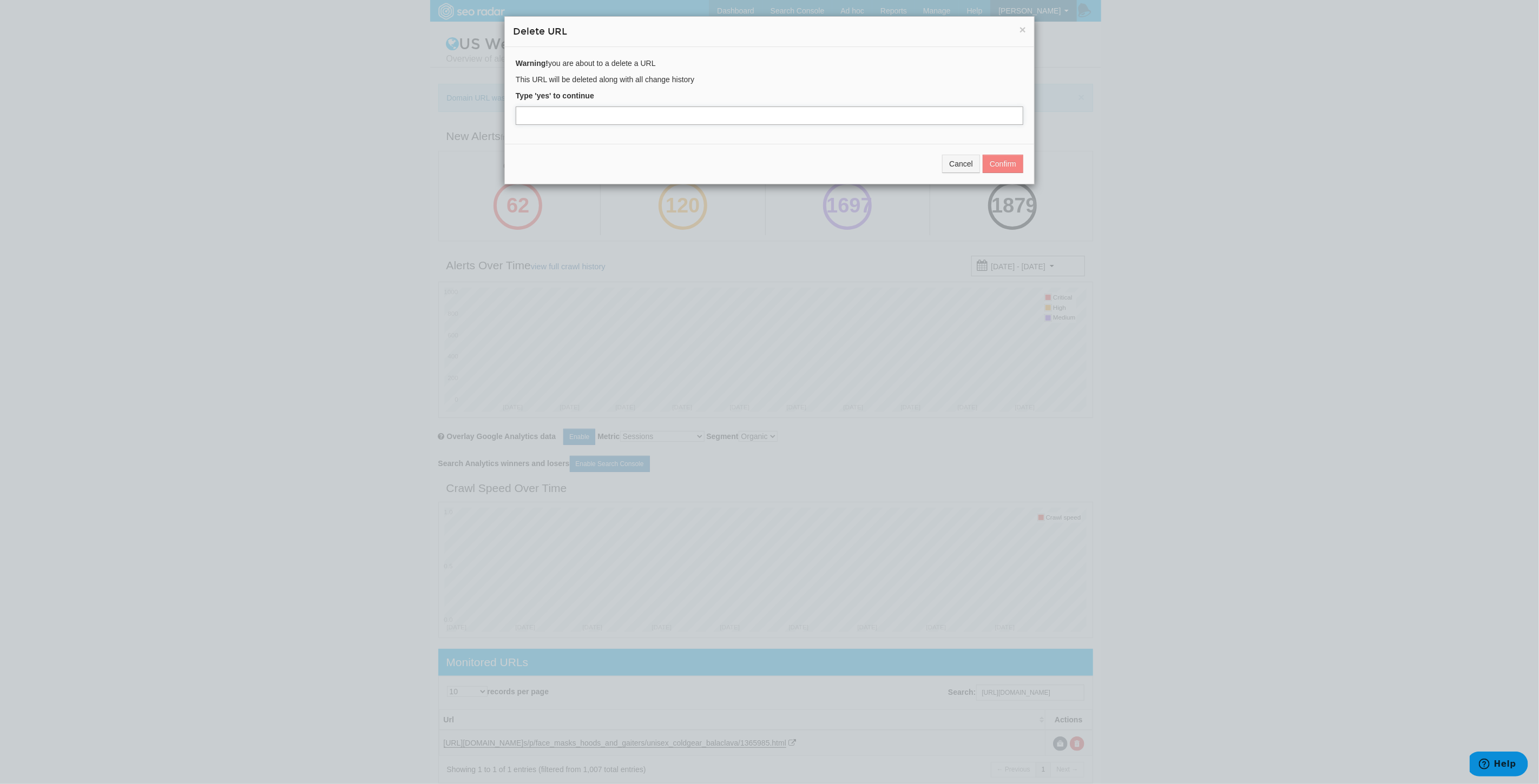
click at [556, 114] on input "text" at bounding box center [769, 116] width 507 height 18
type input "yes"
click at [992, 161] on button "Confirm" at bounding box center [1003, 164] width 40 height 18
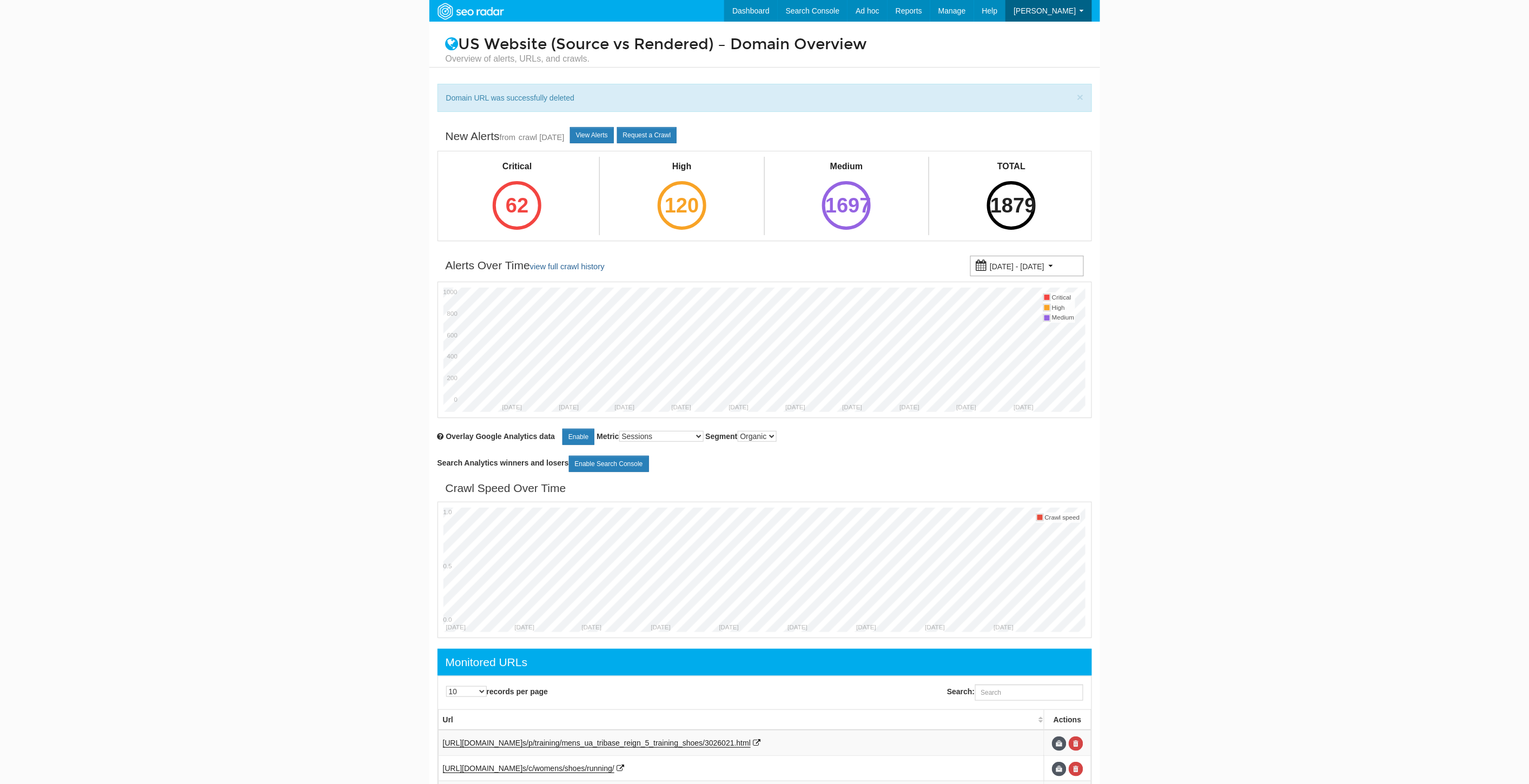
scroll to position [43, 0]
click at [1048, 693] on input "Search:" at bounding box center [1029, 692] width 108 height 17
paste input "https://www.underarmour.com/en-us/p/face_masks_hoods_and_gaiters/unisex_heatgea…"
type input "https://www.underarmour.com/en-us/p/face_masks_hoods_and_gaiters/unisex_heatgea…"
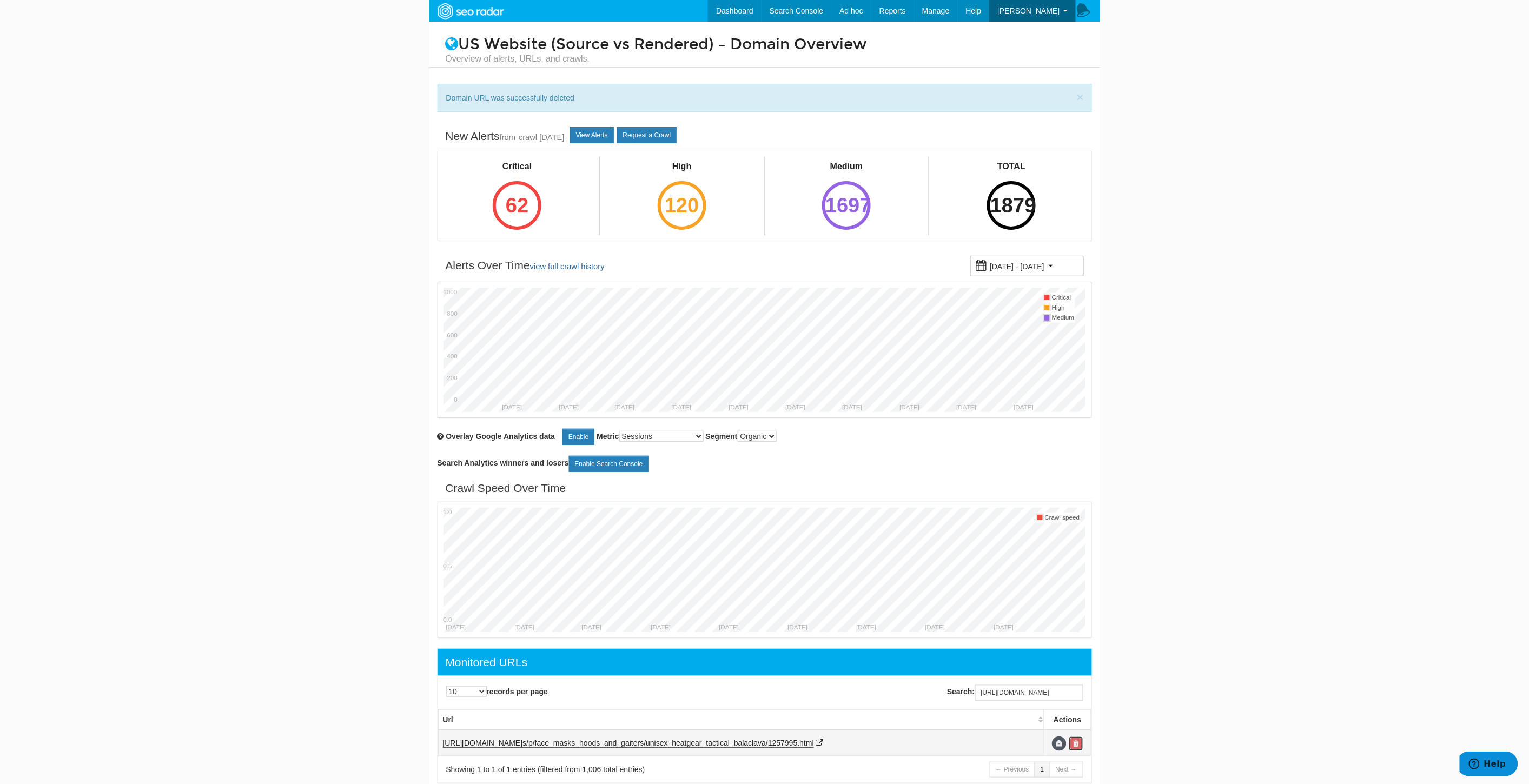
click at [1081, 747] on link at bounding box center [1076, 744] width 15 height 15
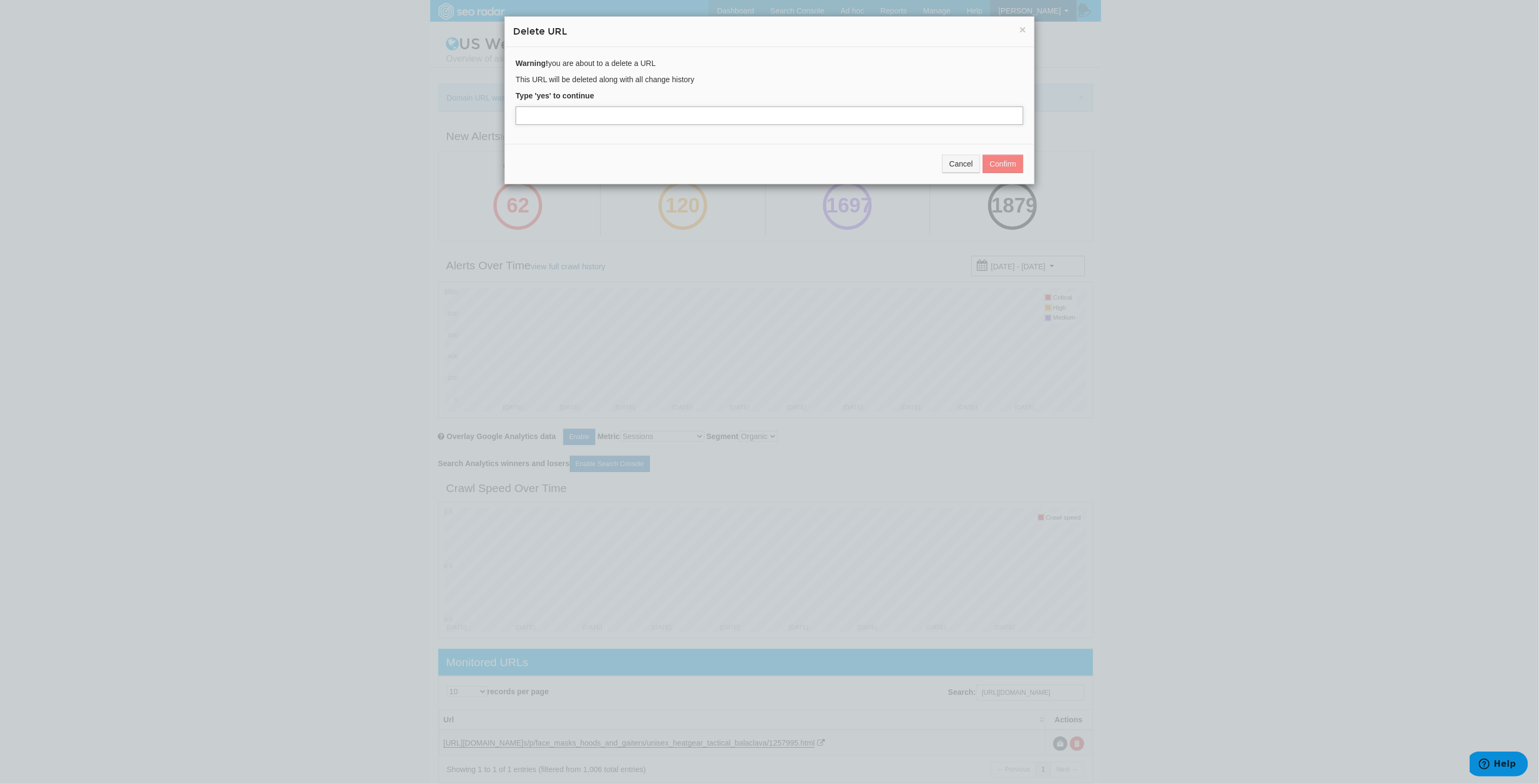
click at [558, 114] on input "text" at bounding box center [769, 116] width 507 height 18
type input "yes"
click at [1005, 160] on button "Confirm" at bounding box center [1003, 164] width 40 height 18
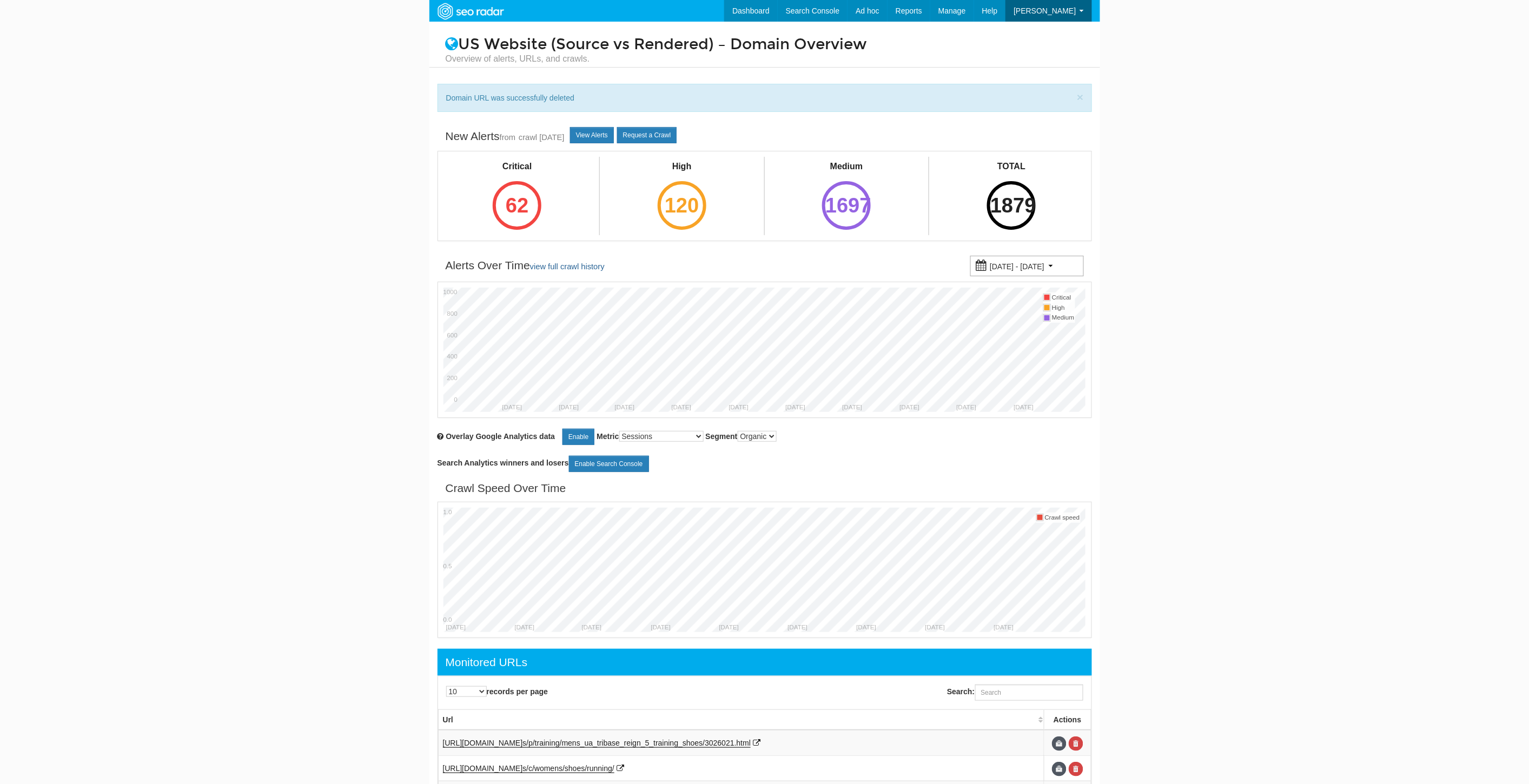
scroll to position [43, 0]
click at [1013, 692] on input "Search:" at bounding box center [1029, 692] width 108 height 17
paste input "[URL][DOMAIN_NAME]"
type input "[URL][DOMAIN_NAME]"
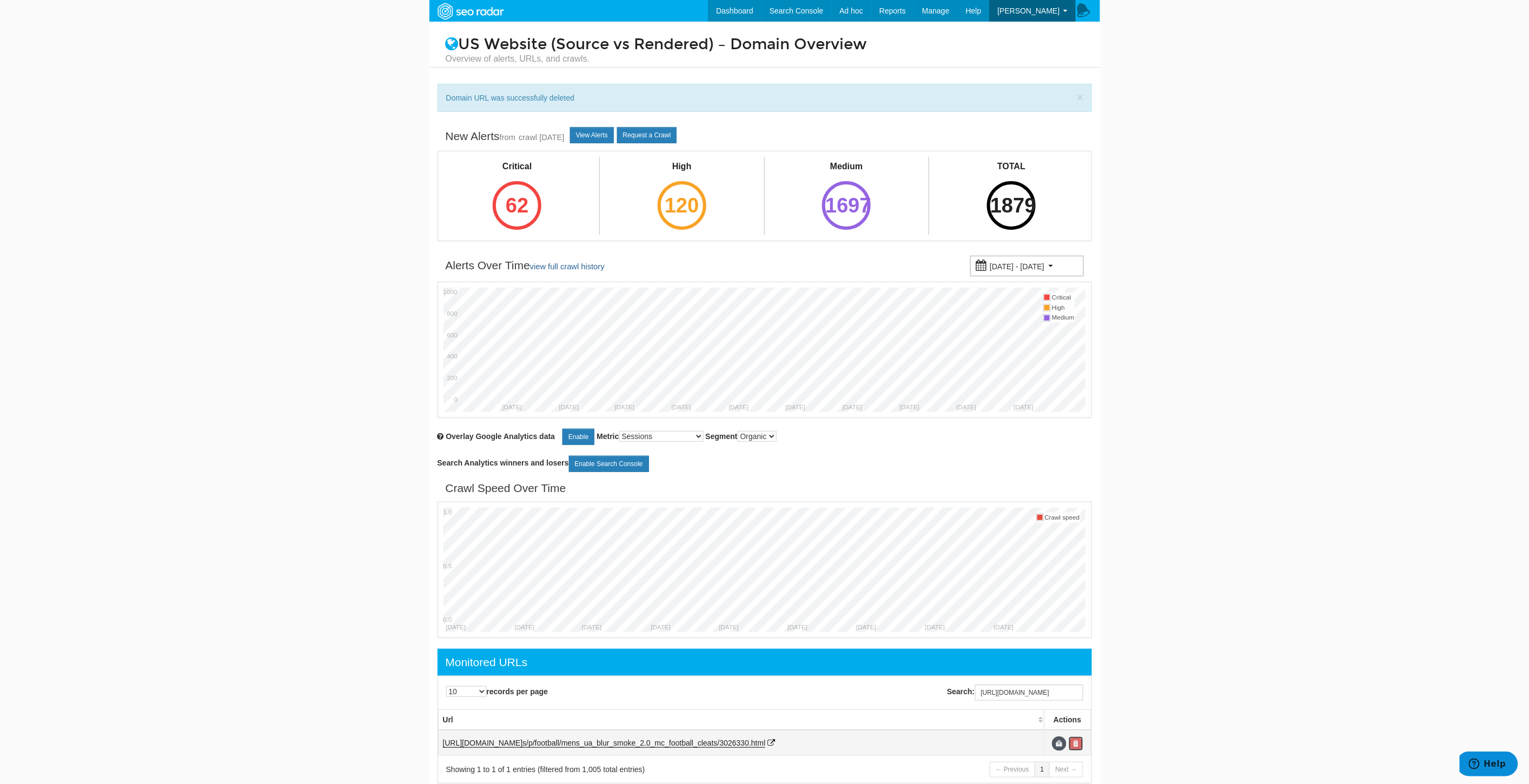
click at [1079, 749] on link at bounding box center [1076, 744] width 15 height 15
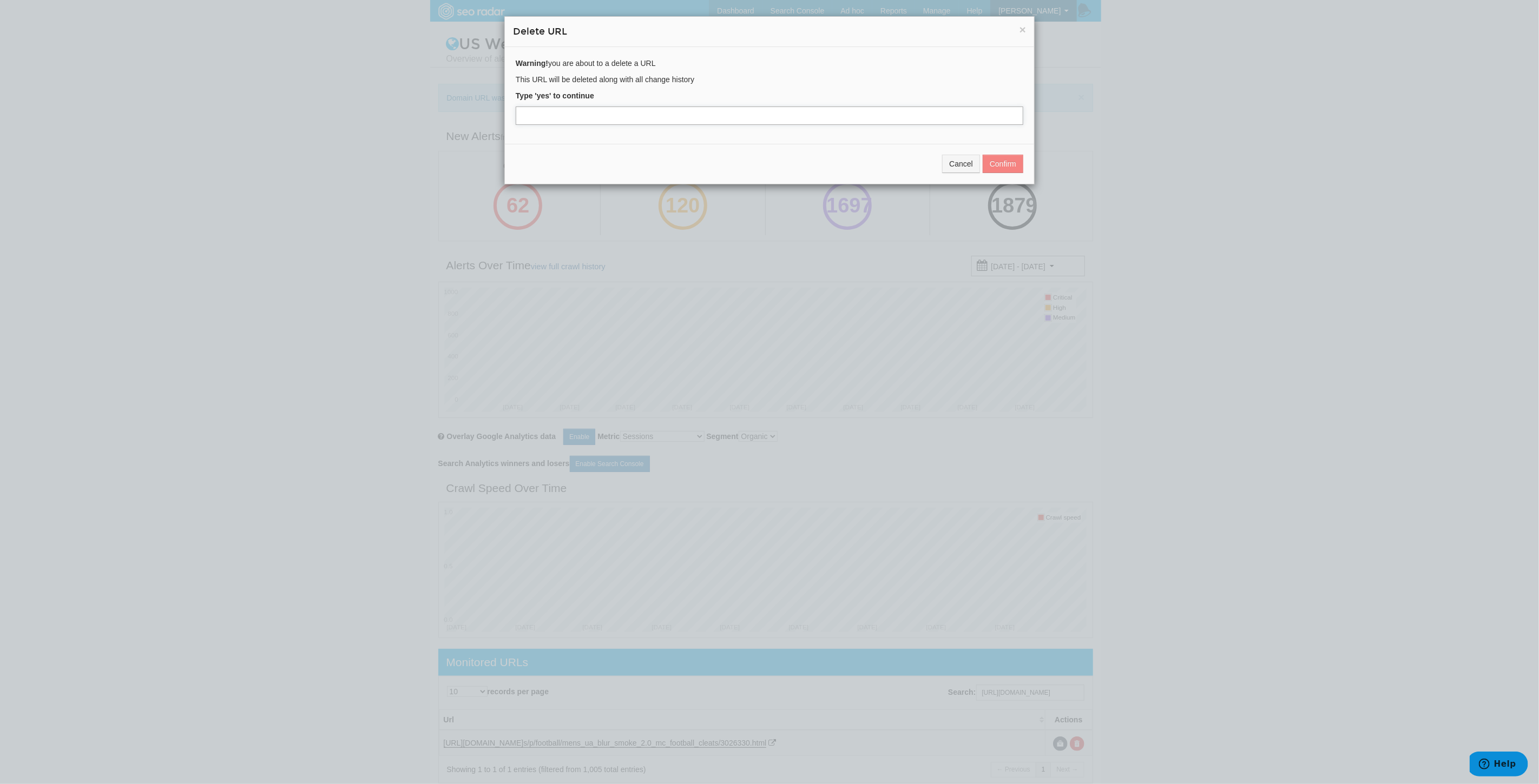
click at [576, 118] on input "text" at bounding box center [769, 116] width 507 height 18
type input "yes"
click at [1003, 160] on button "Confirm" at bounding box center [1003, 164] width 40 height 18
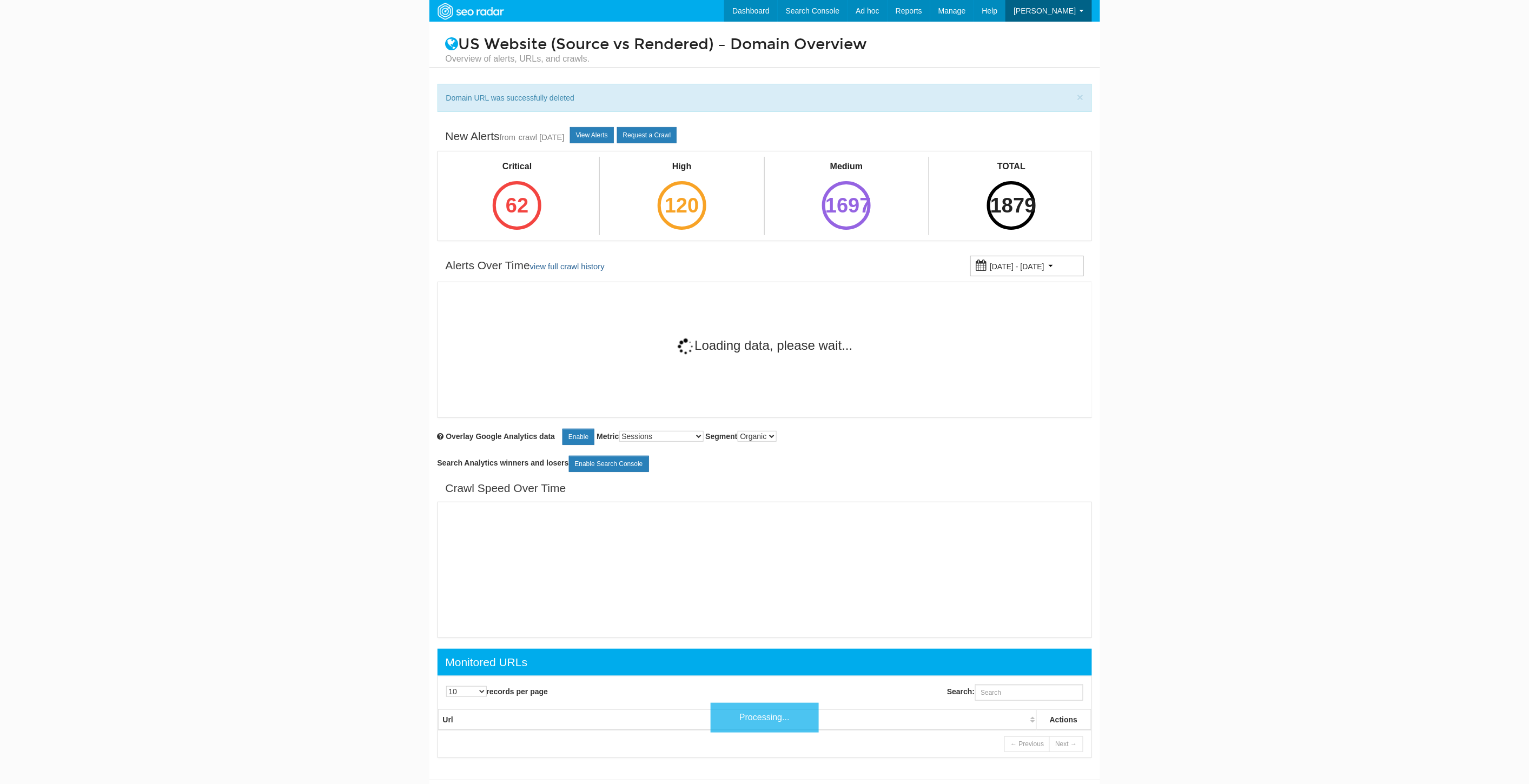
scroll to position [43, 0]
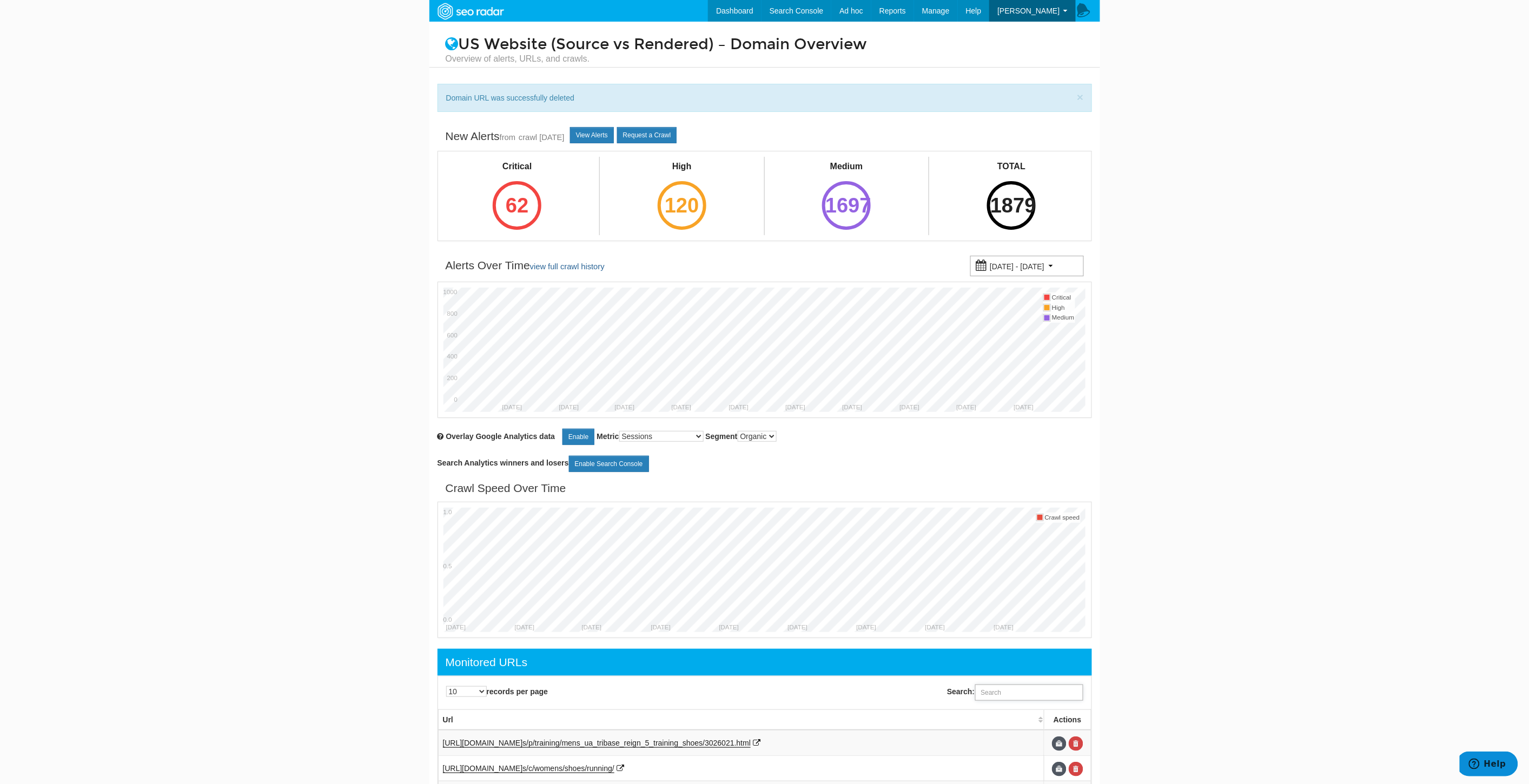
click at [1018, 692] on input "Search:" at bounding box center [1029, 692] width 108 height 17
paste input "https://www.underarmour.com/en-us/p/jackets_and_vests/mens_ua_stormproof_lined_…"
type input "https://www.underarmour.com/en-us/p/jackets_and_vests/mens_ua_stormproof_lined_…"
click at [1080, 744] on link at bounding box center [1076, 744] width 15 height 15
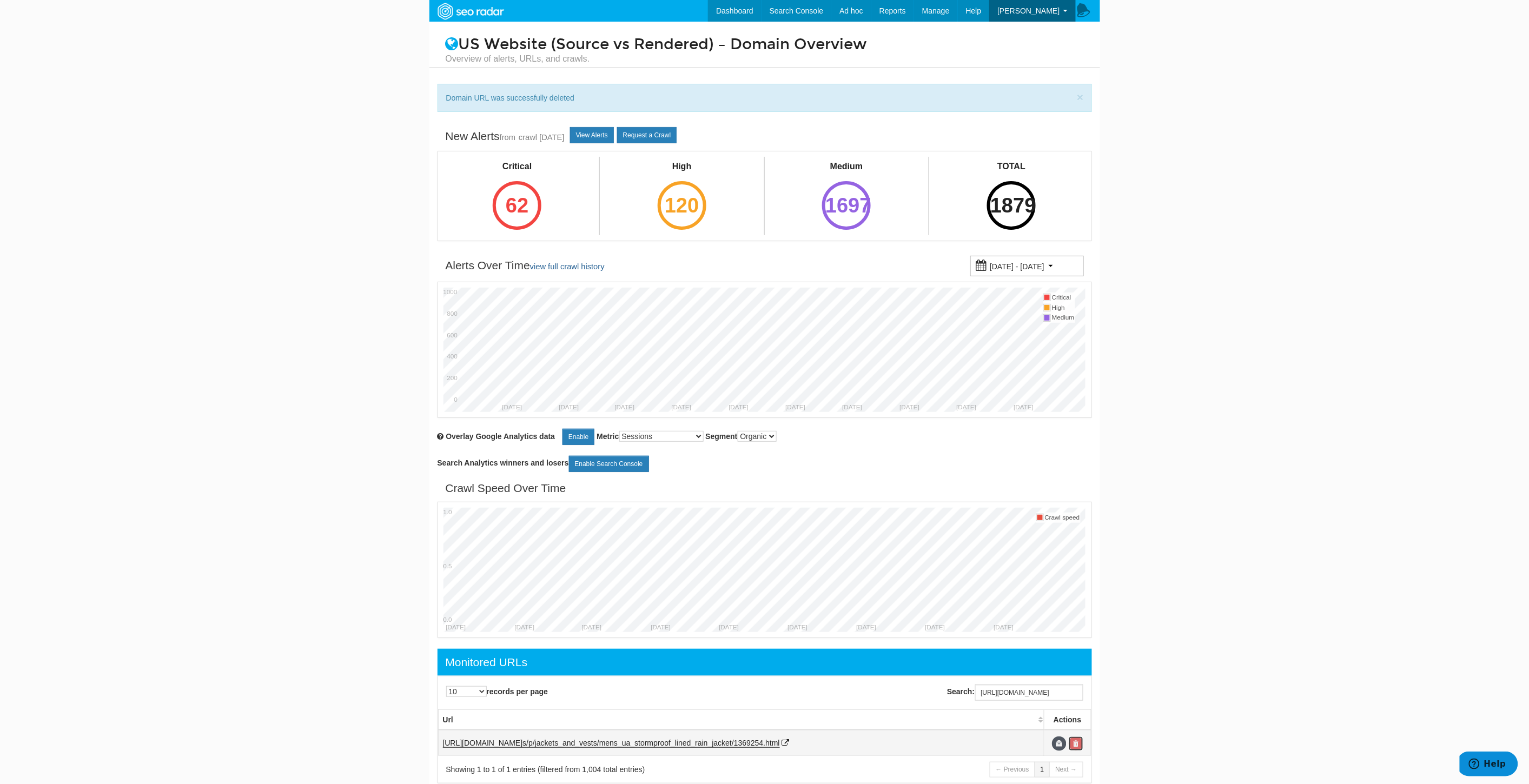
scroll to position [0, 0]
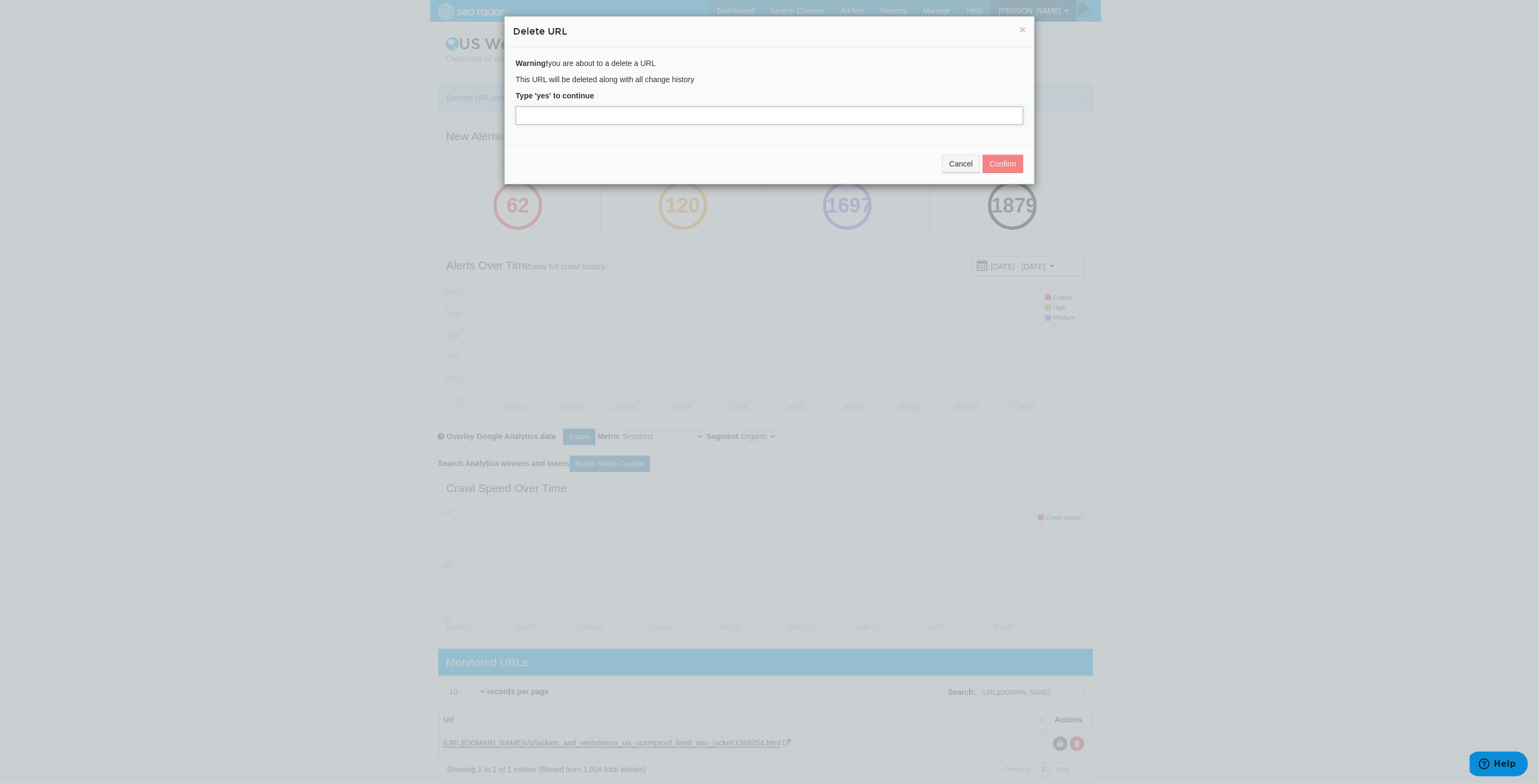
click at [531, 117] on input "text" at bounding box center [769, 116] width 507 height 18
type input "yes"
click at [1004, 163] on button "Confirm" at bounding box center [1003, 164] width 40 height 18
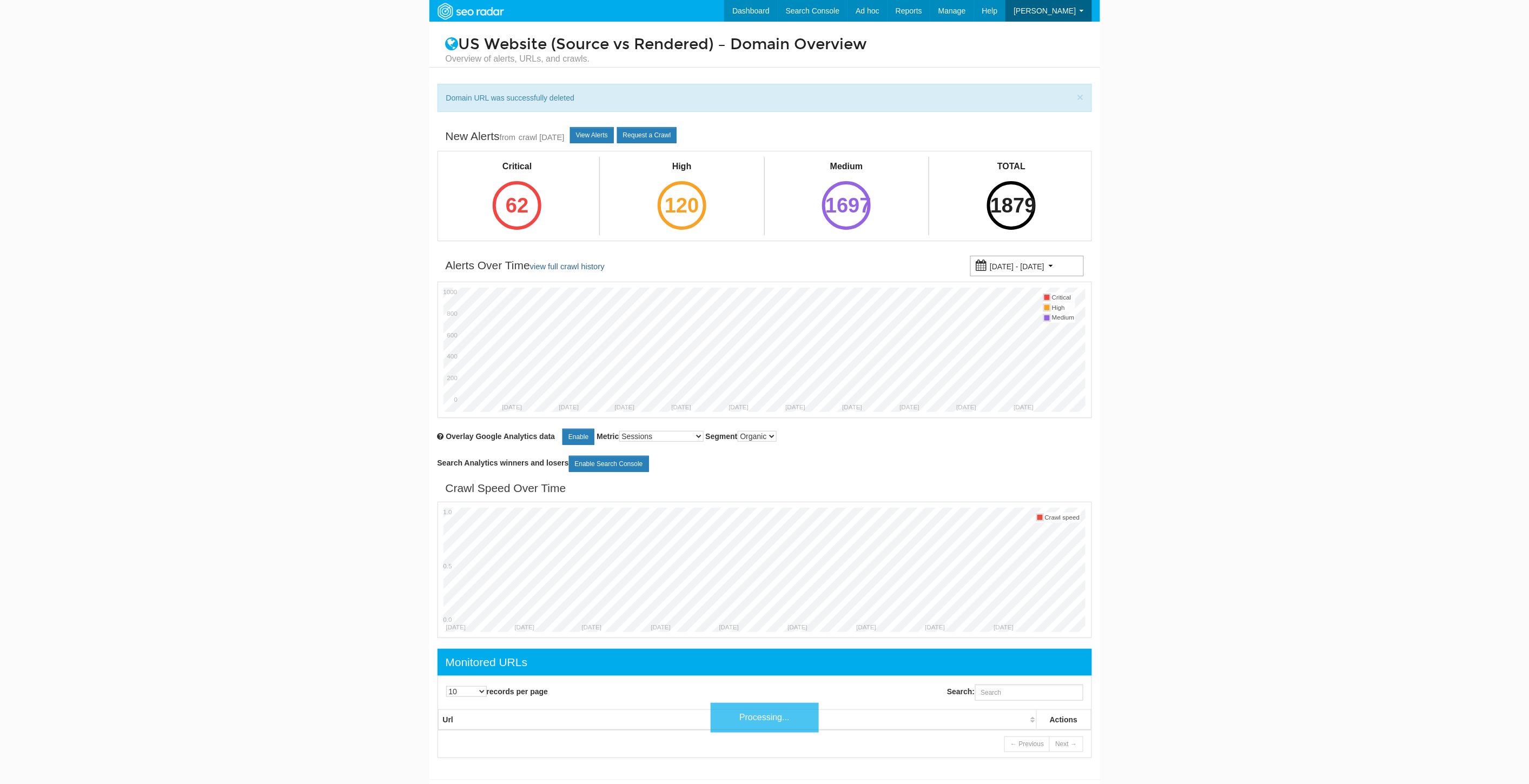
scroll to position [43, 0]
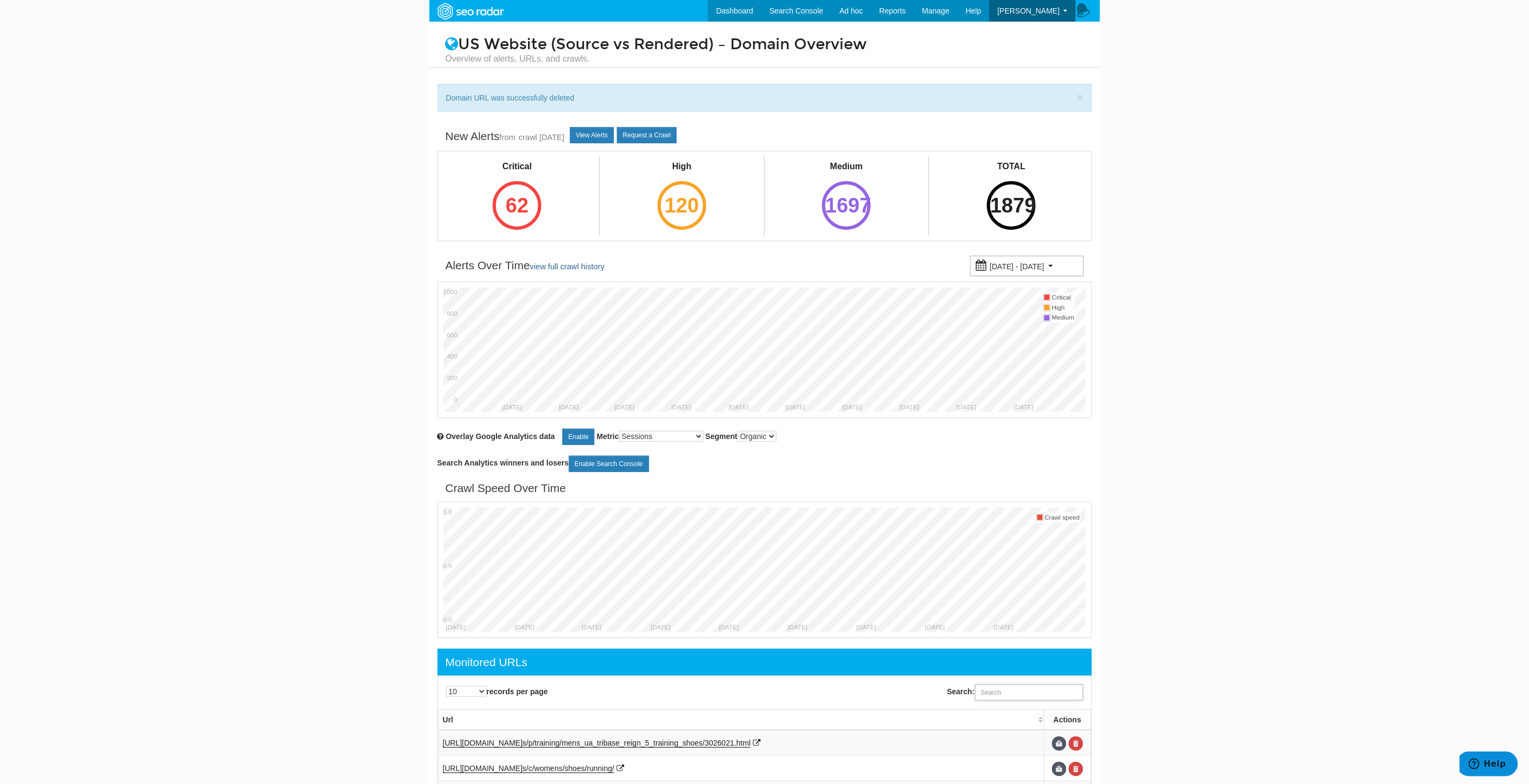
click at [1035, 688] on input "Search:" at bounding box center [1029, 692] width 108 height 17
click at [1032, 696] on input "Search:" at bounding box center [1029, 692] width 108 height 17
paste input "[URL][DOMAIN_NAME]"
type input "[URL][DOMAIN_NAME]"
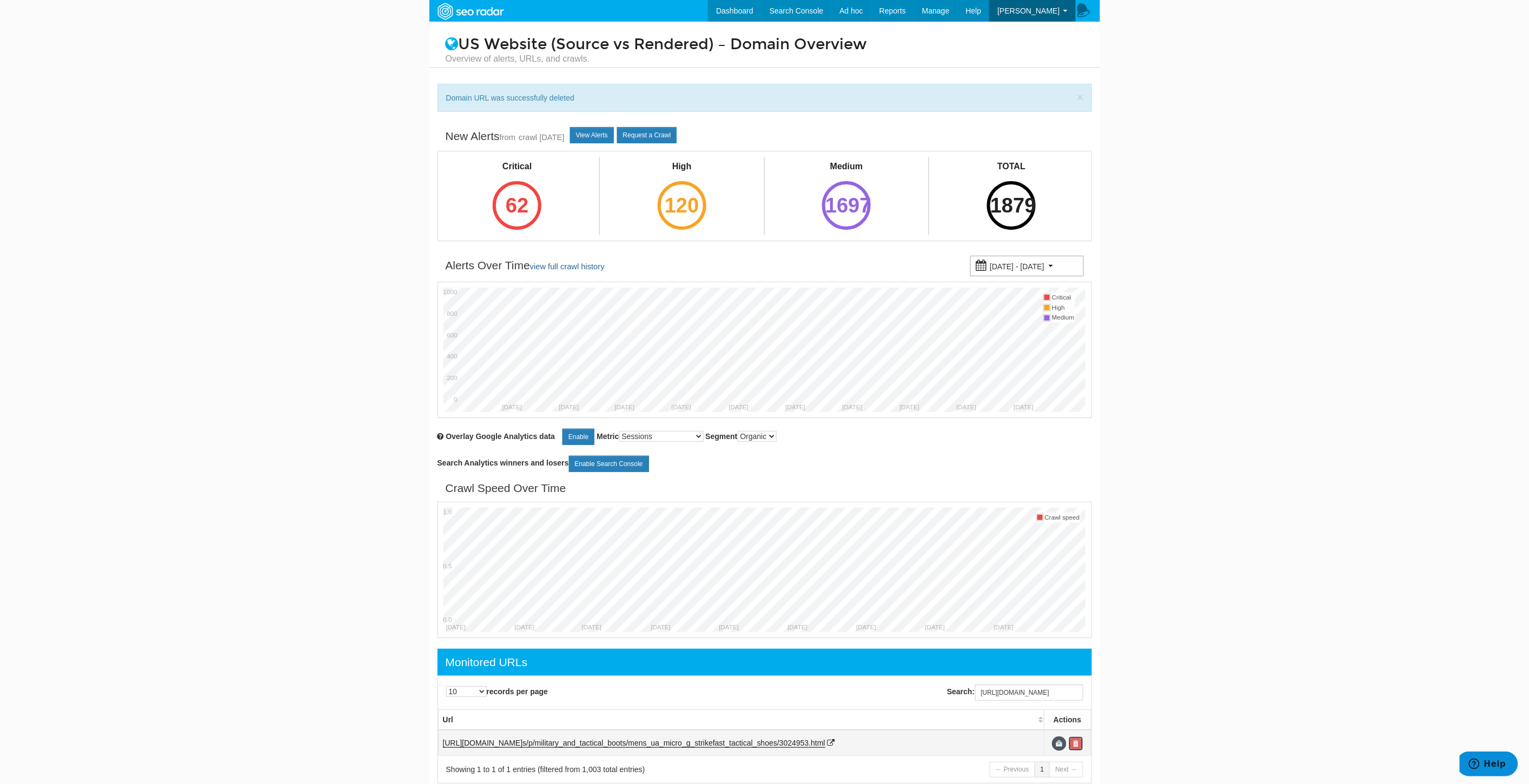
click at [1081, 742] on link at bounding box center [1076, 744] width 15 height 15
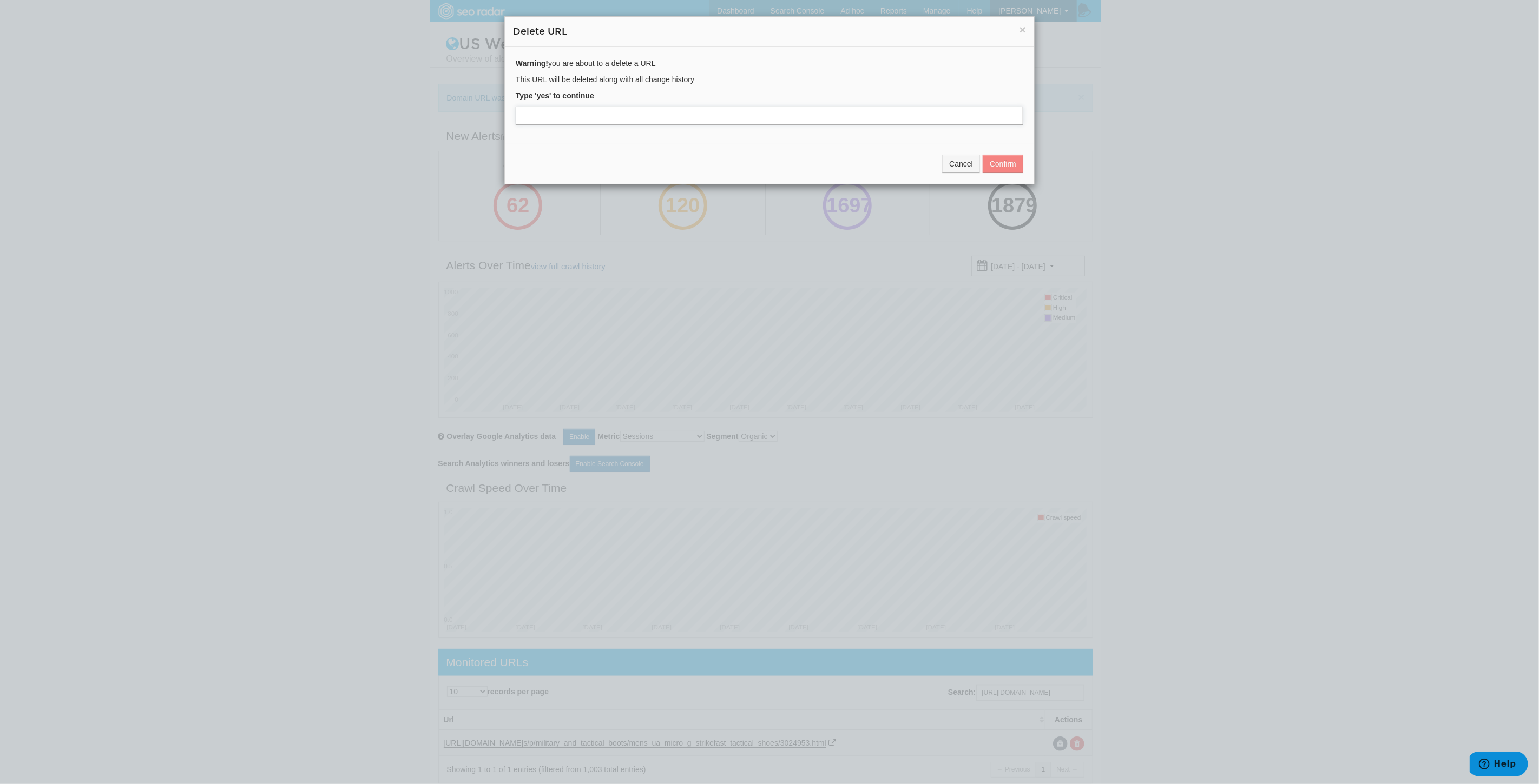
click at [594, 114] on input "text" at bounding box center [769, 116] width 507 height 18
type input "yes"
click at [996, 166] on button "Confirm" at bounding box center [1003, 164] width 40 height 18
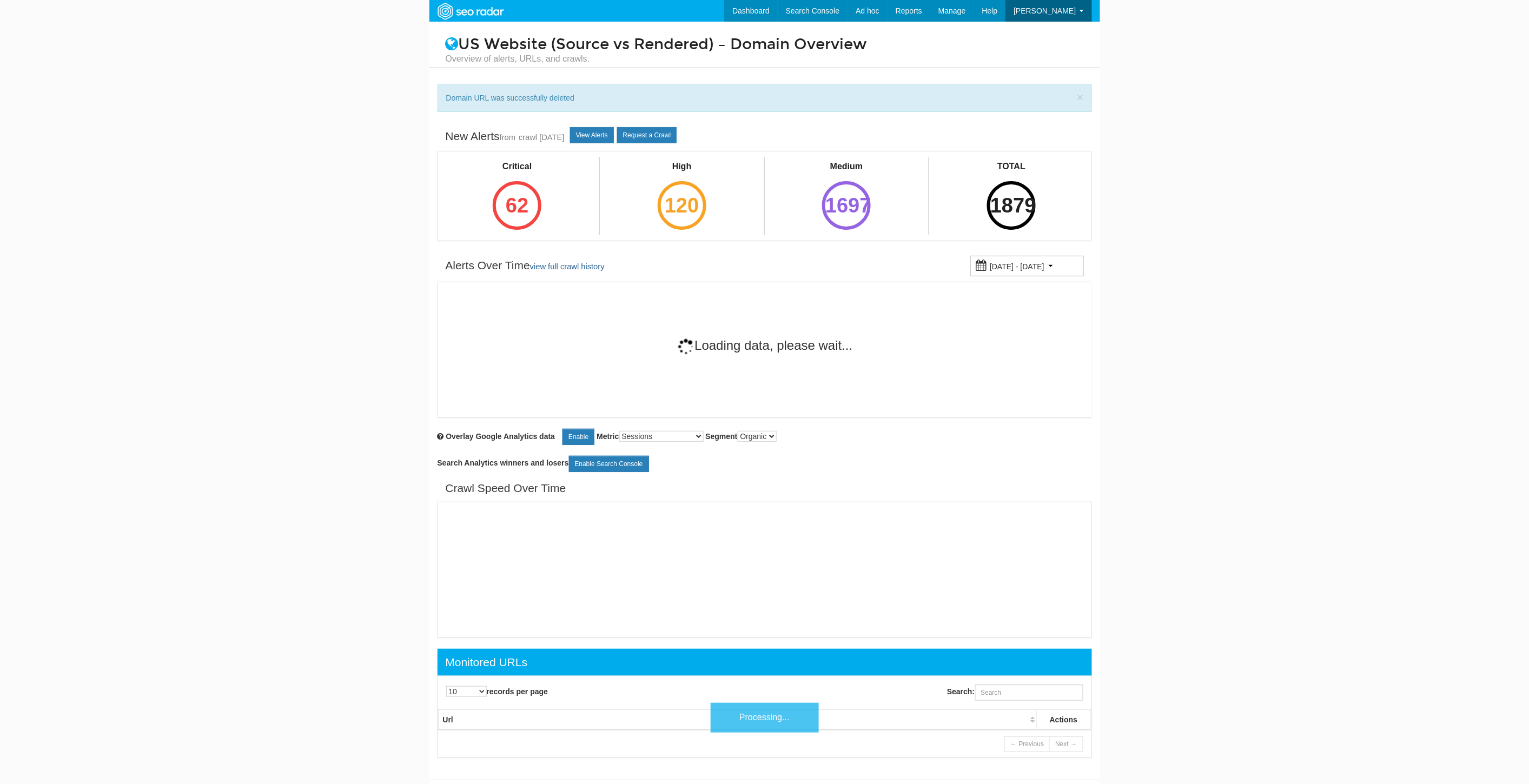
scroll to position [43, 0]
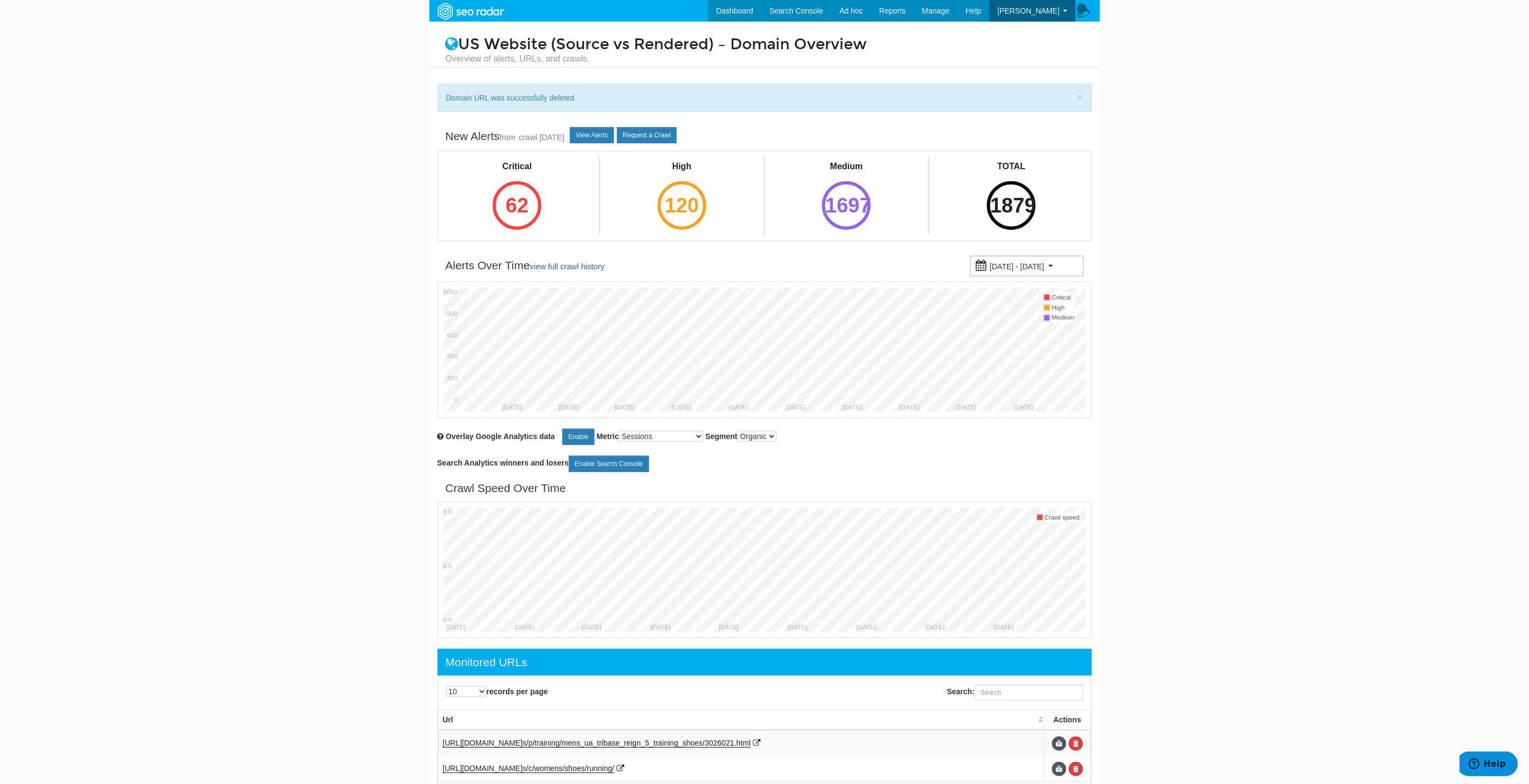
click at [1002, 684] on div "Search:" at bounding box center [930, 693] width 332 height 27
click at [998, 690] on input "Search:" at bounding box center [1029, 692] width 108 height 17
paste input "https://www.underarmour.com/en-us/p/military_and_tactical_boots/mens_ua_micro_g…"
type input "https://www.underarmour.com/en-us/p/military_and_tactical_boots/mens_ua_micro_g…"
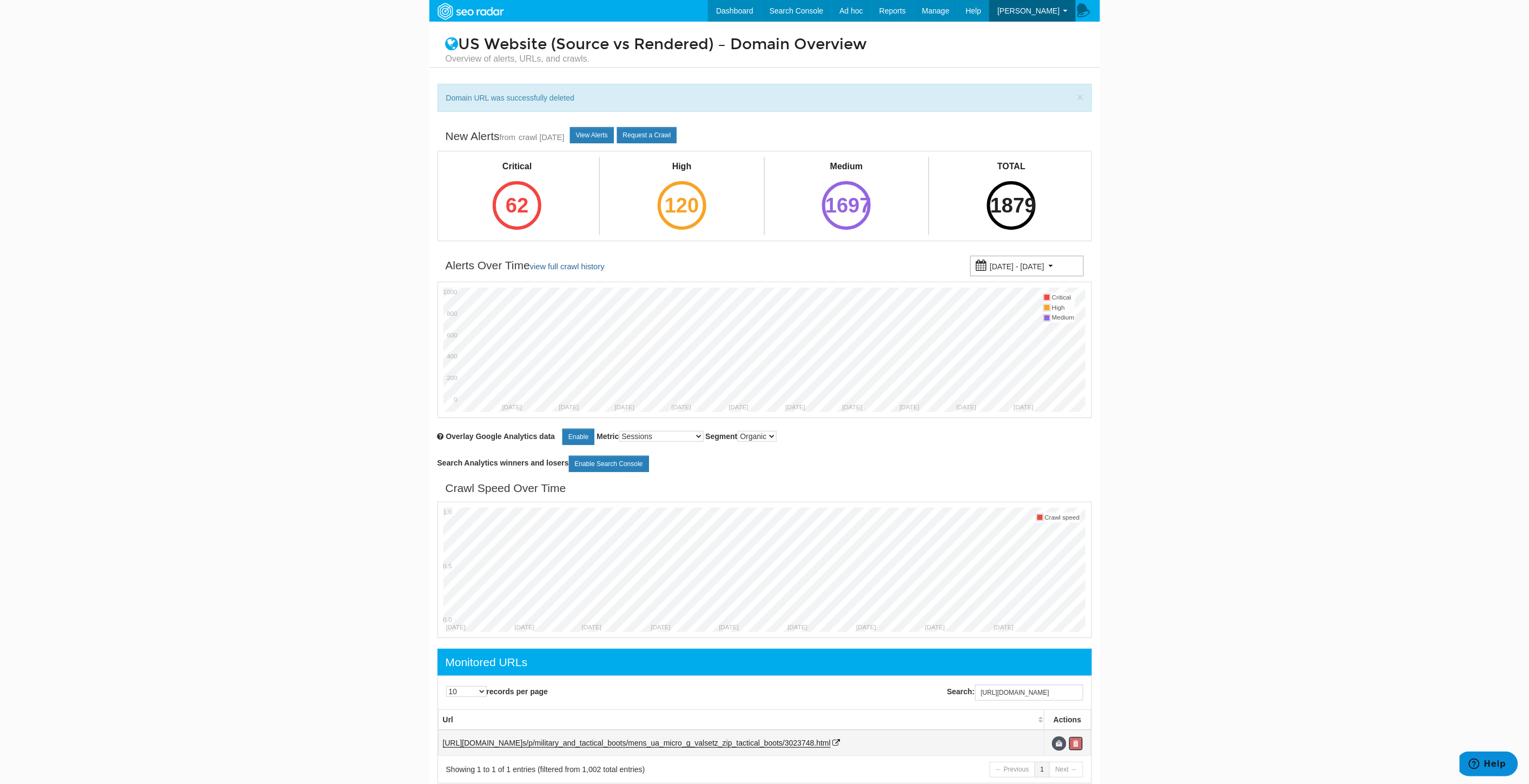
click at [1072, 745] on link at bounding box center [1076, 744] width 15 height 15
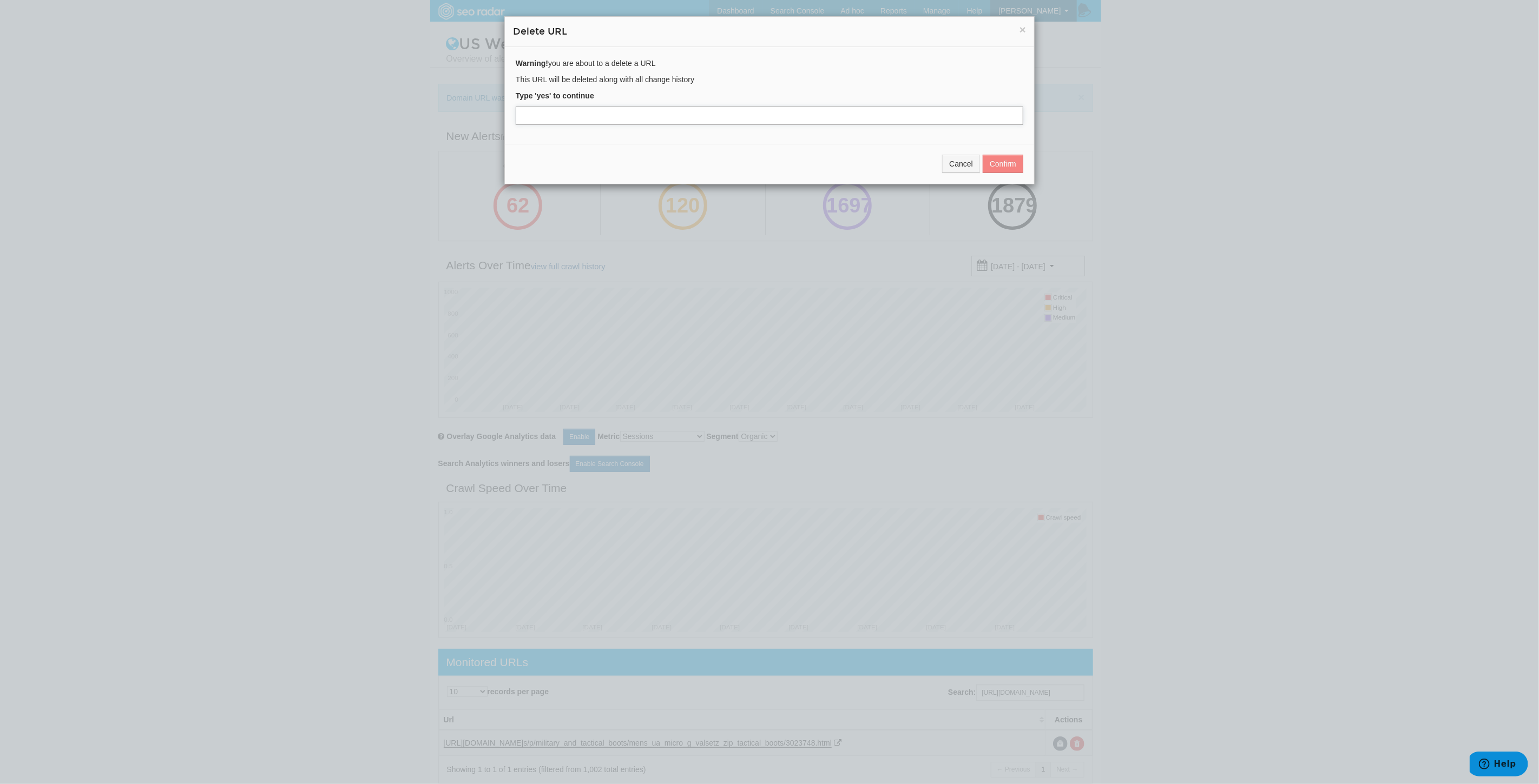
click at [568, 121] on input "text" at bounding box center [769, 116] width 507 height 18
type input "yes"
click at [999, 168] on button "Confirm" at bounding box center [1003, 164] width 40 height 18
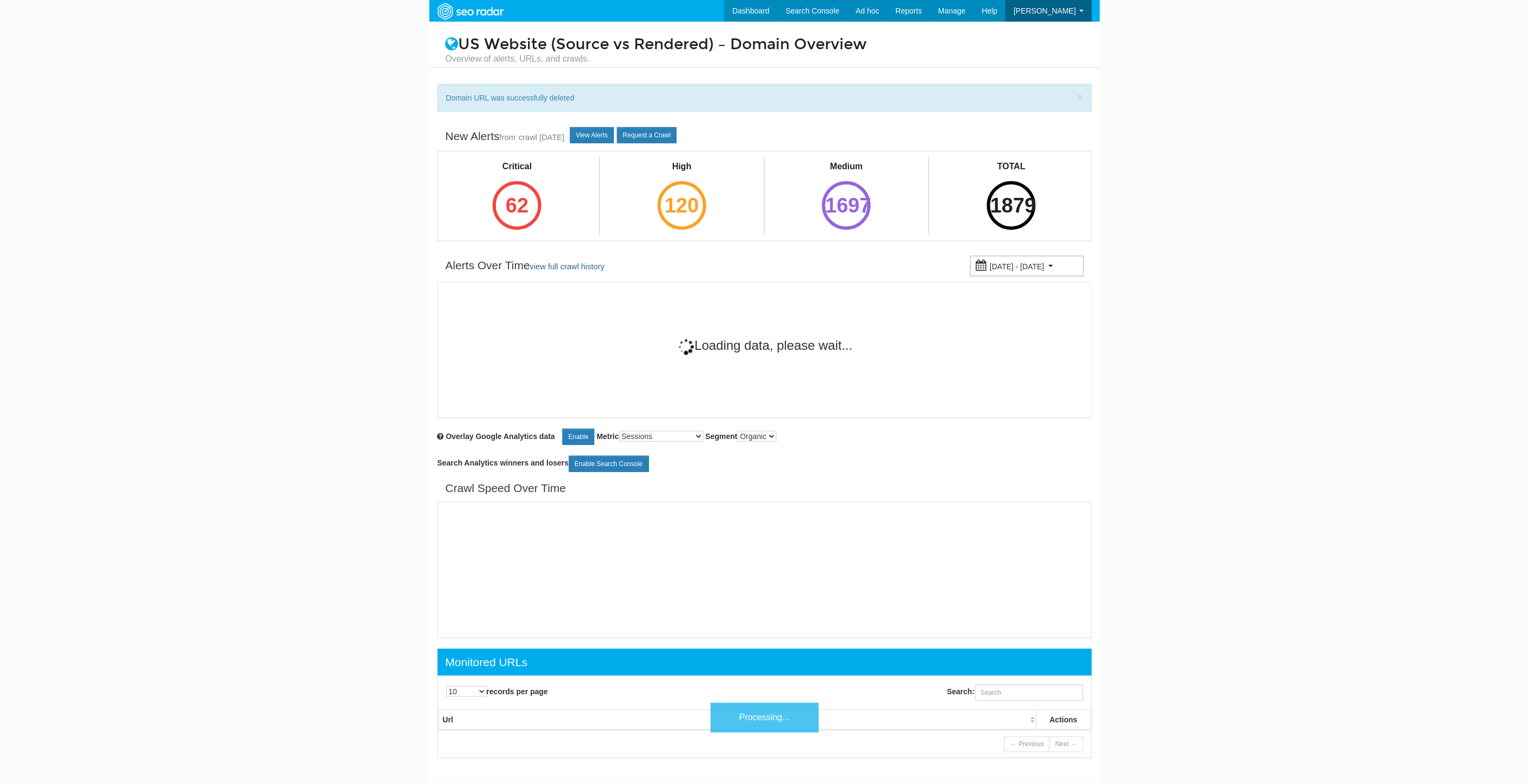
scroll to position [43, 0]
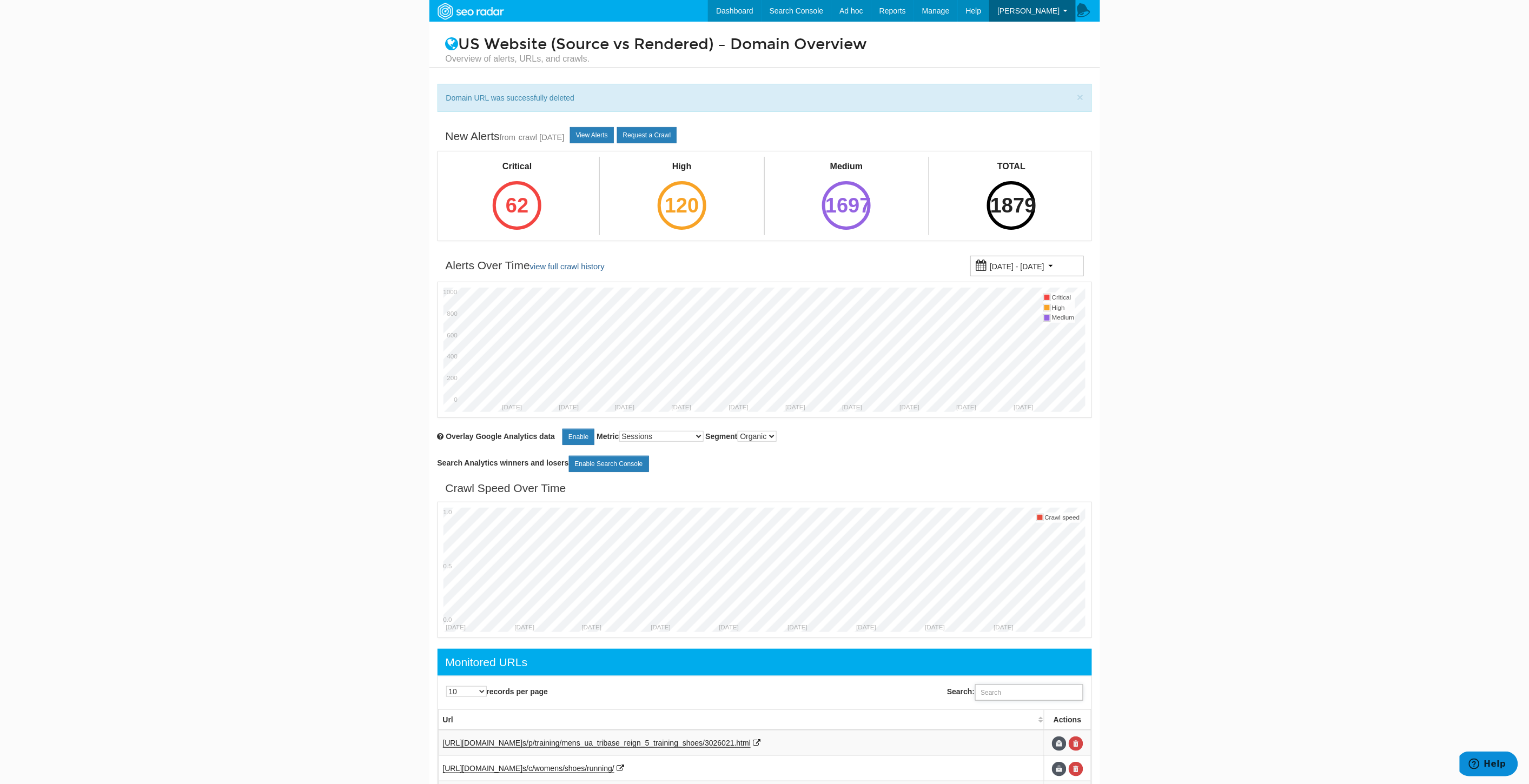
click at [1017, 698] on input "Search:" at bounding box center [1029, 692] width 108 height 17
paste input "https://www.underarmour.com/en-us/p/military_and_tactical_boots/mens_ua_stellar…"
type input "https://www.underarmour.com/en-us/p/military_and_tactical_boots/mens_ua_stellar…"
click at [1077, 746] on link at bounding box center [1076, 744] width 15 height 15
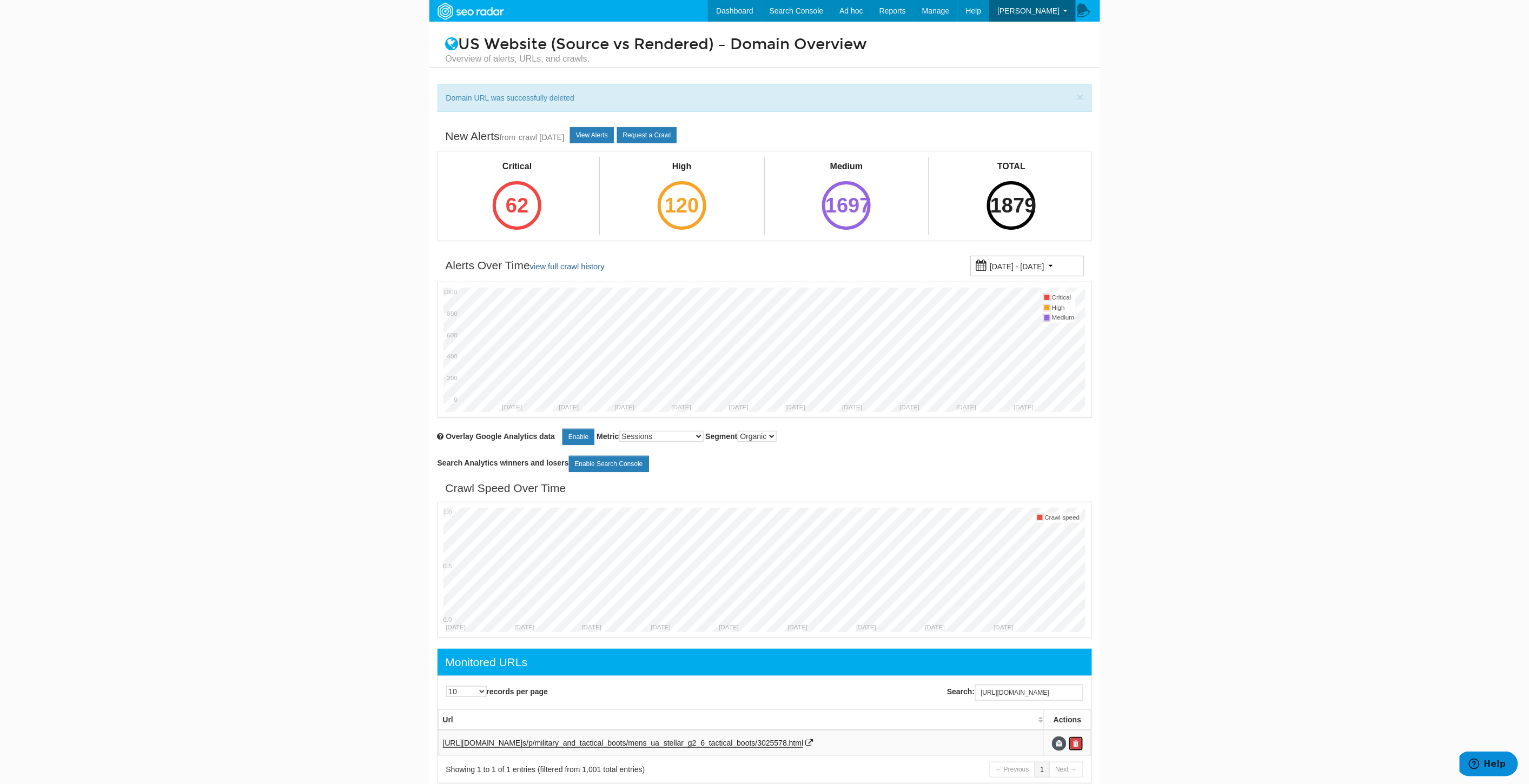
scroll to position [0, 0]
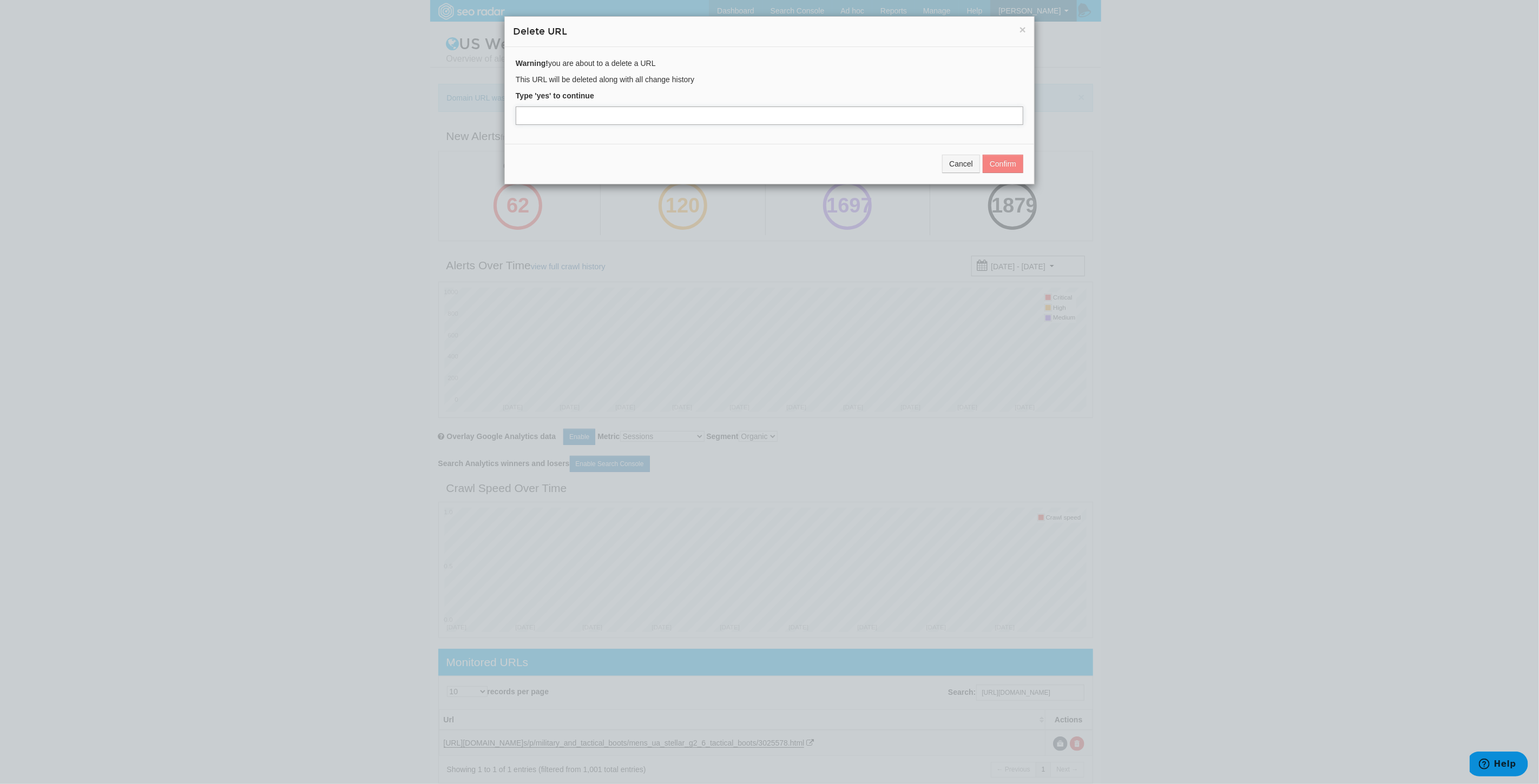
click at [554, 111] on input "text" at bounding box center [769, 116] width 507 height 18
type input "yes"
click at [1002, 168] on button "Confirm" at bounding box center [1003, 164] width 40 height 18
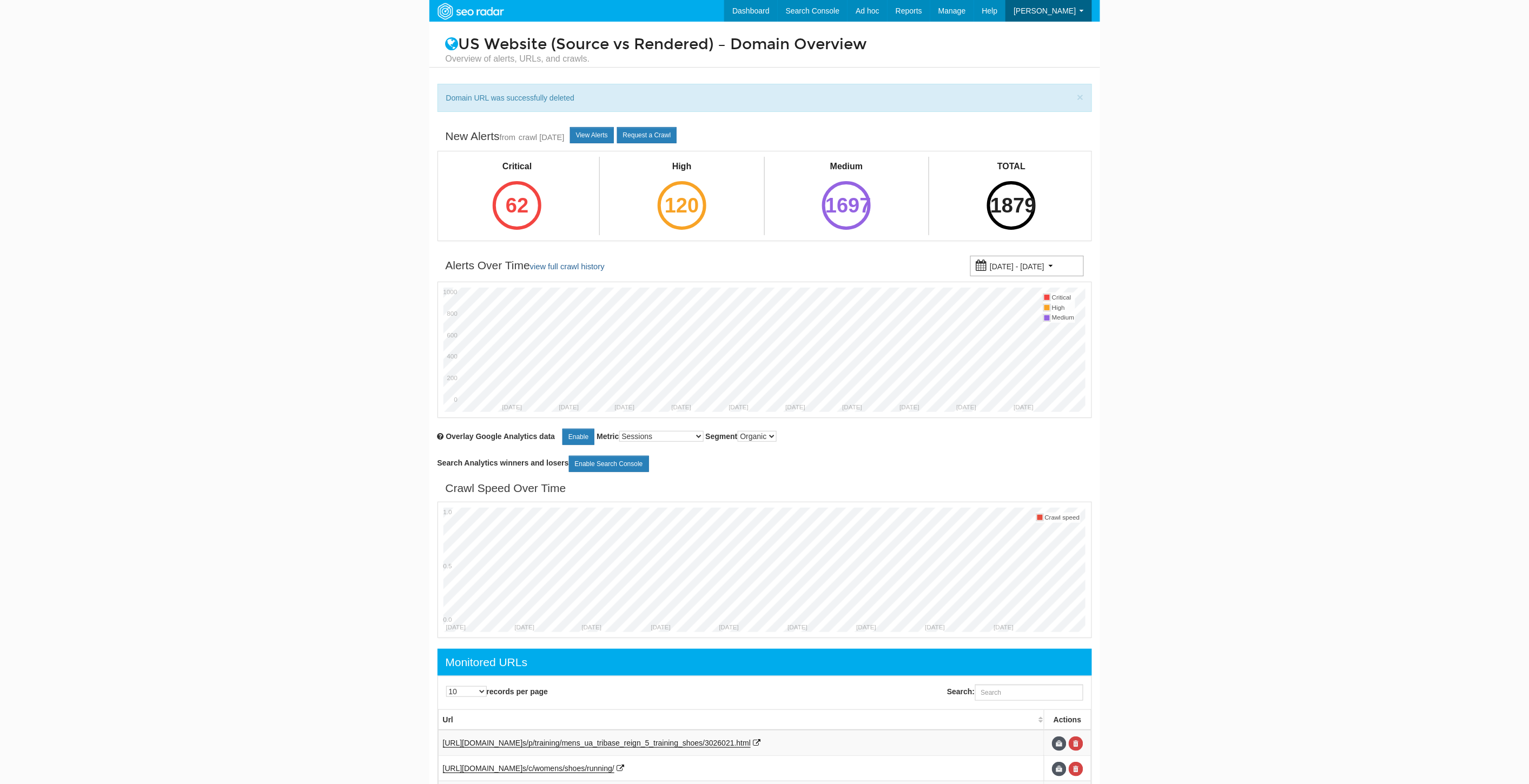
scroll to position [43, 0]
click at [1044, 698] on input "Search:" at bounding box center [1029, 692] width 108 height 17
paste input "[URL][DOMAIN_NAME]"
type input "[URL][DOMAIN_NAME]"
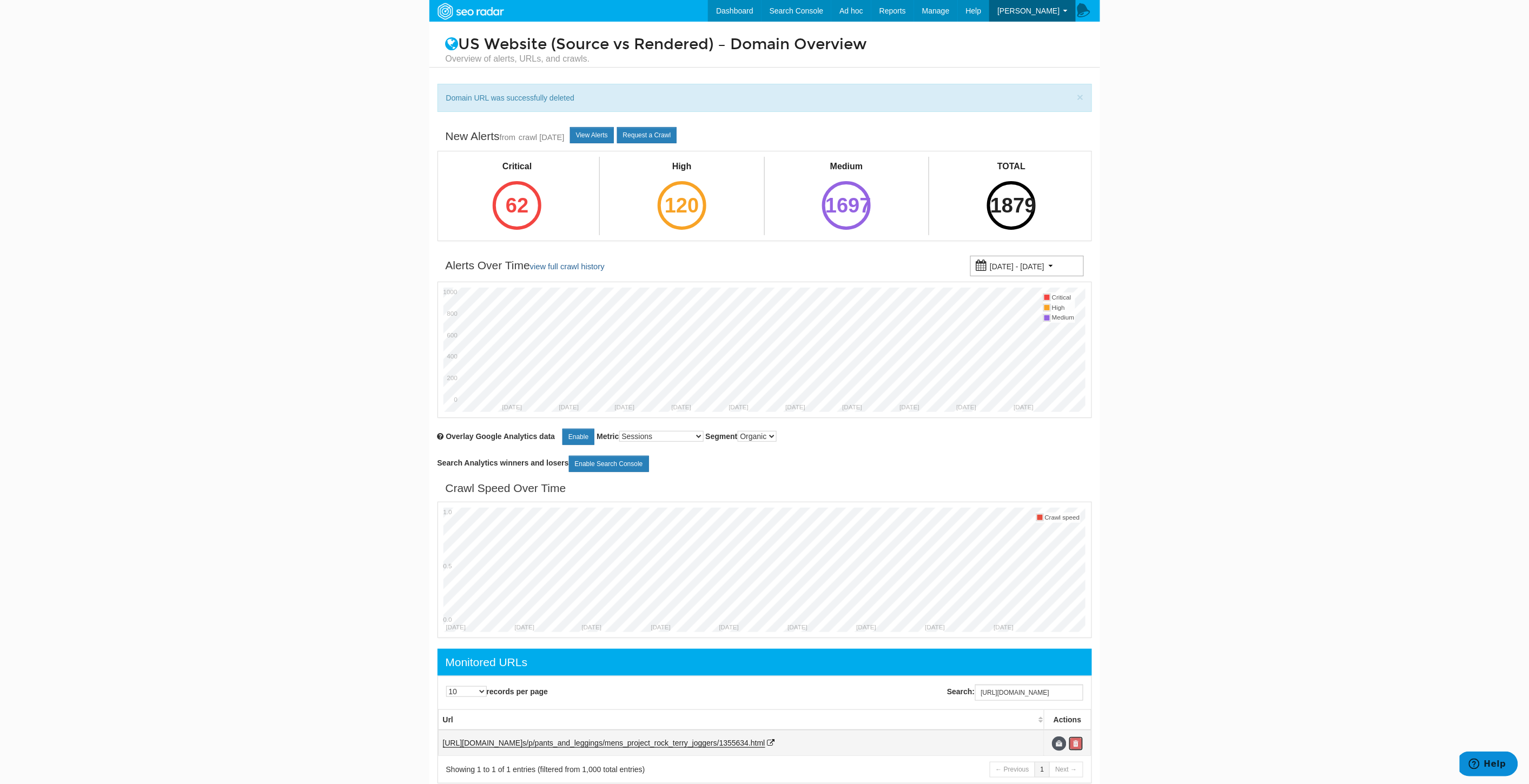
click at [1081, 750] on link at bounding box center [1076, 744] width 15 height 15
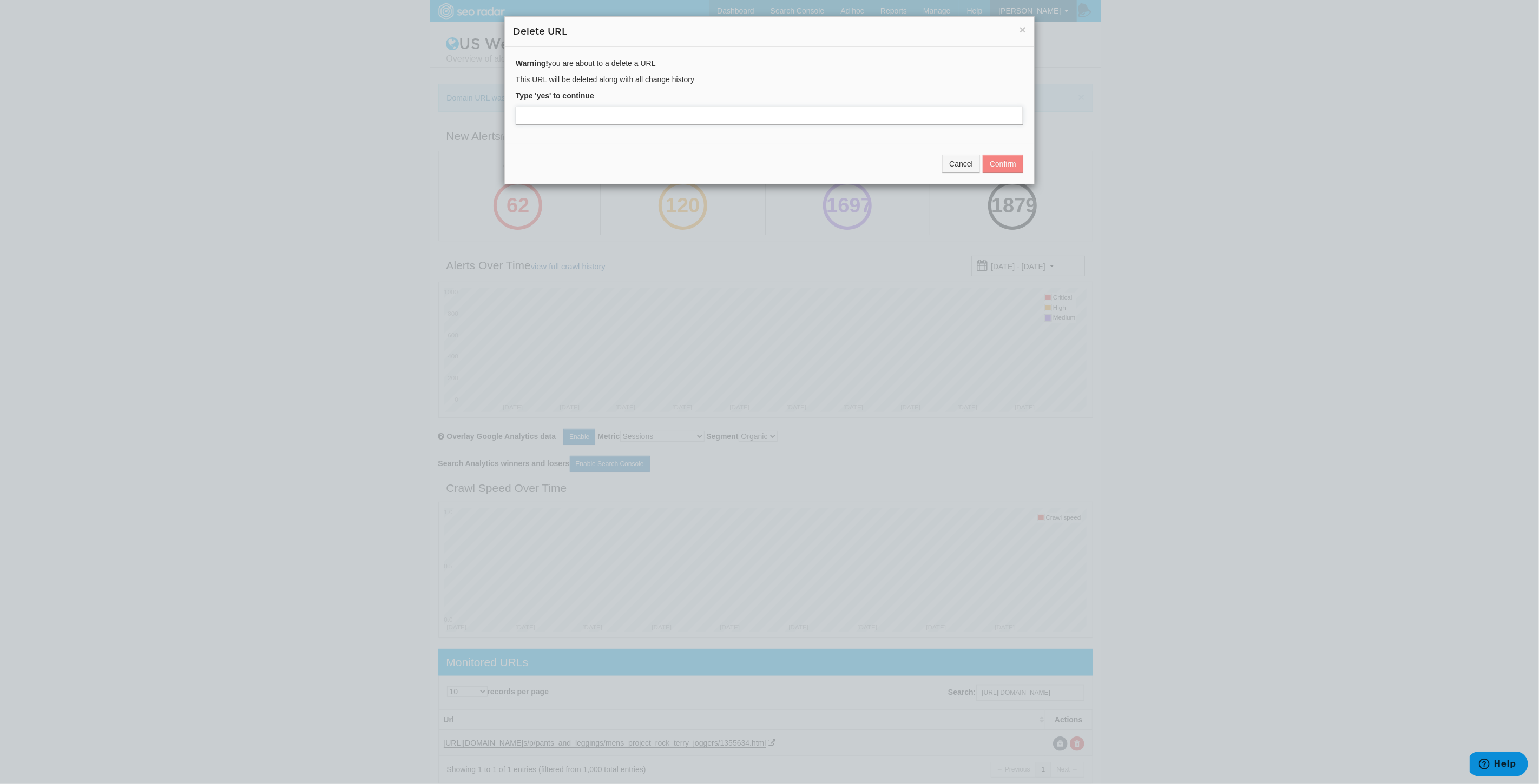
click at [674, 117] on input "text" at bounding box center [769, 116] width 507 height 18
type input "yes"
click at [1003, 162] on button "Confirm" at bounding box center [1003, 164] width 40 height 18
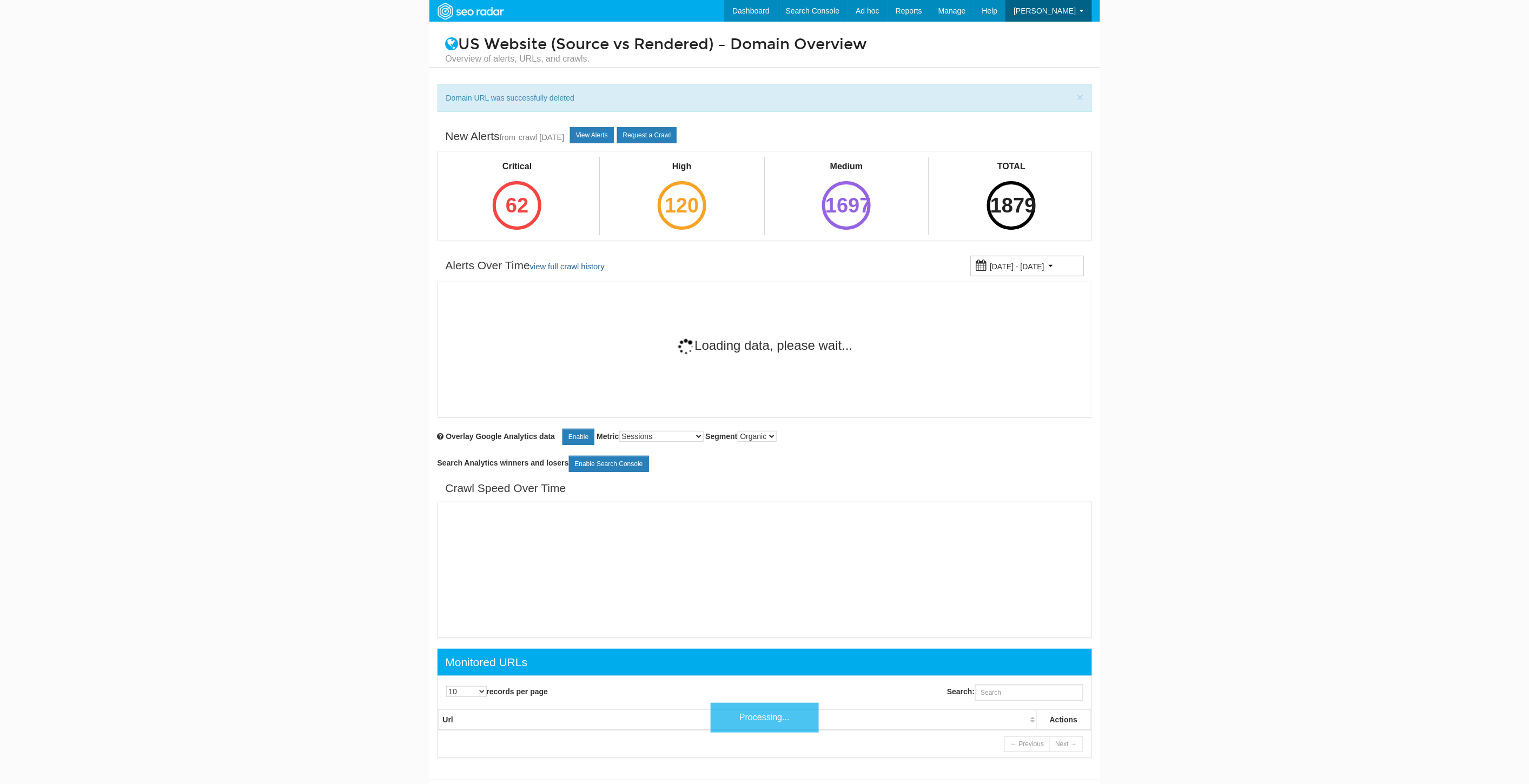
scroll to position [43, 0]
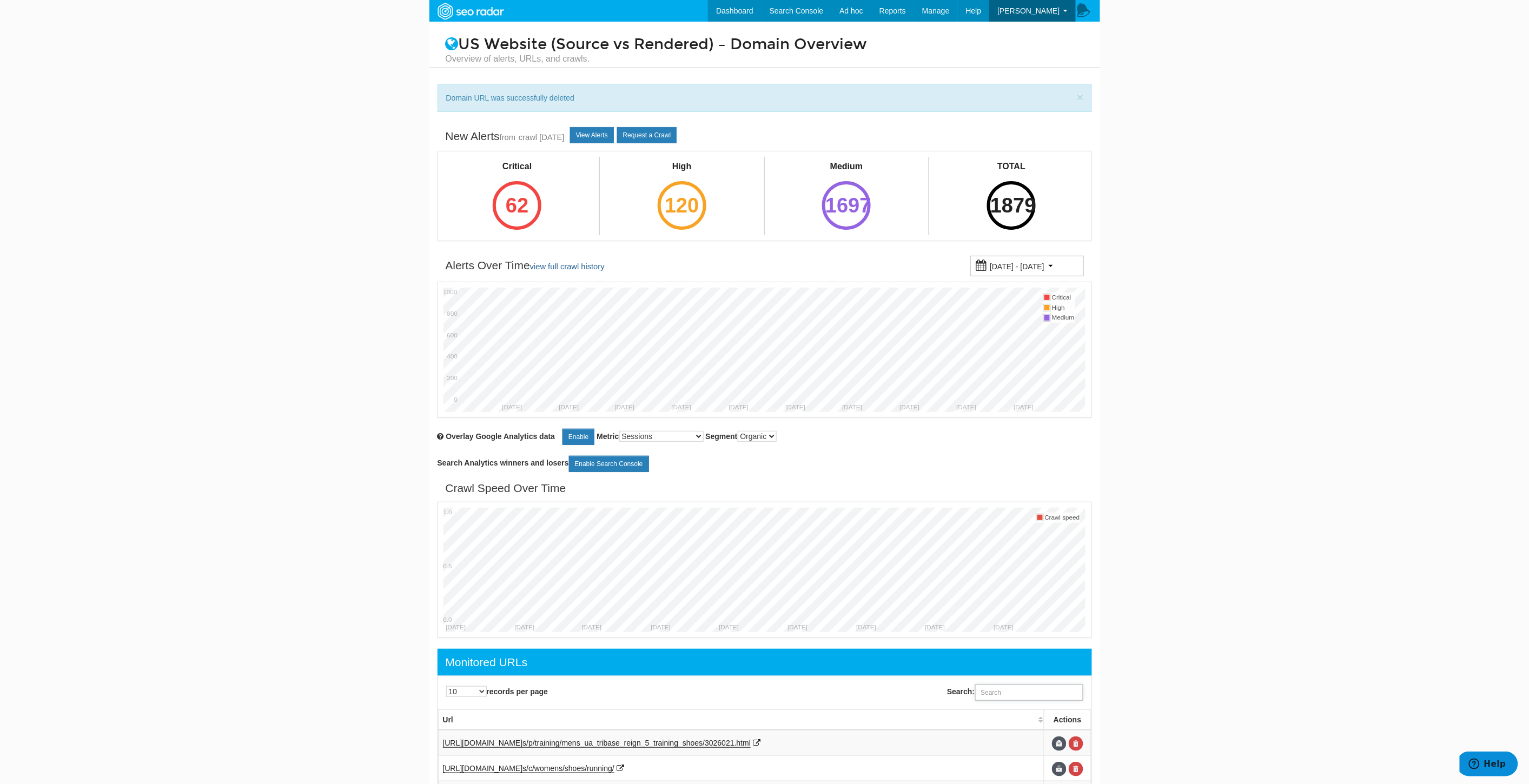
click at [1005, 689] on input "Search:" at bounding box center [1029, 692] width 108 height 17
paste input "https://www.underarmour.com/en-us/p/pants_and_leggings/mens_ua_tricot_joggers/1…"
type input "https://www.underarmour.com/en-us/p/pants_and_leggings/mens_ua_tricot_joggers/1…"
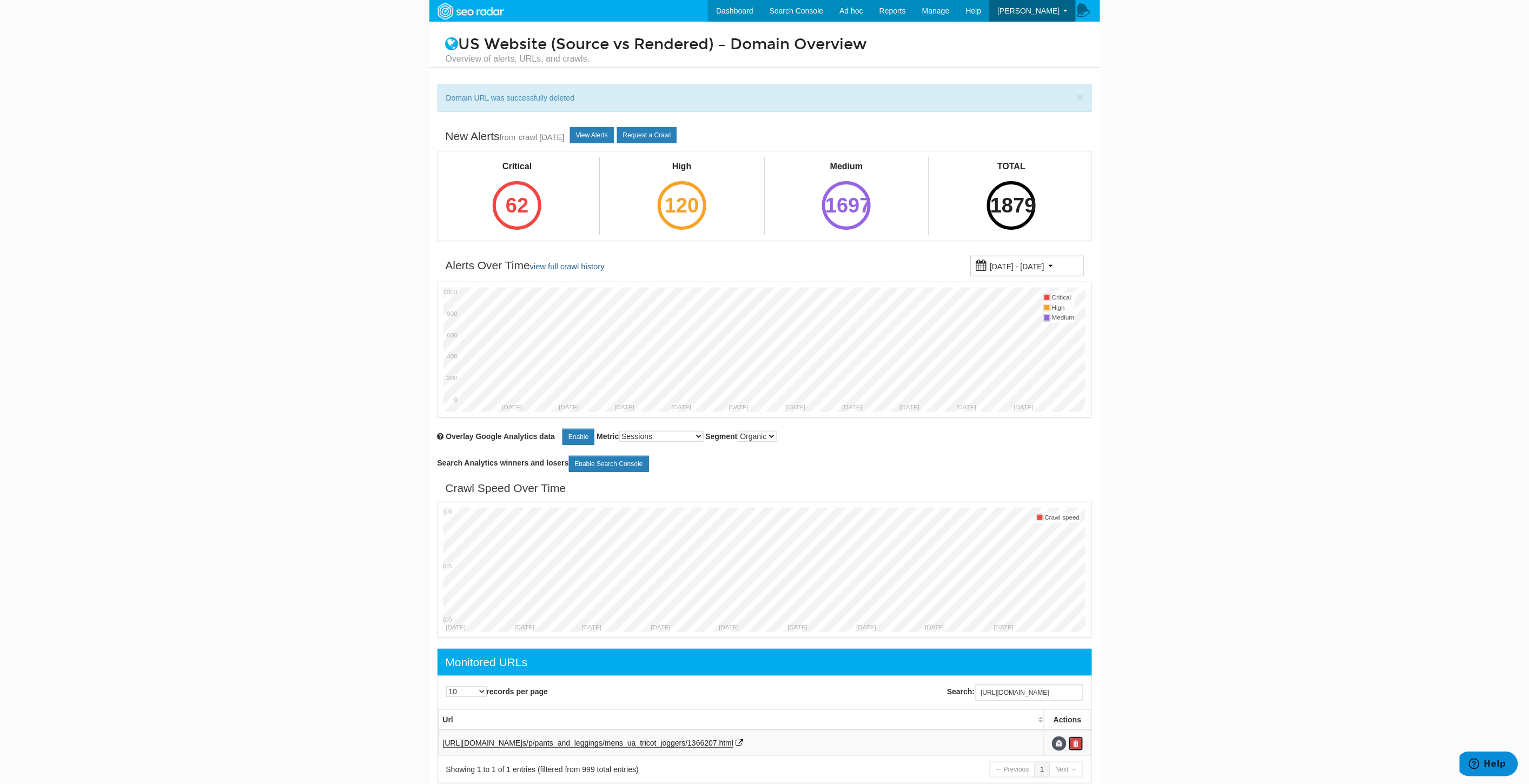
click at [1079, 744] on link at bounding box center [1076, 744] width 15 height 15
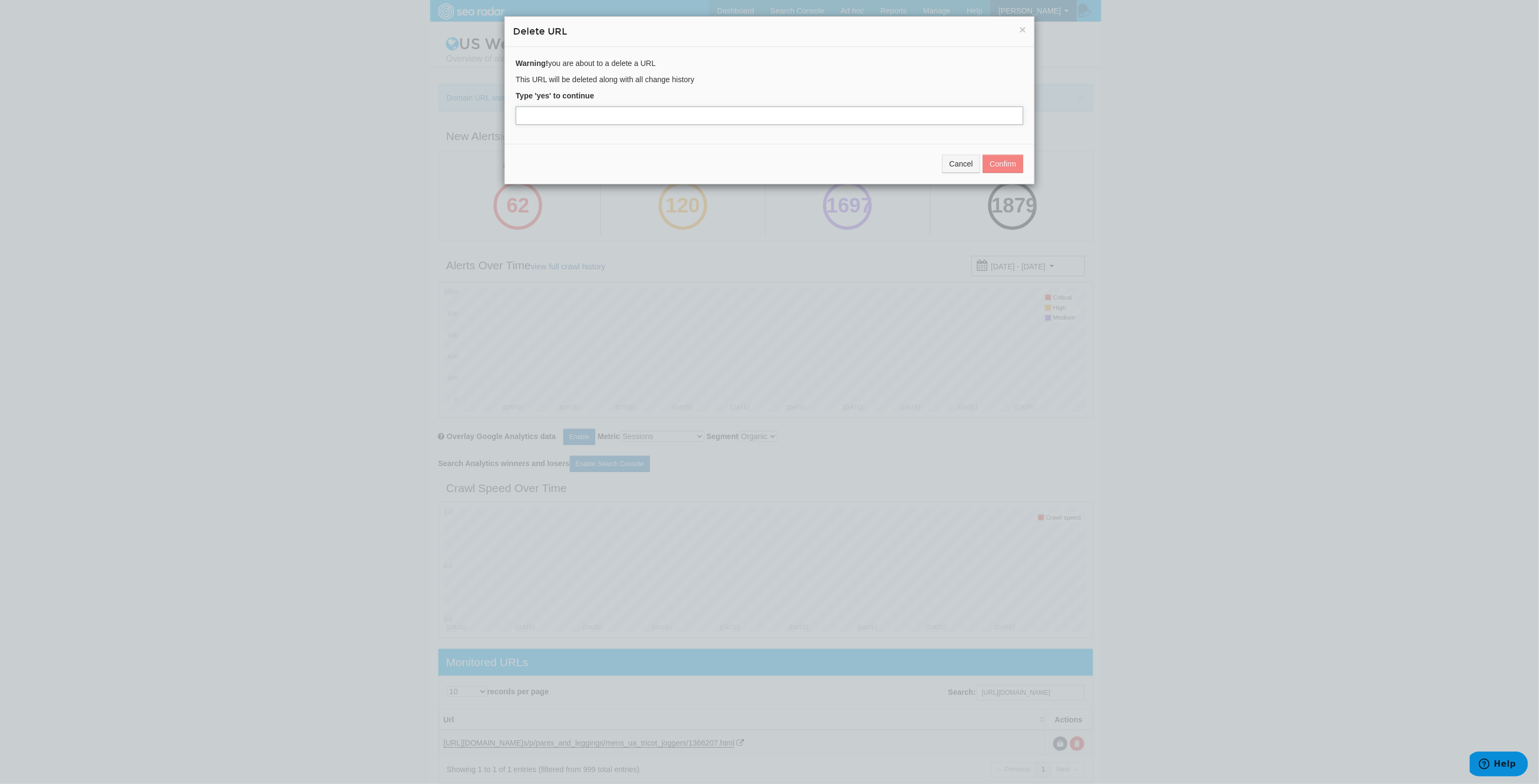
click at [548, 117] on input "text" at bounding box center [769, 116] width 507 height 18
type input "yes"
drag, startPoint x: 999, startPoint y: 158, endPoint x: 868, endPoint y: 259, distance: 165.4
click at [999, 158] on button "Confirm" at bounding box center [1003, 164] width 40 height 18
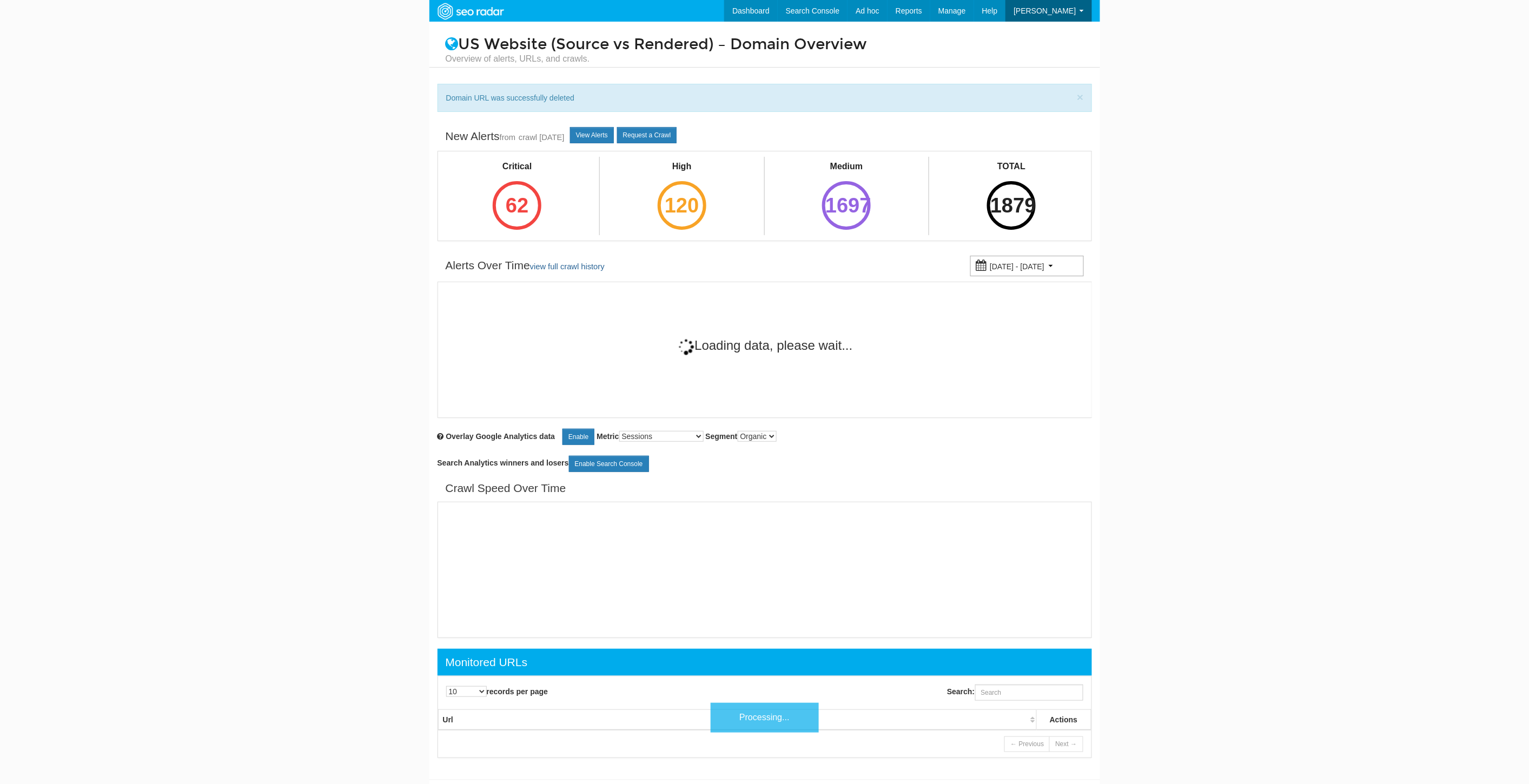
scroll to position [43, 0]
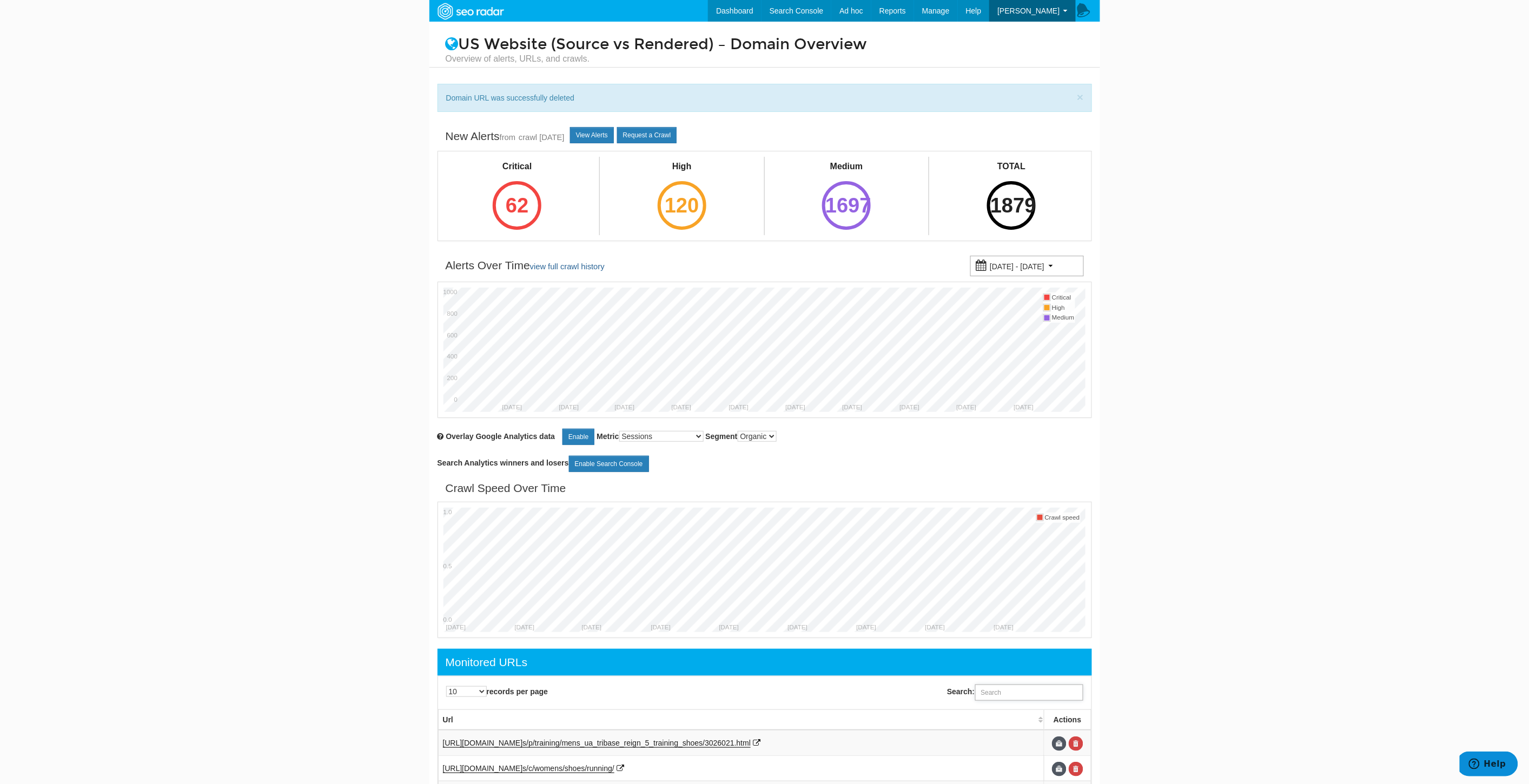
click at [1019, 693] on input "Search:" at bounding box center [1029, 692] width 108 height 17
paste input "[URL][DOMAIN_NAME]"
type input "[URL][DOMAIN_NAME]"
click at [1078, 749] on link at bounding box center [1076, 744] width 15 height 15
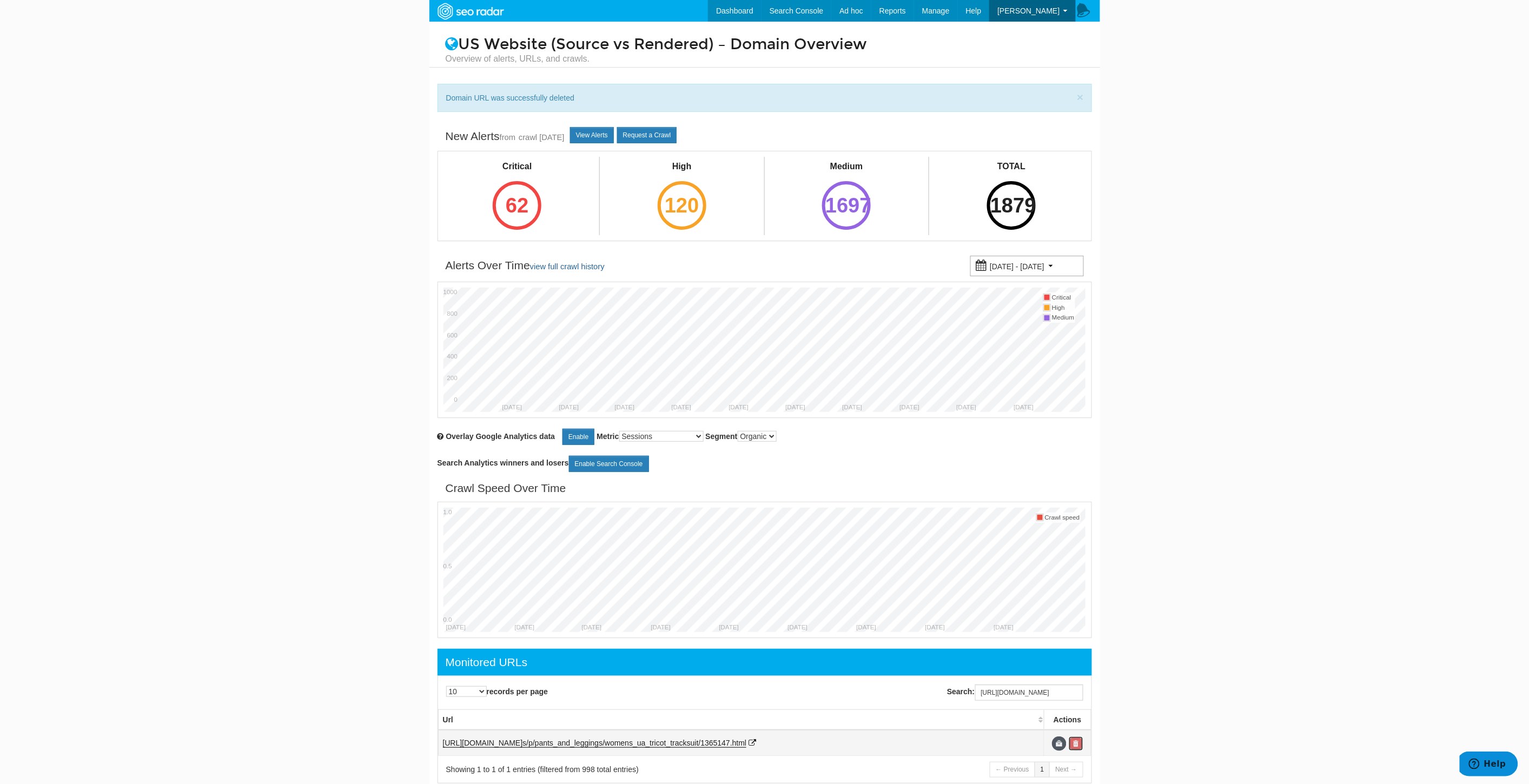
scroll to position [0, 0]
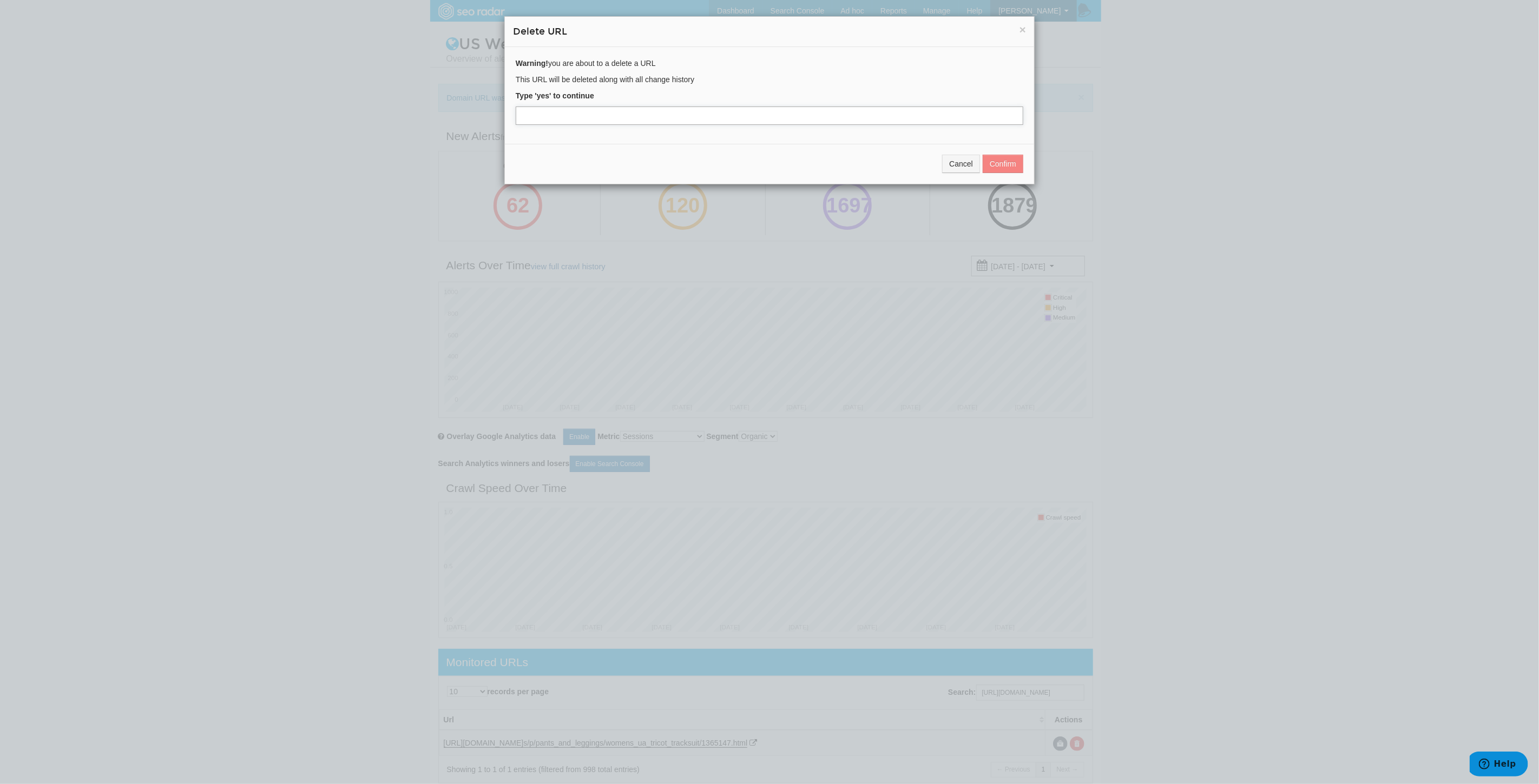
click at [594, 115] on input "text" at bounding box center [769, 116] width 507 height 18
type input "yes"
click at [993, 163] on button "Confirm" at bounding box center [1003, 164] width 40 height 18
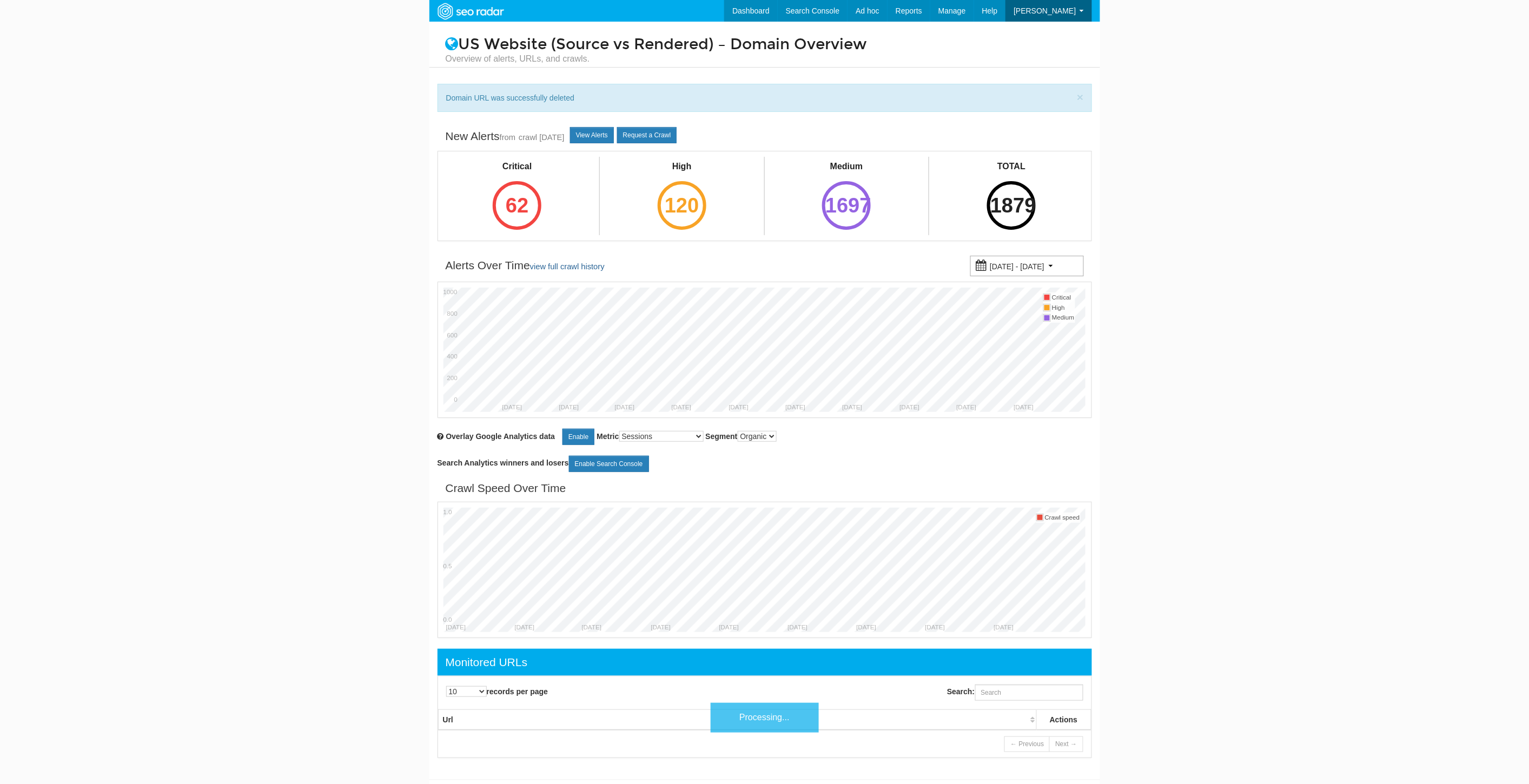
scroll to position [43, 0]
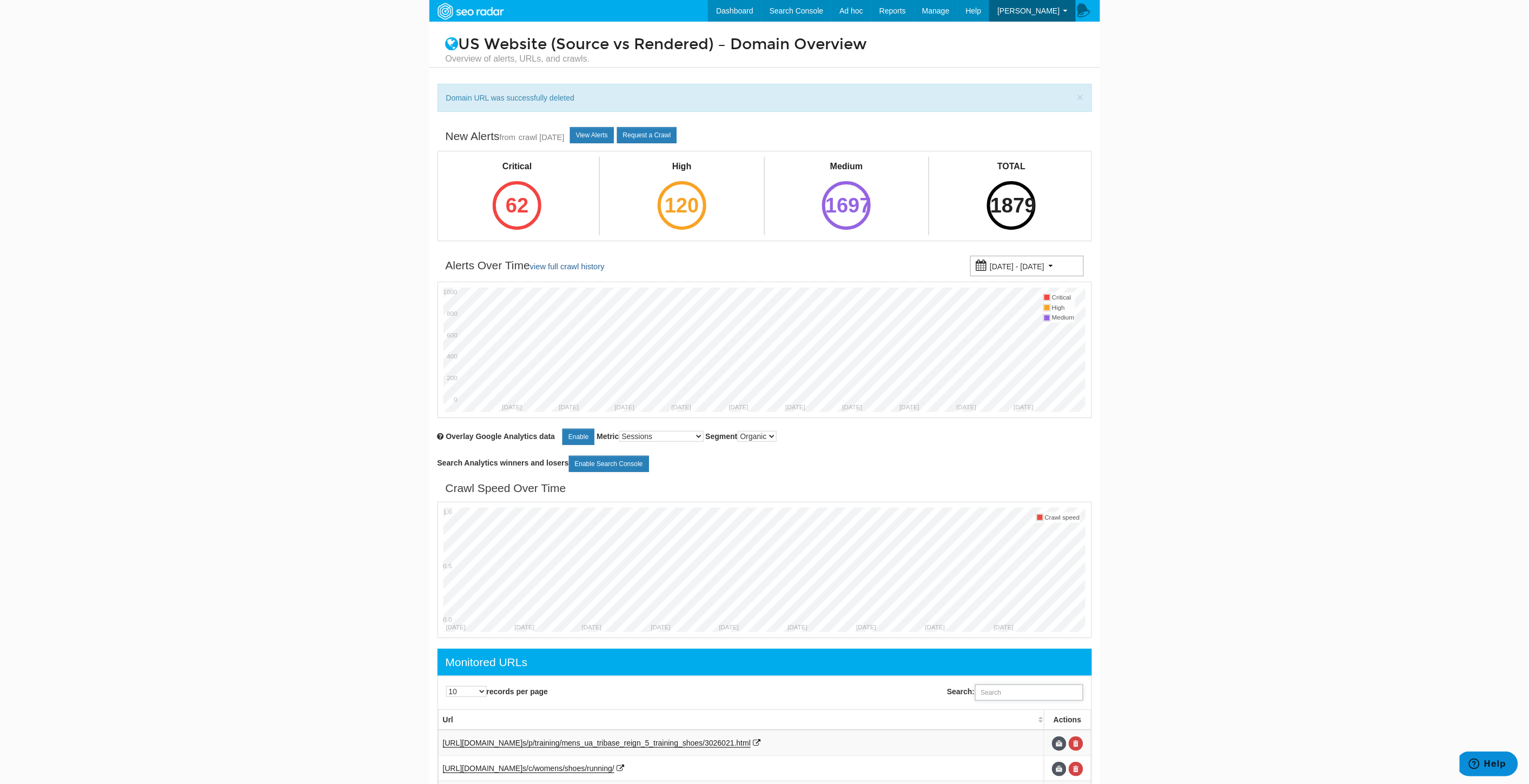
click at [1015, 687] on input "Search:" at bounding box center [1029, 692] width 108 height 17
click at [1002, 700] on input "Search:" at bounding box center [1029, 692] width 108 height 17
paste input "https://www.underarmour.com/en-us/p/project_rock_collection/mens_project_rock_6…"
type input "https://www.underarmour.com/en-us/p/project_rock_collection/mens_project_rock_6…"
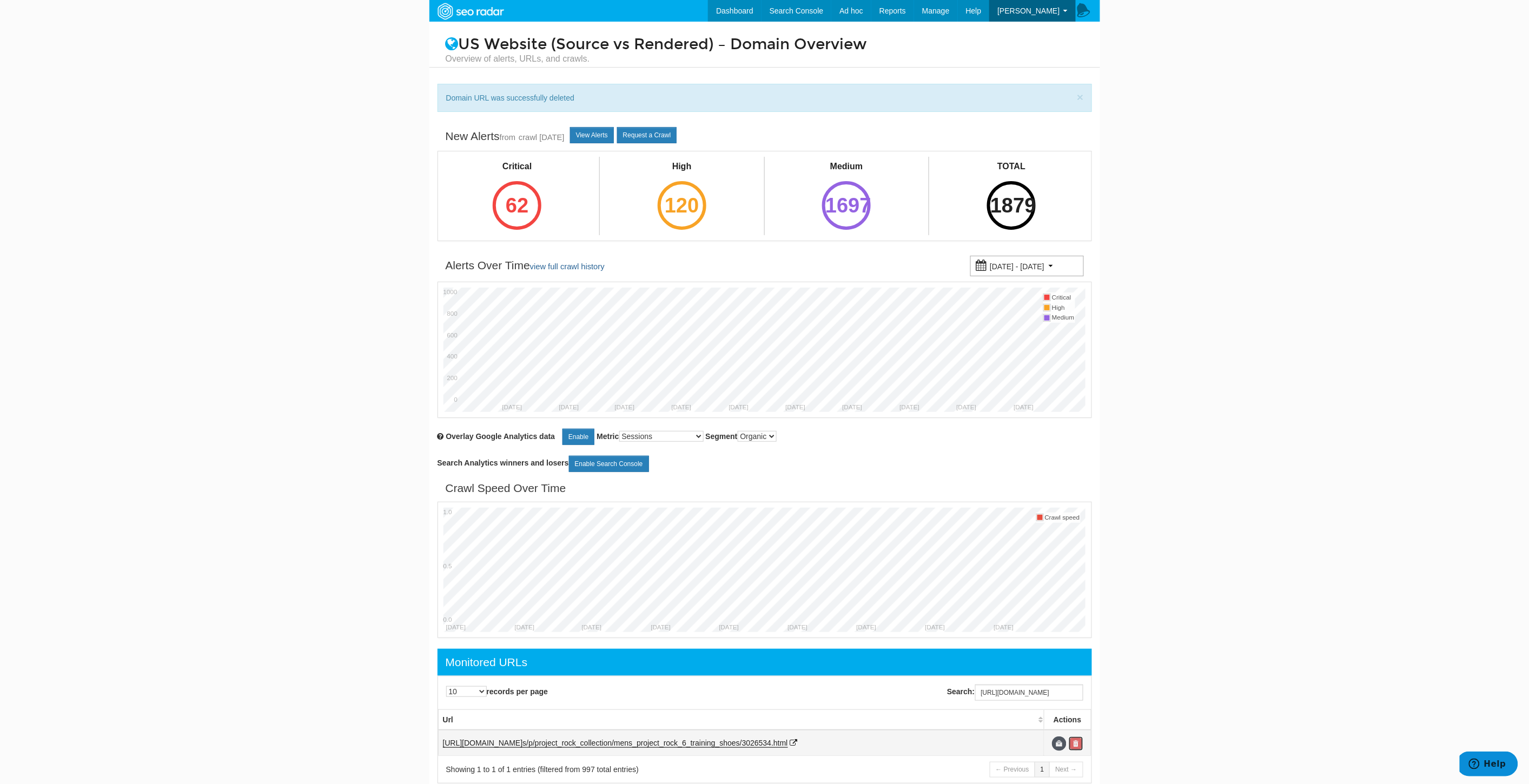
click at [1078, 741] on link at bounding box center [1076, 744] width 15 height 15
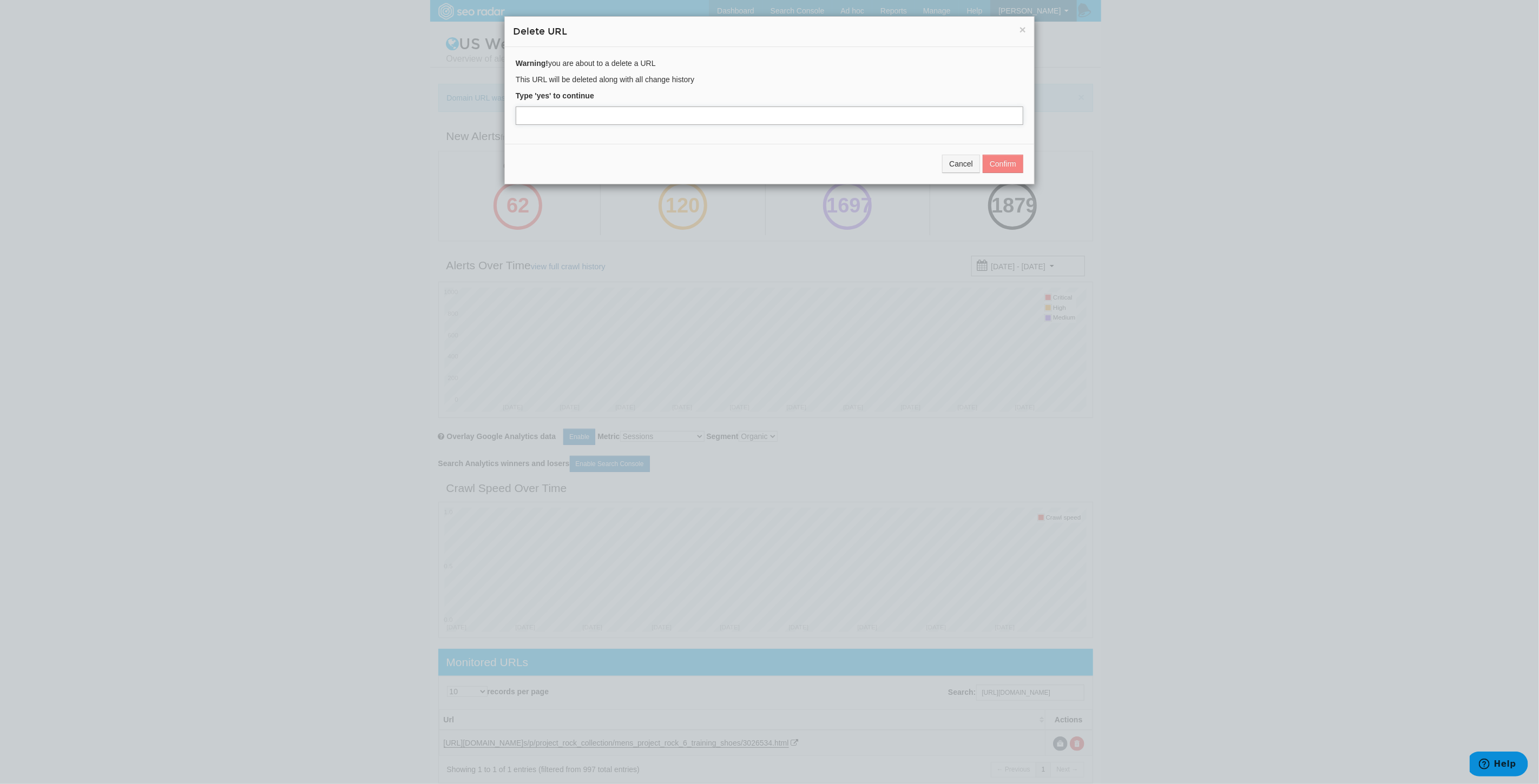
click at [608, 116] on input "text" at bounding box center [769, 116] width 507 height 18
type input "yes"
click at [1005, 157] on button "Confirm" at bounding box center [1003, 164] width 40 height 18
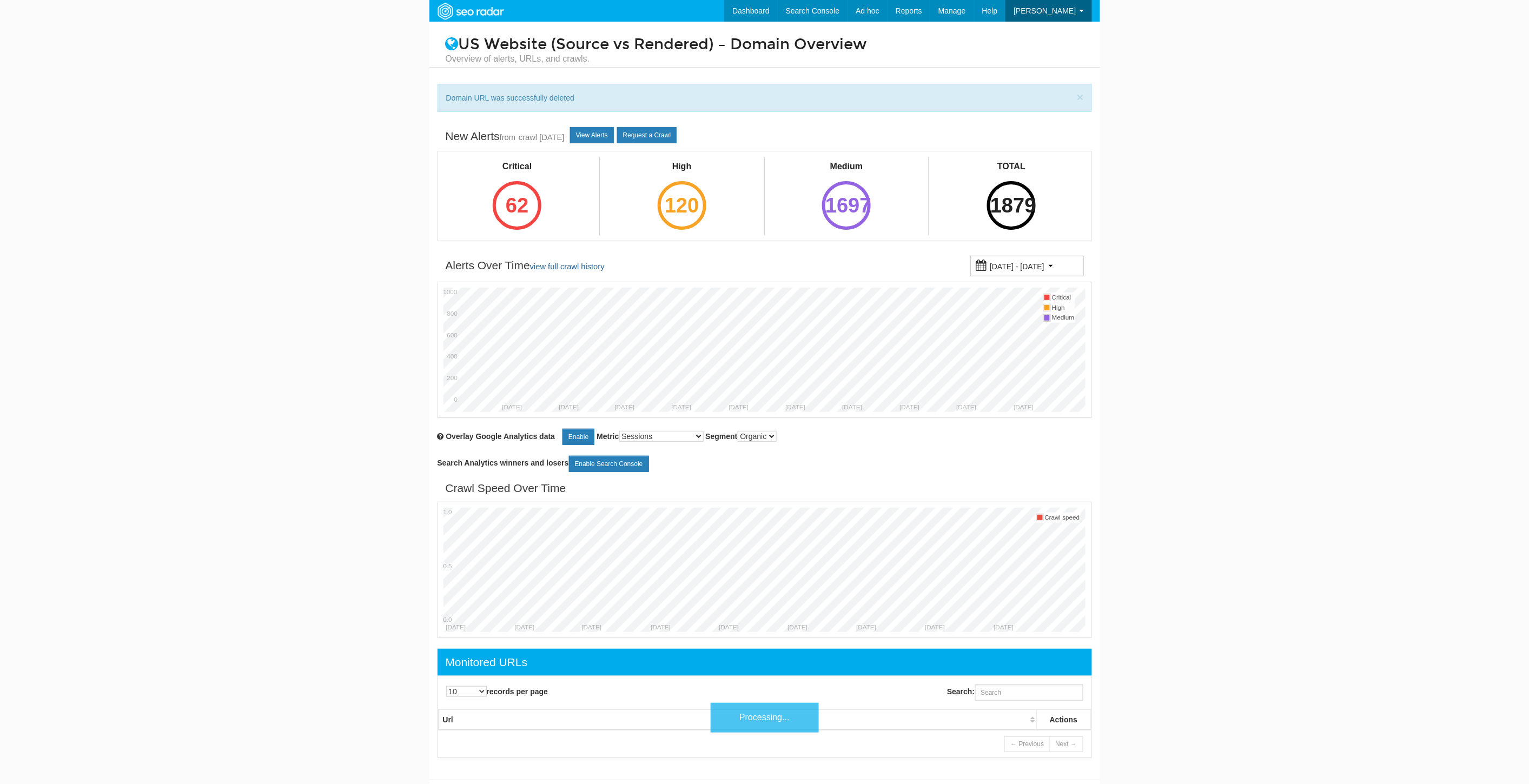
scroll to position [43, 0]
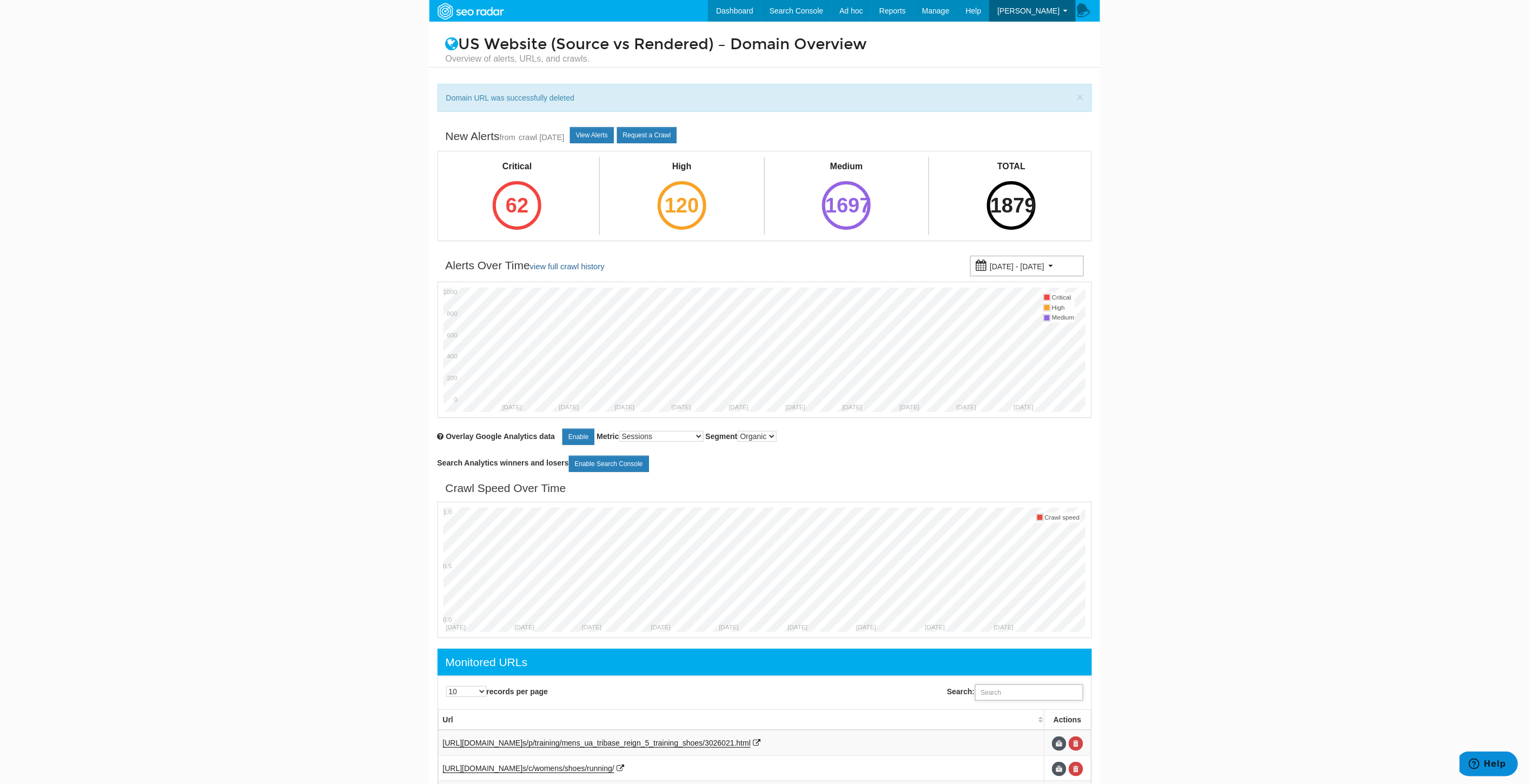
click at [1026, 699] on input "Search:" at bounding box center [1029, 692] width 108 height 17
paste input "https://www.underarmour.com/en-us/p/running/mens_ua_charged_assert_10_running_s…"
type input "https://www.underarmour.com/en-us/p/running/mens_ua_charged_assert_10_running_s…"
click at [1079, 749] on link at bounding box center [1076, 744] width 15 height 15
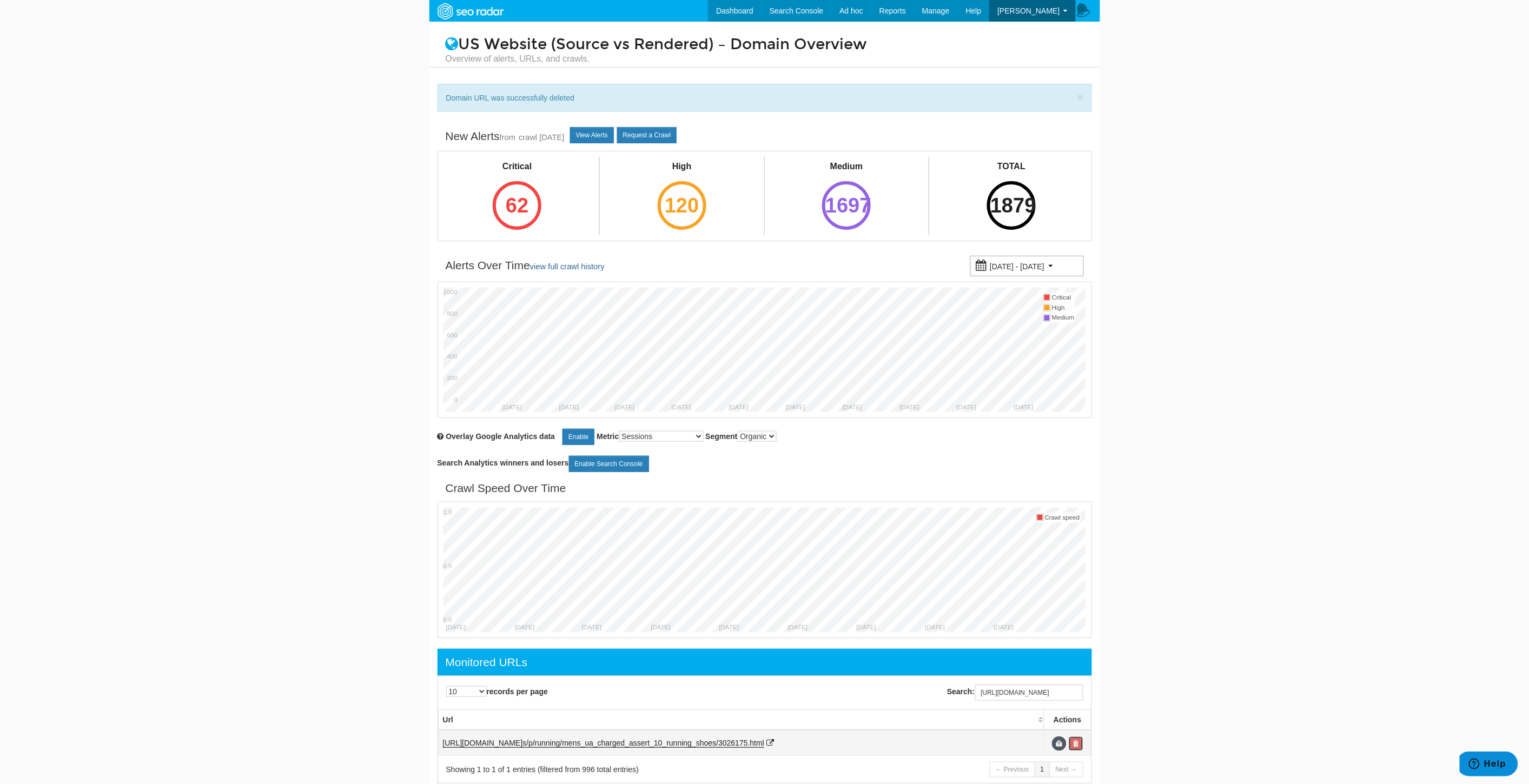
scroll to position [0, 0]
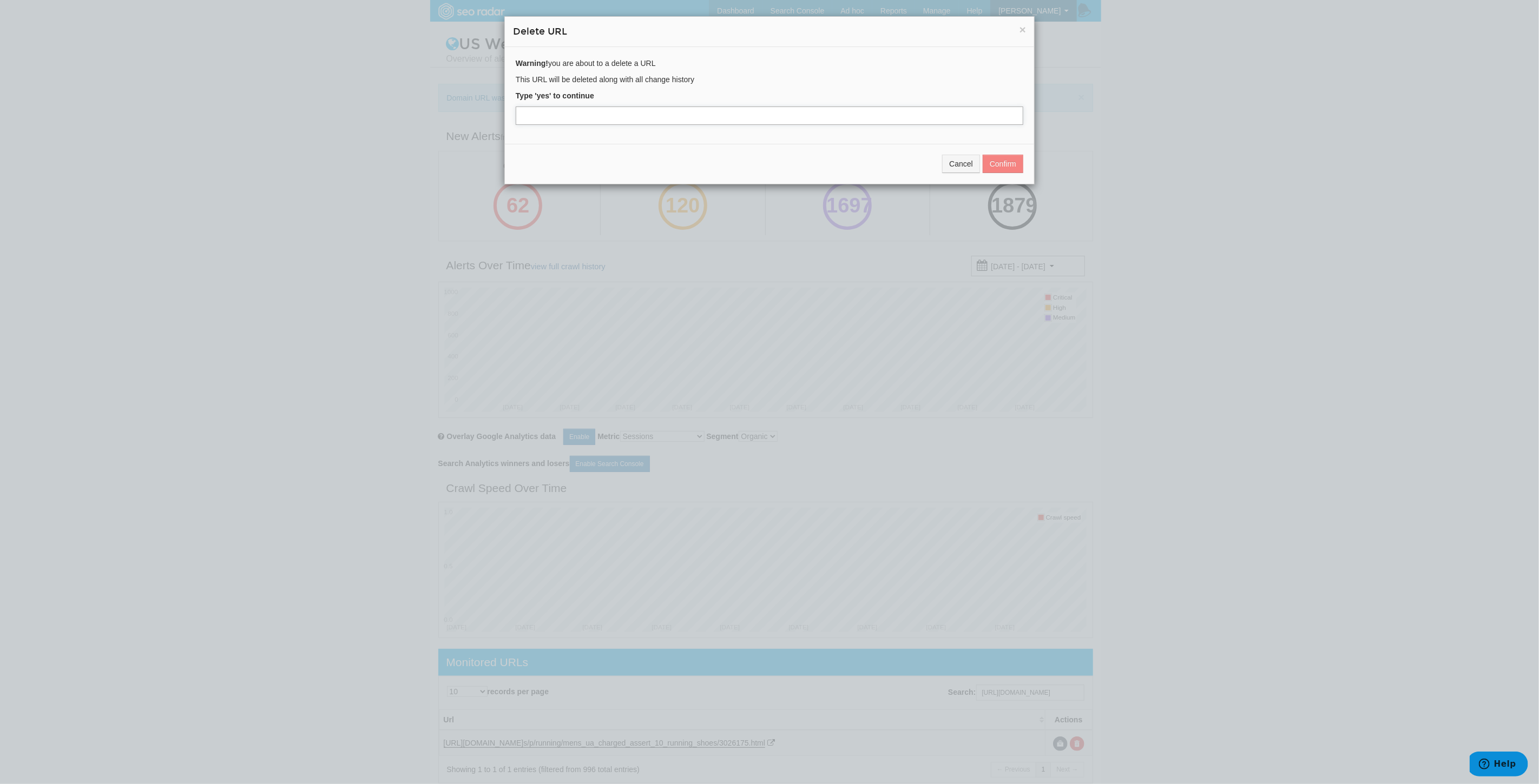
click at [599, 115] on input "text" at bounding box center [769, 116] width 507 height 18
type input "yes"
click at [1001, 164] on button "Confirm" at bounding box center [1003, 164] width 40 height 18
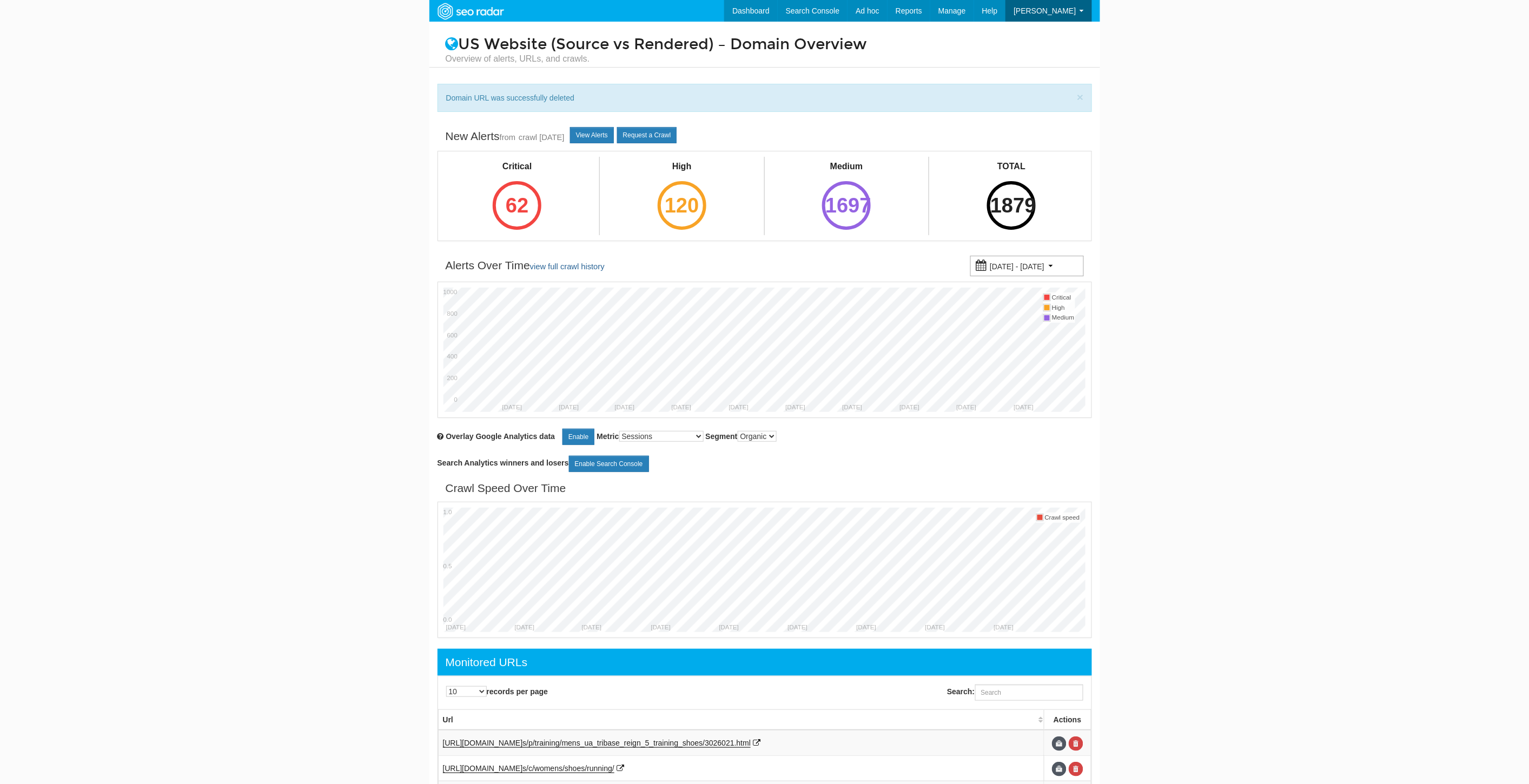
scroll to position [43, 0]
click at [1012, 693] on input "Search:" at bounding box center [1029, 692] width 108 height 17
paste input "[URL][DOMAIN_NAME]"
type input "[URL][DOMAIN_NAME]"
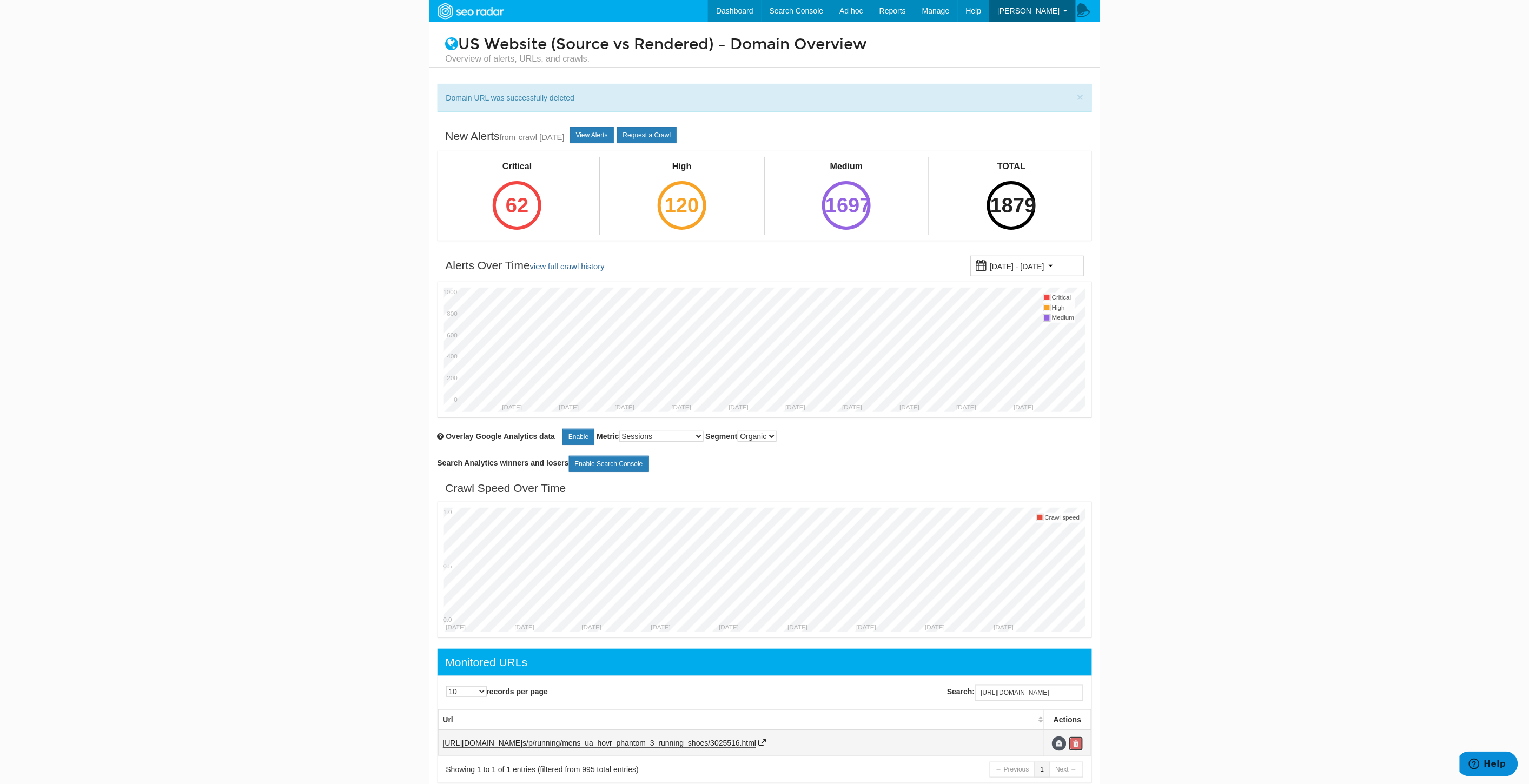
click at [1081, 745] on link at bounding box center [1076, 744] width 15 height 15
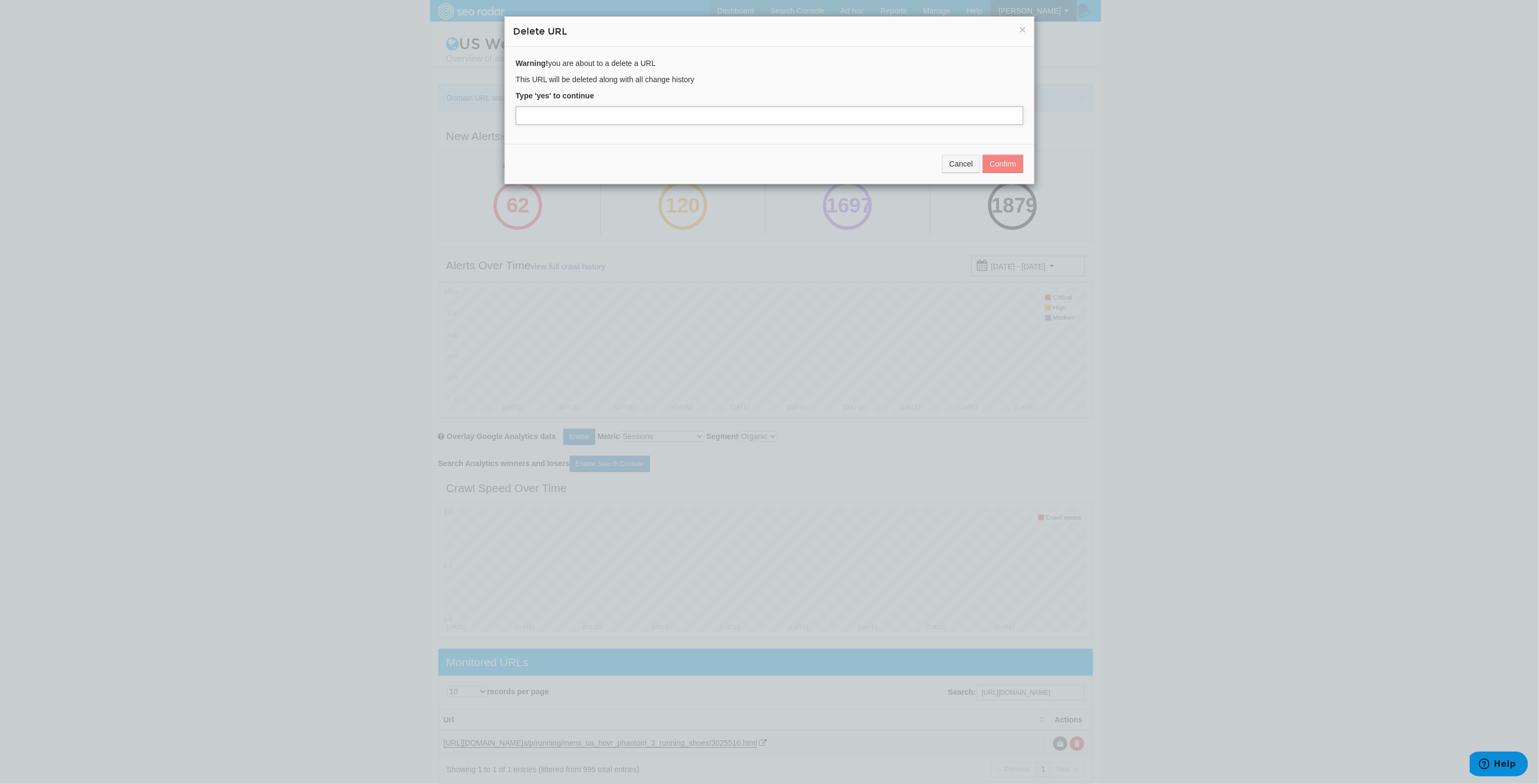
click at [606, 124] on input "text" at bounding box center [769, 116] width 507 height 18
type input "yes"
click at [998, 166] on button "Confirm" at bounding box center [1003, 164] width 40 height 18
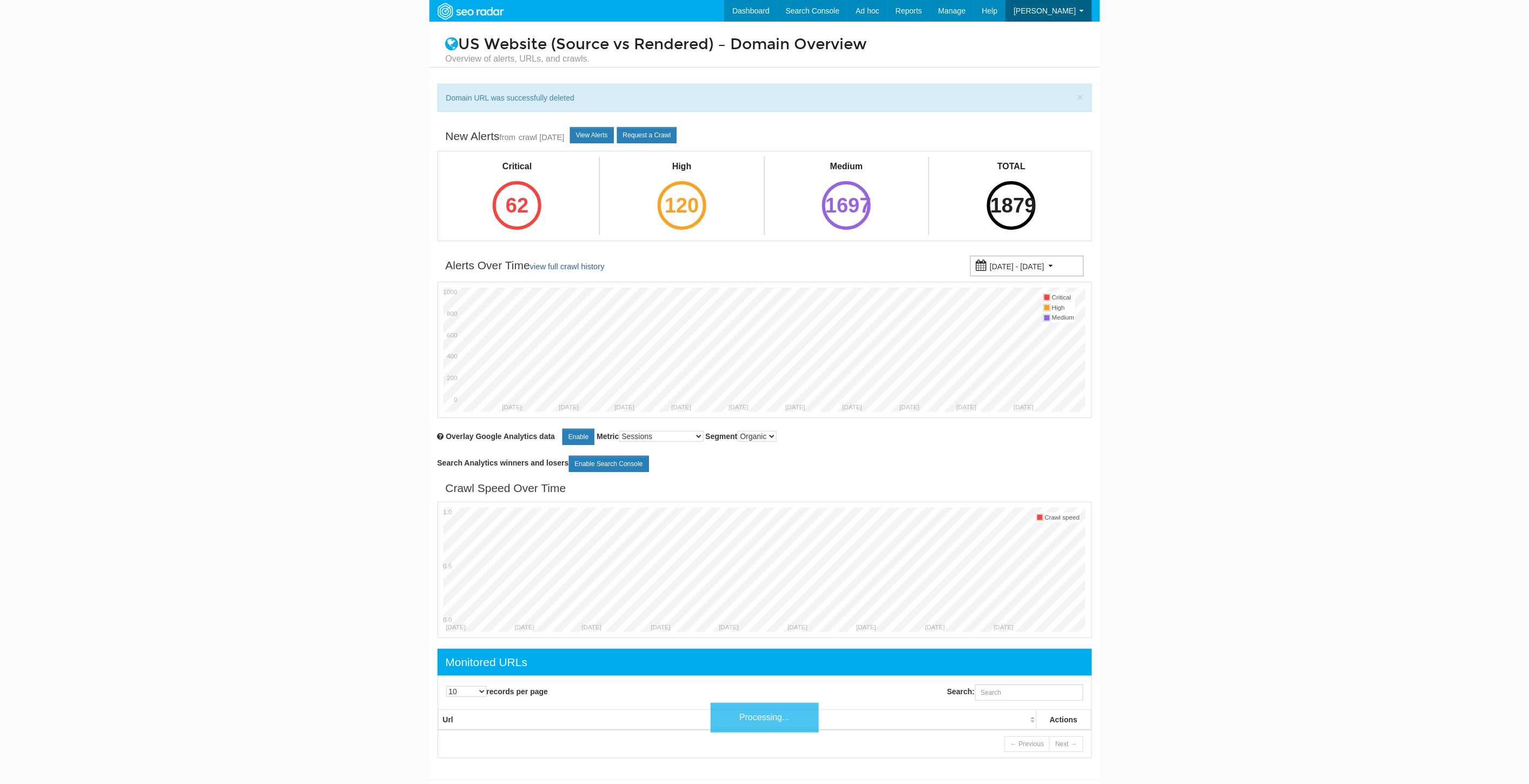
scroll to position [43, 0]
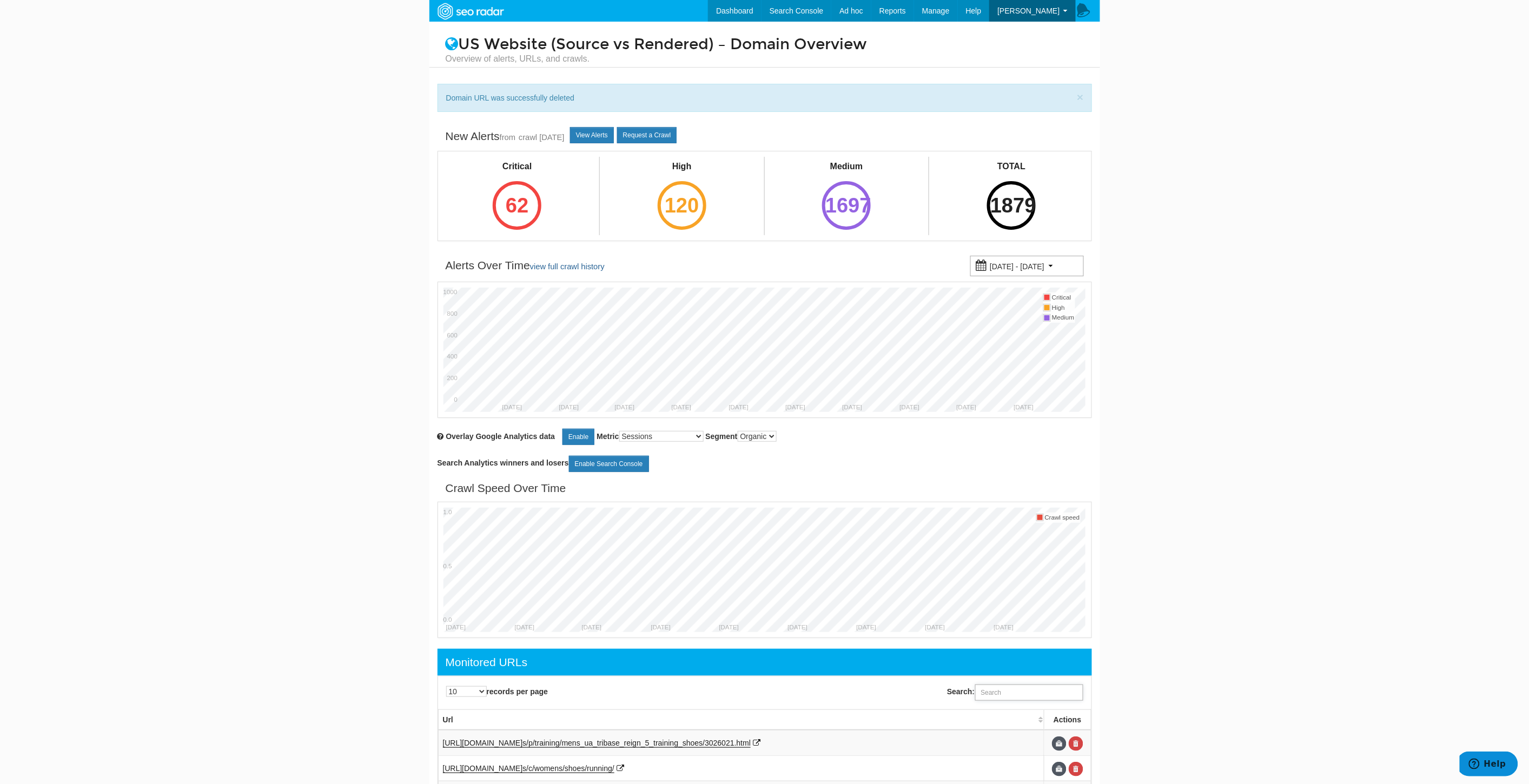
click at [1016, 694] on input "Search:" at bounding box center [1029, 692] width 108 height 17
paste input "[URL][DOMAIN_NAME]"
type input "[URL][DOMAIN_NAME]"
click at [1075, 746] on link at bounding box center [1076, 744] width 15 height 15
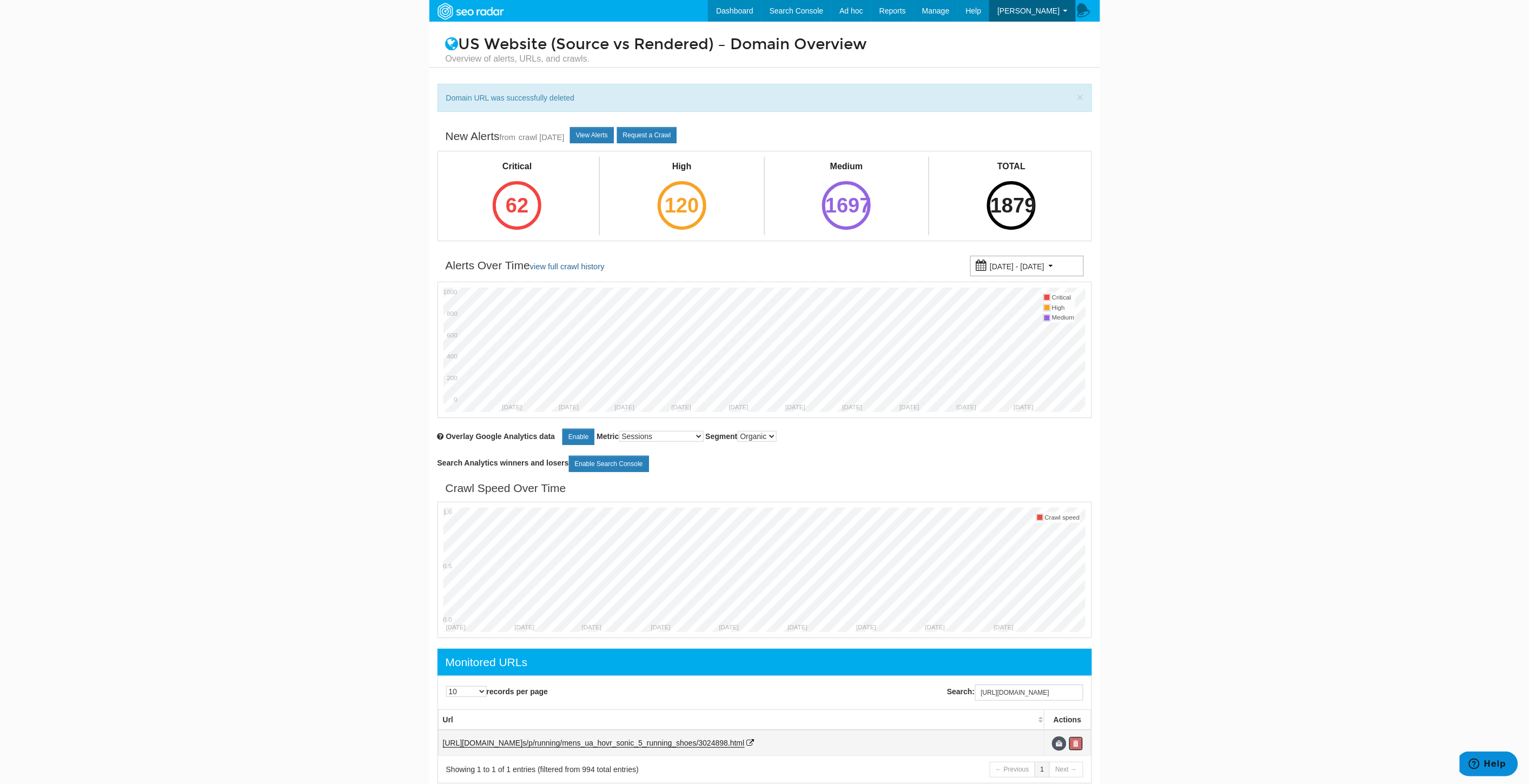
scroll to position [0, 0]
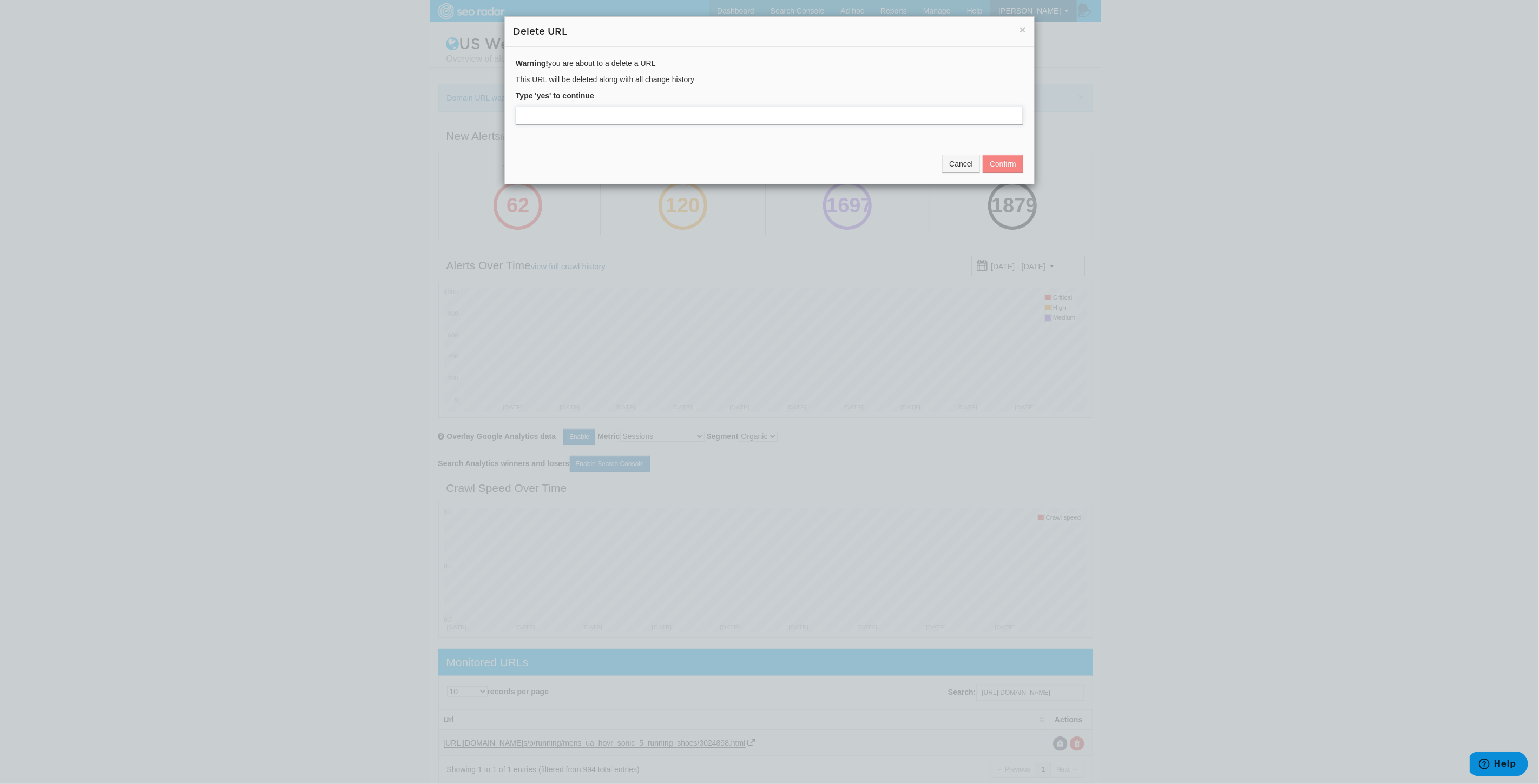
click at [553, 125] on input "text" at bounding box center [769, 116] width 507 height 18
click at [567, 120] on input "text" at bounding box center [769, 116] width 507 height 18
type input "yes"
click at [1003, 159] on button "Confirm" at bounding box center [1003, 164] width 40 height 18
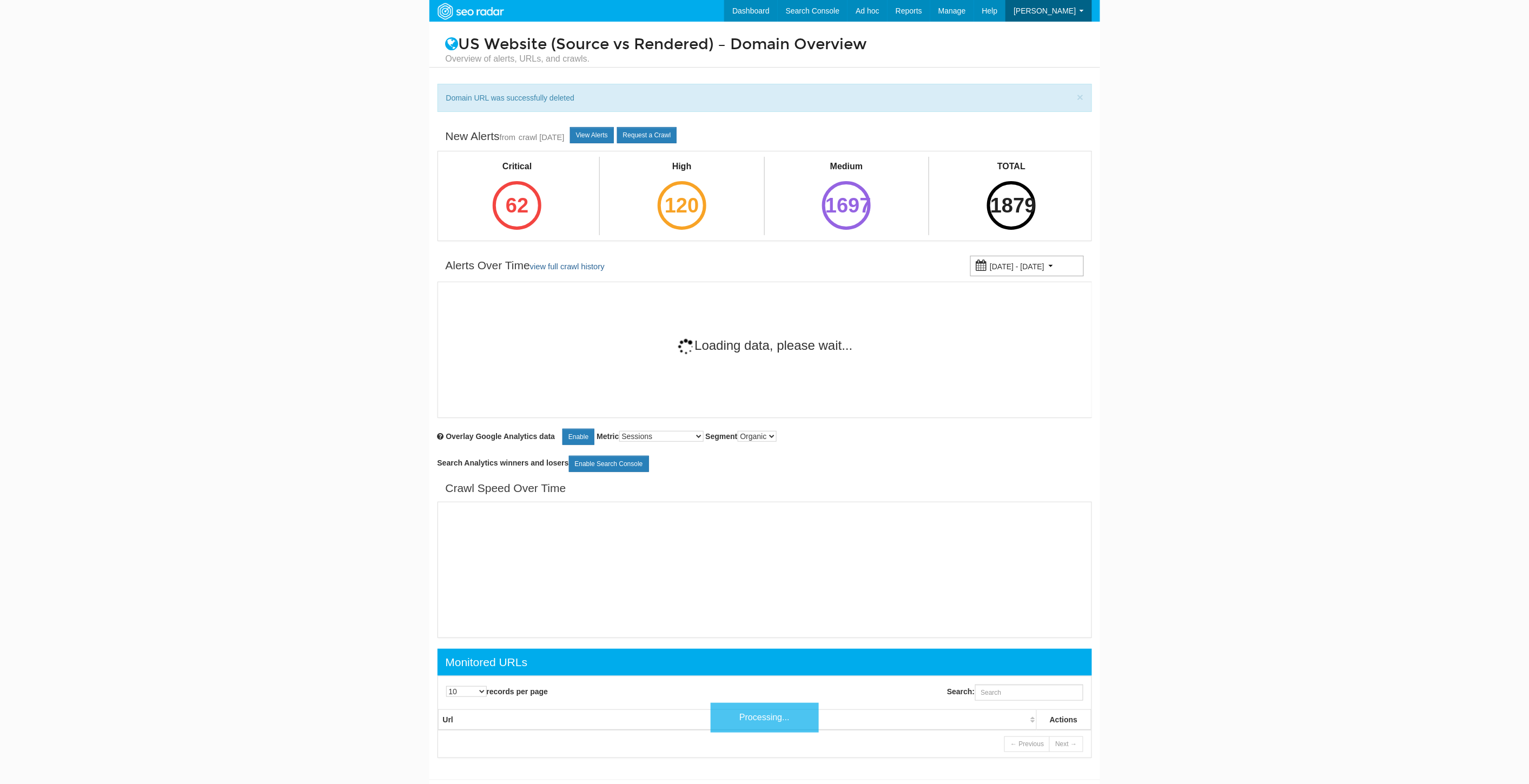
scroll to position [43, 0]
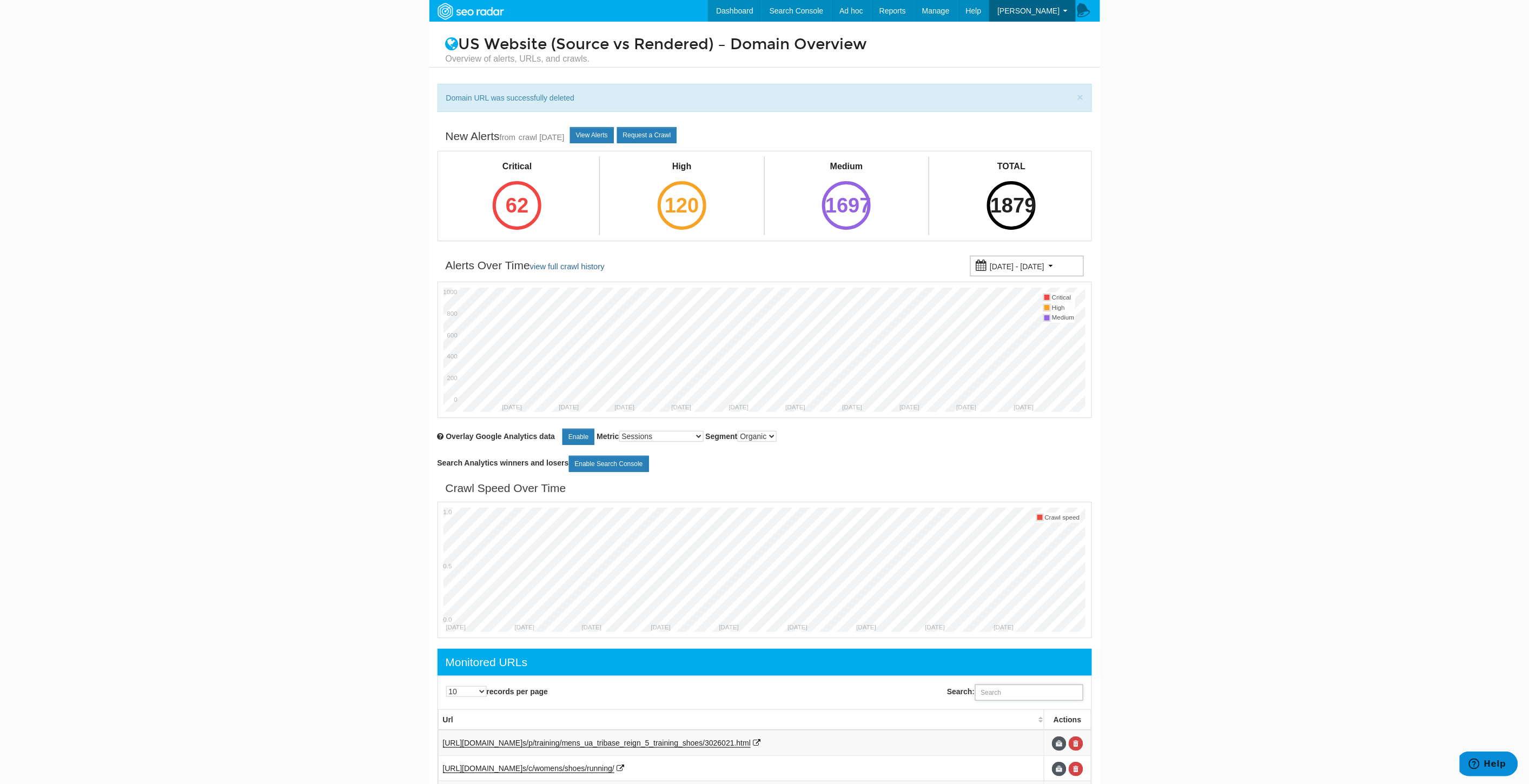
click at [1004, 692] on input "Search:" at bounding box center [1029, 692] width 108 height 17
paste input "[URL][DOMAIN_NAME]"
type input "[URL][DOMAIN_NAME]"
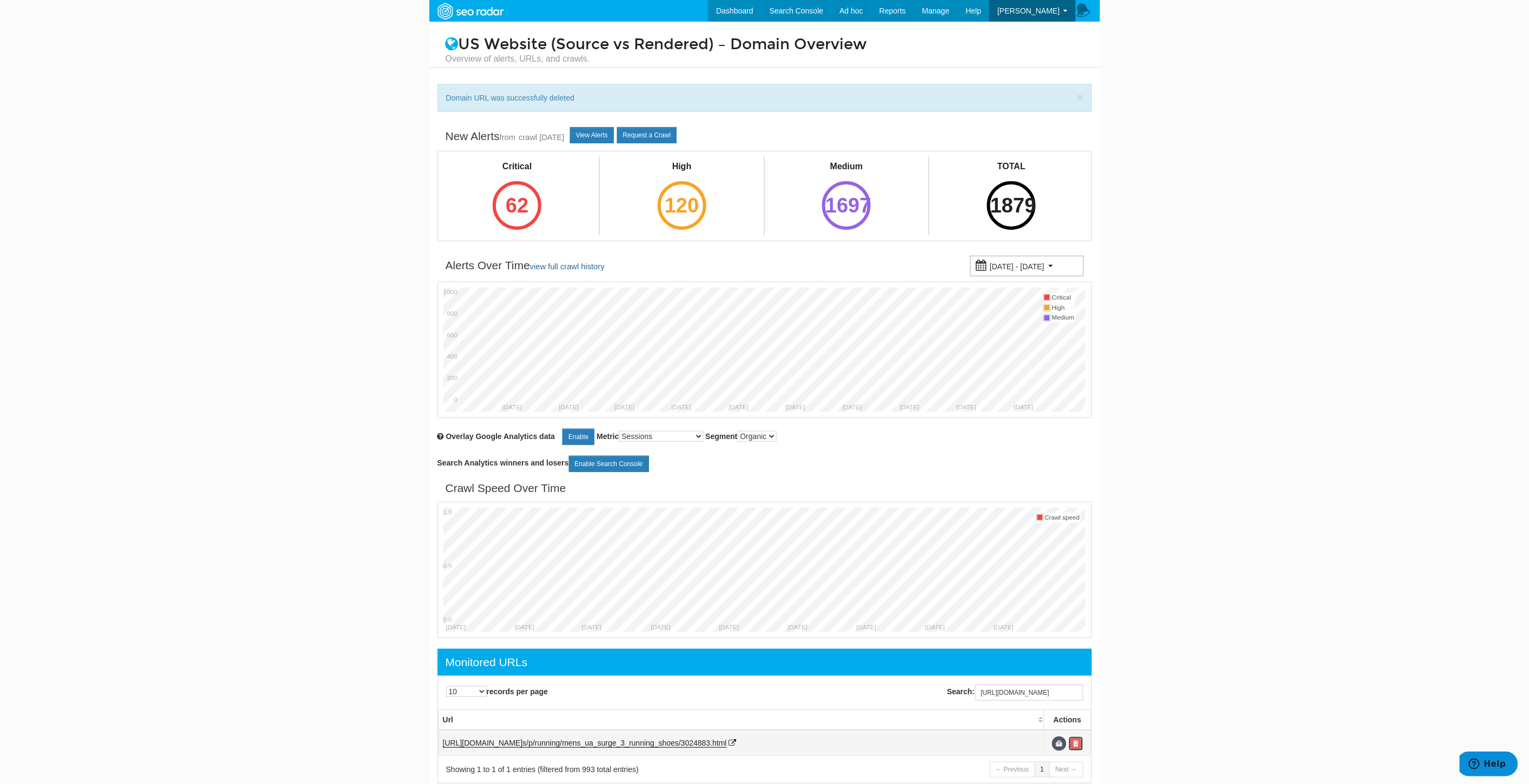
click at [1079, 749] on link at bounding box center [1076, 744] width 15 height 15
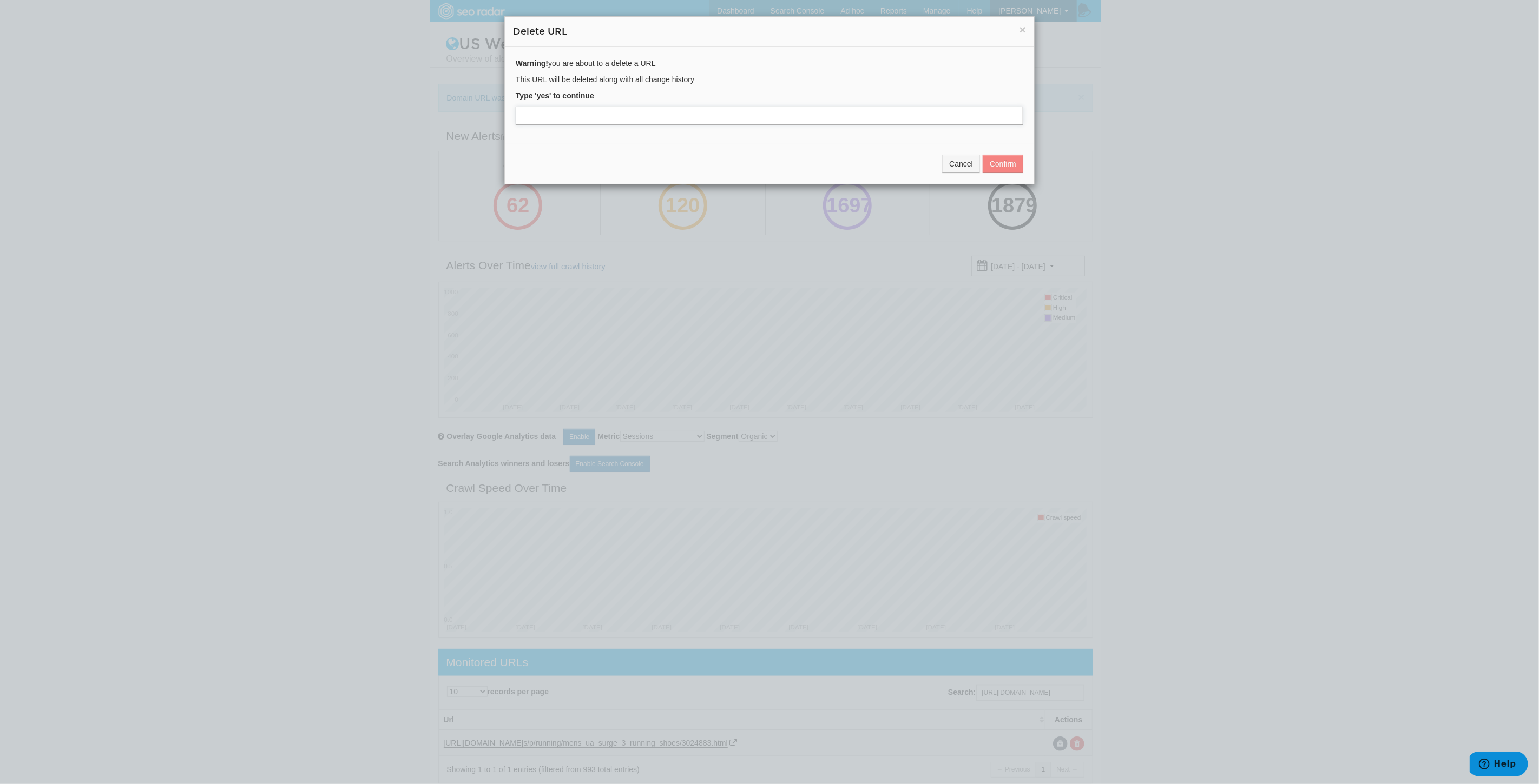
click at [582, 115] on input "text" at bounding box center [769, 116] width 507 height 18
type input "yes"
click at [1000, 164] on button "Confirm" at bounding box center [1003, 164] width 40 height 18
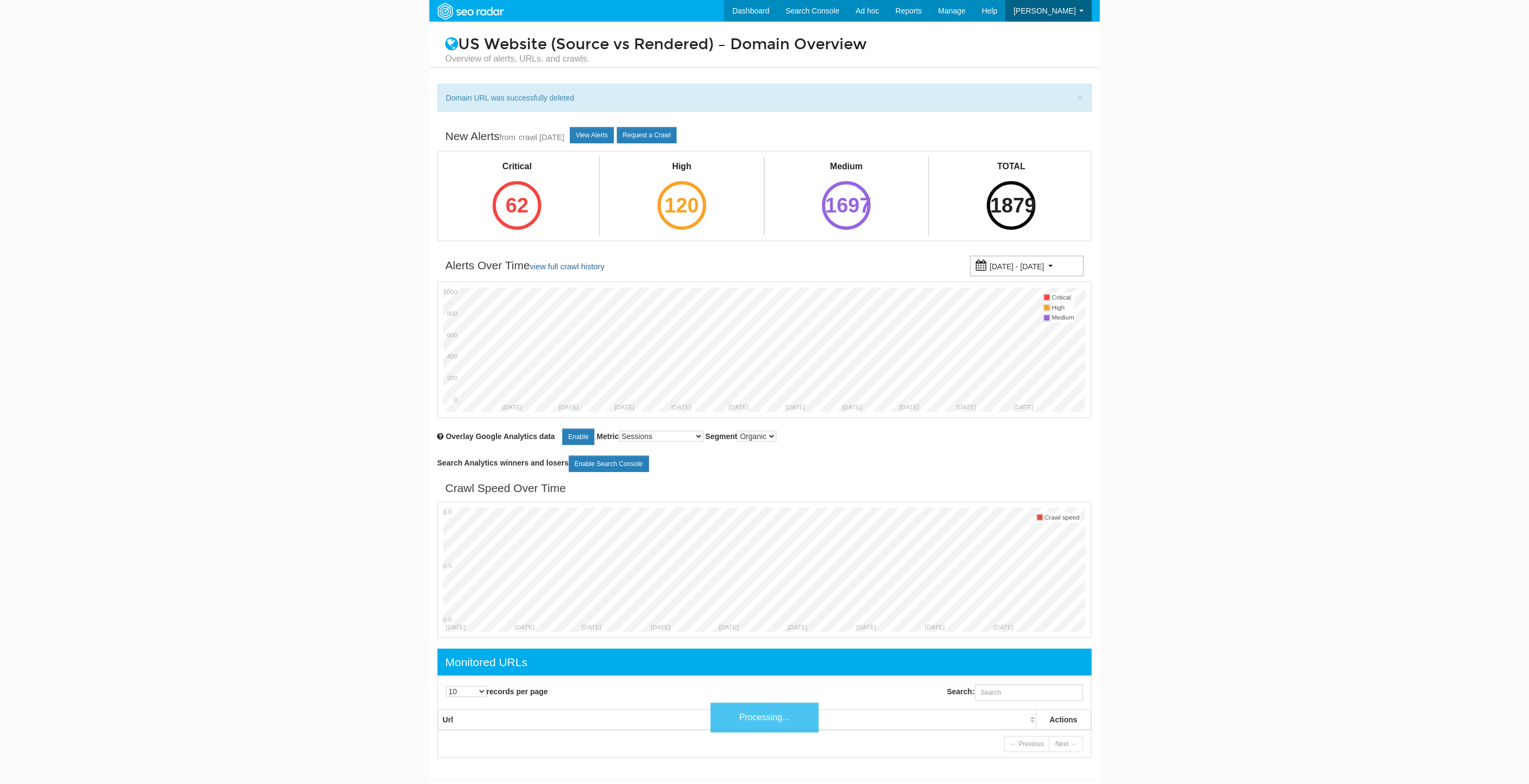
scroll to position [43, 0]
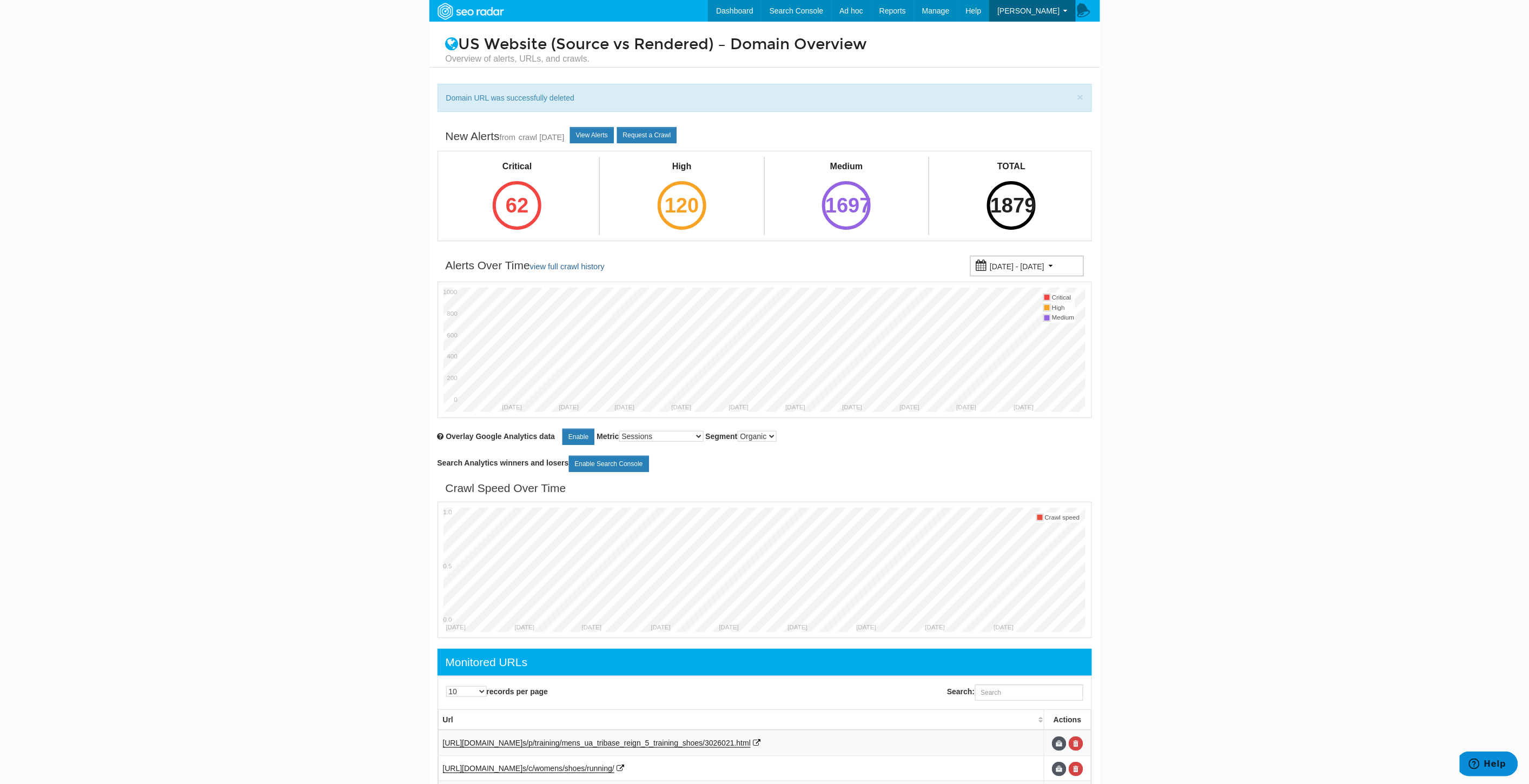
drag, startPoint x: 999, startPoint y: 703, endPoint x: 1002, endPoint y: 693, distance: 10.4
click at [1001, 703] on div "Search:" at bounding box center [1015, 693] width 136 height 19
click at [1002, 693] on input "Search:" at bounding box center [1029, 692] width 108 height 17
paste input "[URL][DOMAIN_NAME]"
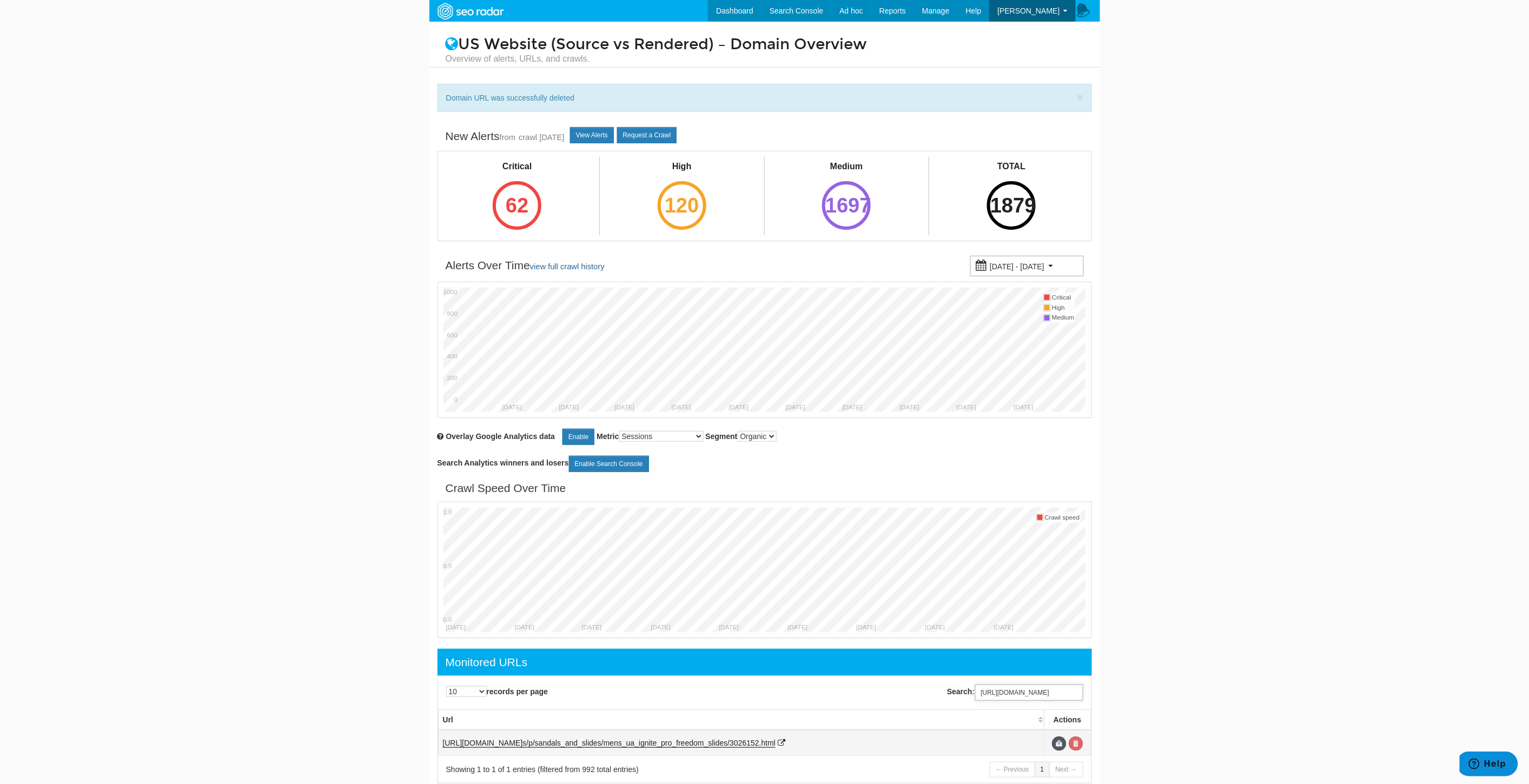
type input "https://www.underarmour.com/en-us/p/sandals_and_slides/mens_ua_ignite_pro_freed…"
click at [1082, 742] on link at bounding box center [1076, 744] width 15 height 15
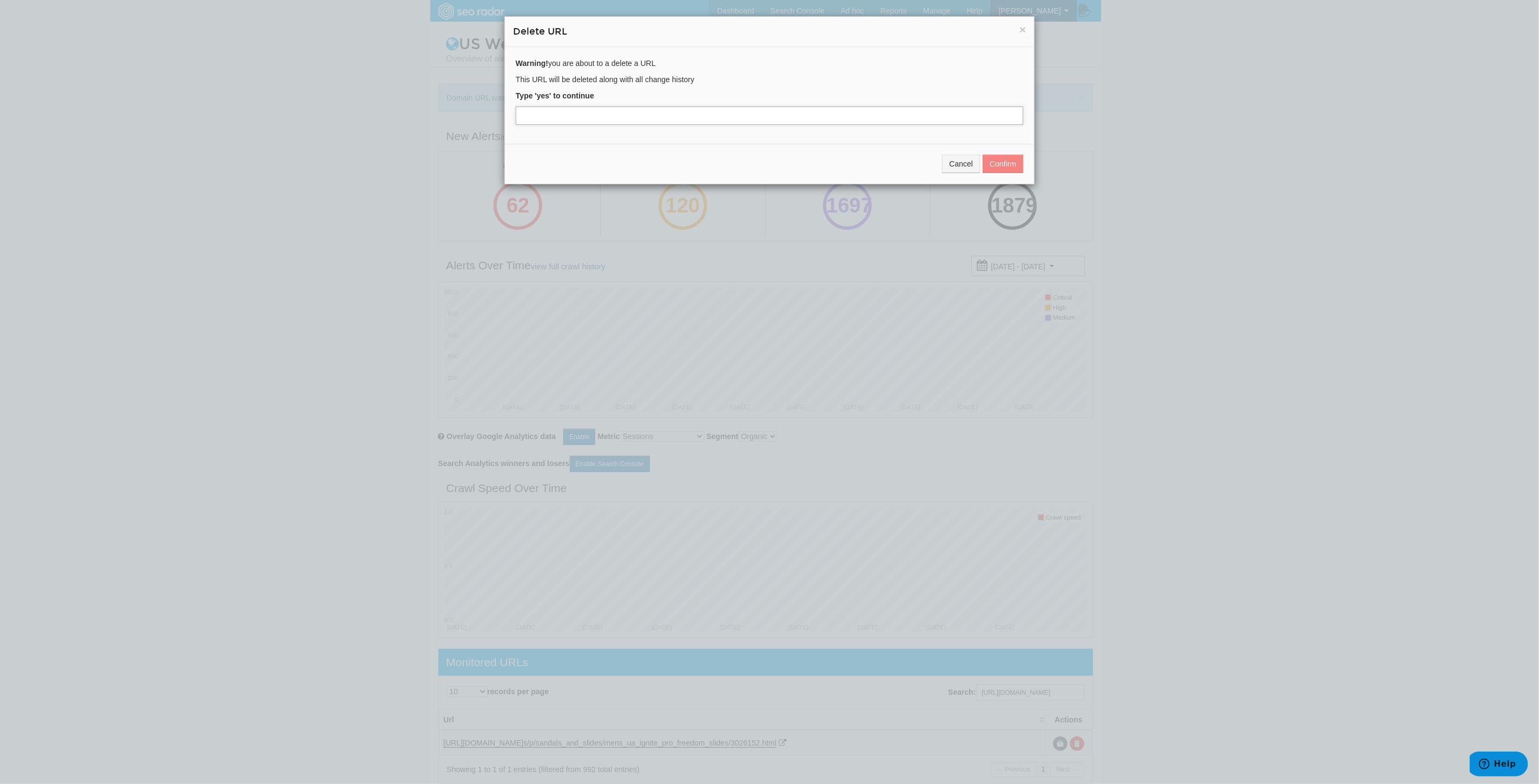
click at [591, 122] on input "text" at bounding box center [769, 116] width 507 height 18
type input "yes"
click at [993, 161] on button "Confirm" at bounding box center [1003, 164] width 40 height 18
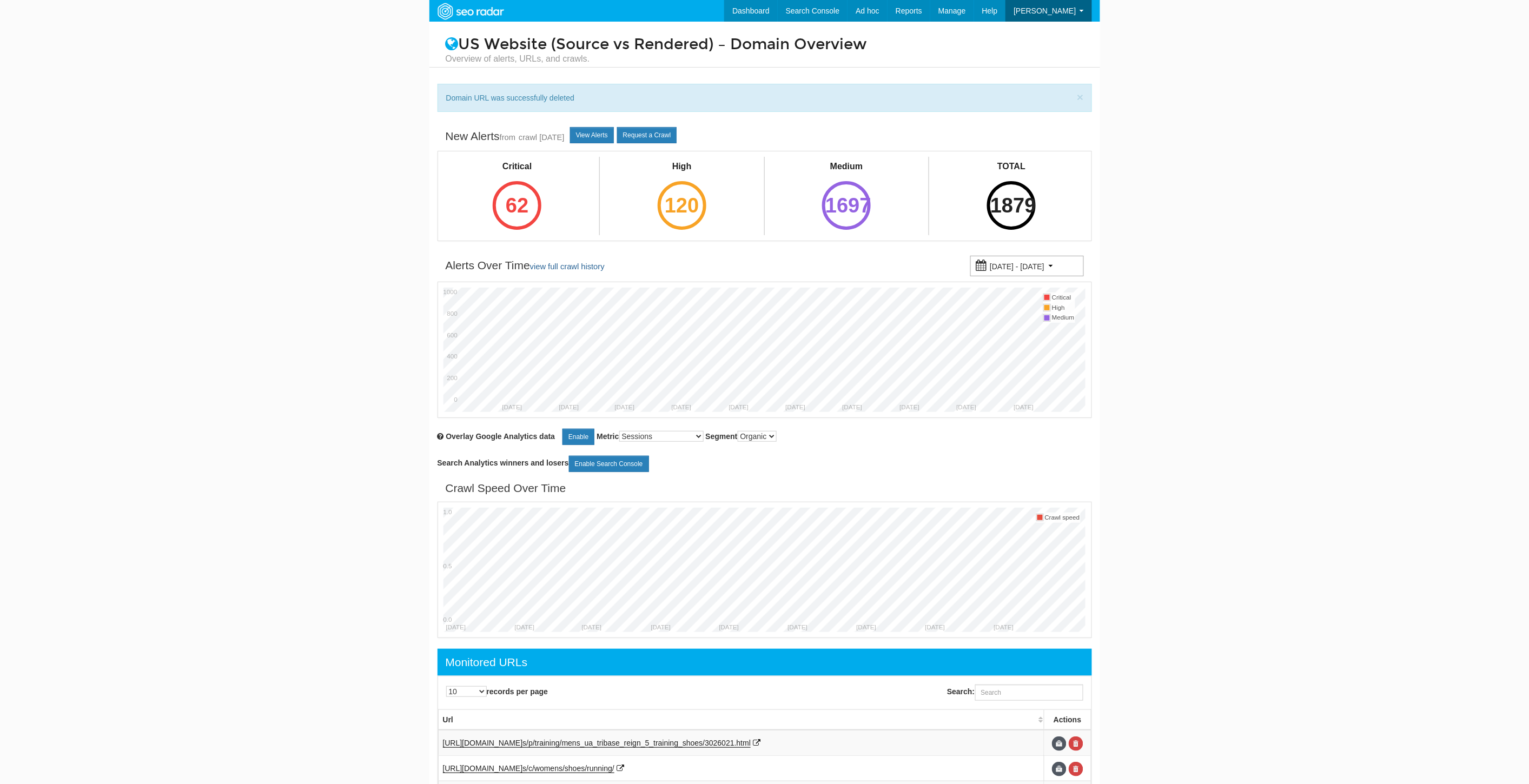
scroll to position [43, 0]
click at [1024, 684] on div "Search:" at bounding box center [930, 693] width 332 height 27
click at [1015, 692] on input "Search:" at bounding box center [1029, 692] width 108 height 17
paste input "[URL][DOMAIN_NAME]"
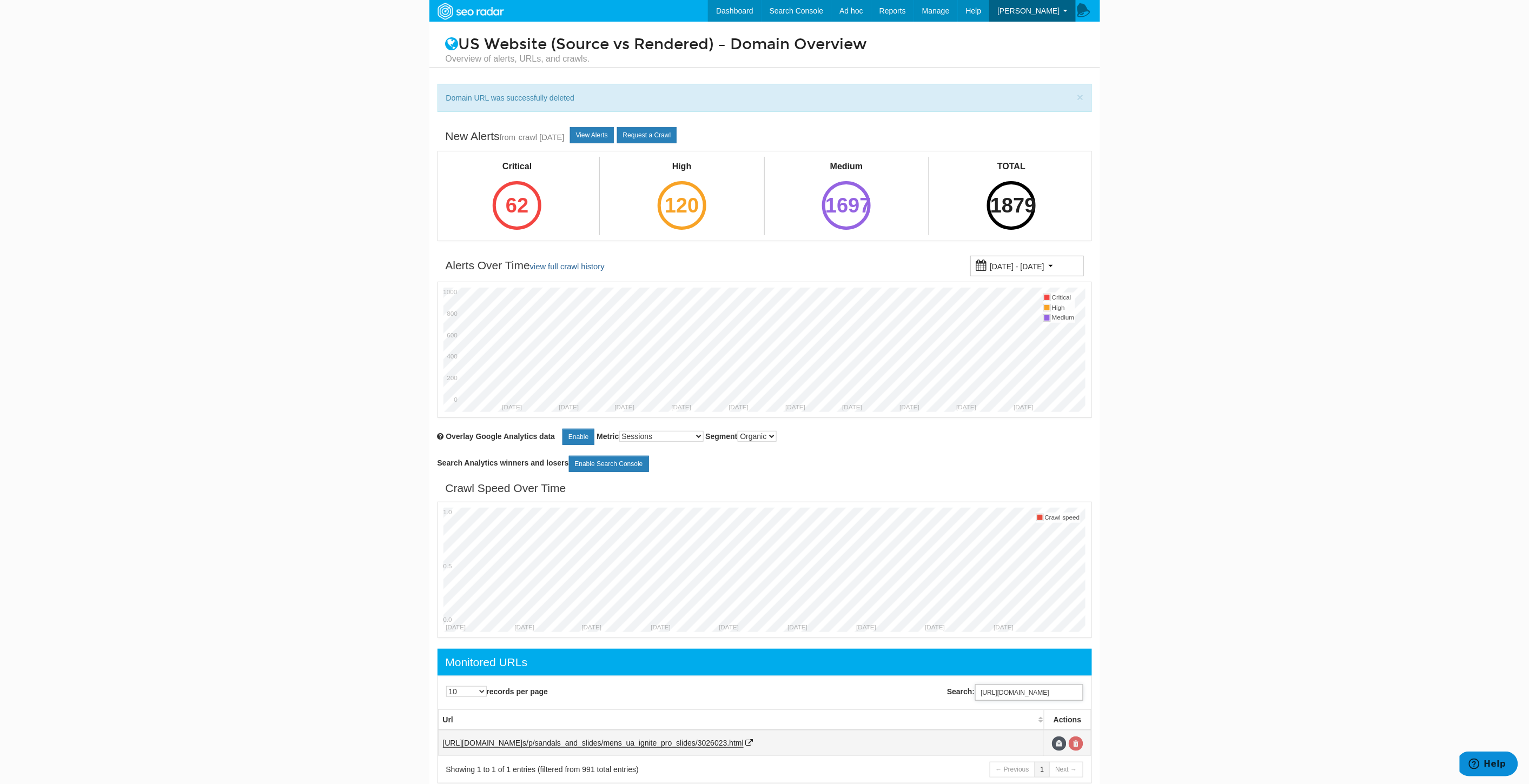
type input "[URL][DOMAIN_NAME]"
click at [1077, 749] on link at bounding box center [1076, 744] width 15 height 15
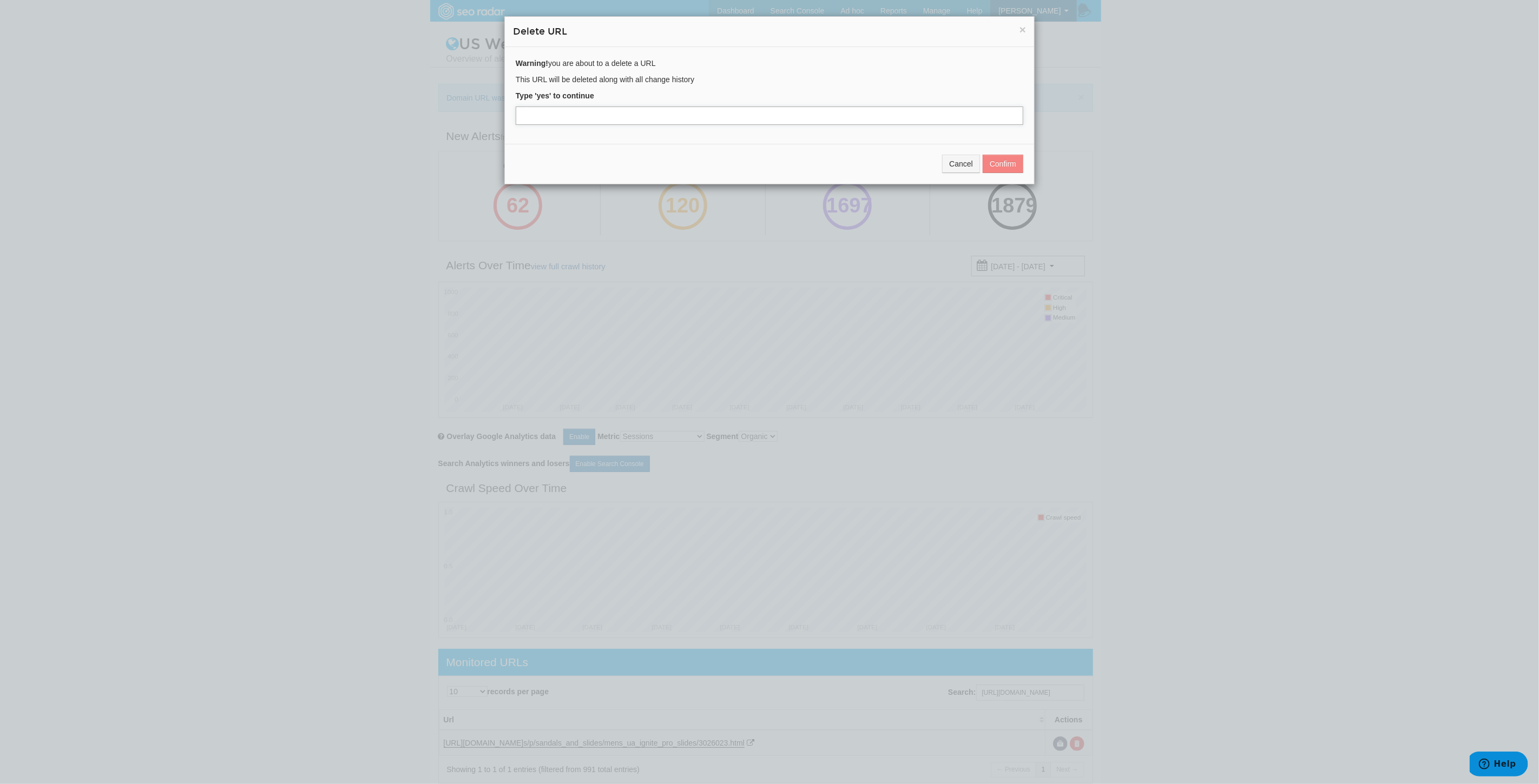
click at [587, 122] on input "text" at bounding box center [769, 116] width 507 height 18
type input "yes"
click at [1000, 158] on button "Confirm" at bounding box center [1003, 164] width 40 height 18
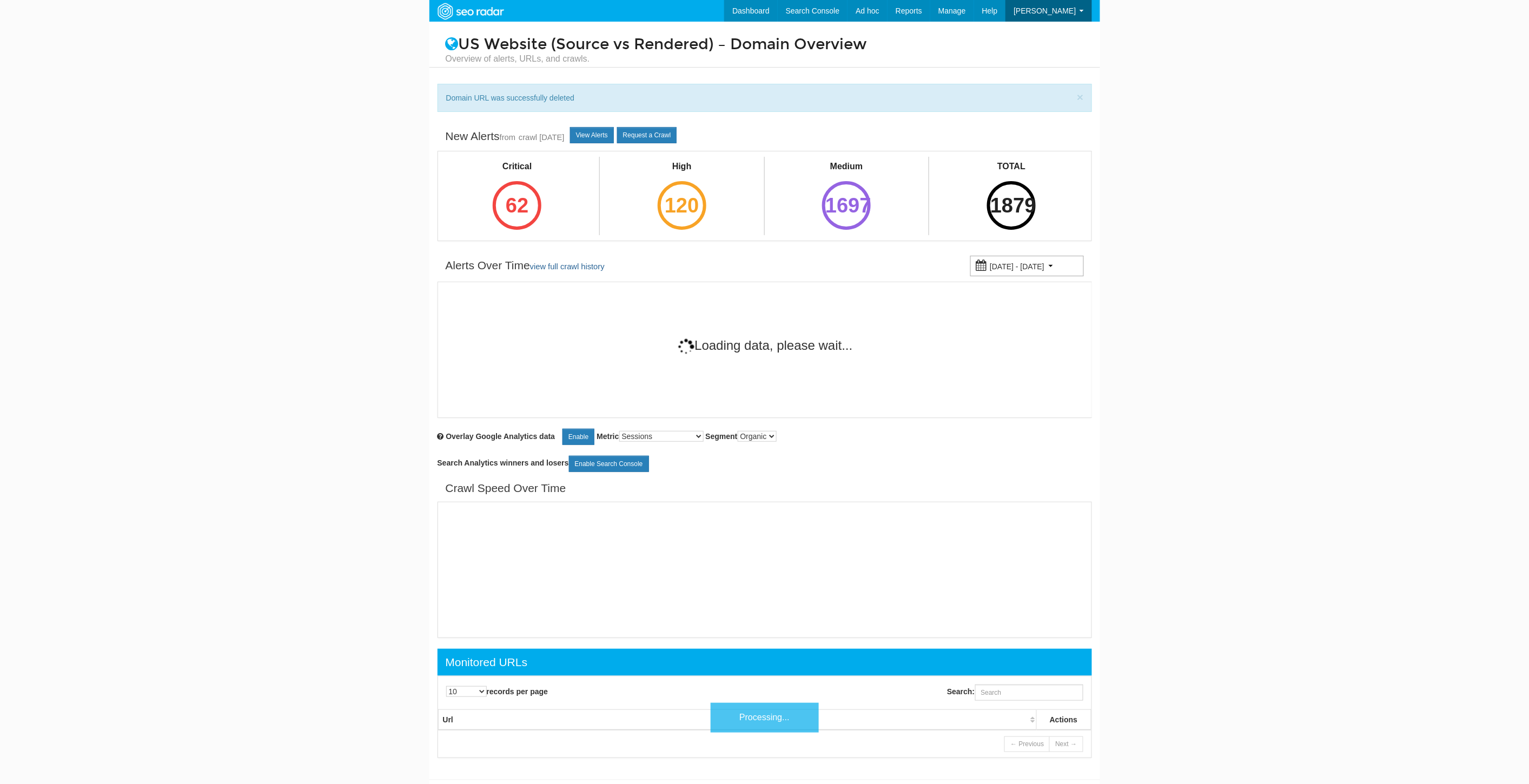
scroll to position [43, 0]
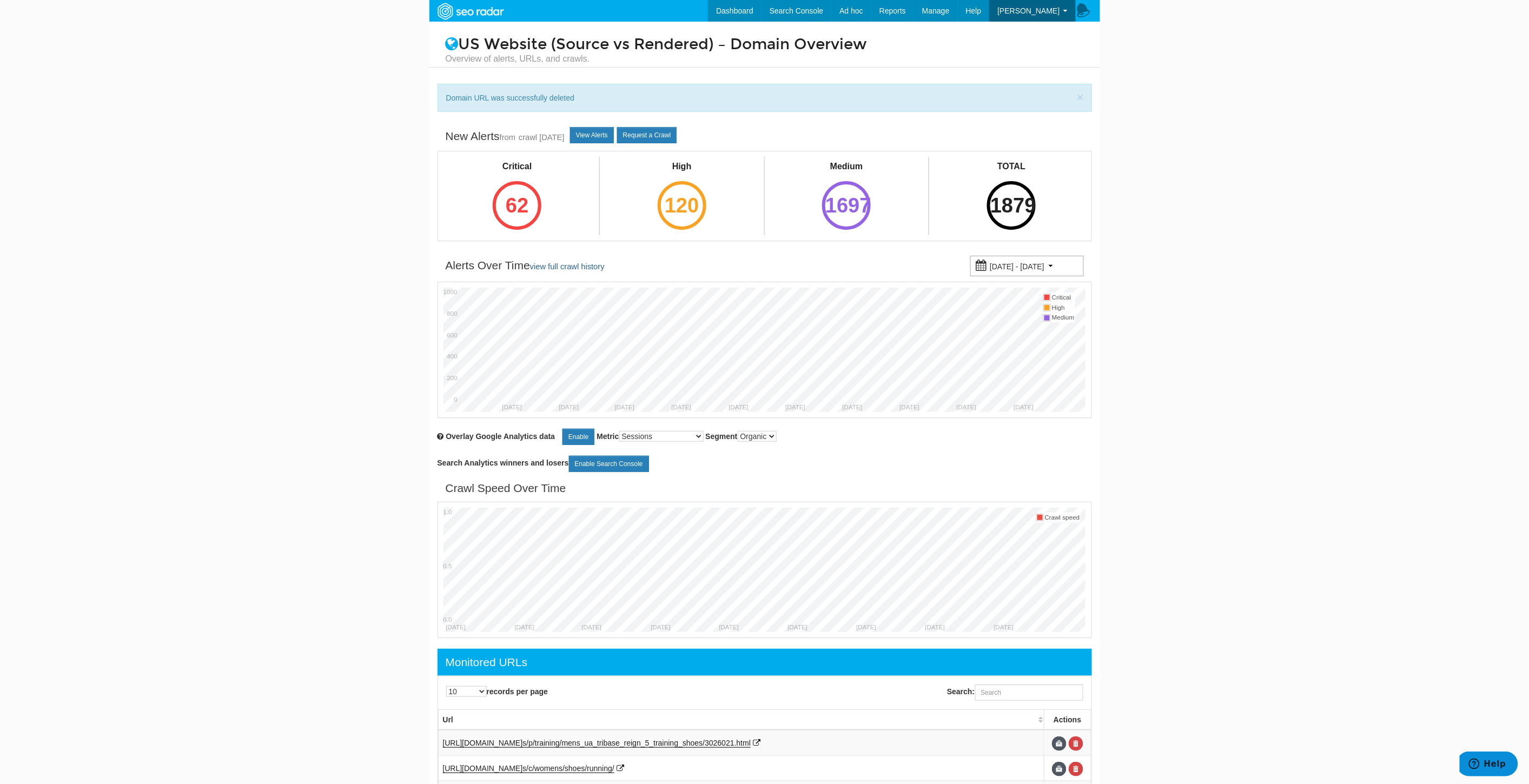
click at [1041, 705] on div "Search:" at bounding box center [930, 693] width 332 height 27
click at [1033, 698] on input "Search:" at bounding box center [1029, 692] width 108 height 17
paste input "[URL][DOMAIN_NAME]"
type input "[URL][DOMAIN_NAME]"
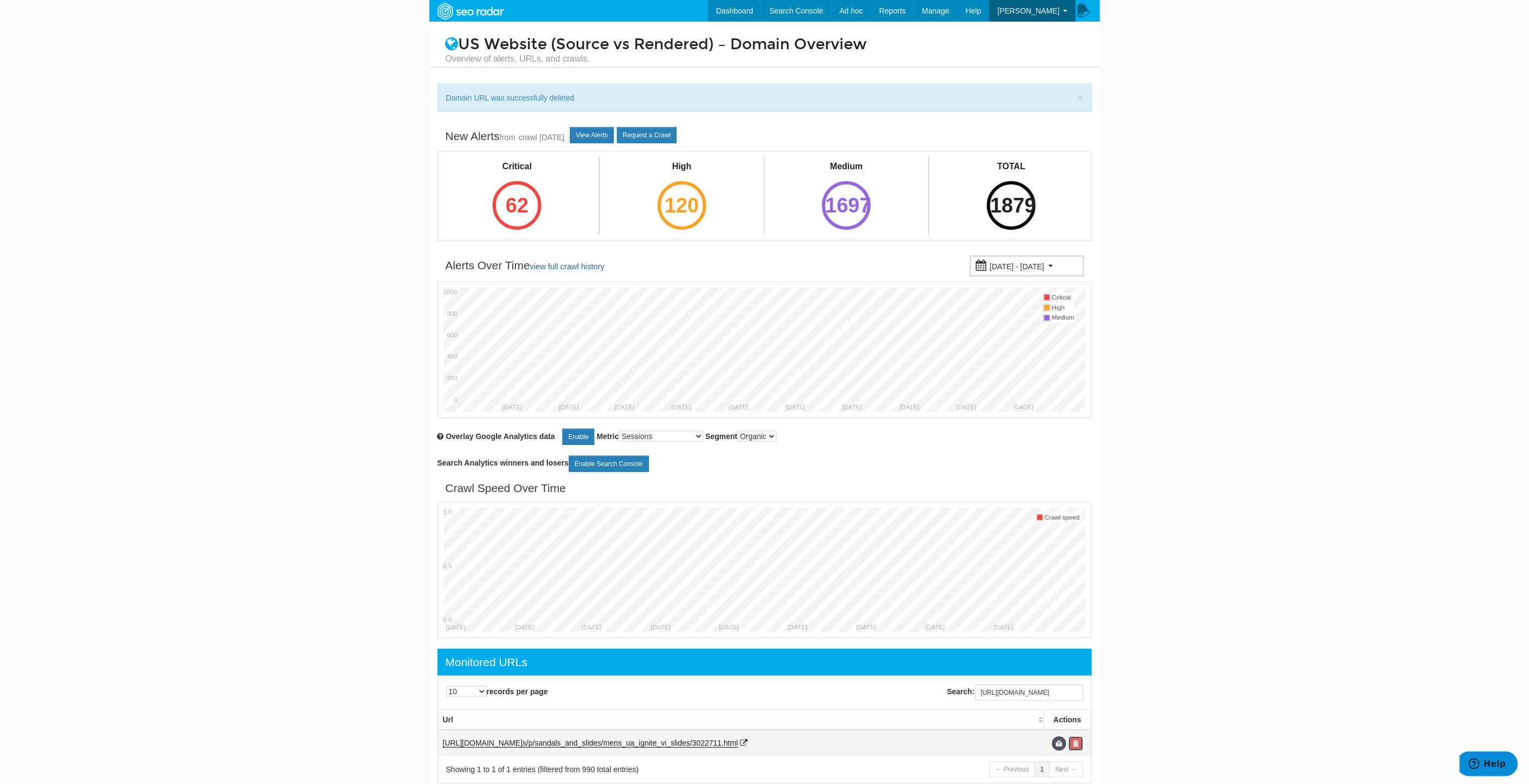
scroll to position [0, 0]
click at [1079, 747] on link at bounding box center [1076, 744] width 15 height 15
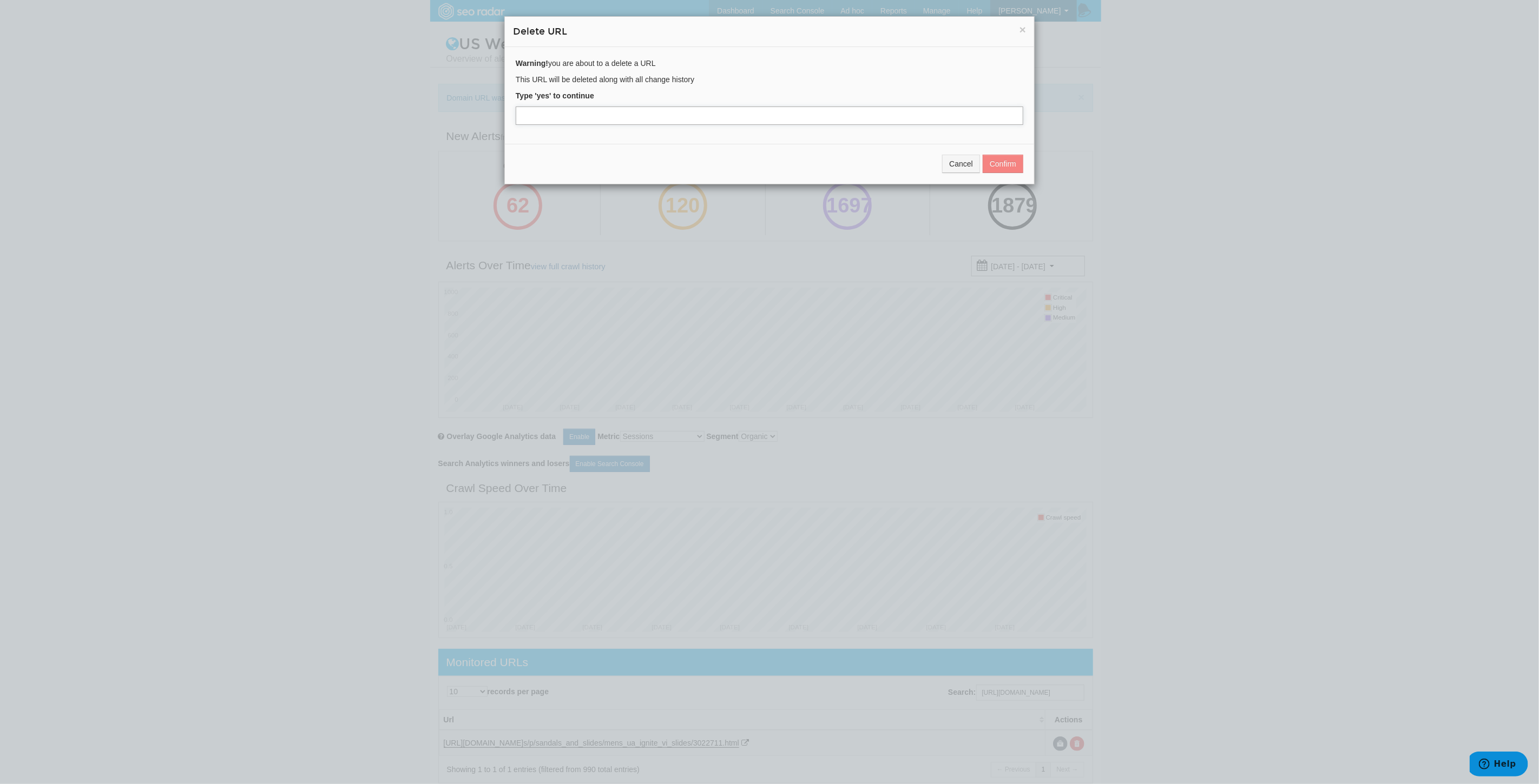
click at [576, 116] on input "text" at bounding box center [769, 116] width 507 height 18
type input "yes"
click at [1007, 157] on button "Confirm" at bounding box center [1003, 164] width 40 height 18
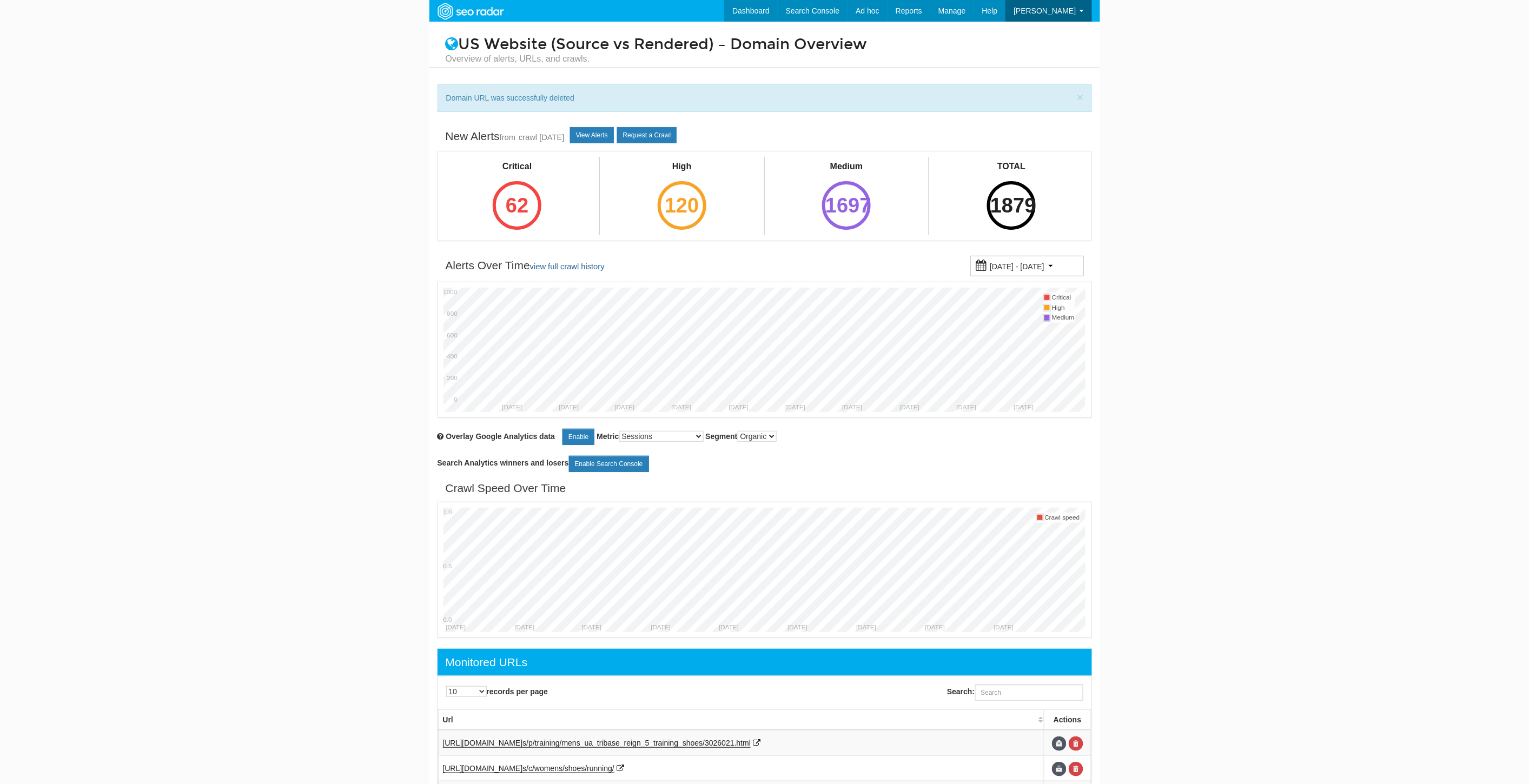
scroll to position [43, 0]
click at [1009, 690] on input "Search:" at bounding box center [1029, 692] width 108 height 17
paste input "[URL][DOMAIN_NAME]"
type input "[URL][DOMAIN_NAME]"
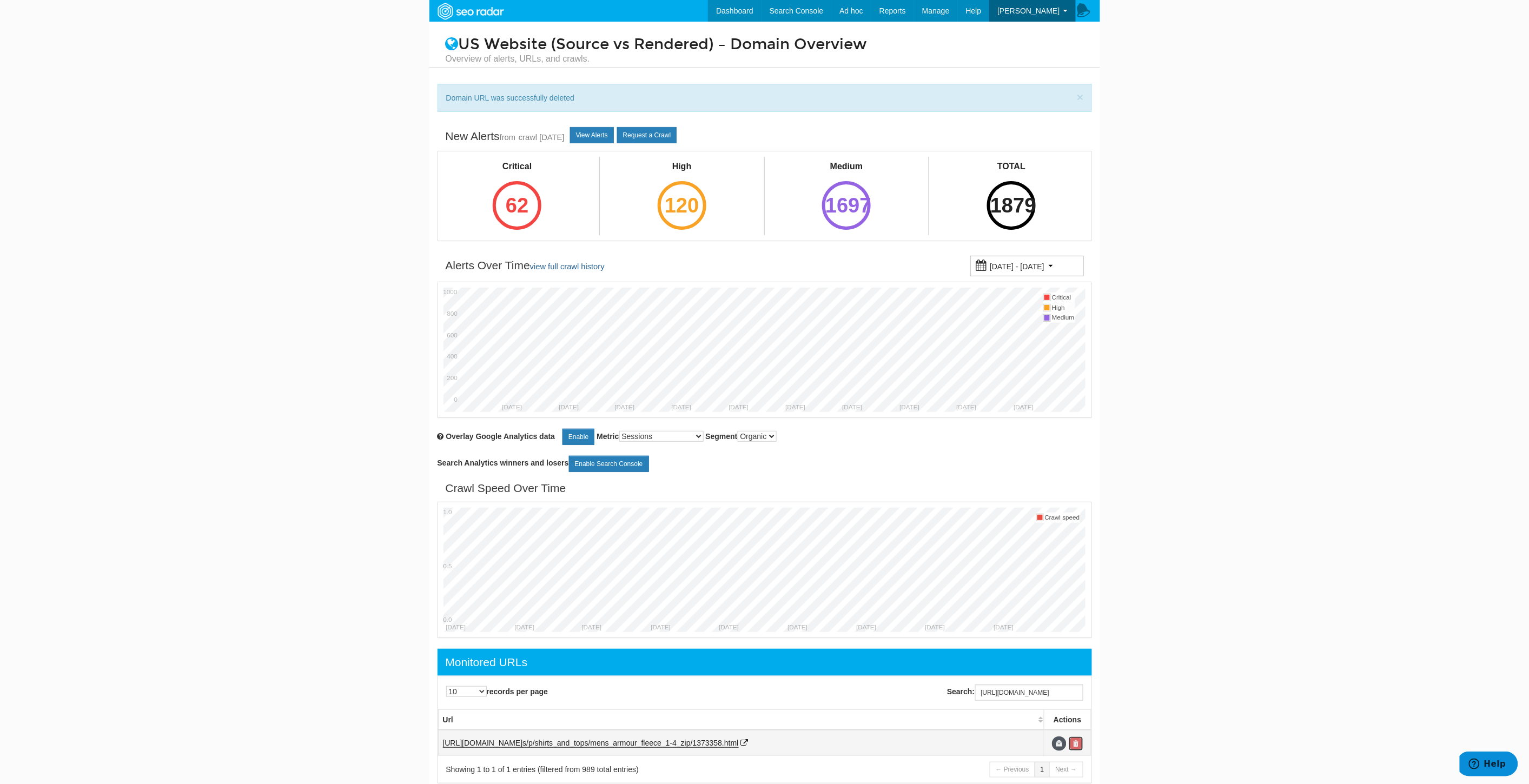
scroll to position [0, 0]
click at [1080, 748] on link at bounding box center [1076, 744] width 15 height 15
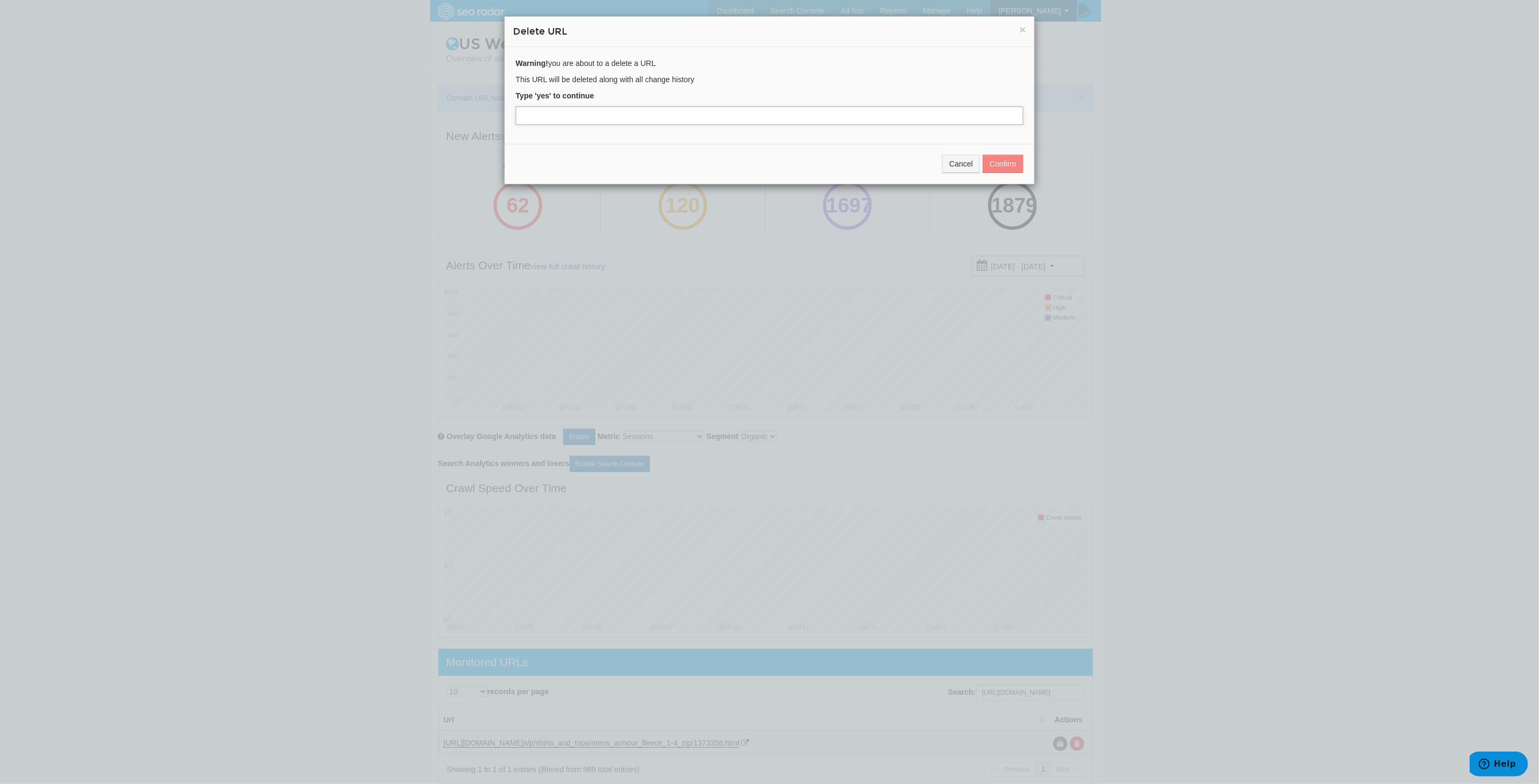
click at [598, 117] on input "text" at bounding box center [769, 116] width 507 height 18
type input "yes"
click at [996, 164] on button "Confirm" at bounding box center [1003, 164] width 40 height 18
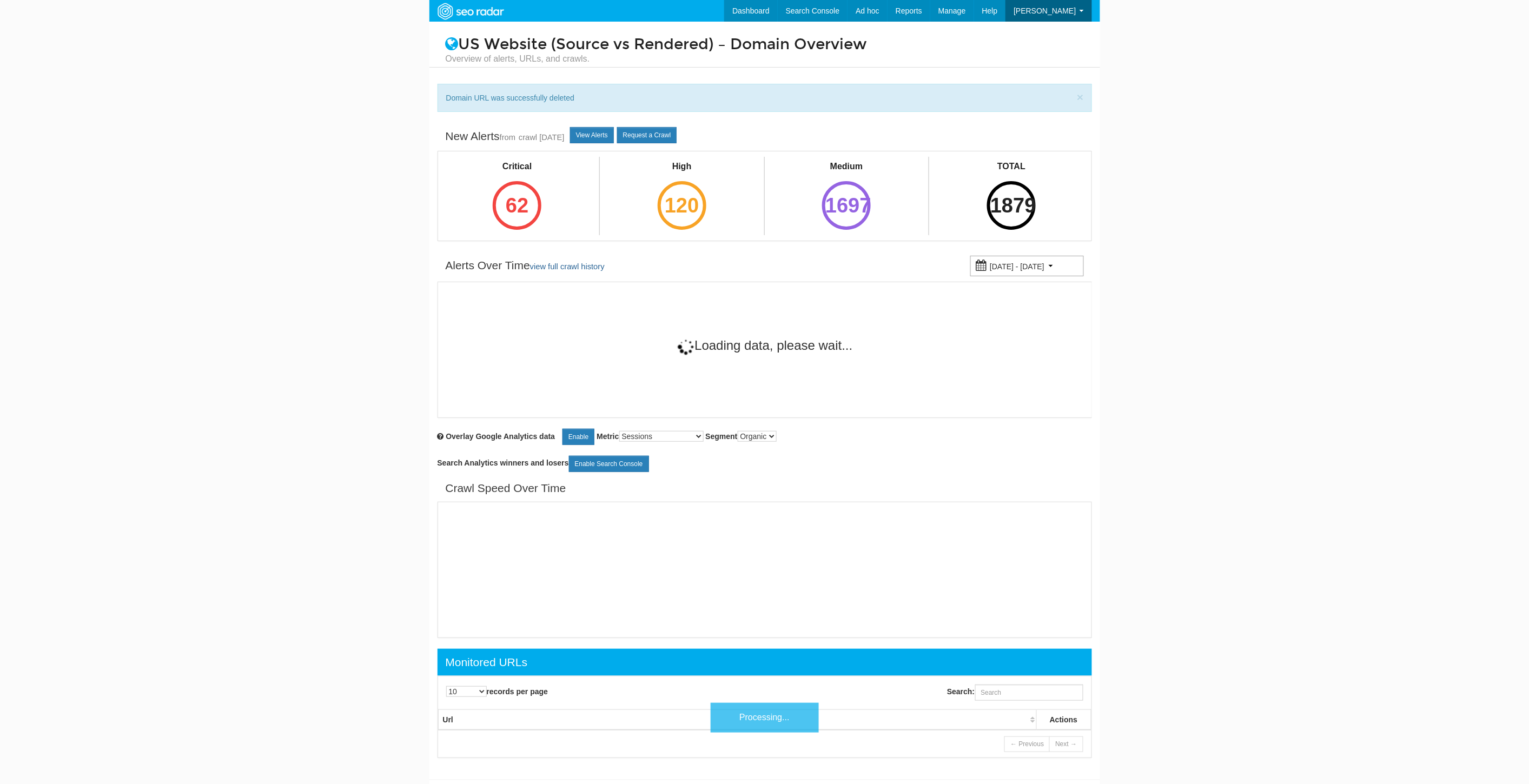
scroll to position [43, 0]
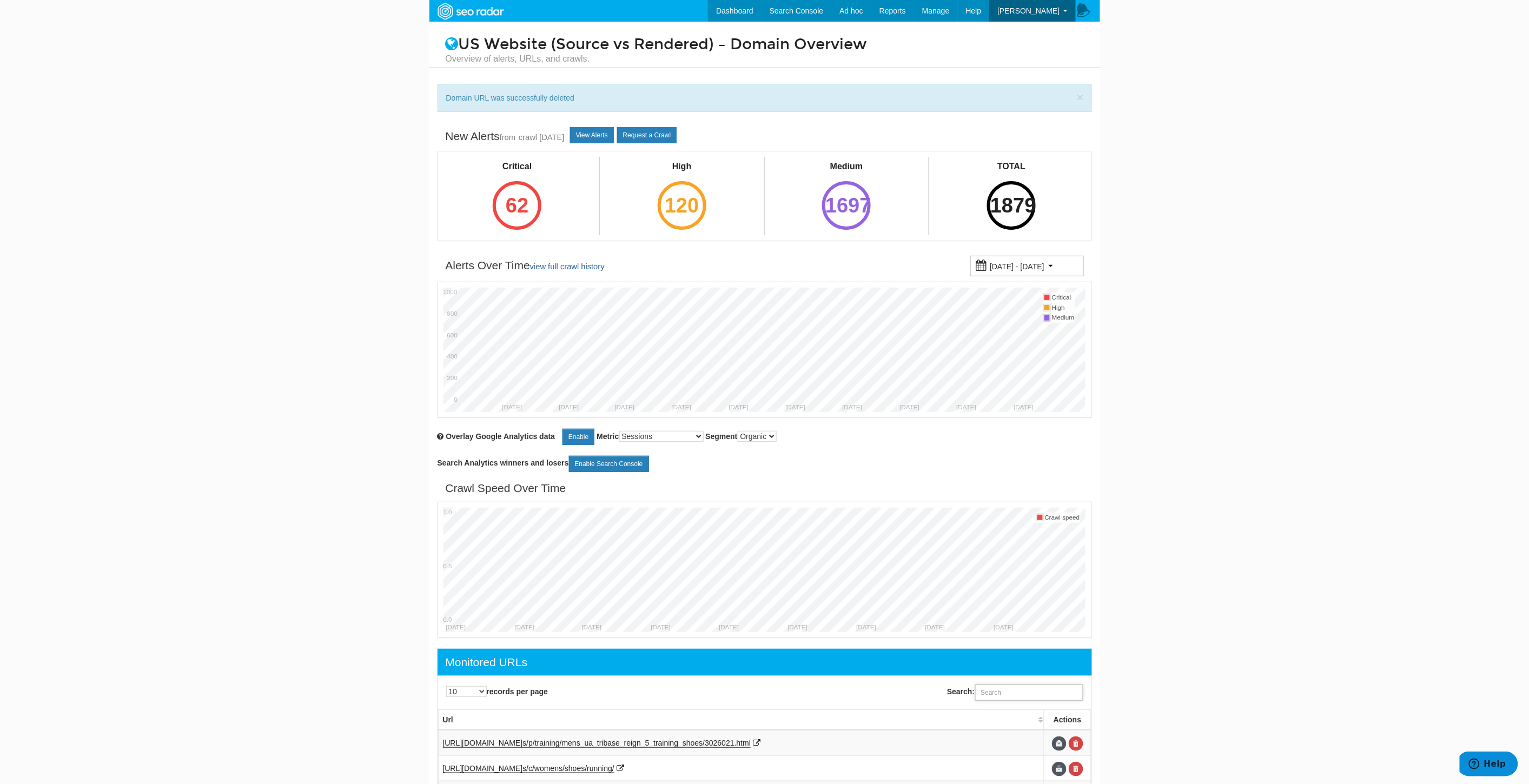
click at [1026, 692] on input "Search:" at bounding box center [1029, 692] width 108 height 17
paste input "https://www.underarmour.com/en-us/p/shirts_and_tops/mens_armour_fleece_big_logo…"
type input "https://www.underarmour.com/en-us/p/shirts_and_tops/mens_armour_fleece_big_logo…"
click at [1079, 742] on link at bounding box center [1076, 744] width 15 height 15
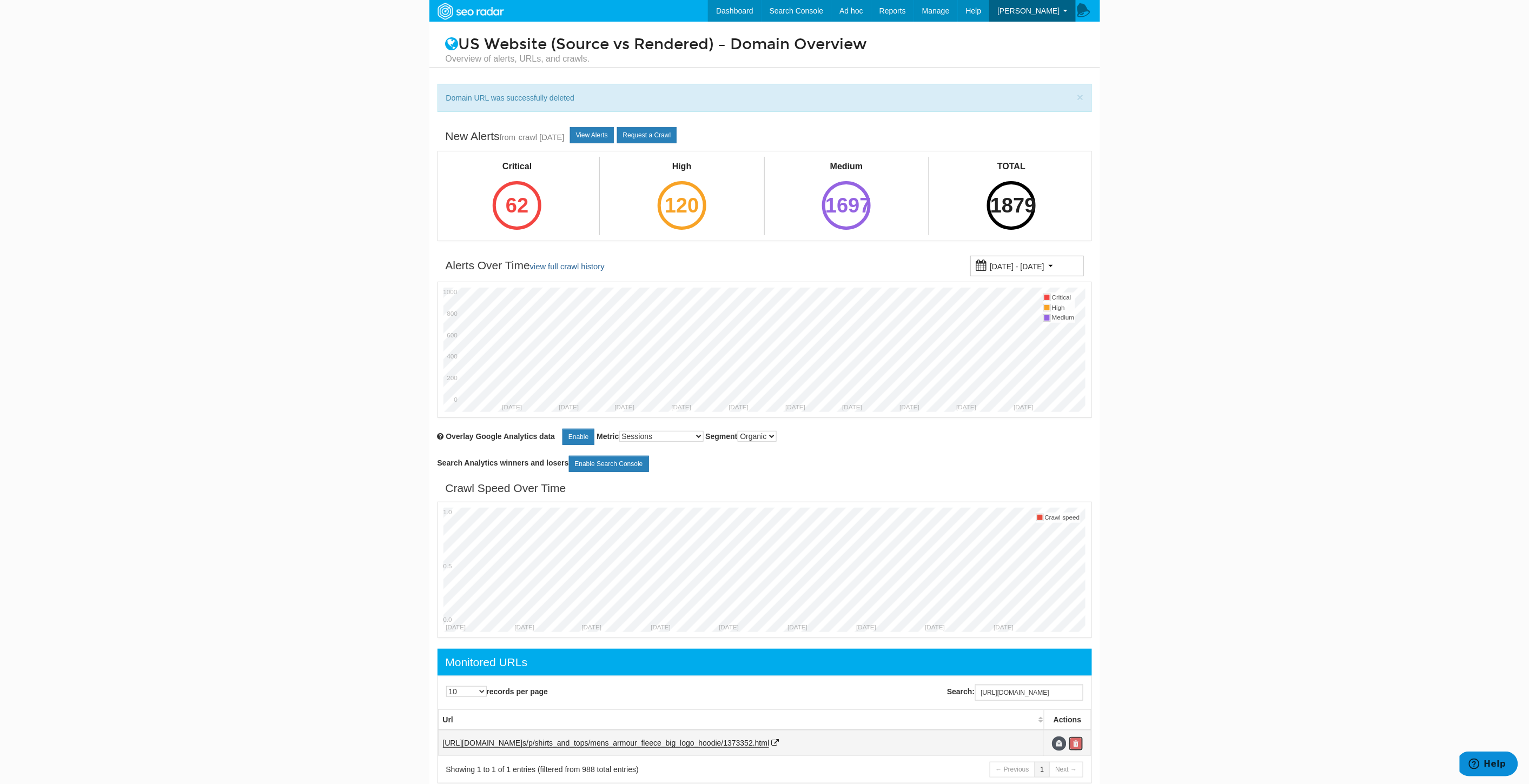
scroll to position [0, 0]
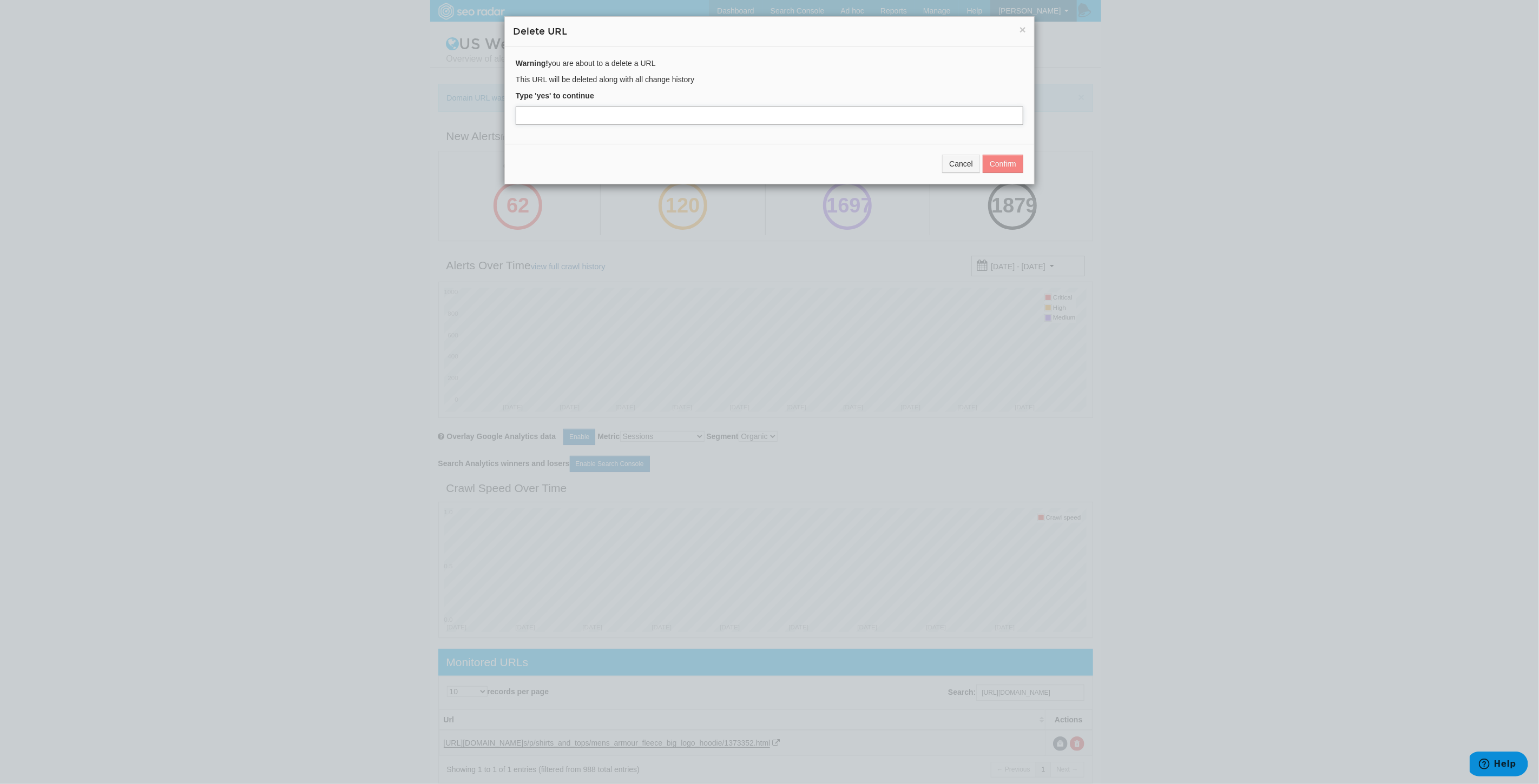
click at [572, 119] on input "text" at bounding box center [769, 116] width 507 height 18
type input "yes"
click at [993, 152] on div "Cancel Confirm" at bounding box center [769, 163] width 529 height 40
click at [996, 158] on button "Confirm" at bounding box center [1003, 164] width 40 height 18
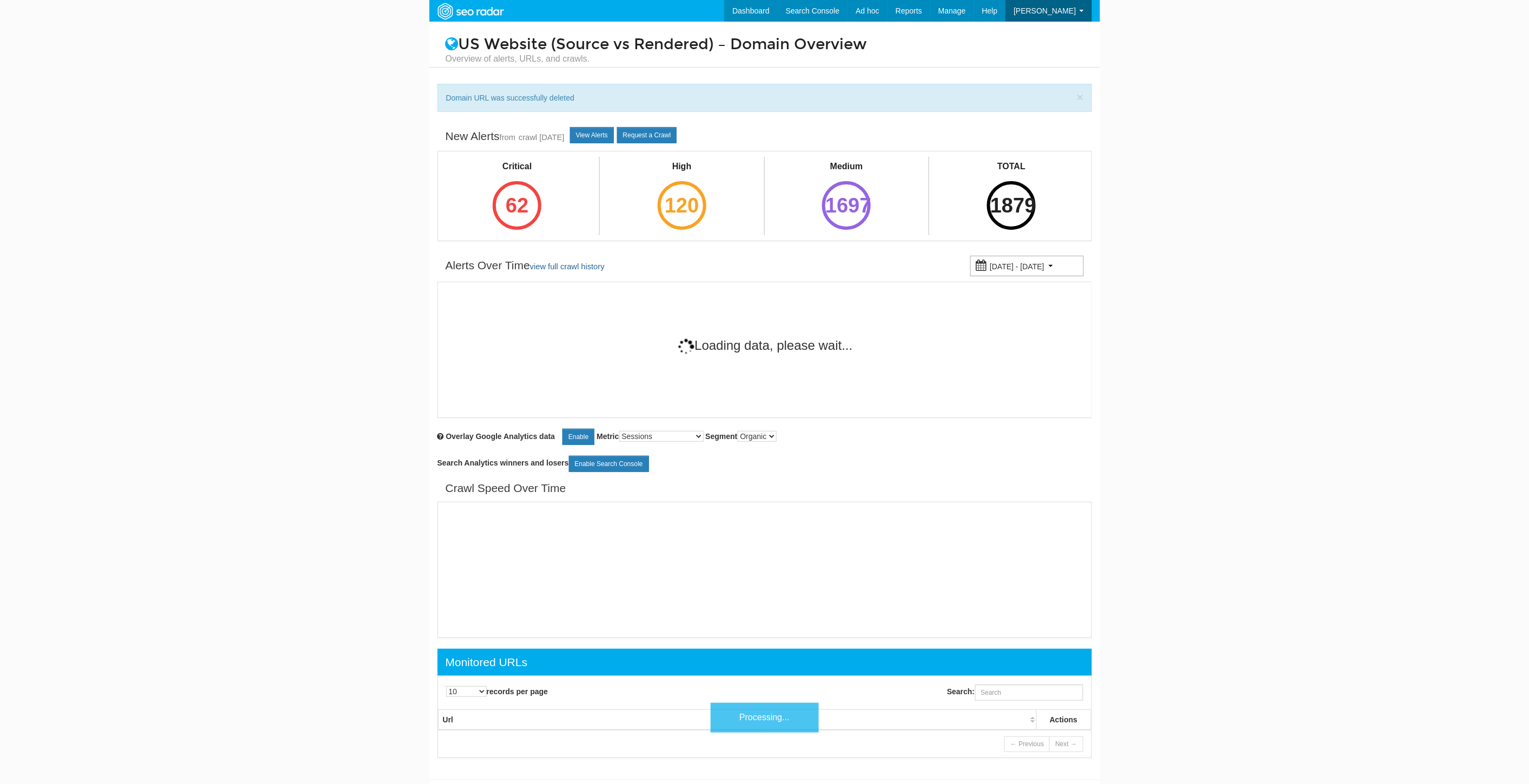
scroll to position [43, 0]
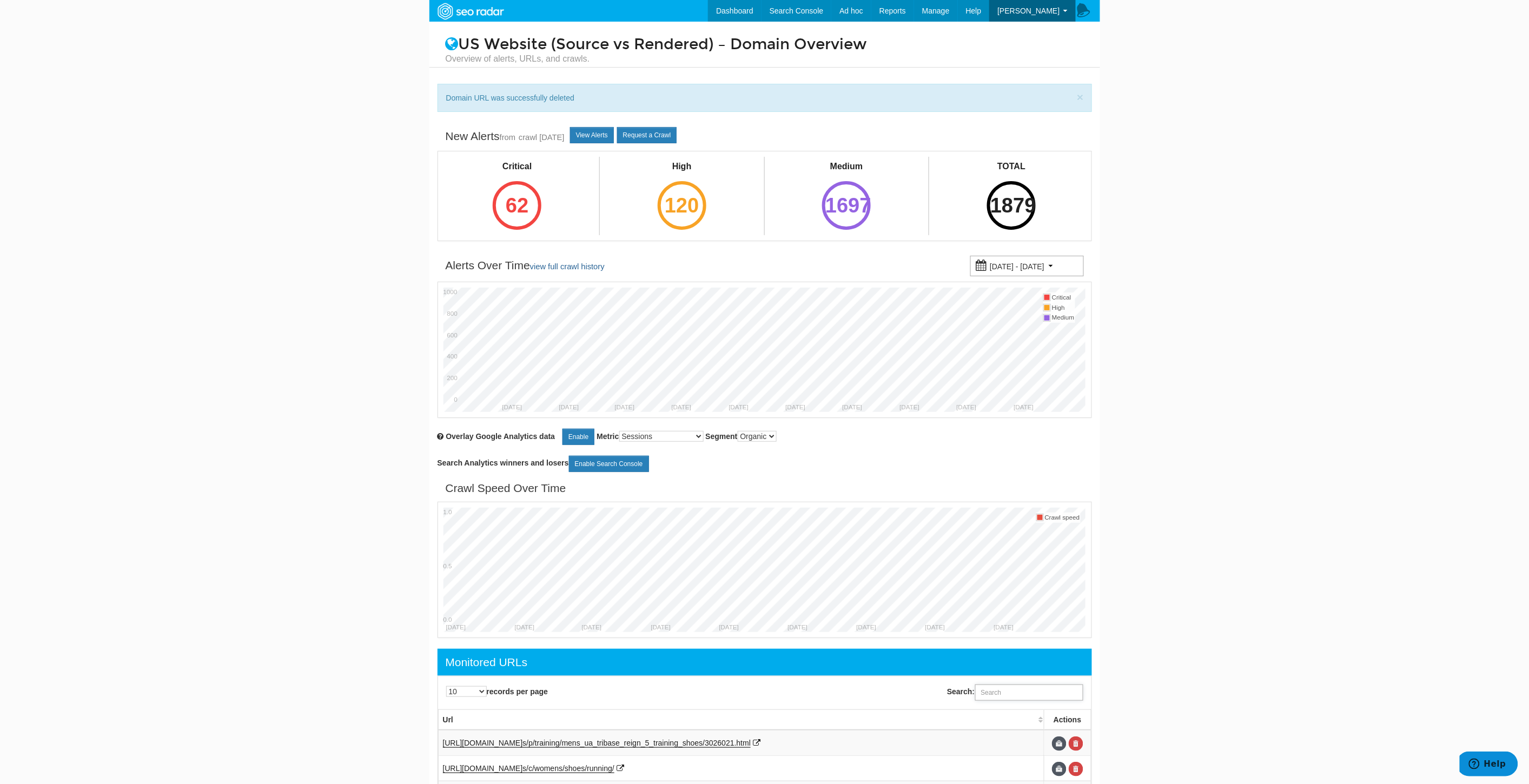
click at [986, 691] on input "Search:" at bounding box center [1029, 692] width 108 height 17
paste input "[URL][DOMAIN_NAME]"
type input "[URL][DOMAIN_NAME]"
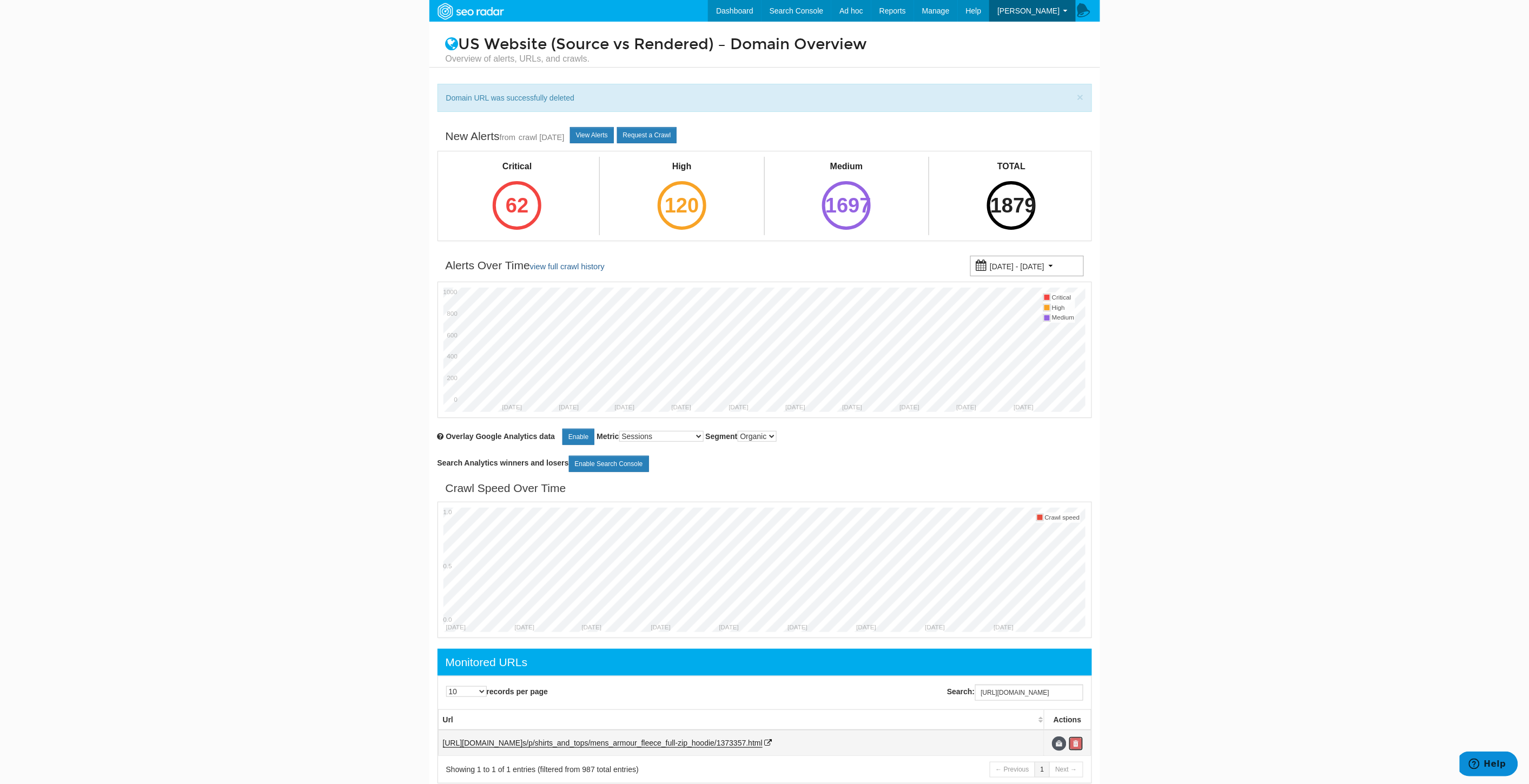
click at [1079, 742] on link at bounding box center [1076, 744] width 15 height 15
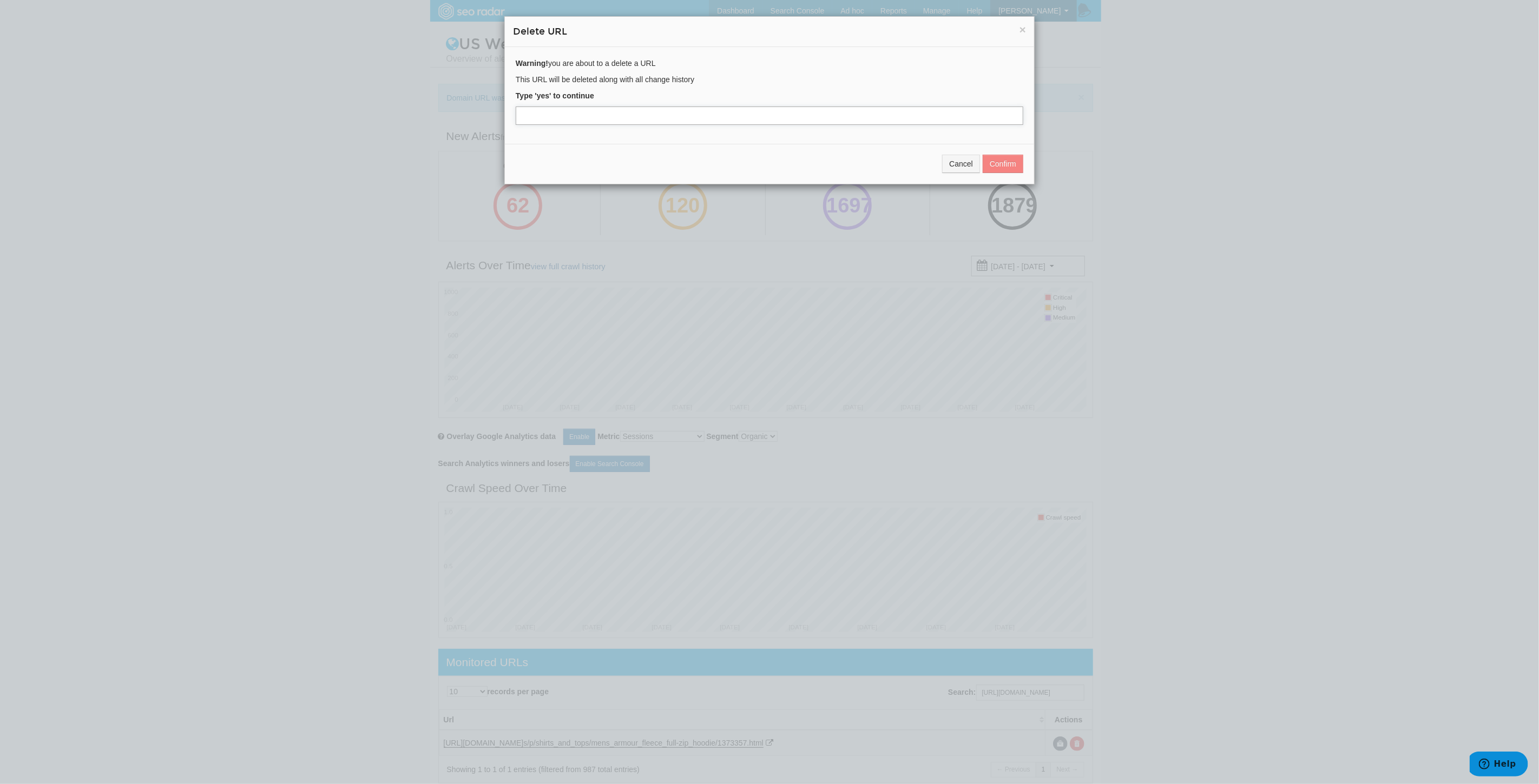
click at [544, 118] on input "text" at bounding box center [769, 116] width 507 height 18
type input "yes"
drag, startPoint x: 1004, startPoint y: 163, endPoint x: 996, endPoint y: 166, distance: 8.5
click at [1003, 163] on button "Confirm" at bounding box center [1003, 164] width 40 height 18
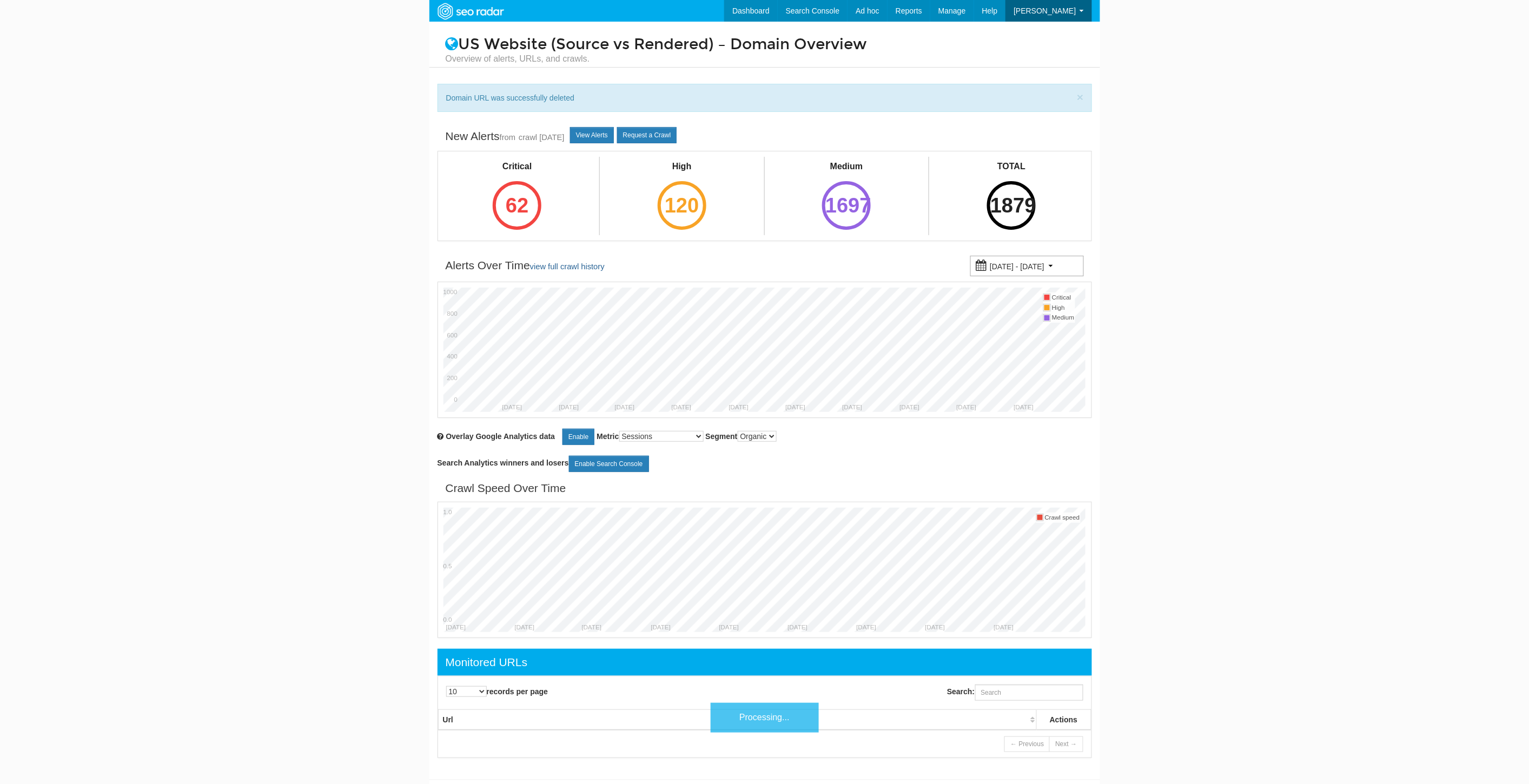
scroll to position [43, 0]
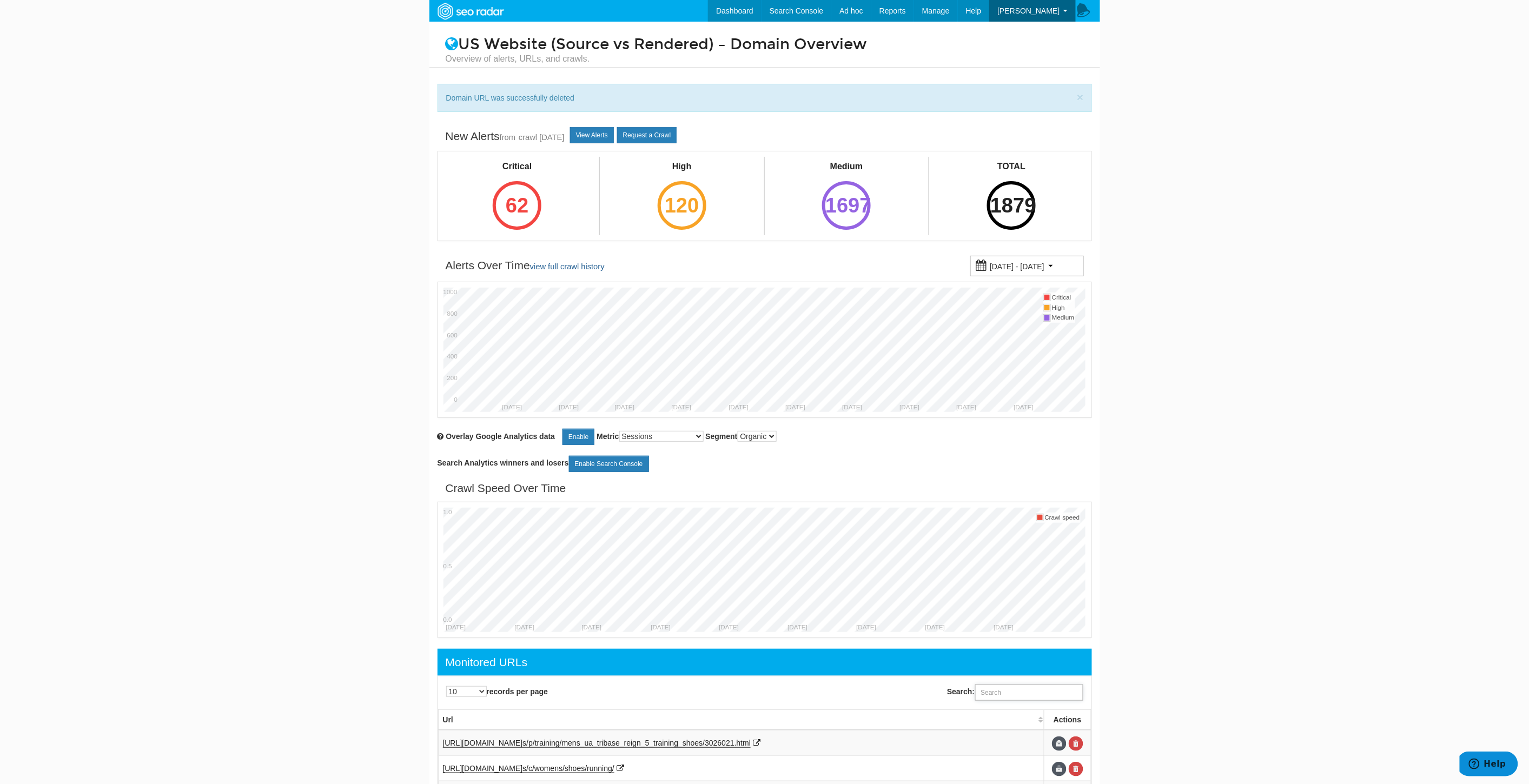
click at [1004, 693] on input "Search:" at bounding box center [1029, 692] width 108 height 17
paste input "[URL][DOMAIN_NAME]"
type input "[URL][DOMAIN_NAME]"
click at [1077, 745] on link at bounding box center [1076, 744] width 15 height 15
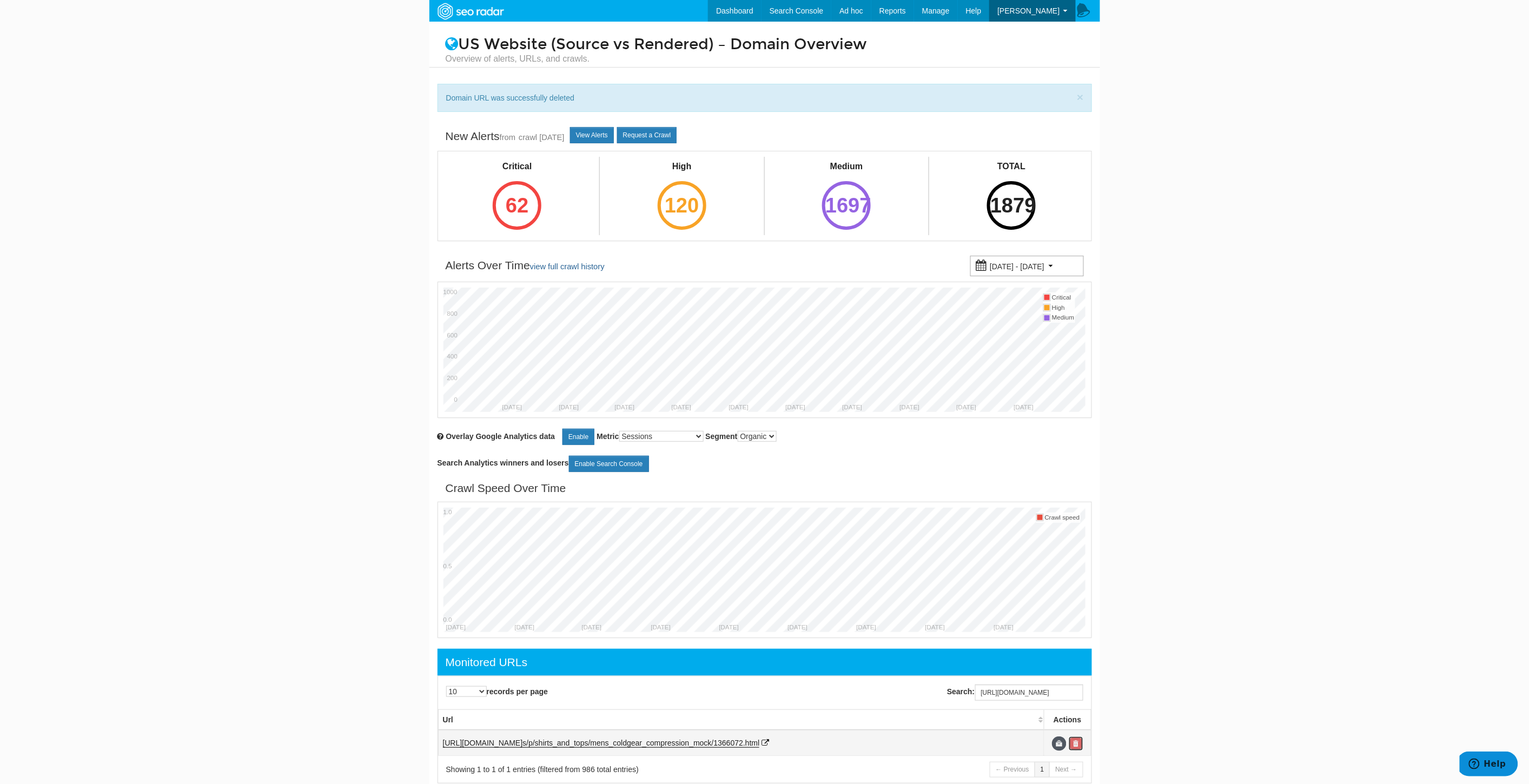
scroll to position [0, 0]
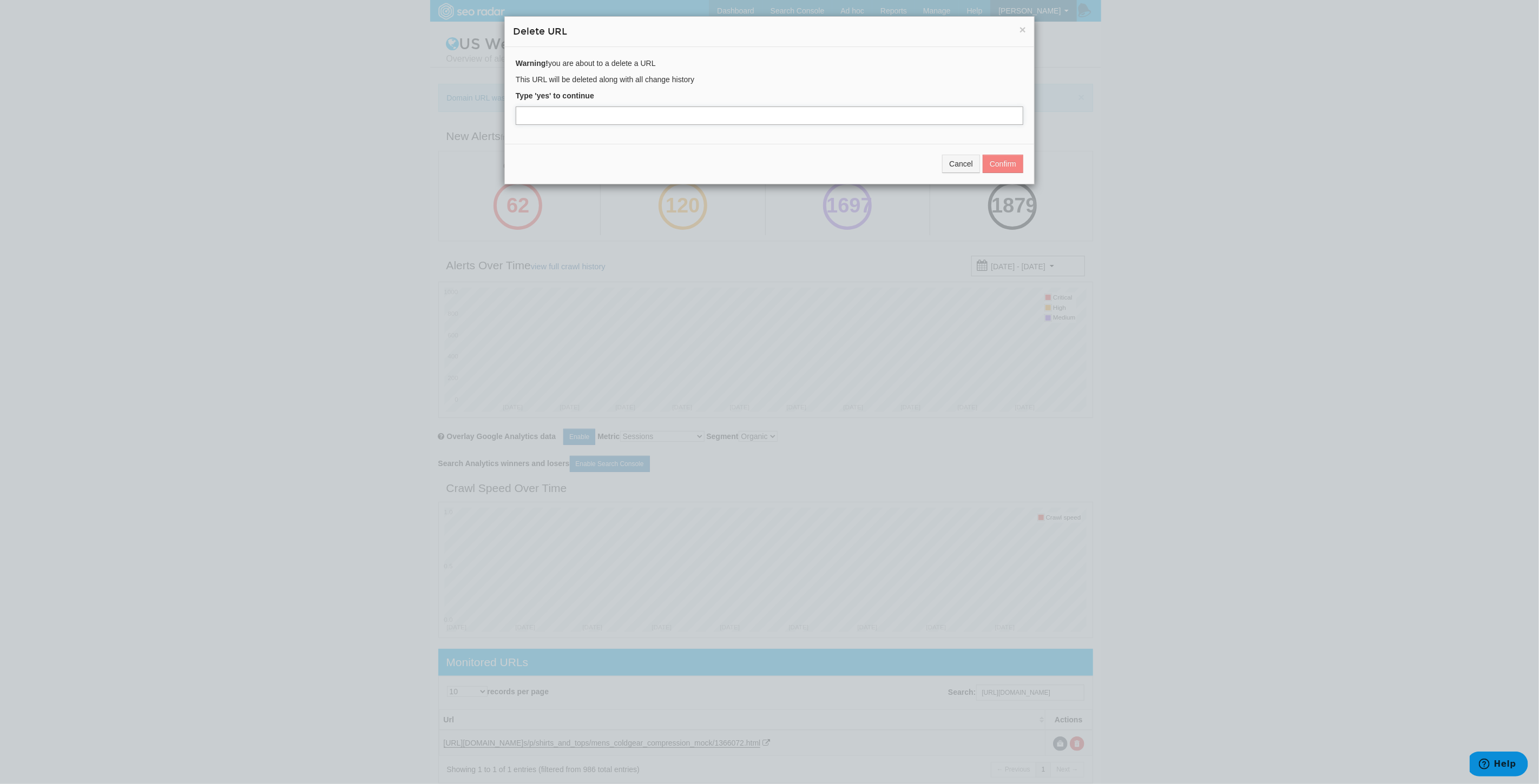
click at [556, 114] on input "text" at bounding box center [769, 116] width 507 height 18
type input "yes"
click at [991, 160] on button "Confirm" at bounding box center [1003, 164] width 40 height 18
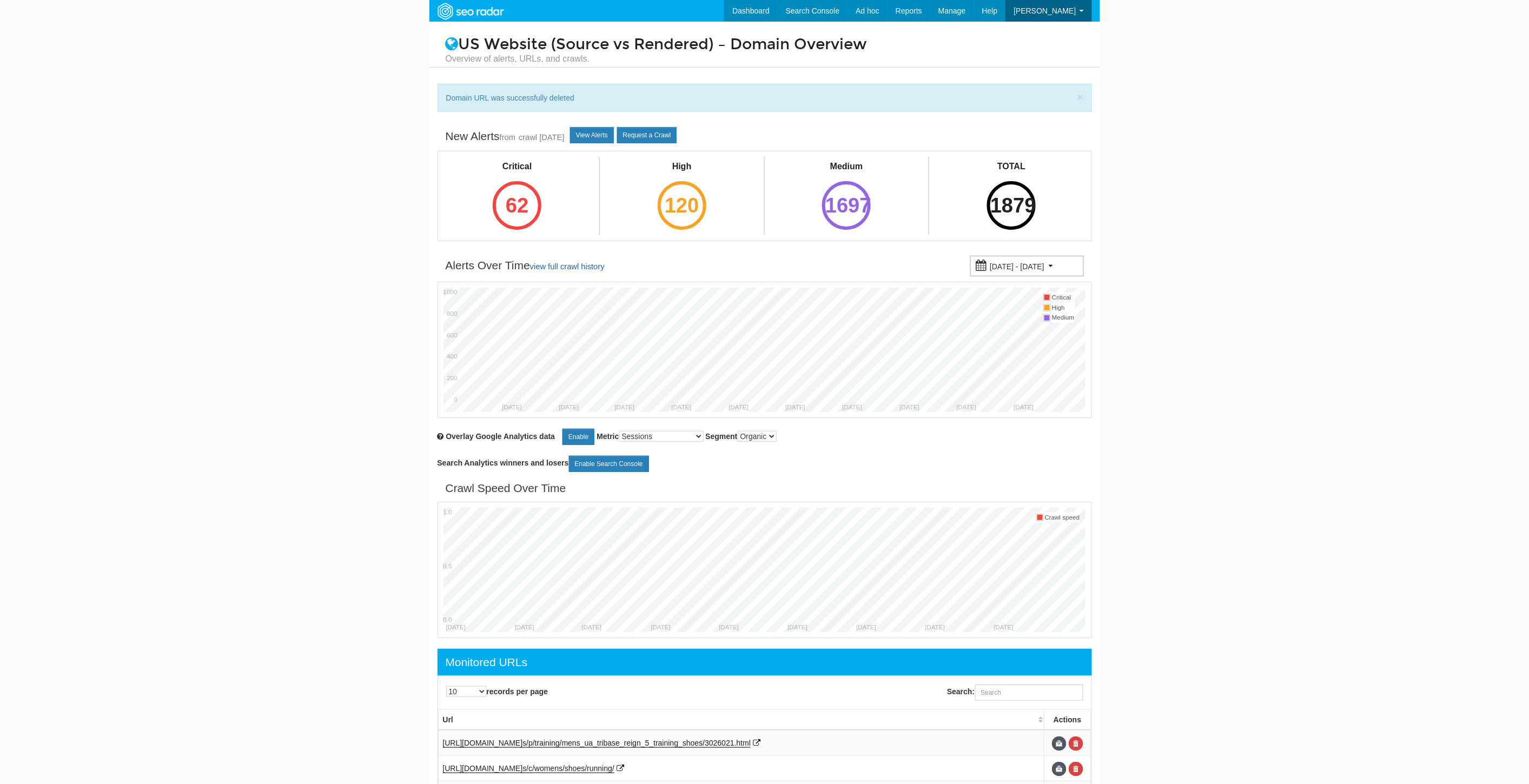
scroll to position [43, 0]
click at [1033, 688] on input "Search:" at bounding box center [1029, 692] width 108 height 17
click at [1031, 692] on input "Search:" at bounding box center [1029, 692] width 108 height 17
paste input "[URL][DOMAIN_NAME]"
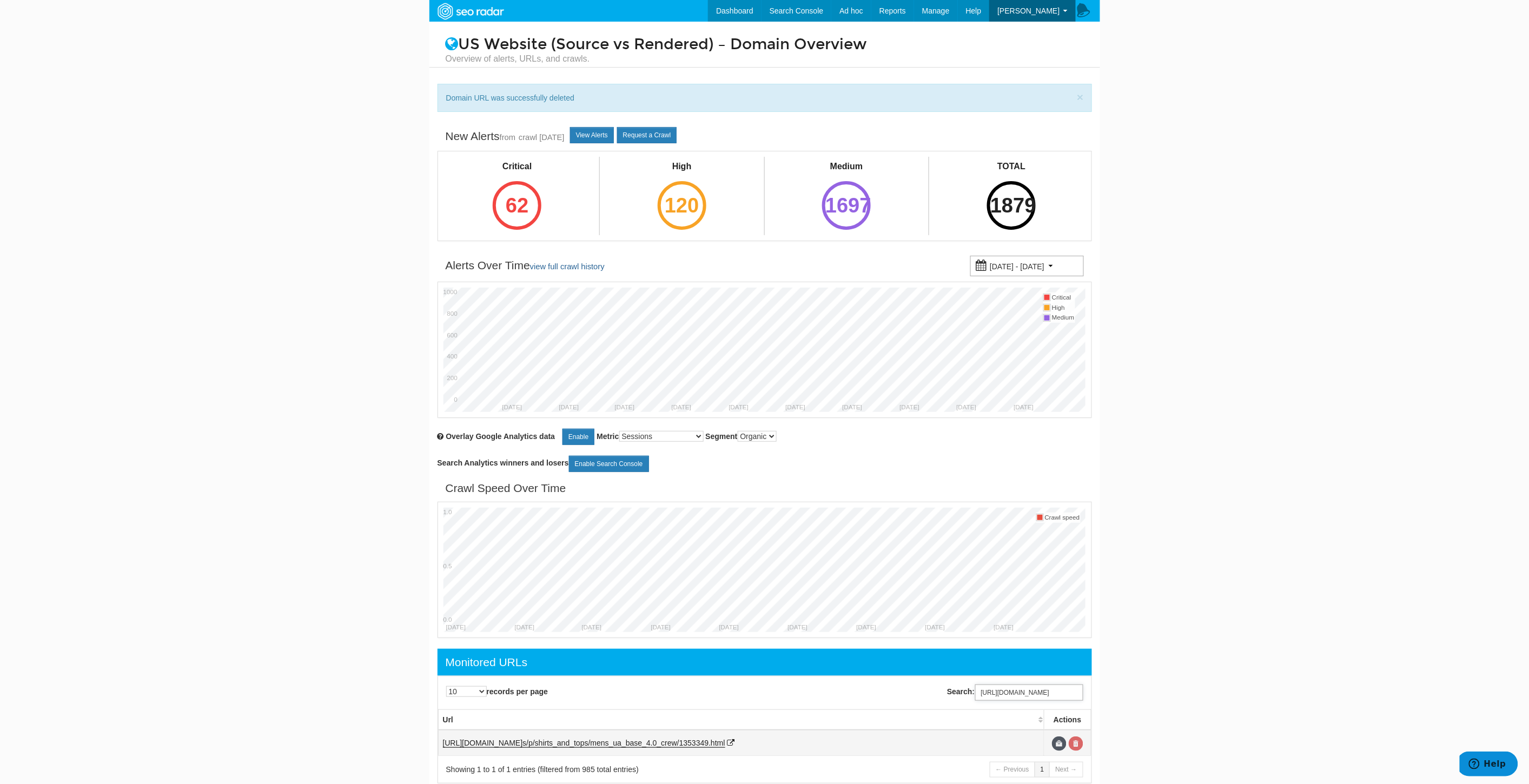
type input "[URL][DOMAIN_NAME]"
click at [1077, 738] on link at bounding box center [1076, 744] width 15 height 15
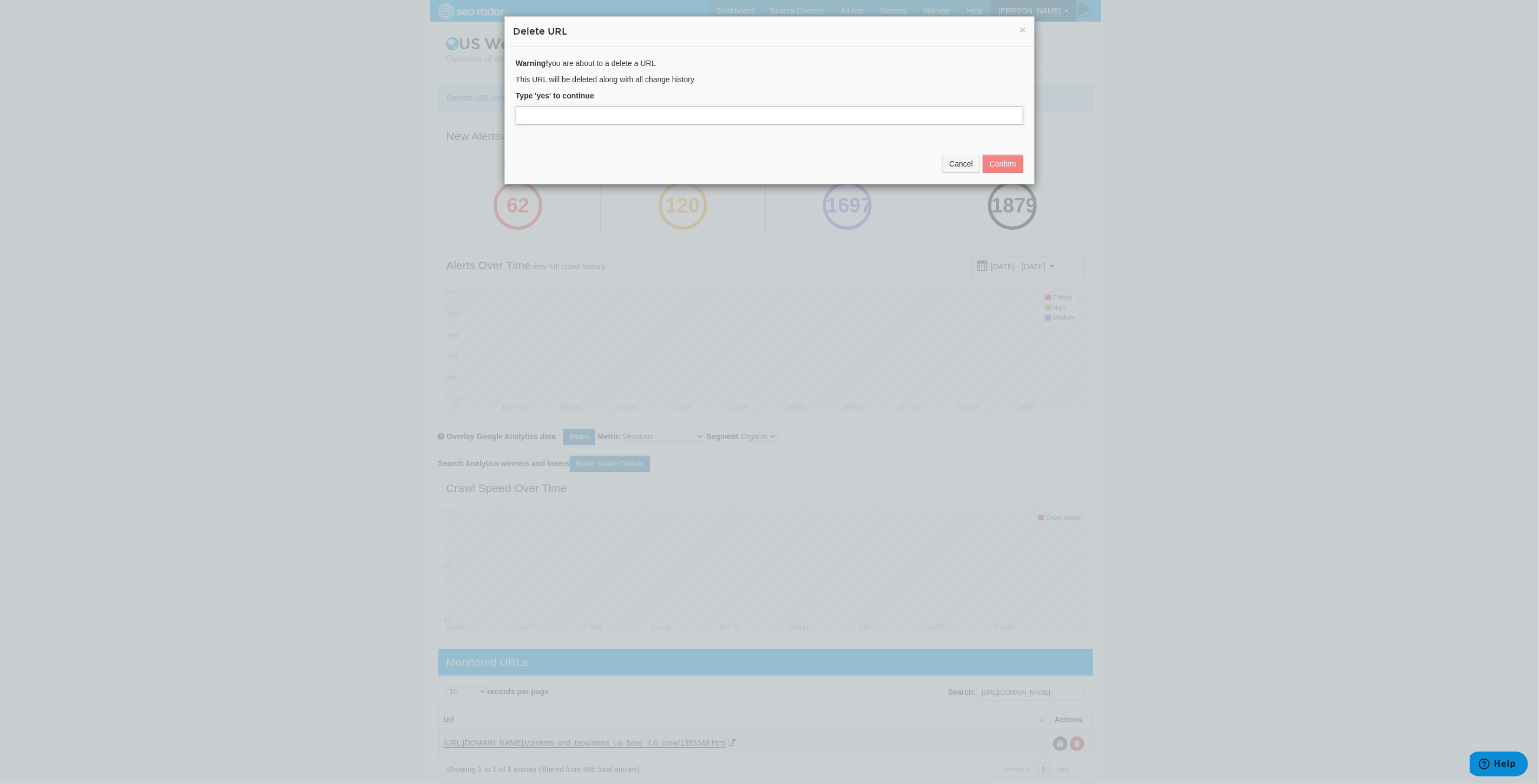
click at [526, 115] on input "text" at bounding box center [769, 116] width 507 height 18
type input "yes"
click at [1012, 165] on button "Confirm" at bounding box center [1003, 164] width 40 height 18
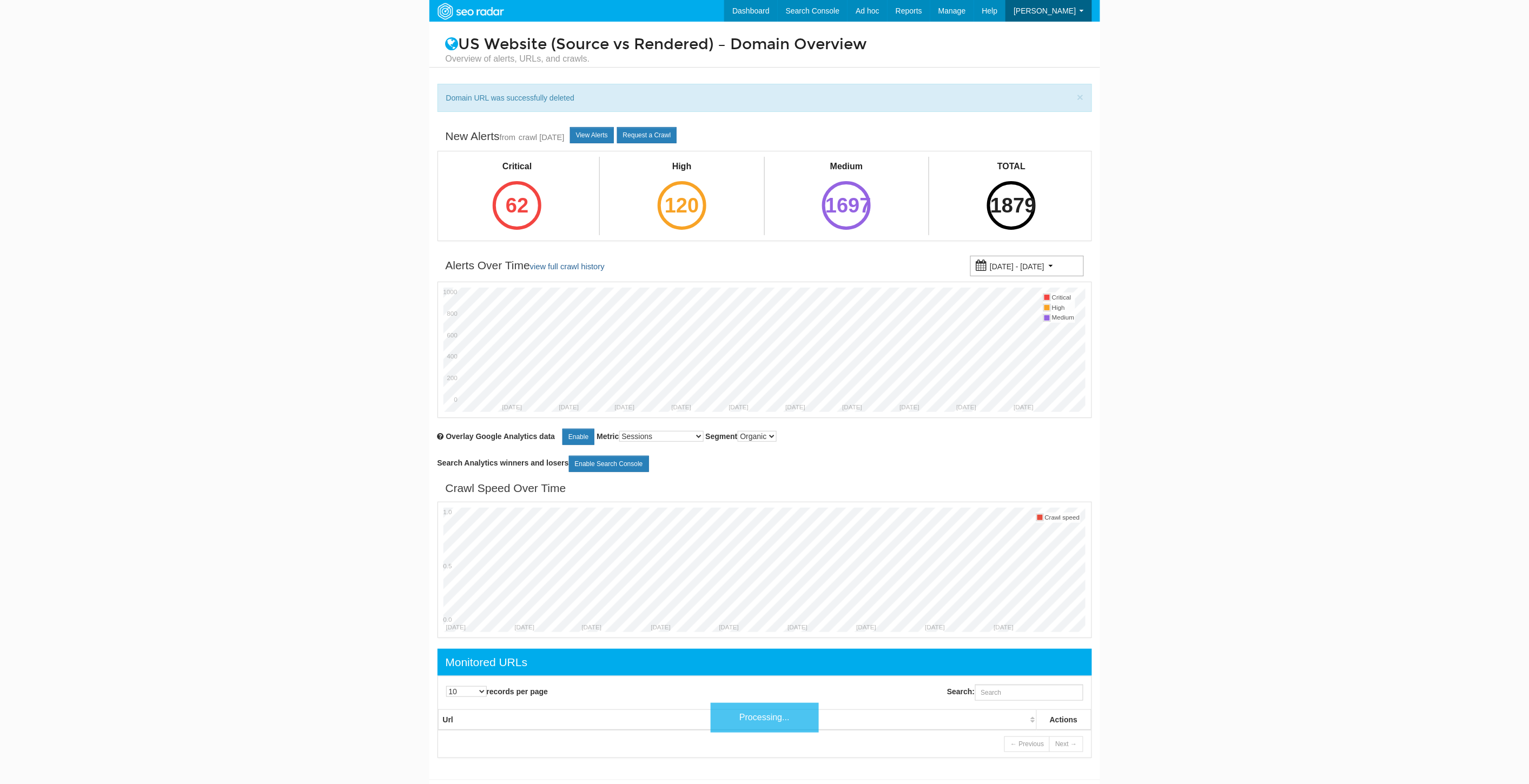
scroll to position [43, 0]
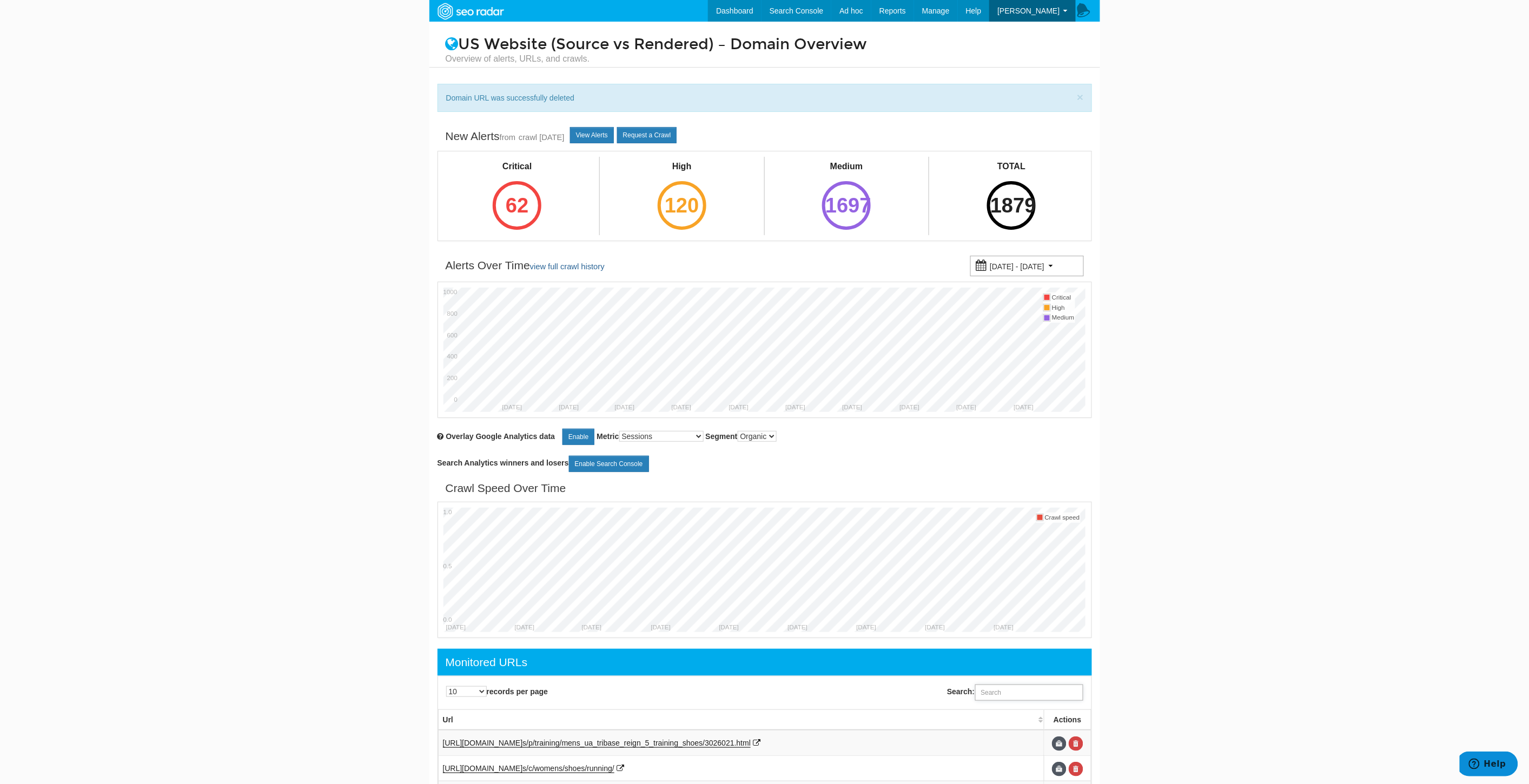
click at [1038, 697] on input "Search:" at bounding box center [1029, 692] width 108 height 17
paste input "https://www.underarmour.com/en-us/p/shirts_and_tops/mens_ua_essential_fleece_ho…"
type input "https://www.underarmour.com/en-us/p/shirts_and_tops/mens_ua_essential_fleece_ho…"
click at [1075, 742] on link at bounding box center [1076, 744] width 15 height 15
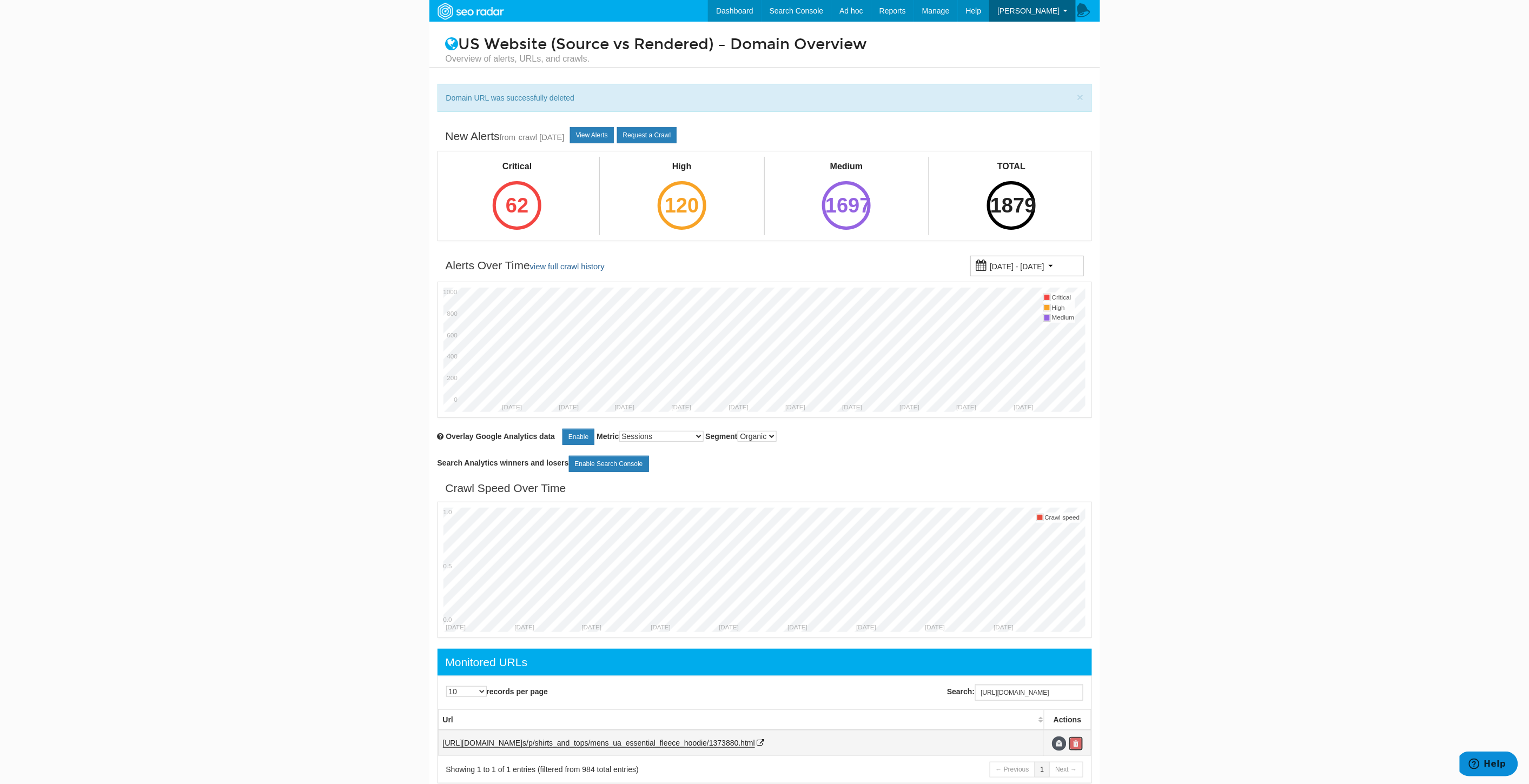
scroll to position [0, 0]
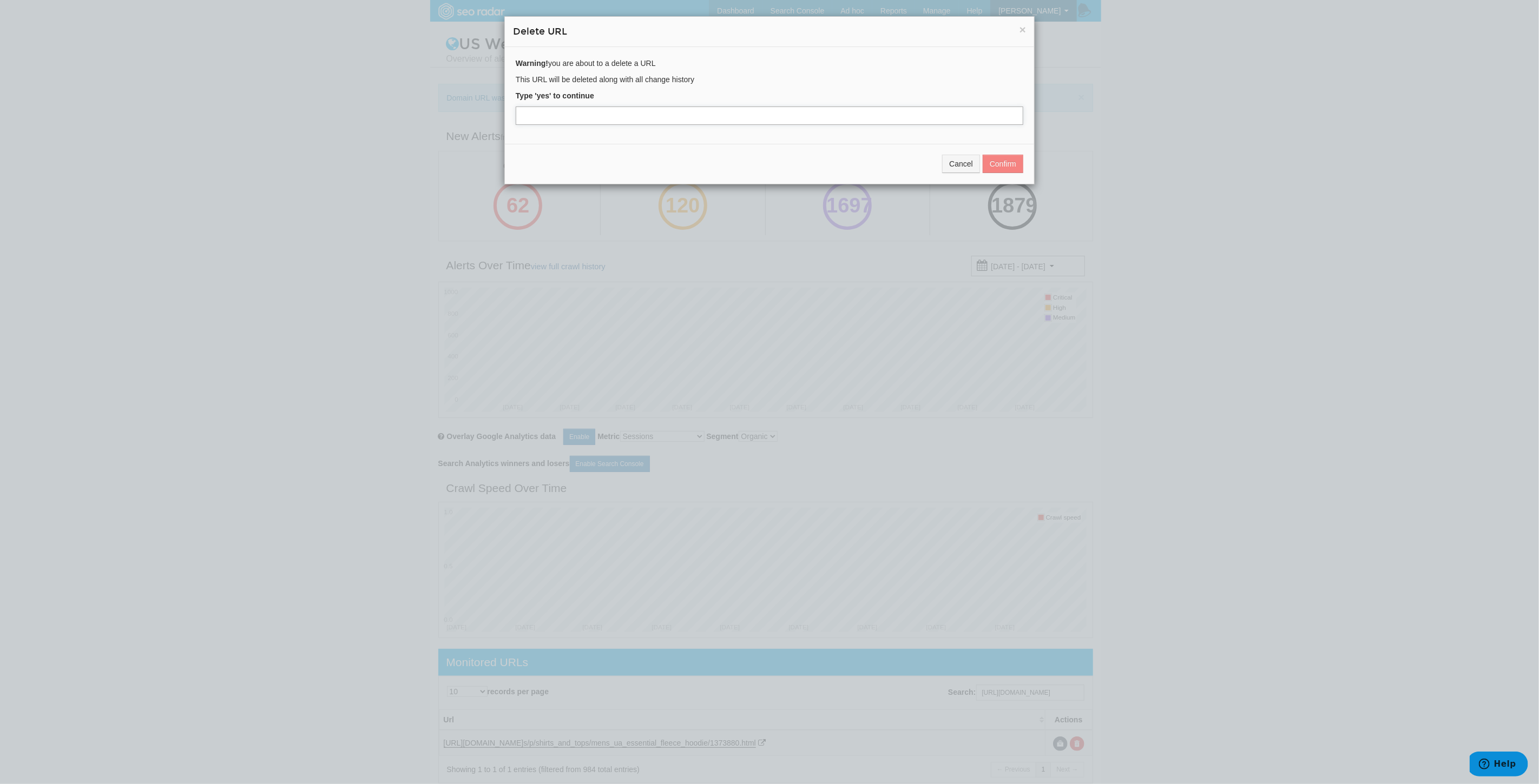
click at [533, 114] on input "text" at bounding box center [769, 116] width 507 height 18
type input "yes"
click at [1014, 161] on button "Confirm" at bounding box center [1003, 164] width 40 height 18
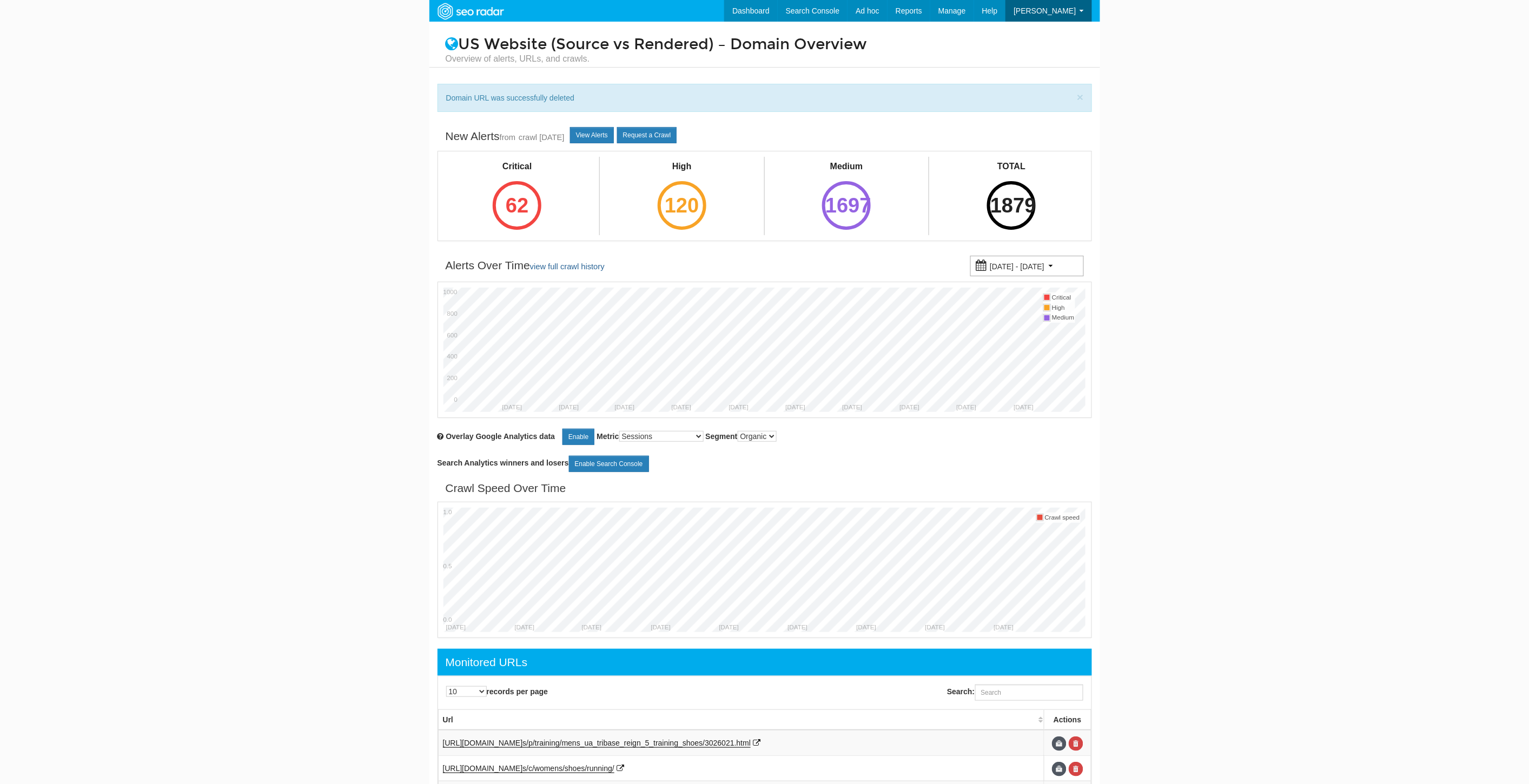
scroll to position [43, 0]
click at [1021, 694] on input "Search:" at bounding box center [1029, 692] width 108 height 17
paste input "[URL][DOMAIN_NAME]"
type input "[URL][DOMAIN_NAME]"
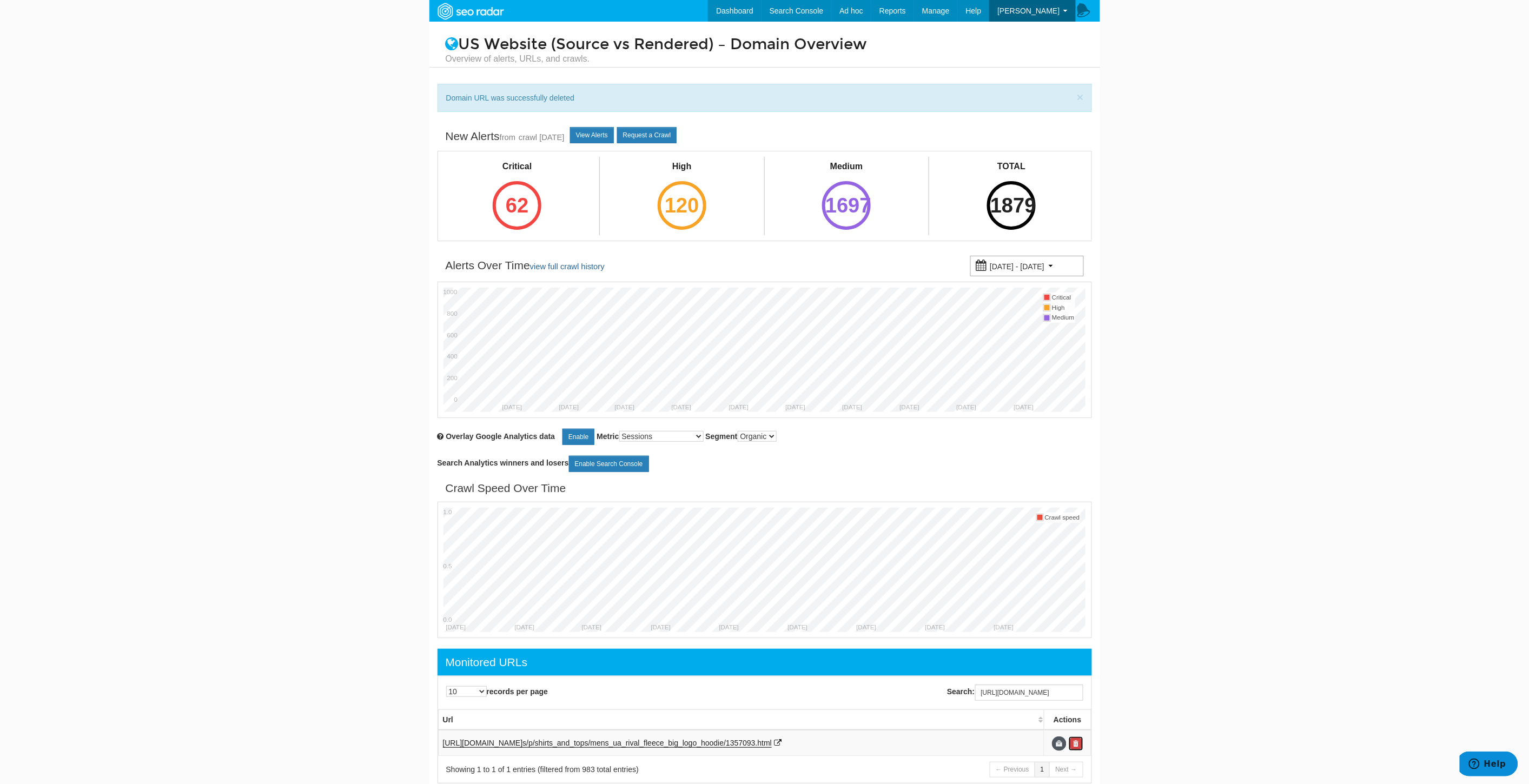
scroll to position [0, 0]
click at [1079, 743] on link at bounding box center [1076, 744] width 15 height 15
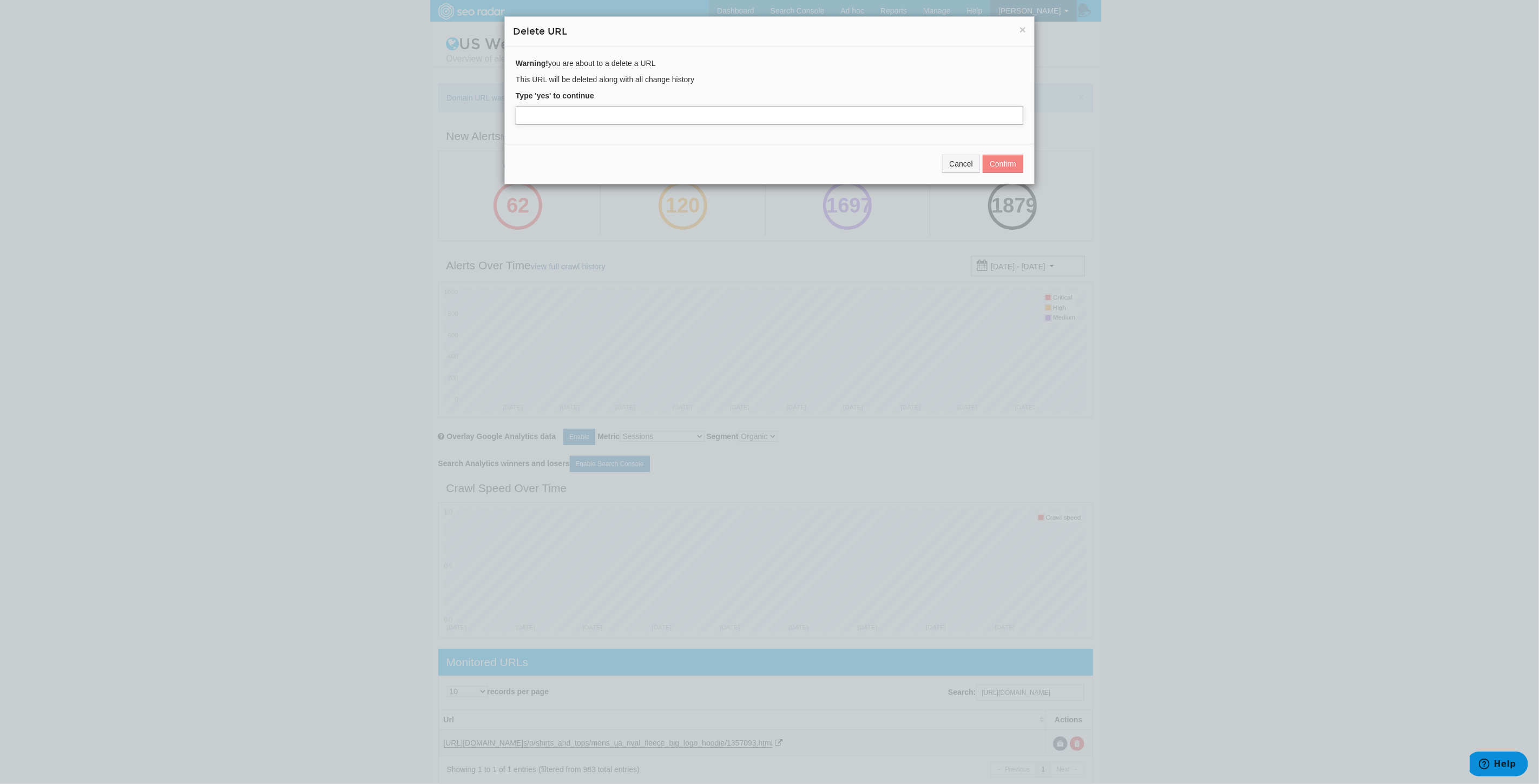
click at [547, 117] on input "text" at bounding box center [769, 116] width 507 height 18
type input "yes"
click at [1008, 160] on button "Confirm" at bounding box center [1003, 164] width 40 height 18
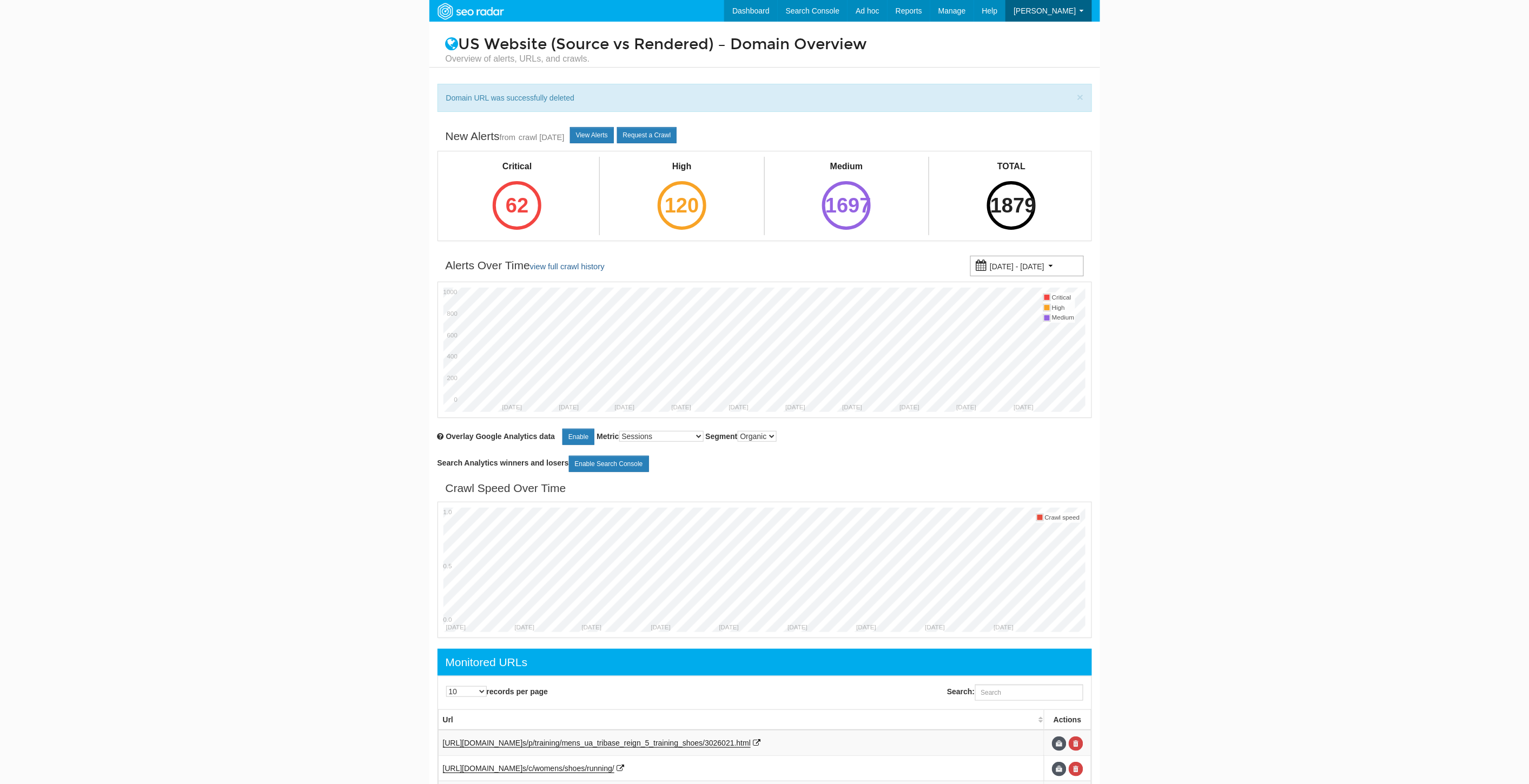
scroll to position [43, 0]
click at [1010, 701] on input "Search:" at bounding box center [1029, 692] width 108 height 17
paste input "https://www.underarmour.com/en-us/p/shirts_and_tops/mens_ua_rival_fleece_hoodie…"
type input "https://www.underarmour.com/en-us/p/shirts_and_tops/mens_ua_rival_fleece_hoodie…"
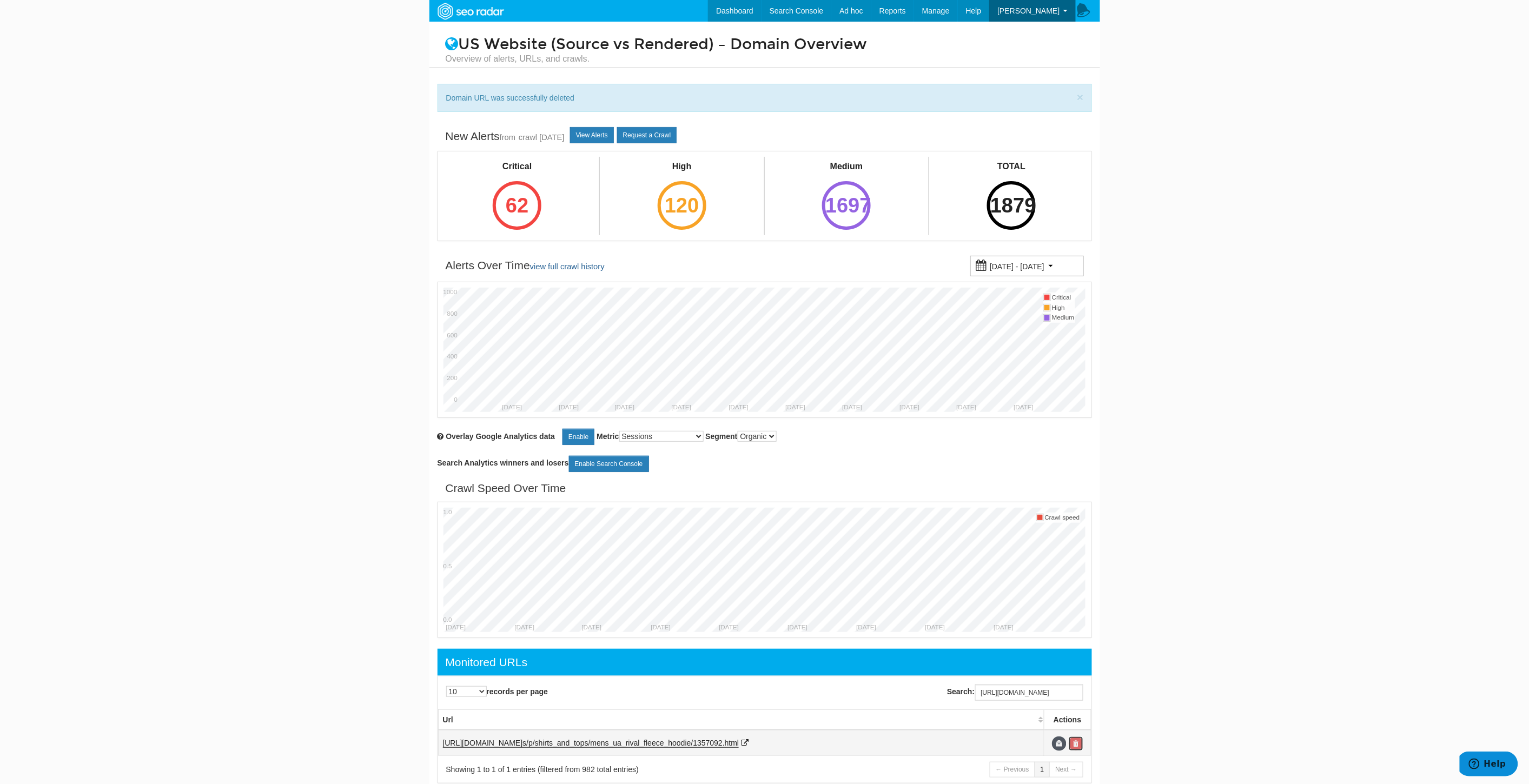
scroll to position [0, 0]
click at [1079, 743] on link at bounding box center [1076, 744] width 15 height 15
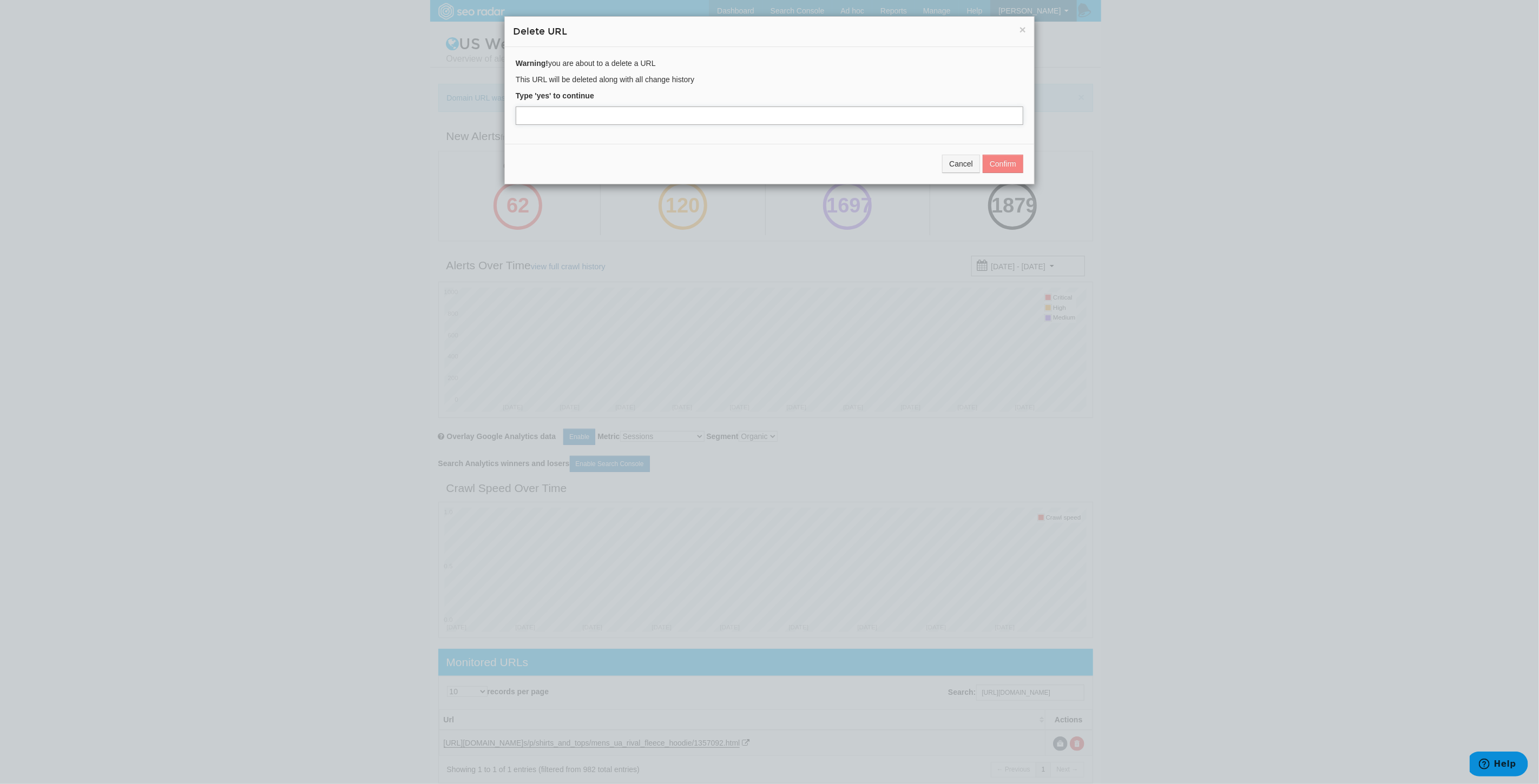
click at [576, 121] on input "text" at bounding box center [769, 116] width 507 height 18
type input "yes"
click at [1004, 160] on button "Confirm" at bounding box center [1003, 164] width 40 height 18
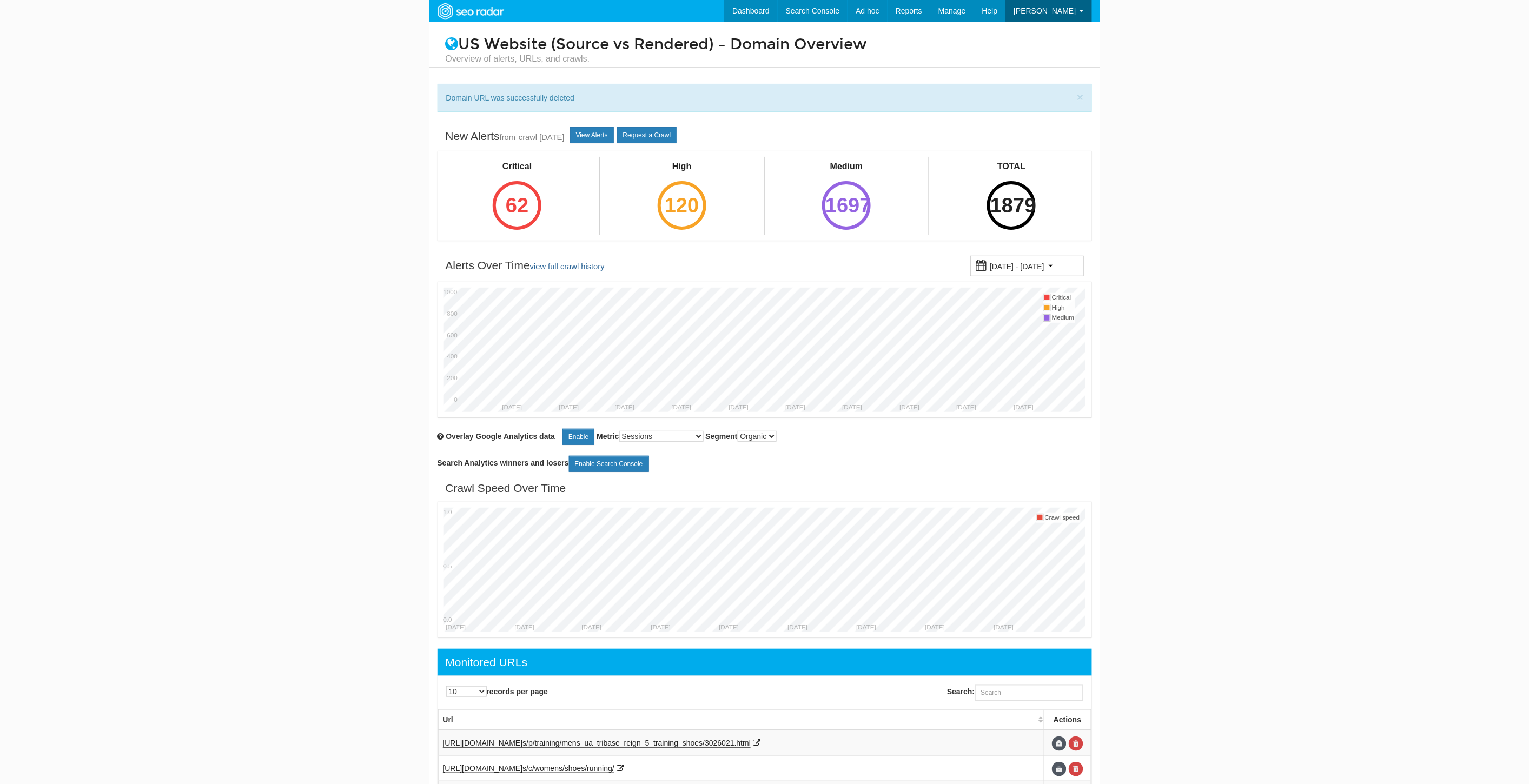
scroll to position [43, 0]
click at [1017, 693] on input "Search:" at bounding box center [1029, 692] width 108 height 17
paste input "[URL][DOMAIN_NAME]"
type input "https://www.underarmour.com/en-us/p/shirts_and_tops/mens_ua_rival_fleece_hoodie…"
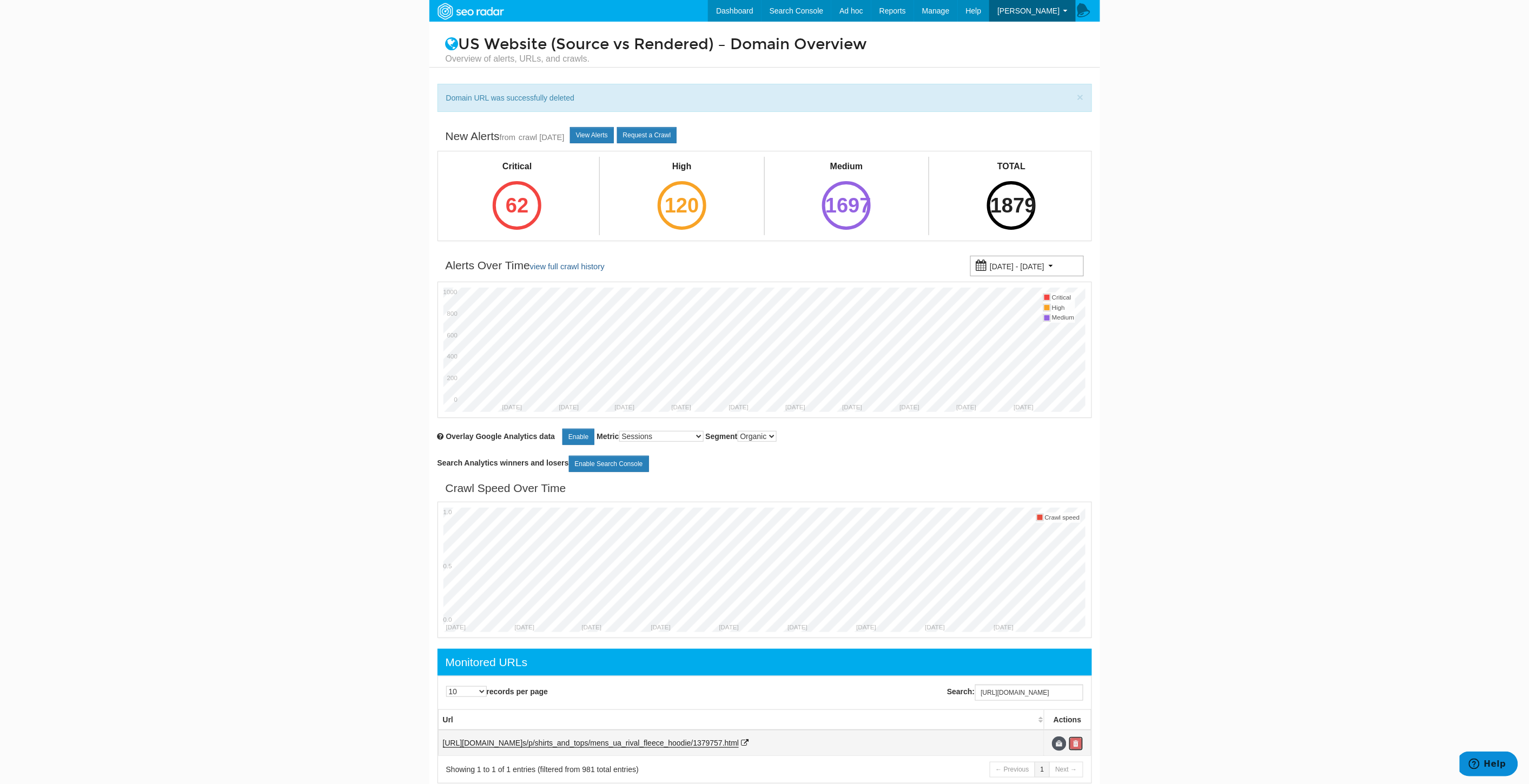
scroll to position [0, 0]
click at [1078, 749] on link at bounding box center [1076, 744] width 15 height 15
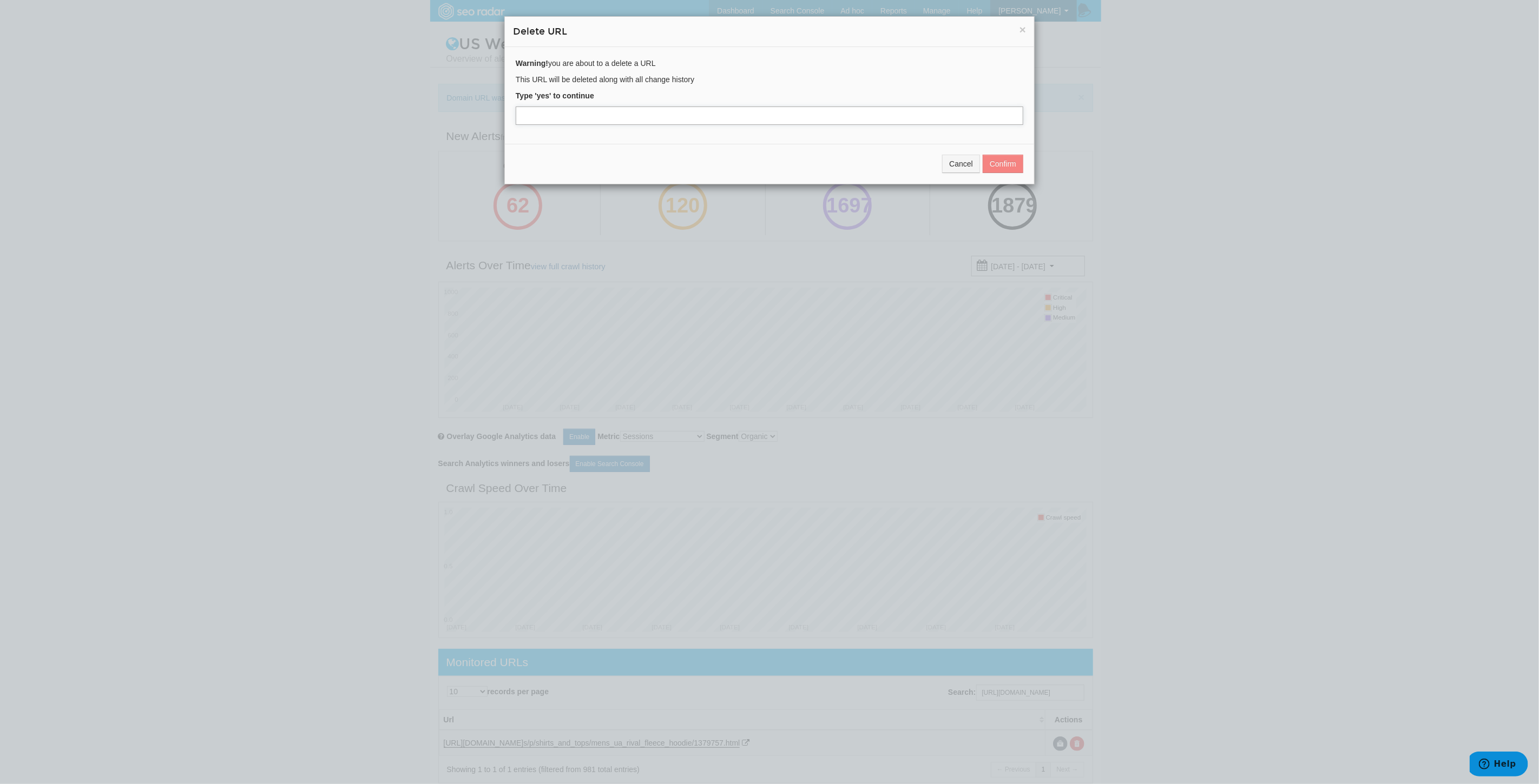
click at [527, 124] on input "text" at bounding box center [769, 116] width 507 height 18
type input "yes"
click at [1003, 163] on button "Confirm" at bounding box center [1003, 164] width 40 height 18
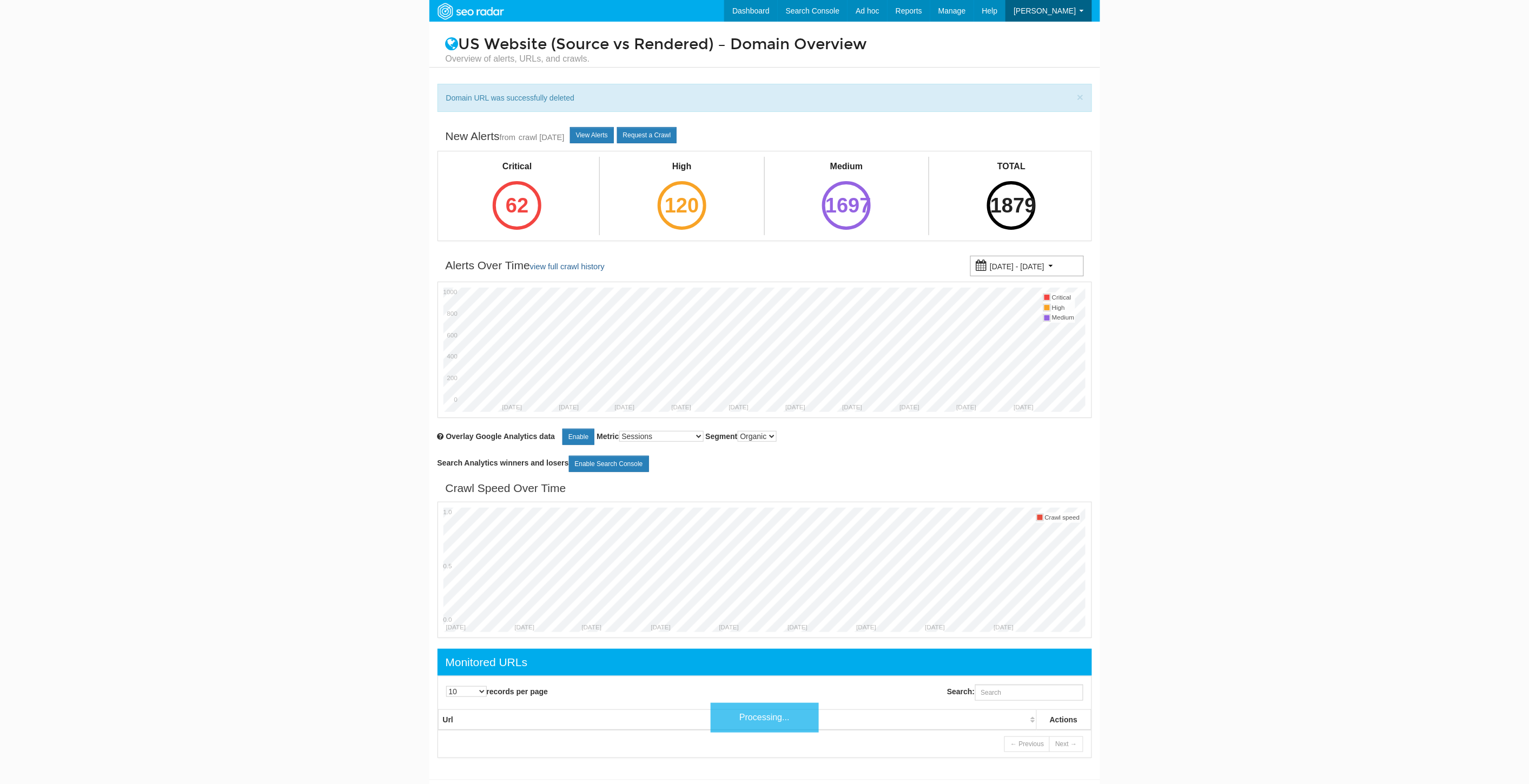
scroll to position [43, 0]
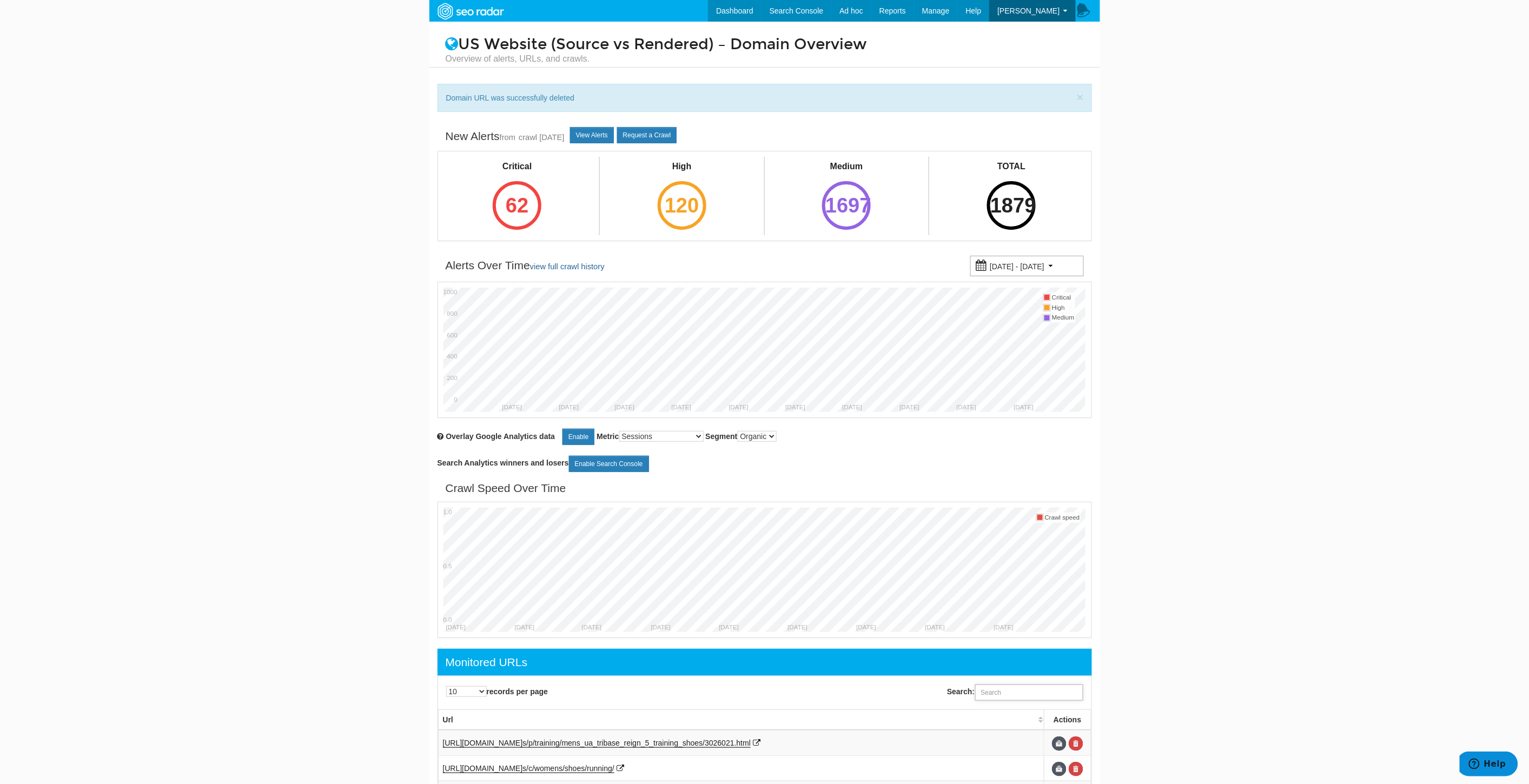
click at [1040, 700] on input "Search:" at bounding box center [1029, 692] width 108 height 17
paste input "https://www.underarmour.com/en-us/p/shirts_and_tops/mens_ua_tech_2.0_short_slee…"
type input "https://www.underarmour.com/en-us/p/shirts_and_tops/mens_ua_tech_2.0_short_slee…"
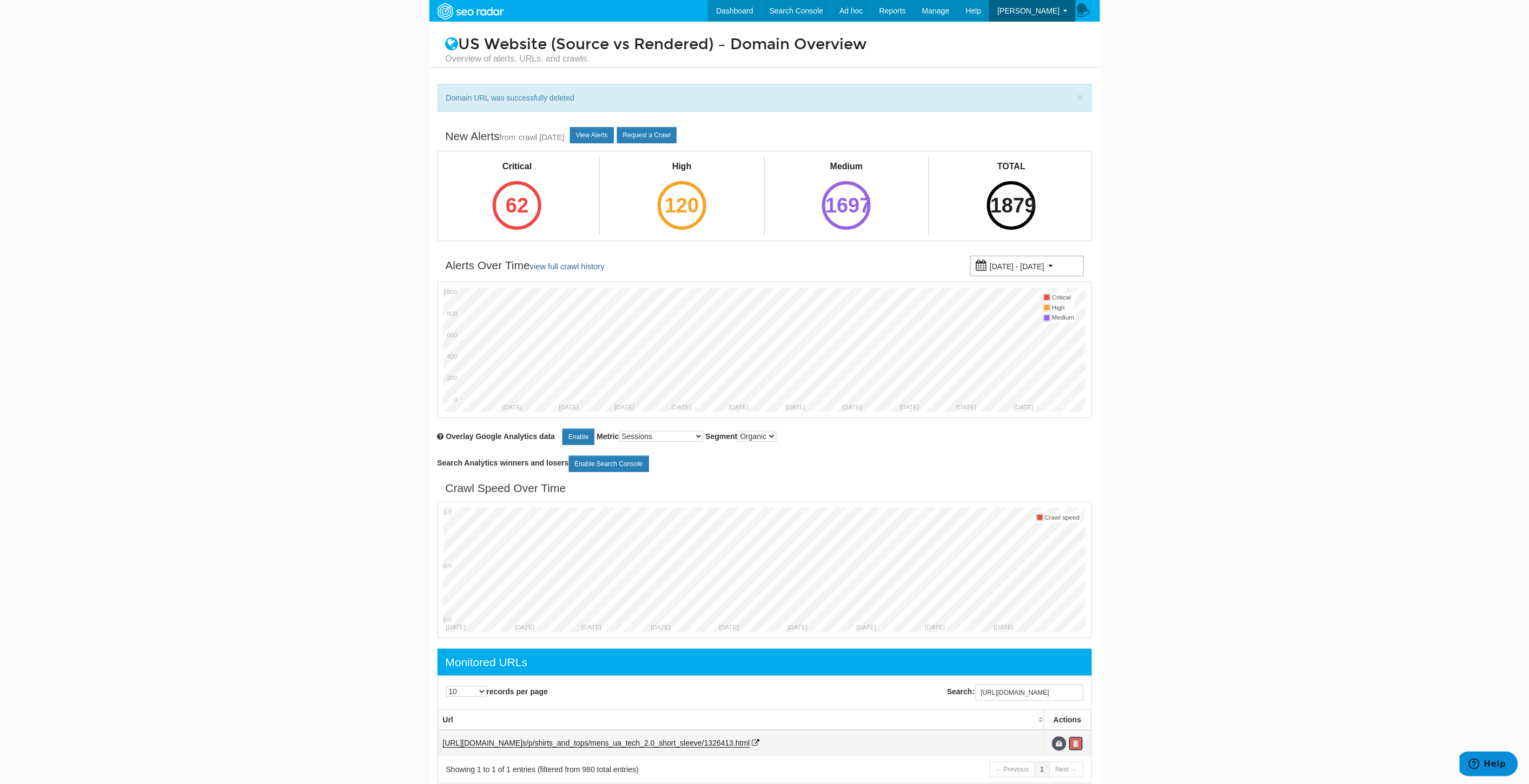
click at [1080, 746] on link at bounding box center [1076, 744] width 15 height 15
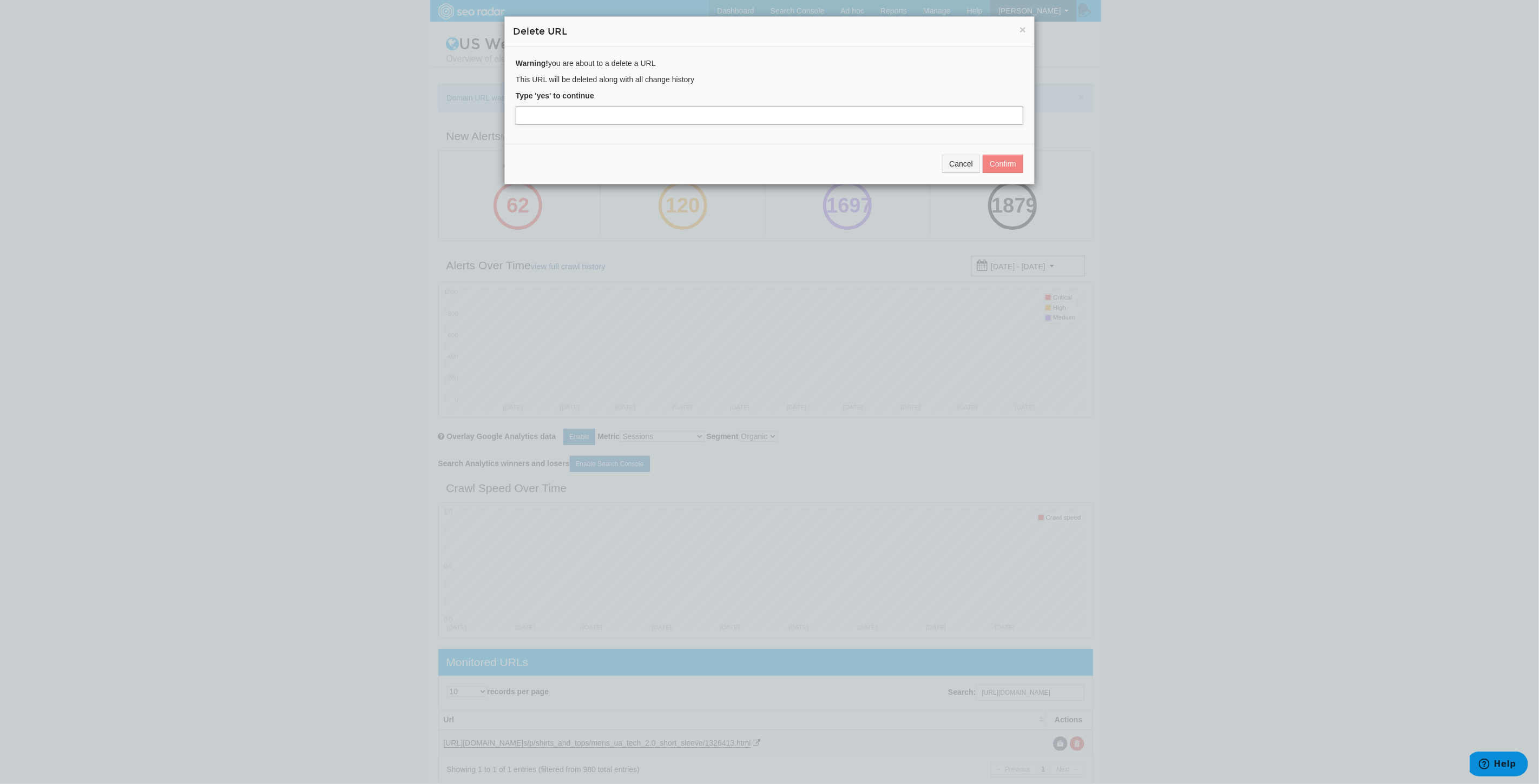
click at [559, 115] on input "text" at bounding box center [769, 116] width 507 height 18
type input "yes"
click at [1003, 165] on button "Confirm" at bounding box center [1003, 164] width 40 height 18
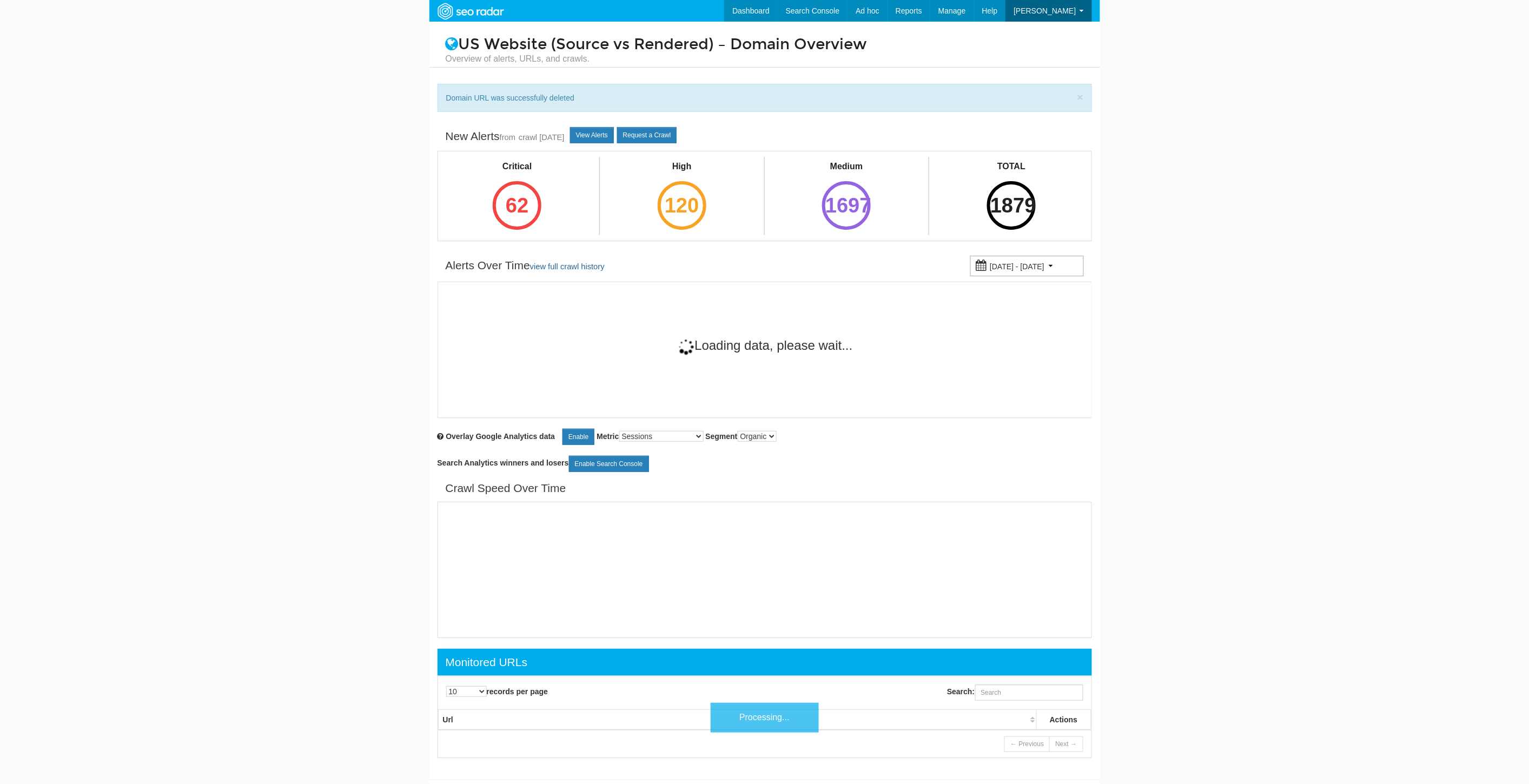
scroll to position [43, 0]
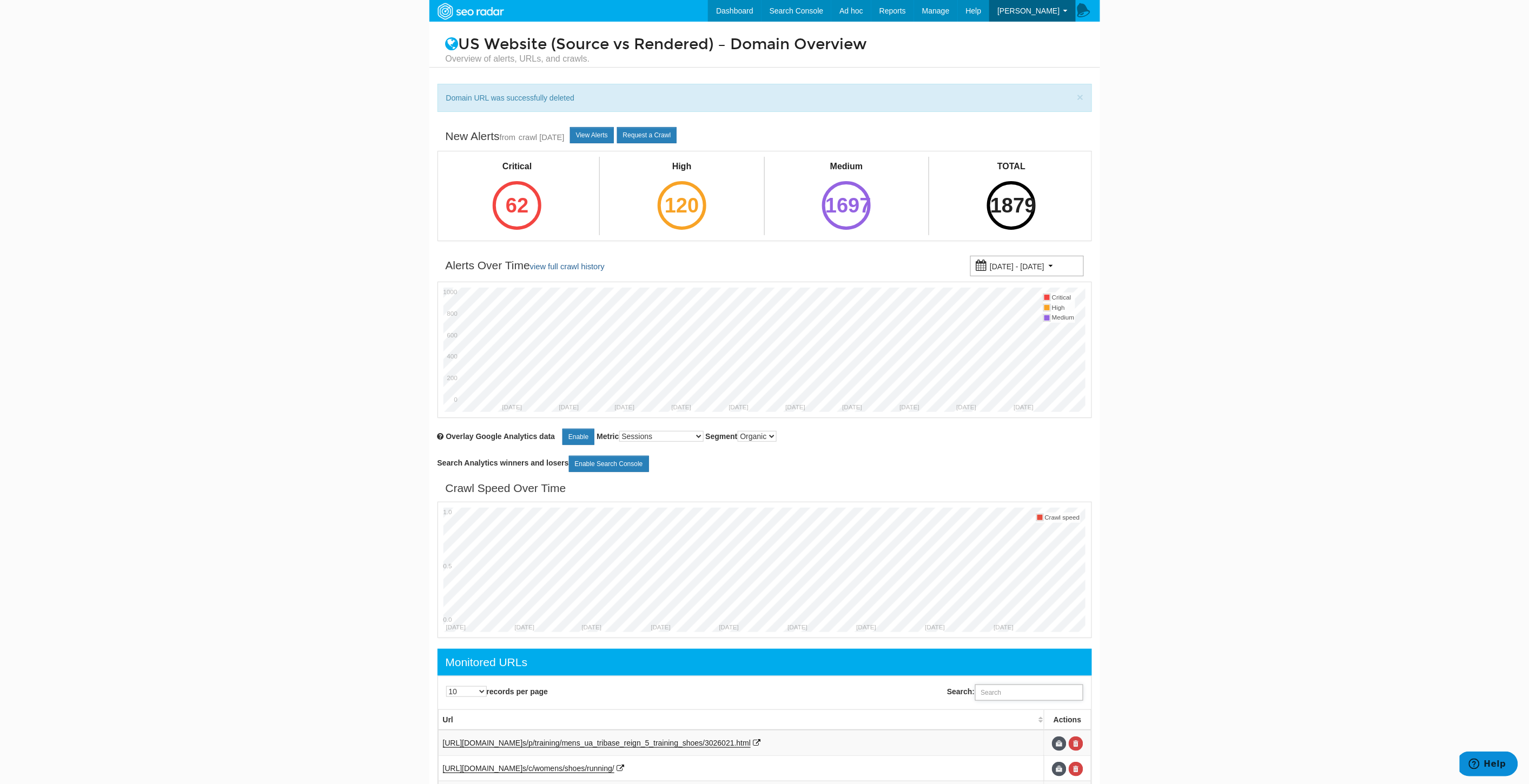
click at [993, 696] on input "Search:" at bounding box center [1029, 692] width 108 height 17
paste input "[URL][DOMAIN_NAME]"
type input "[URL][DOMAIN_NAME]"
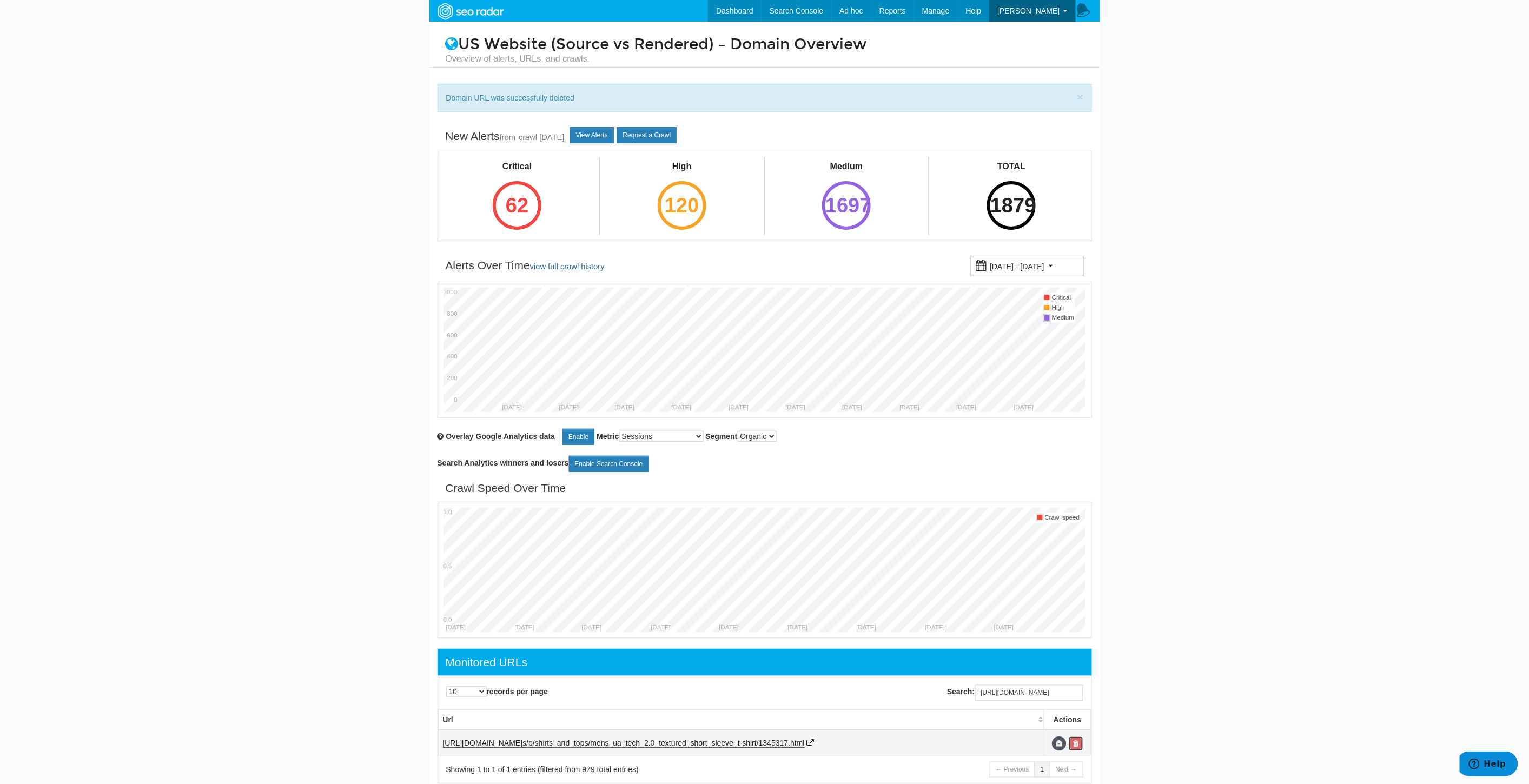
click at [1077, 749] on link at bounding box center [1076, 744] width 15 height 15
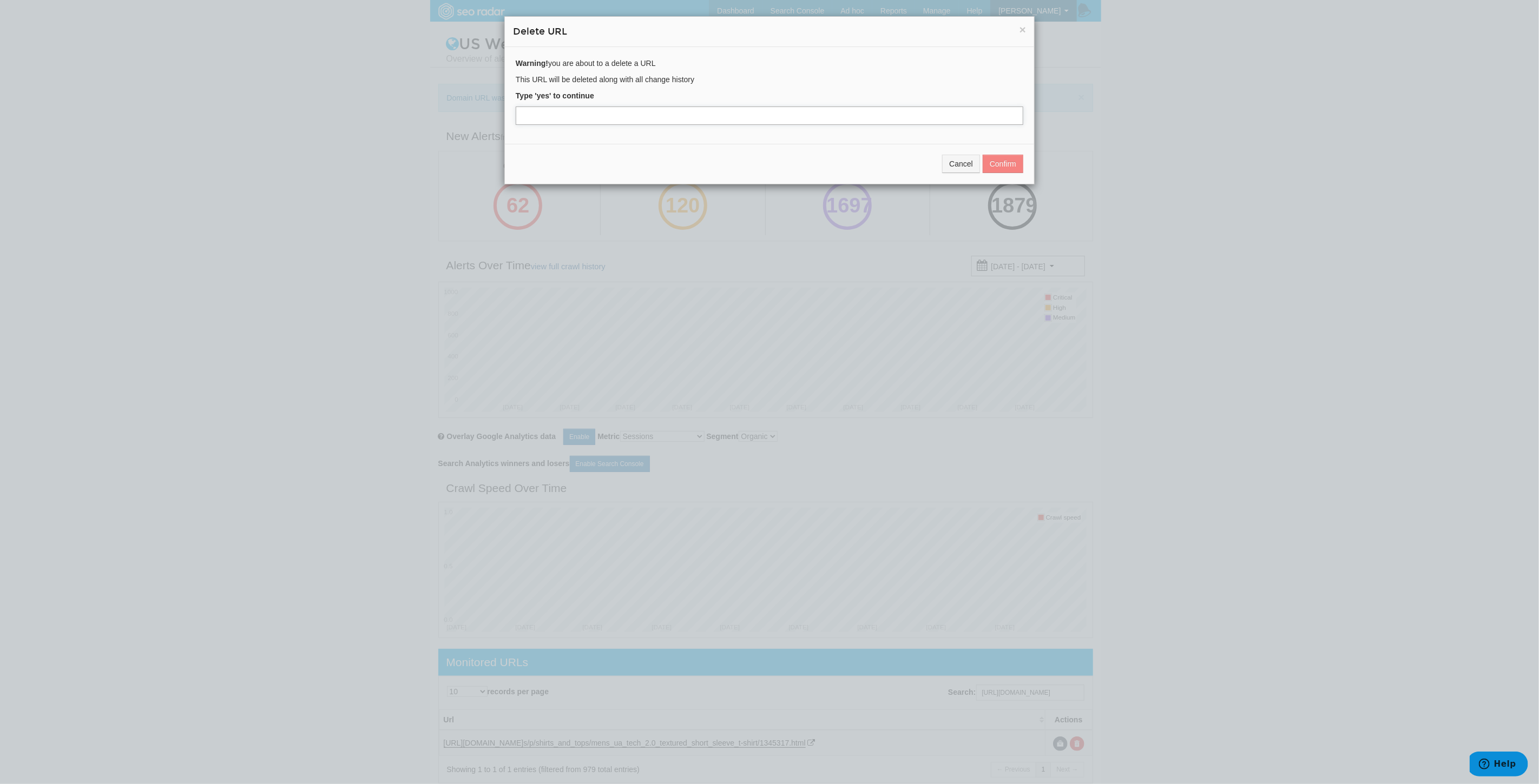
click at [553, 121] on input "text" at bounding box center [769, 116] width 507 height 18
type input "yes"
click at [996, 161] on button "Confirm" at bounding box center [1003, 164] width 40 height 18
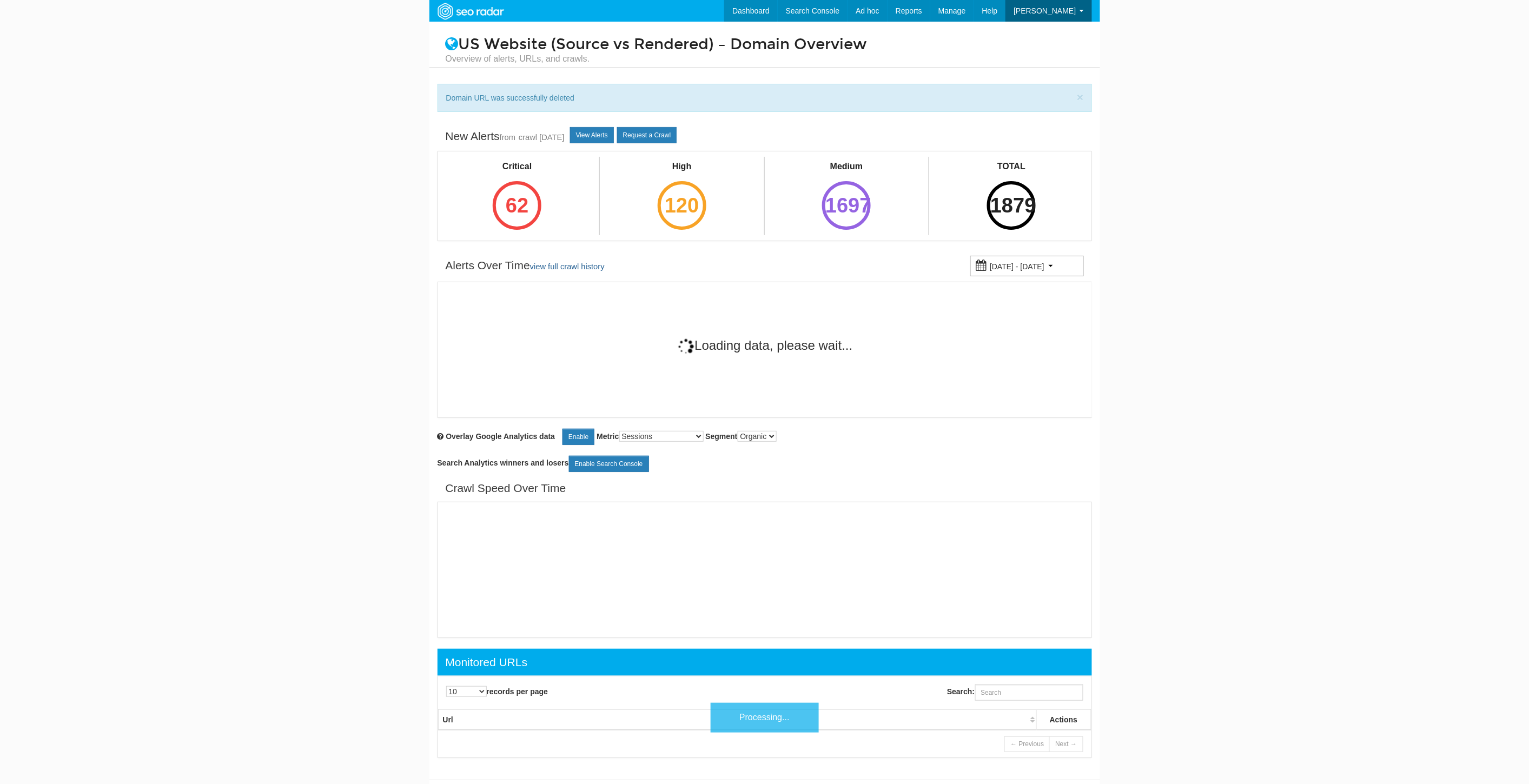
scroll to position [43, 0]
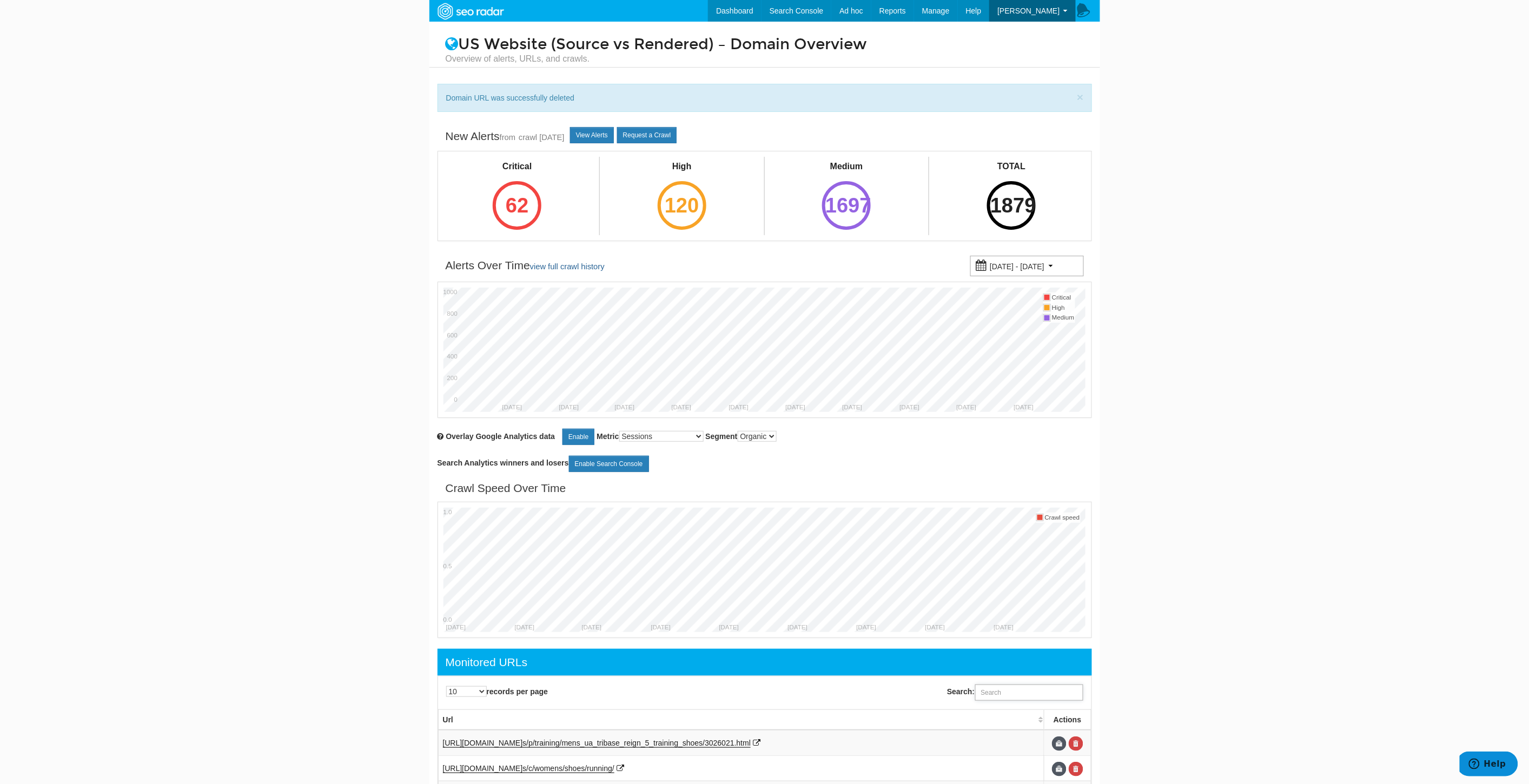
drag, startPoint x: 1008, startPoint y: 693, endPoint x: 1010, endPoint y: 699, distance: 6.3
click at [1007, 693] on input "Search:" at bounding box center [1029, 692] width 108 height 17
paste input "[URL][DOMAIN_NAME]"
type input "[URL][DOMAIN_NAME]"
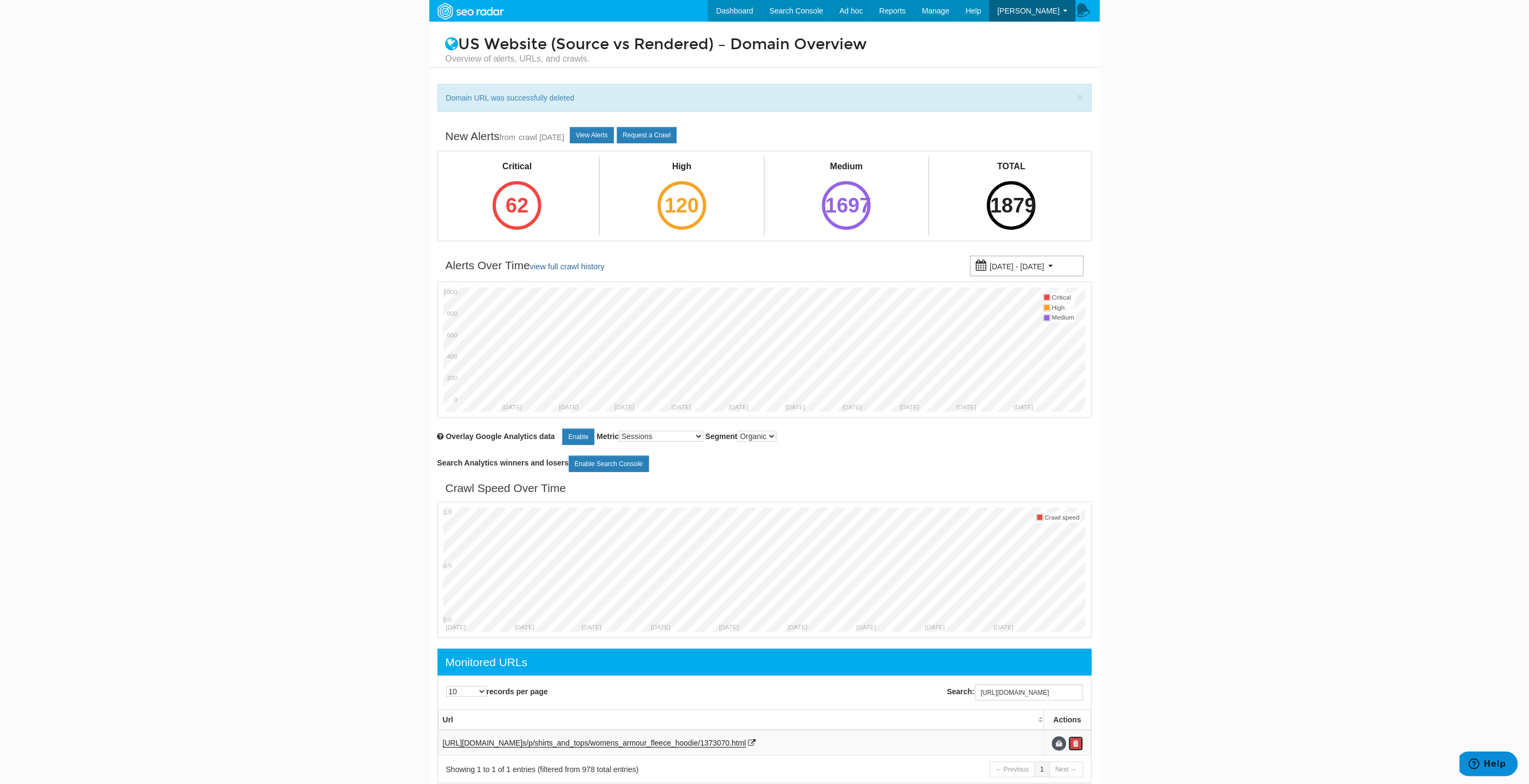
scroll to position [0, 0]
click at [1078, 745] on link at bounding box center [1076, 744] width 15 height 15
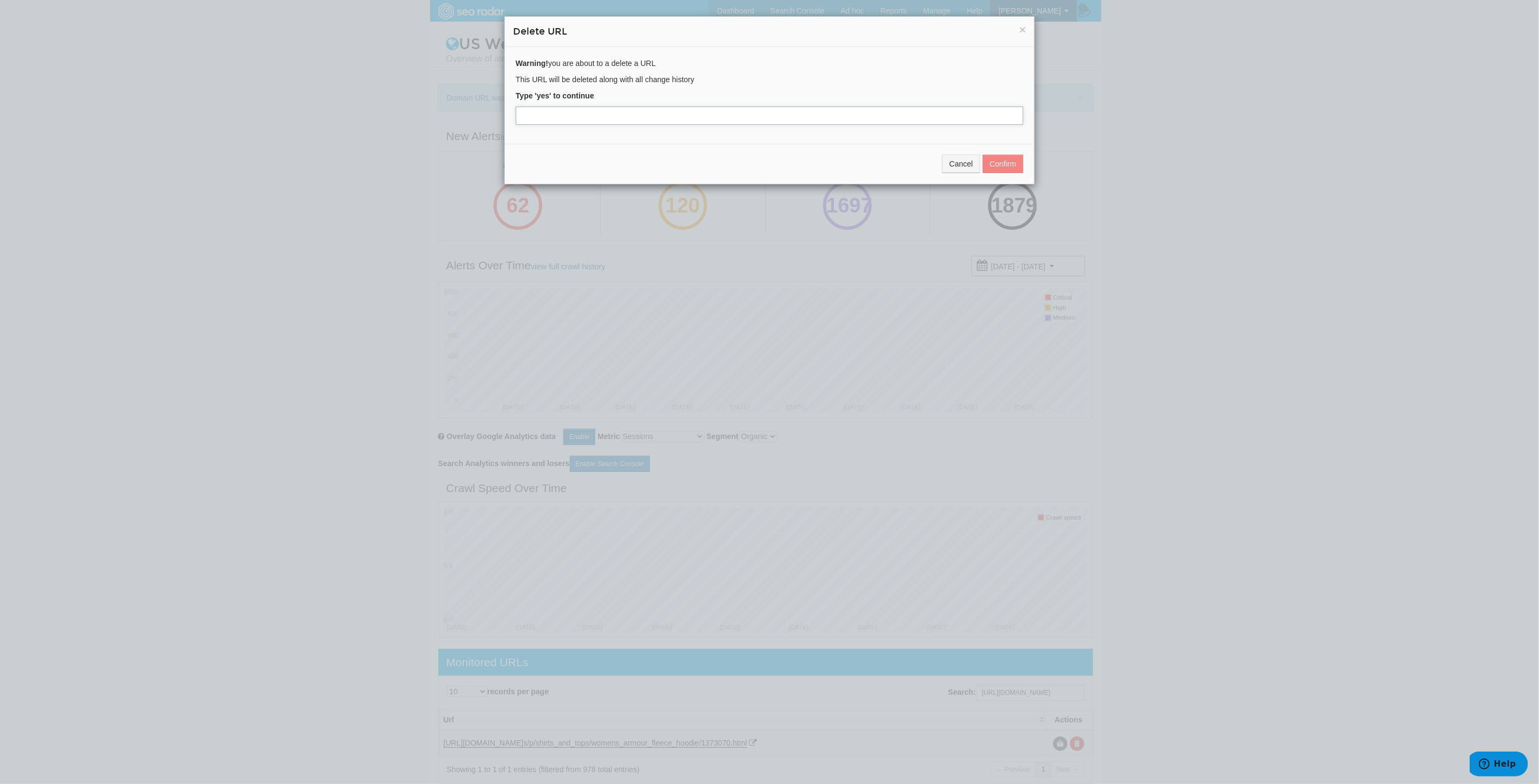
click at [531, 117] on input "text" at bounding box center [769, 116] width 507 height 18
type input "yes"
click at [996, 165] on button "Confirm" at bounding box center [1003, 164] width 40 height 18
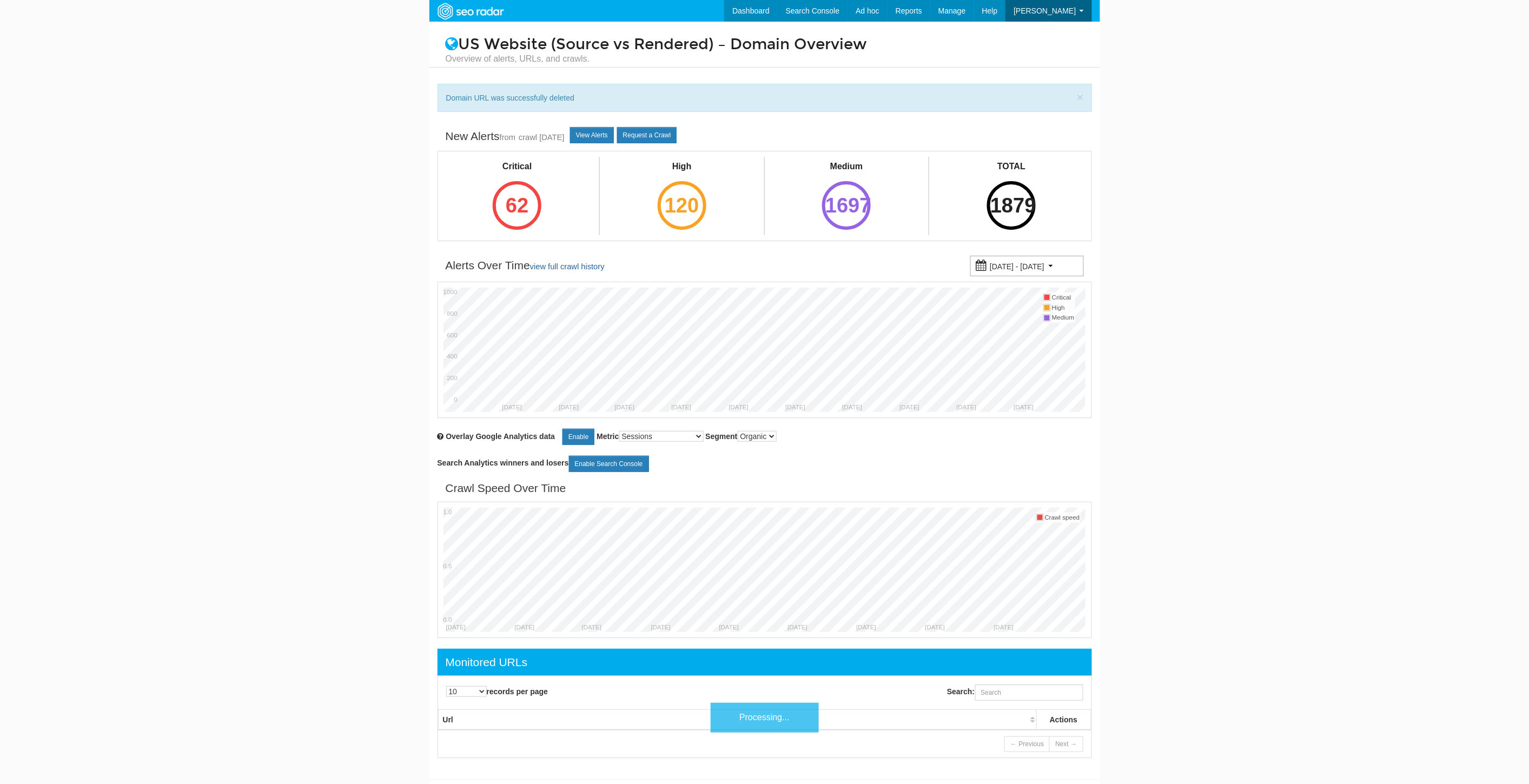
scroll to position [43, 0]
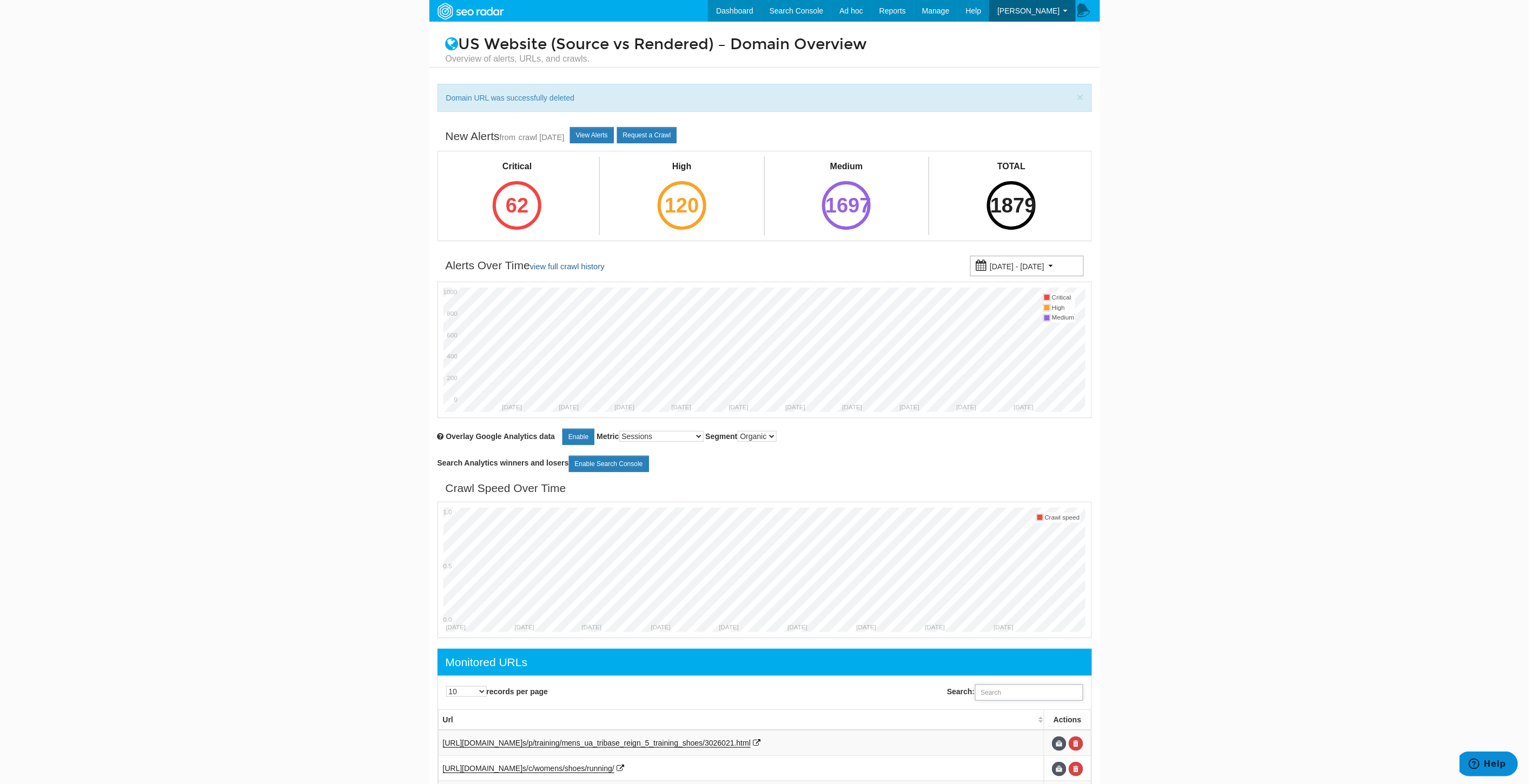
drag, startPoint x: 1012, startPoint y: 693, endPoint x: 1020, endPoint y: 695, distance: 8.2
click at [1012, 693] on input "Search:" at bounding box center [1029, 692] width 108 height 17
paste input "[URL][DOMAIN_NAME]"
type input "[URL][DOMAIN_NAME]"
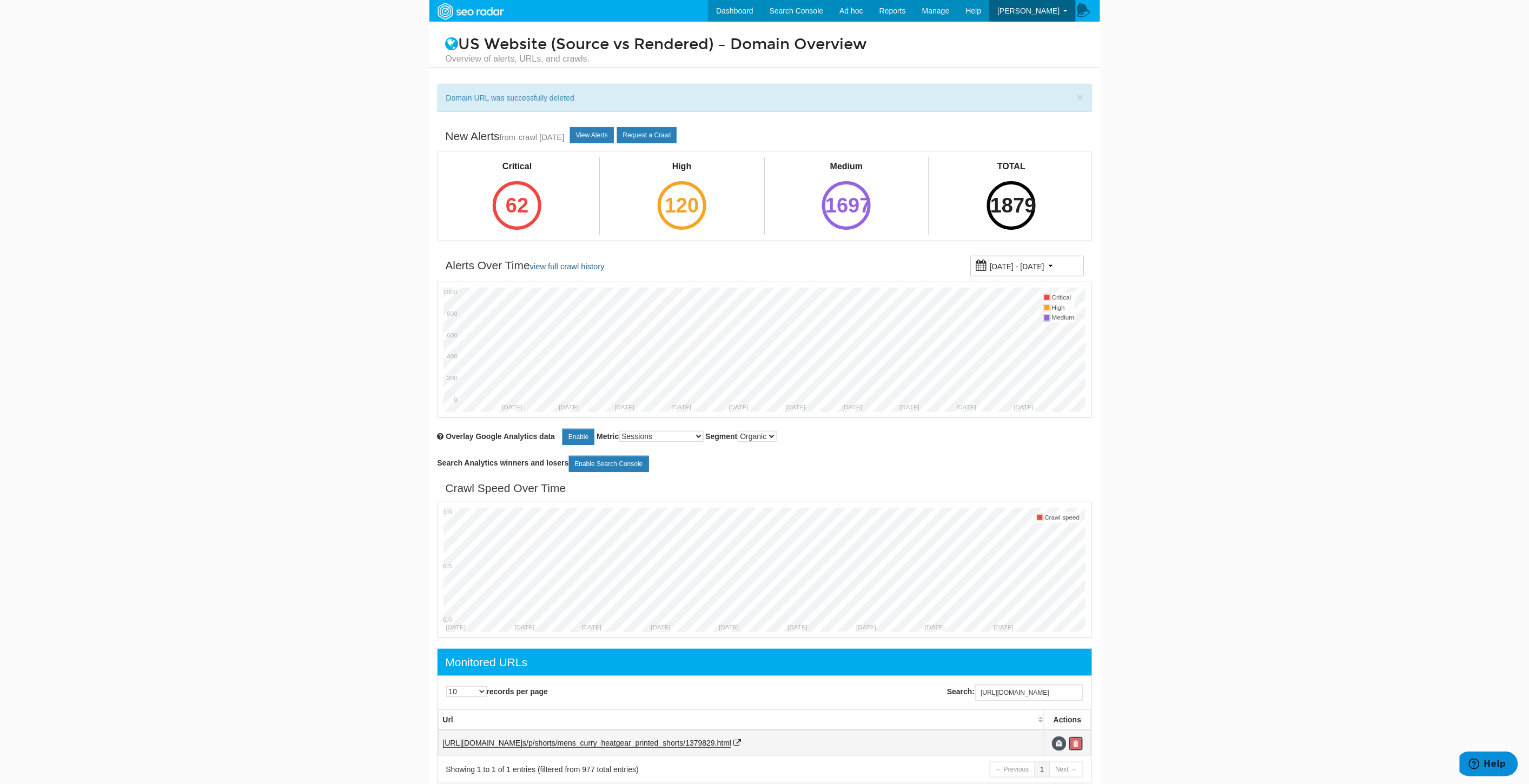
scroll to position [0, 0]
click at [1078, 747] on link at bounding box center [1076, 744] width 15 height 15
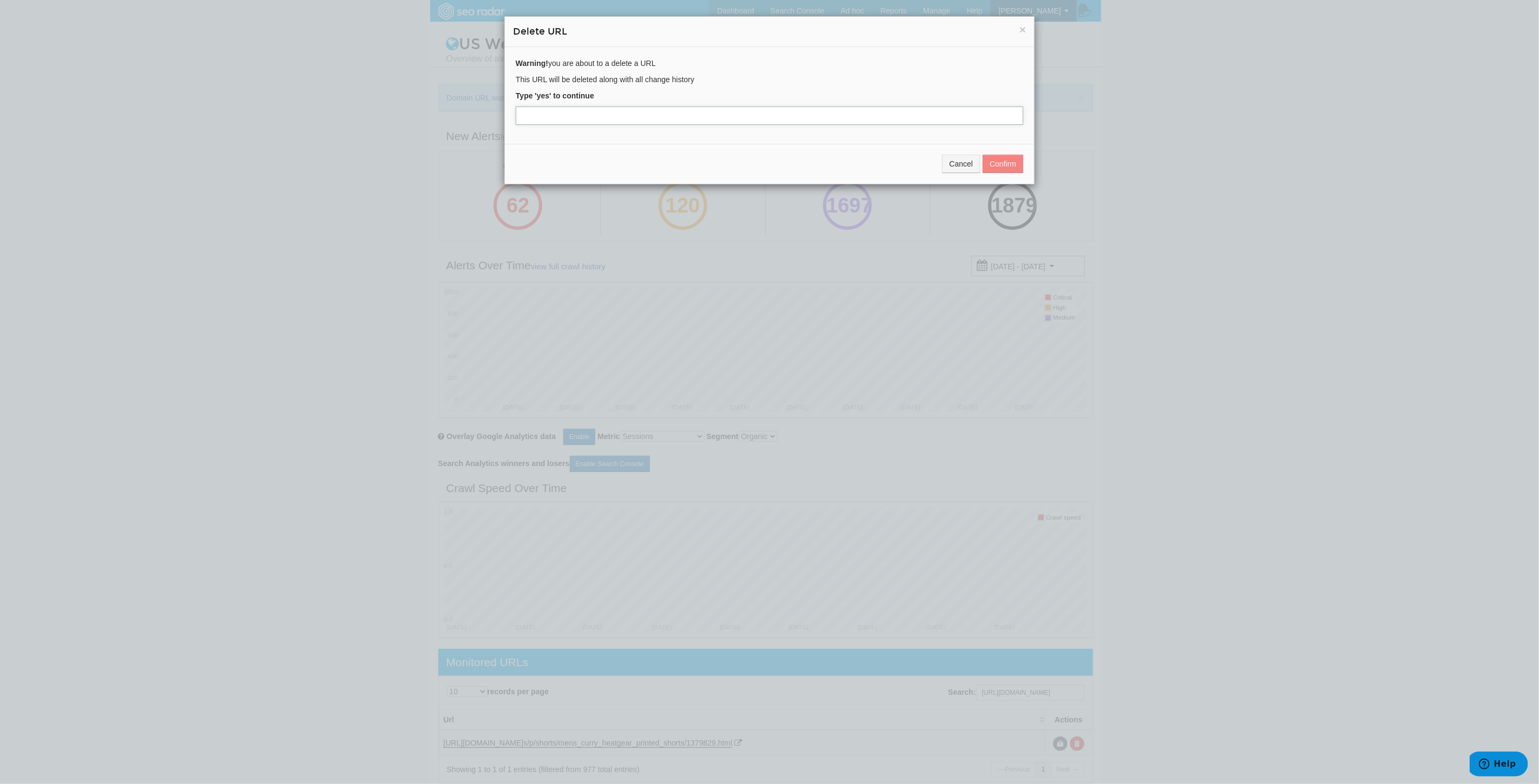
click at [550, 119] on input "text" at bounding box center [769, 116] width 507 height 18
type input "yes"
click at [1001, 161] on button "Confirm" at bounding box center [1003, 164] width 40 height 18
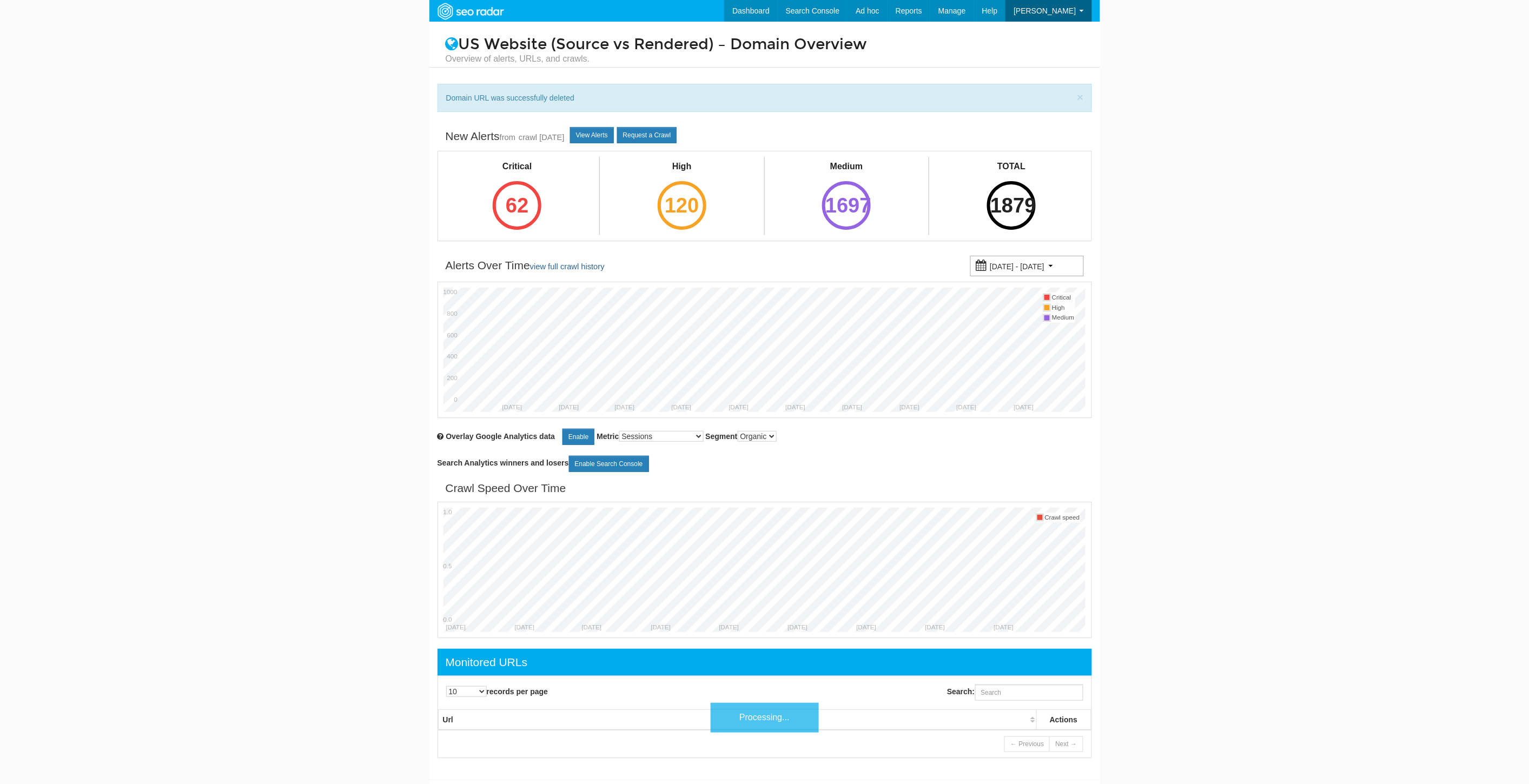
scroll to position [43, 0]
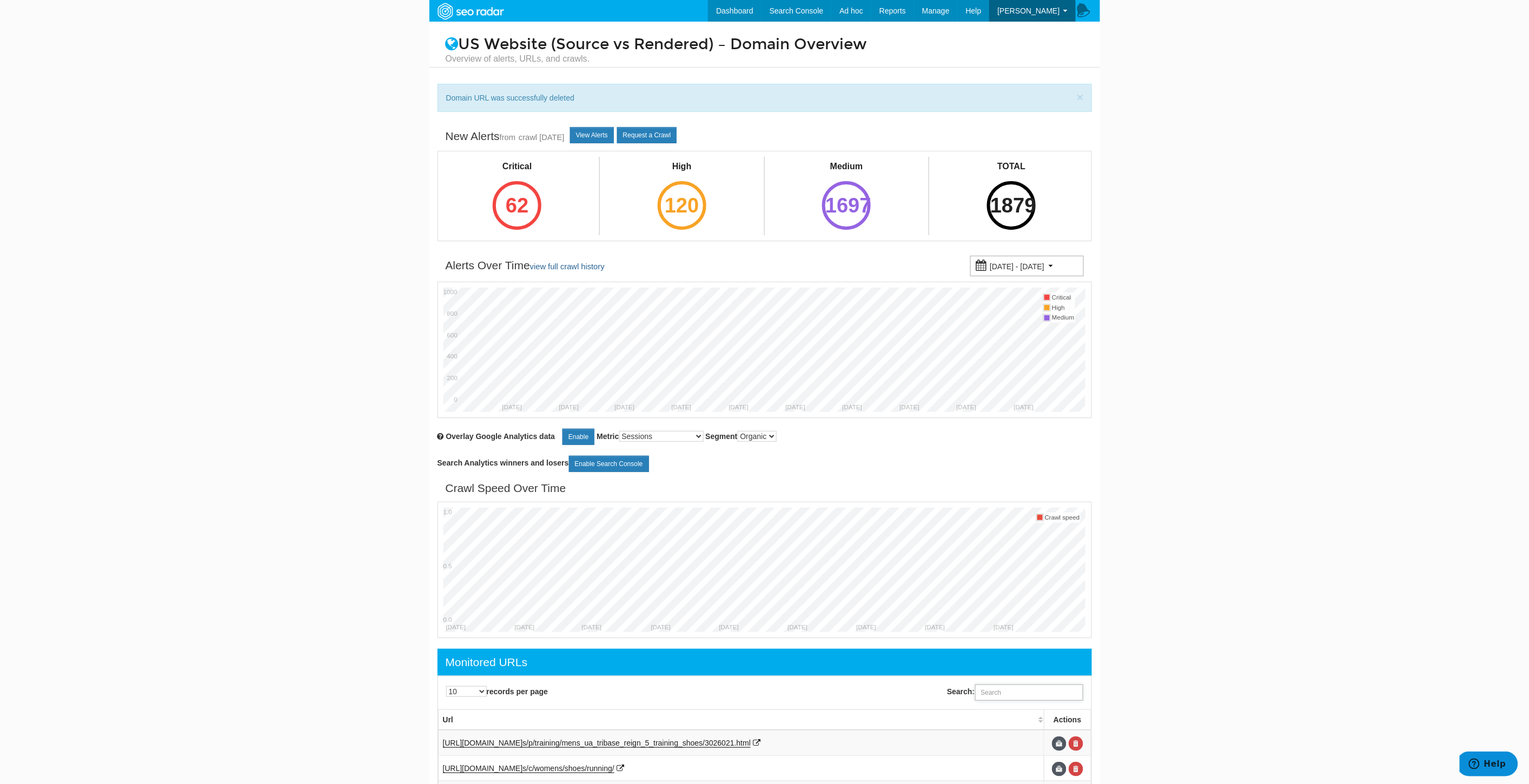
click at [1034, 691] on input "Search:" at bounding box center [1029, 692] width 108 height 17
paste input "https://www.underarmour.com/en-us/p/sportstyle/unisex_ua_forge_96_shoes/3027718…"
type input "https://www.underarmour.com/en-us/p/sportstyle/unisex_ua_forge_96_shoes/3027718…"
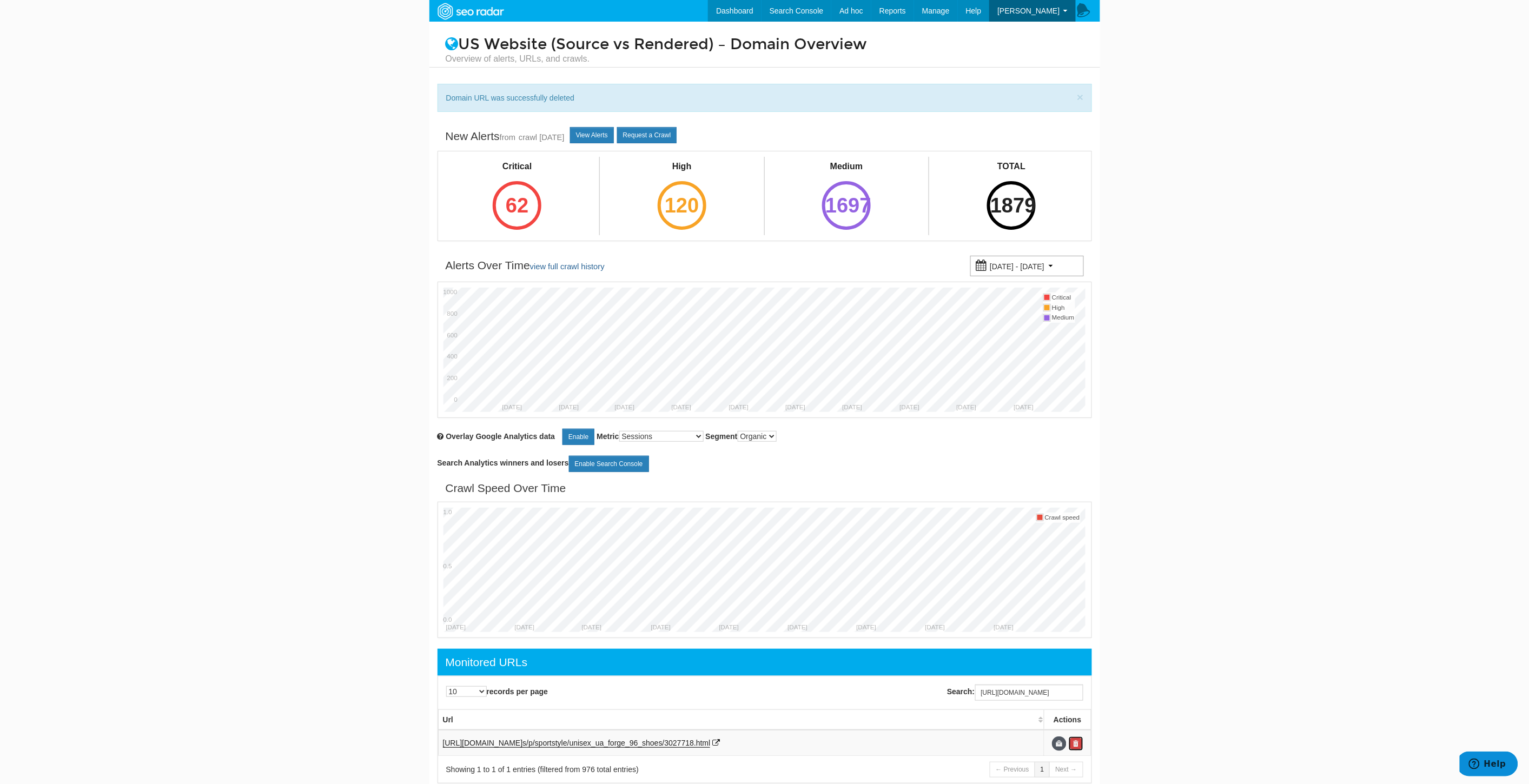
click at [1081, 746] on link at bounding box center [1076, 744] width 15 height 15
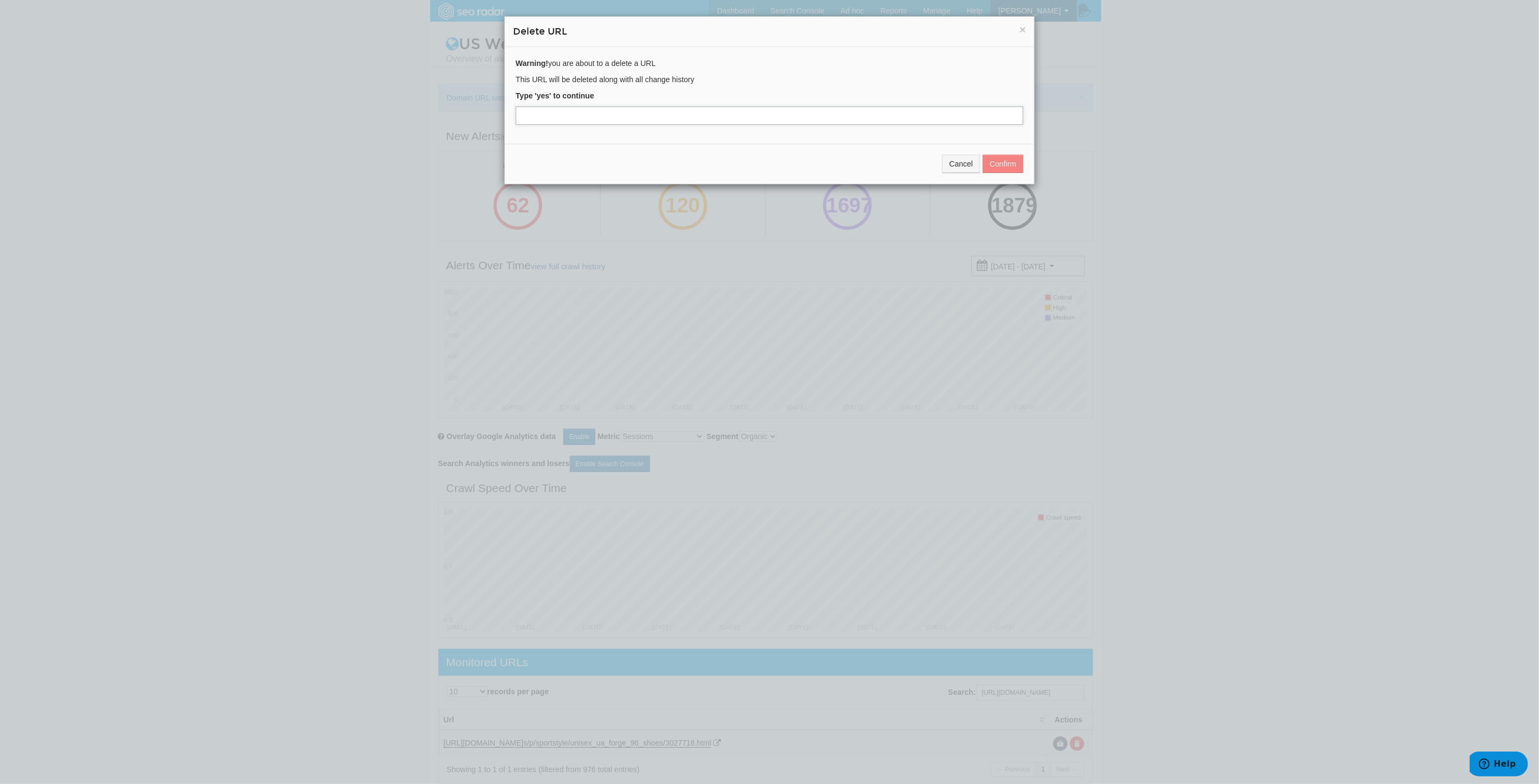
click at [596, 117] on input "text" at bounding box center [769, 116] width 507 height 18
type input "yes"
click at [999, 155] on button "Confirm" at bounding box center [1003, 164] width 40 height 18
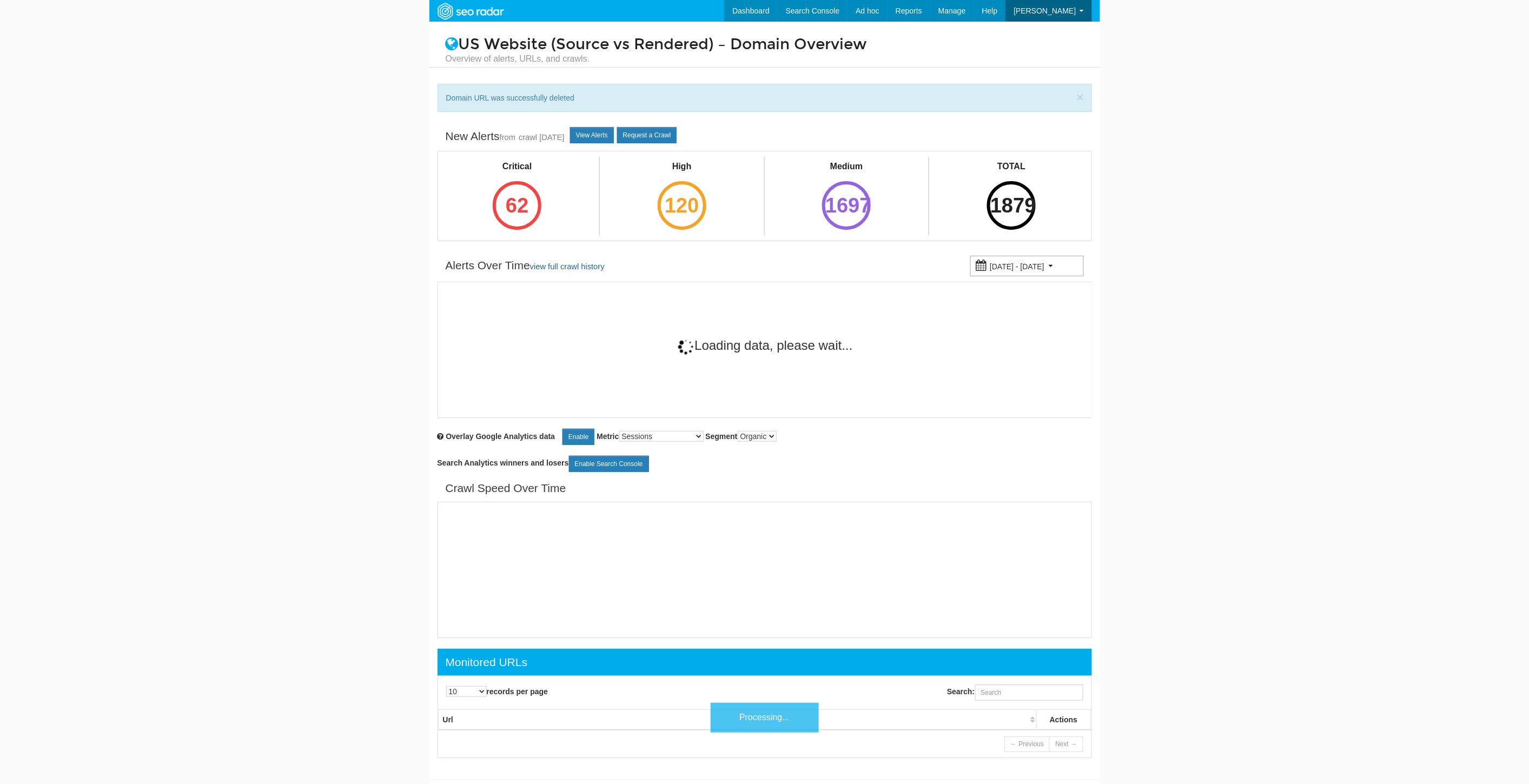
scroll to position [43, 0]
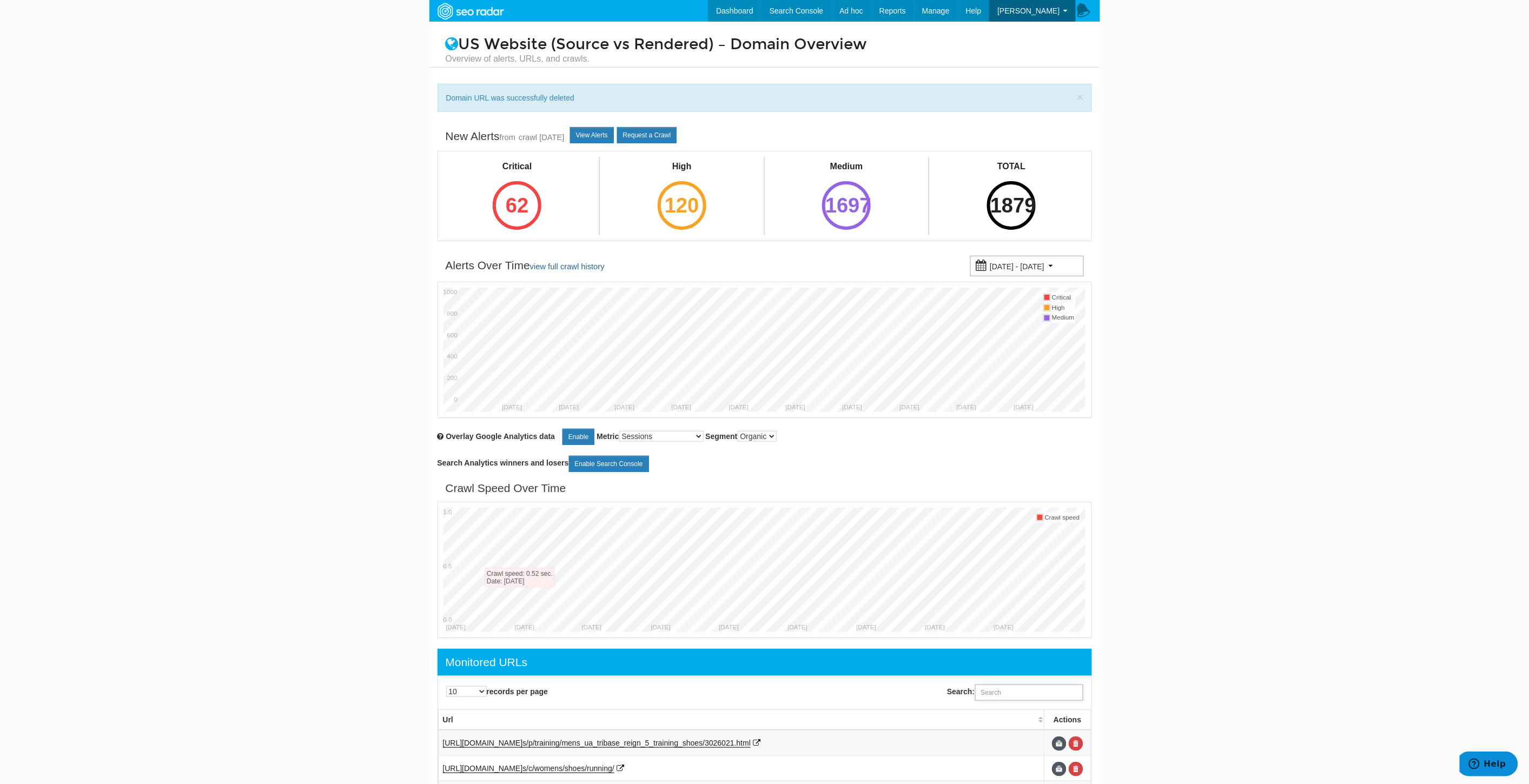
click at [1026, 693] on input "Search:" at bounding box center [1029, 692] width 108 height 17
paste input "https://www.underarmour.com/en-us/p/training/mens_ua_charged_commit_3_training_…"
type input "https://www.underarmour.com/en-us/p/training/mens_ua_charged_commit_3_training_…"
click at [1079, 744] on link at bounding box center [1076, 744] width 15 height 15
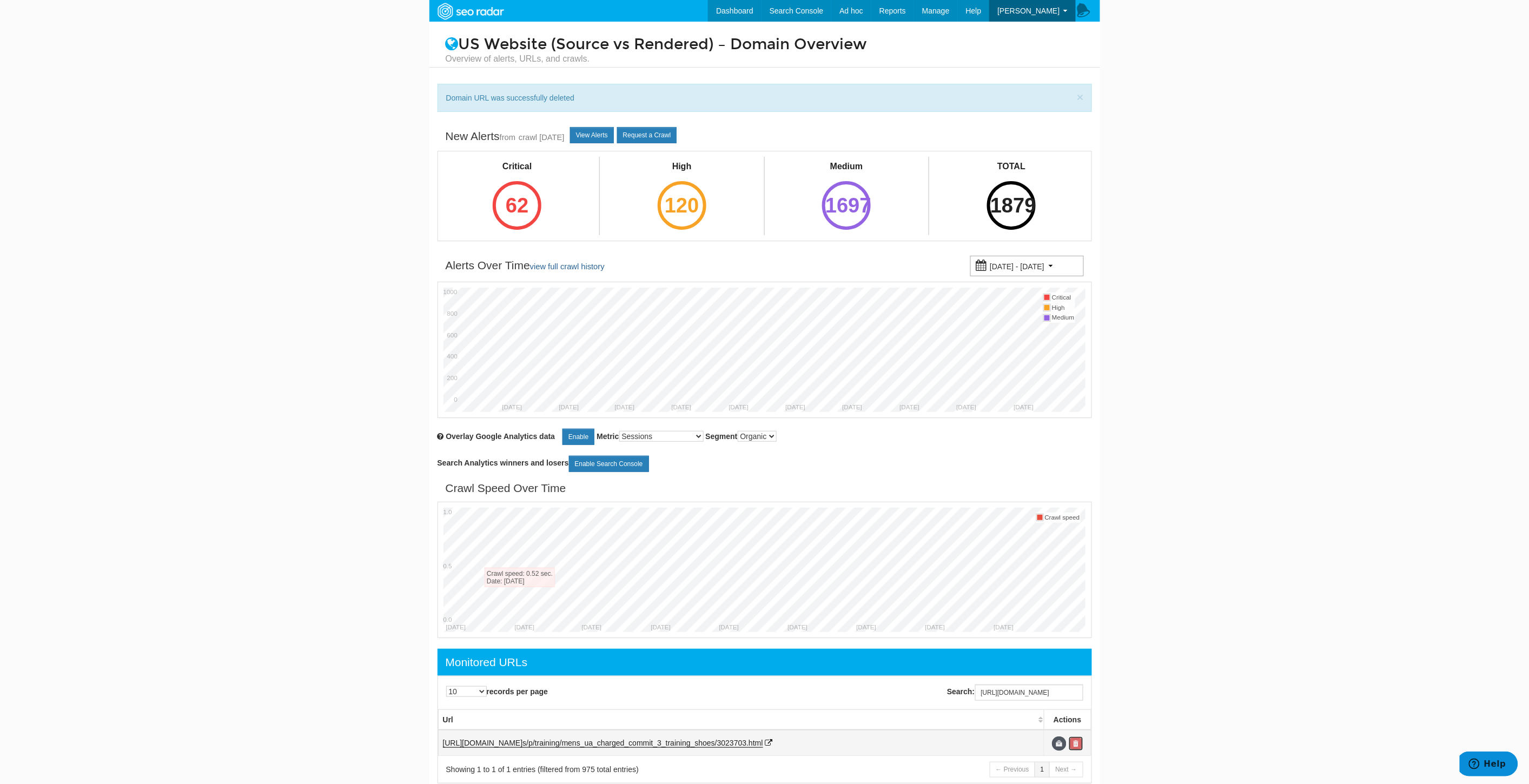
scroll to position [0, 0]
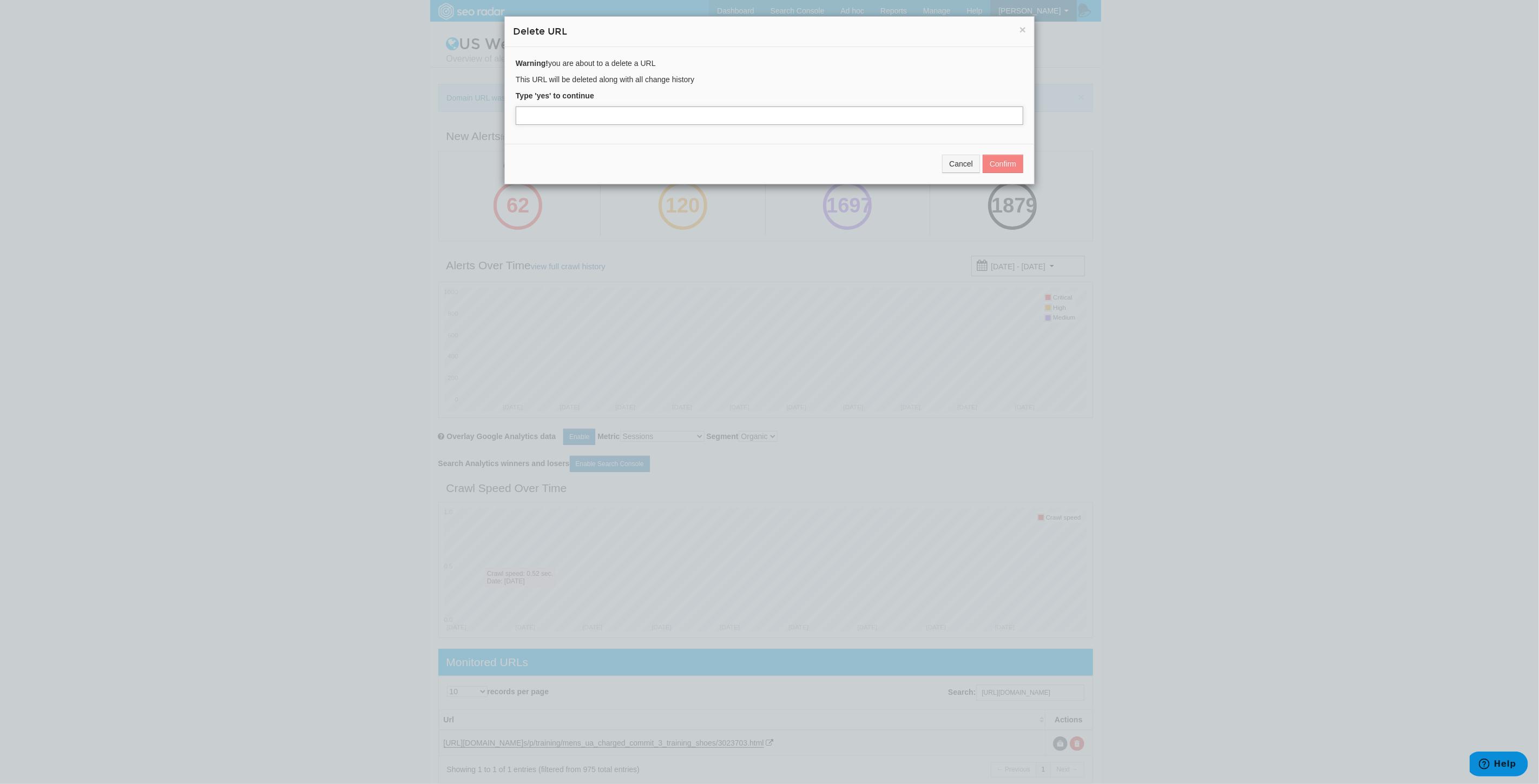
click at [537, 114] on input "text" at bounding box center [769, 116] width 507 height 18
type input "yes"
click at [997, 171] on button "Confirm" at bounding box center [1003, 164] width 40 height 18
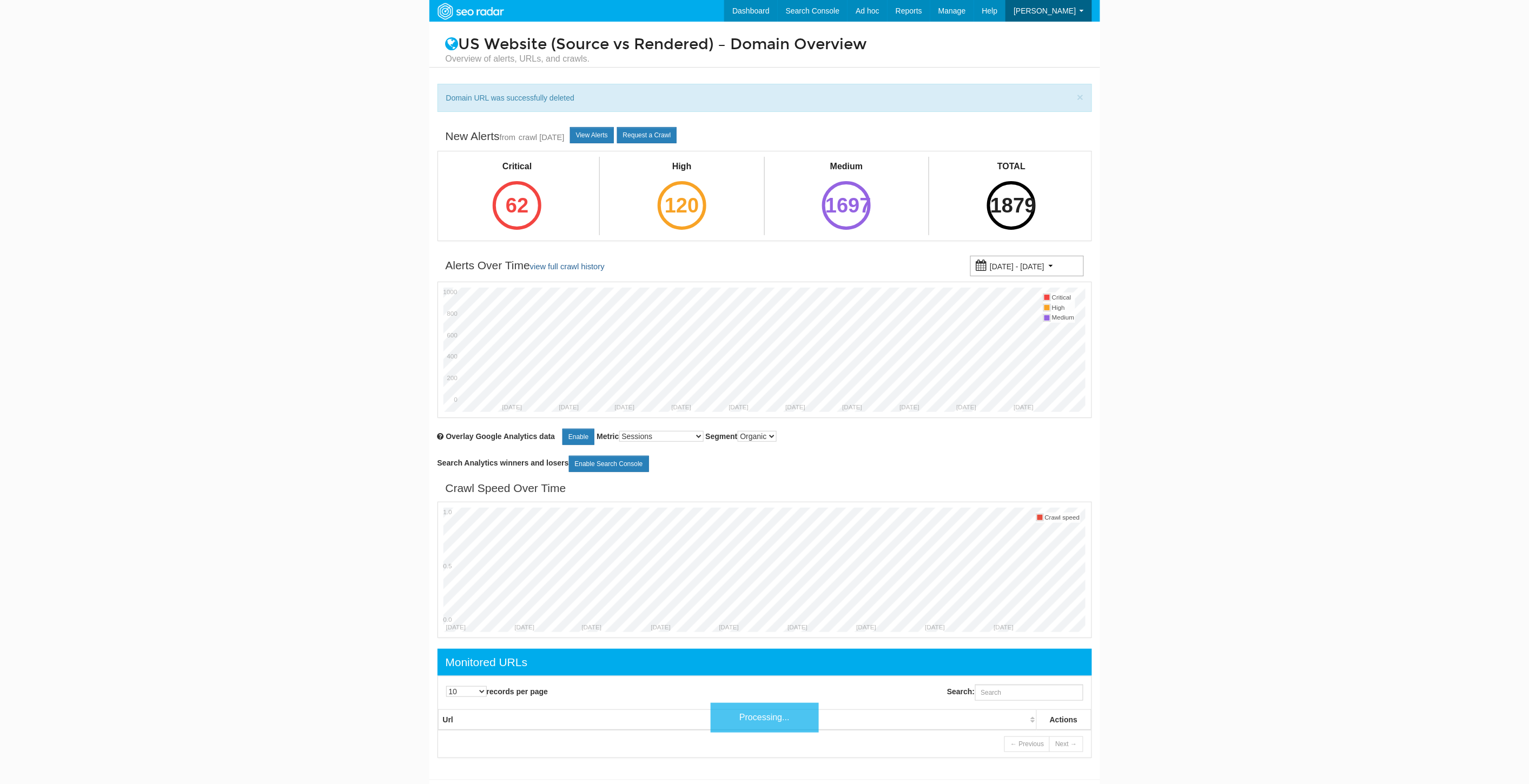
scroll to position [43, 0]
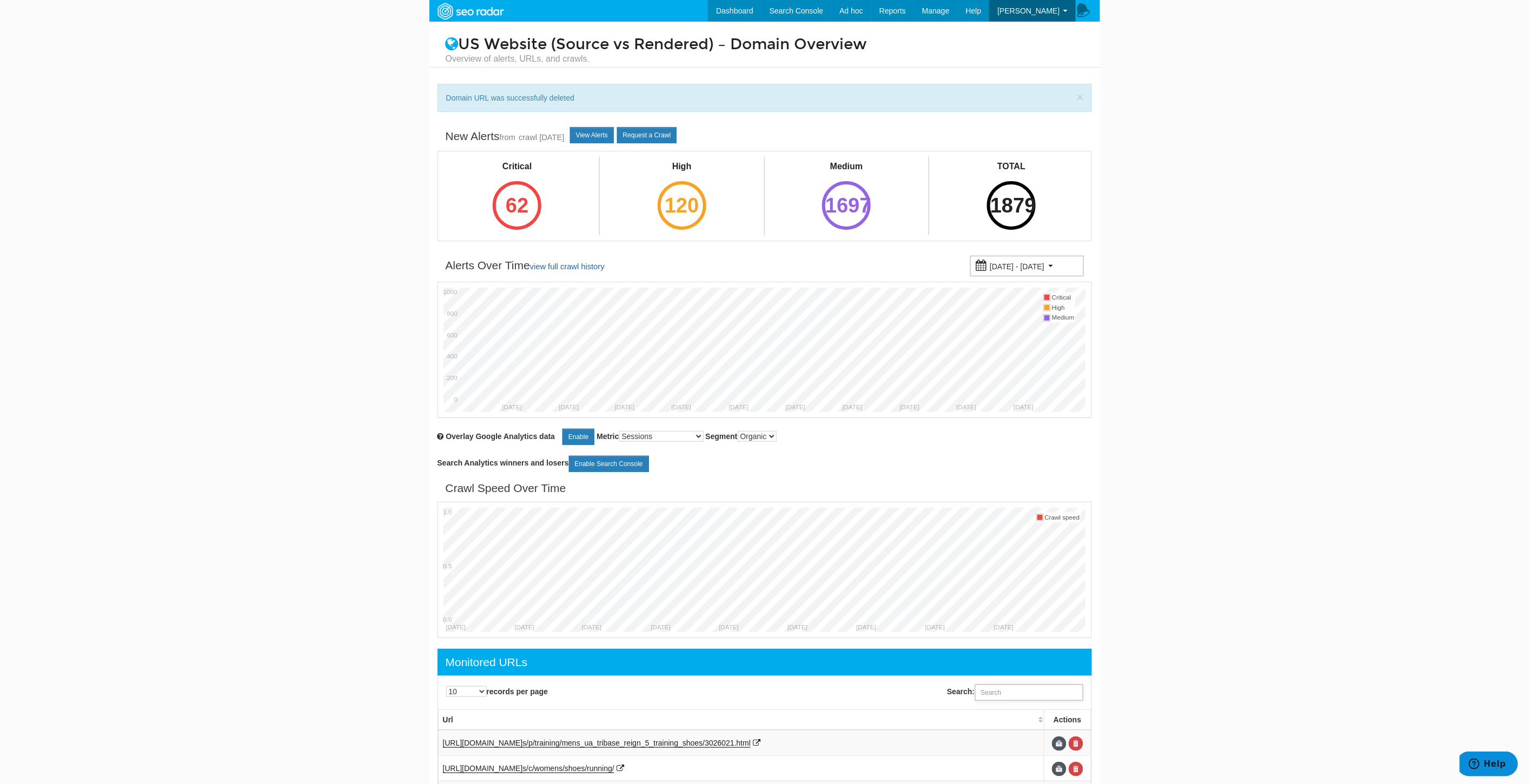
click at [1015, 695] on input "Search:" at bounding box center [1029, 692] width 108 height 17
paste input "[URL][DOMAIN_NAME]"
type input "[URL][DOMAIN_NAME]"
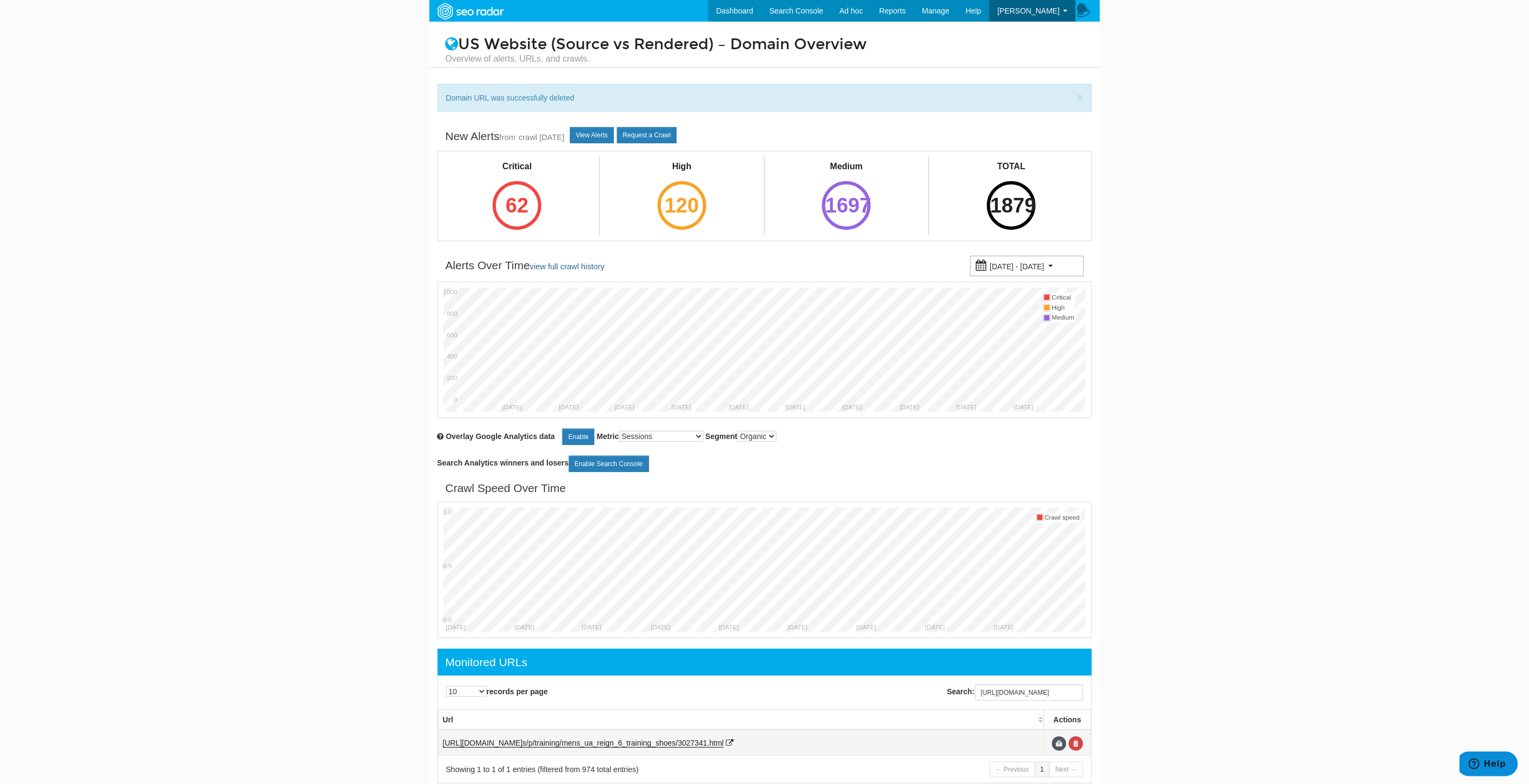
click at [1083, 742] on td at bounding box center [1067, 743] width 46 height 26
click at [1077, 744] on link at bounding box center [1076, 744] width 15 height 15
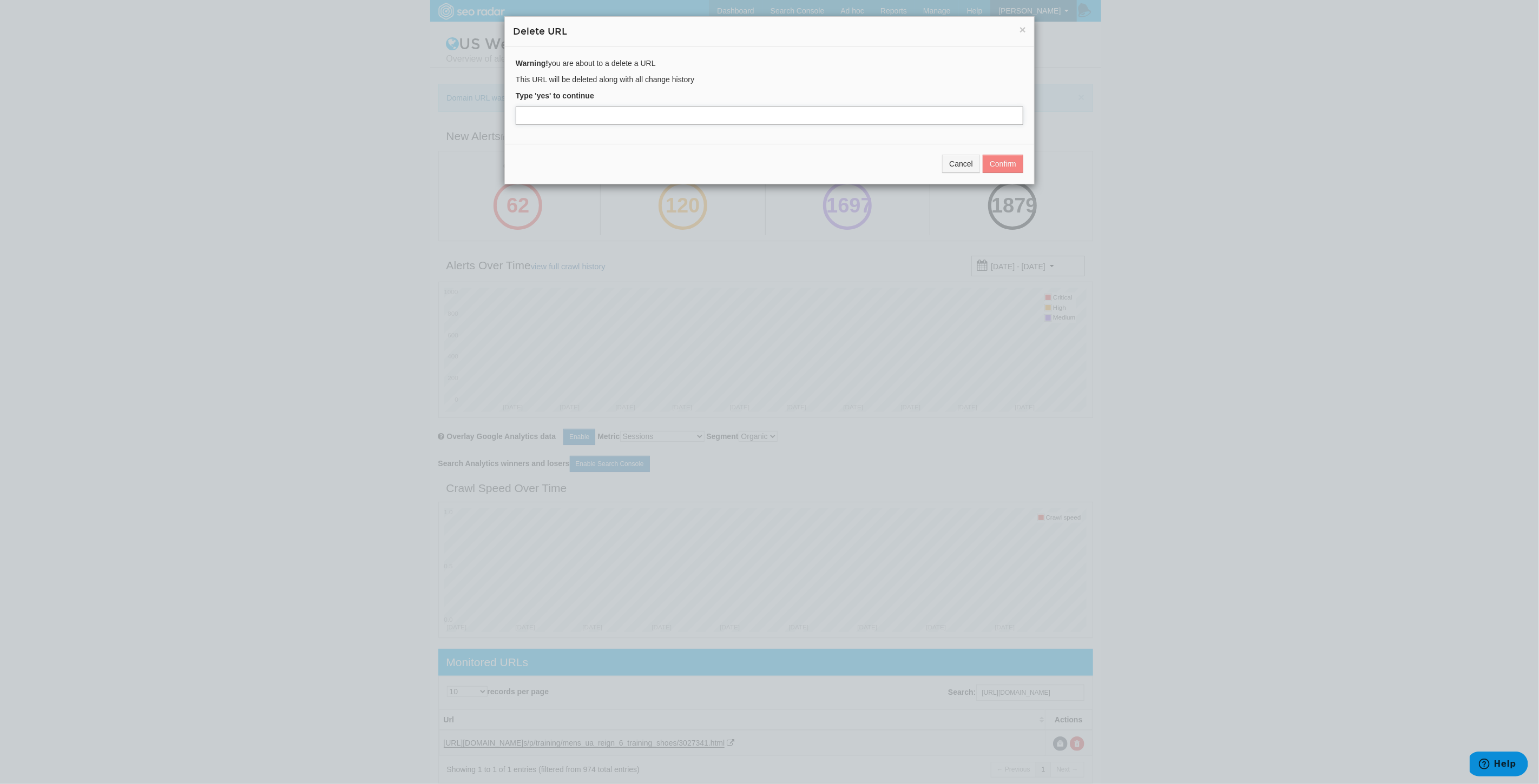
click at [543, 111] on input "text" at bounding box center [769, 116] width 507 height 18
type input "yes"
click at [1010, 165] on button "Confirm" at bounding box center [1003, 164] width 40 height 18
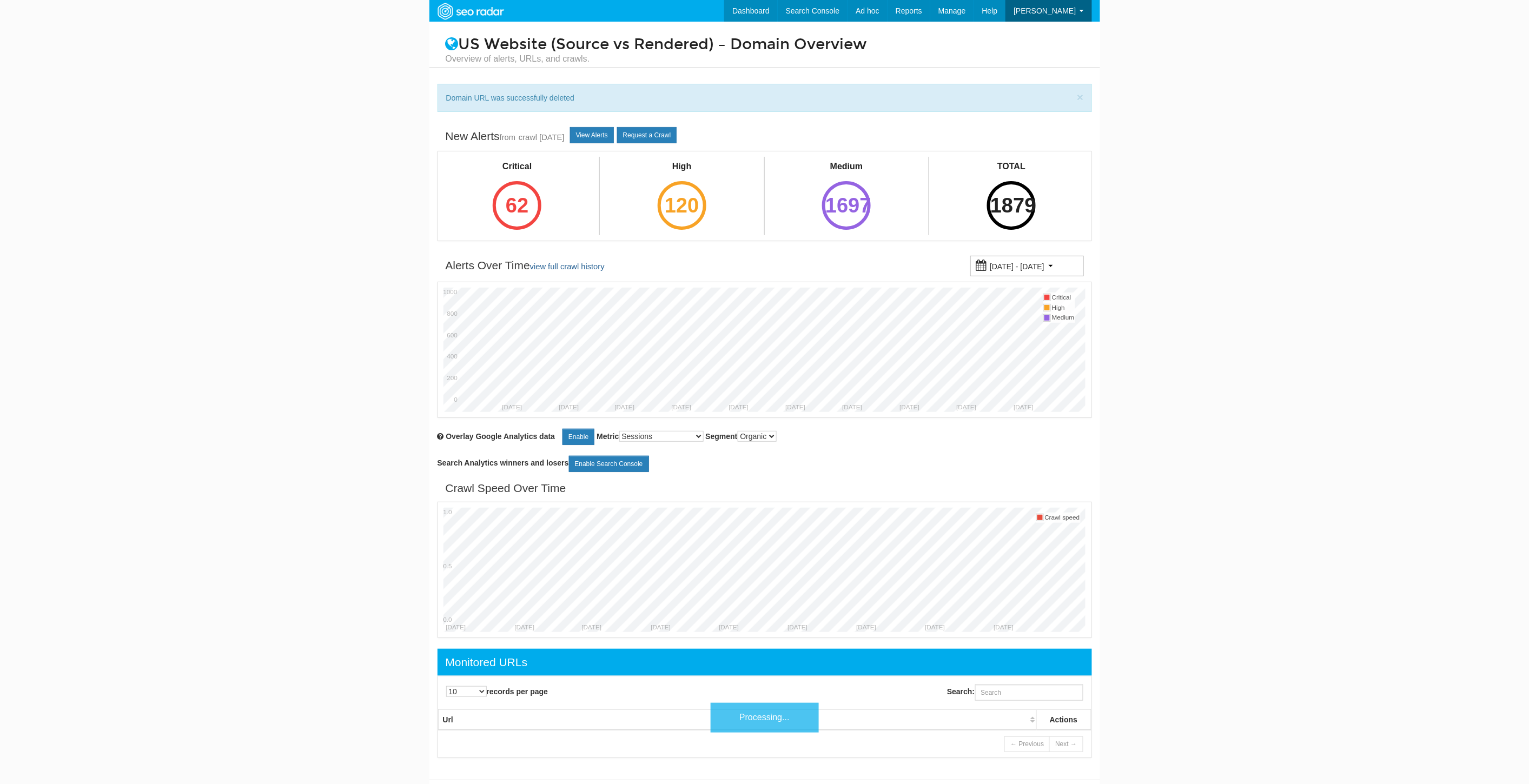
scroll to position [43, 0]
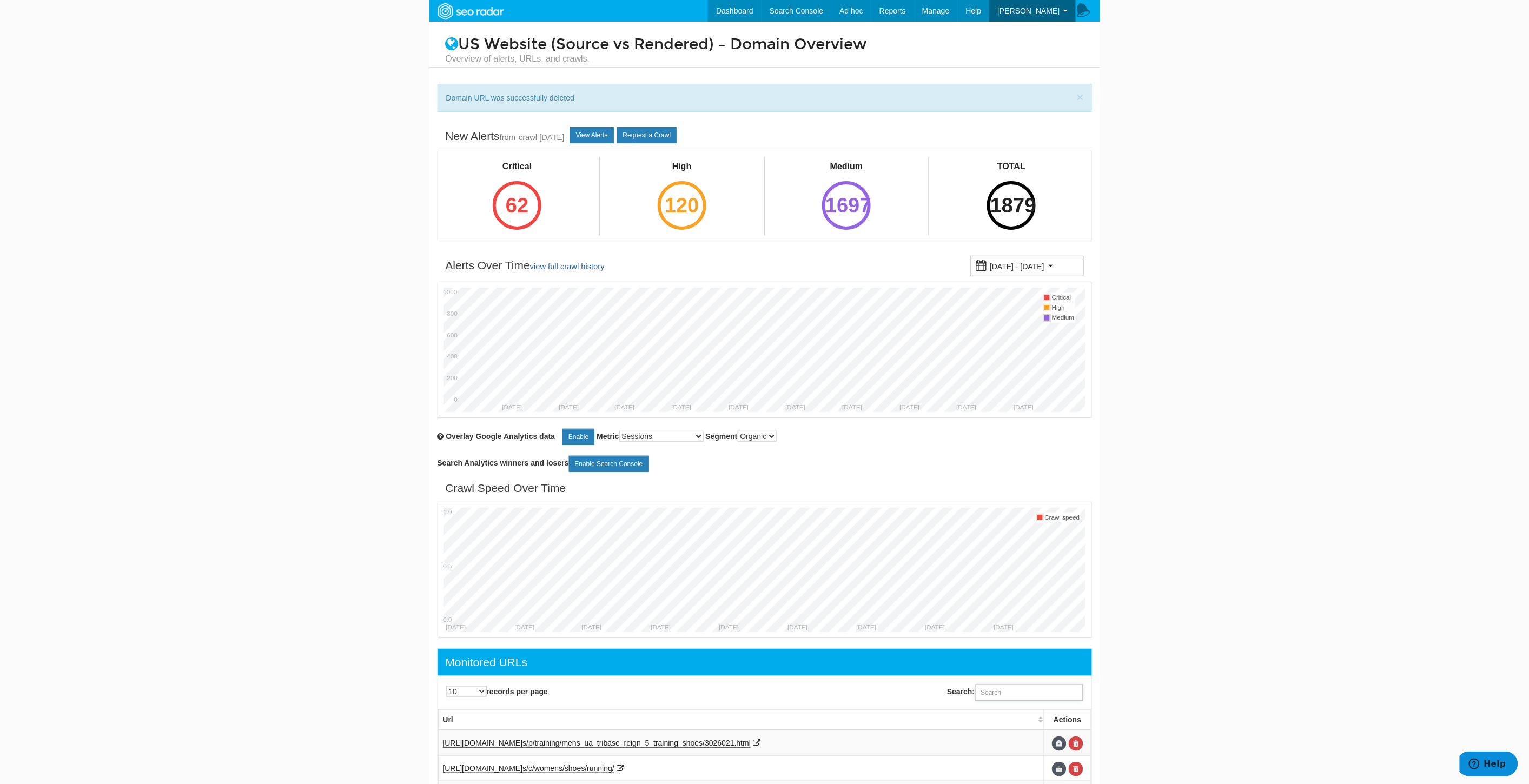
drag, startPoint x: 985, startPoint y: 693, endPoint x: 1007, endPoint y: 701, distance: 23.4
click at [985, 693] on input "Search:" at bounding box center [1029, 692] width 108 height 17
paste input "https://www.underarmour.com/en-us/p/training/mens_ua_tribase_reign_5_training_s…"
type input "https://www.underarmour.com/en-us/p/training/mens_ua_tribase_reign_5_training_s…"
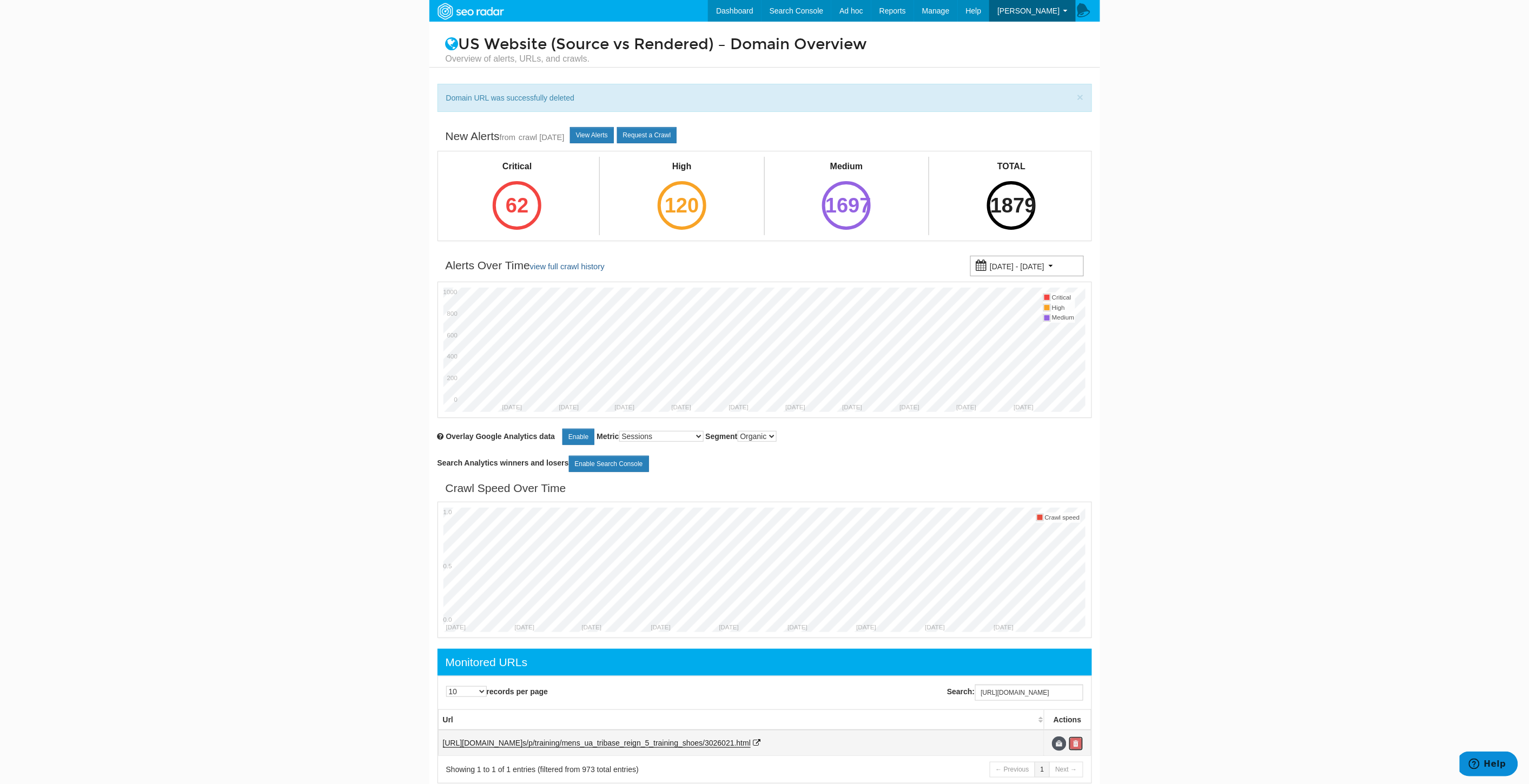
scroll to position [0, 0]
click at [1080, 744] on link at bounding box center [1076, 744] width 15 height 15
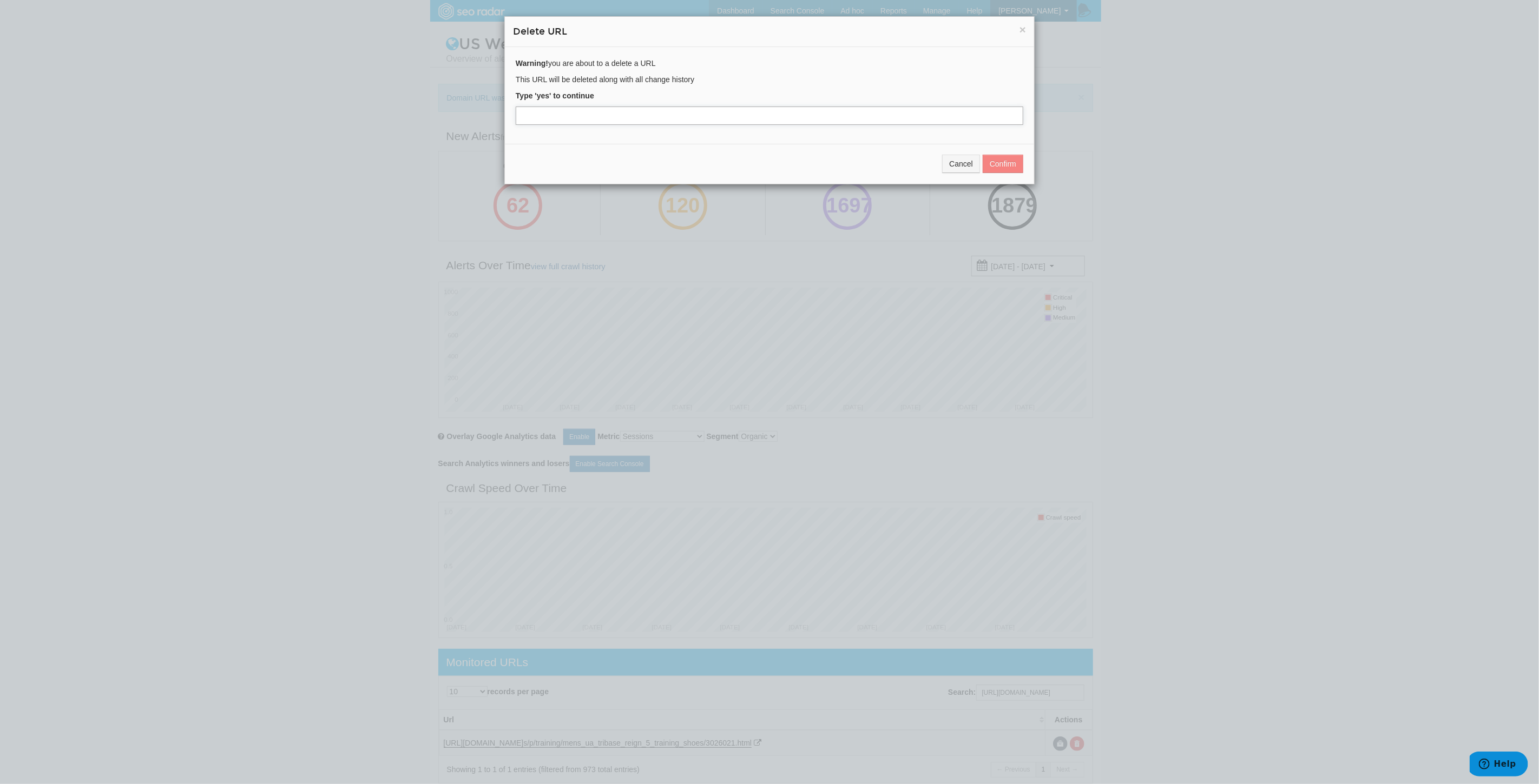
click at [582, 120] on input "text" at bounding box center [769, 116] width 507 height 18
type input "yes"
click at [1005, 168] on button "Confirm" at bounding box center [1003, 164] width 40 height 18
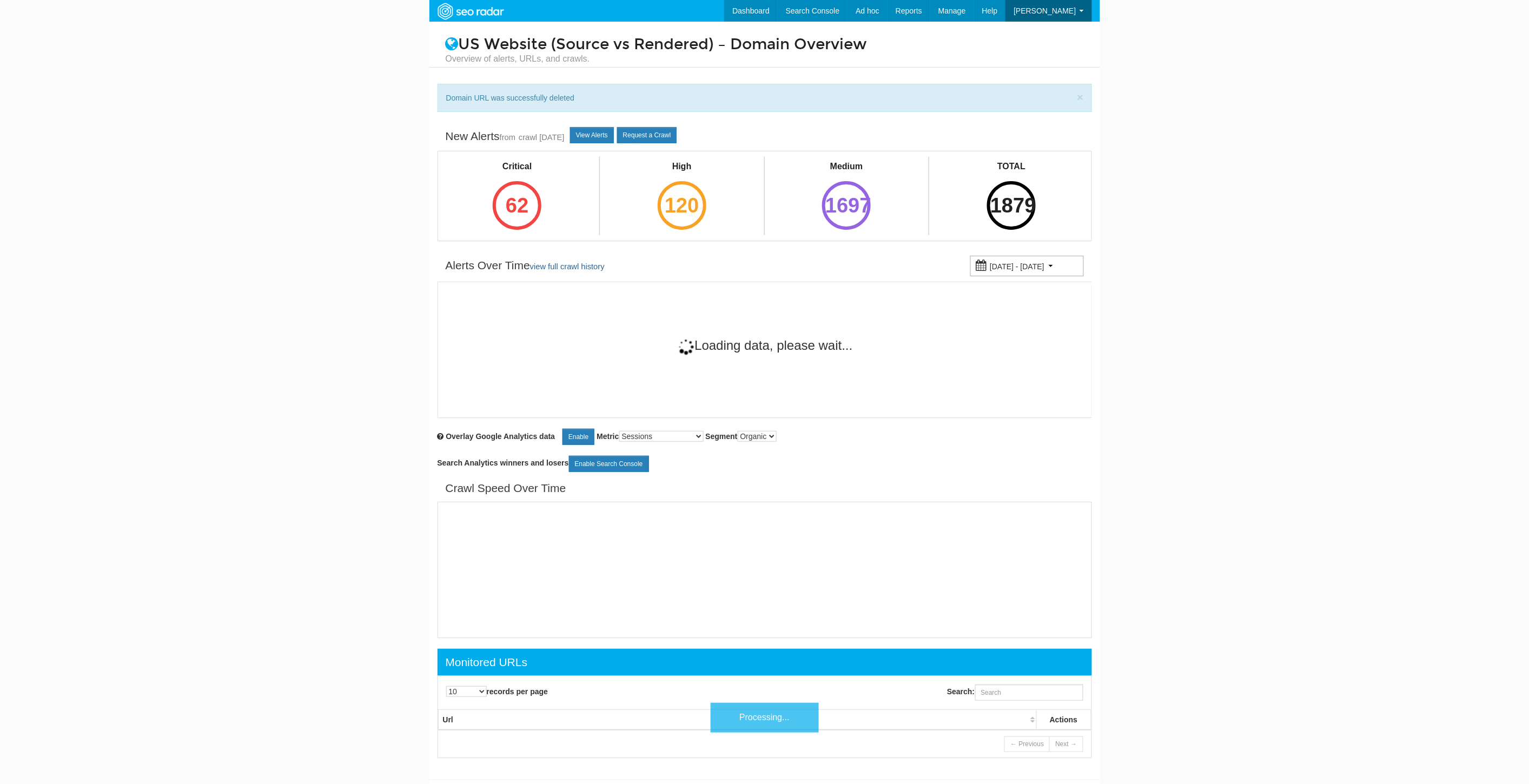
scroll to position [43, 0]
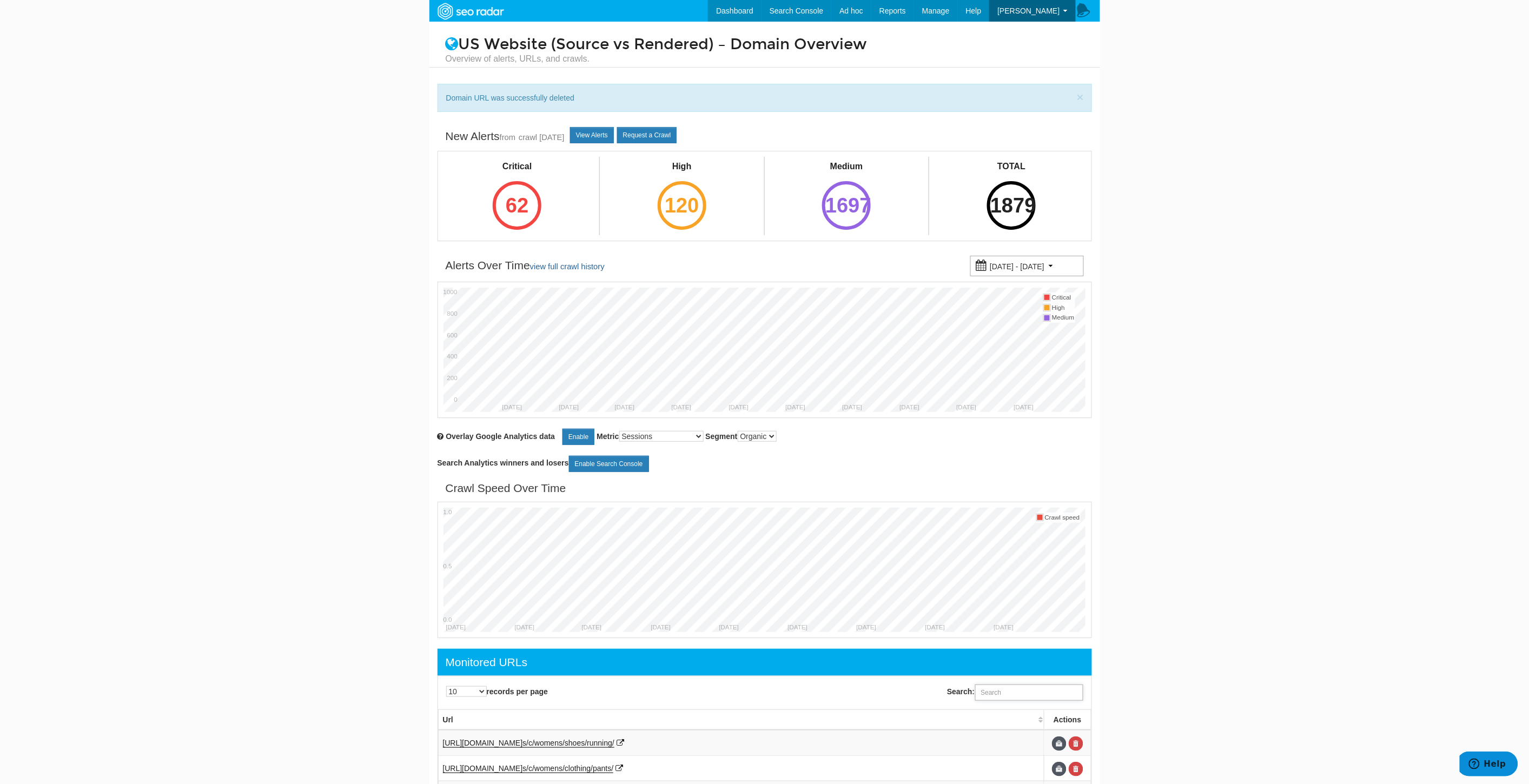
click at [1042, 693] on input "Search:" at bounding box center [1029, 692] width 108 height 17
paste input "[URL][DOMAIN_NAME]"
type input "[URL][DOMAIN_NAME]"
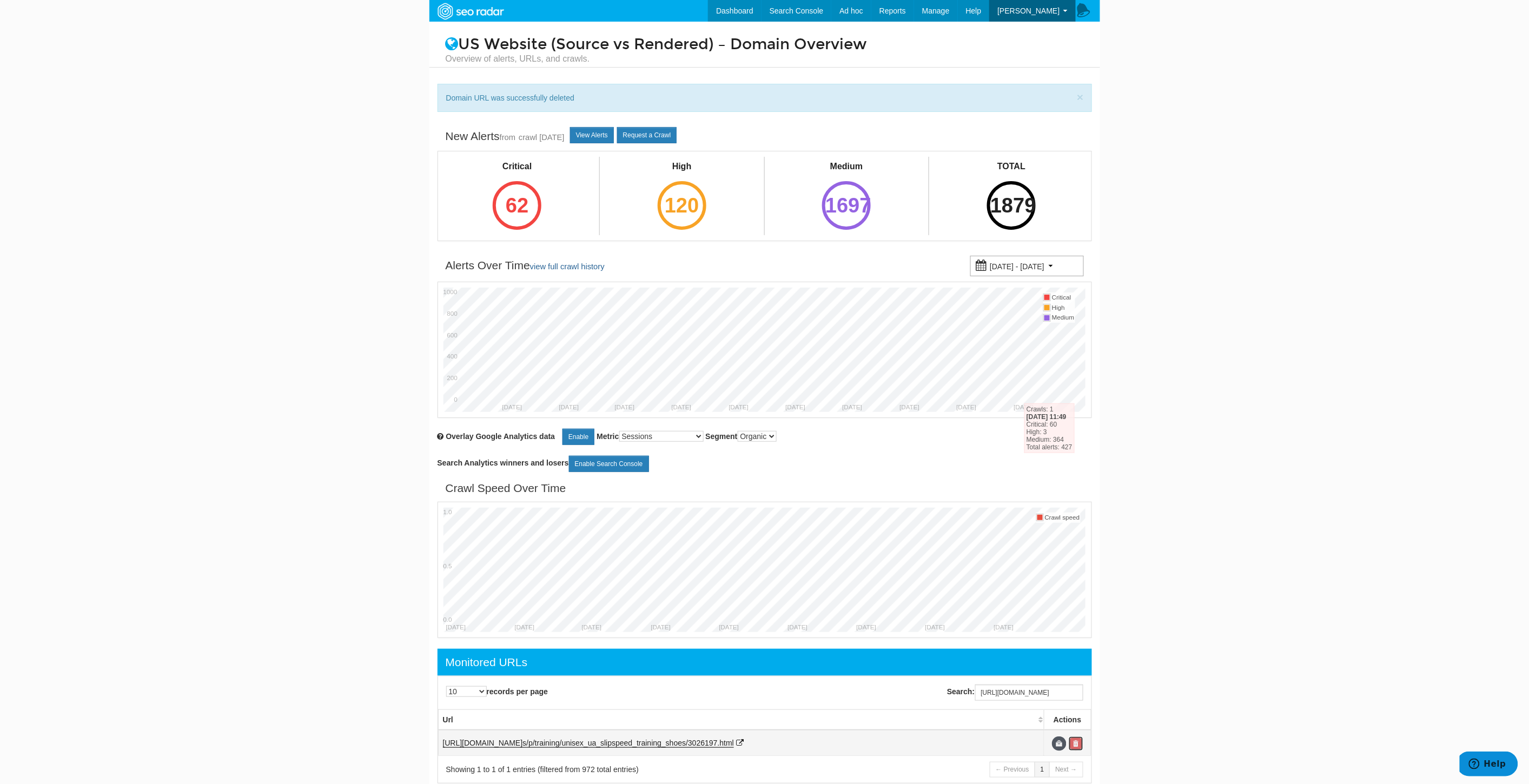
click at [1077, 743] on link at bounding box center [1076, 744] width 15 height 15
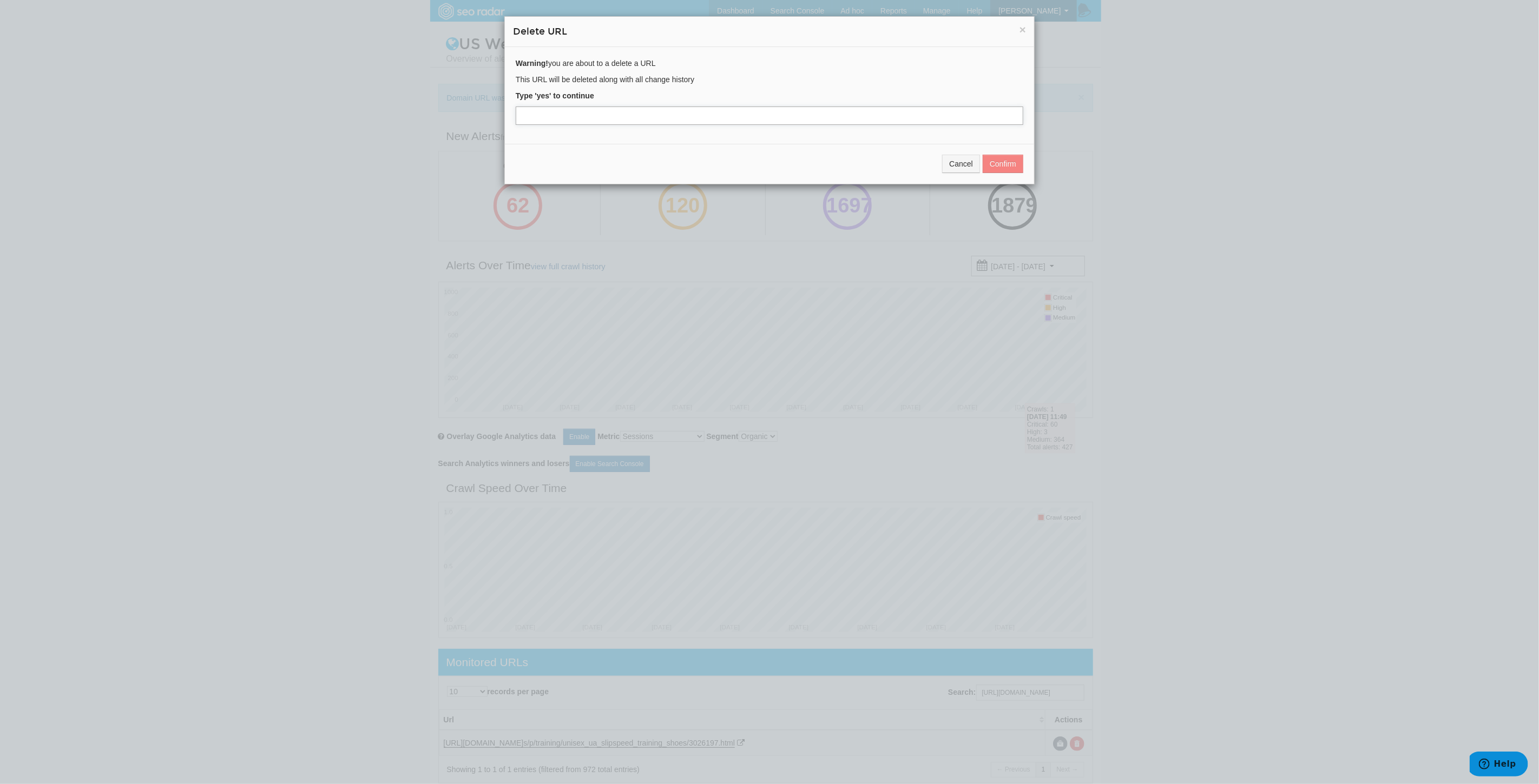
click at [626, 109] on input "text" at bounding box center [769, 116] width 507 height 18
type input "yes"
click at [998, 161] on button "Confirm" at bounding box center [1003, 164] width 40 height 18
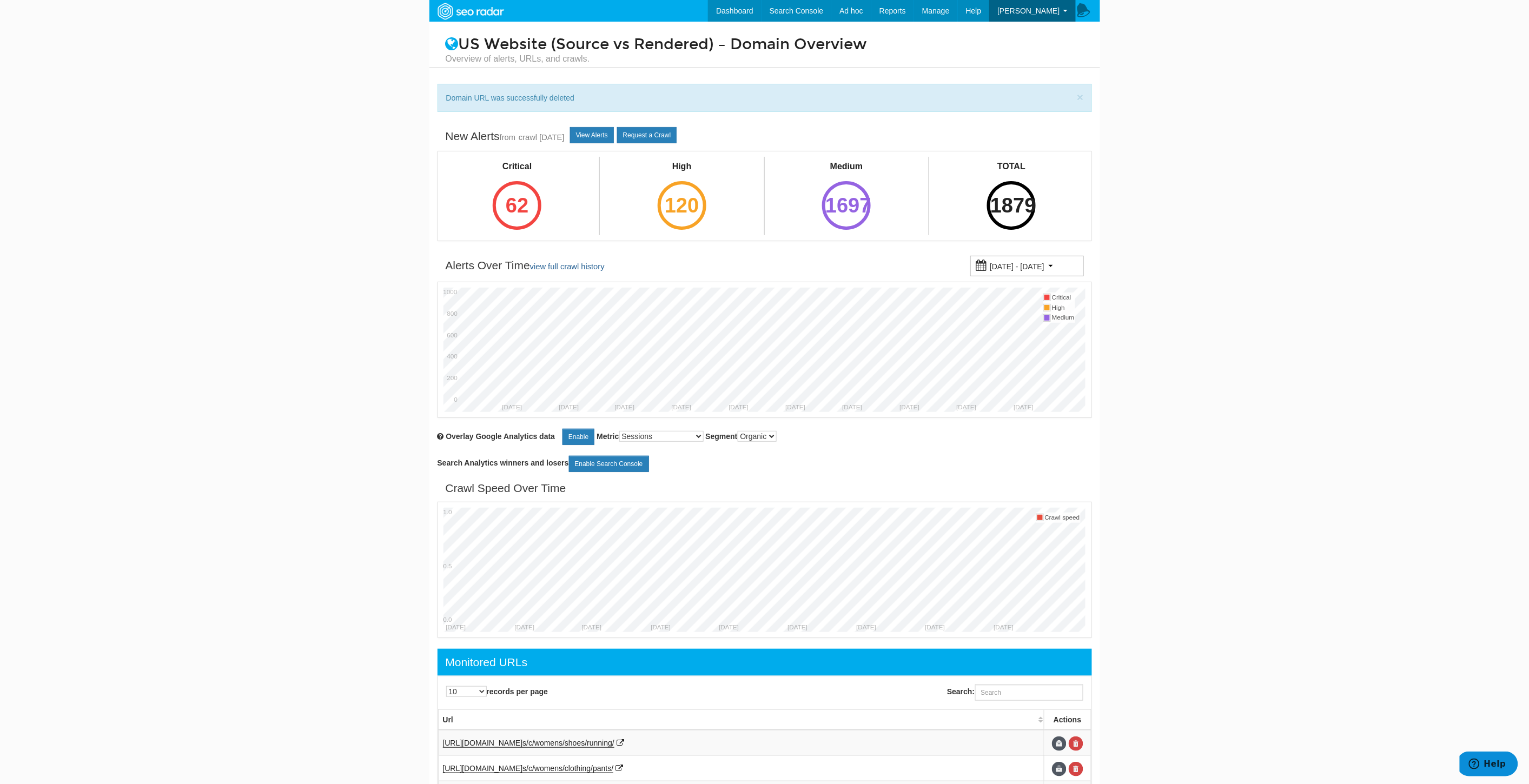
drag, startPoint x: 1298, startPoint y: 462, endPoint x: 1287, endPoint y: 453, distance: 14.2
click at [1298, 462] on body "Dashboard Search Console Keyword Winners and Losers Page Winners and Losers Arc…" at bounding box center [764, 392] width 1529 height 784
click at [596, 130] on link "View Alerts" at bounding box center [592, 135] width 44 height 17
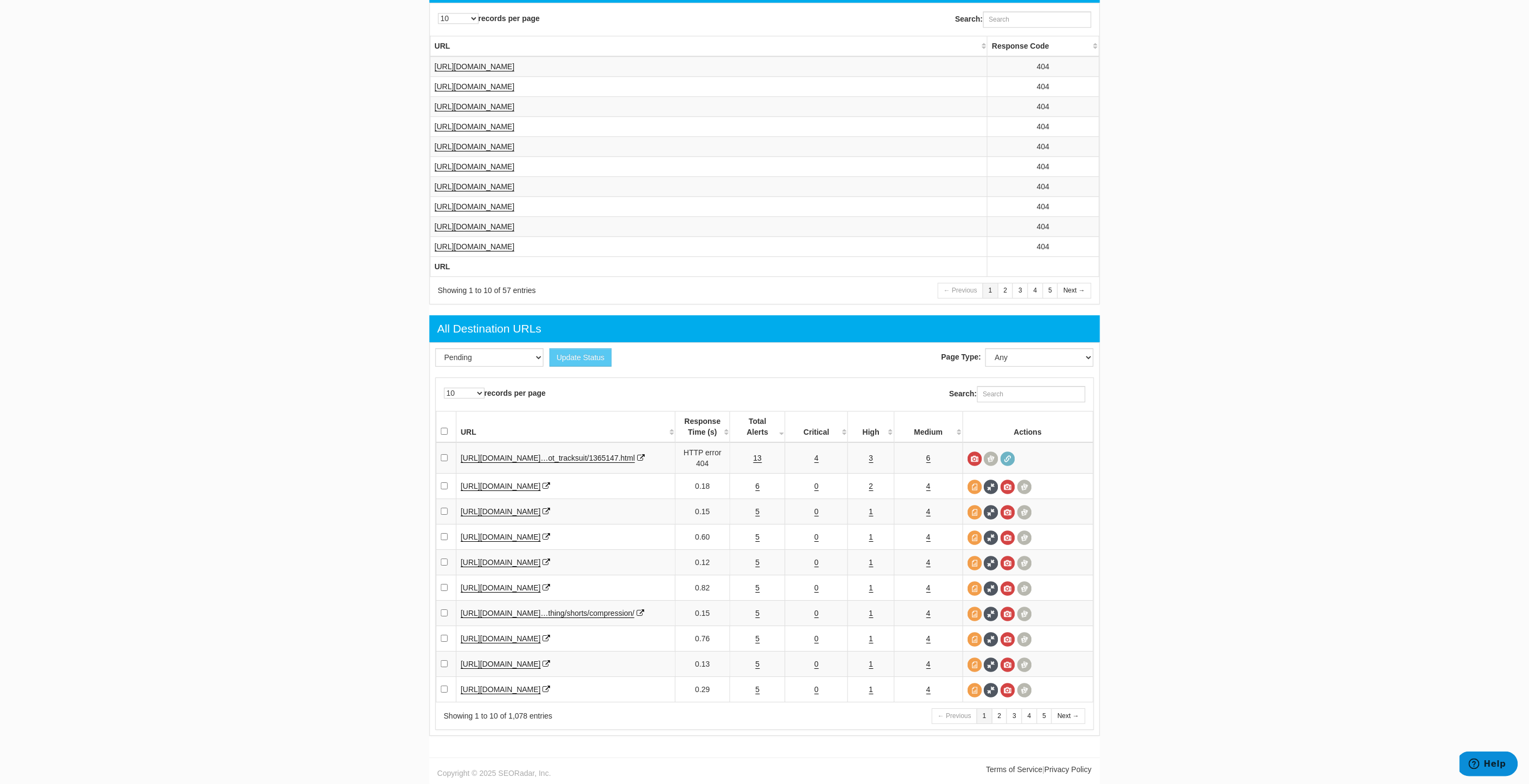
scroll to position [1446, 0]
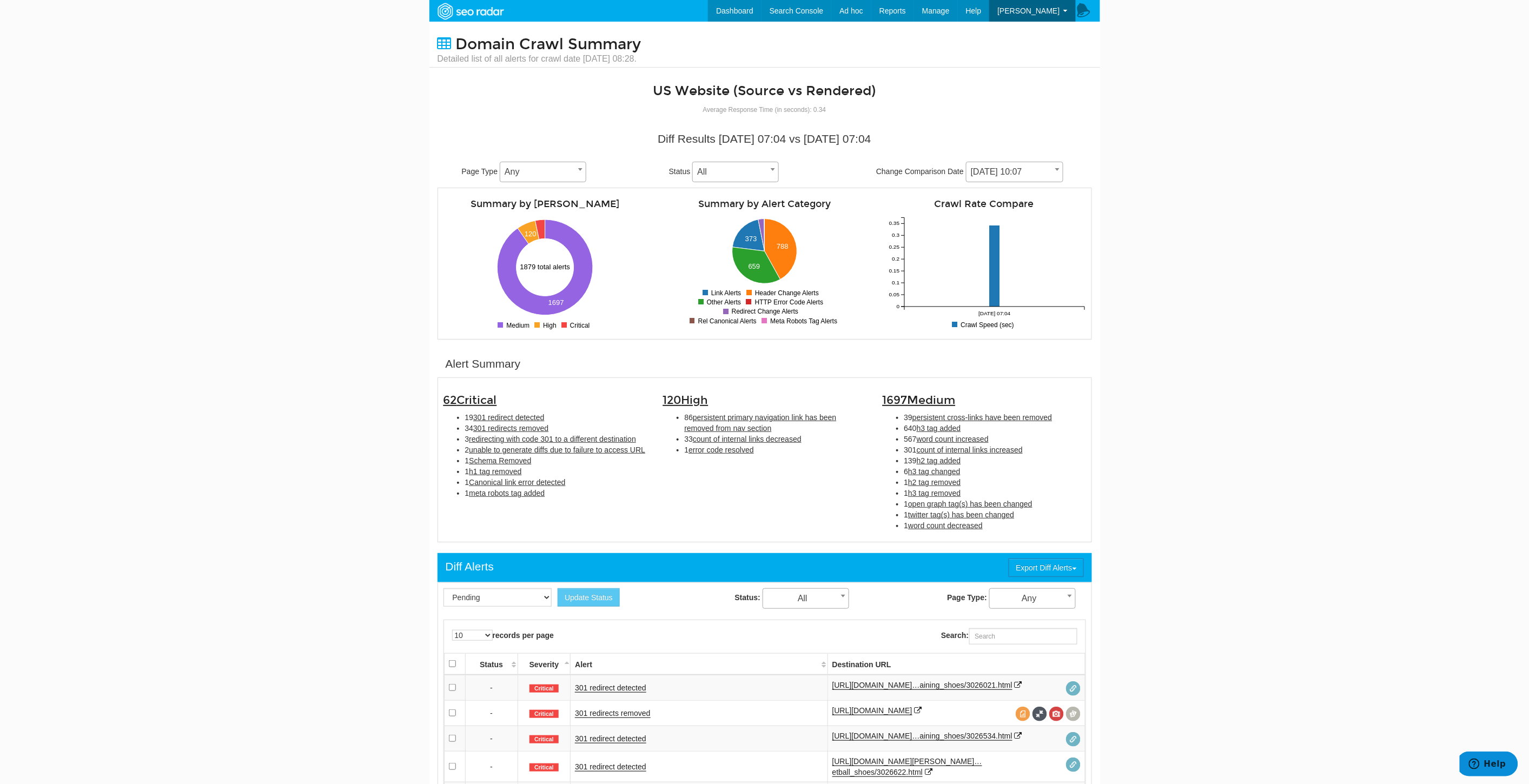
click at [1301, 364] on body "Dashboard Search Console Keyword Winners and Losers Page Winners and Losers Arc…" at bounding box center [764, 392] width 1529 height 784
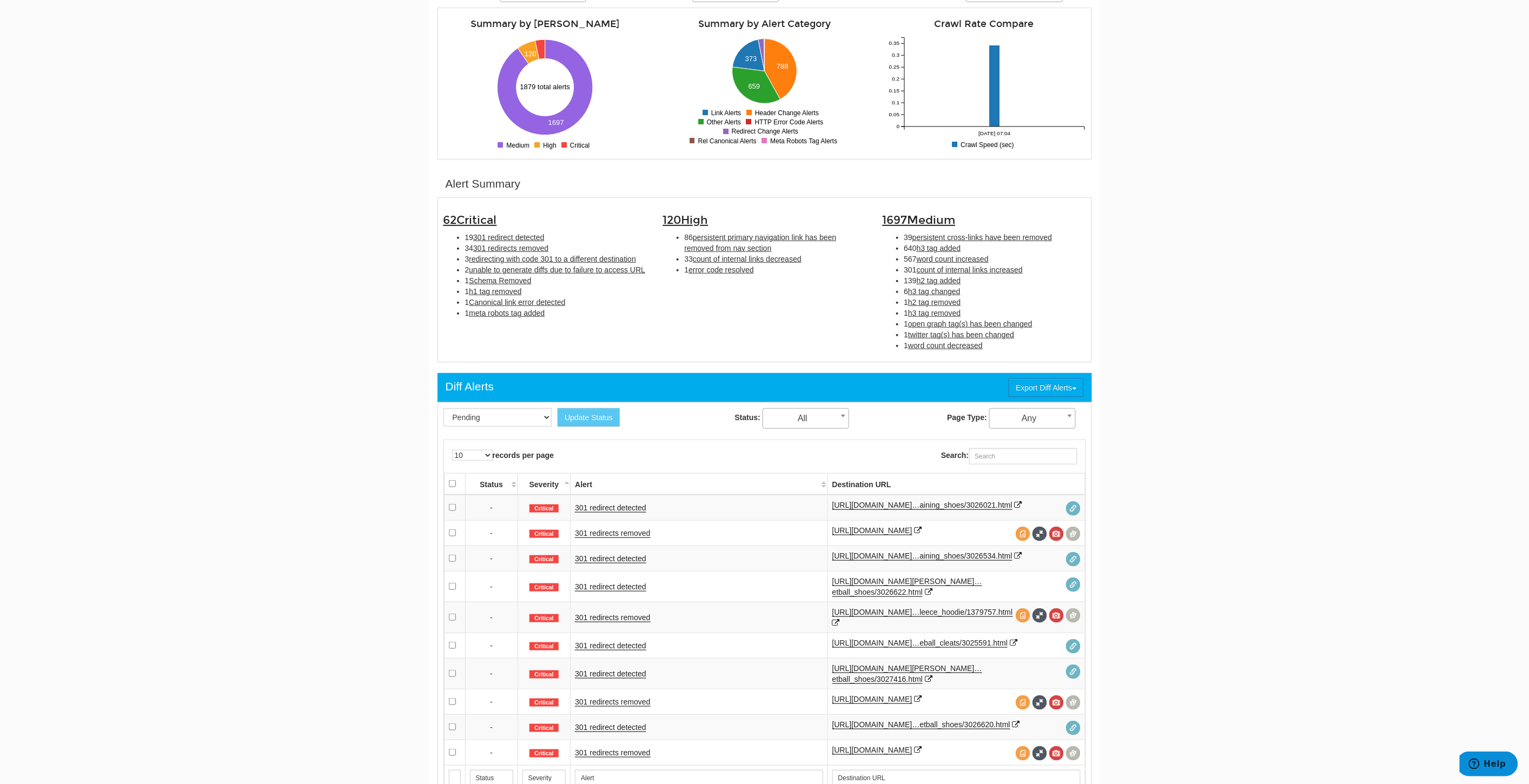
scroll to position [300, 0]
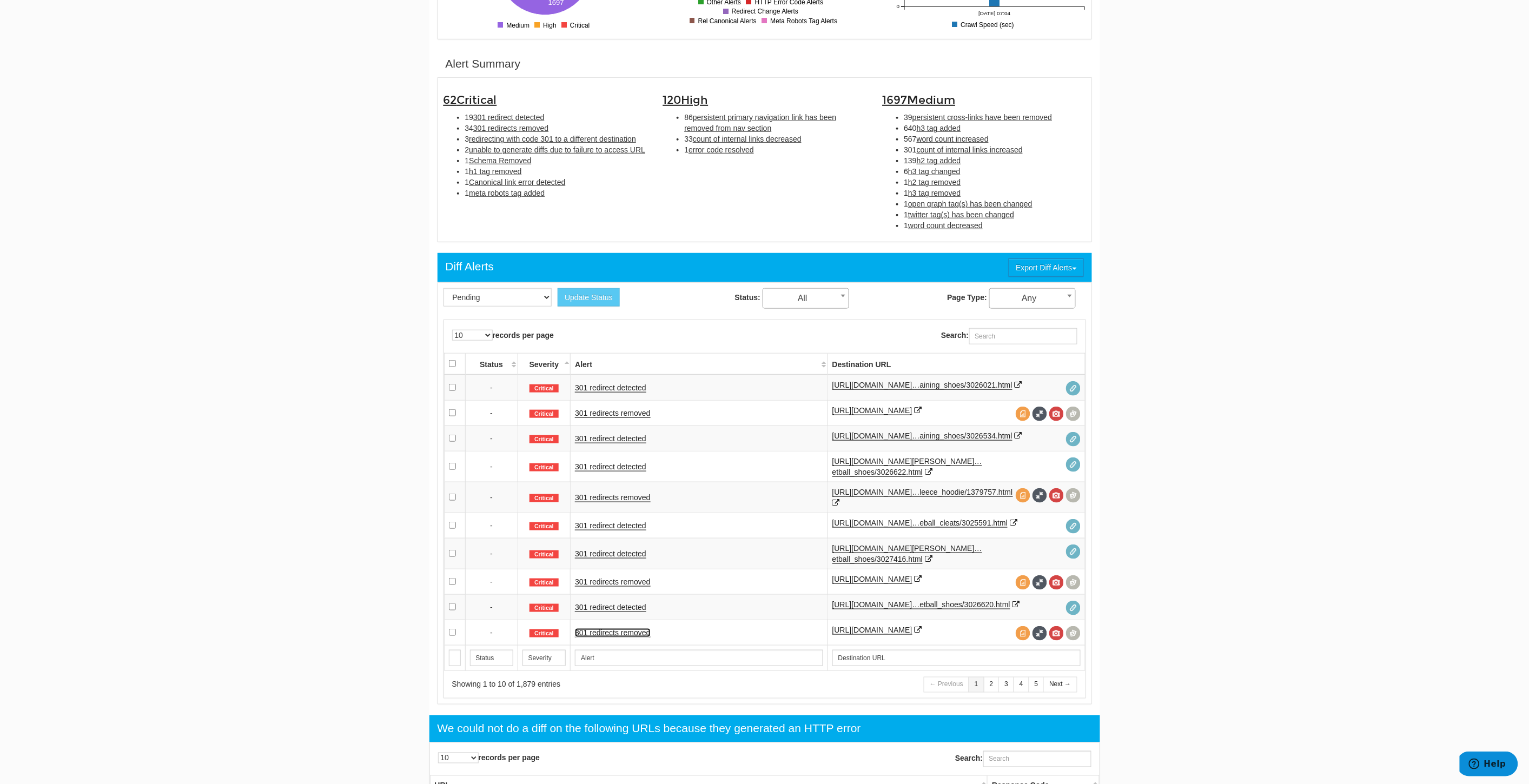
click at [593, 638] on link "301 redirects removed" at bounding box center [612, 632] width 75 height 9
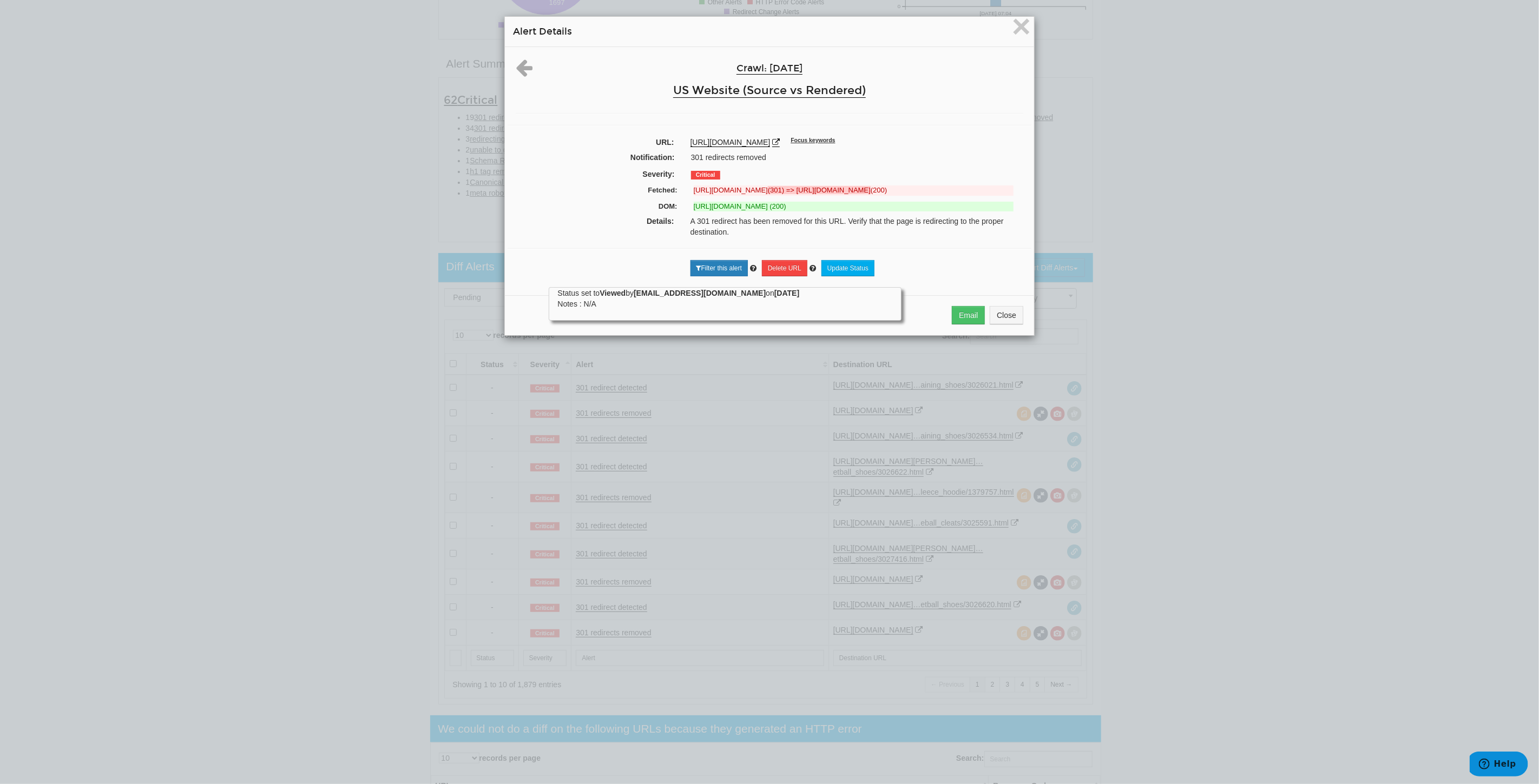
click at [829, 212] on ins "https://www.underarmour.com/en-us/t/access-to-sport/ (200)" at bounding box center [854, 207] width 320 height 10
click at [780, 139] on icon at bounding box center [776, 142] width 7 height 7
click at [1012, 26] on span "×" at bounding box center [1021, 26] width 19 height 36
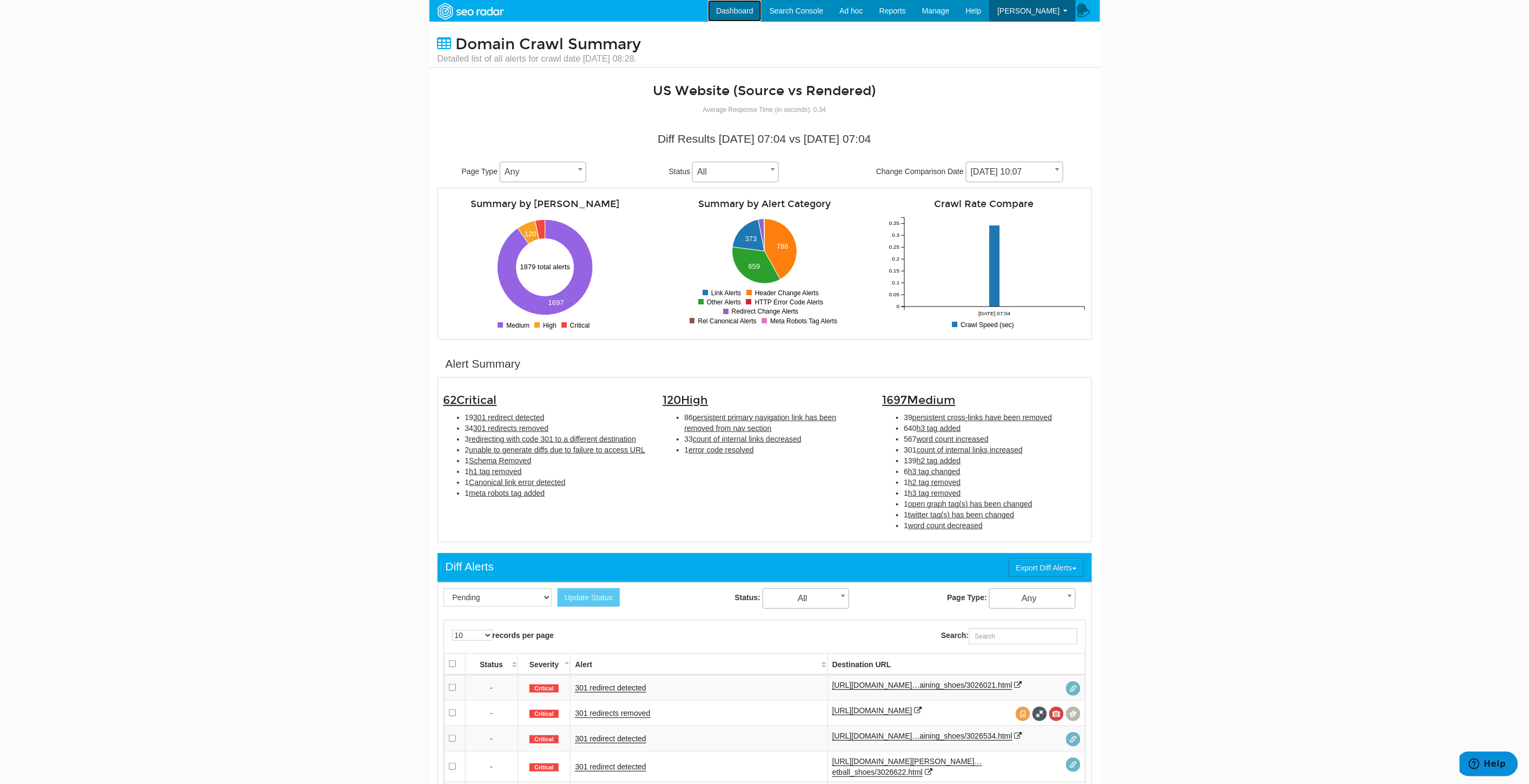
click at [757, 4] on link "Dashboard" at bounding box center [735, 10] width 54 height 21
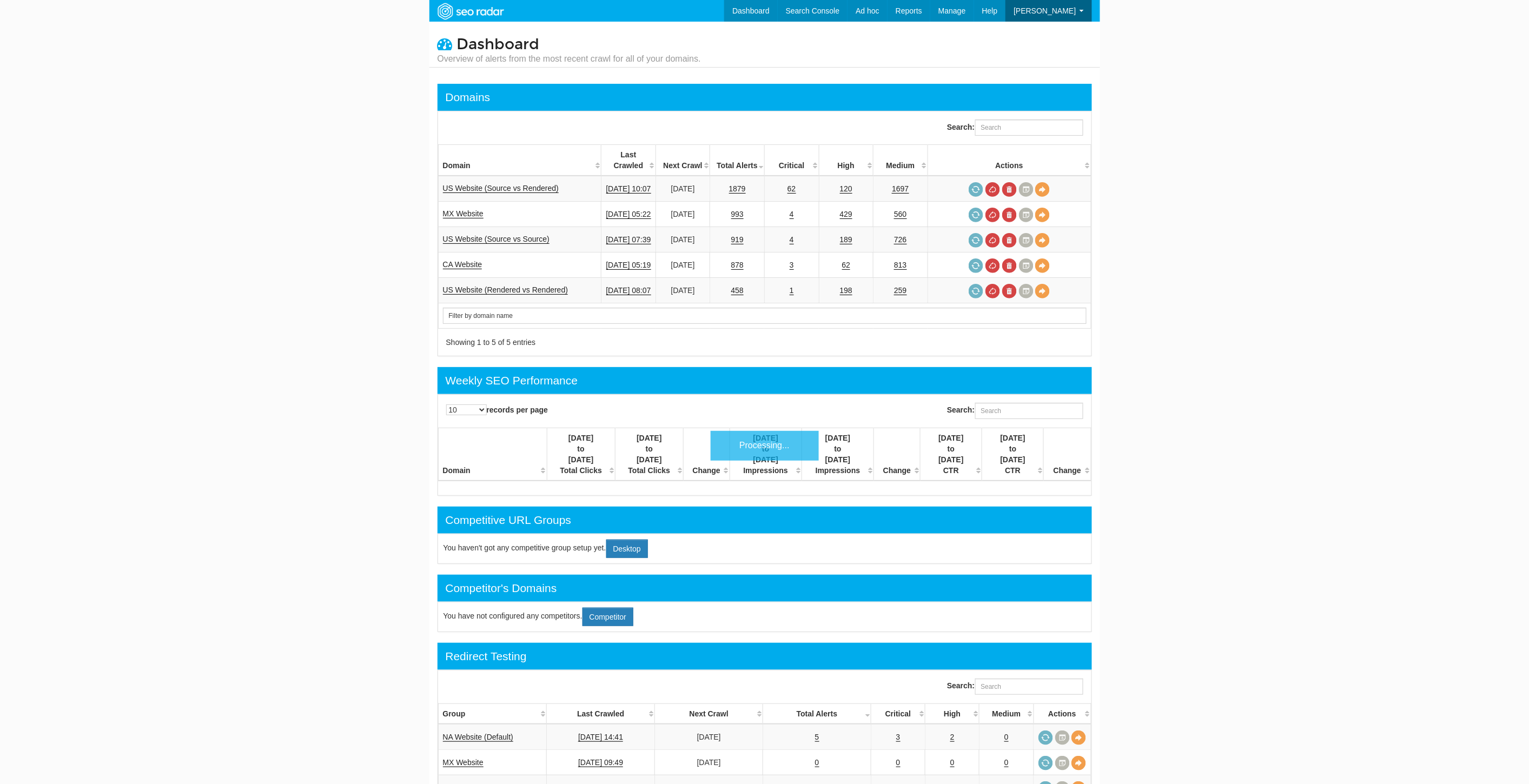
scroll to position [43, 0]
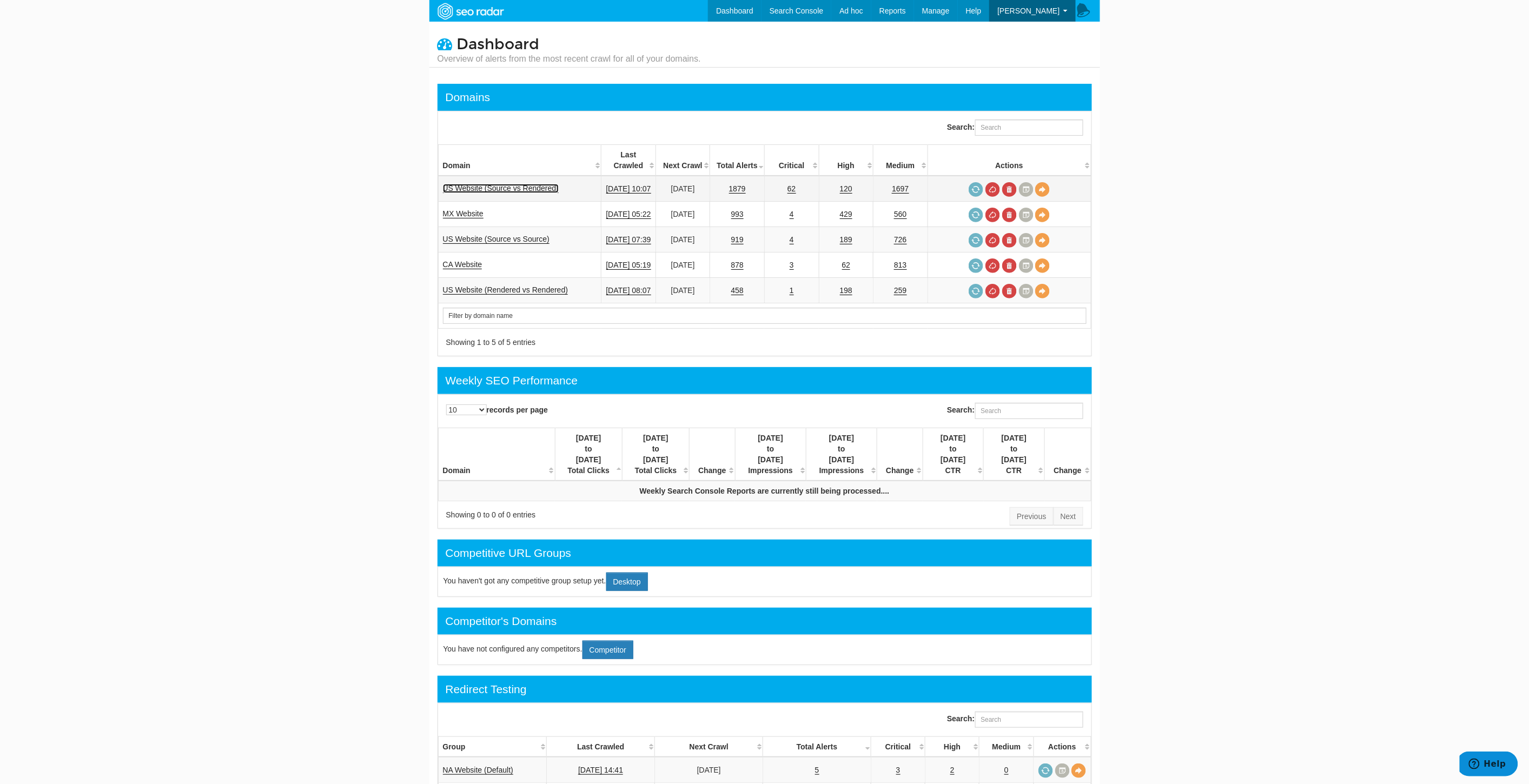
click at [517, 184] on link "US Website (Source vs Rendered)" at bounding box center [501, 188] width 116 height 9
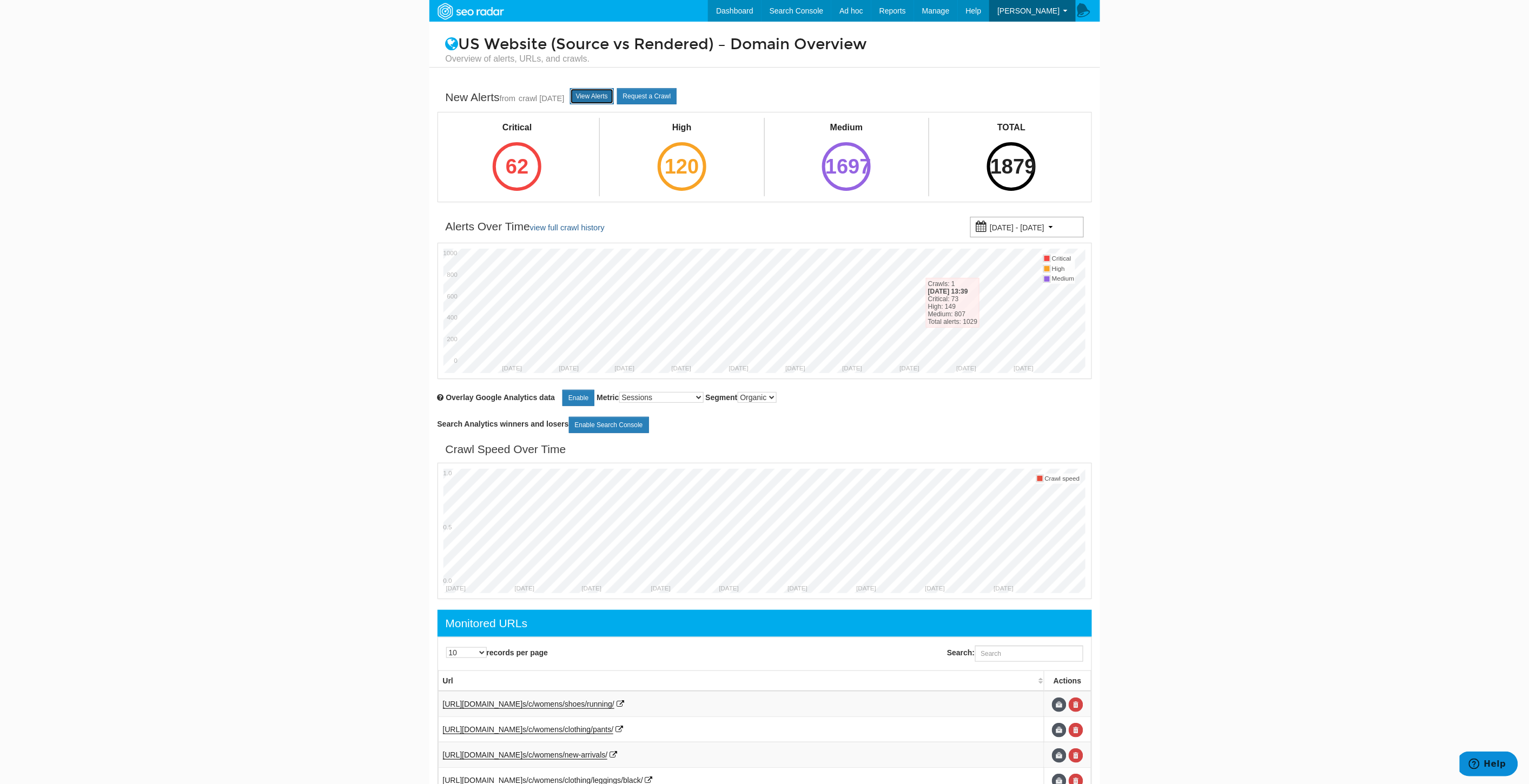
click at [609, 95] on link "View Alerts" at bounding box center [592, 96] width 44 height 17
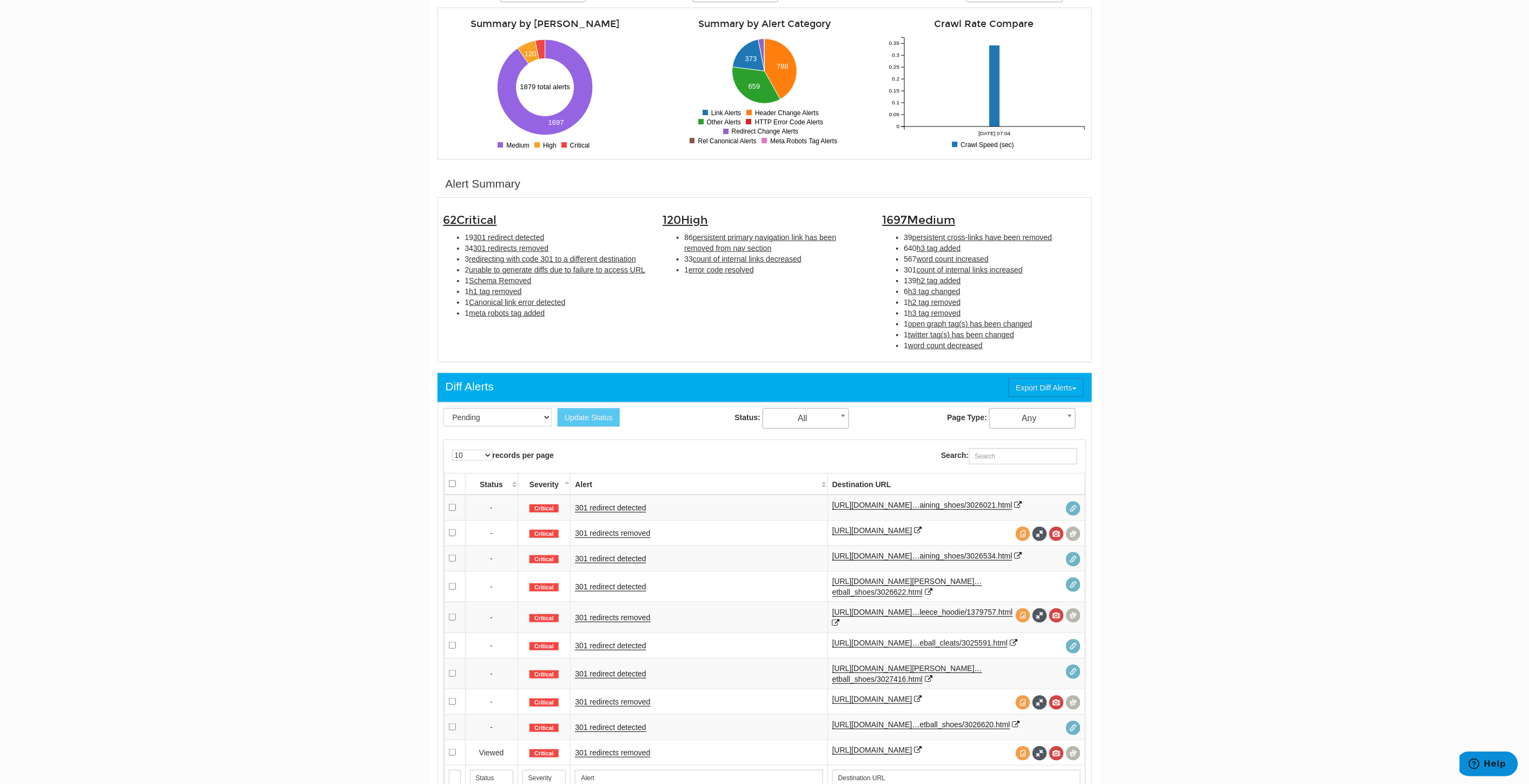
scroll to position [300, 0]
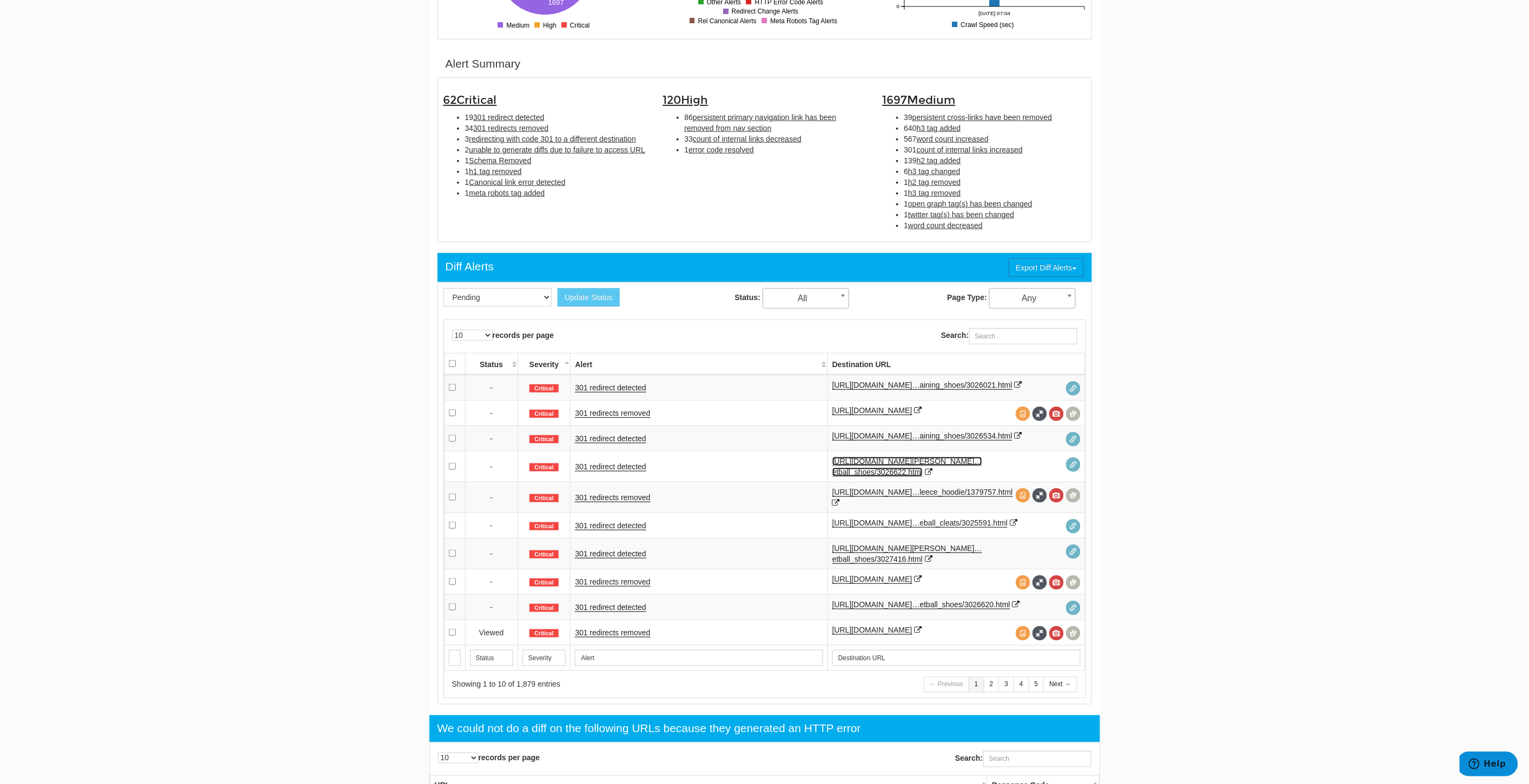
click at [904, 477] on link "https://www.underarmour.com/en-us/p/curry…etball_shoes/3026622.html" at bounding box center [907, 467] width 150 height 20
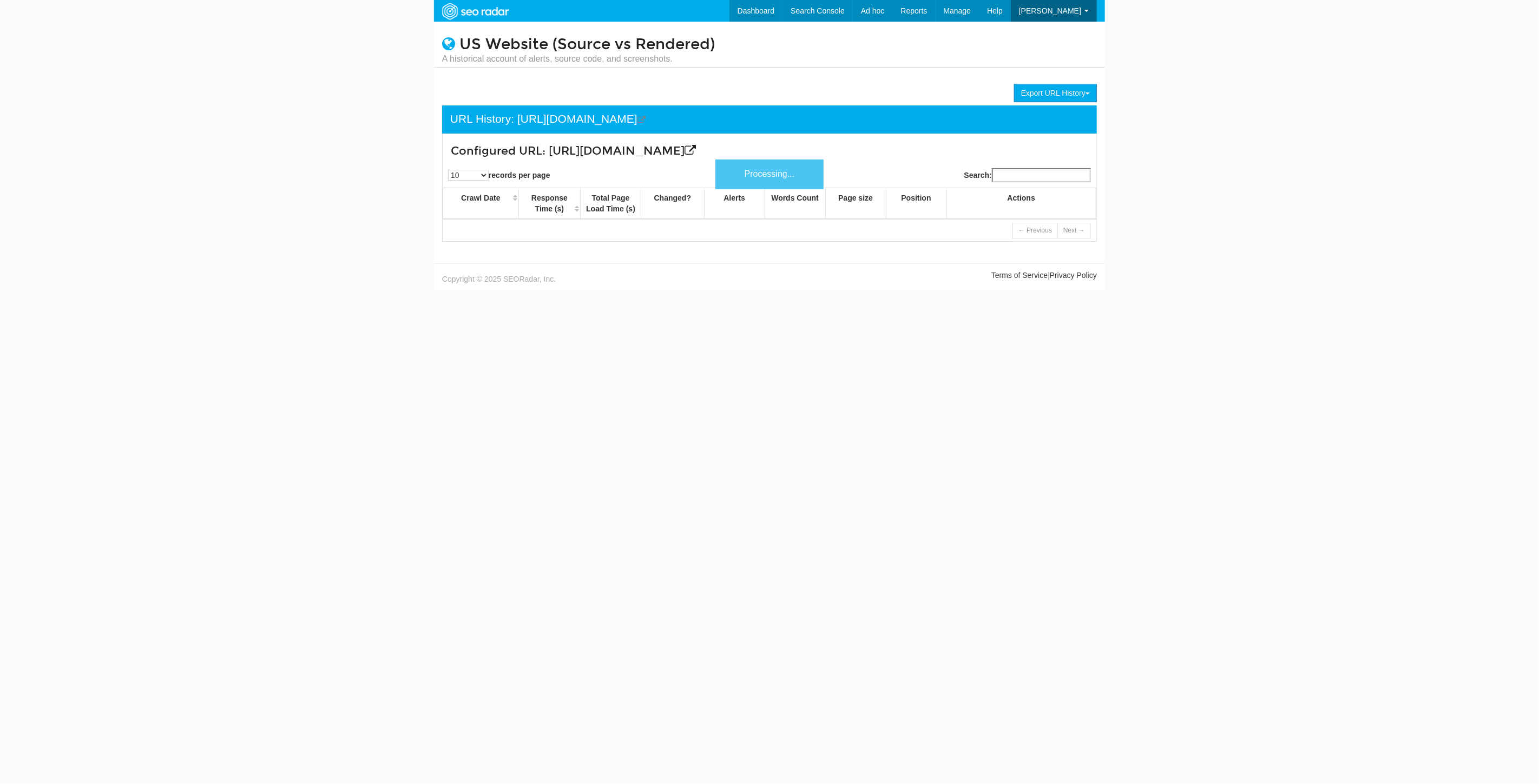
scroll to position [43, 0]
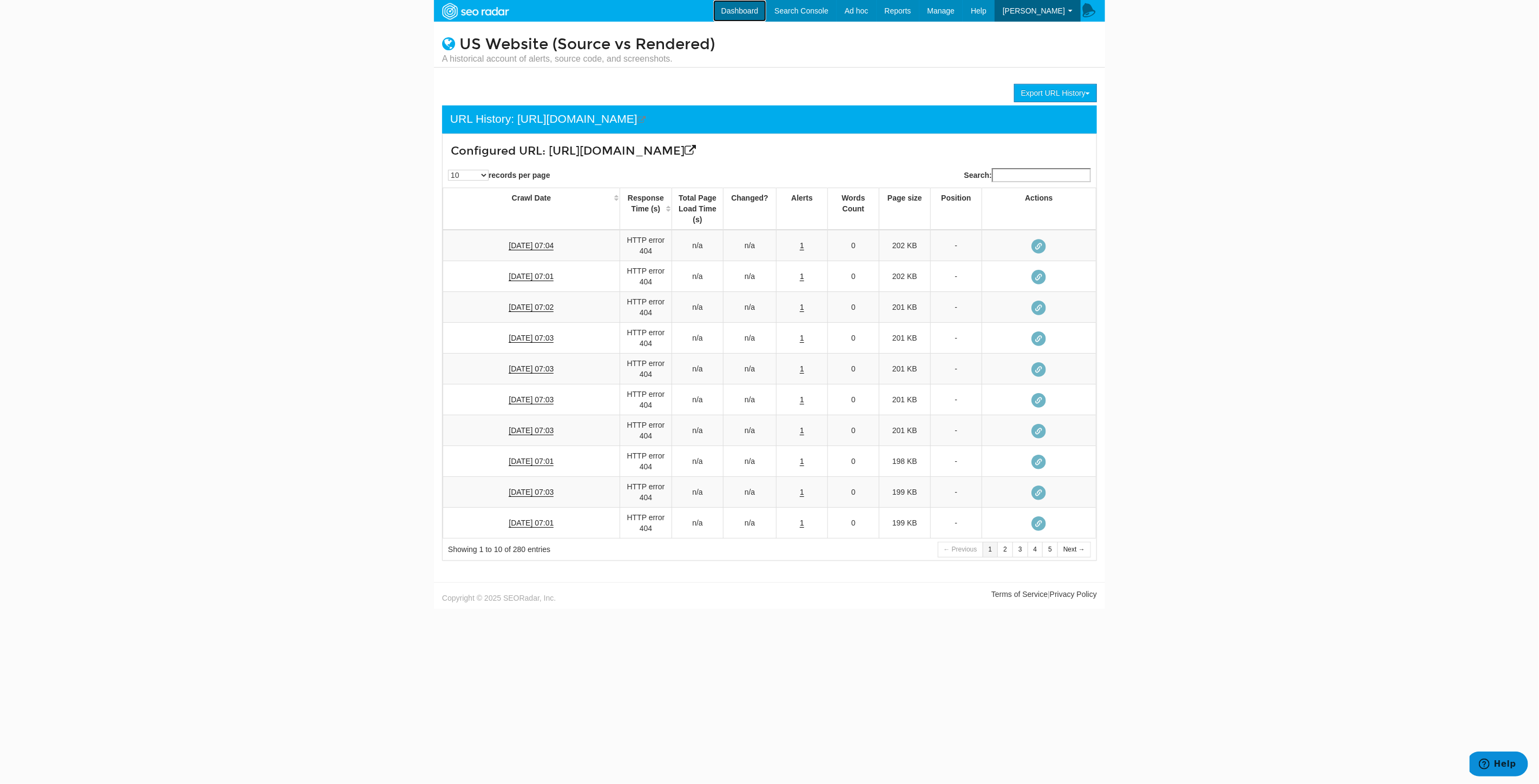
click at [755, 12] on link "Dashboard" at bounding box center [740, 10] width 54 height 21
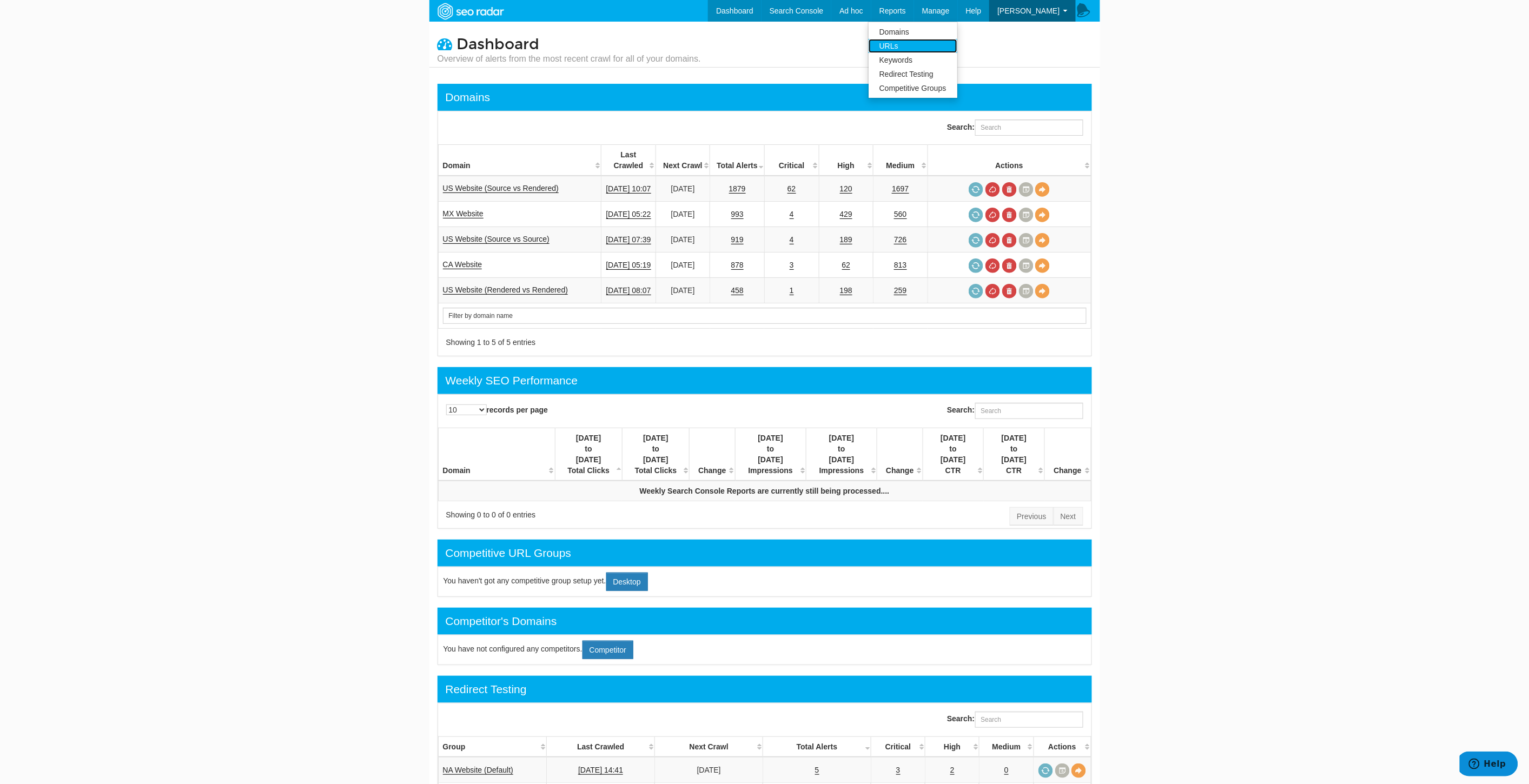
click at [918, 40] on link "URLs" at bounding box center [913, 46] width 89 height 14
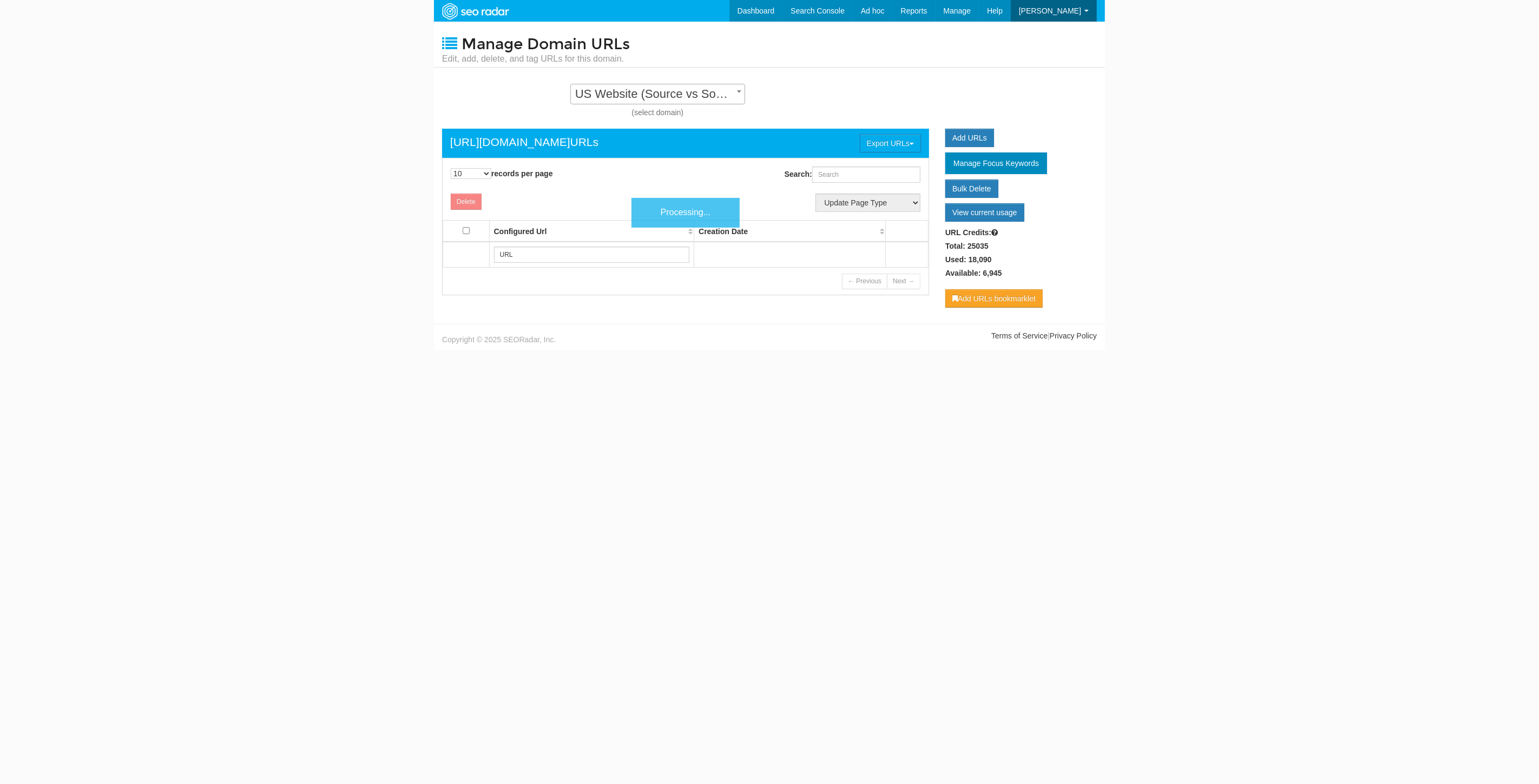
scroll to position [11, 0]
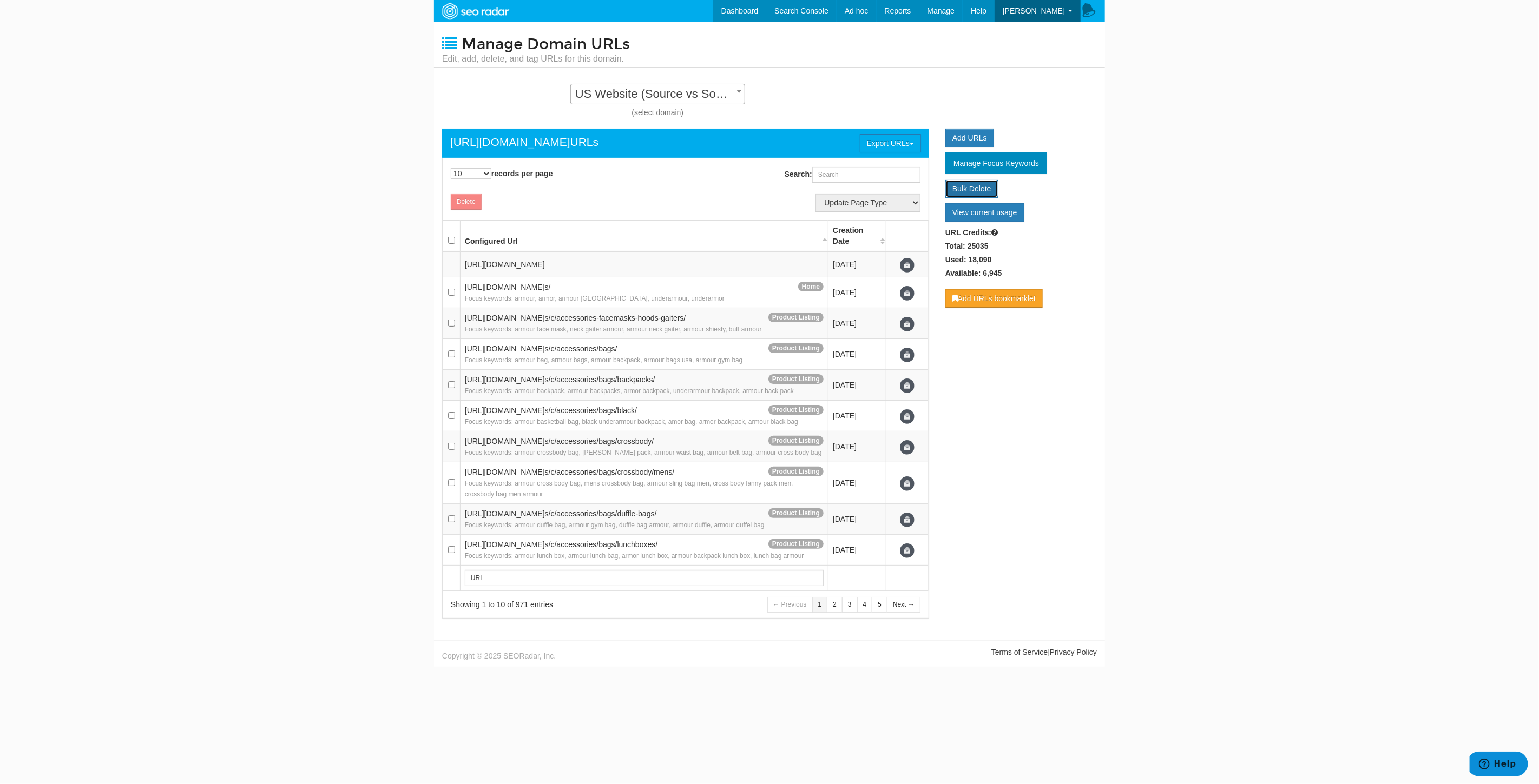
click at [970, 184] on link "Bulk Delete" at bounding box center [972, 189] width 53 height 18
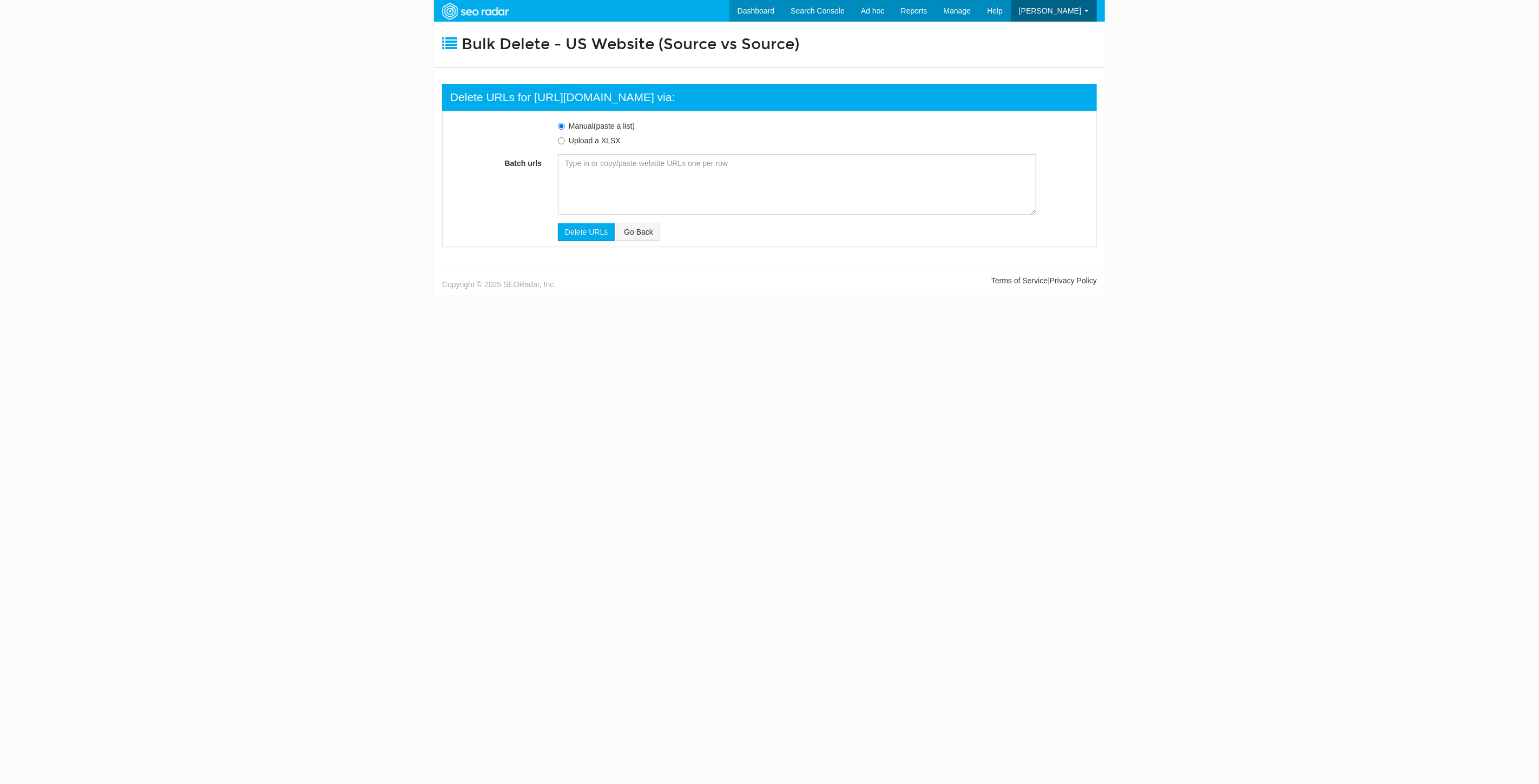
scroll to position [11, 0]
click at [646, 235] on link "Go Back" at bounding box center [638, 232] width 43 height 18
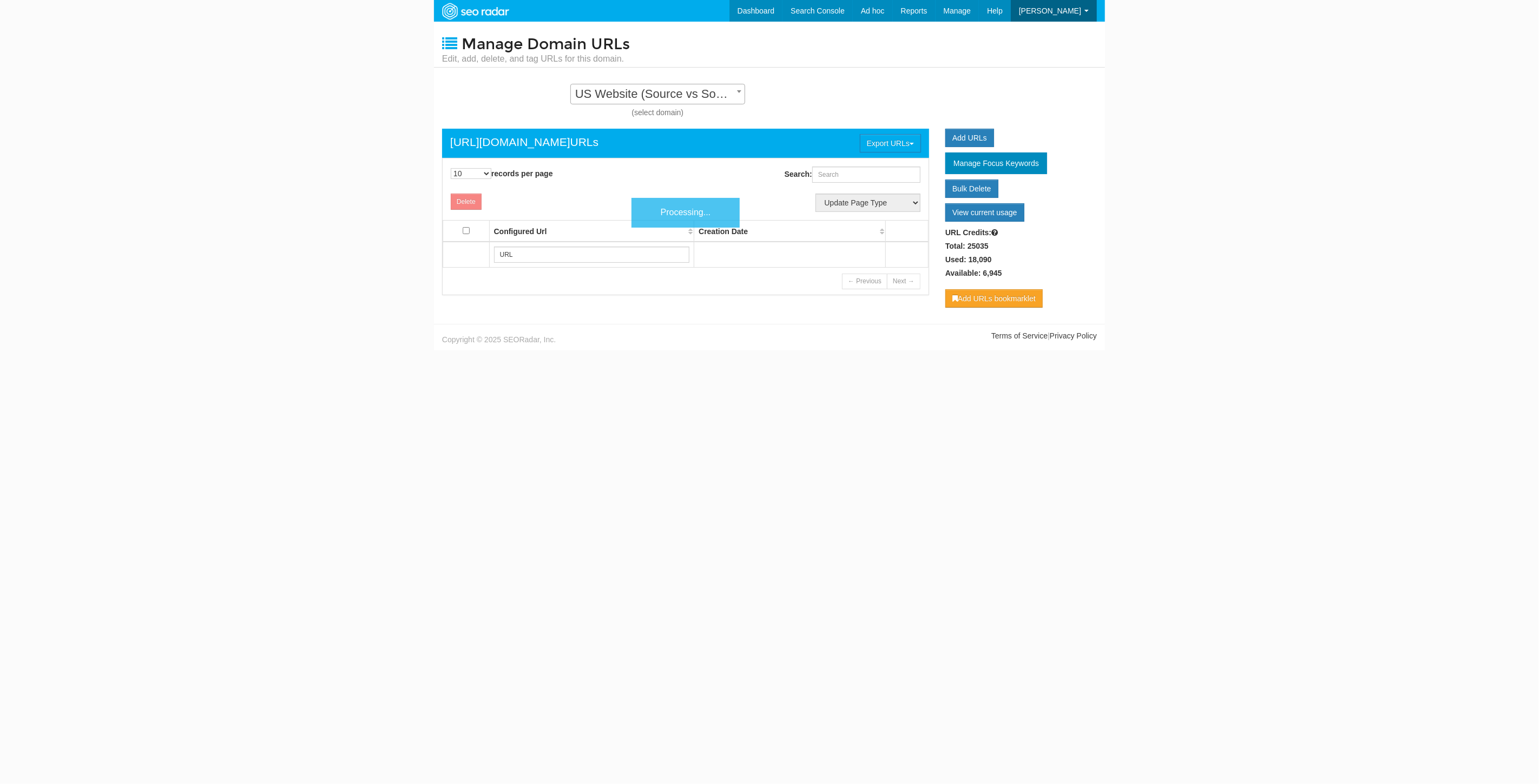
scroll to position [11, 0]
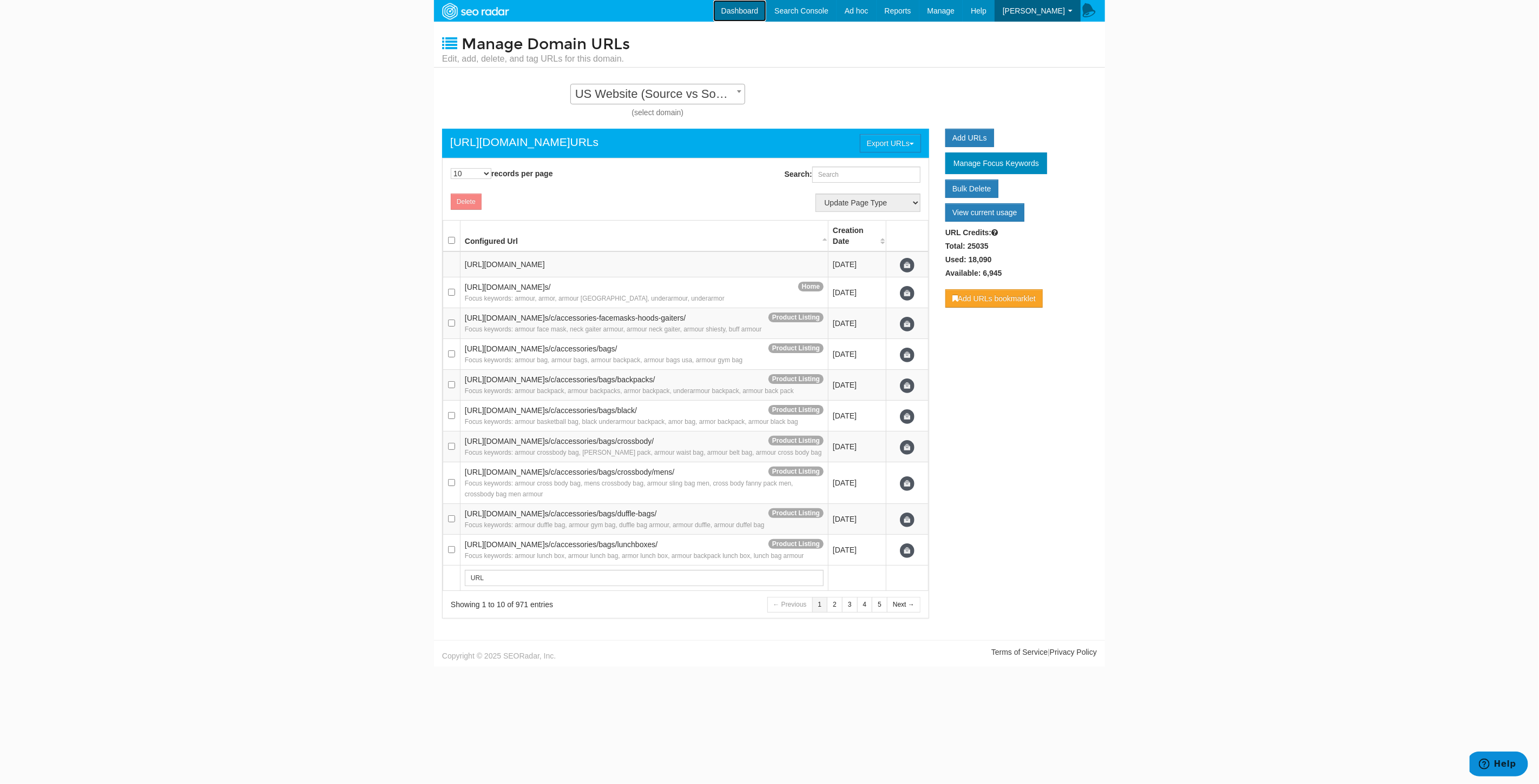
click at [755, 2] on link "Dashboard" at bounding box center [740, 10] width 54 height 21
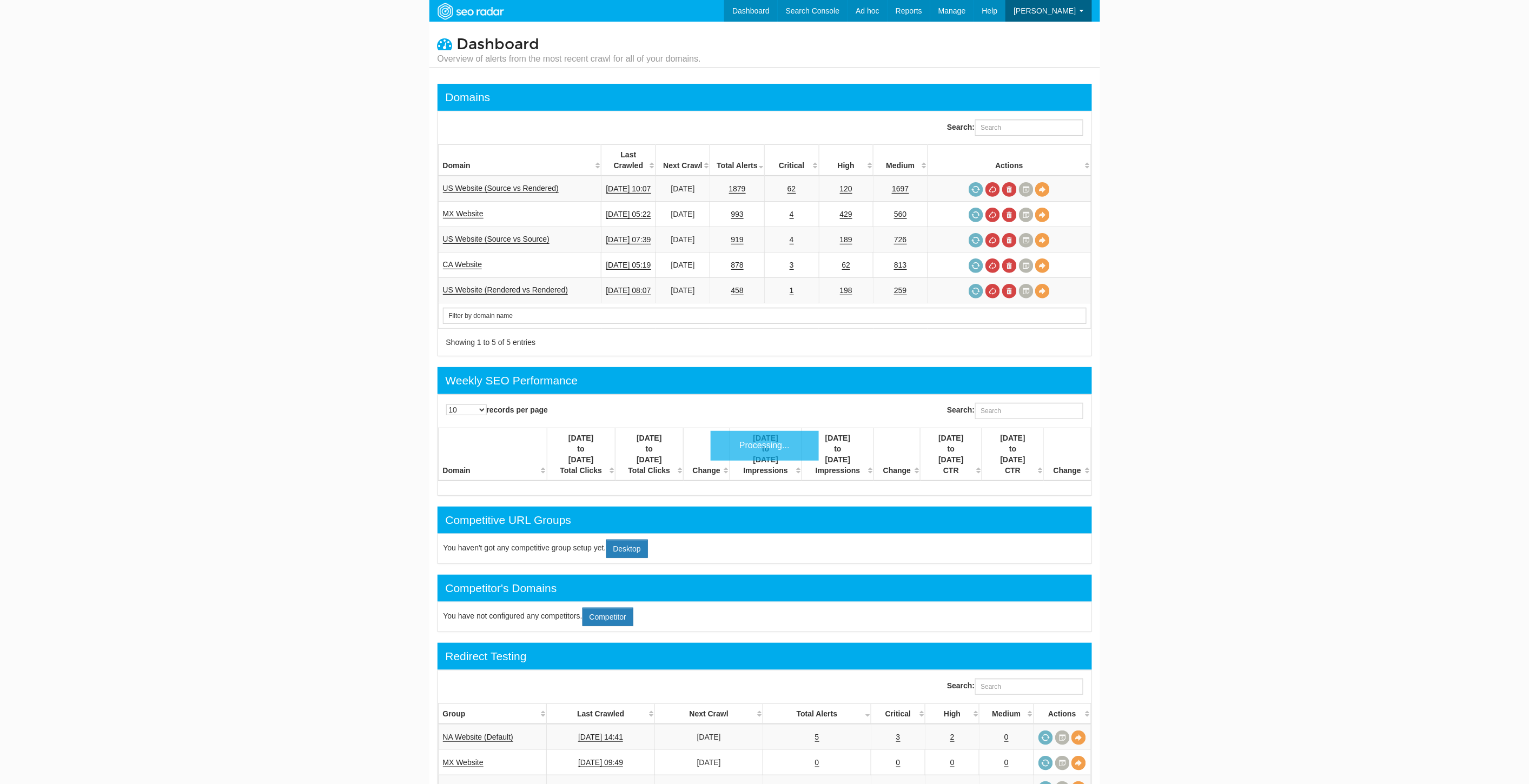
scroll to position [43, 0]
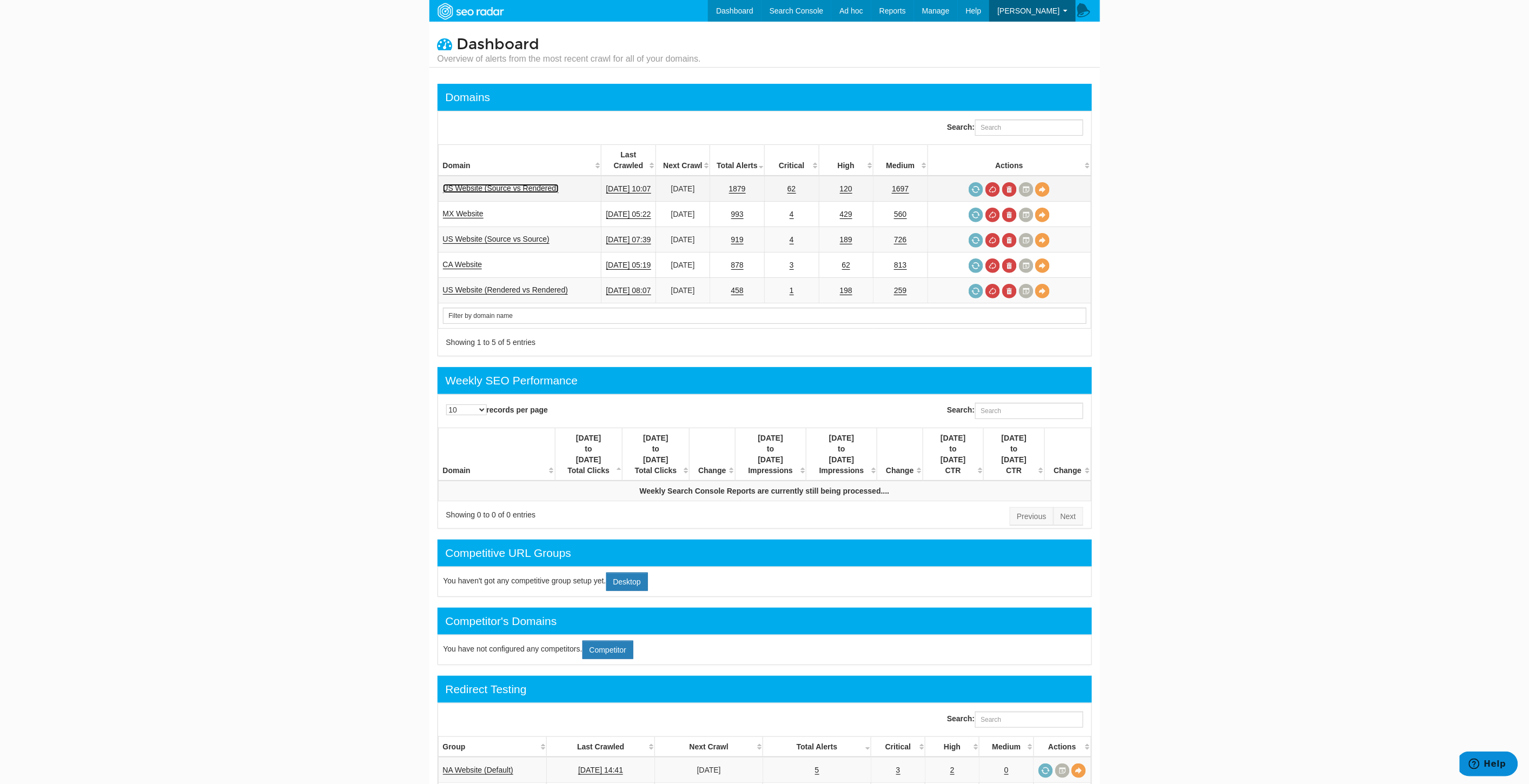
click at [509, 184] on link "US Website (Source vs Rendered)" at bounding box center [501, 188] width 116 height 9
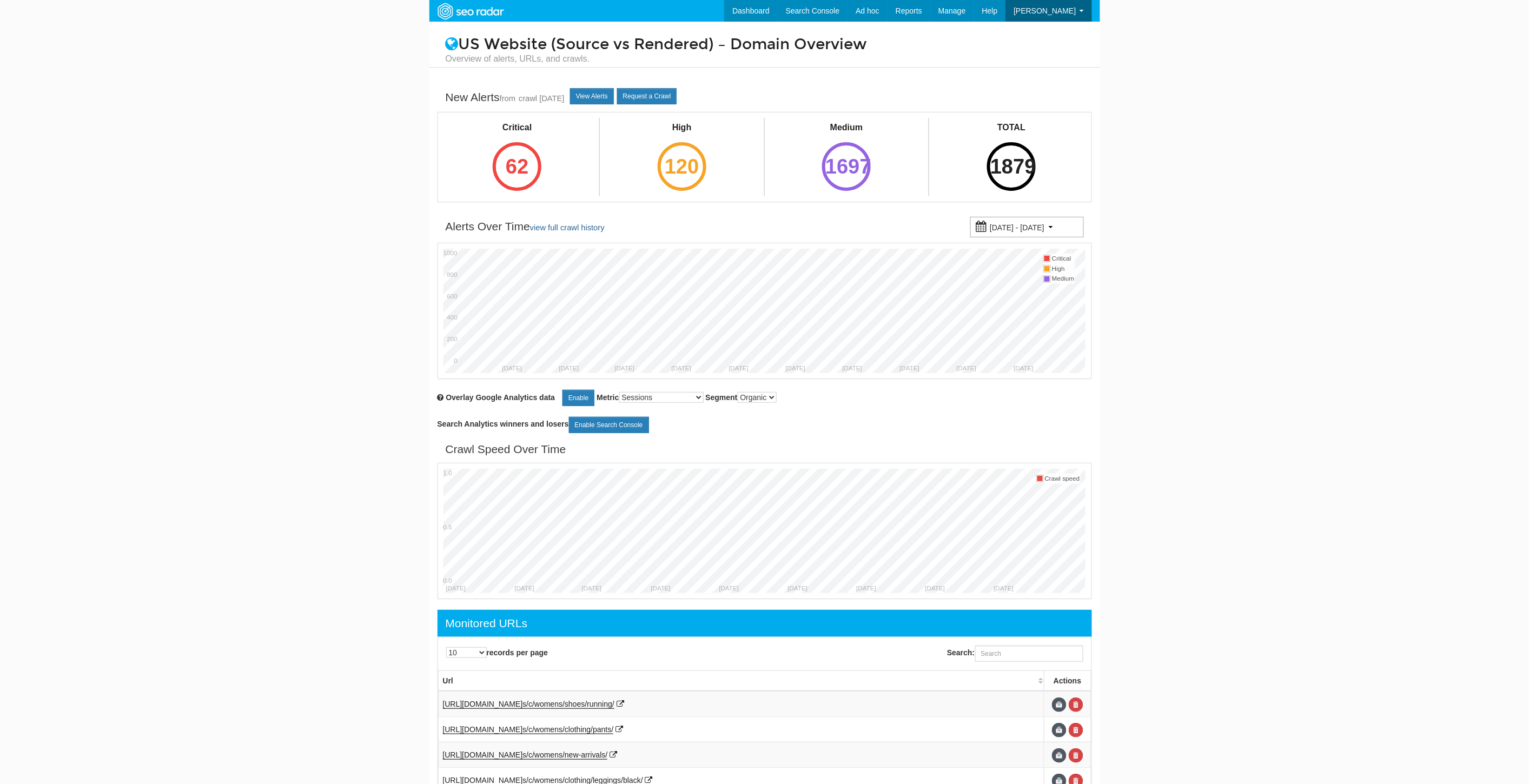
scroll to position [43, 0]
click at [614, 101] on link "View Alerts" at bounding box center [592, 96] width 44 height 17
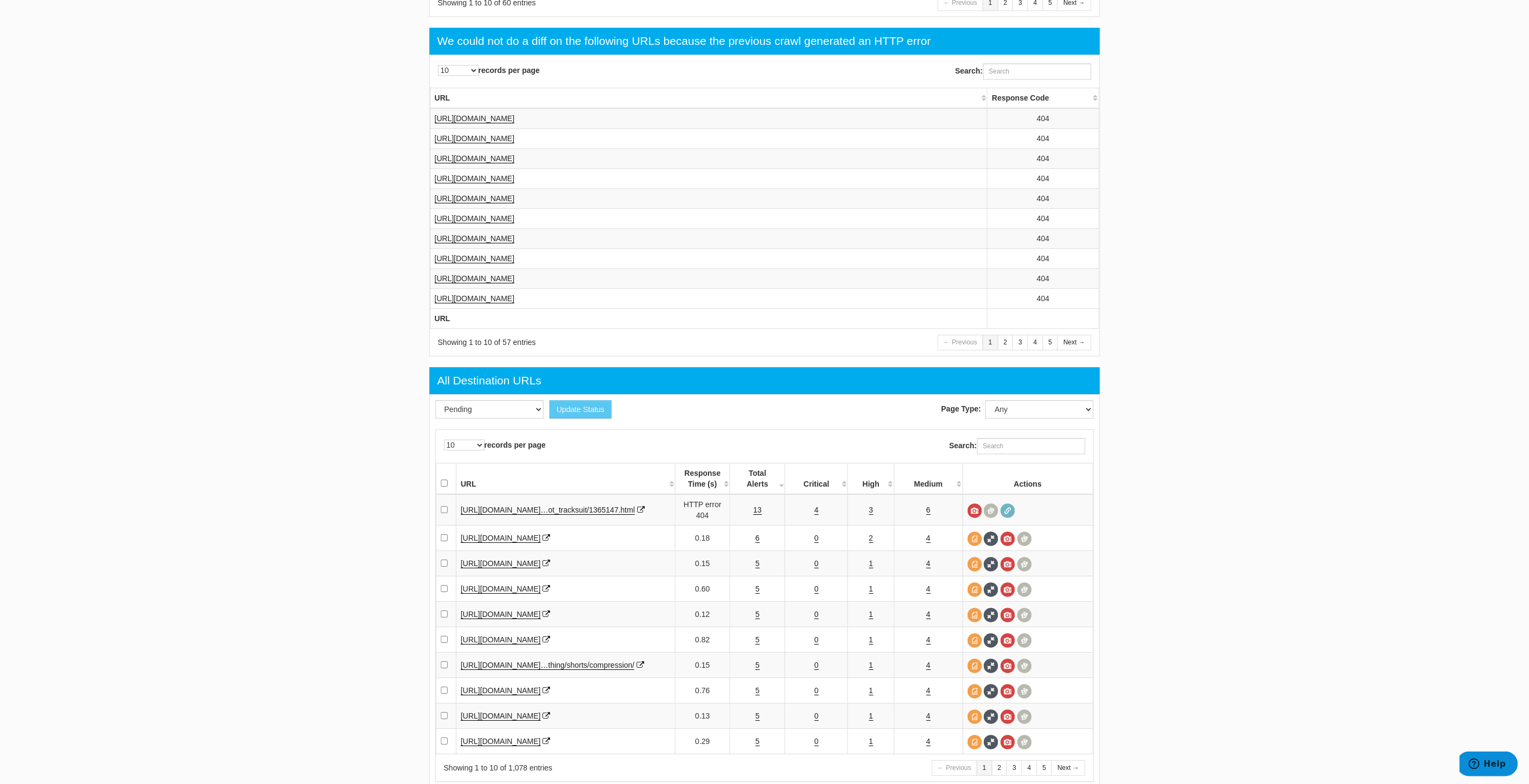
scroll to position [1446, 0]
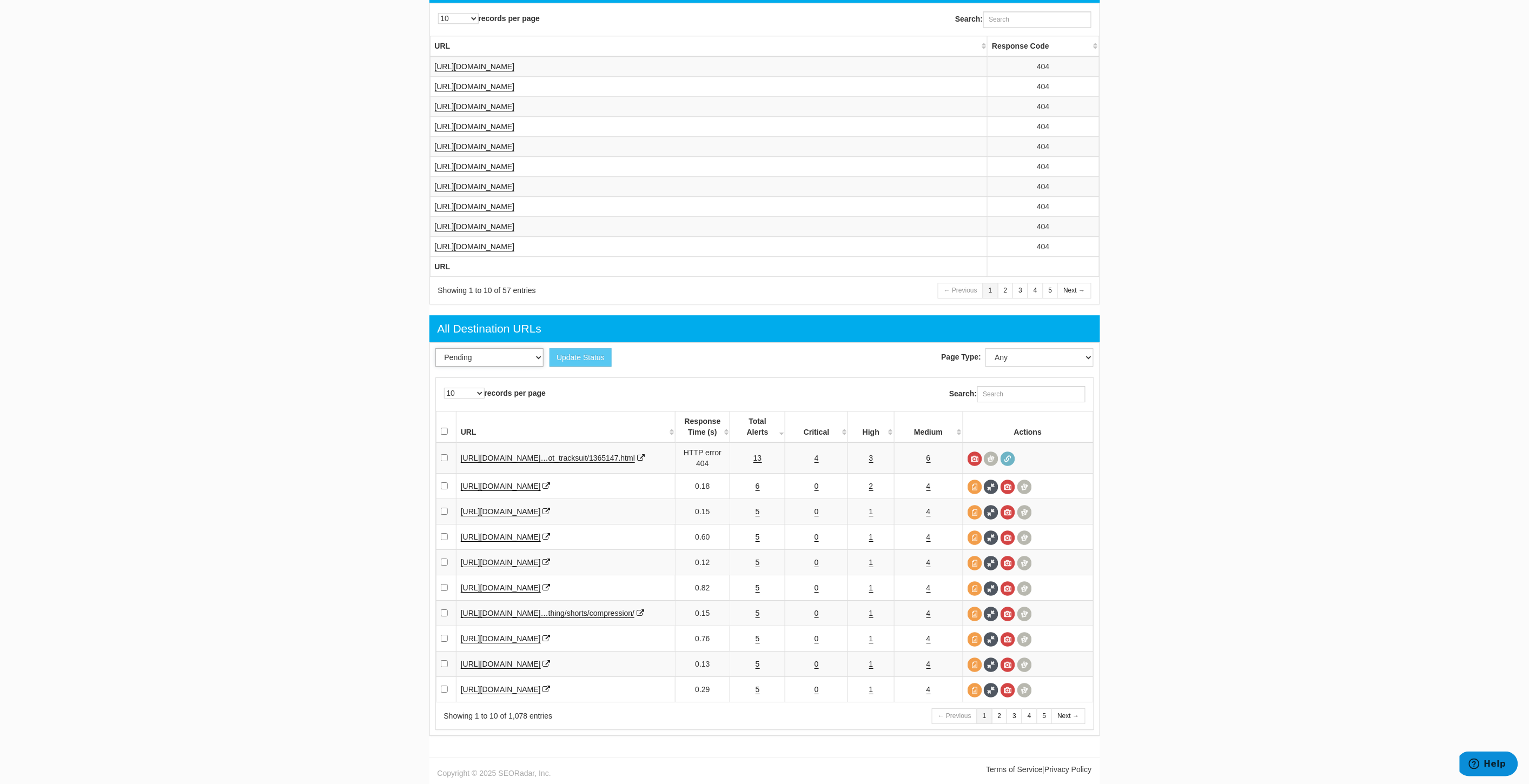
click at [496, 348] on select "Pending Viewed Resolved" at bounding box center [489, 357] width 108 height 18
drag, startPoint x: 496, startPoint y: 333, endPoint x: 511, endPoint y: 334, distance: 15.0
click at [496, 348] on select "Pending Viewed Resolved" at bounding box center [489, 357] width 108 height 18
click at [1051, 348] on select "Any" at bounding box center [1039, 357] width 108 height 18
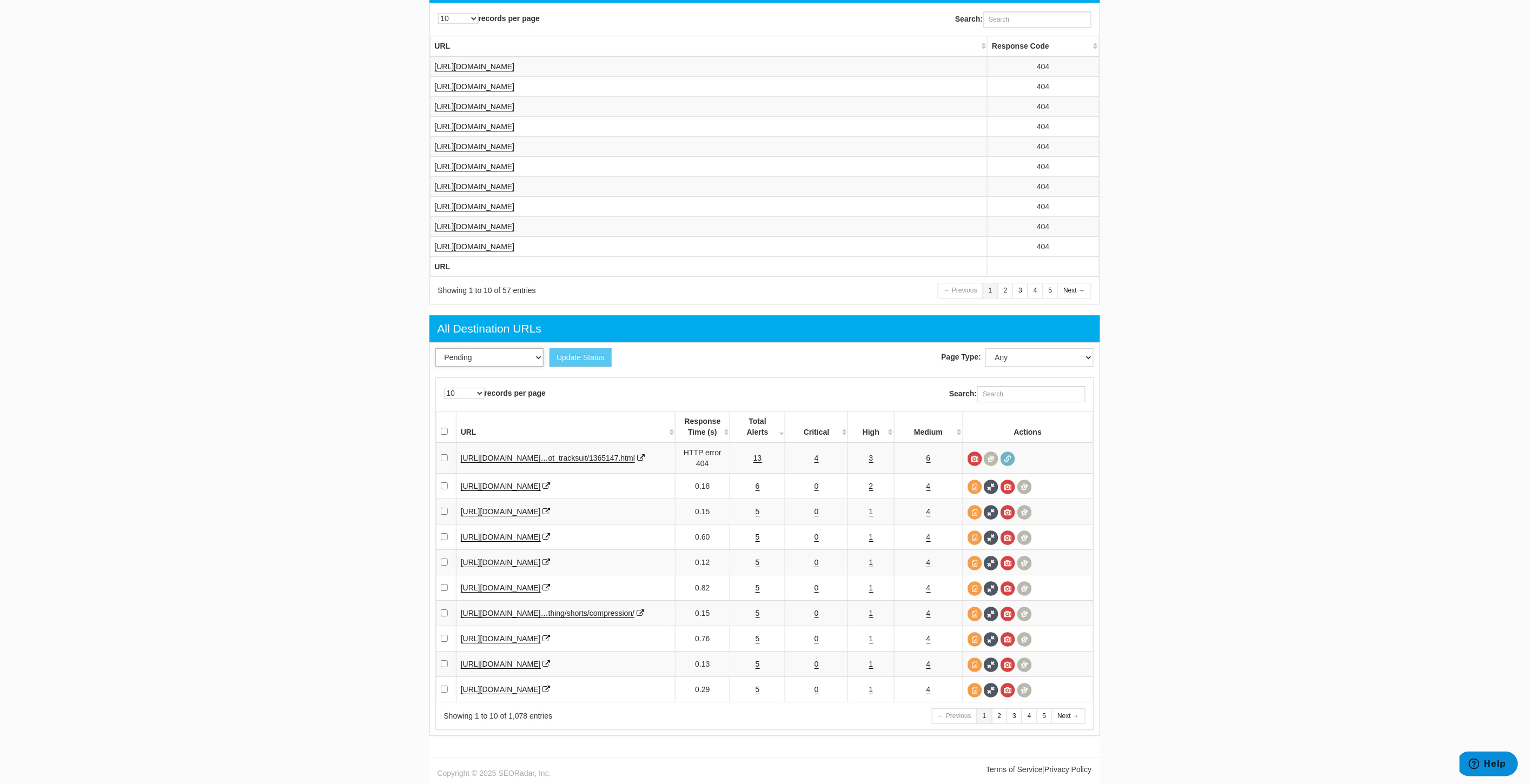
click at [493, 348] on select "Pending Viewed Resolved" at bounding box center [489, 357] width 108 height 18
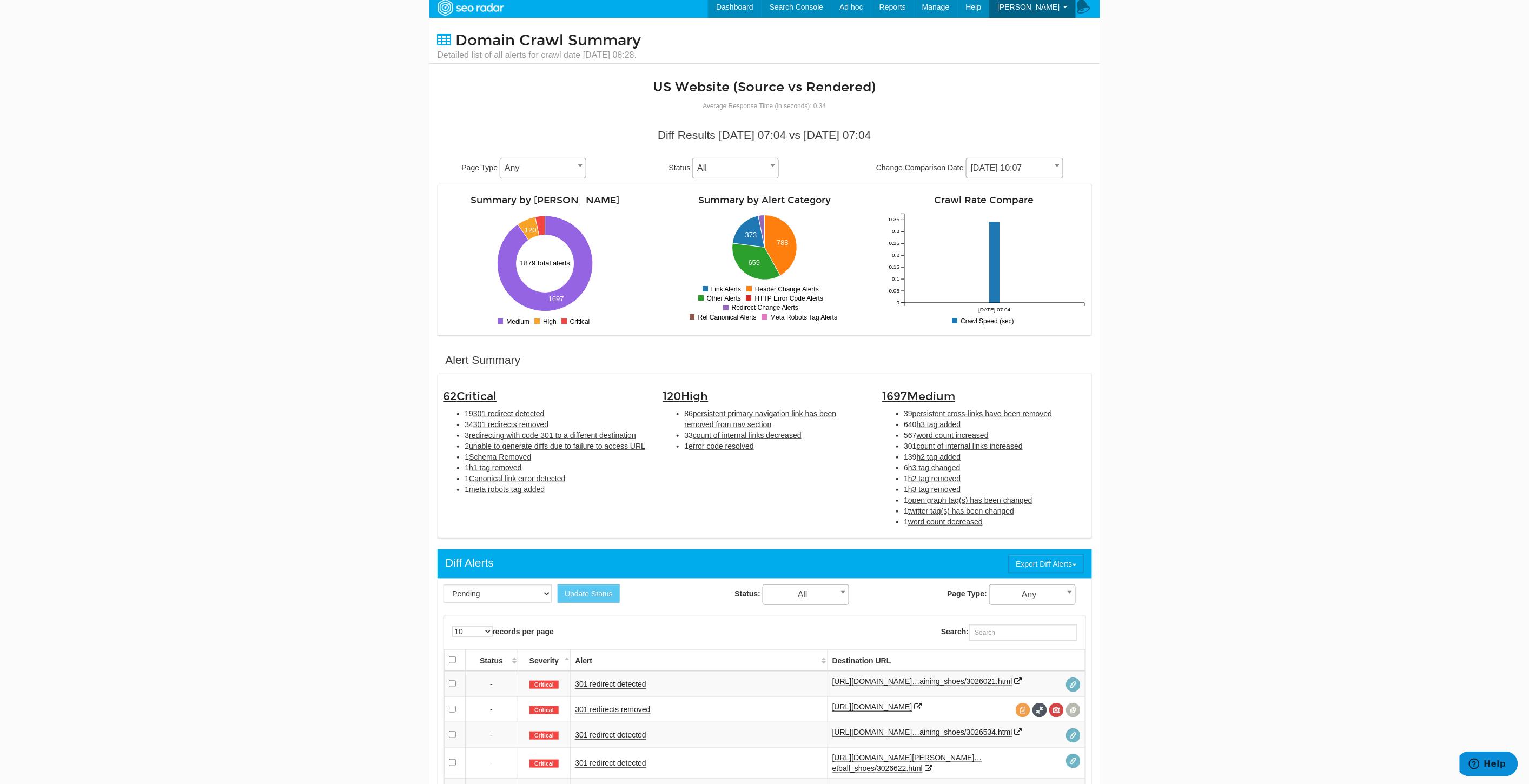
scroll to position [0, 0]
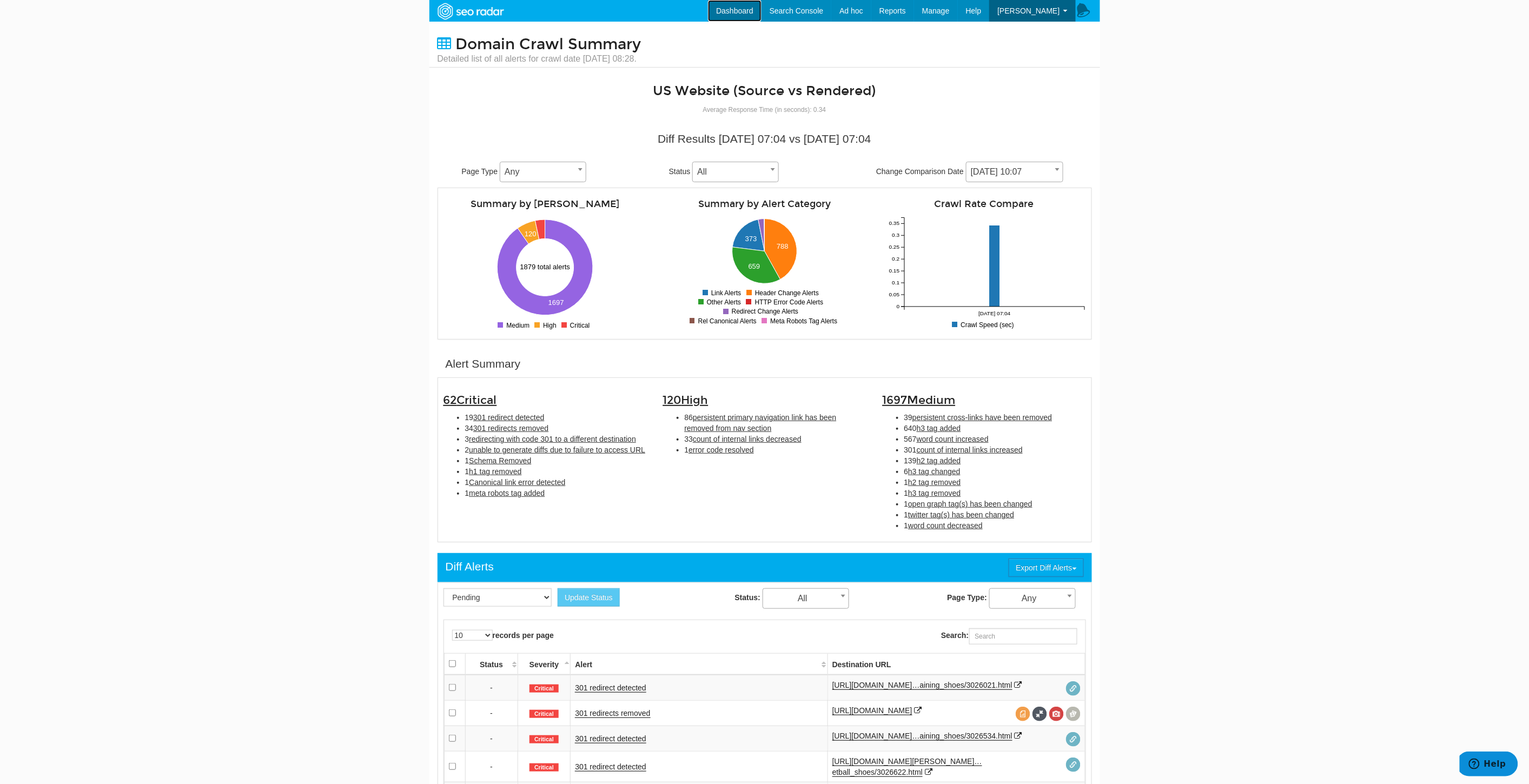
click at [757, 8] on link "Dashboard" at bounding box center [735, 10] width 54 height 21
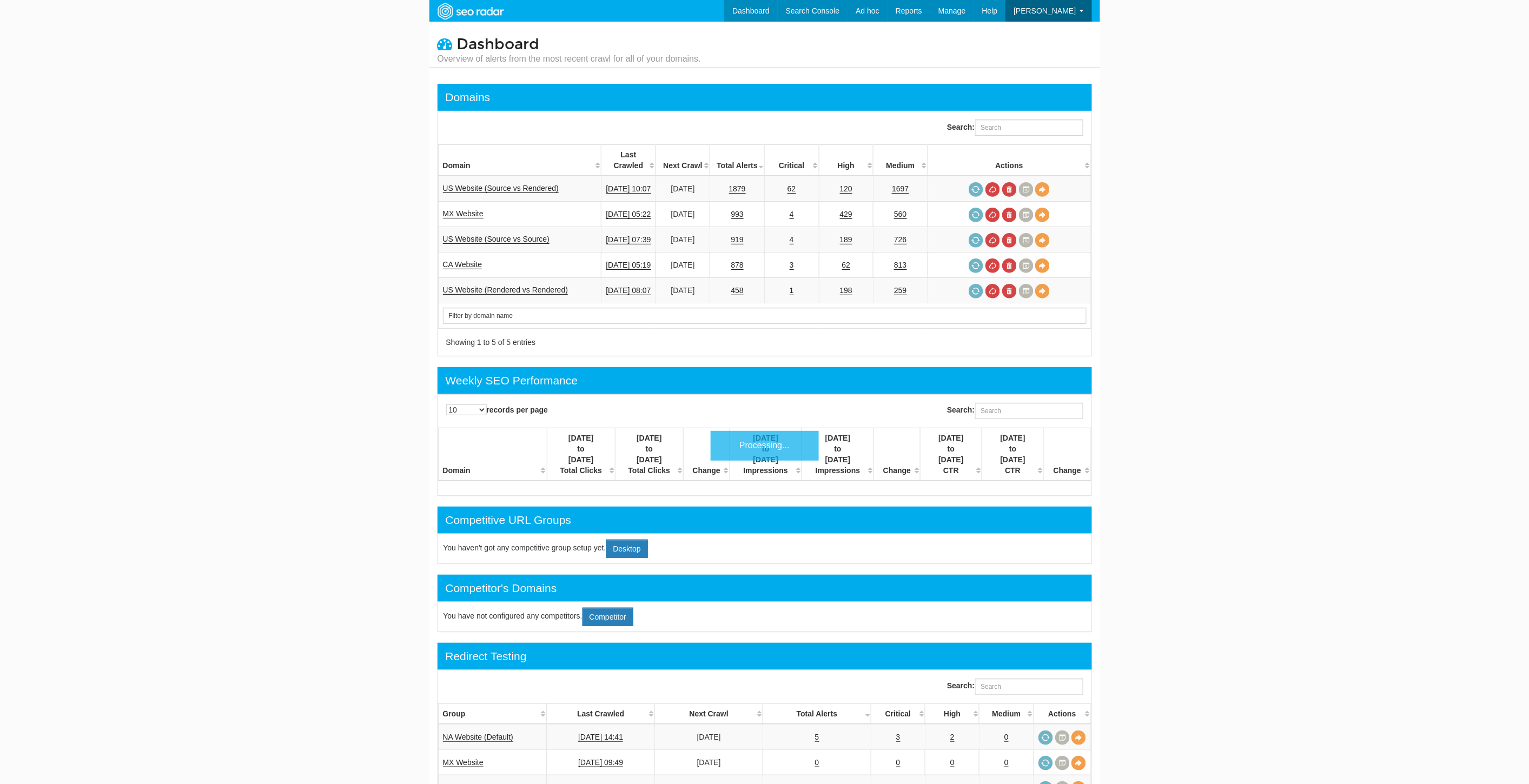
scroll to position [43, 0]
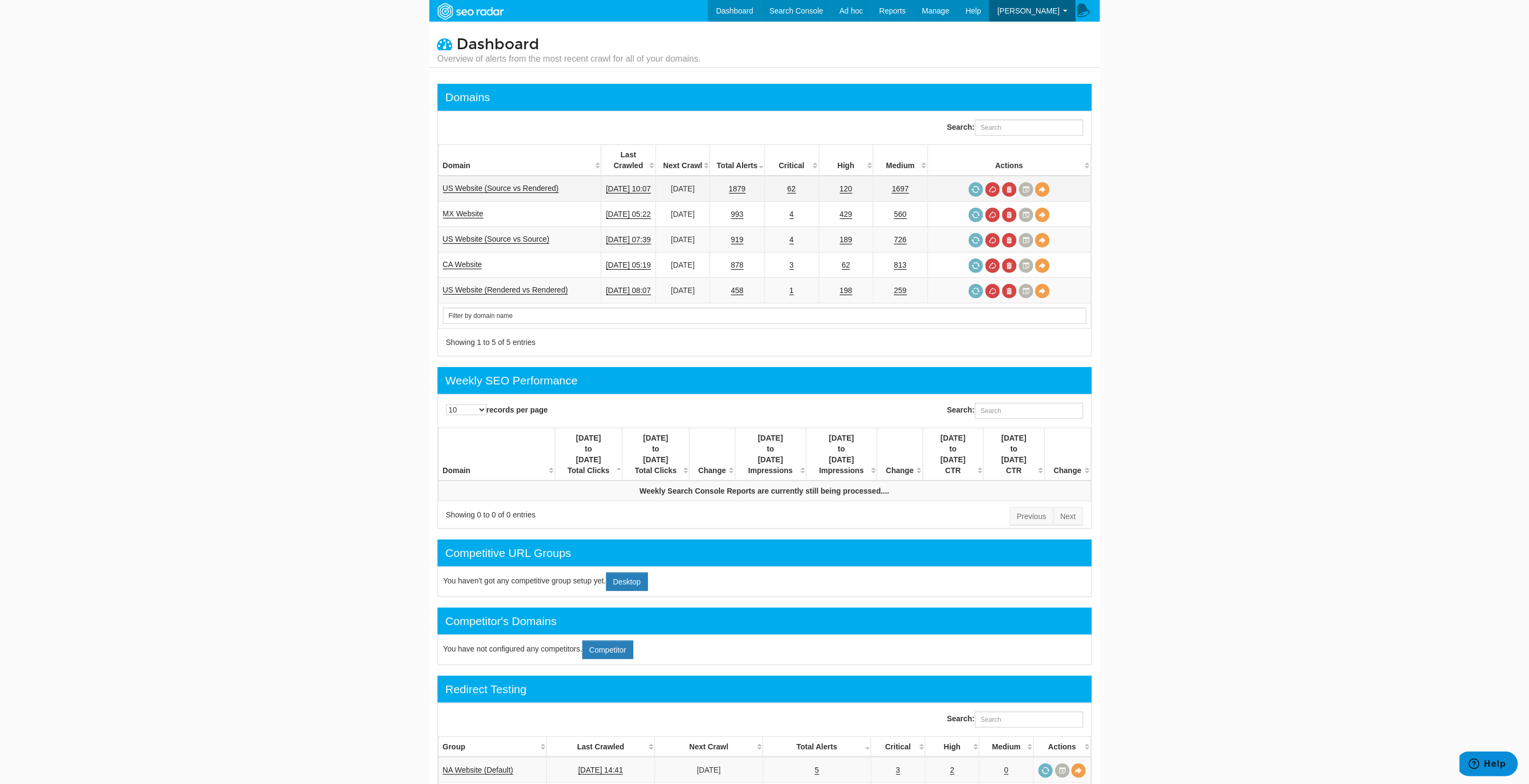
click at [525, 180] on td "US Website (Source vs Rendered)" at bounding box center [519, 188] width 163 height 26
click at [516, 184] on link "US Website (Source vs Rendered)" at bounding box center [501, 188] width 116 height 9
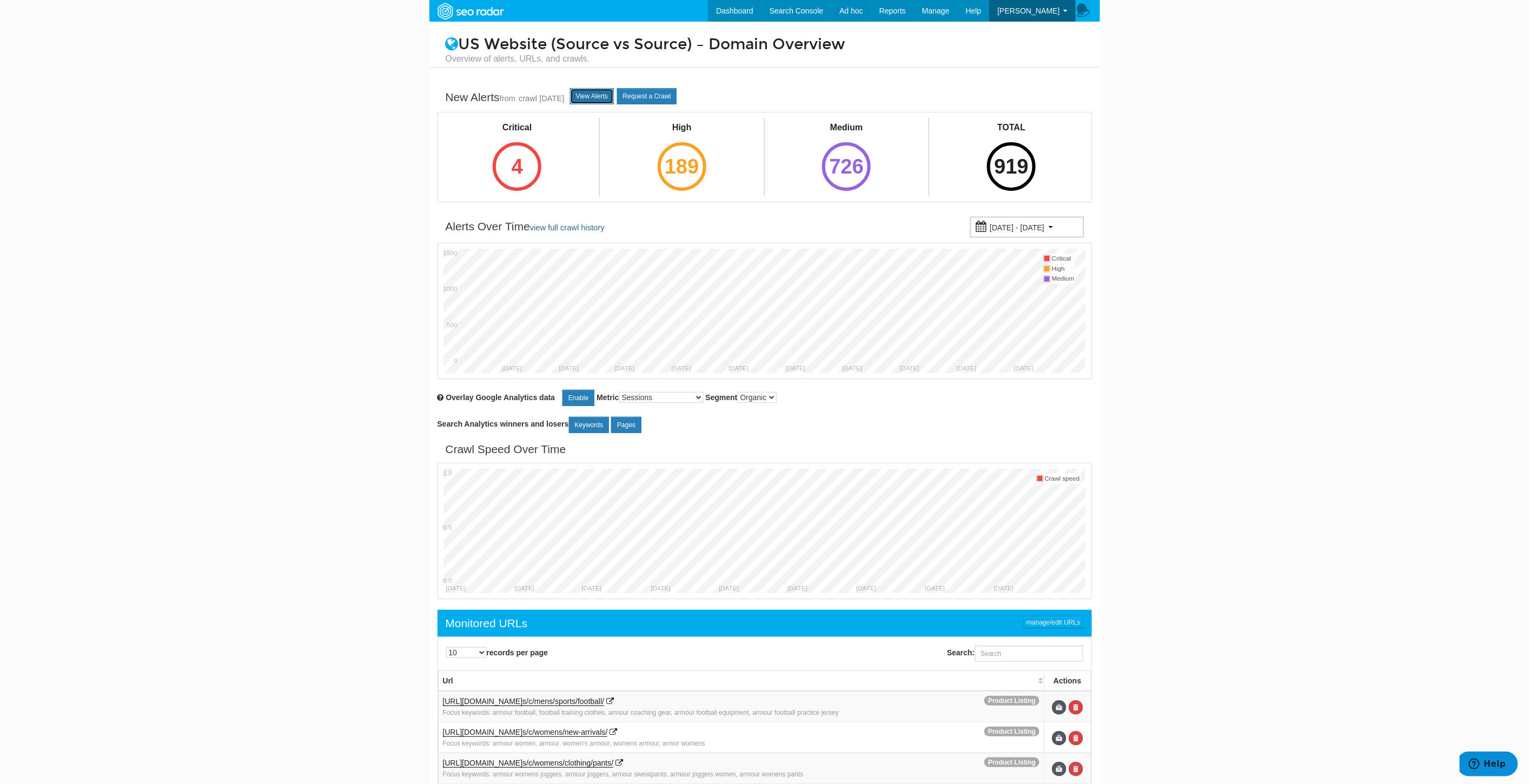
click at [612, 97] on link "View Alerts" at bounding box center [592, 96] width 44 height 17
click at [610, 99] on link "View Alerts" at bounding box center [592, 96] width 44 height 17
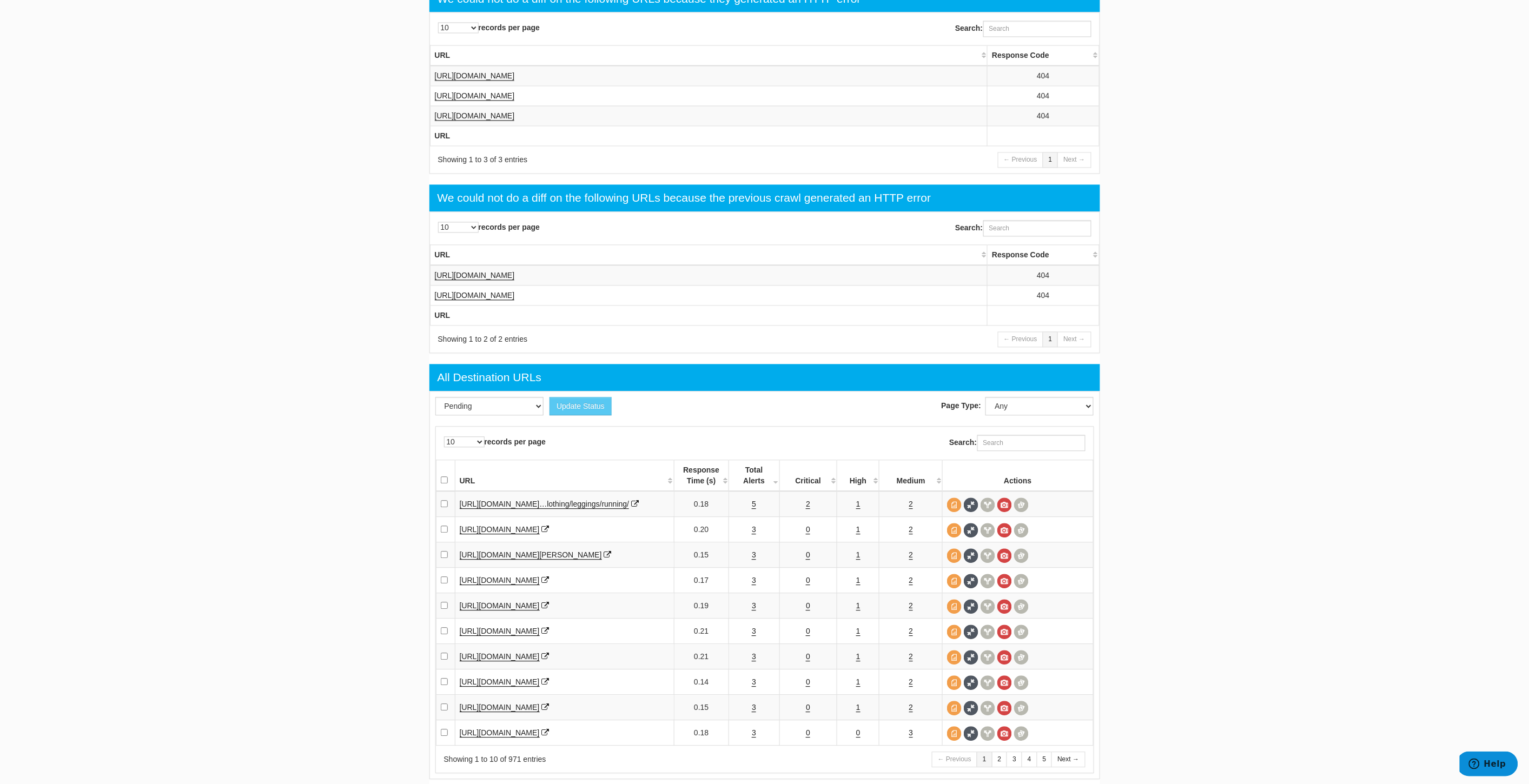
scroll to position [900, 0]
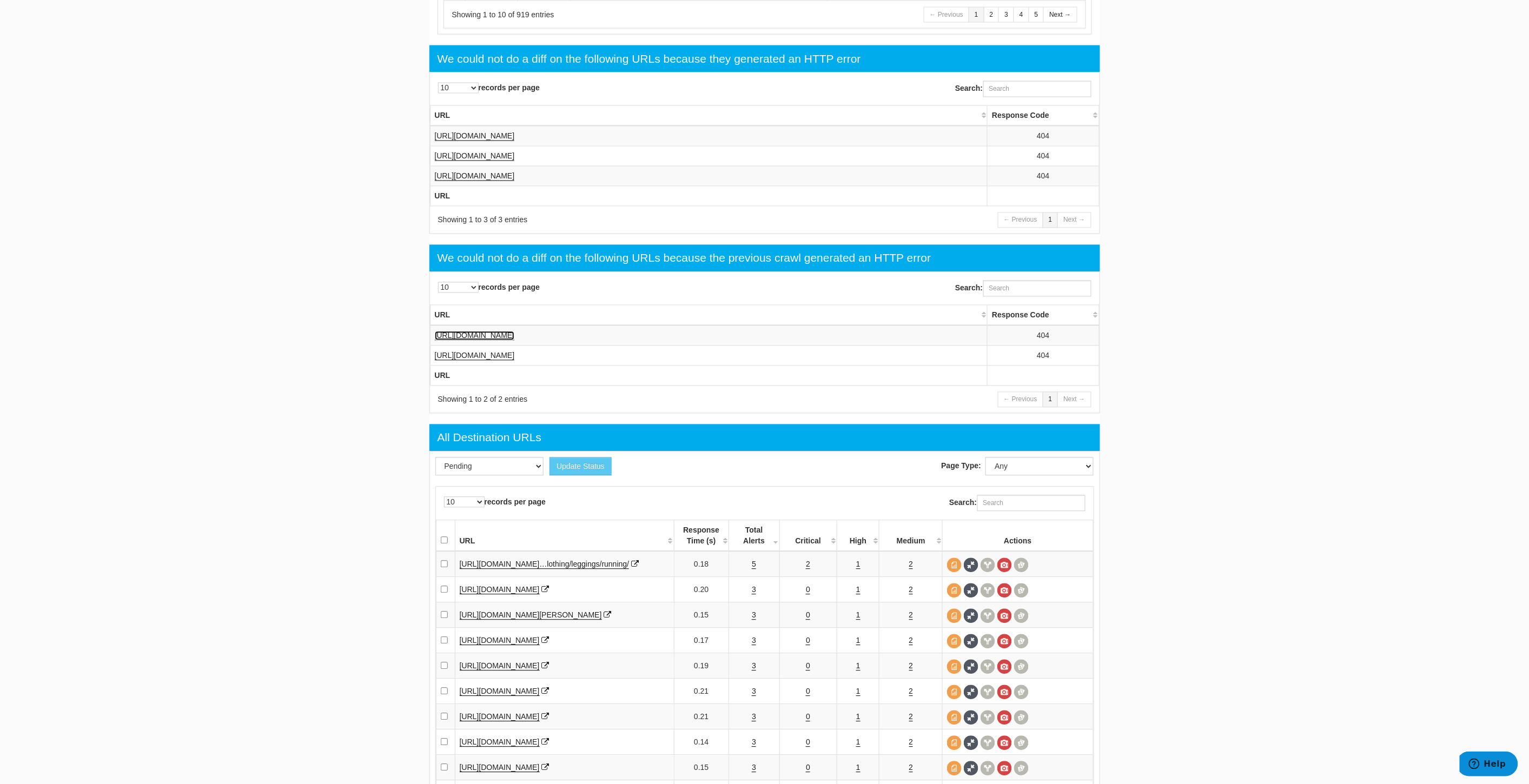
click at [515, 341] on link "https://www.underarmour.com/en-us/p/shirts_and_tops/ua_rival_fleece_mens_hoodie…" at bounding box center [475, 336] width 80 height 9
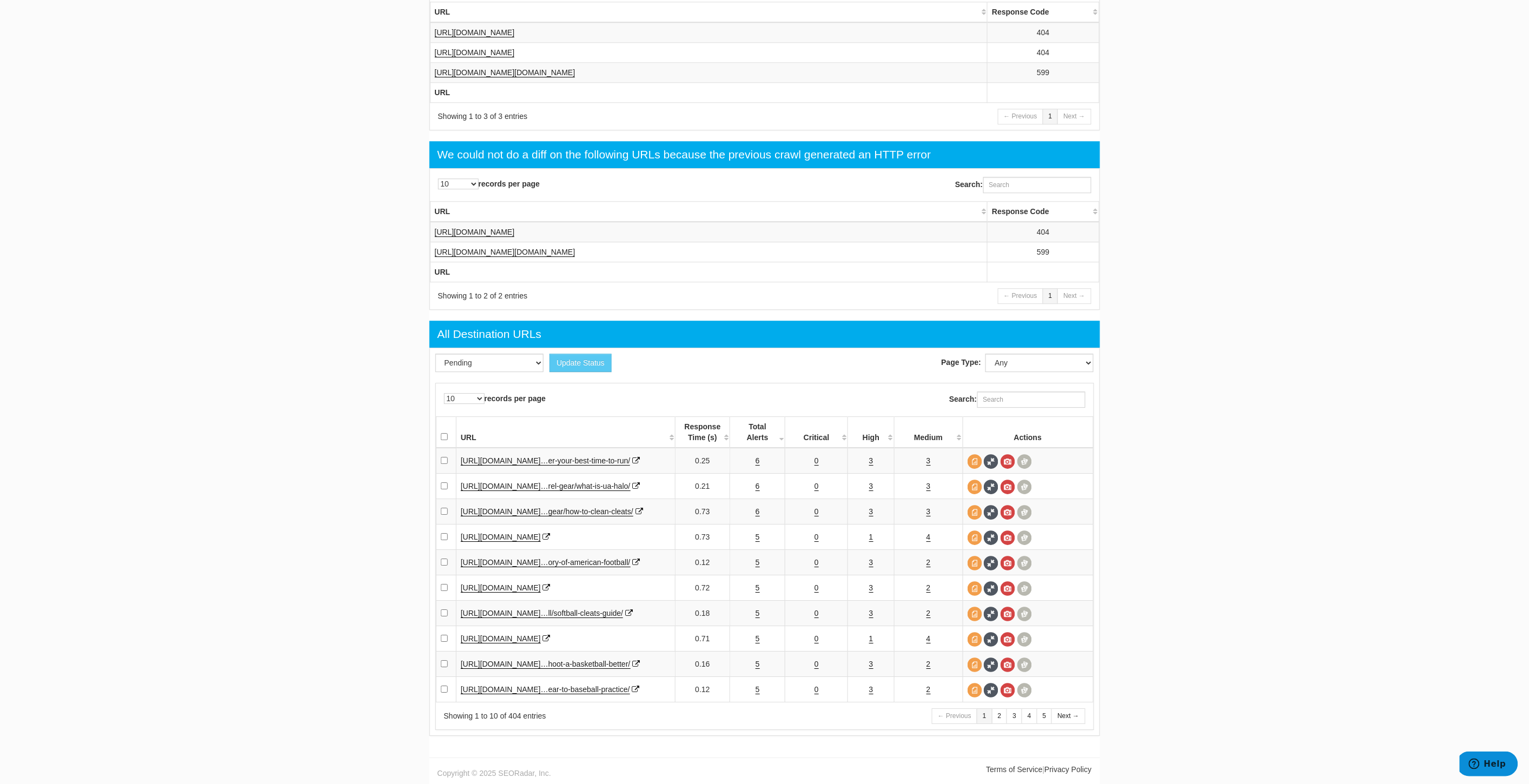
scroll to position [1226, 0]
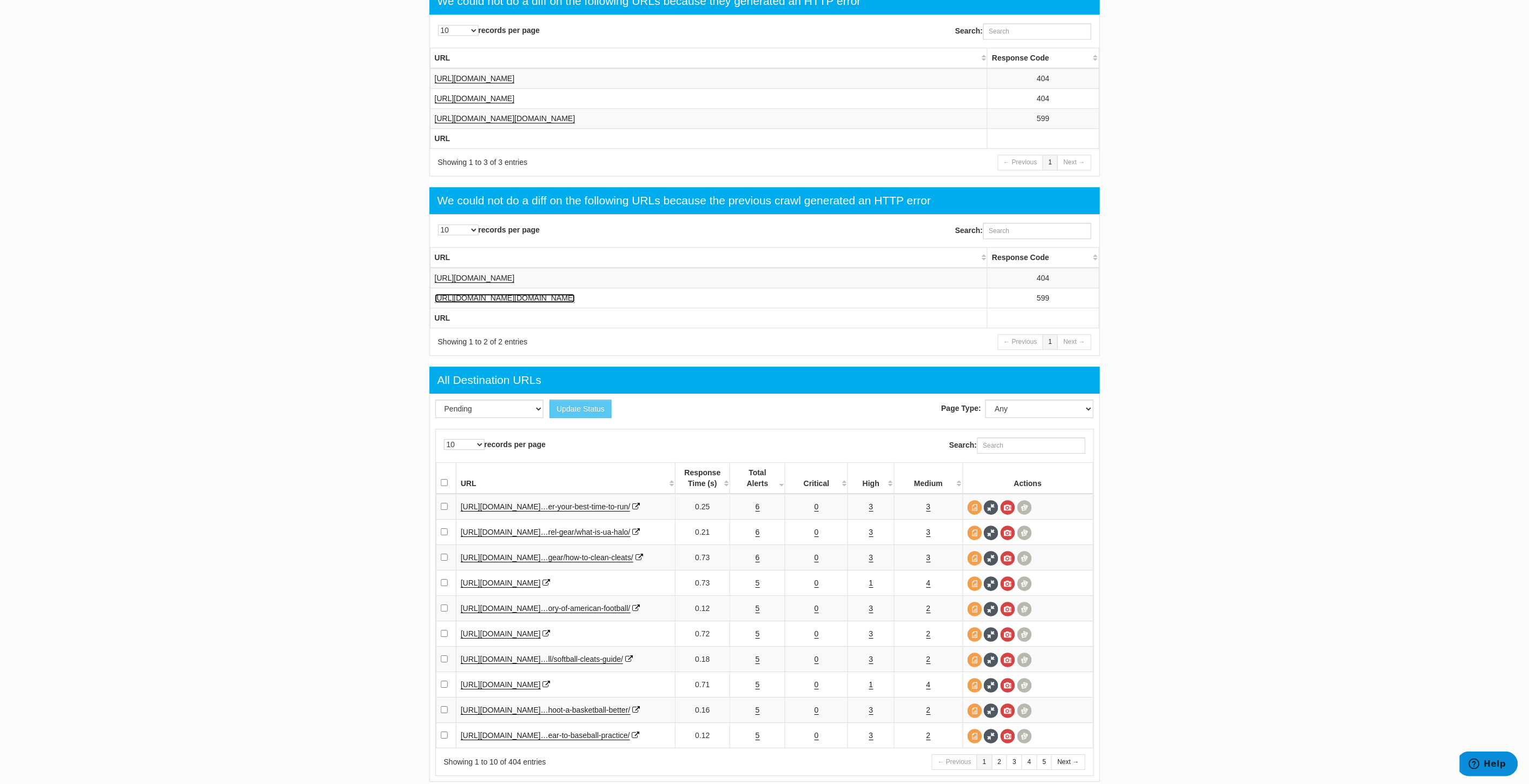
click at [576, 303] on link "https://login.shop.underarmour.com/oauth2/default/v1/authorize?client_id=3da6db…" at bounding box center [505, 298] width 141 height 9
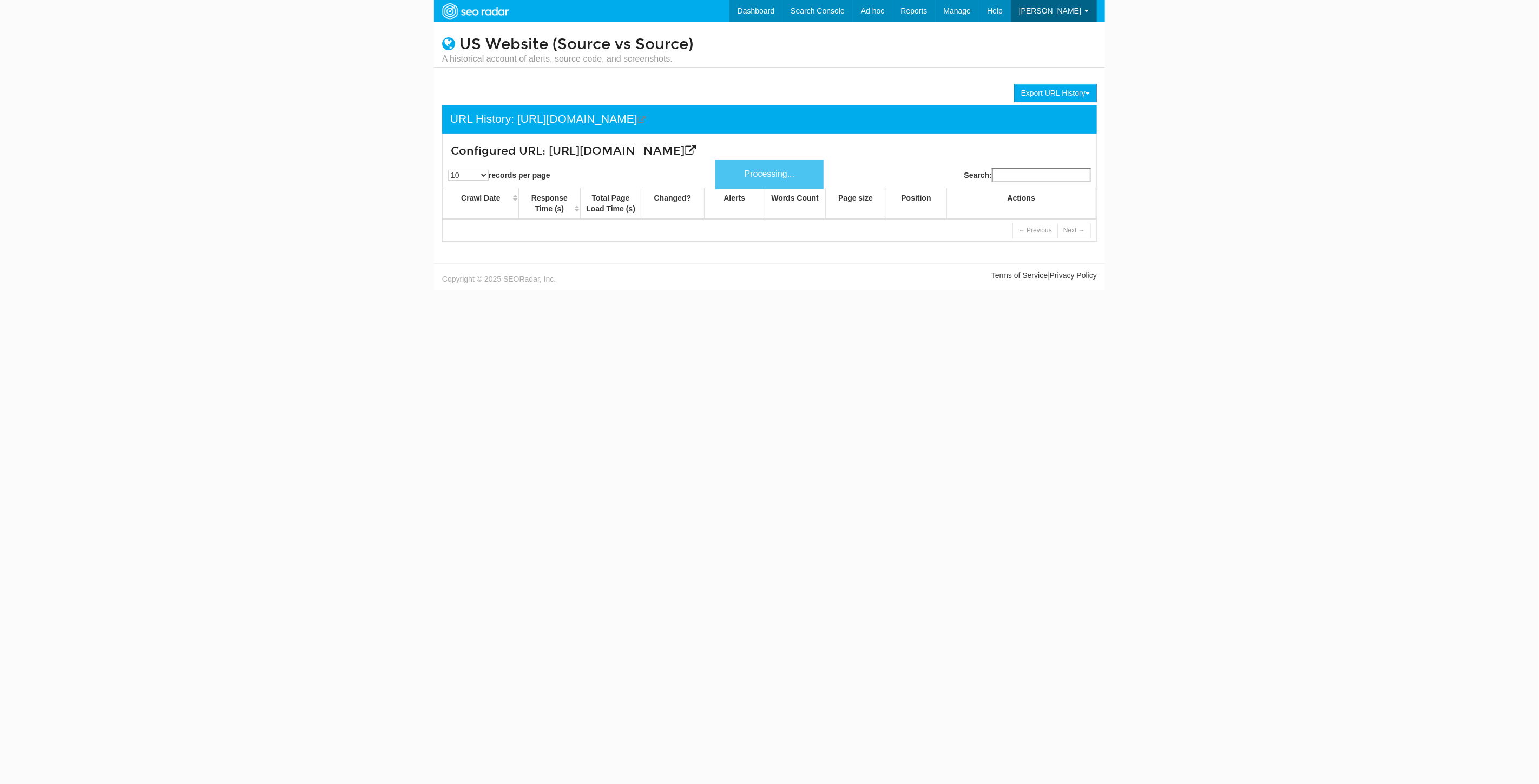
scroll to position [43, 0]
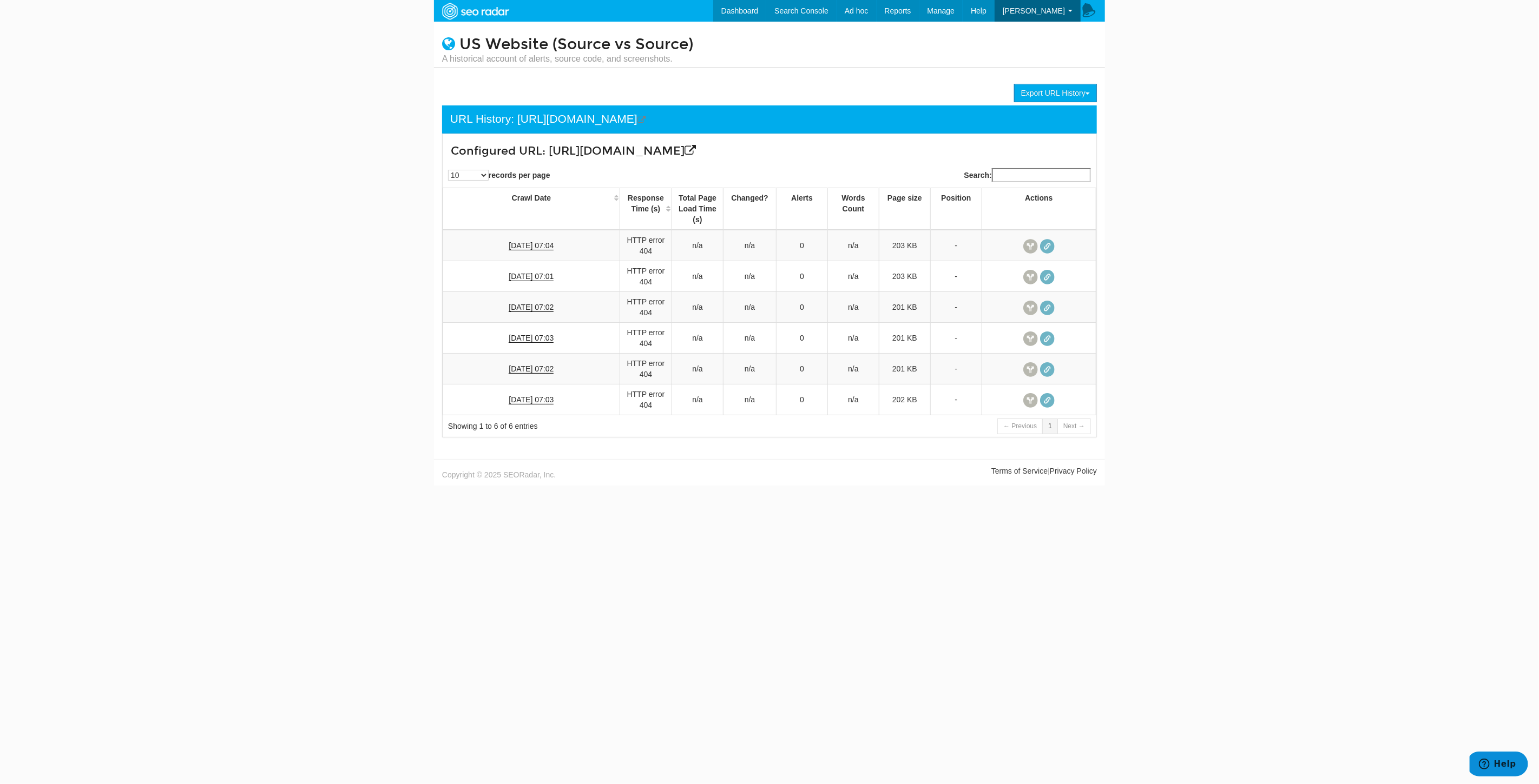
click at [322, 94] on body "Dashboard Search Console Keyword Winners and Losers Page Winners and Losers Arc…" at bounding box center [769, 392] width 1539 height 784
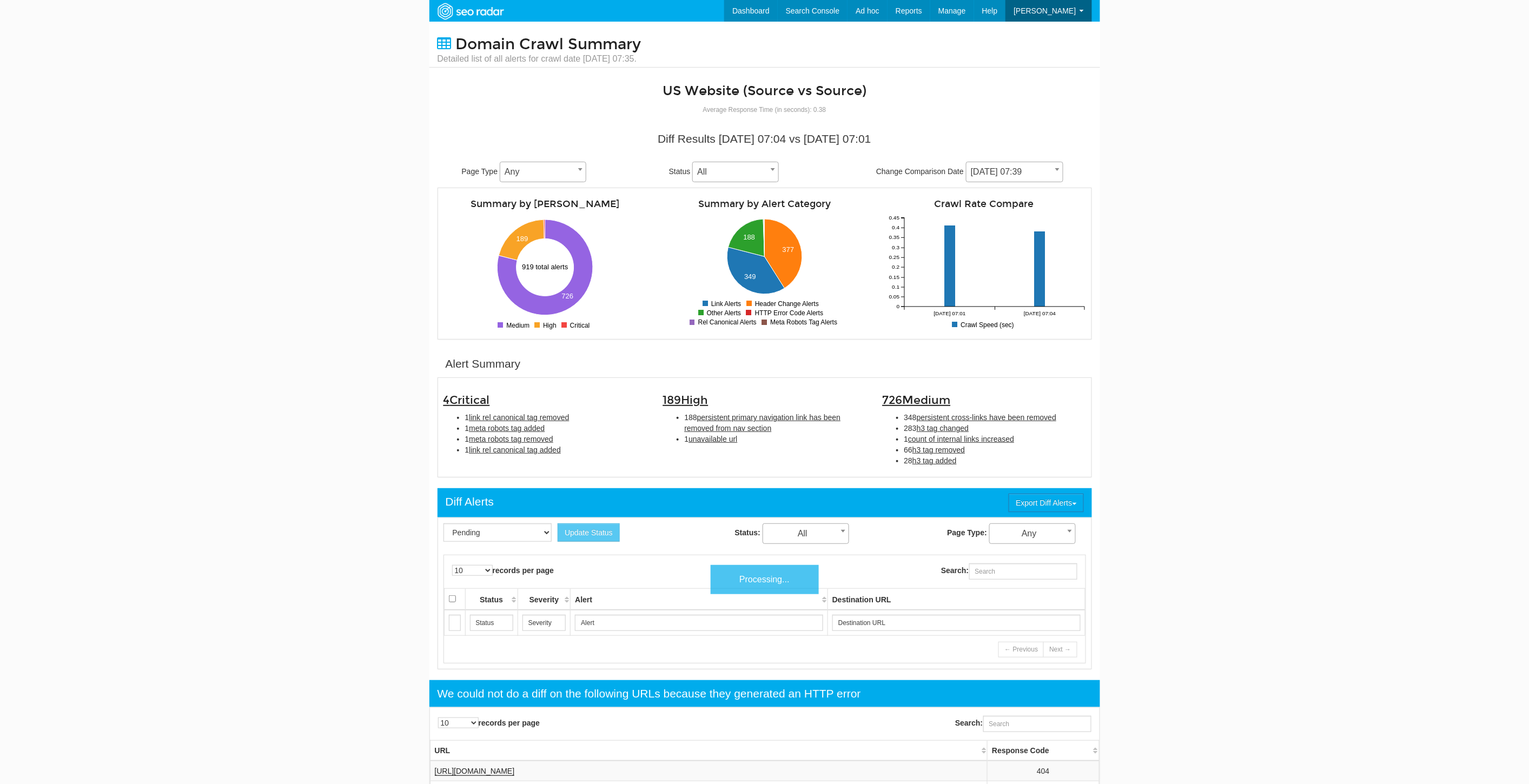
scroll to position [797, 0]
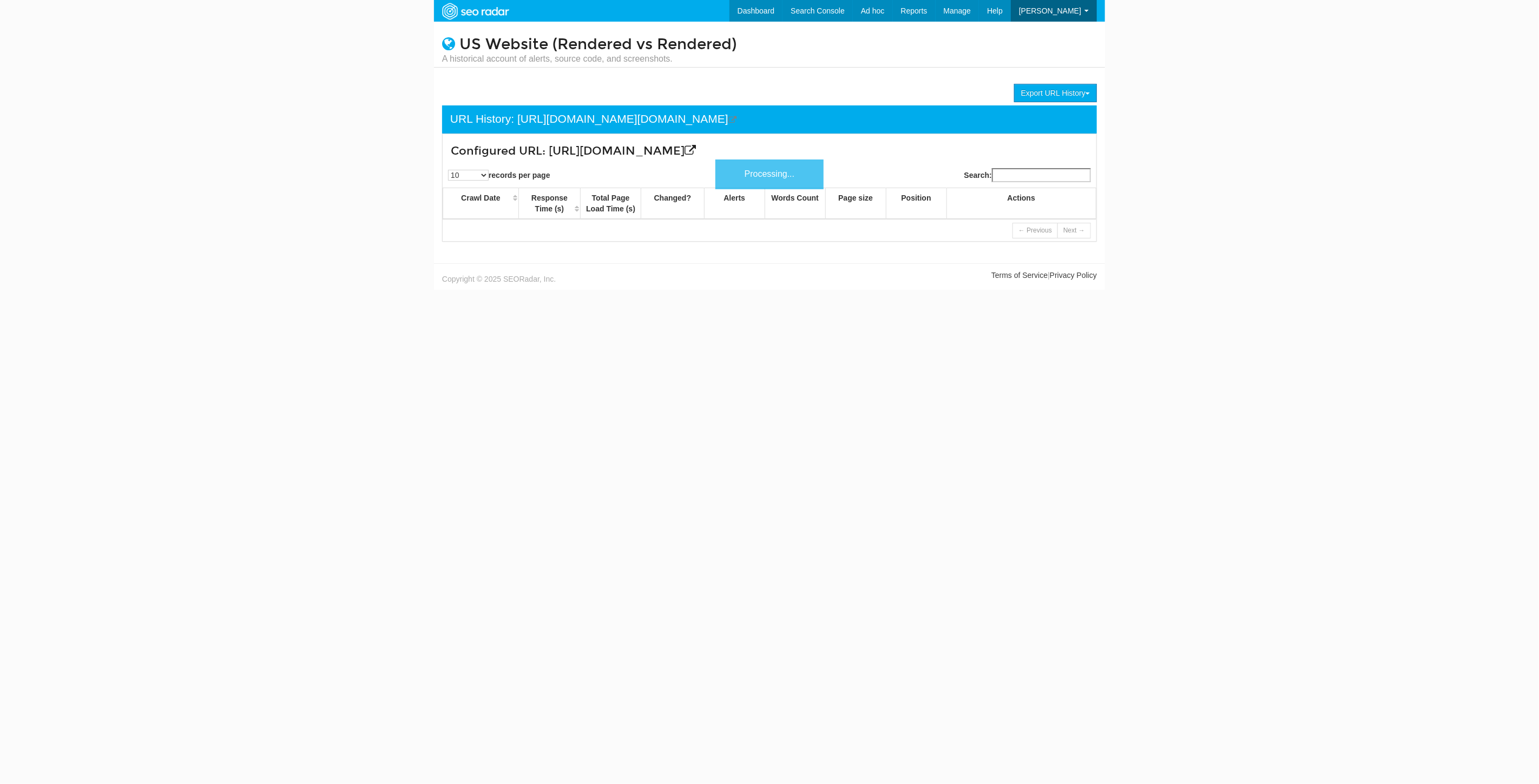
scroll to position [43, 0]
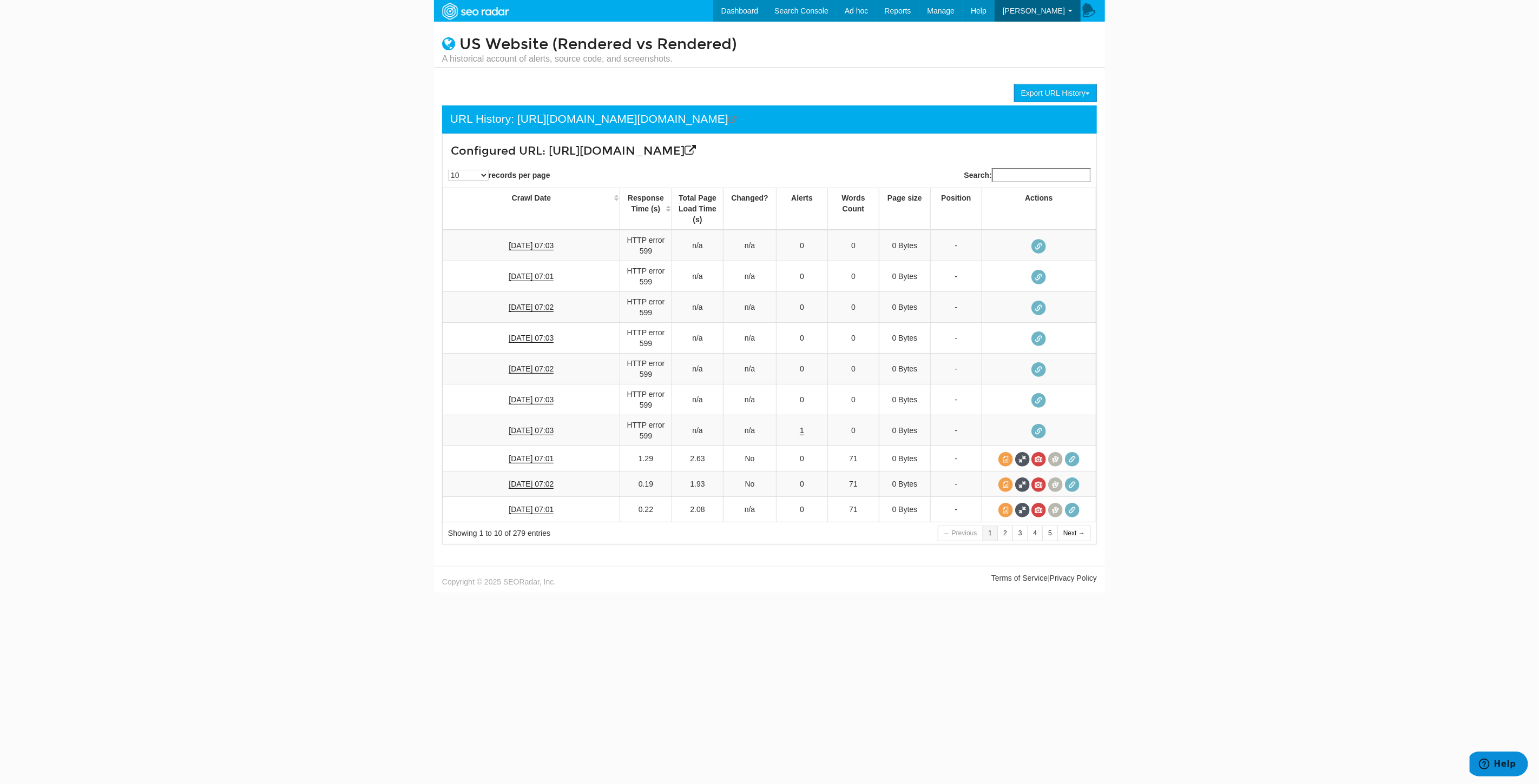
drag, startPoint x: 829, startPoint y: 198, endPoint x: 550, endPoint y: 198, distance: 279.0
click at [550, 157] on h3 "Configured URL: [URL][DOMAIN_NAME]" at bounding box center [715, 151] width 529 height 12
copy h3 "[URL][DOMAIN_NAME]"
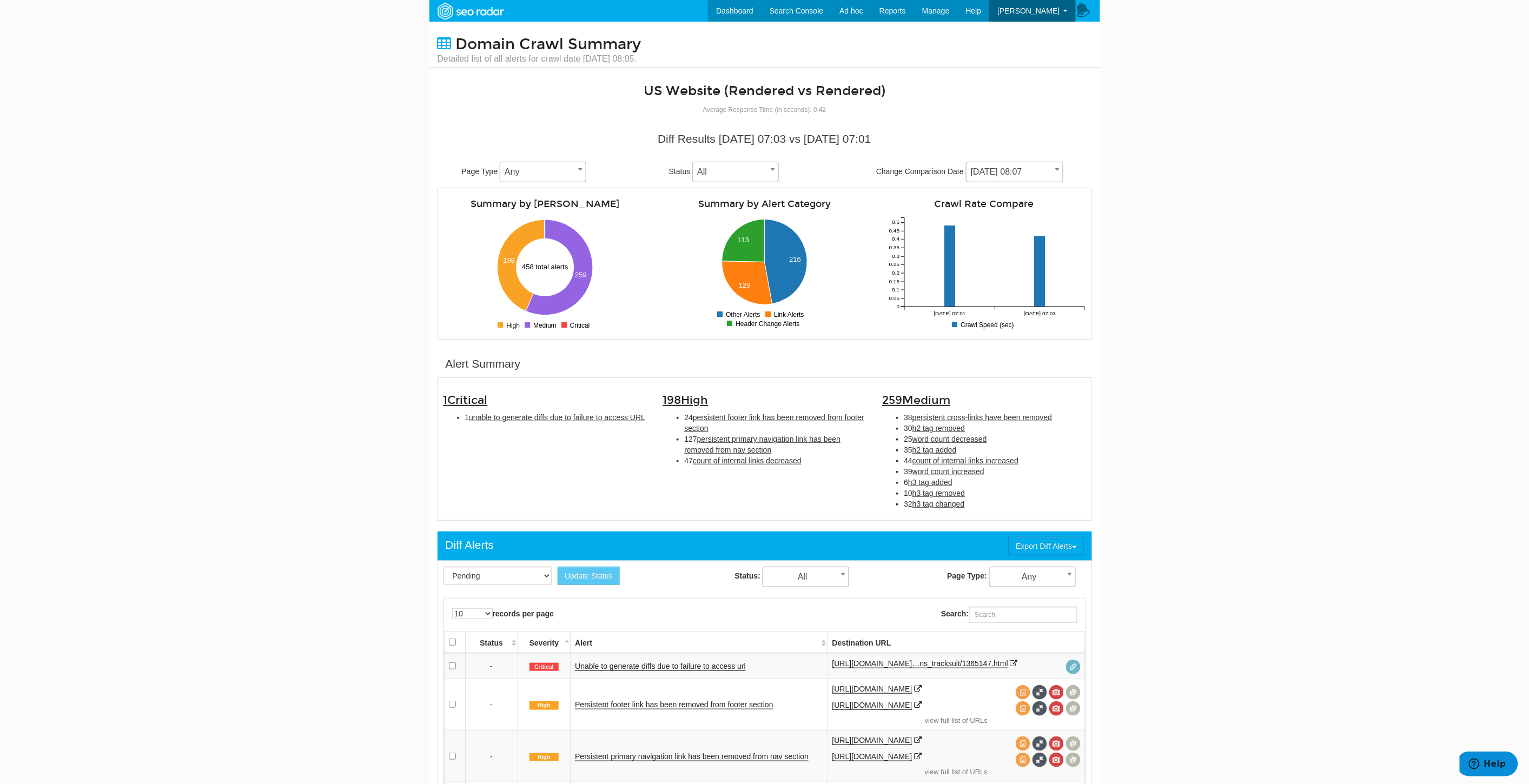
drag, startPoint x: 818, startPoint y: 103, endPoint x: 968, endPoint y: 43, distance: 161.6
click at [968, 43] on div "Domain Crawl Summary Detailed list of all alerts for crawl date 09/26/2025 08:0…" at bounding box center [764, 44] width 670 height 46
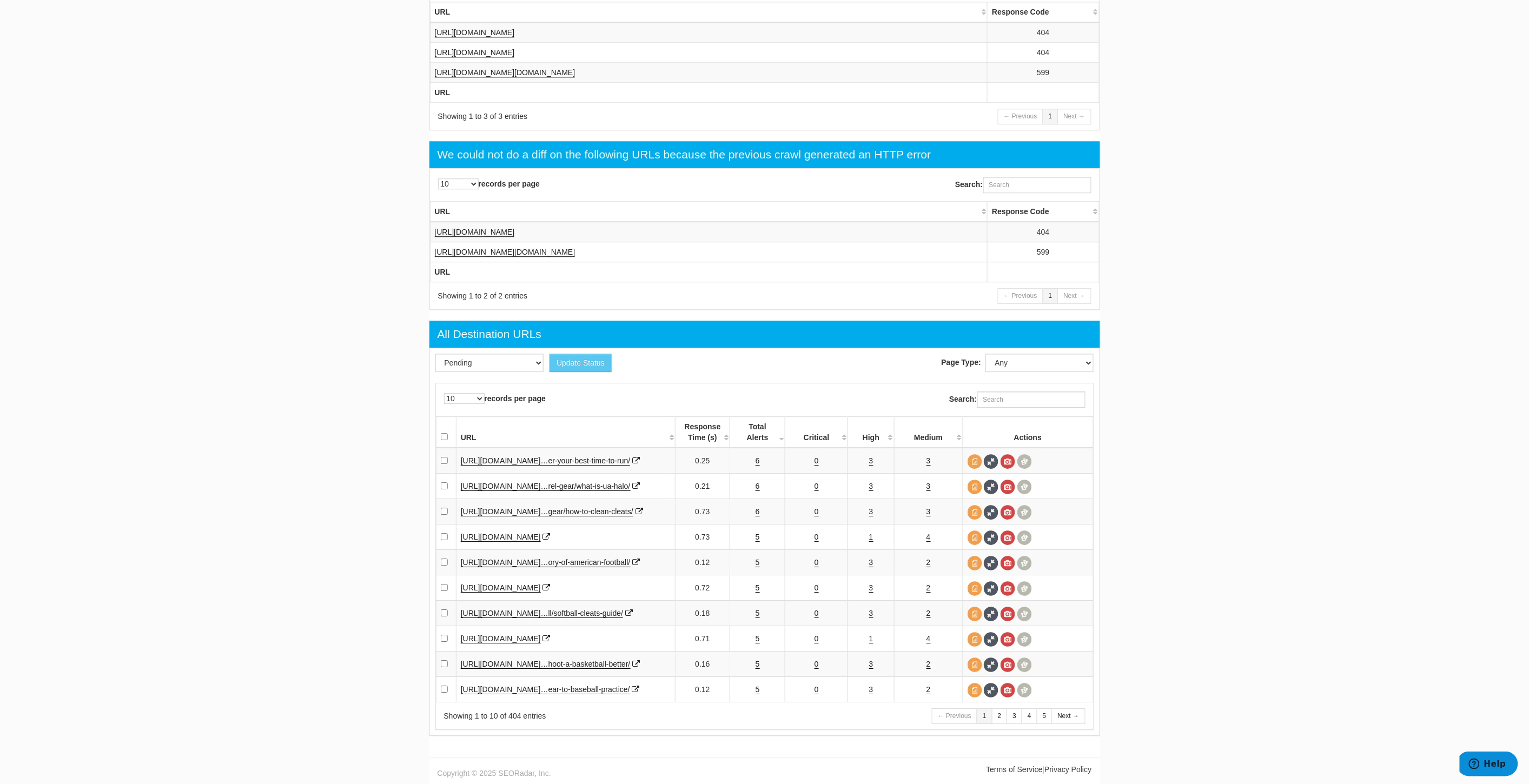
scroll to position [1287, 0]
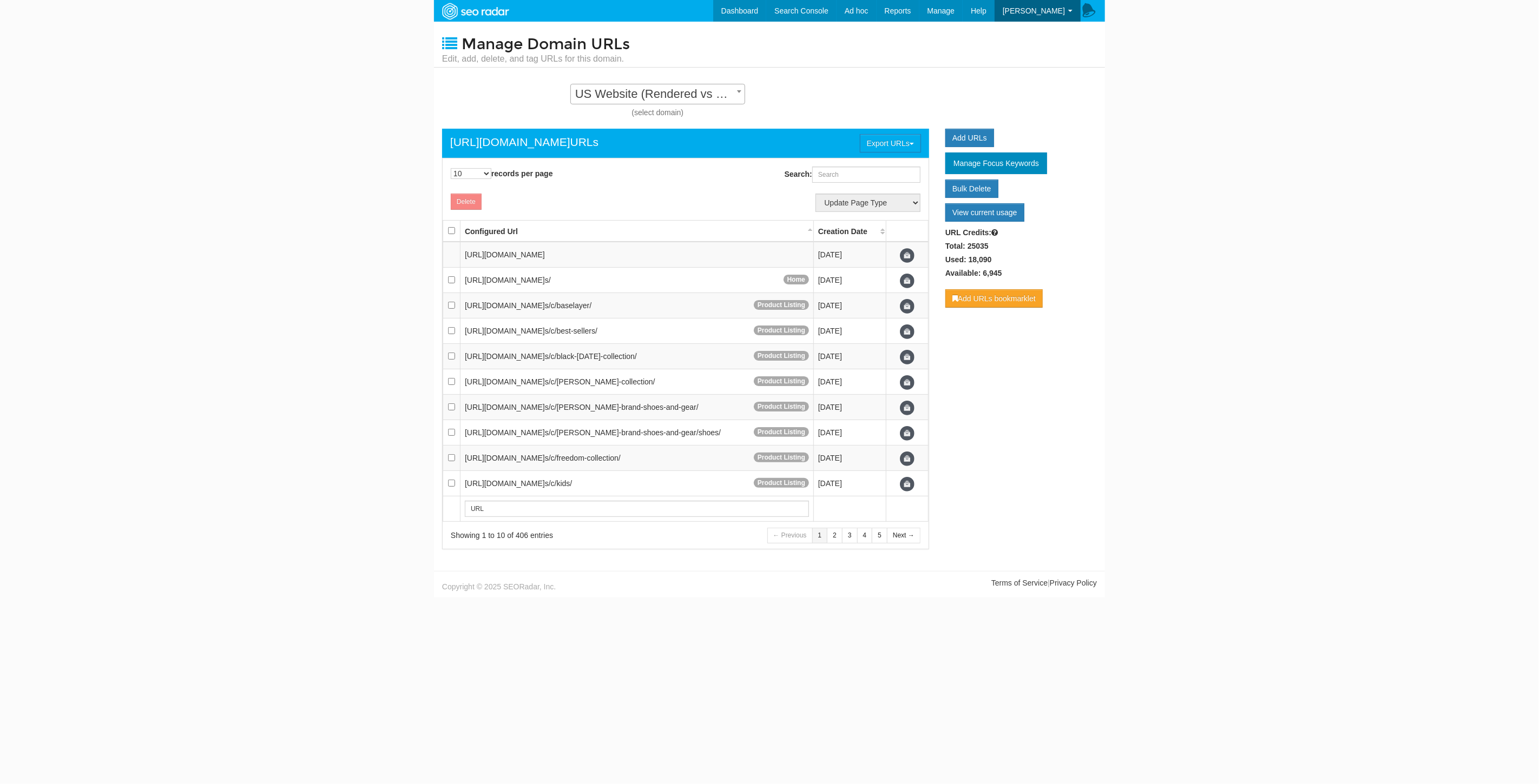
scroll to position [11, 0]
click at [829, 182] on input "Search:" at bounding box center [866, 174] width 108 height 17
paste input "[URL][DOMAIN_NAME]"
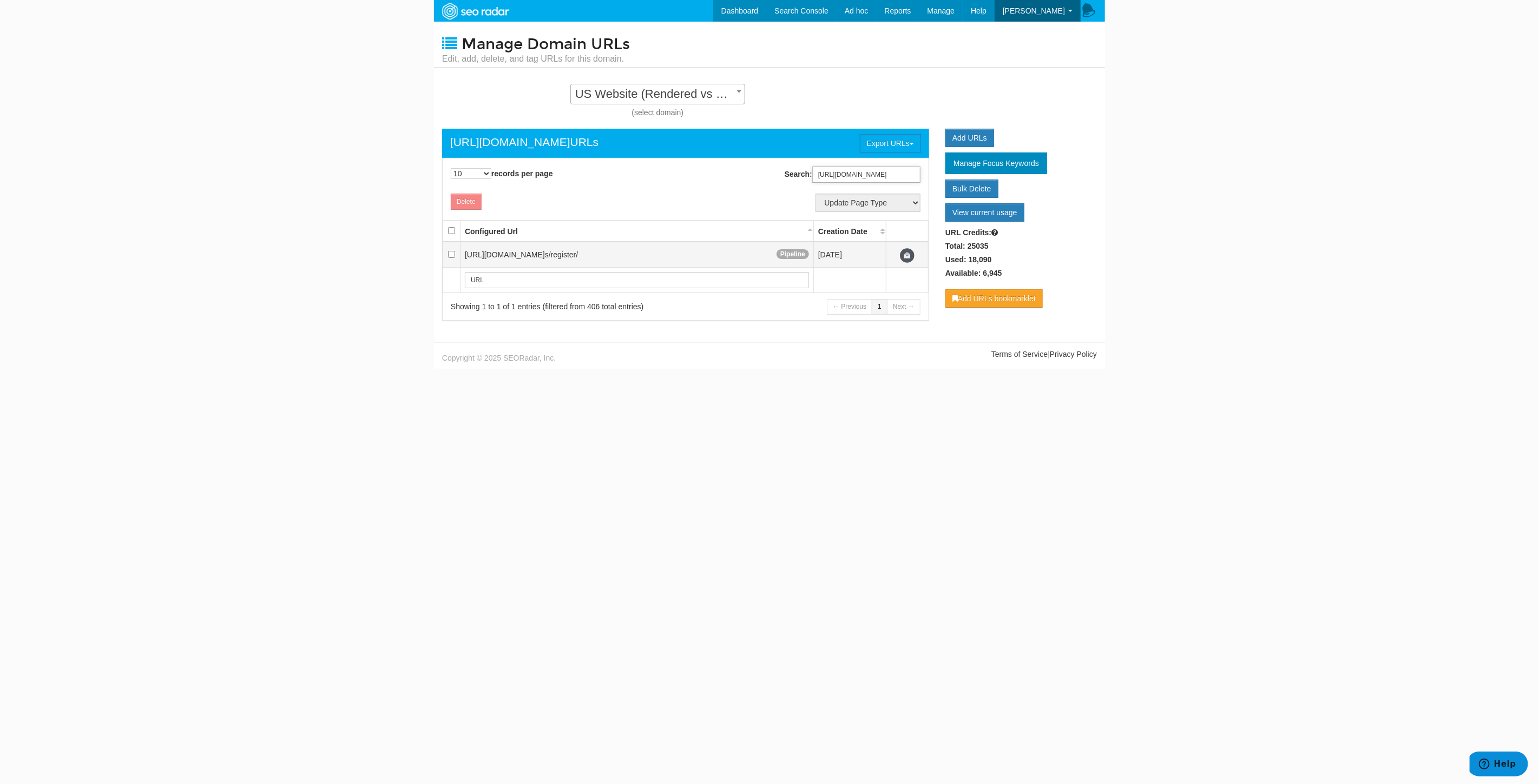
type input "[URL][DOMAIN_NAME]"
click at [450, 258] on td at bounding box center [452, 254] width 17 height 26
checkbox input "true"
click at [456, 195] on button "Delete" at bounding box center [466, 202] width 31 height 17
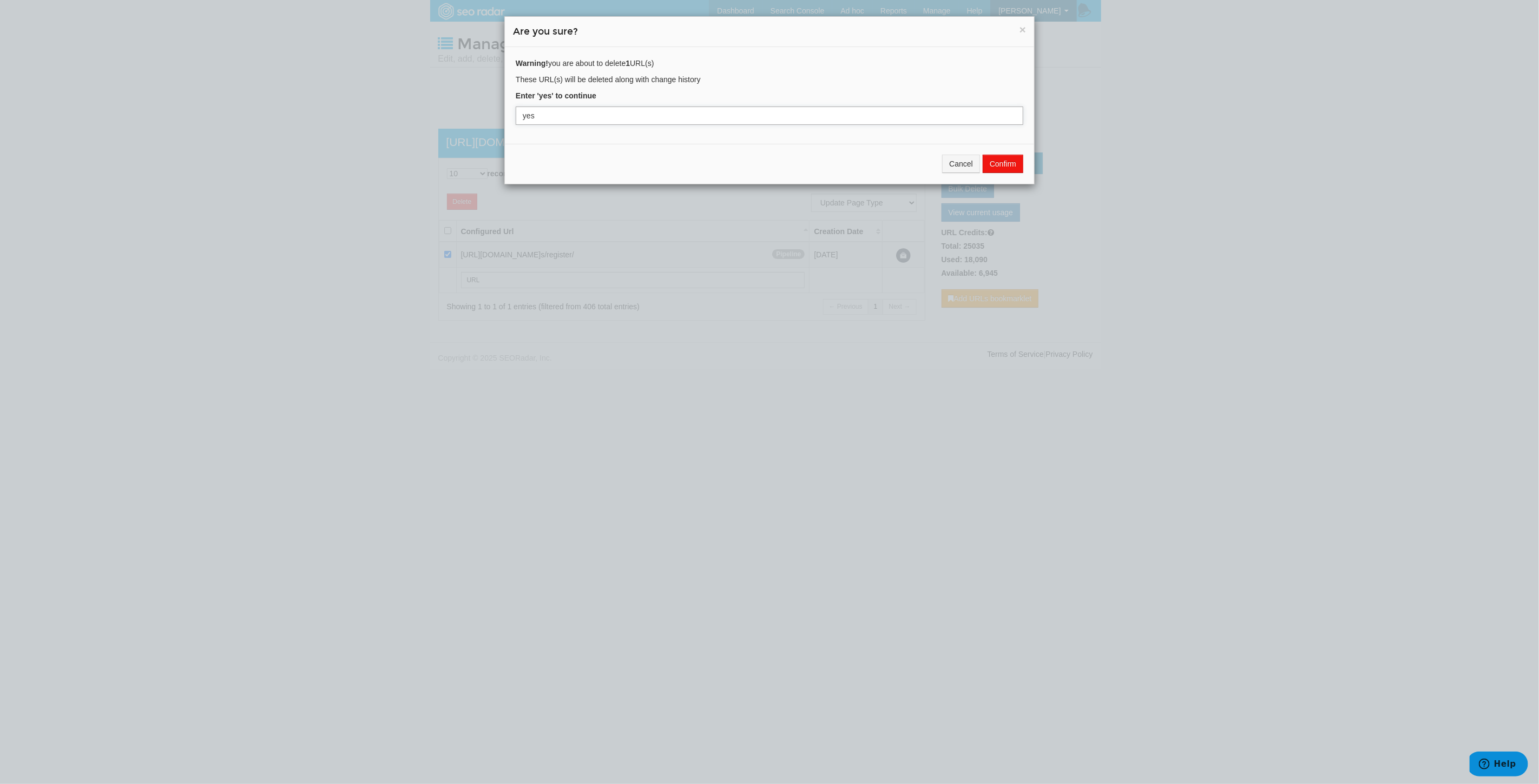
type input "yes"
click at [997, 165] on button "Confirm" at bounding box center [1003, 164] width 40 height 18
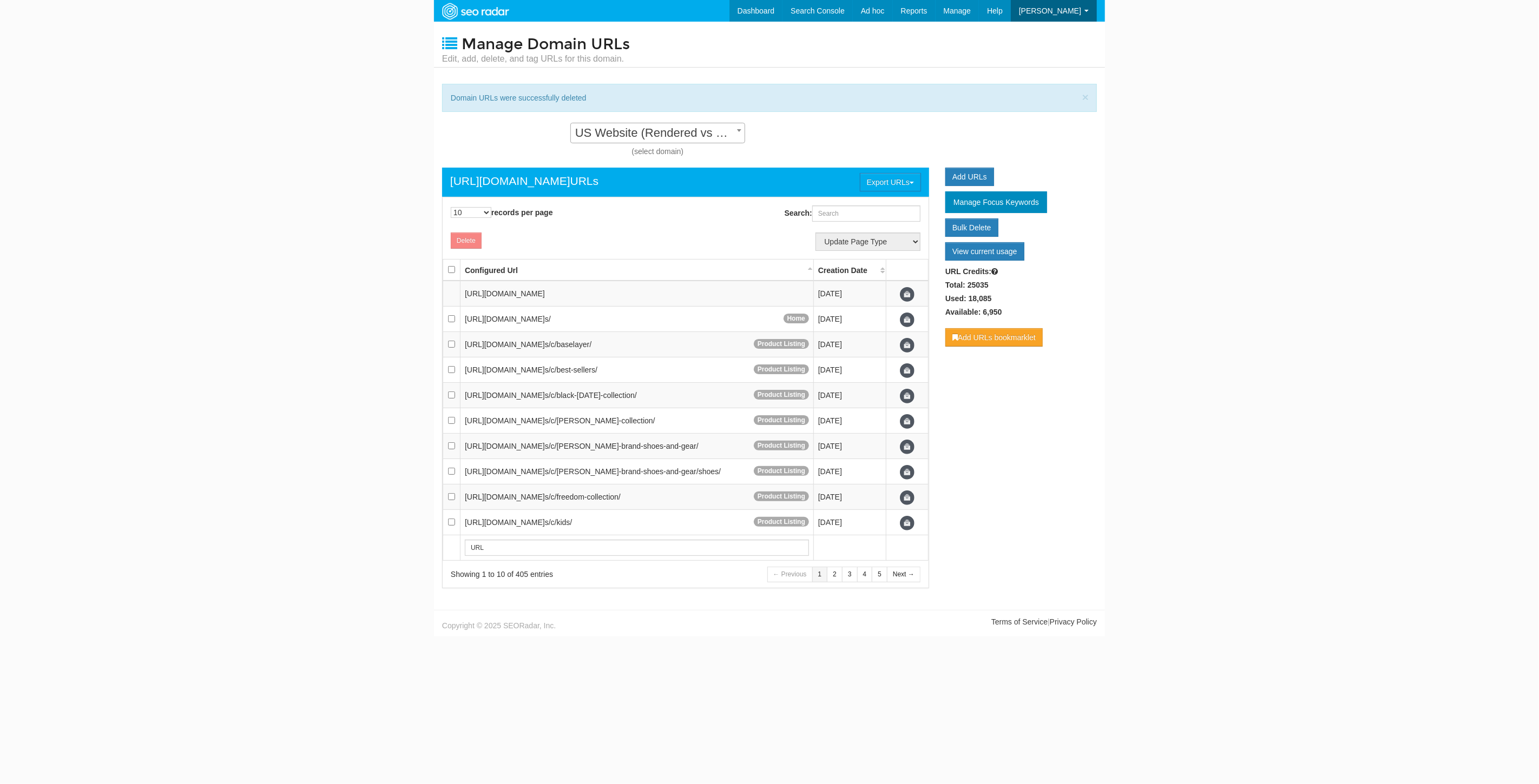
scroll to position [11, 0]
click at [632, 136] on span "US Website (Rendered vs Rendered) - Standard" at bounding box center [658, 133] width 174 height 15
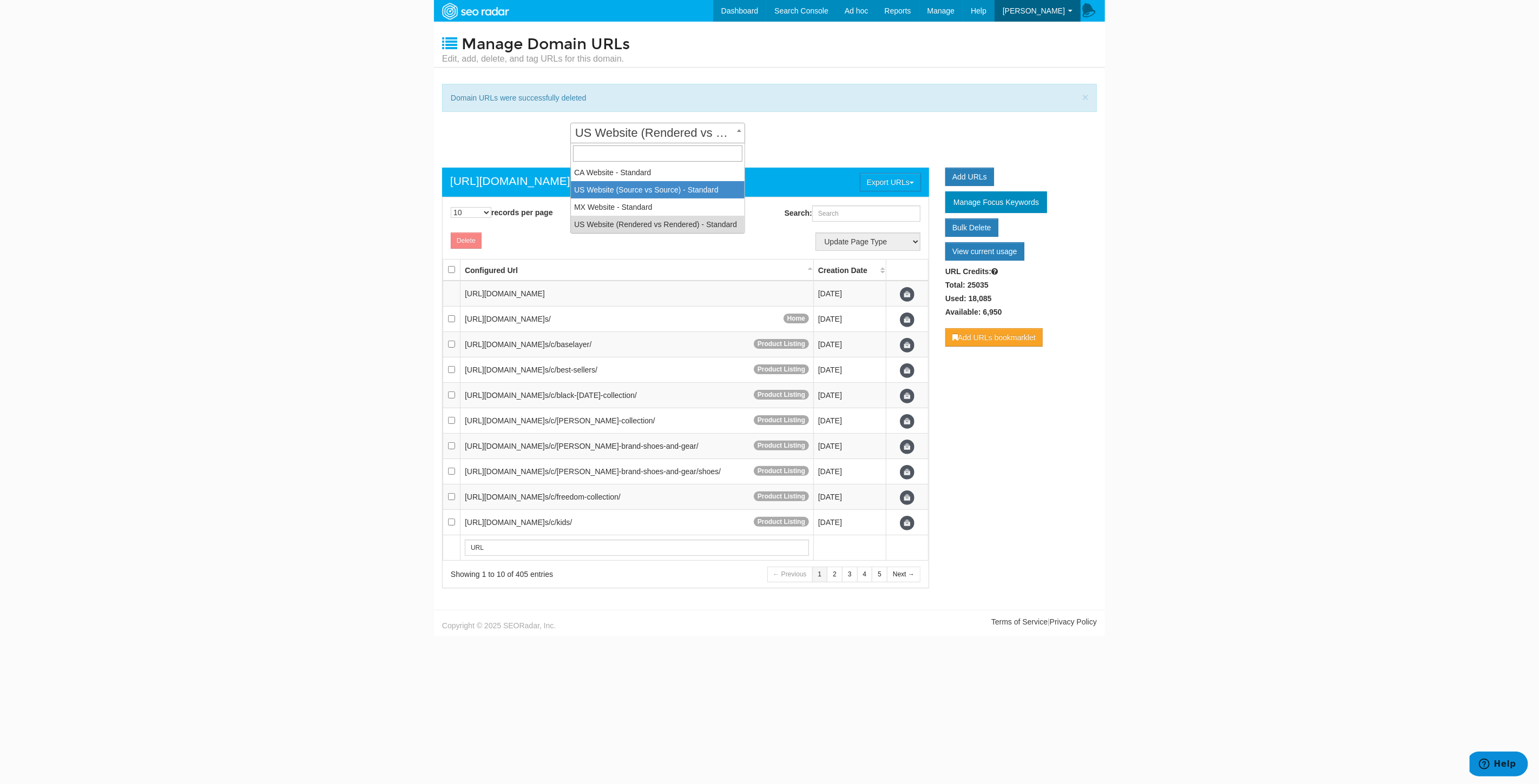
select select "14250"
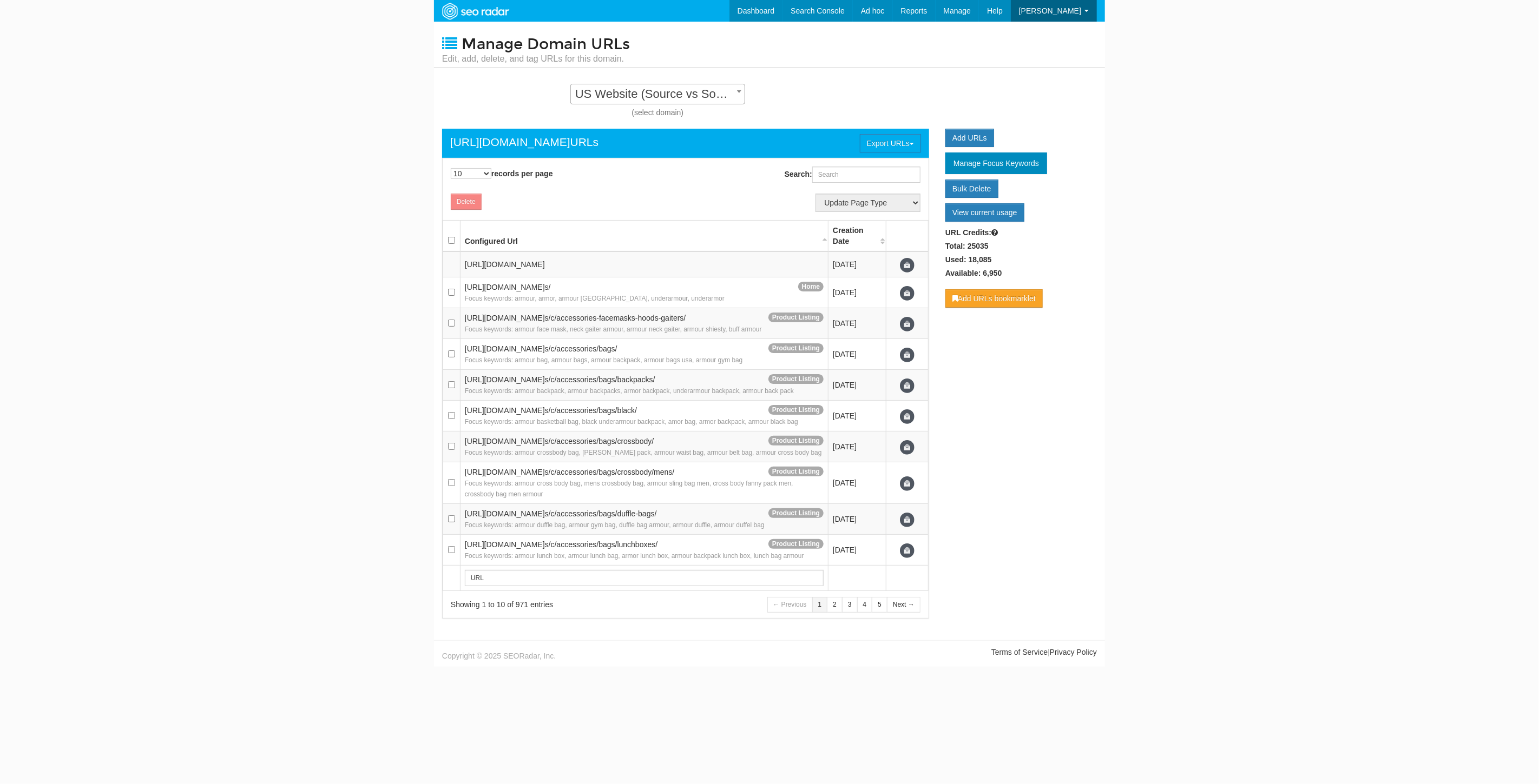
scroll to position [11, 0]
click at [853, 177] on input "Search:" at bounding box center [866, 174] width 108 height 17
paste input "https://www.underarmour.com/en-us/register/"
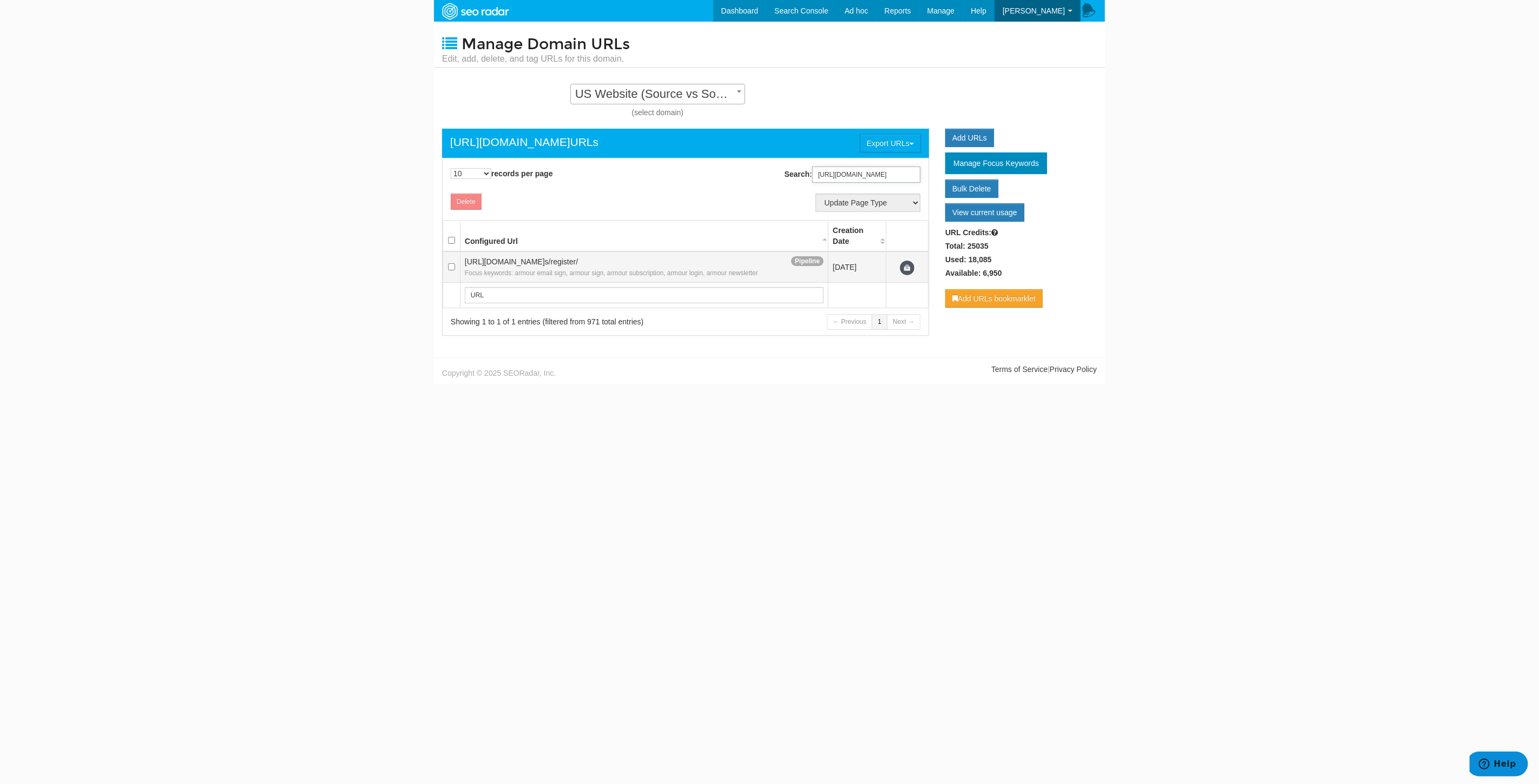
type input "https://www.underarmour.com/en-us/register/"
click at [451, 266] on input "checkbox" at bounding box center [451, 267] width 7 height 7
checkbox input "true"
click at [463, 205] on button "Delete" at bounding box center [466, 202] width 31 height 17
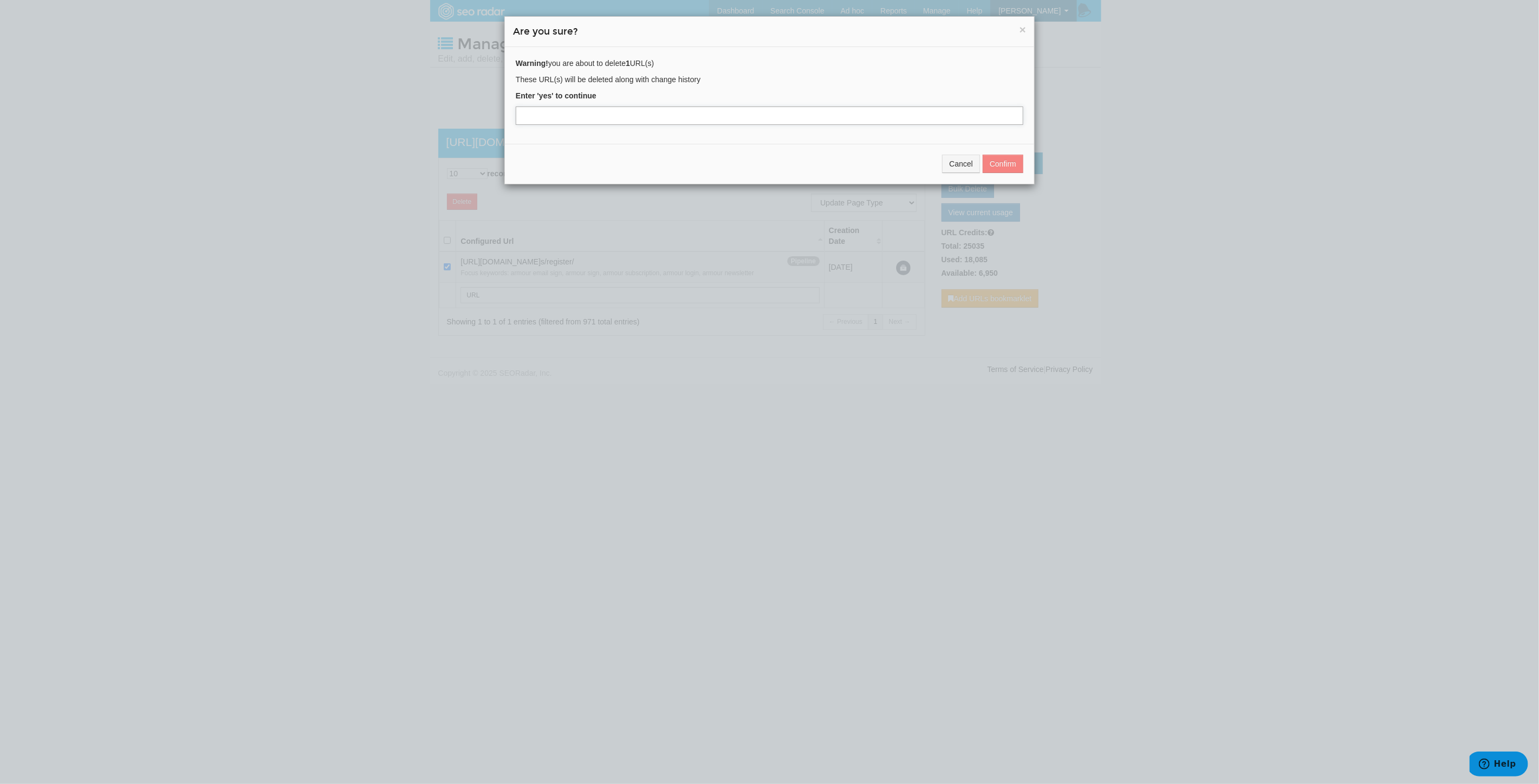
click at [754, 118] on input "text" at bounding box center [769, 116] width 507 height 18
type input "yes"
click at [1007, 165] on button "Confirm" at bounding box center [1003, 164] width 40 height 18
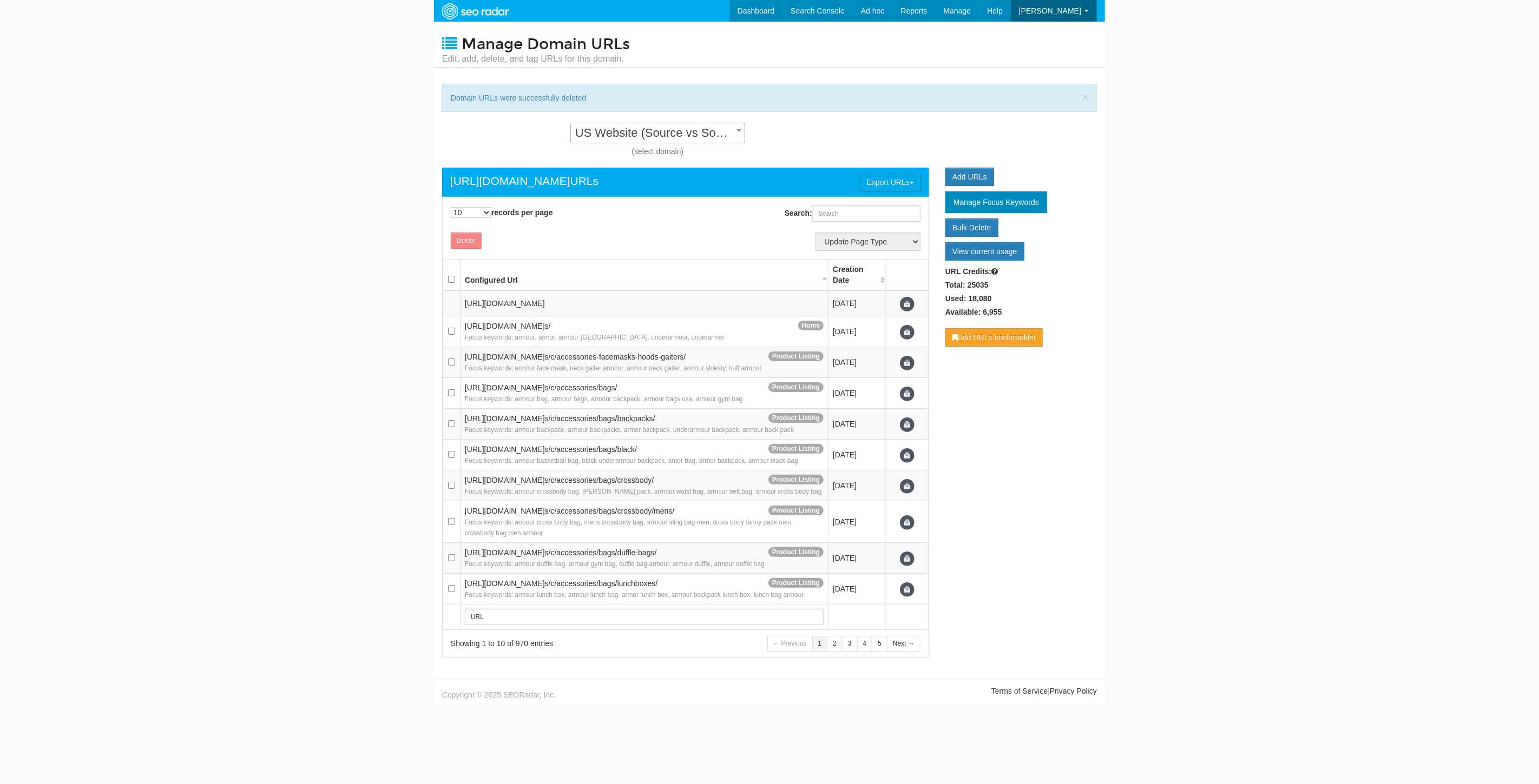
scroll to position [11, 0]
click at [657, 142] on span "US Website (Source vs Source) - Standard" at bounding box center [658, 133] width 175 height 21
click at [928, 31] on link "Domains" at bounding box center [917, 32] width 89 height 14
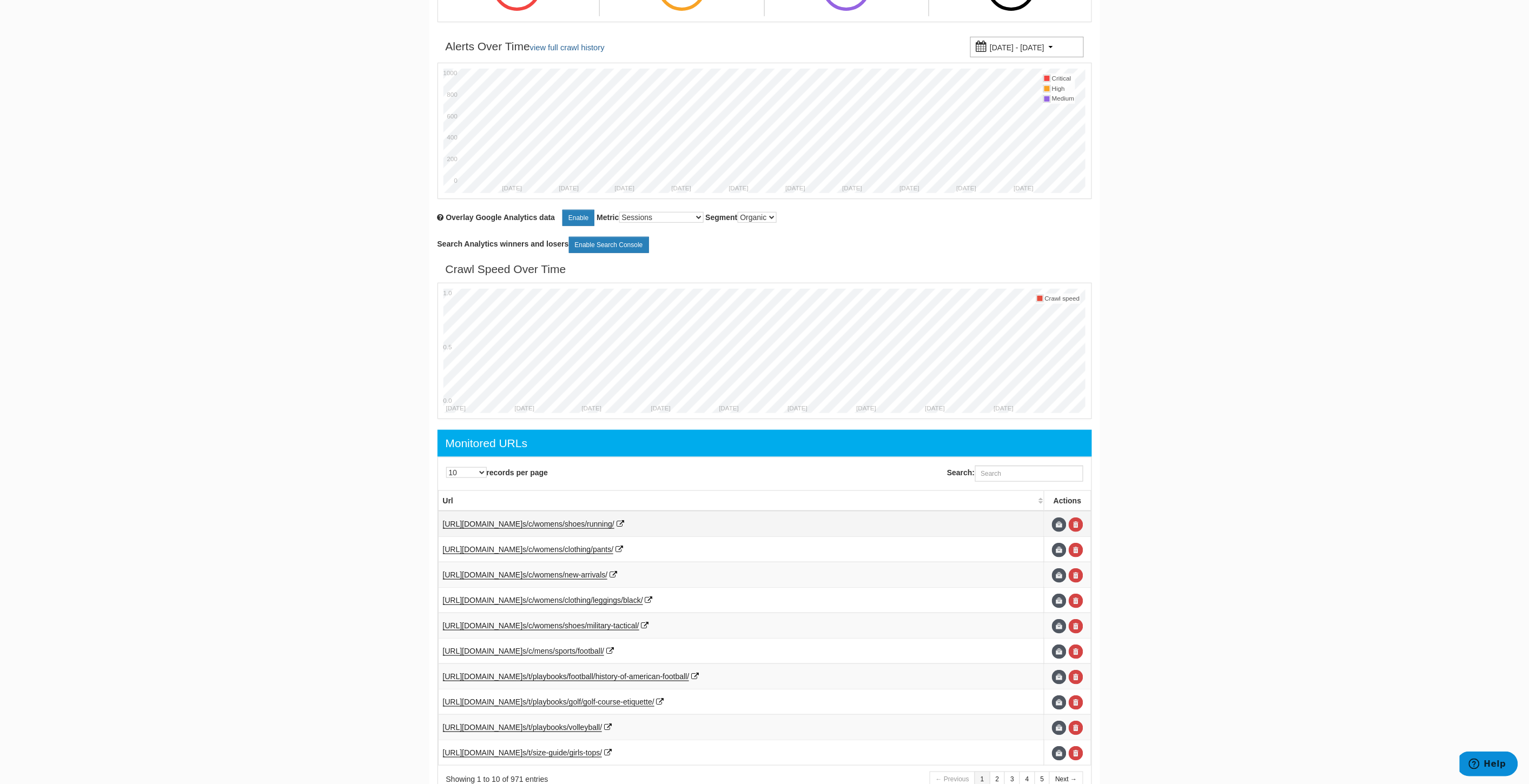
scroll to position [230, 0]
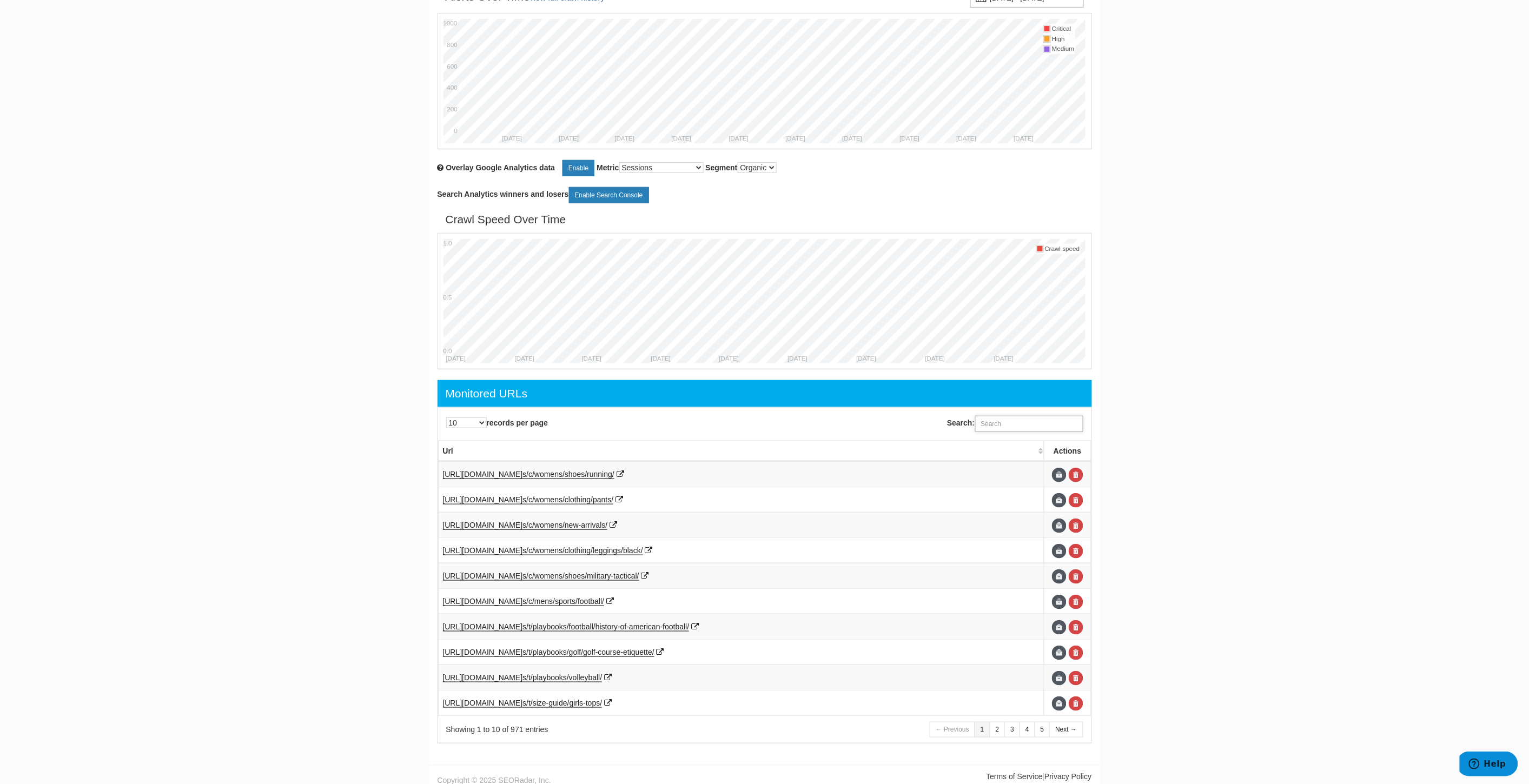
click at [1034, 428] on input "Search:" at bounding box center [1029, 424] width 108 height 17
paste input "https://www.underarmour.com/en-us/register/"
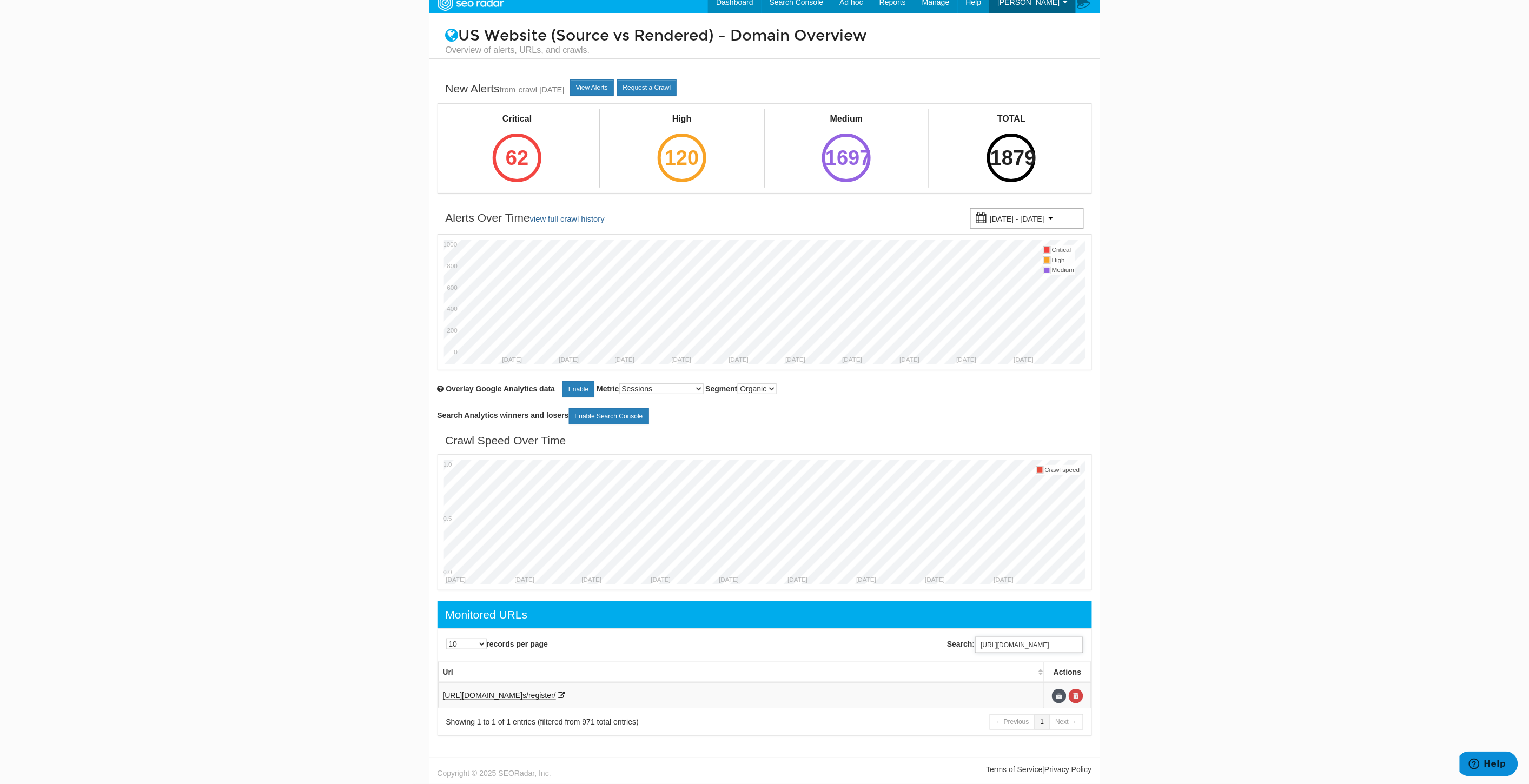
scroll to position [10, 0]
type input "https://www.underarmour.com/en-us/register/"
click at [1081, 697] on link at bounding box center [1076, 697] width 15 height 15
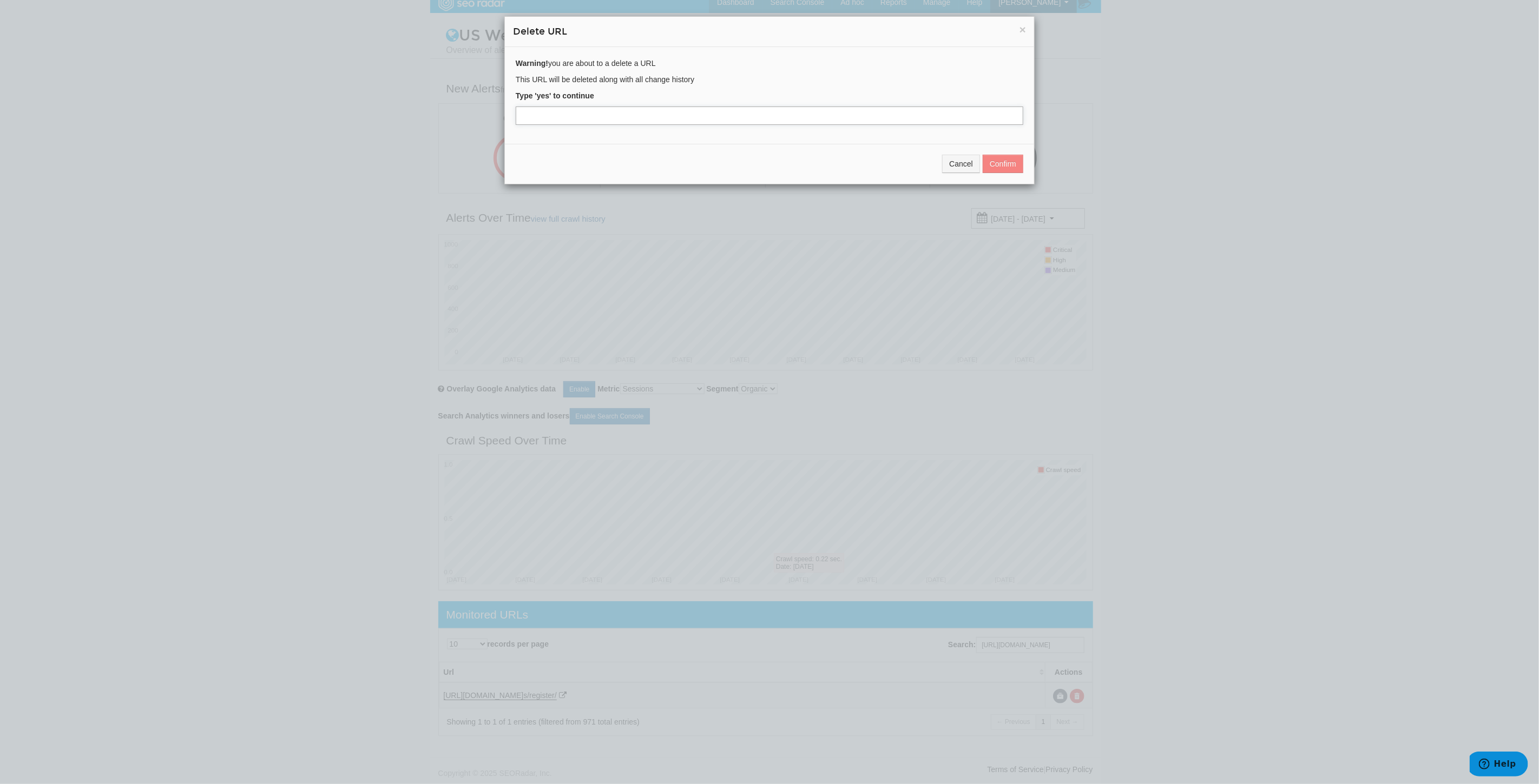
click at [677, 118] on input "text" at bounding box center [769, 116] width 507 height 18
type input "yes"
click at [1002, 163] on button "Confirm" at bounding box center [1003, 164] width 40 height 18
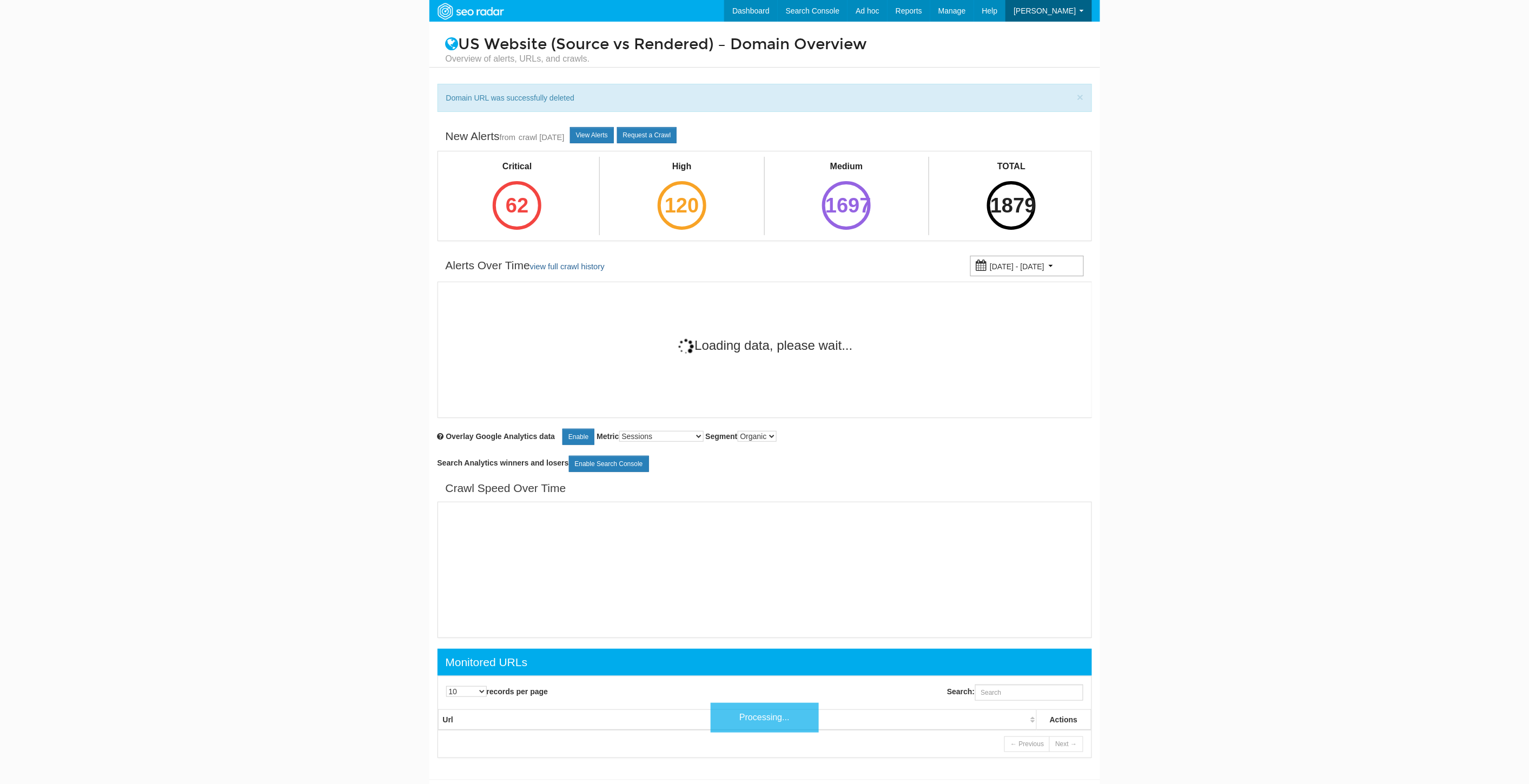
scroll to position [43, 0]
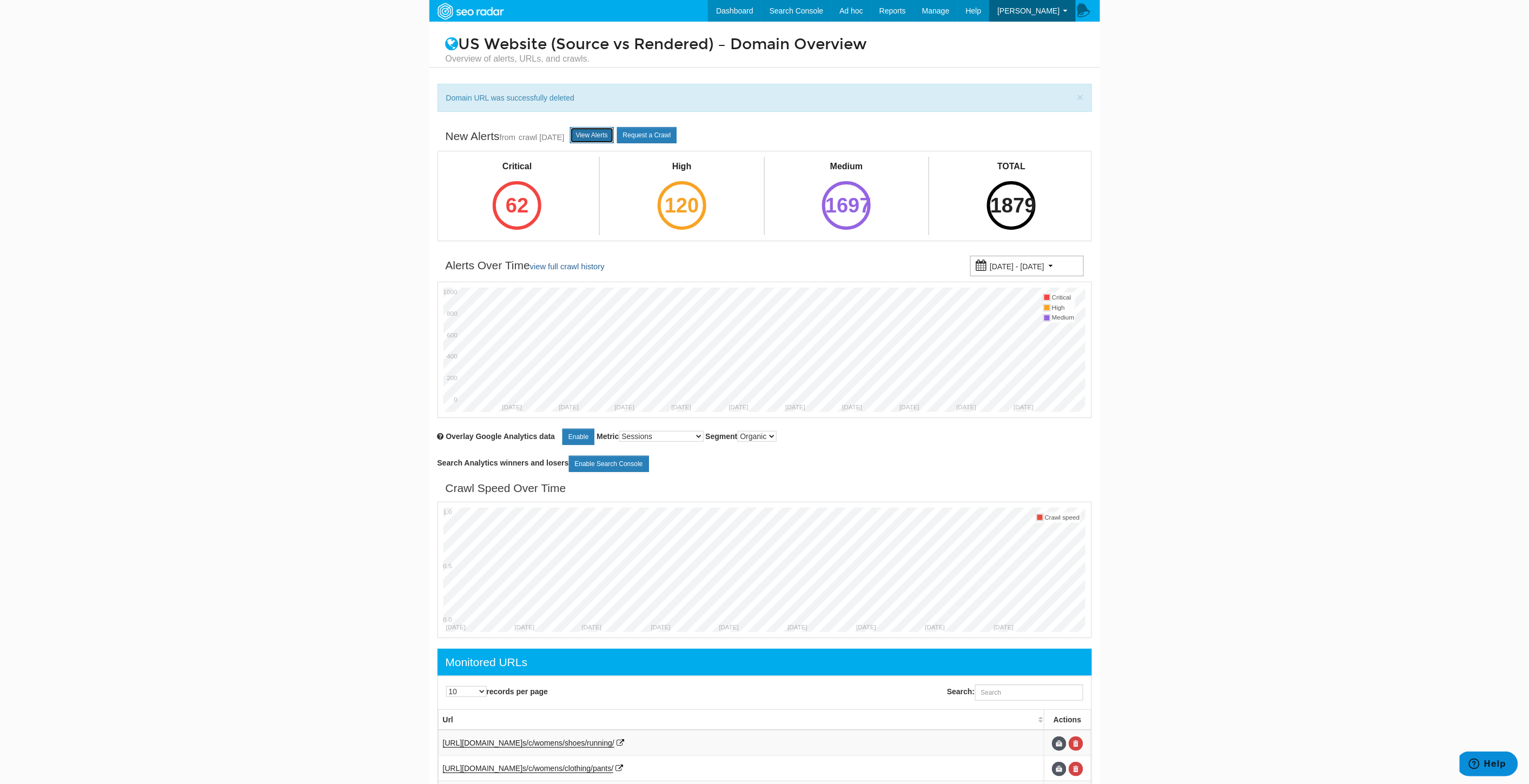
click at [614, 131] on link "View Alerts" at bounding box center [592, 135] width 44 height 17
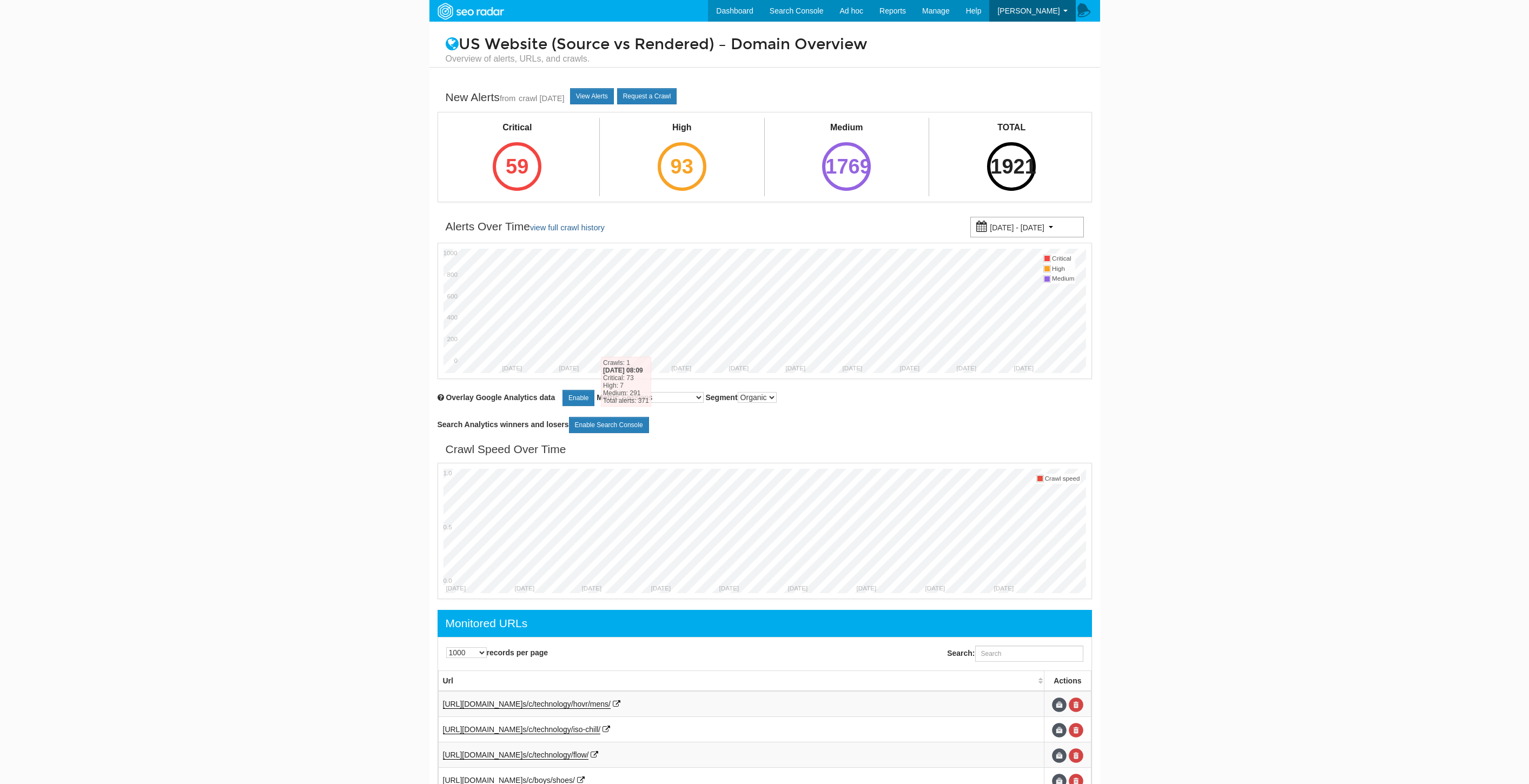
select select "1000"
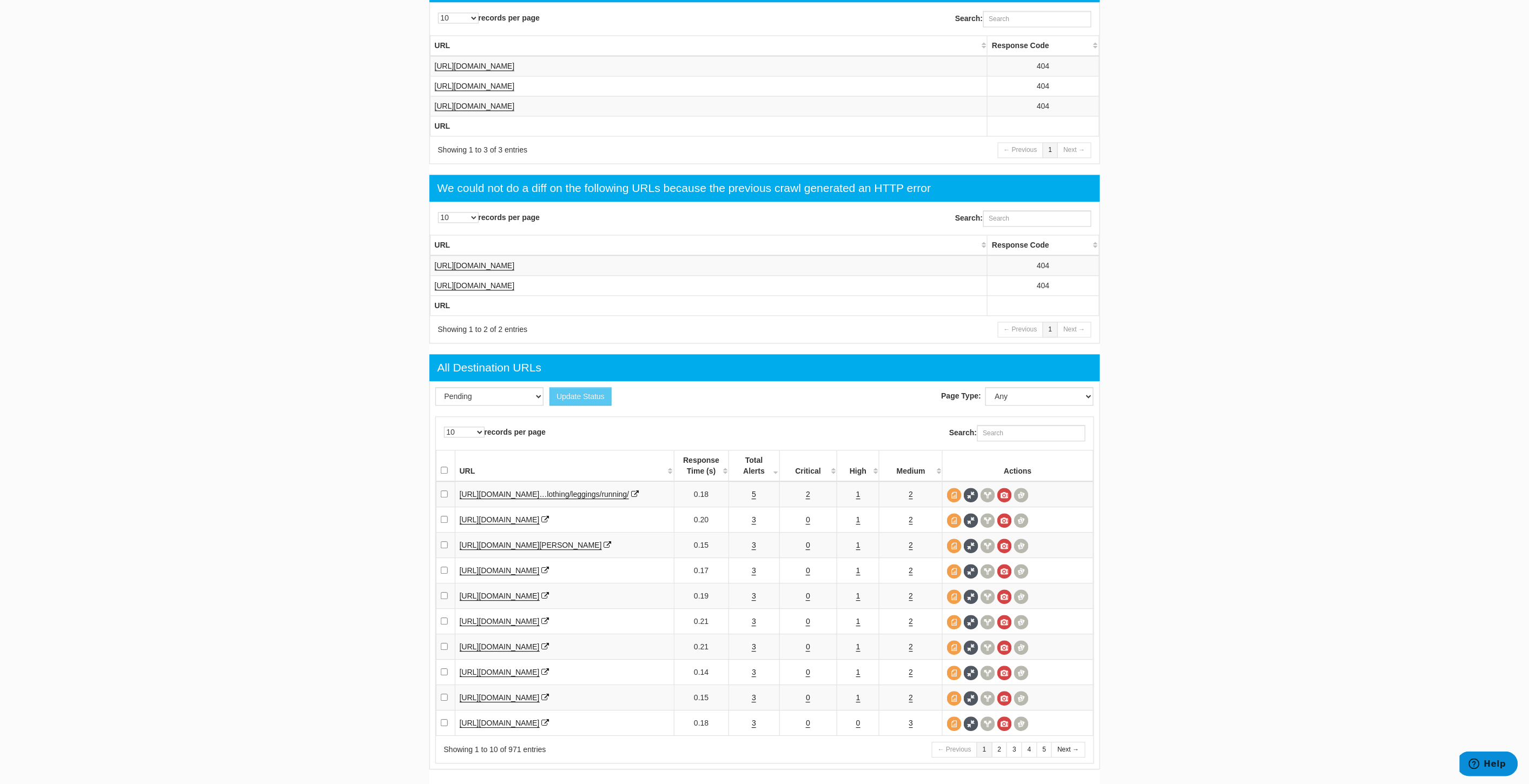
scroll to position [1080, 0]
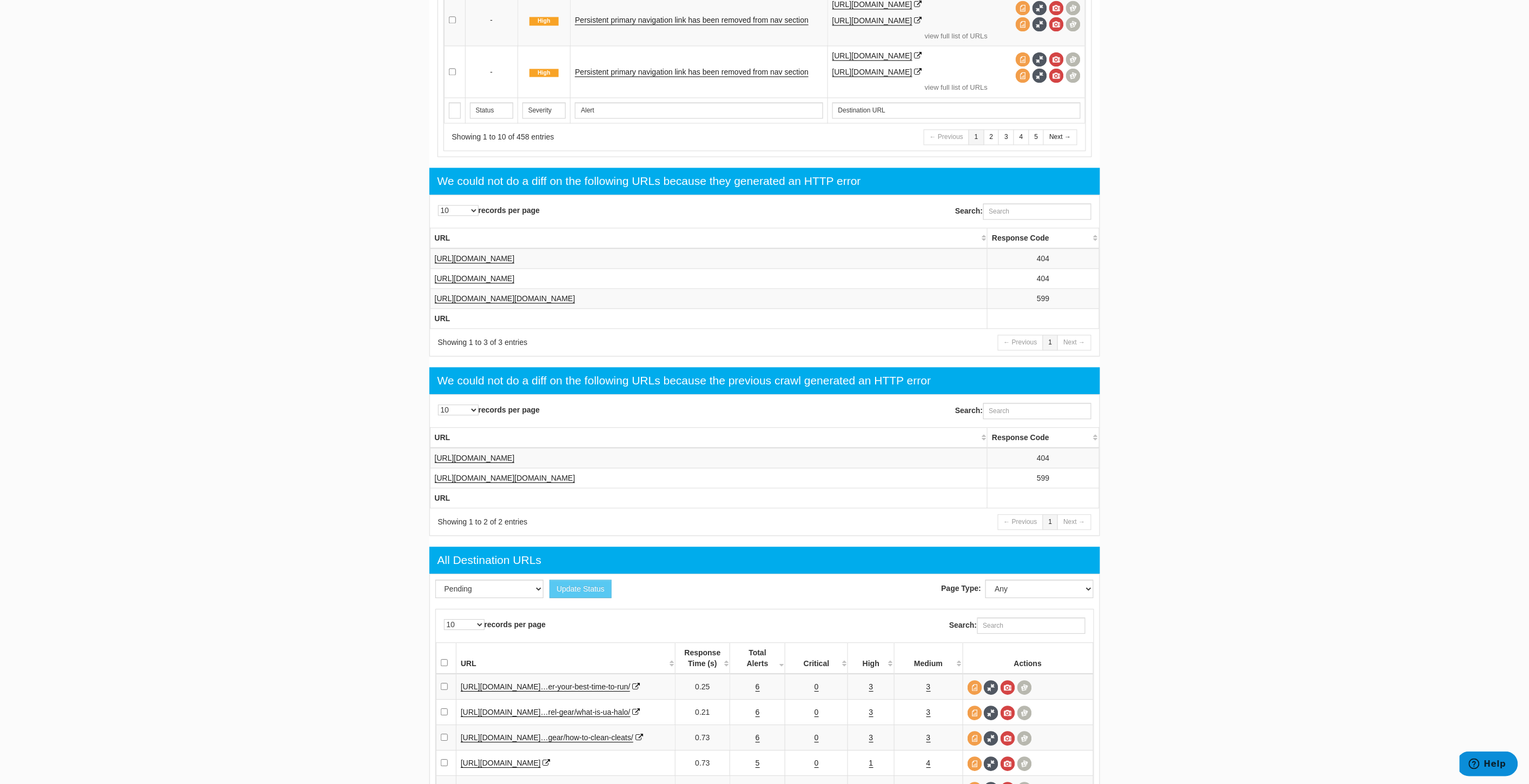
scroll to position [986, 0]
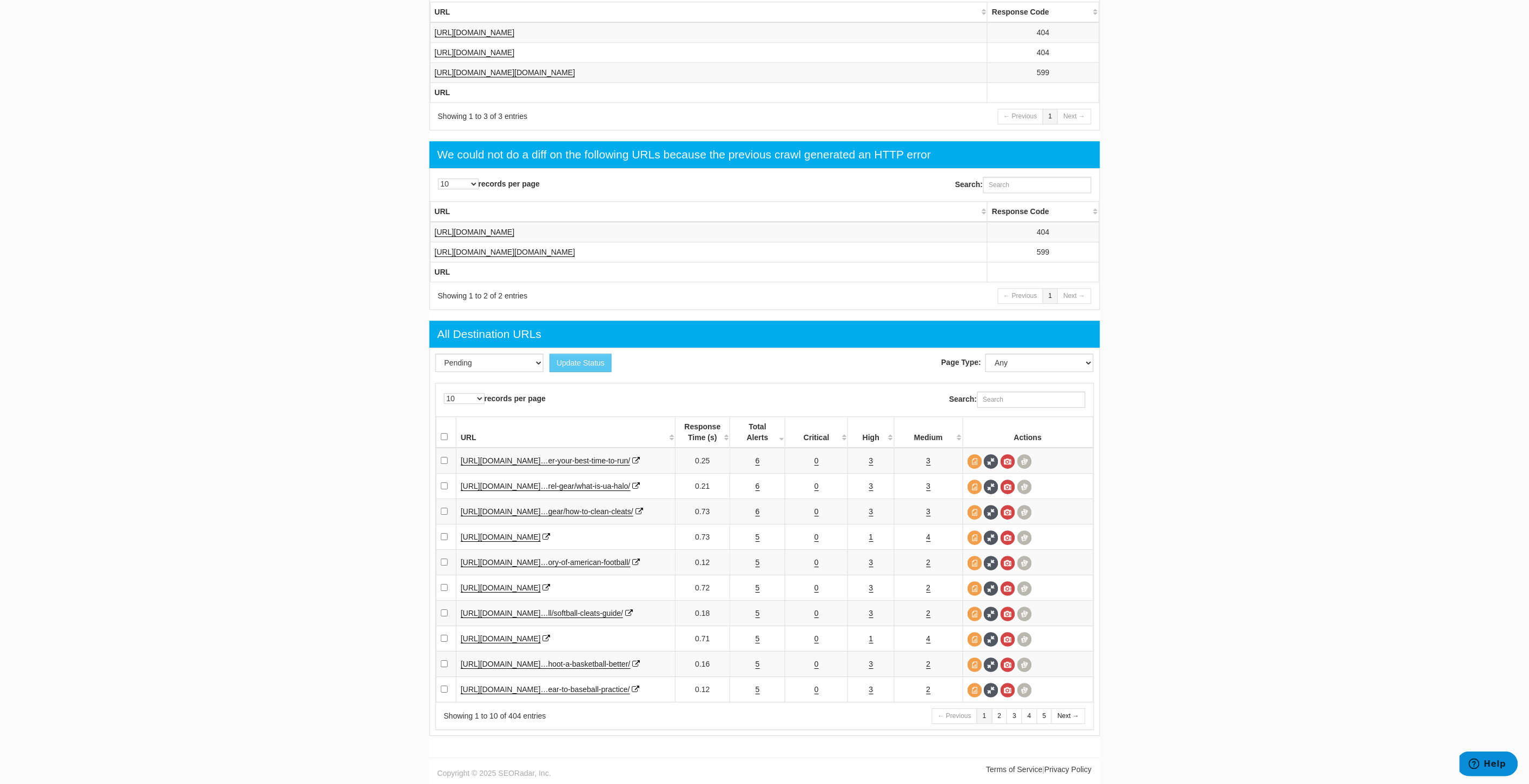
scroll to position [1287, 0]
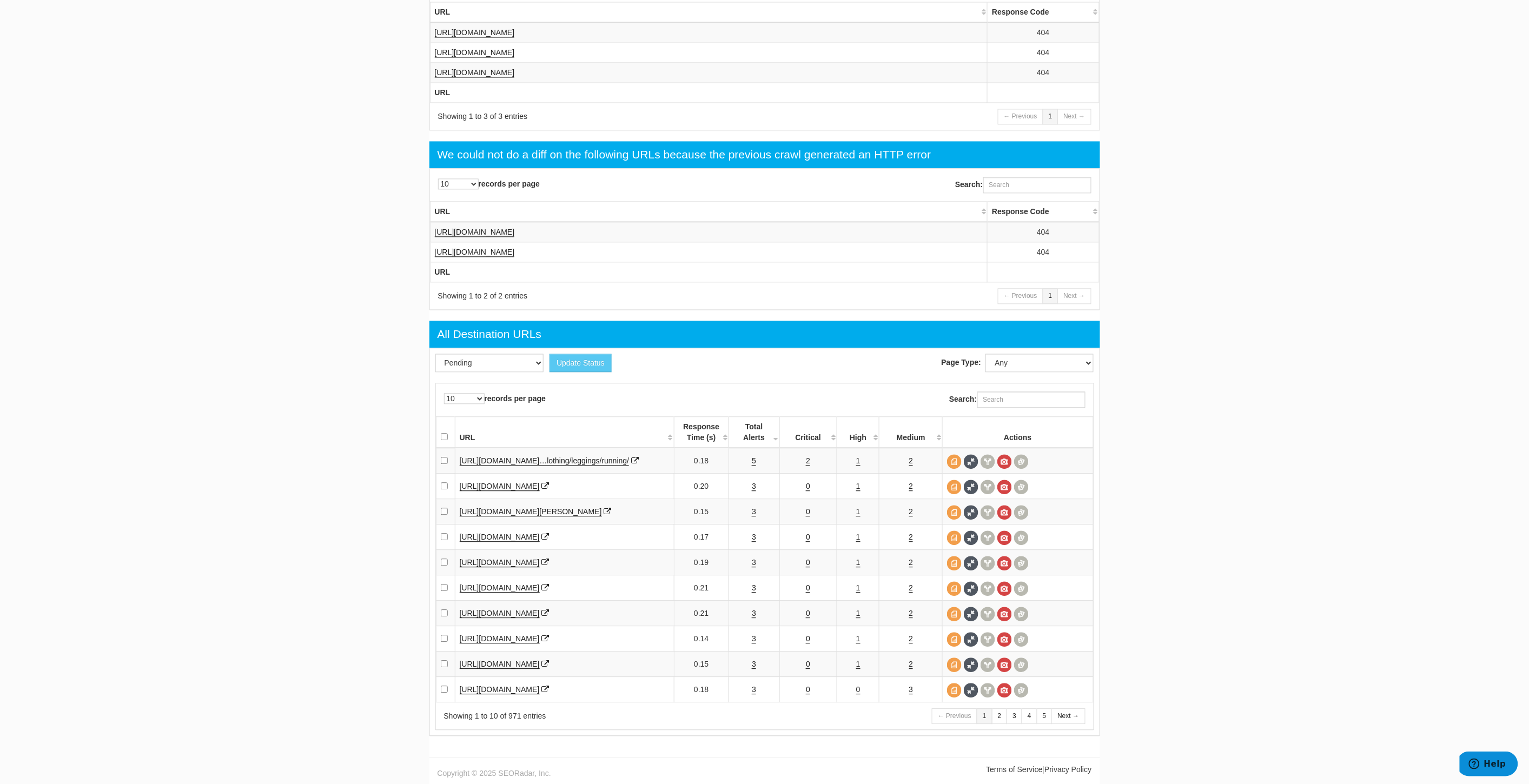
scroll to position [1080, 0]
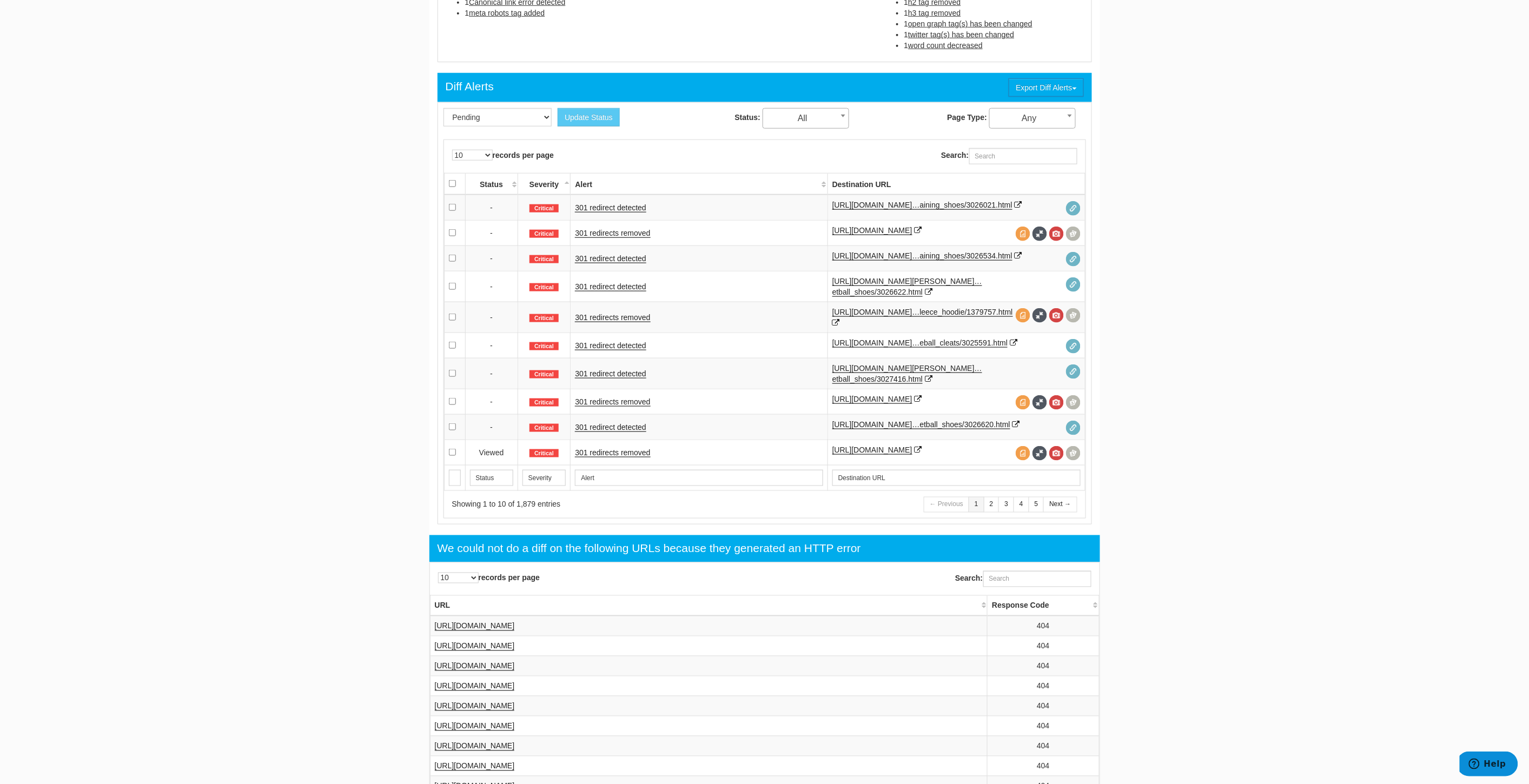
scroll to position [420, 0]
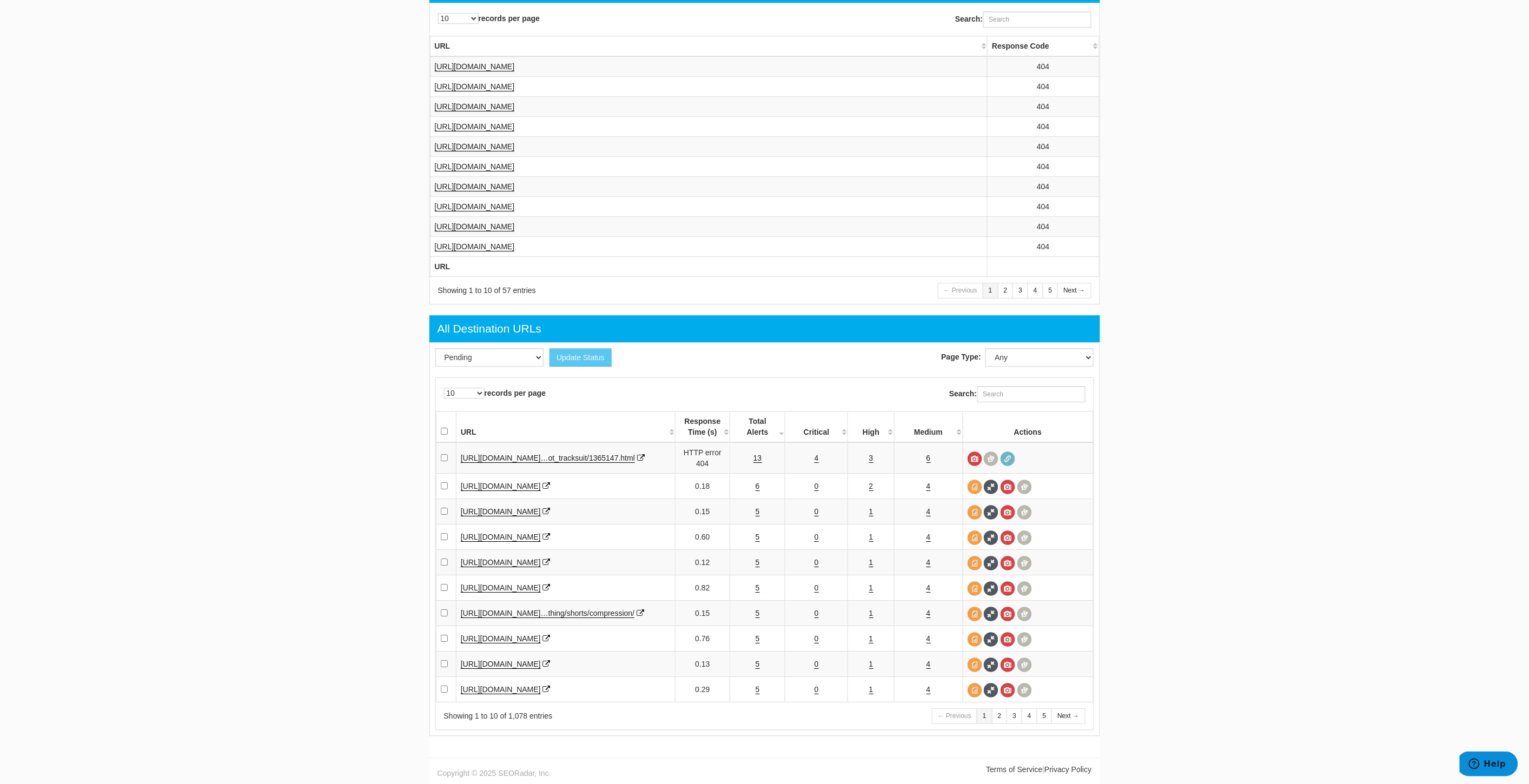
scroll to position [1446, 0]
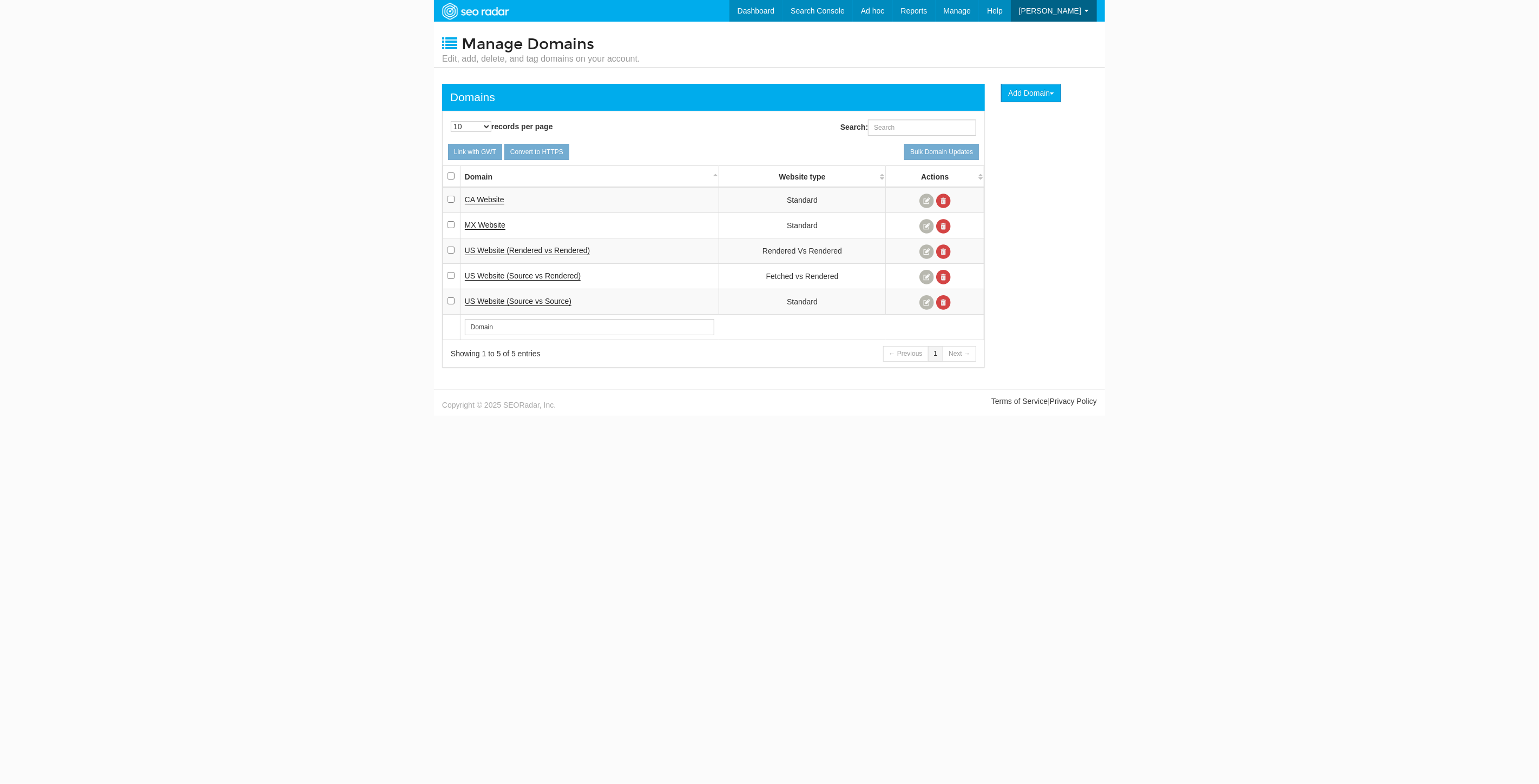
scroll to position [43, 0]
click at [540, 272] on span "US Website (Source vs Rendered)" at bounding box center [523, 276] width 116 height 9
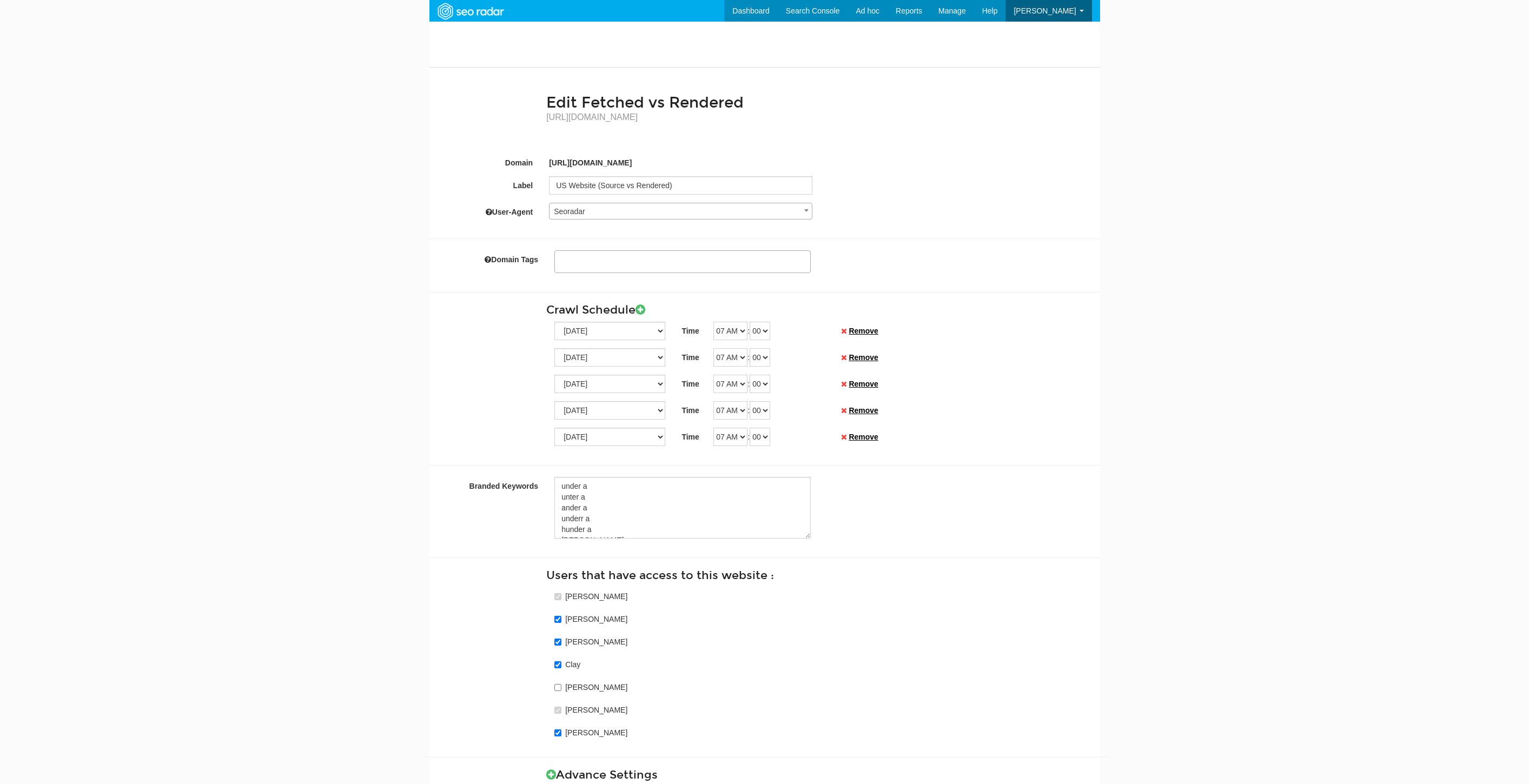
select select
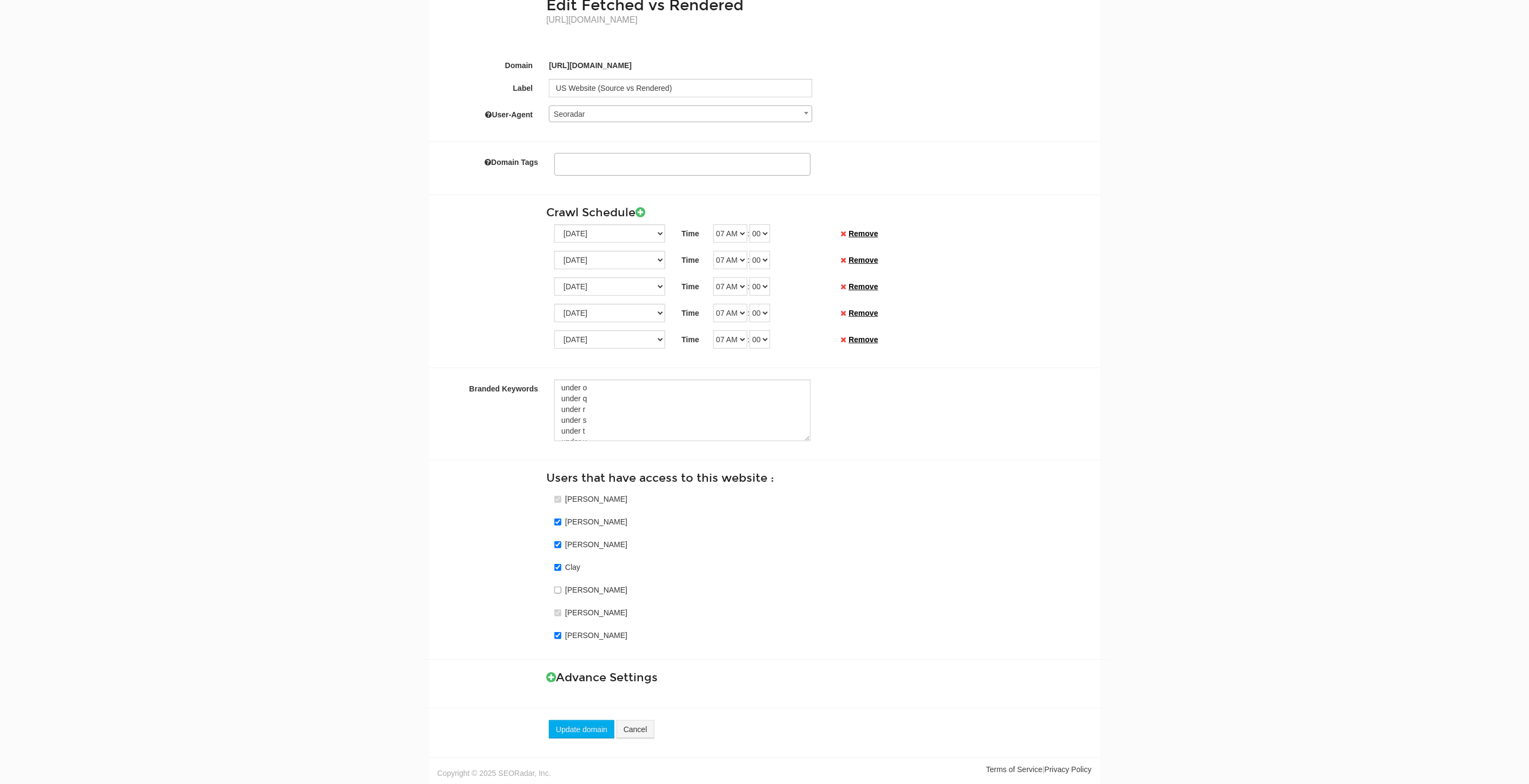
scroll to position [240, 0]
click at [553, 680] on icon at bounding box center [551, 677] width 10 height 12
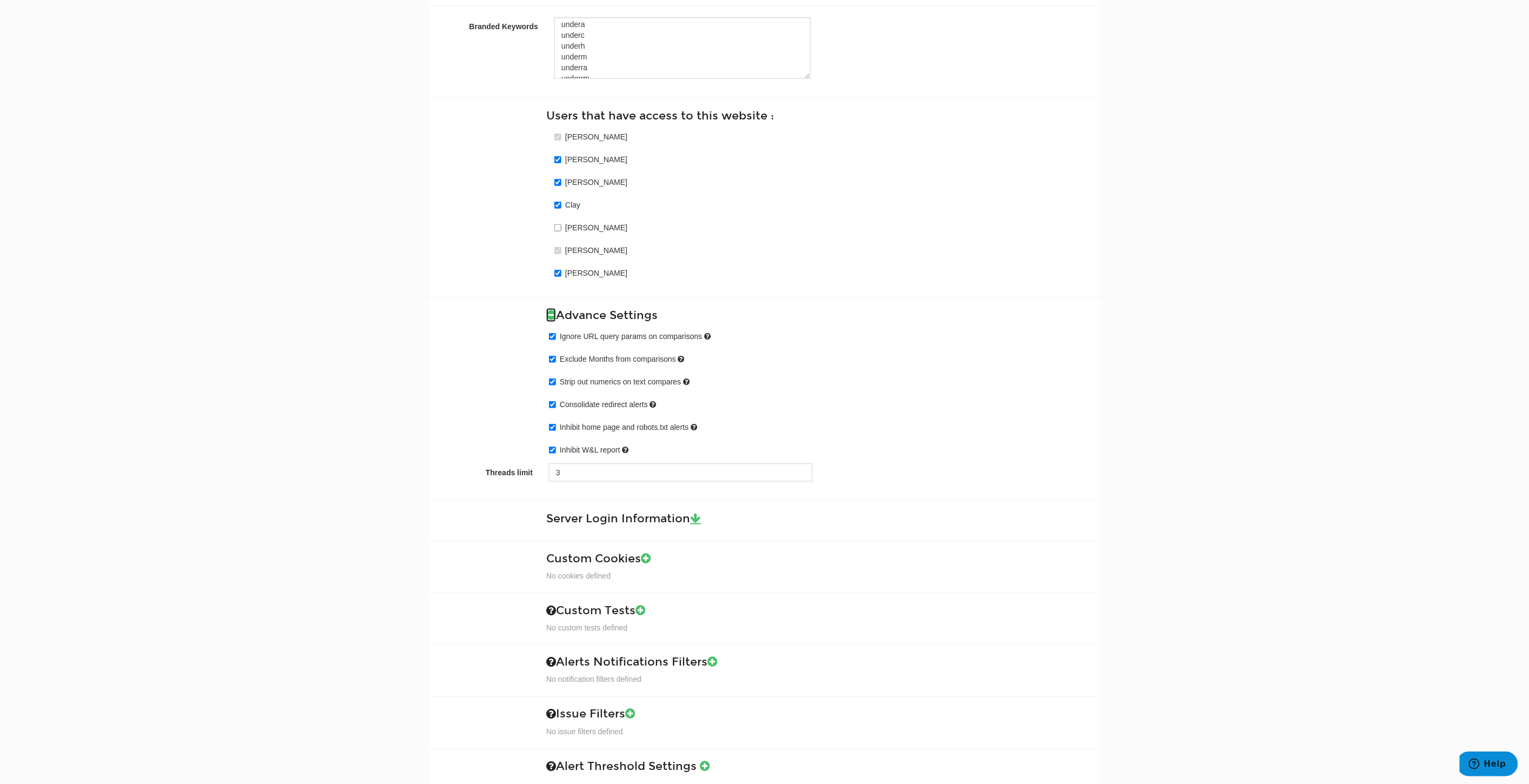
scroll to position [580, 0]
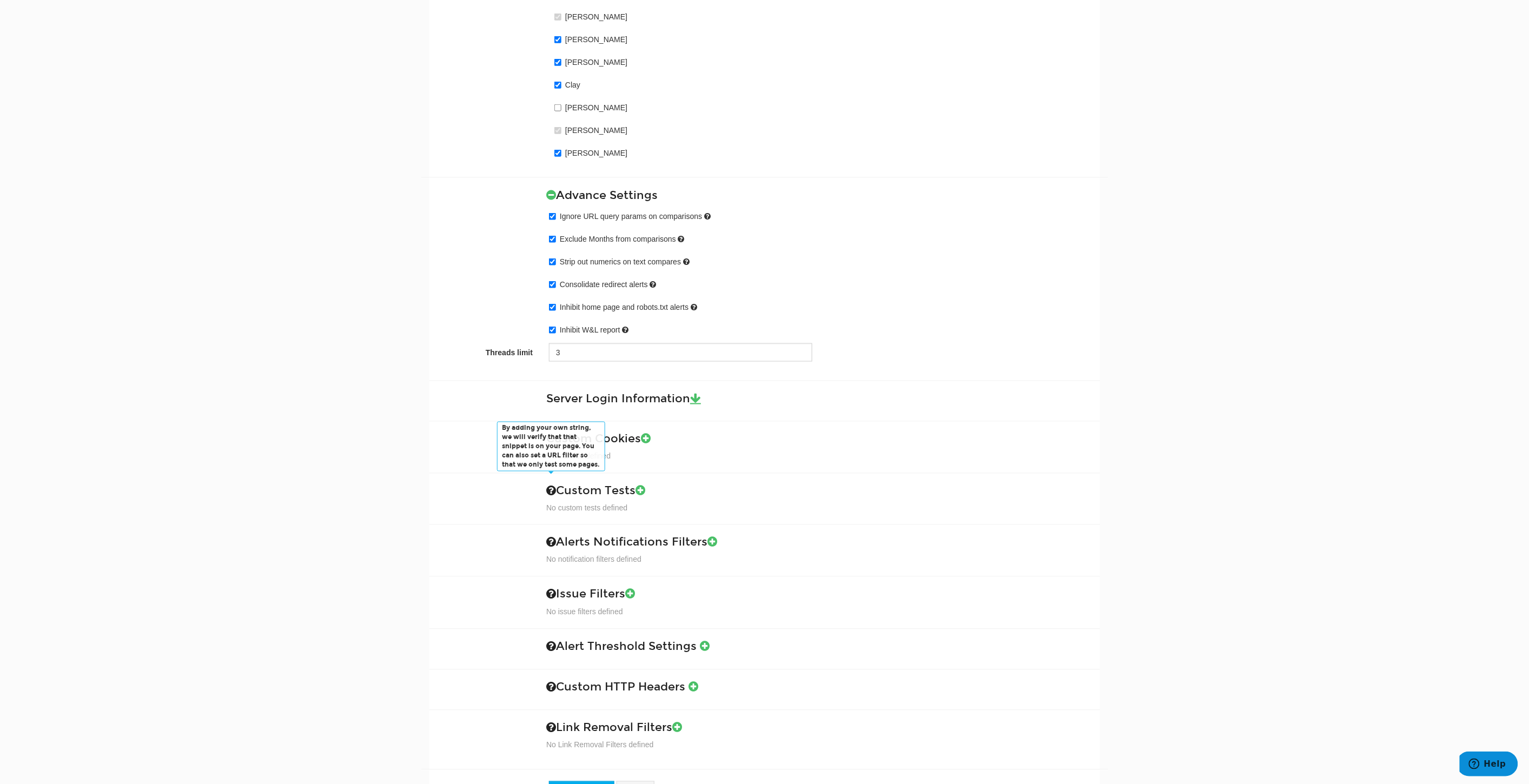
click at [547, 494] on span at bounding box center [551, 490] width 10 height 12
click at [643, 492] on icon at bounding box center [640, 490] width 10 height 12
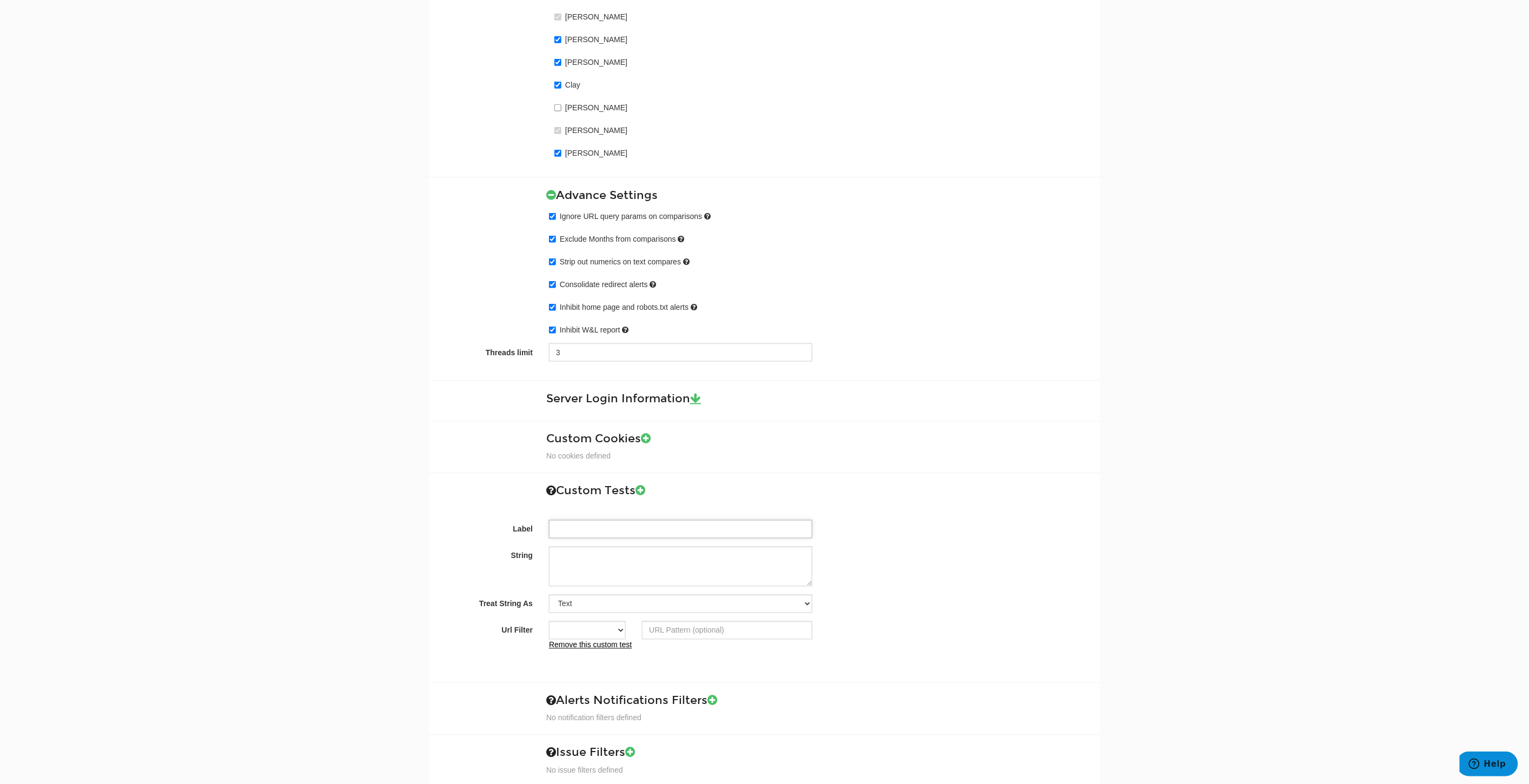
click at [632, 534] on input "Label" at bounding box center [681, 530] width 264 height 18
click at [607, 560] on textarea "String" at bounding box center [681, 566] width 264 height 40
click at [607, 605] on select "Text Custom Regular Expression Custom XPath" at bounding box center [681, 604] width 264 height 18
click at [602, 626] on select "Contains Exactly matches All" at bounding box center [588, 631] width 77 height 18
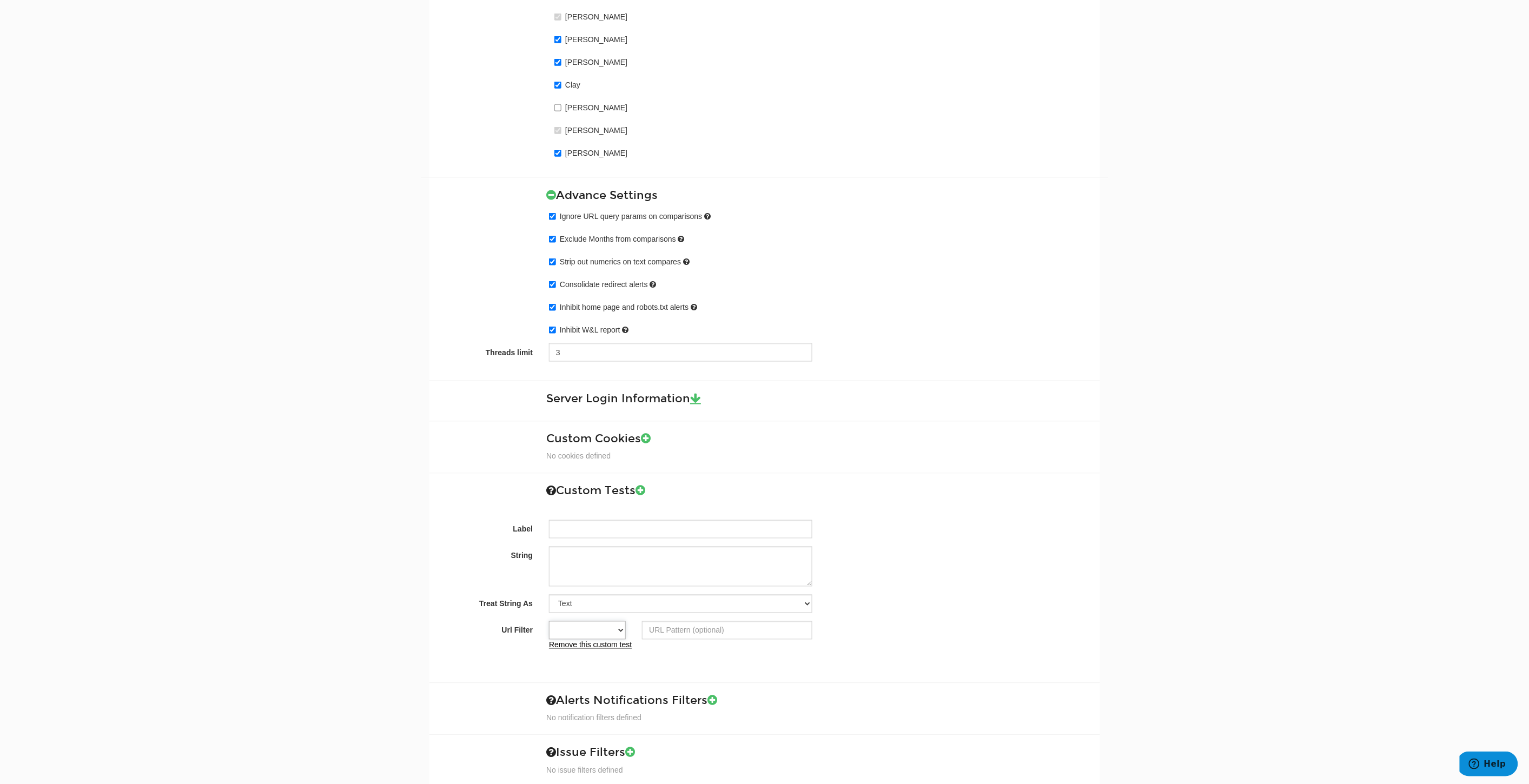
click at [602, 626] on select "Contains Exactly matches All" at bounding box center [588, 631] width 77 height 18
click at [596, 603] on select "Text Custom Regular Expression Custom XPath" at bounding box center [681, 604] width 264 height 18
click at [462, 542] on div "Label String Treat String As Text Custom Regular Expression Custom XPath Url Fi…" at bounding box center [764, 570] width 654 height 161
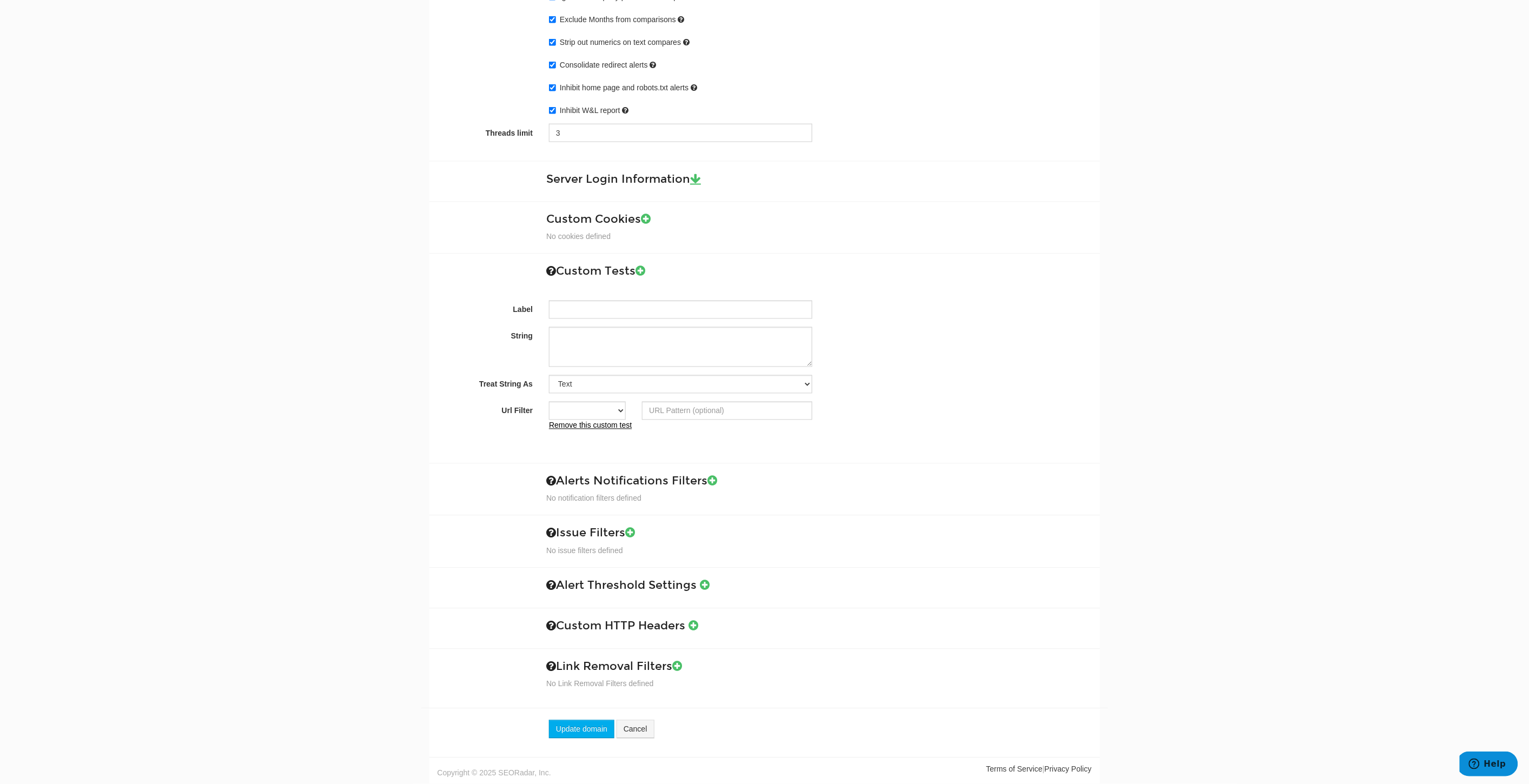
scroll to position [742, 0]
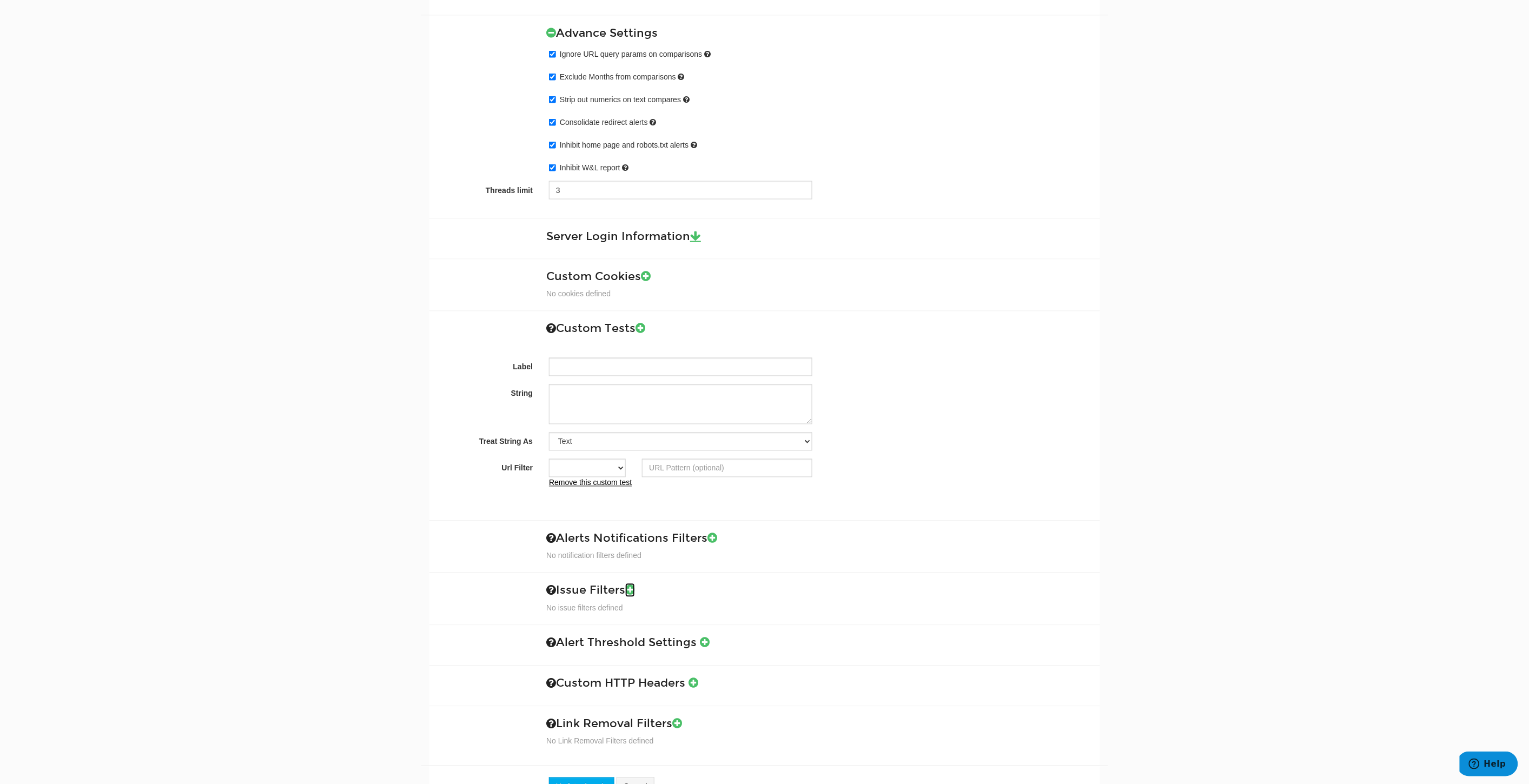
click at [635, 594] on icon at bounding box center [630, 590] width 10 height 12
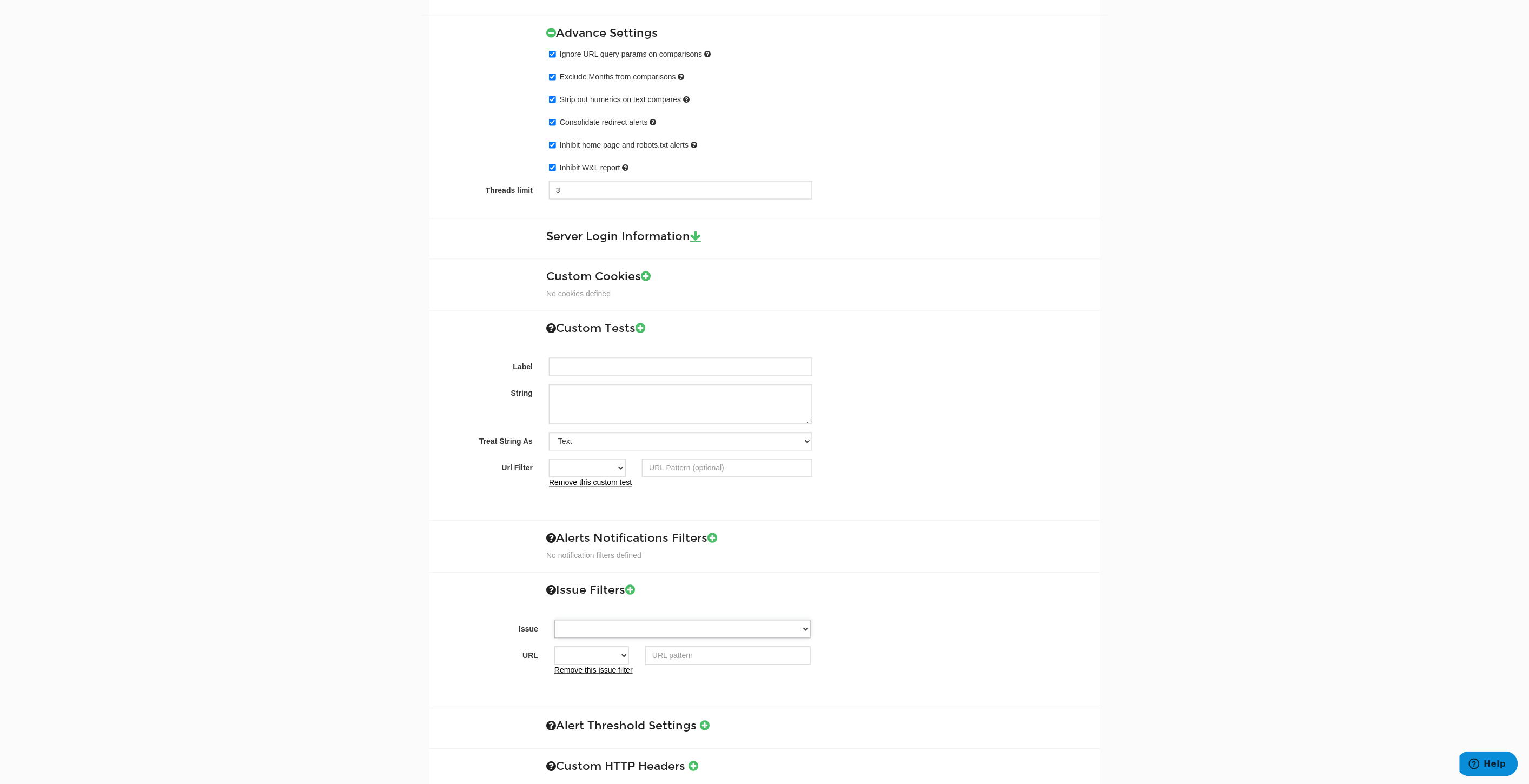
click at [669, 633] on select "<meta name="fragment" content="!"> tag has been detected <meta name="fragment" …" at bounding box center [682, 629] width 256 height 18
click at [616, 625] on select "<meta name="fragment" content="!"> tag has been detected <meta name="fragment" …" at bounding box center [682, 629] width 256 height 18
click at [472, 580] on div "Issue Filters No issue filters defined Issue <meta name="fragment" content="!">…" at bounding box center [764, 634] width 670 height 124
click at [714, 536] on icon at bounding box center [713, 538] width 10 height 12
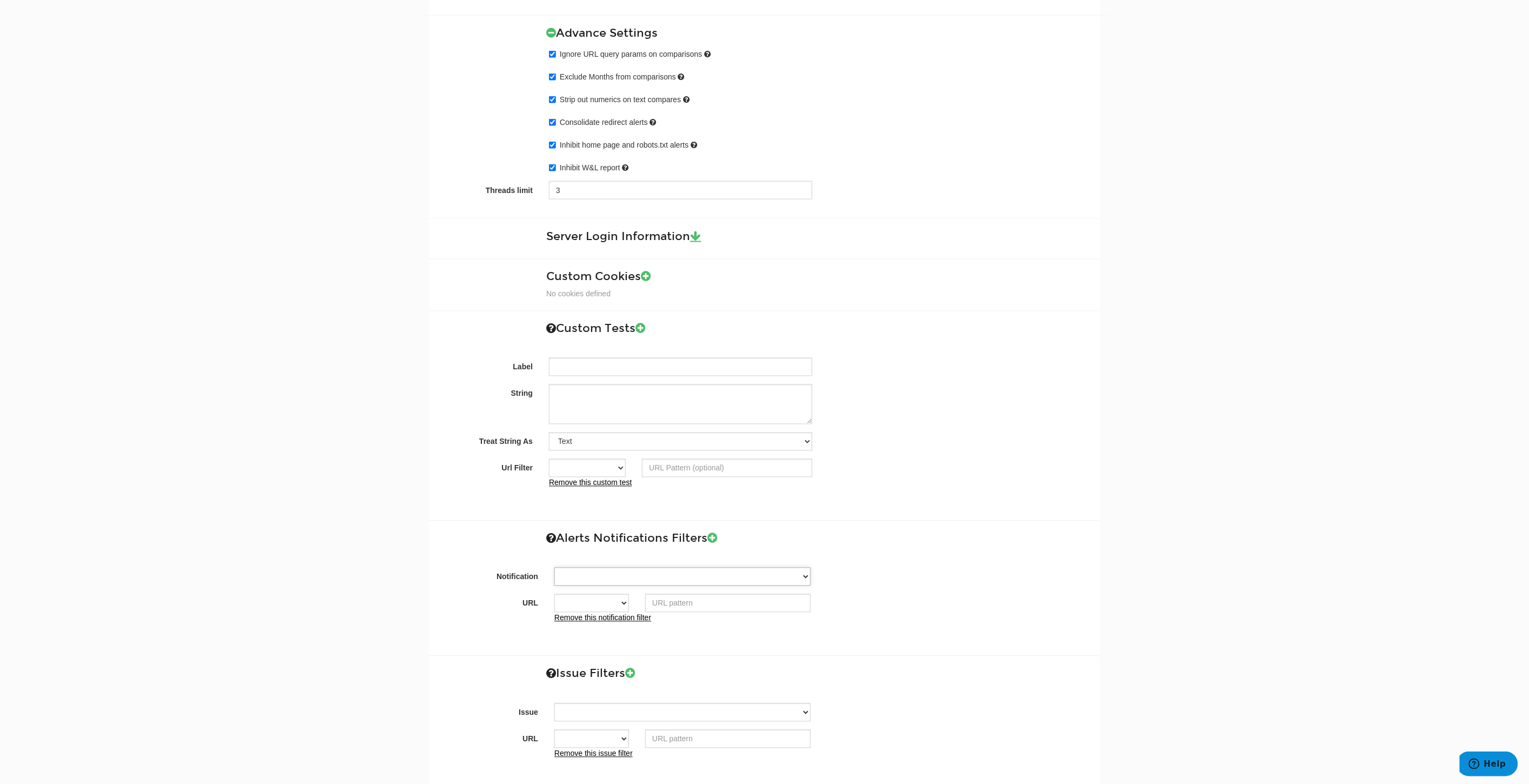
click at [647, 580] on select "<meta name="fragment" content="!"> tag has been detected <meta name="fragment" …" at bounding box center [682, 577] width 256 height 18
click at [736, 639] on div "Notification <meta name="fragment" content="!"> tag has been detected <meta nam…" at bounding box center [764, 597] width 654 height 95
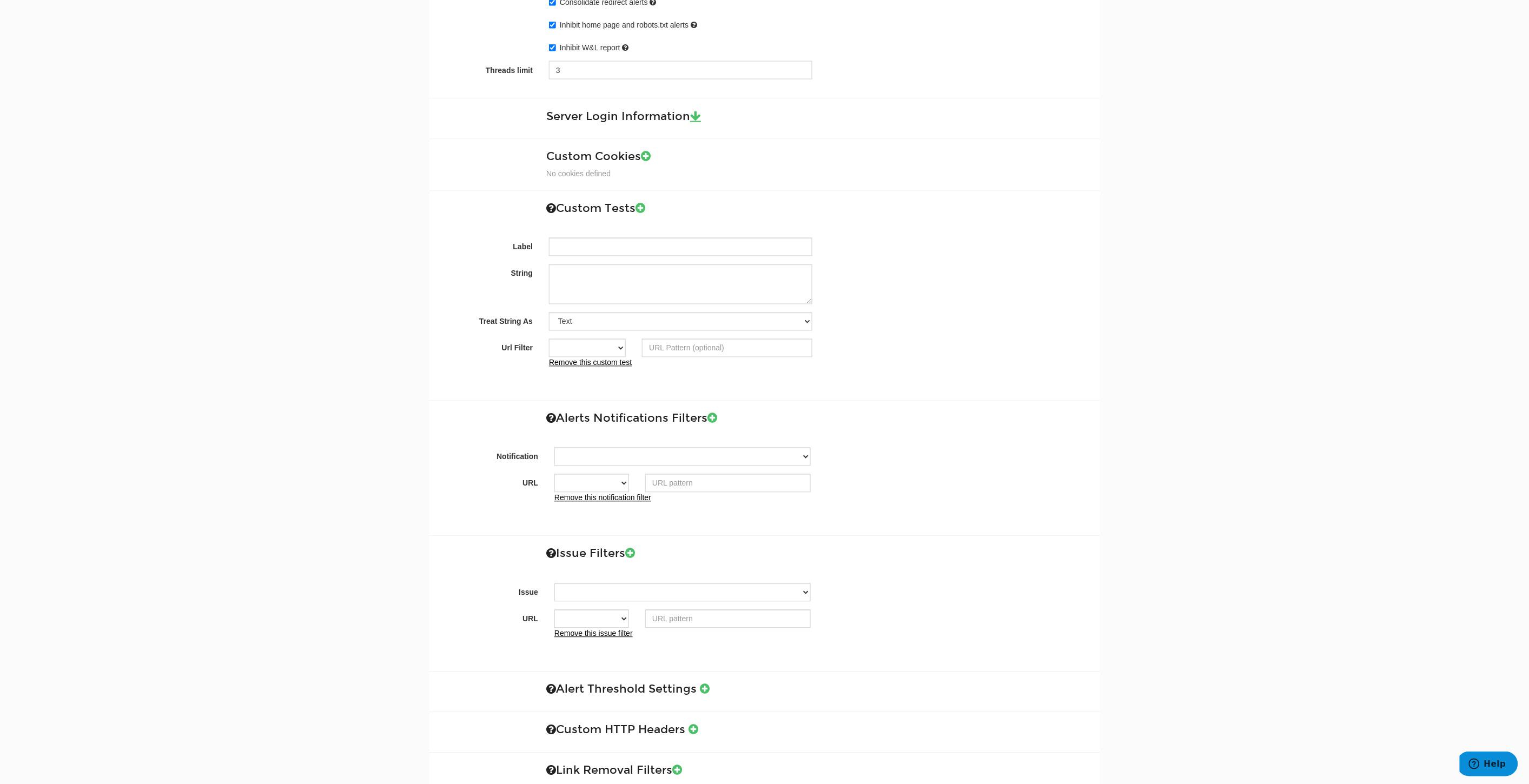
scroll to position [969, 0]
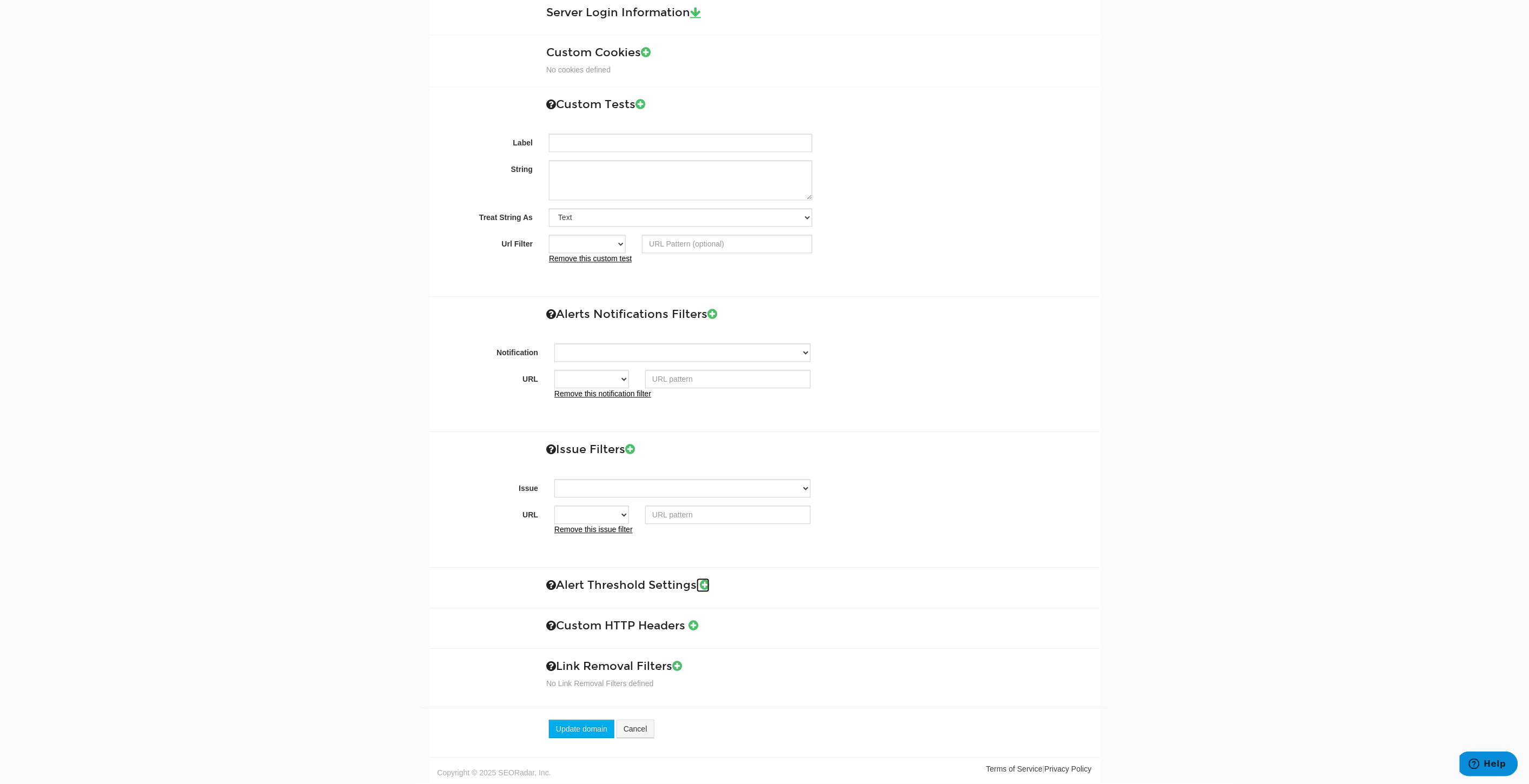
click at [704, 583] on icon at bounding box center [705, 585] width 10 height 12
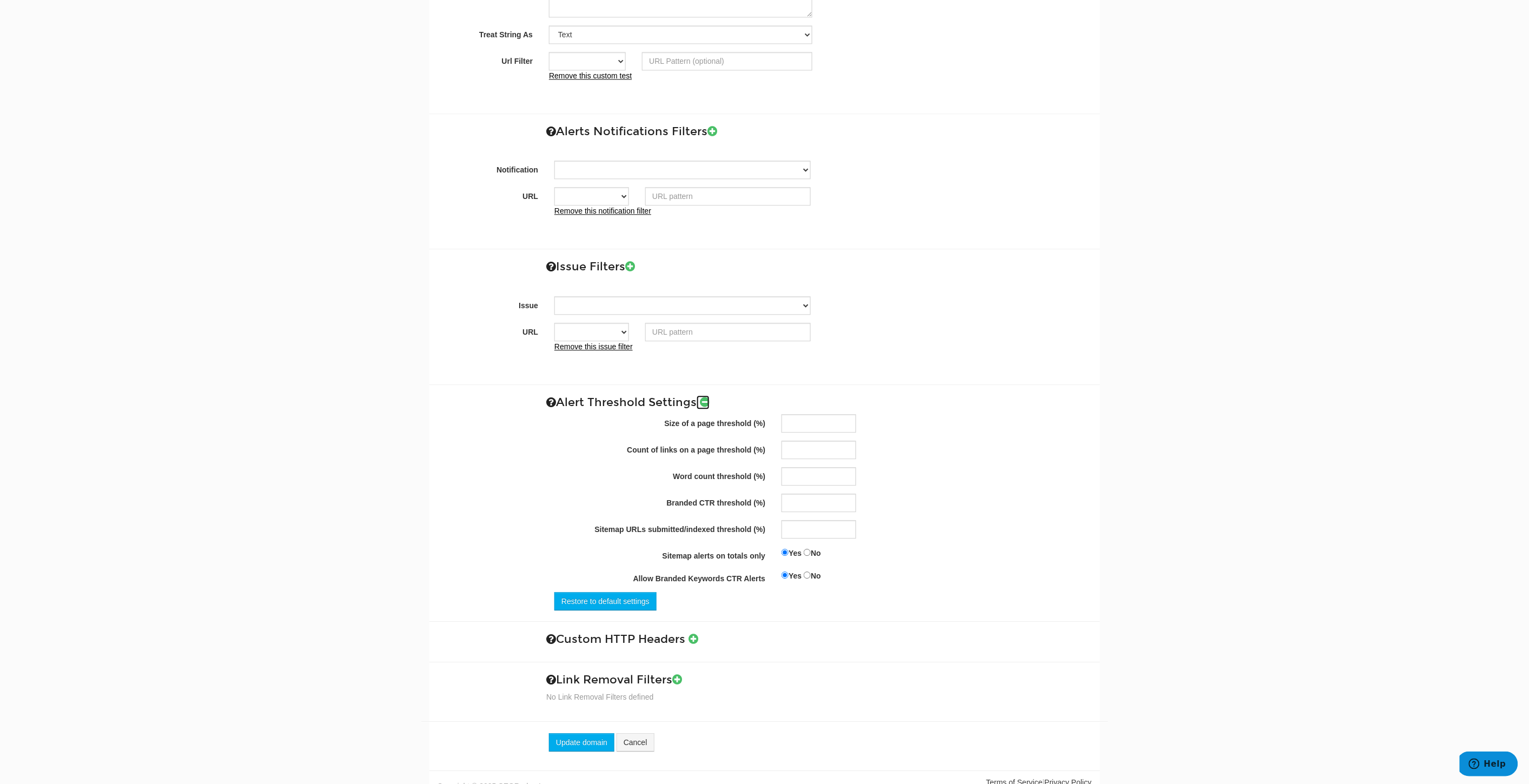
scroll to position [1166, 0]
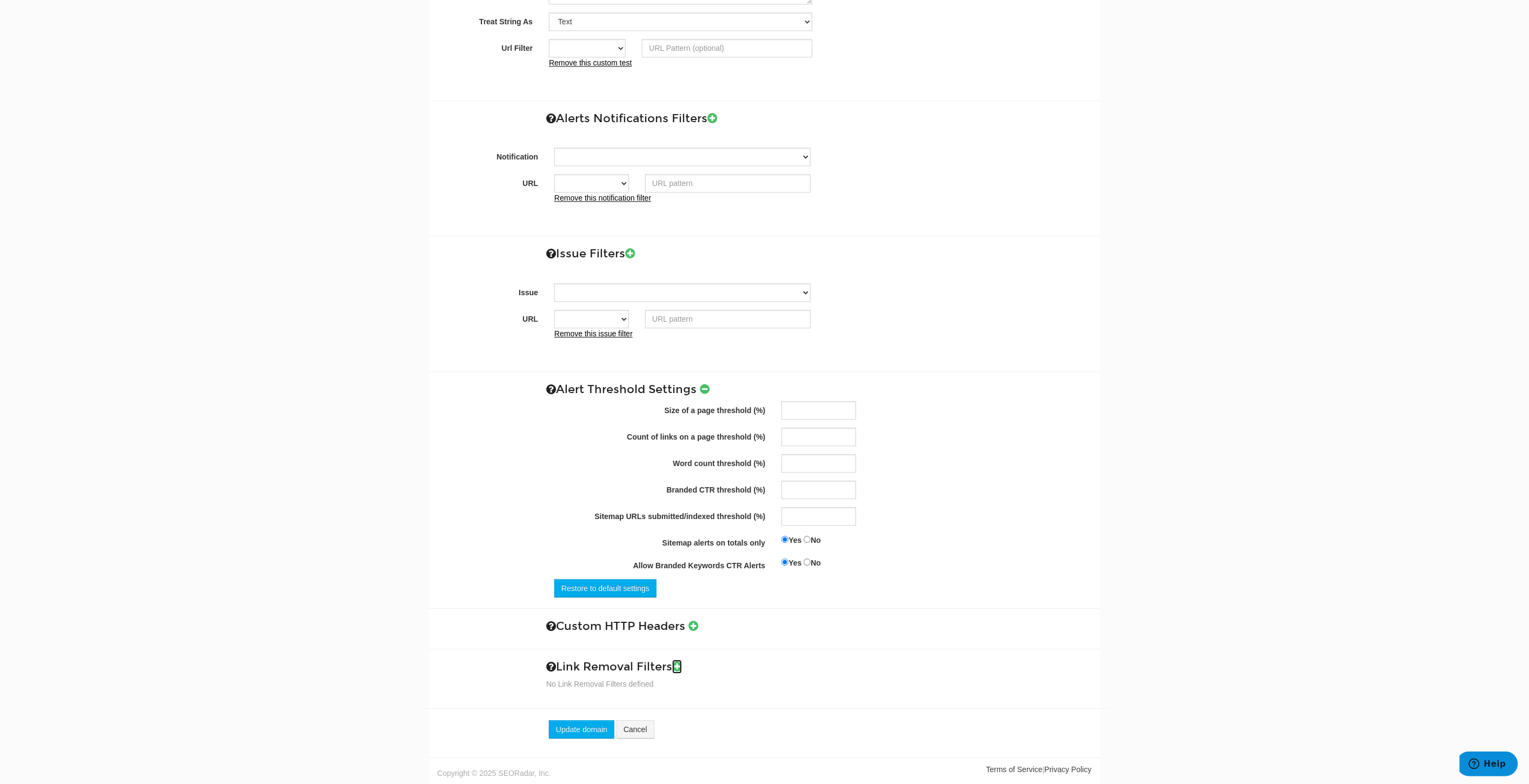
click at [680, 665] on icon at bounding box center [677, 667] width 10 height 12
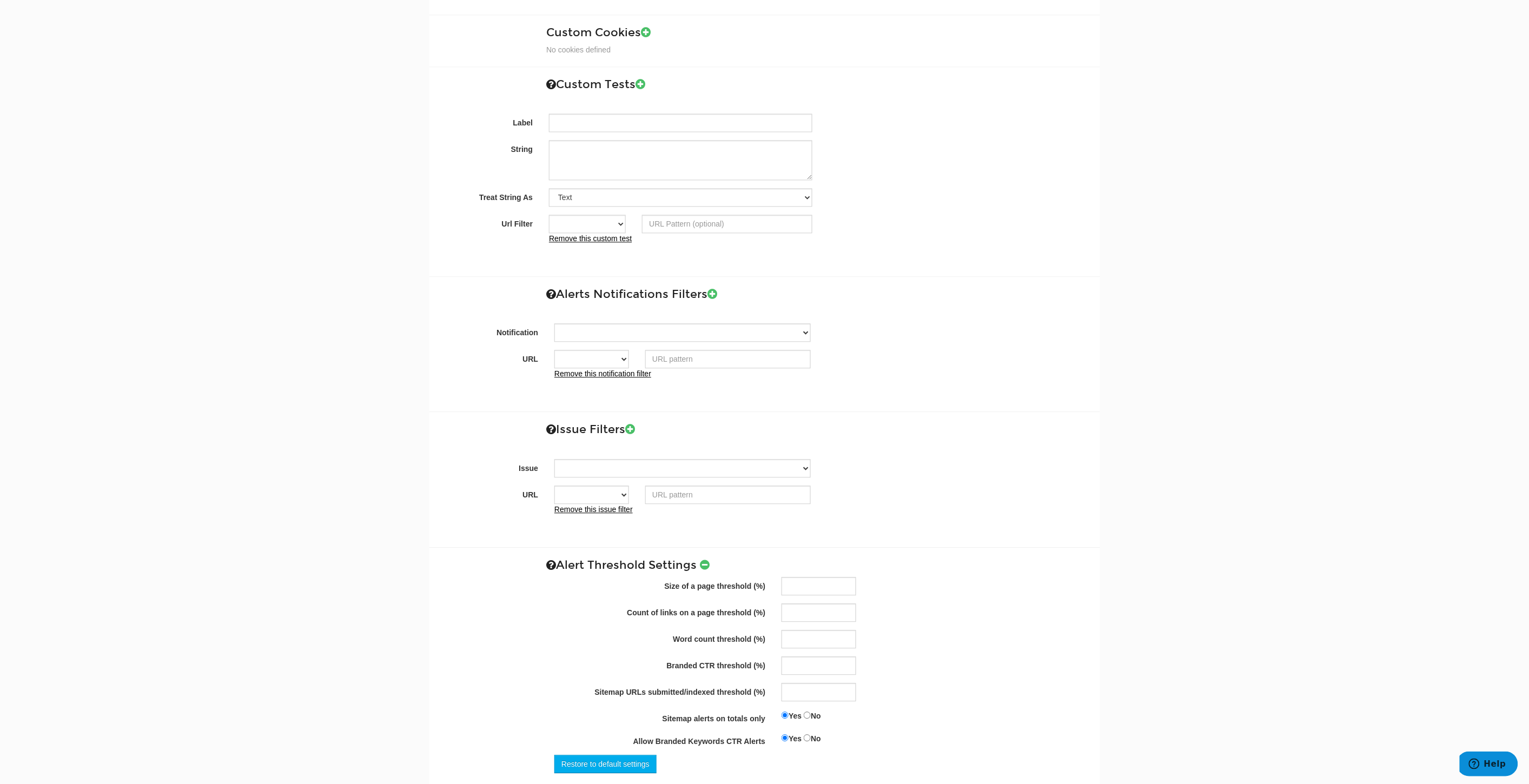
scroll to position [926, 0]
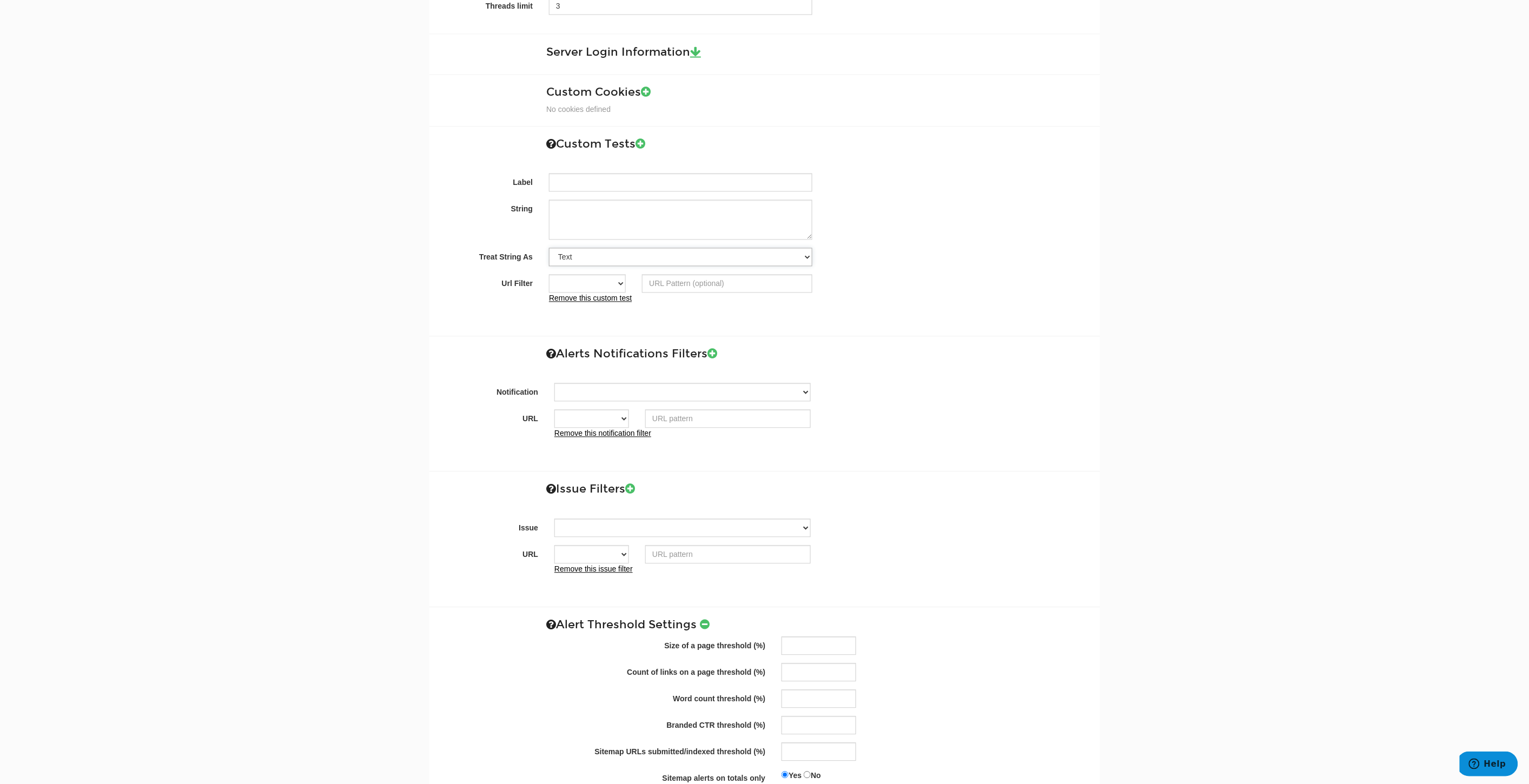
click at [634, 257] on select "Text Custom Regular Expression Custom XPath" at bounding box center [681, 257] width 264 height 18
select select "1"
click at [549, 250] on select "Text Custom Regular Expression Custom XPath" at bounding box center [681, 257] width 264 height 18
click at [640, 217] on textarea "String" at bounding box center [681, 220] width 264 height 40
click at [601, 283] on select "Contains Exactly matches All" at bounding box center [588, 284] width 77 height 18
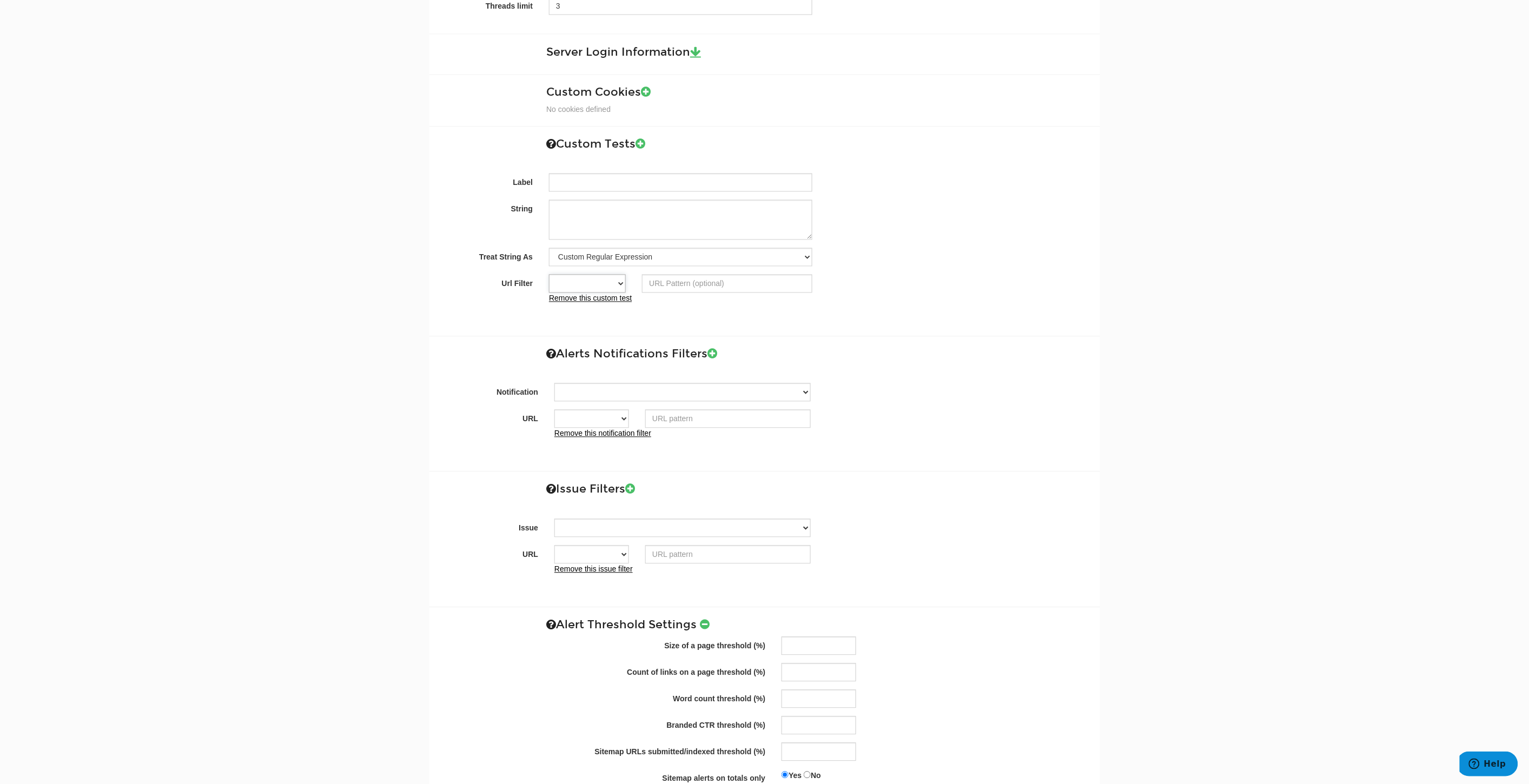
click at [601, 283] on select "Contains Exactly matches All" at bounding box center [588, 284] width 77 height 18
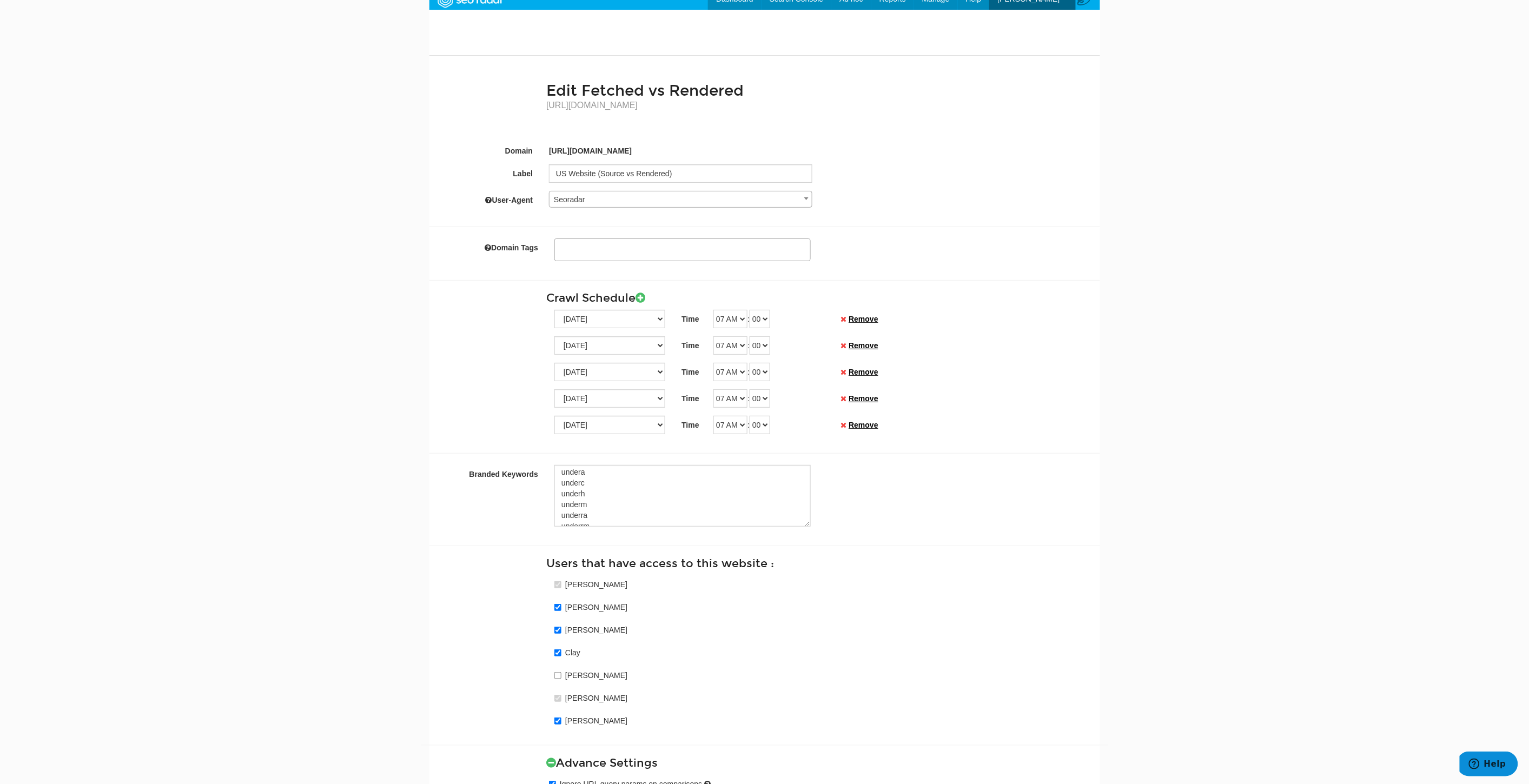
scroll to position [0, 0]
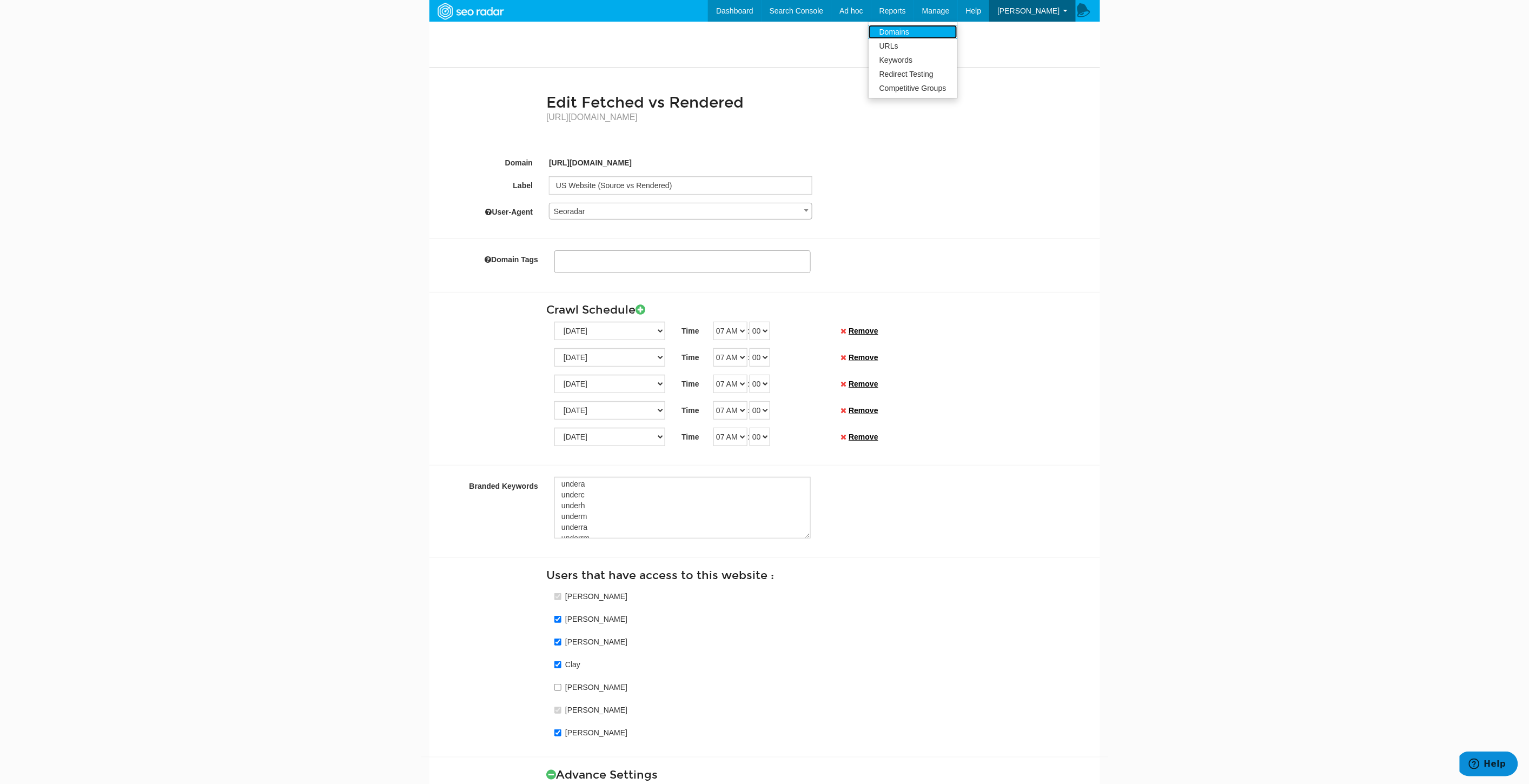
click at [944, 28] on link "Domains" at bounding box center [913, 32] width 89 height 14
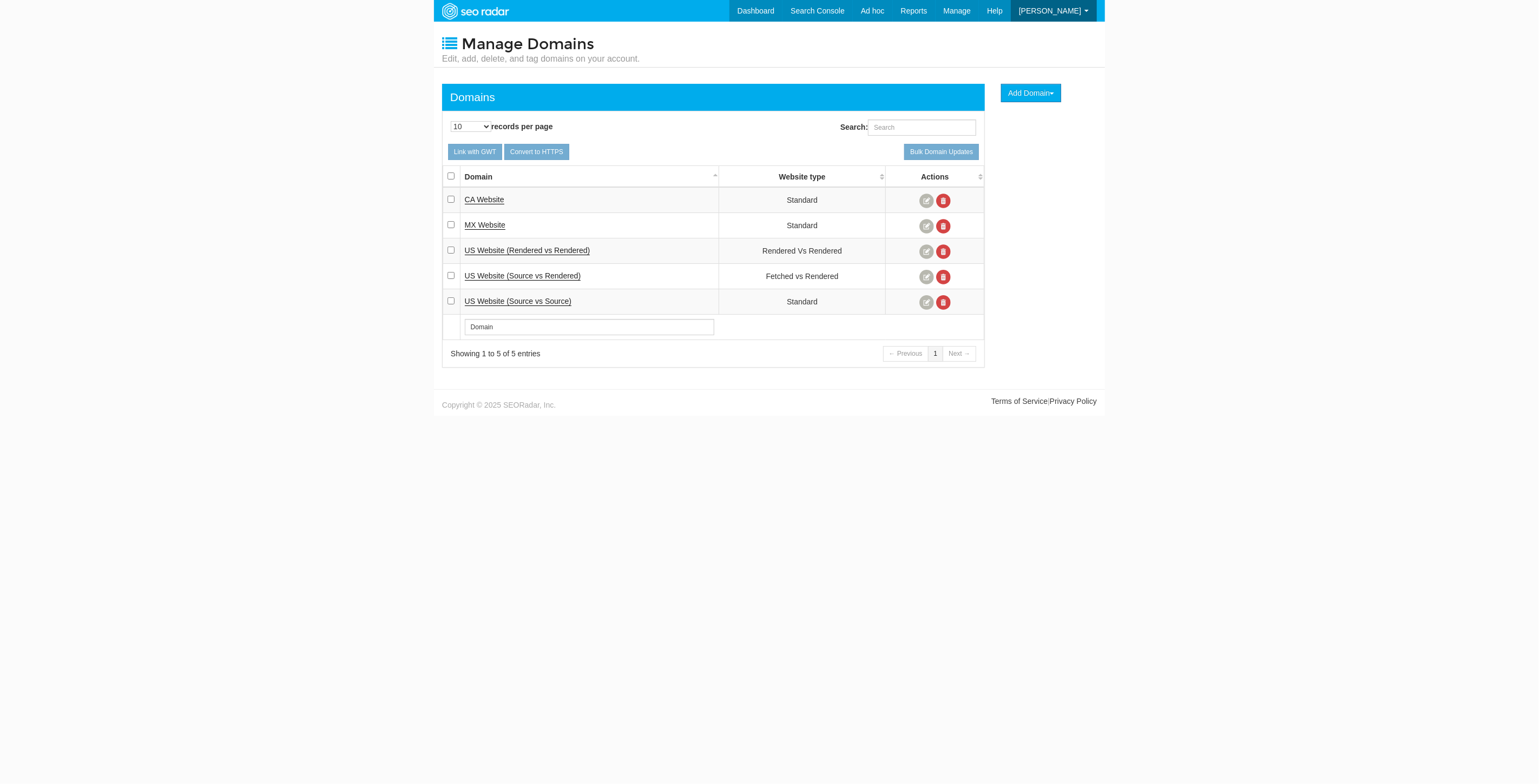
scroll to position [43, 0]
click at [545, 300] on span "US Website (Source vs Source)" at bounding box center [518, 301] width 106 height 9
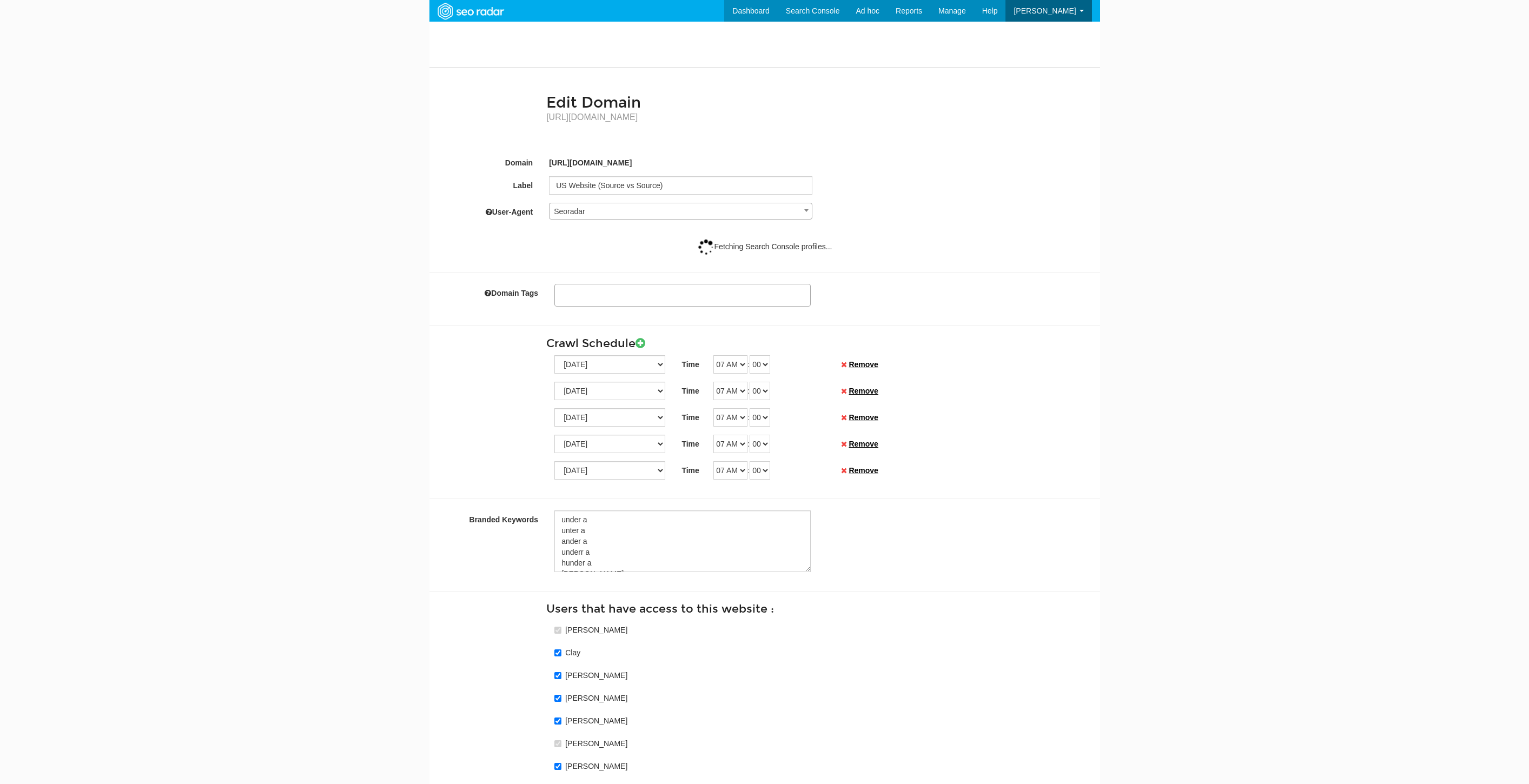
select select
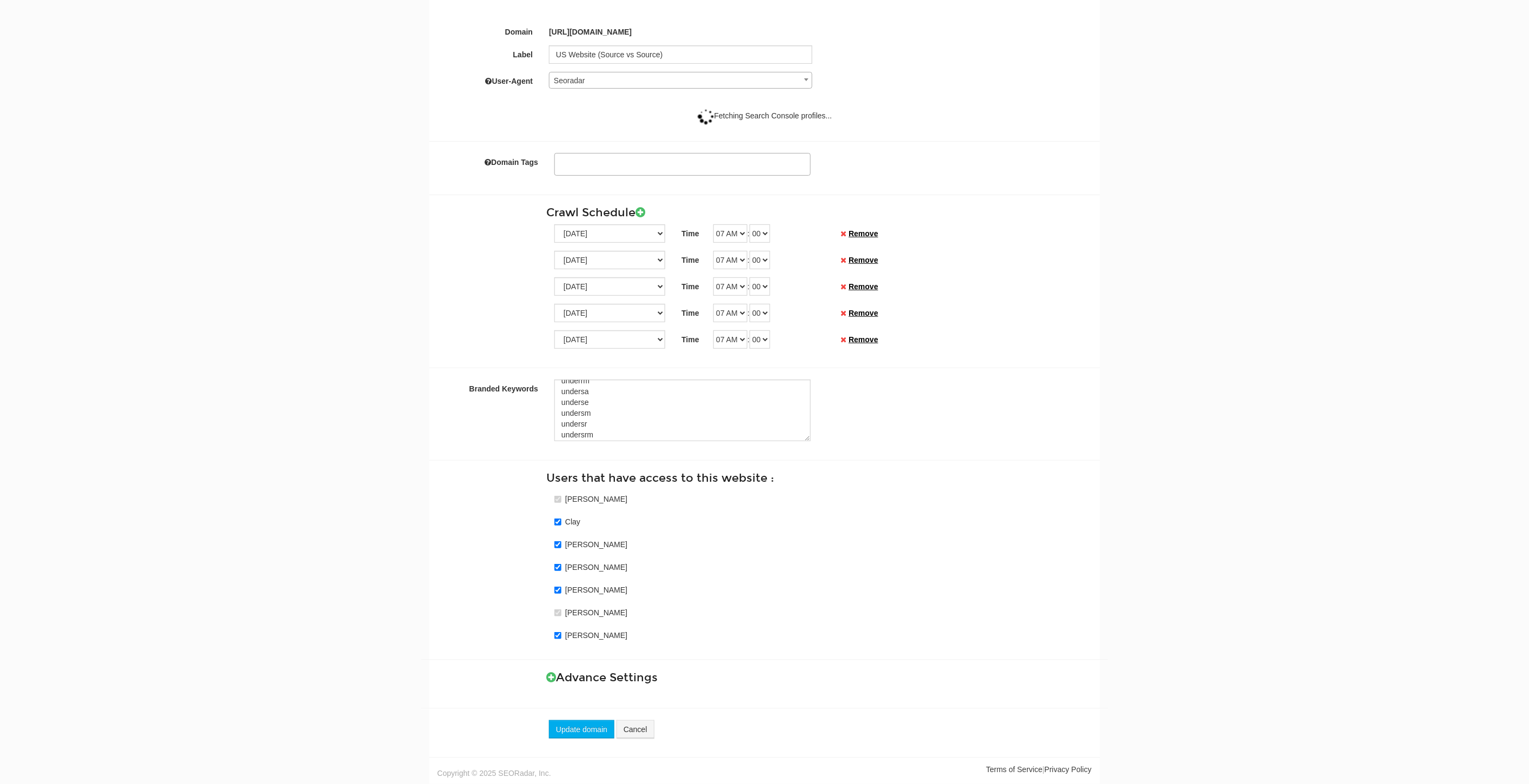
scroll to position [410, 0]
click at [549, 678] on icon at bounding box center [551, 677] width 10 height 12
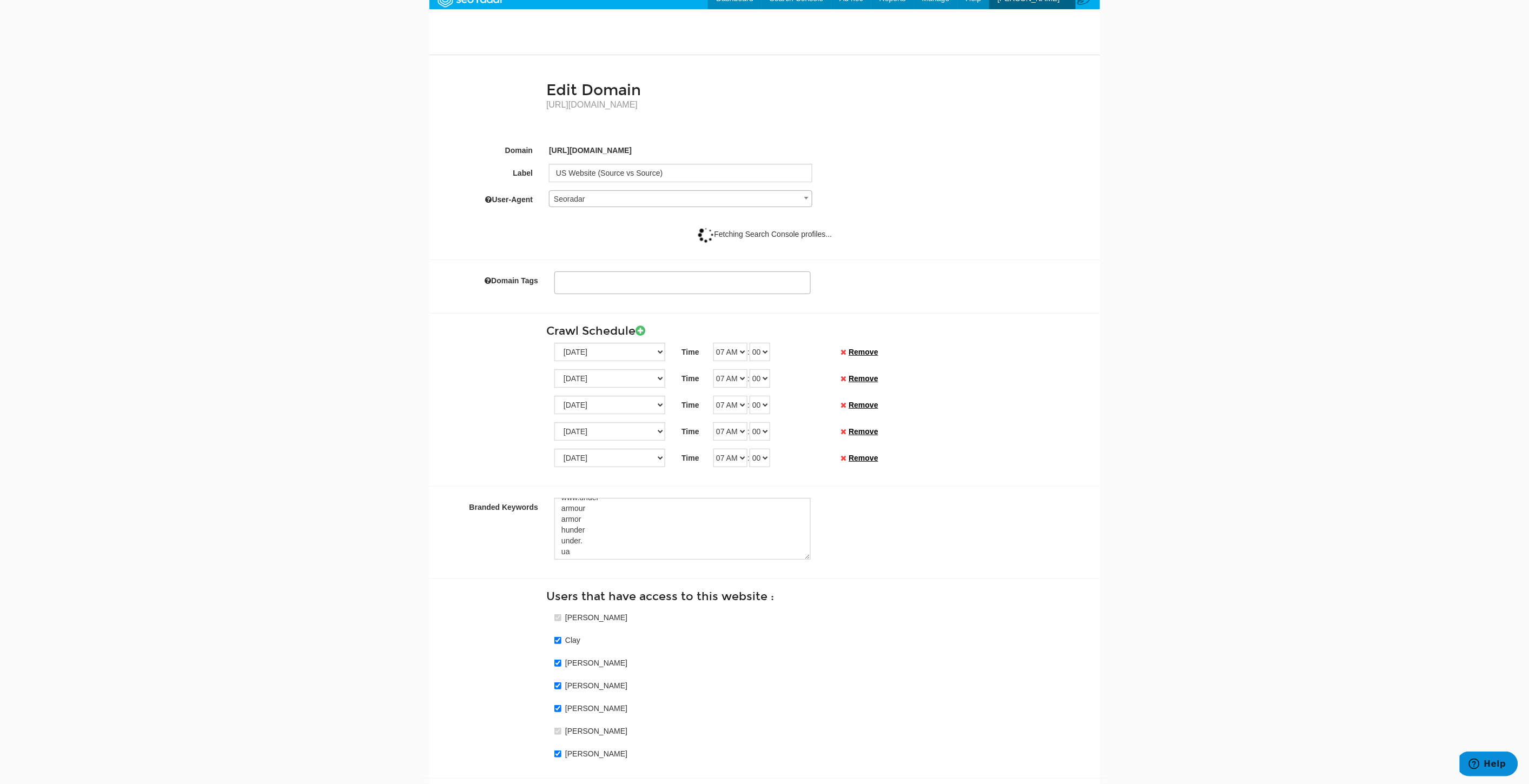
scroll to position [0, 0]
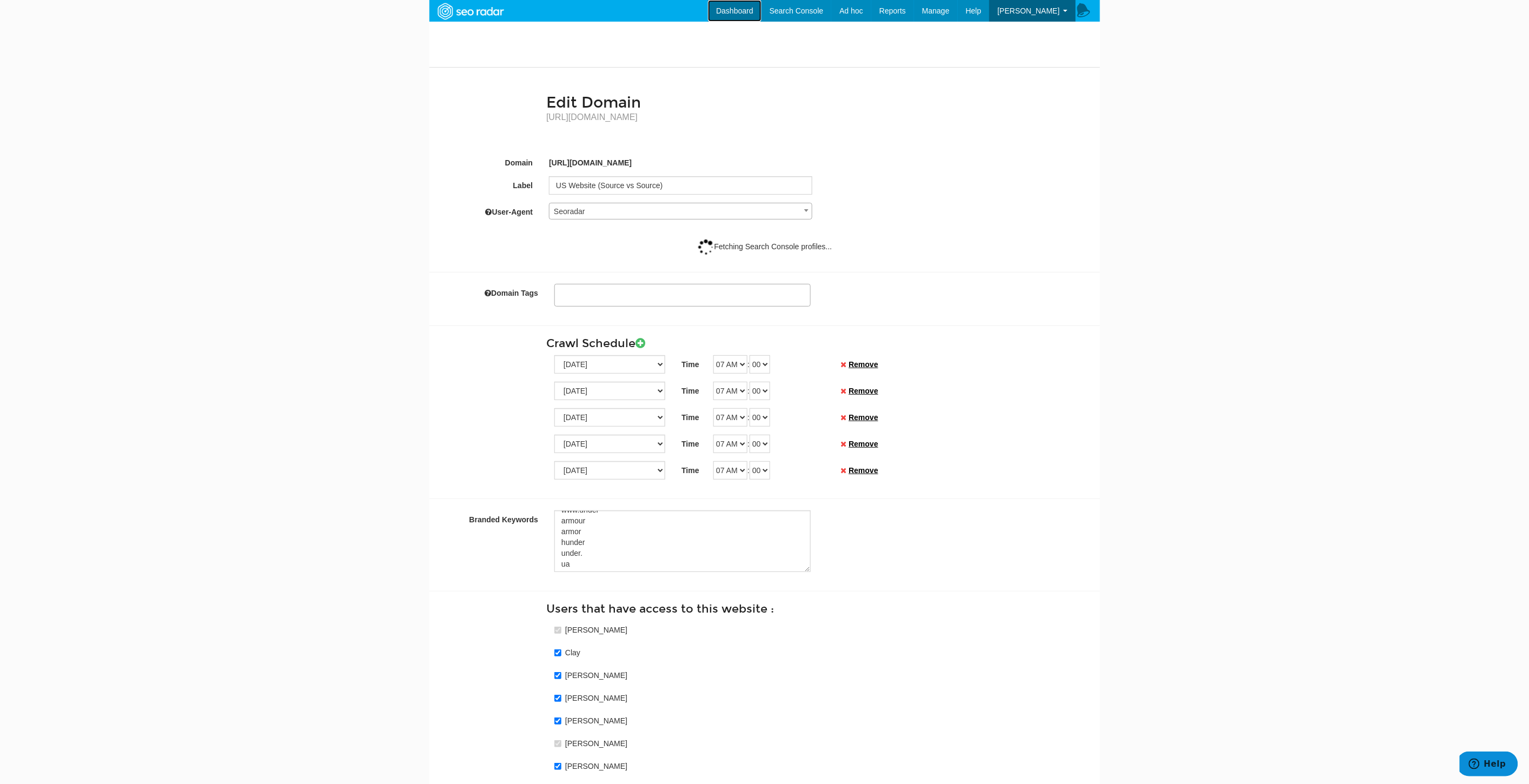
click at [753, 1] on link "Dashboard" at bounding box center [735, 10] width 54 height 21
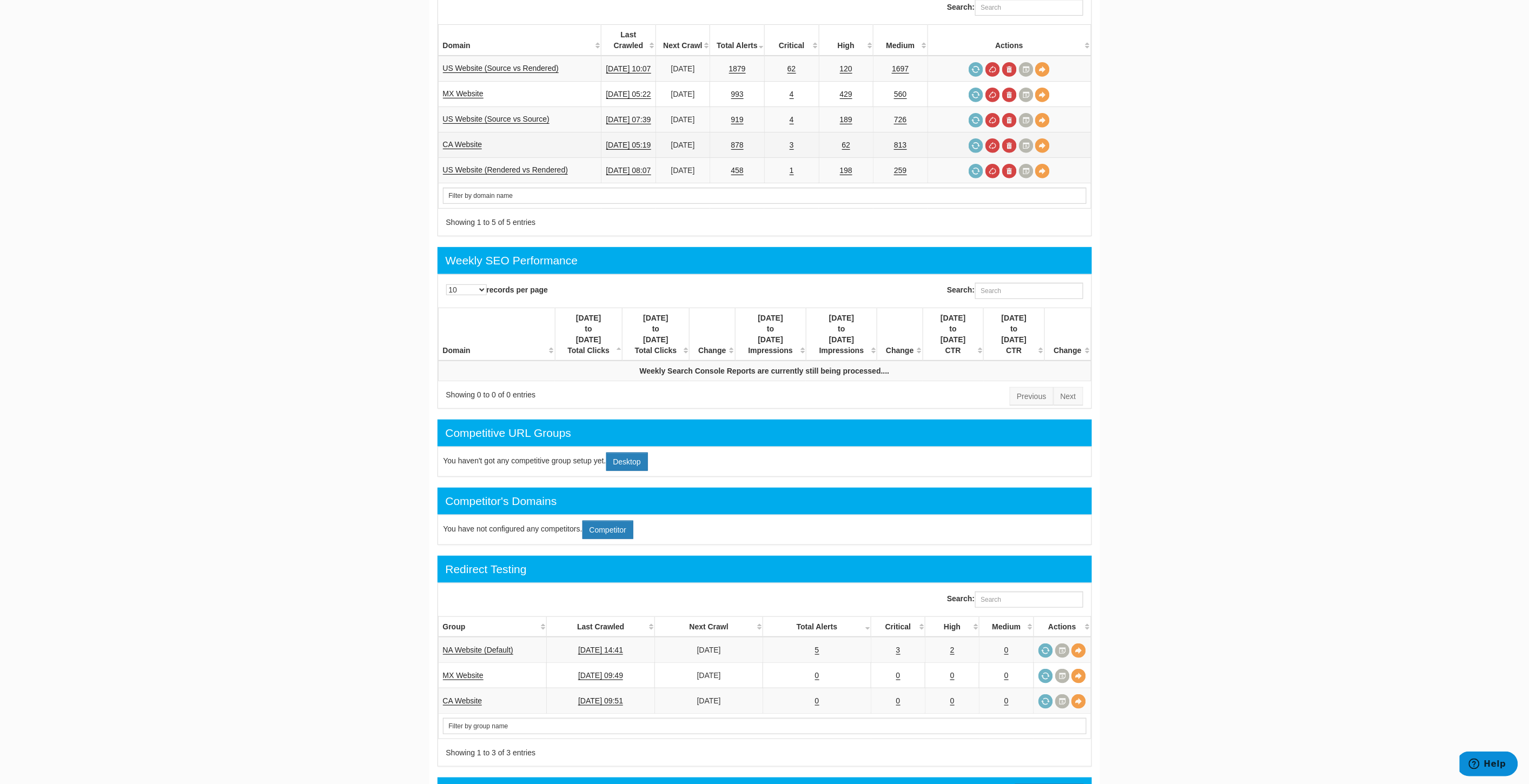
scroll to position [180, 0]
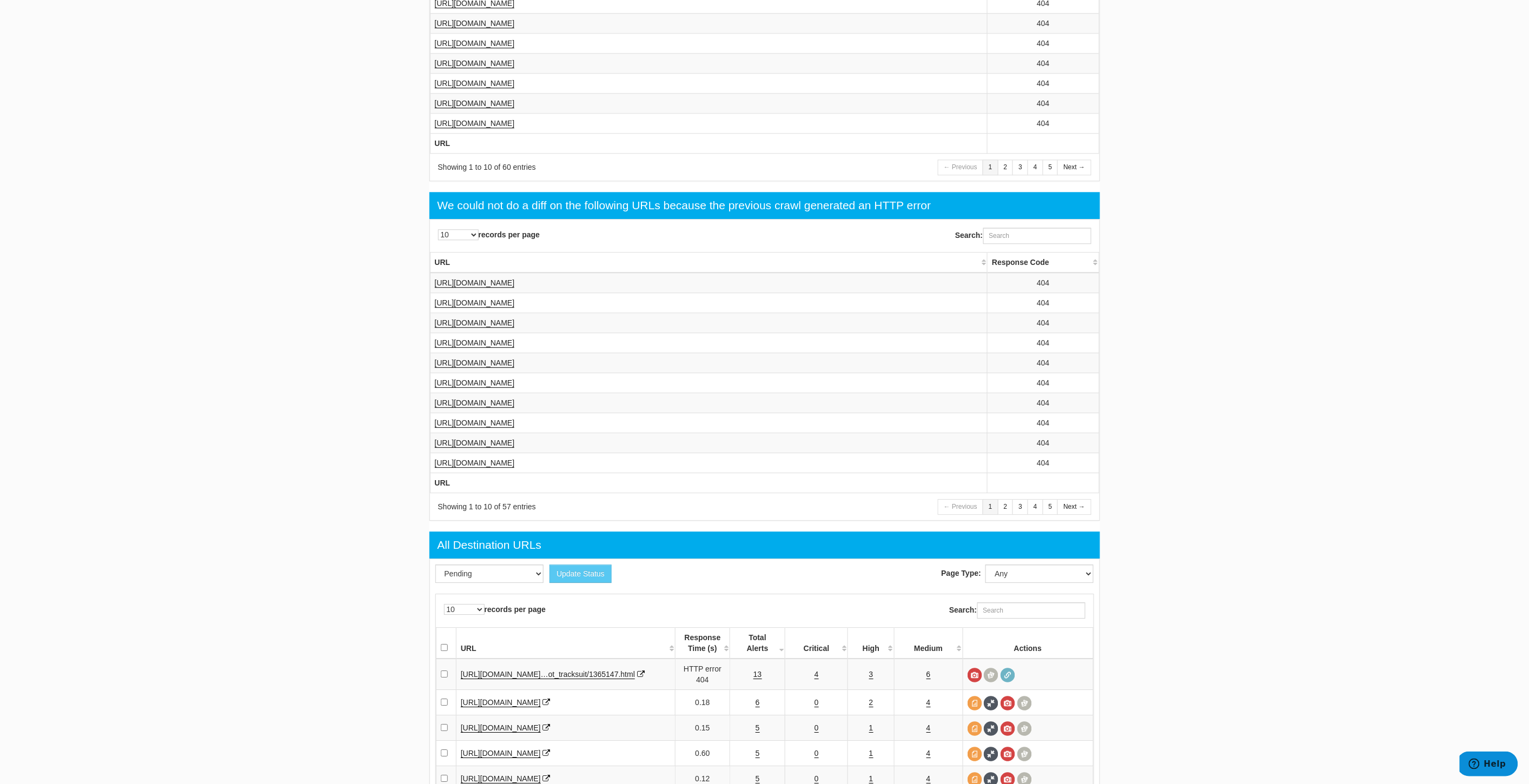
scroll to position [1446, 0]
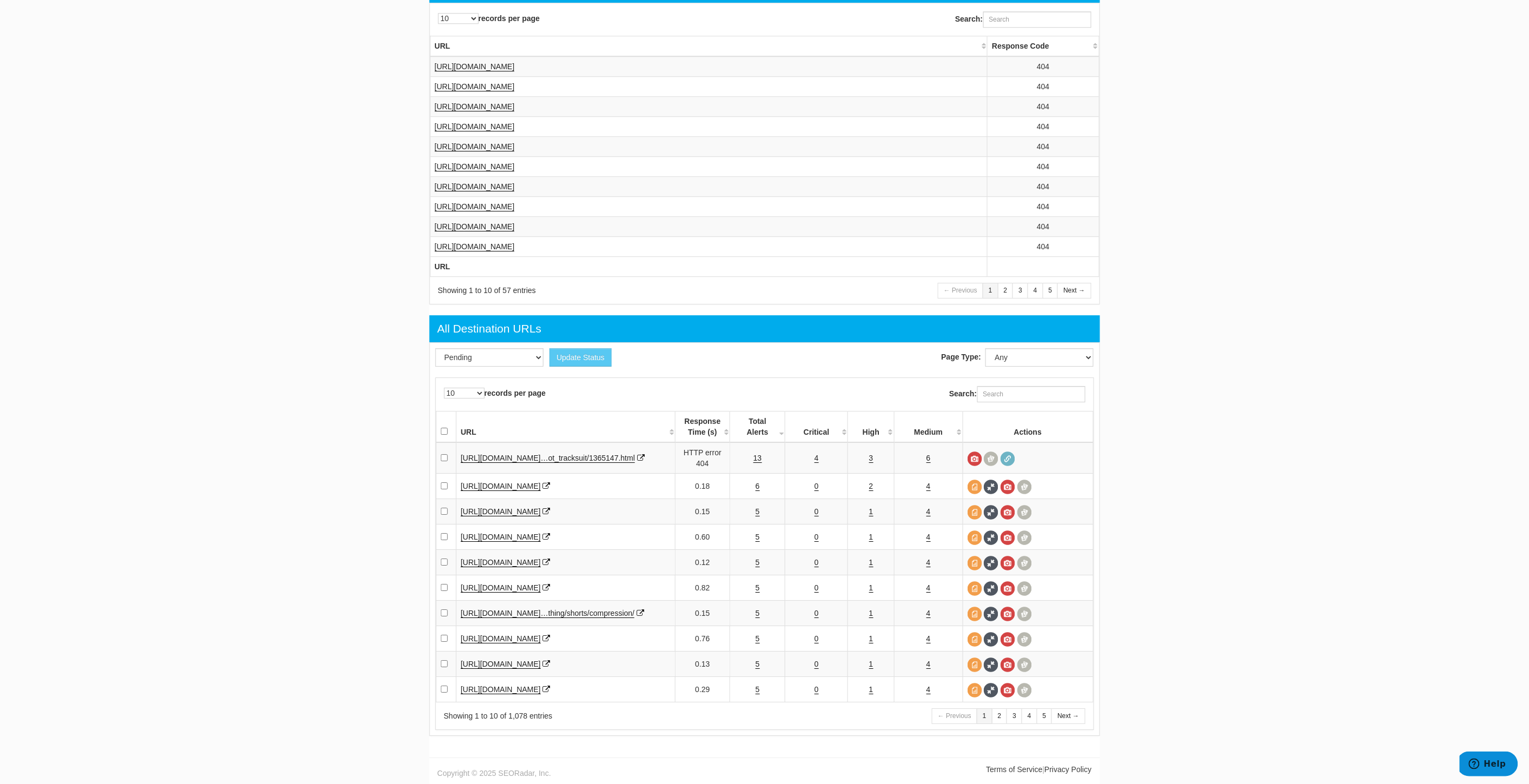
scroll to position [1446, 0]
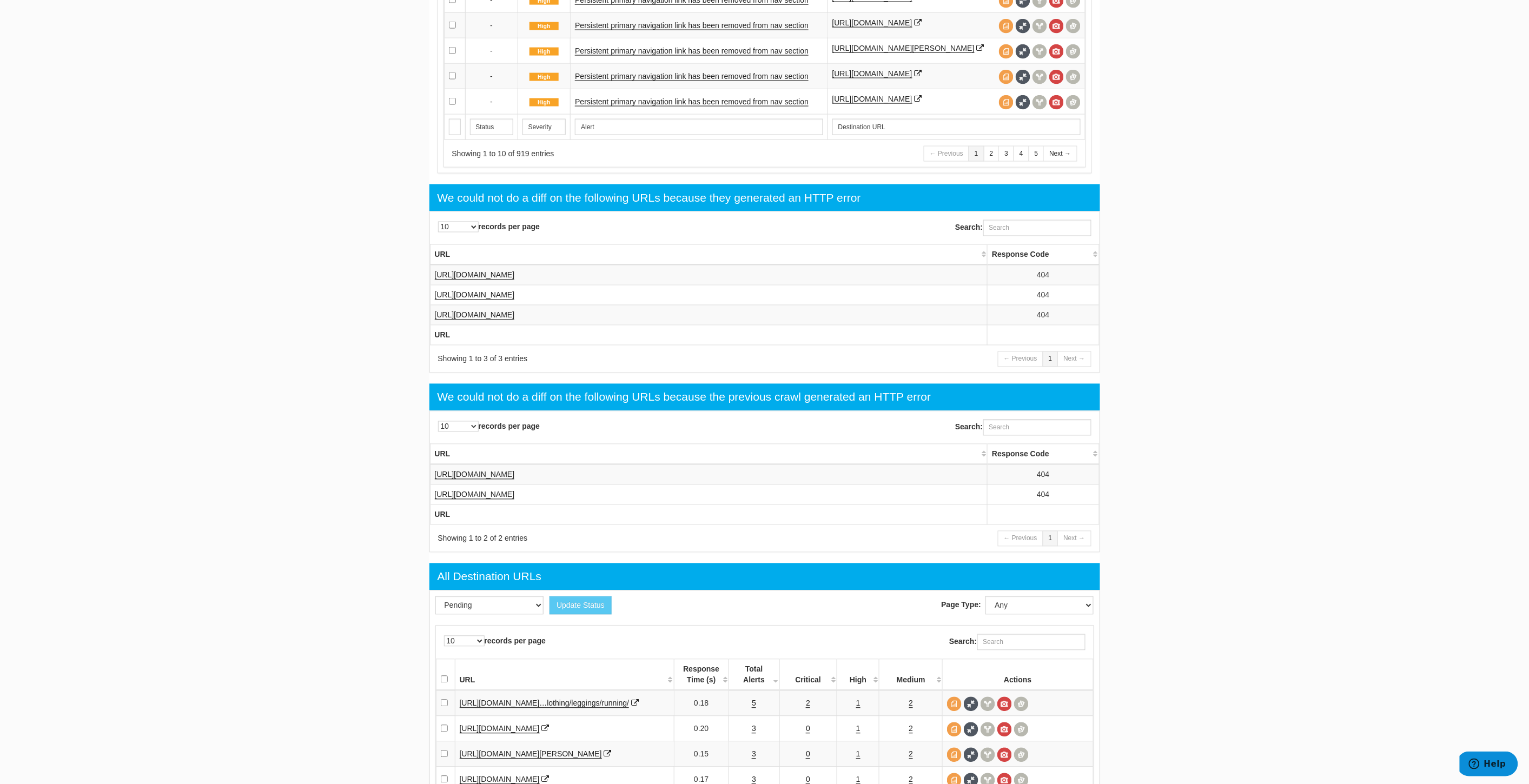
scroll to position [821, 0]
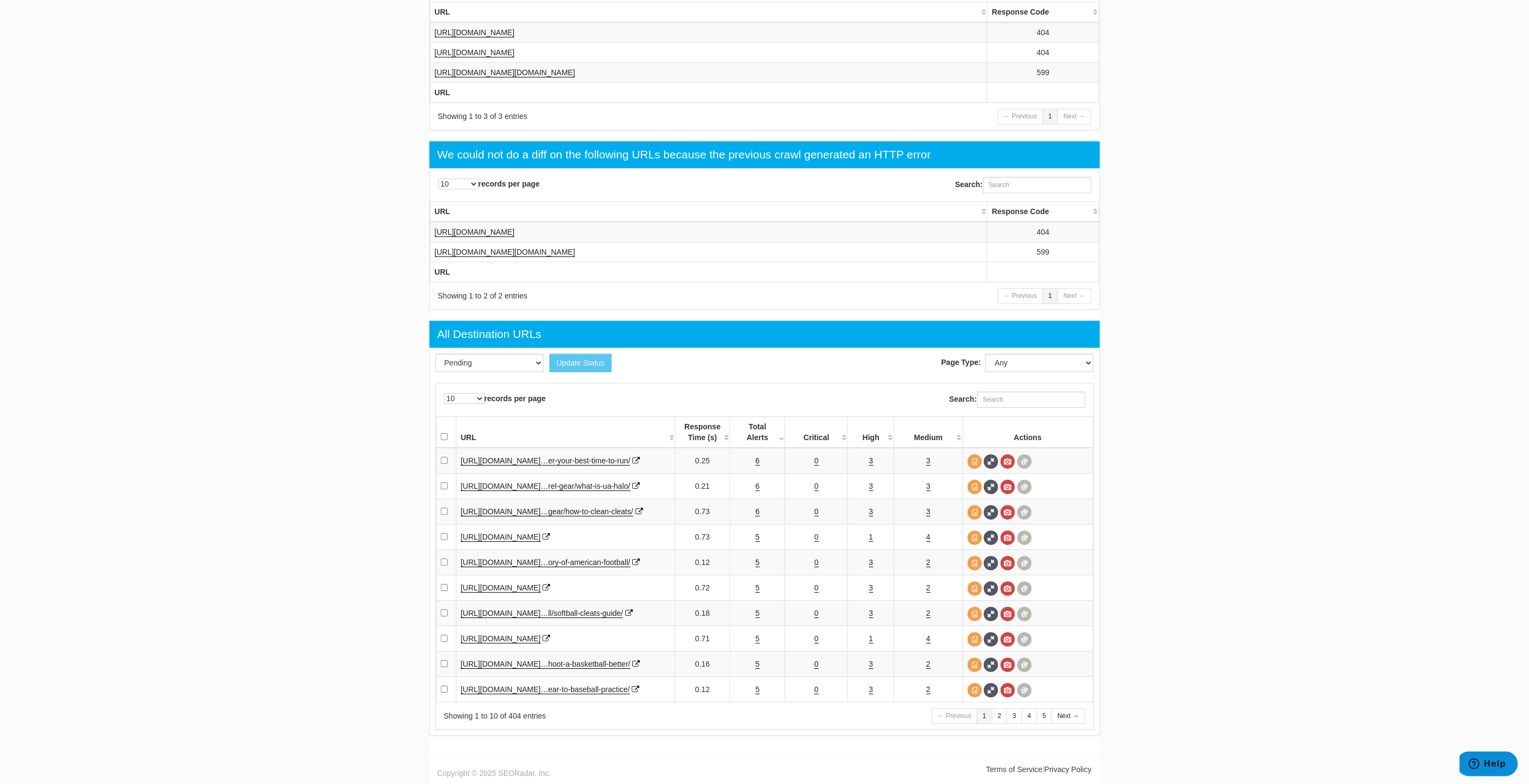
scroll to position [1467, 0]
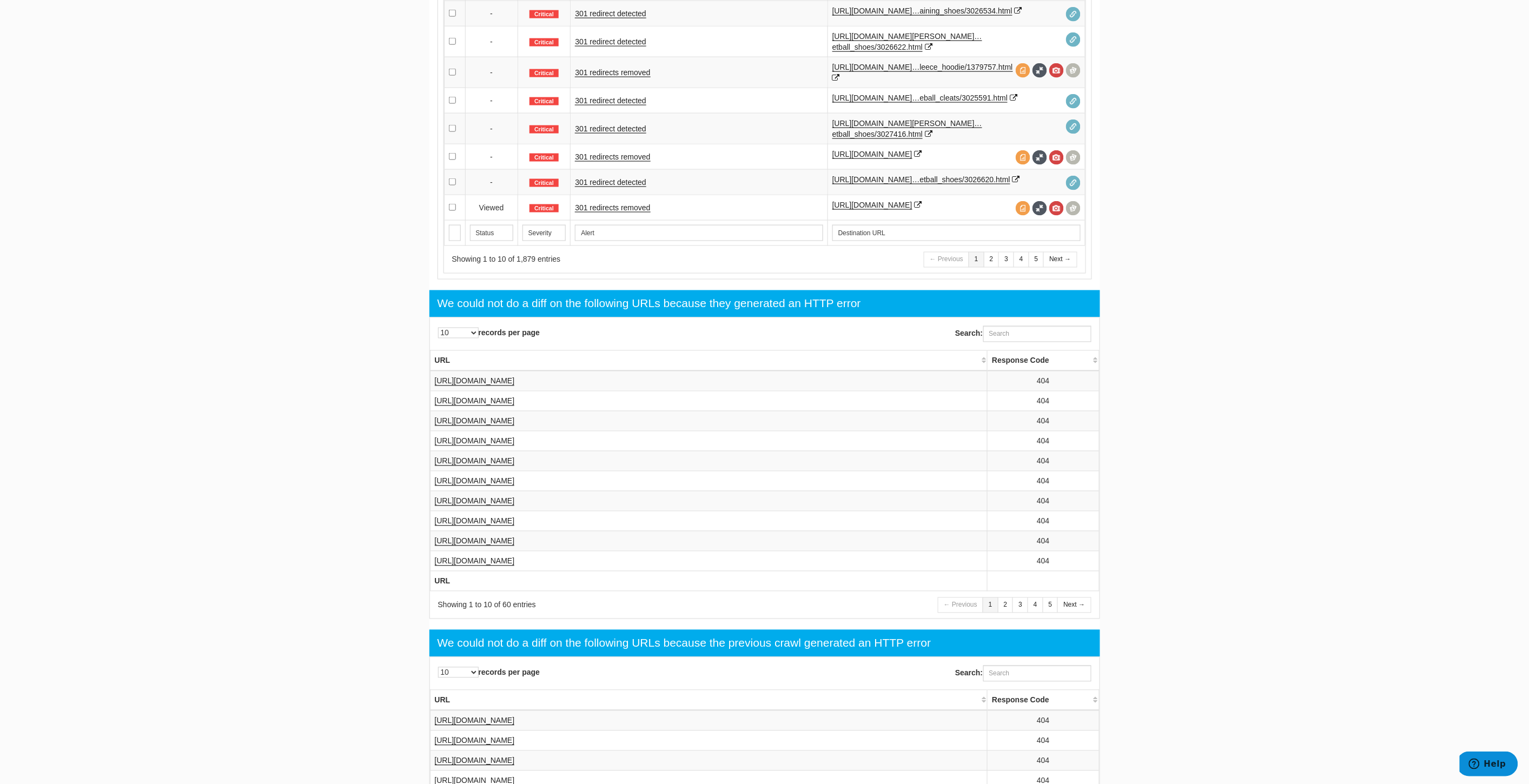
scroll to position [665, 0]
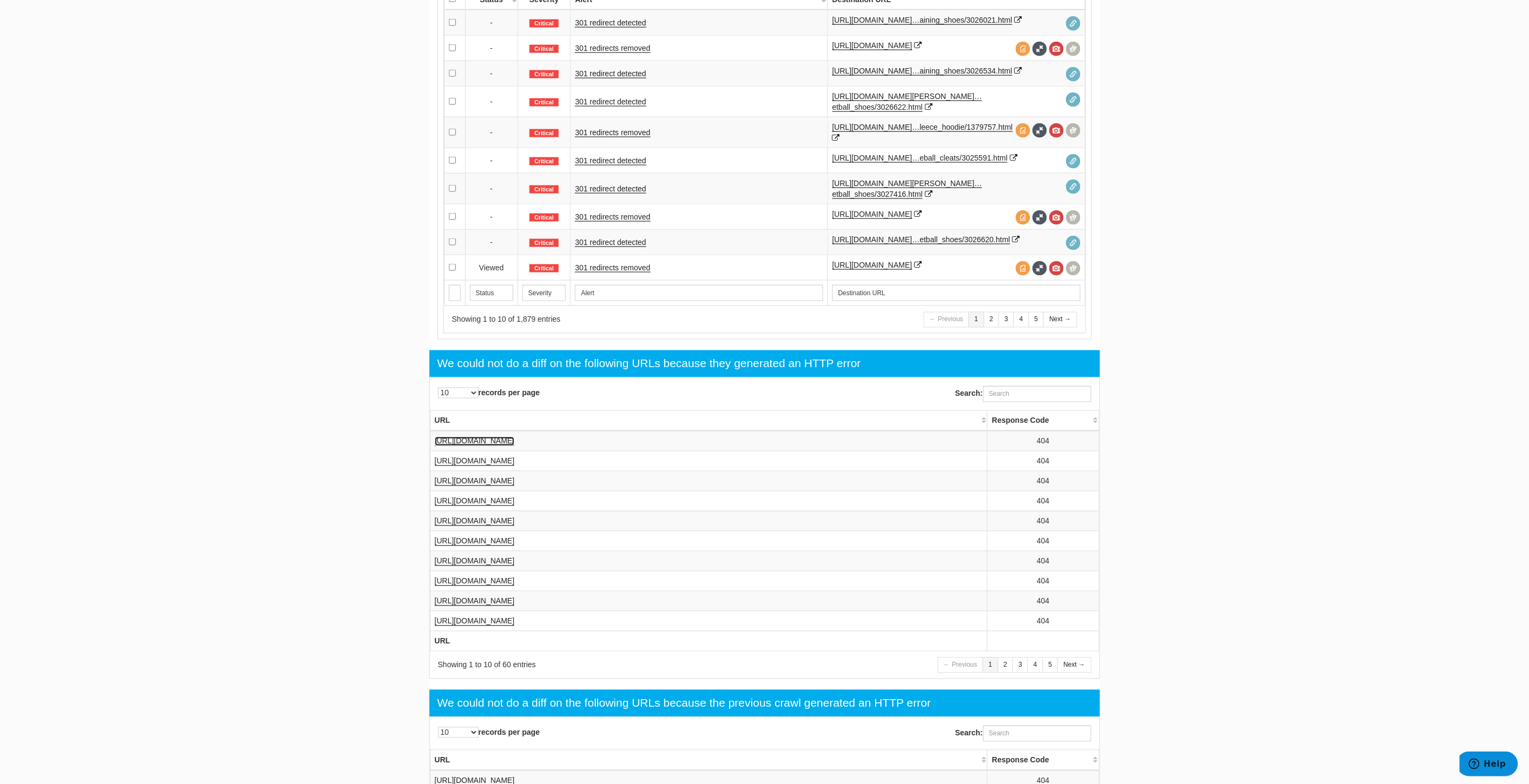
click at [515, 446] on link "[URL][DOMAIN_NAME]" at bounding box center [475, 441] width 80 height 9
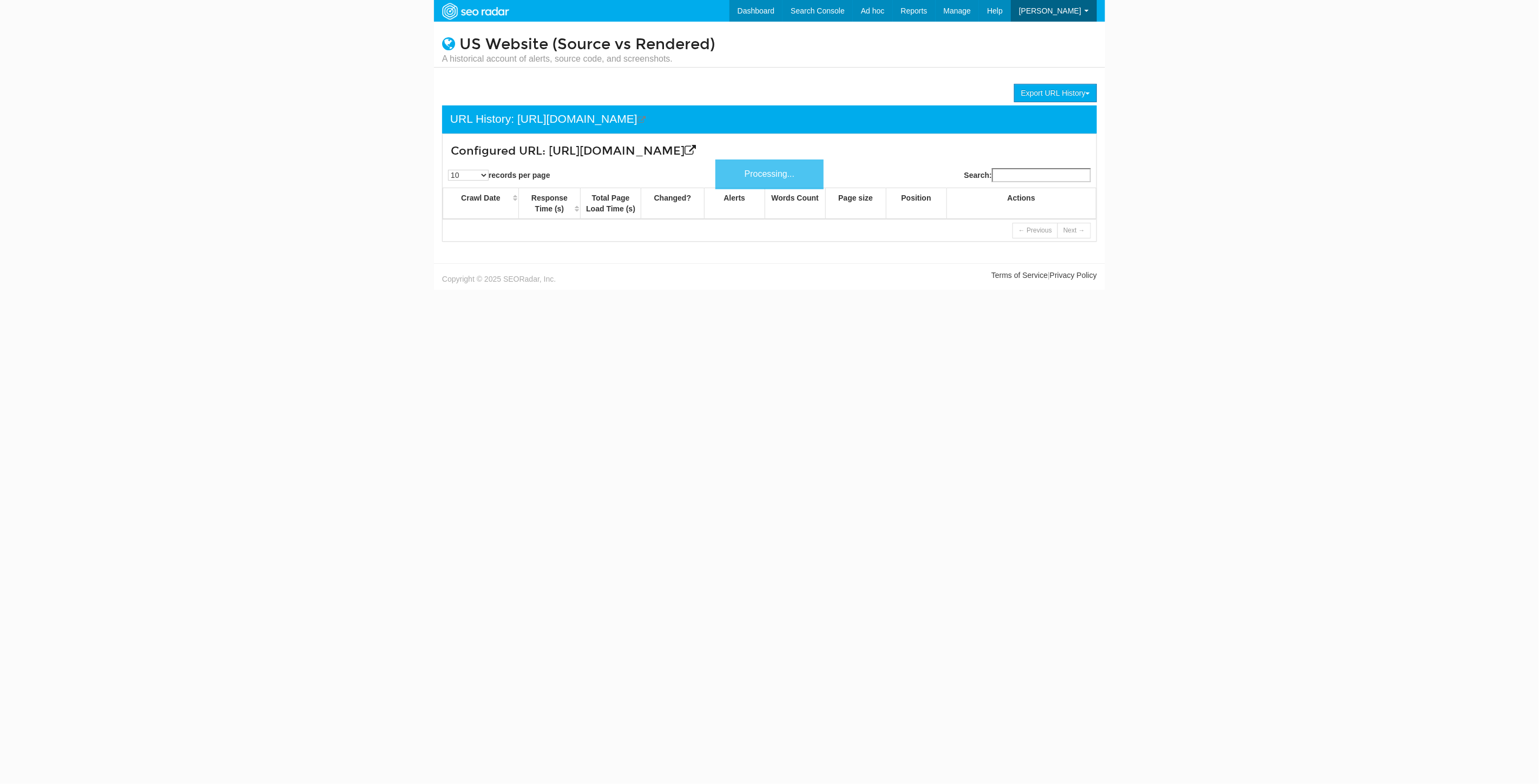
scroll to position [43, 0]
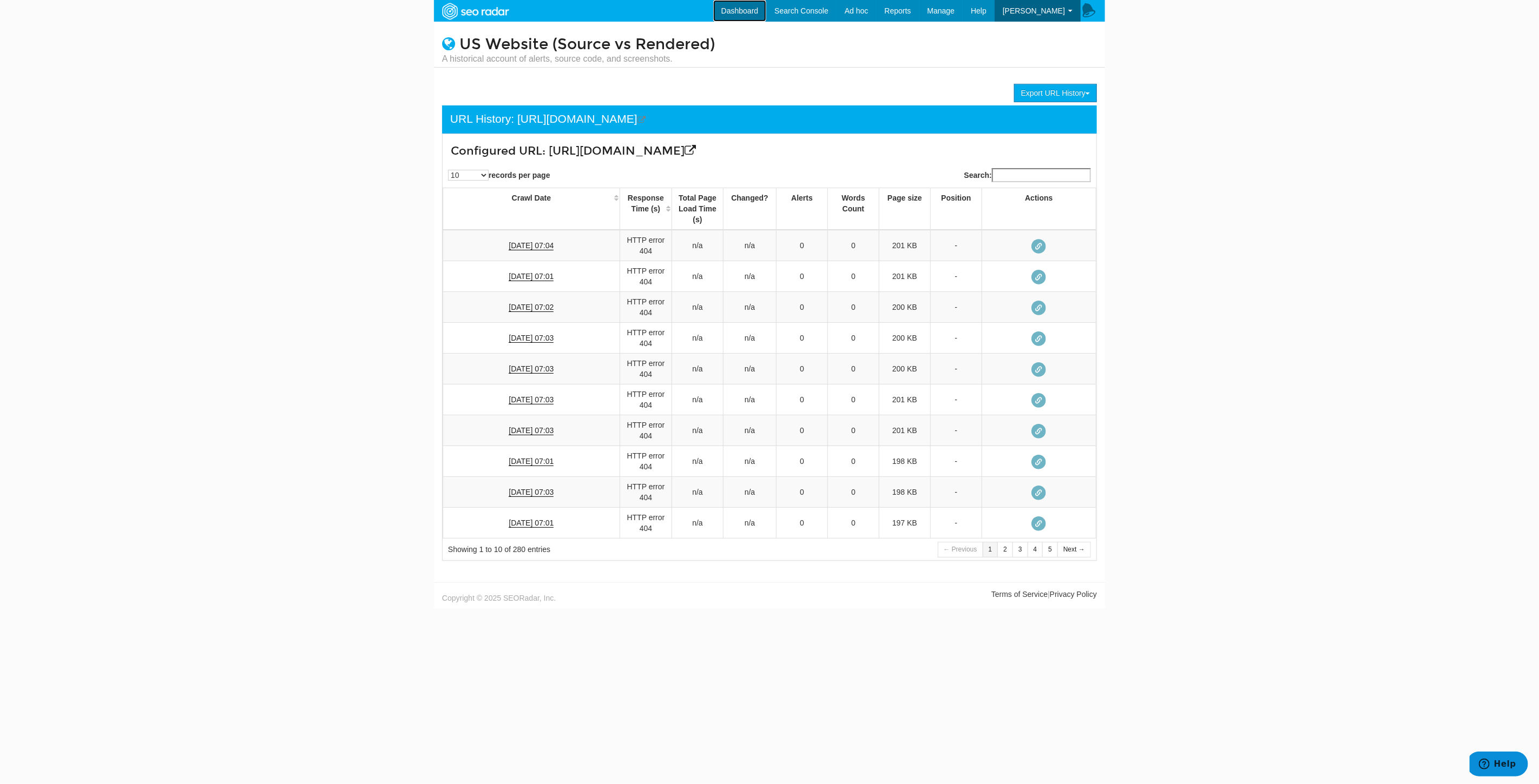
click at [755, 1] on link "Dashboard" at bounding box center [740, 10] width 54 height 21
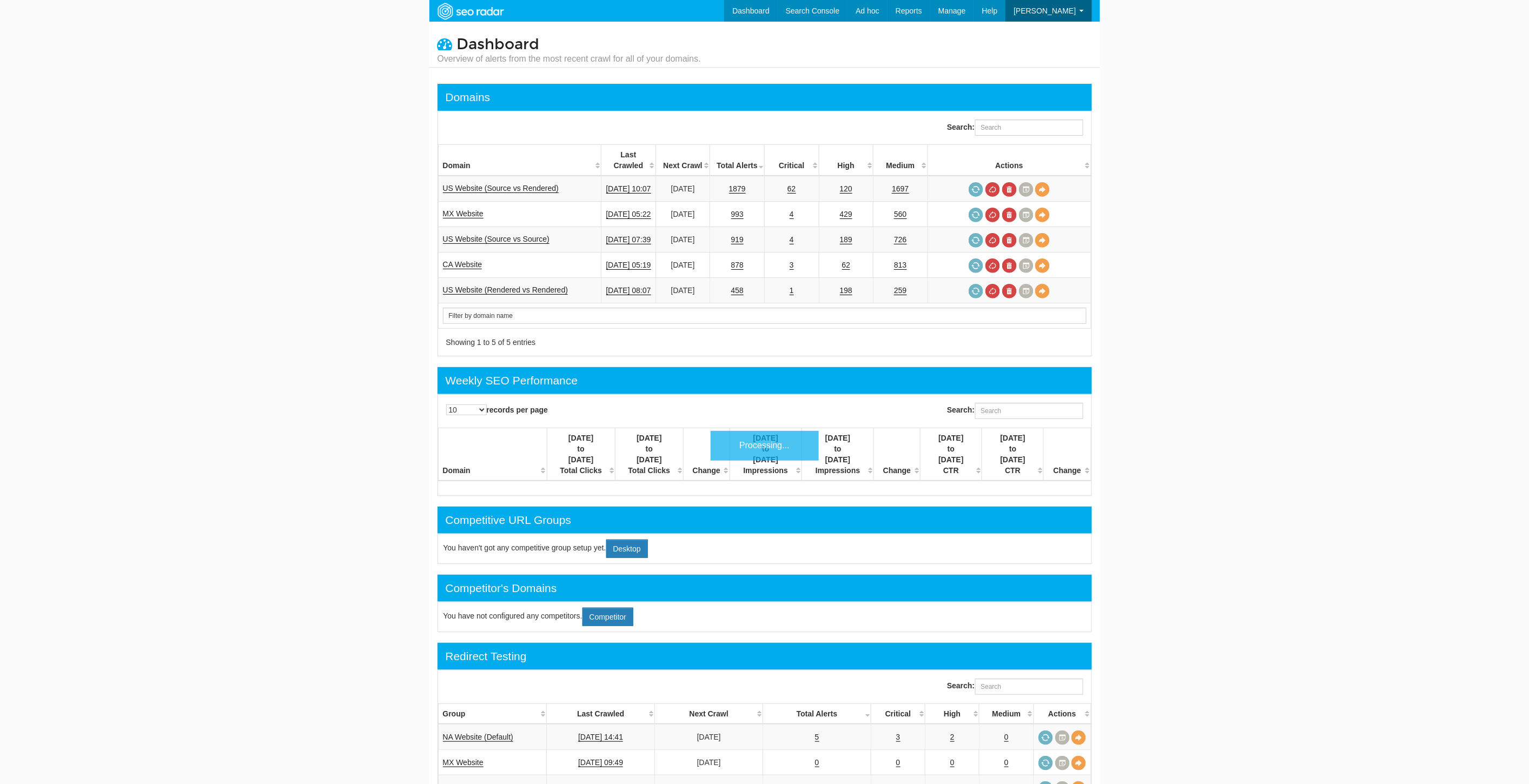
scroll to position [43, 0]
